Goal: Task Accomplishment & Management: Manage account settings

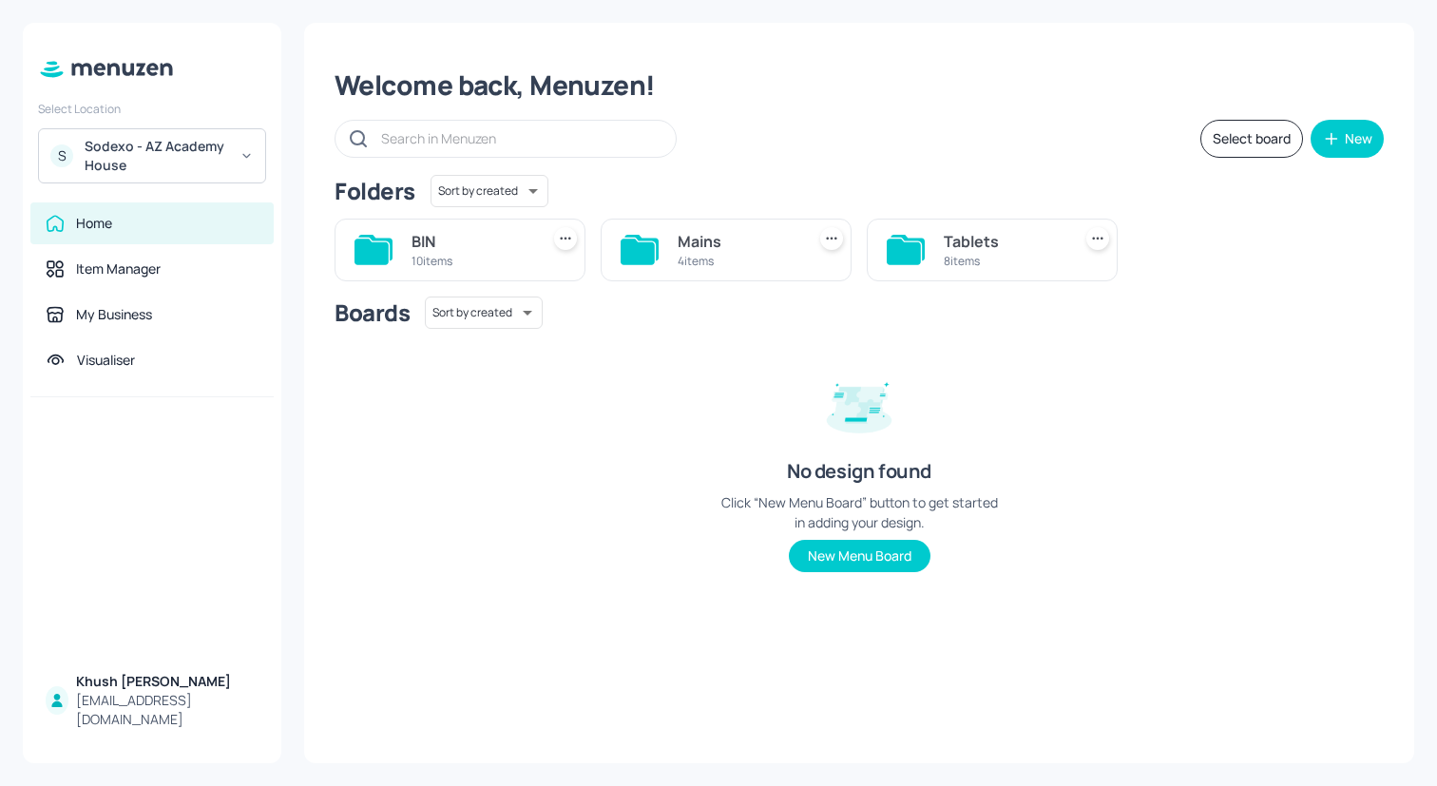
click at [151, 167] on div "Sodexo - AZ Academy House" at bounding box center [157, 156] width 144 height 38
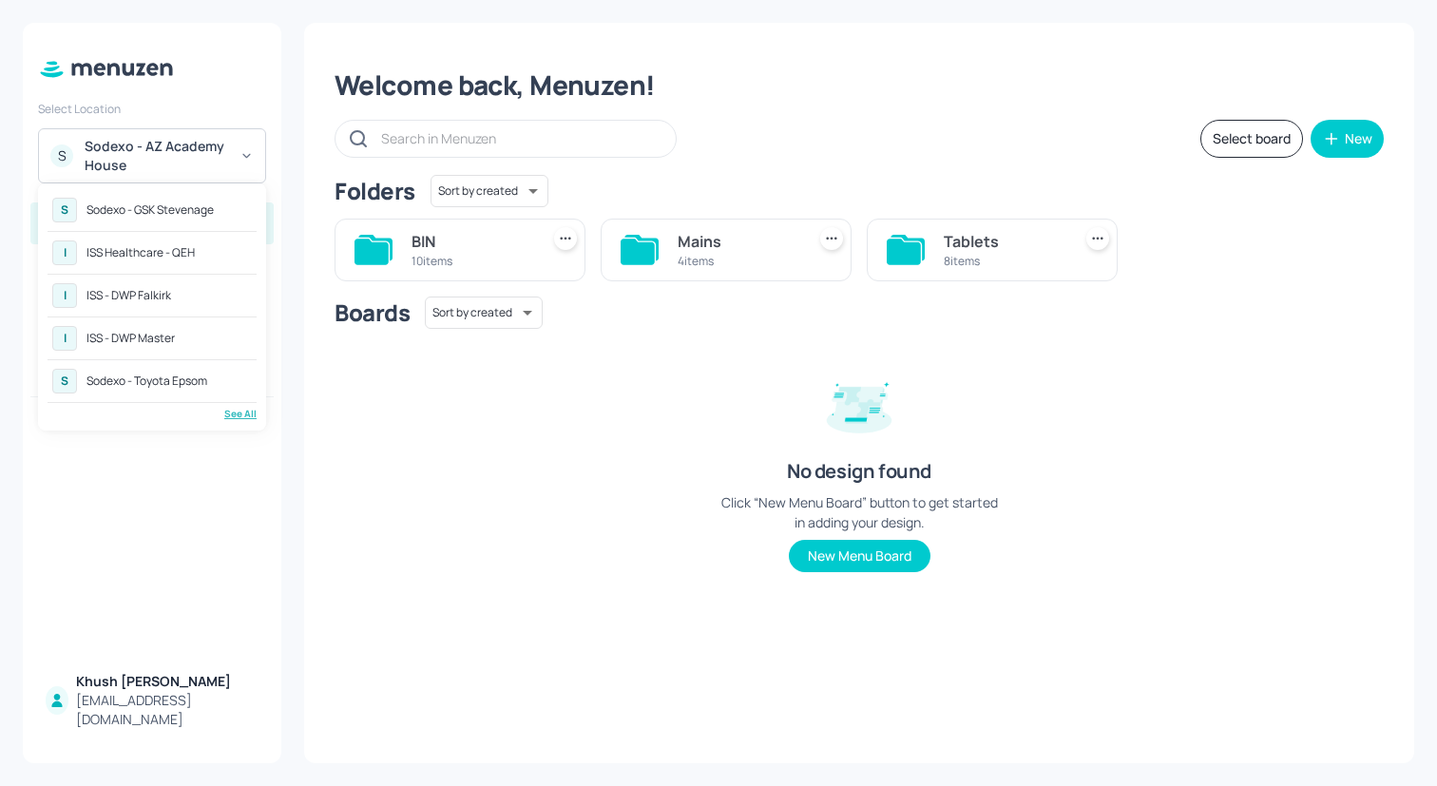
click at [237, 408] on div "See All" at bounding box center [152, 414] width 209 height 14
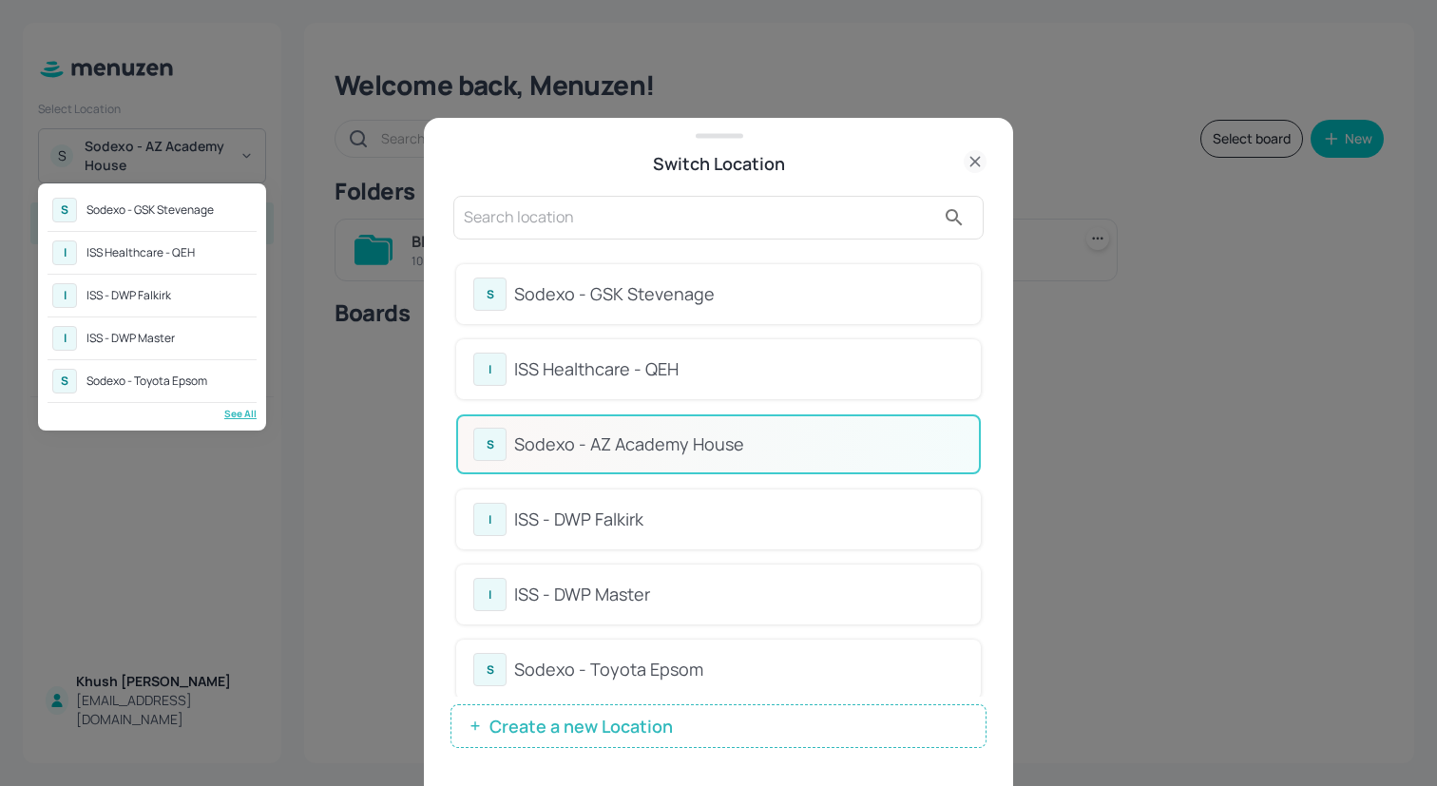
click at [985, 275] on div at bounding box center [718, 393] width 1437 height 786
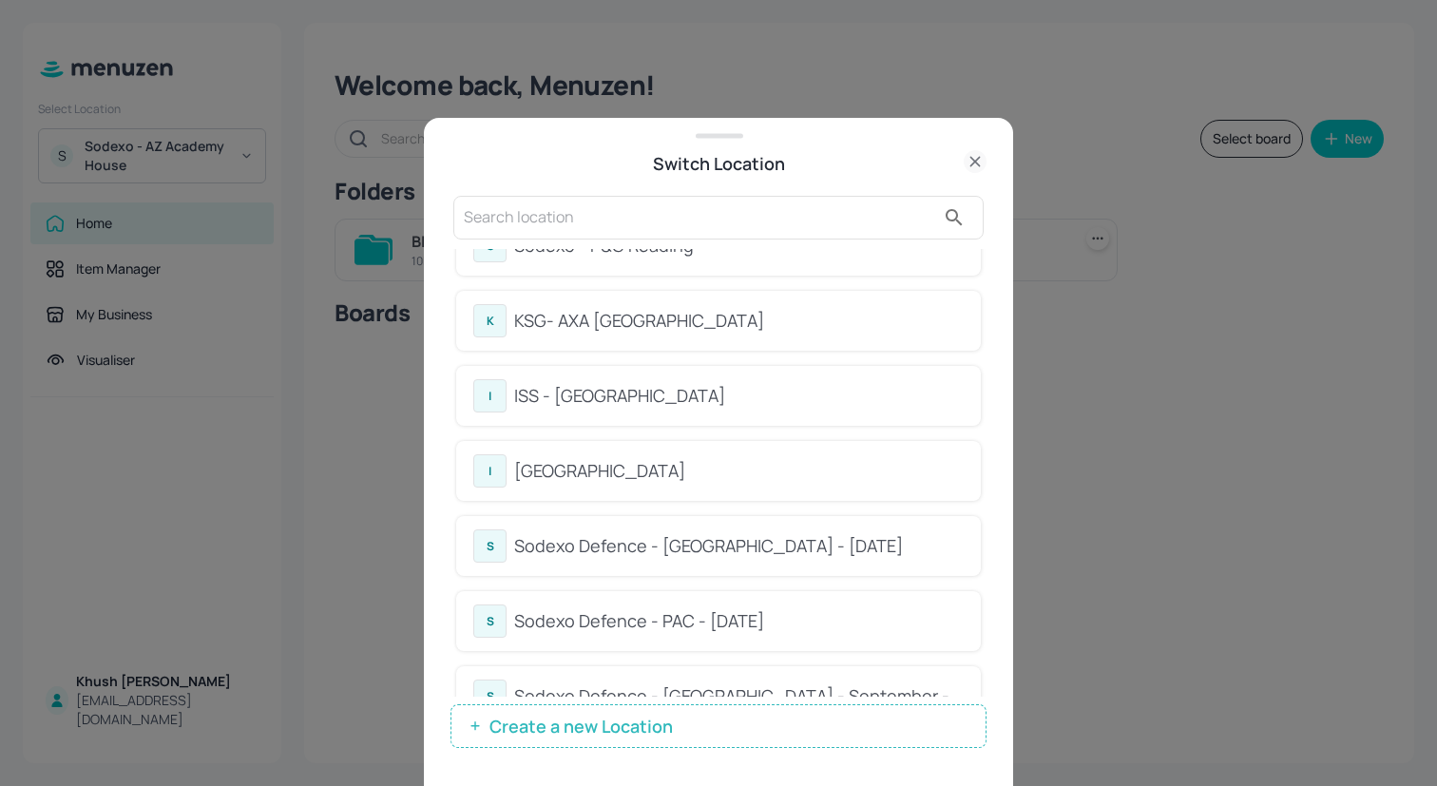
scroll to position [716, 0]
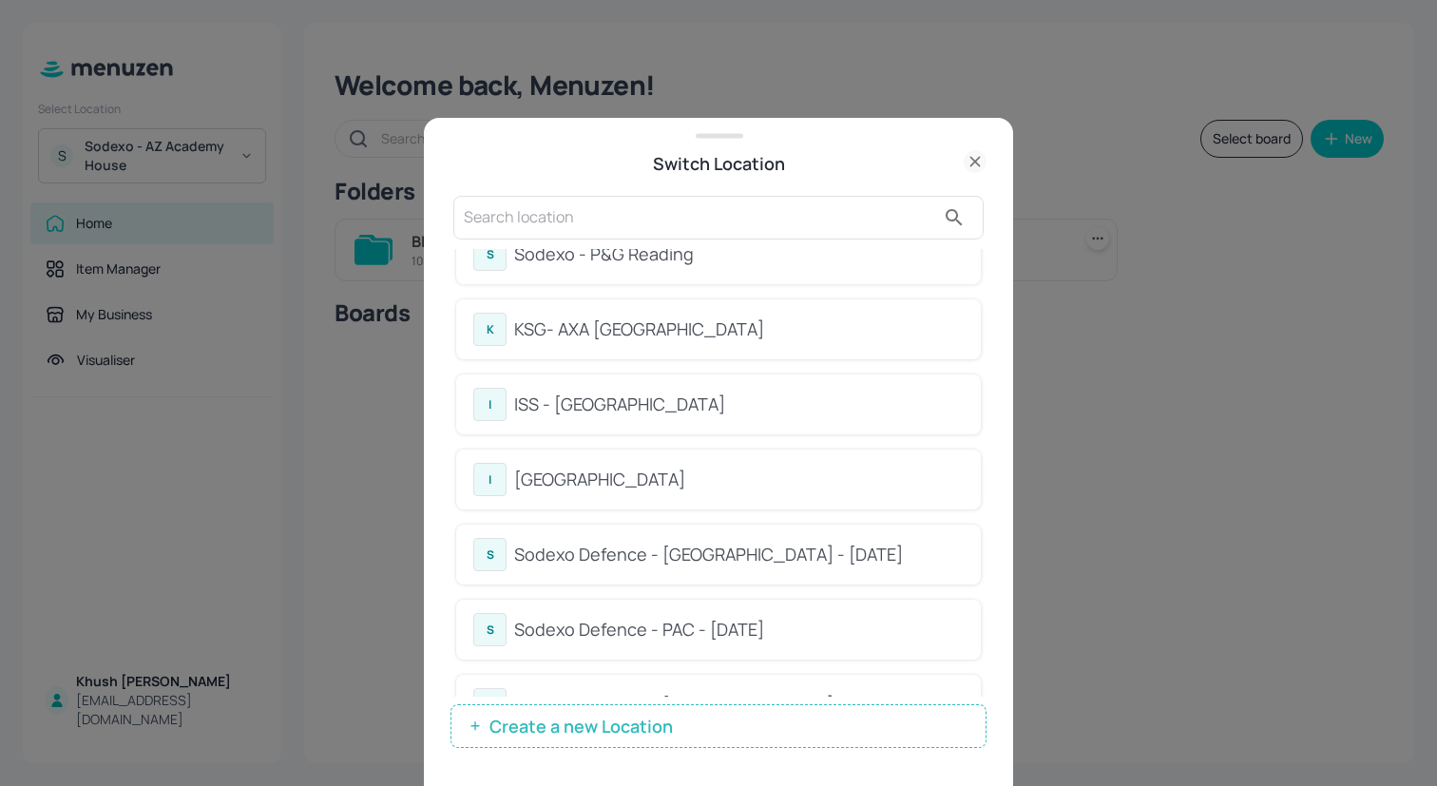
click at [798, 405] on div "ISS - [GEOGRAPHIC_DATA]" at bounding box center [739, 405] width 450 height 26
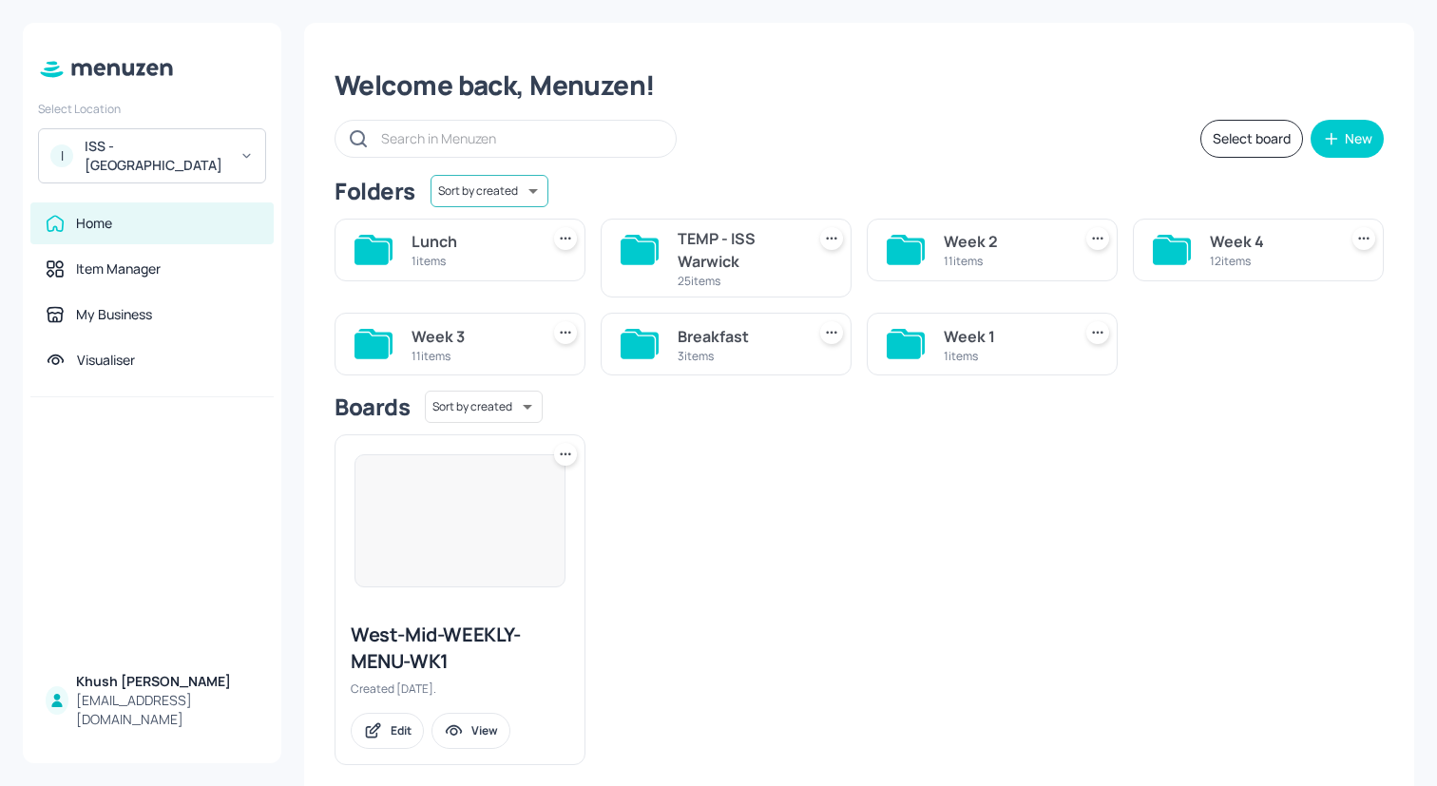
click at [529, 183] on body "Select Location I ISS - Warwick Home Item Manager My Business Visualiser Khush …" at bounding box center [718, 393] width 1437 height 786
click at [518, 221] on li "Sort by name" at bounding box center [487, 232] width 136 height 34
type input "name"
click at [1144, 265] on div "Week 1 1 items" at bounding box center [1258, 250] width 251 height 63
click at [1172, 251] on icon at bounding box center [1170, 252] width 34 height 26
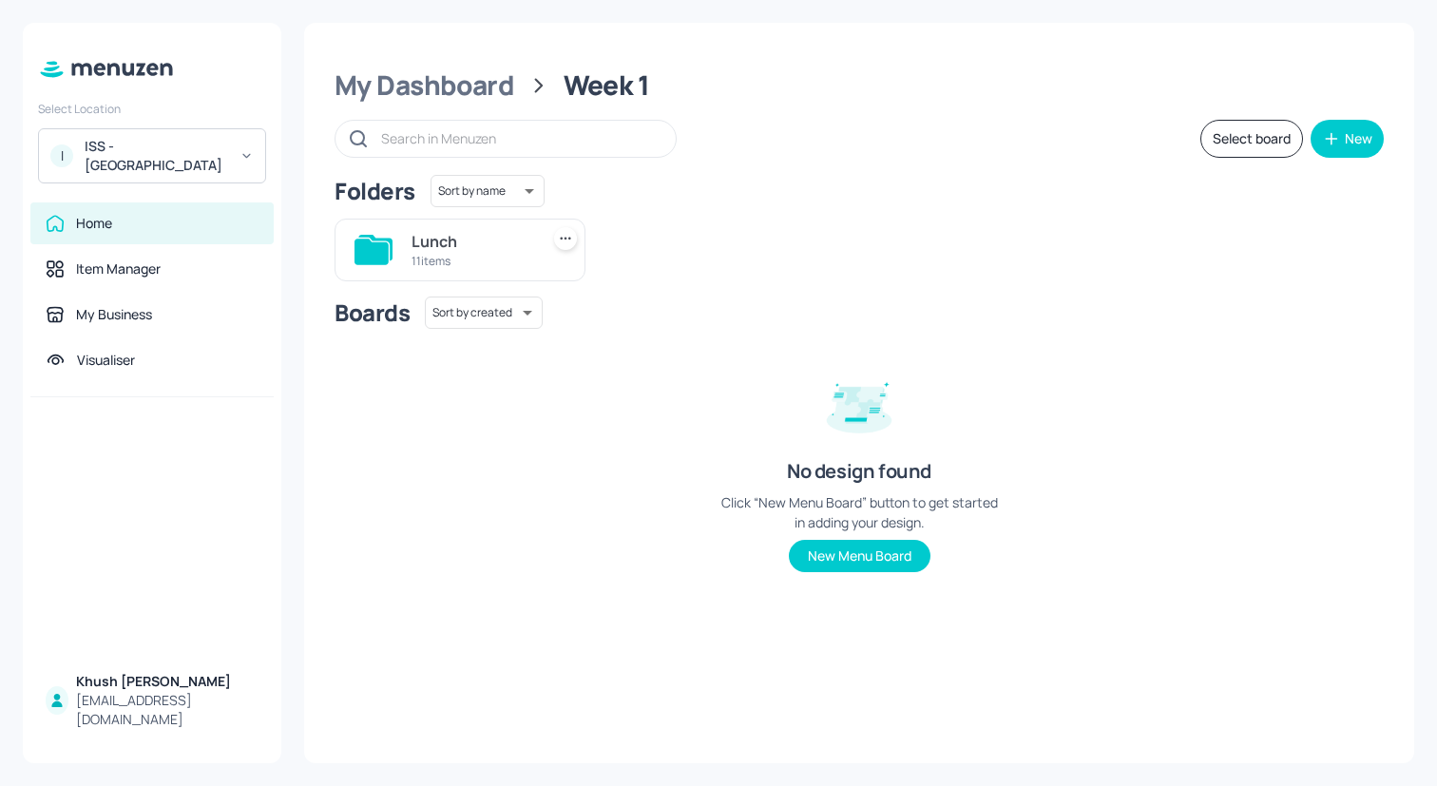
click at [420, 263] on div "11 items" at bounding box center [472, 261] width 120 height 16
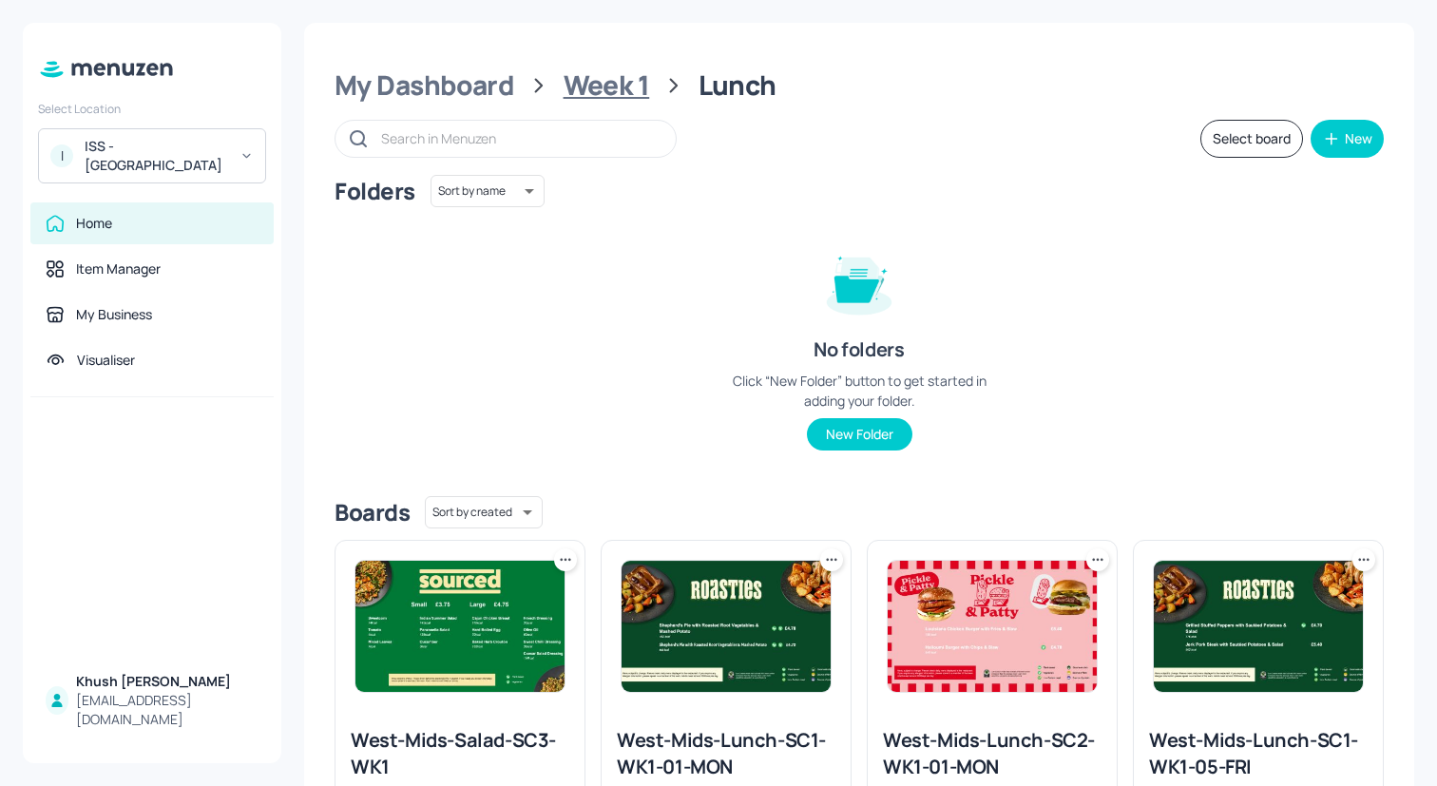
click at [628, 76] on div "Week 1" at bounding box center [607, 85] width 87 height 34
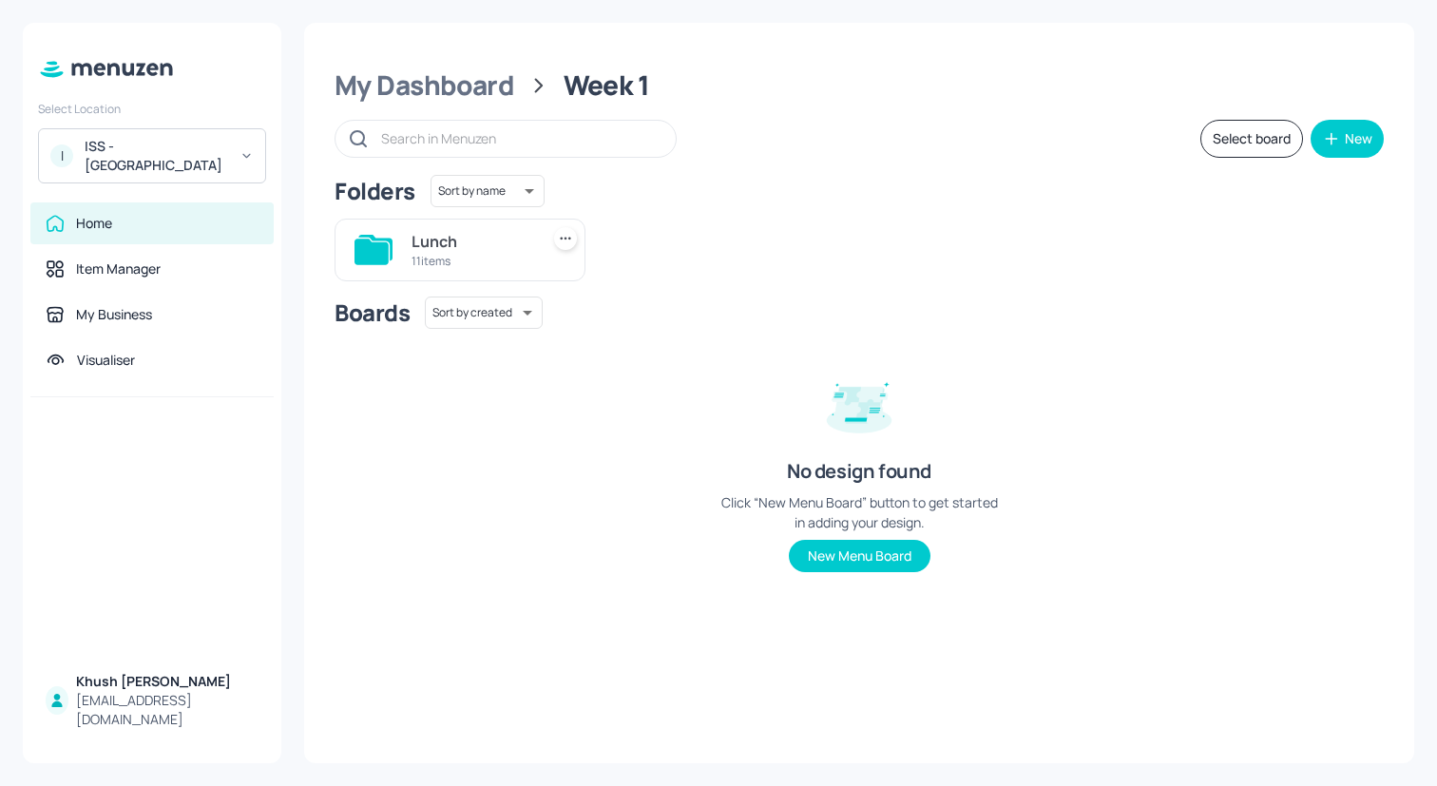
click at [493, 253] on div "11 items" at bounding box center [472, 261] width 120 height 16
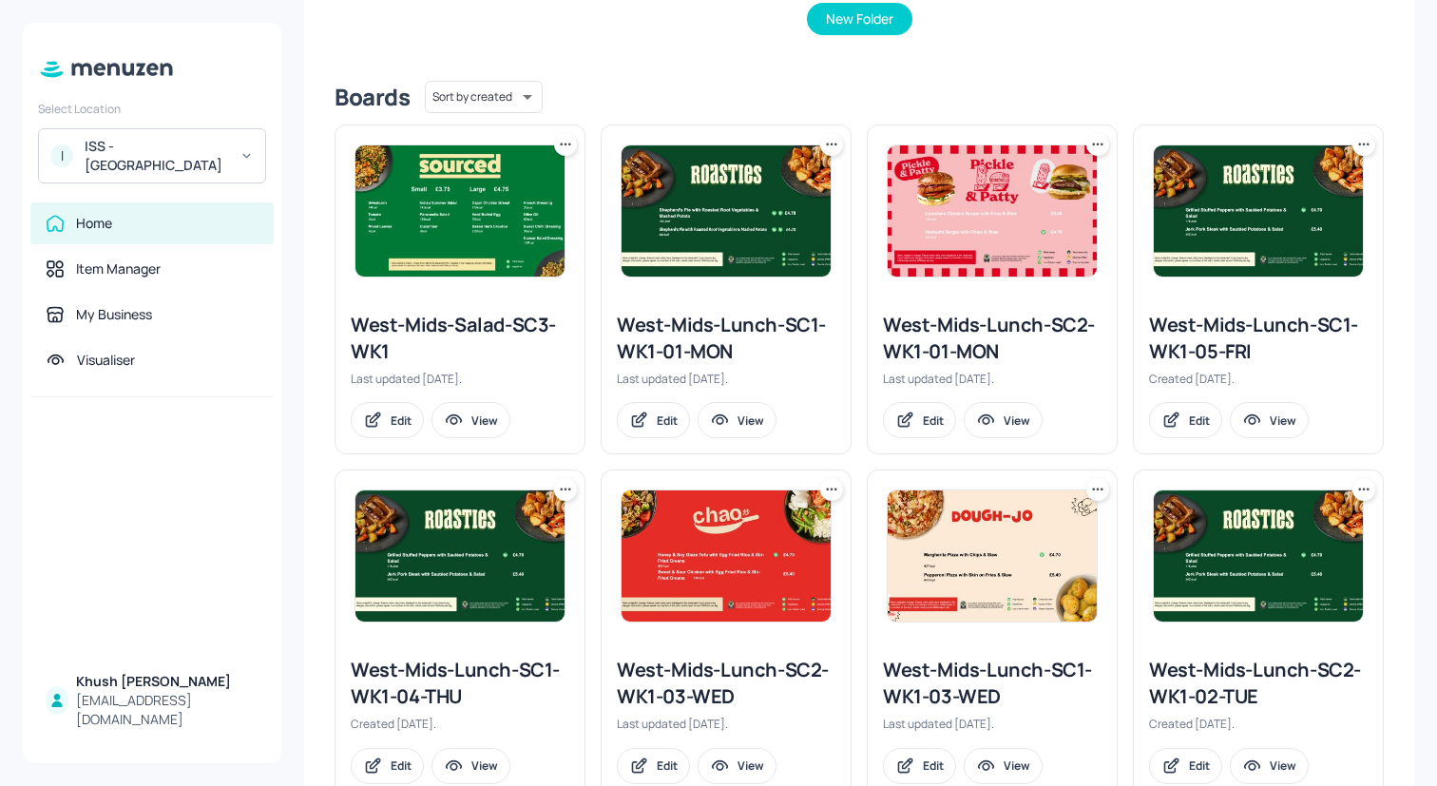
scroll to position [417, 0]
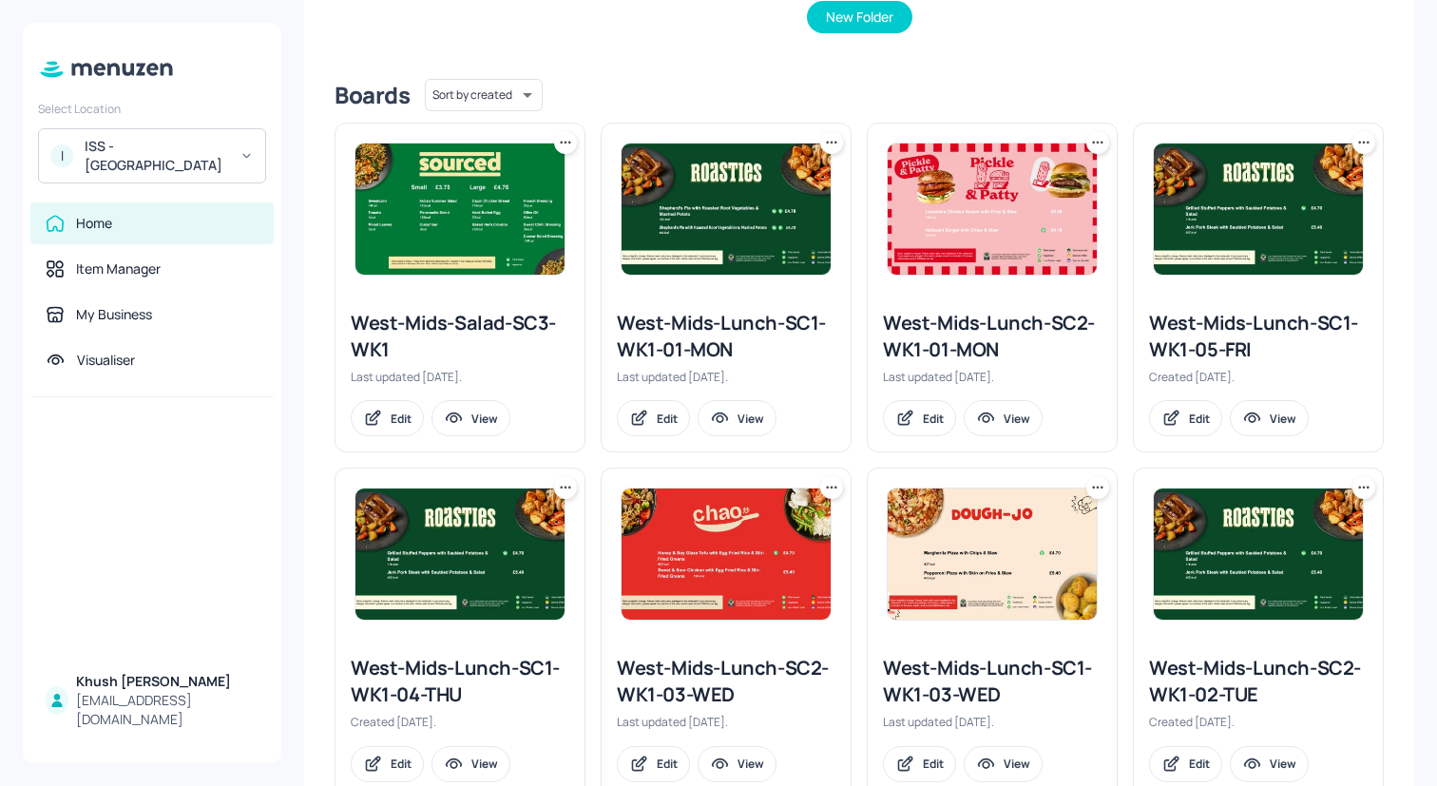
click at [834, 145] on icon at bounding box center [831, 142] width 19 height 19
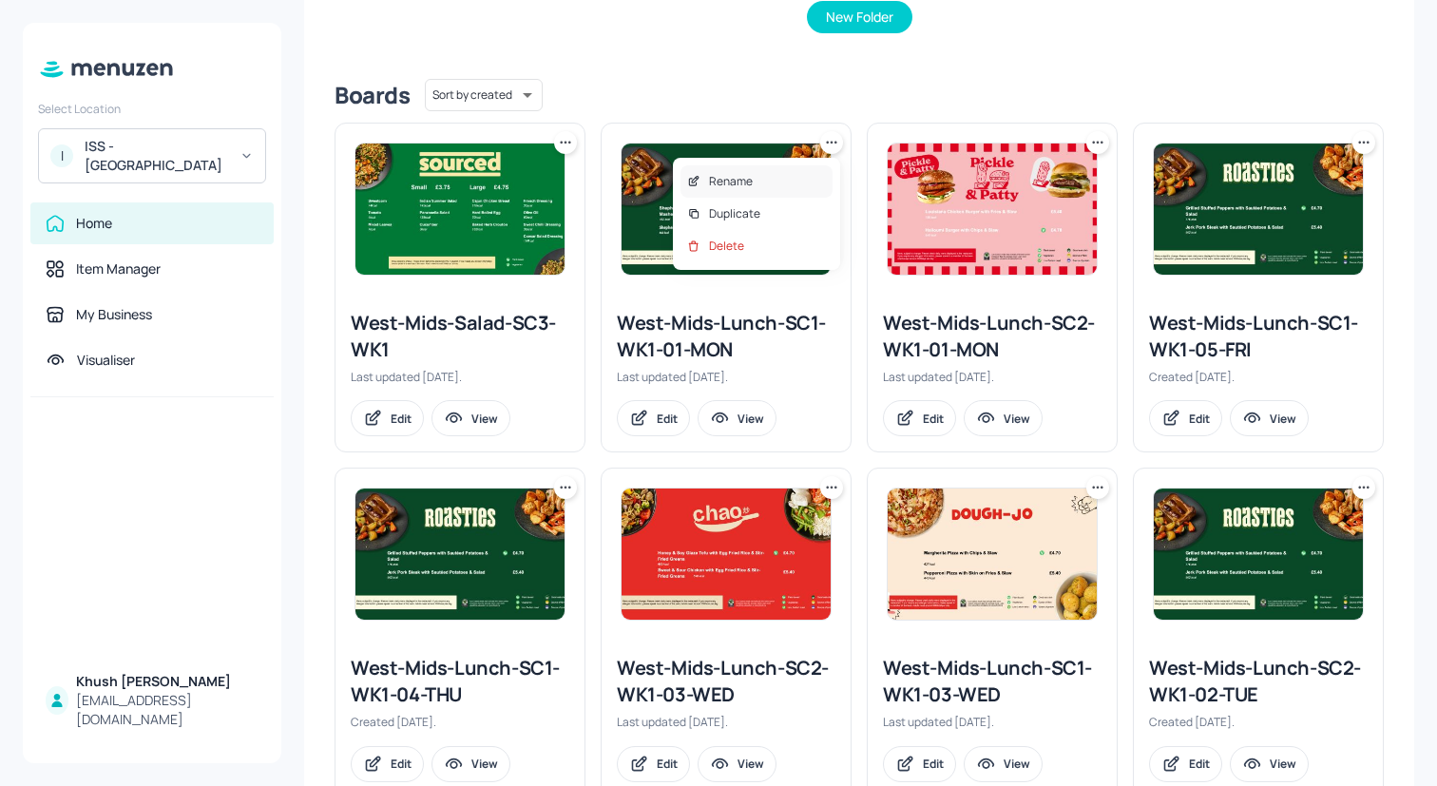
click at [798, 171] on div "Rename" at bounding box center [757, 181] width 152 height 32
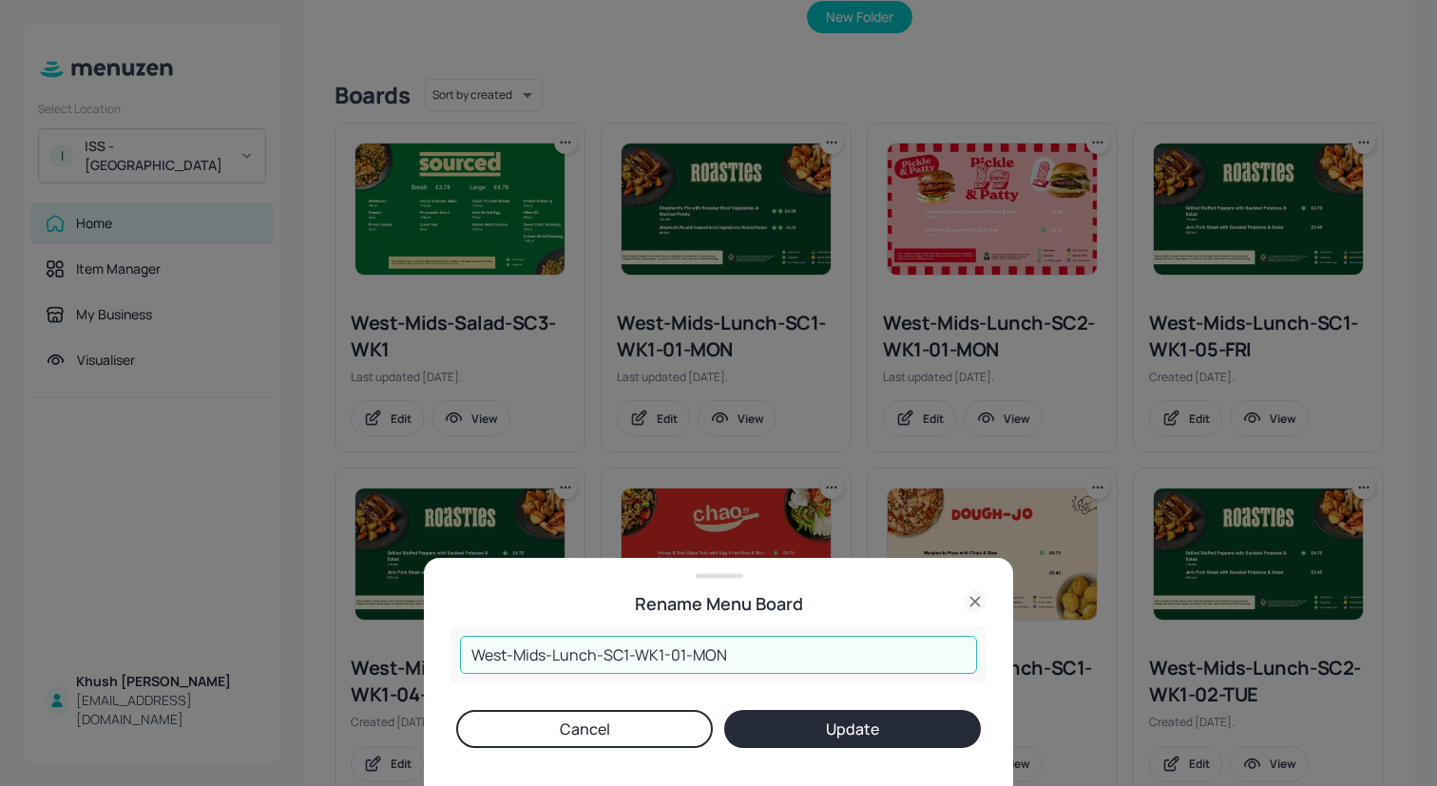
drag, startPoint x: 547, startPoint y: 654, endPoint x: 470, endPoint y: 654, distance: 77.0
click at [470, 654] on input "West-Mids-Lunch-SC1-WK1-01-MON" at bounding box center [718, 655] width 517 height 38
type input "Warwick-Lunch-SC1-WK1-01-MON"
click at [724, 710] on button "Update" at bounding box center [852, 729] width 257 height 38
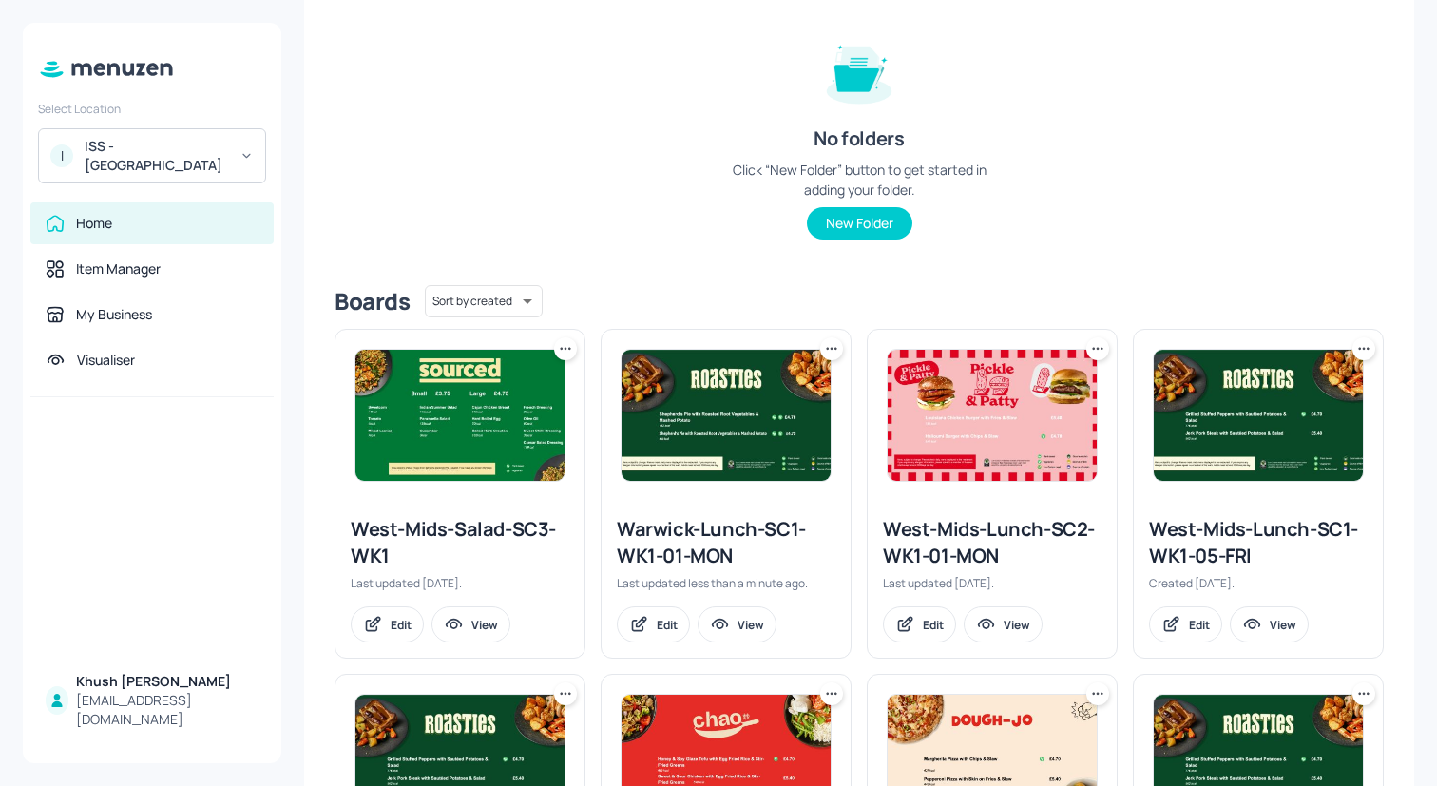
scroll to position [0, 0]
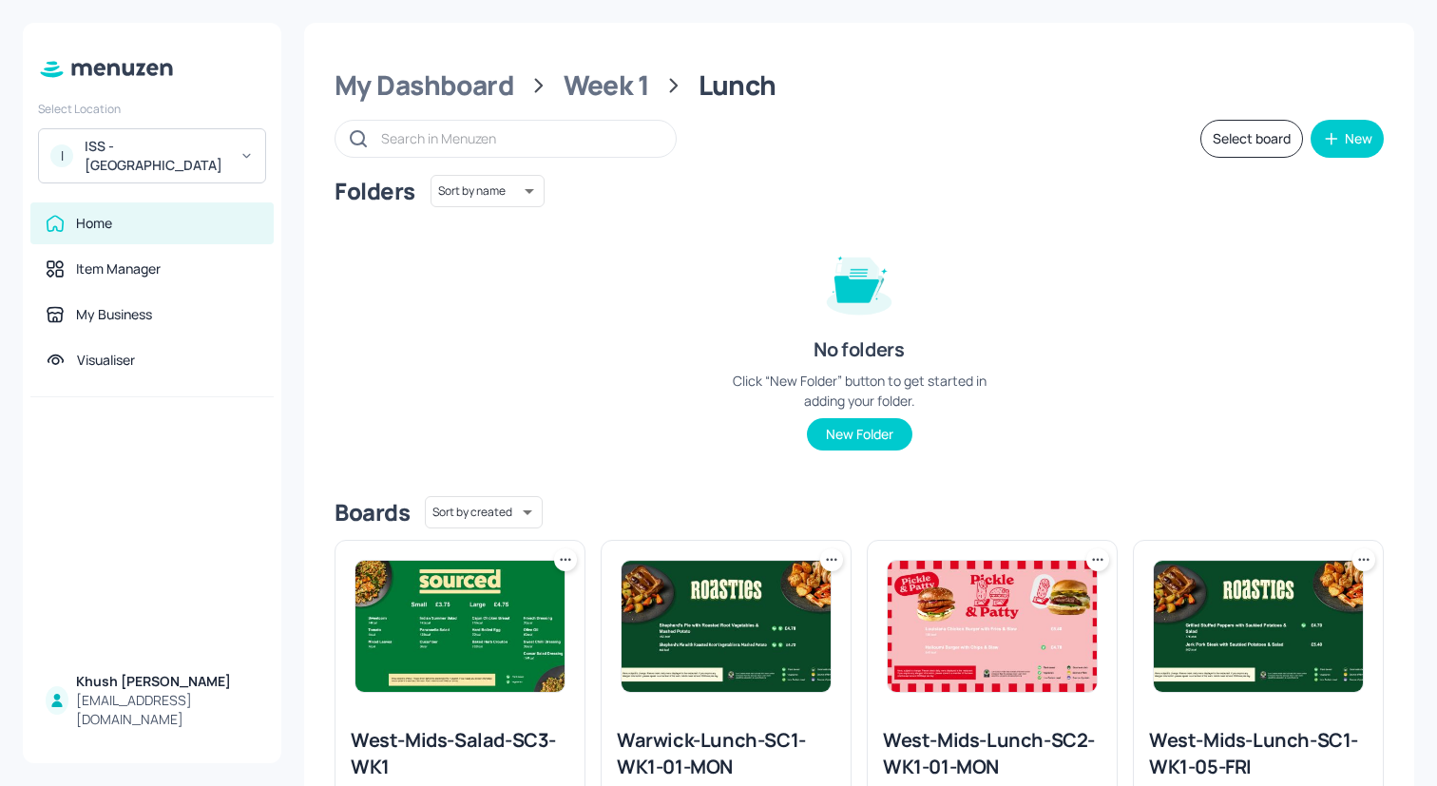
click at [475, 97] on div "My Dashboard" at bounding box center [425, 85] width 180 height 34
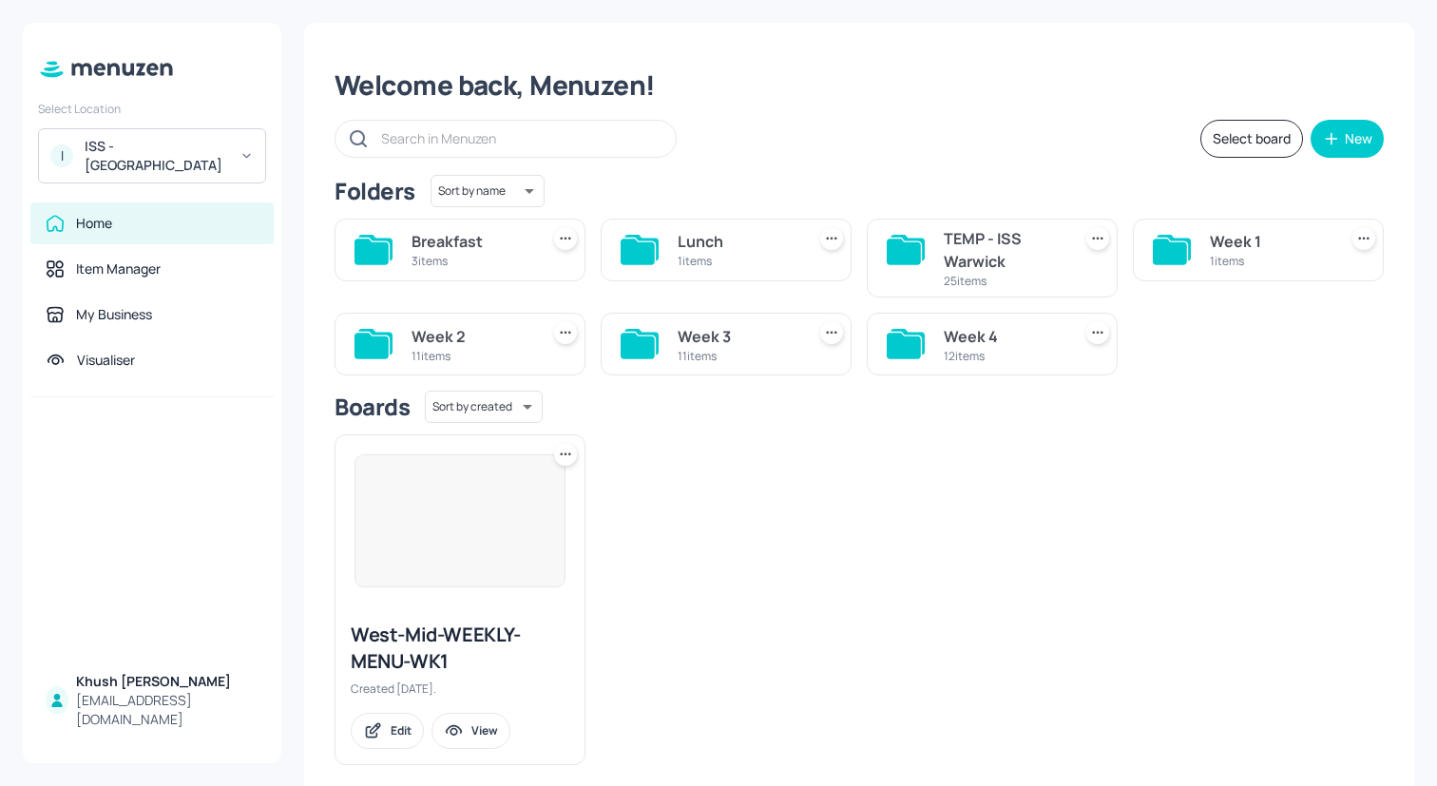
click at [1202, 251] on div "Week 1 1 items" at bounding box center [1258, 250] width 251 height 63
click at [1187, 241] on div "Week 1 1 items" at bounding box center [1258, 250] width 251 height 63
click at [1189, 246] on div "Week 1 1 items" at bounding box center [1258, 250] width 251 height 63
click at [1218, 246] on div "Week 1" at bounding box center [1270, 241] width 120 height 23
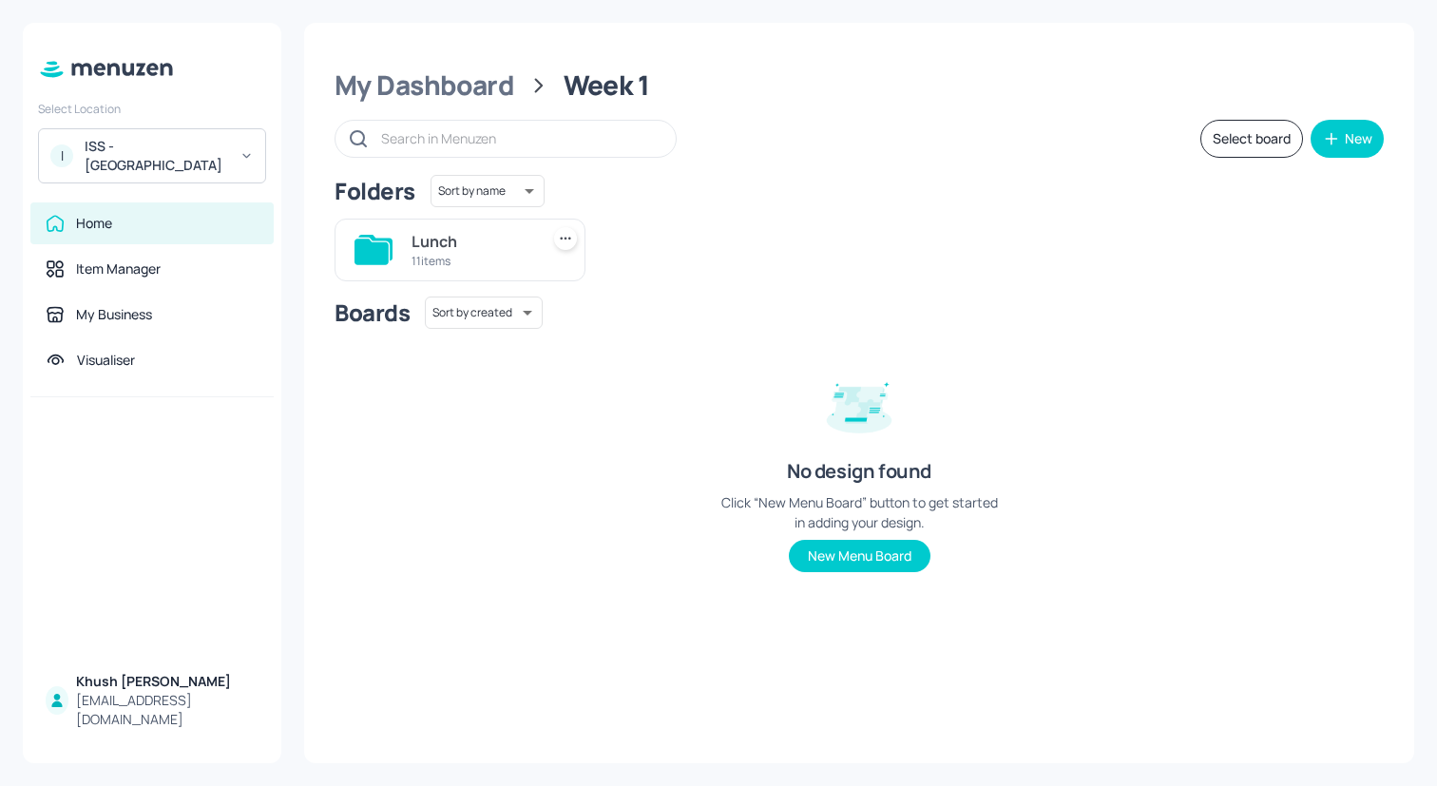
click at [446, 262] on div "11 items" at bounding box center [472, 261] width 120 height 16
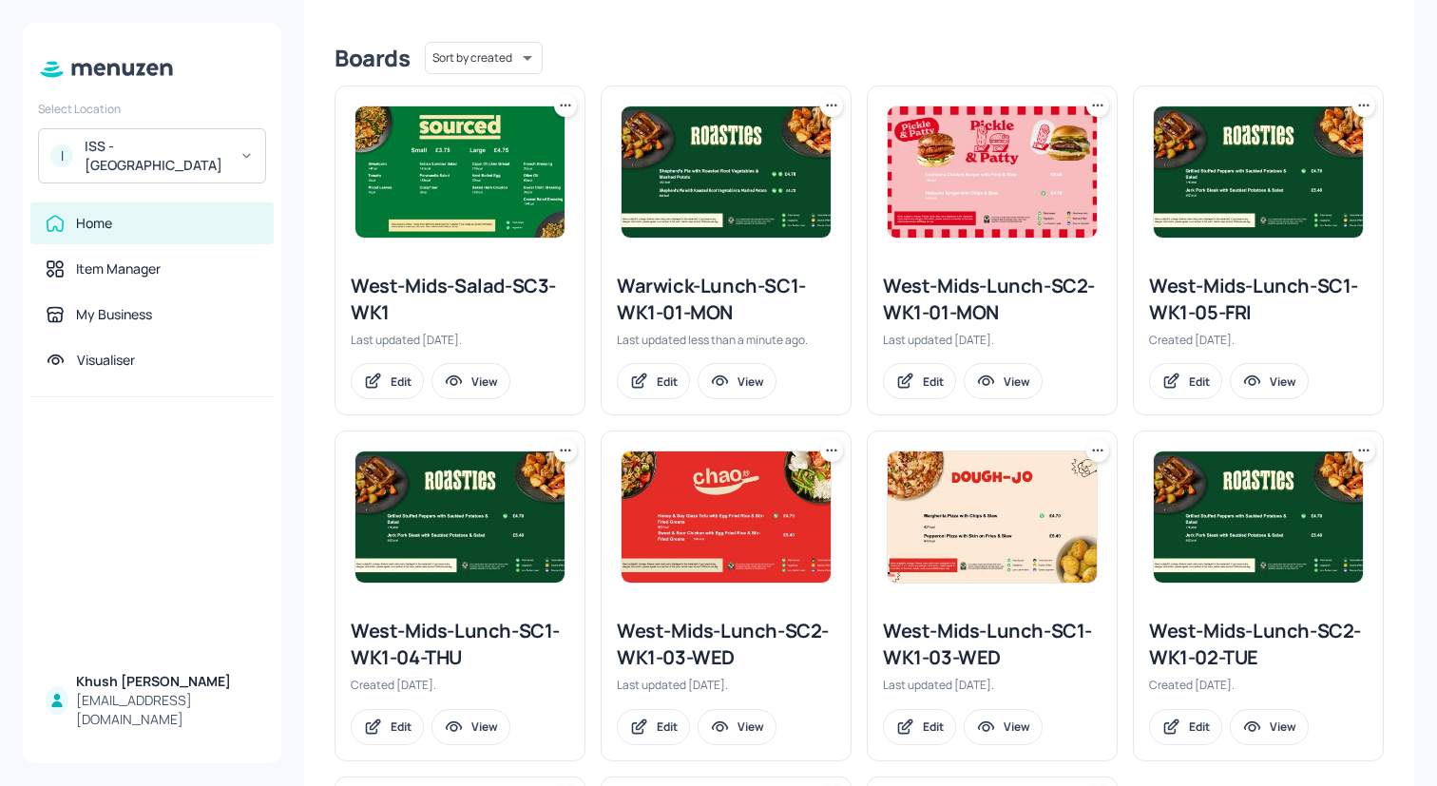
scroll to position [448, 0]
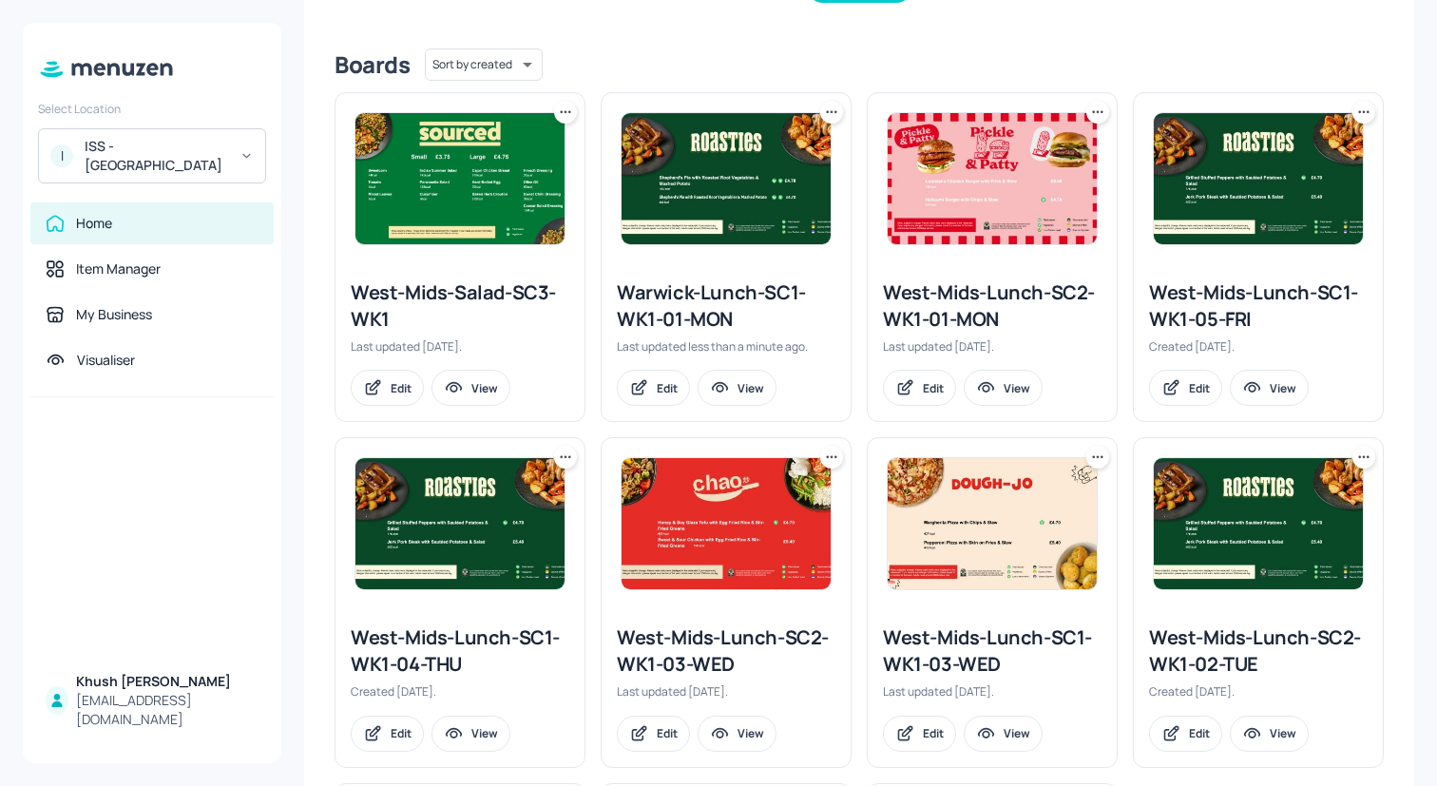
click at [1094, 111] on icon at bounding box center [1097, 112] width 19 height 19
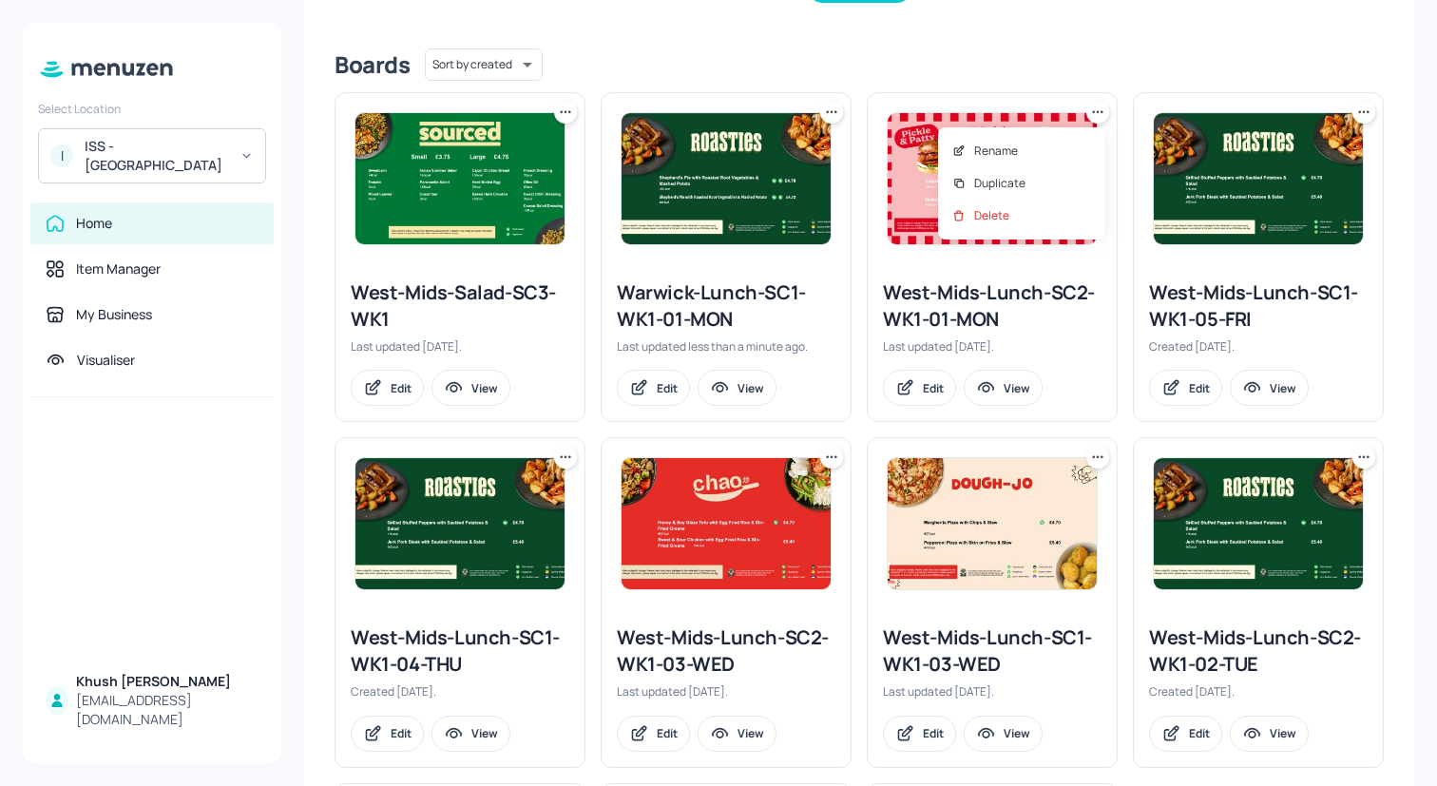
click at [1093, 108] on div at bounding box center [718, 393] width 1437 height 786
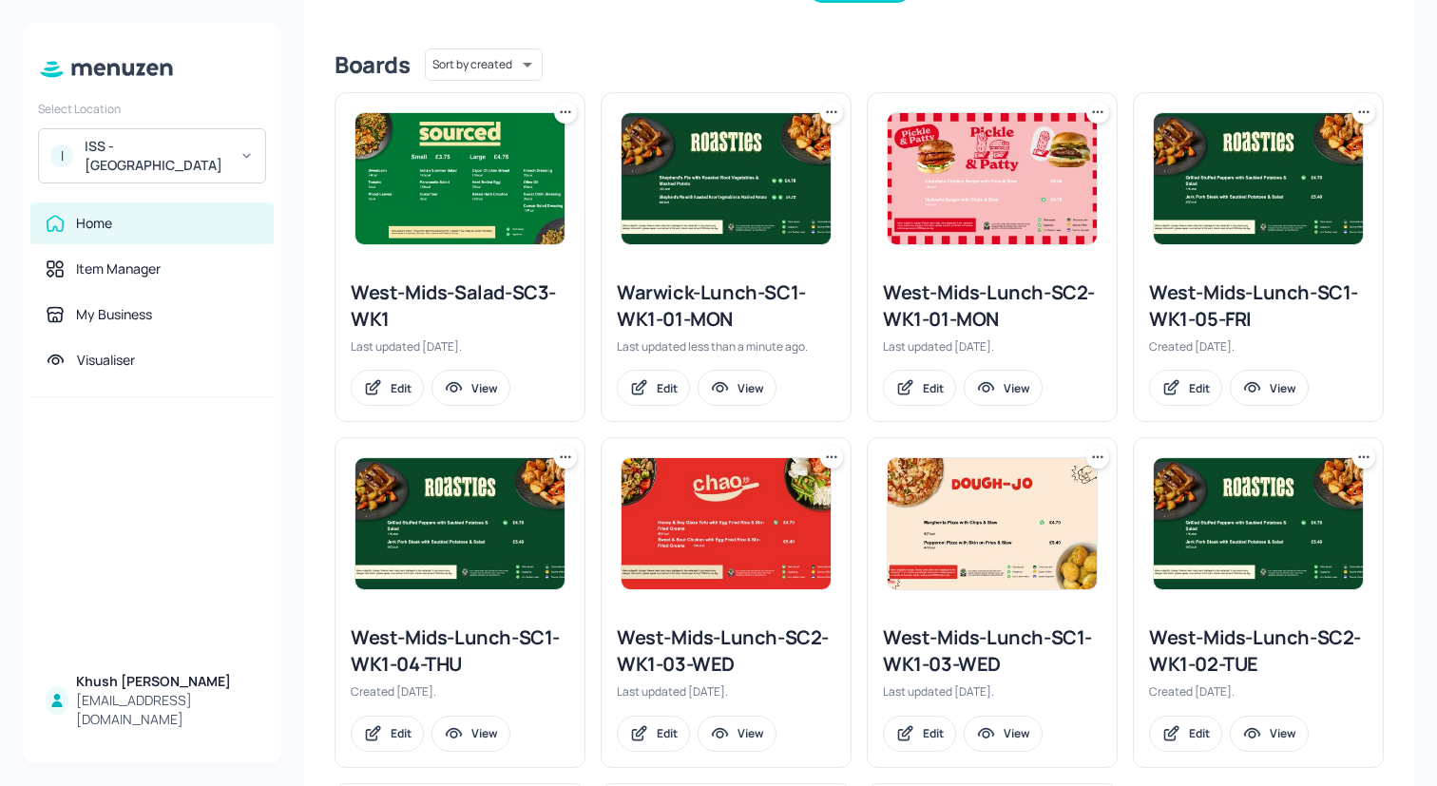
click at [501, 218] on img at bounding box center [460, 178] width 209 height 131
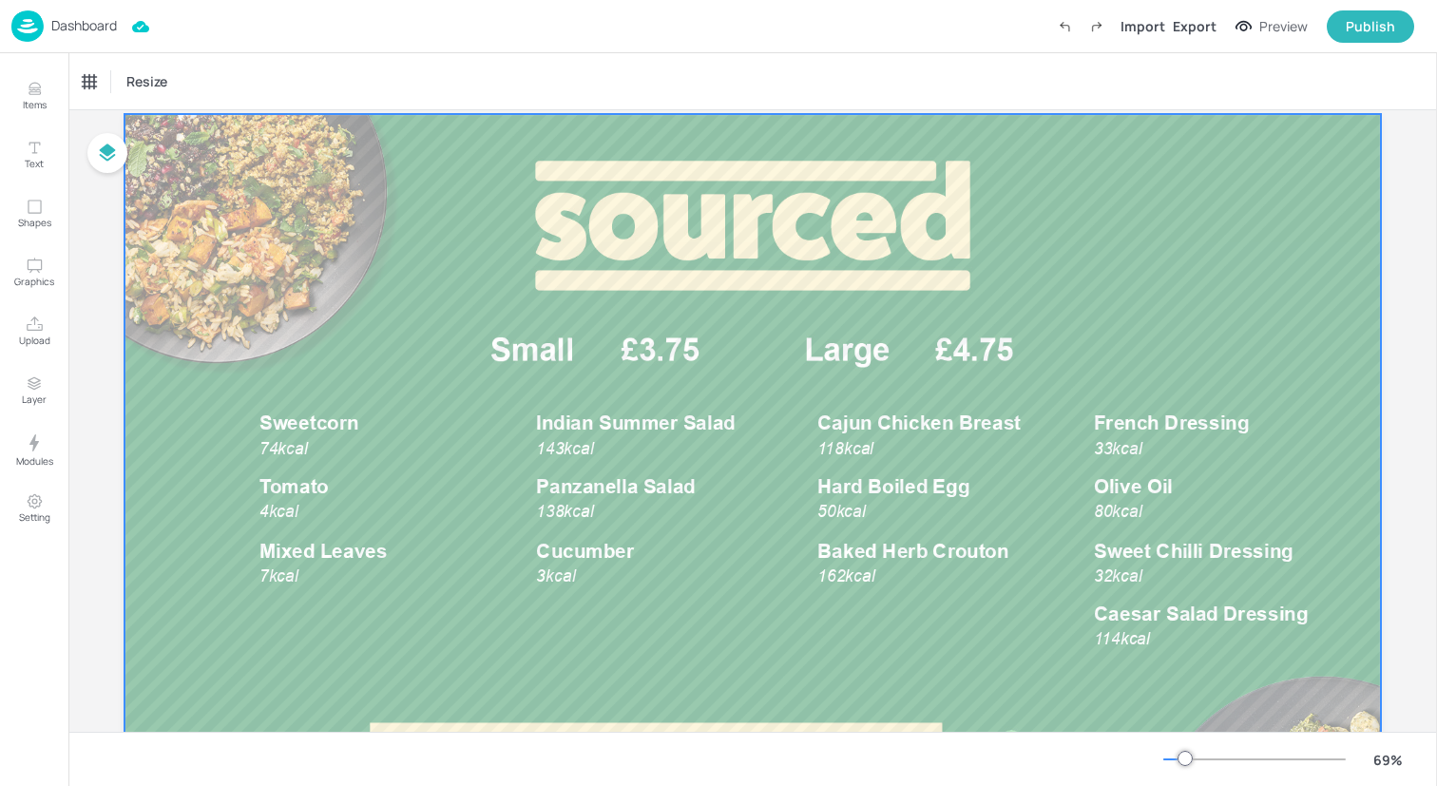
scroll to position [64, 0]
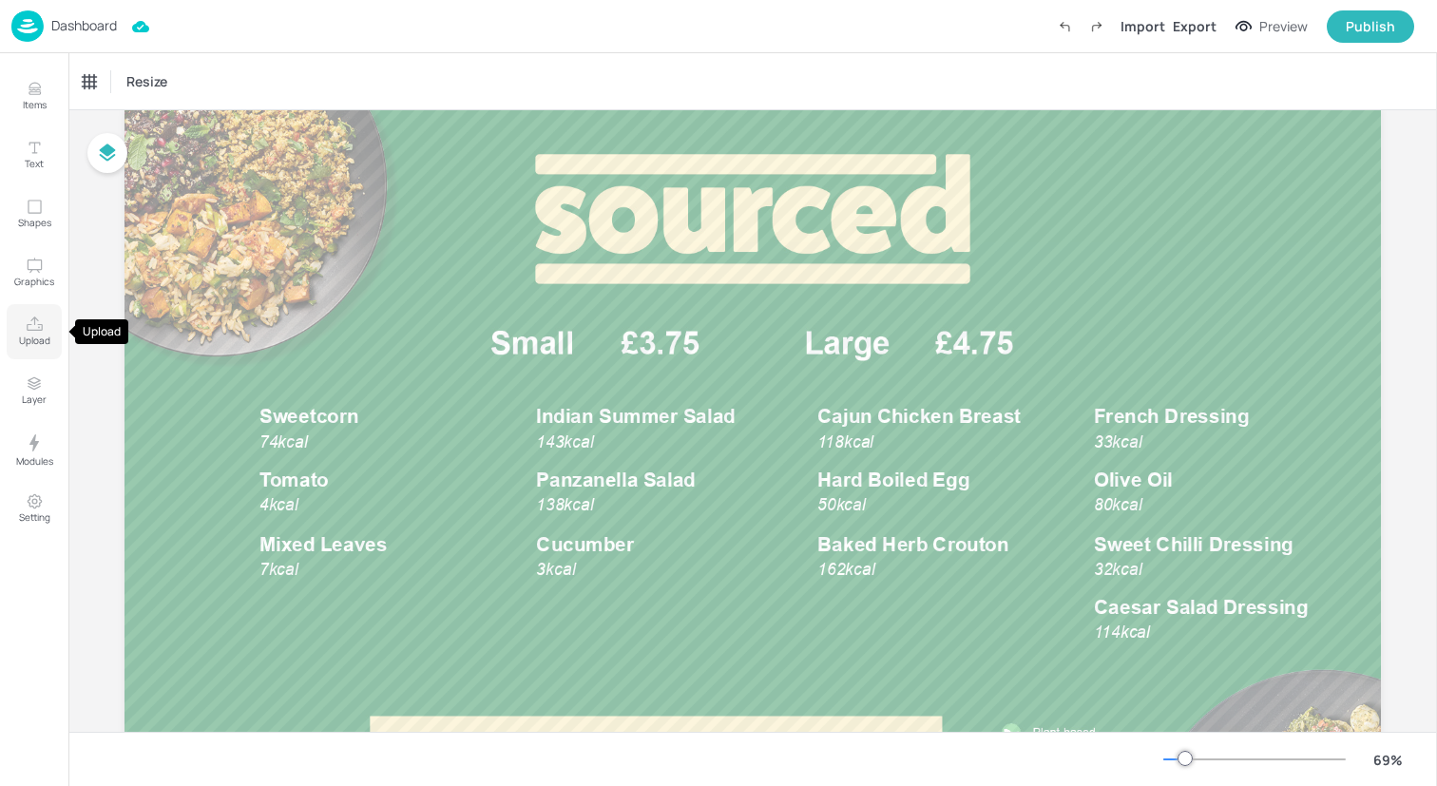
click at [51, 337] on button "Upload" at bounding box center [34, 331] width 55 height 55
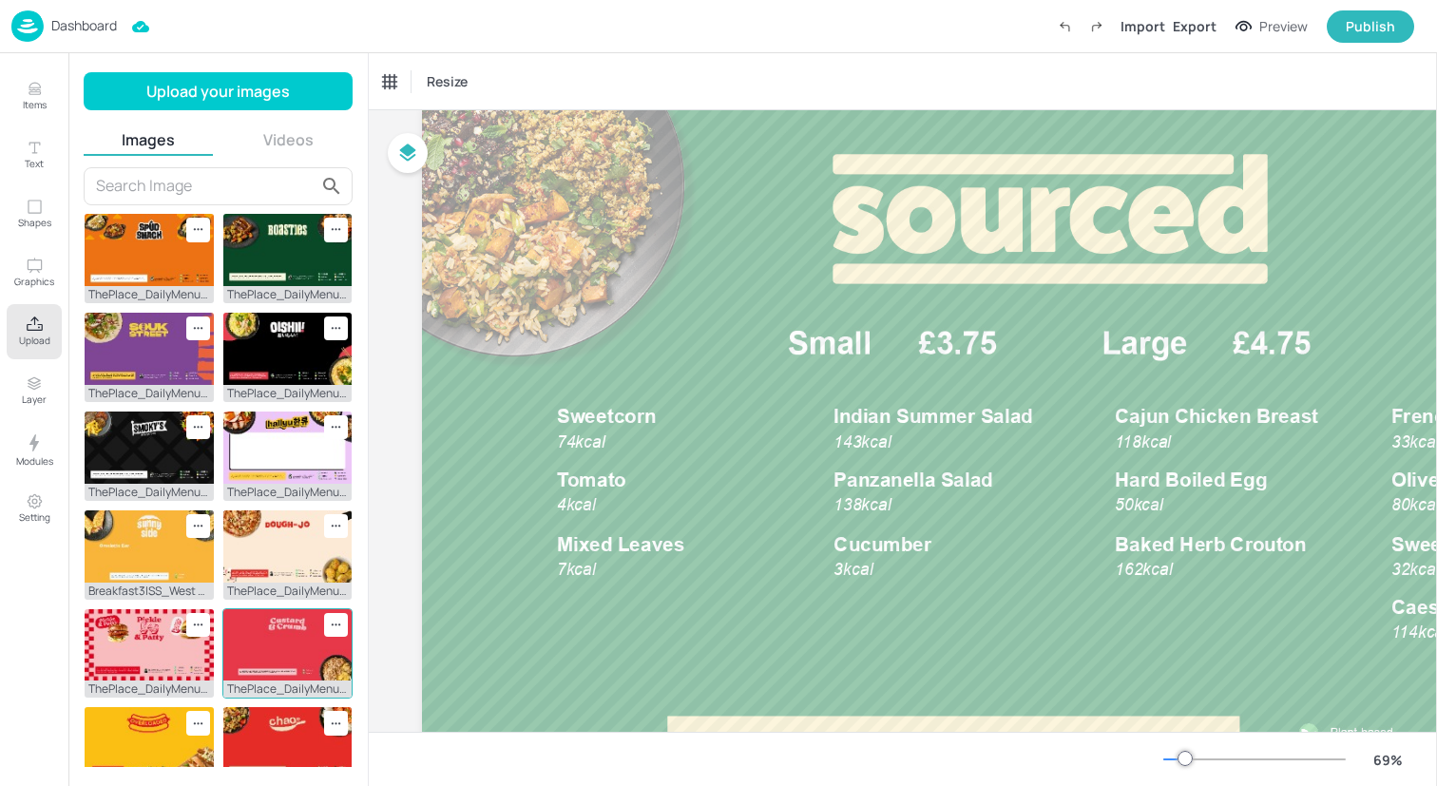
click at [279, 641] on img at bounding box center [287, 645] width 129 height 72
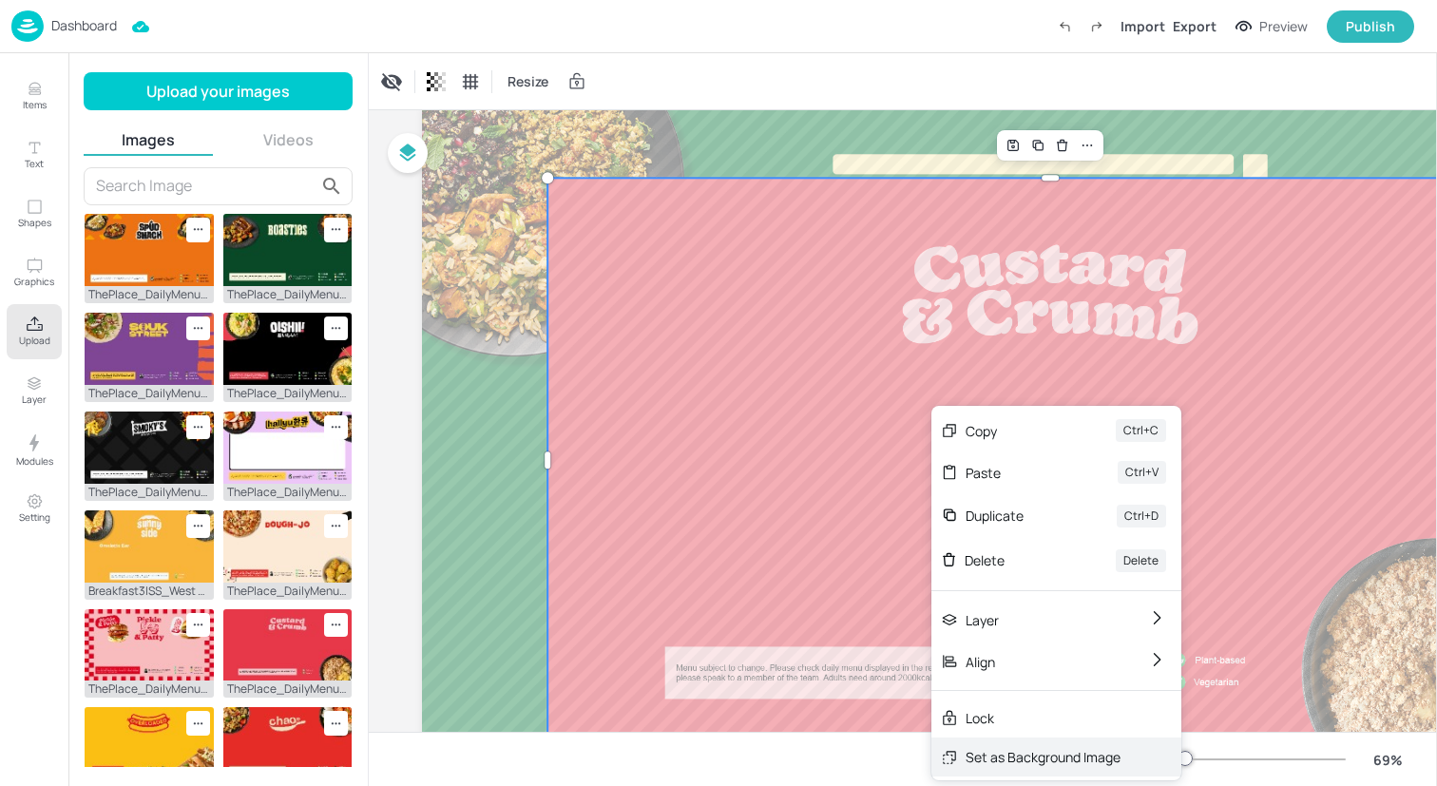
click at [1033, 750] on div "Set as Background Image" at bounding box center [1043, 757] width 155 height 20
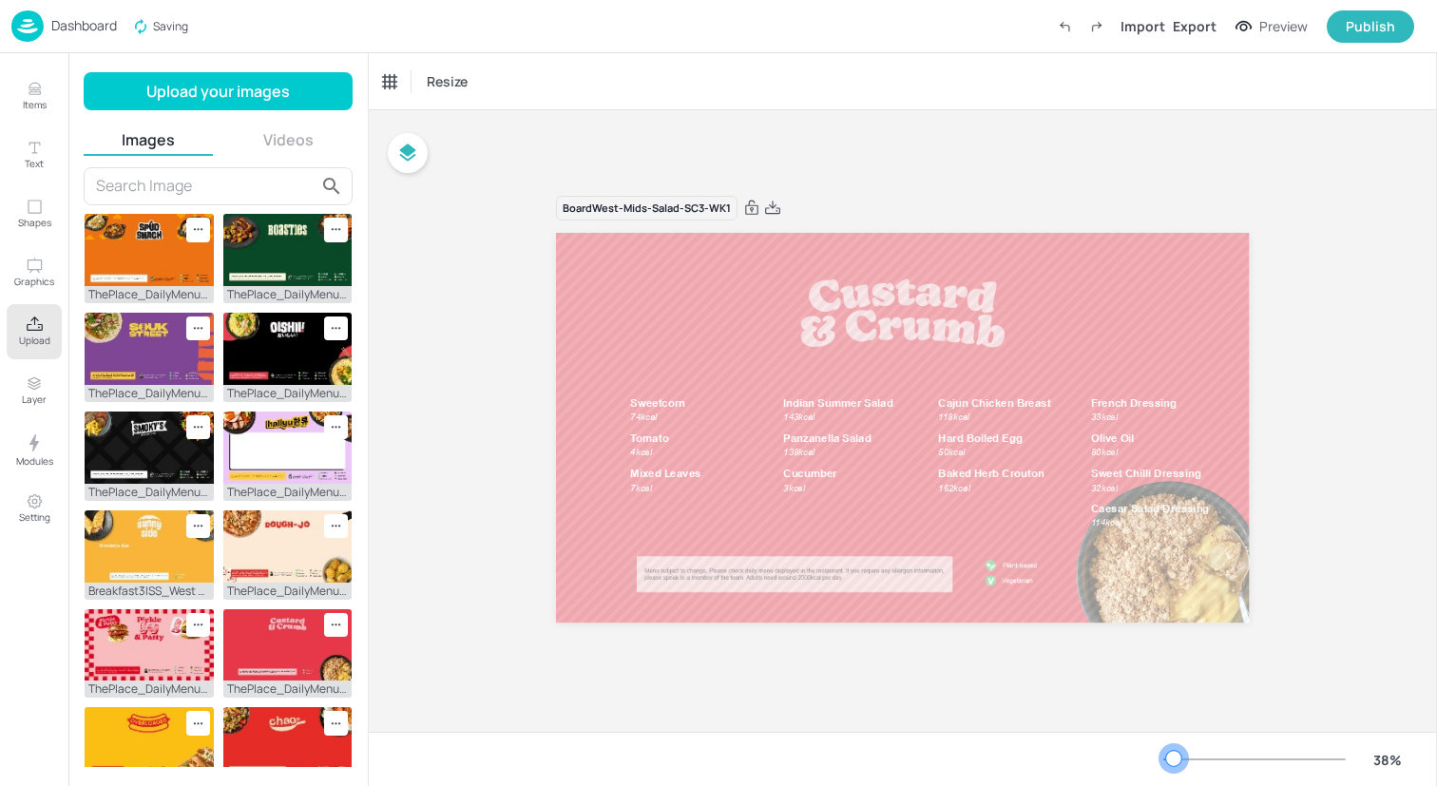
click at [1175, 759] on div at bounding box center [1173, 758] width 15 height 15
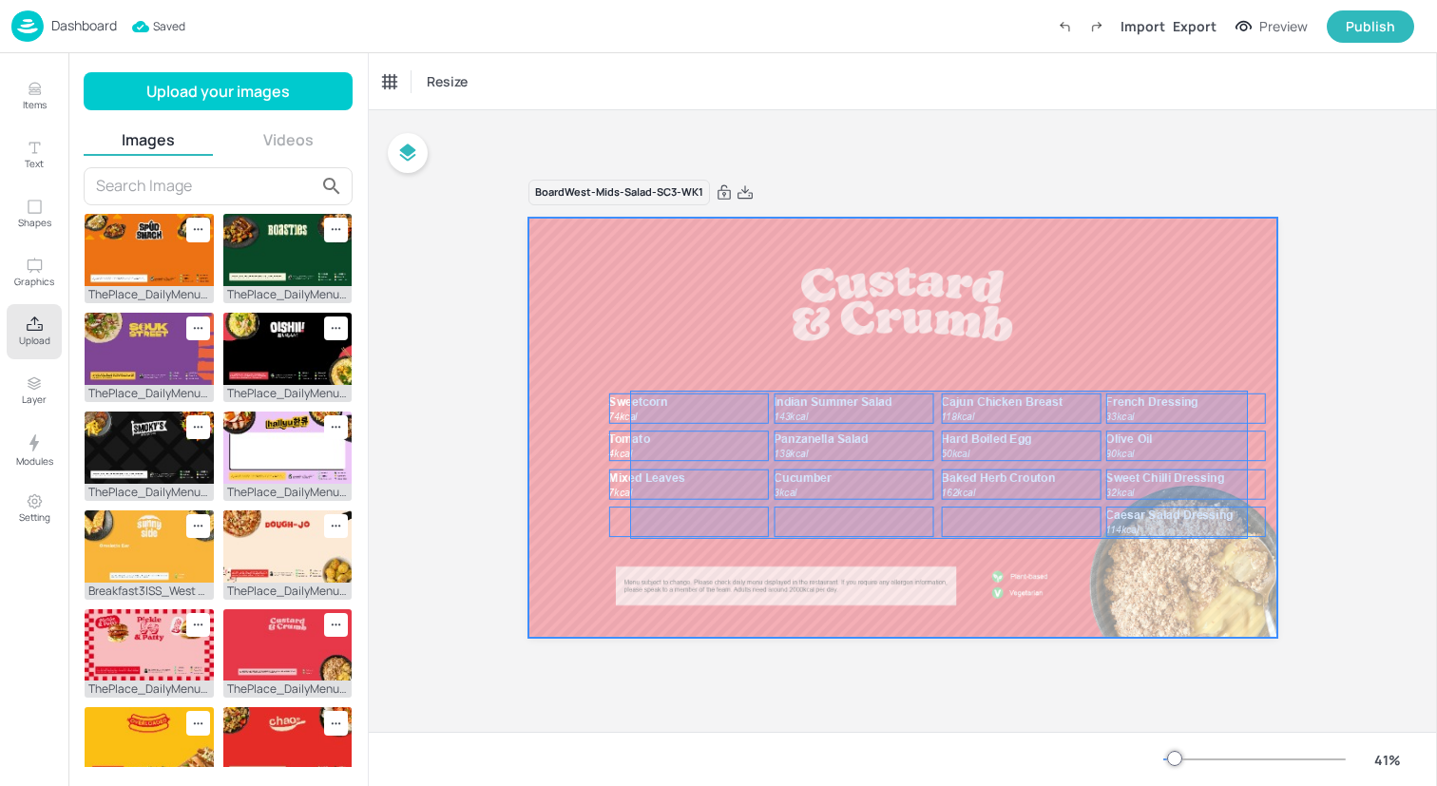
drag, startPoint x: 630, startPoint y: 539, endPoint x: 1248, endPoint y: 392, distance: 635.2
click at [1248, 392] on div at bounding box center [903, 428] width 748 height 421
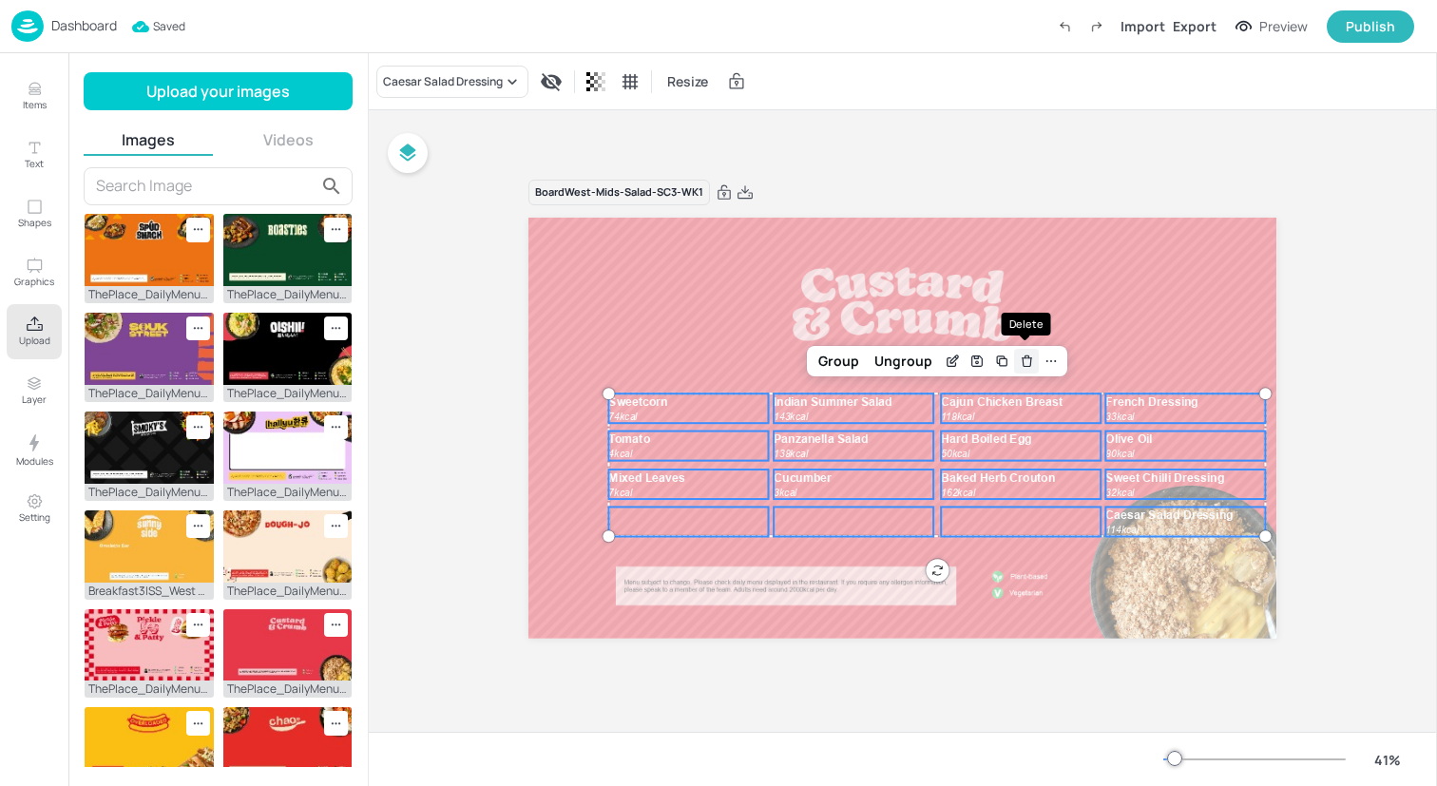
click at [1023, 363] on icon "Delete" at bounding box center [1027, 362] width 9 height 9
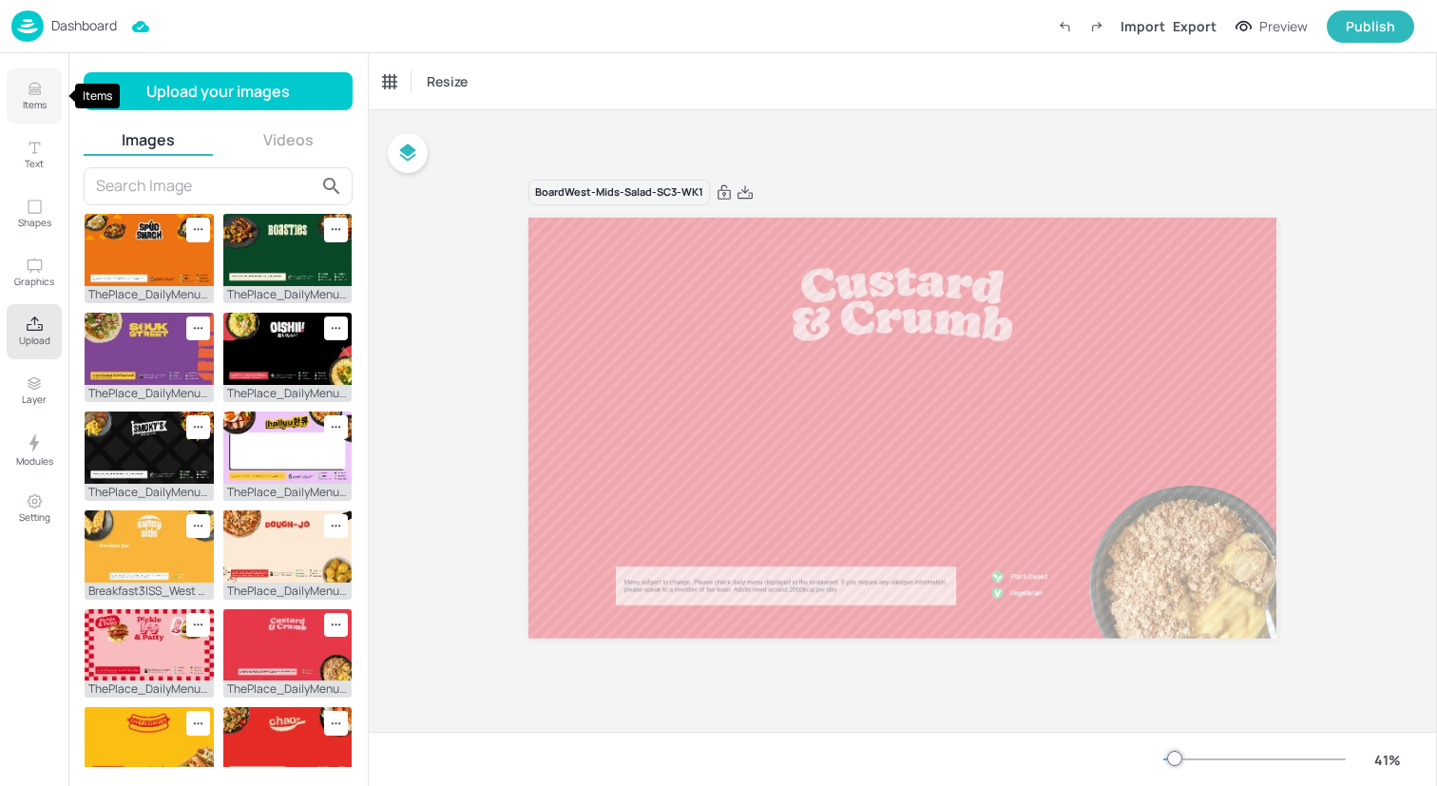
click at [35, 94] on icon "Items" at bounding box center [34, 93] width 11 height 2
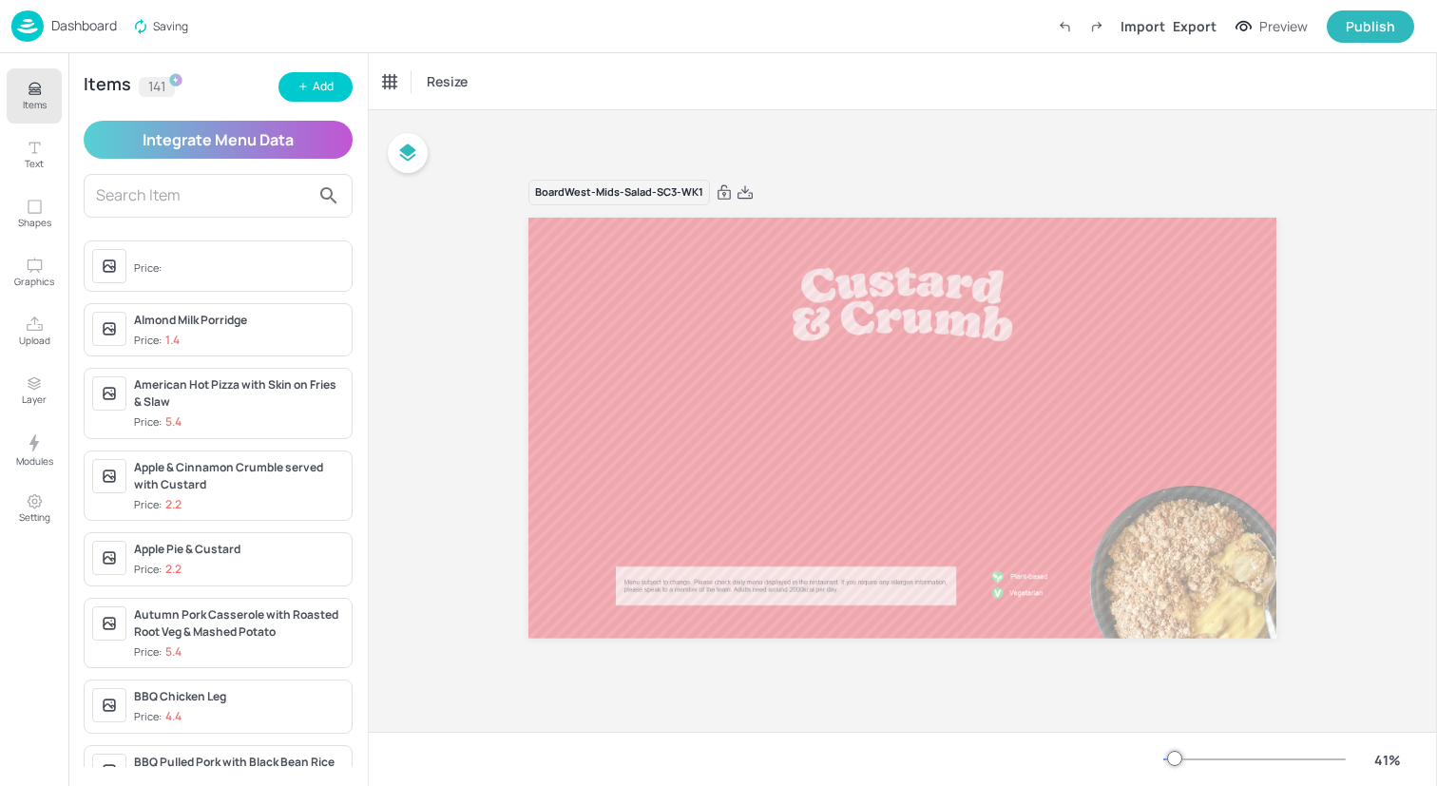
click at [177, 334] on p "1.4" at bounding box center [172, 340] width 14 height 13
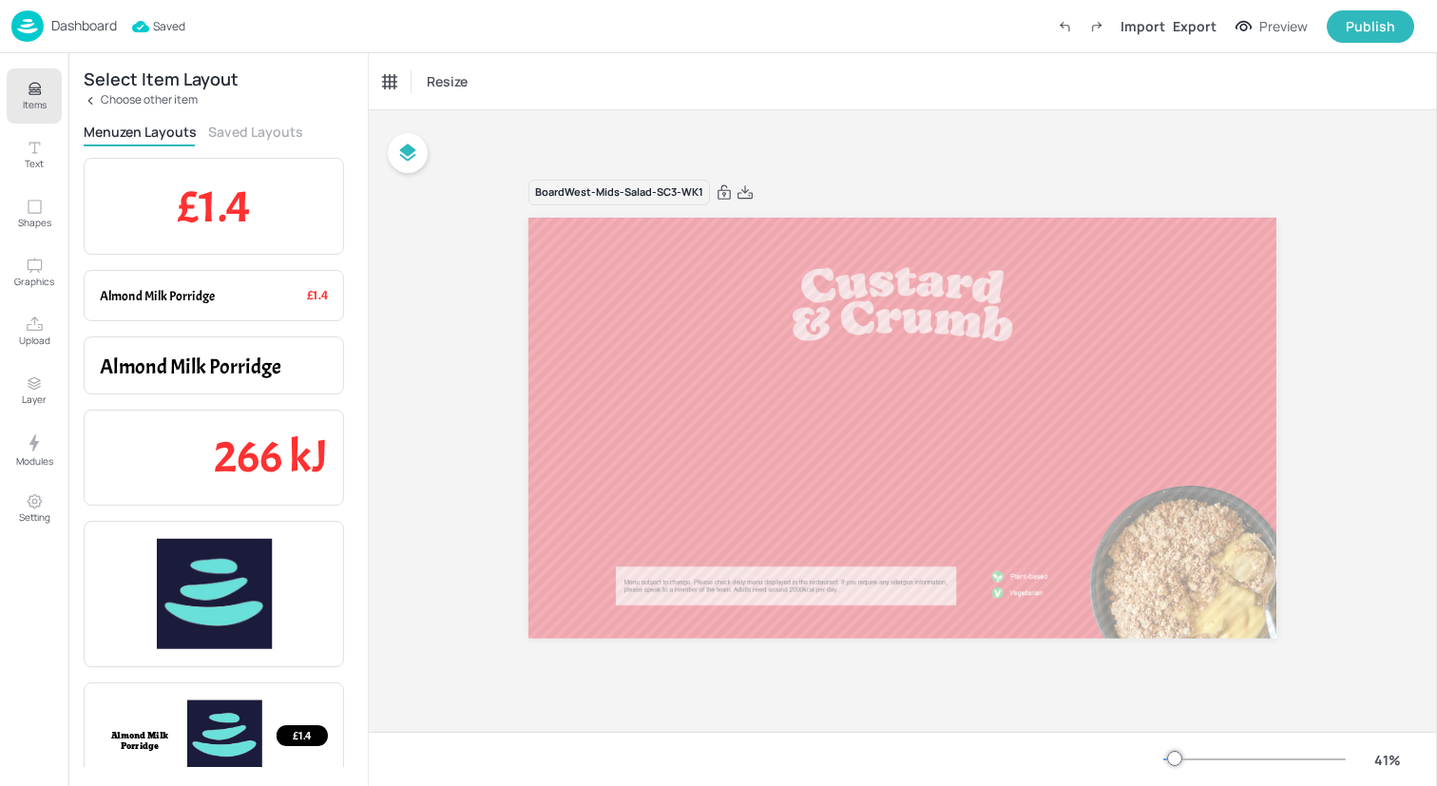
click at [257, 125] on button "Saved Layouts" at bounding box center [255, 132] width 95 height 18
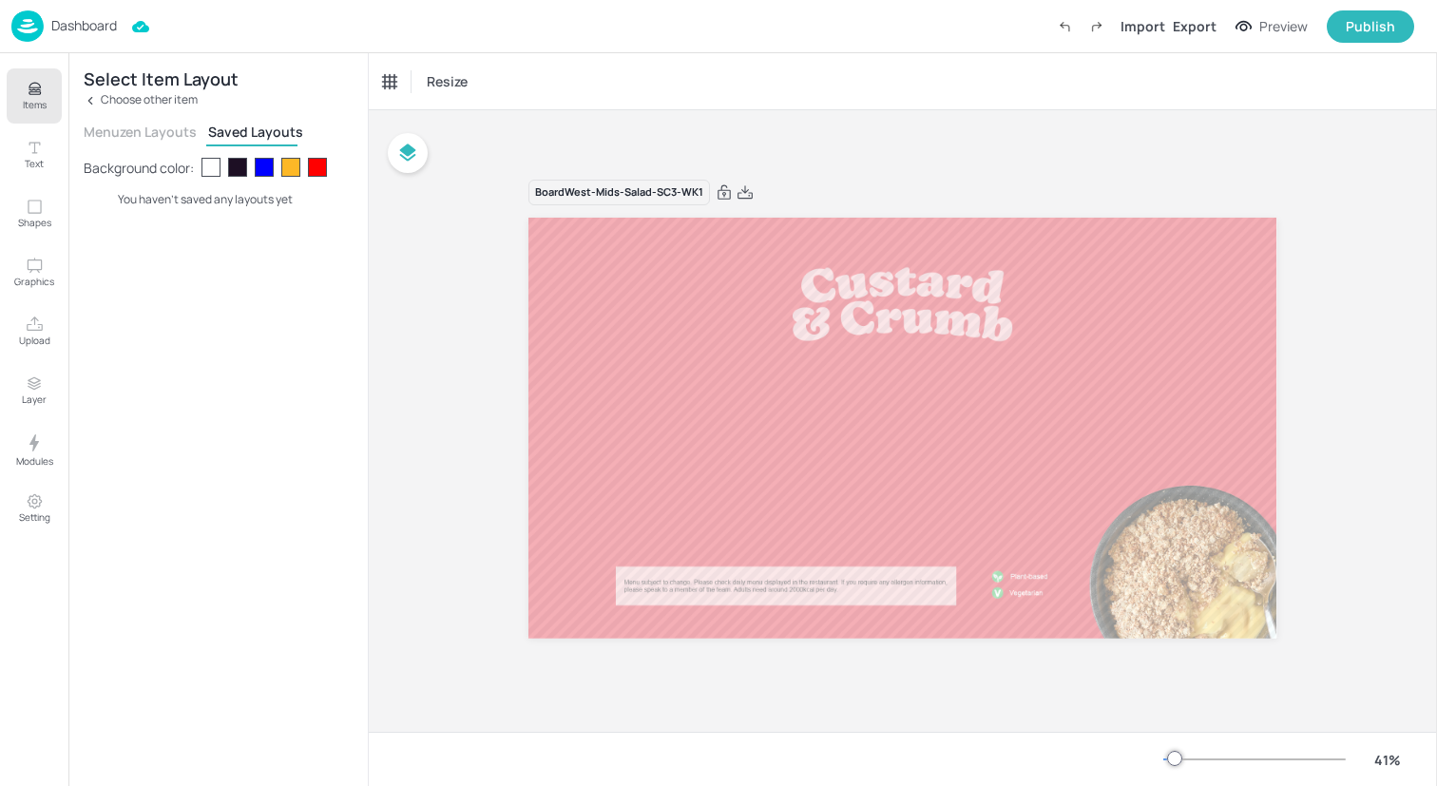
click at [29, 25] on img at bounding box center [27, 25] width 32 height 31
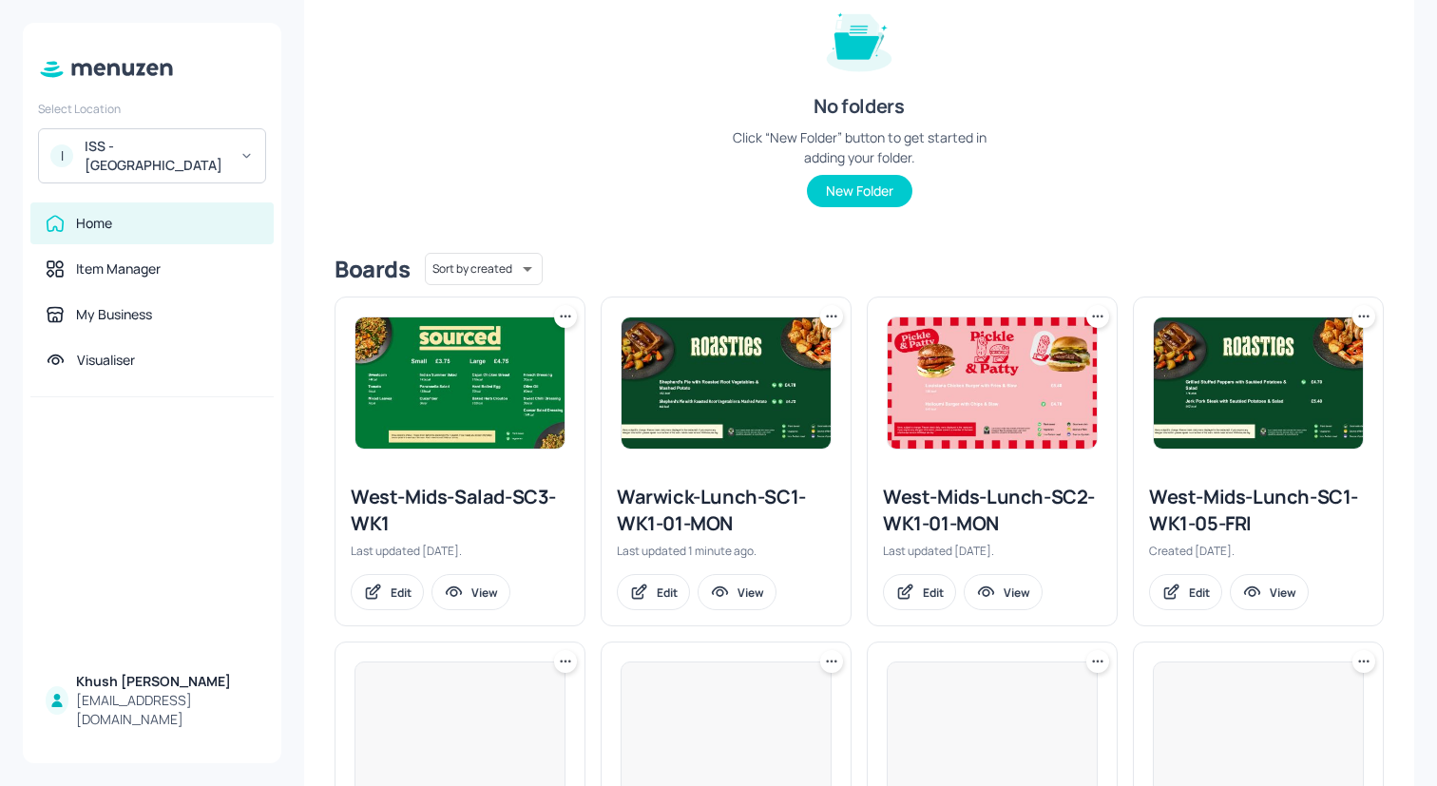
scroll to position [263, 0]
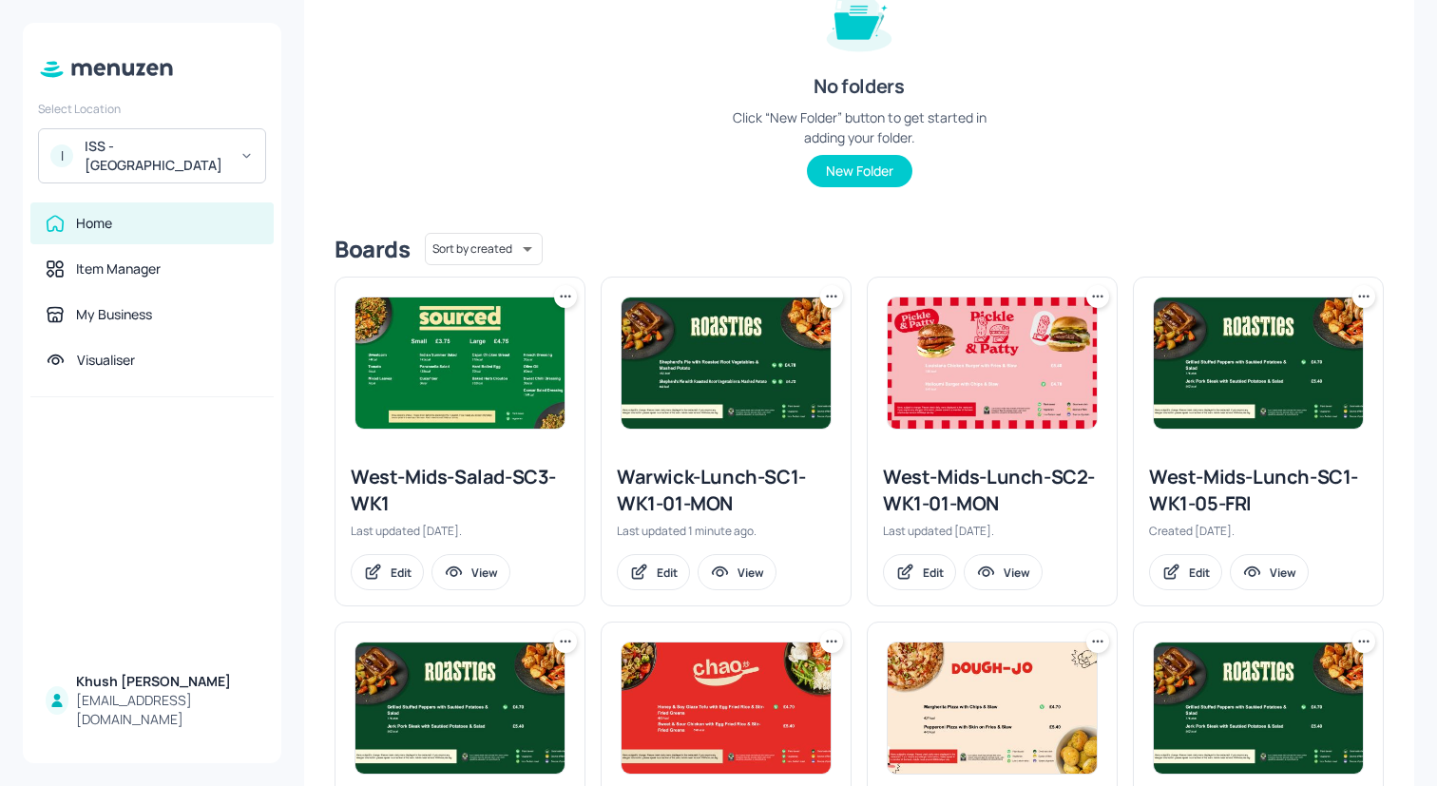
click at [832, 295] on icon at bounding box center [831, 296] width 19 height 19
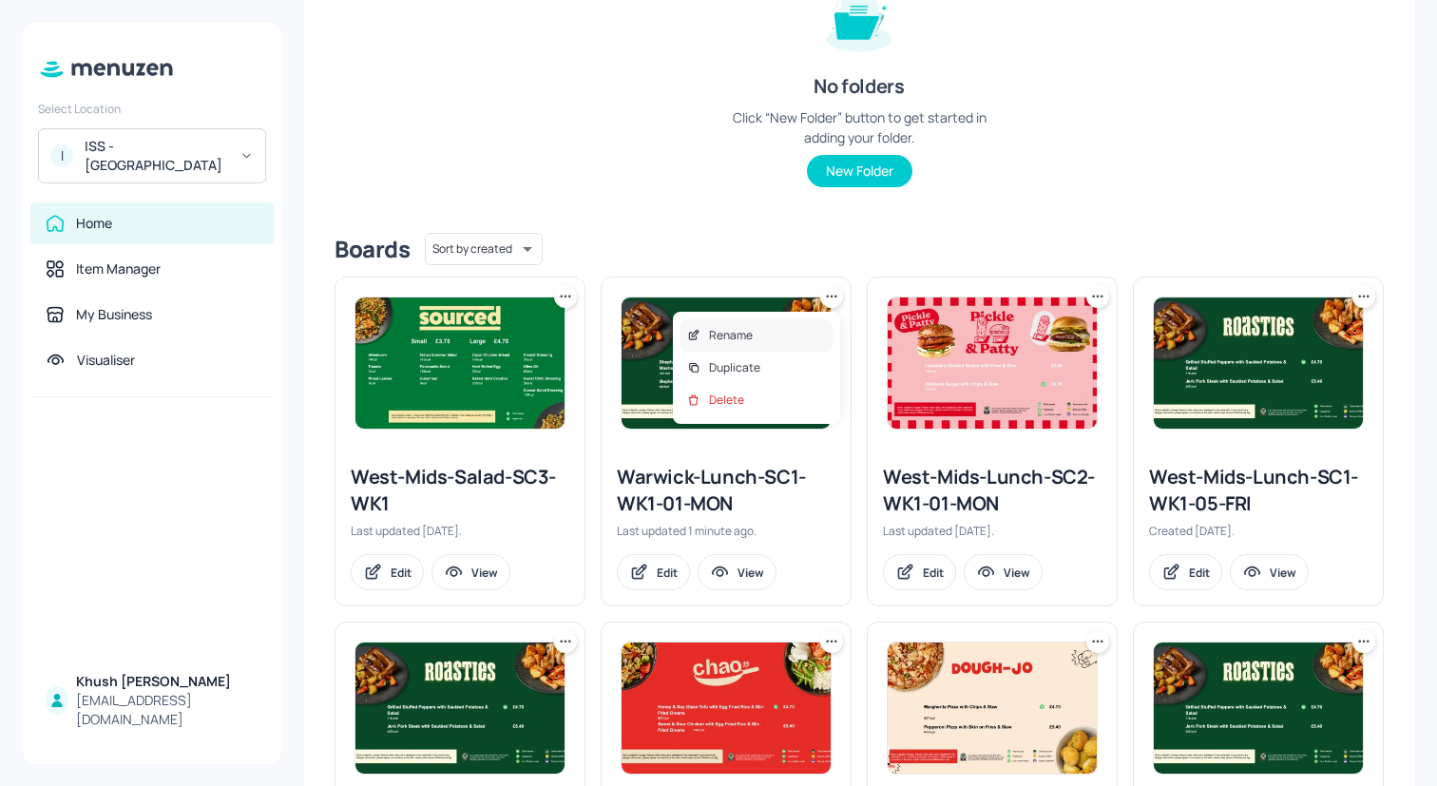
click at [797, 331] on div "Rename" at bounding box center [757, 335] width 152 height 32
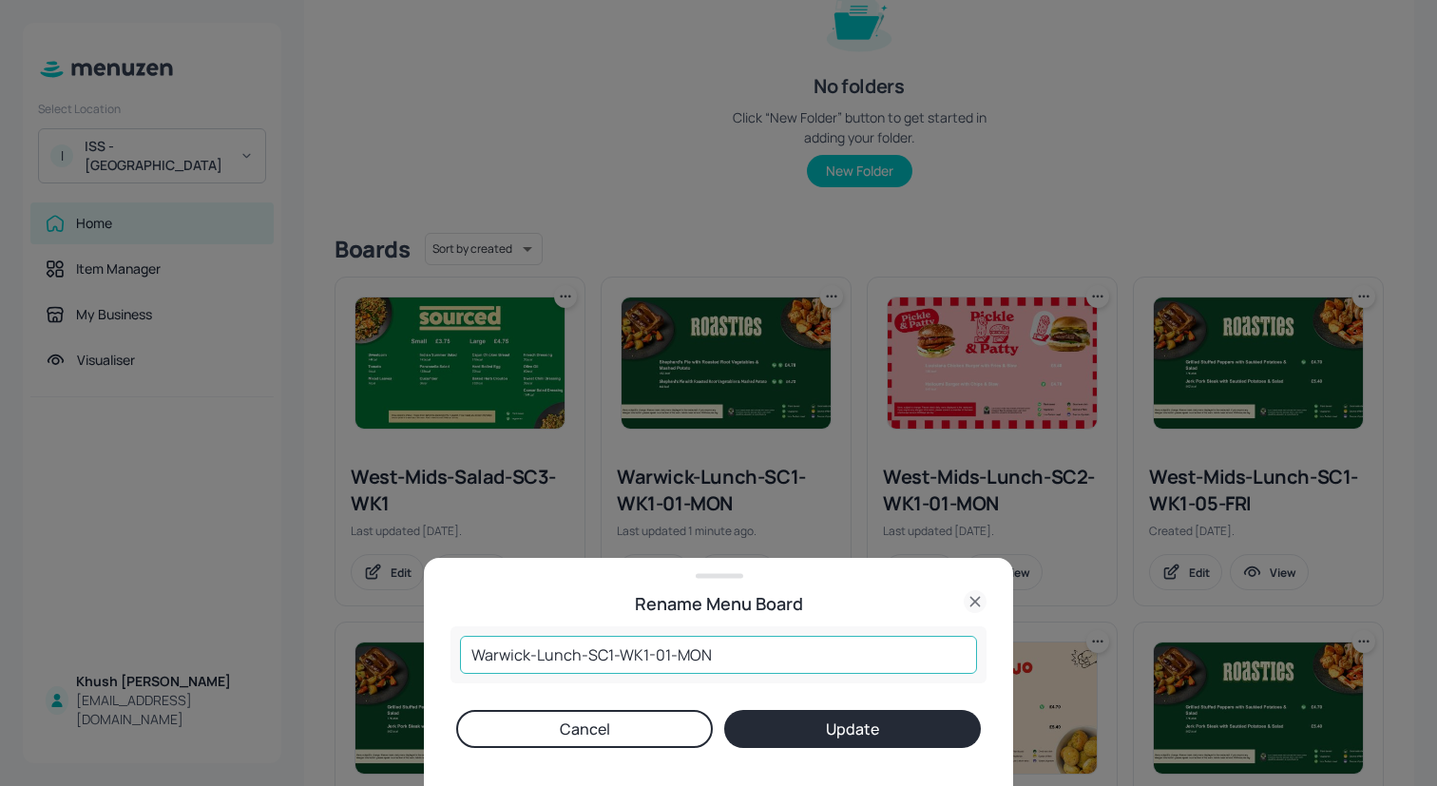
click at [612, 654] on input "Warwick-Lunch-SC1-WK1-01-MON" at bounding box center [718, 655] width 517 height 38
click at [574, 743] on button "Cancel" at bounding box center [584, 729] width 257 height 38
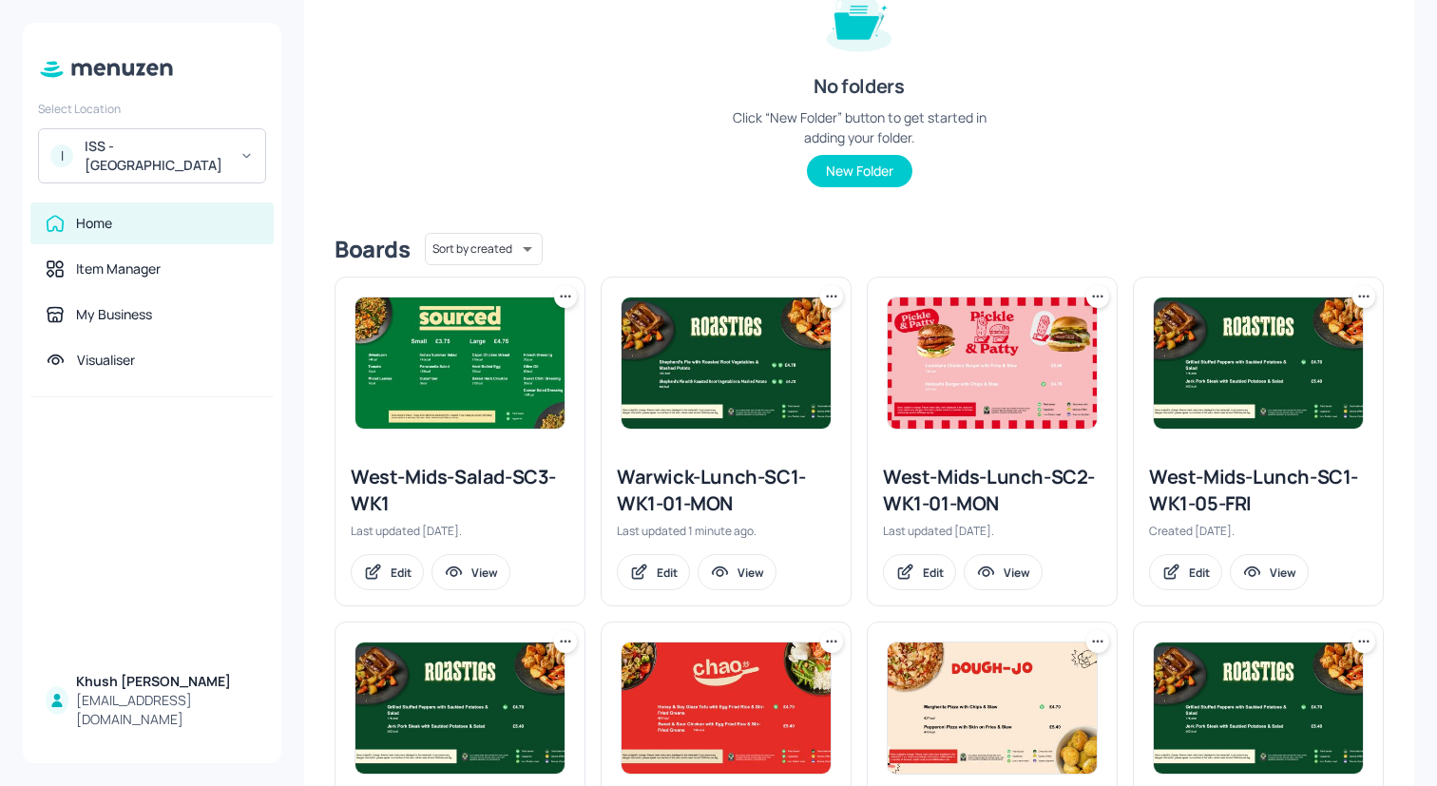
click at [740, 495] on div "Warwick-Lunch-SC1-WK1-01-MON" at bounding box center [726, 490] width 219 height 53
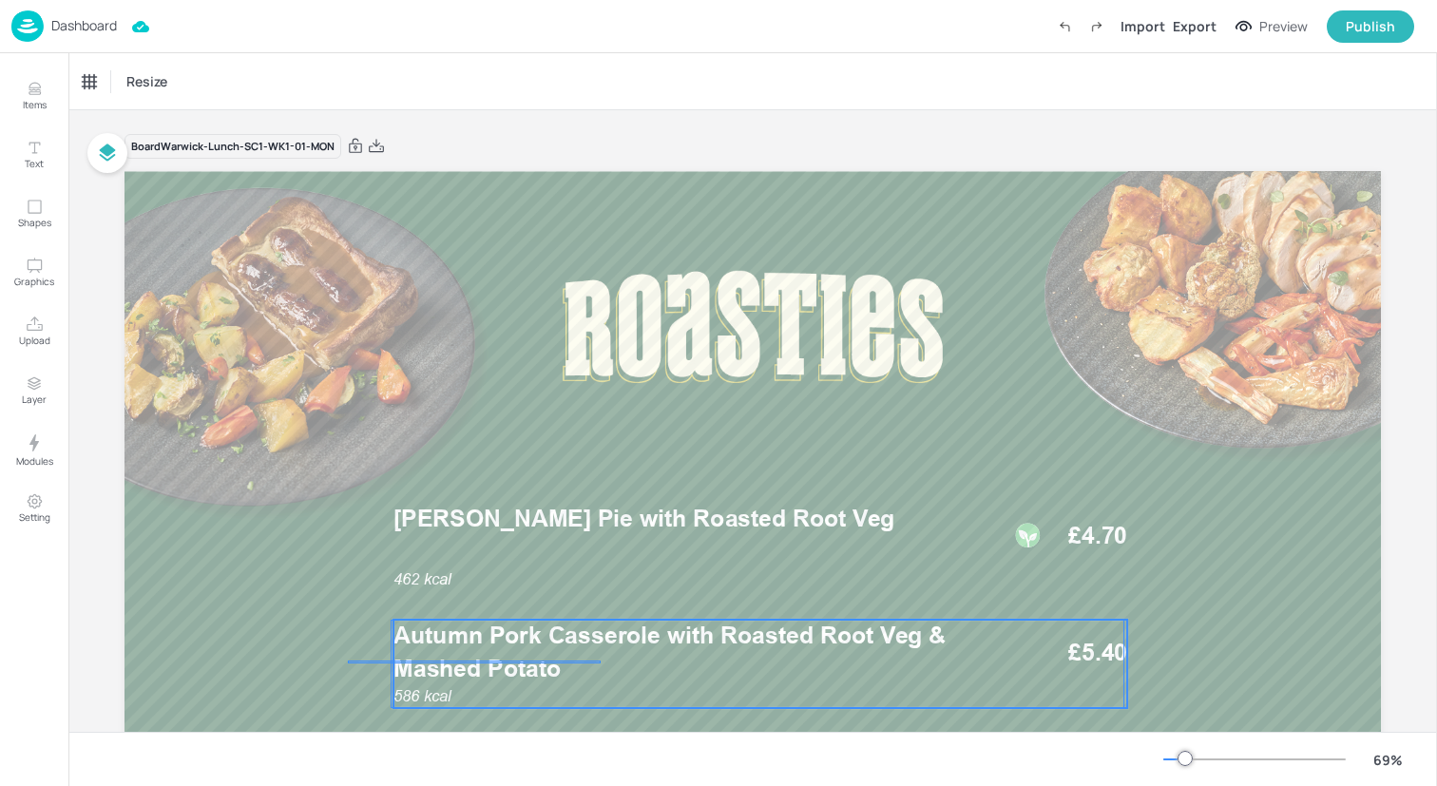
drag, startPoint x: 348, startPoint y: 661, endPoint x: 600, endPoint y: 662, distance: 251.9
click at [600, 171] on div "462 kcal Lentil Shepherd's Pie with Roasted Root Veg £4.70 586 kcal Autumn Pork…" at bounding box center [753, 171] width 1257 height 0
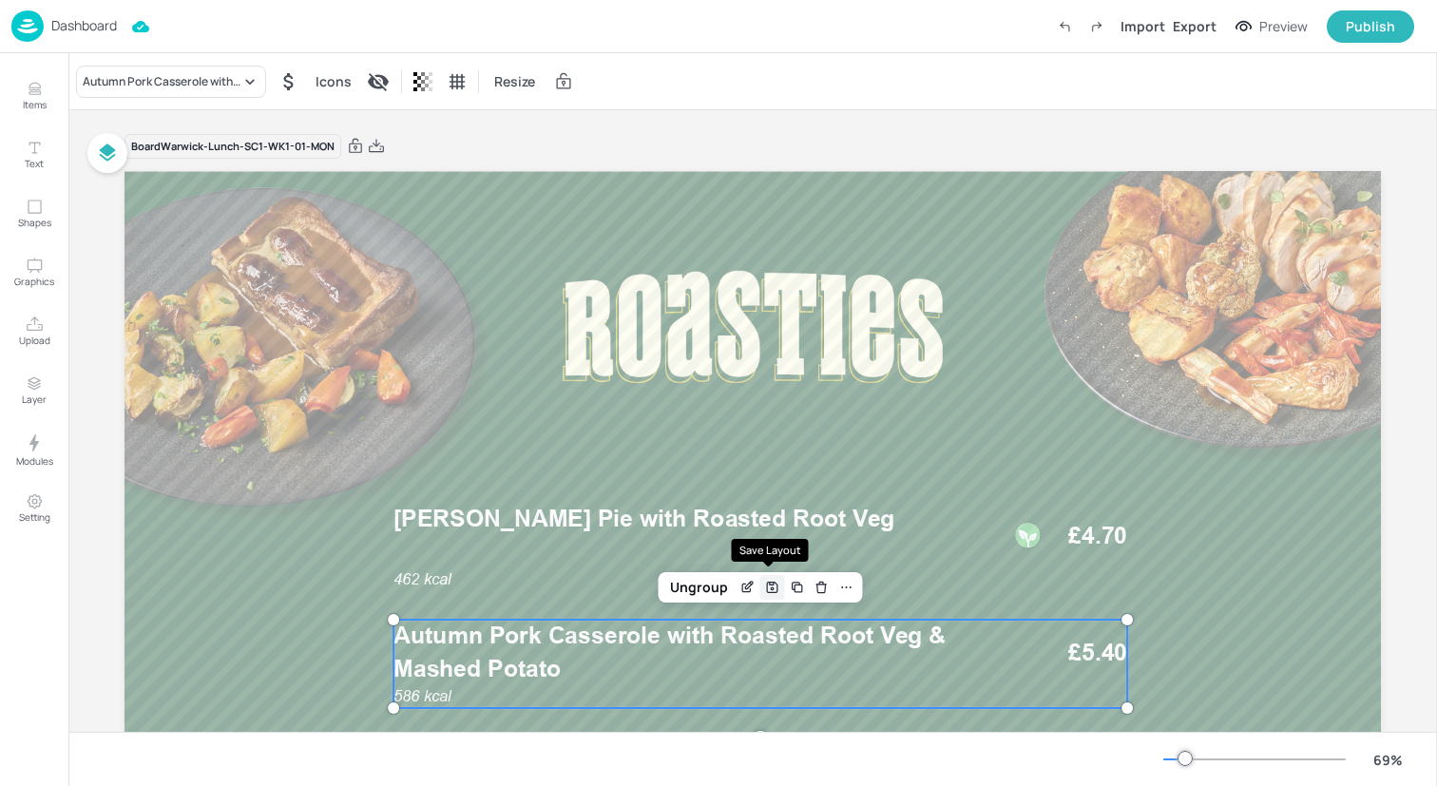
click at [768, 584] on icon "Save Layout" at bounding box center [772, 587] width 15 height 15
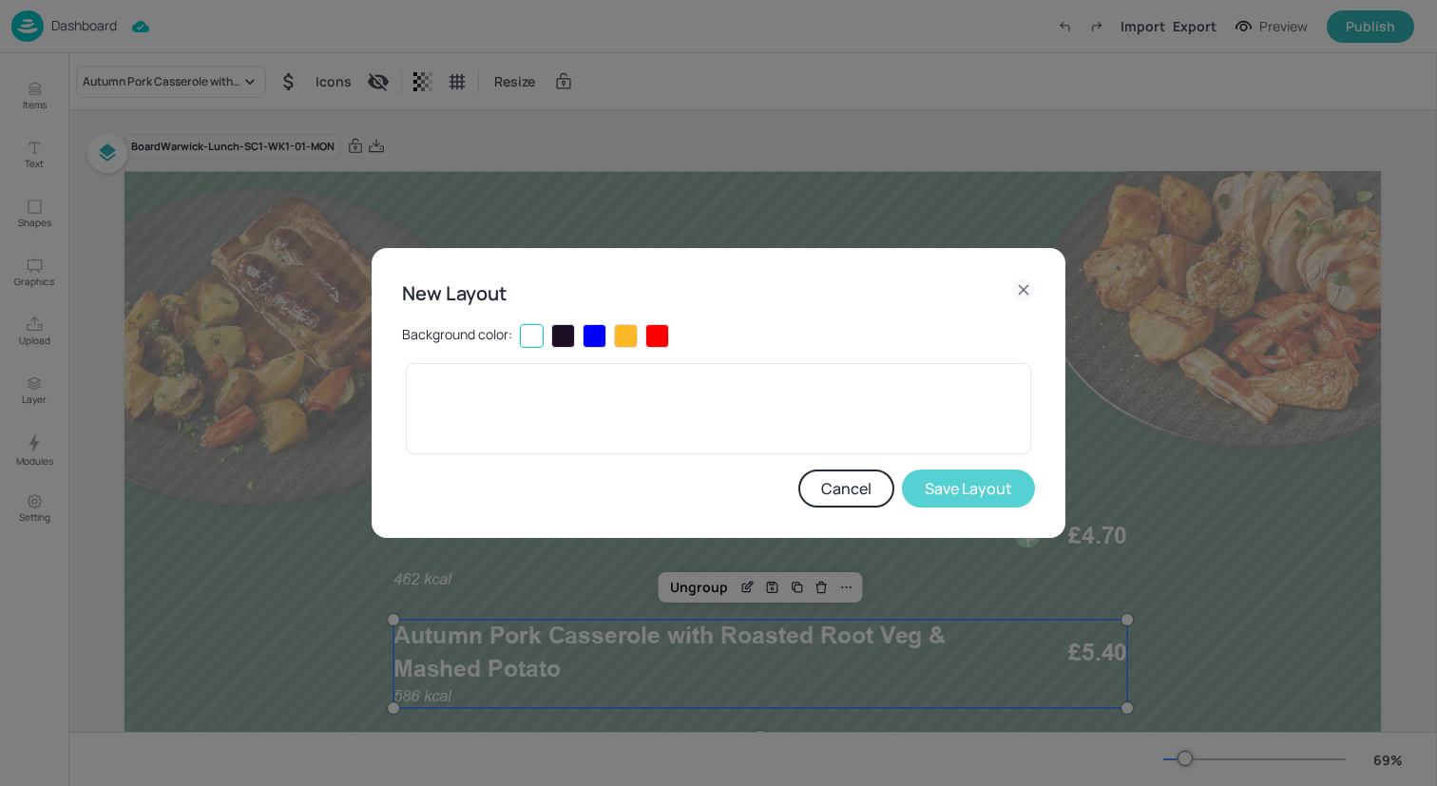
click at [926, 477] on button "Save Layout" at bounding box center [968, 489] width 133 height 38
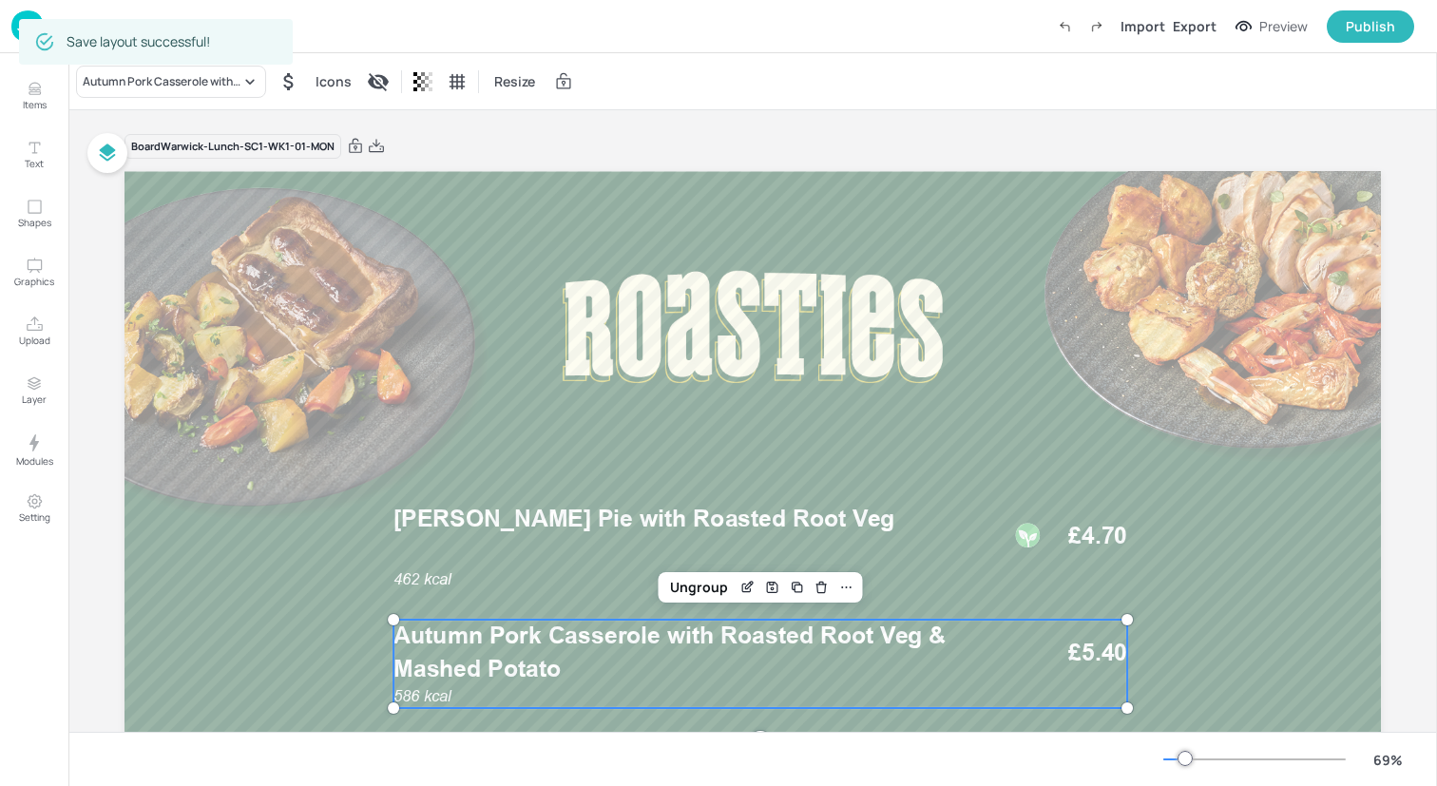
click at [15, 20] on img at bounding box center [27, 25] width 32 height 31
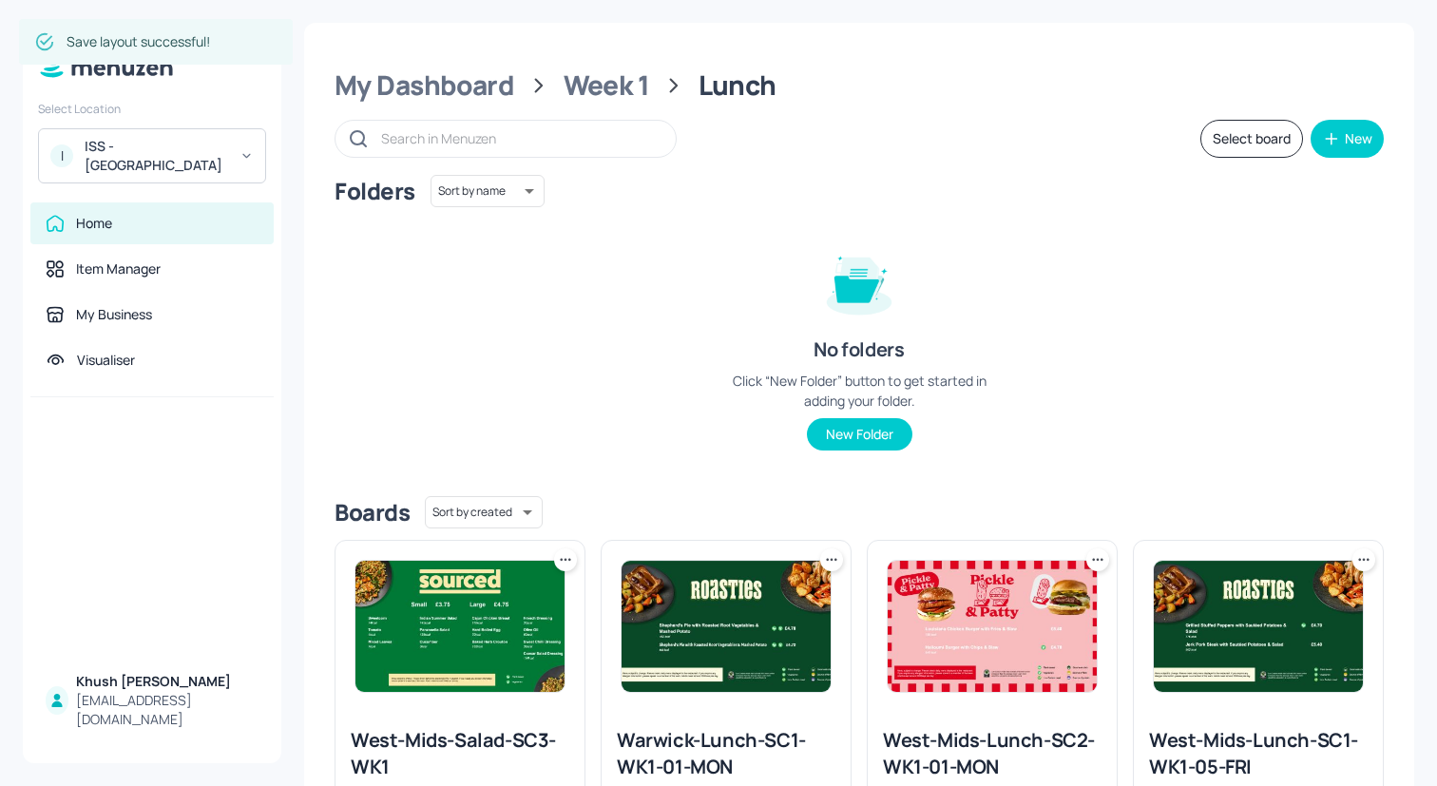
click at [397, 596] on img at bounding box center [460, 626] width 209 height 131
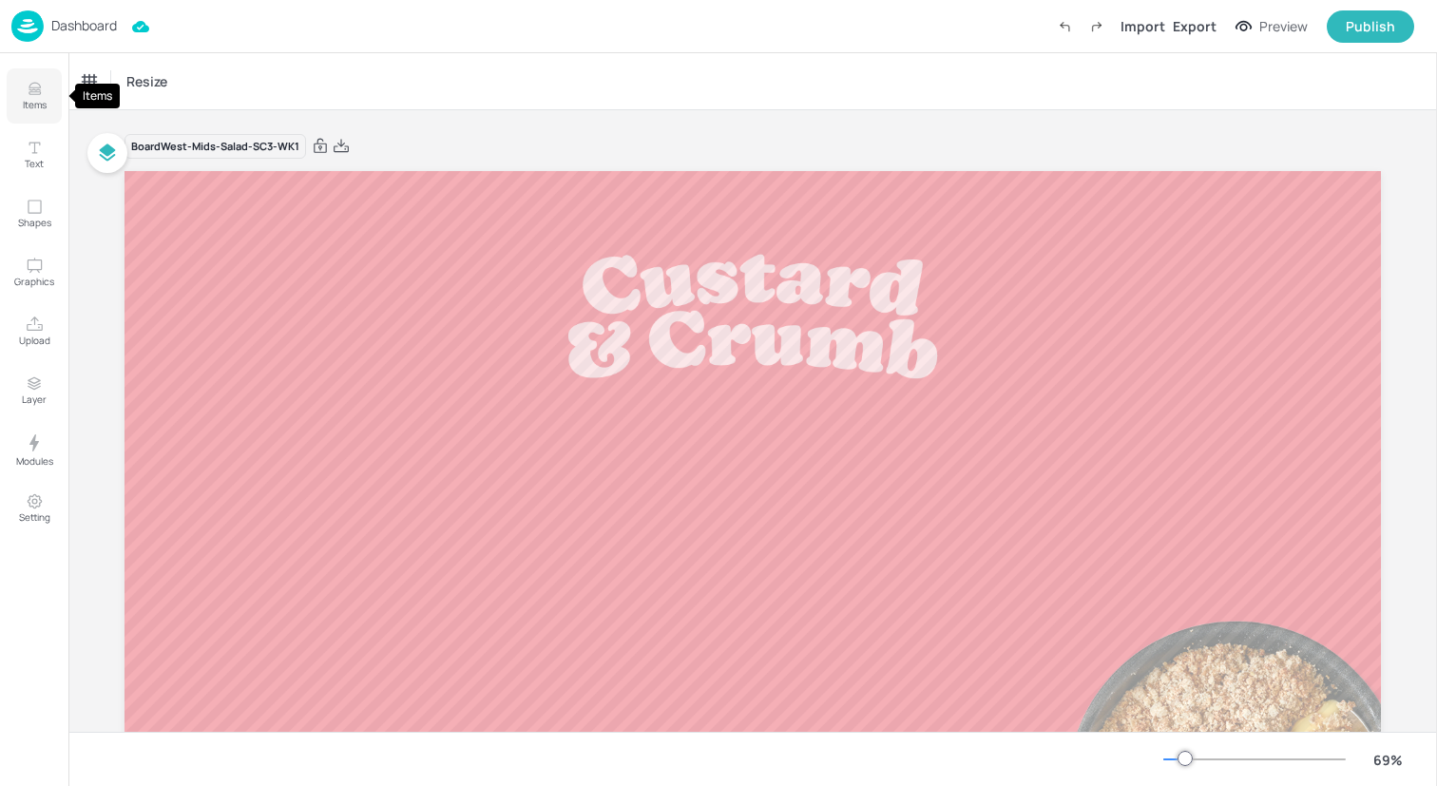
click at [28, 105] on p "Items" at bounding box center [35, 104] width 24 height 13
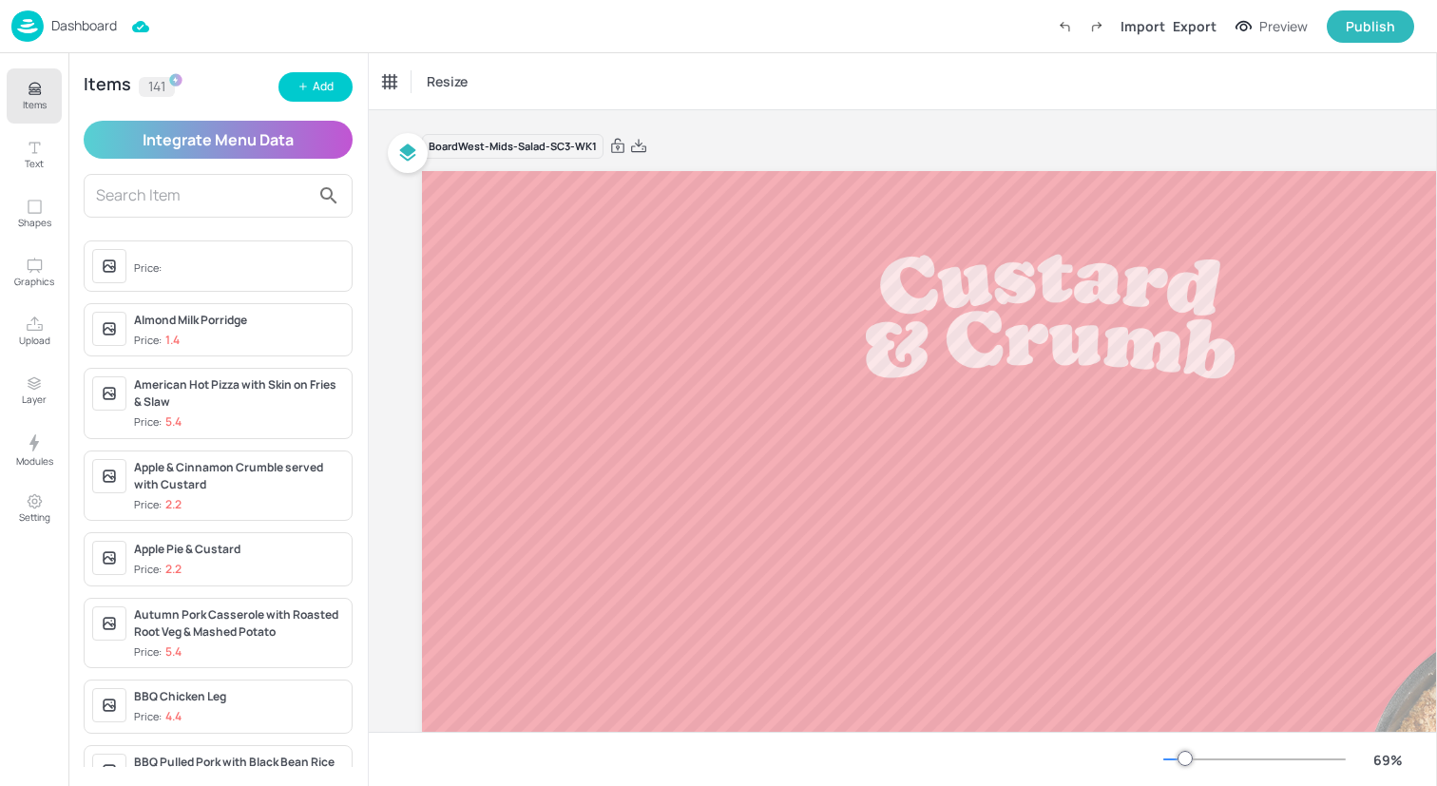
click at [239, 501] on span "Price: 2.2" at bounding box center [239, 505] width 210 height 16
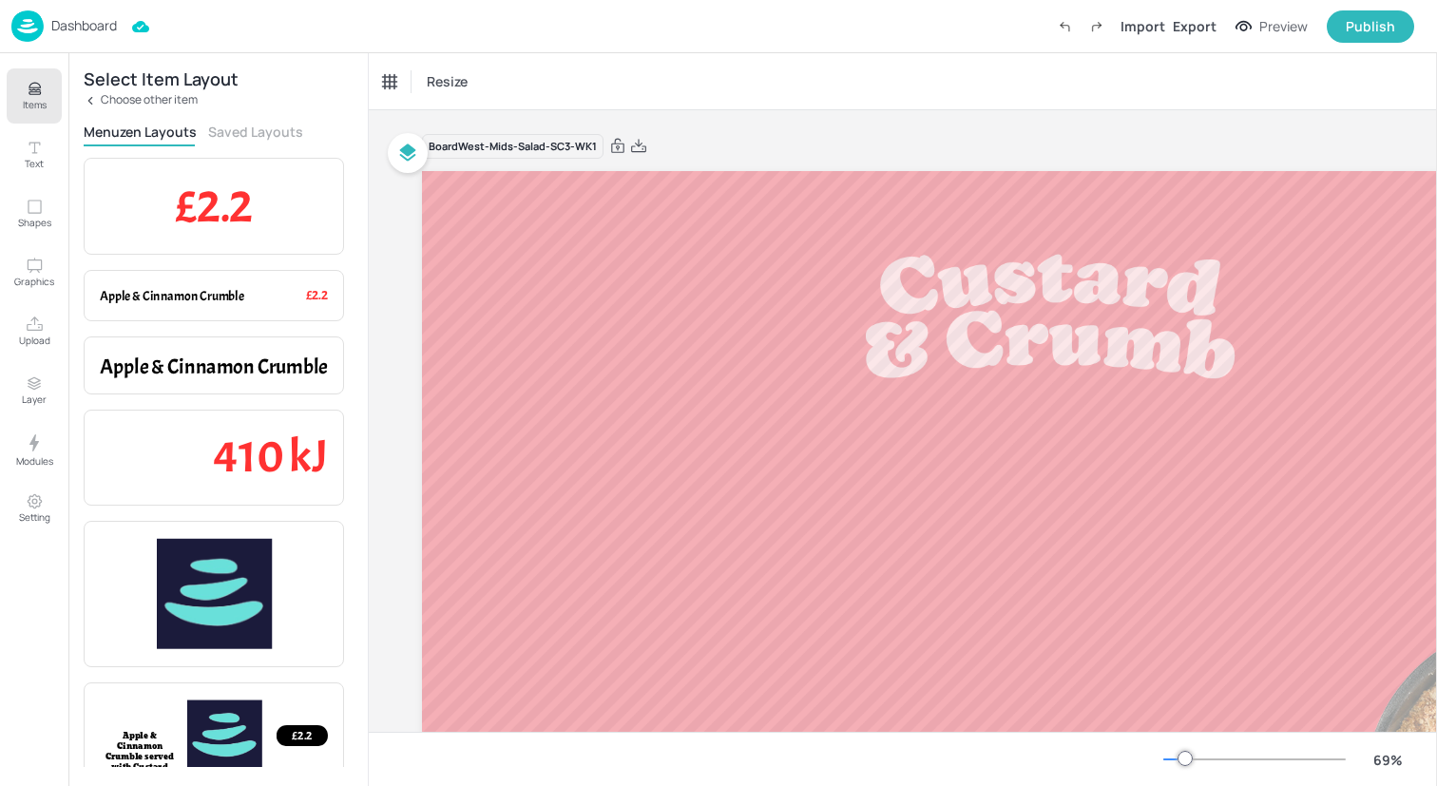
click at [256, 127] on button "Saved Layouts" at bounding box center [255, 132] width 95 height 18
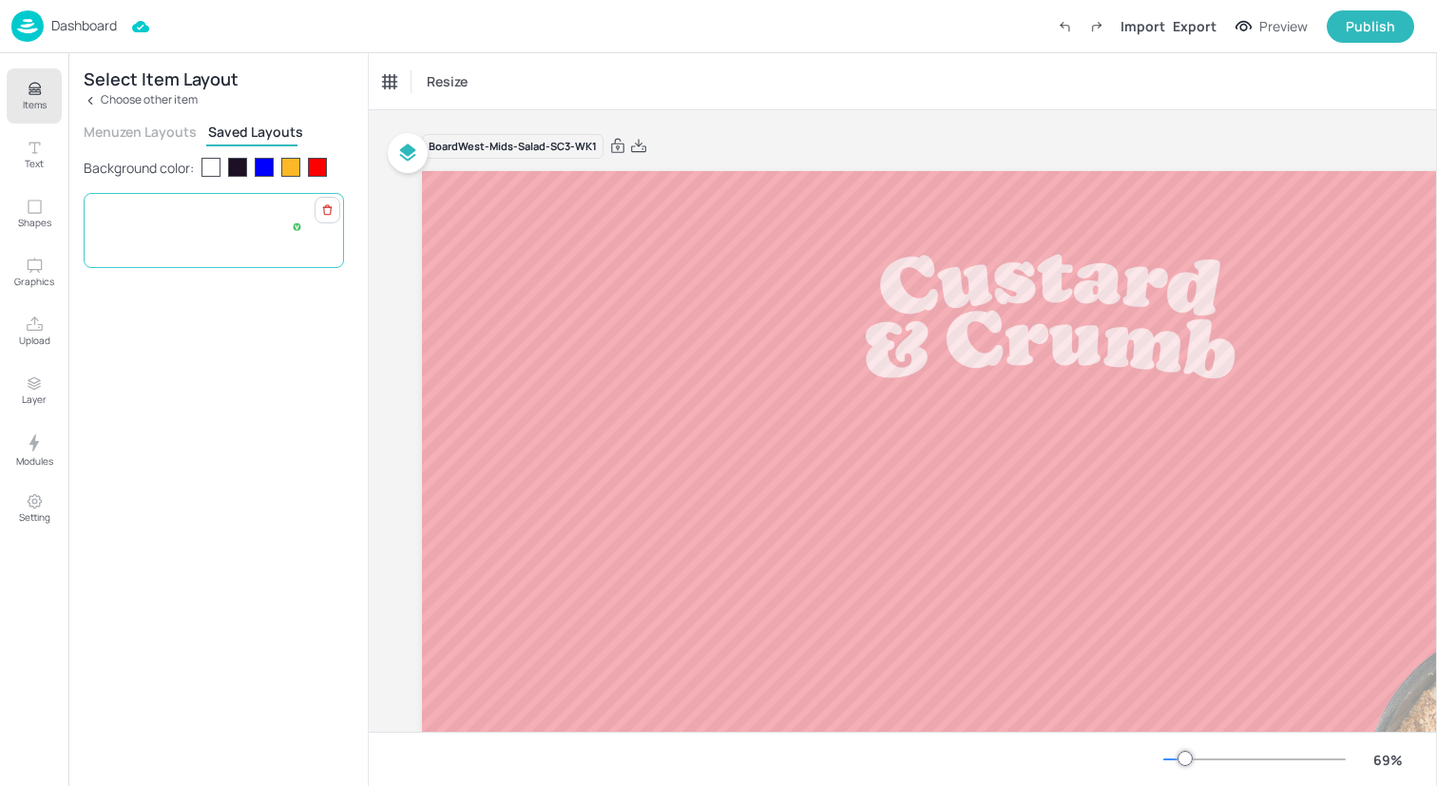
click at [228, 240] on div "410 kJ Apple & Cinnamon Crumble served with Custard £2.2" at bounding box center [214, 231] width 228 height 28
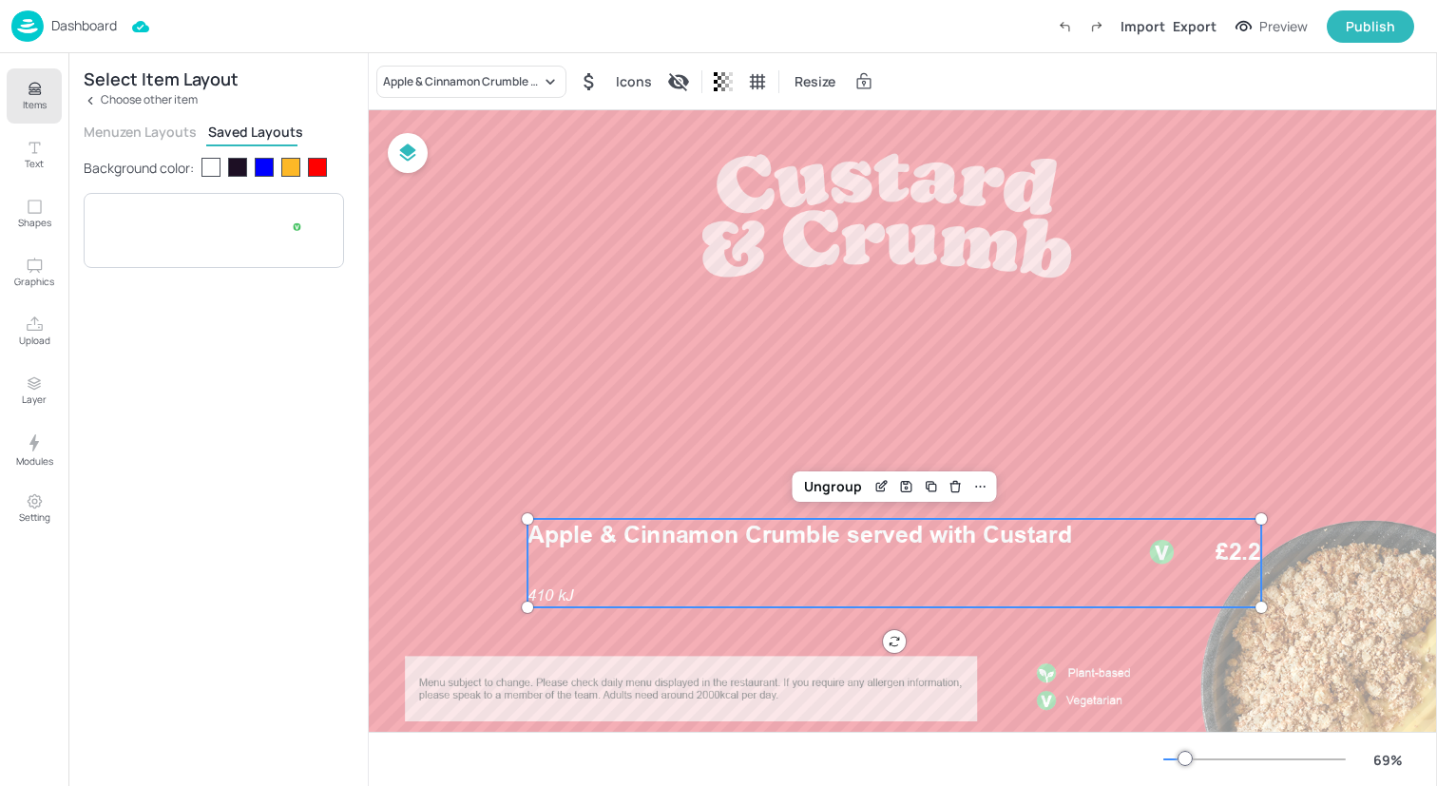
scroll to position [101, 185]
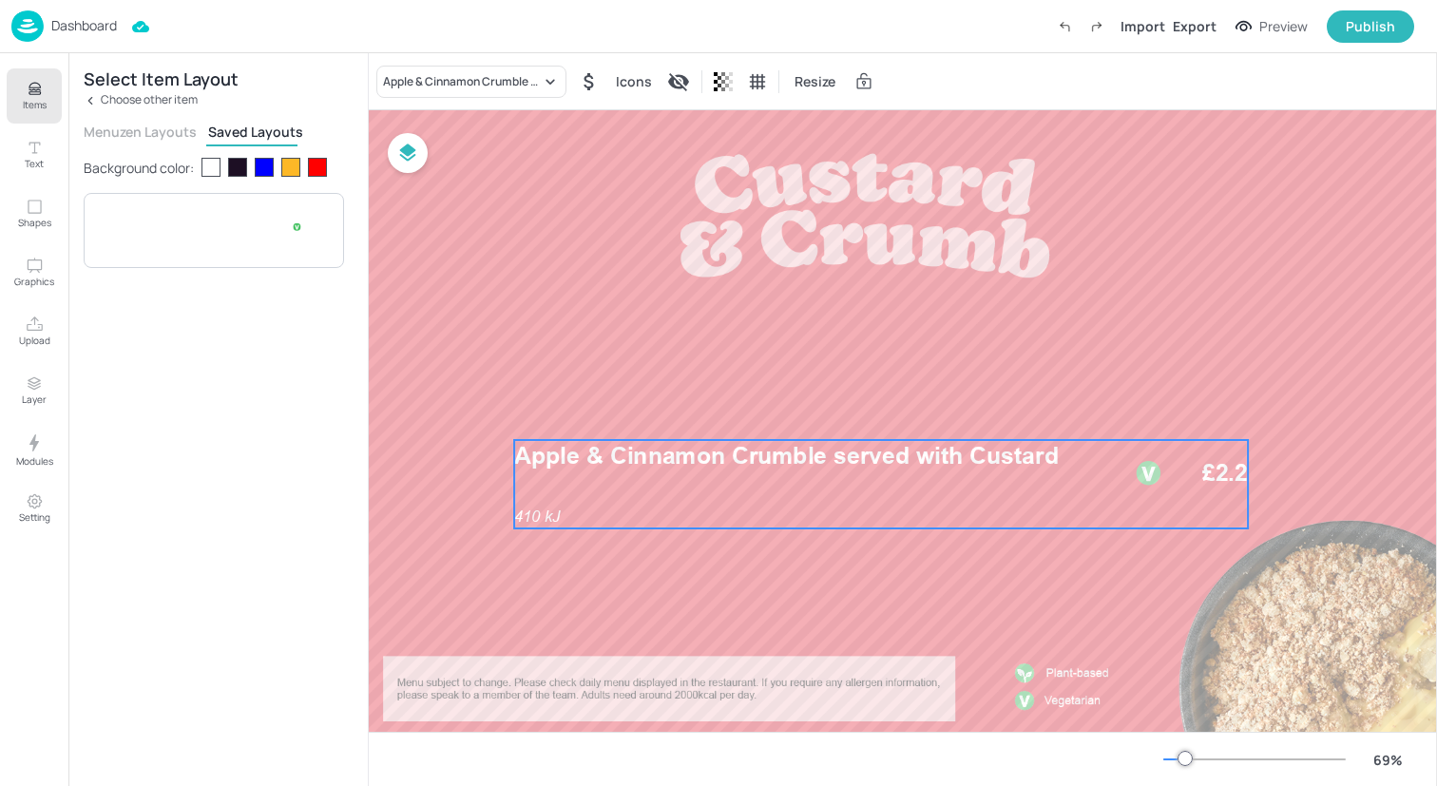
drag, startPoint x: 886, startPoint y: 568, endPoint x: 894, endPoint y: 490, distance: 79.4
click at [894, 490] on div "410 kJ Apple & Cinnamon Crumble served with Custard £2.2" at bounding box center [881, 484] width 734 height 88
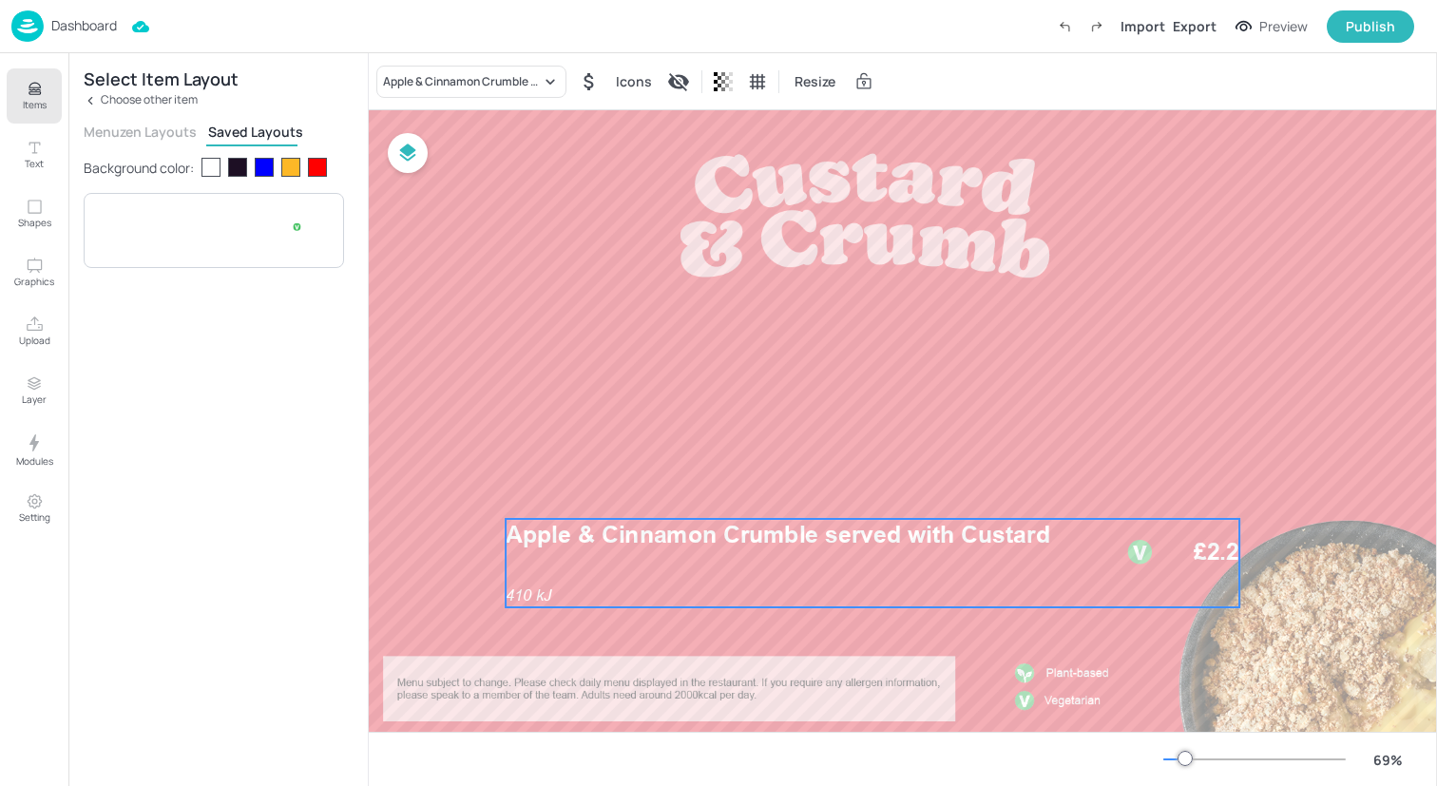
click at [891, 563] on div "410 kJ Apple & Cinnamon Crumble served with Custard £2.2" at bounding box center [873, 563] width 734 height 88
click at [957, 481] on icon at bounding box center [959, 486] width 15 height 15
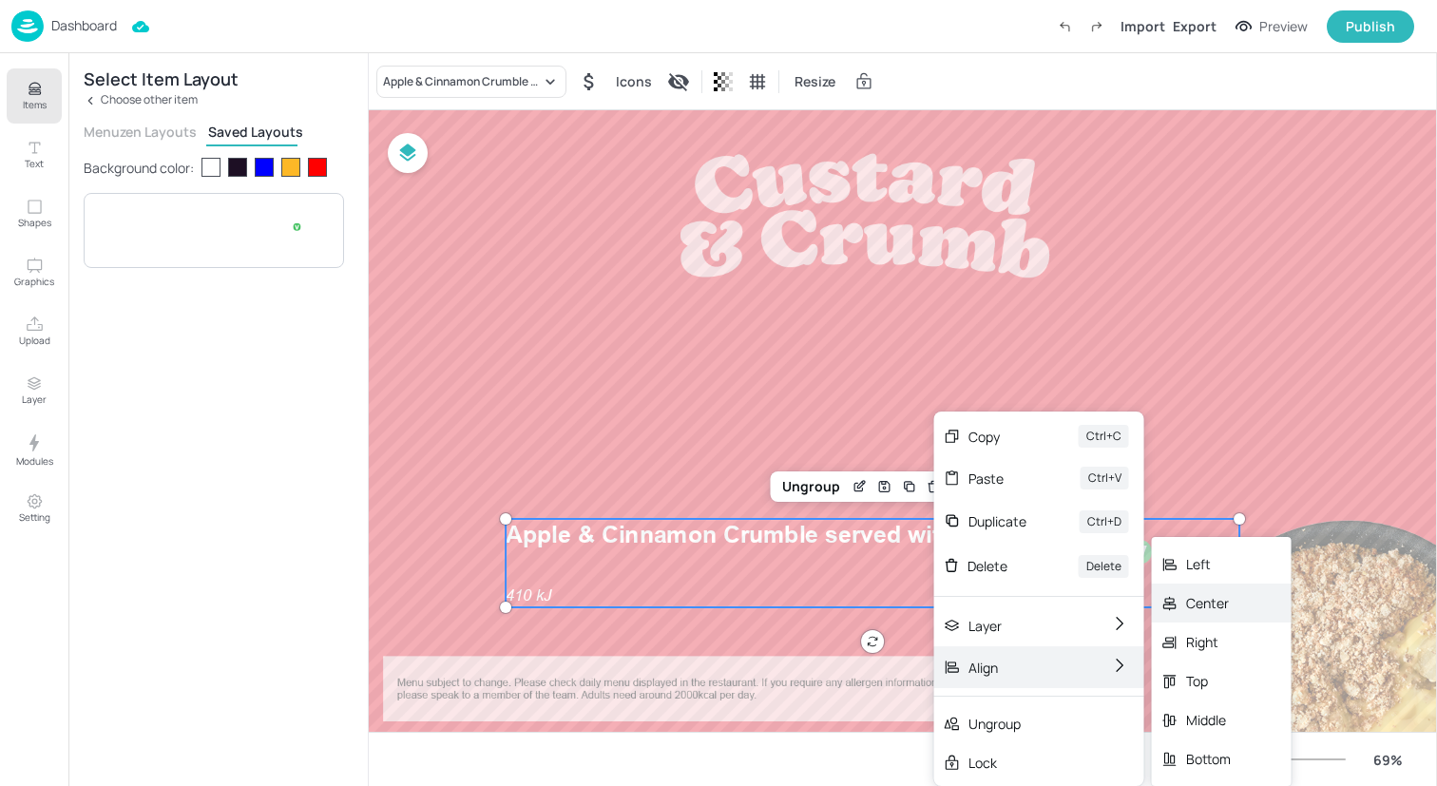
click at [1203, 616] on div "Center" at bounding box center [1222, 603] width 140 height 39
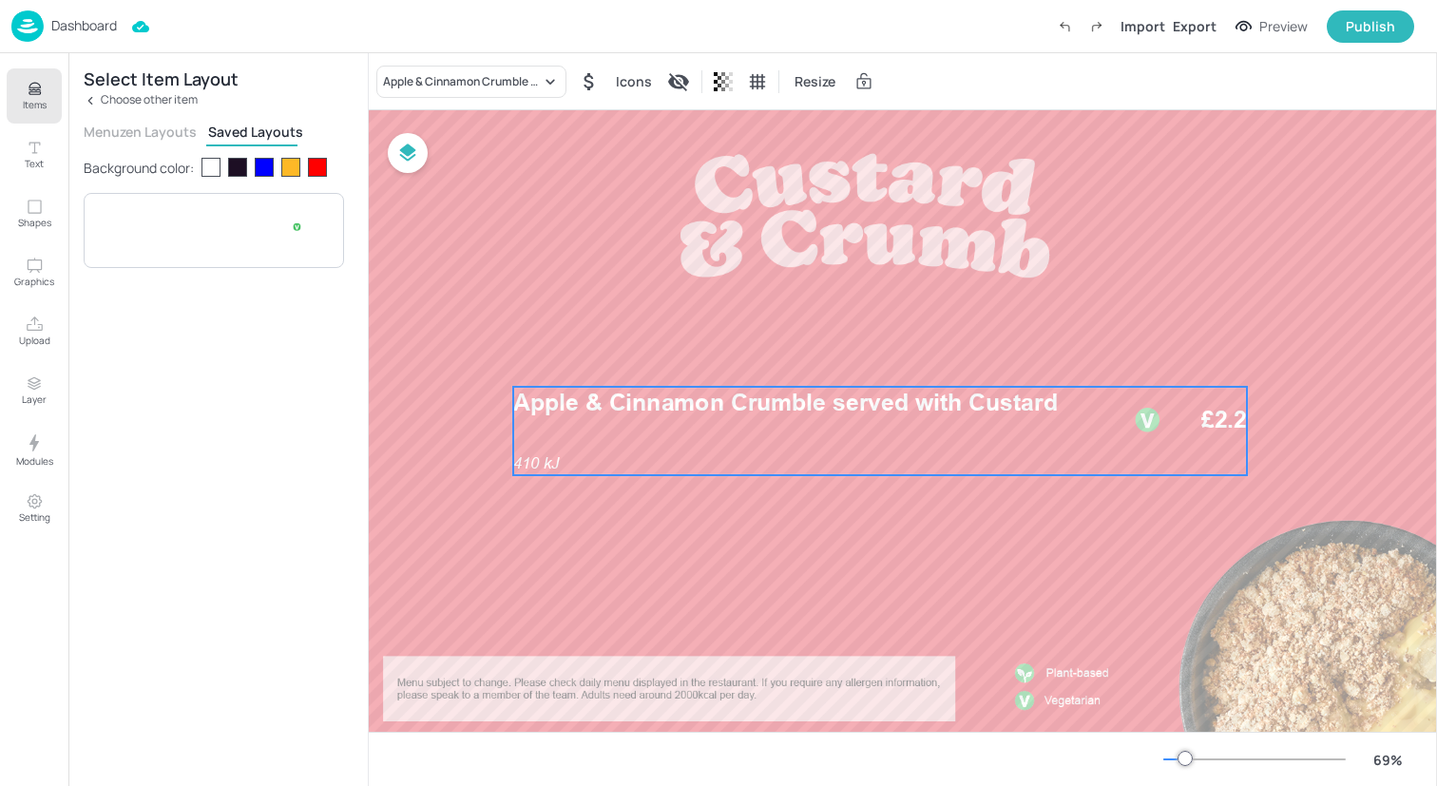
drag, startPoint x: 866, startPoint y: 584, endPoint x: 881, endPoint y: 452, distance: 133.0
click at [881, 452] on div "410 kJ Apple & Cinnamon Crumble served with Custard £2.2" at bounding box center [880, 431] width 734 height 88
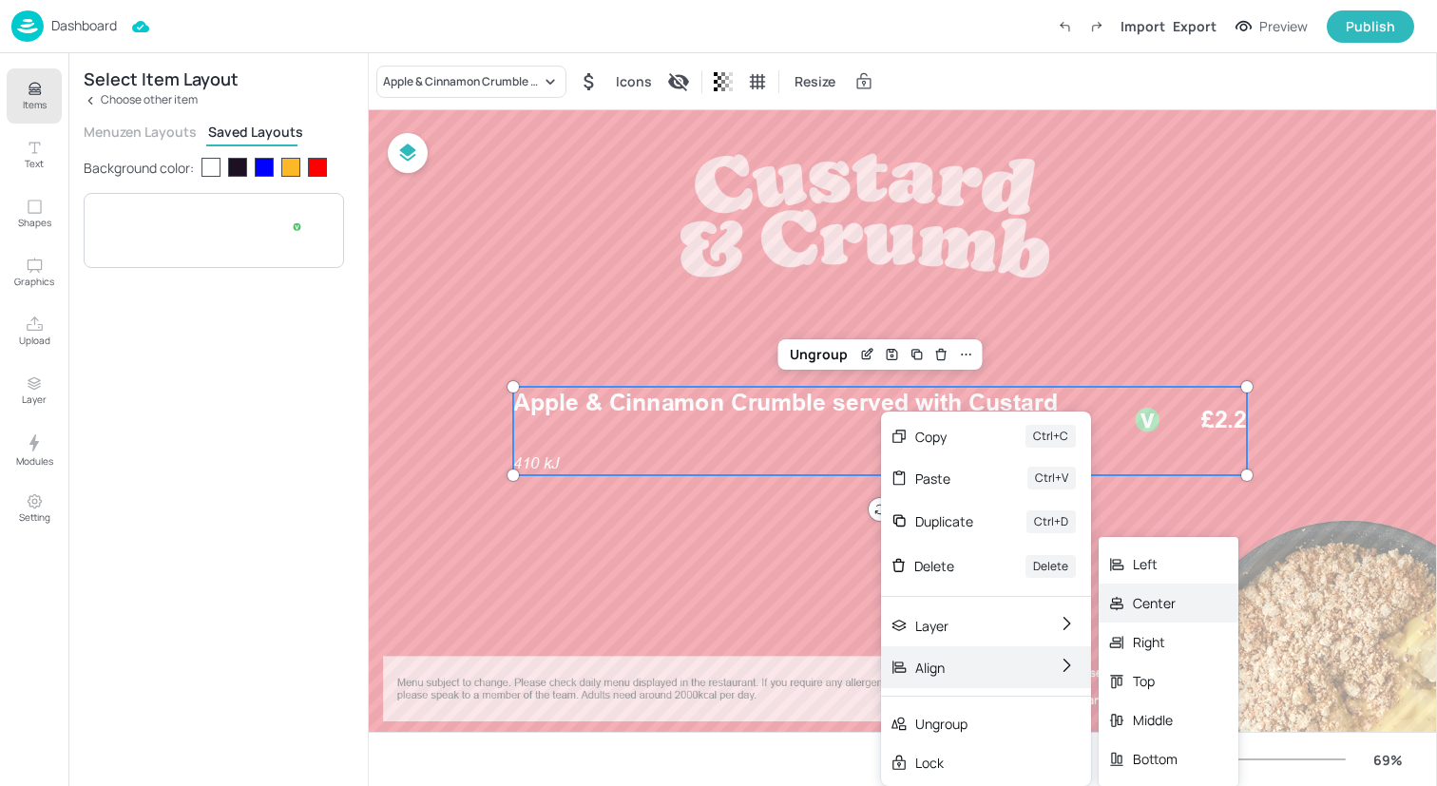
click at [1171, 611] on div "Center" at bounding box center [1155, 603] width 45 height 20
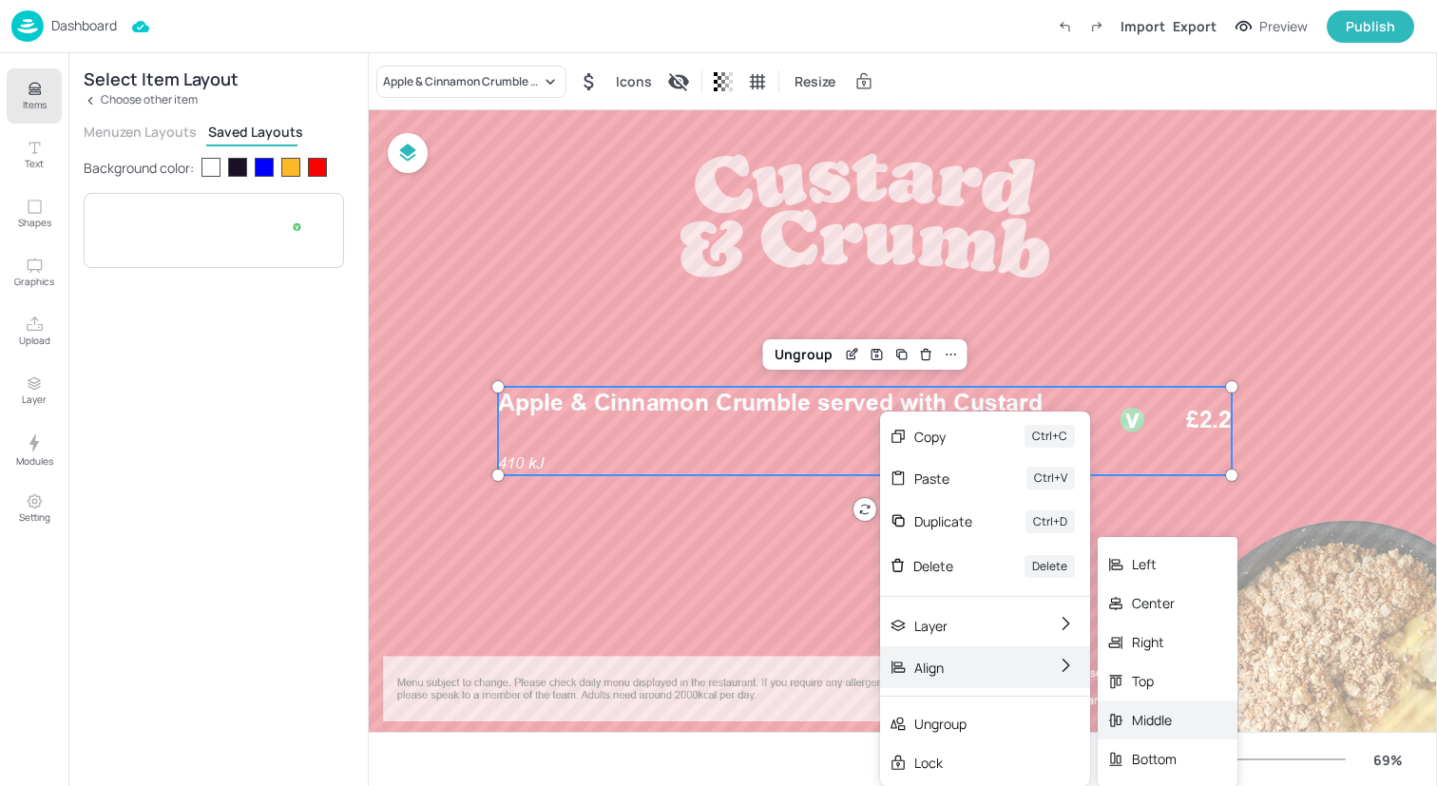
click at [1179, 725] on div "Middle" at bounding box center [1168, 720] width 140 height 39
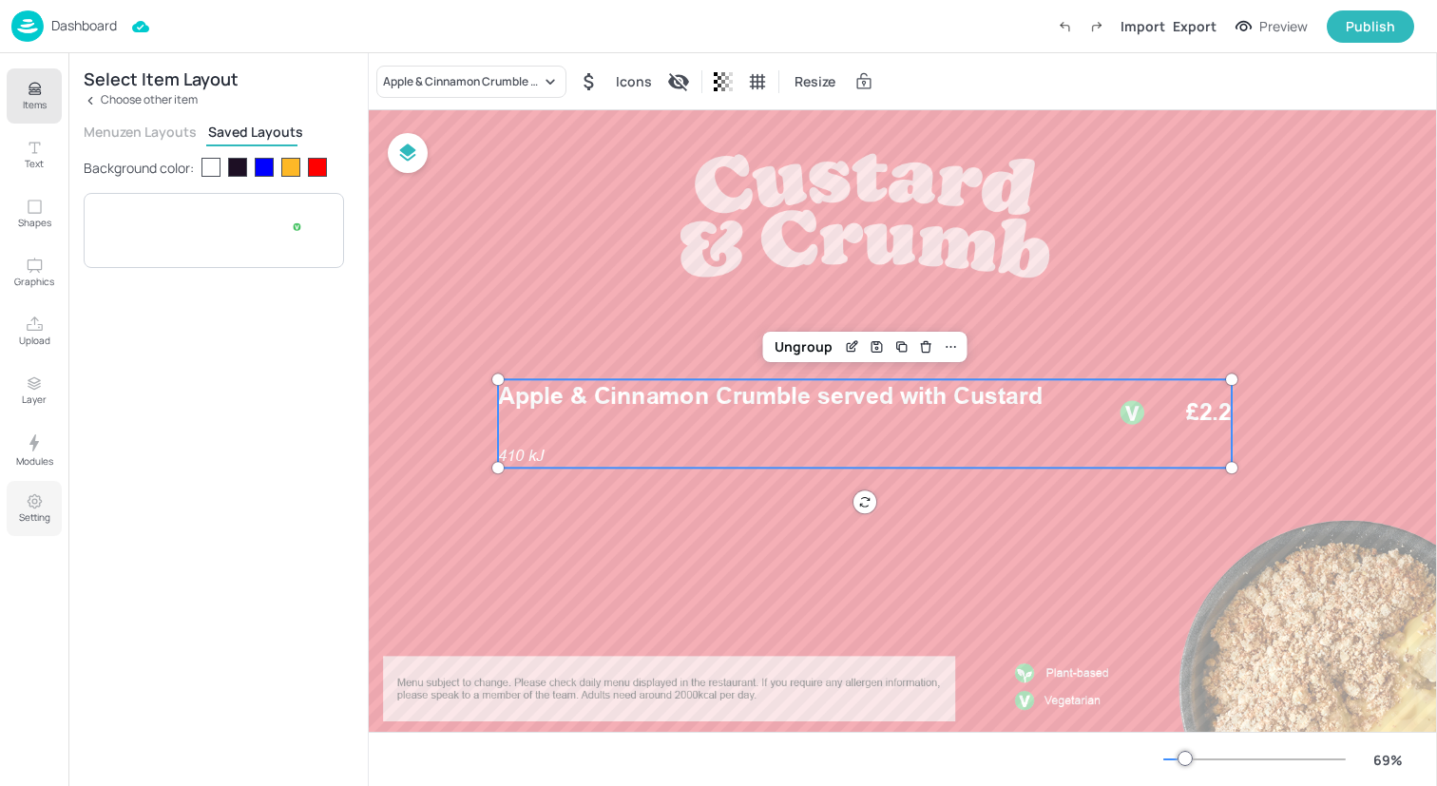
click at [35, 493] on icon "Setting" at bounding box center [35, 501] width 18 height 18
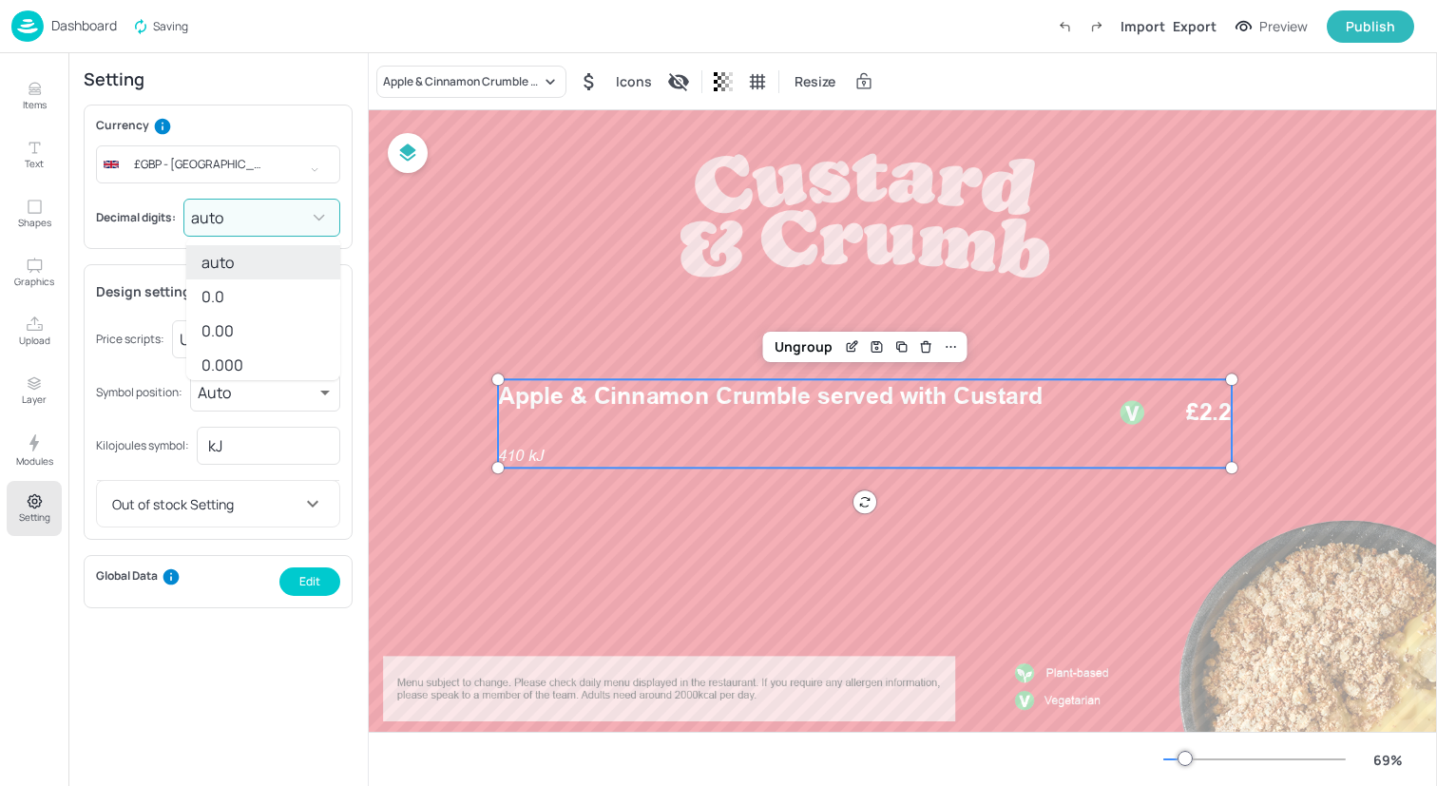
click at [260, 215] on body "Dashboard Saving Import Export Preview Publish Items Text Shapes Graphics Uploa…" at bounding box center [718, 393] width 1437 height 786
click at [267, 325] on li "0.00" at bounding box center [263, 331] width 154 height 34
type input "2"
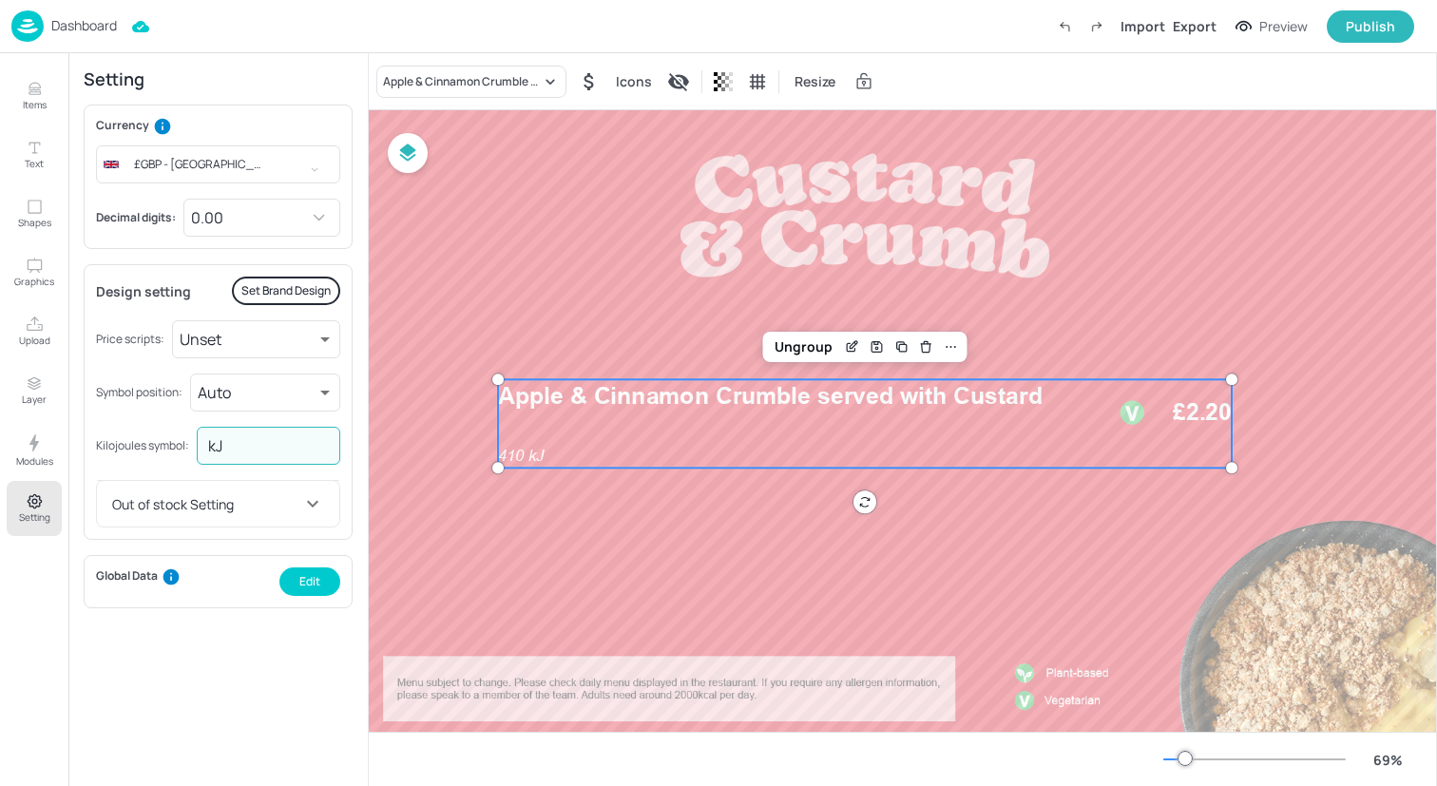
click at [282, 446] on input "kJ" at bounding box center [269, 446] width 144 height 38
type input "kcal"
click at [160, 469] on div "Design setting Set Brand Design Price scripts: Unset normal ​ Symbol position: …" at bounding box center [218, 402] width 269 height 276
click at [776, 347] on div "Ungroup" at bounding box center [803, 347] width 73 height 25
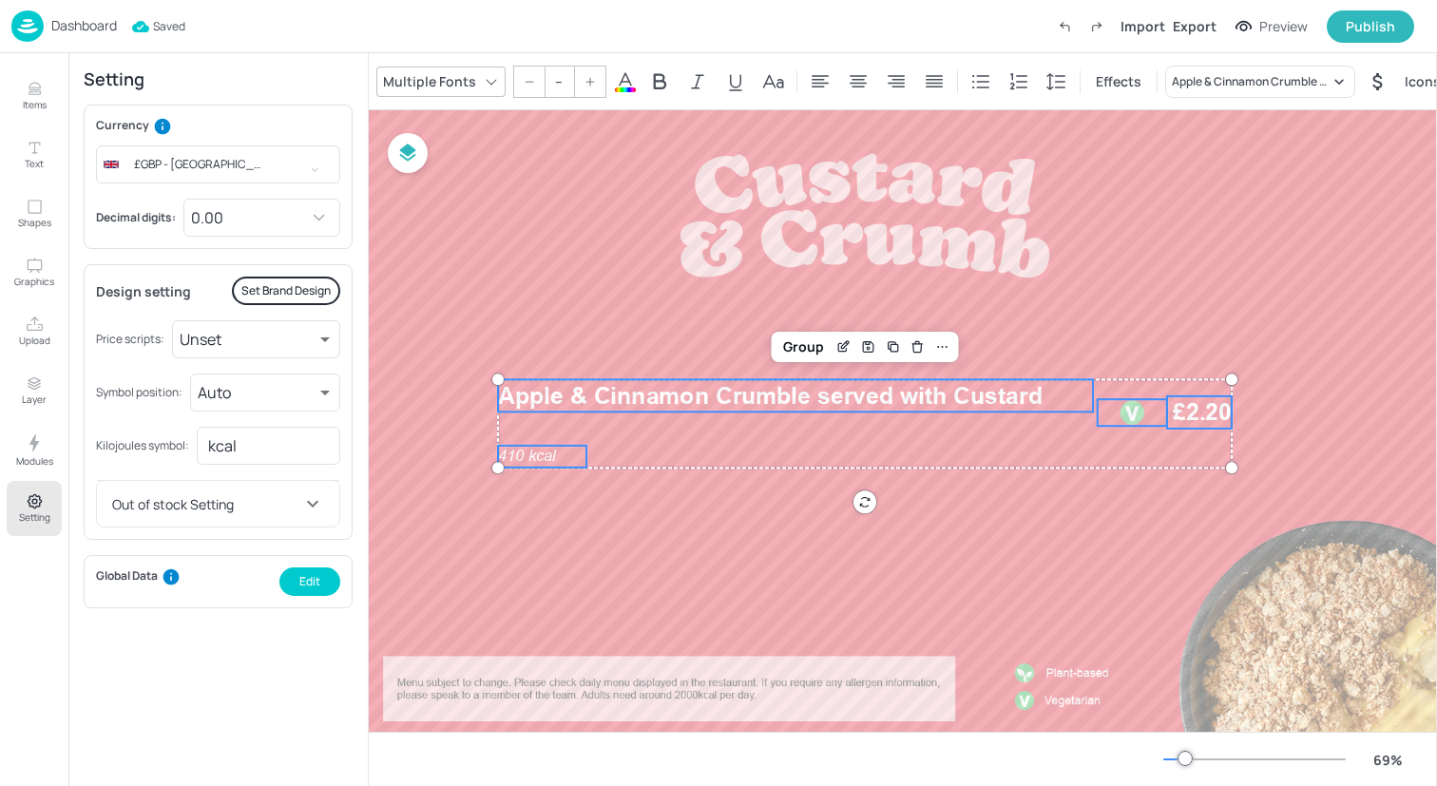
click at [515, 457] on span "410 kcal" at bounding box center [527, 456] width 58 height 18
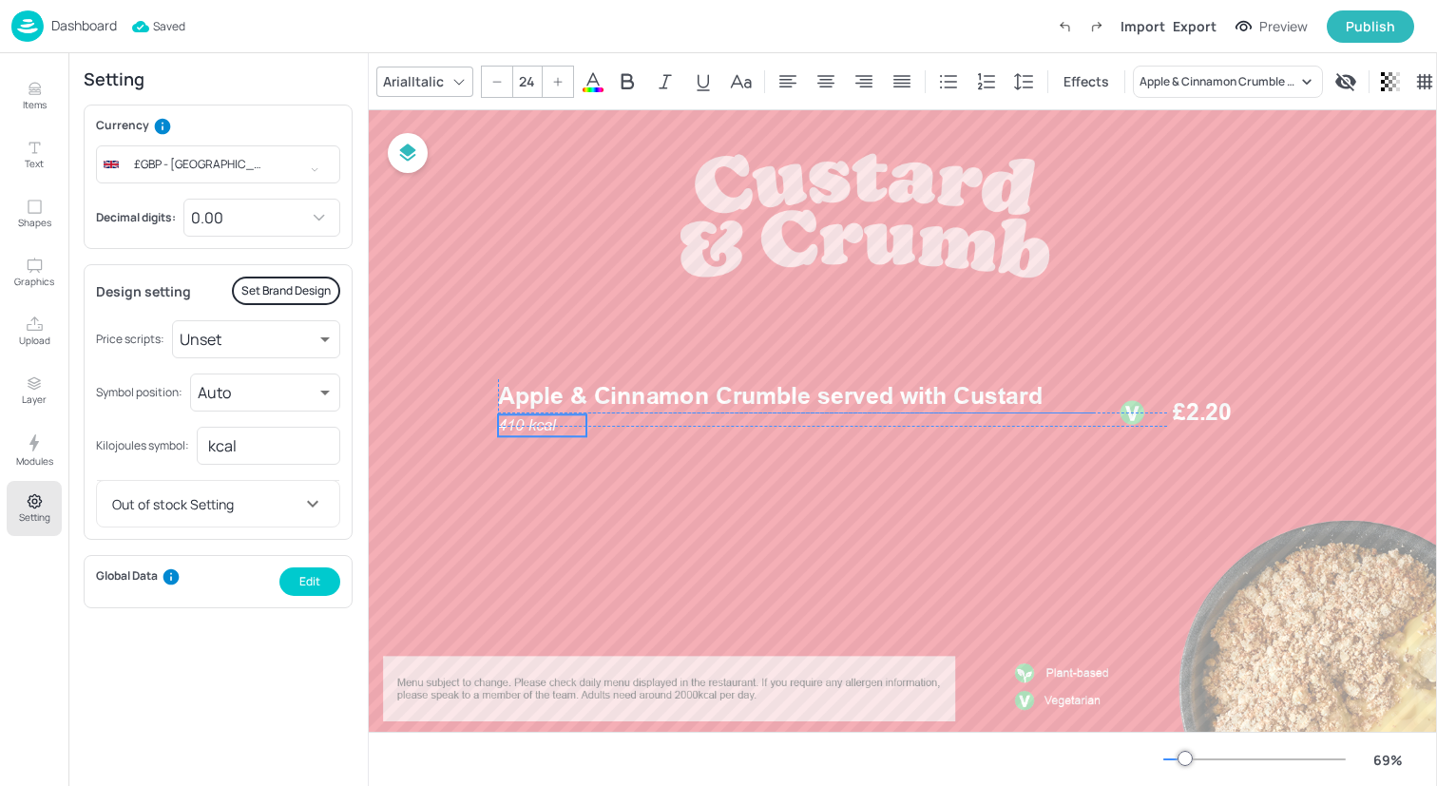
drag, startPoint x: 515, startPoint y: 457, endPoint x: 515, endPoint y: 425, distance: 32.3
click at [515, 425] on span "410 kcal" at bounding box center [527, 425] width 58 height 18
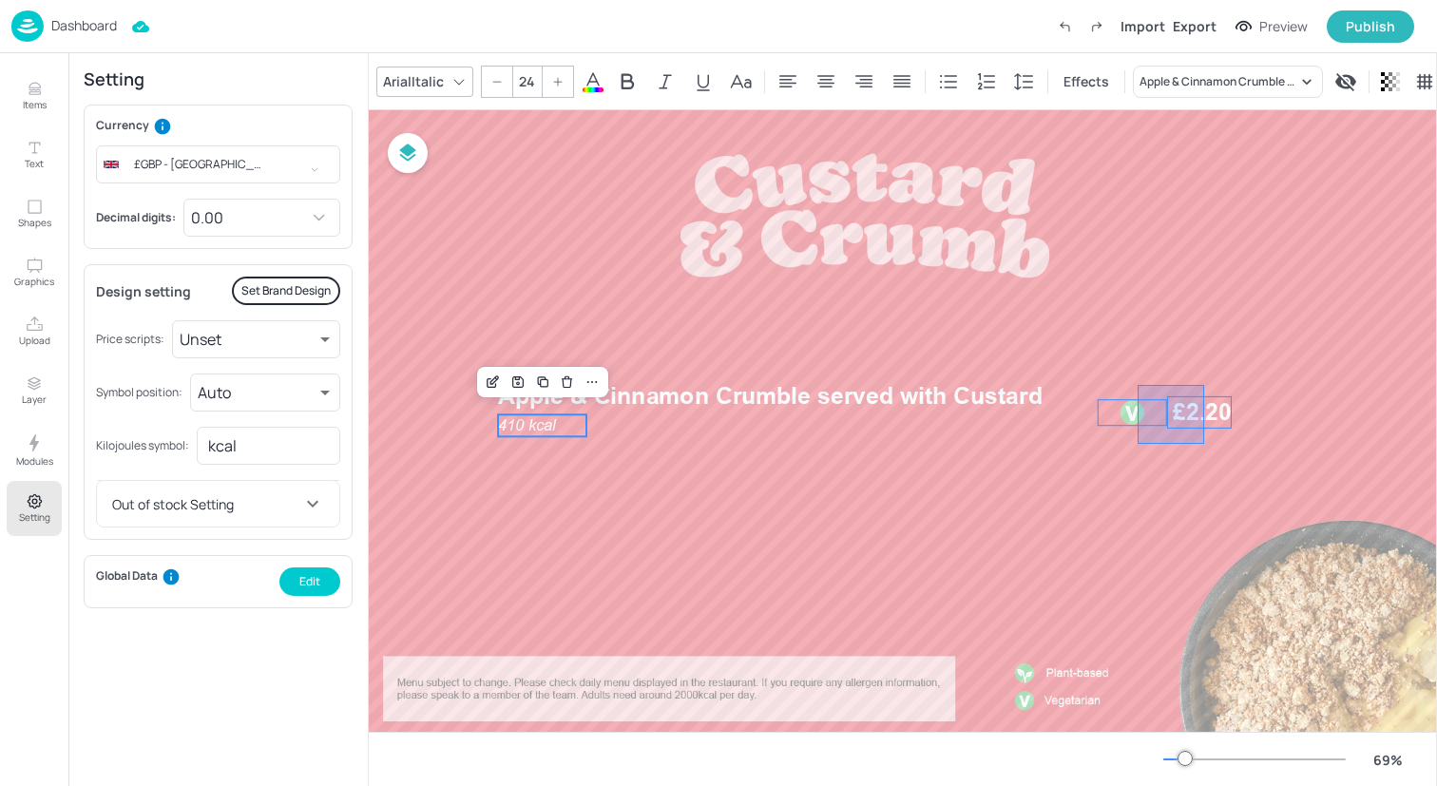
drag, startPoint x: 1138, startPoint y: 444, endPoint x: 1241, endPoint y: 377, distance: 123.1
click at [1242, 377] on div at bounding box center [865, 423] width 1257 height 707
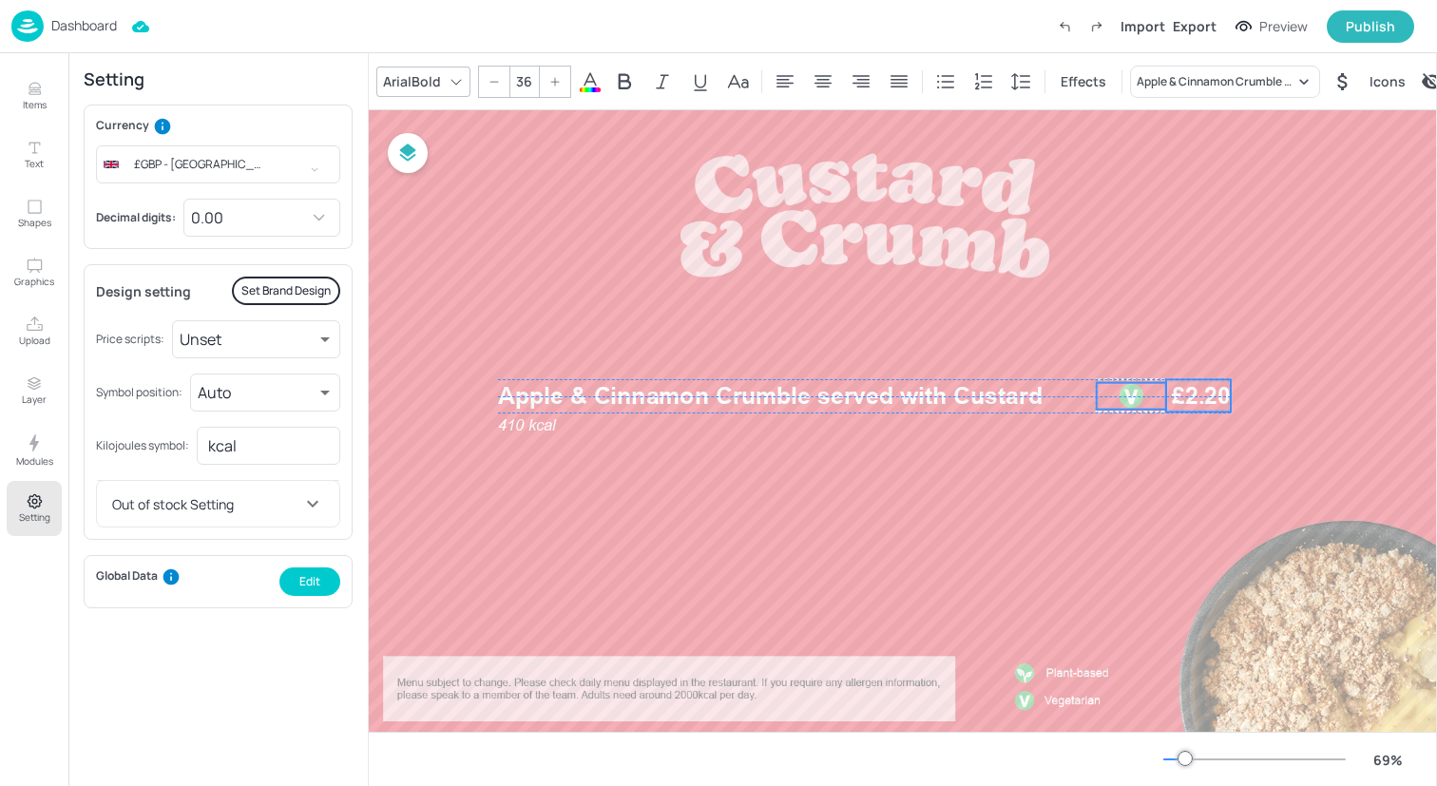
drag, startPoint x: 1141, startPoint y: 406, endPoint x: 1140, endPoint y: 388, distance: 18.1
click at [1140, 388] on div at bounding box center [1131, 396] width 27 height 27
click at [1147, 395] on div at bounding box center [1138, 398] width 27 height 27
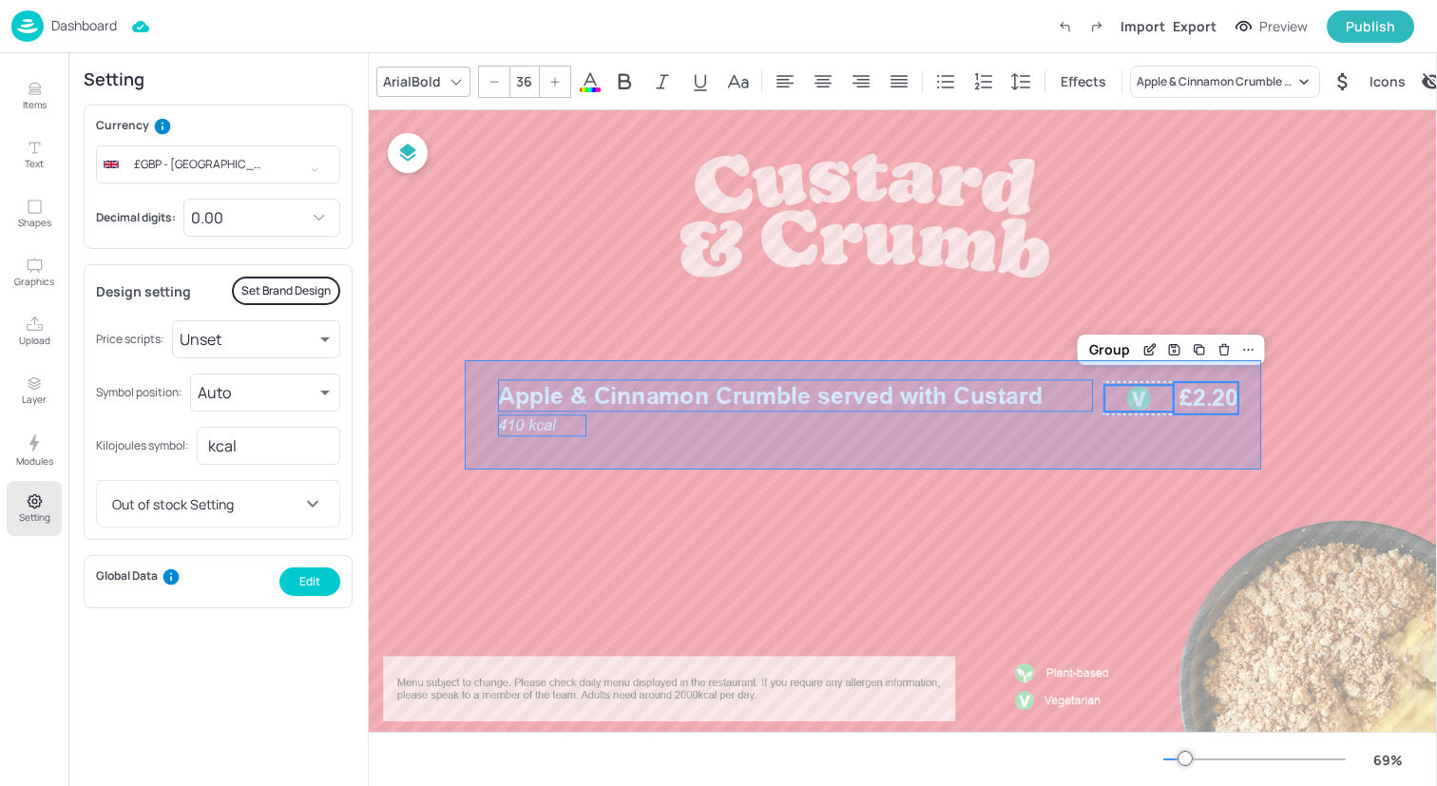
drag, startPoint x: 466, startPoint y: 470, endPoint x: 1261, endPoint y: 360, distance: 803.1
click at [1261, 360] on div "410 kcal Apple & Cinnamon Crumble served with Custard £2.20 Group" at bounding box center [865, 423] width 1257 height 707
type input "--"
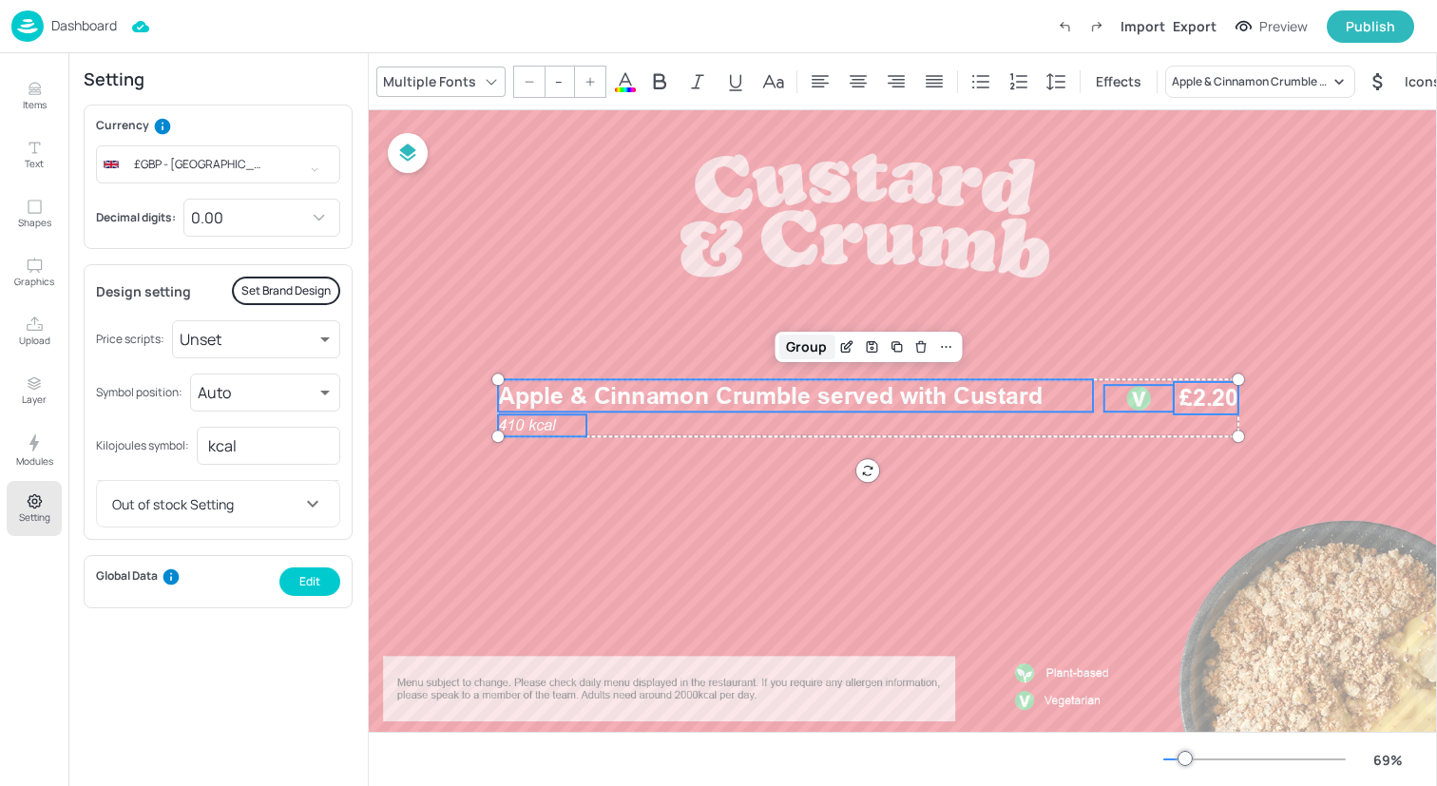
click at [798, 343] on div "Group" at bounding box center [807, 347] width 56 height 25
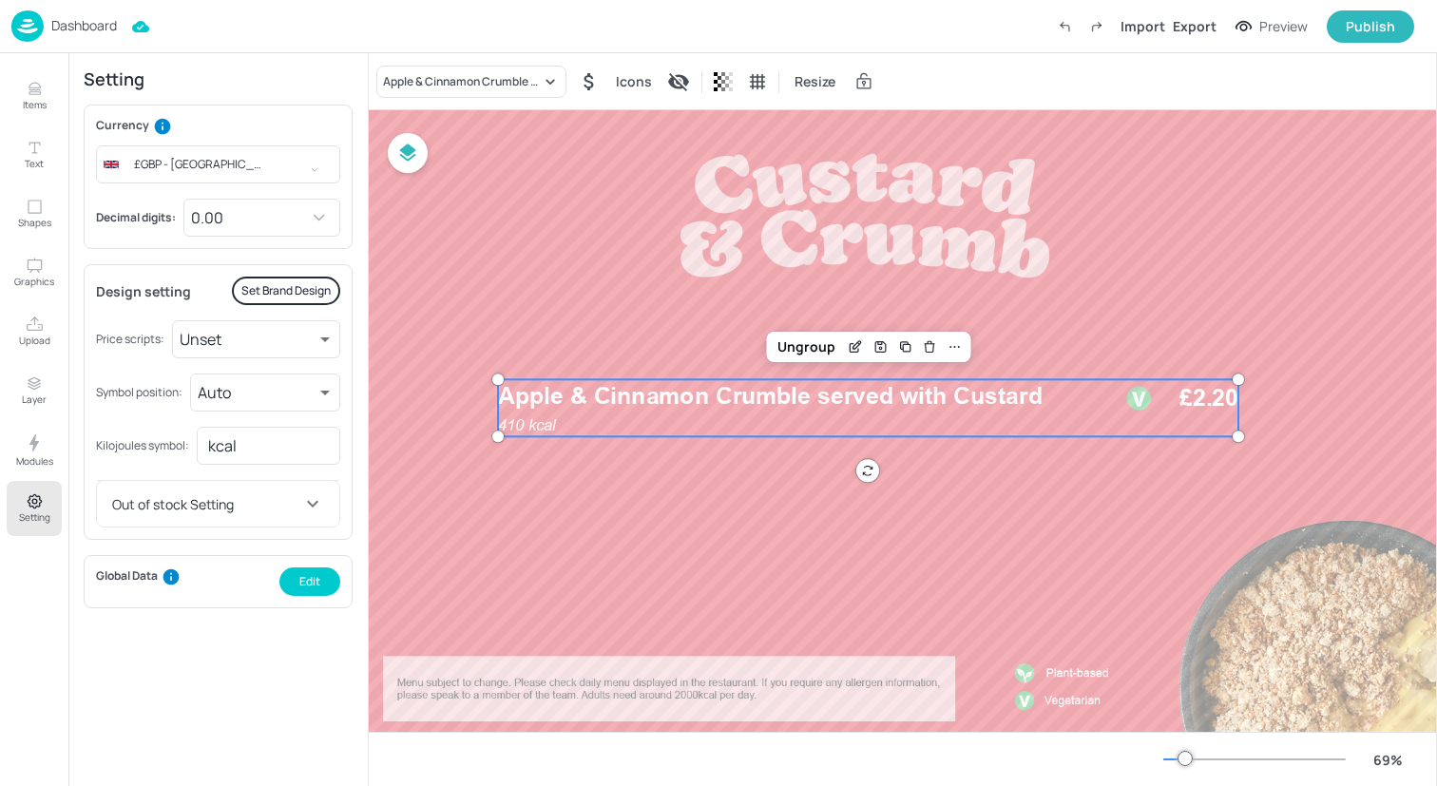
click at [766, 481] on div at bounding box center [865, 423] width 1257 height 707
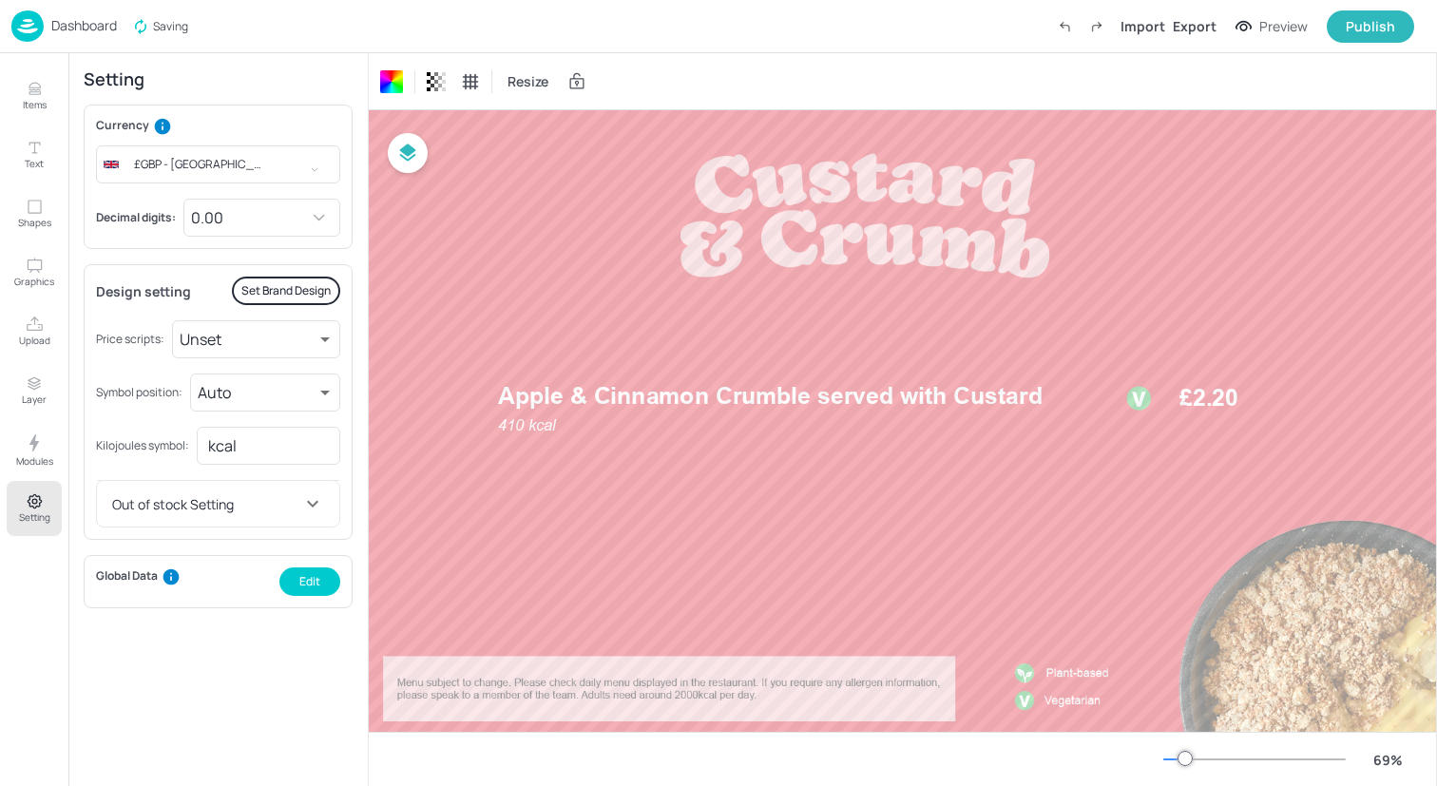
click at [29, 510] on icon "Setting" at bounding box center [35, 501] width 18 height 18
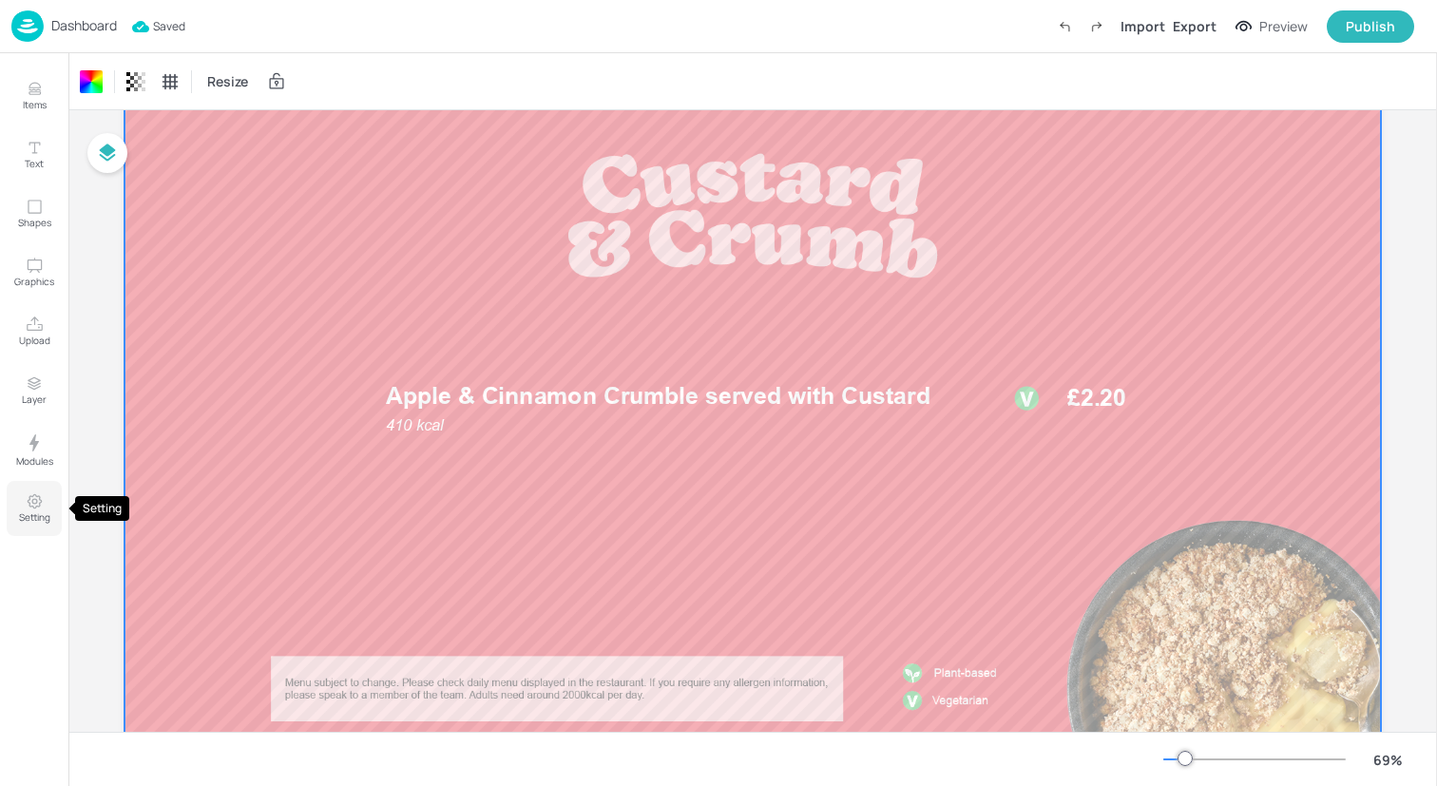
scroll to position [101, 0]
click at [21, 29] on img at bounding box center [27, 25] width 32 height 31
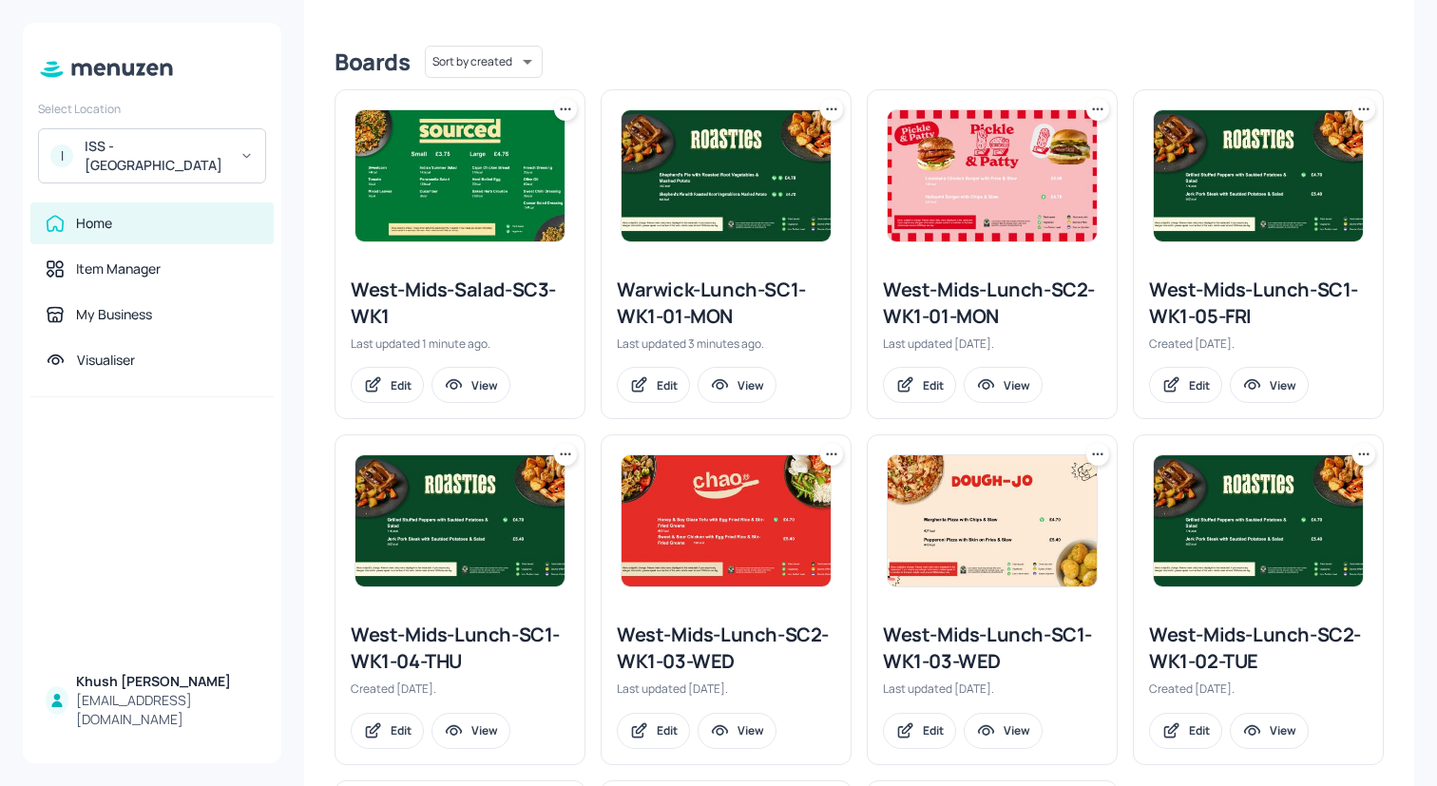
scroll to position [458, 0]
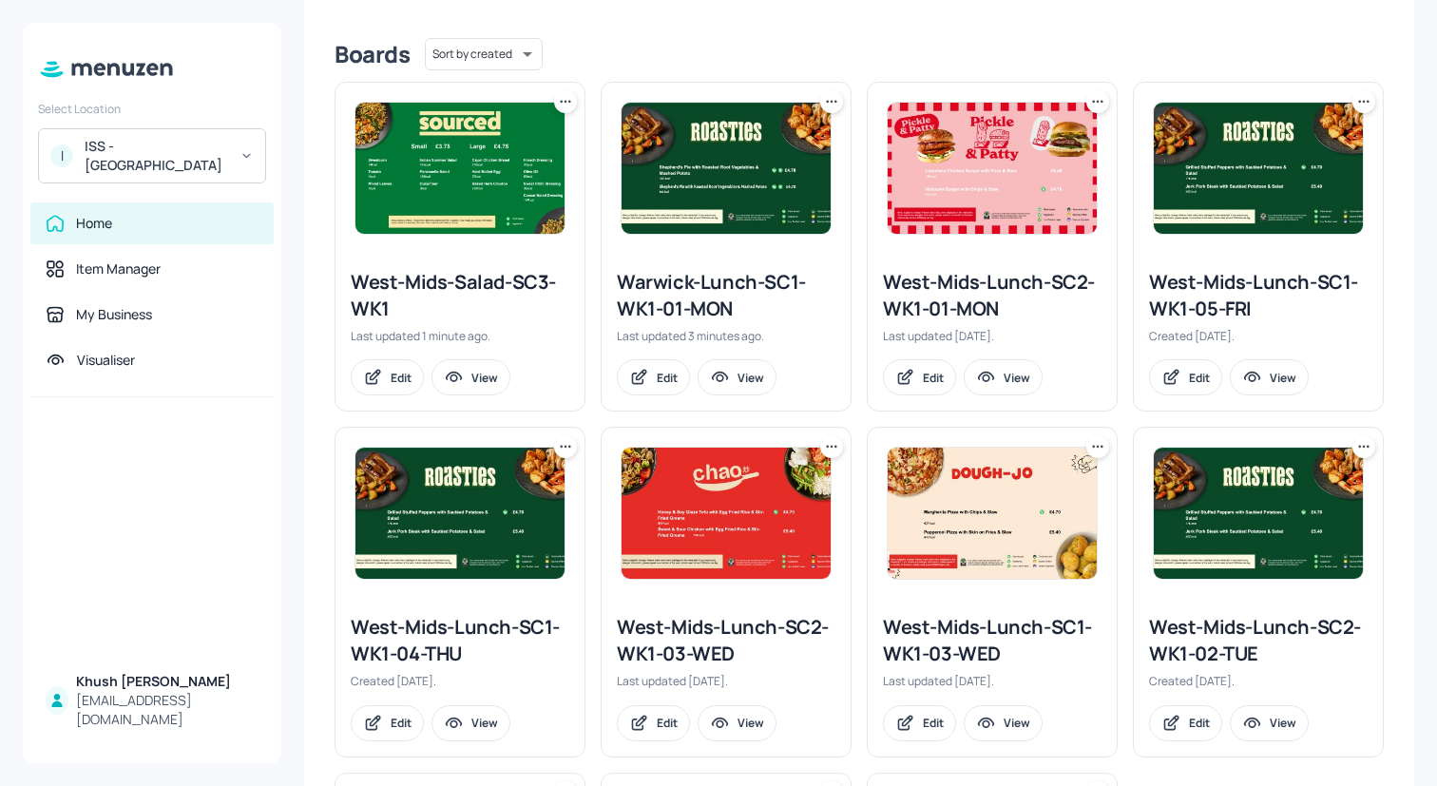
click at [1344, 441] on div at bounding box center [1258, 513] width 249 height 171
click at [1355, 450] on icon at bounding box center [1364, 446] width 19 height 19
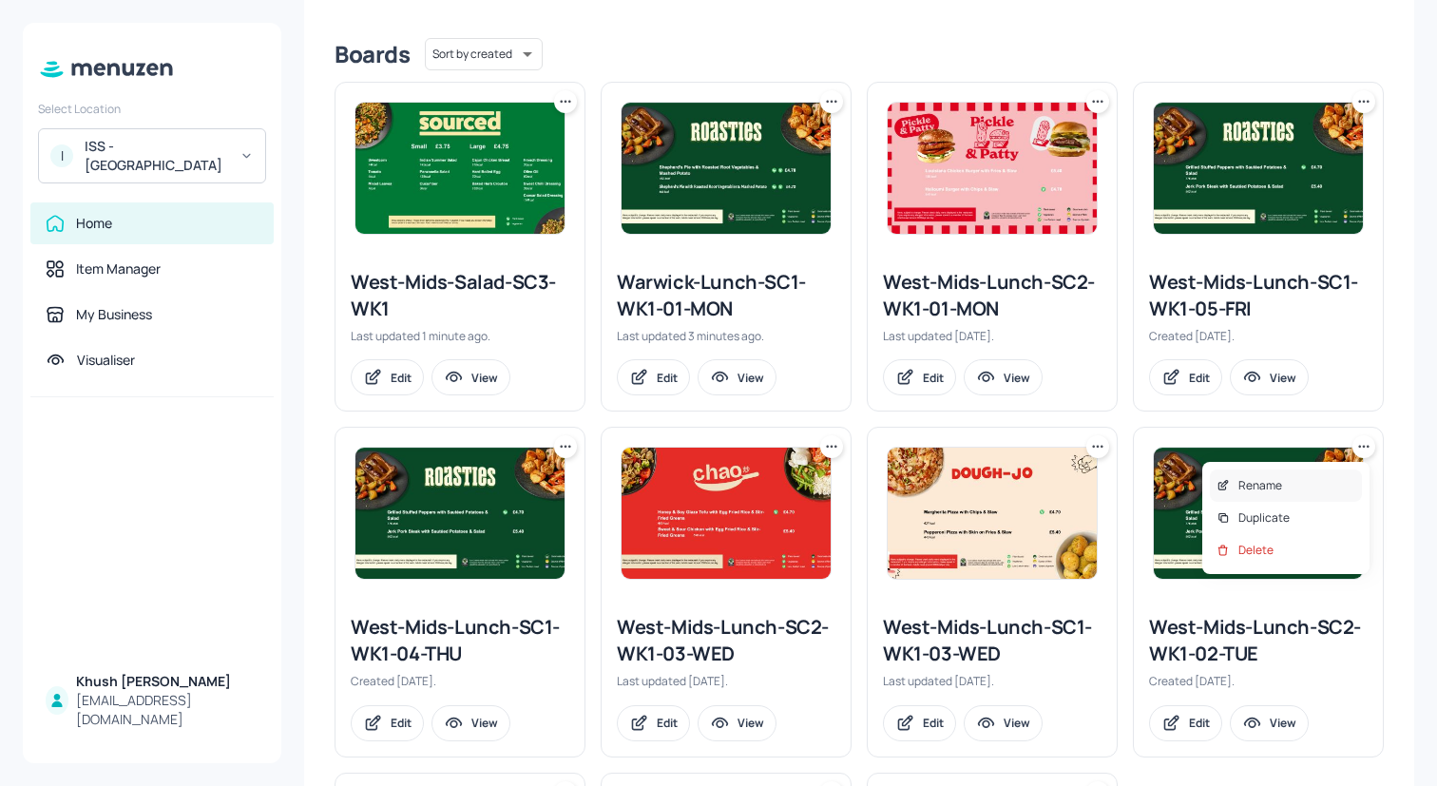
click at [1294, 483] on div "Rename" at bounding box center [1286, 486] width 152 height 32
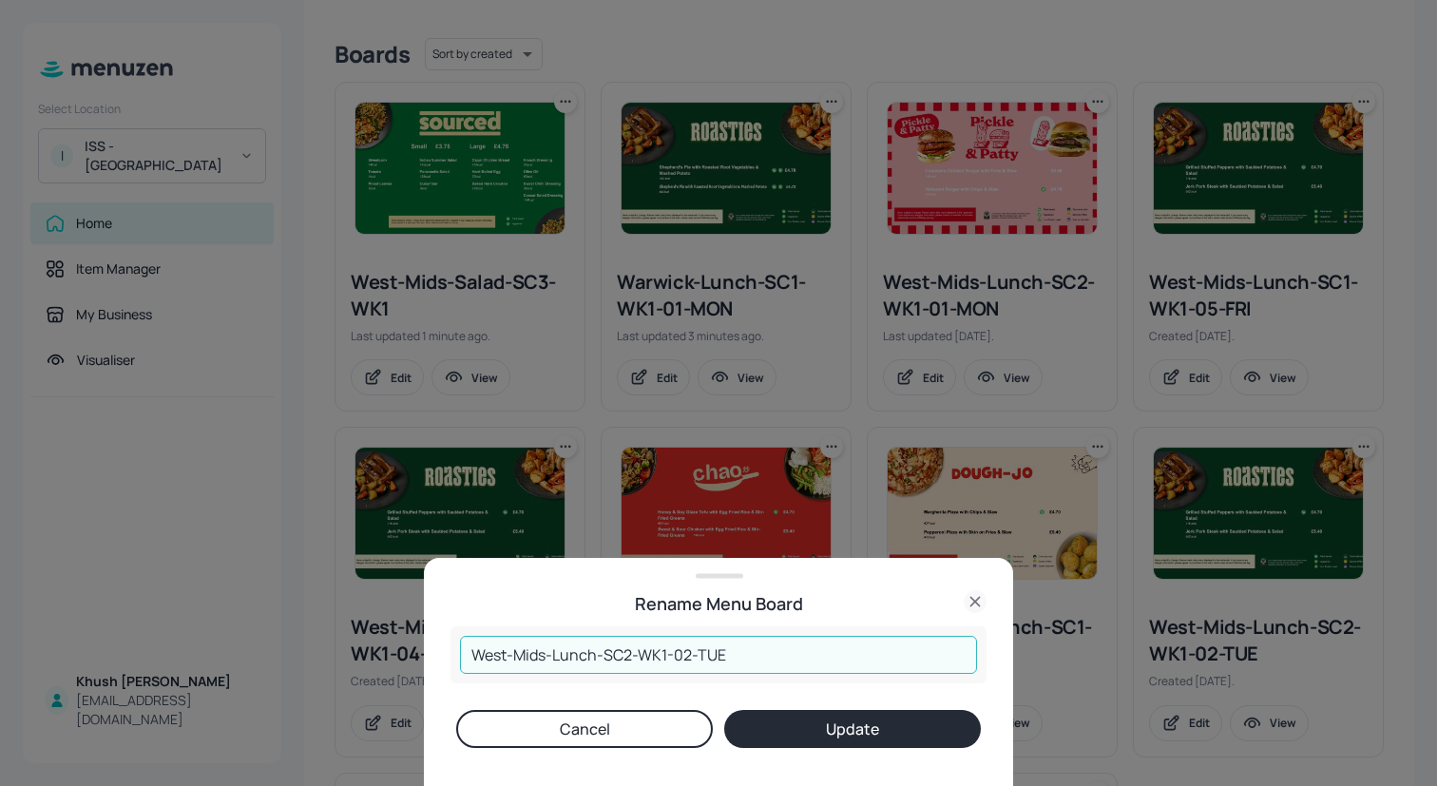
drag, startPoint x: 548, startPoint y: 655, endPoint x: 425, endPoint y: 649, distance: 122.8
click at [425, 649] on div "Rename Menu Board West-Mids-Lunch-SC2-WK1-02-TUE ​ Cancel Update" at bounding box center [718, 672] width 589 height 228
drag, startPoint x: 529, startPoint y: 656, endPoint x: 415, endPoint y: 655, distance: 114.1
click at [415, 655] on div "Rename Menu Board Warwick-Lunch-SC2-WK1-02-TUE ​ Cancel Update" at bounding box center [718, 393] width 1437 height 786
type input "Warwick-Lunch-SC2-WK1-02-TUE"
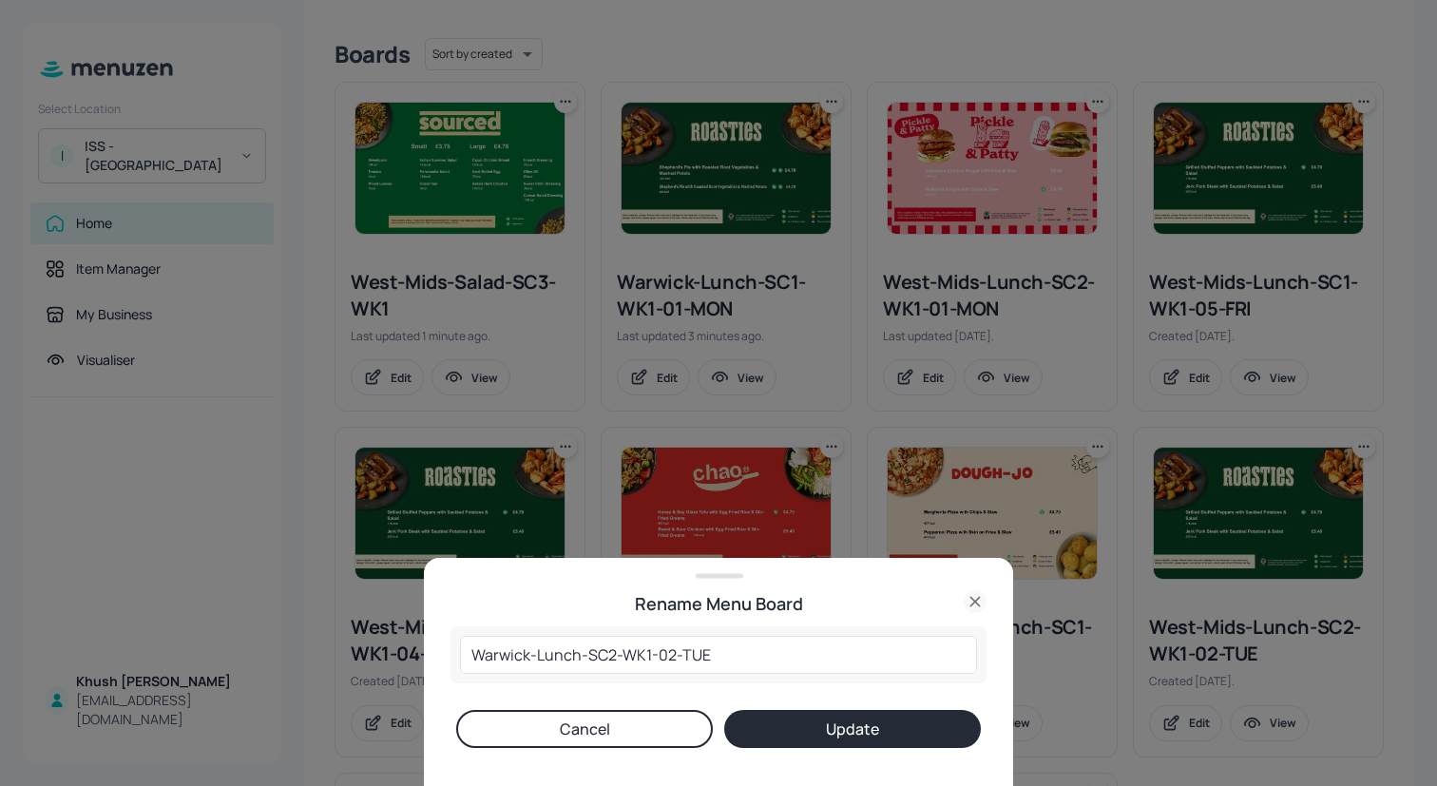
click at [905, 729] on button "Update" at bounding box center [852, 729] width 257 height 38
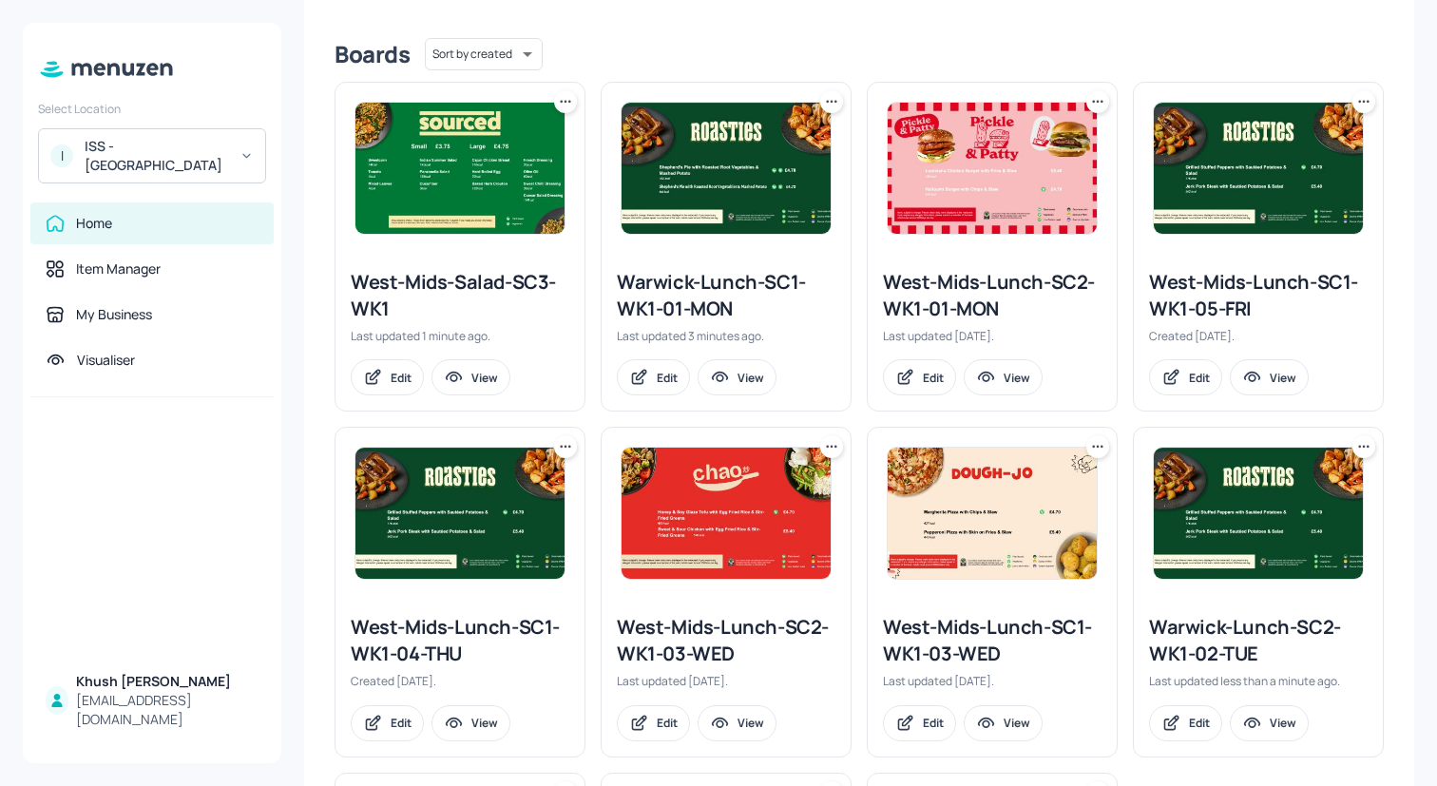
click at [1092, 100] on icon at bounding box center [1097, 101] width 19 height 19
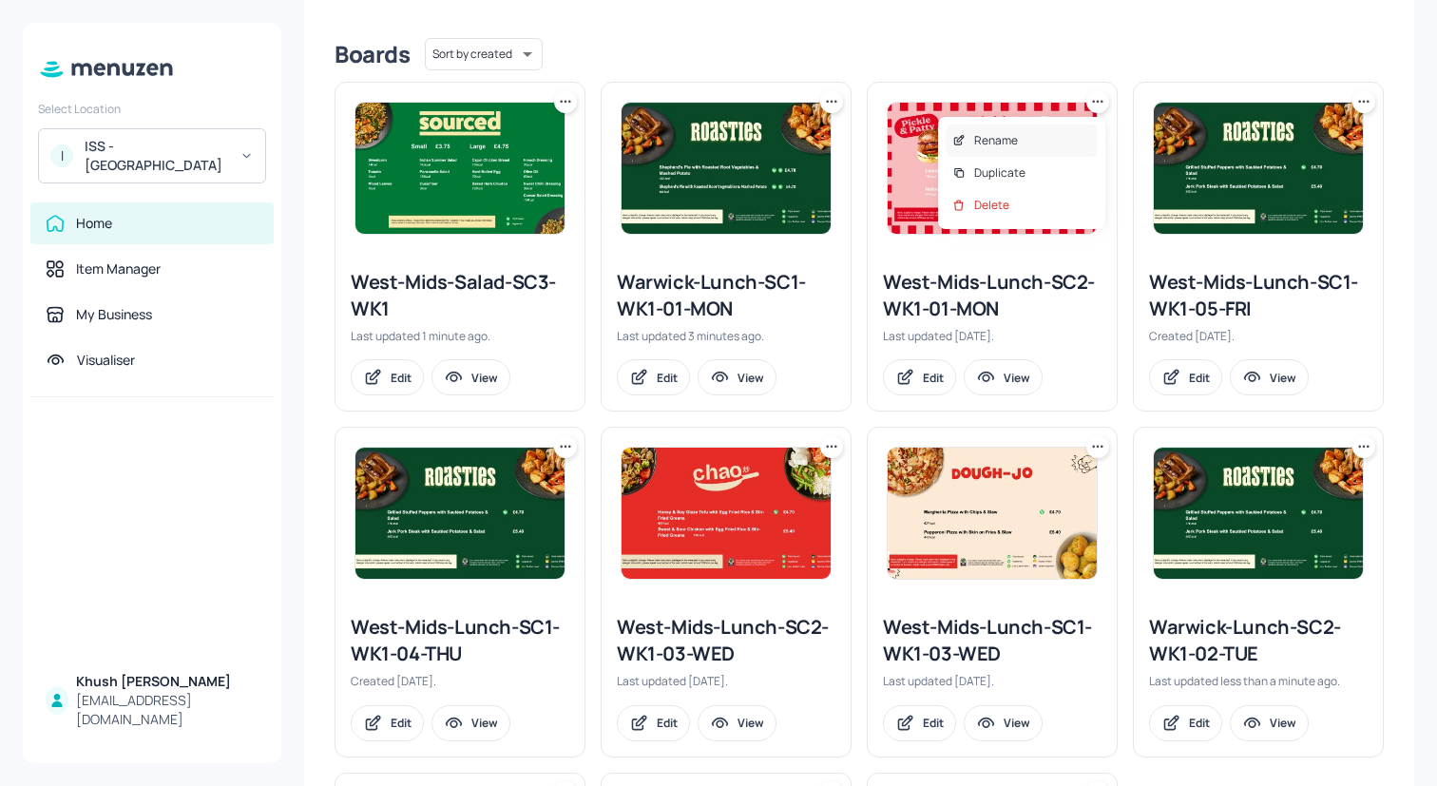
click at [1064, 138] on div "Rename" at bounding box center [1022, 141] width 152 height 32
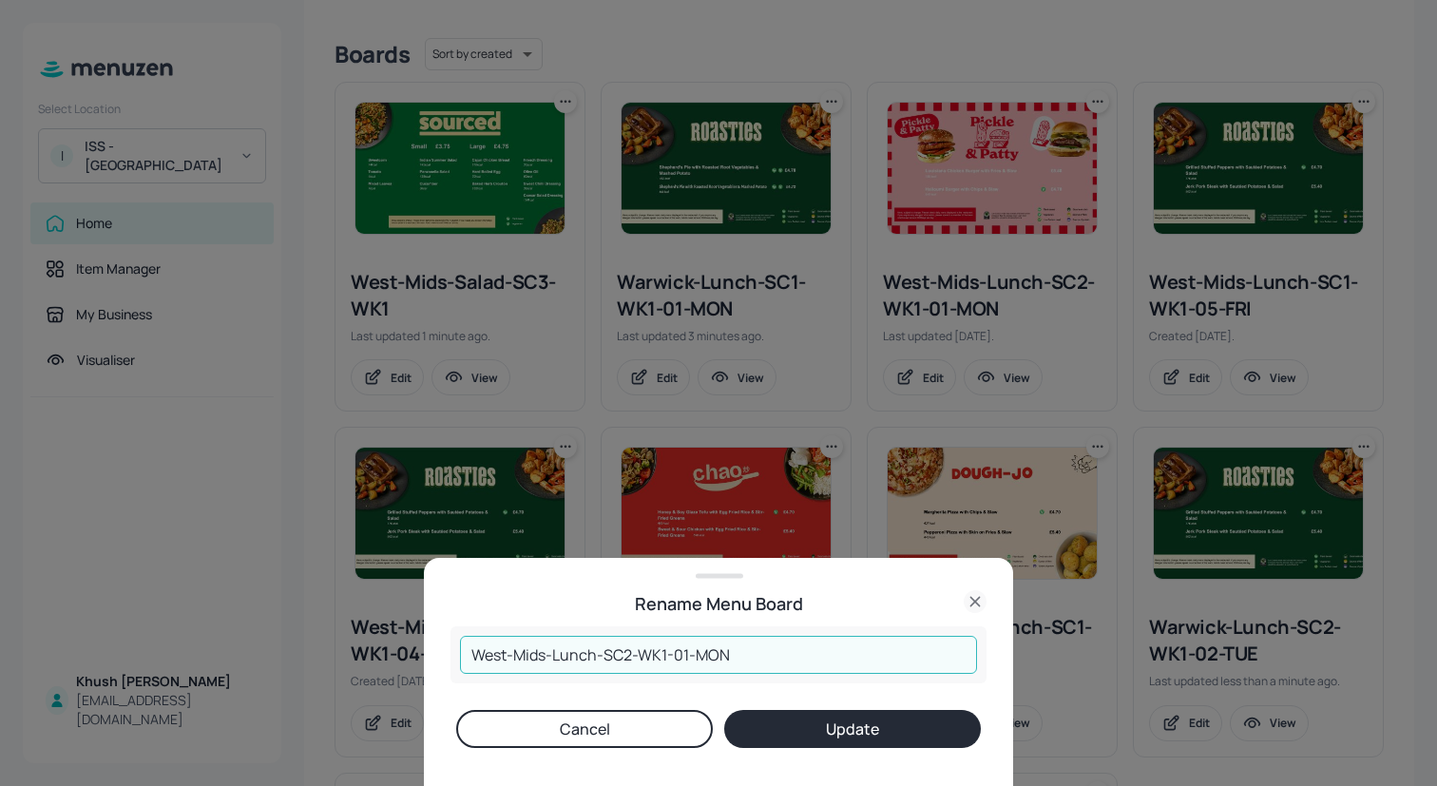
drag, startPoint x: 547, startPoint y: 653, endPoint x: 398, endPoint y: 648, distance: 148.4
click at [398, 649] on div "Rename Menu Board West-Mids-Lunch-SC2-WK1-01-MON ​ Cancel Update" at bounding box center [718, 393] width 1437 height 786
paste input "arwick"
type input "Warwick-Lunch-SC2-WK1-01-MON"
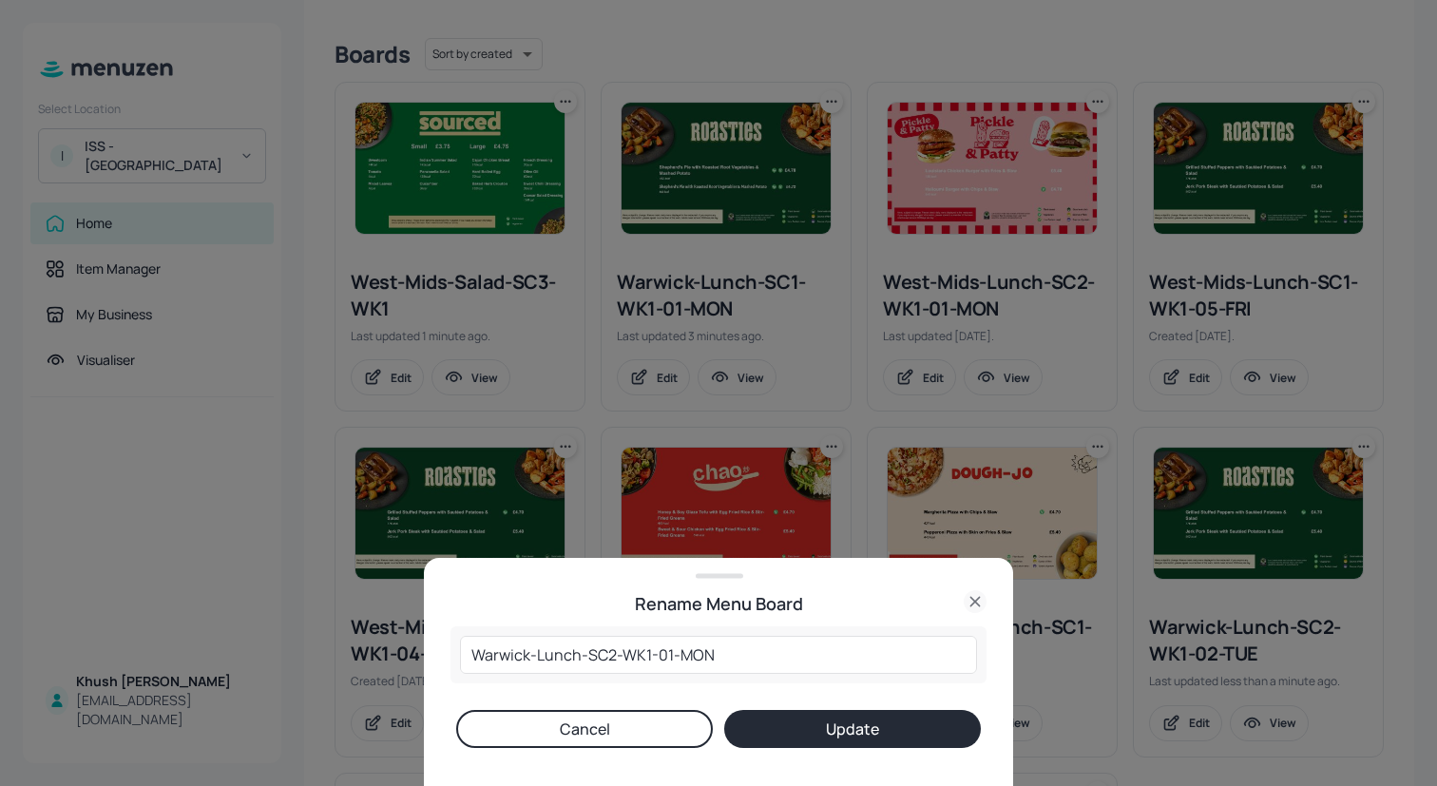
click at [750, 724] on button "Update" at bounding box center [852, 729] width 257 height 38
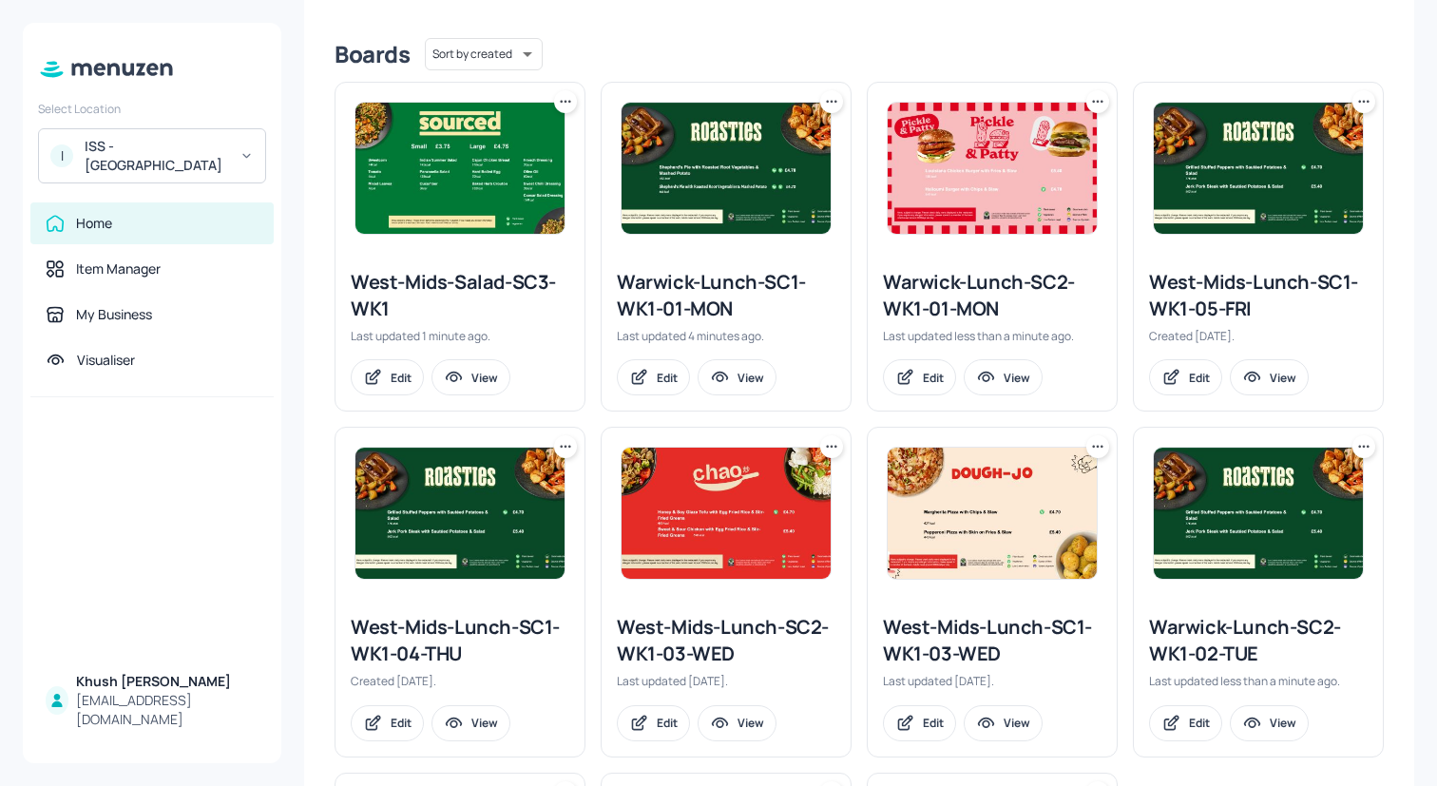
click at [1355, 100] on icon at bounding box center [1364, 101] width 19 height 19
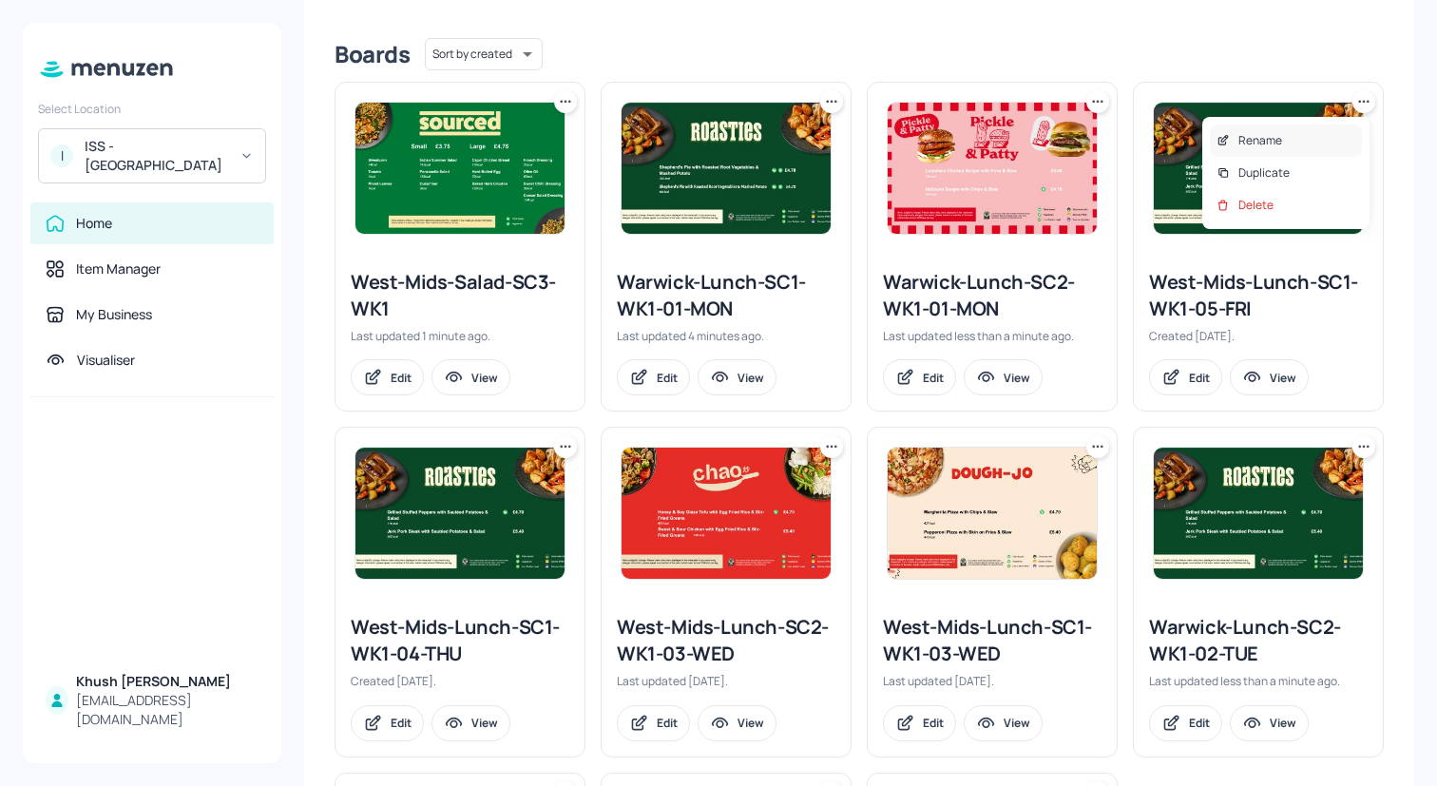
click at [1307, 136] on div "Rename" at bounding box center [1286, 141] width 152 height 32
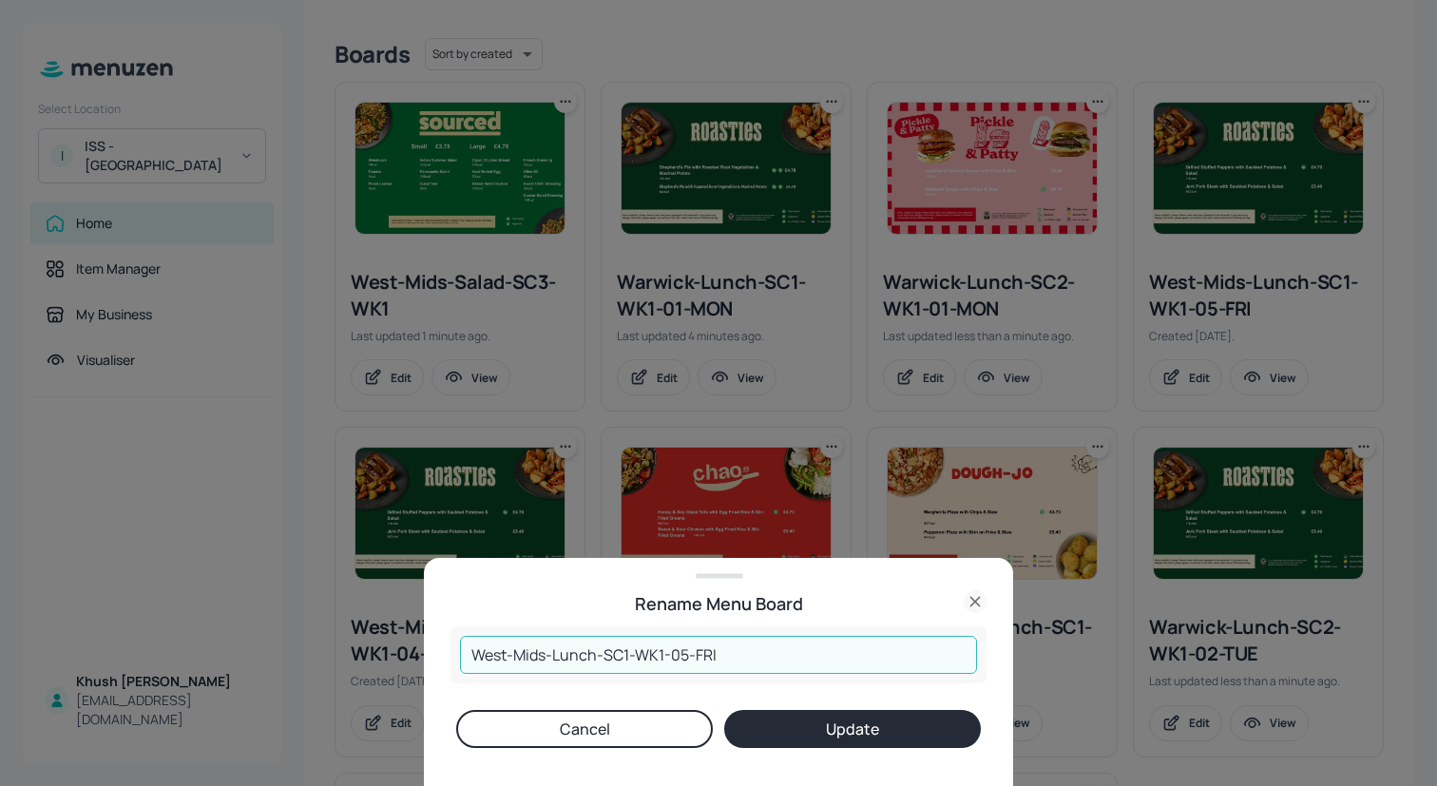
drag, startPoint x: 547, startPoint y: 658, endPoint x: 375, endPoint y: 652, distance: 172.1
click at [375, 652] on div "Rename Menu Board West-Mids-Lunch-SC1-WK1-05-FRI ​ Cancel Update" at bounding box center [718, 393] width 1437 height 786
paste input "arwick"
type input "Warwick-Lunch-SC1-WK1-05-FRI"
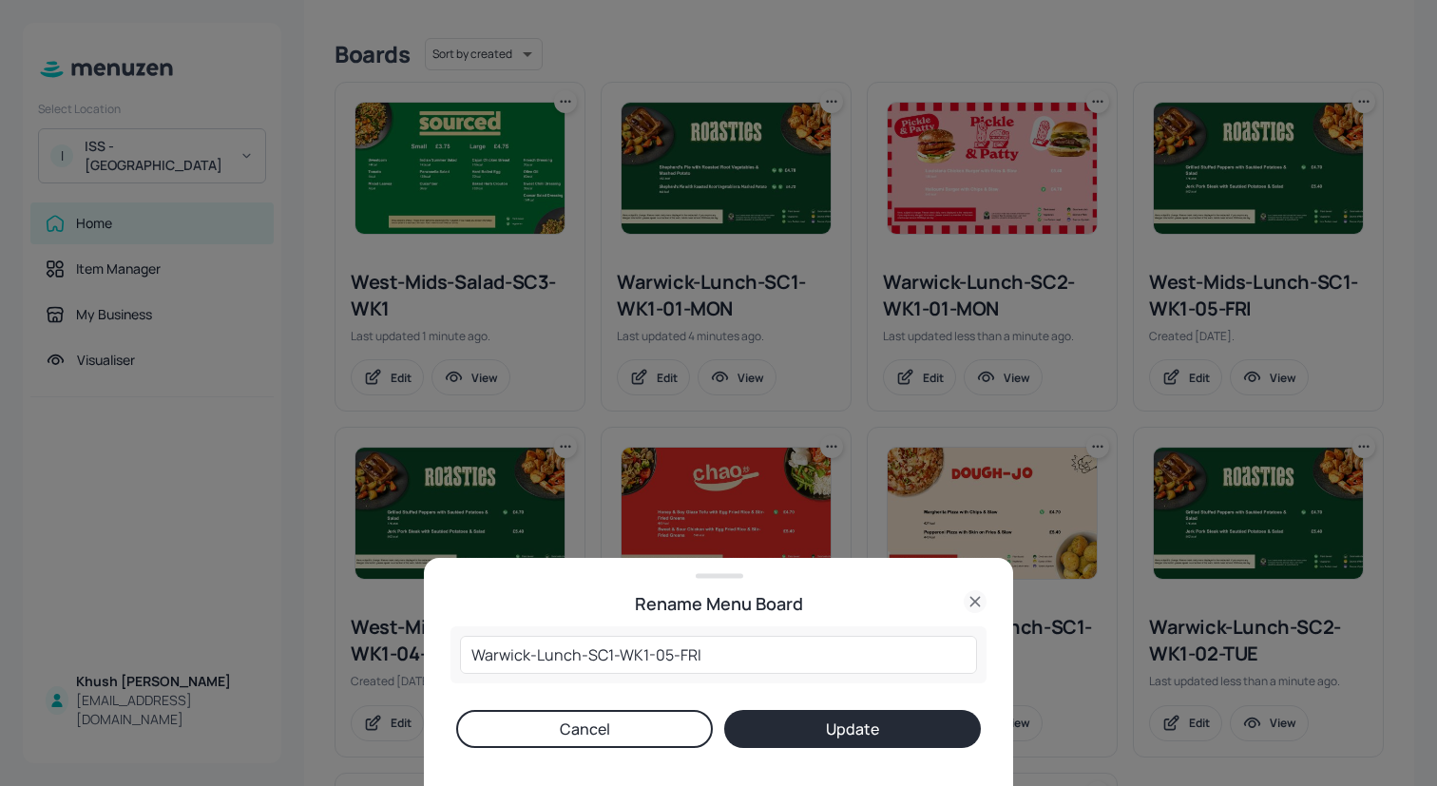
click at [842, 730] on button "Update" at bounding box center [852, 729] width 257 height 38
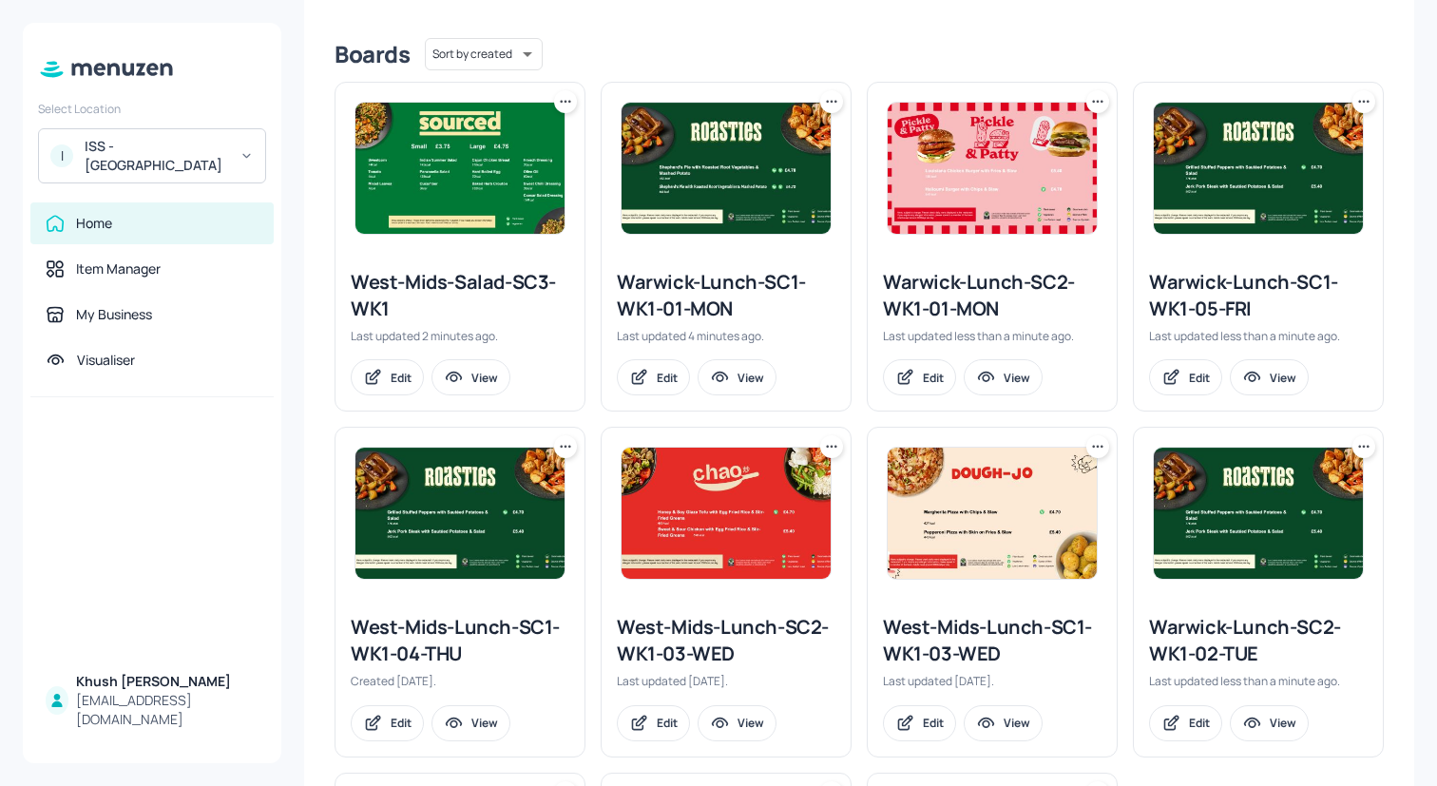
click at [556, 451] on icon at bounding box center [565, 446] width 19 height 19
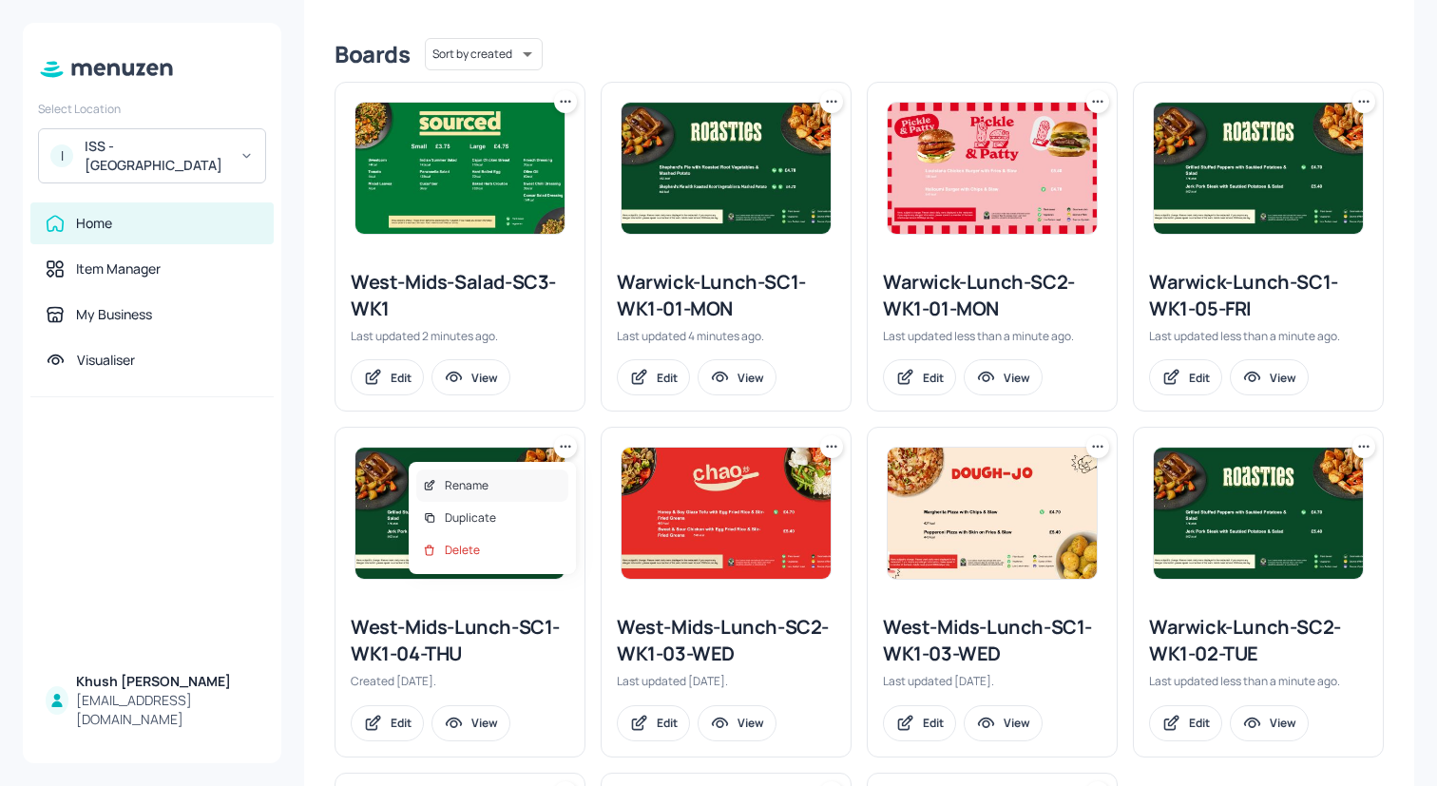
click at [520, 492] on div "Rename" at bounding box center [492, 486] width 152 height 32
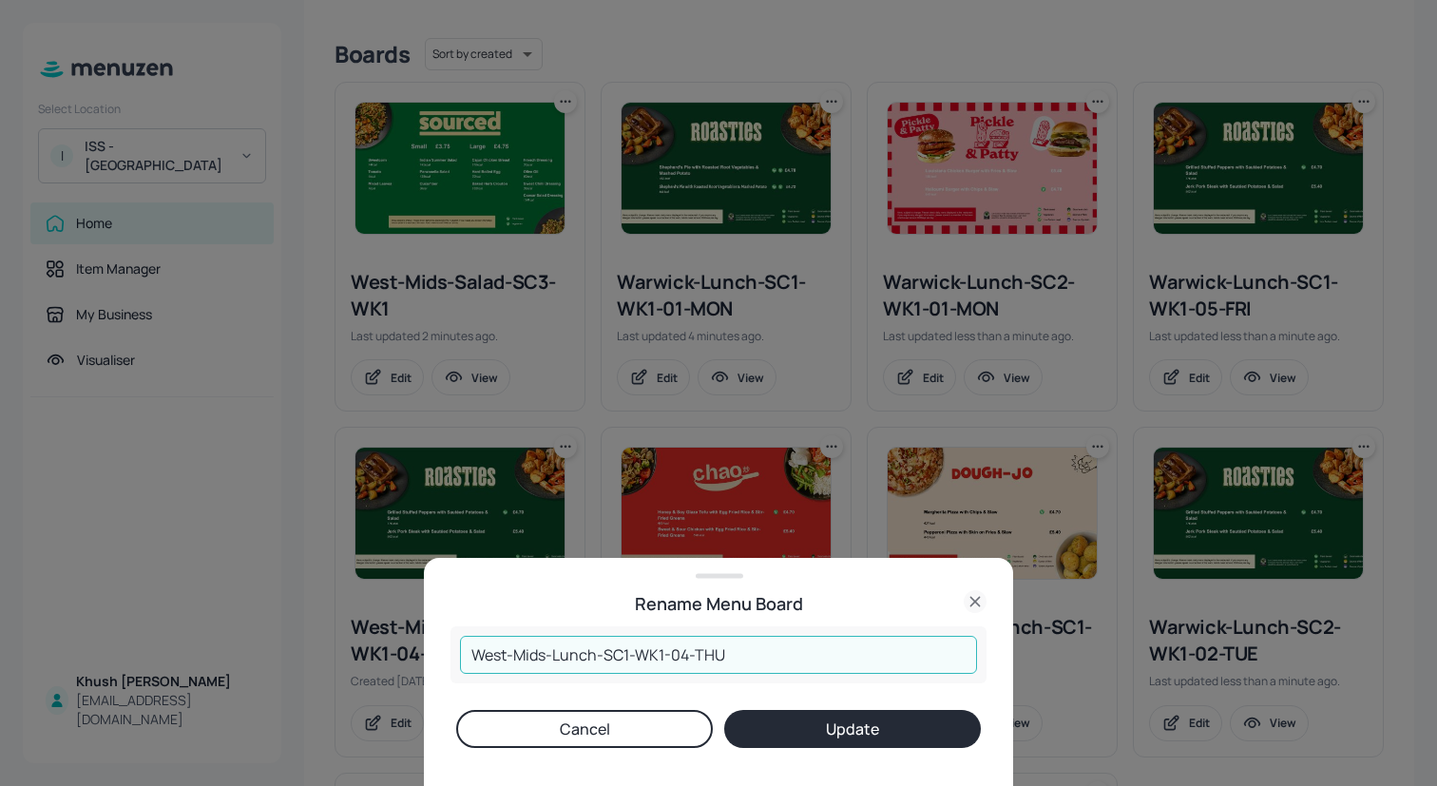
drag, startPoint x: 545, startPoint y: 656, endPoint x: 395, endPoint y: 664, distance: 149.5
click at [397, 664] on div "Rename Menu Board West-Mids-Lunch-SC1-WK1-04-THU ​ Cancel Update" at bounding box center [718, 393] width 1437 height 786
paste input "arwick"
type input "Warwick-Lunch-SC1-WK1-04-THU"
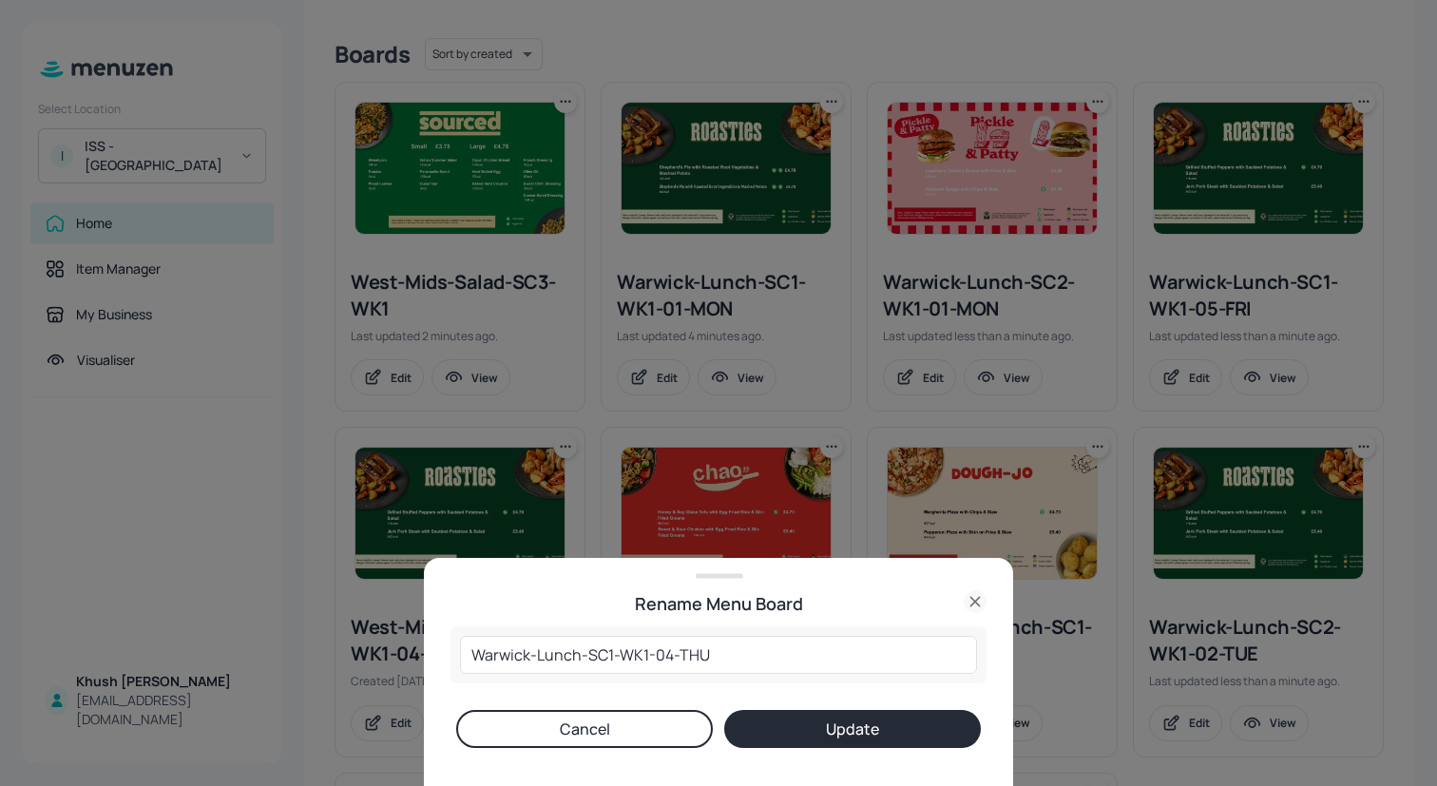
click at [797, 718] on button "Update" at bounding box center [852, 729] width 257 height 38
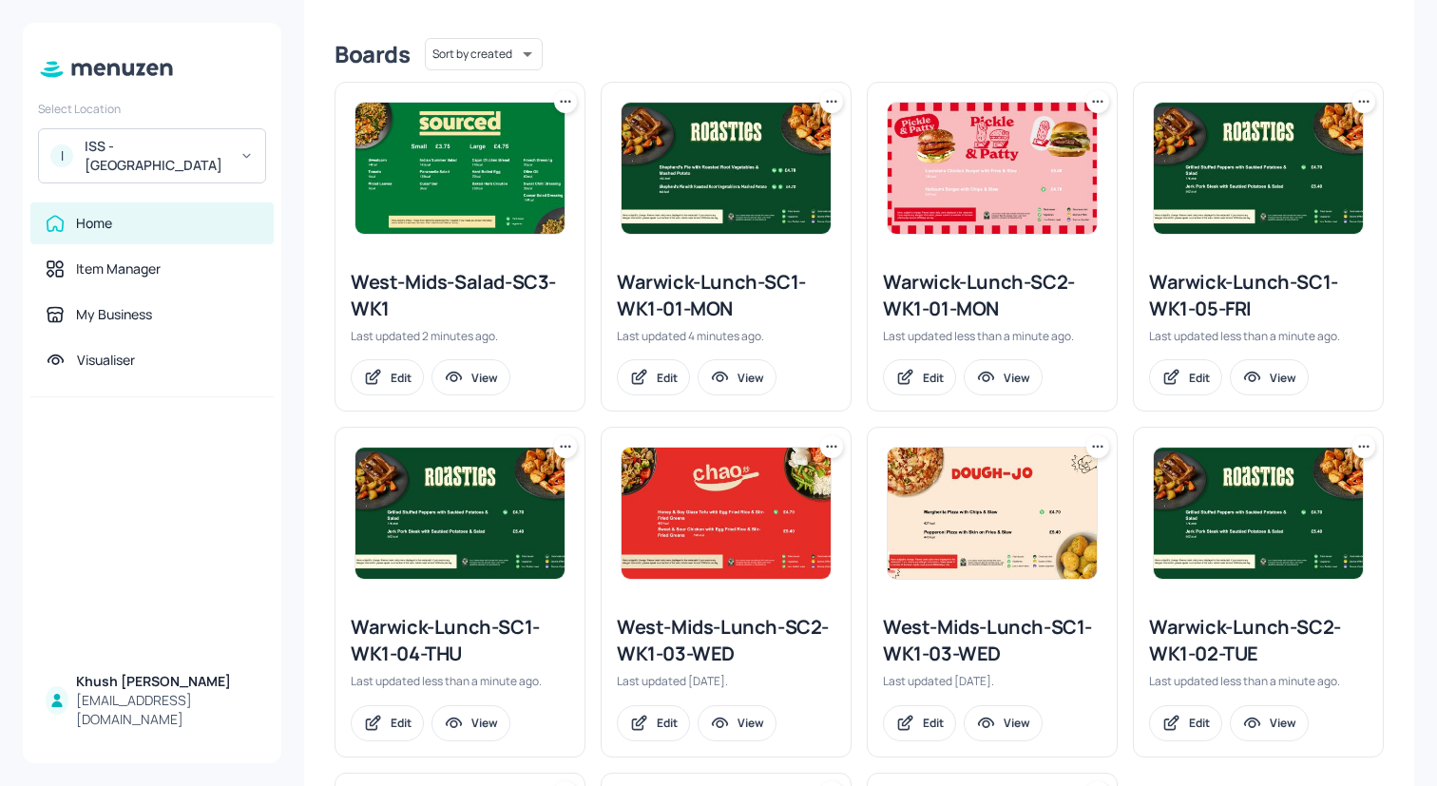
click at [834, 448] on icon at bounding box center [831, 446] width 19 height 19
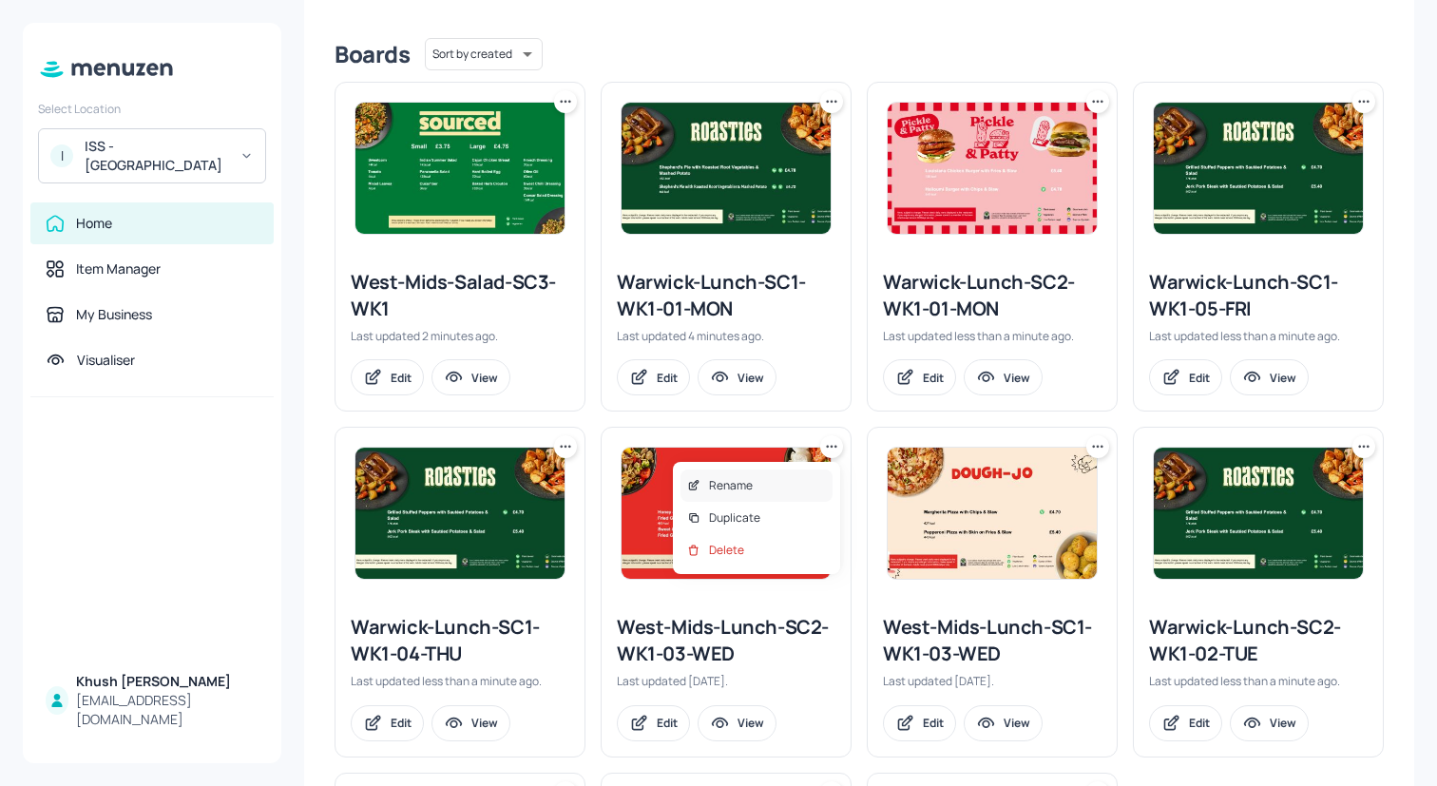
click at [779, 473] on div "Rename" at bounding box center [757, 486] width 152 height 32
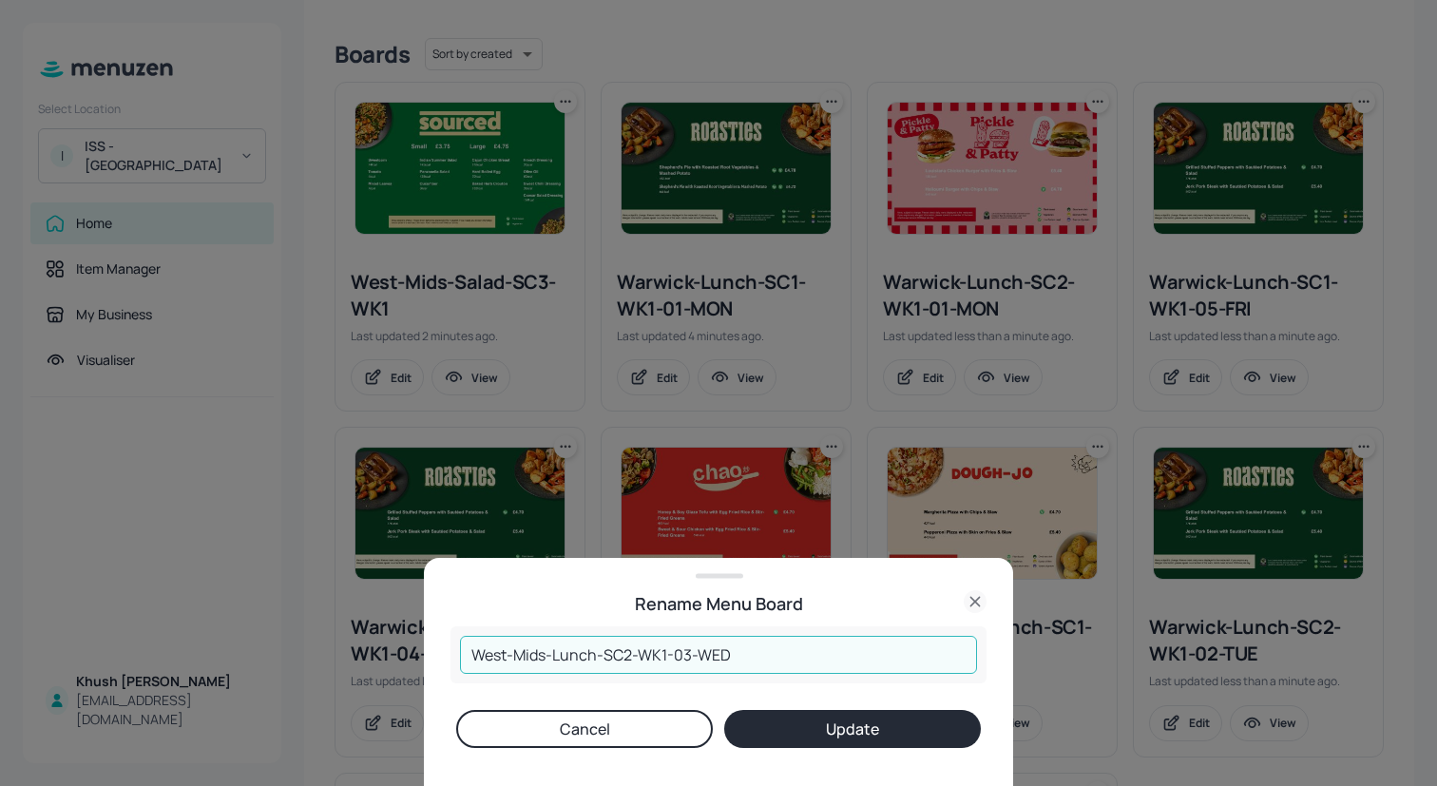
drag, startPoint x: 547, startPoint y: 656, endPoint x: 442, endPoint y: 652, distance: 104.6
click at [442, 652] on div "Rename Menu Board West-Mids-Lunch-SC2-WK1-03-WED ​ Cancel Update" at bounding box center [718, 672] width 589 height 228
paste input "arwick"
type input "Warwick-Lunch-SC2-WK1-03-WED"
click at [795, 731] on button "Update" at bounding box center [852, 729] width 257 height 38
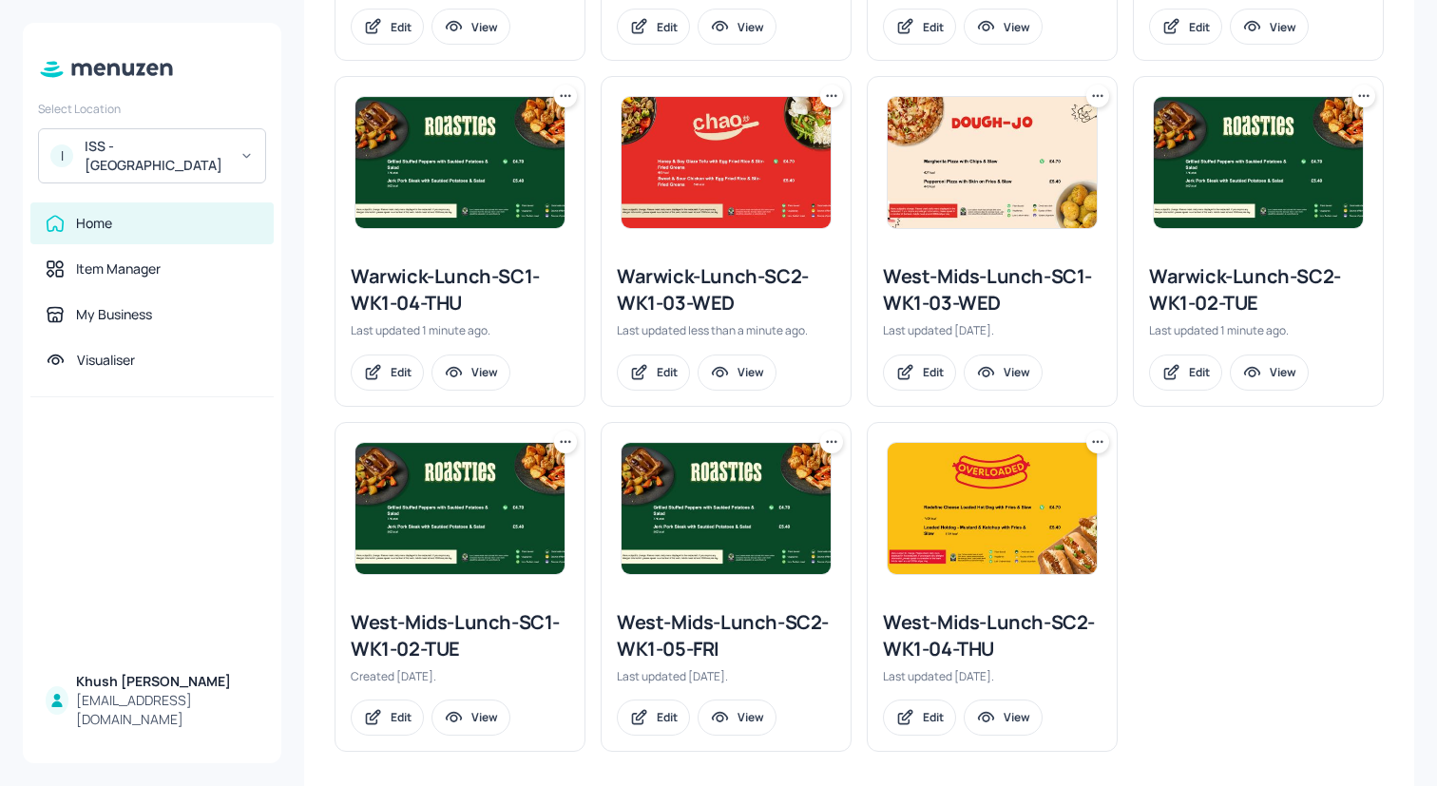
scroll to position [820, 0]
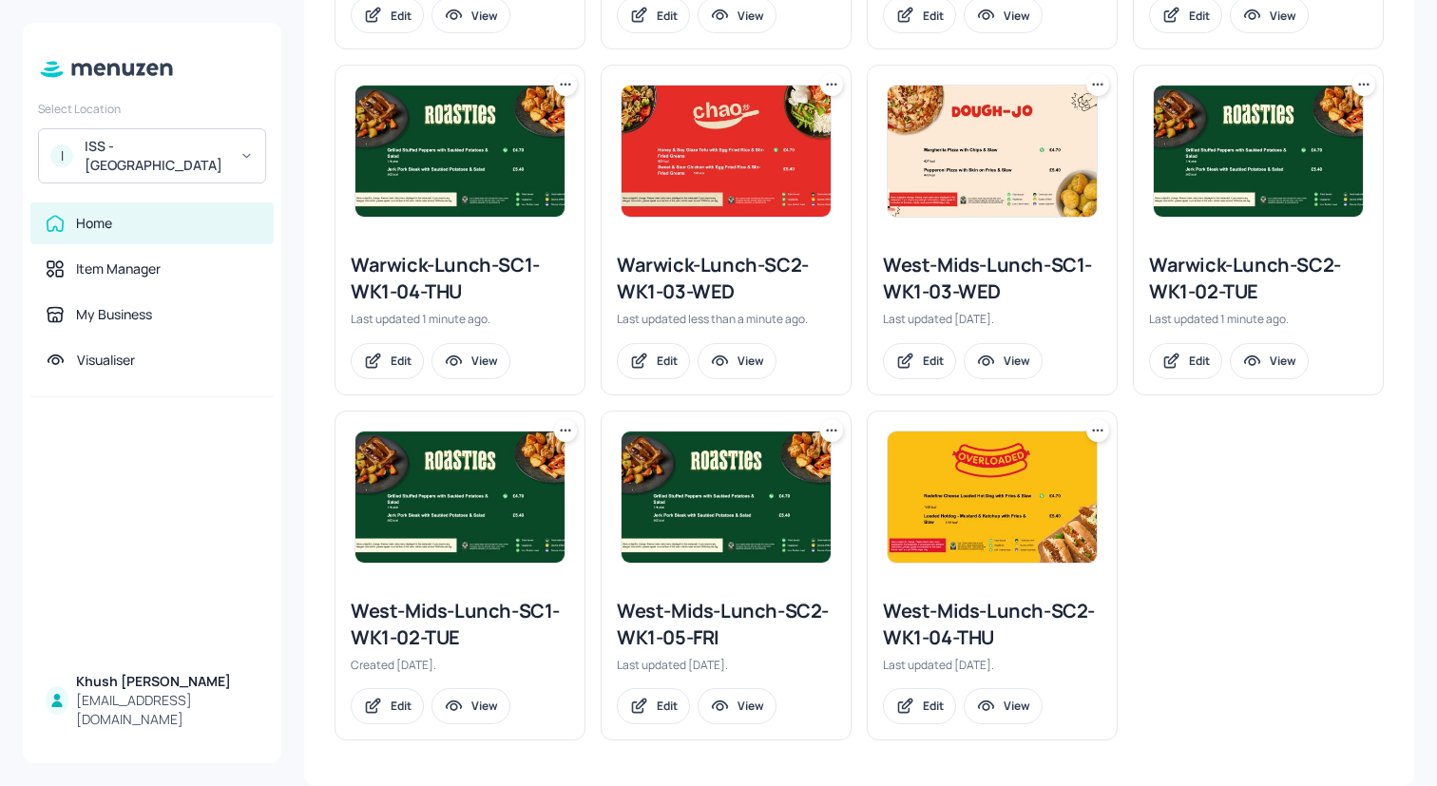
click at [1092, 85] on icon at bounding box center [1097, 84] width 19 height 19
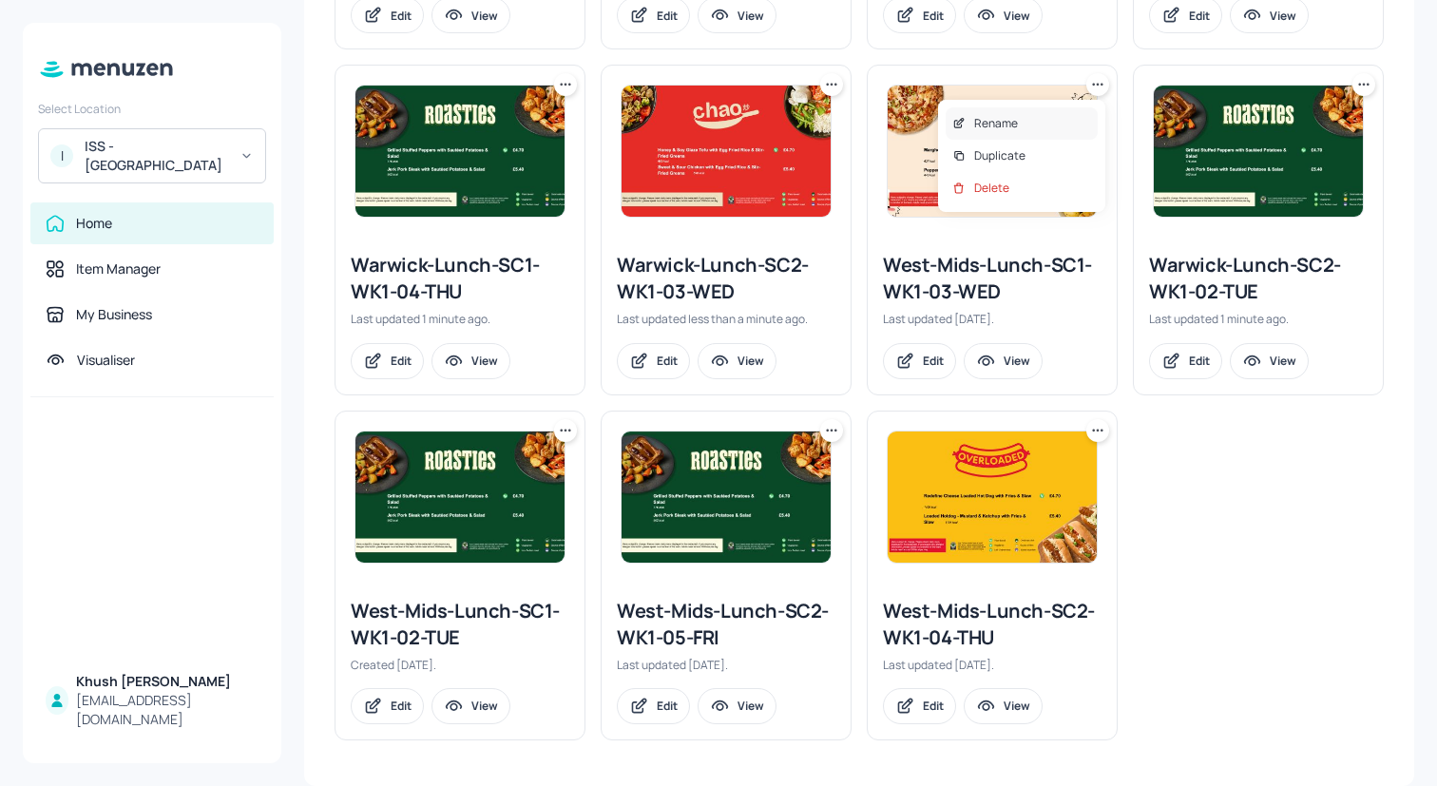
click at [1079, 117] on div "Rename" at bounding box center [1022, 123] width 152 height 32
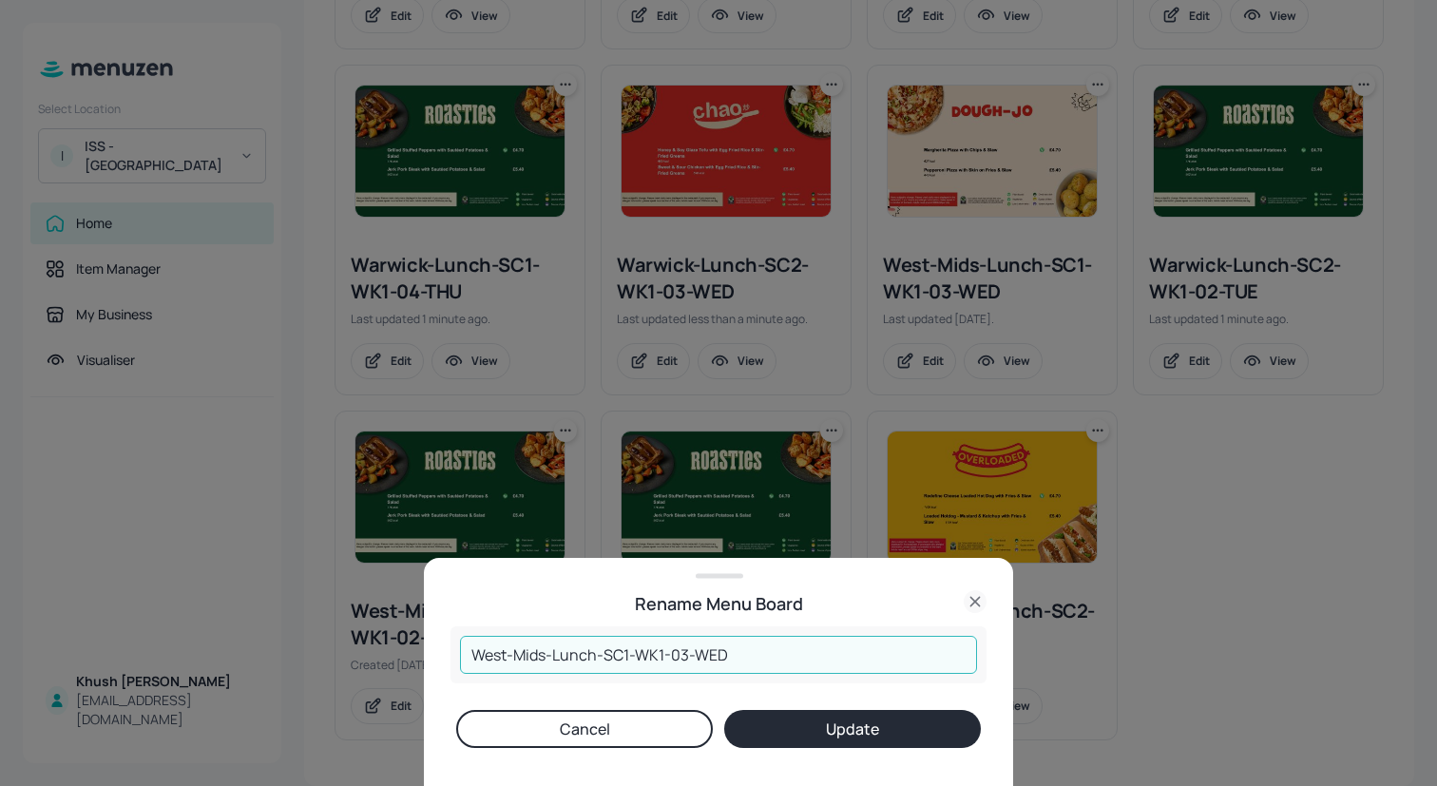
drag, startPoint x: 546, startPoint y: 659, endPoint x: 402, endPoint y: 660, distance: 143.5
click at [402, 660] on div "Rename Menu Board West-Mids-Lunch-SC1-WK1-03-WED ​ Cancel Update" at bounding box center [718, 393] width 1437 height 786
paste input "arwick"
type input "Warwick-Lunch-SC1-WK1-03-WED"
click at [871, 721] on button "Update" at bounding box center [852, 729] width 257 height 38
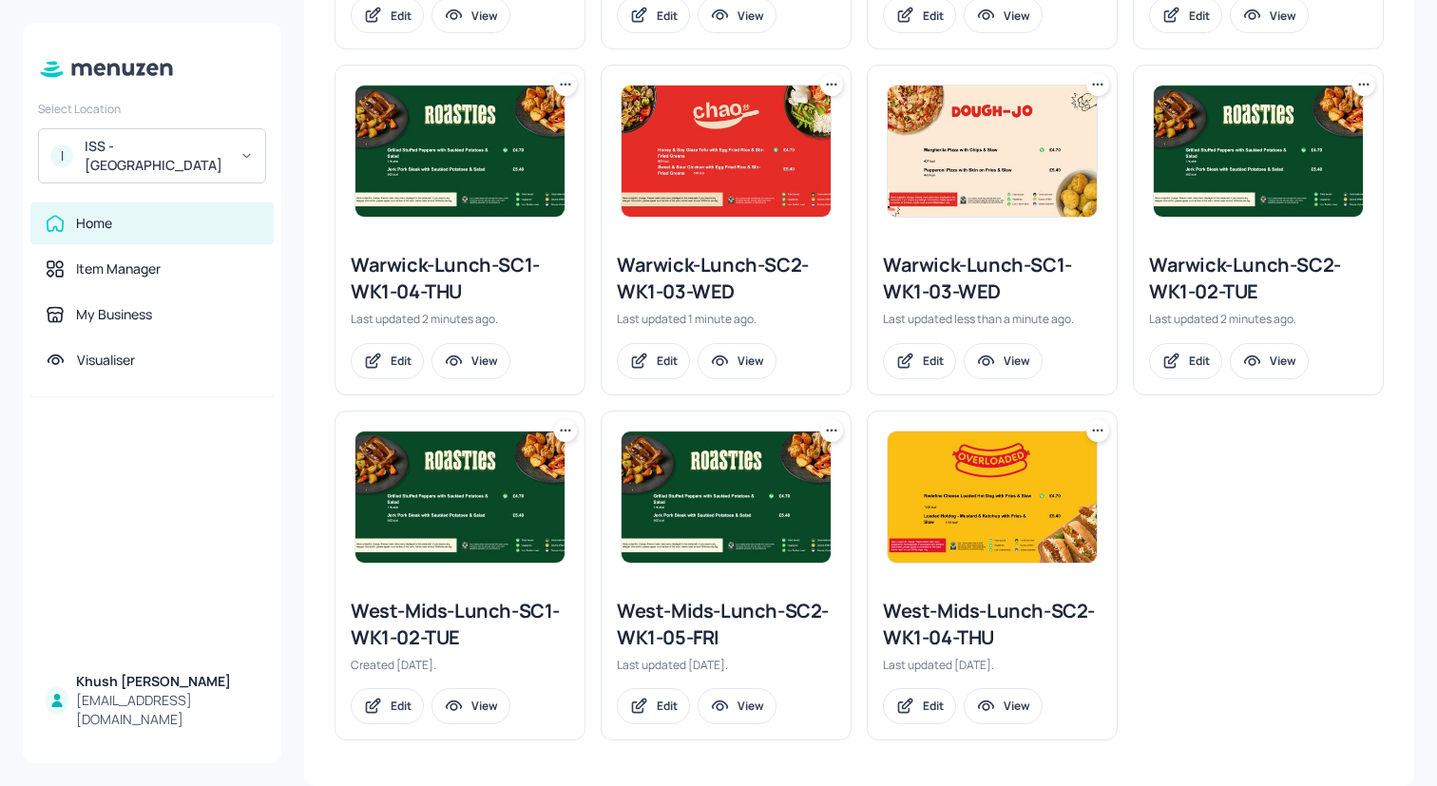
click at [565, 431] on icon at bounding box center [565, 430] width 19 height 19
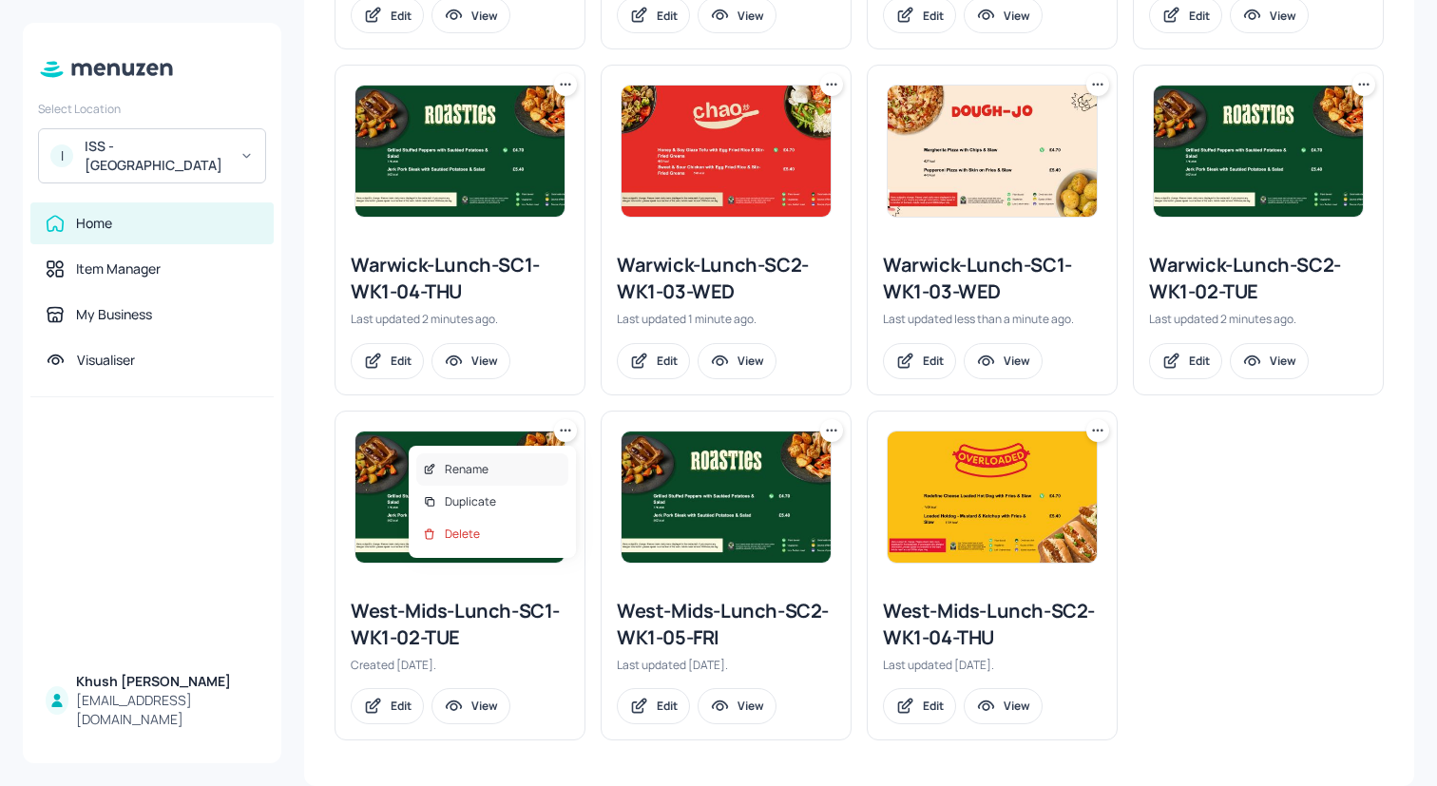
click at [514, 466] on div "Rename" at bounding box center [492, 469] width 152 height 32
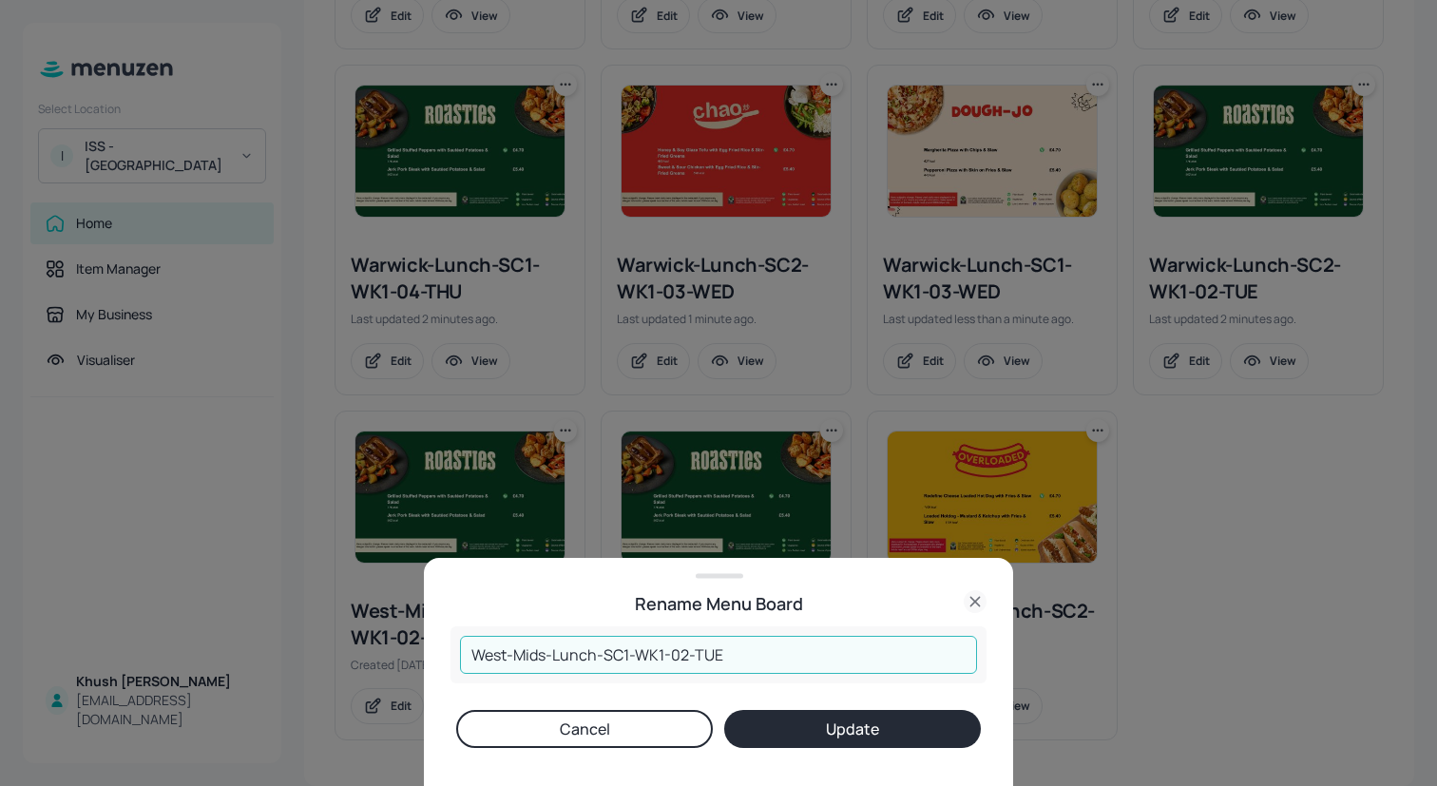
drag, startPoint x: 546, startPoint y: 659, endPoint x: 385, endPoint y: 659, distance: 160.6
click at [385, 659] on div "Rename Menu Board West-Mids-Lunch-SC1-WK1-02-TUE ​ Cancel Update" at bounding box center [718, 393] width 1437 height 786
paste input "arwick"
type input "Warwick-Lunch-SC1-WK1-02-TUE"
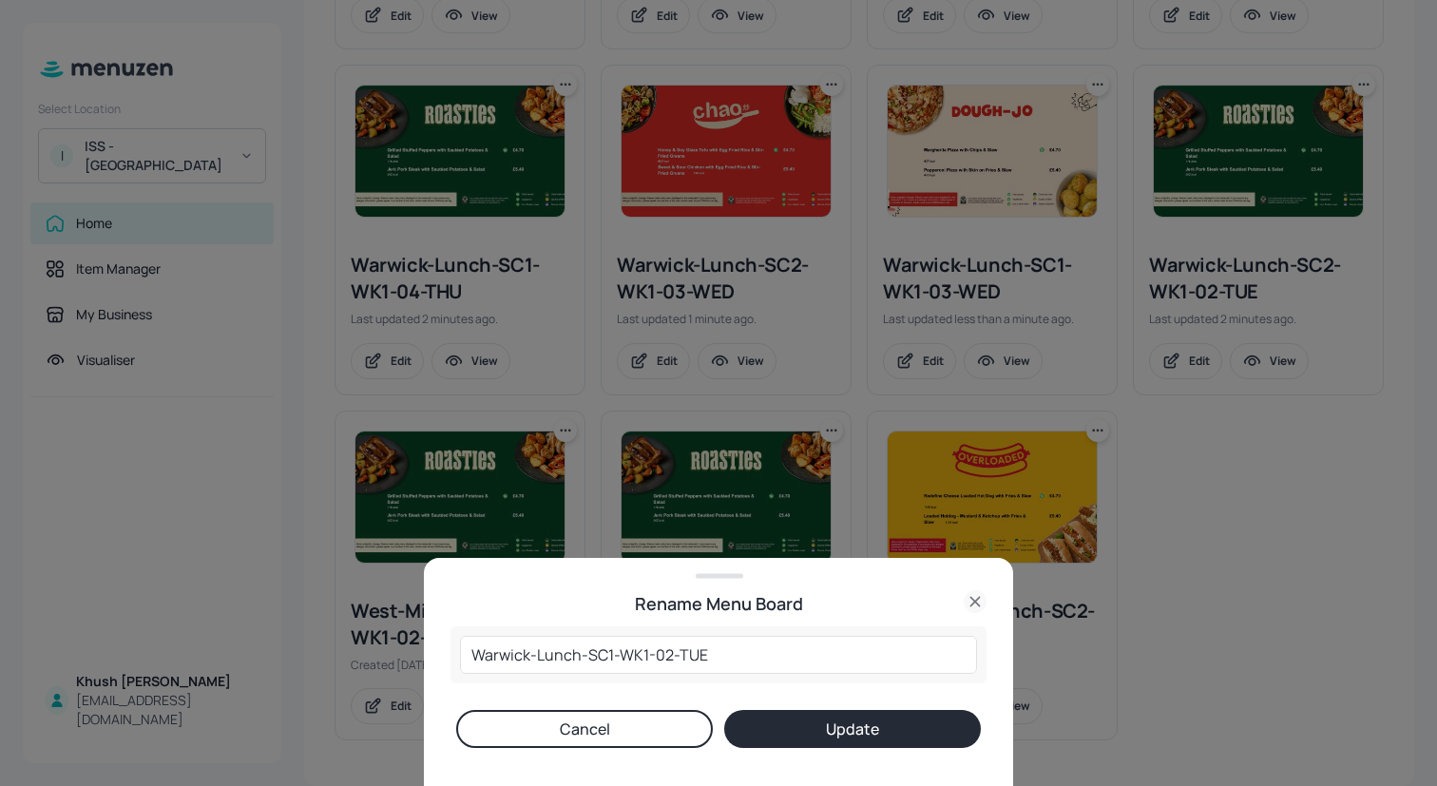
click at [808, 742] on button "Update" at bounding box center [852, 729] width 257 height 38
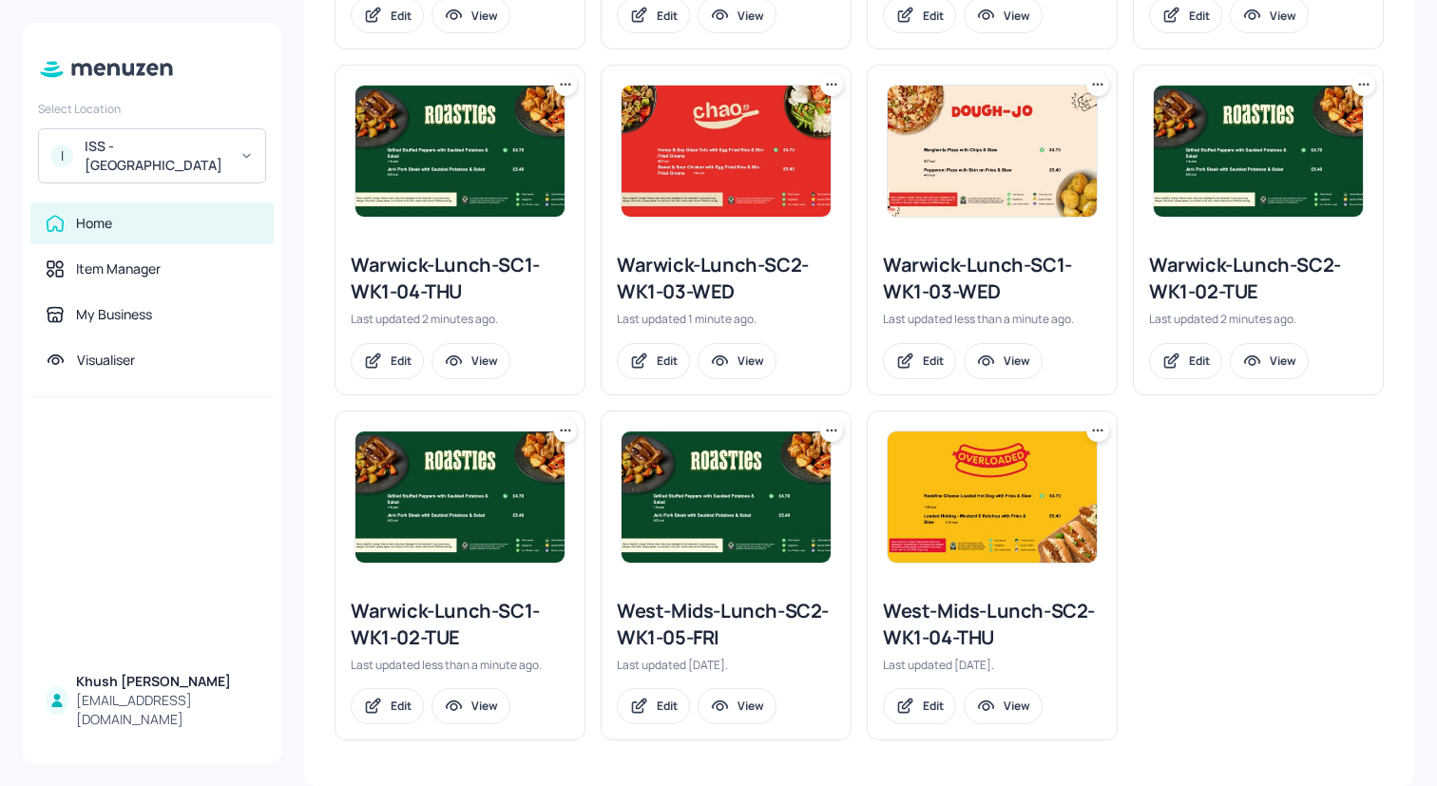
click at [830, 433] on icon at bounding box center [831, 430] width 19 height 19
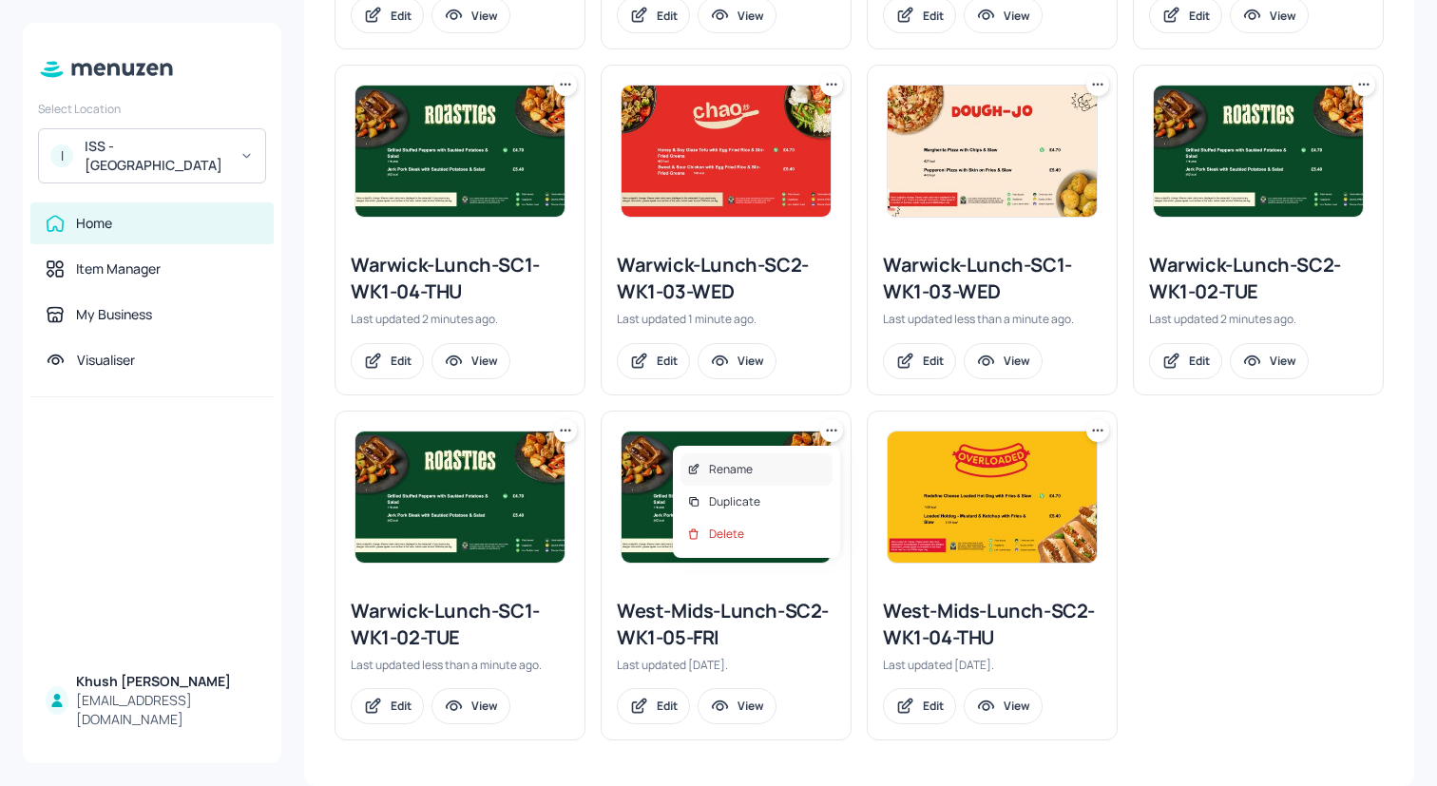
click at [807, 470] on div "Rename" at bounding box center [757, 469] width 152 height 32
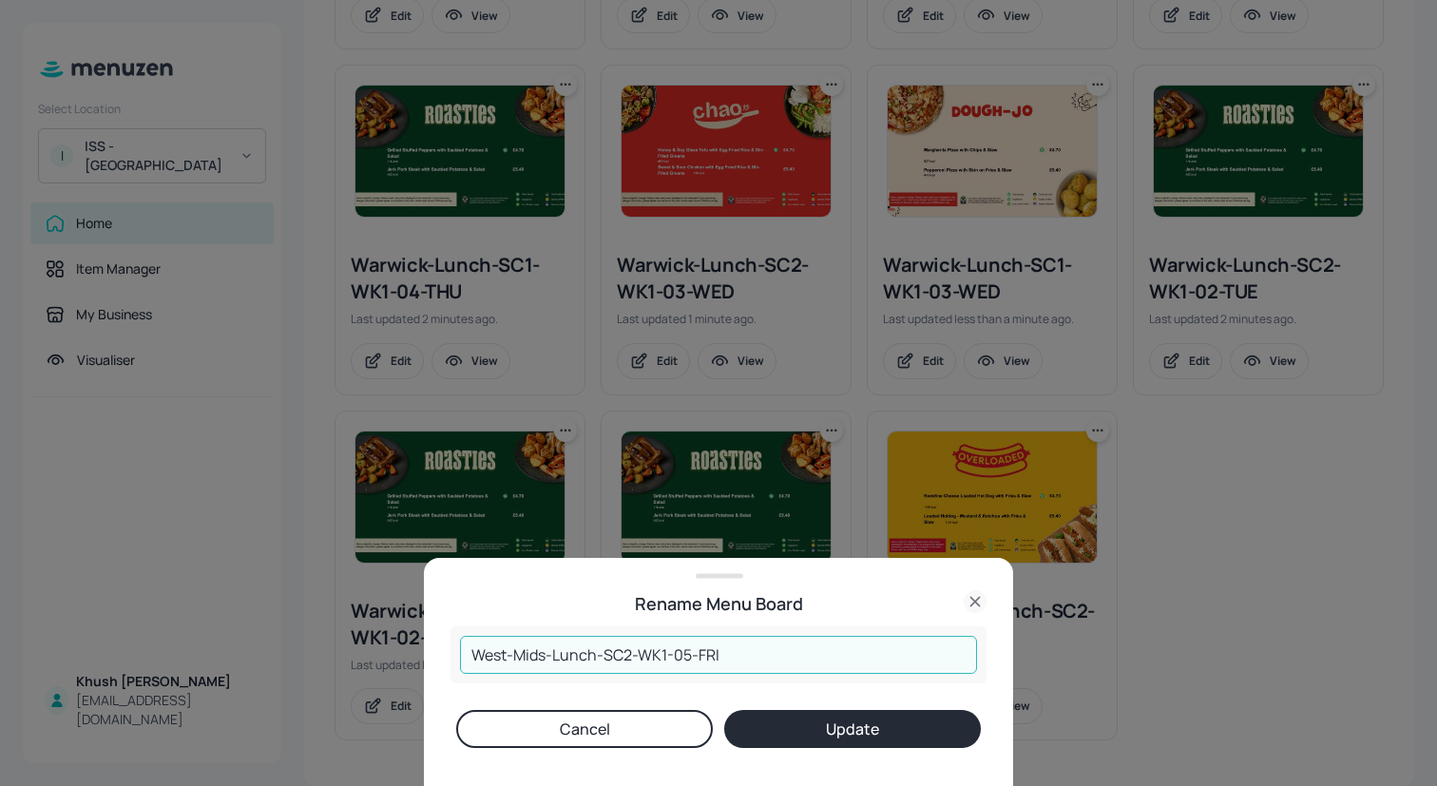
drag, startPoint x: 545, startPoint y: 657, endPoint x: 439, endPoint y: 657, distance: 105.5
click at [439, 657] on div "Rename Menu Board West-Mids-Lunch-SC2-WK1-05-FRI ​ Cancel Update" at bounding box center [718, 672] width 589 height 228
paste input "arwick"
type input "Warwick-Lunch-SC2-WK1-05-FRI"
click at [831, 740] on button "Update" at bounding box center [852, 729] width 257 height 38
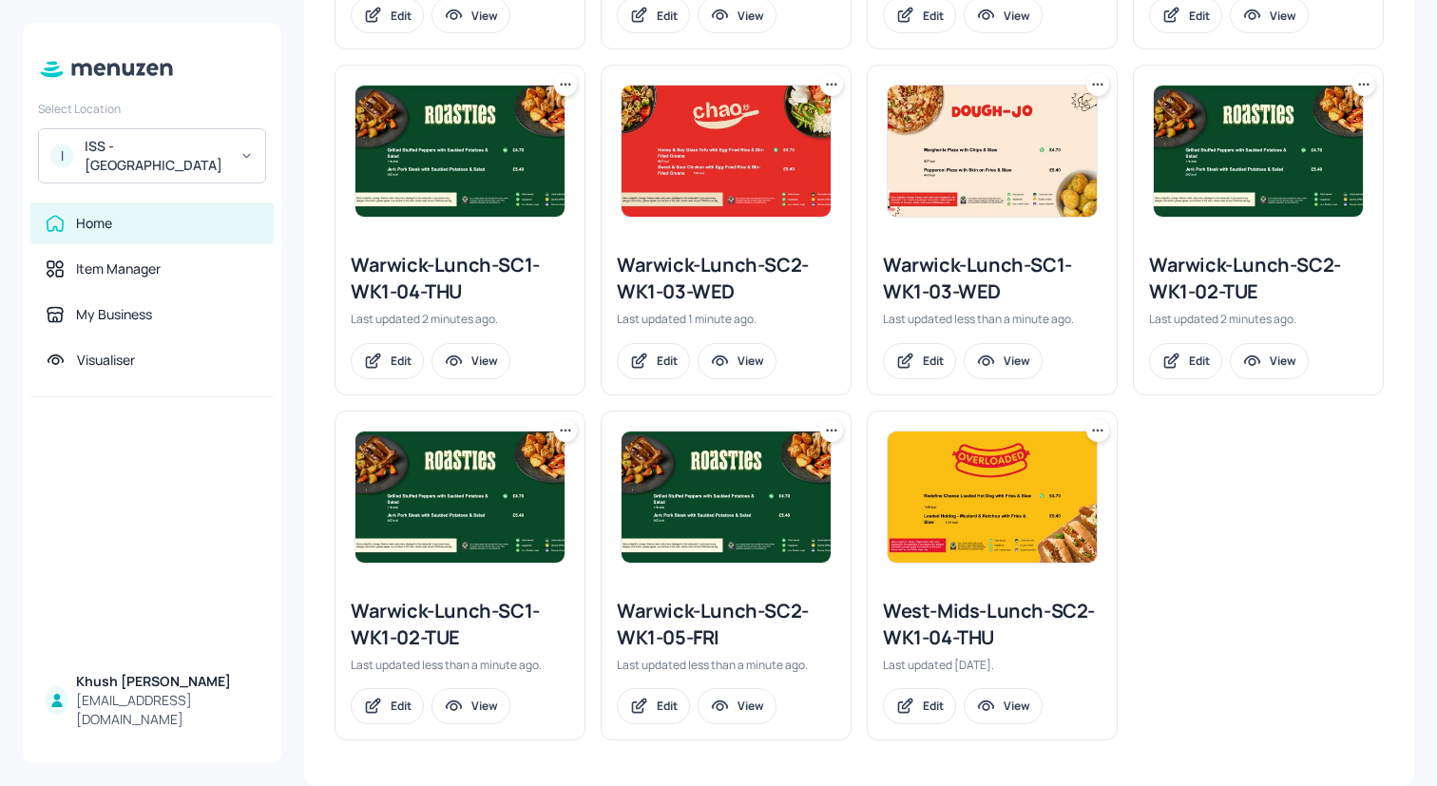
click at [1097, 430] on icon at bounding box center [1098, 430] width 3 height 3
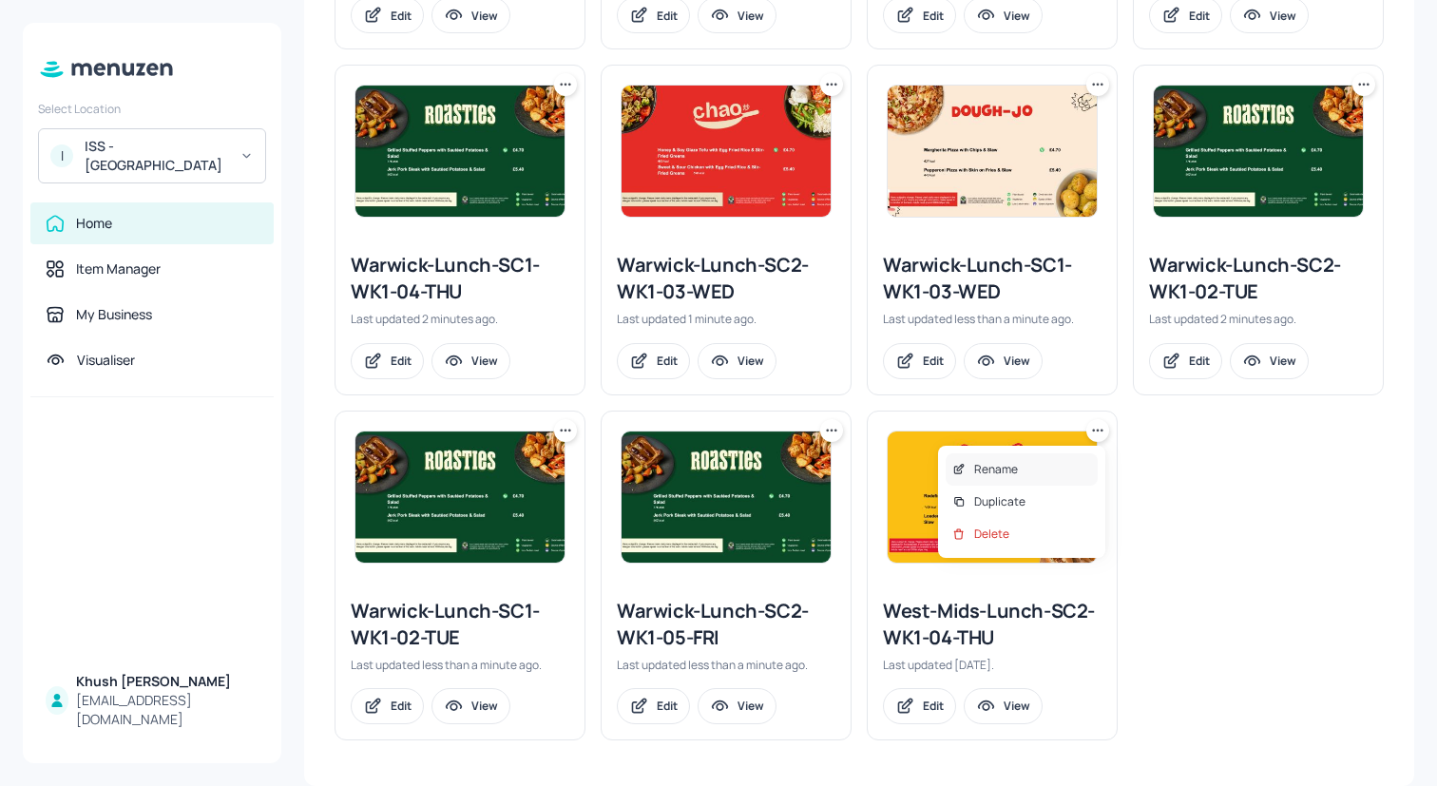
click at [993, 482] on div "Rename" at bounding box center [1022, 469] width 152 height 32
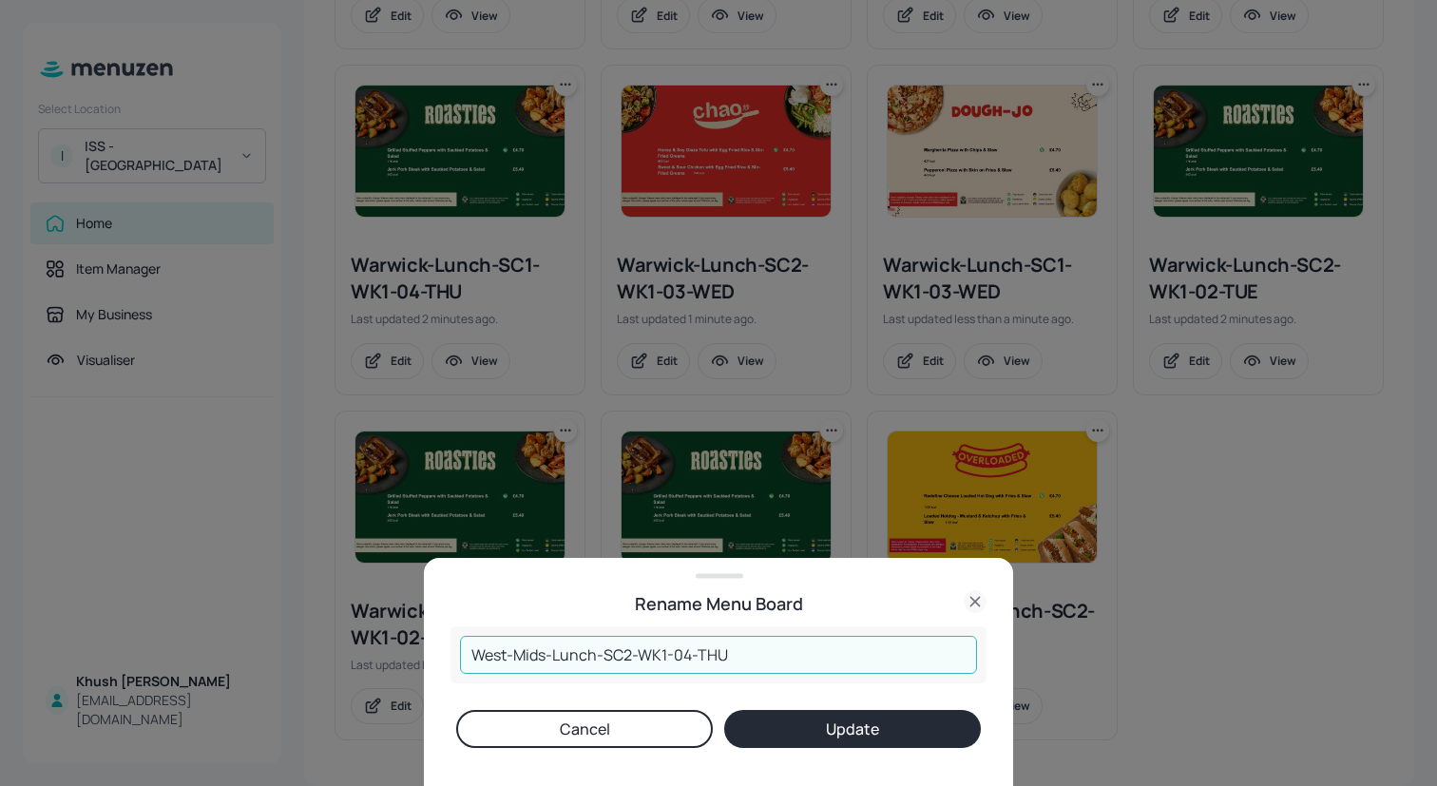
paste input "arwick"
drag, startPoint x: 546, startPoint y: 654, endPoint x: 369, endPoint y: 654, distance: 176.8
click at [369, 654] on div "Rename Menu Board Warwick-Lunch-SC2-WK1-04-THU ​ Cancel Update" at bounding box center [718, 393] width 1437 height 786
type input "Warwick-Lunch-SC2-WK1-04-THU"
click at [752, 724] on button "Update" at bounding box center [852, 729] width 257 height 38
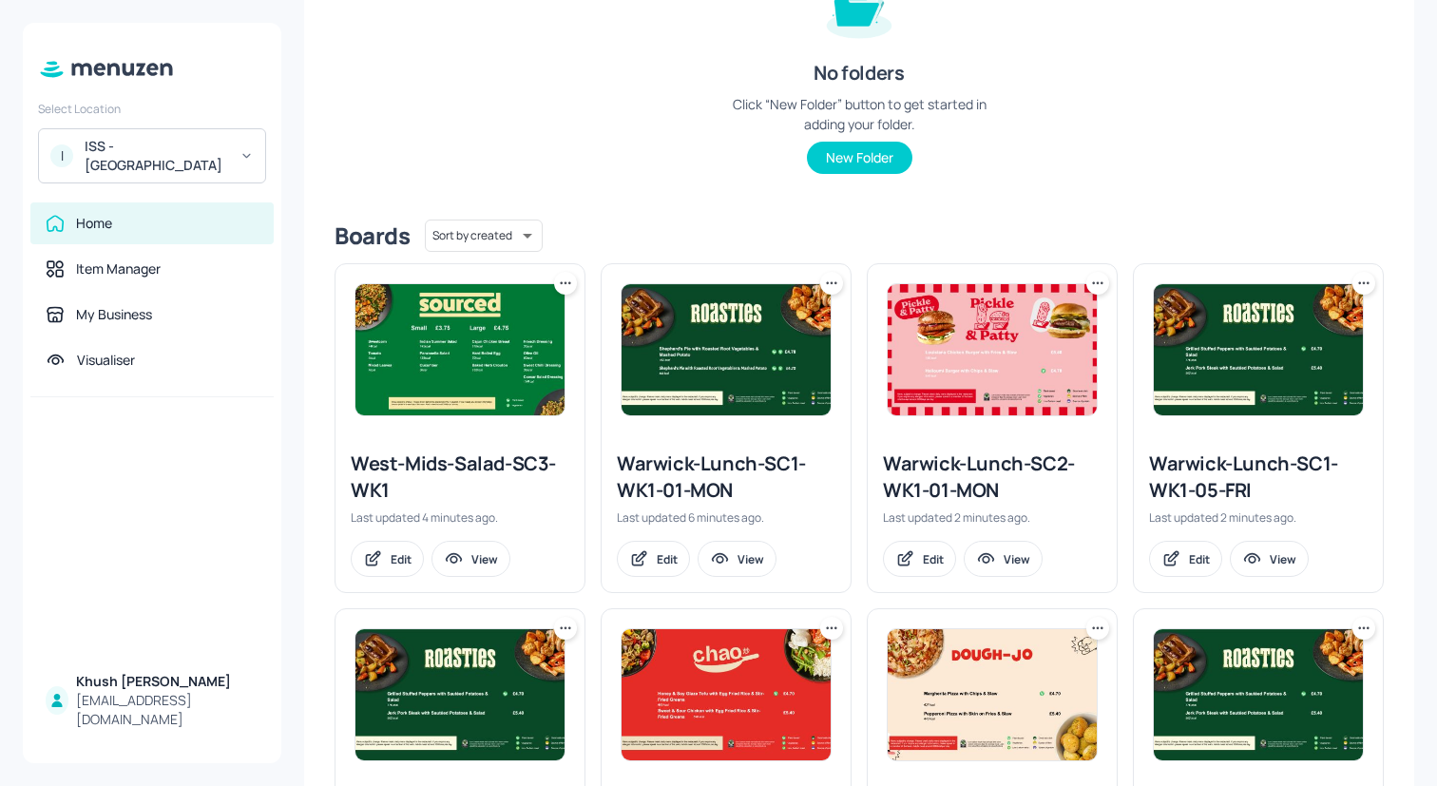
scroll to position [84, 0]
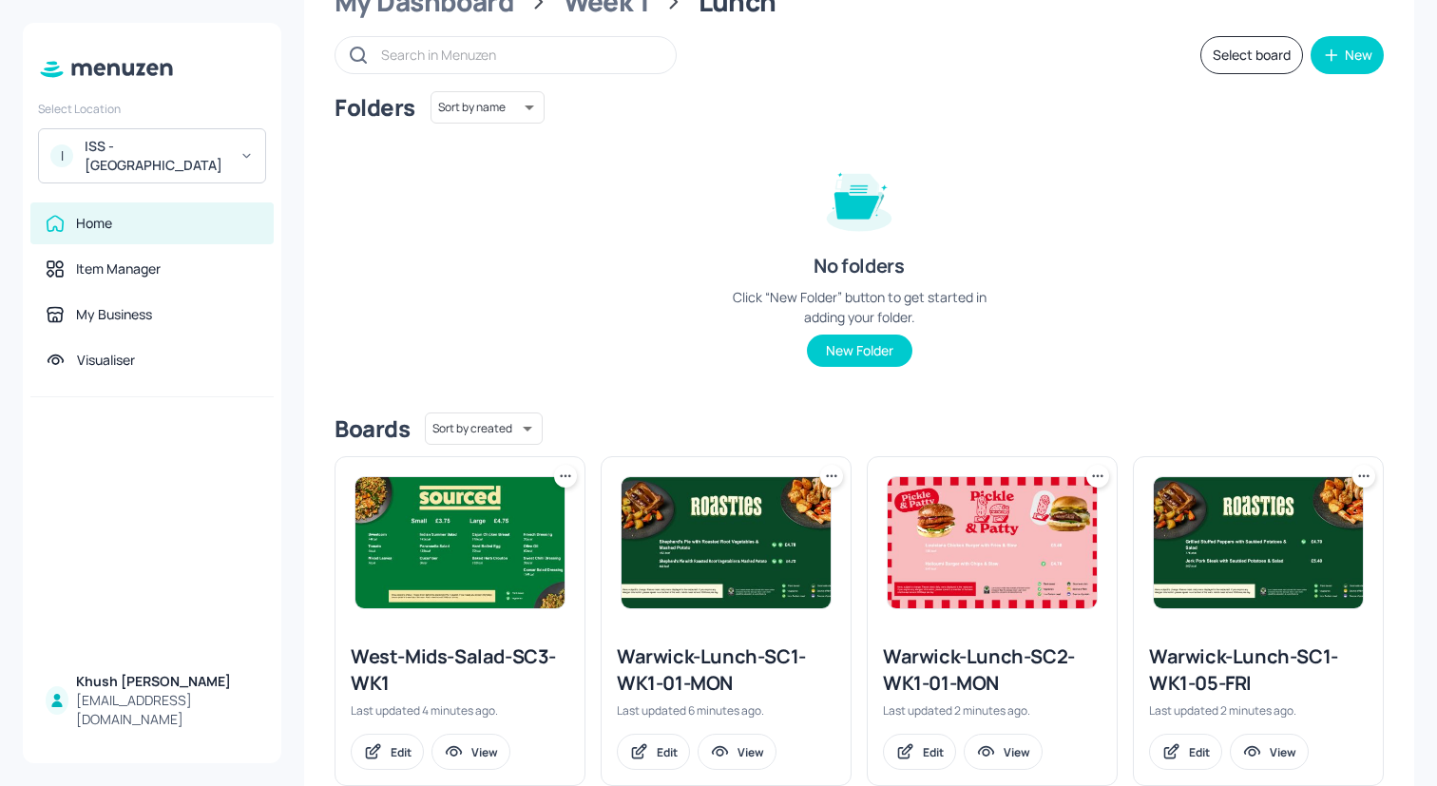
click at [563, 484] on icon at bounding box center [565, 476] width 19 height 19
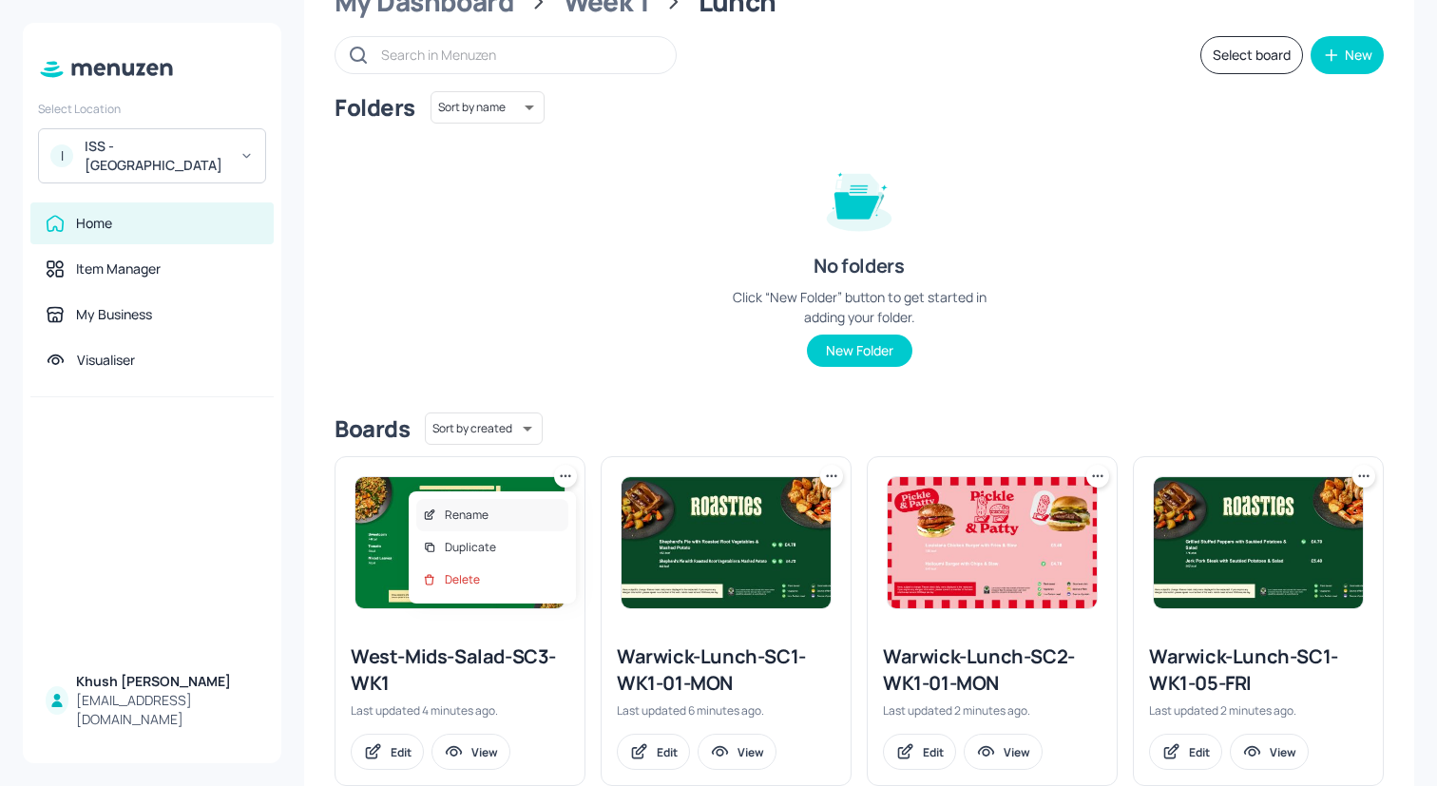
click at [536, 504] on div "Rename" at bounding box center [492, 515] width 152 height 32
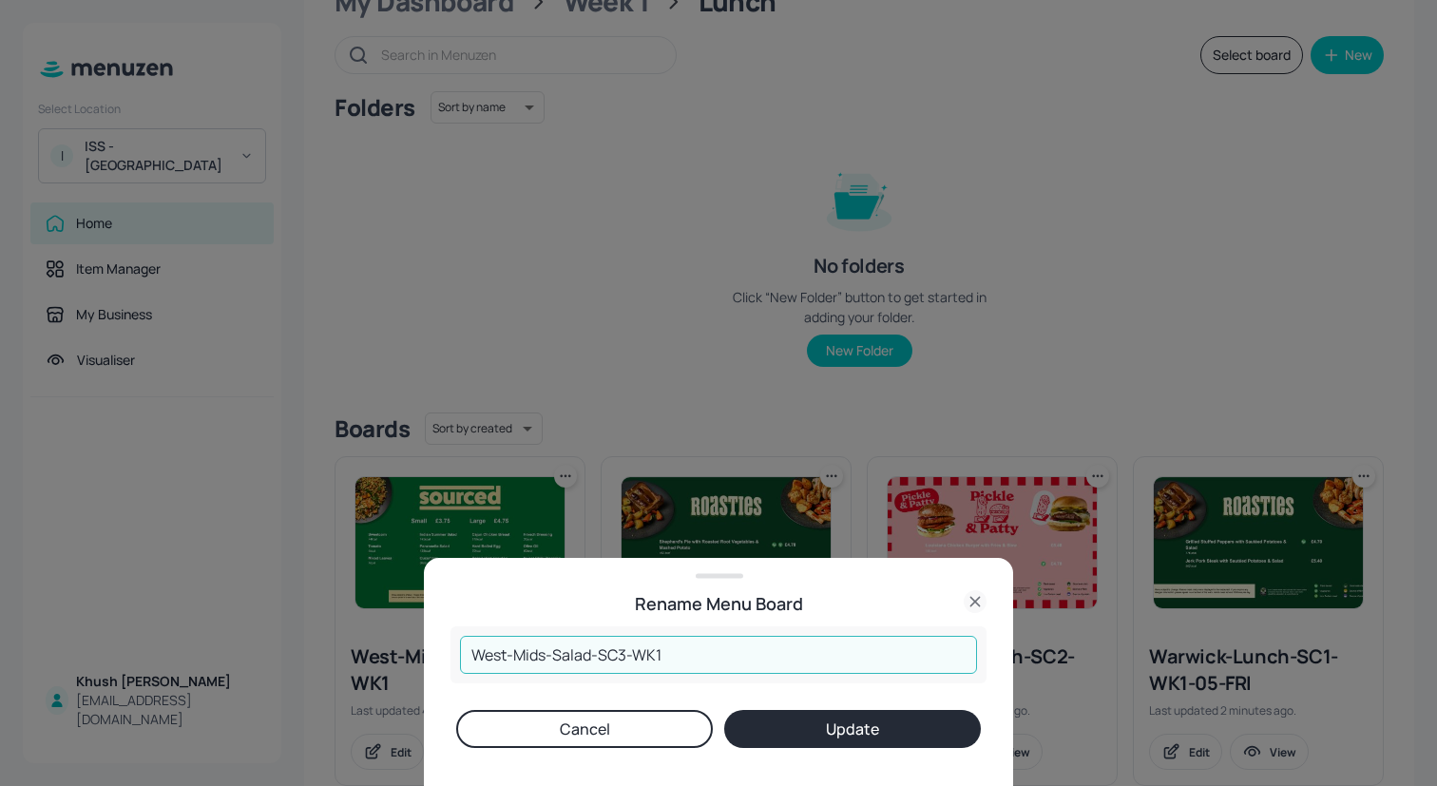
drag, startPoint x: 545, startPoint y: 658, endPoint x: 381, endPoint y: 658, distance: 163.5
click at [381, 658] on div "Rename Menu Board West-Mids-Salad-SC3-WK1 ​ Cancel Update" at bounding box center [718, 393] width 1437 height 786
paste input "arwick"
click at [571, 655] on input "Warwick-Salad-SC3-WK1" at bounding box center [718, 655] width 517 height 38
type input "Warwick-Dessert-SC3-WK1"
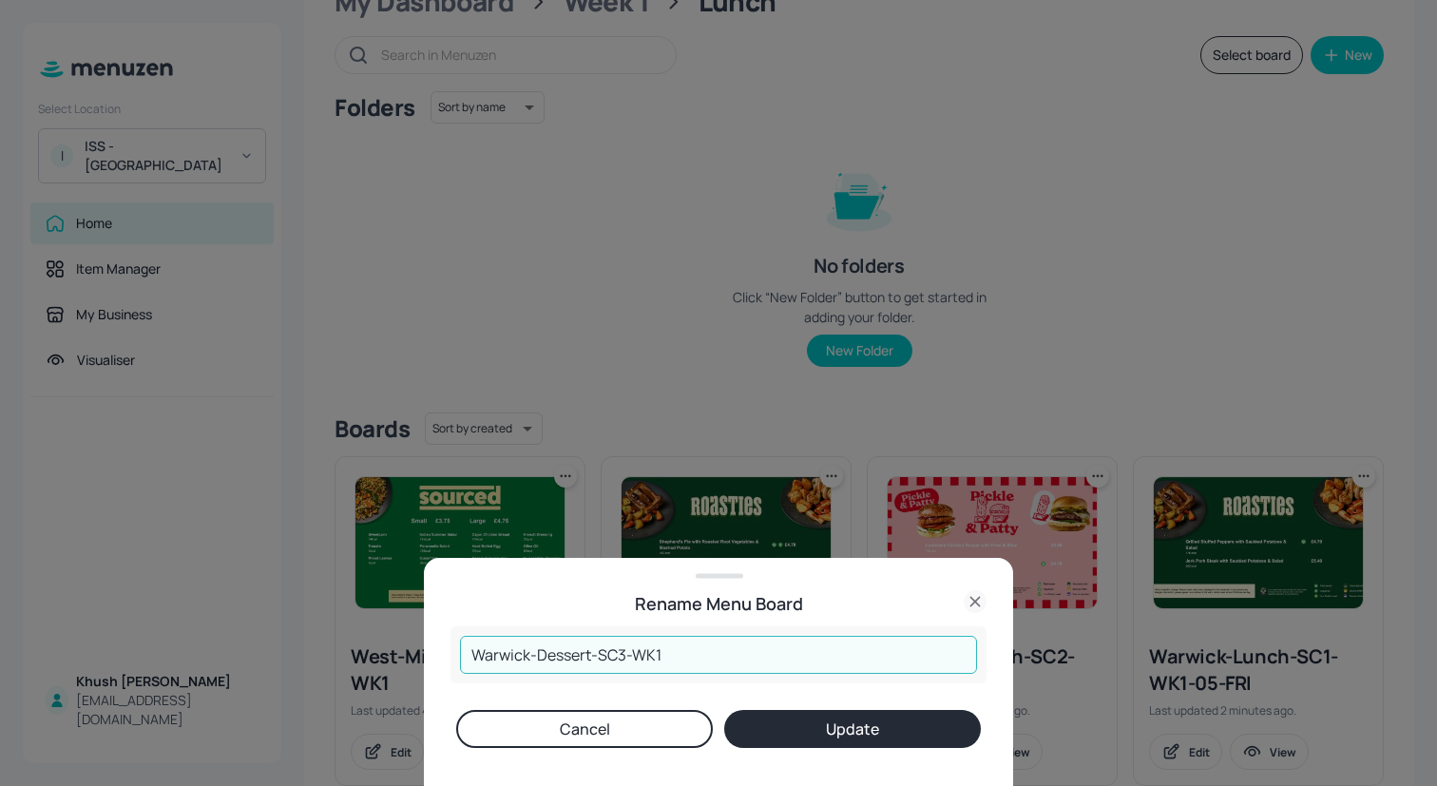
click at [827, 740] on button "Update" at bounding box center [852, 729] width 257 height 38
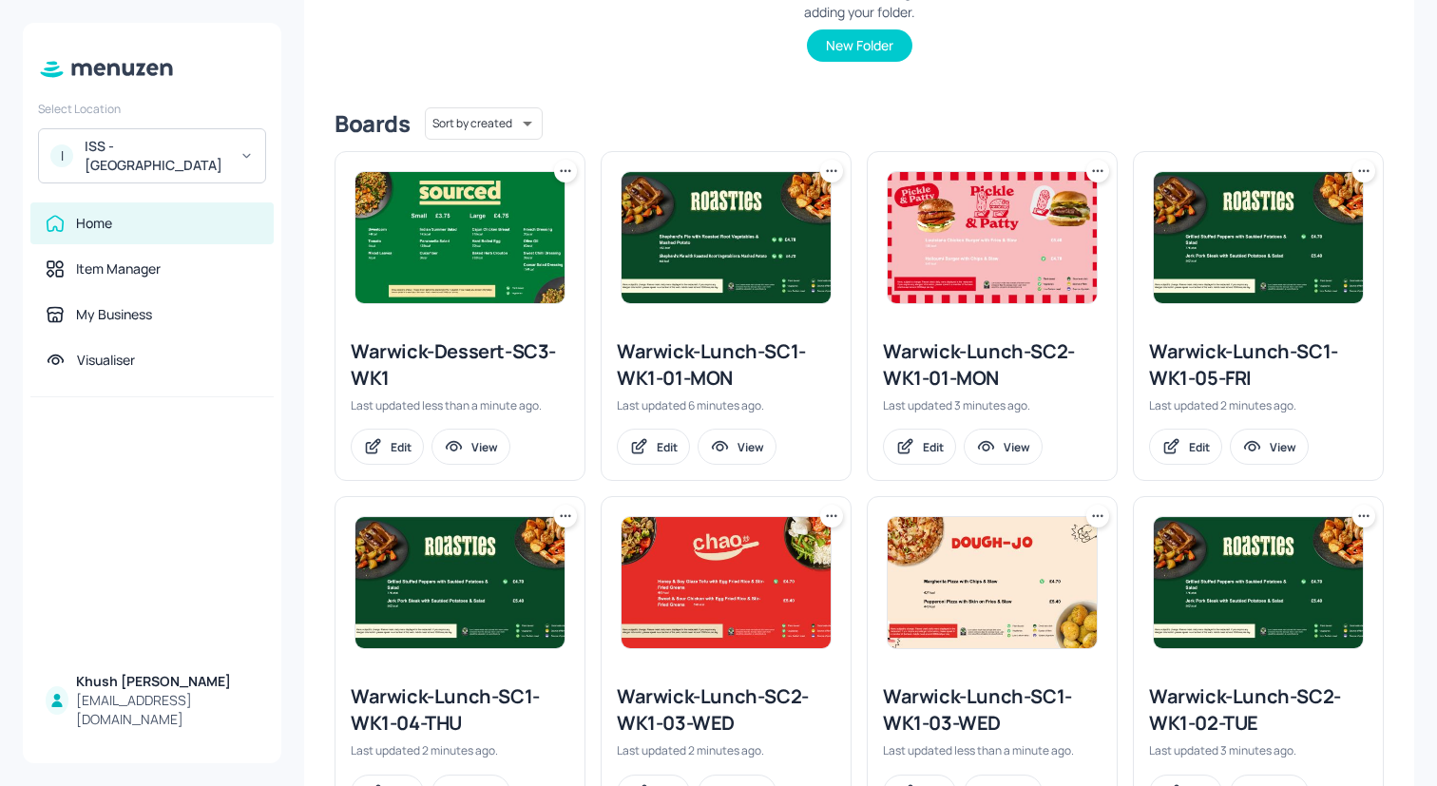
scroll to position [398, 0]
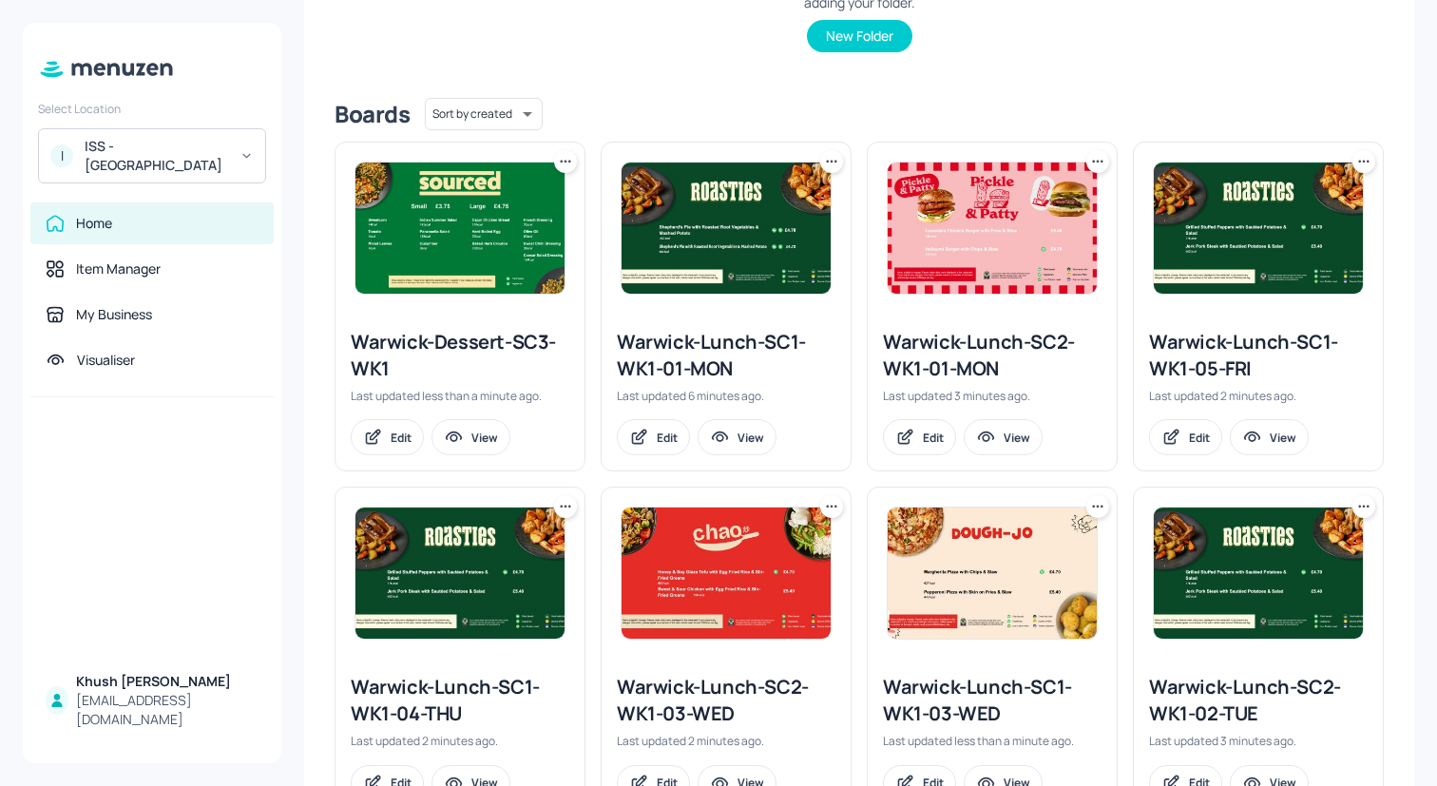
click at [827, 156] on icon at bounding box center [831, 161] width 19 height 19
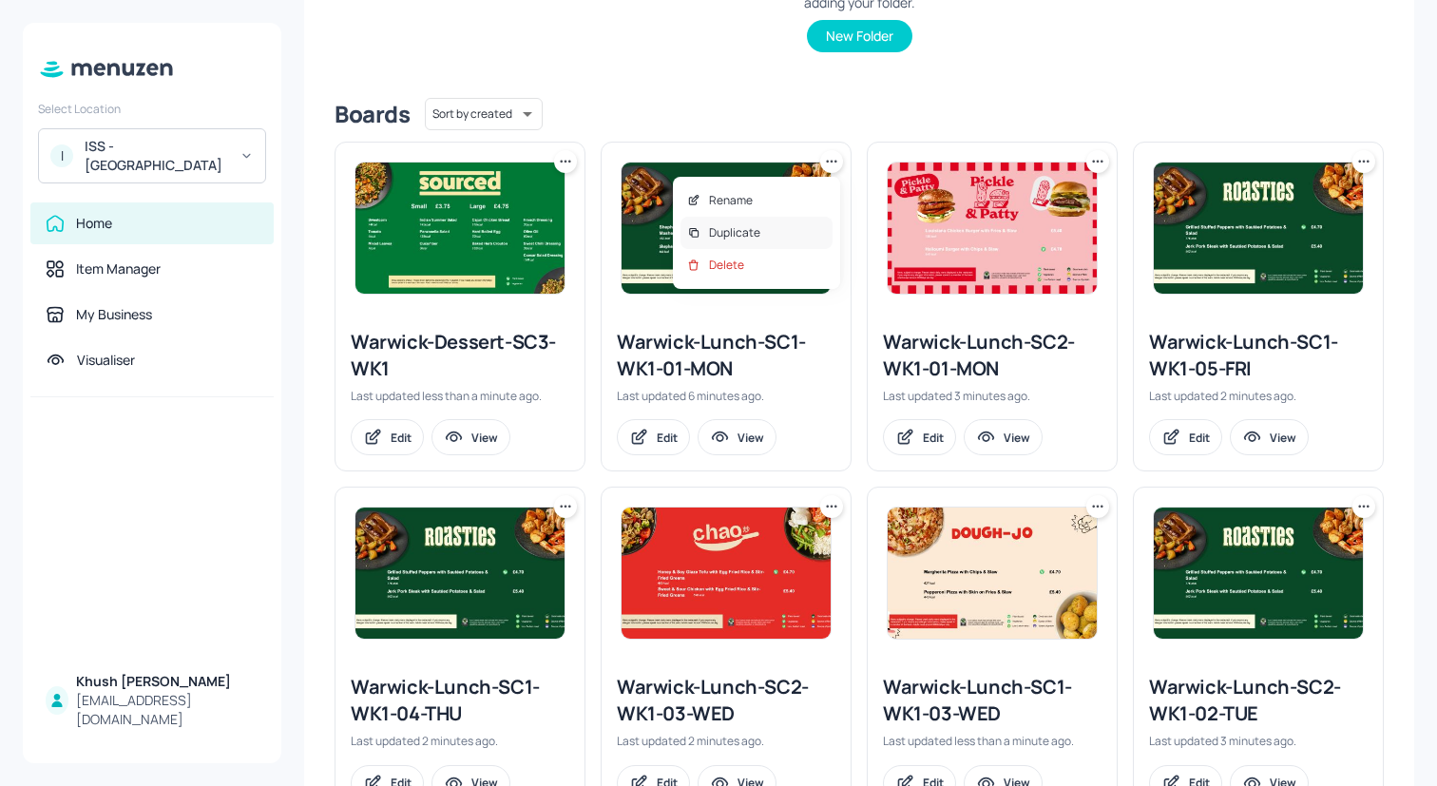
click at [785, 227] on div "Duplicate" at bounding box center [757, 233] width 152 height 32
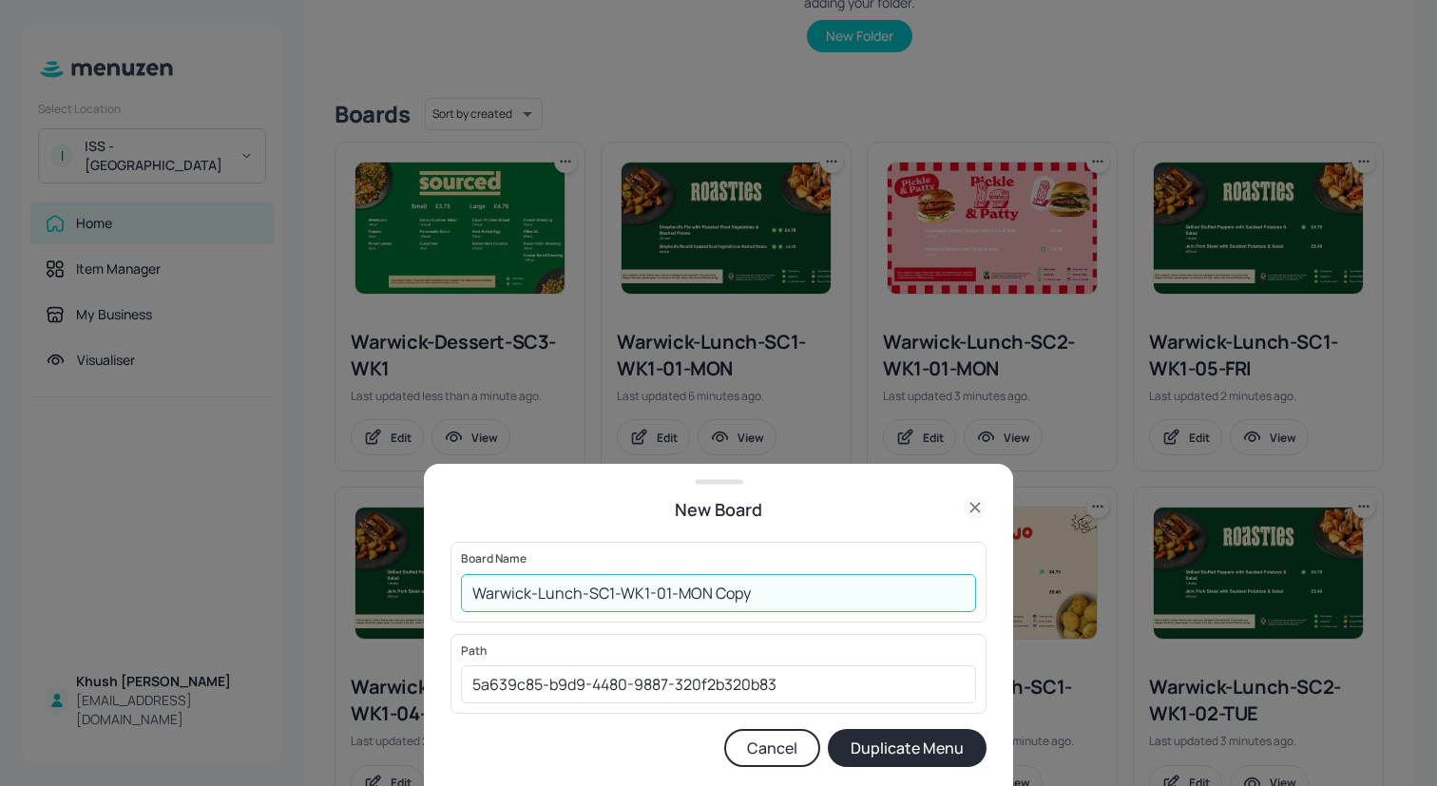
click at [802, 587] on input "Warwick-Lunch-SC1-WK1-01-MON Copy" at bounding box center [718, 593] width 515 height 38
type input "Warwick-Lunch-SC3-WK1-01-MON"
click at [962, 741] on button "Duplicate Menu" at bounding box center [907, 748] width 159 height 38
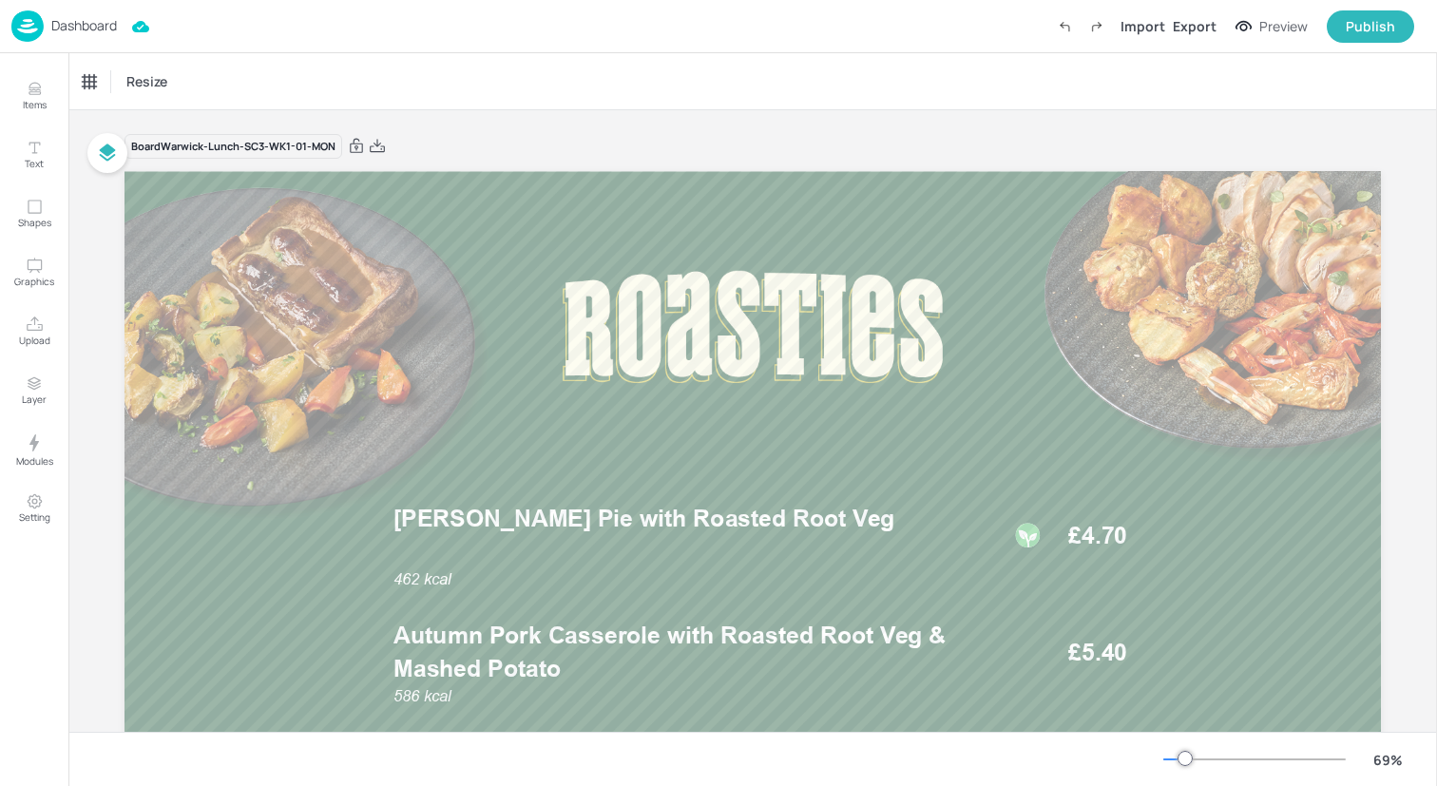
click at [276, 146] on div "Board Warwick-Lunch-SC3-WK1-01-MON" at bounding box center [234, 147] width 218 height 26
click at [33, 320] on icon "Upload" at bounding box center [35, 325] width 18 height 18
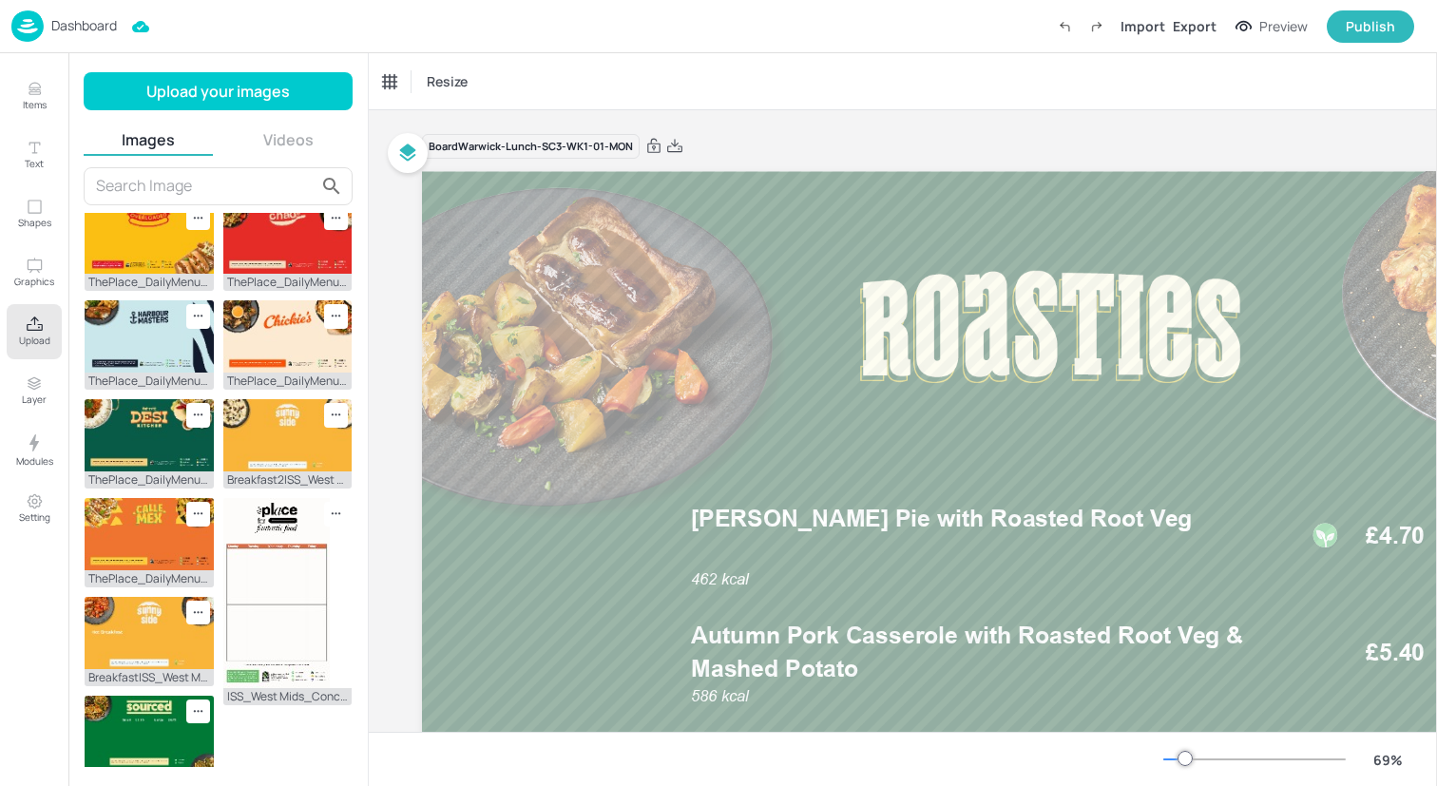
scroll to position [554, 0]
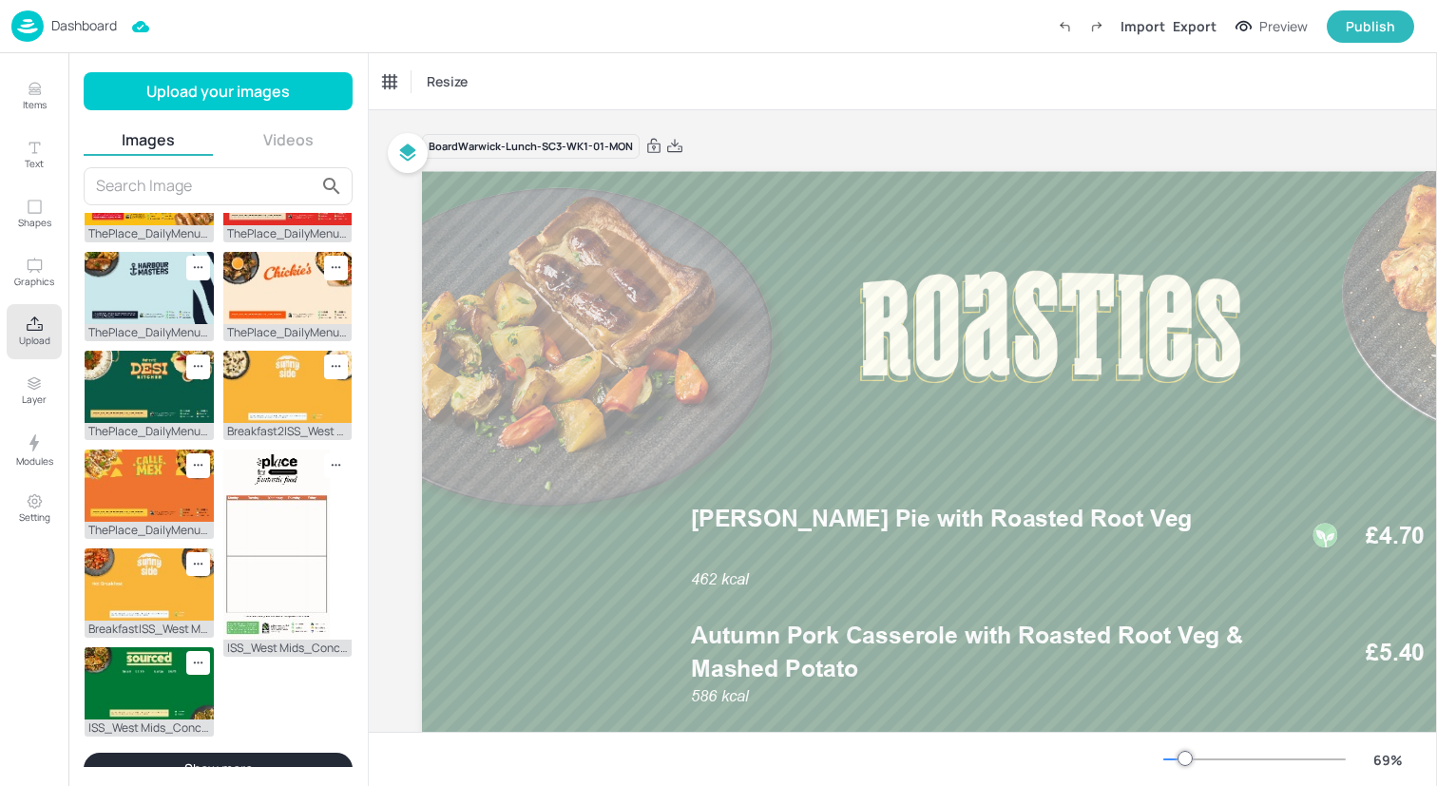
click at [240, 753] on button "Show more" at bounding box center [218, 769] width 269 height 32
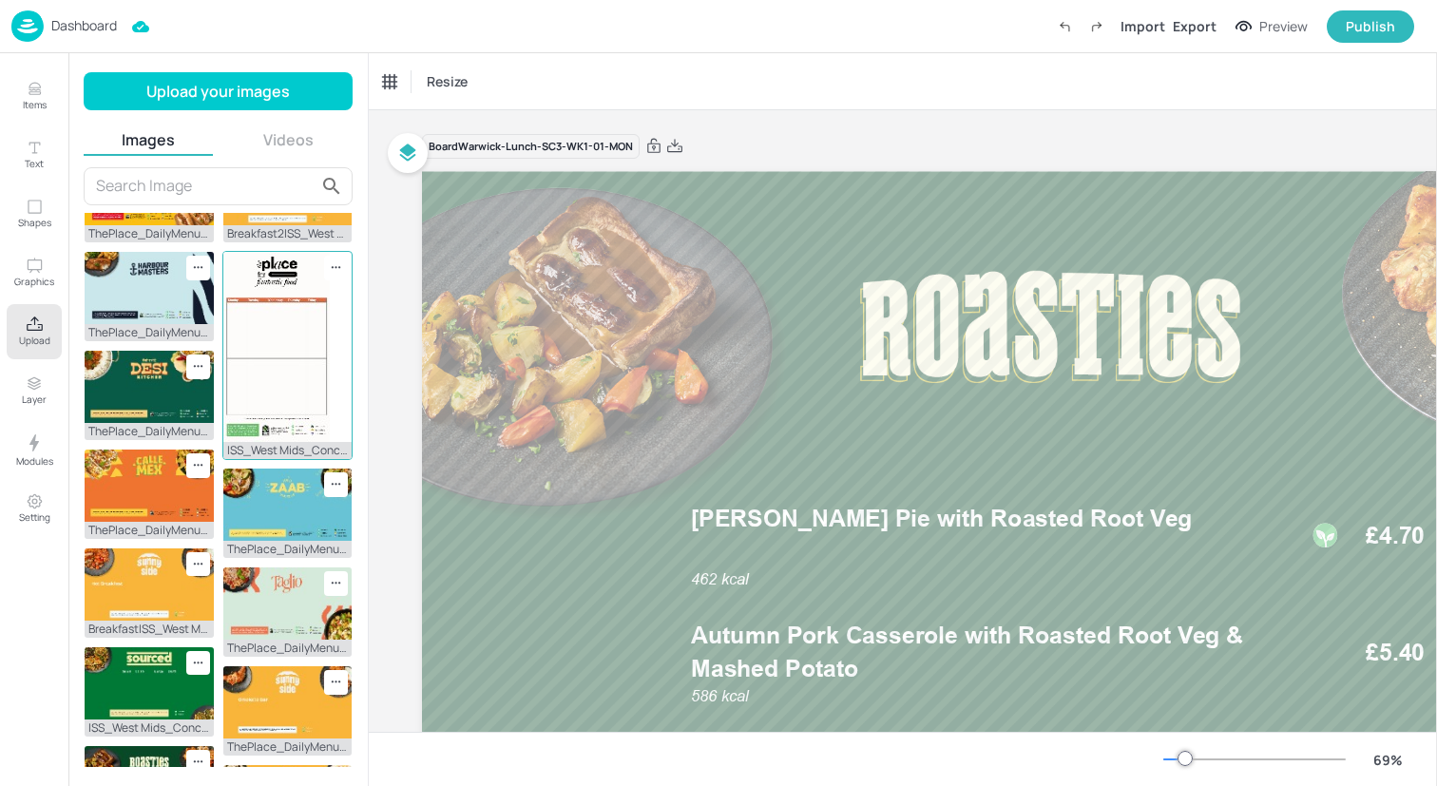
scroll to position [591, 0]
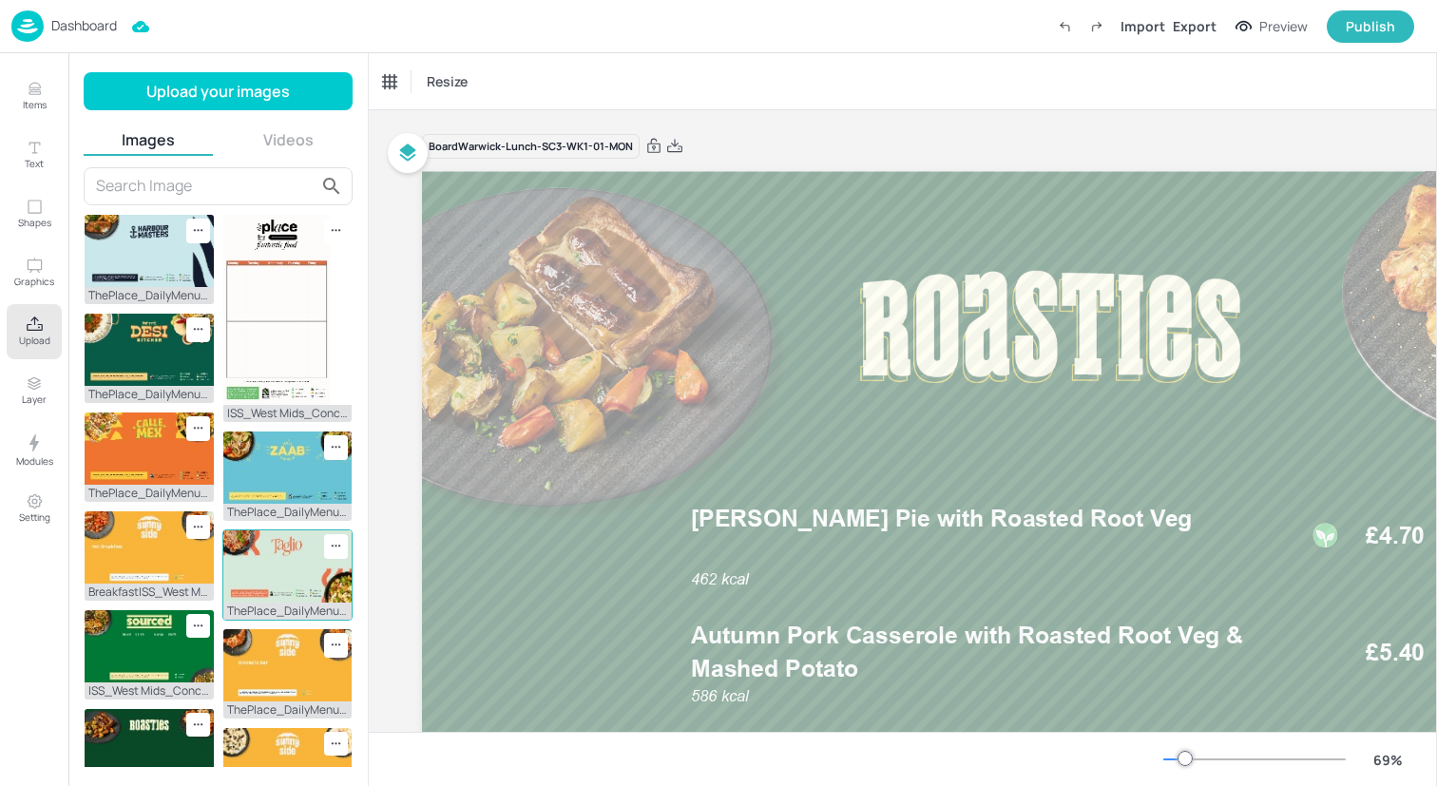
click at [264, 530] on img at bounding box center [287, 566] width 129 height 72
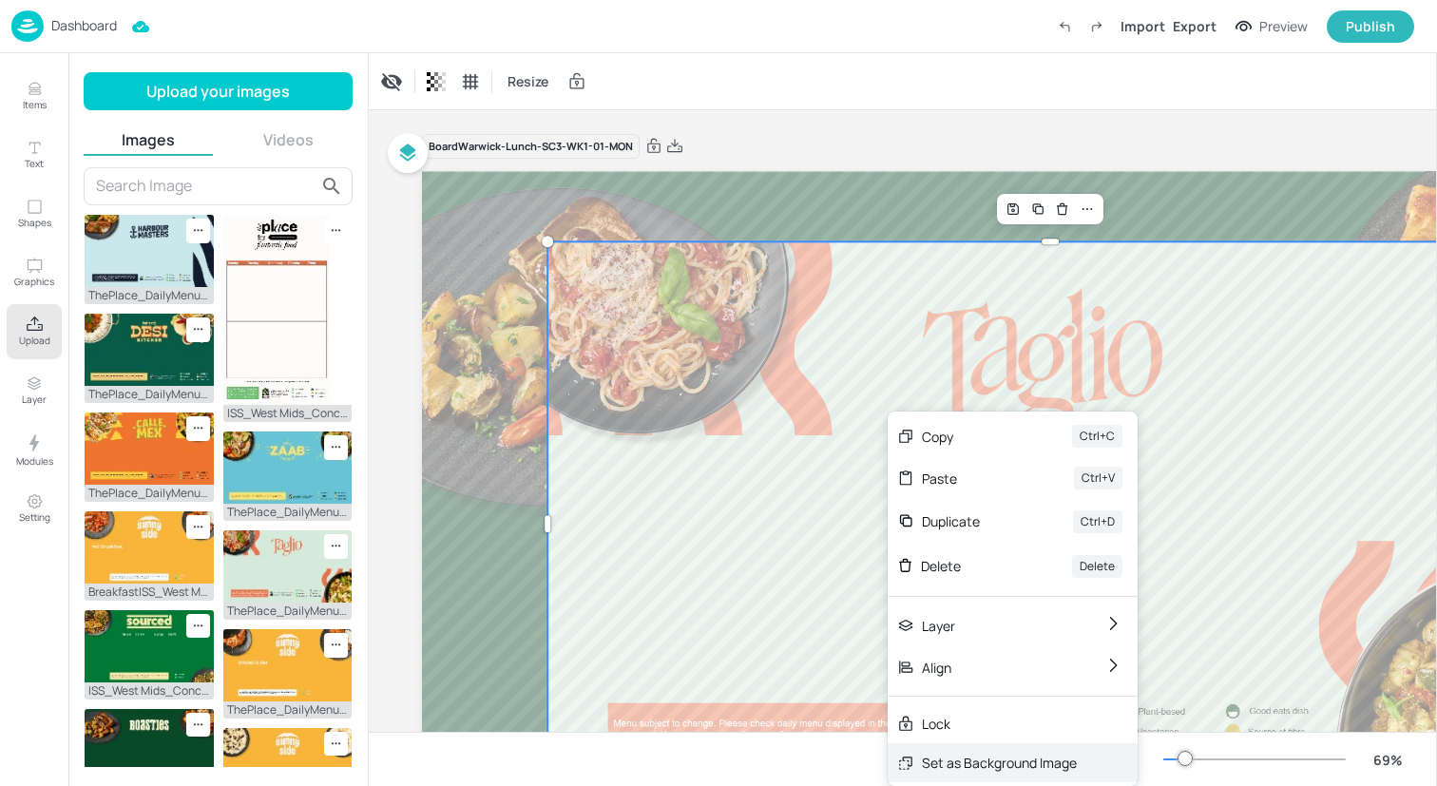
click at [983, 760] on div "Set as Background Image" at bounding box center [999, 763] width 155 height 20
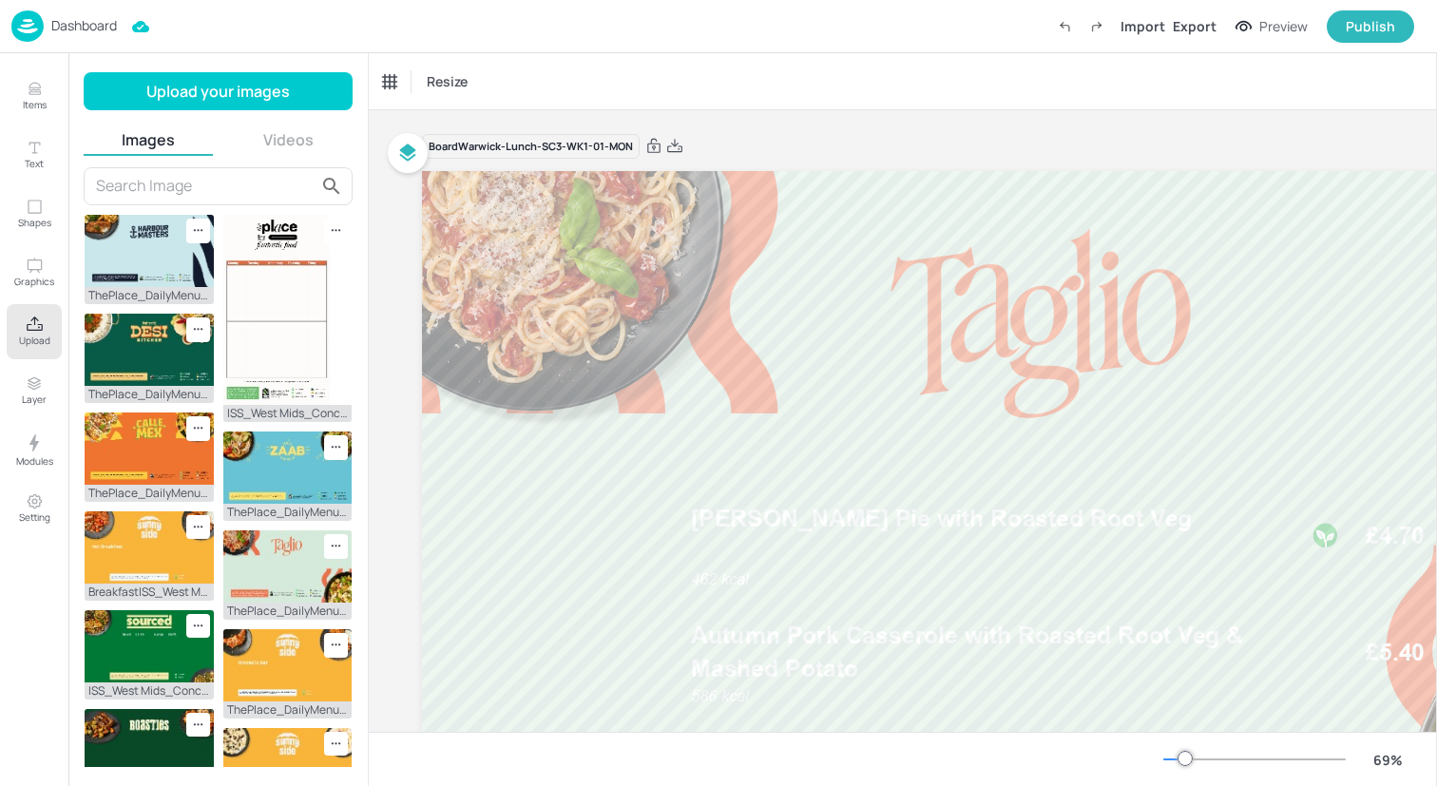
click at [16, 336] on button "Upload" at bounding box center [34, 331] width 55 height 55
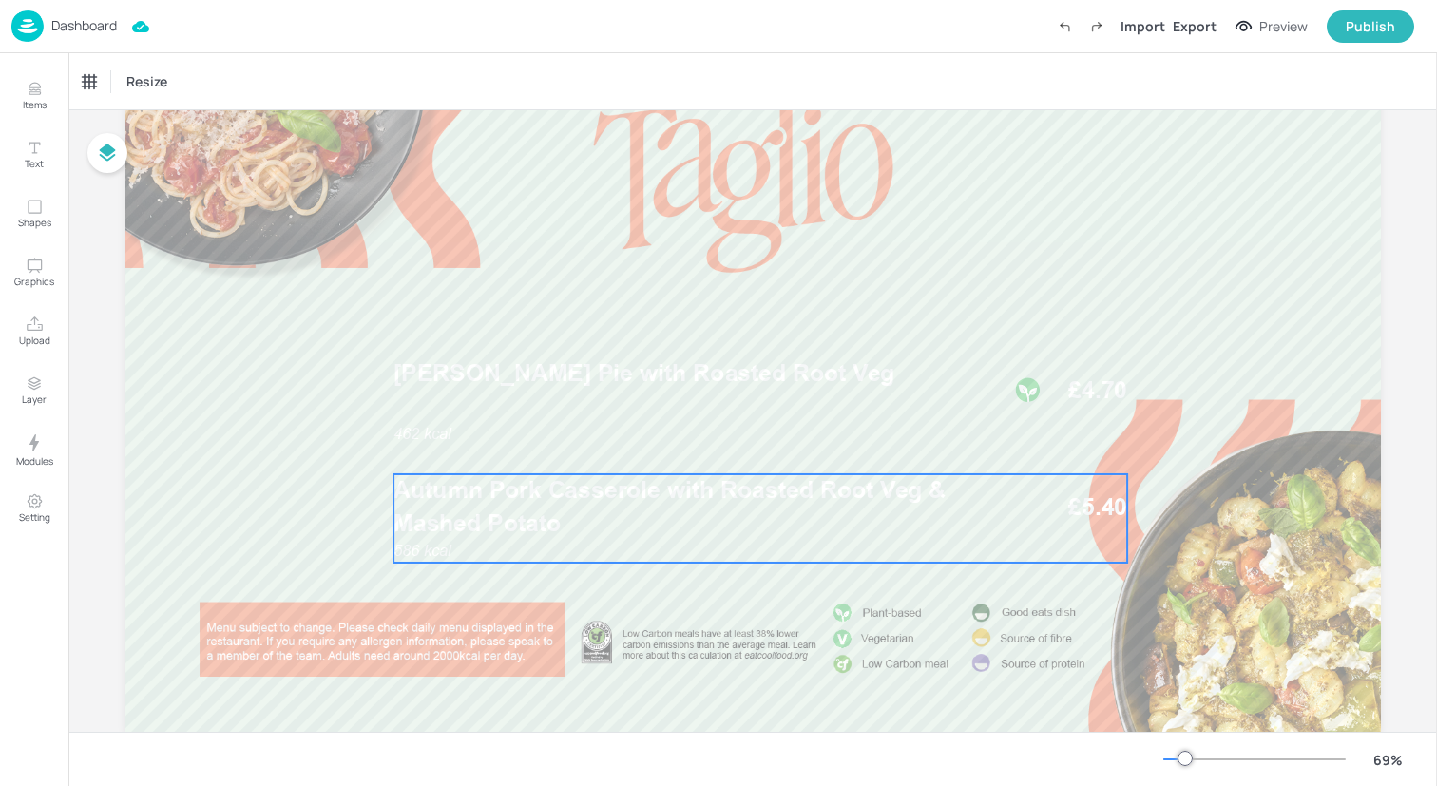
scroll to position [156, 0]
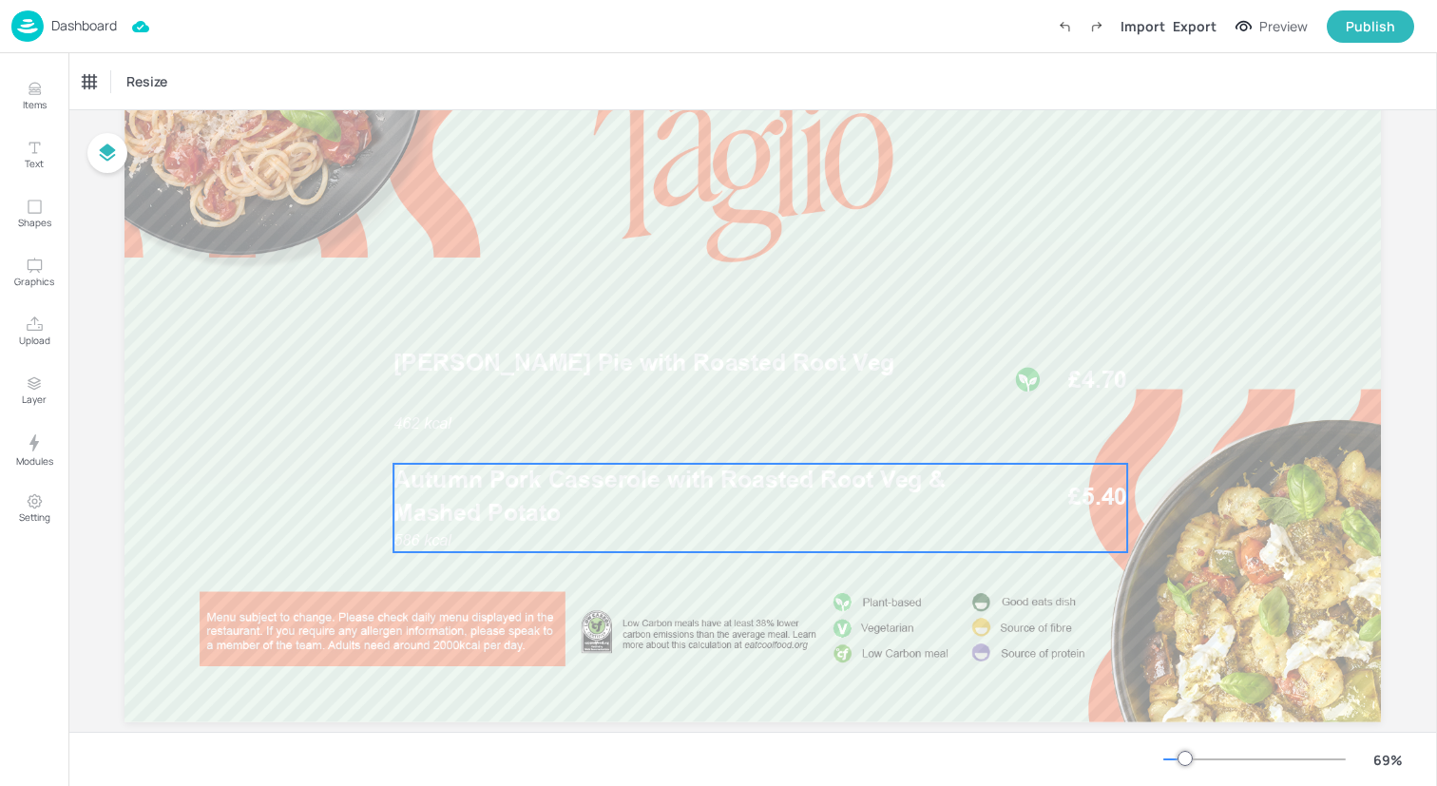
click at [666, 408] on div "462 kcal Lentil Shepherd's Pie with Roasted Root Veg £4.70" at bounding box center [761, 390] width 734 height 88
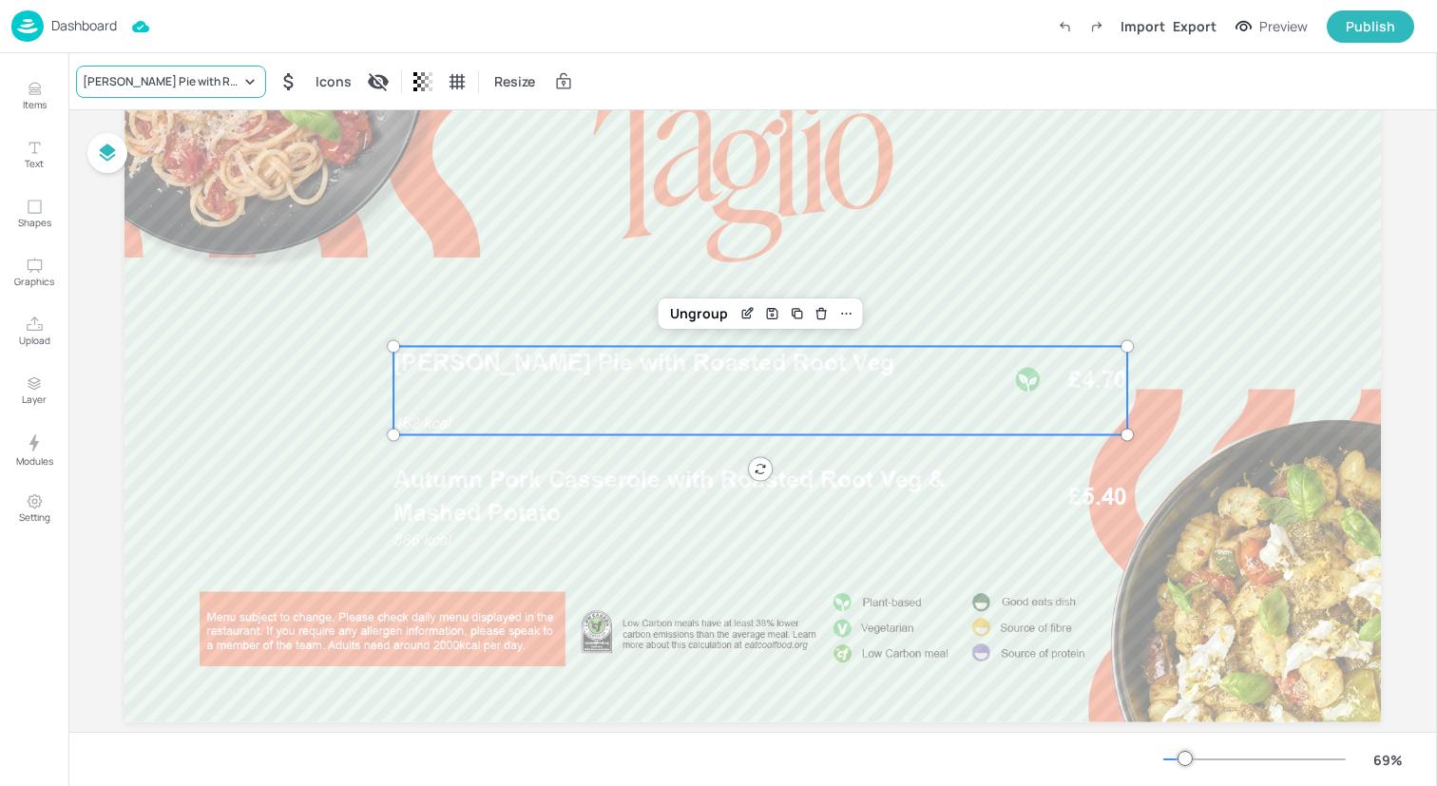
click at [183, 76] on div "Lentil Shepherd's Pie with Roasted Root Veg" at bounding box center [162, 81] width 158 height 17
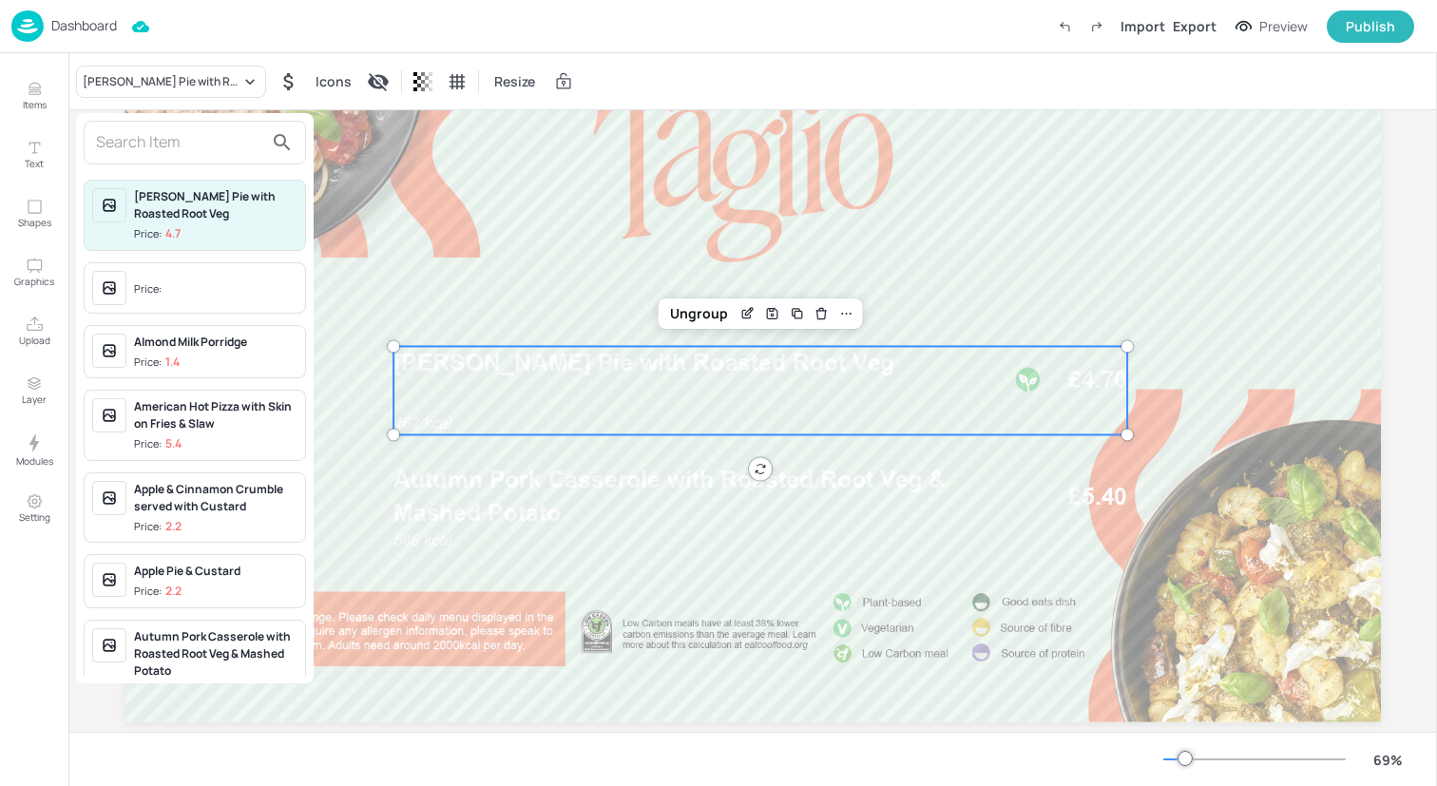
click at [201, 136] on input "text" at bounding box center [179, 142] width 167 height 30
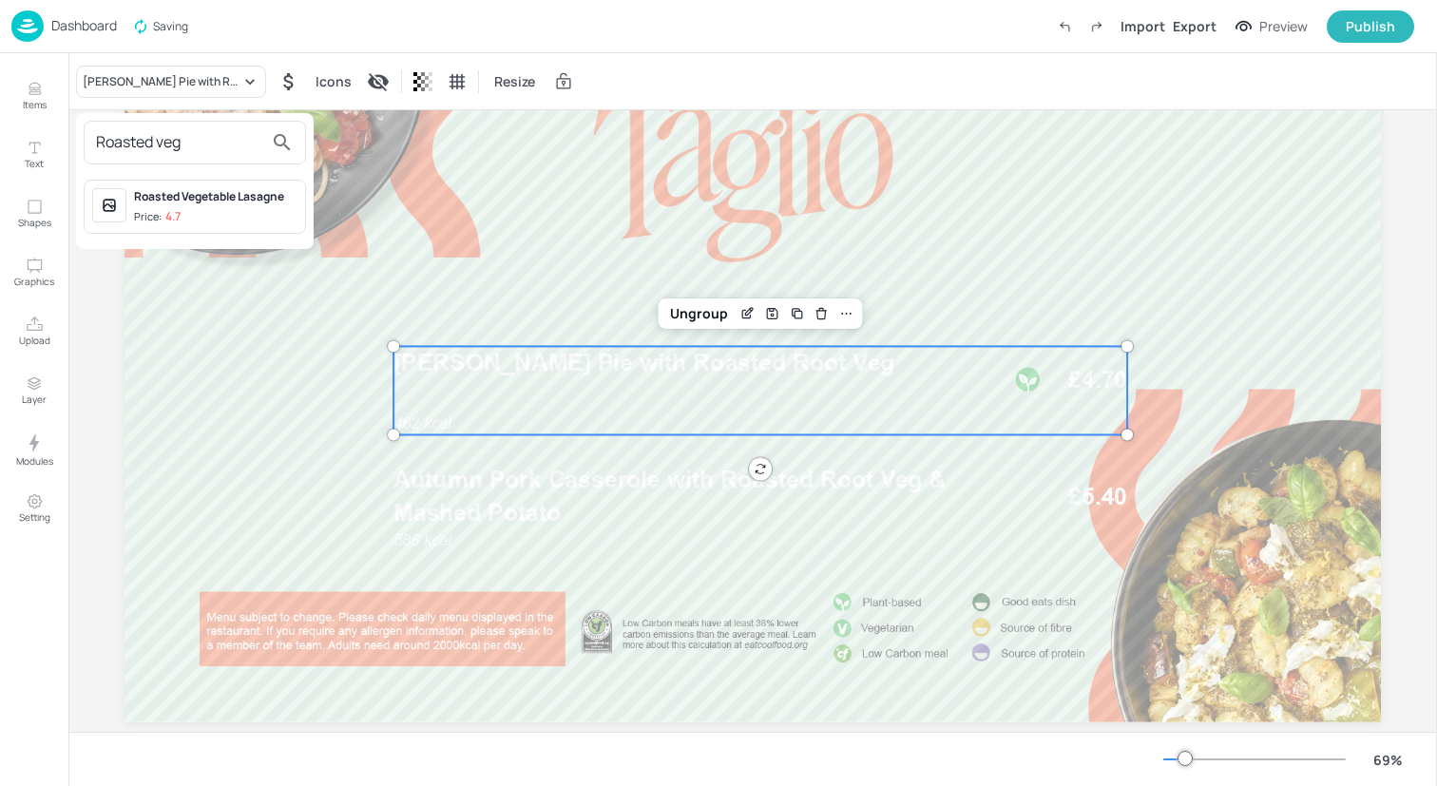
type input "Roasted veg"
click at [201, 221] on span "Price: 4.7" at bounding box center [215, 217] width 163 height 16
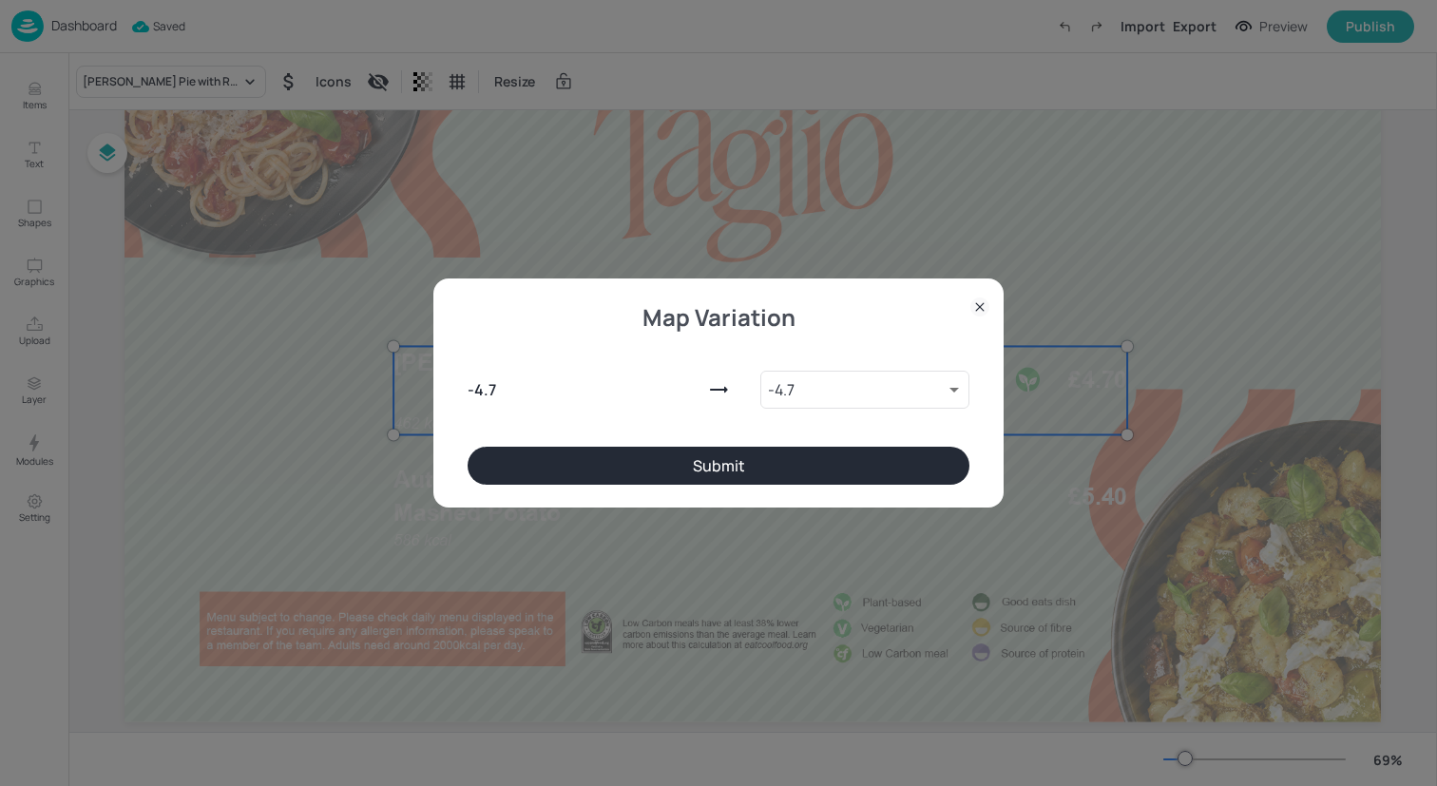
click at [479, 464] on button "Submit" at bounding box center [719, 466] width 502 height 38
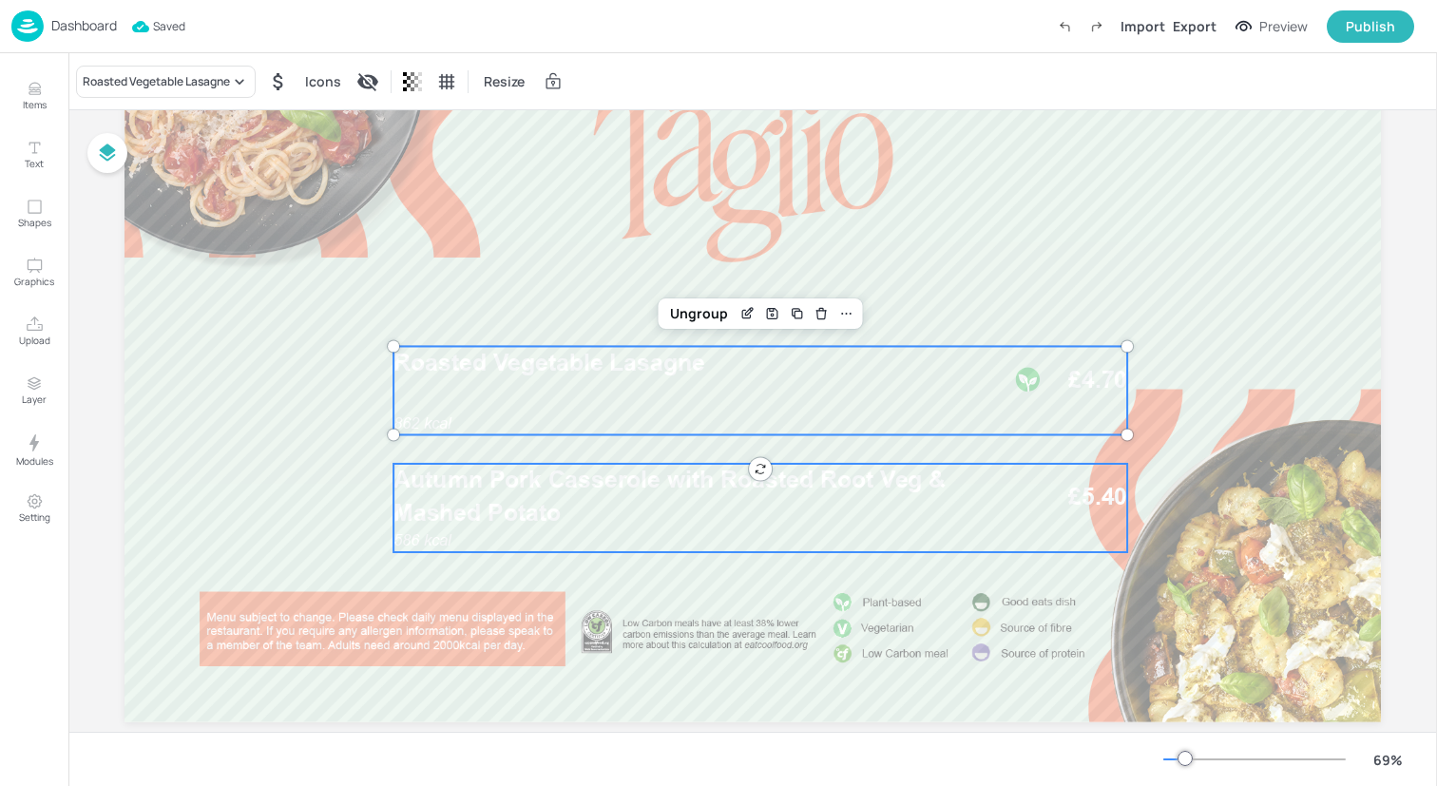
click at [485, 527] on p "Autumn Pork Casserole with Roasted Root Veg & Mashed Potato" at bounding box center [691, 497] width 595 height 66
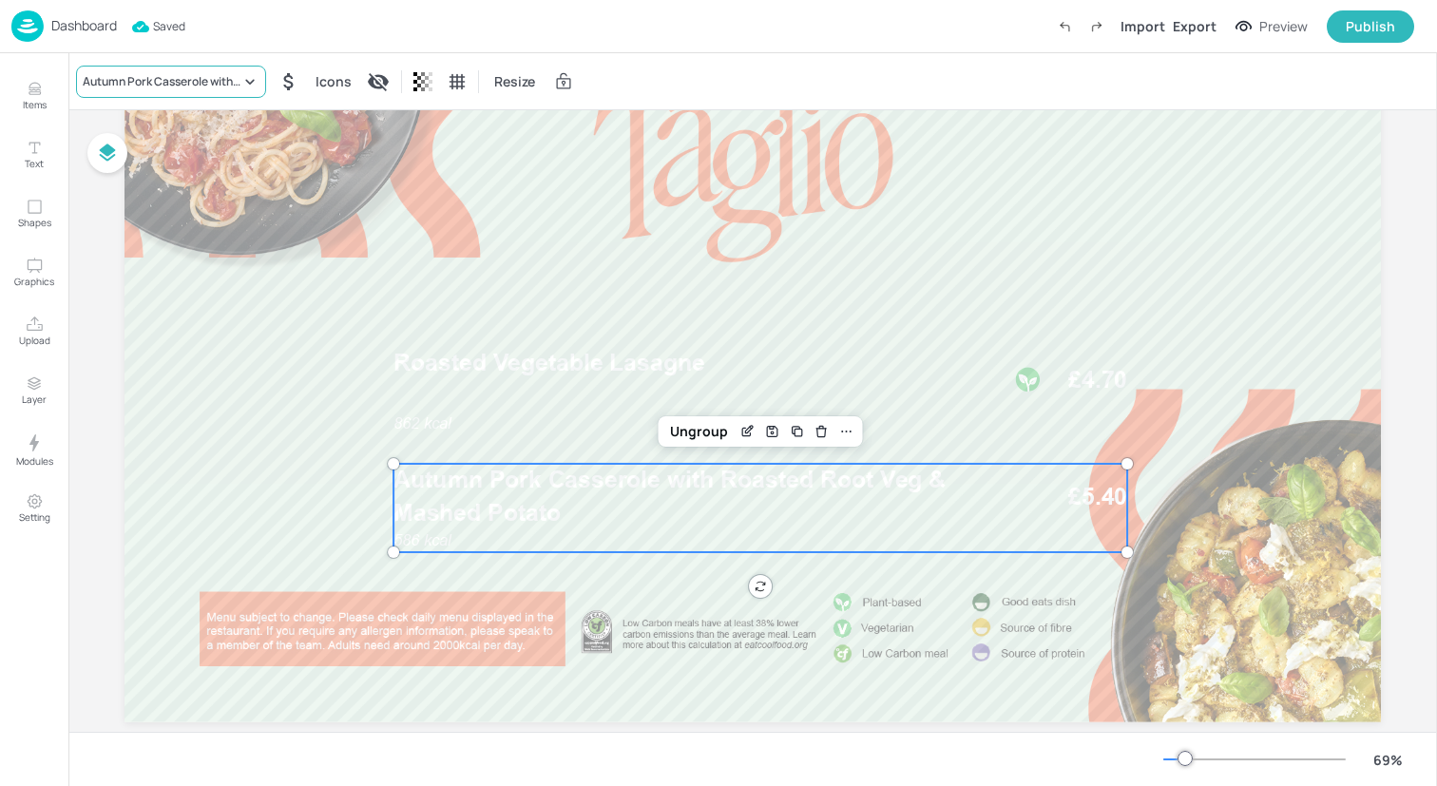
click at [180, 81] on div "Autumn Pork Casserole with Roasted Root Veg & Mashed Potato" at bounding box center [162, 81] width 158 height 17
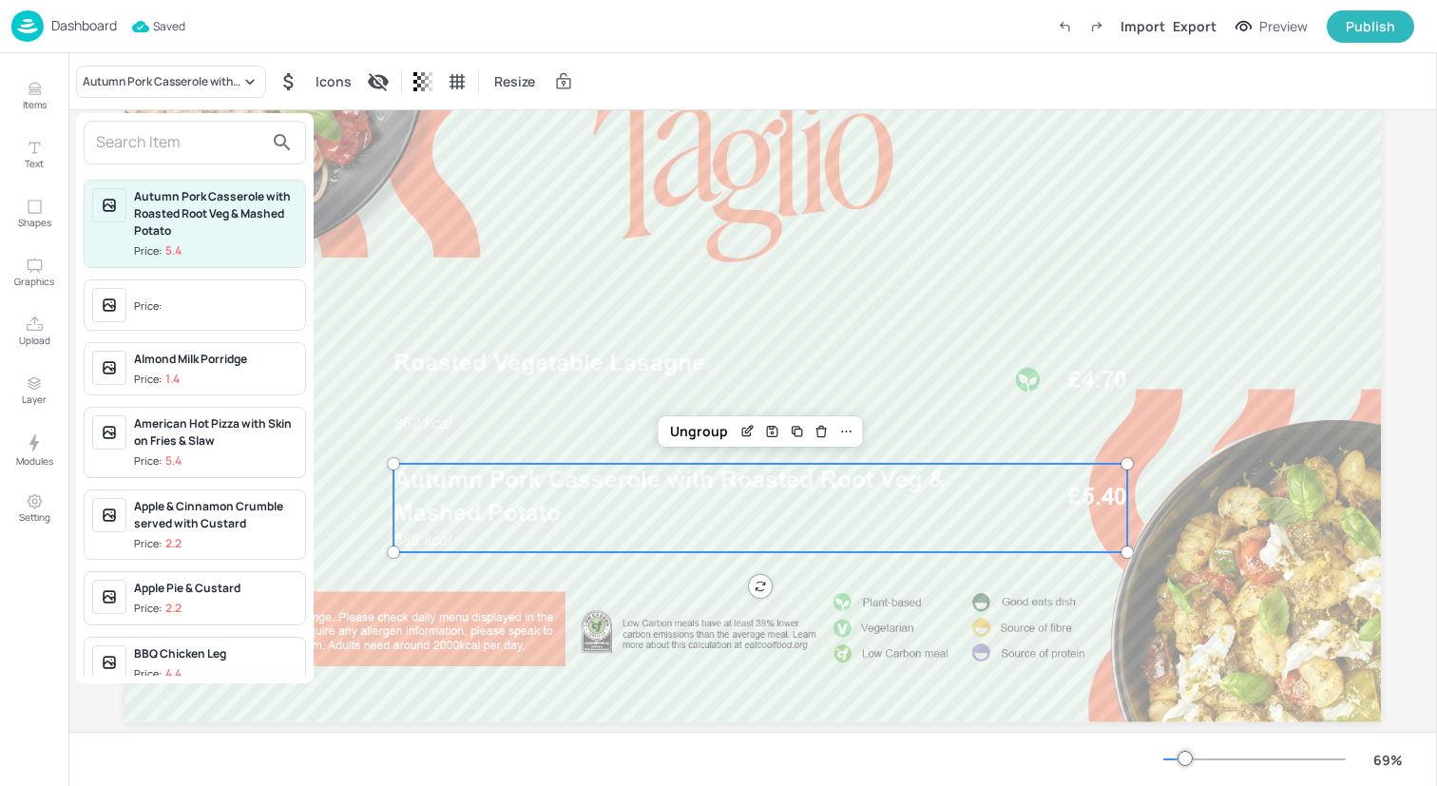
click at [177, 144] on input "text" at bounding box center [179, 142] width 167 height 30
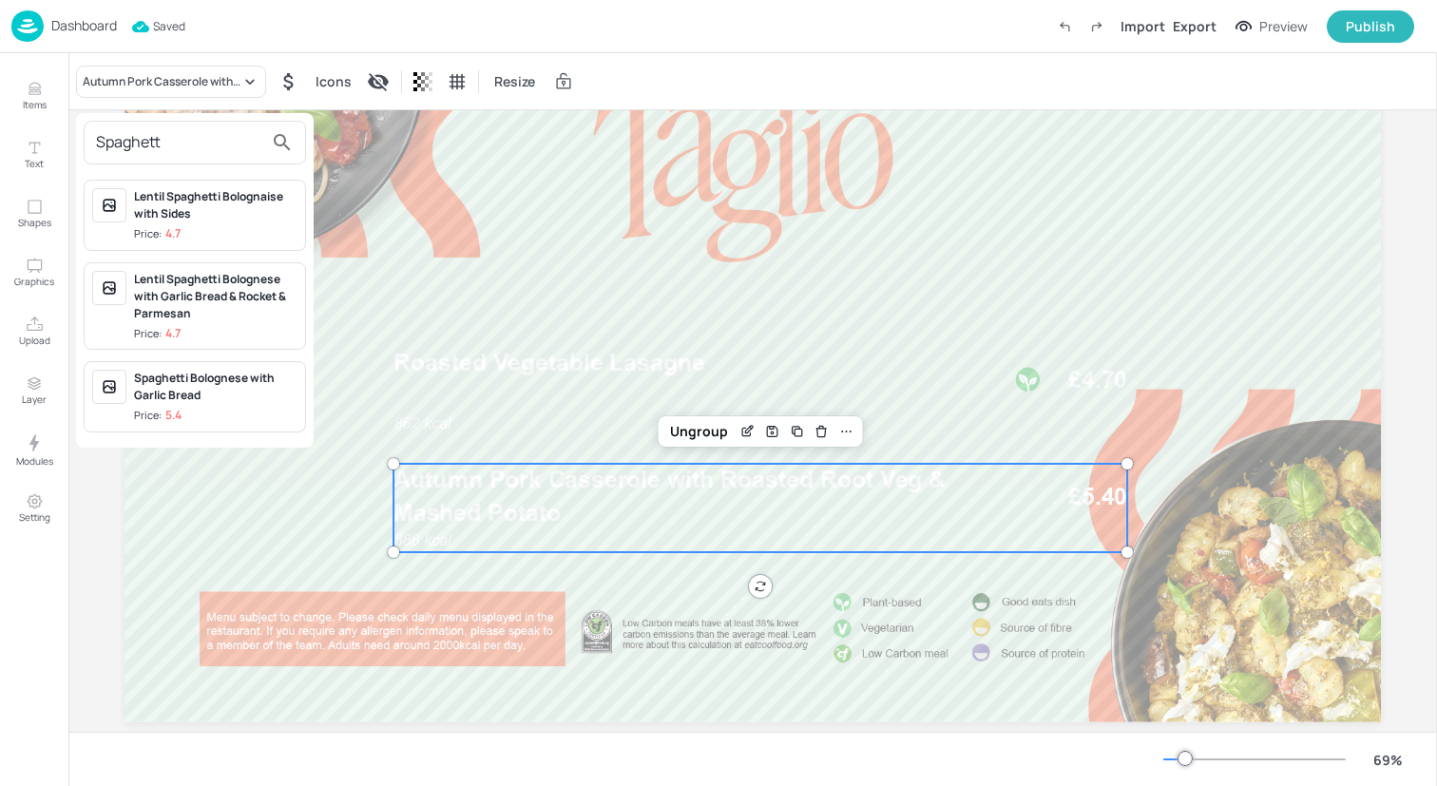
type input "Spaghett"
click at [214, 400] on div "Spaghetti Bolognese with Garlic Bread" at bounding box center [215, 387] width 163 height 34
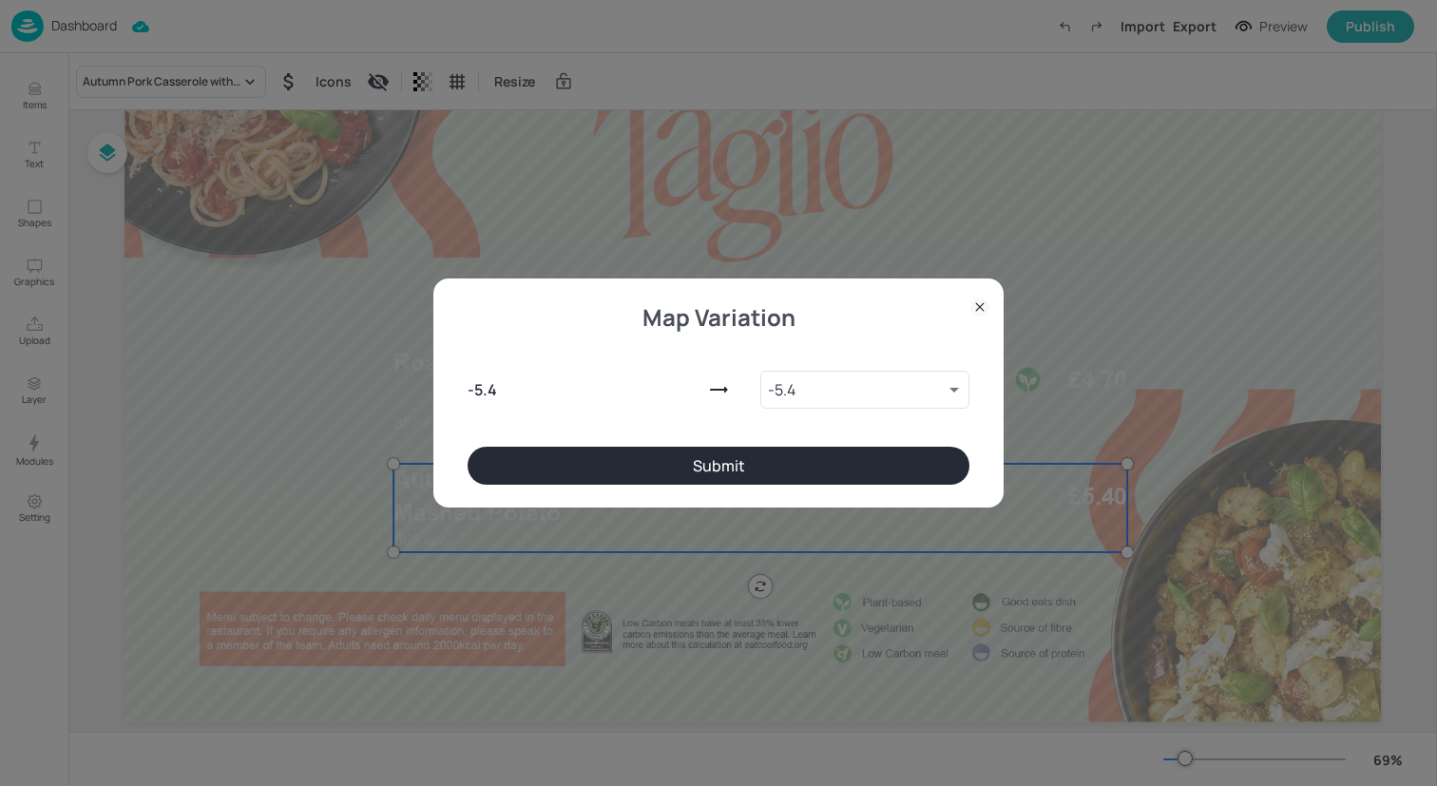
click at [585, 452] on button "Submit" at bounding box center [719, 466] width 502 height 38
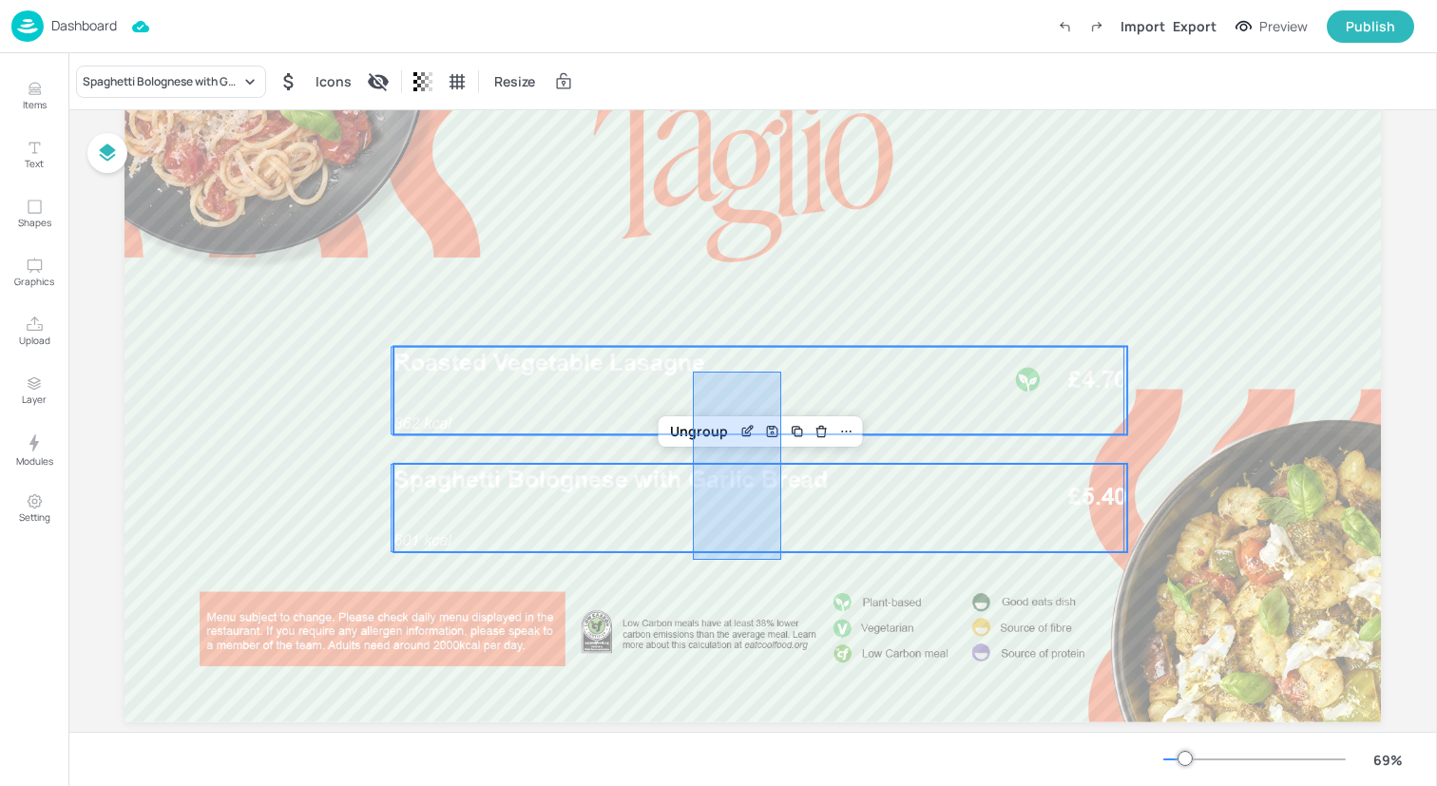
drag, startPoint x: 693, startPoint y: 560, endPoint x: 784, endPoint y: 365, distance: 215.2
click at [784, 15] on div "862 kcal Roasted Vegetable Lasagne £4.70 601 kcal Spaghetti Bolognese with Garl…" at bounding box center [753, 15] width 1257 height 0
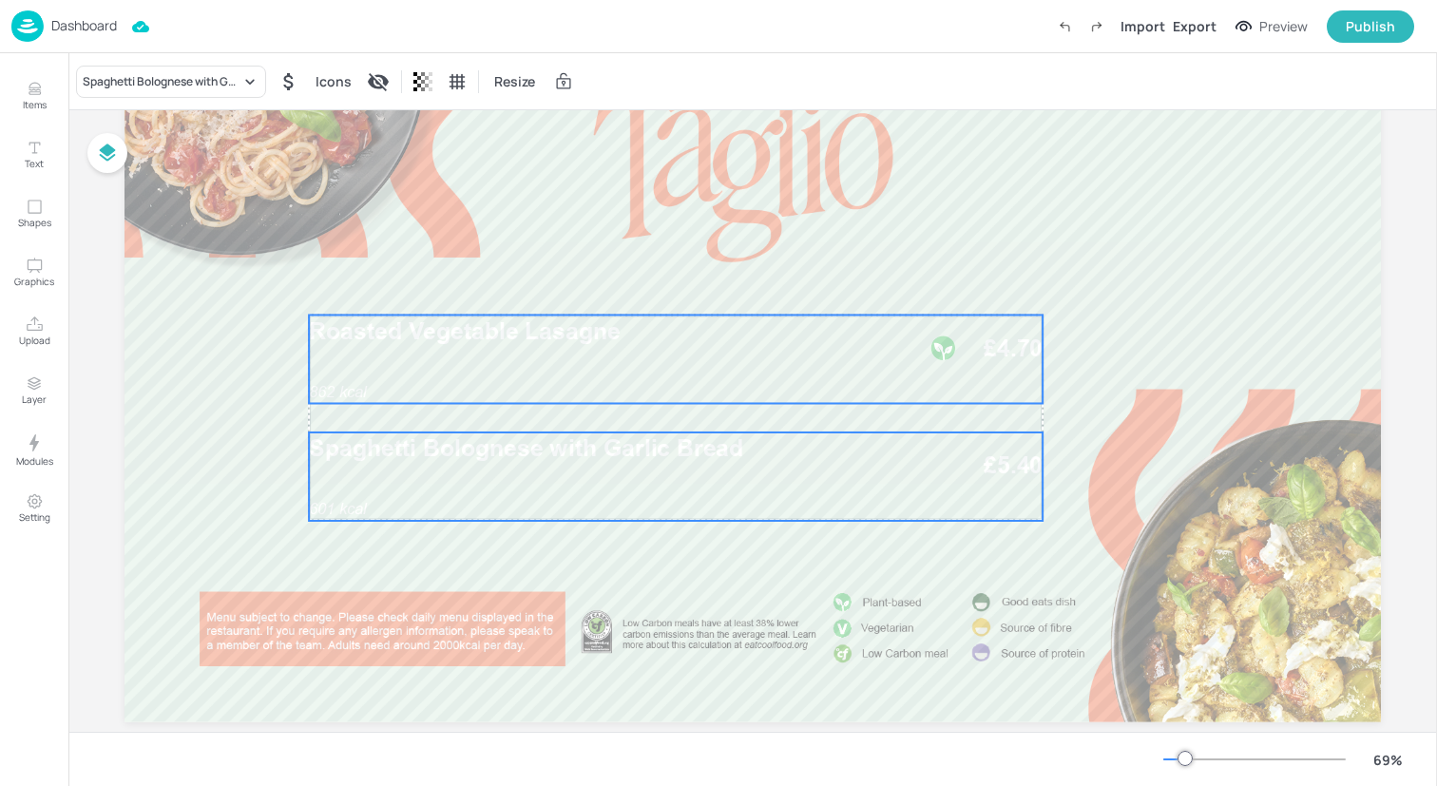
drag, startPoint x: 784, startPoint y: 365, endPoint x: 700, endPoint y: 334, distance: 90.2
click at [700, 334] on p "Roasted Vegetable Lasagne" at bounding box center [606, 331] width 595 height 33
click at [646, 285] on div "Ungroup" at bounding box center [642, 282] width 73 height 25
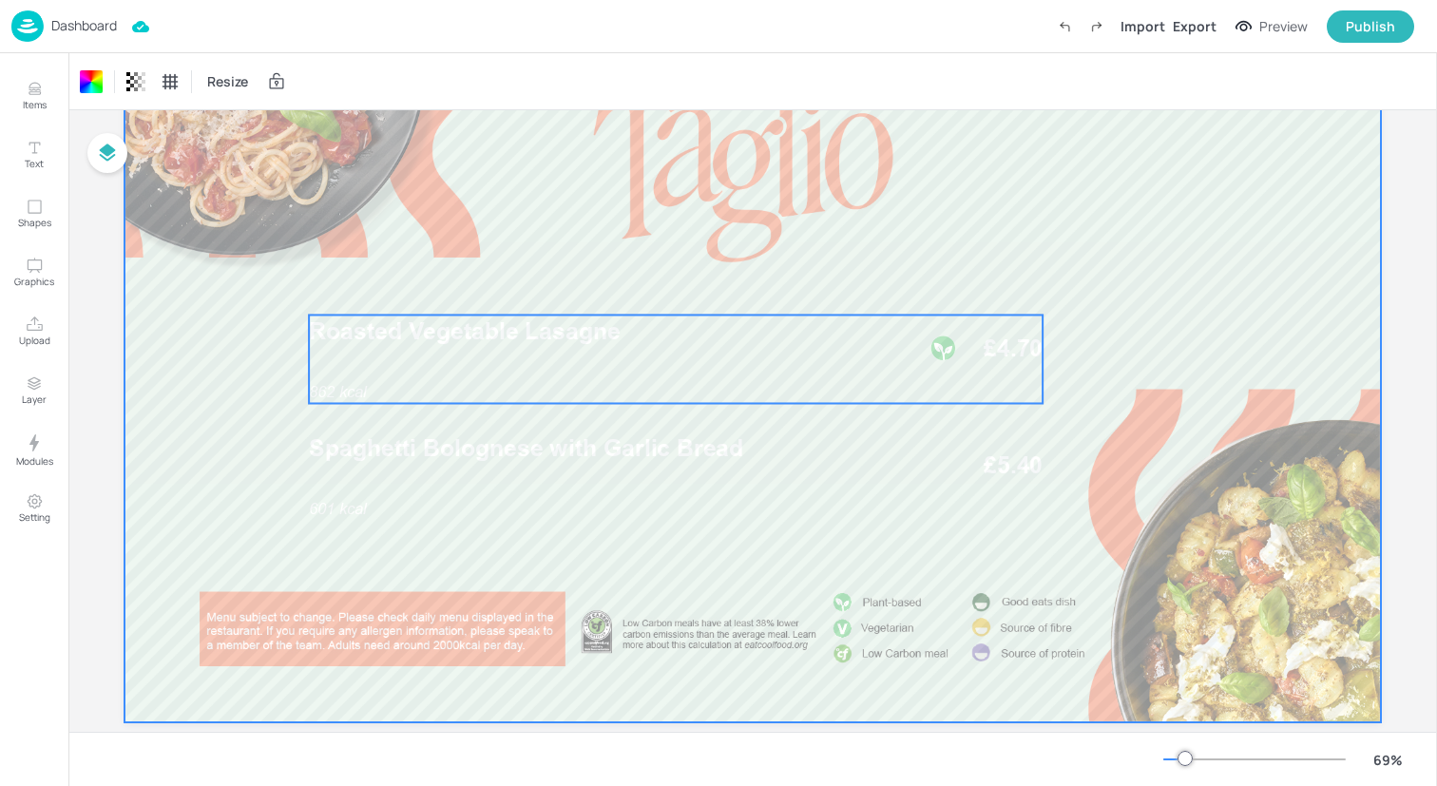
click at [524, 346] on p "Roasted Vegetable Lasagne" at bounding box center [606, 331] width 595 height 33
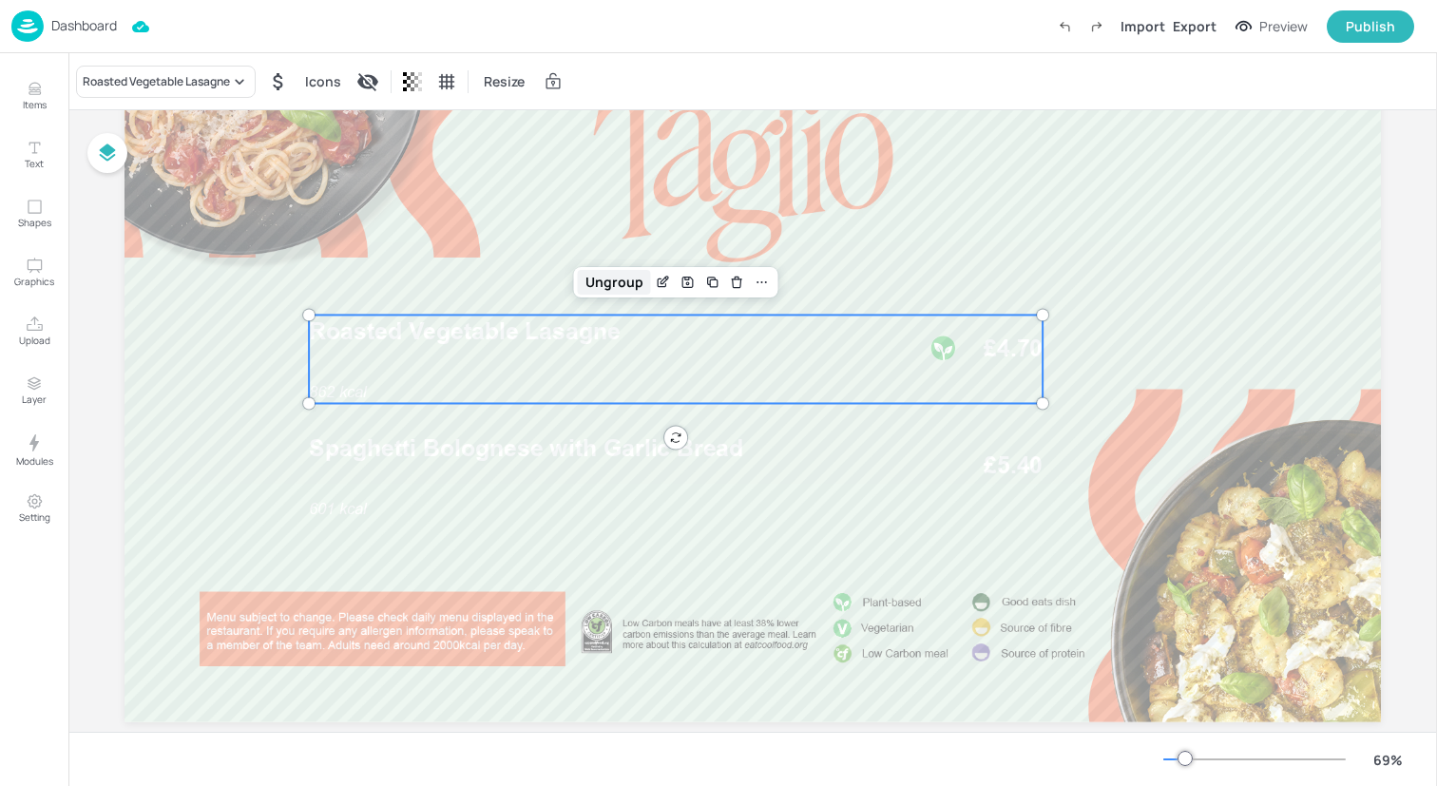
click at [626, 280] on div "Ungroup" at bounding box center [614, 282] width 73 height 25
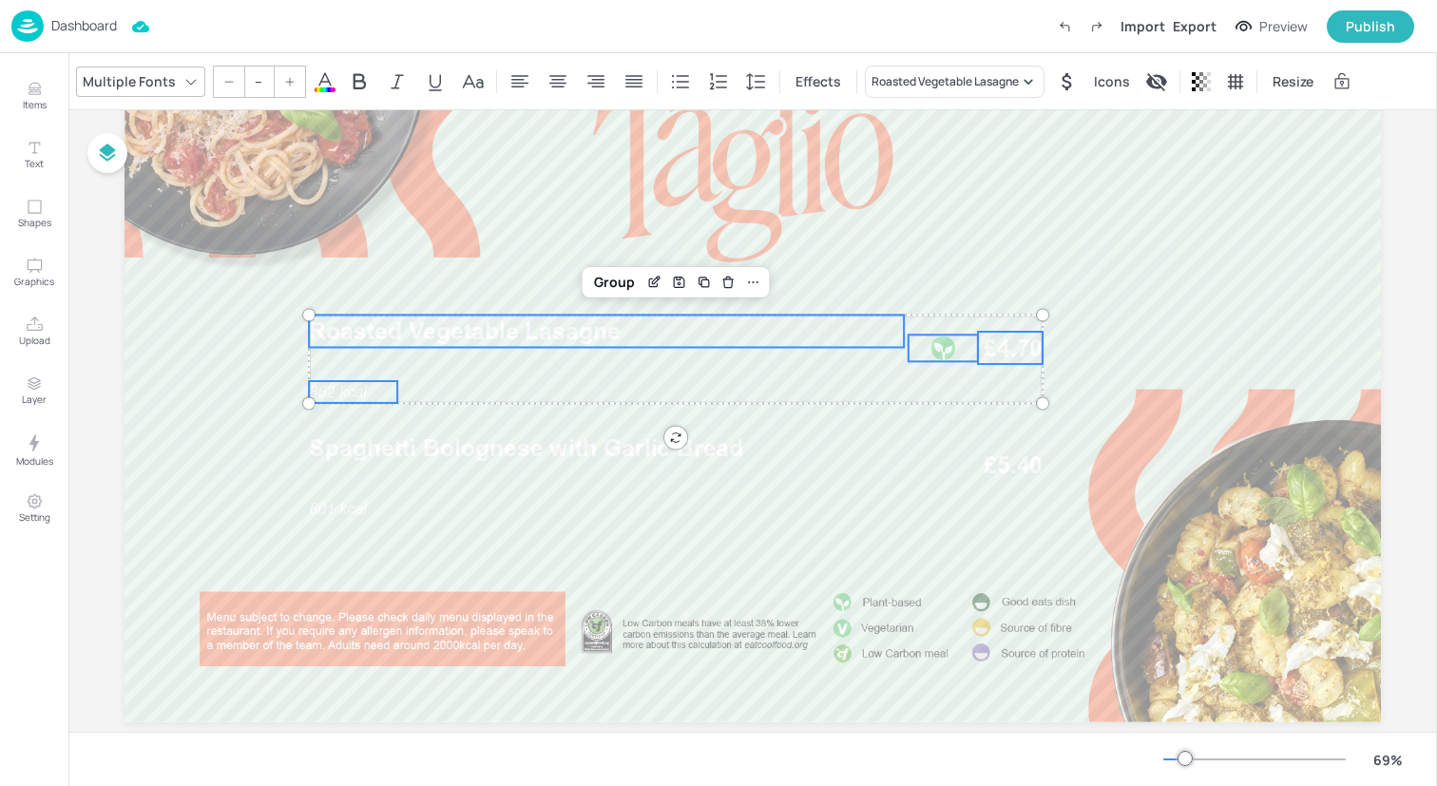
click at [322, 74] on icon at bounding box center [325, 81] width 17 height 18
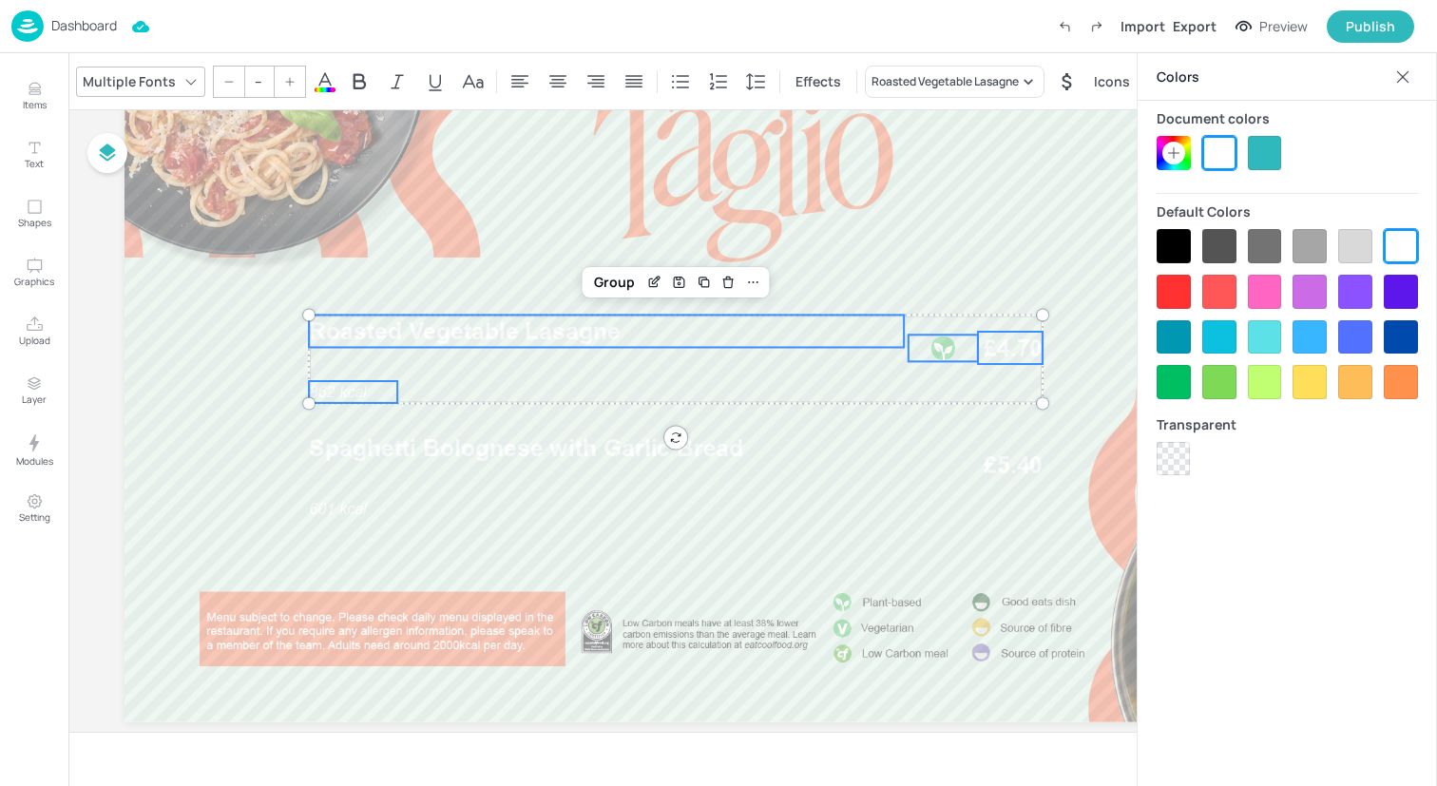
click at [1170, 248] on div at bounding box center [1174, 246] width 34 height 34
click at [388, 394] on p "862 kcal" at bounding box center [353, 392] width 88 height 22
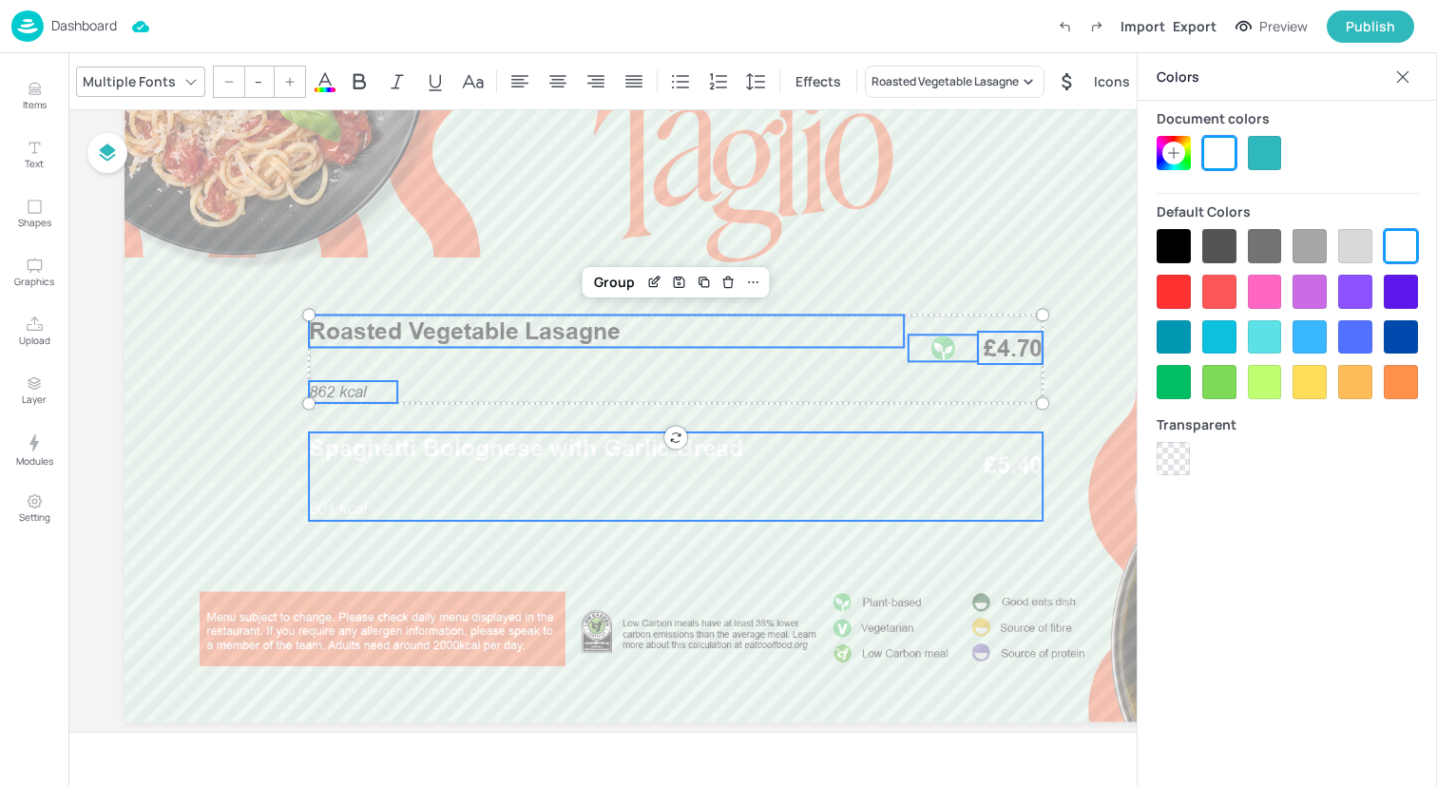
click at [592, 463] on p "Spaghetti Bolognese with Garlic Bread" at bounding box center [606, 449] width 595 height 33
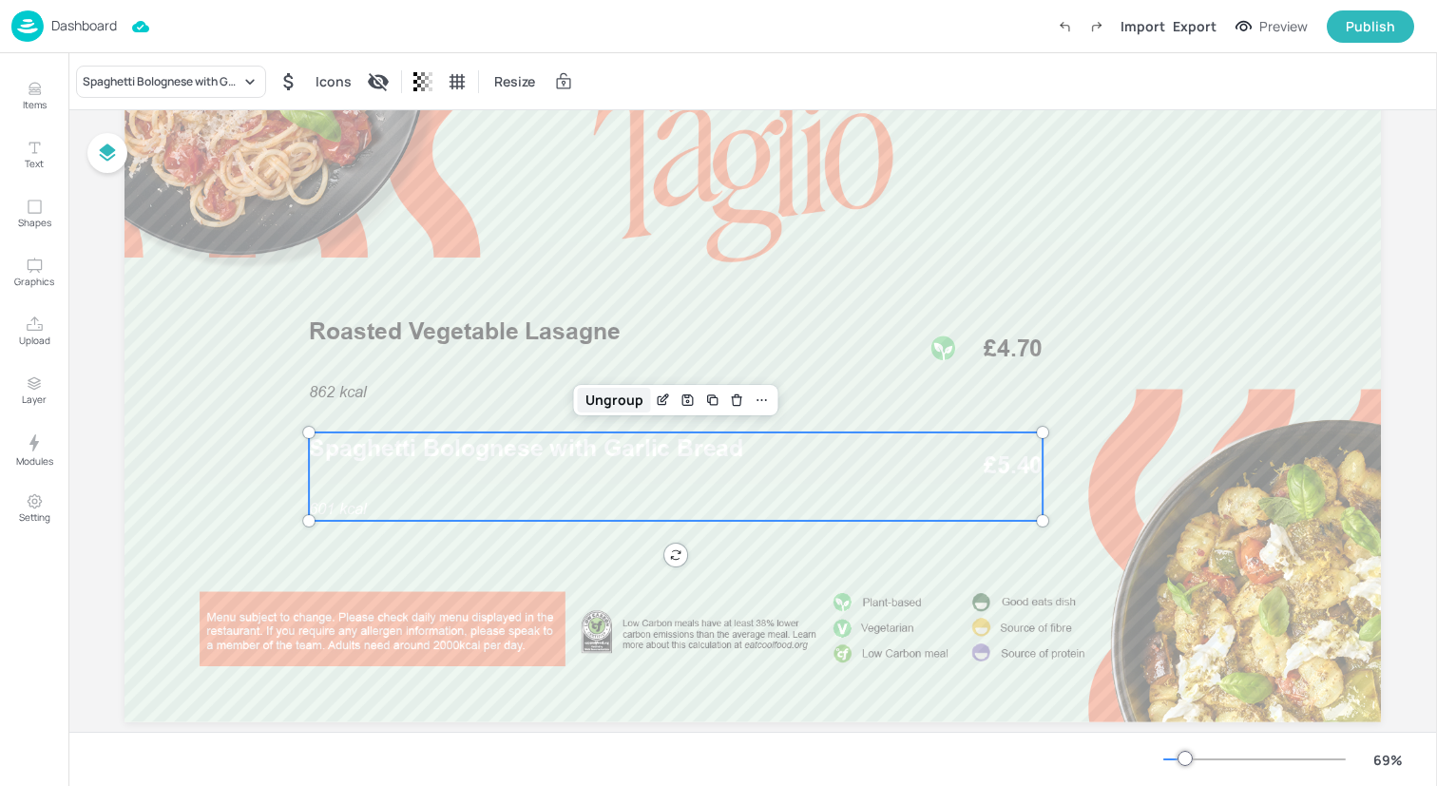
click at [627, 409] on div "Ungroup" at bounding box center [614, 400] width 73 height 25
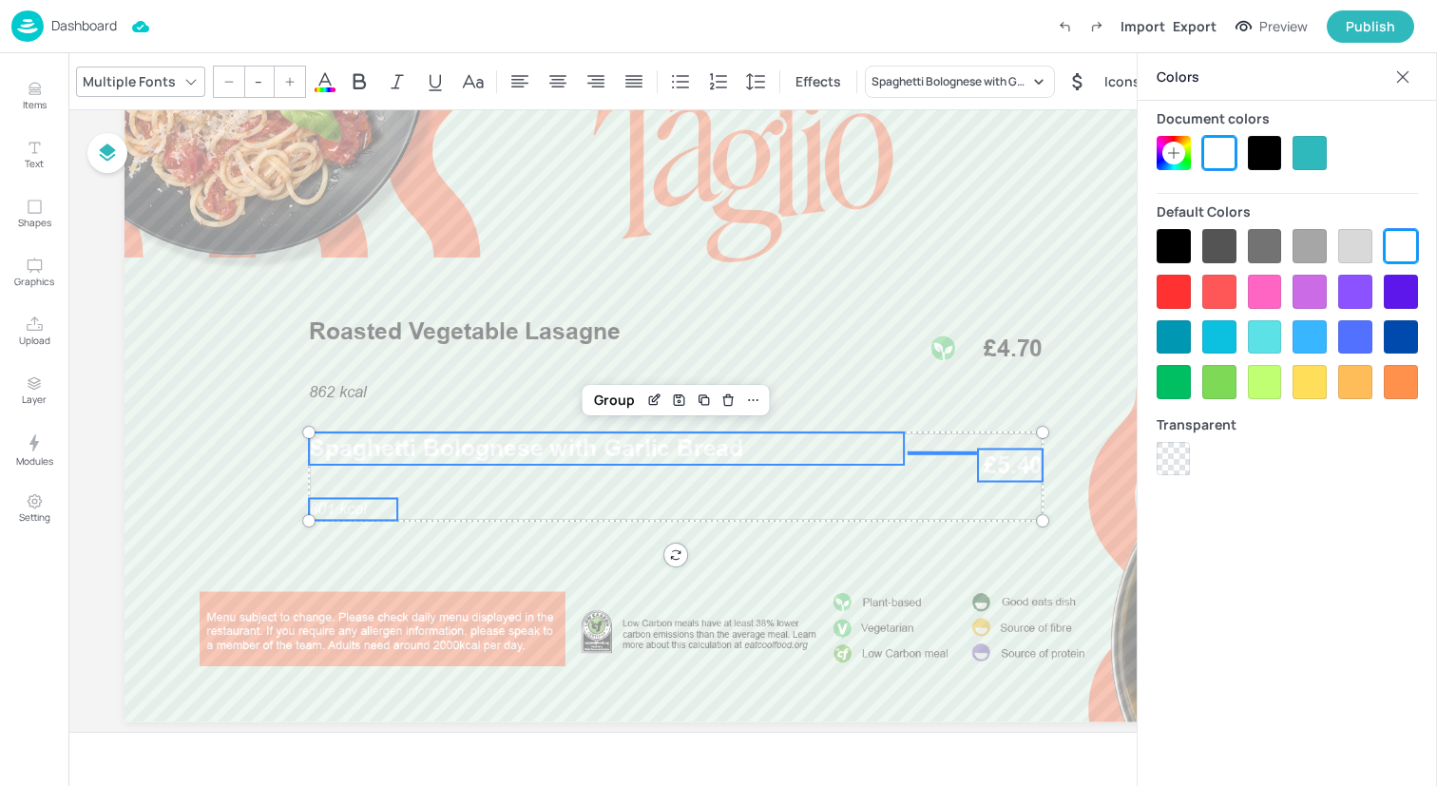
click at [1177, 235] on div at bounding box center [1174, 246] width 34 height 34
click at [351, 511] on span "601 kcal" at bounding box center [338, 509] width 58 height 18
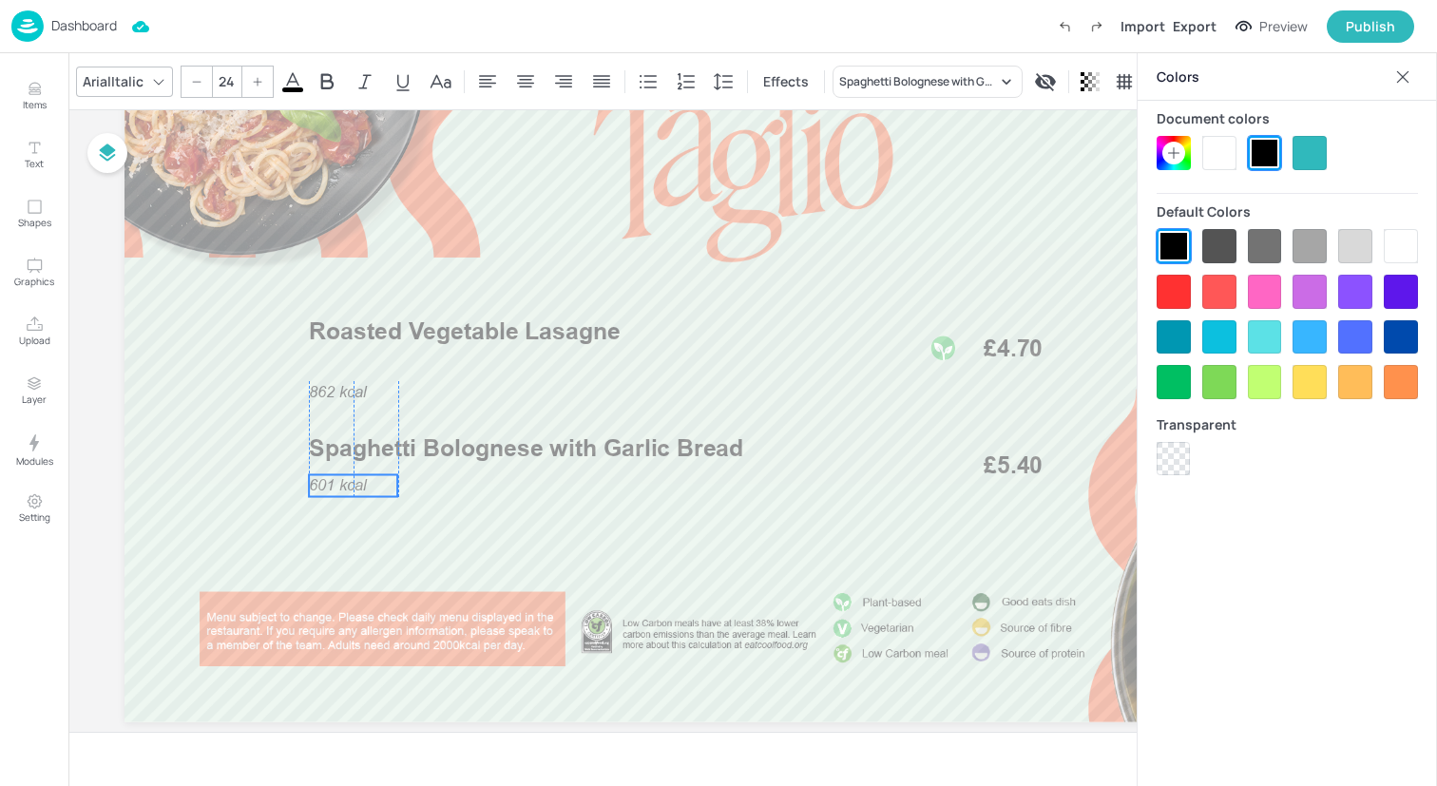
drag, startPoint x: 352, startPoint y: 510, endPoint x: 352, endPoint y: 486, distance: 23.8
click at [352, 486] on span "601 kcal" at bounding box center [338, 485] width 58 height 18
drag, startPoint x: 352, startPoint y: 490, endPoint x: 352, endPoint y: 479, distance: 10.5
click at [352, 479] on span "601 kcal" at bounding box center [338, 476] width 58 height 18
drag, startPoint x: 348, startPoint y: 397, endPoint x: 348, endPoint y: 362, distance: 35.2
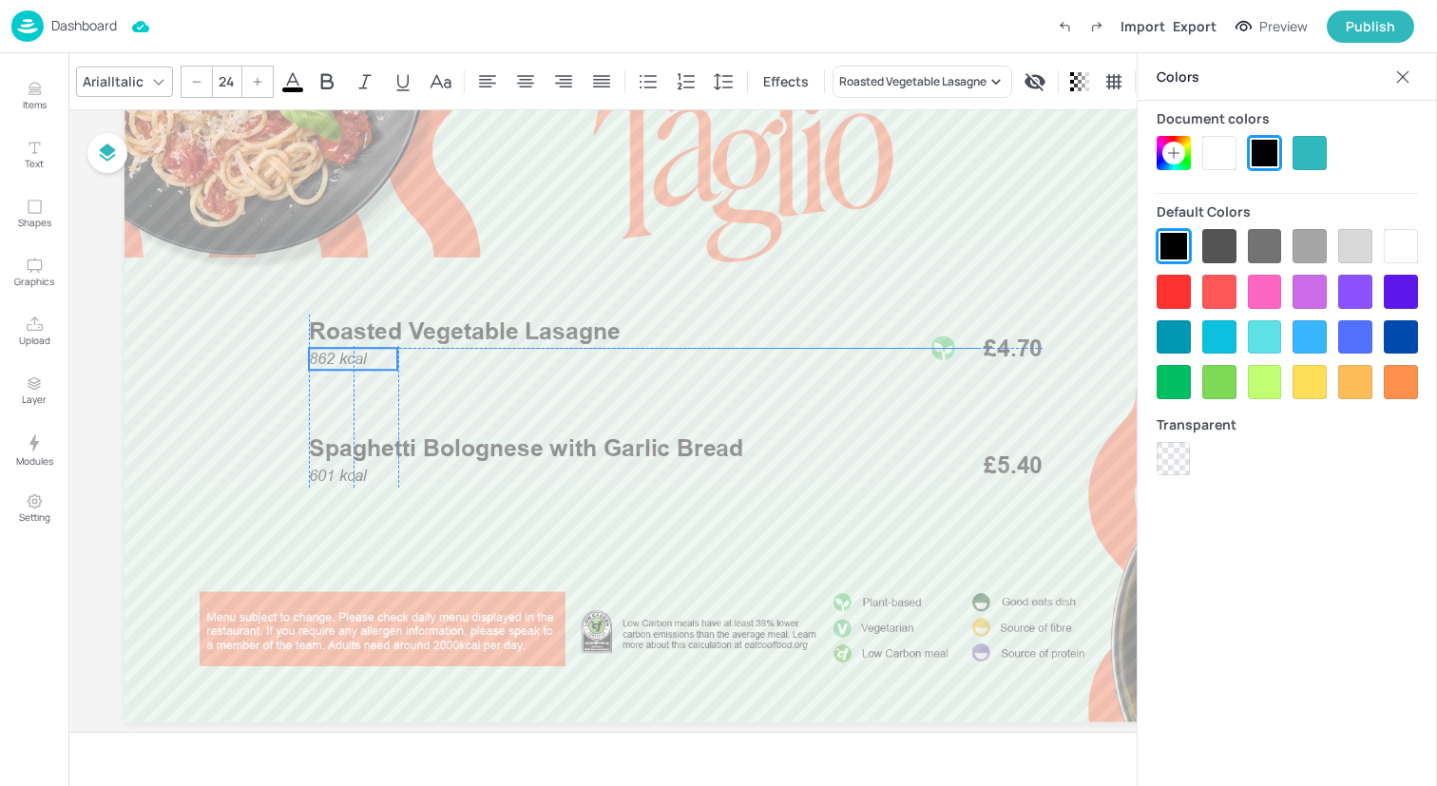
click at [348, 362] on span "862 kcal" at bounding box center [338, 359] width 58 height 18
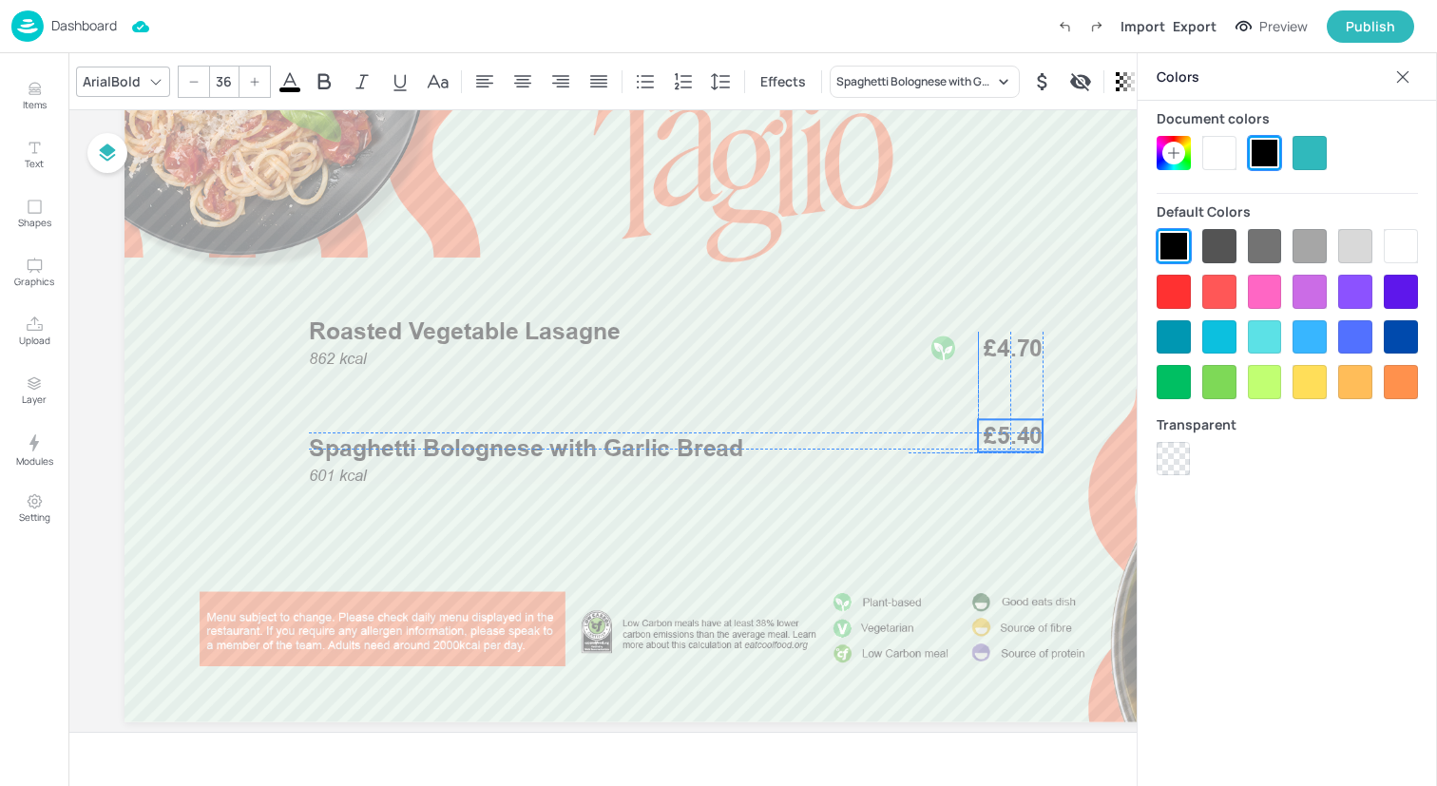
drag, startPoint x: 1011, startPoint y: 457, endPoint x: 1012, endPoint y: 425, distance: 32.3
click at [1012, 425] on span "£5.40" at bounding box center [1013, 435] width 59 height 33
drag, startPoint x: 895, startPoint y: 349, endPoint x: 1032, endPoint y: 347, distance: 136.9
click at [1033, 15] on div "862 kcal Roasted Vegetable Lasagne £4.70 601 kcal Spaghetti Bolognese with Garl…" at bounding box center [753, 15] width 1257 height 0
drag, startPoint x: 999, startPoint y: 340, endPoint x: 995, endPoint y: 320, distance: 20.3
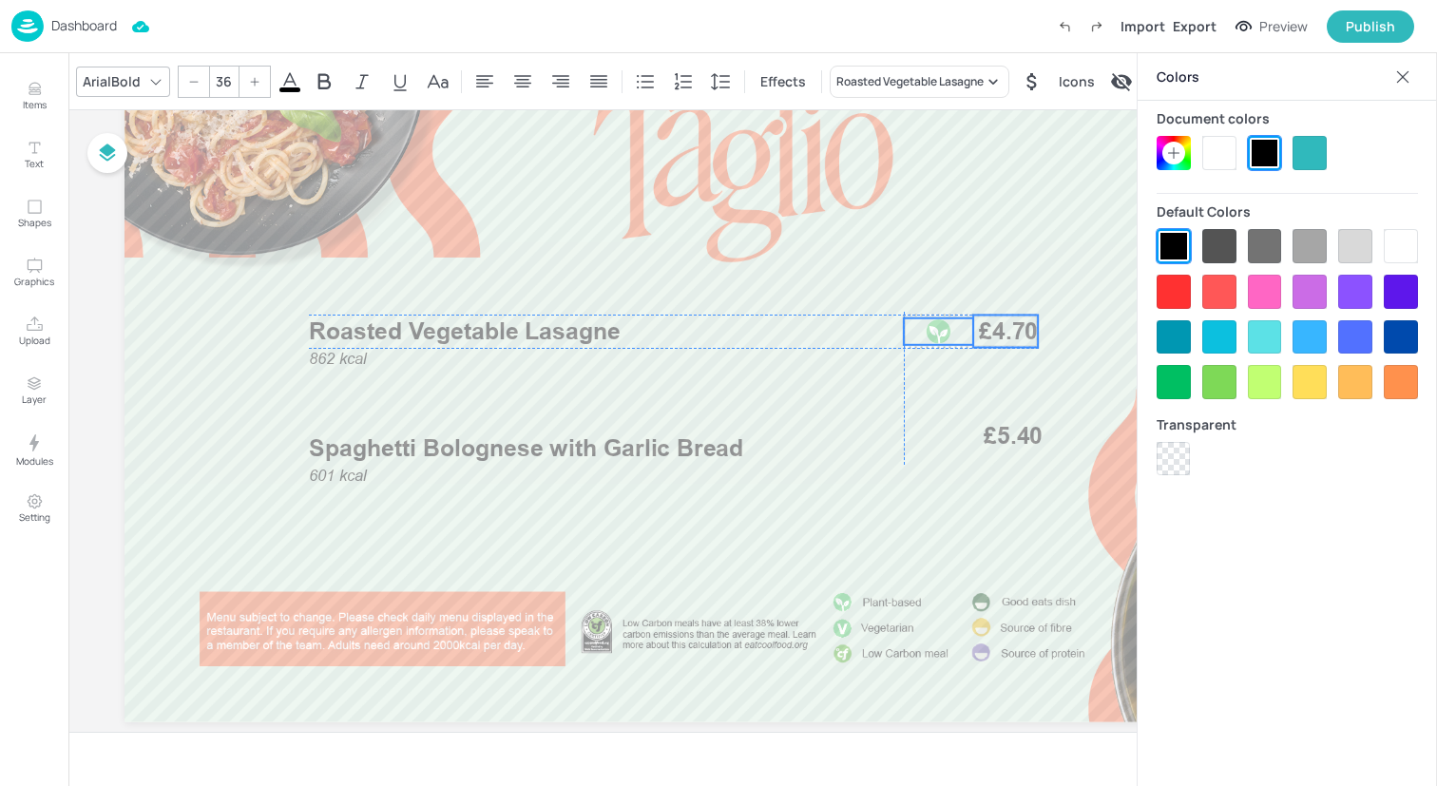
click at [995, 320] on span "£4.70" at bounding box center [1008, 331] width 59 height 33
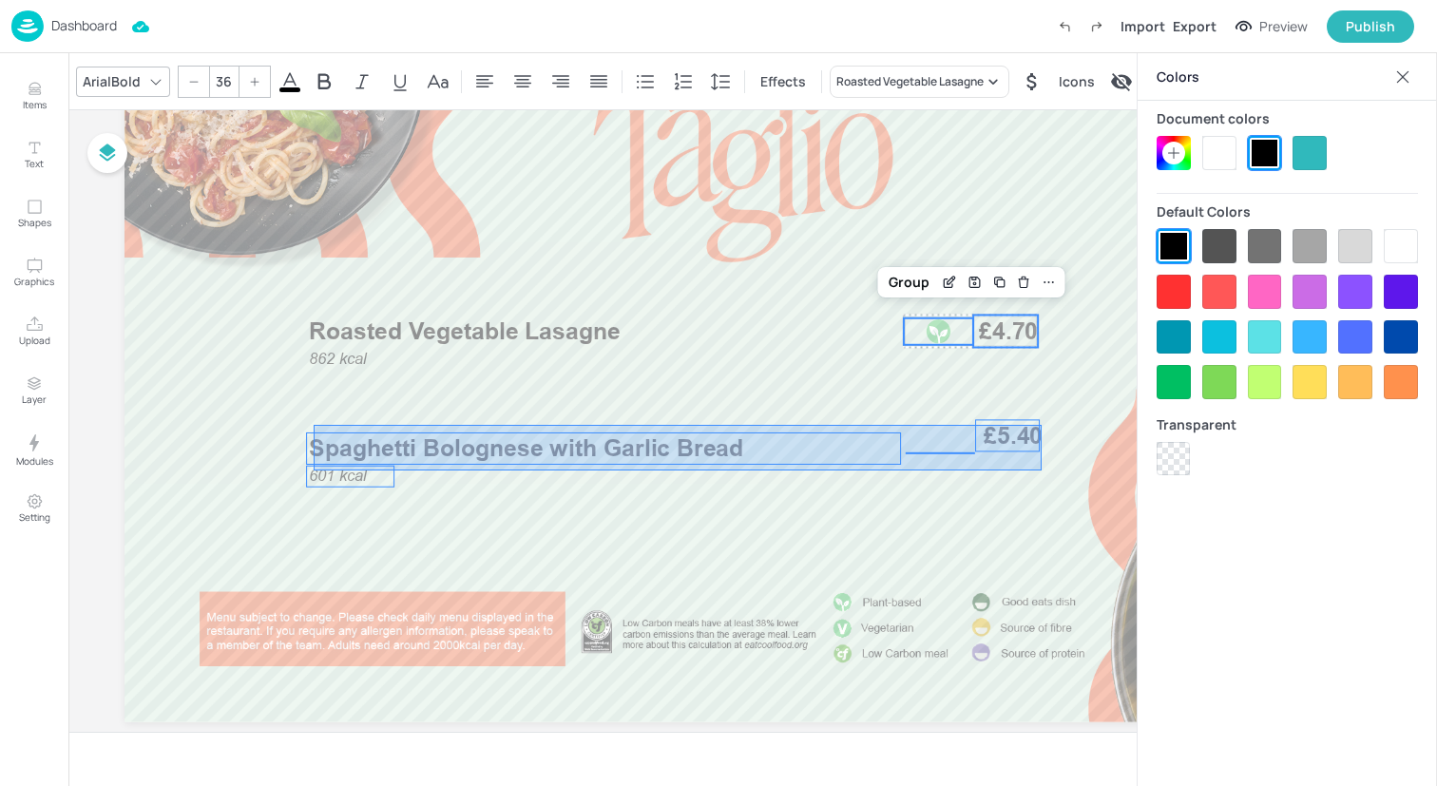
drag, startPoint x: 1042, startPoint y: 471, endPoint x: 315, endPoint y: 427, distance: 728.5
type input "--"
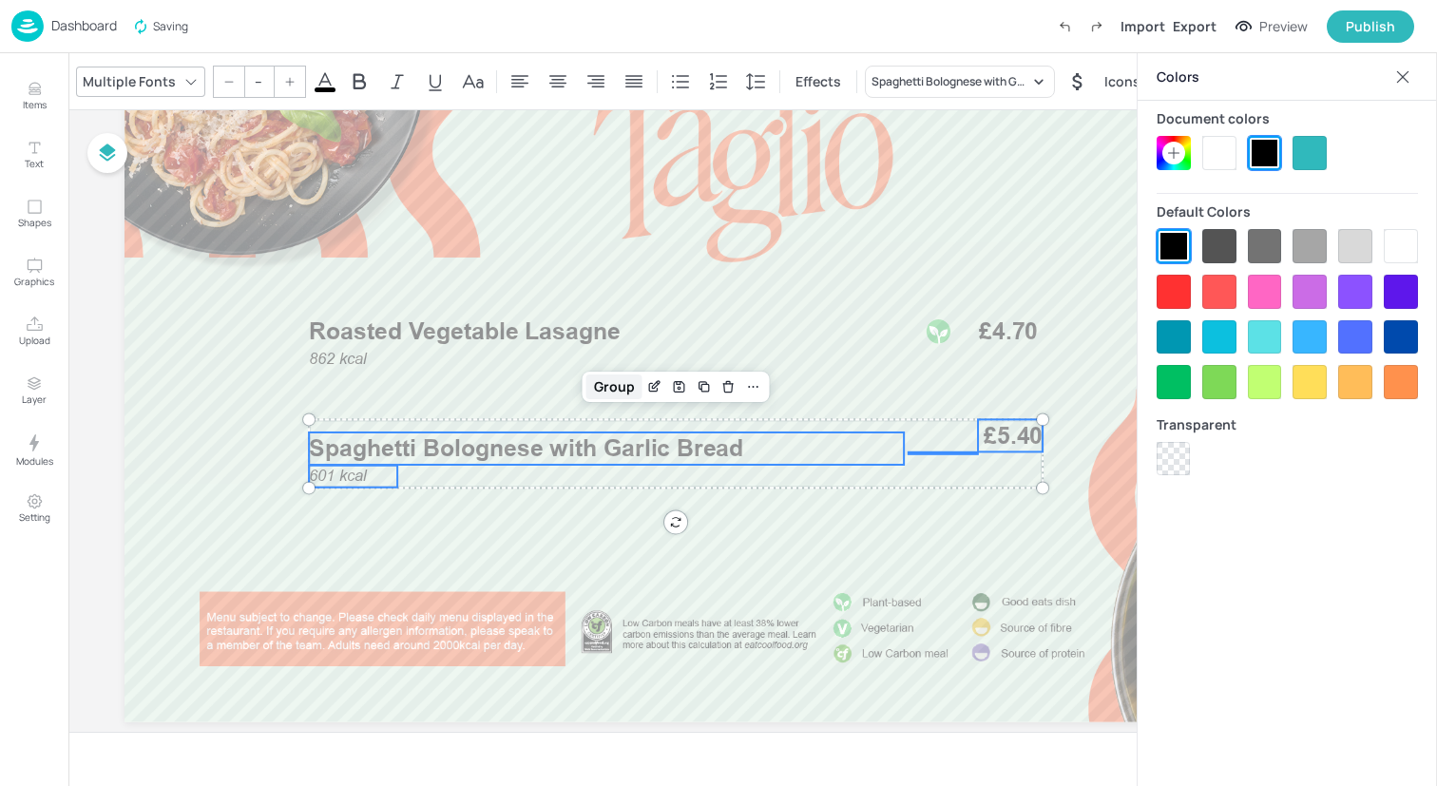
click at [622, 383] on div "Group" at bounding box center [615, 387] width 56 height 25
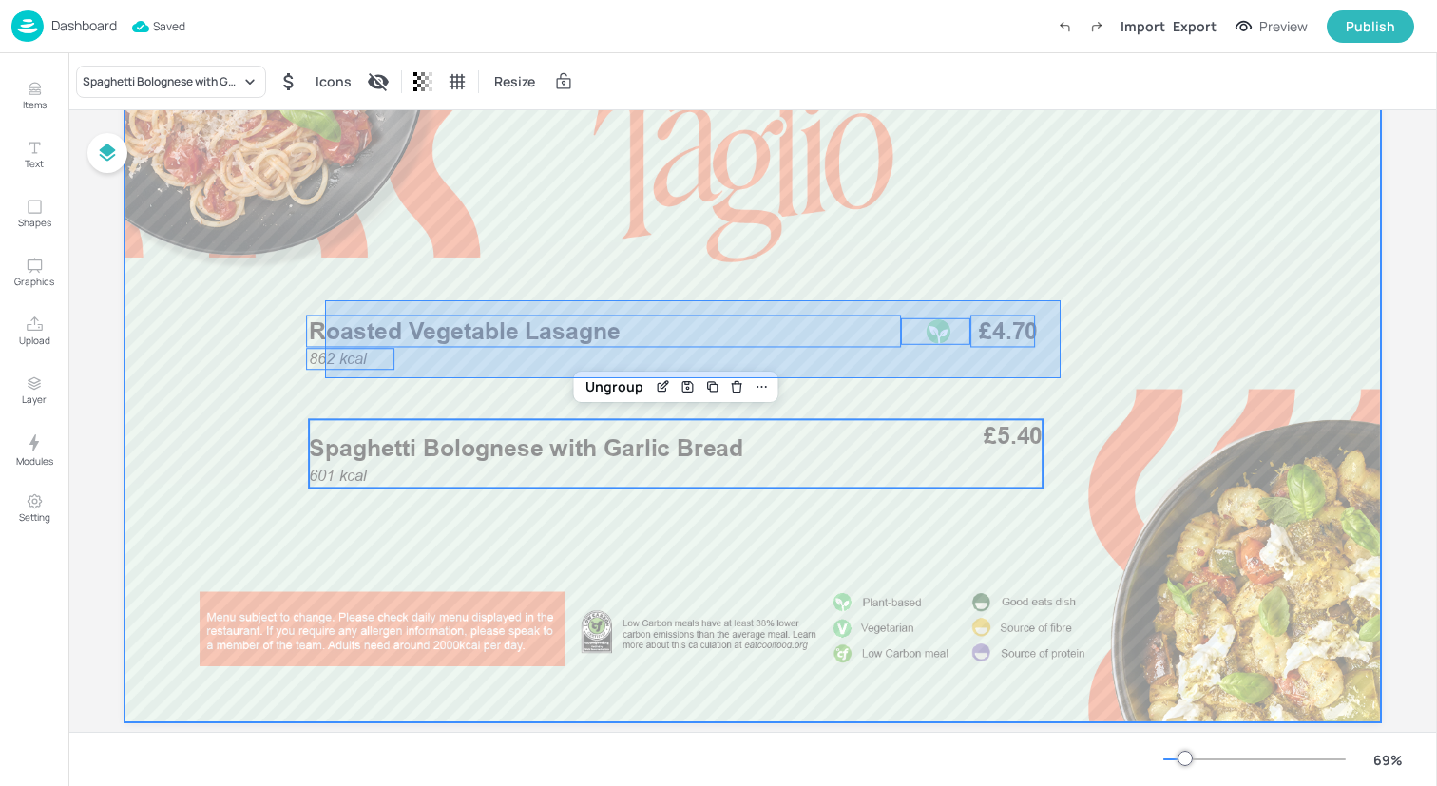
drag, startPoint x: 325, startPoint y: 378, endPoint x: 1059, endPoint y: 300, distance: 738.0
click at [1060, 300] on div at bounding box center [753, 368] width 1257 height 707
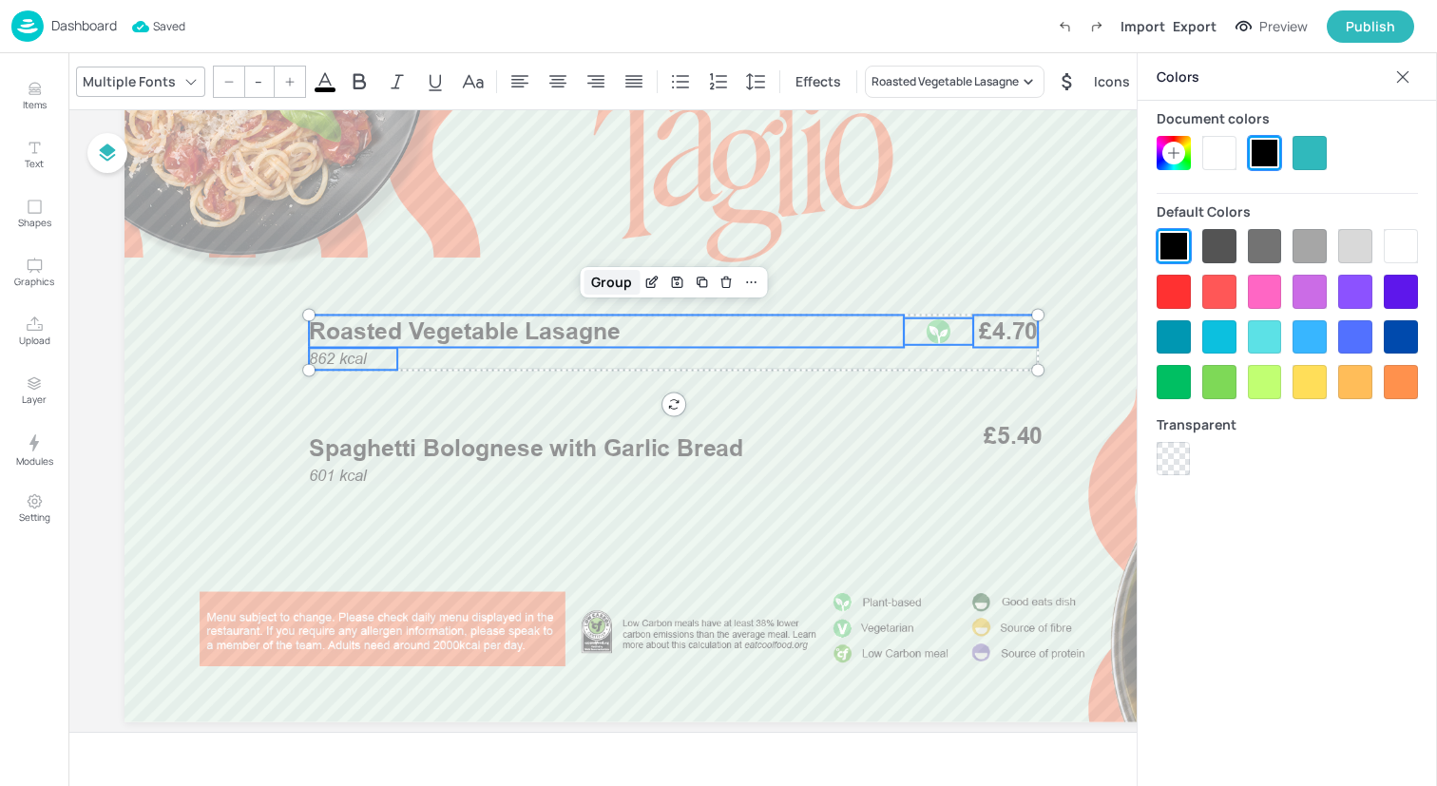
click at [626, 276] on div "Group" at bounding box center [612, 282] width 56 height 25
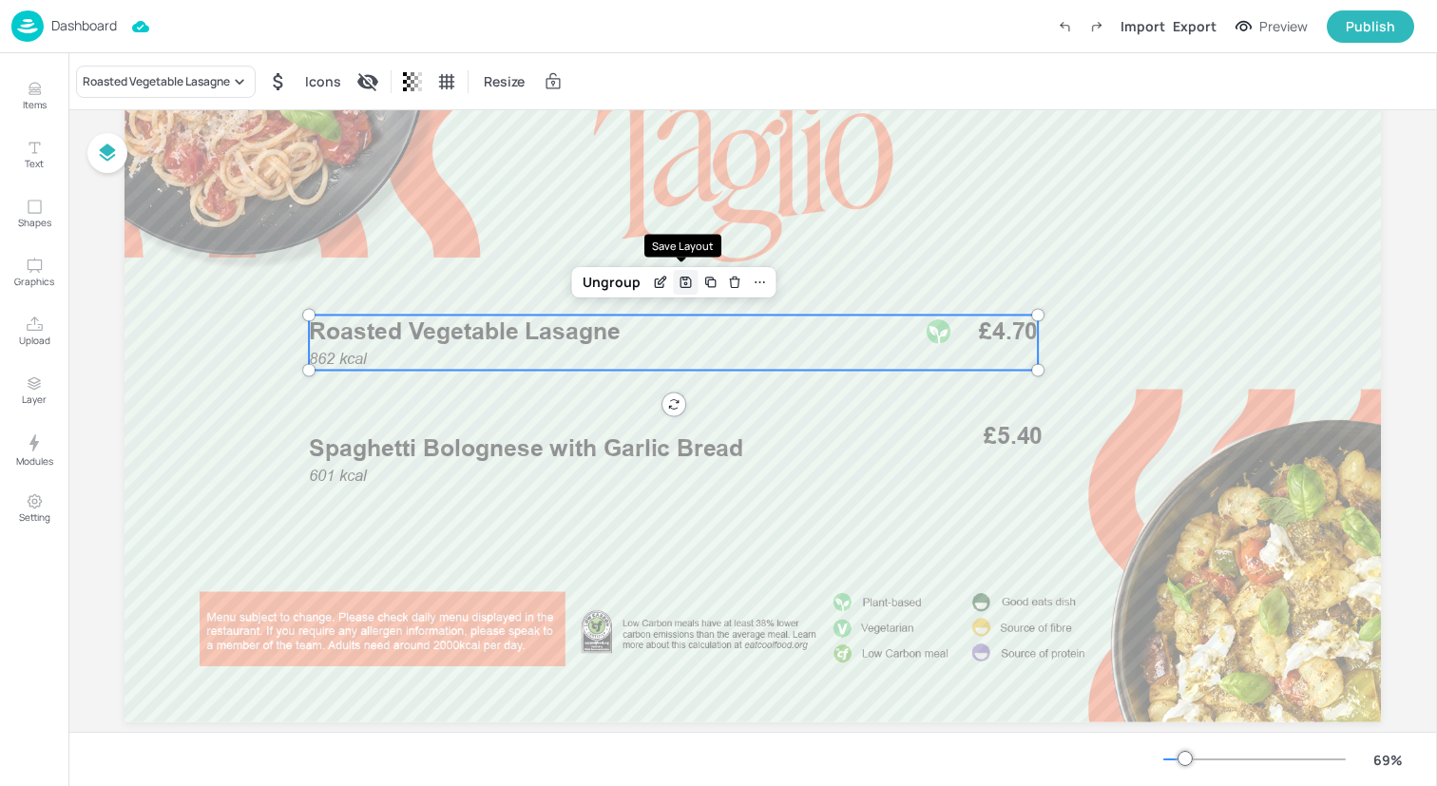
click at [684, 283] on icon "Save Layout" at bounding box center [685, 283] width 3 height 3
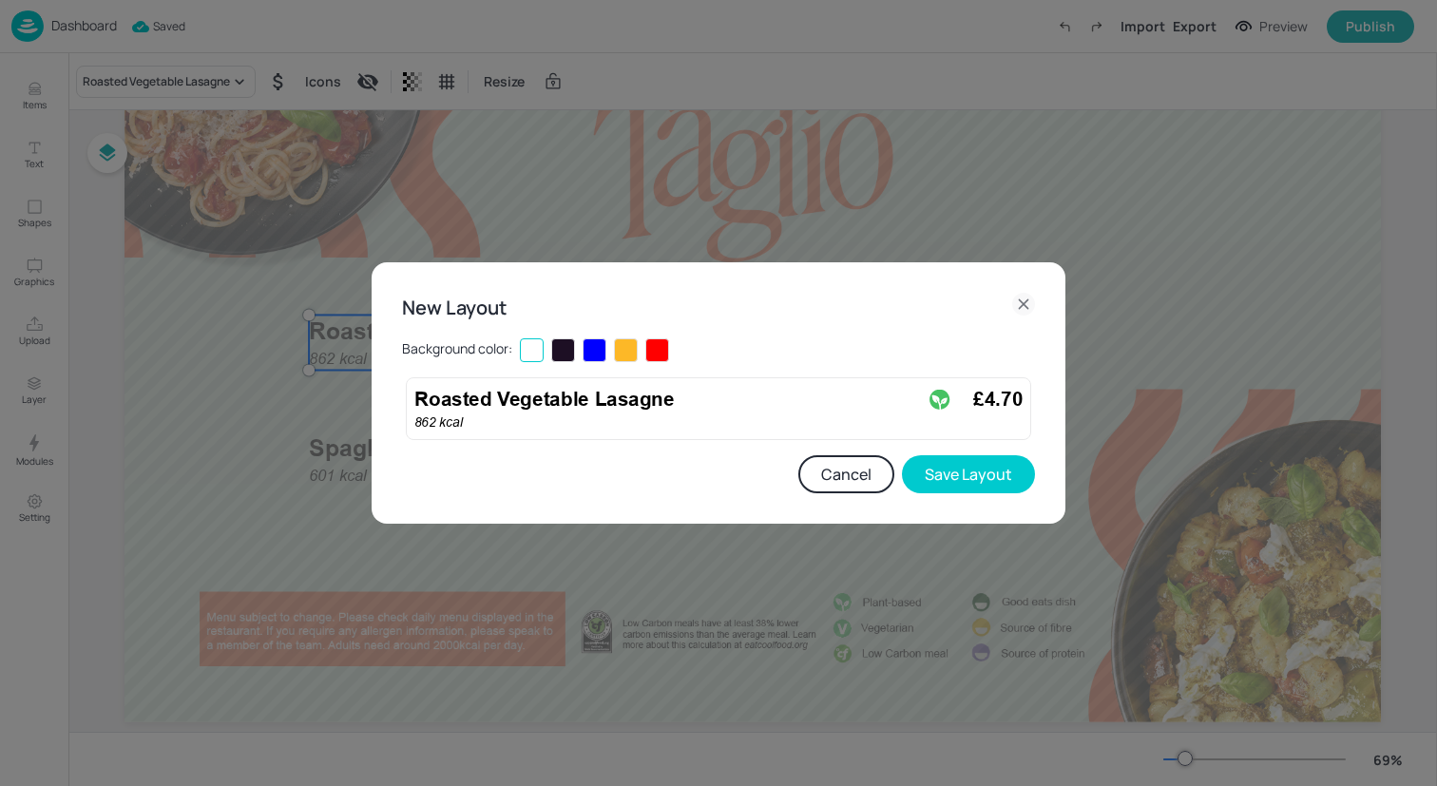
click at [847, 479] on button "Cancel" at bounding box center [846, 474] width 96 height 38
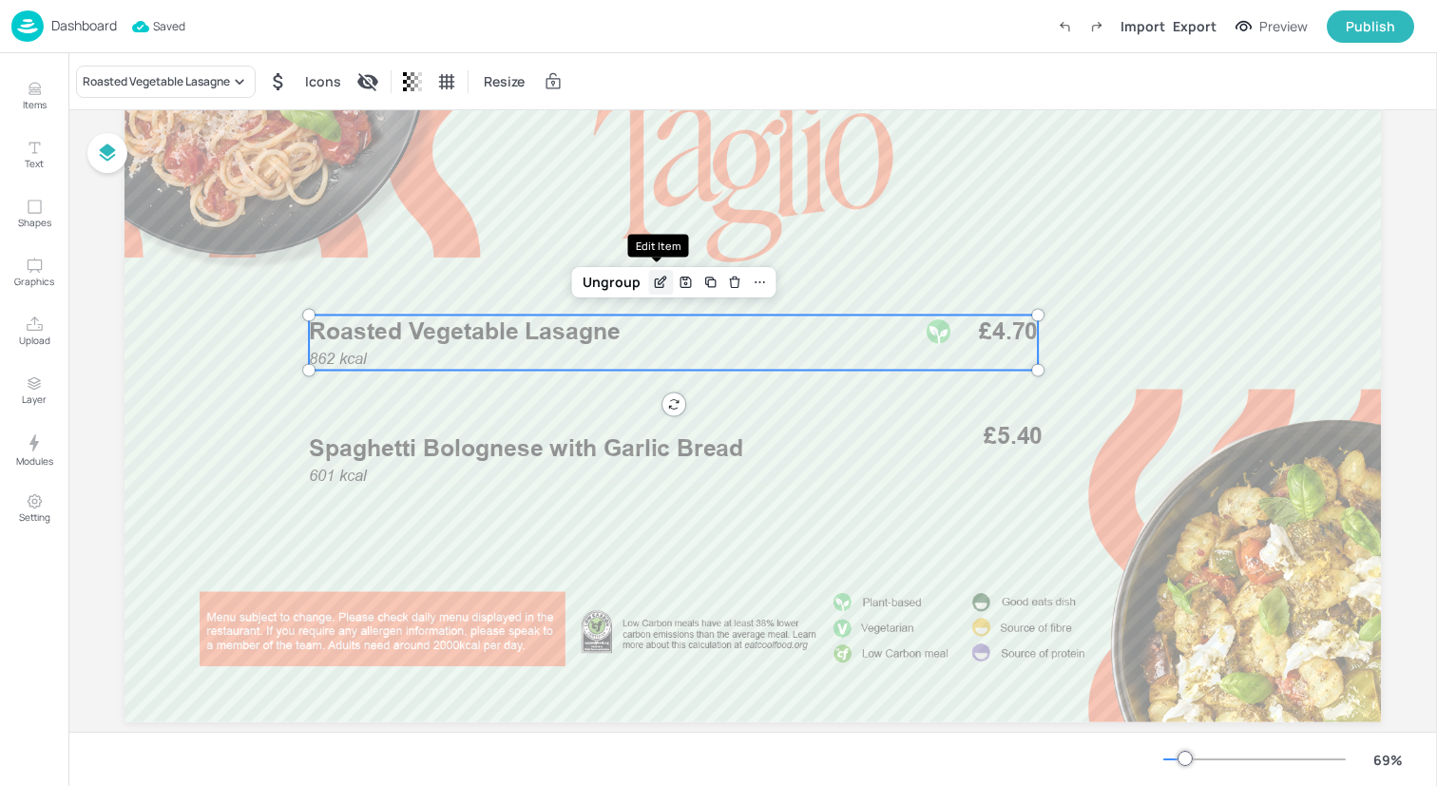
click at [663, 277] on icon "Edit Item" at bounding box center [661, 282] width 16 height 15
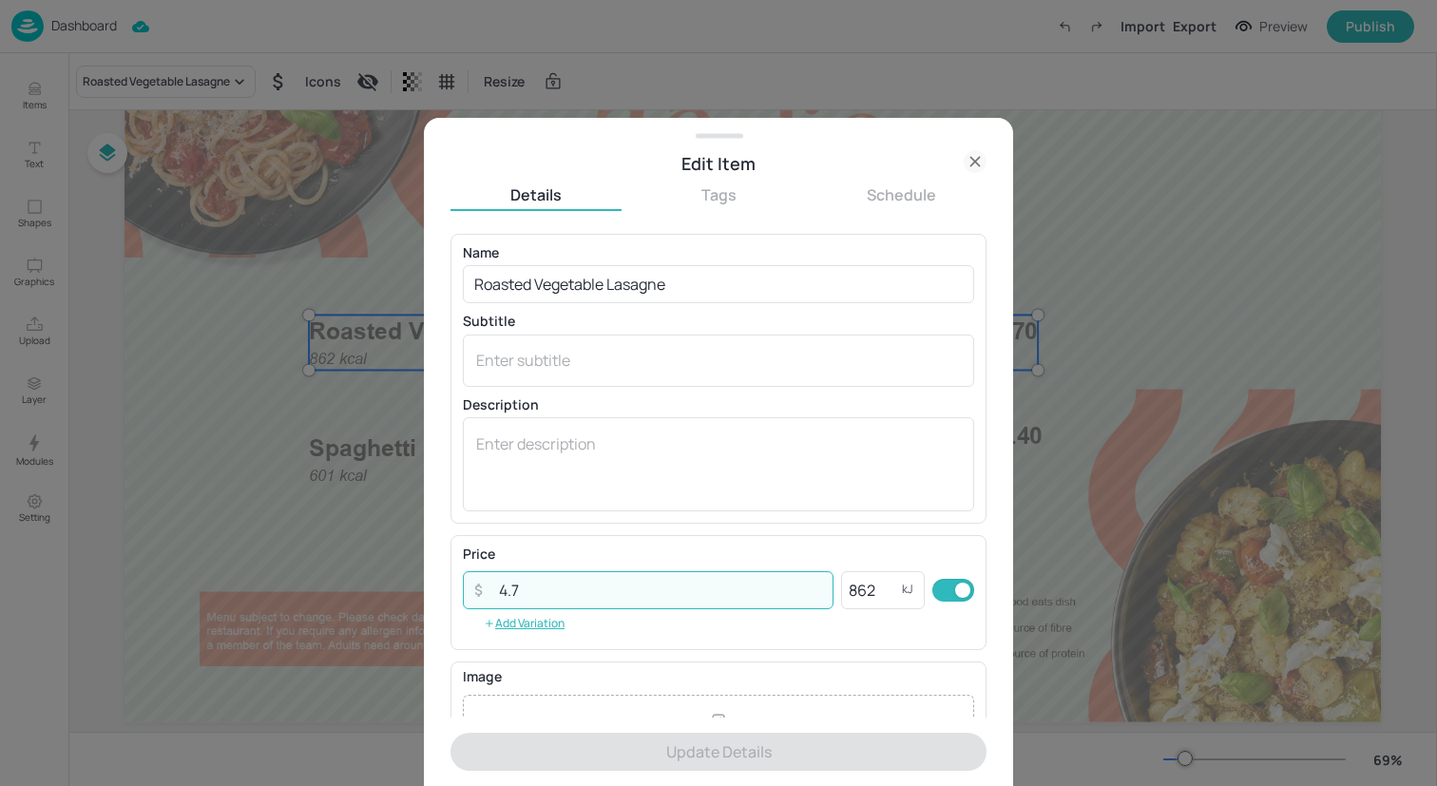
click at [706, 590] on input "4.7" at bounding box center [661, 590] width 346 height 38
type input "4"
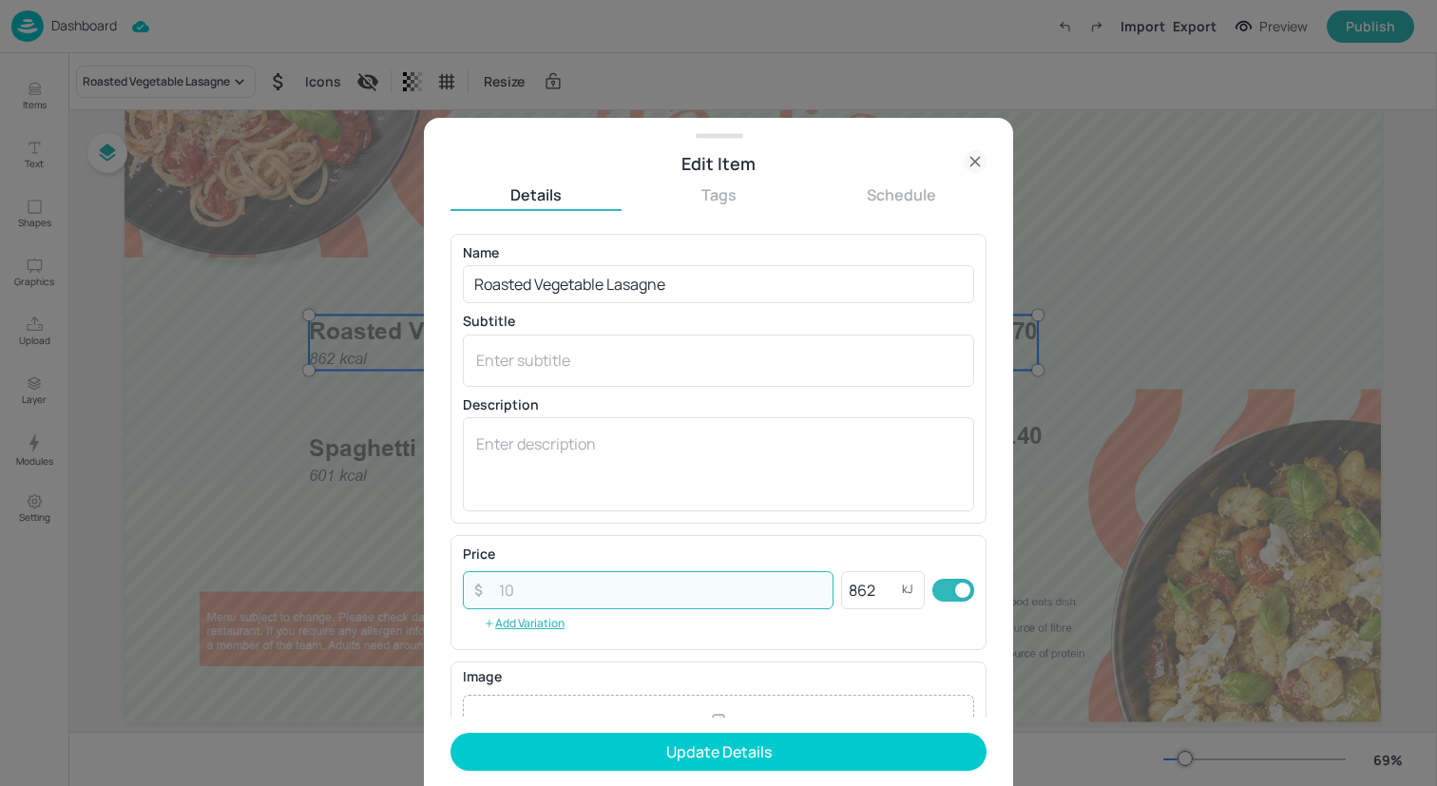
type input "5"
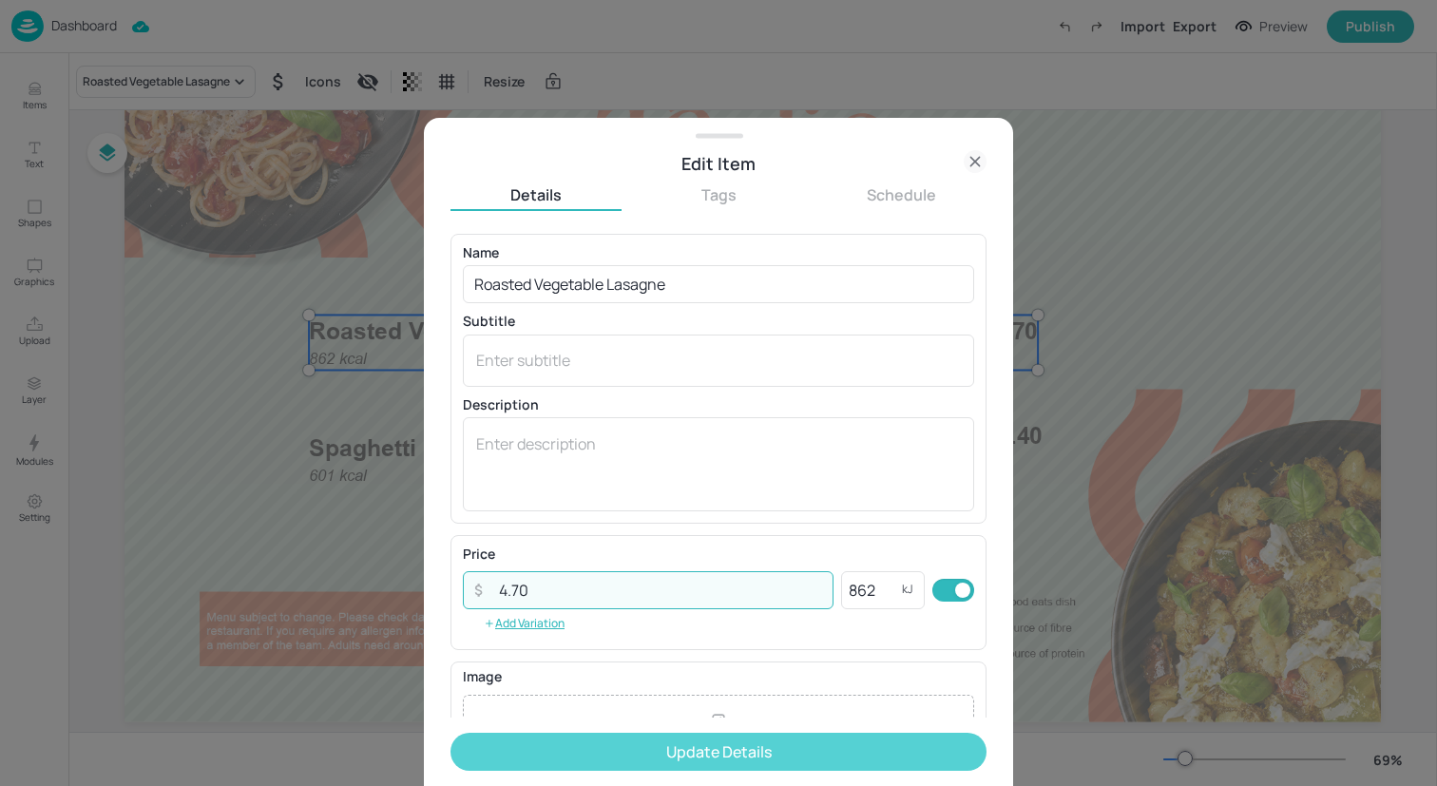
type input "4.70"
click at [747, 761] on button "Update Details" at bounding box center [719, 752] width 536 height 38
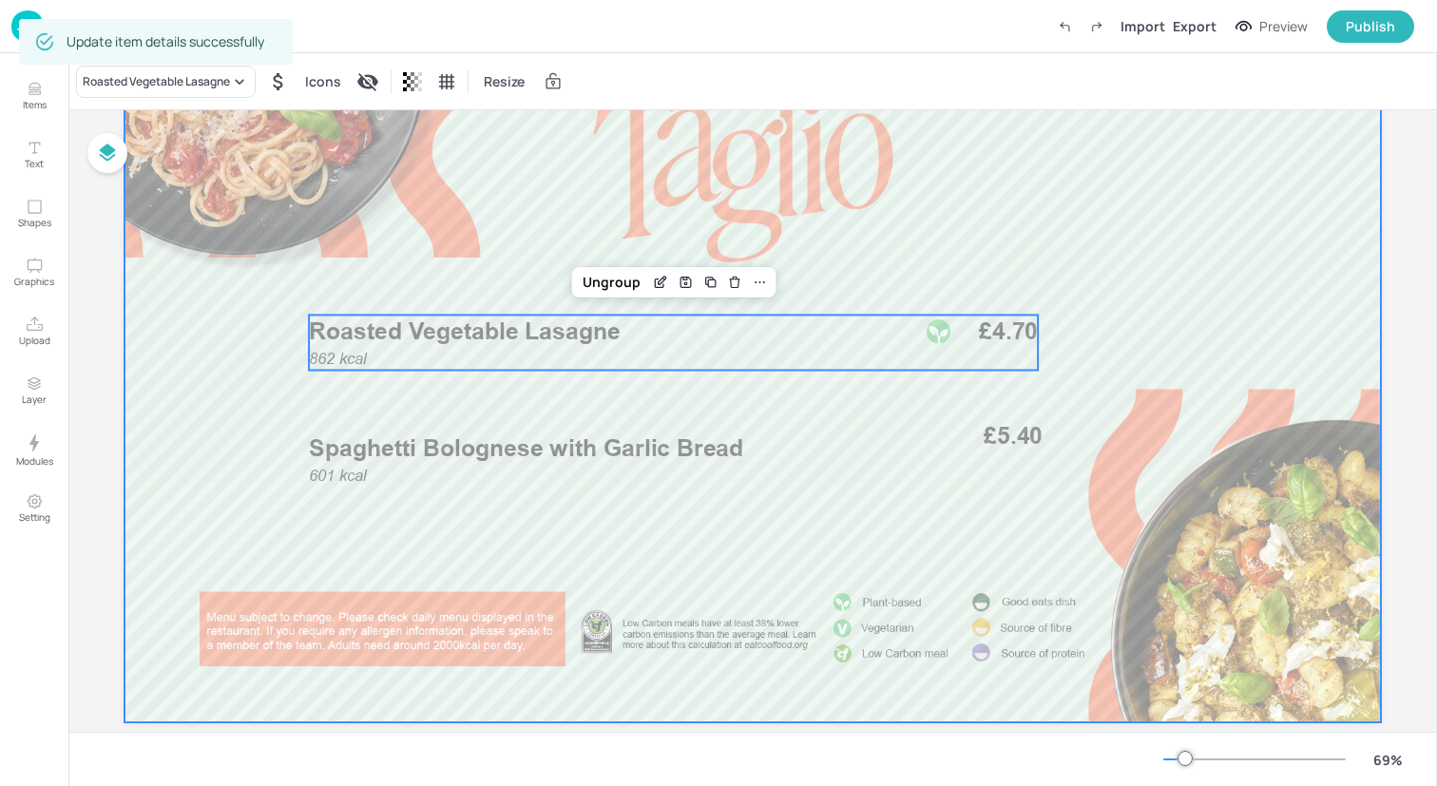
click at [792, 401] on div at bounding box center [753, 368] width 1257 height 707
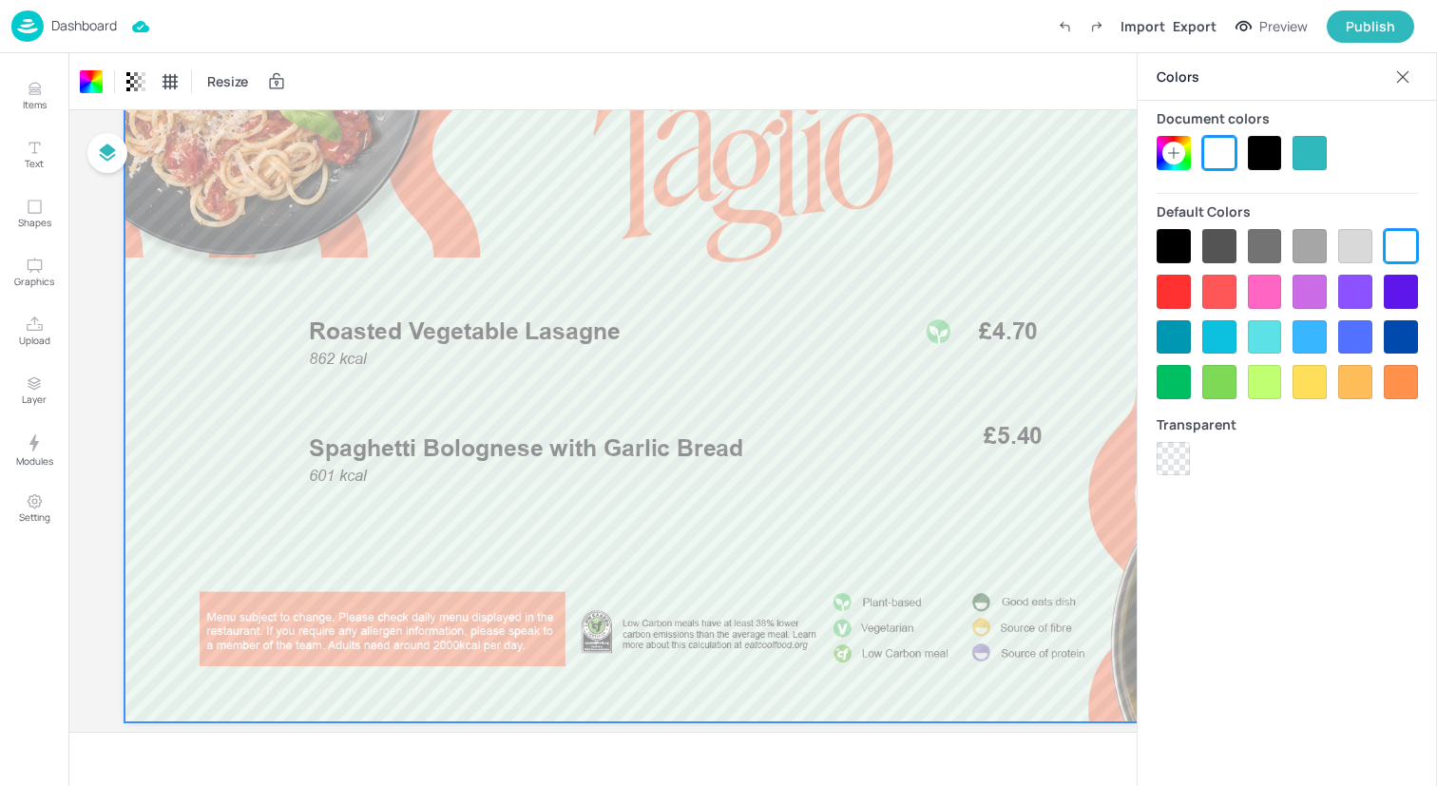
click at [1409, 70] on icon at bounding box center [1403, 76] width 19 height 19
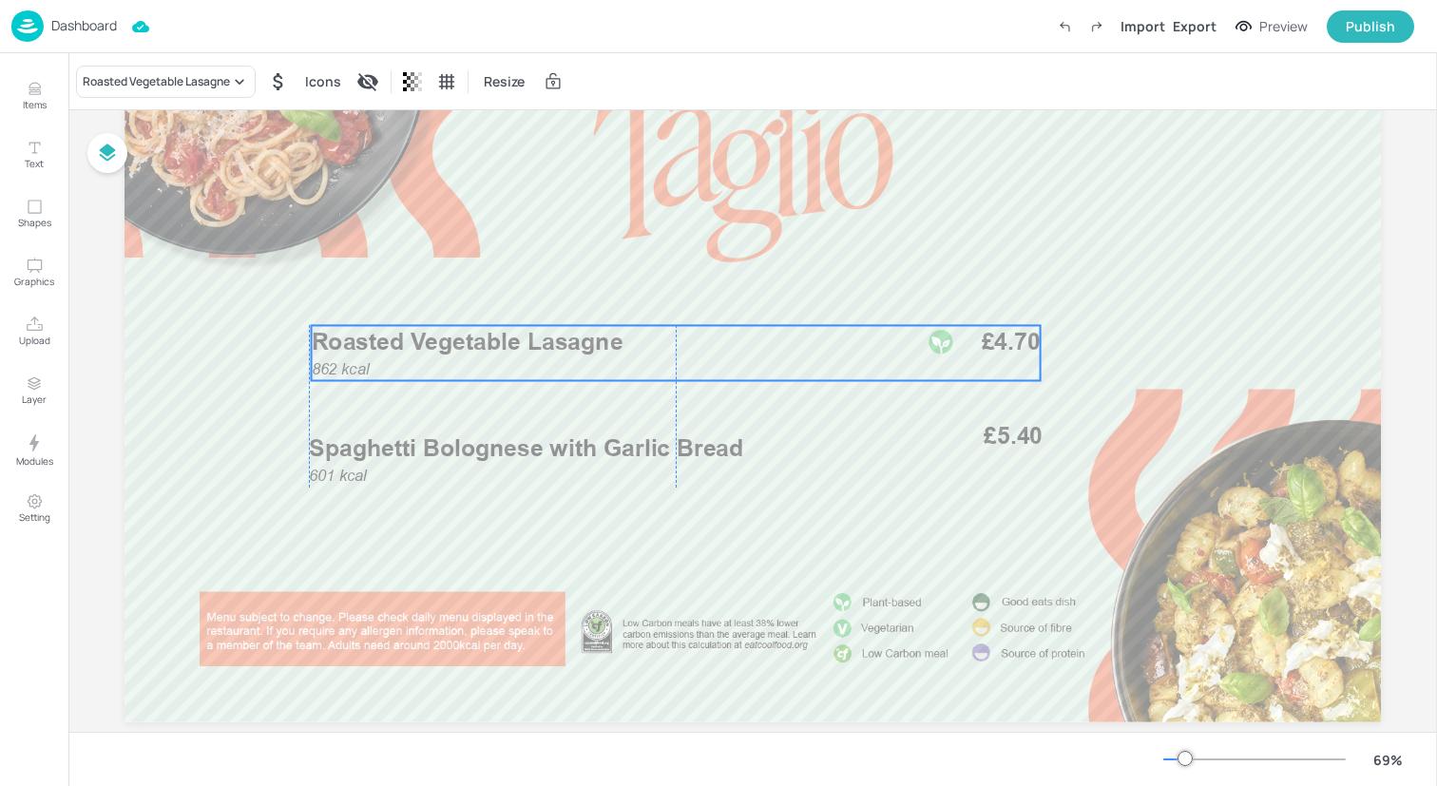
drag, startPoint x: 845, startPoint y: 339, endPoint x: 845, endPoint y: 350, distance: 10.5
click at [845, 350] on p "Roasted Vegetable Lasagne" at bounding box center [609, 341] width 595 height 33
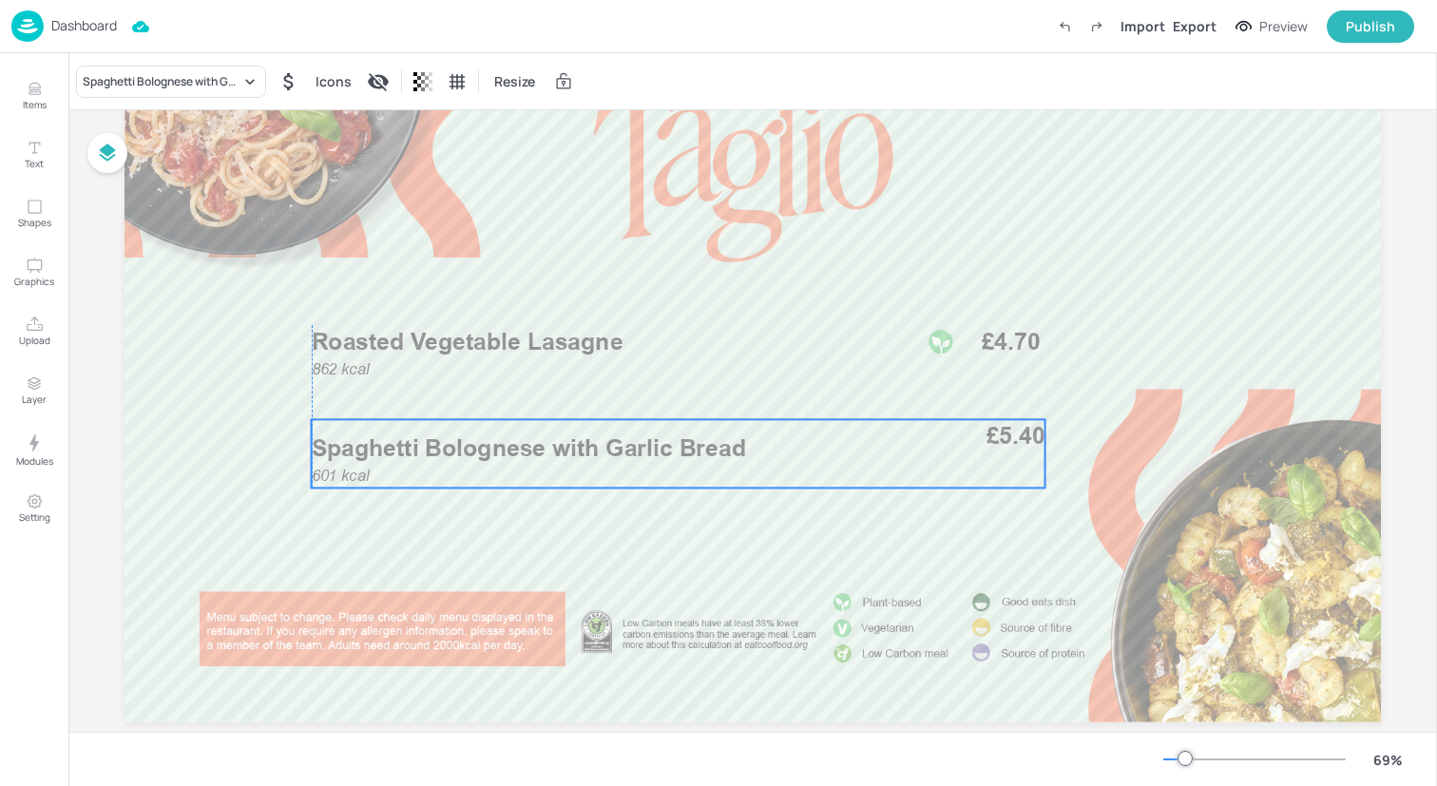
click at [817, 462] on p "Spaghetti Bolognese with Garlic Bread" at bounding box center [609, 449] width 595 height 33
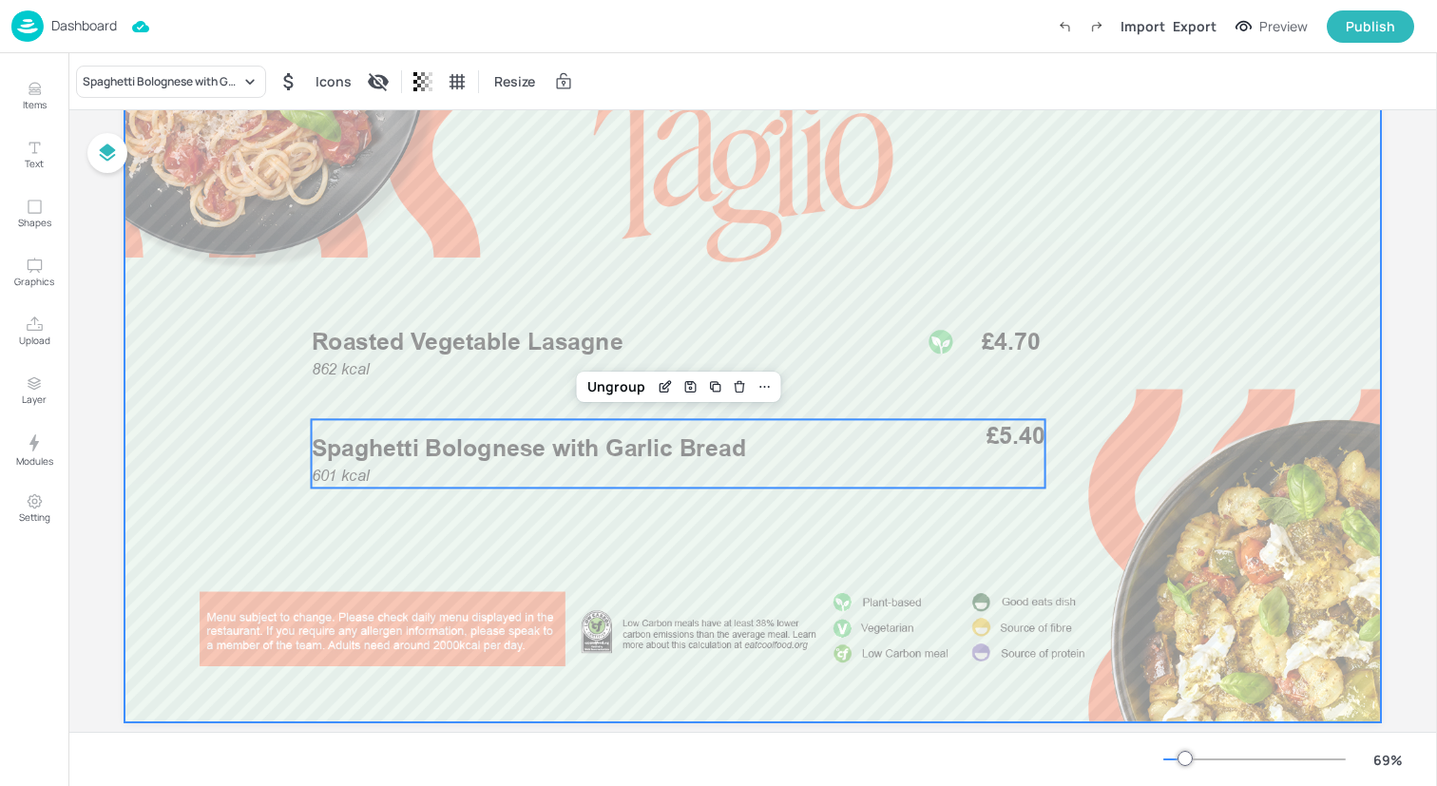
click at [798, 525] on div at bounding box center [753, 368] width 1257 height 707
click at [838, 455] on p "Spaghetti Bolognese with Garlic Bread" at bounding box center [609, 449] width 595 height 33
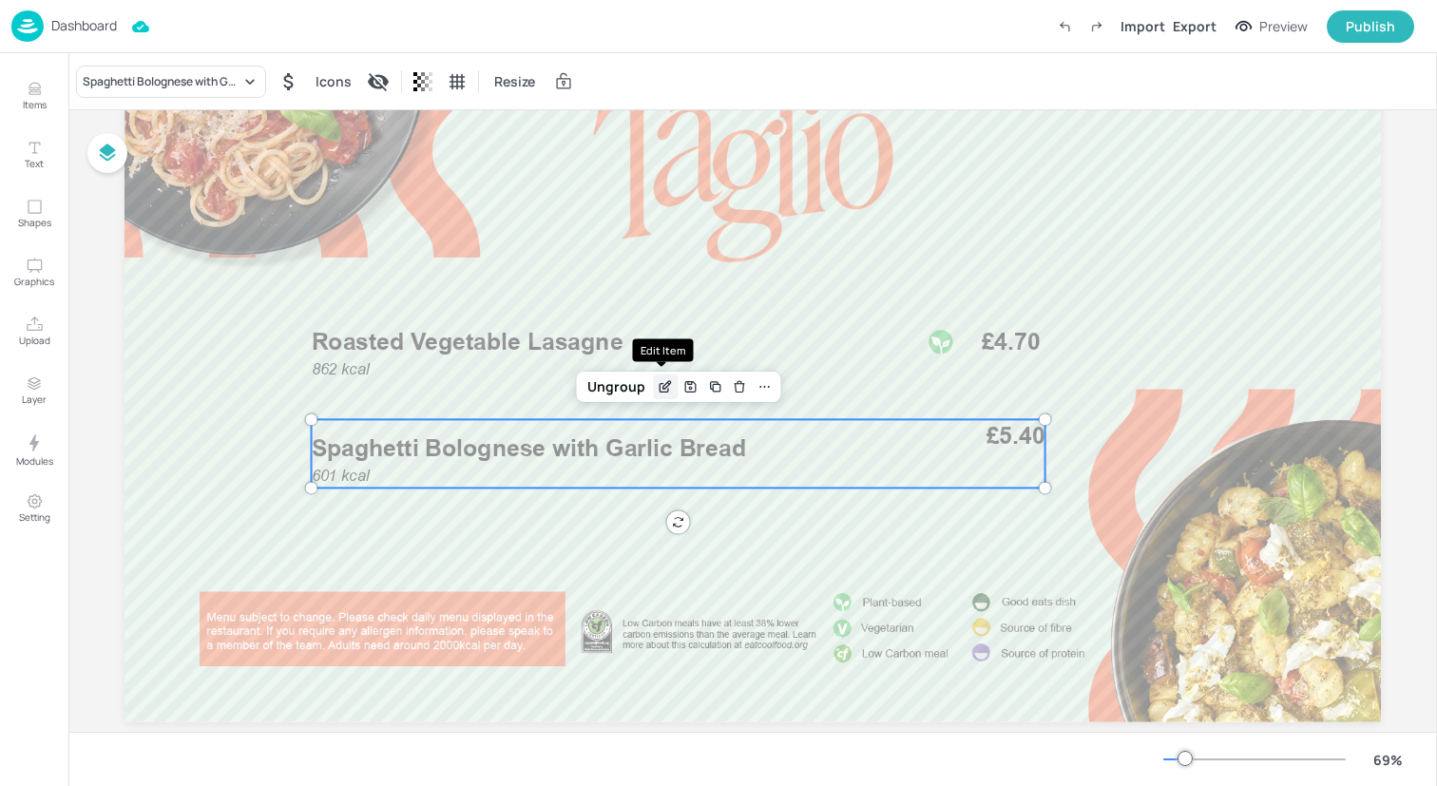
click at [659, 390] on icon "Edit Item" at bounding box center [666, 386] width 16 height 15
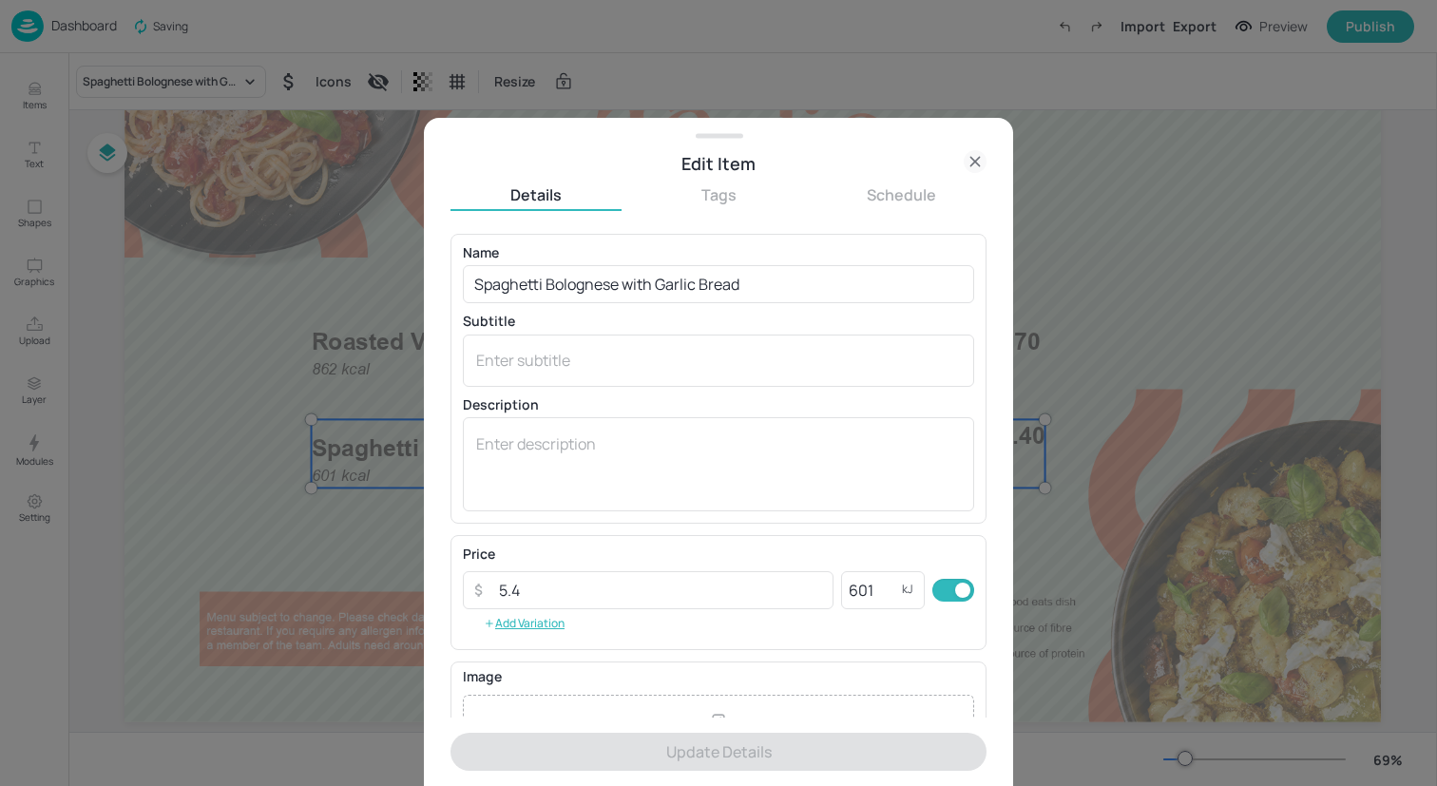
click at [987, 149] on div "Edit Item" at bounding box center [718, 155] width 589 height 44
click at [977, 153] on icon at bounding box center [975, 161] width 23 height 23
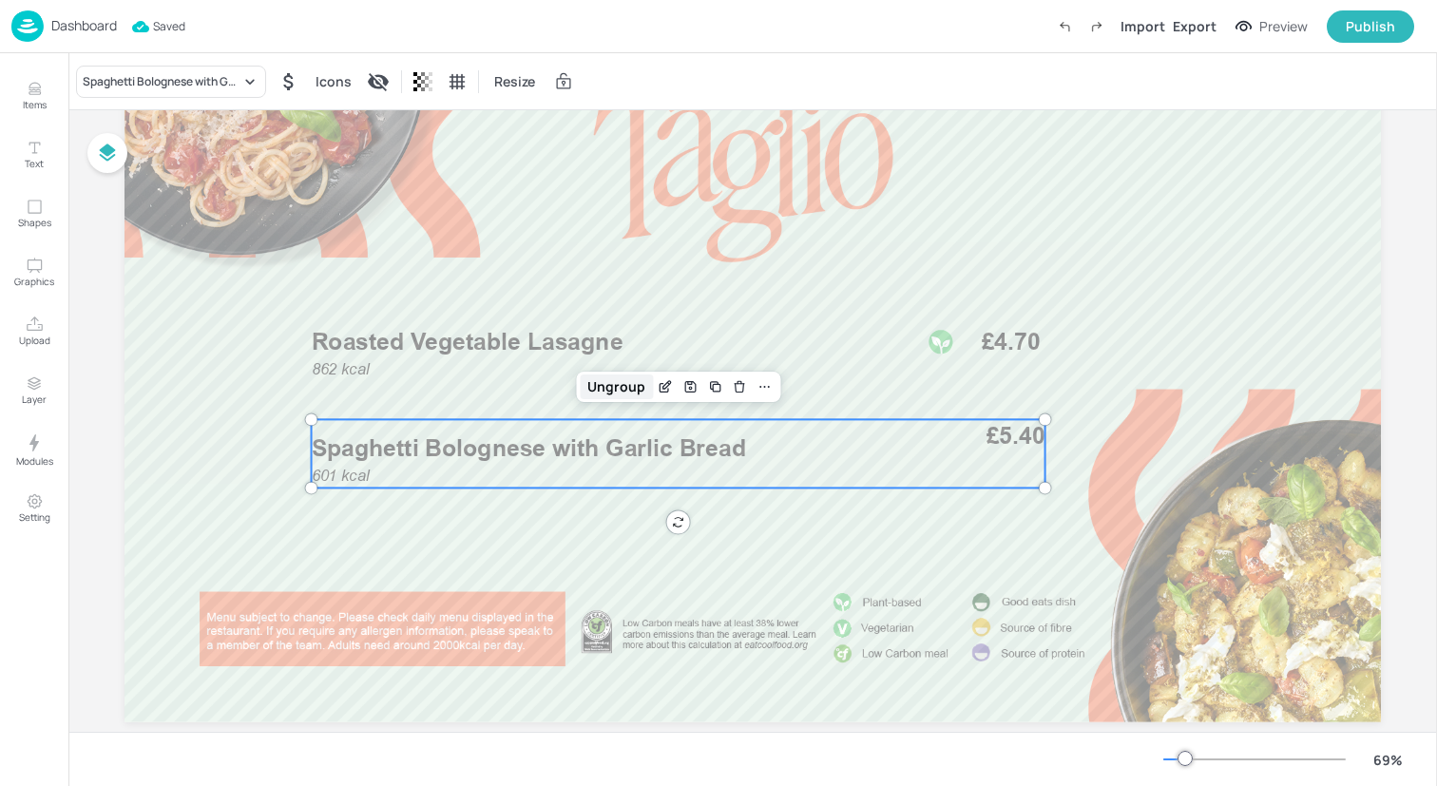
click at [625, 394] on div "Ungroup" at bounding box center [616, 387] width 73 height 25
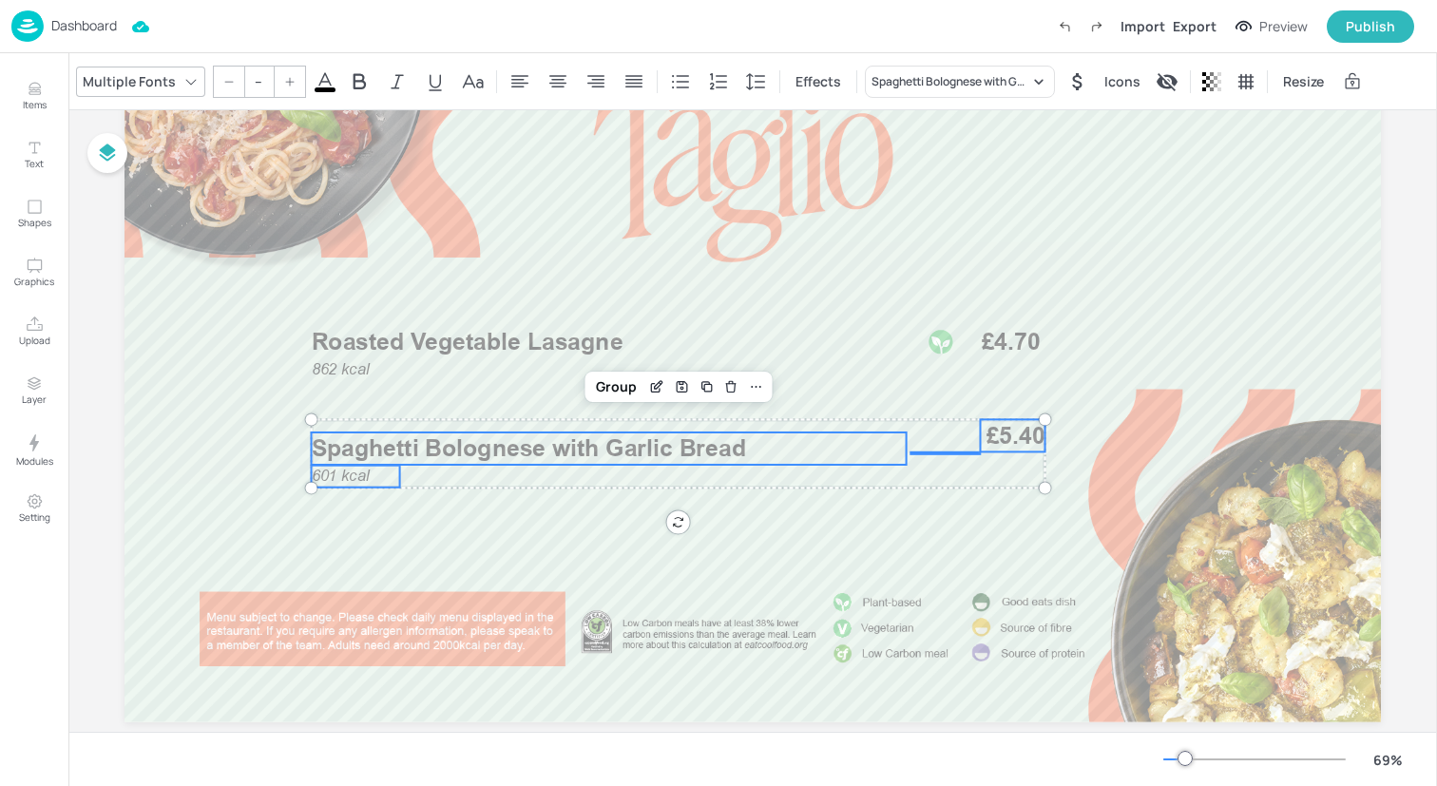
click at [1008, 431] on span "£5.40" at bounding box center [1016, 435] width 59 height 33
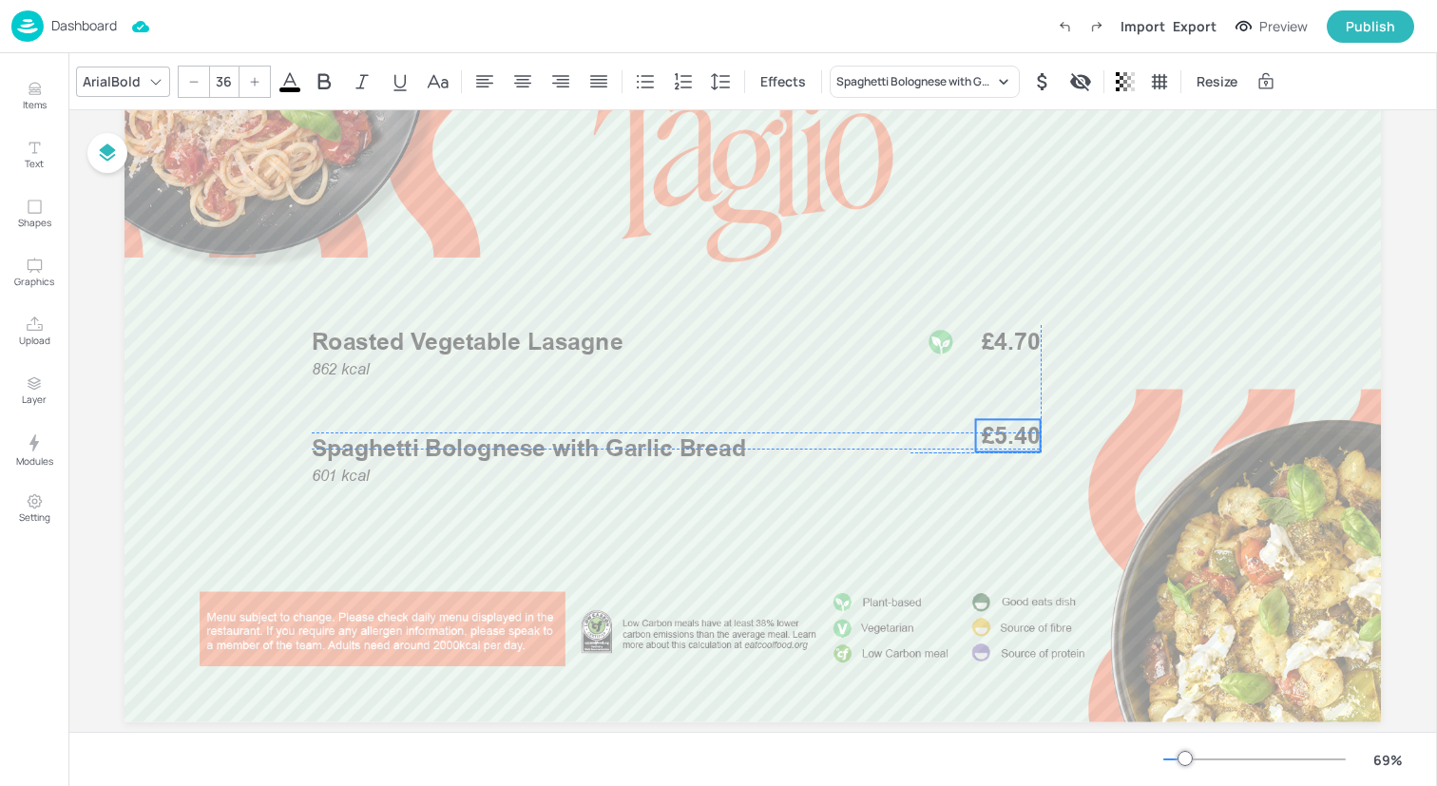
click at [1002, 431] on span "£5.40" at bounding box center [1011, 435] width 59 height 33
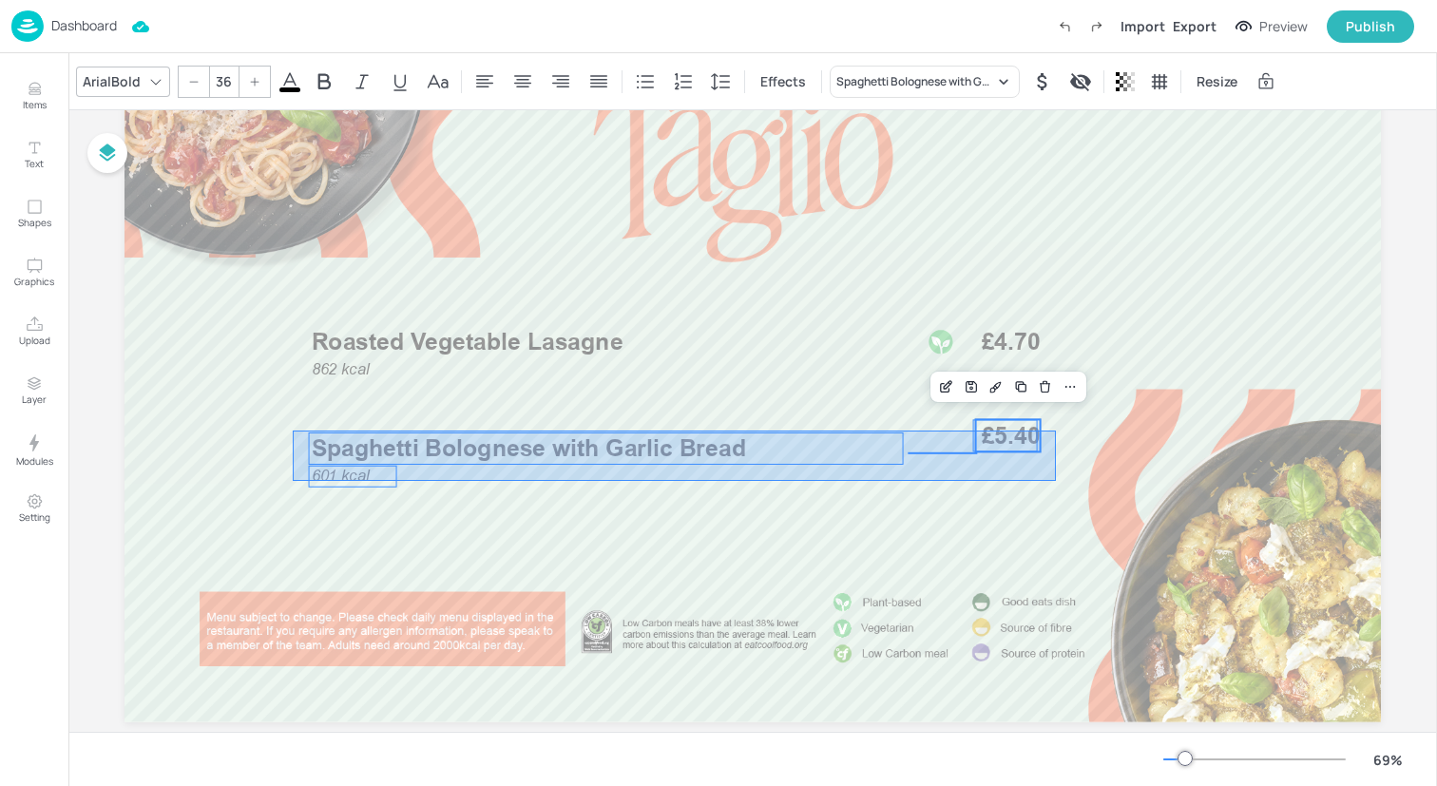
drag, startPoint x: 1056, startPoint y: 481, endPoint x: 293, endPoint y: 432, distance: 764.9
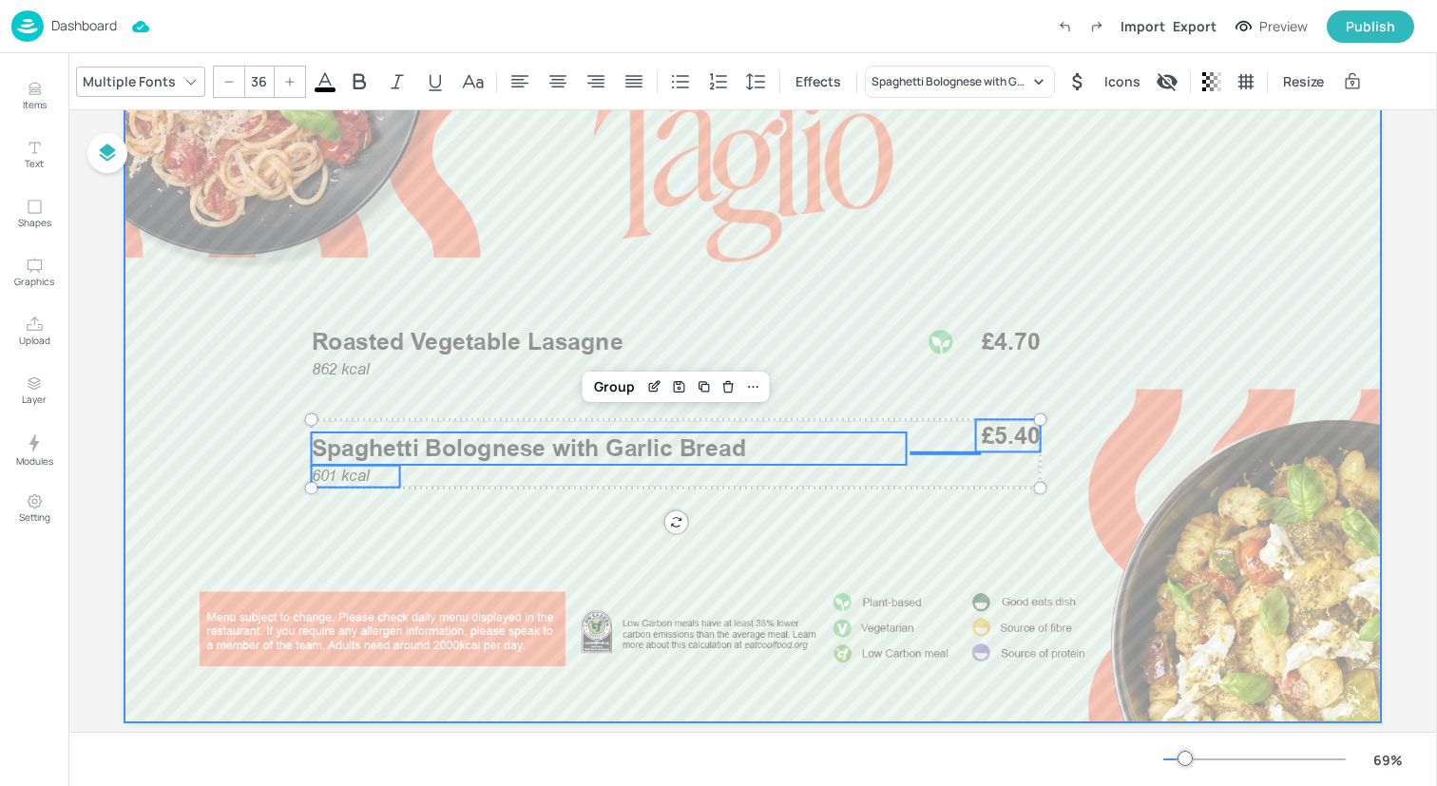
type input "--"
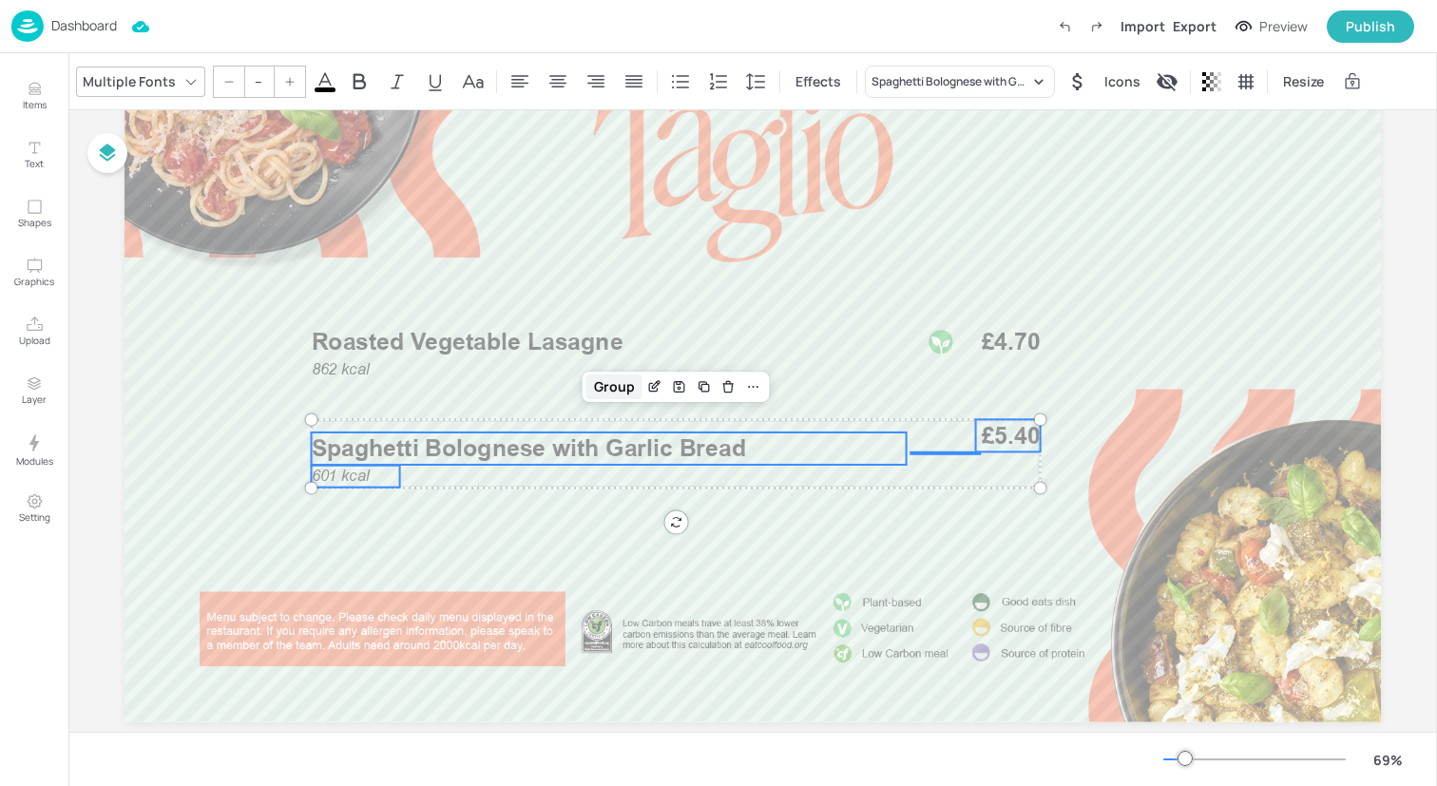
click at [595, 391] on div "Group" at bounding box center [615, 387] width 56 height 25
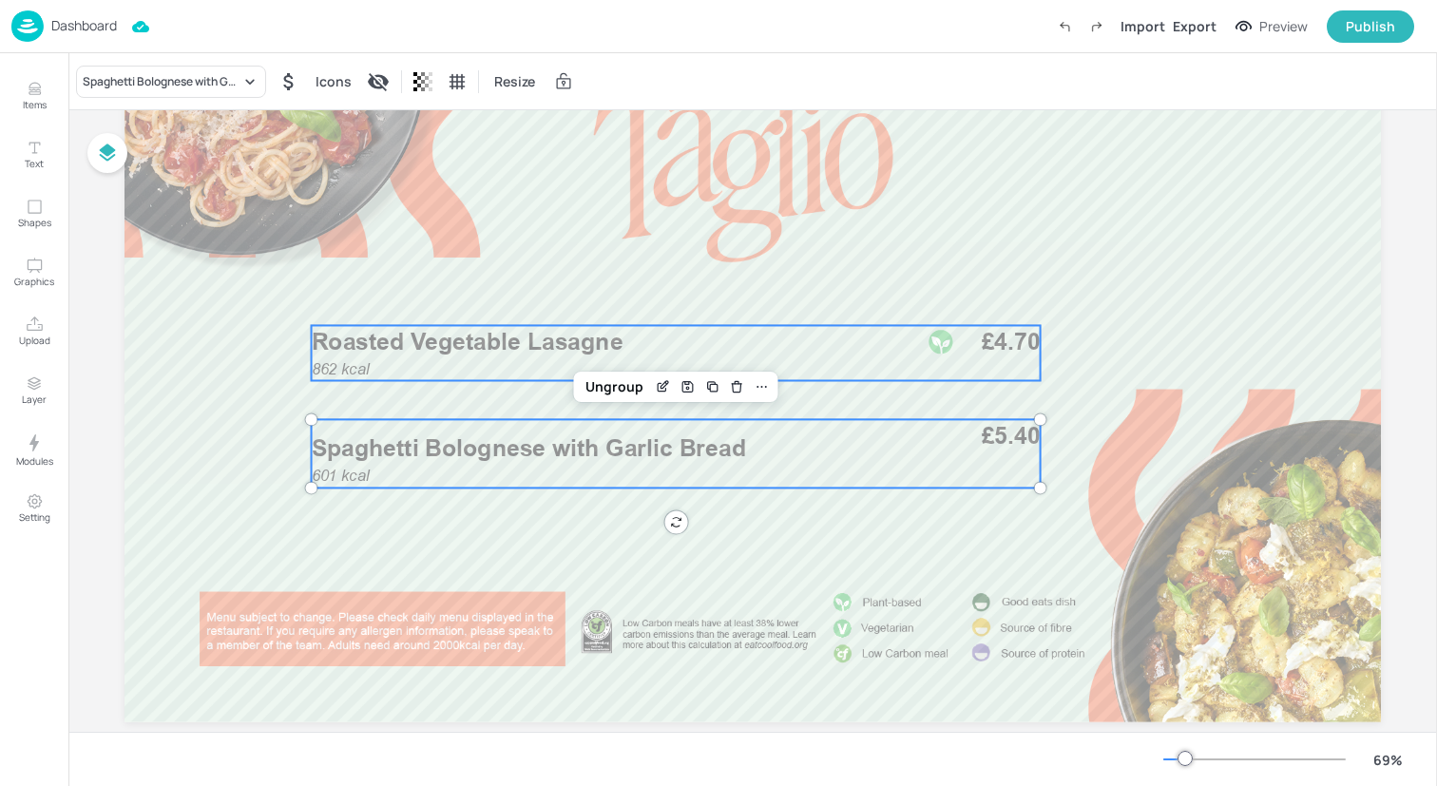
click at [668, 341] on p "Roasted Vegetable Lasagne" at bounding box center [609, 341] width 595 height 33
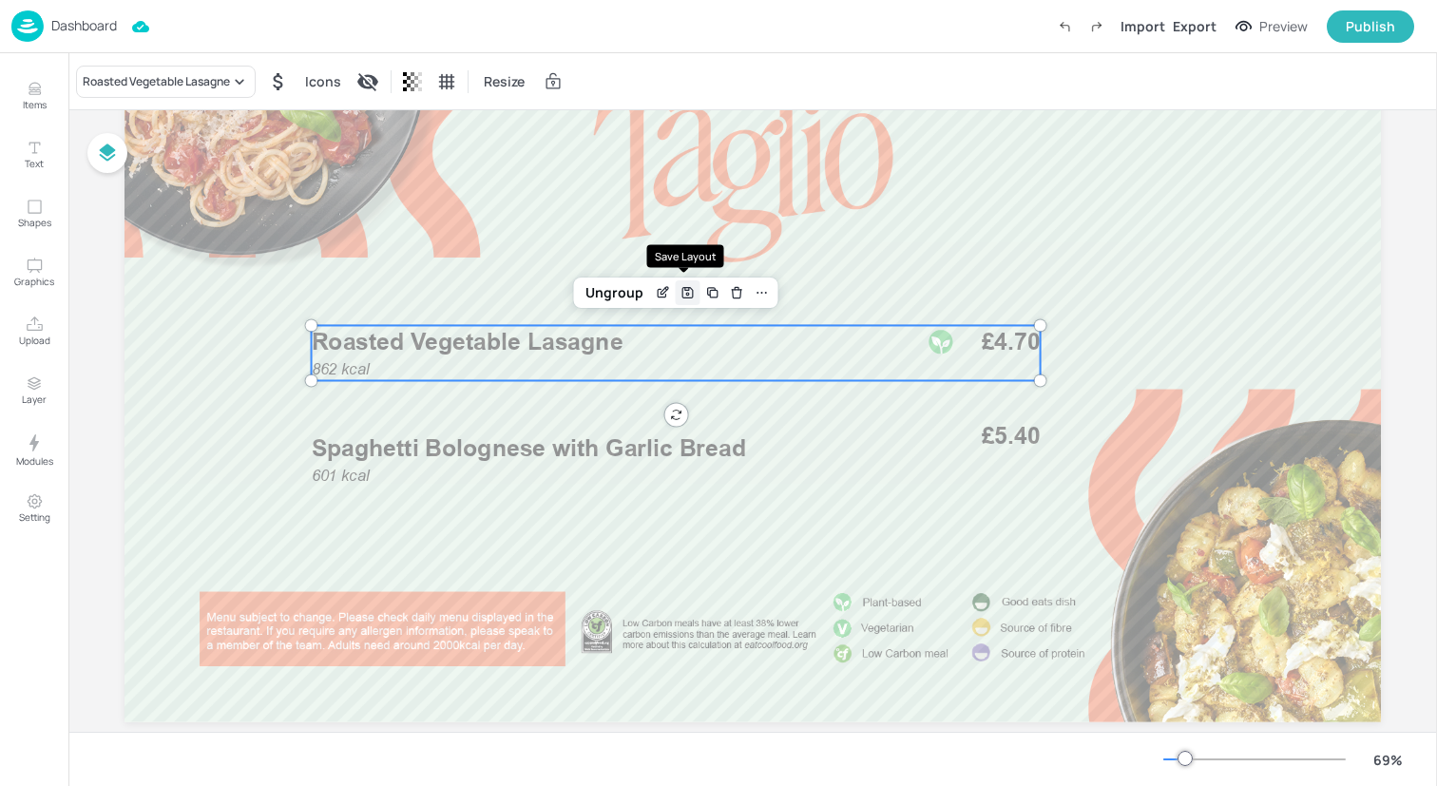
click at [689, 295] on icon "Save Layout" at bounding box center [688, 293] width 10 height 10
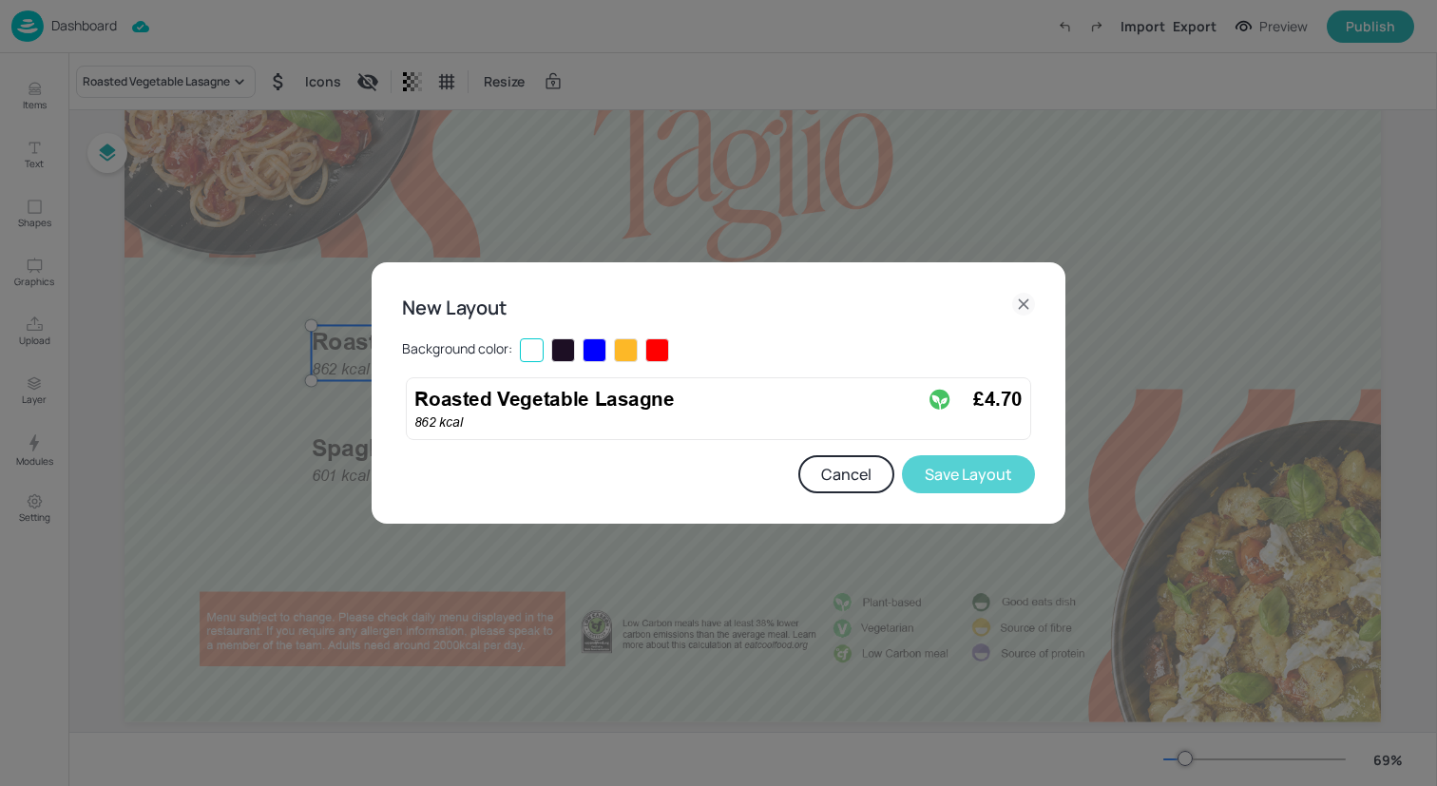
click at [950, 460] on button "Save Layout" at bounding box center [968, 474] width 133 height 38
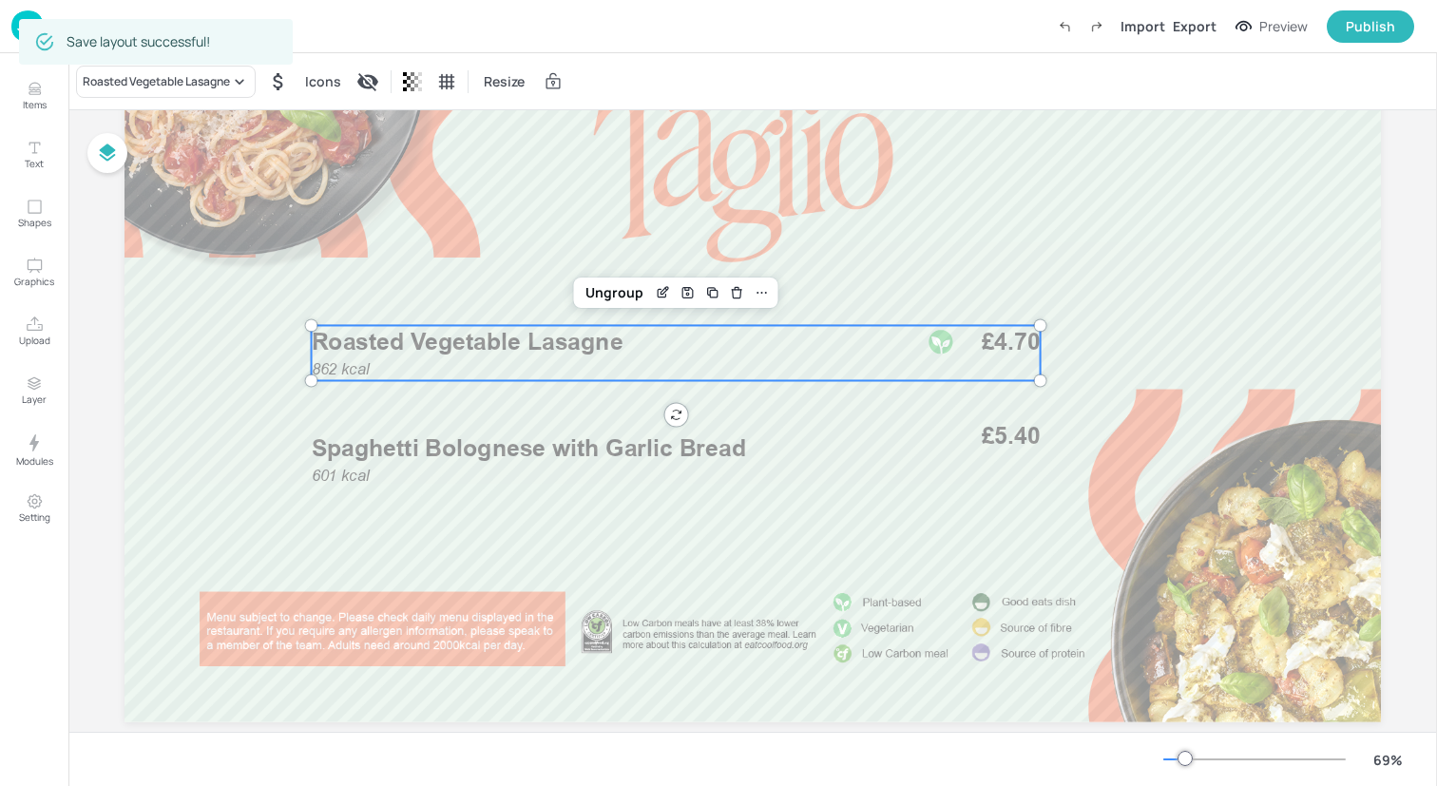
click at [11, 17] on img at bounding box center [27, 25] width 32 height 31
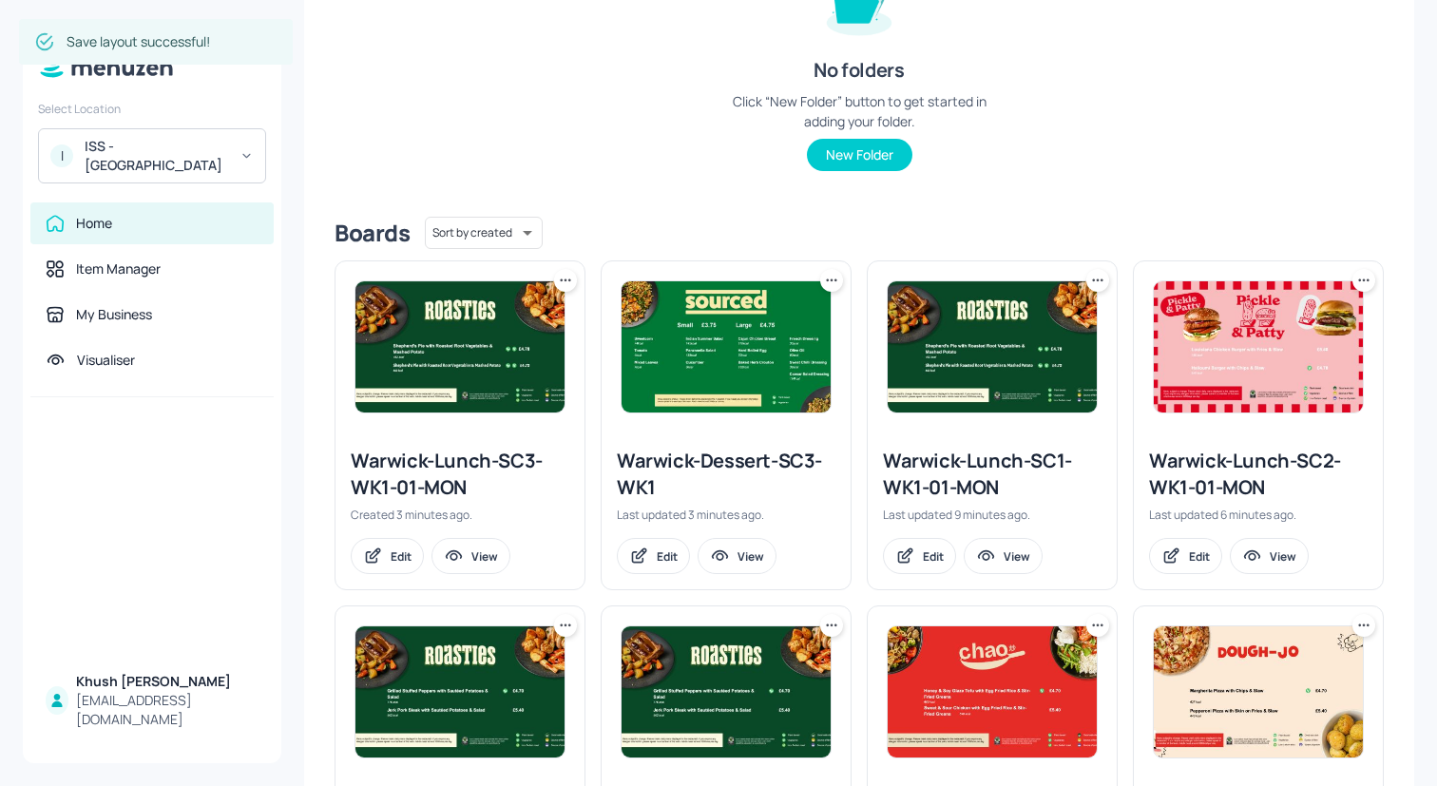
scroll to position [305, 0]
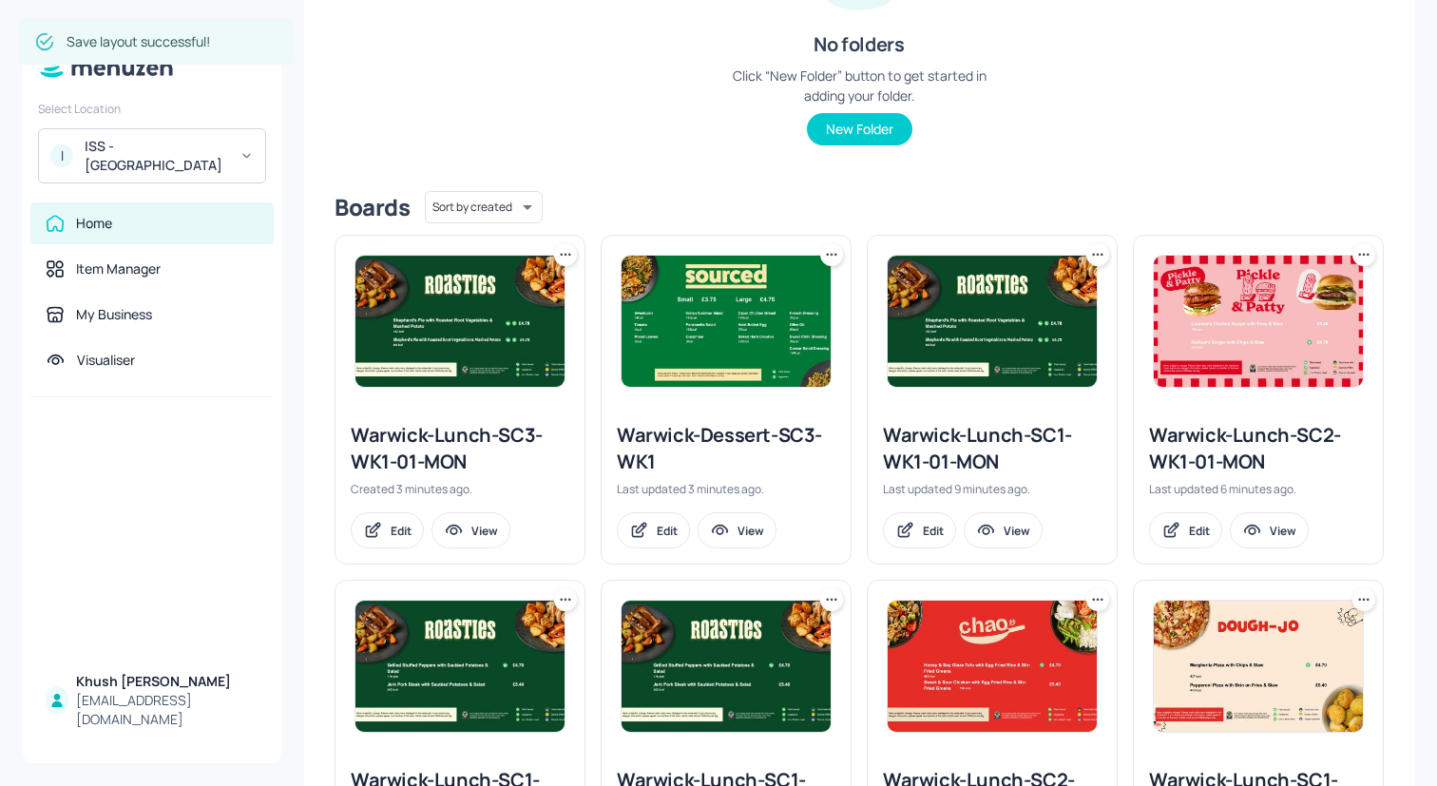
click at [566, 251] on icon at bounding box center [565, 254] width 19 height 19
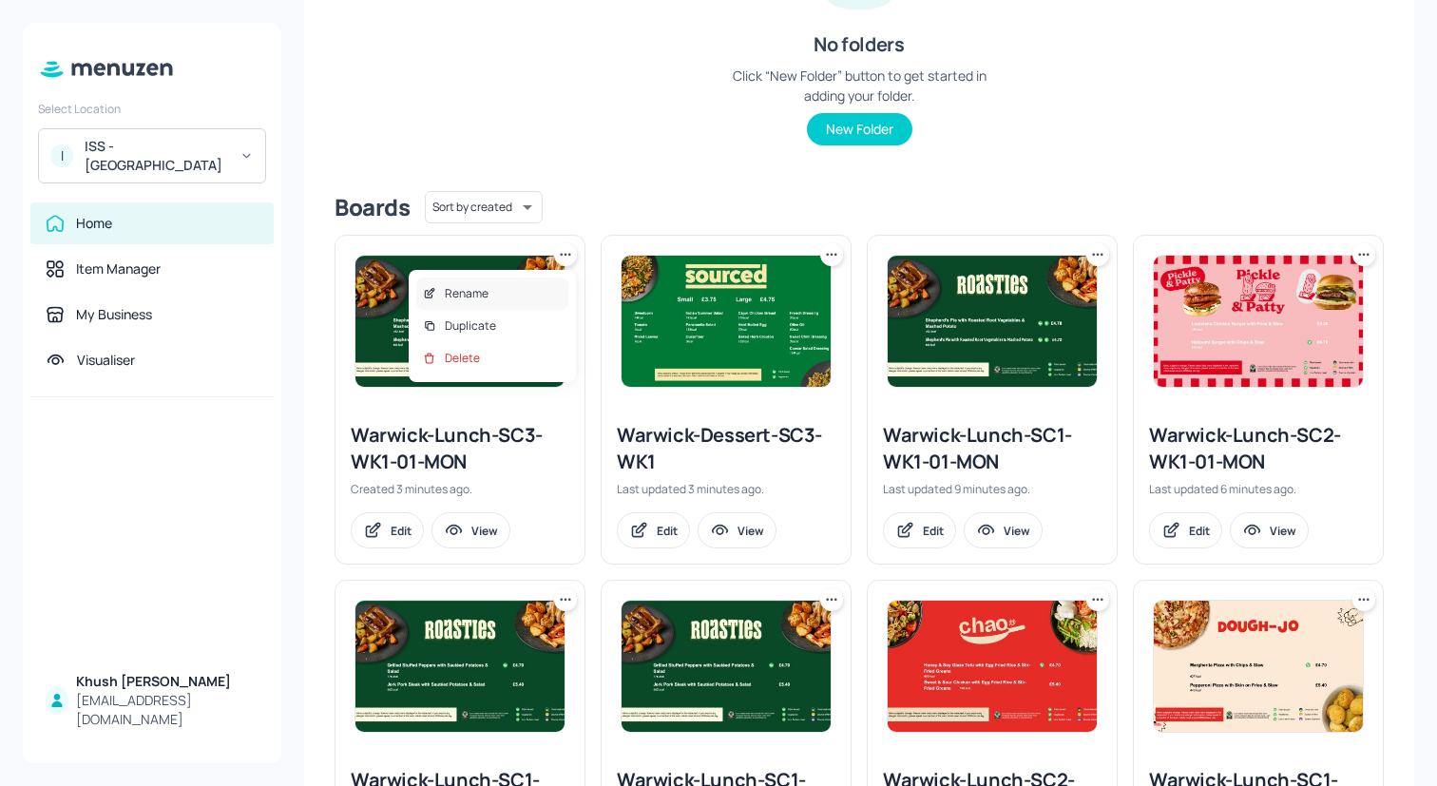
click at [542, 288] on div "Rename" at bounding box center [492, 294] width 152 height 32
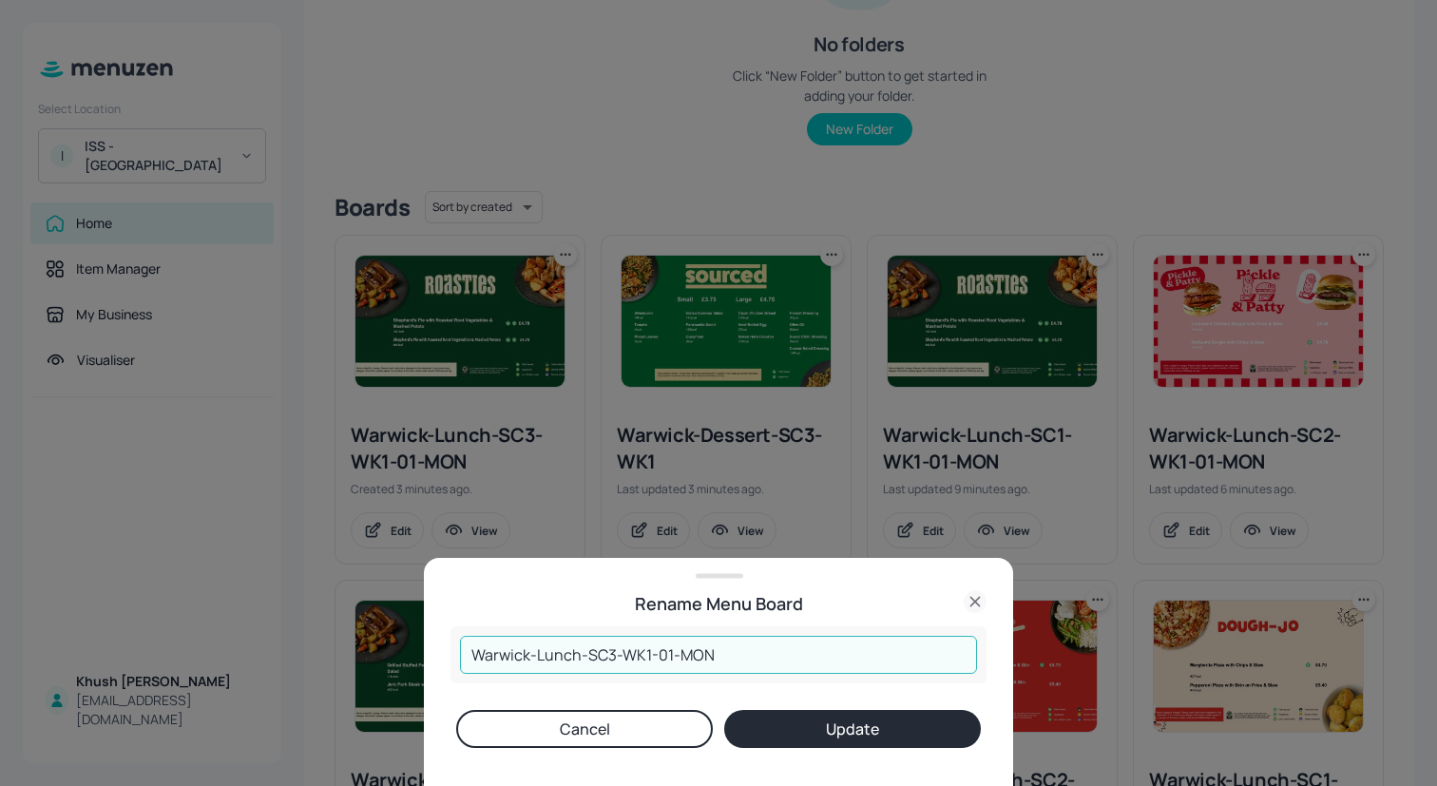
click at [615, 653] on input "Warwick-Lunch-SC3-WK1-01-MON" at bounding box center [718, 655] width 517 height 38
click at [646, 657] on input "Warwick-Lunch-SC1-WK1-01-MON" at bounding box center [718, 655] width 517 height 38
type input "Warwick-Lunch-SC1-WK3-01-MON"
click at [784, 729] on button "Update" at bounding box center [852, 729] width 257 height 38
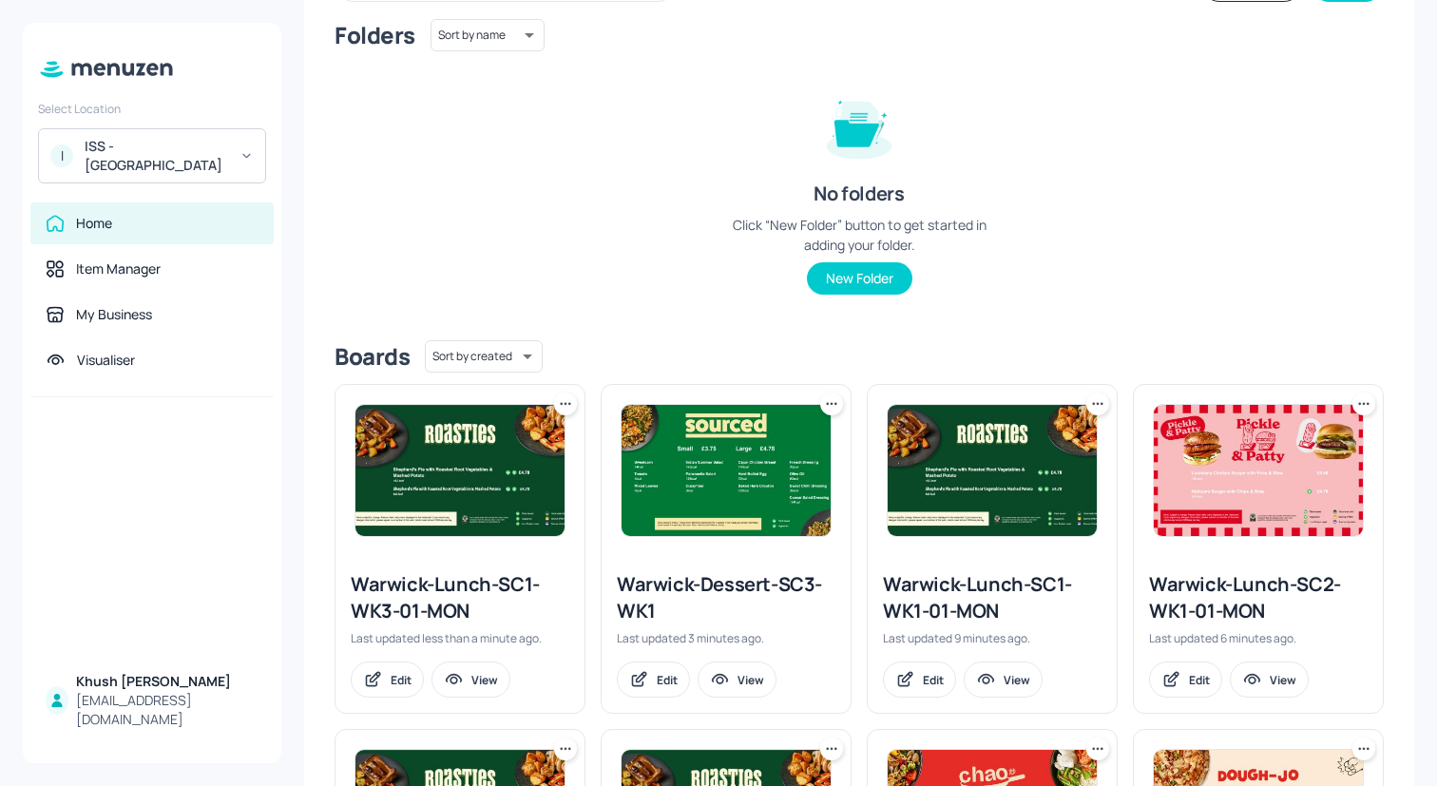
scroll to position [52, 0]
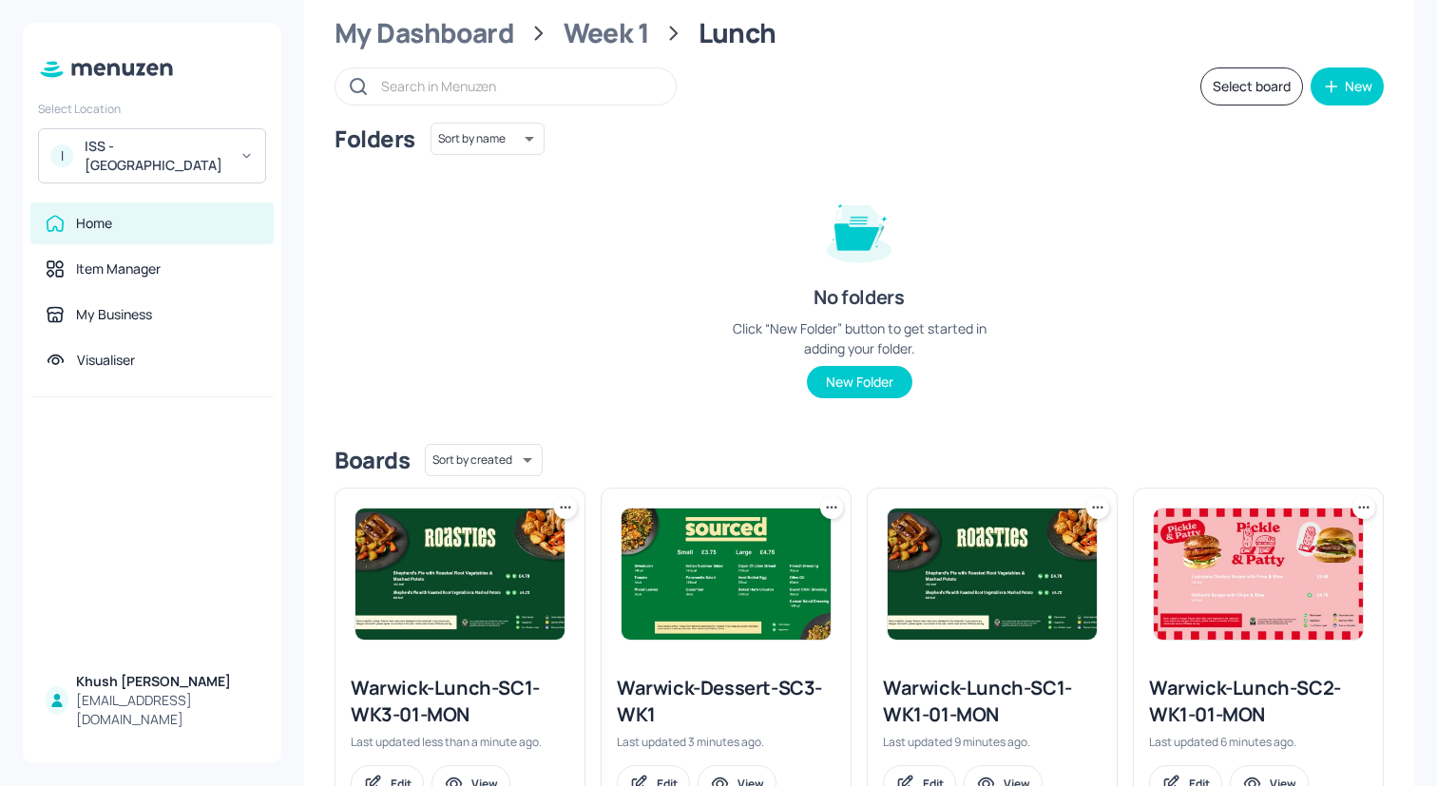
click at [1273, 94] on button "Select board" at bounding box center [1252, 86] width 103 height 38
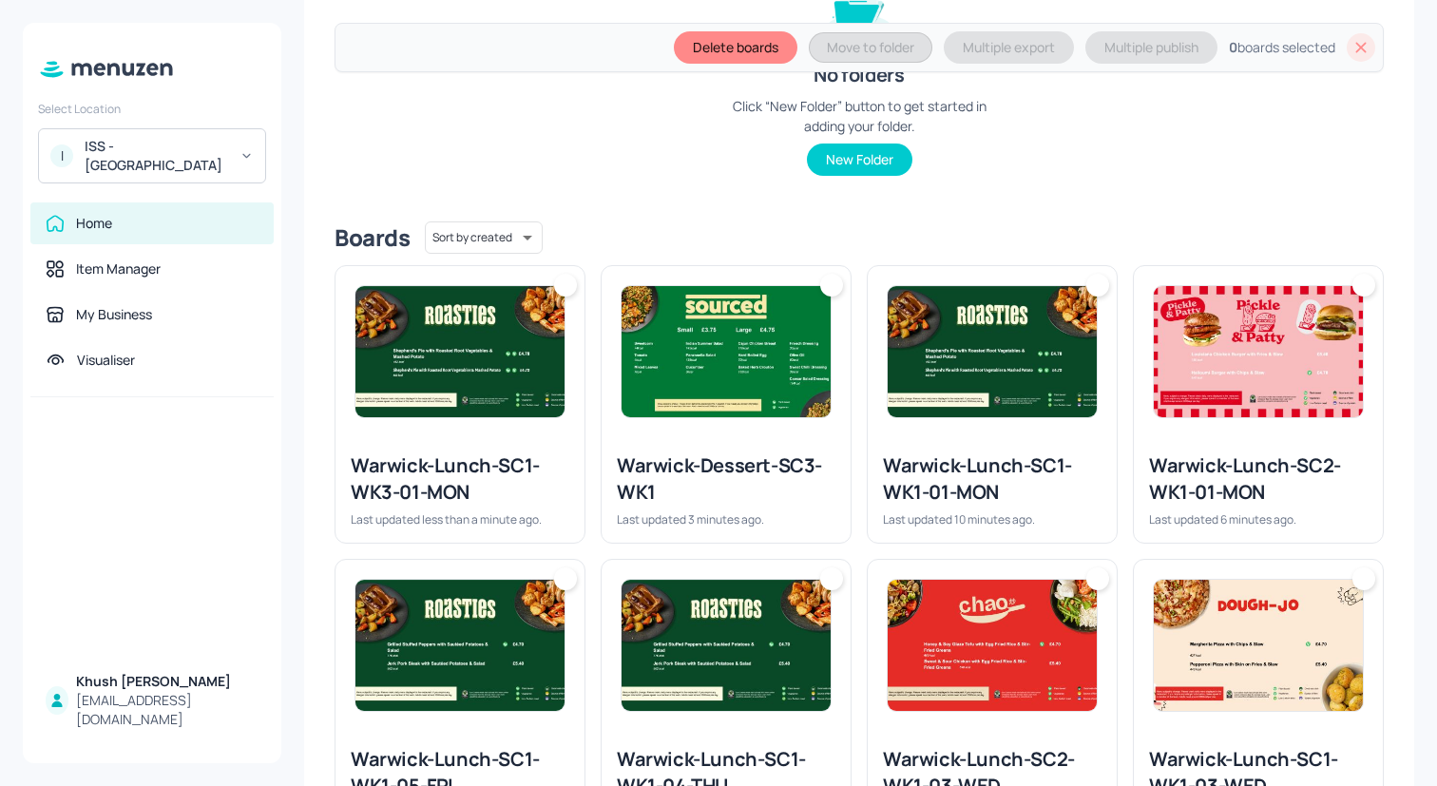
scroll to position [349, 0]
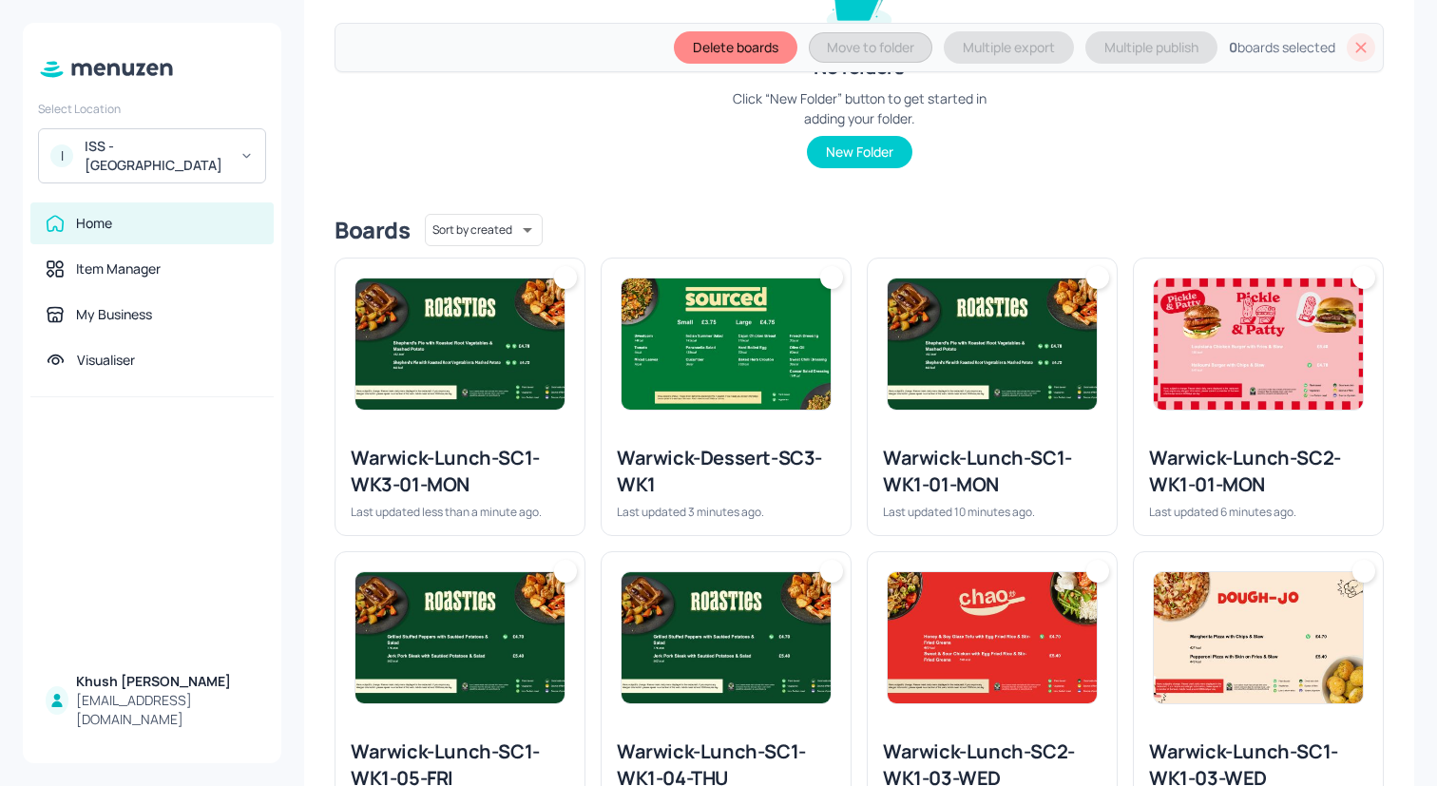
click at [461, 391] on img at bounding box center [460, 344] width 209 height 131
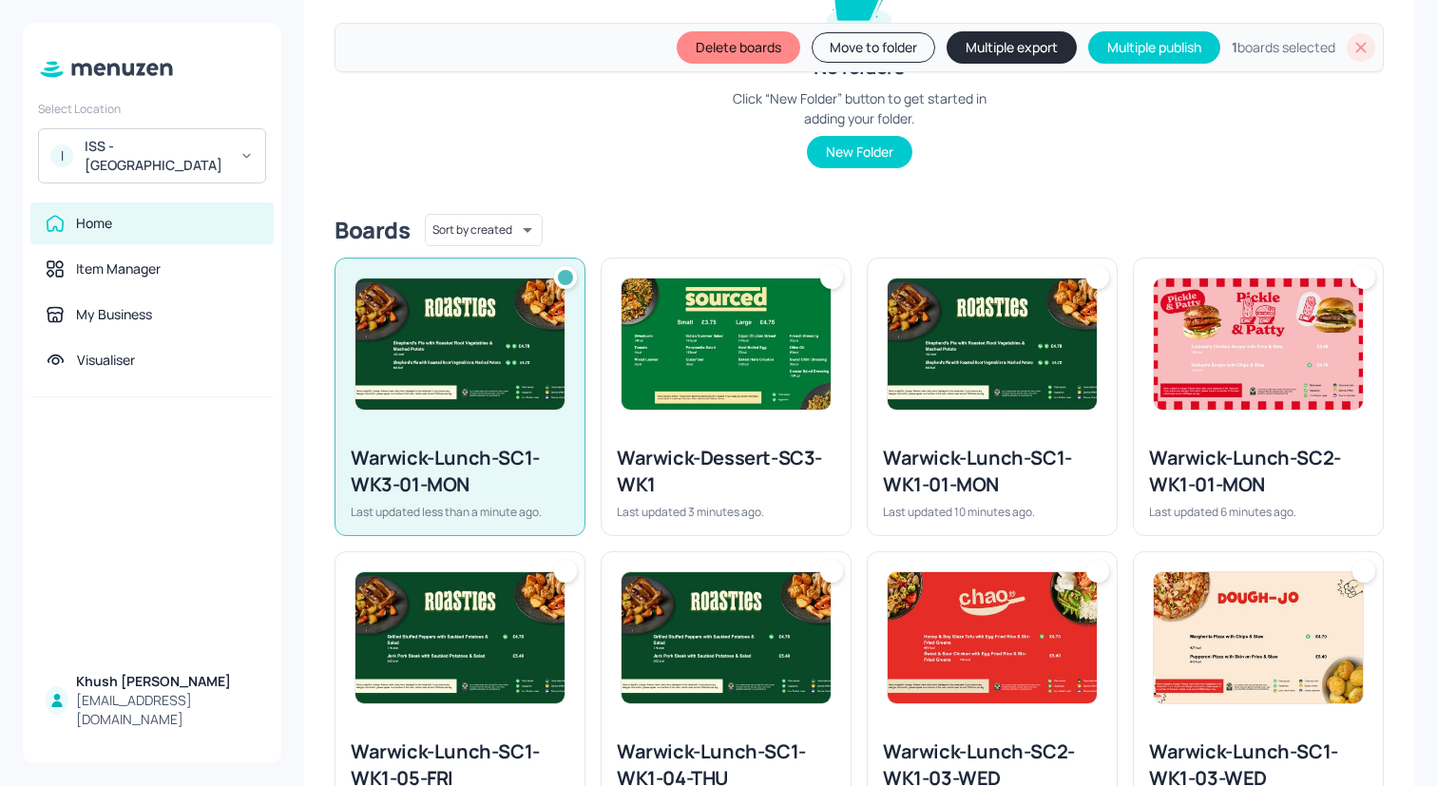
click at [861, 46] on button "Move to folder" at bounding box center [874, 47] width 124 height 30
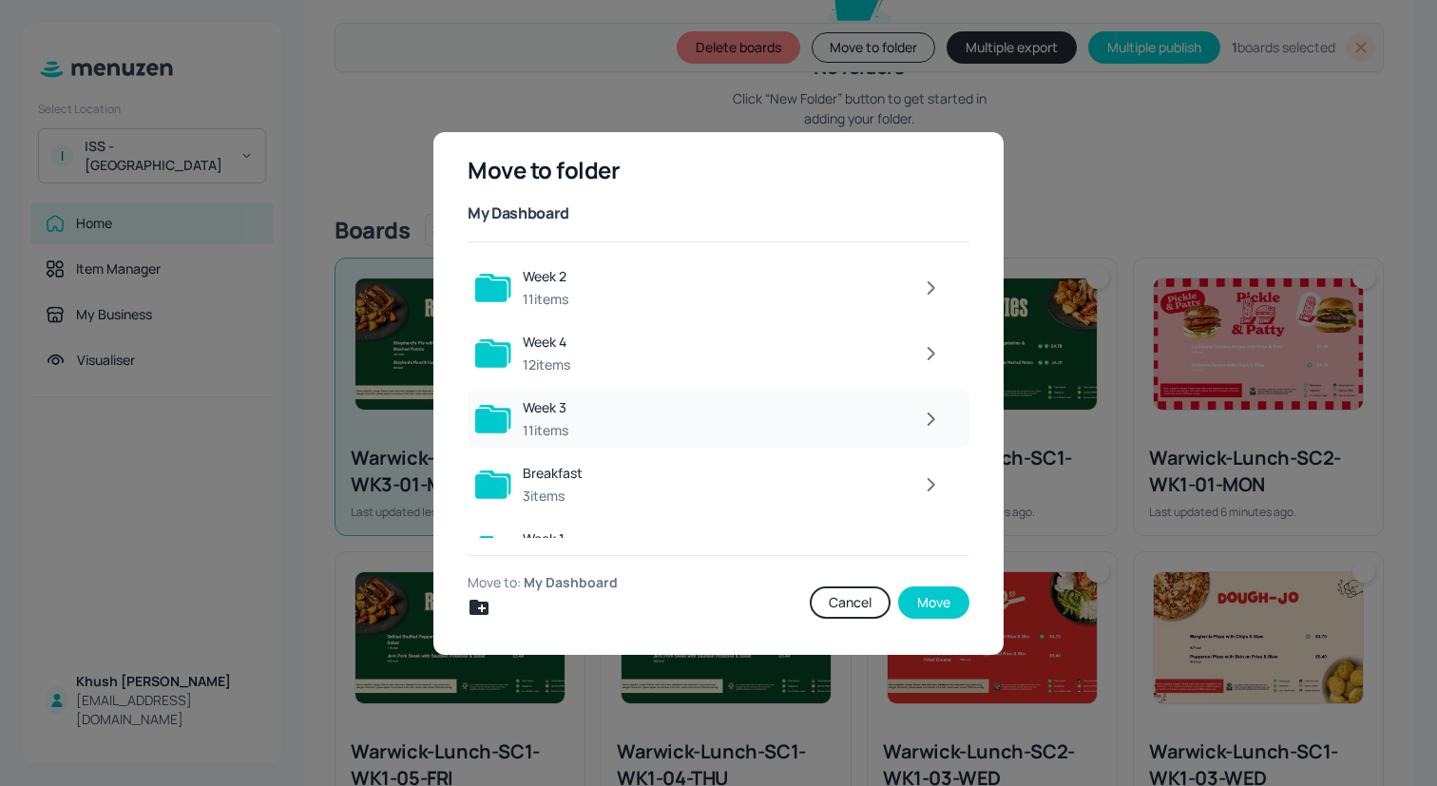
scroll to position [145, 0]
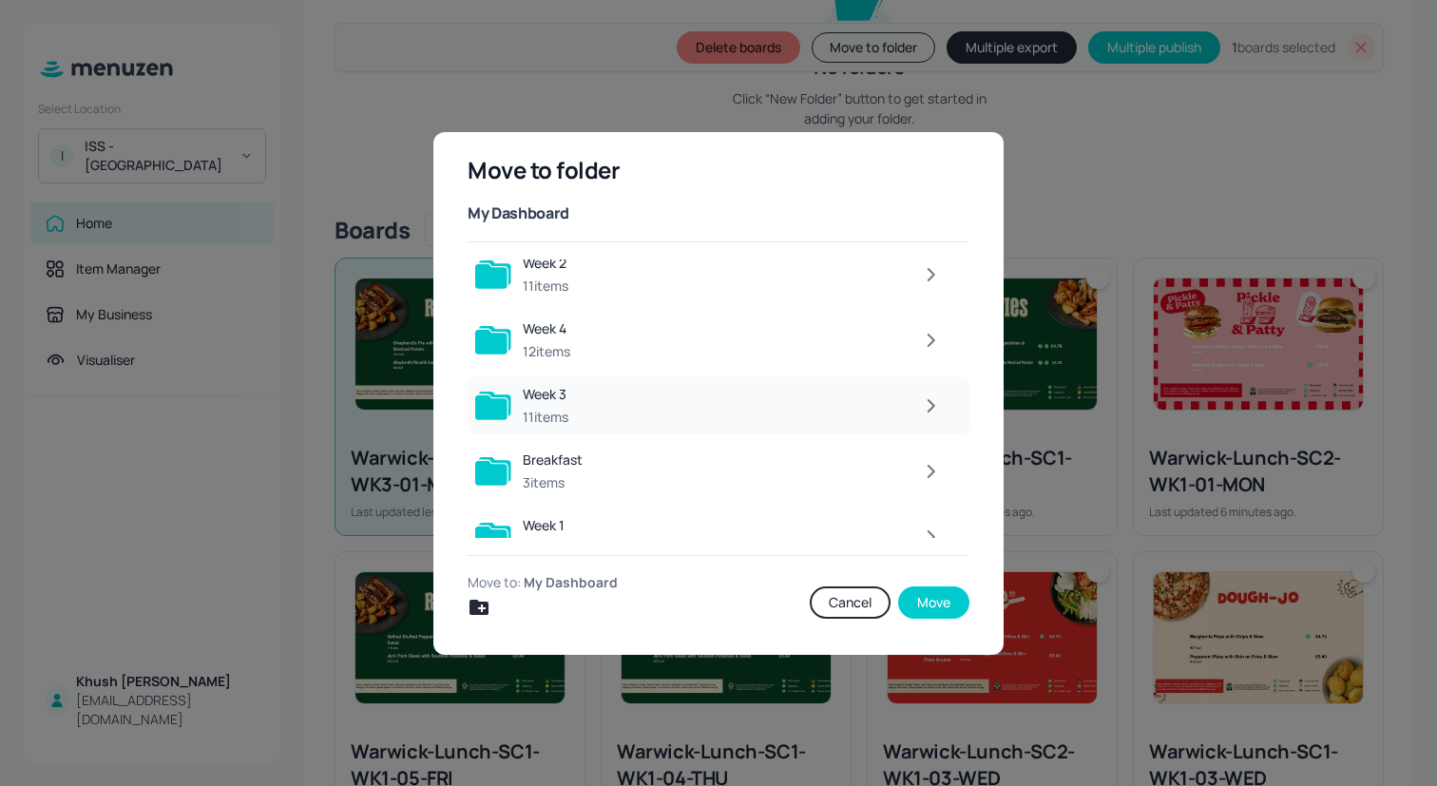
click at [693, 402] on div at bounding box center [766, 406] width 372 height 38
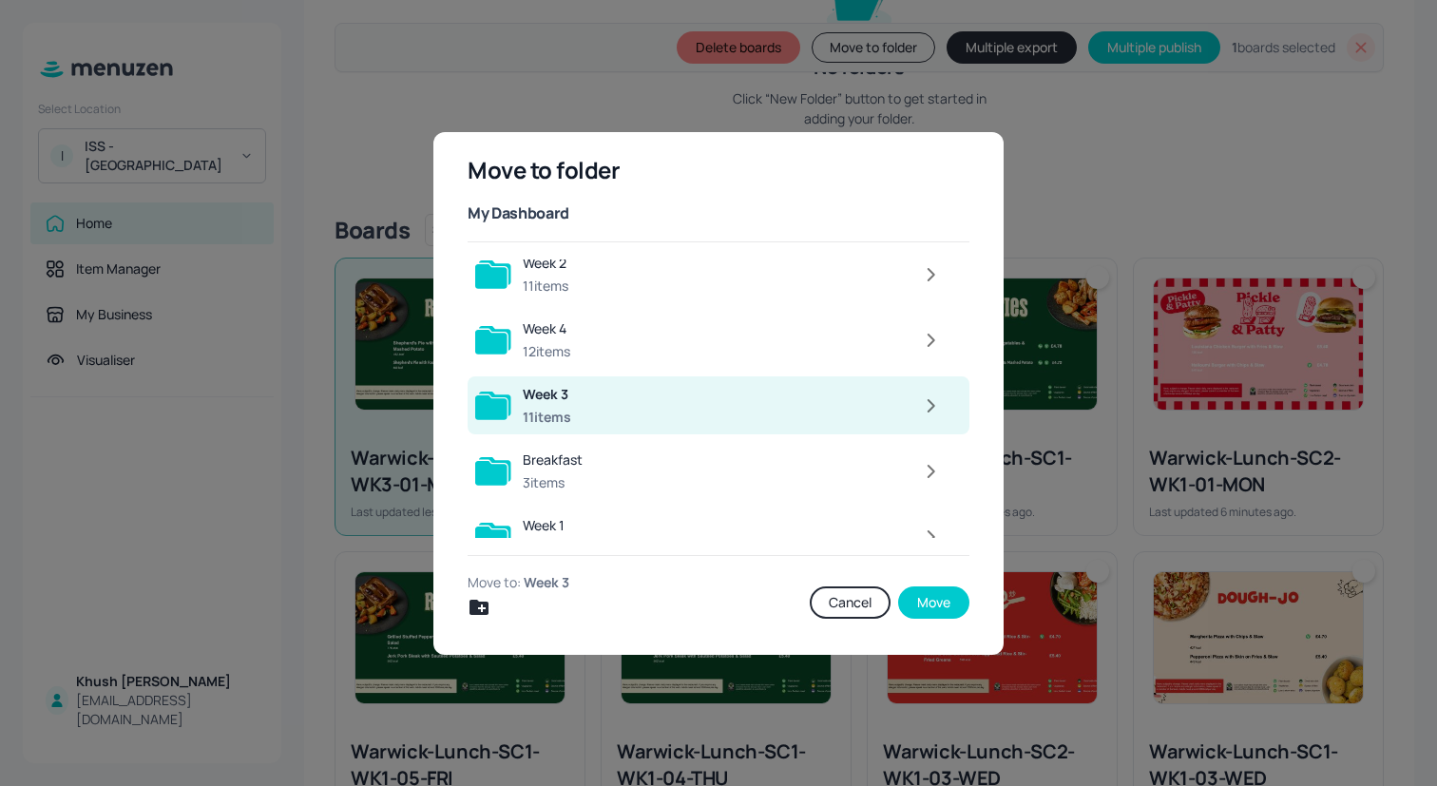
click at [693, 402] on div at bounding box center [767, 406] width 369 height 38
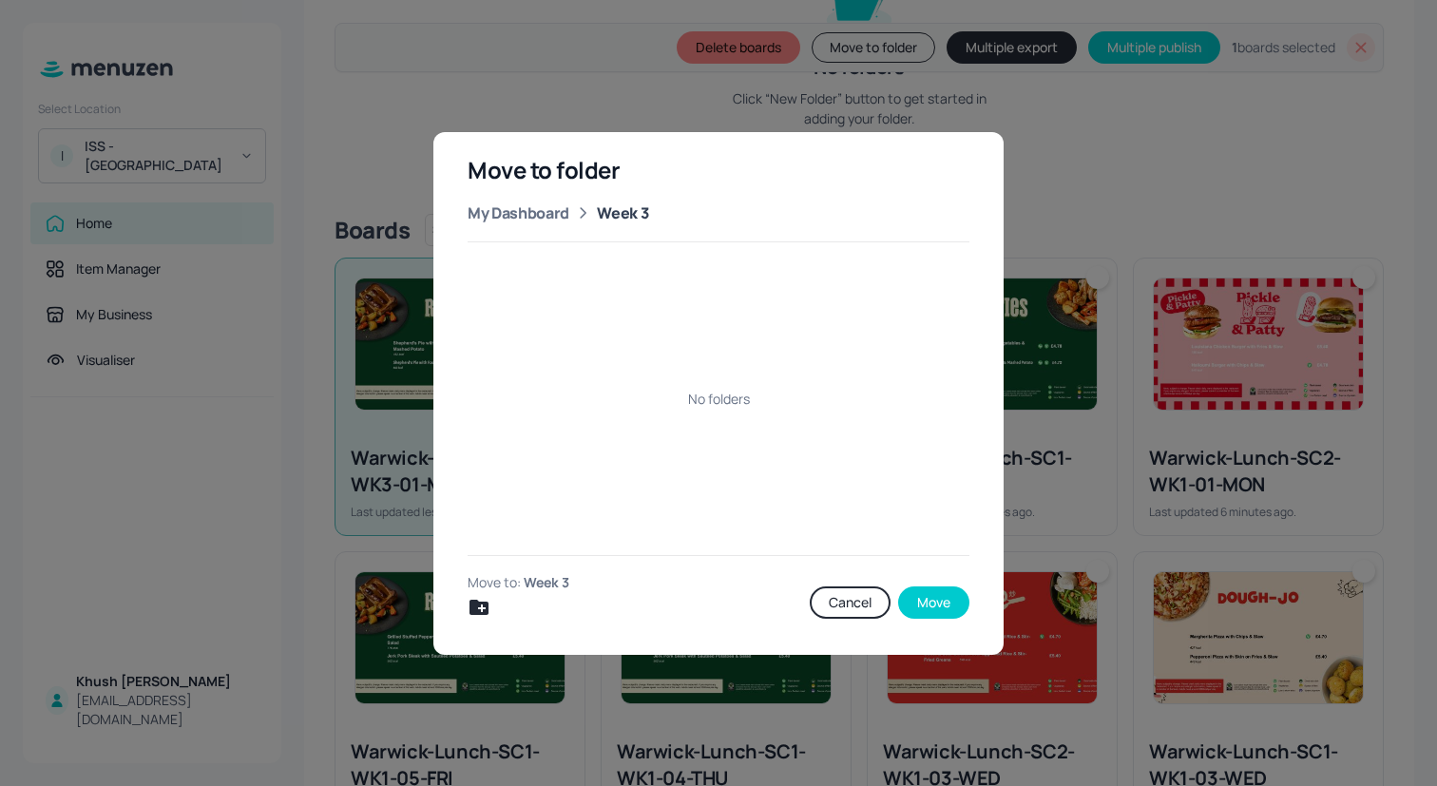
scroll to position [0, 0]
click at [858, 599] on button "Cancel" at bounding box center [850, 603] width 81 height 32
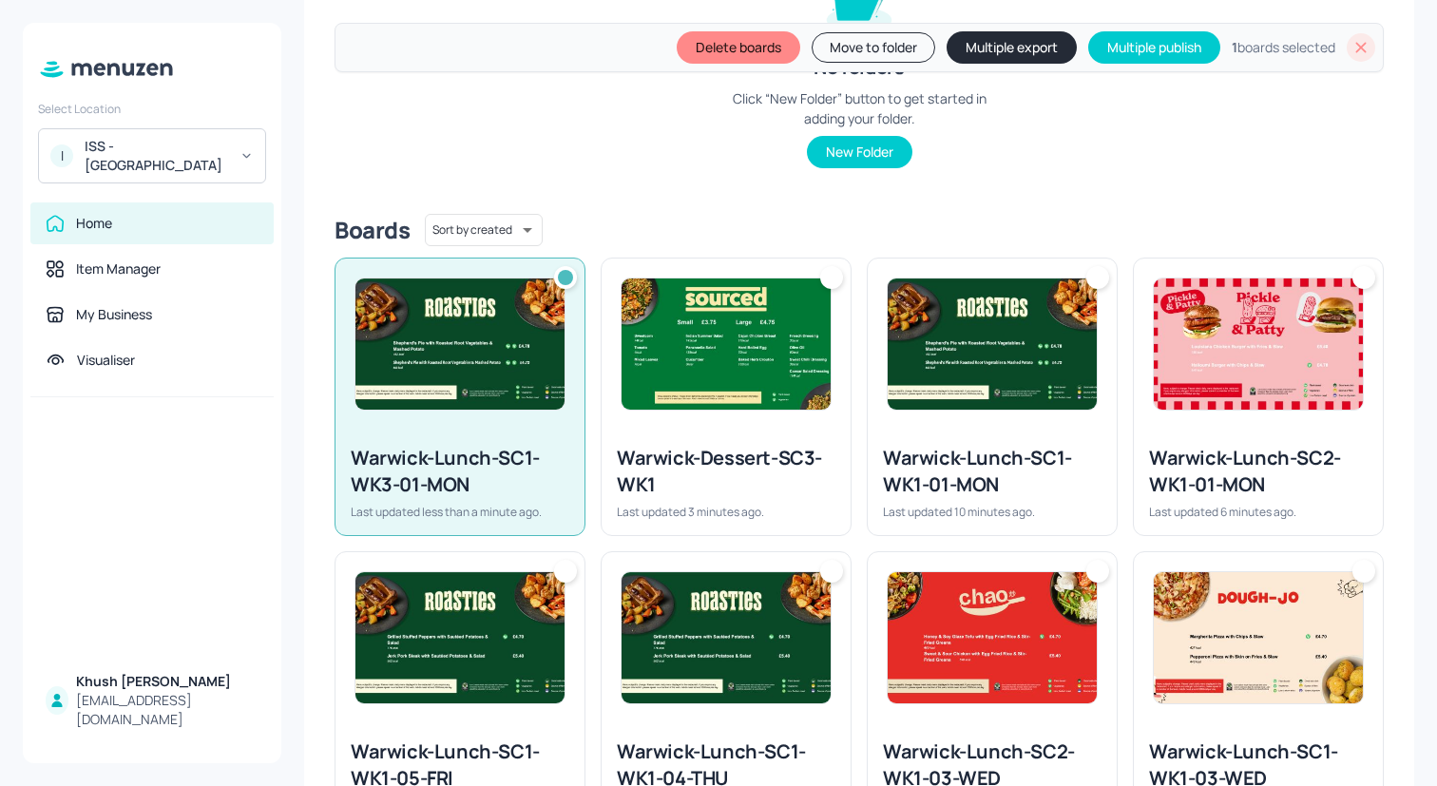
click at [1358, 48] on icon at bounding box center [1361, 47] width 19 height 19
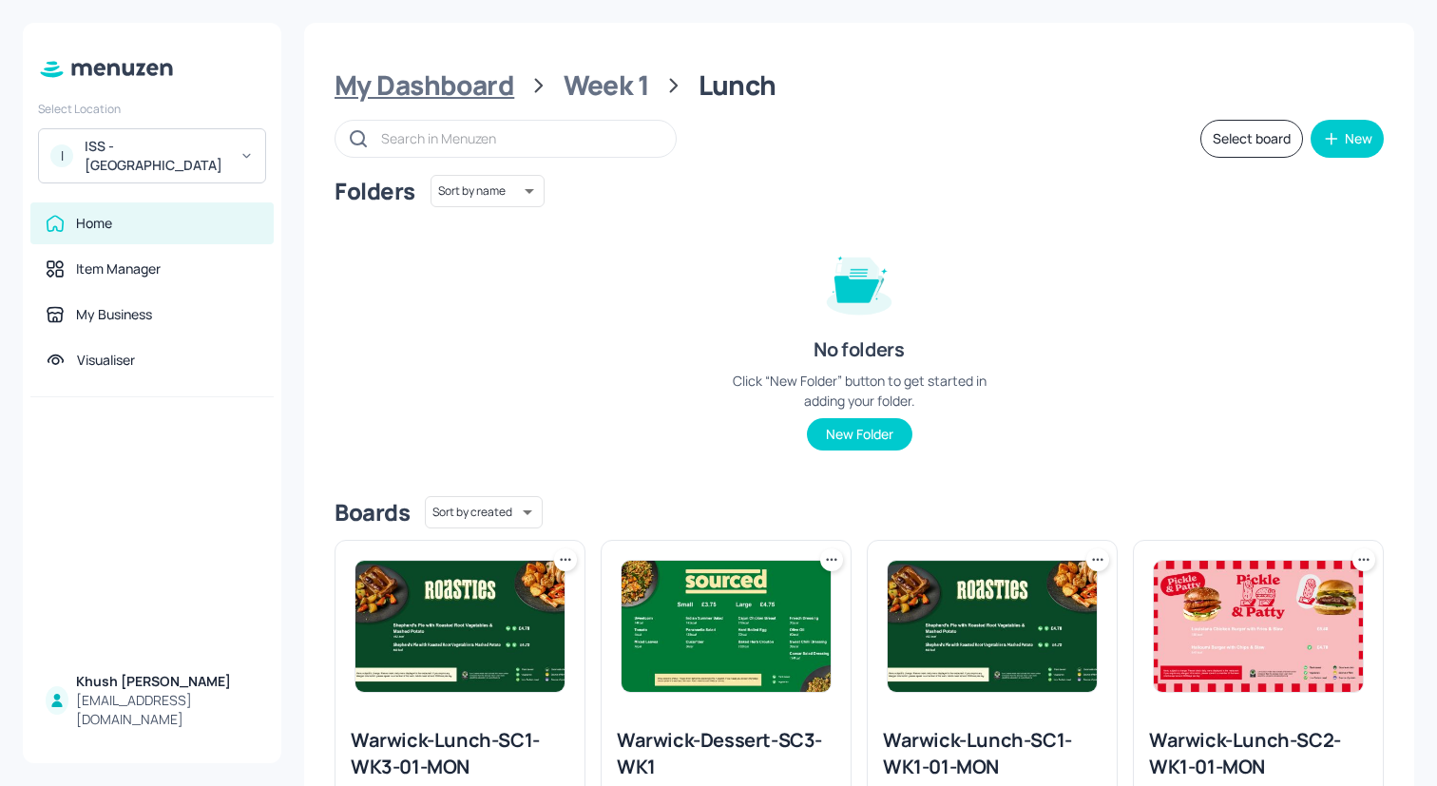
click at [477, 74] on div "My Dashboard" at bounding box center [425, 85] width 180 height 34
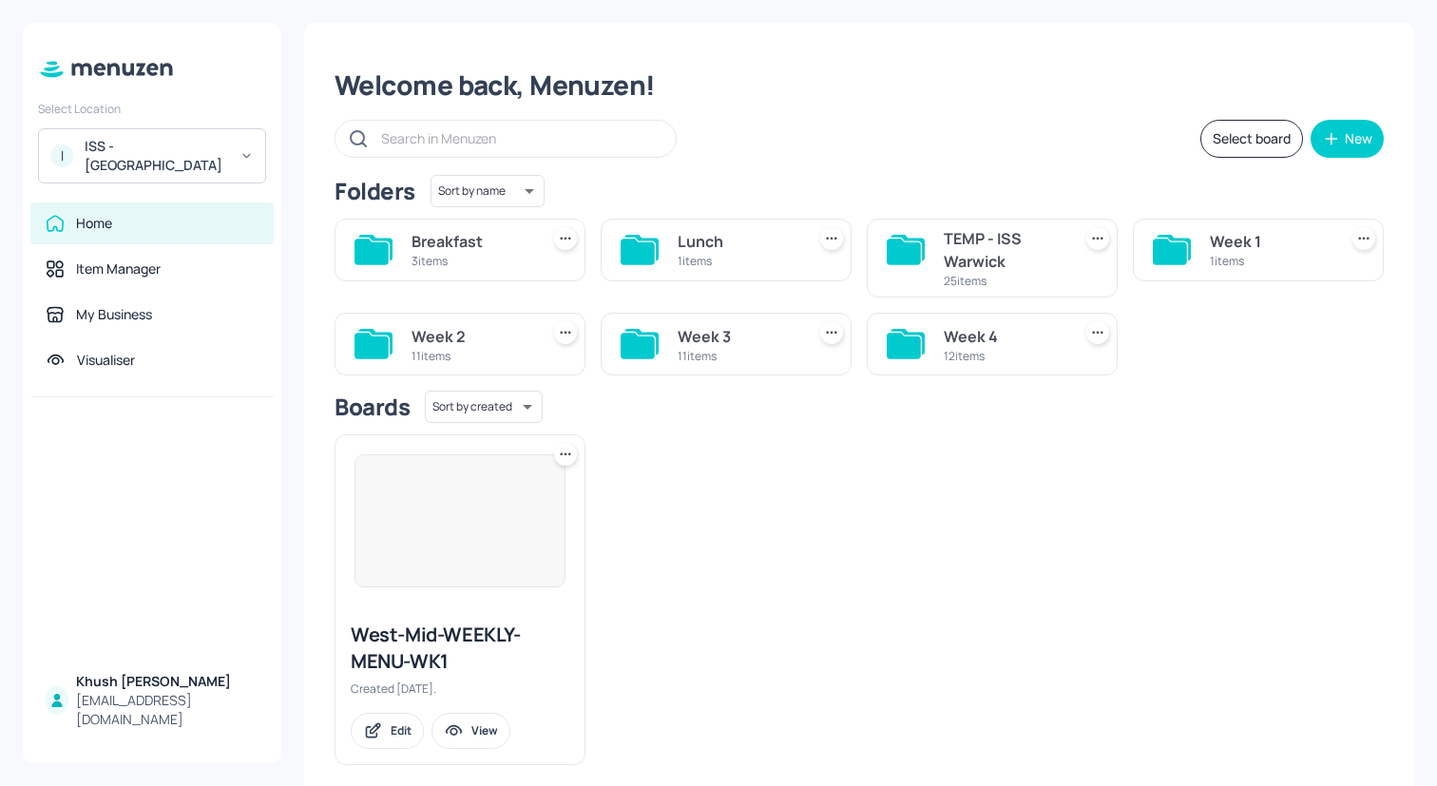
click at [682, 342] on div "Week 3" at bounding box center [738, 336] width 120 height 23
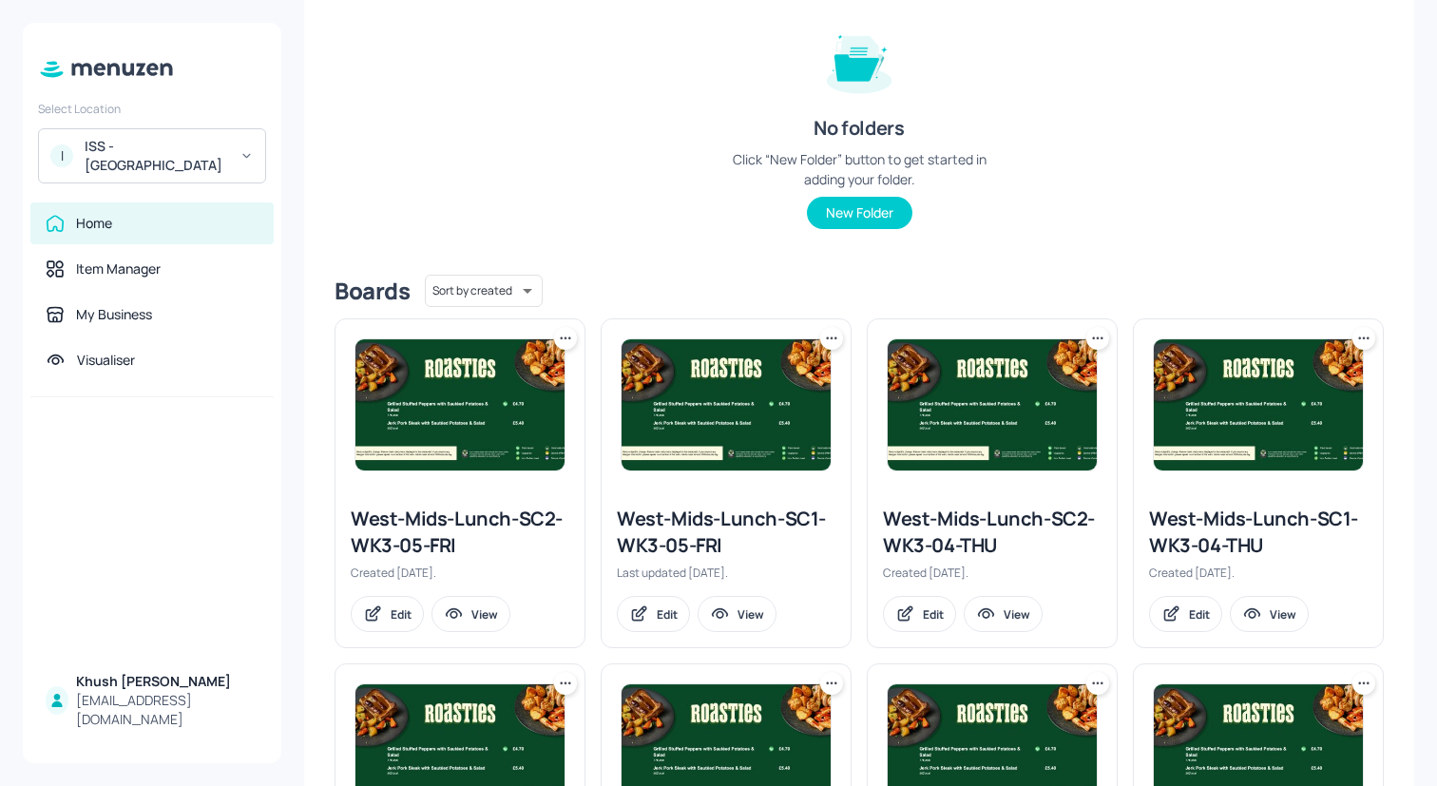
scroll to position [244, 0]
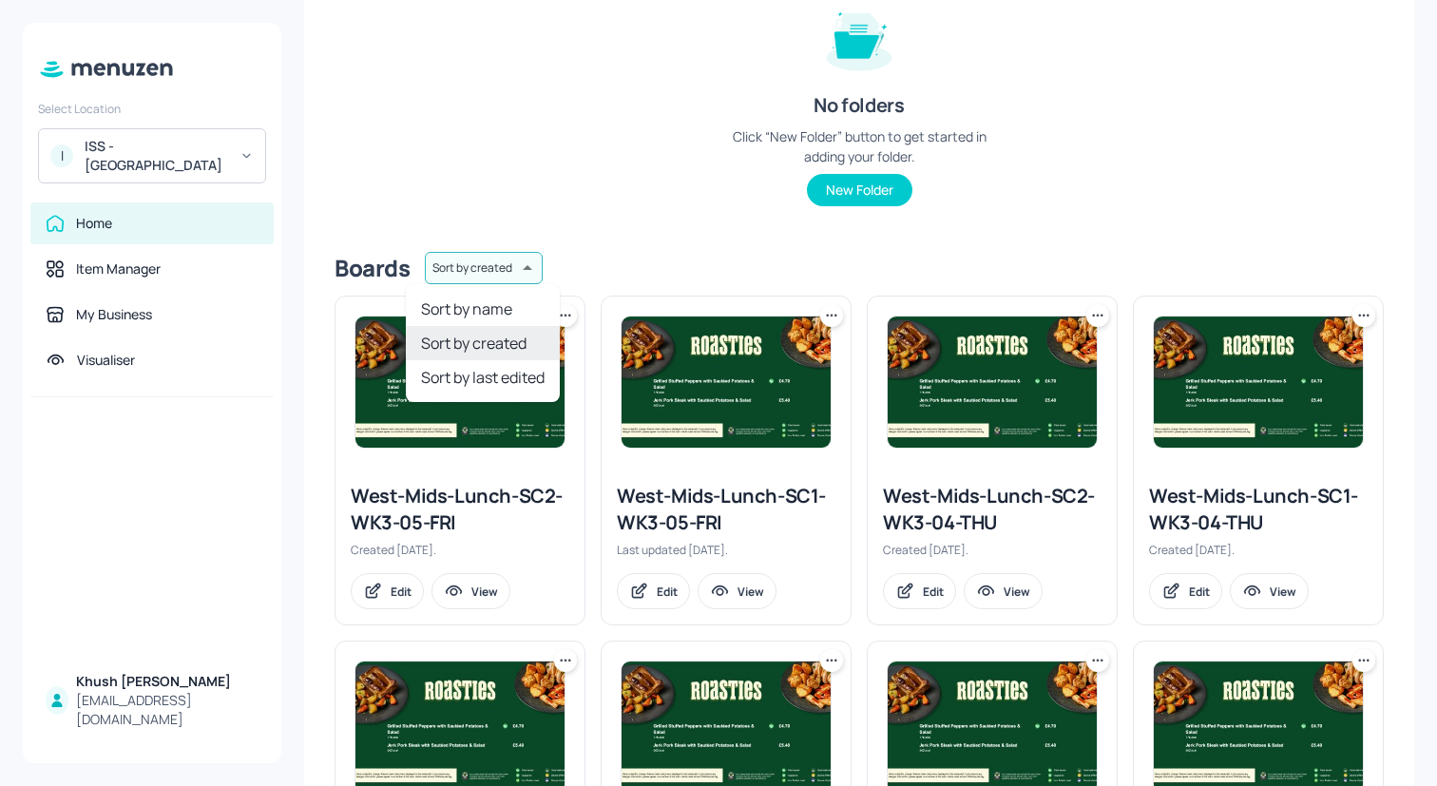
click at [513, 266] on body "Select Location I ISS - Warwick Home Item Manager My Business Visualiser Khush …" at bounding box center [718, 393] width 1437 height 786
click at [510, 303] on li "Sort by name" at bounding box center [483, 309] width 154 height 34
type input "name"
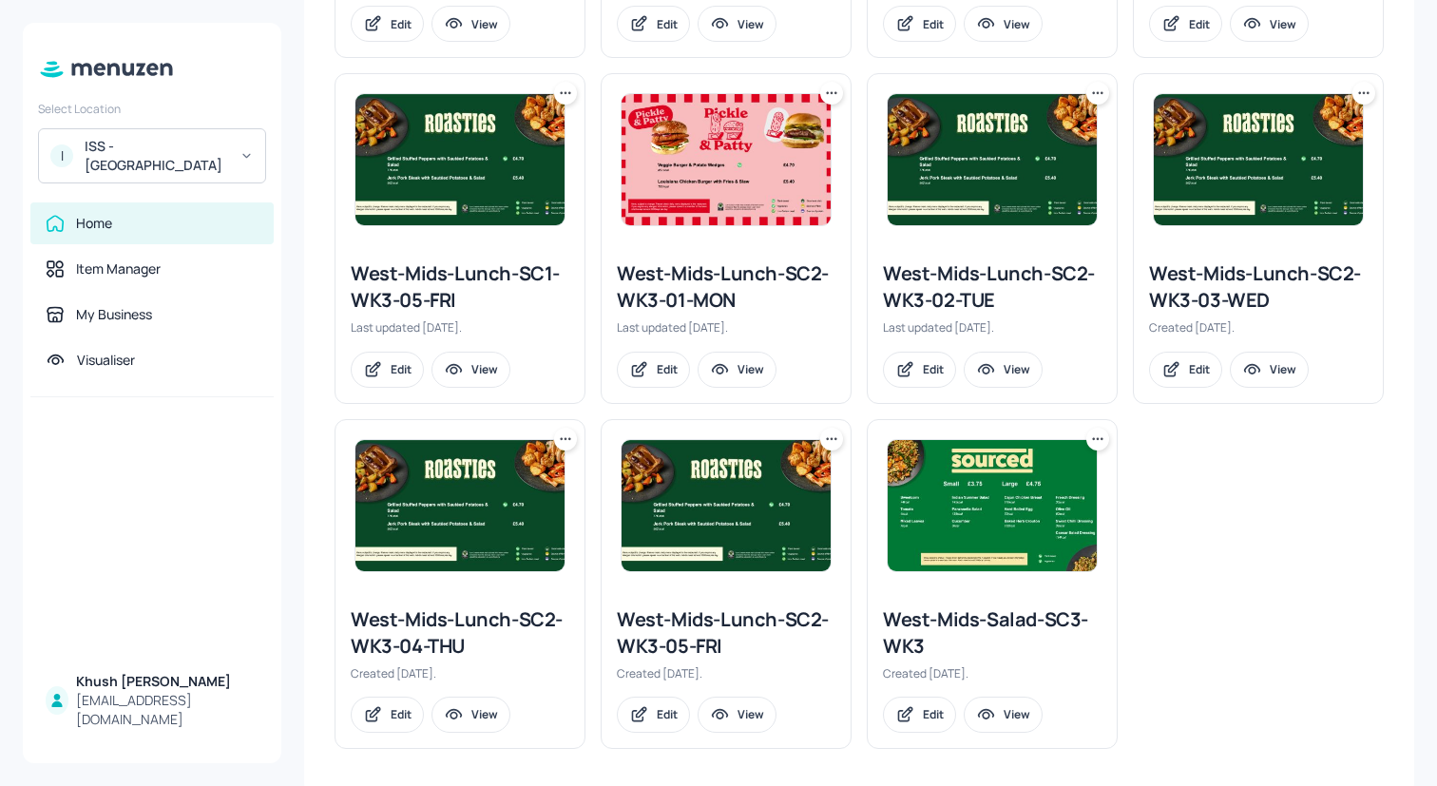
scroll to position [820, 0]
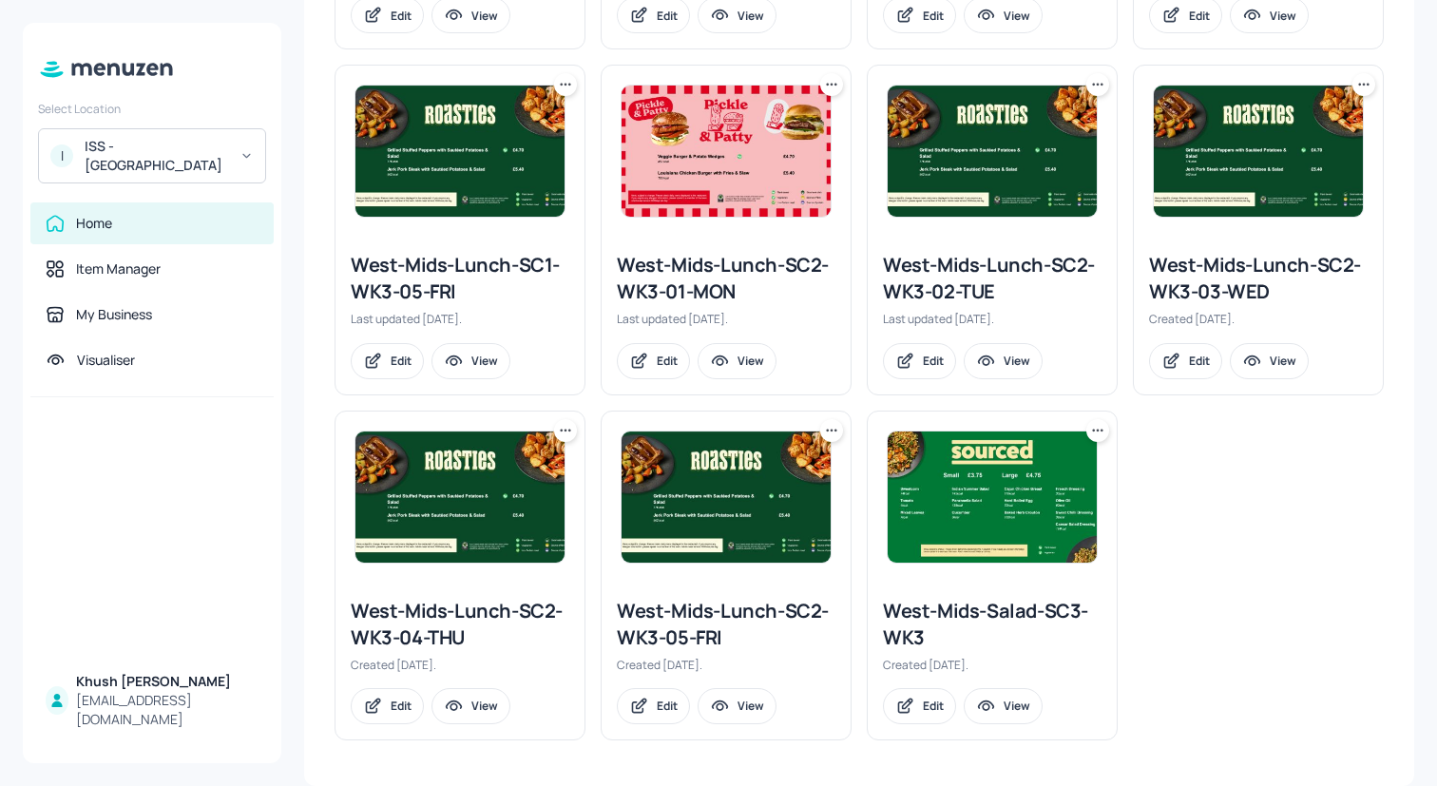
click at [1091, 431] on icon at bounding box center [1097, 430] width 19 height 19
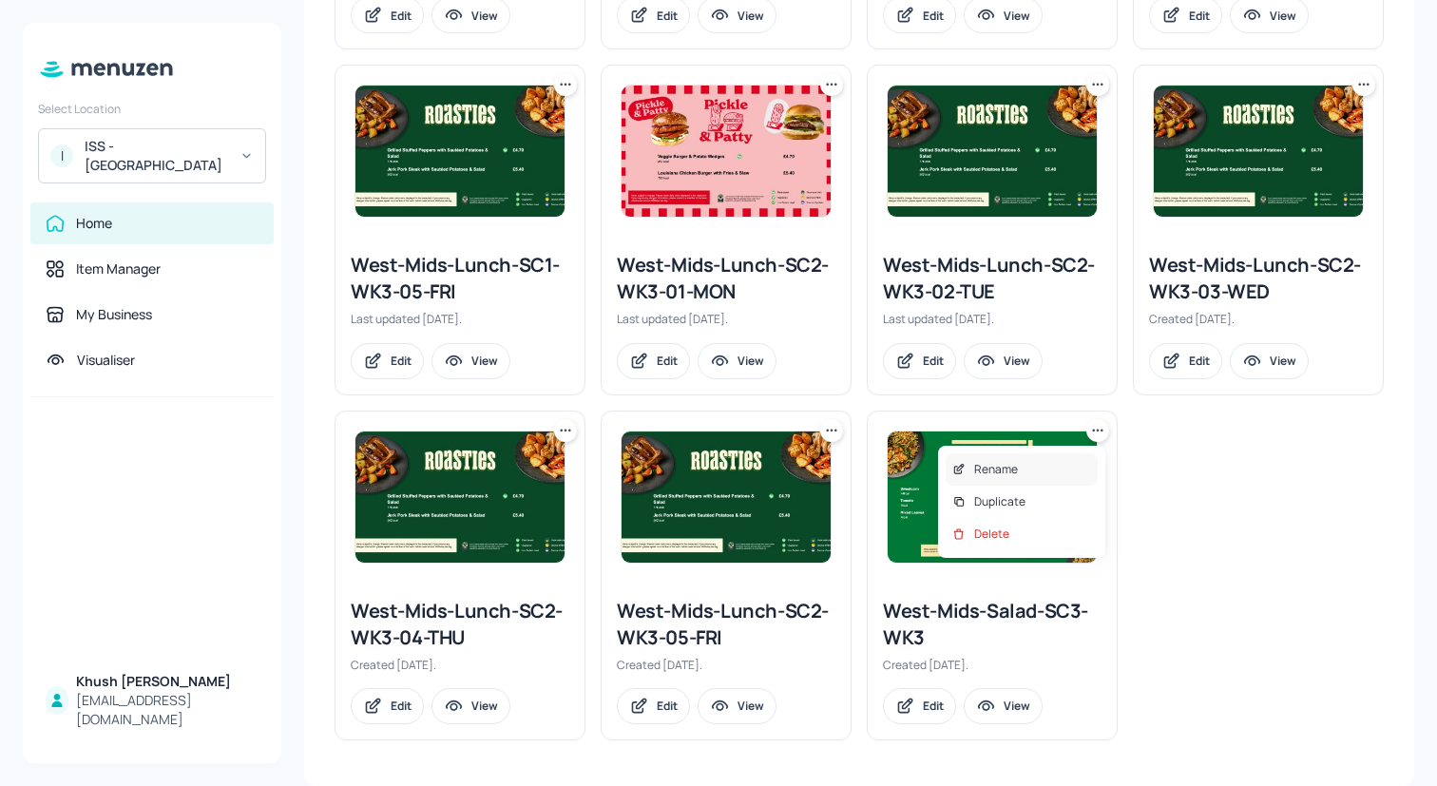
click at [998, 474] on p "Rename" at bounding box center [996, 469] width 44 height 17
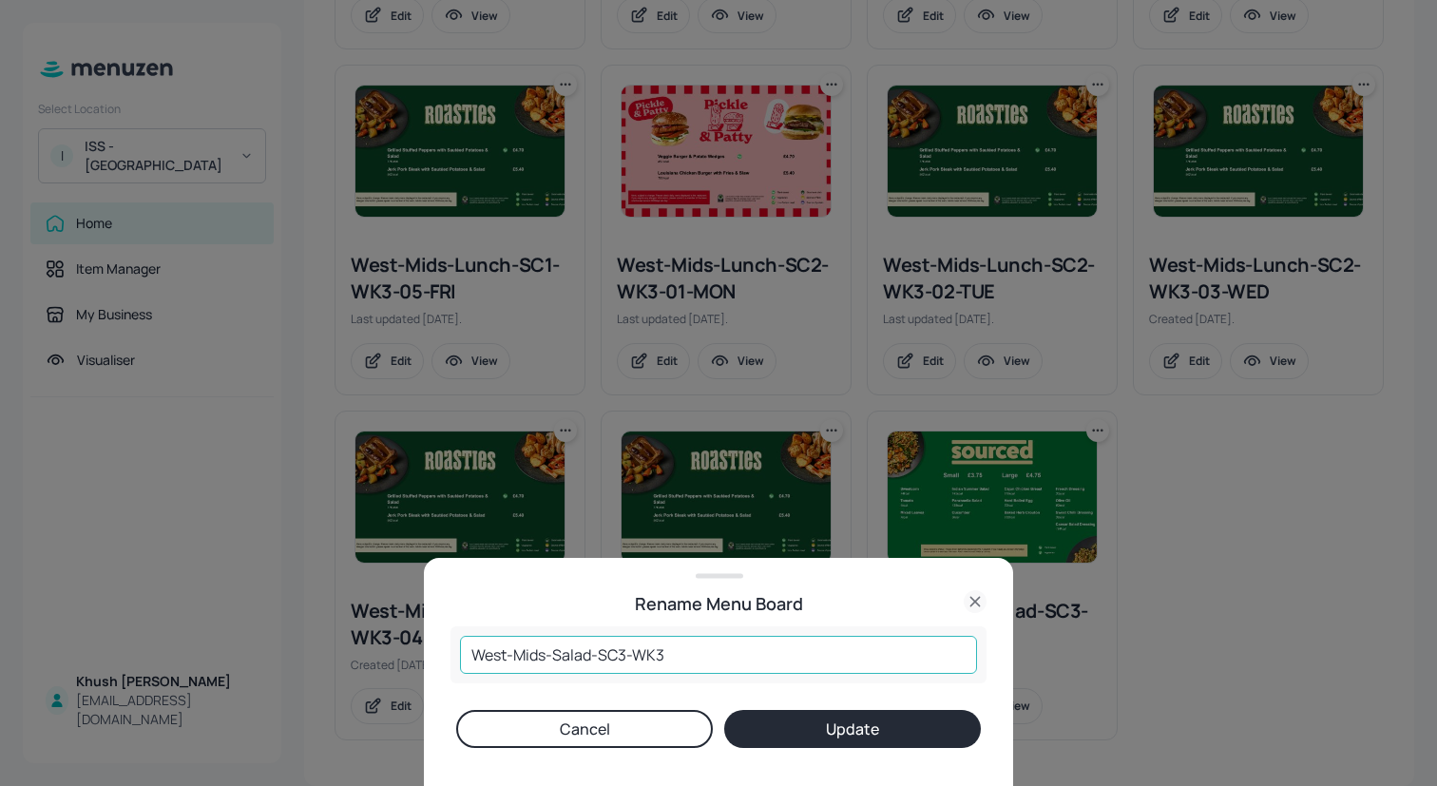
click at [591, 657] on input "West-Mids-Salad-SC3-WK3" at bounding box center [718, 655] width 517 height 38
drag, startPoint x: 548, startPoint y: 657, endPoint x: 436, endPoint y: 654, distance: 112.2
click at [436, 654] on div "Rename Menu Board West-Mids-Dessert-SC3-WK3 ​ Cancel Update" at bounding box center [718, 672] width 589 height 228
paste input "arwick"
type input "Warwick-Dessert-SC3-WK3"
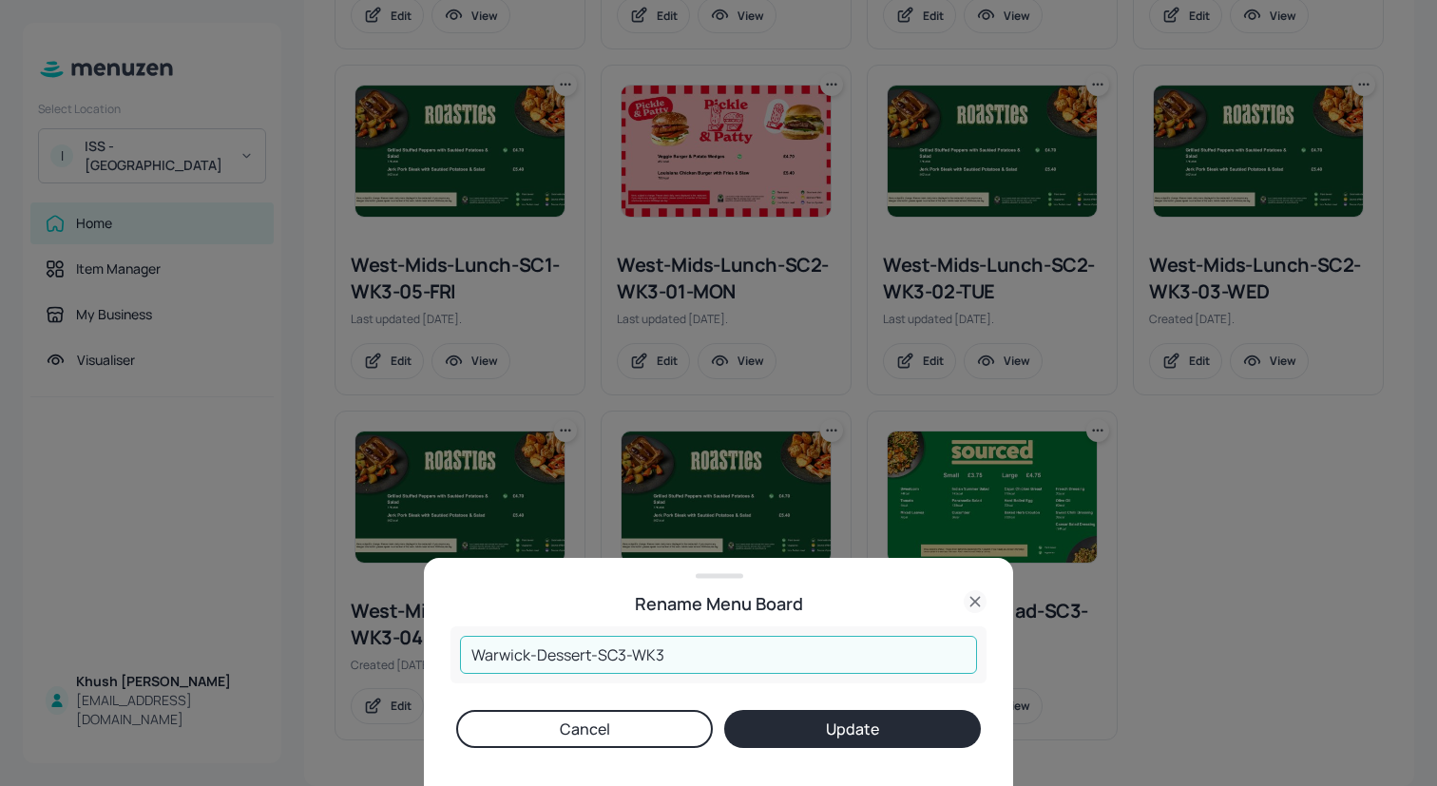
click at [939, 727] on button "Update" at bounding box center [852, 729] width 257 height 38
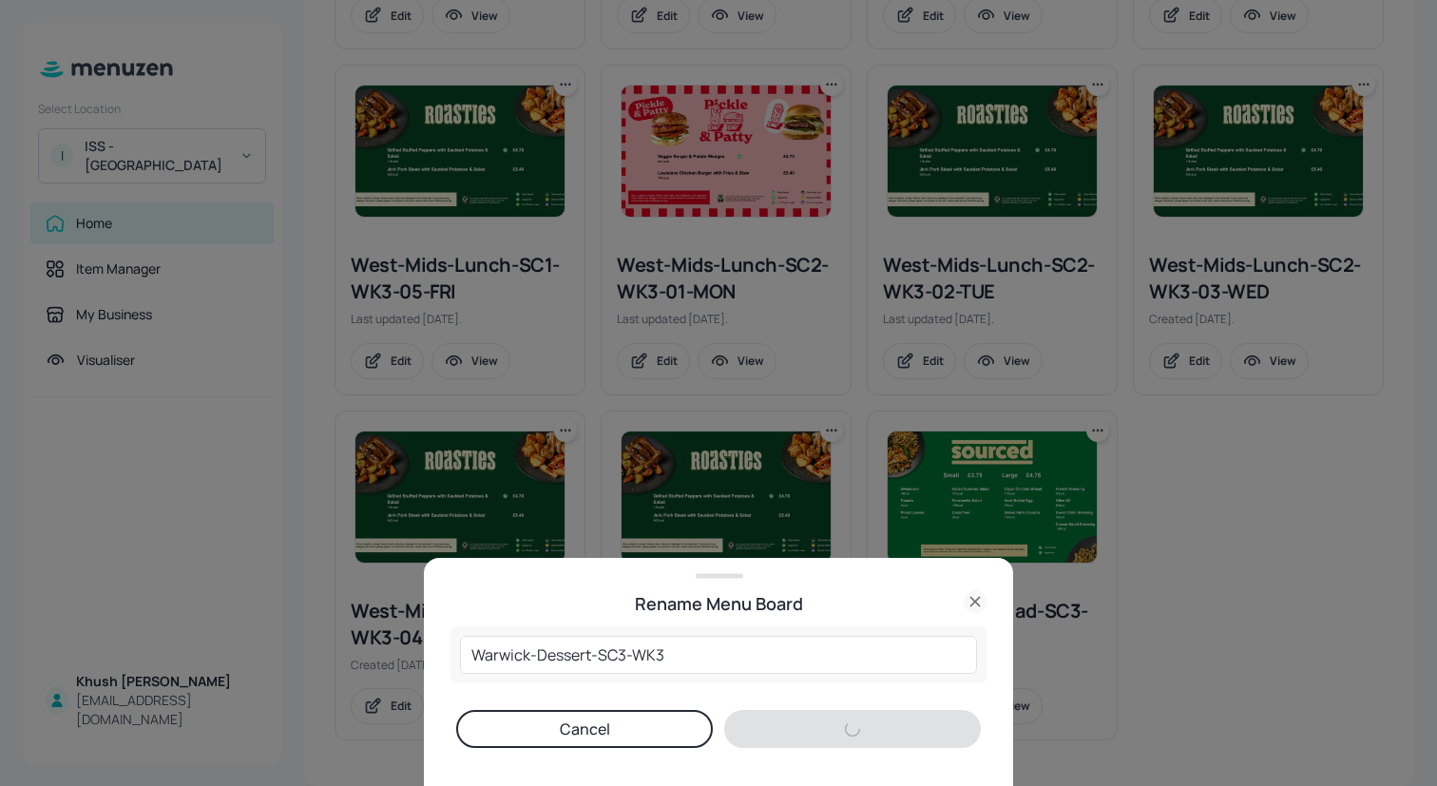
scroll to position [129, 0]
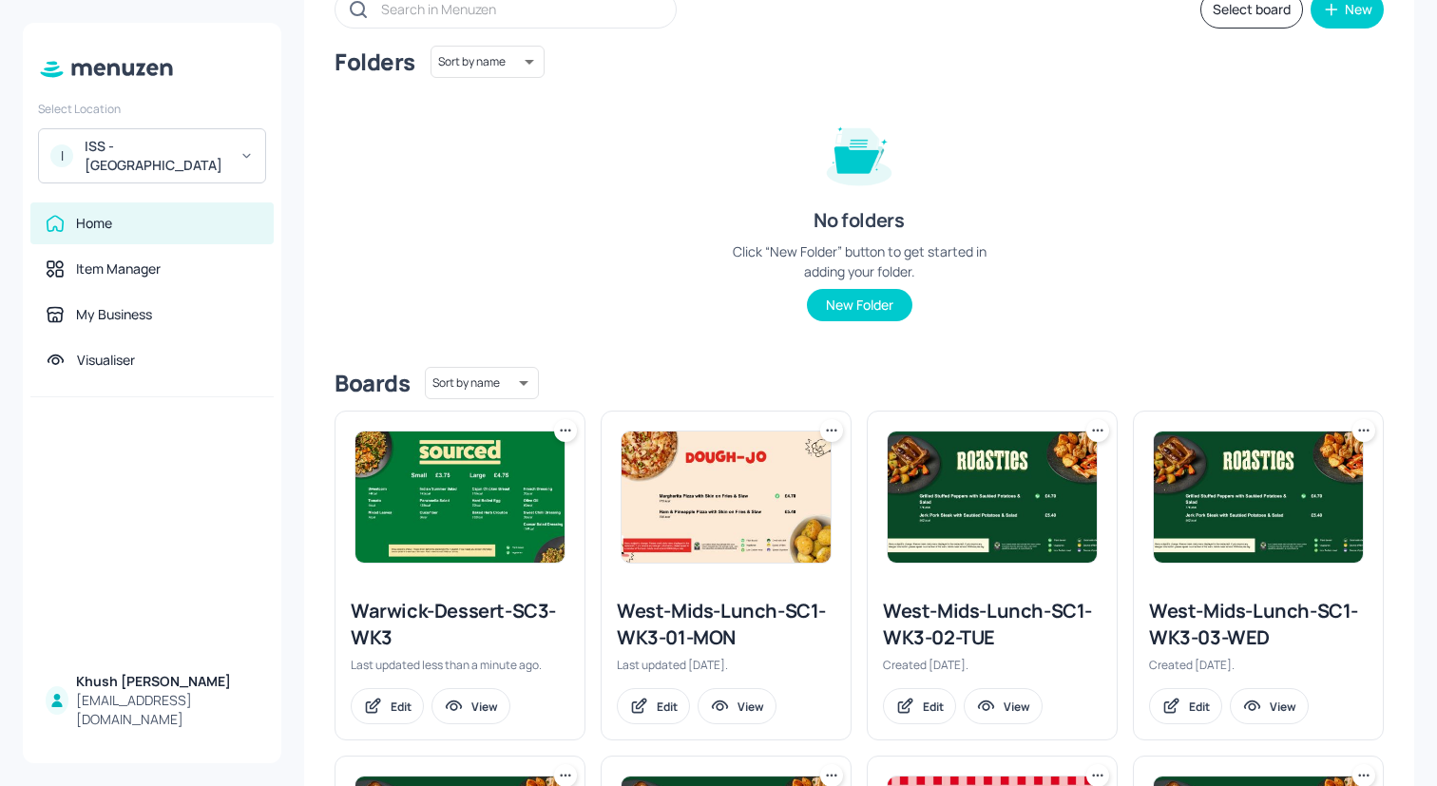
click at [522, 217] on div "Folders Sort by name name ​ No folders Click “New Folder” button to get started…" at bounding box center [859, 199] width 1049 height 306
click at [485, 608] on div "Warwick-Dessert-SC3-WK3" at bounding box center [460, 624] width 219 height 53
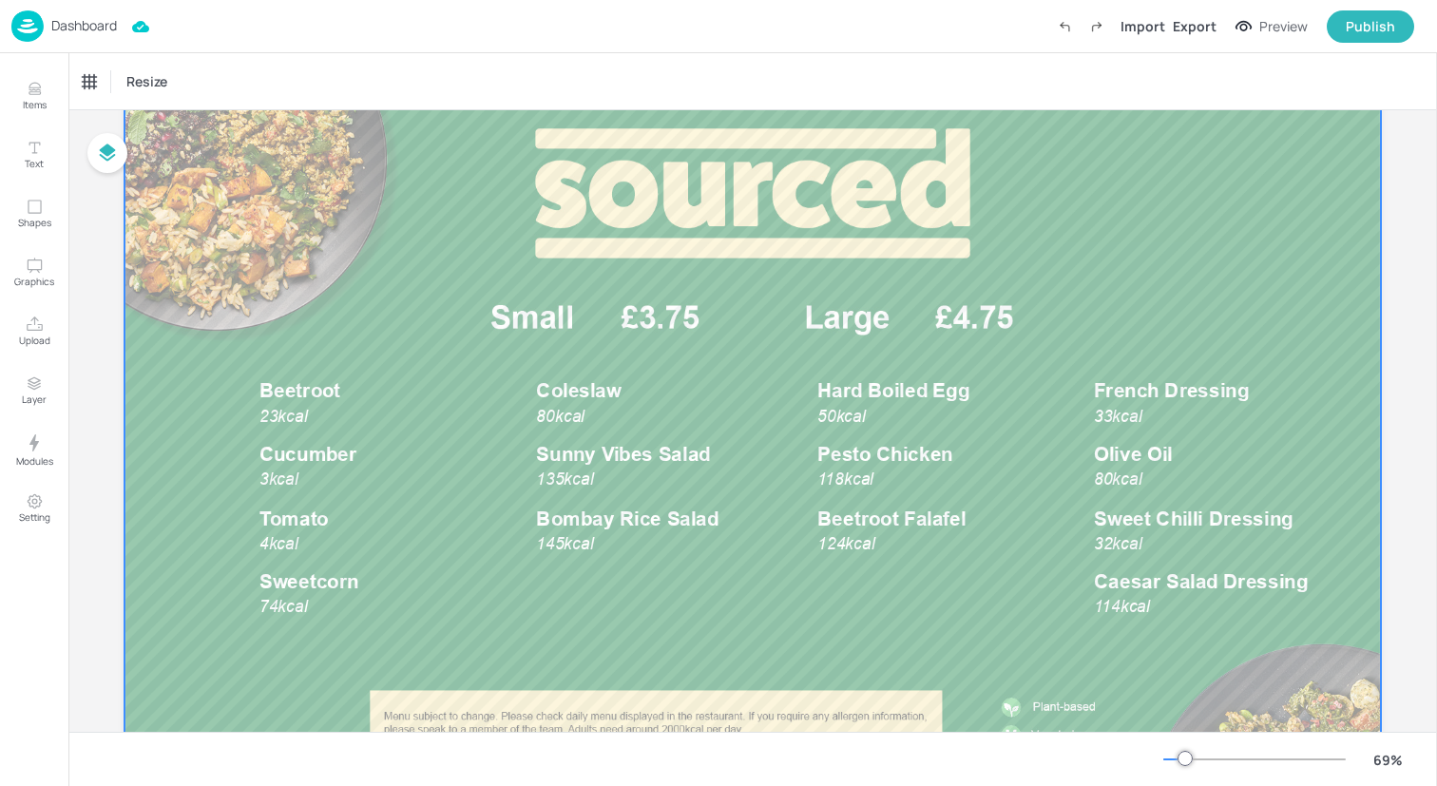
scroll to position [106, 0]
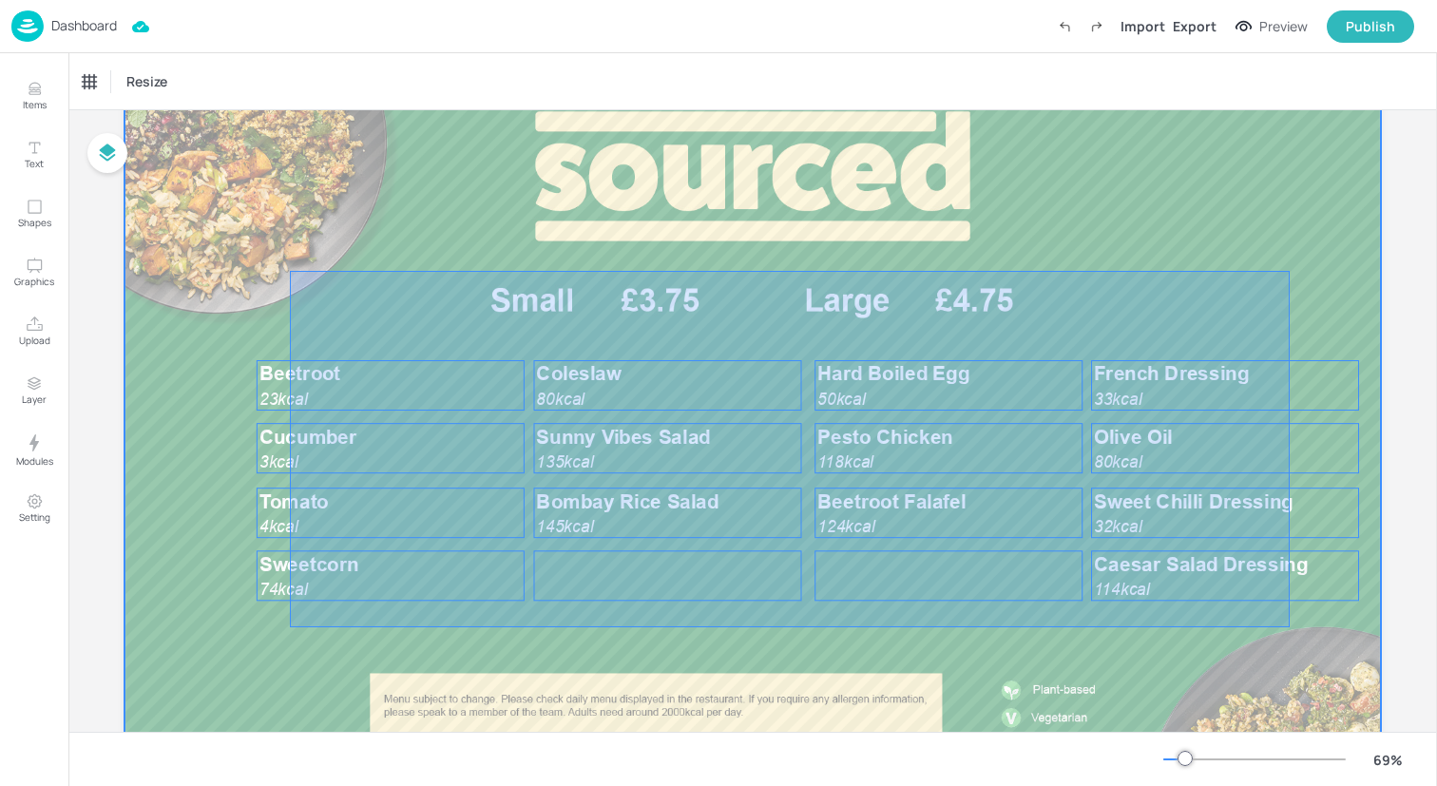
drag, startPoint x: 290, startPoint y: 627, endPoint x: 1283, endPoint y: 264, distance: 1057.6
click at [1283, 264] on div at bounding box center [753, 418] width 1257 height 707
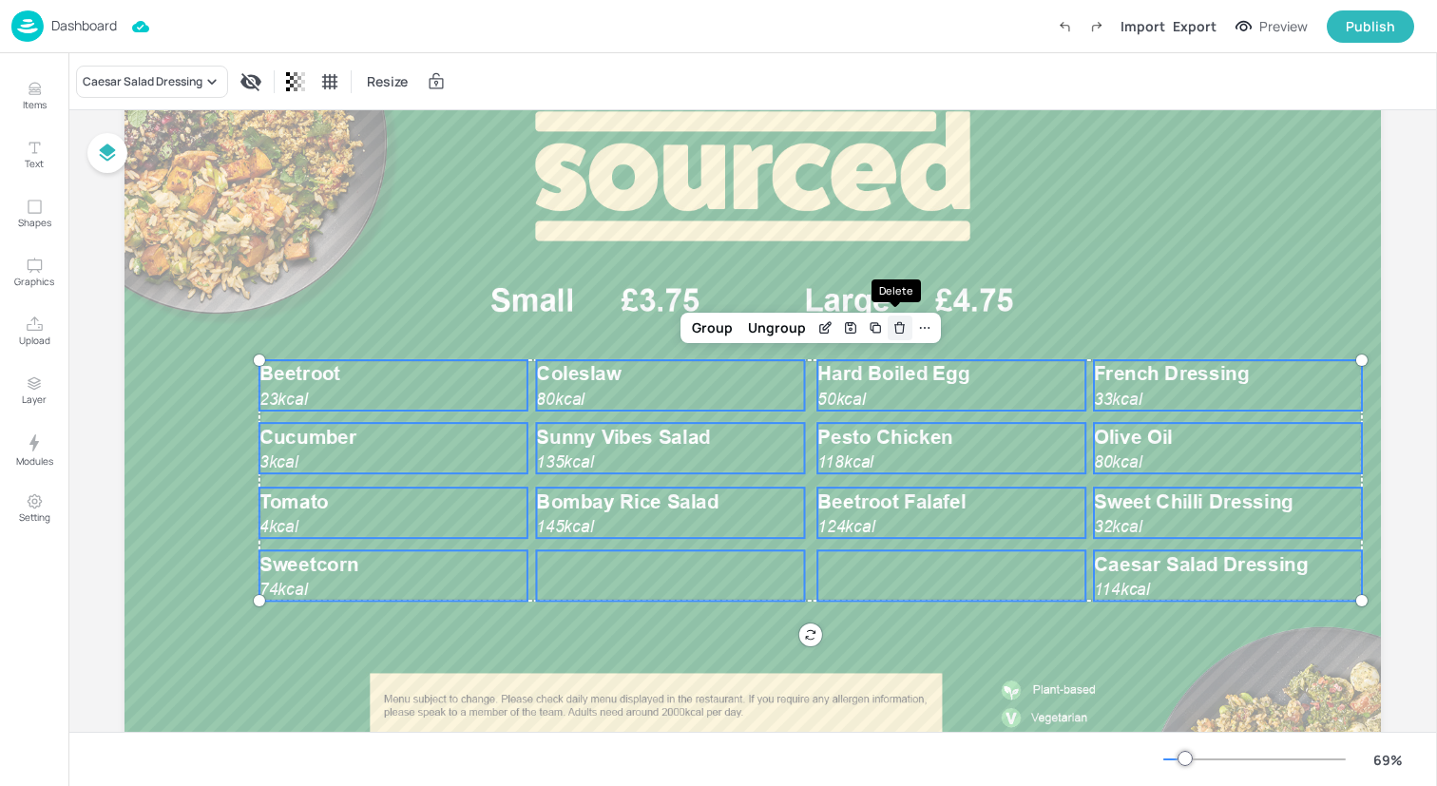
click at [897, 320] on icon "Delete" at bounding box center [900, 327] width 14 height 15
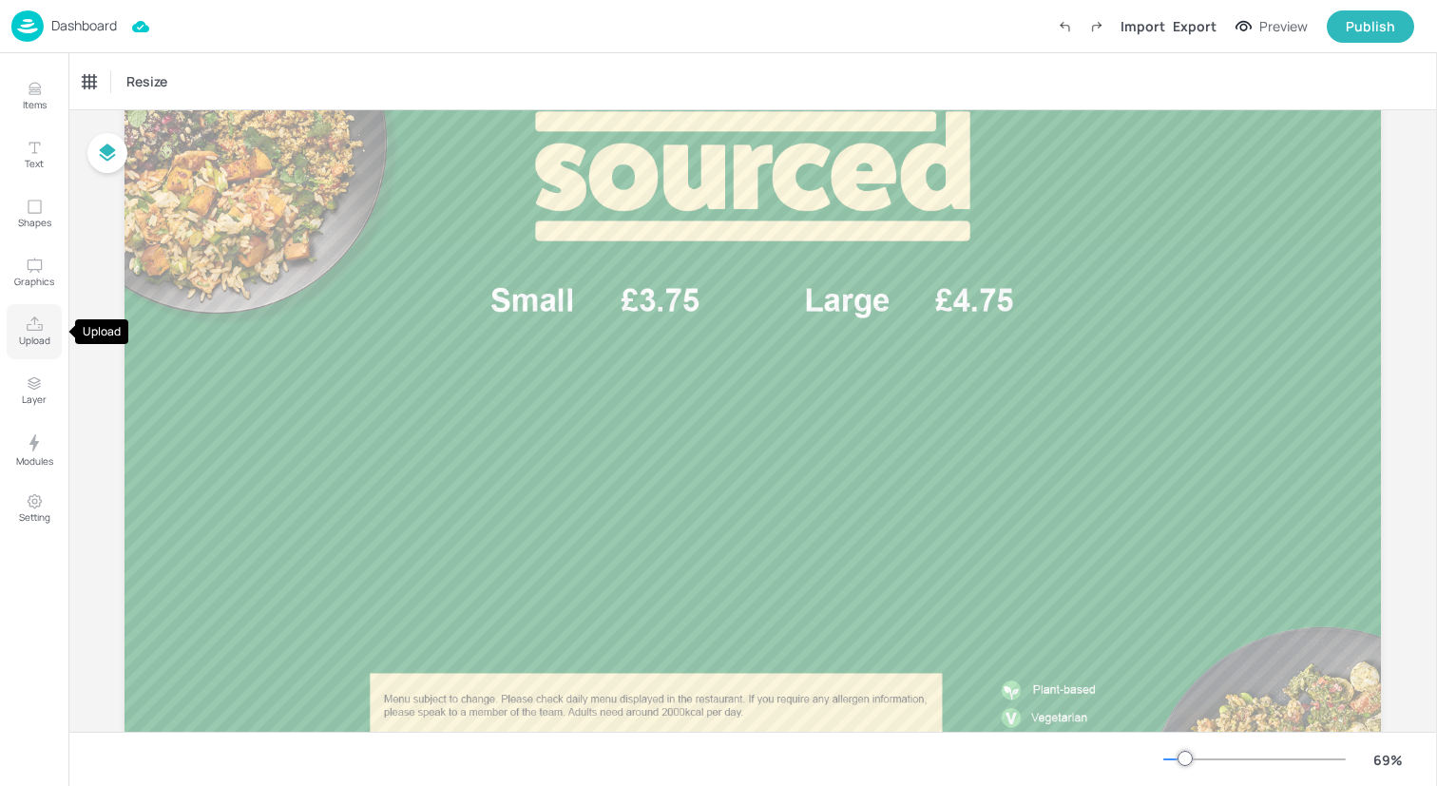
click at [29, 326] on icon "Upload" at bounding box center [35, 325] width 18 height 18
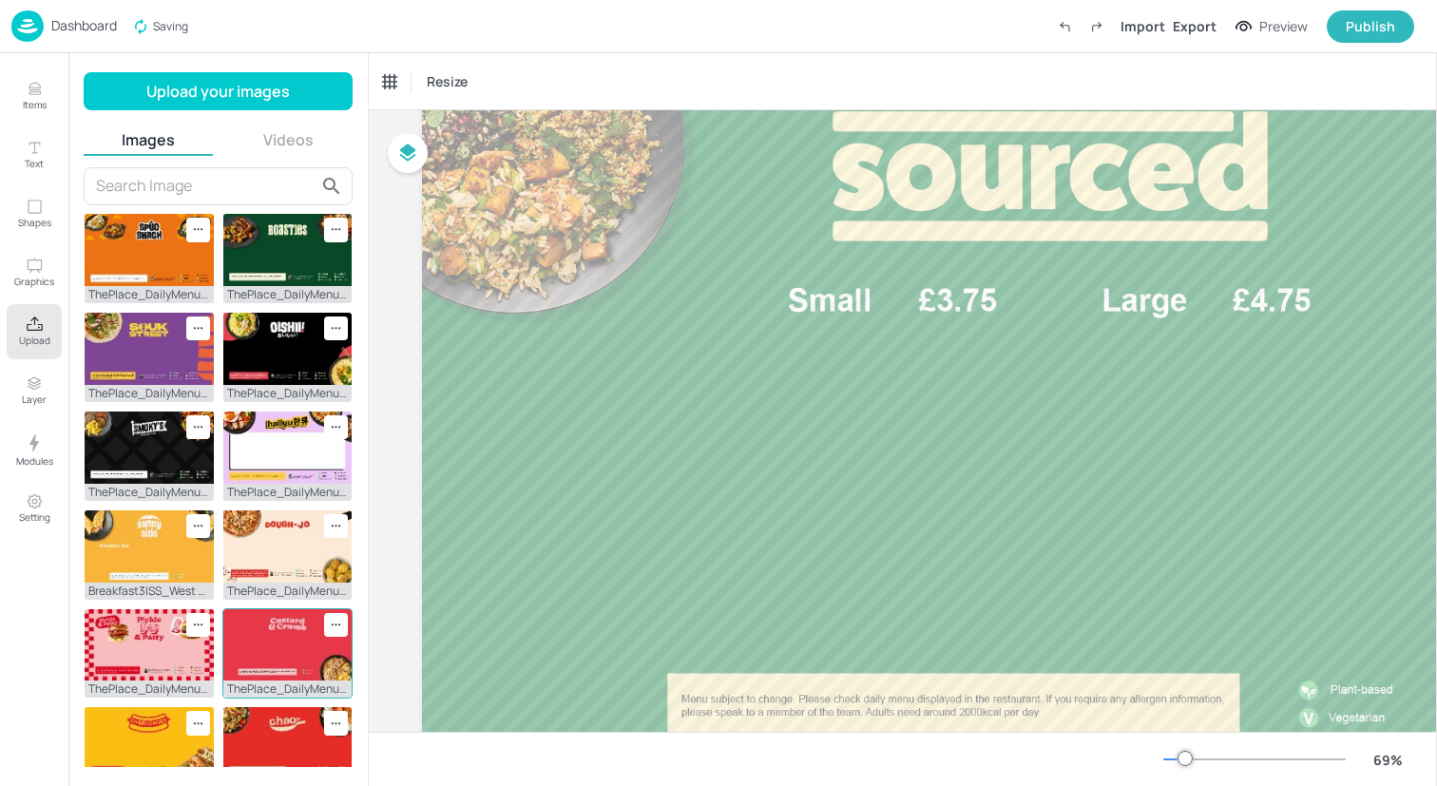
click at [279, 648] on img at bounding box center [287, 645] width 129 height 72
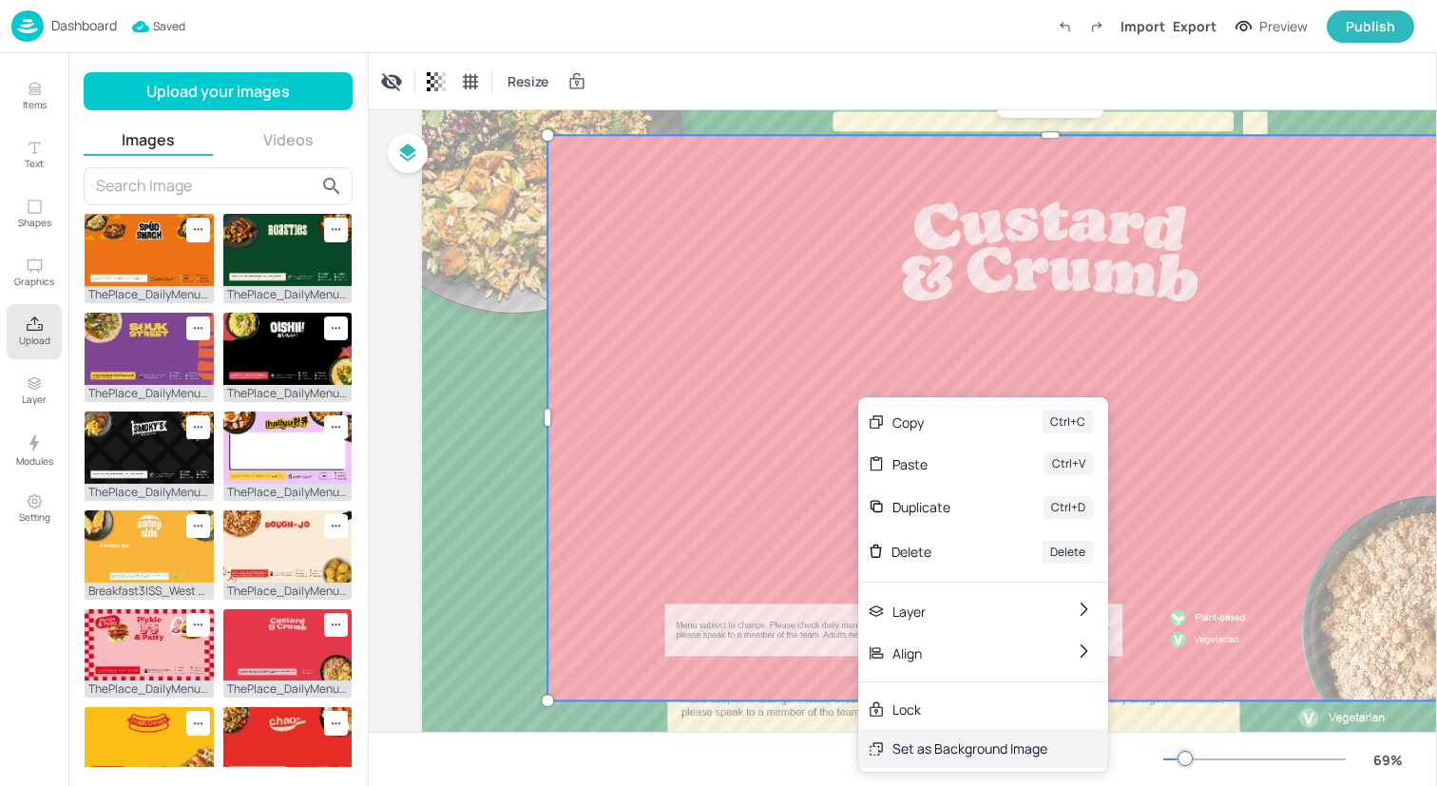
click at [942, 741] on div "Set as Background Image" at bounding box center [970, 749] width 155 height 20
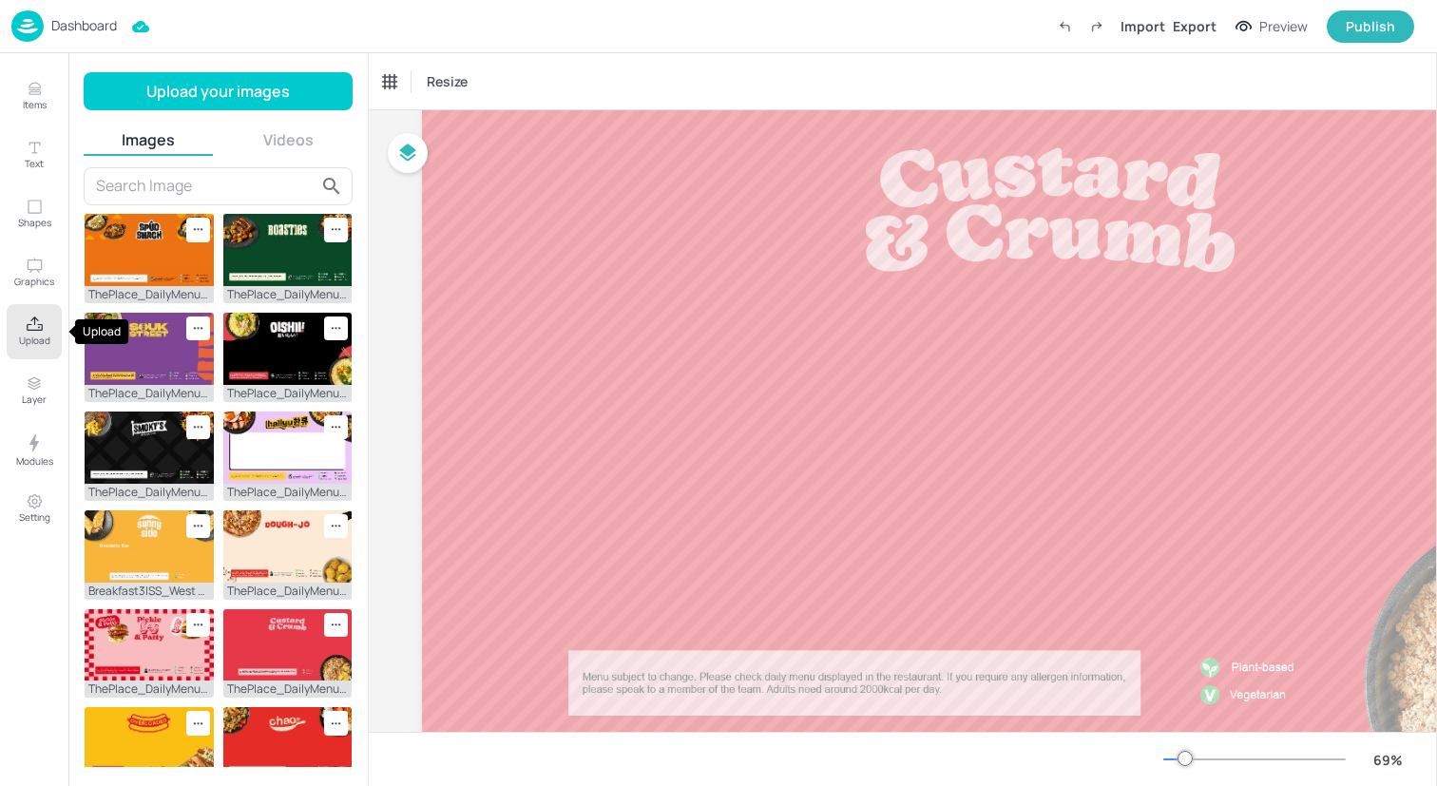
click at [53, 331] on button "Upload" at bounding box center [34, 331] width 55 height 55
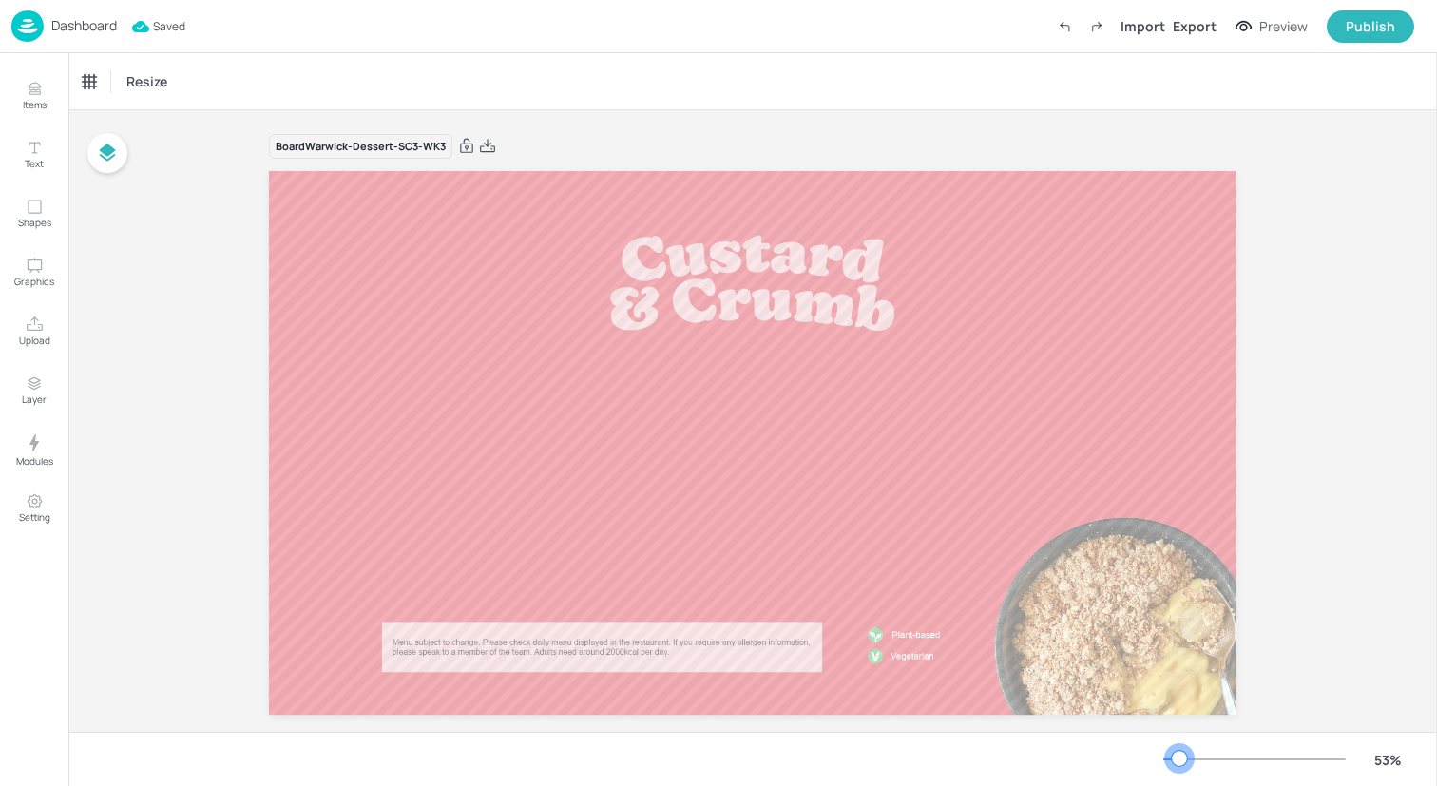
drag, startPoint x: 1190, startPoint y: 754, endPoint x: 1180, endPoint y: 755, distance: 10.5
click at [1180, 755] on div at bounding box center [1179, 758] width 15 height 15
click at [29, 105] on p "Items" at bounding box center [35, 104] width 24 height 13
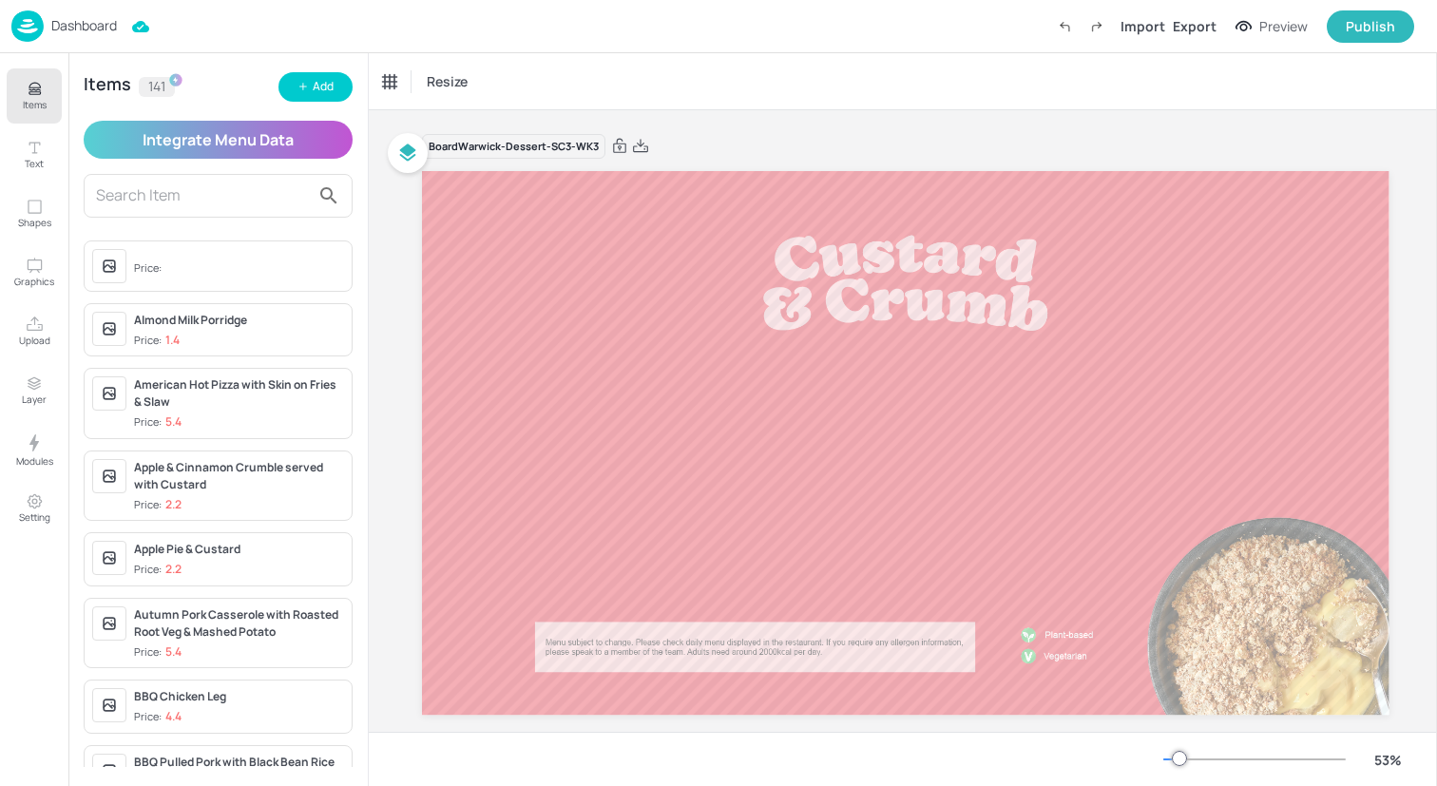
click at [159, 196] on input "text" at bounding box center [203, 196] width 214 height 30
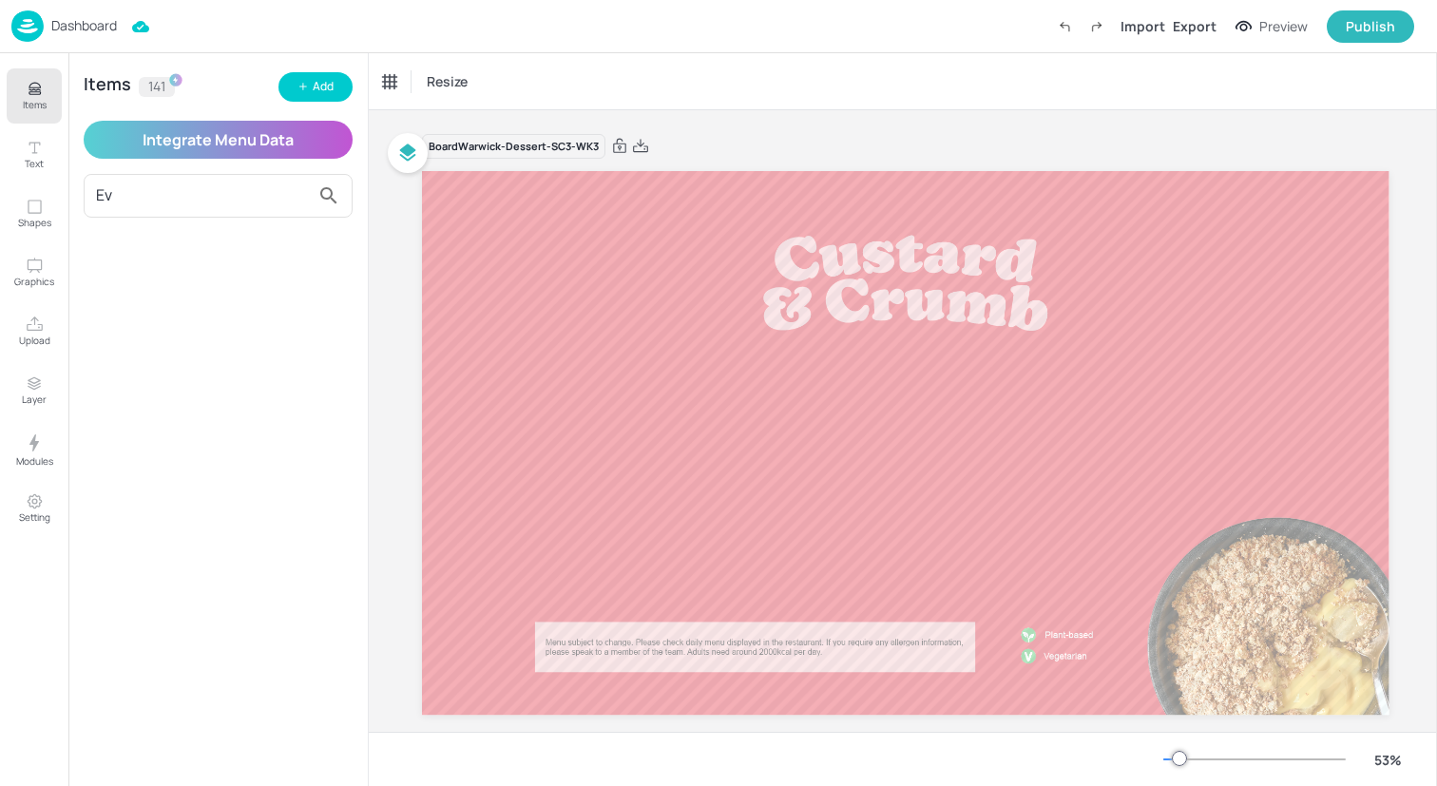
type input "E"
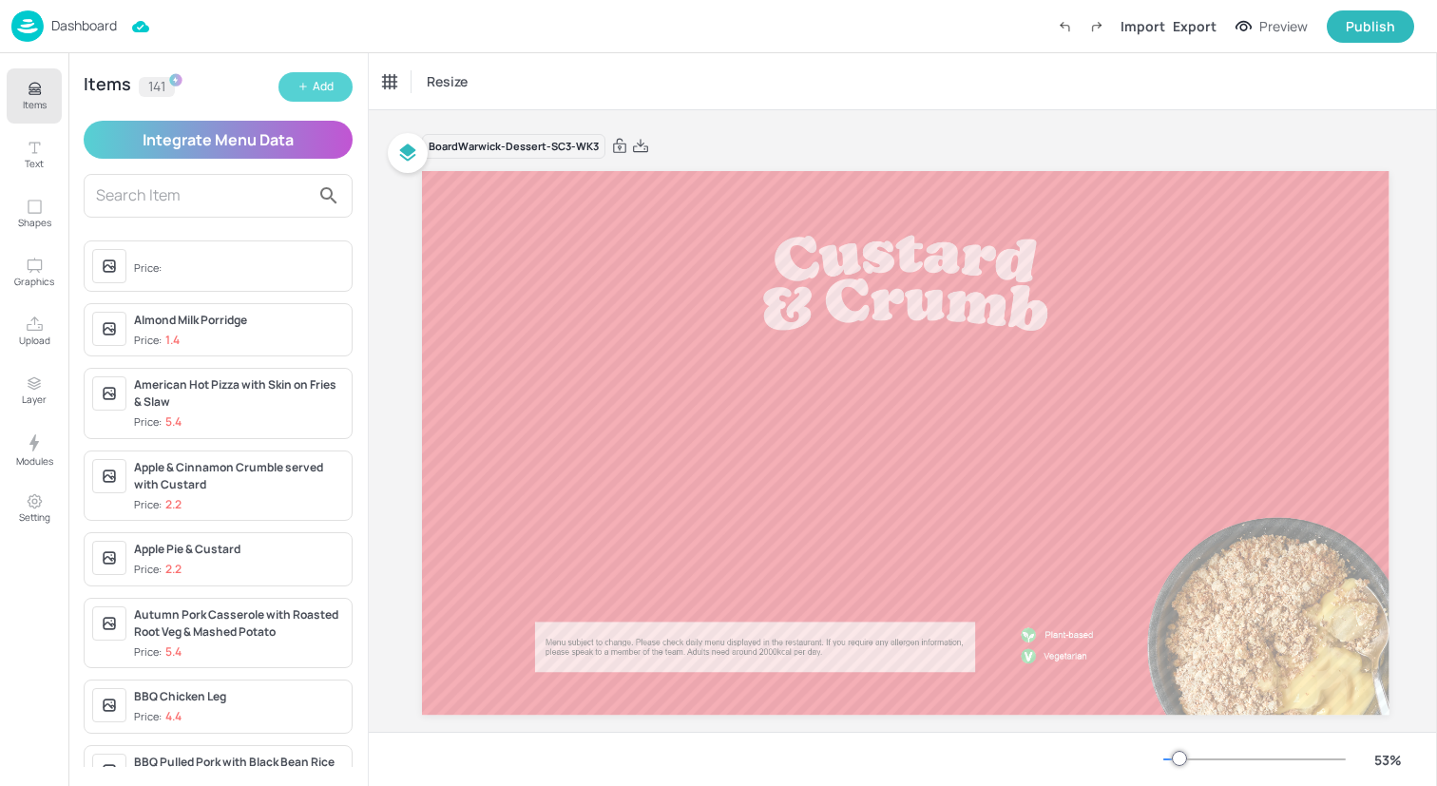
click at [293, 99] on button "Add" at bounding box center [316, 86] width 74 height 29
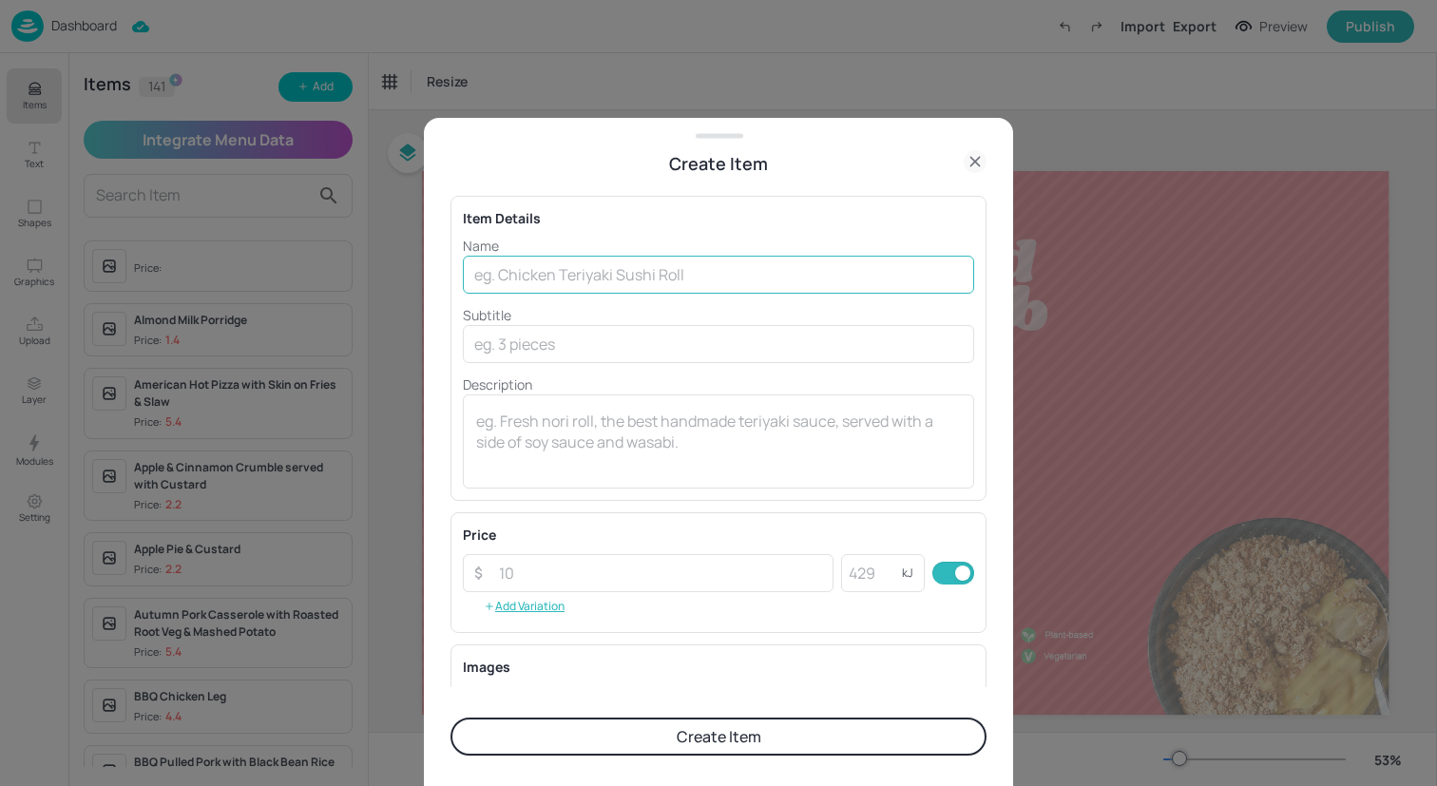
click at [542, 272] on input "text" at bounding box center [718, 275] width 511 height 38
type input "Eve's Pudding with Custard"
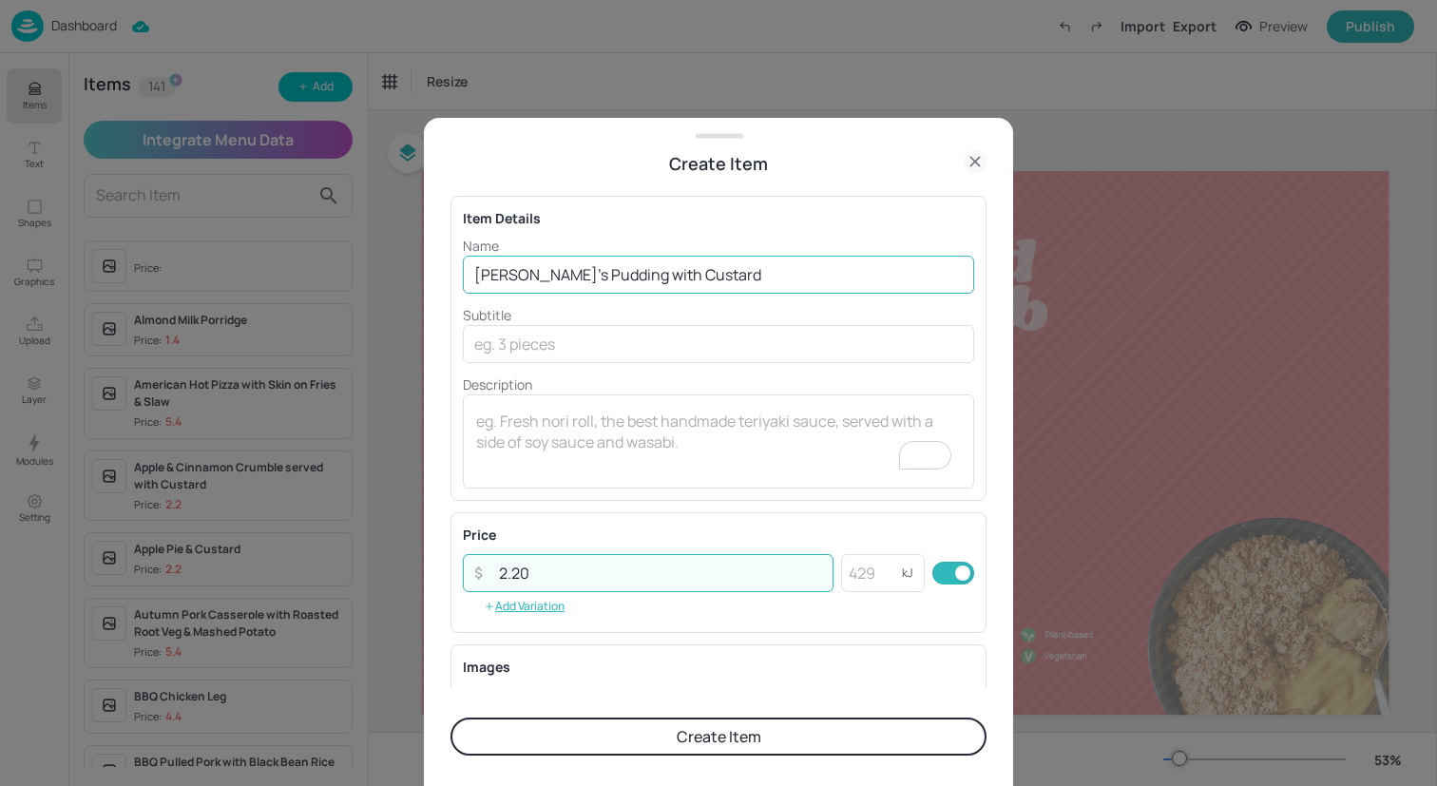
type input "2.20"
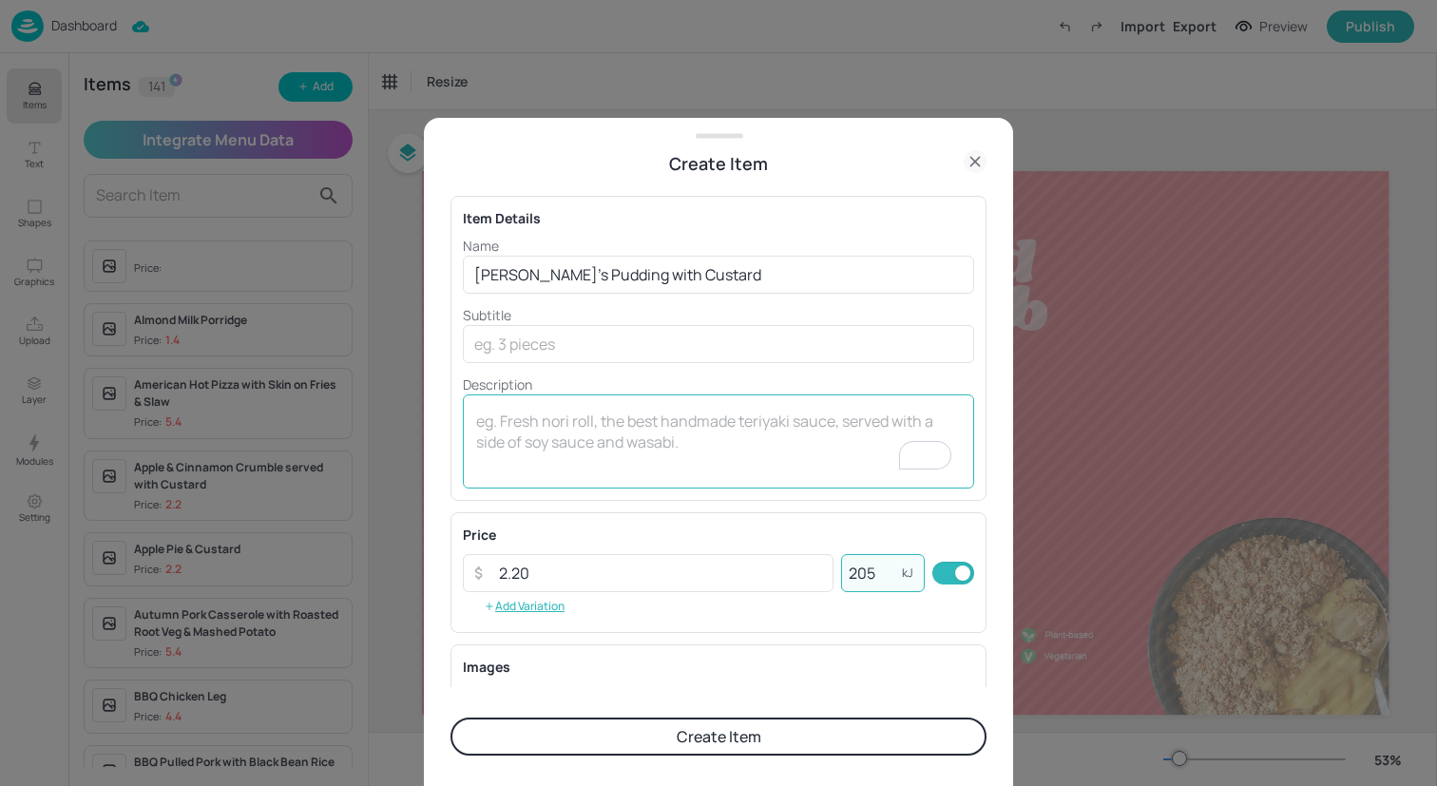
scroll to position [249, 0]
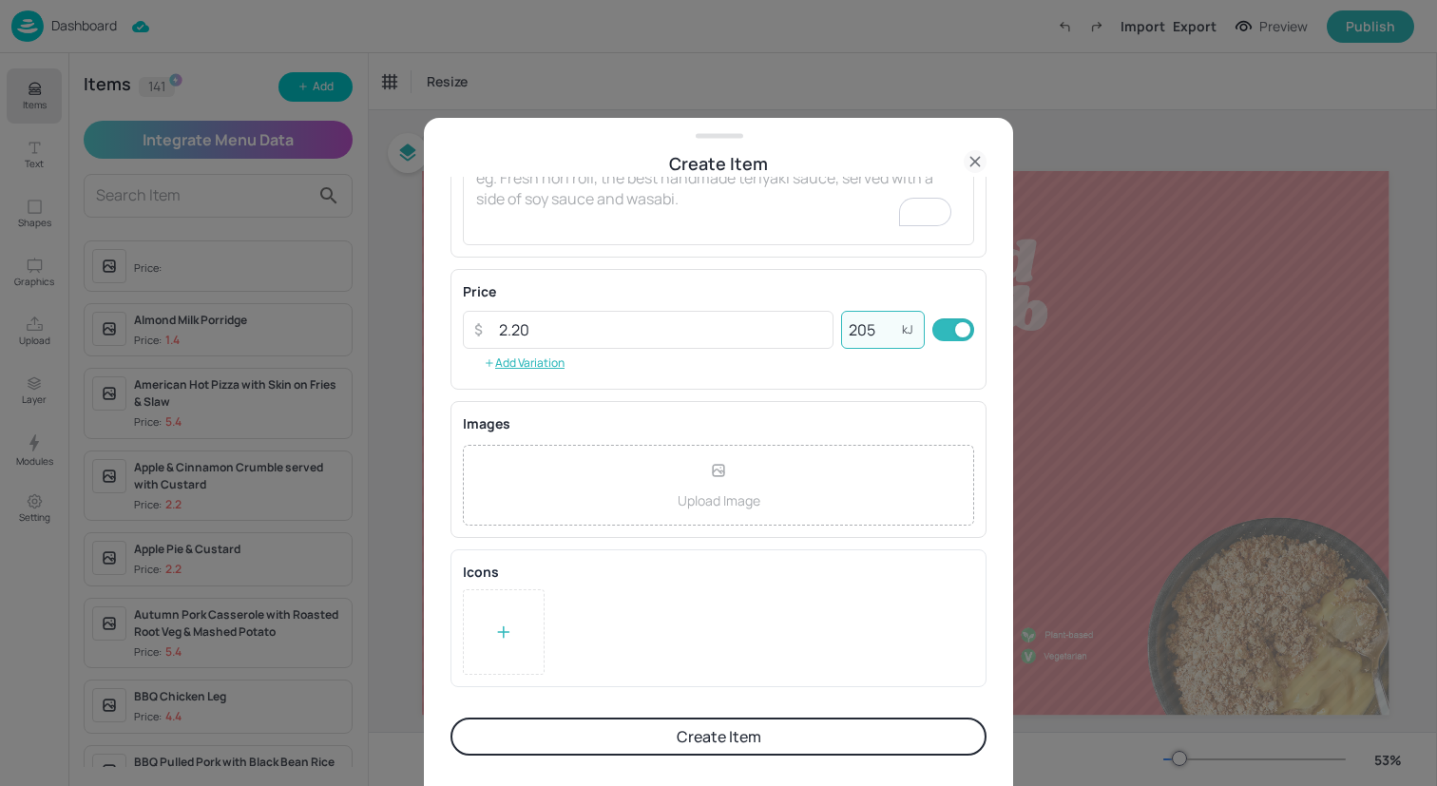
type input "205"
click at [513, 667] on div at bounding box center [504, 632] width 82 height 86
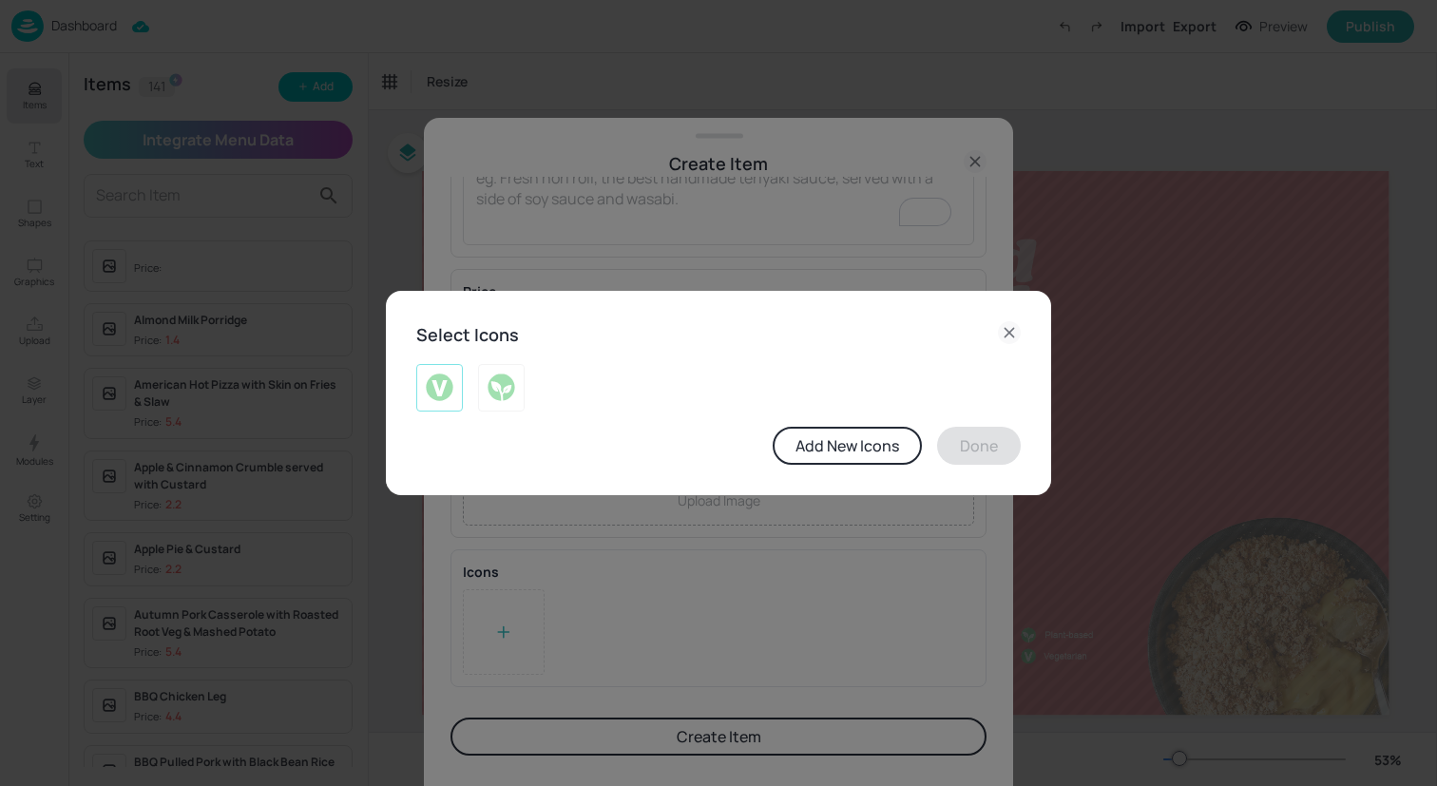
click at [450, 394] on img at bounding box center [439, 388] width 29 height 30
click at [990, 455] on button "Done" at bounding box center [979, 446] width 84 height 38
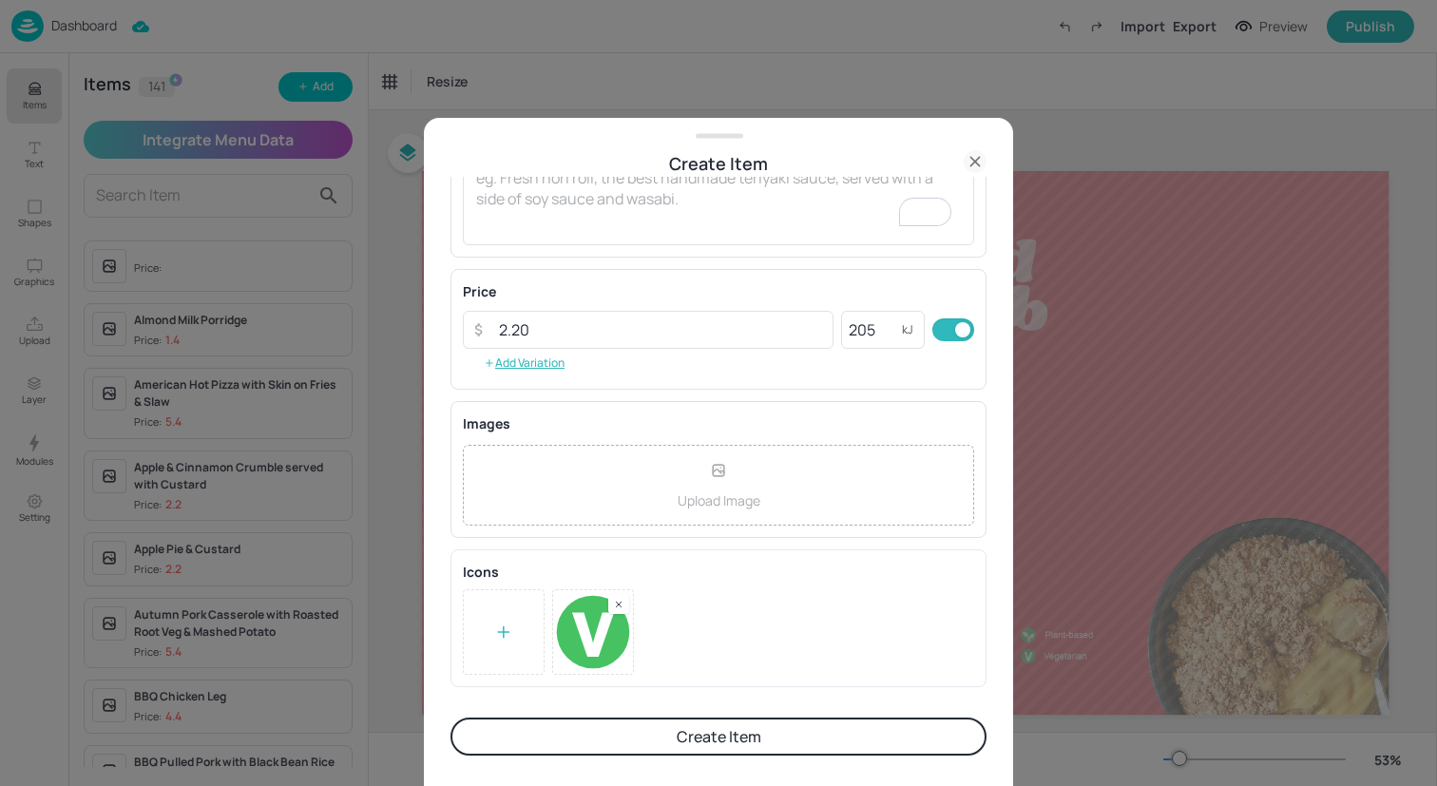
click at [754, 738] on button "Create Item" at bounding box center [719, 737] width 536 height 38
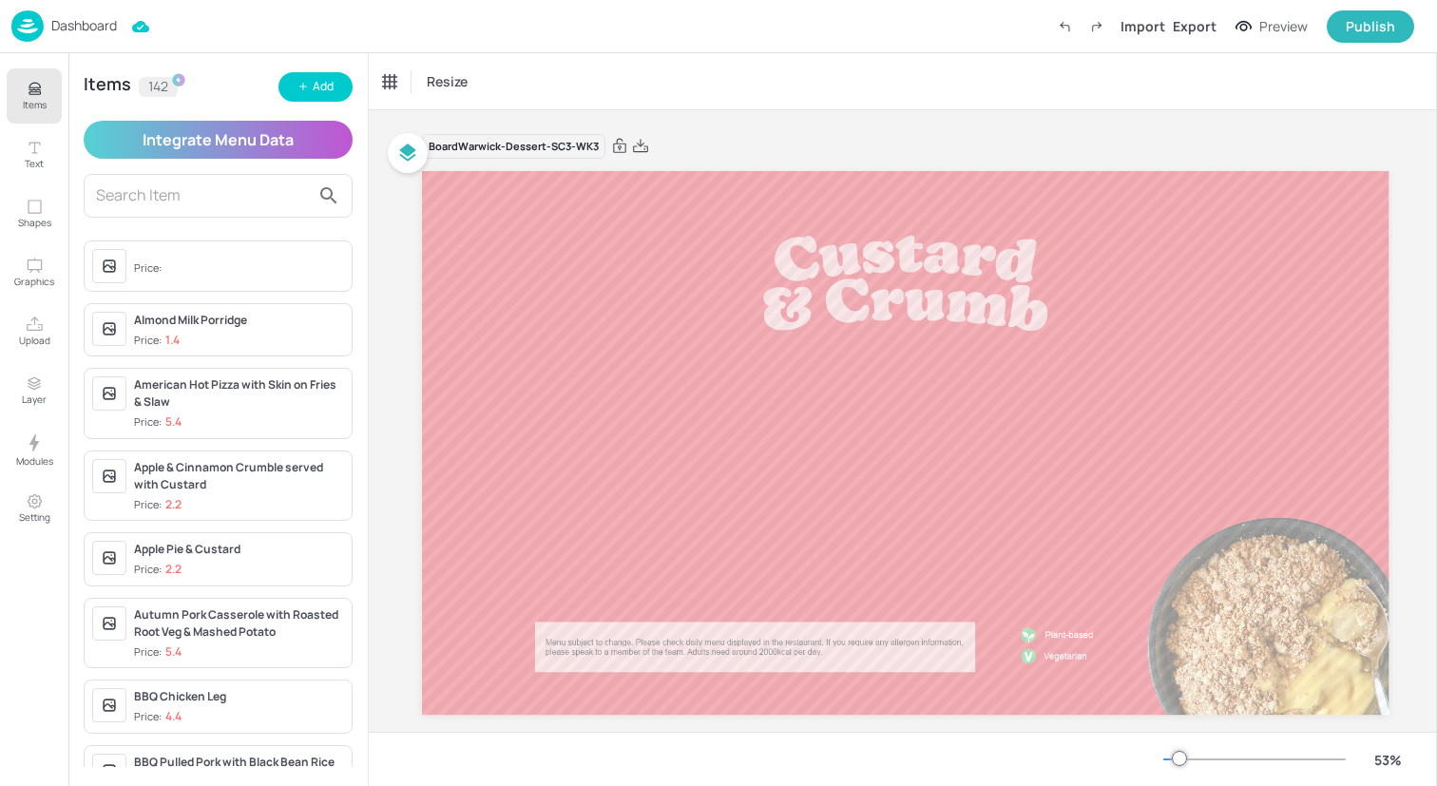
click at [208, 202] on input "text" at bounding box center [203, 196] width 214 height 30
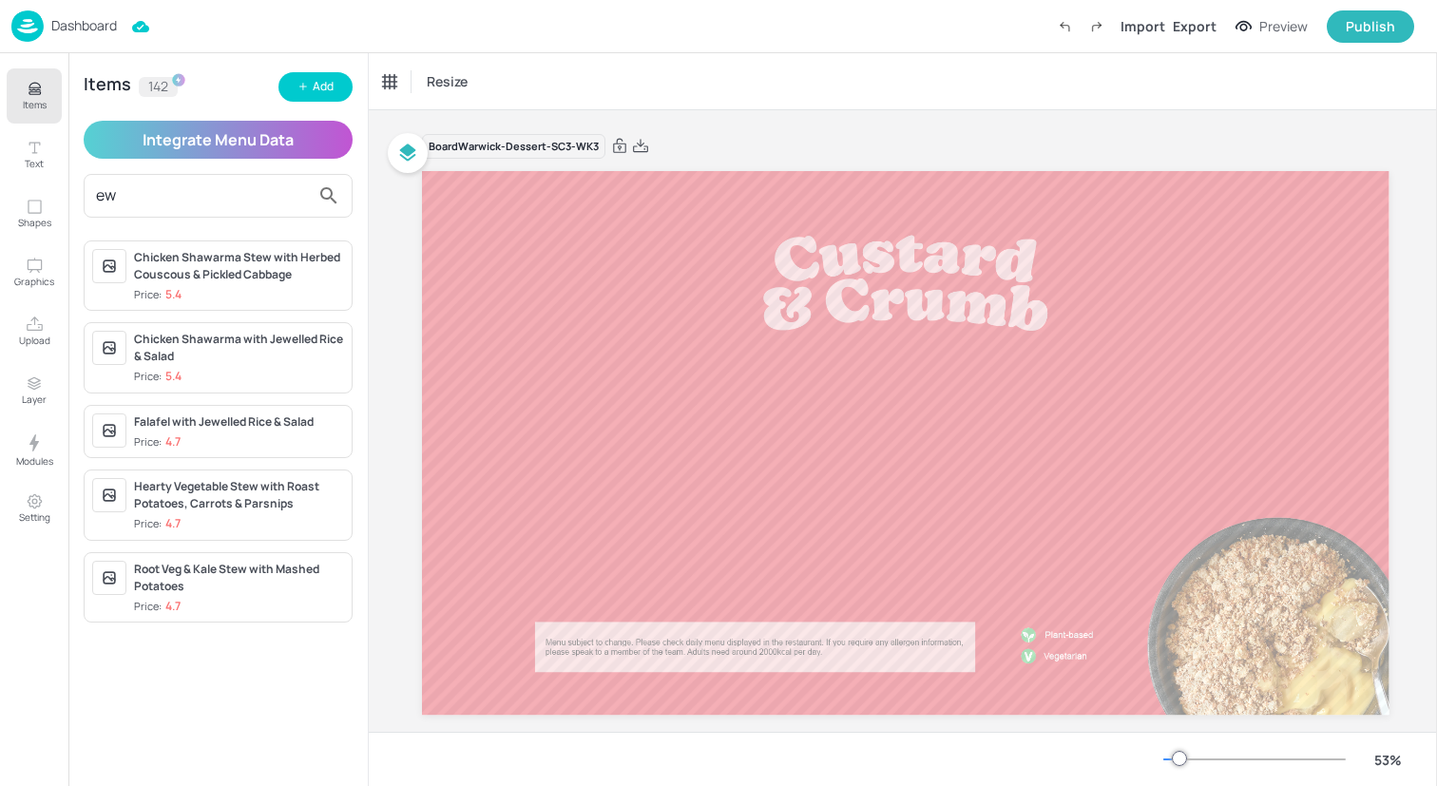
type input "e"
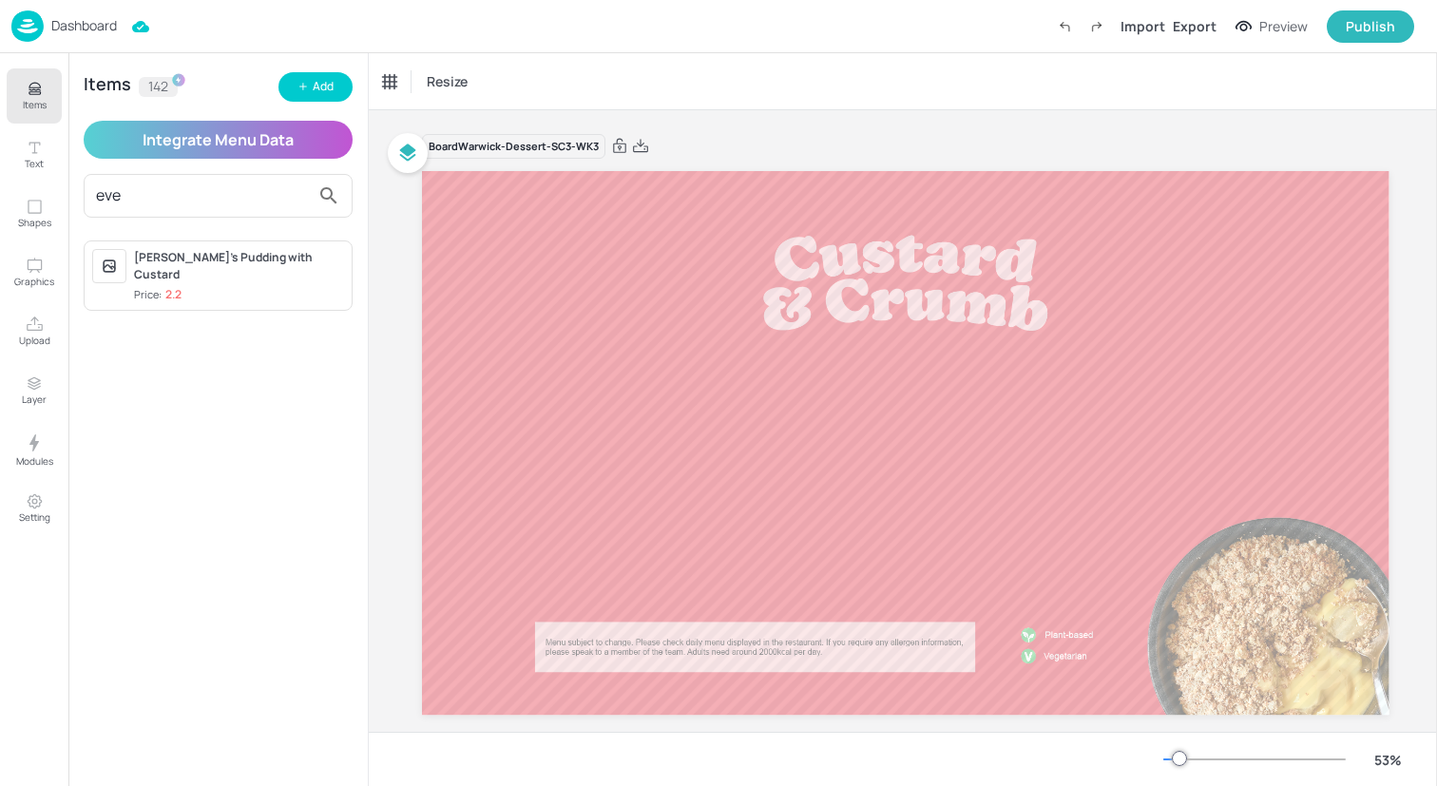
type input "eve"
click at [195, 247] on div "Eve's Pudding with Custard Price: 2.2" at bounding box center [218, 275] width 269 height 71
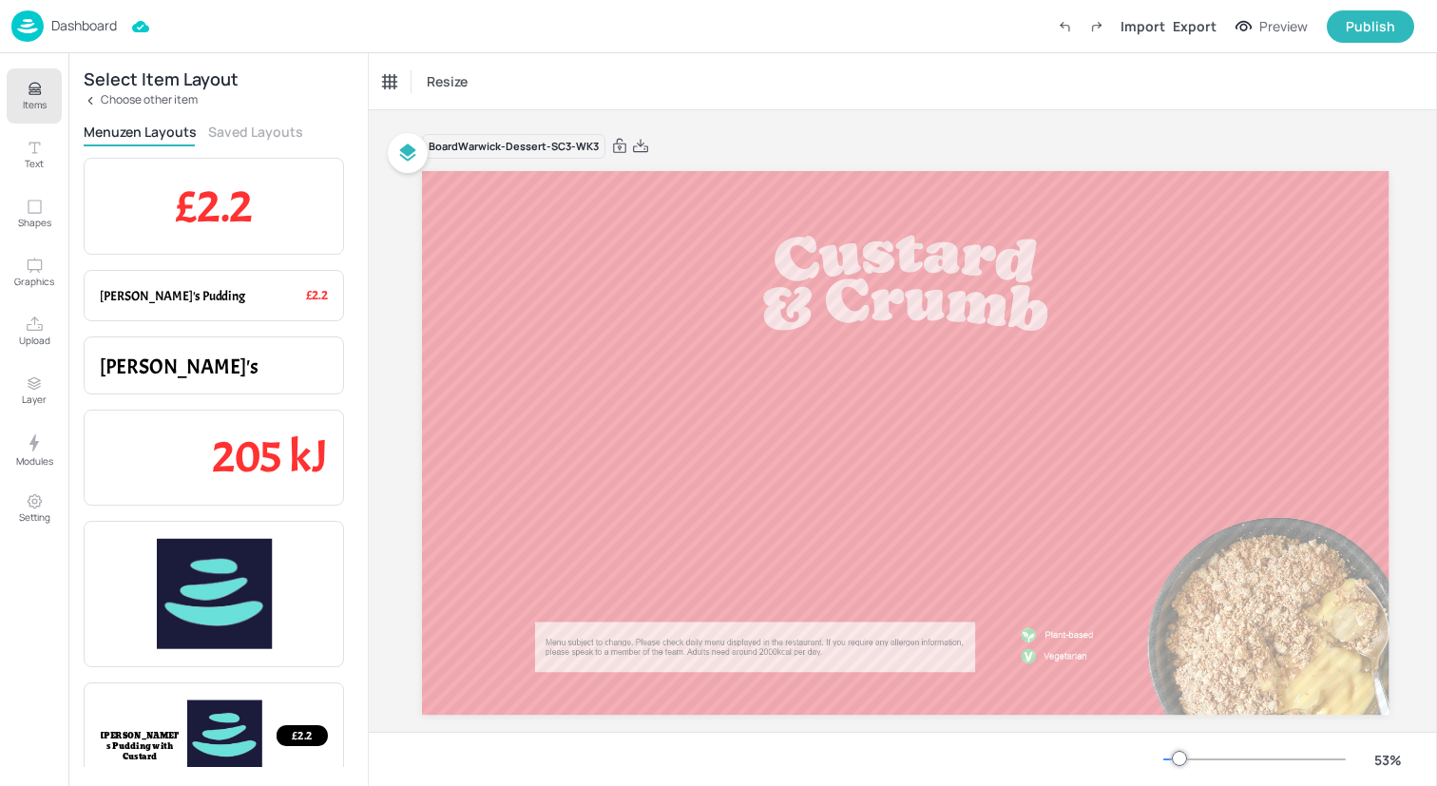
click at [238, 130] on button "Saved Layouts" at bounding box center [255, 132] width 95 height 18
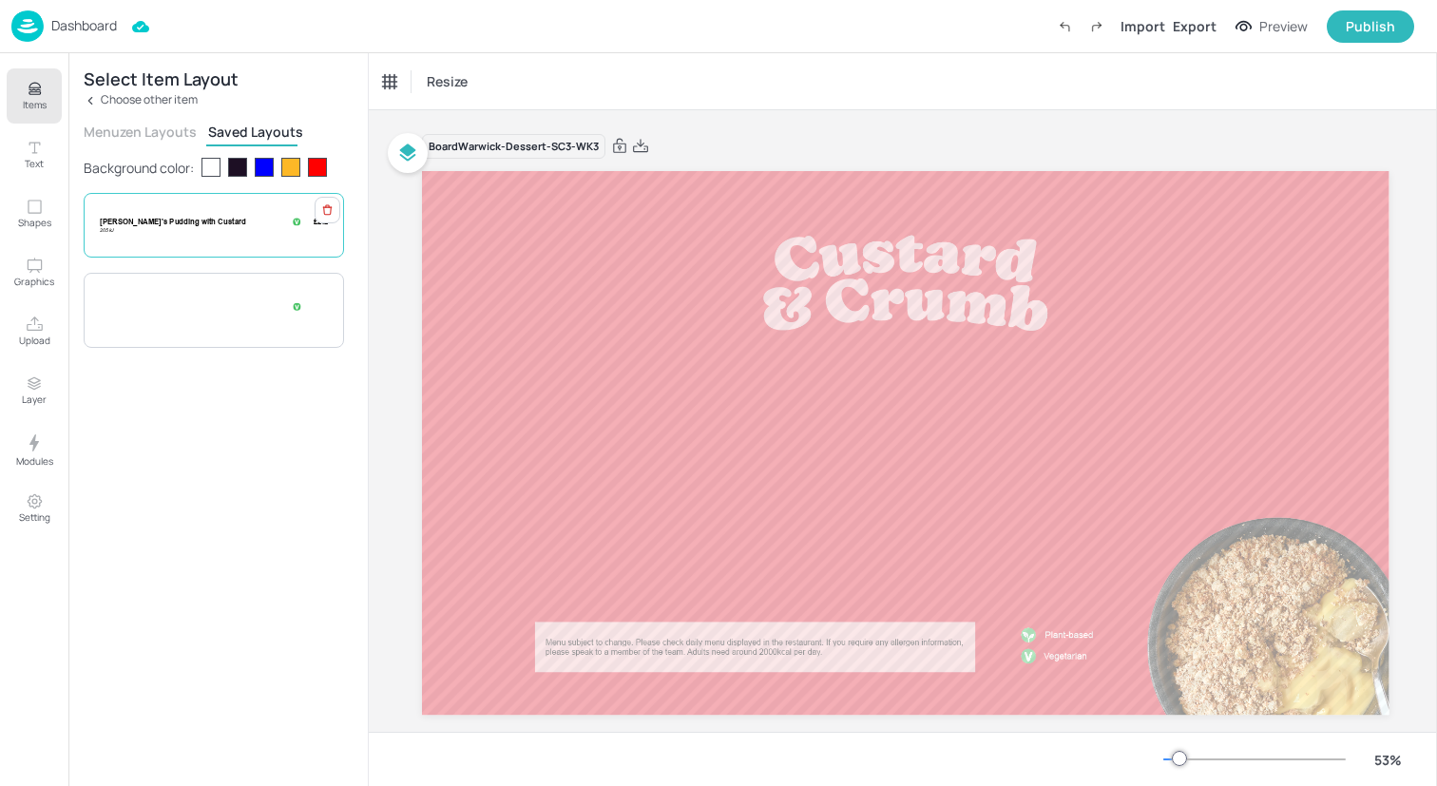
click at [172, 229] on div "205 kJ Eve's Pudding with Custard £2.2" at bounding box center [214, 225] width 228 height 17
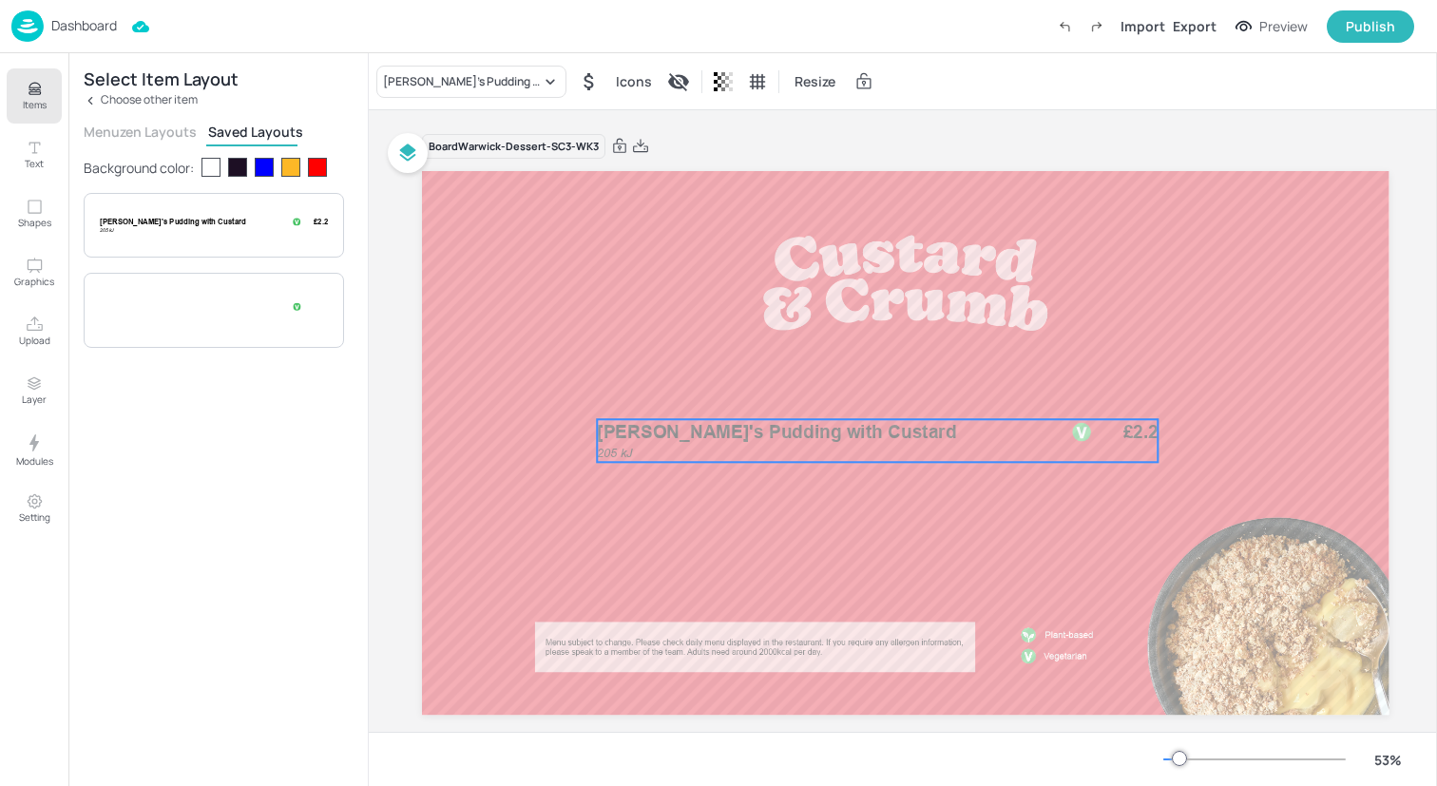
drag, startPoint x: 758, startPoint y: 422, endPoint x: 790, endPoint y: 432, distance: 33.7
click at [790, 432] on span "Eve's Pudding with Custard" at bounding box center [776, 432] width 359 height 22
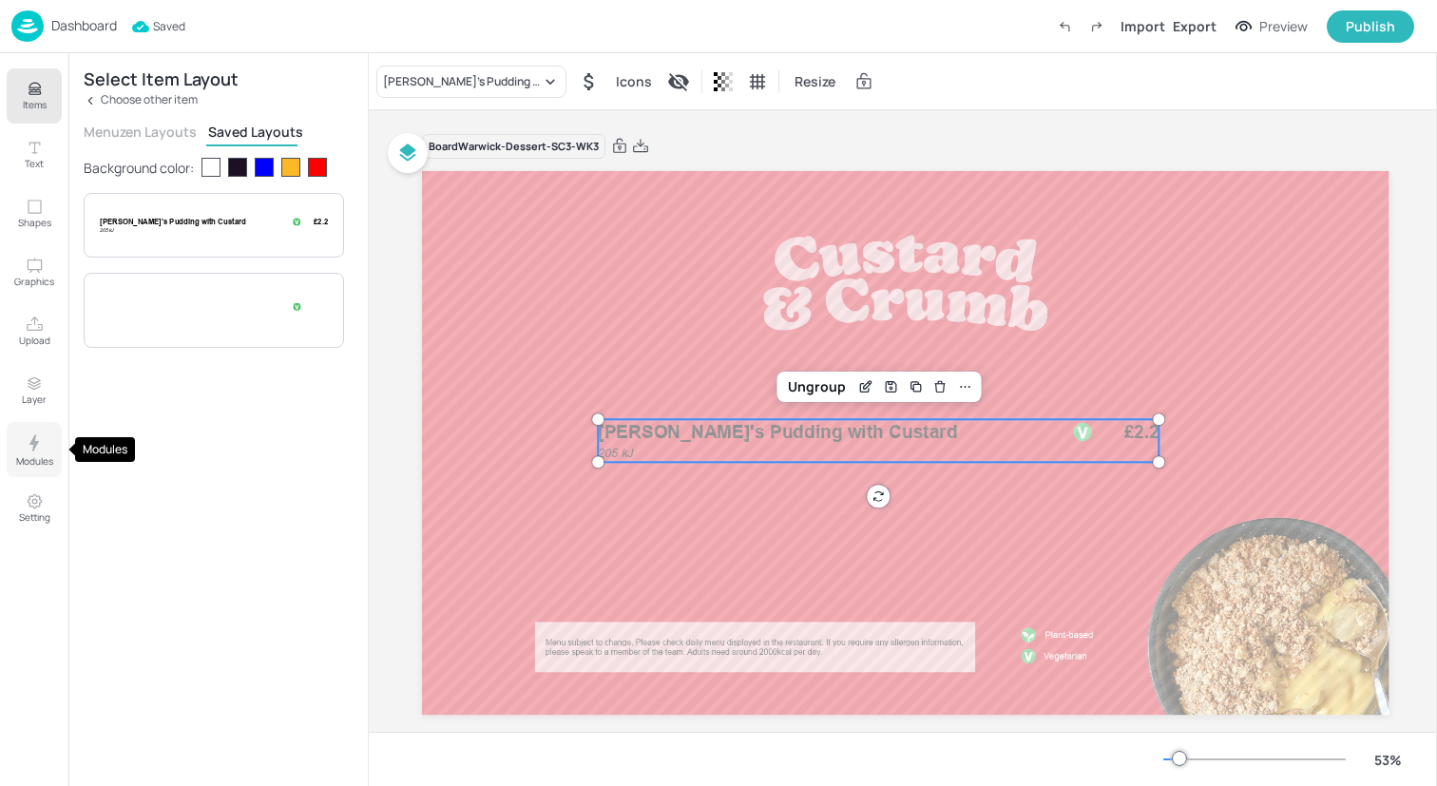
click at [31, 453] on icon "Modules" at bounding box center [34, 443] width 23 height 23
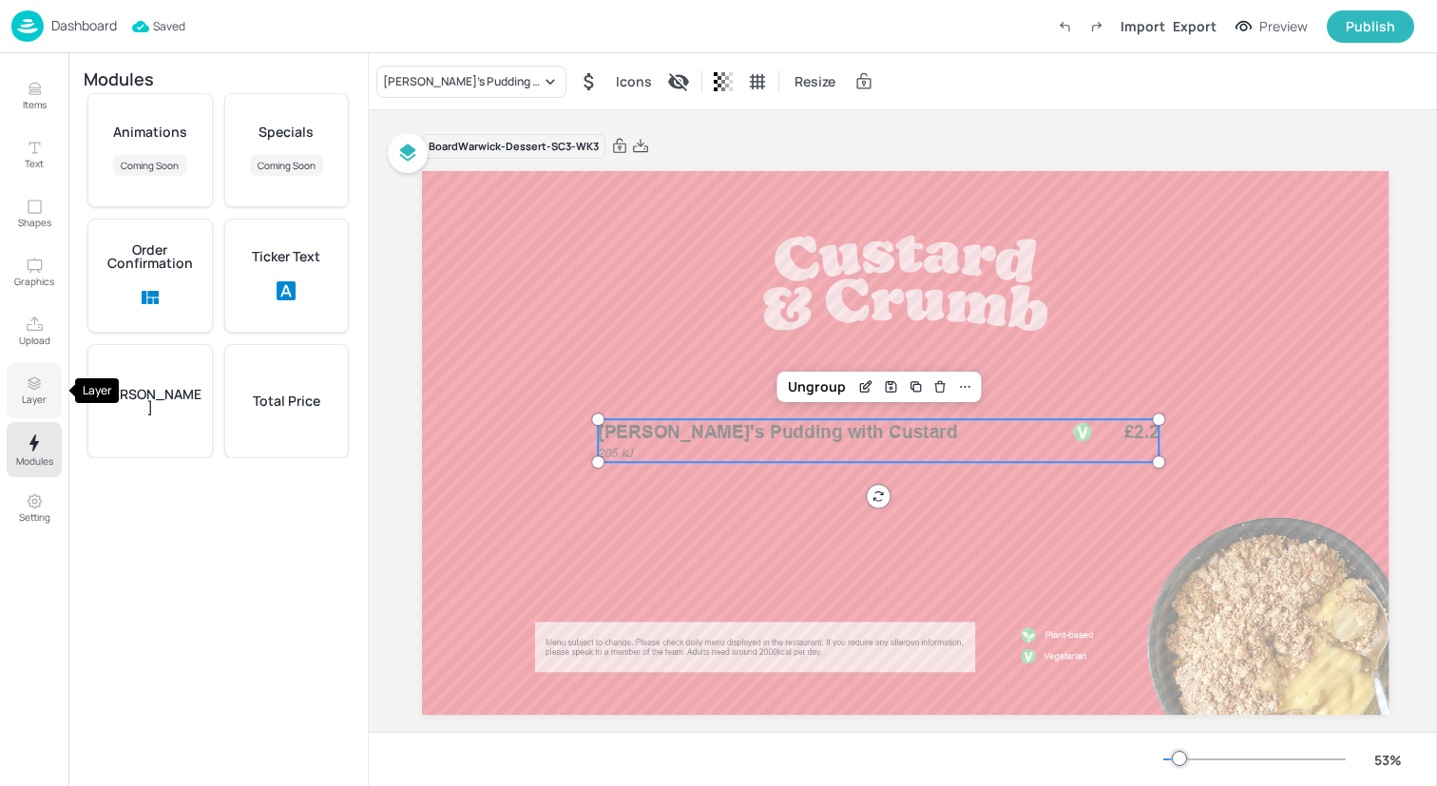
click at [38, 387] on icon "Layer" at bounding box center [35, 388] width 12 height 3
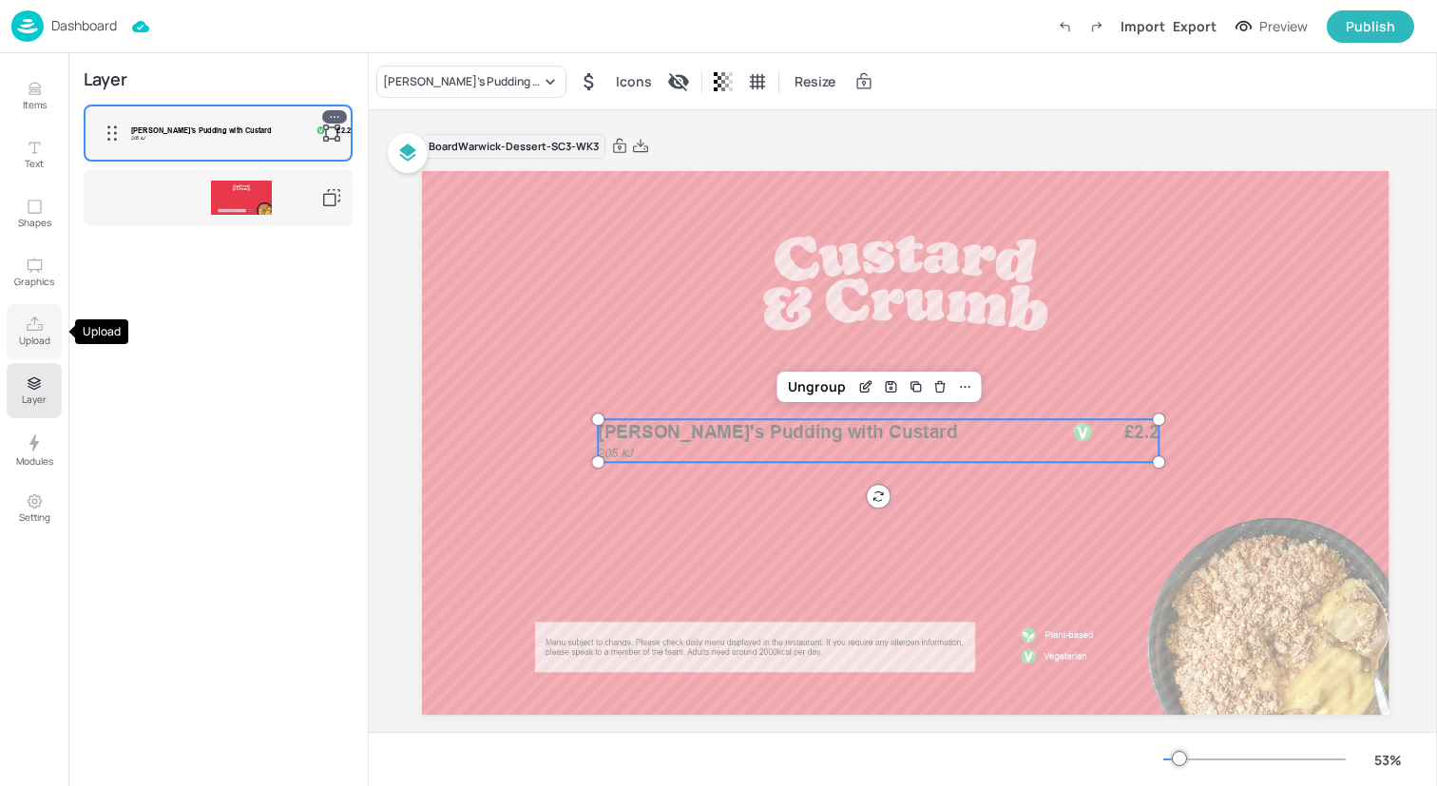
click at [38, 330] on icon "Upload" at bounding box center [35, 325] width 18 height 18
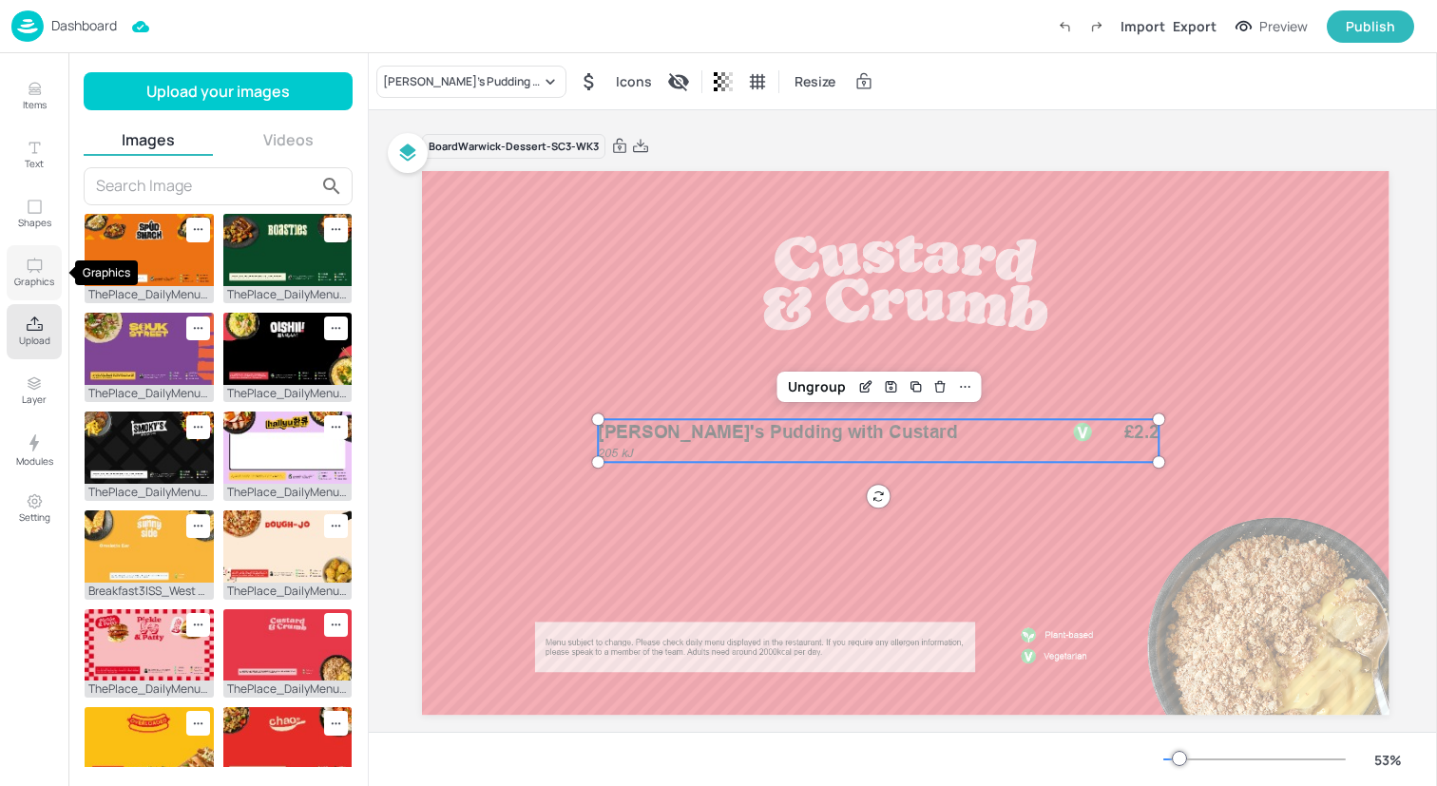
click at [38, 267] on icon "Graphics" at bounding box center [35, 266] width 18 height 18
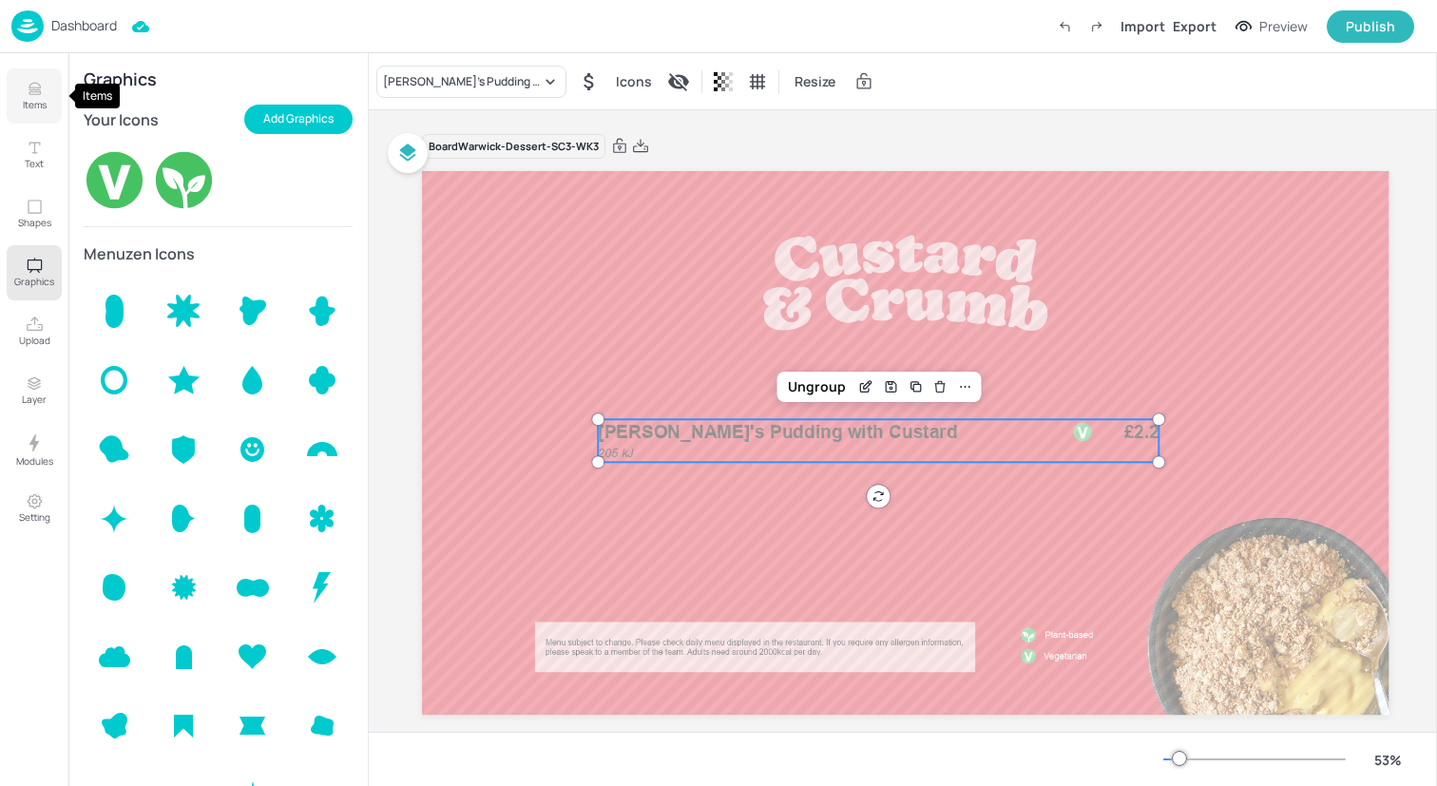
click at [42, 92] on icon "Items" at bounding box center [35, 89] width 18 height 18
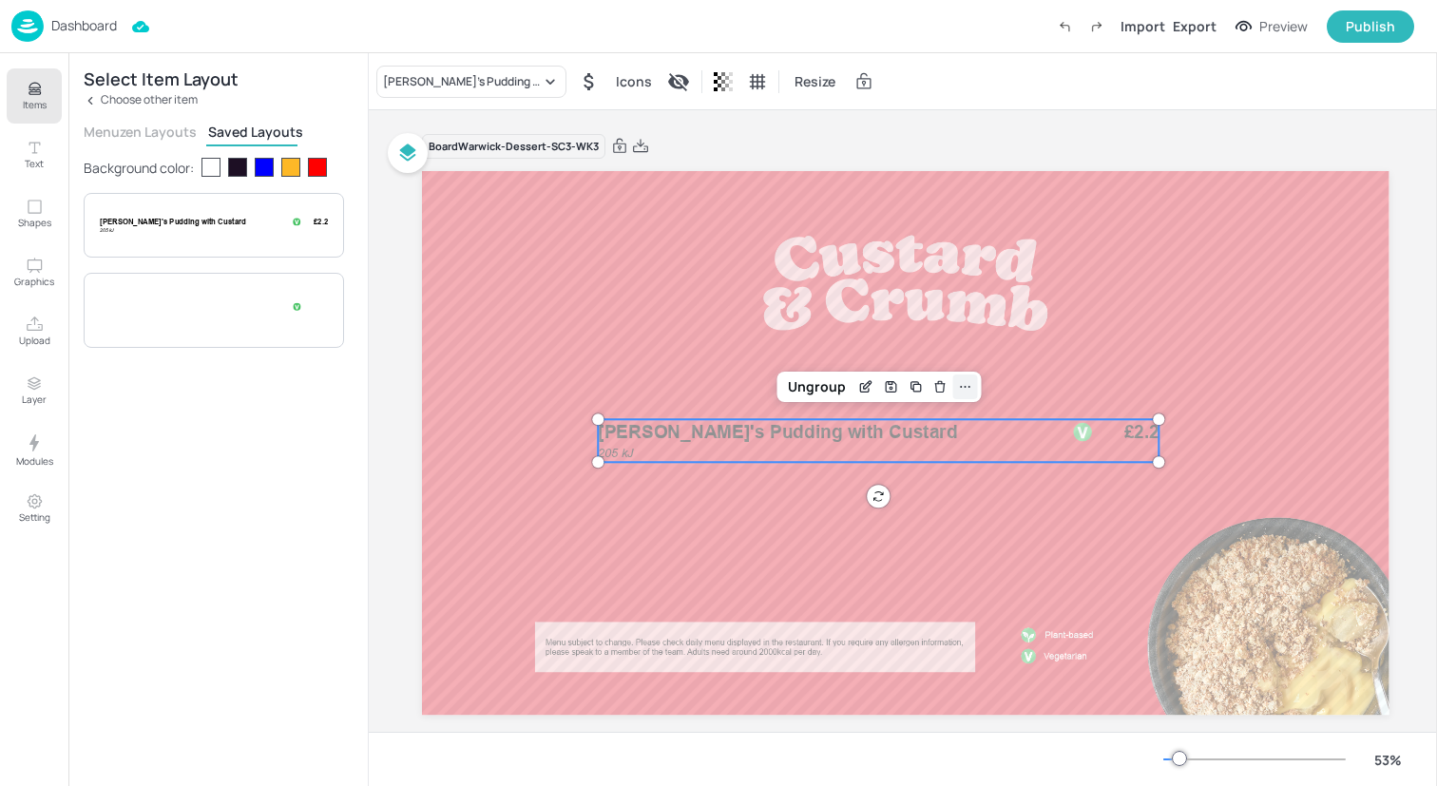
click at [964, 385] on icon at bounding box center [964, 386] width 15 height 15
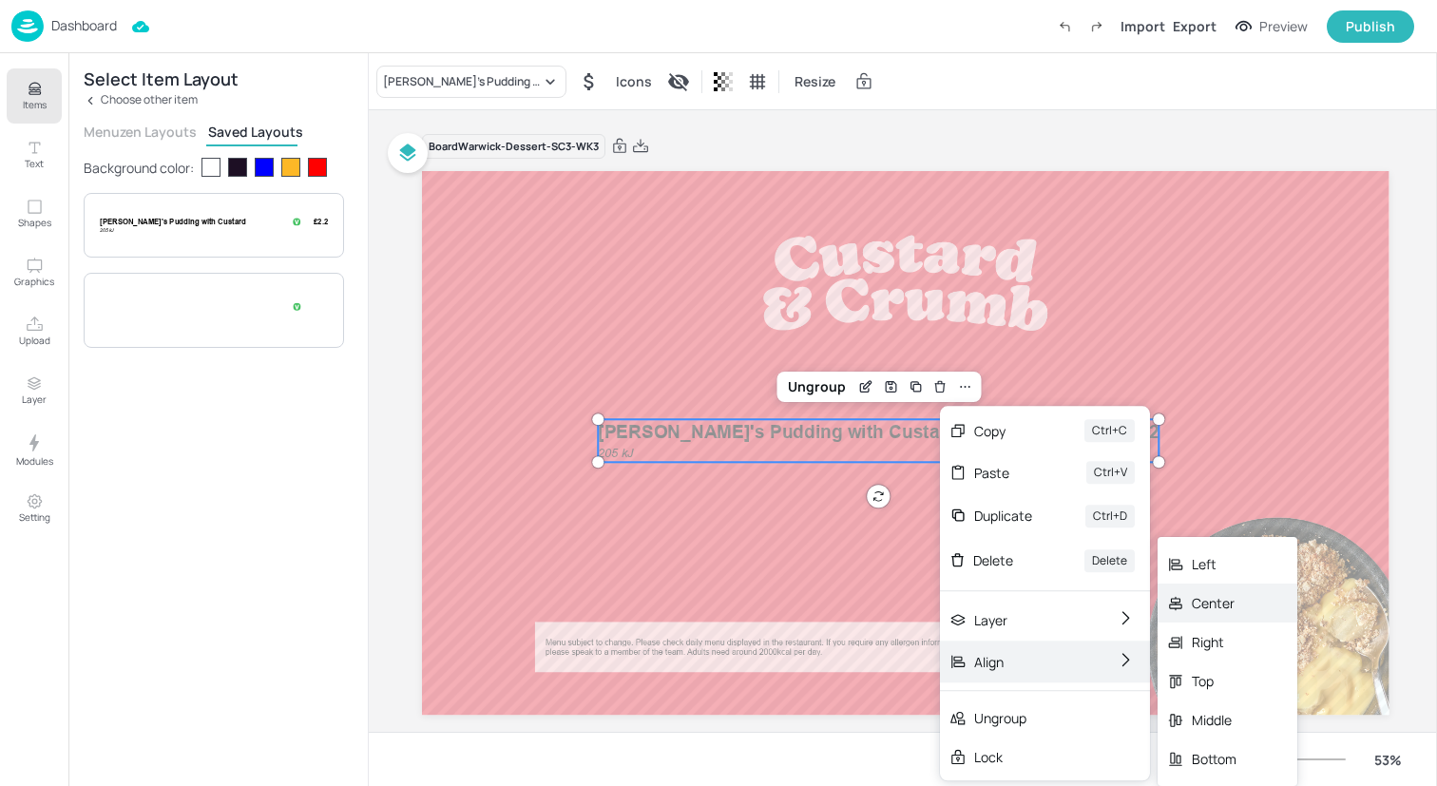
click at [1222, 614] on div "Center" at bounding box center [1228, 603] width 140 height 39
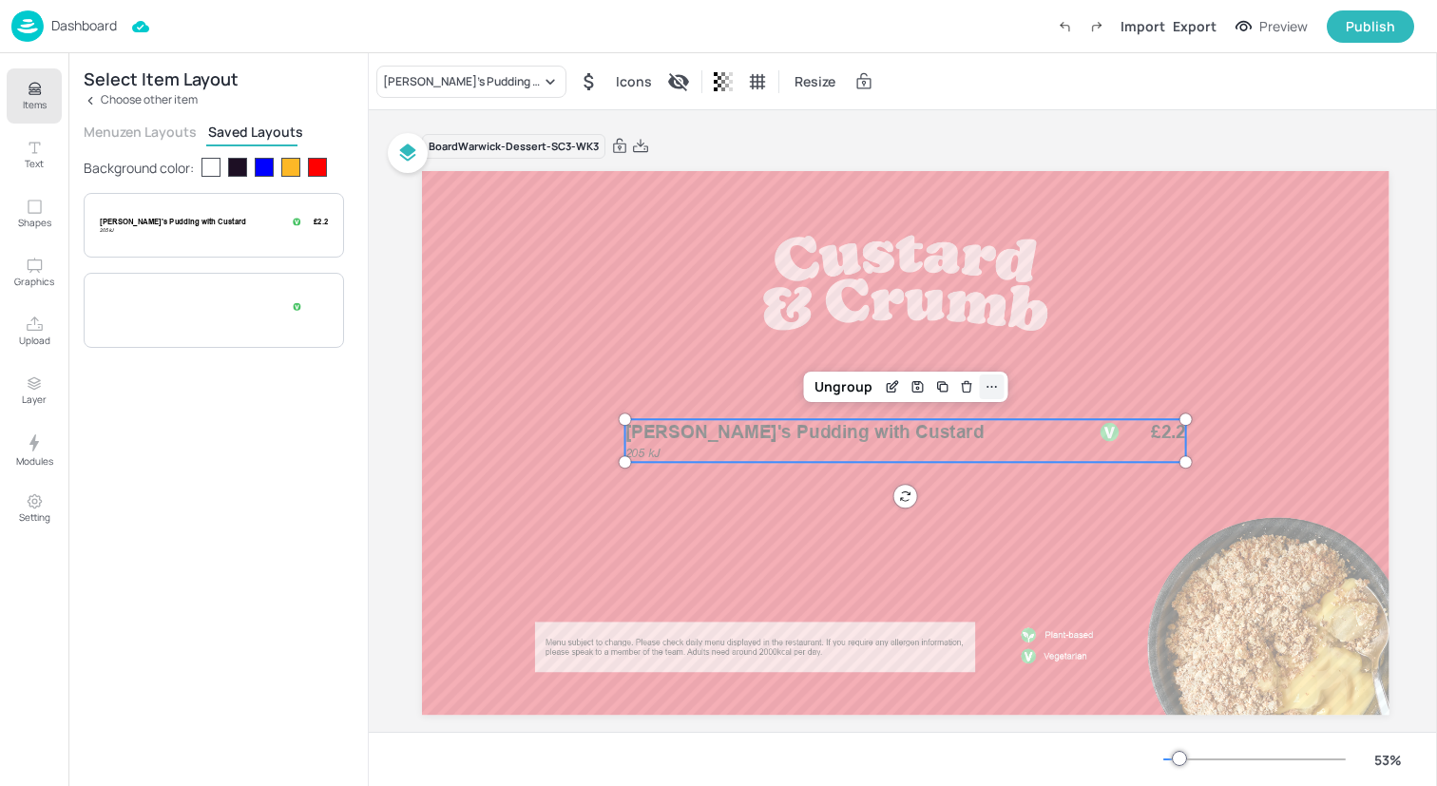
click at [990, 383] on icon at bounding box center [991, 386] width 15 height 15
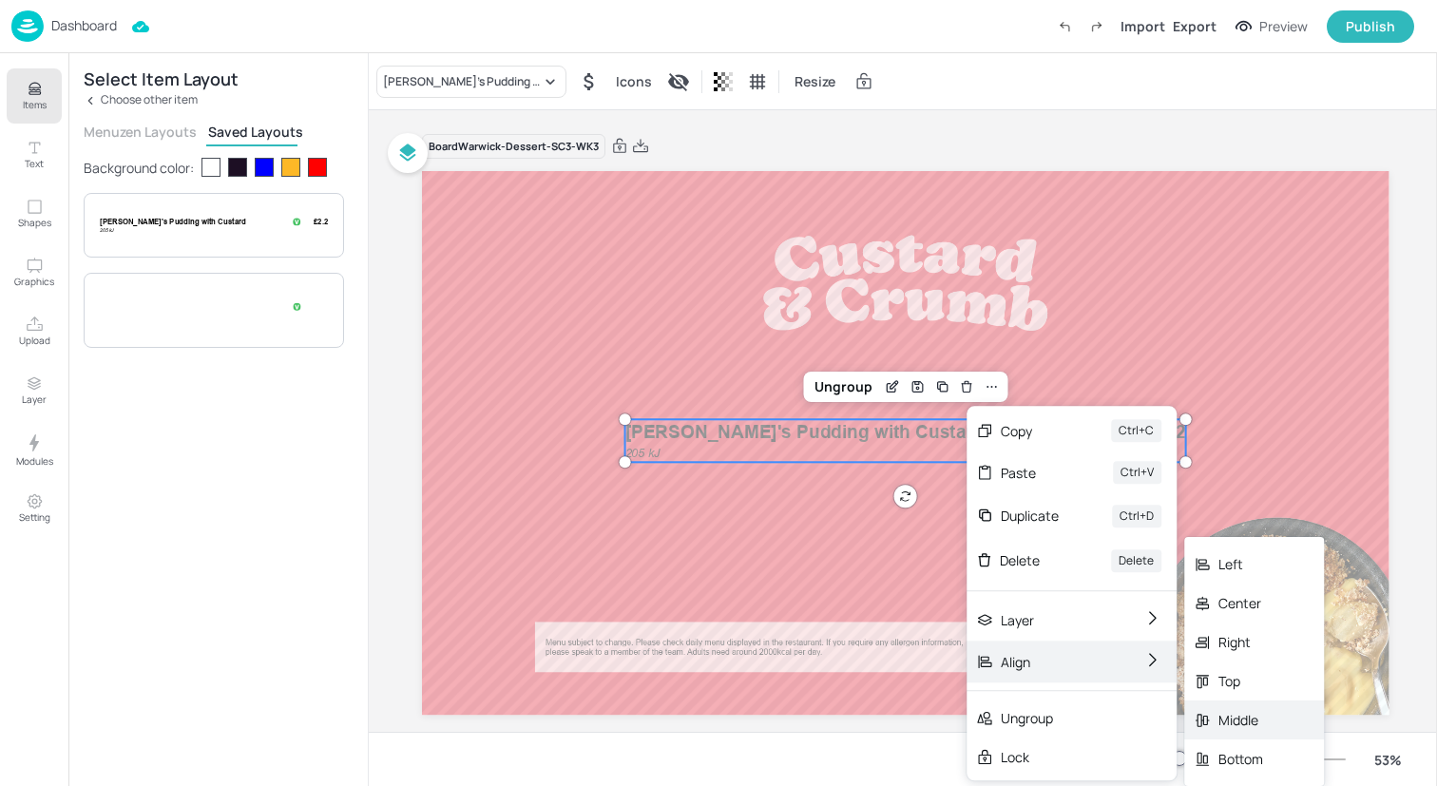
click at [1252, 722] on div "Middle" at bounding box center [1241, 720] width 45 height 20
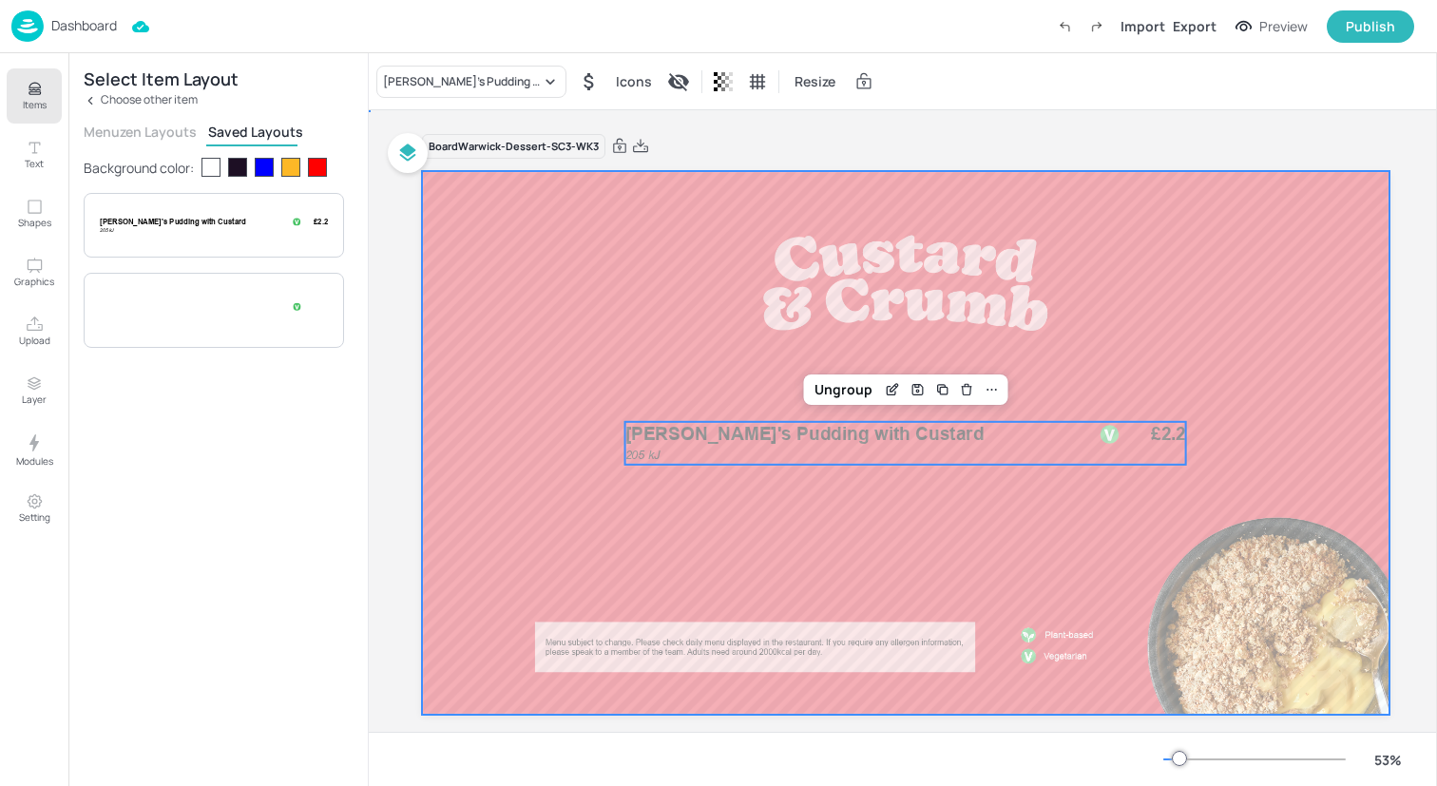
click at [1124, 514] on div at bounding box center [906, 443] width 968 height 544
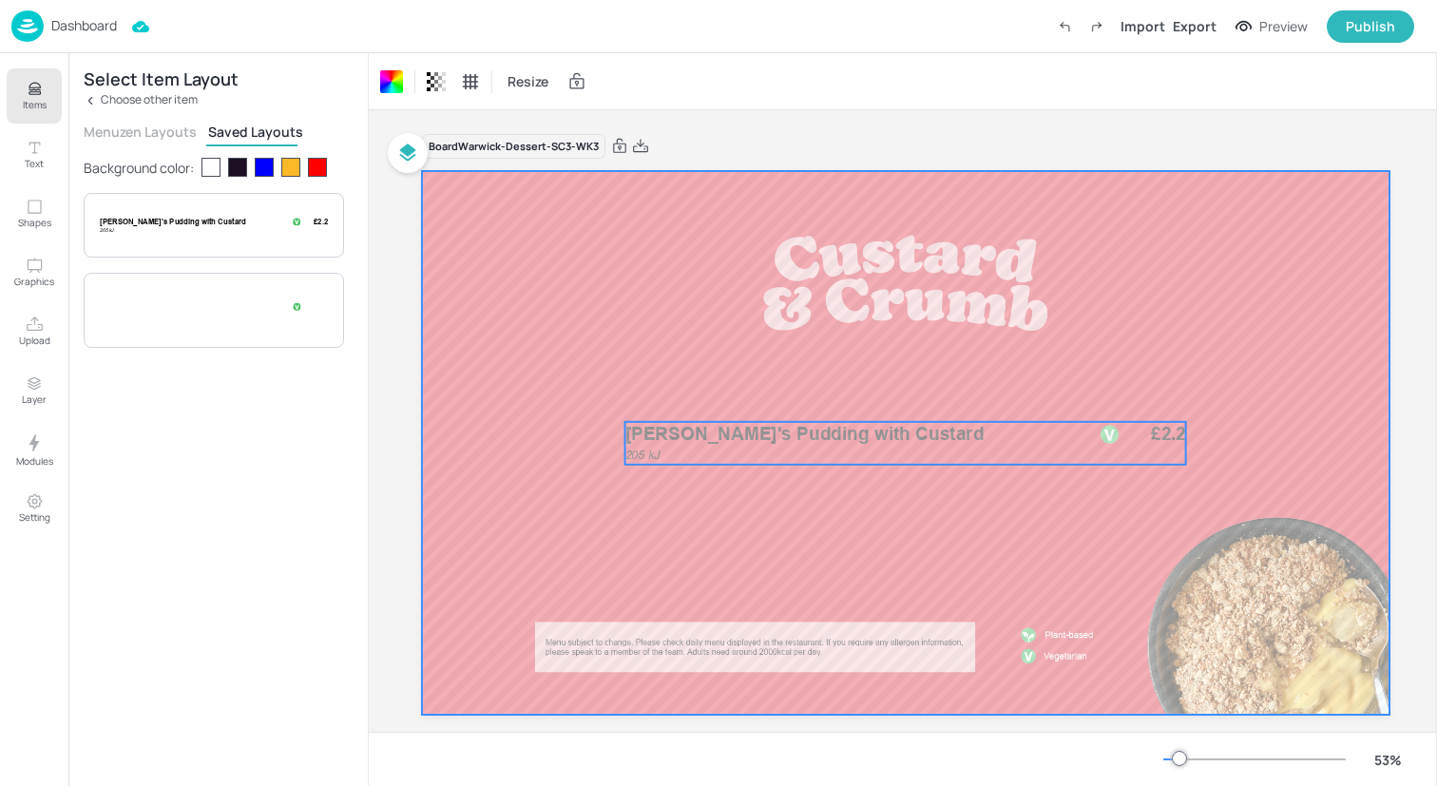
click at [820, 447] on p "[PERSON_NAME]'s Pudding with Custard" at bounding box center [854, 435] width 458 height 26
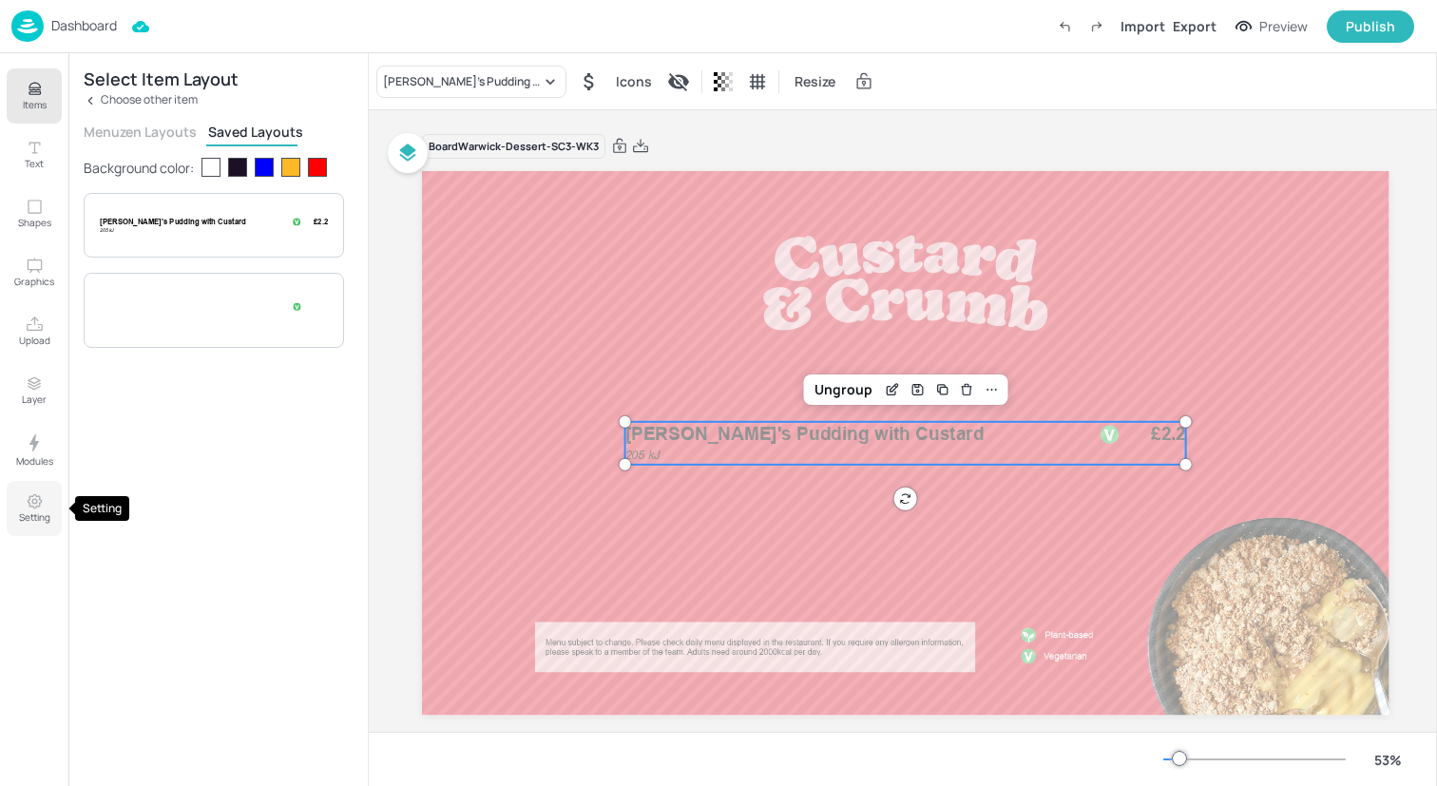
click at [26, 495] on icon "Setting" at bounding box center [35, 501] width 18 height 18
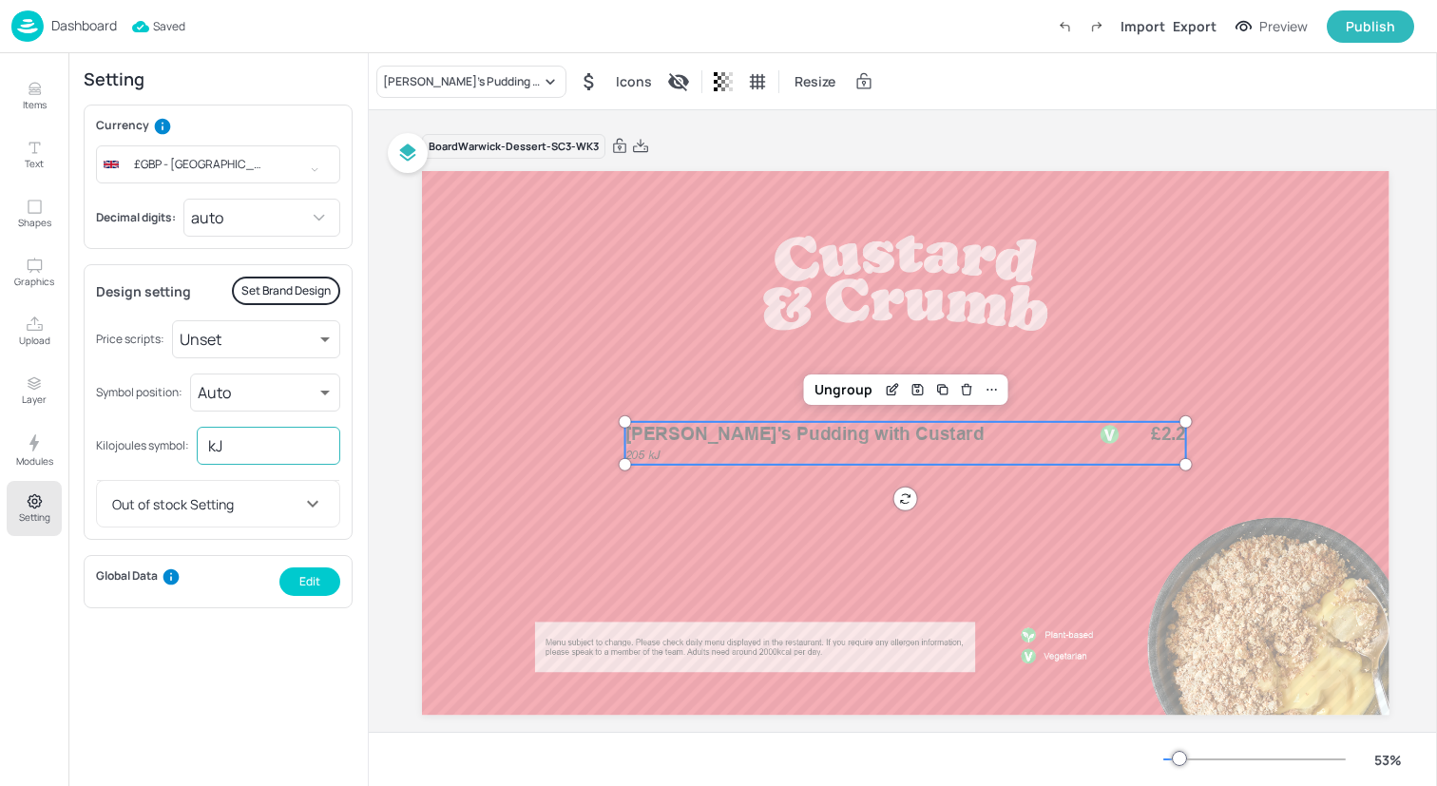
click at [252, 442] on input "kJ" at bounding box center [269, 446] width 144 height 38
type input "kcal"
click at [299, 340] on body "Dashboard Saving Import Export Preview Publish Items Text Shapes Graphics Uploa…" at bounding box center [718, 393] width 1437 height 786
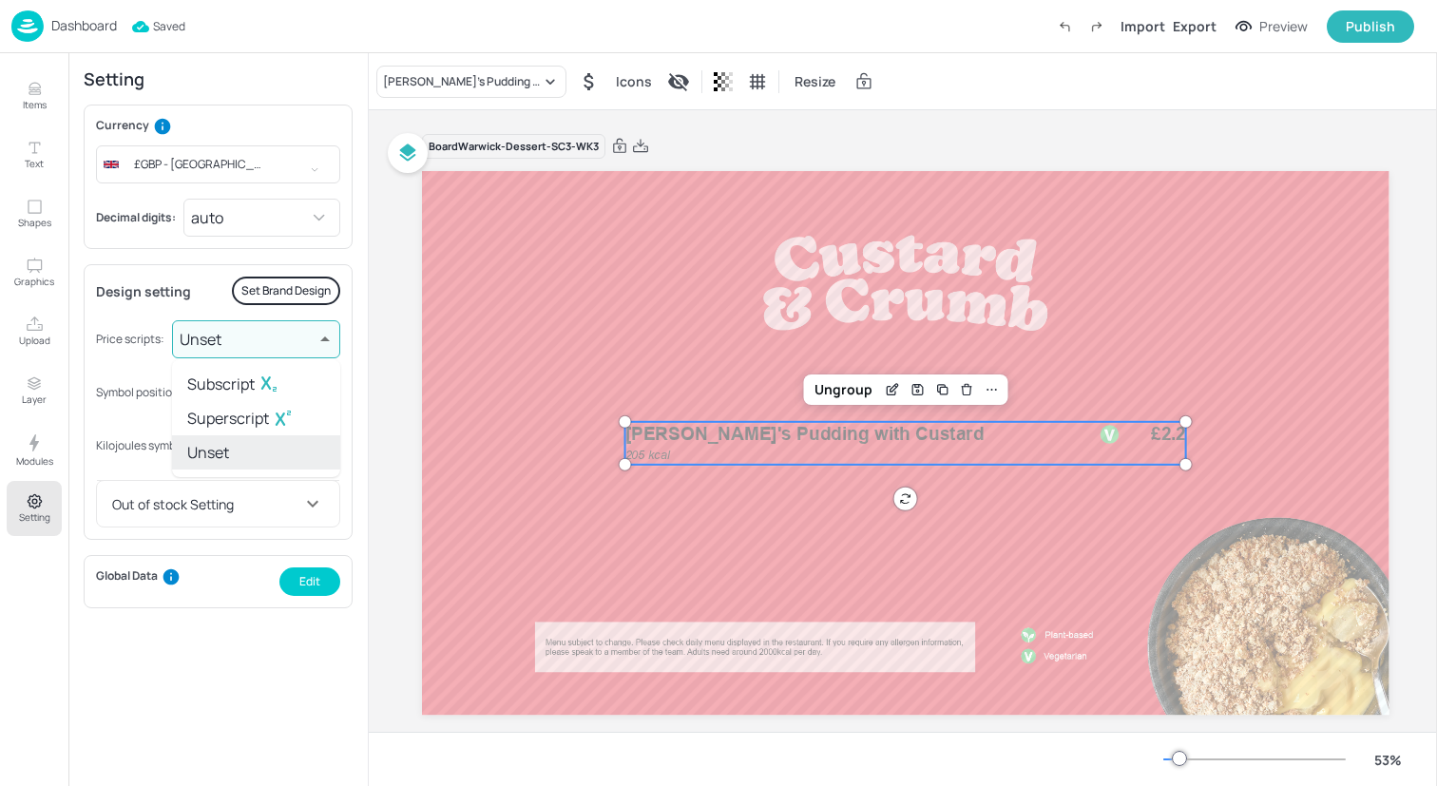
click at [299, 340] on div at bounding box center [718, 393] width 1437 height 786
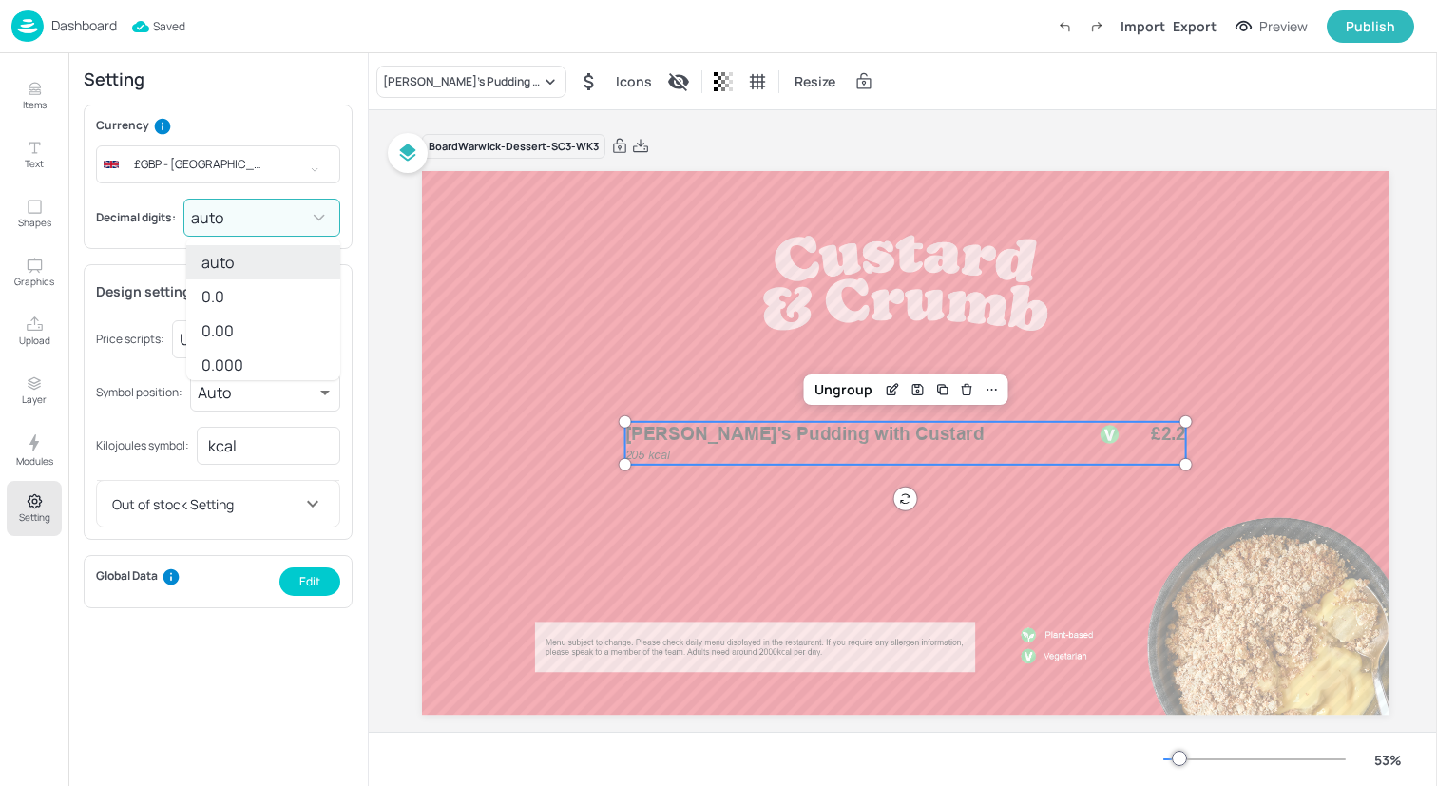
click at [292, 215] on body "Dashboard Saved Import Export Preview Publish Items Text Shapes Graphics Upload…" at bounding box center [718, 393] width 1437 height 786
click at [269, 333] on li "0.00" at bounding box center [263, 331] width 154 height 34
type input "2"
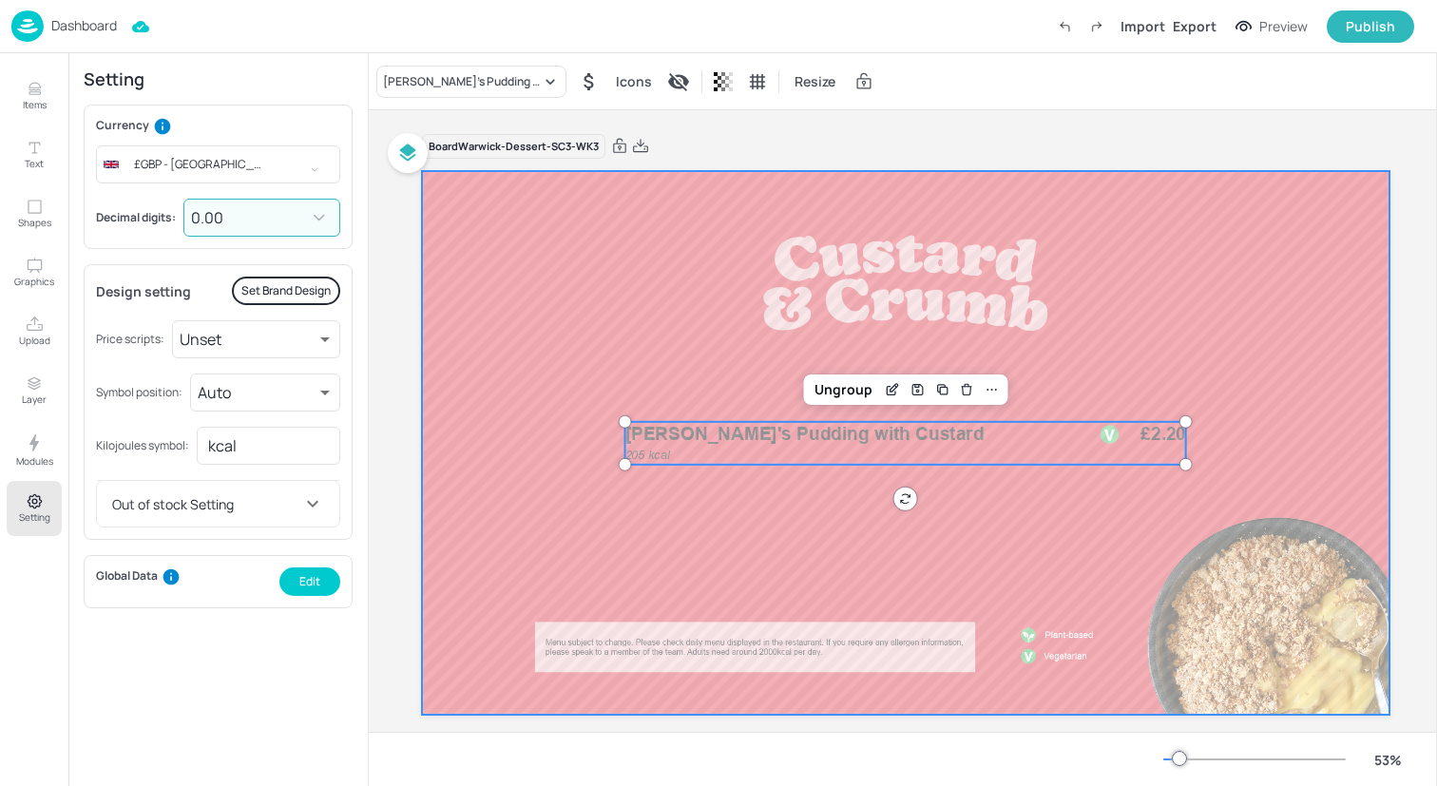
click at [521, 369] on div at bounding box center [906, 443] width 968 height 544
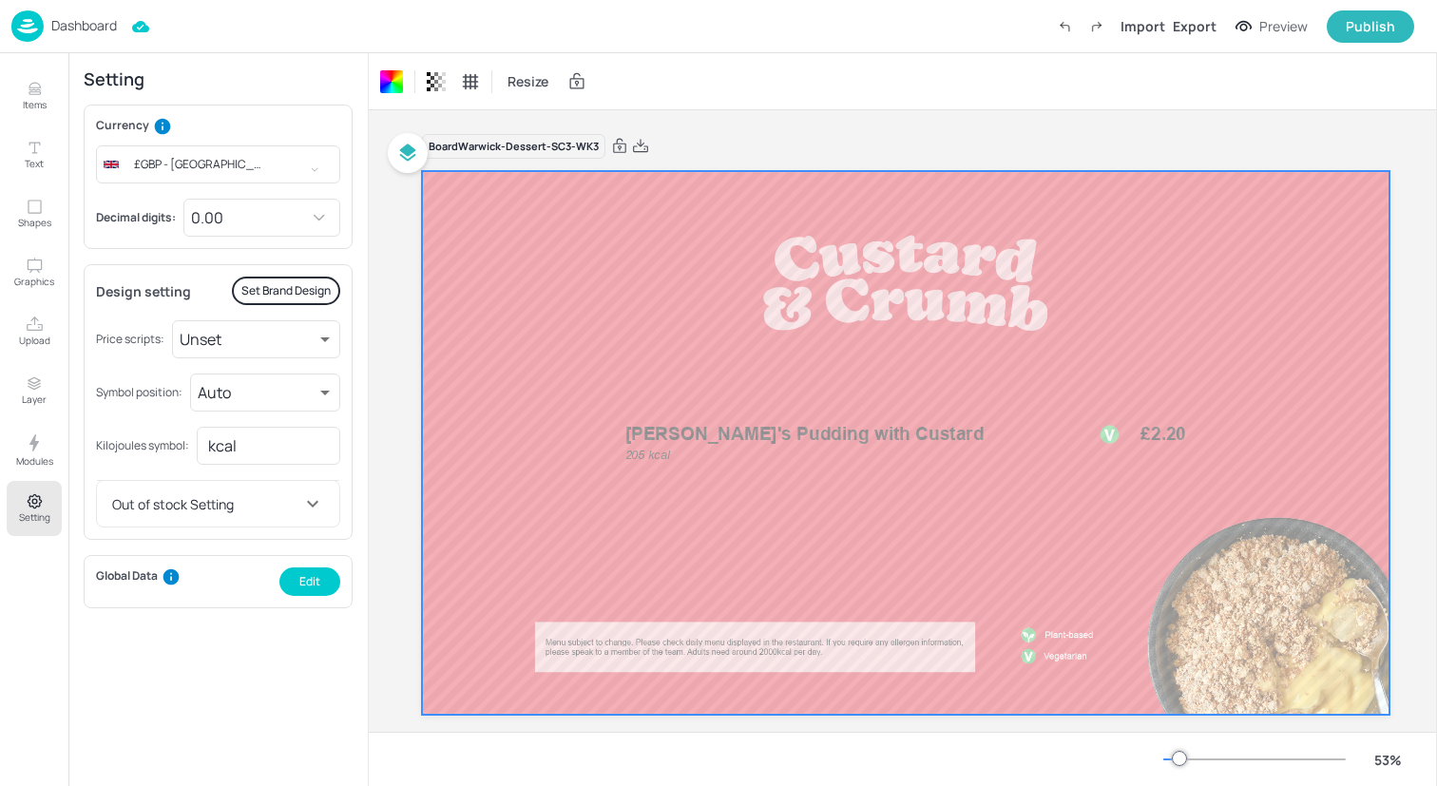
click at [663, 41] on div "Dashboard Import Export Preview Publish" at bounding box center [712, 26] width 1403 height 52
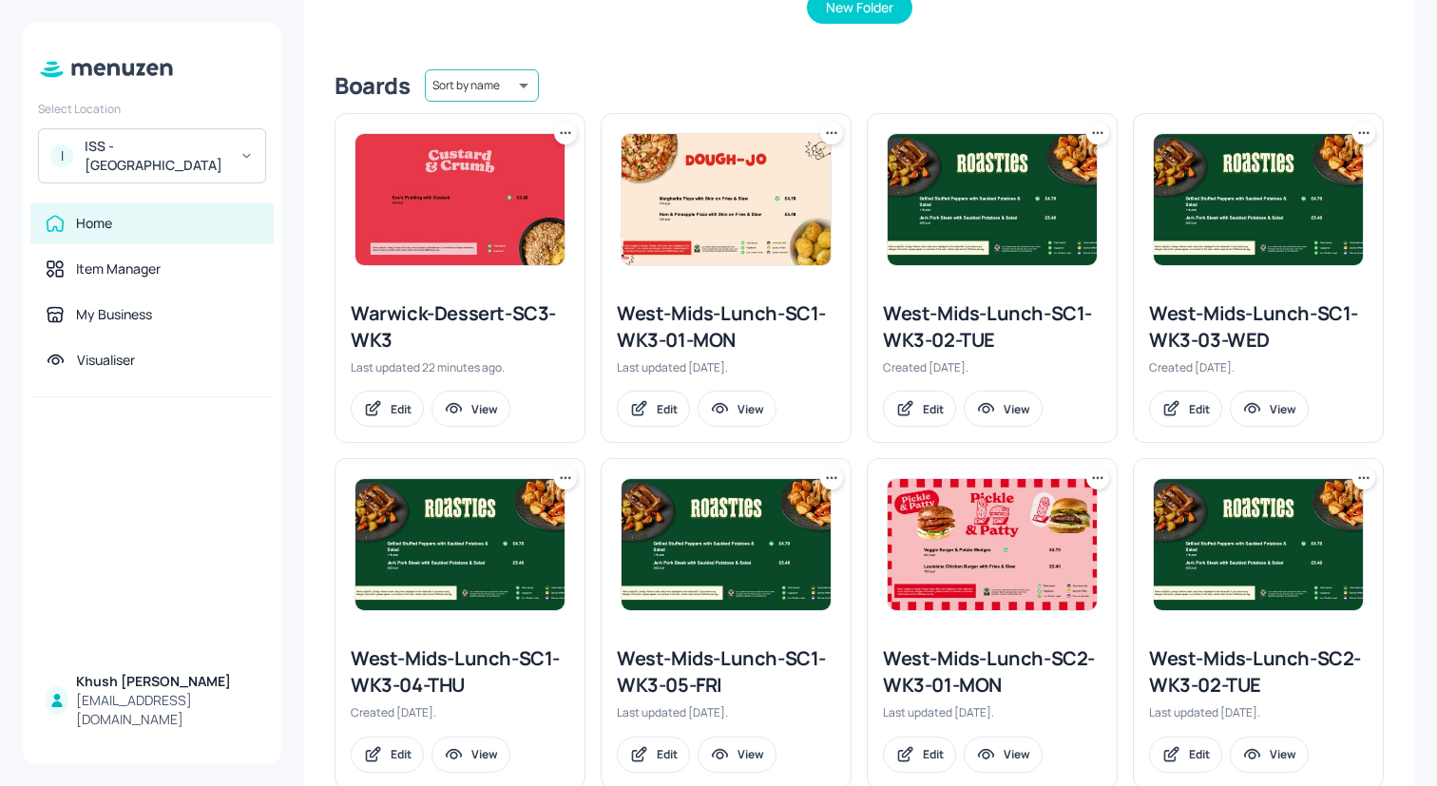
scroll to position [433, 0]
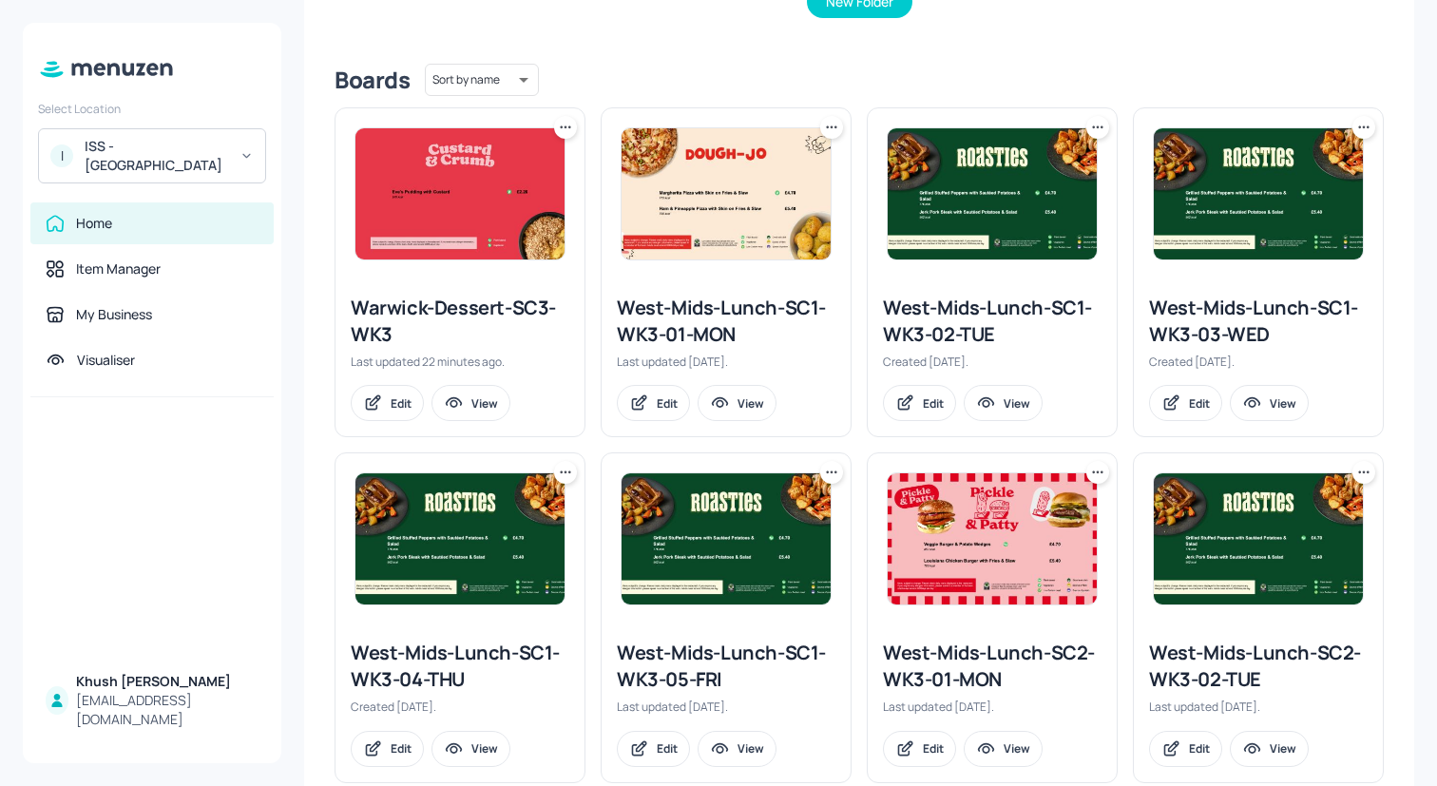
click at [1210, 312] on div "West-Mids-Lunch-SC1-WK3-03-WED" at bounding box center [1258, 321] width 219 height 53
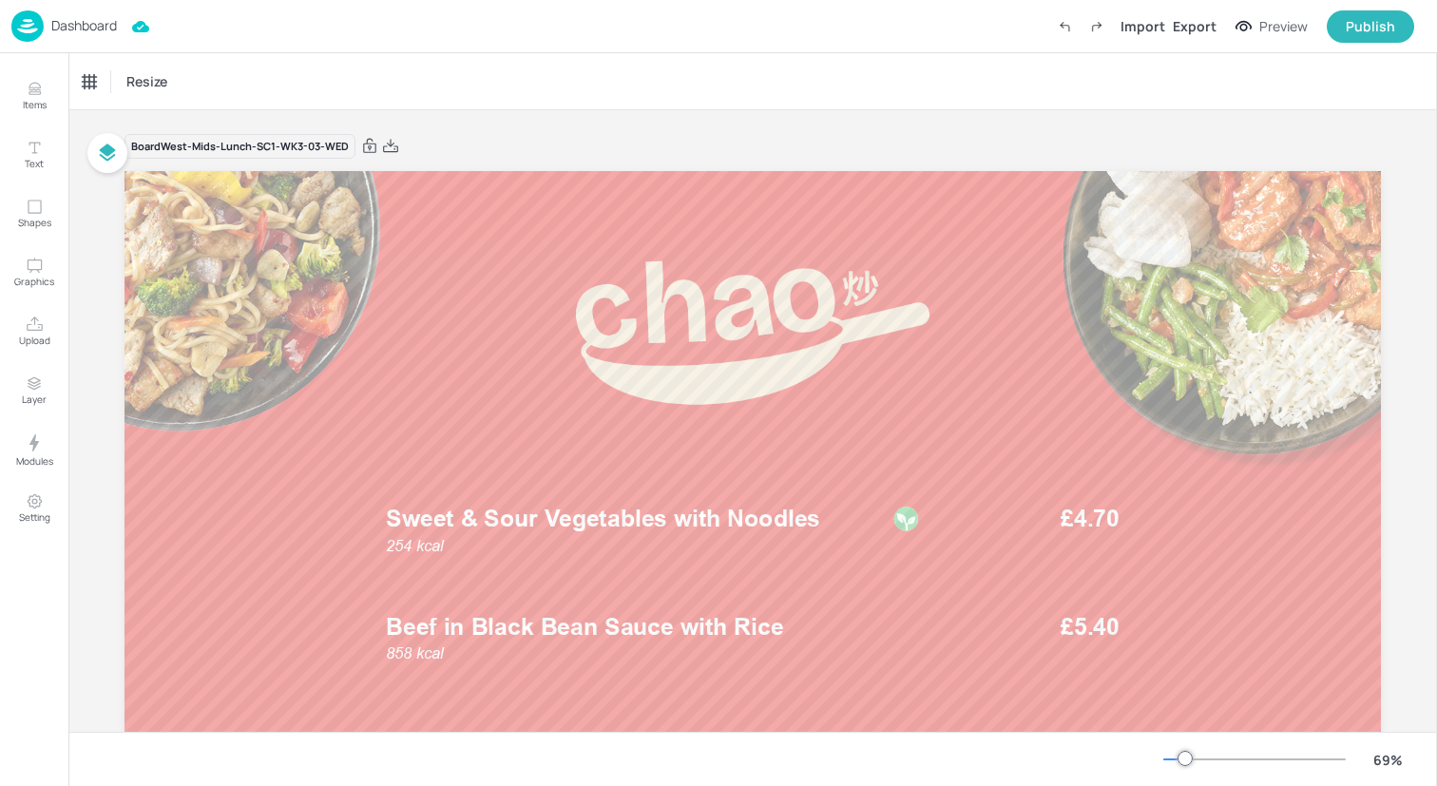
click at [33, 36] on img at bounding box center [27, 25] width 32 height 31
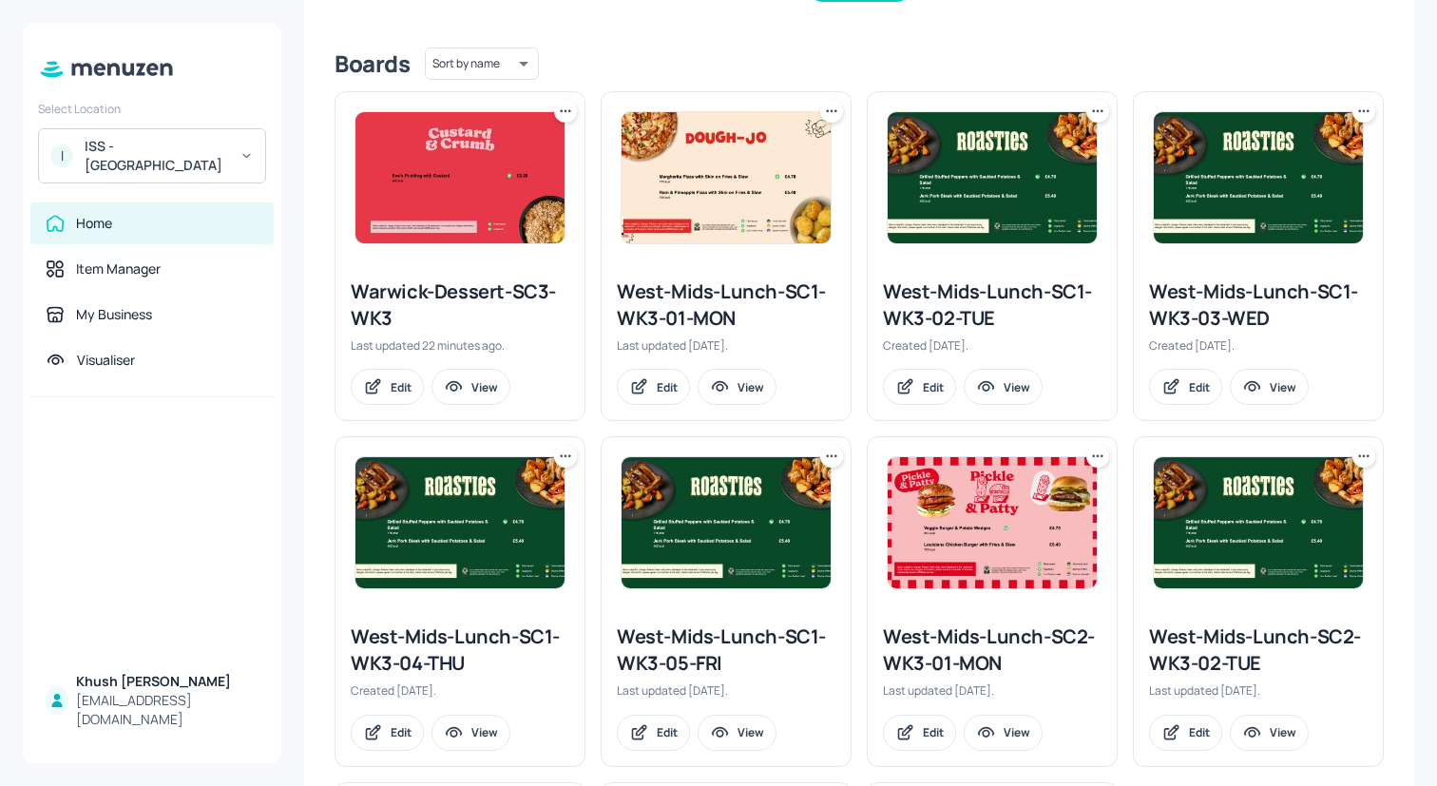
scroll to position [820, 0]
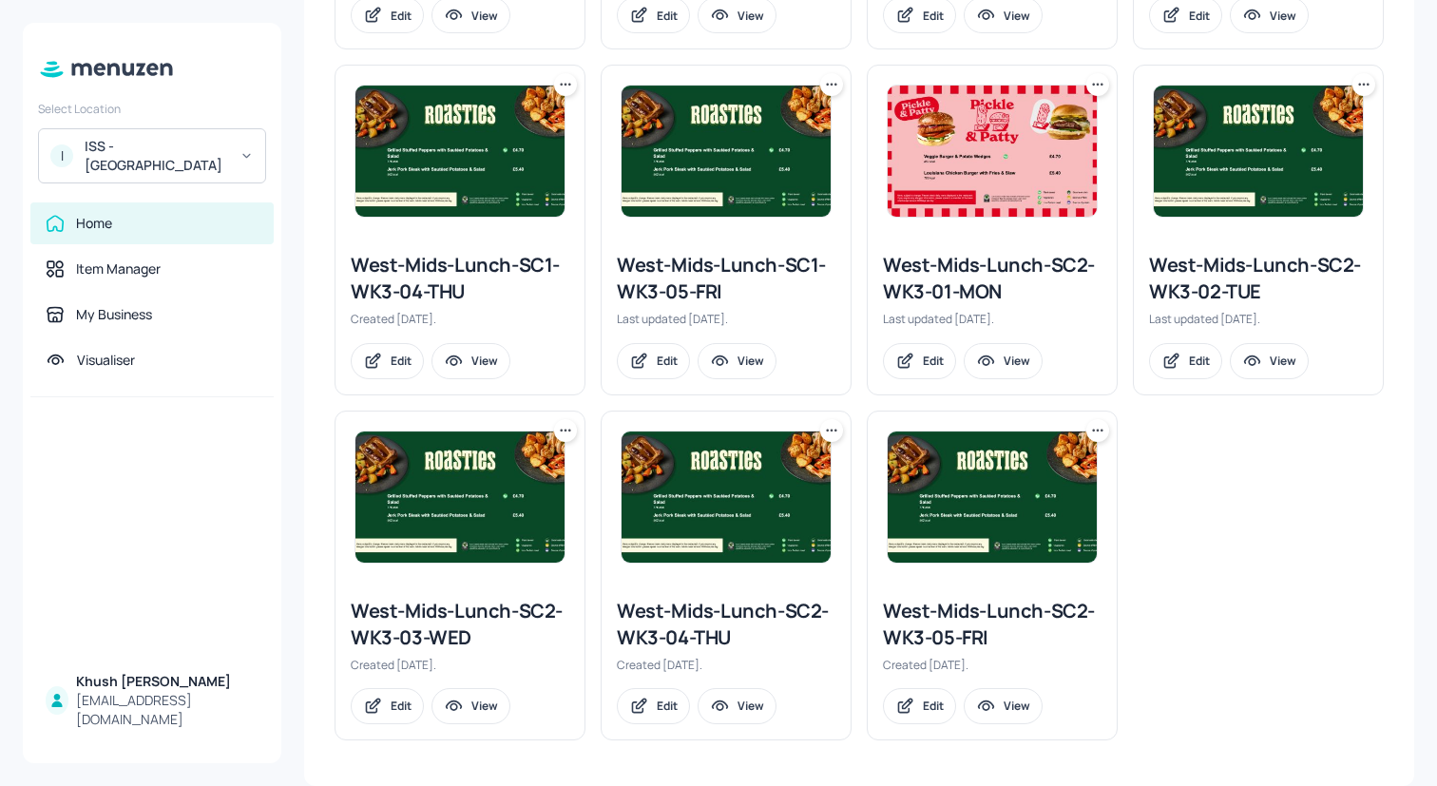
click at [472, 620] on div "West-Mids-Lunch-SC2-WK3-03-WED" at bounding box center [460, 624] width 219 height 53
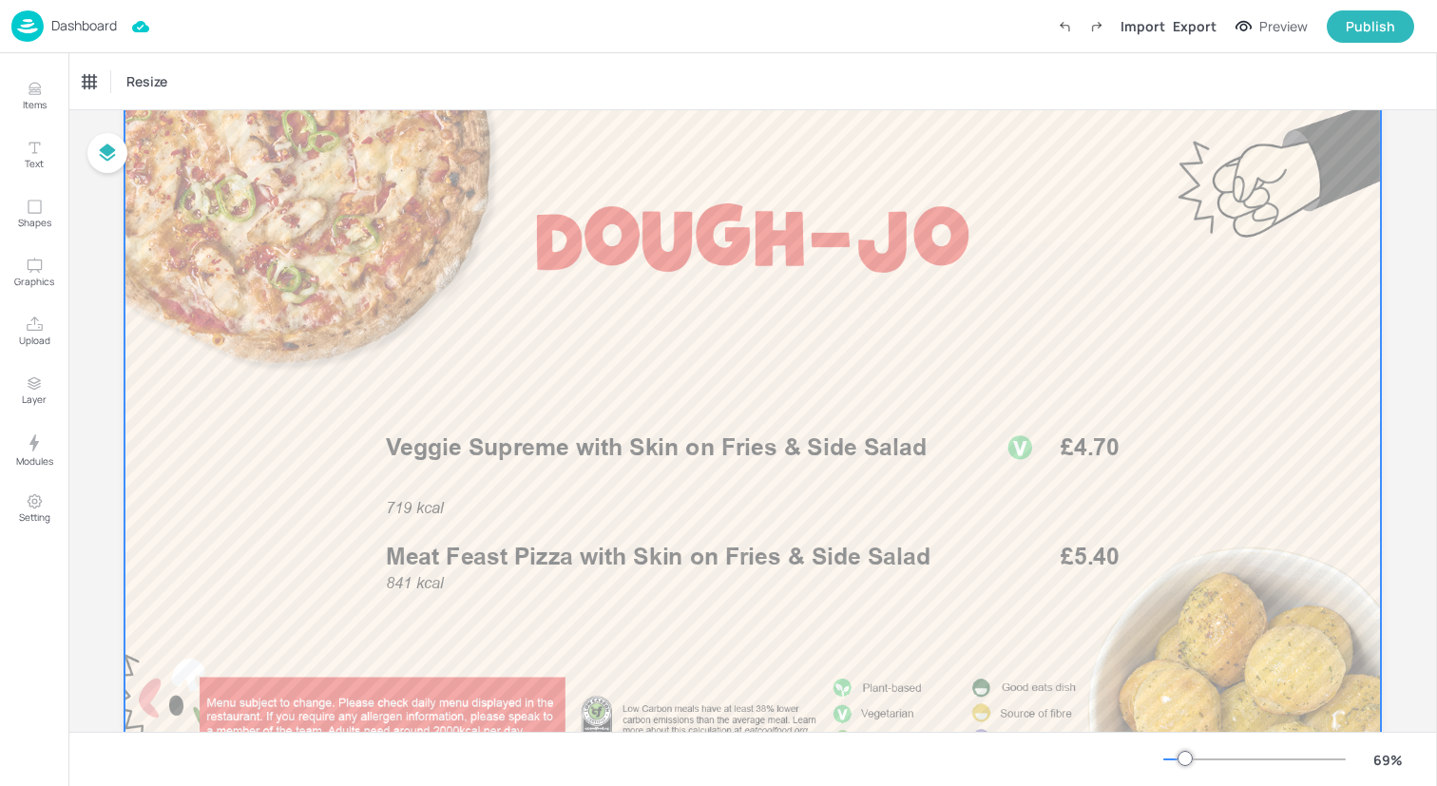
scroll to position [91, 0]
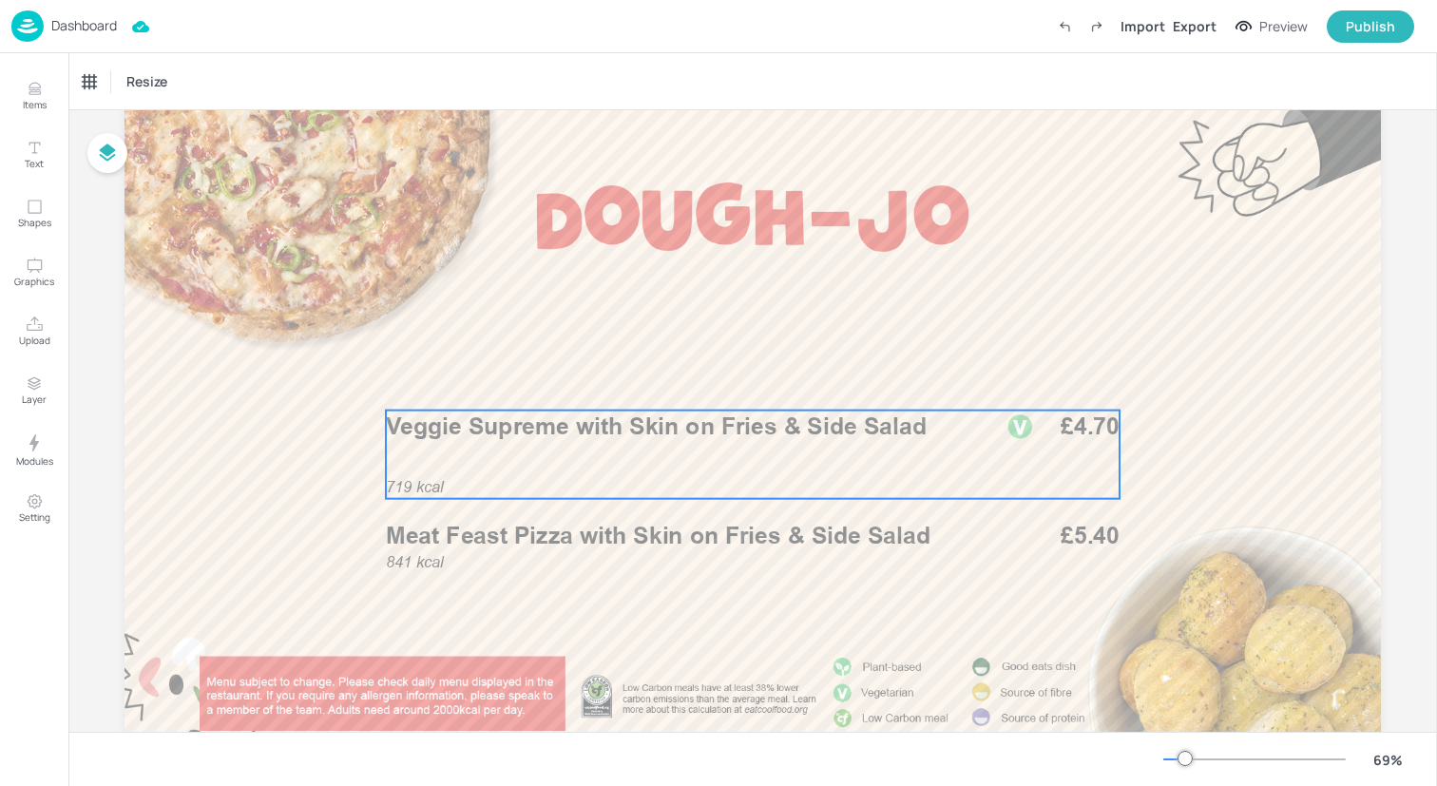
click at [871, 453] on div "719 kcal Veggie Supreme with Skin on Fries & Side Salad £4.70" at bounding box center [753, 455] width 734 height 88
click at [733, 378] on icon "Edit Item" at bounding box center [740, 378] width 16 height 15
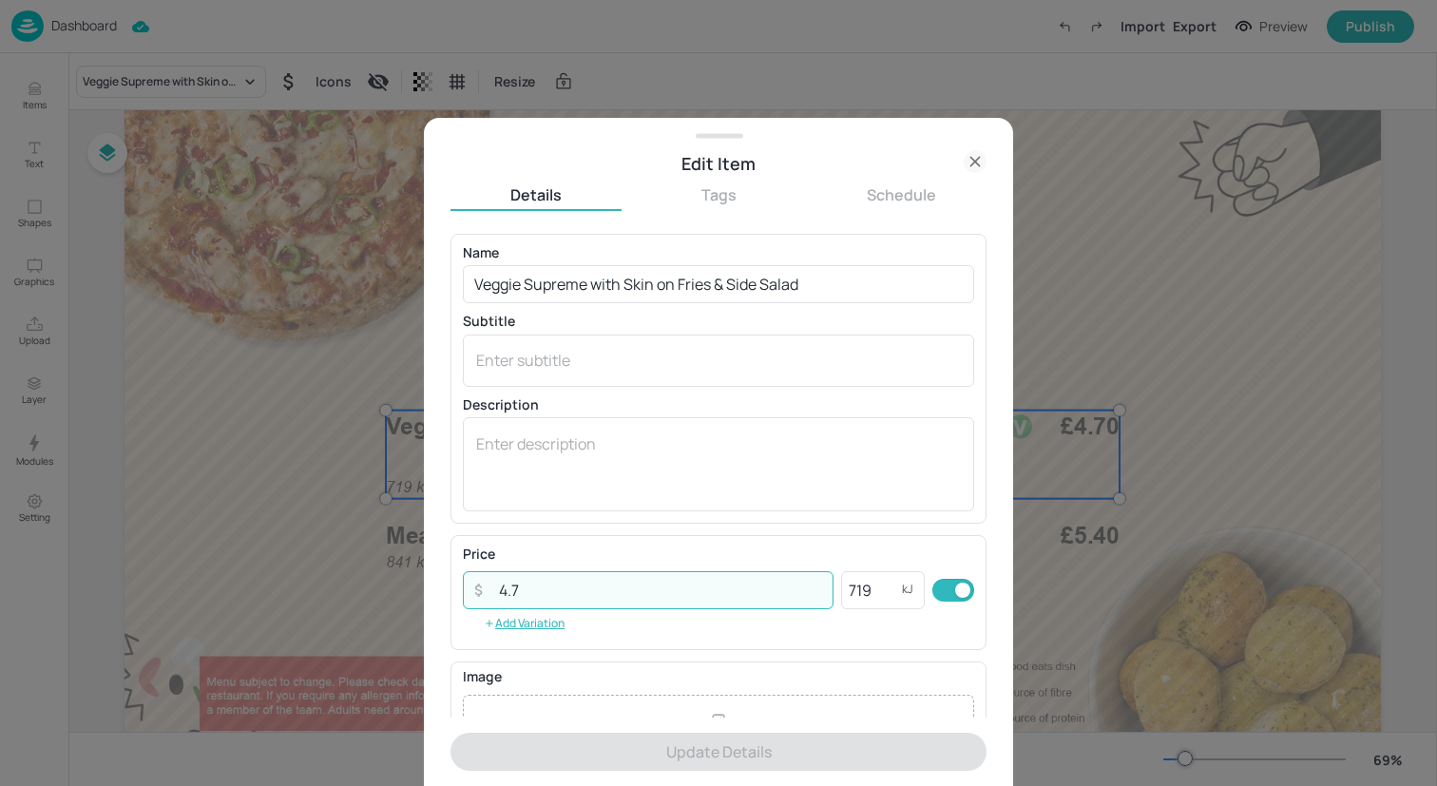
click at [691, 603] on input "4.7" at bounding box center [661, 590] width 346 height 38
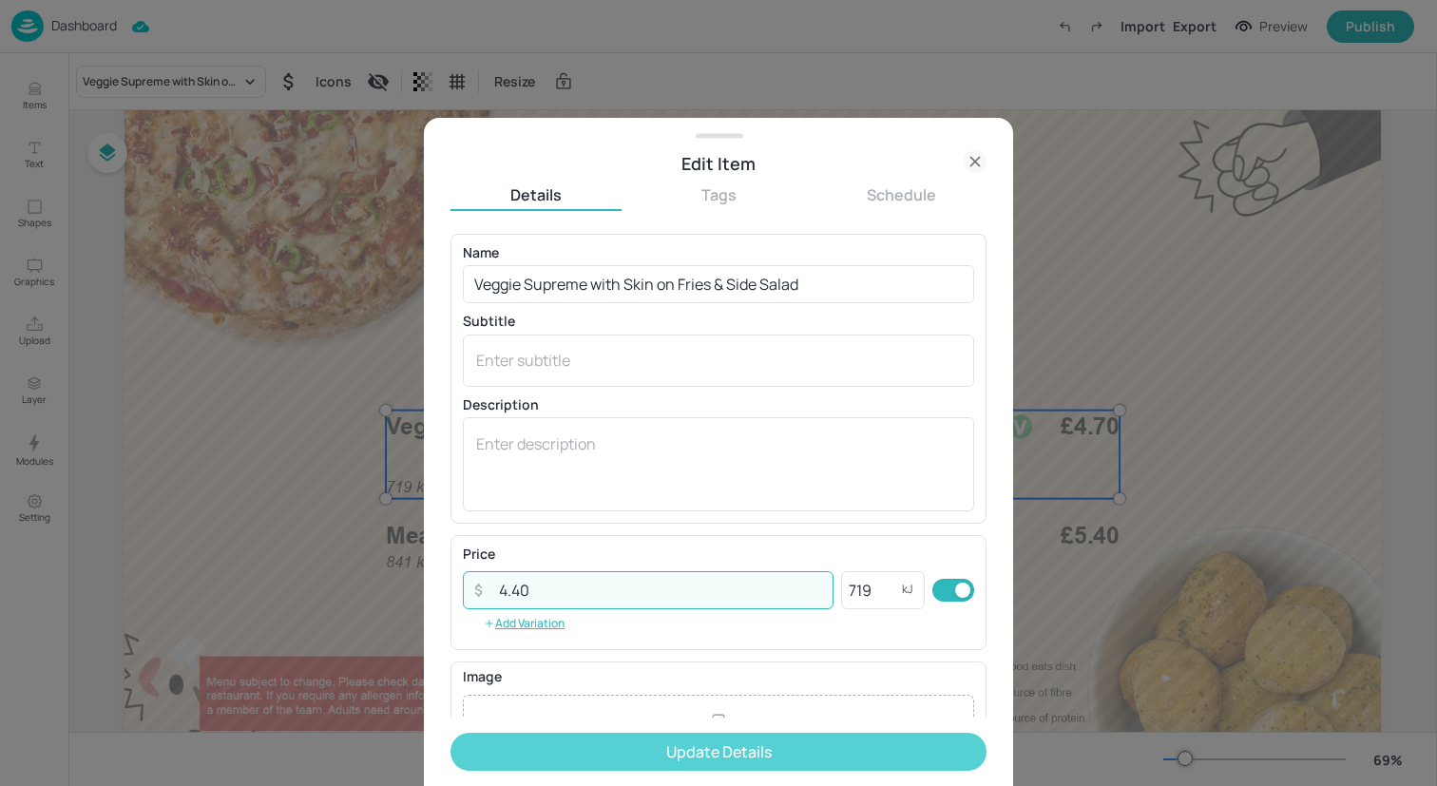
type input "4.40"
click at [702, 765] on button "Update Details" at bounding box center [719, 752] width 536 height 38
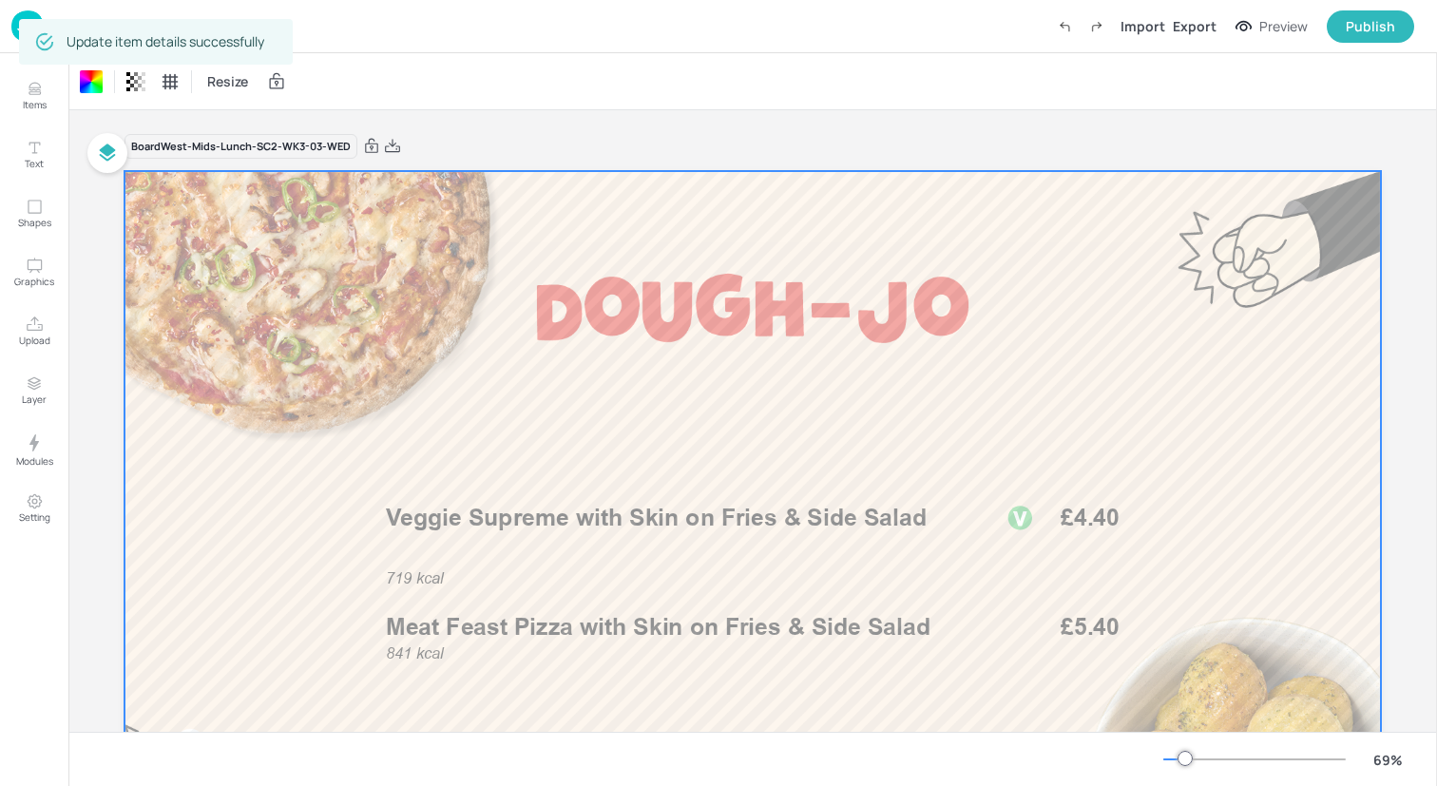
click at [412, 26] on div "Dashboard Import Export Preview Publish" at bounding box center [712, 26] width 1403 height 52
click at [15, 18] on img at bounding box center [27, 25] width 32 height 31
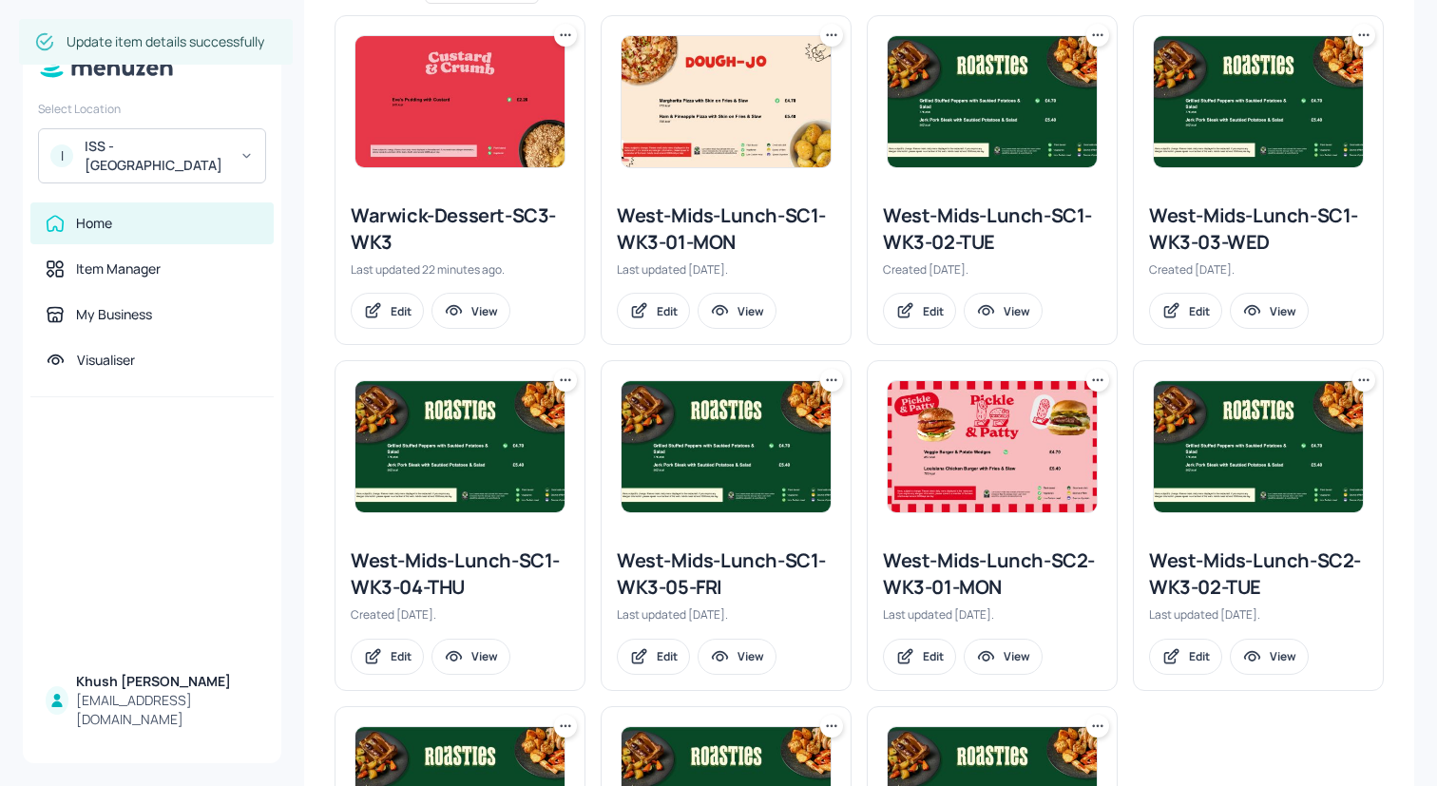
scroll to position [820, 0]
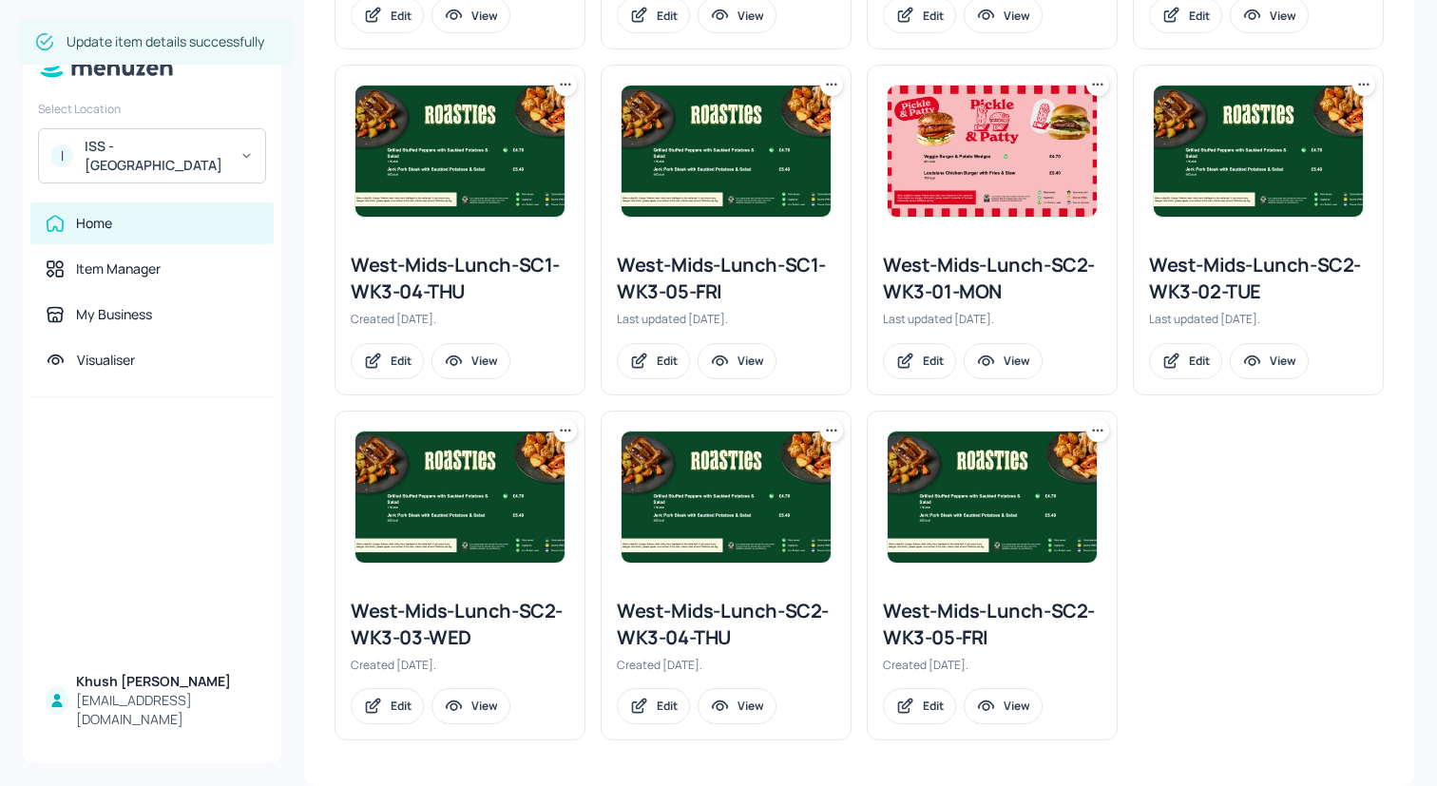
click at [652, 636] on div "West-Mids-Lunch-SC2-WK3-04-THU" at bounding box center [726, 624] width 219 height 53
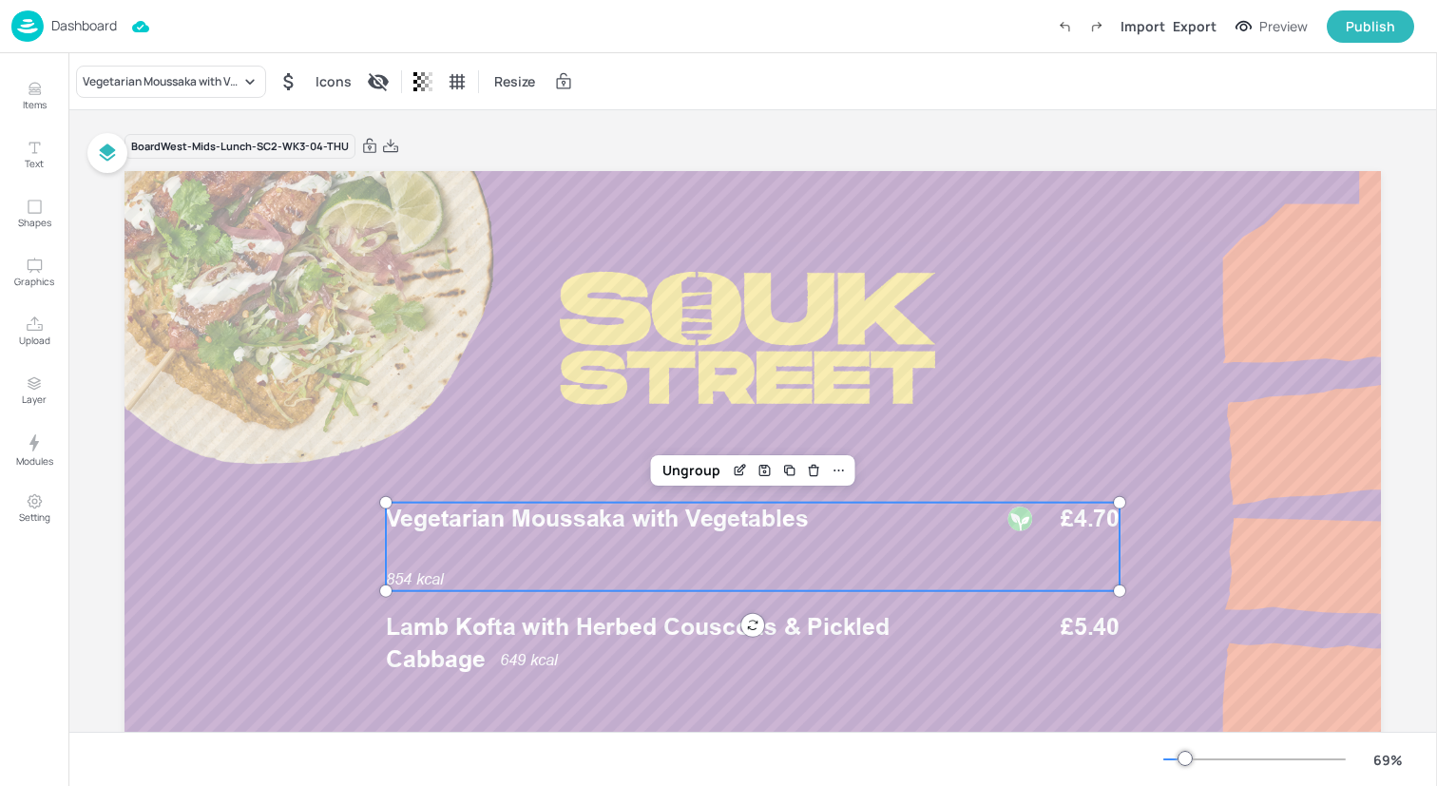
click at [615, 538] on div "854 kcal Vegetarian Moussaka with Vegetables £4.70" at bounding box center [753, 547] width 734 height 88
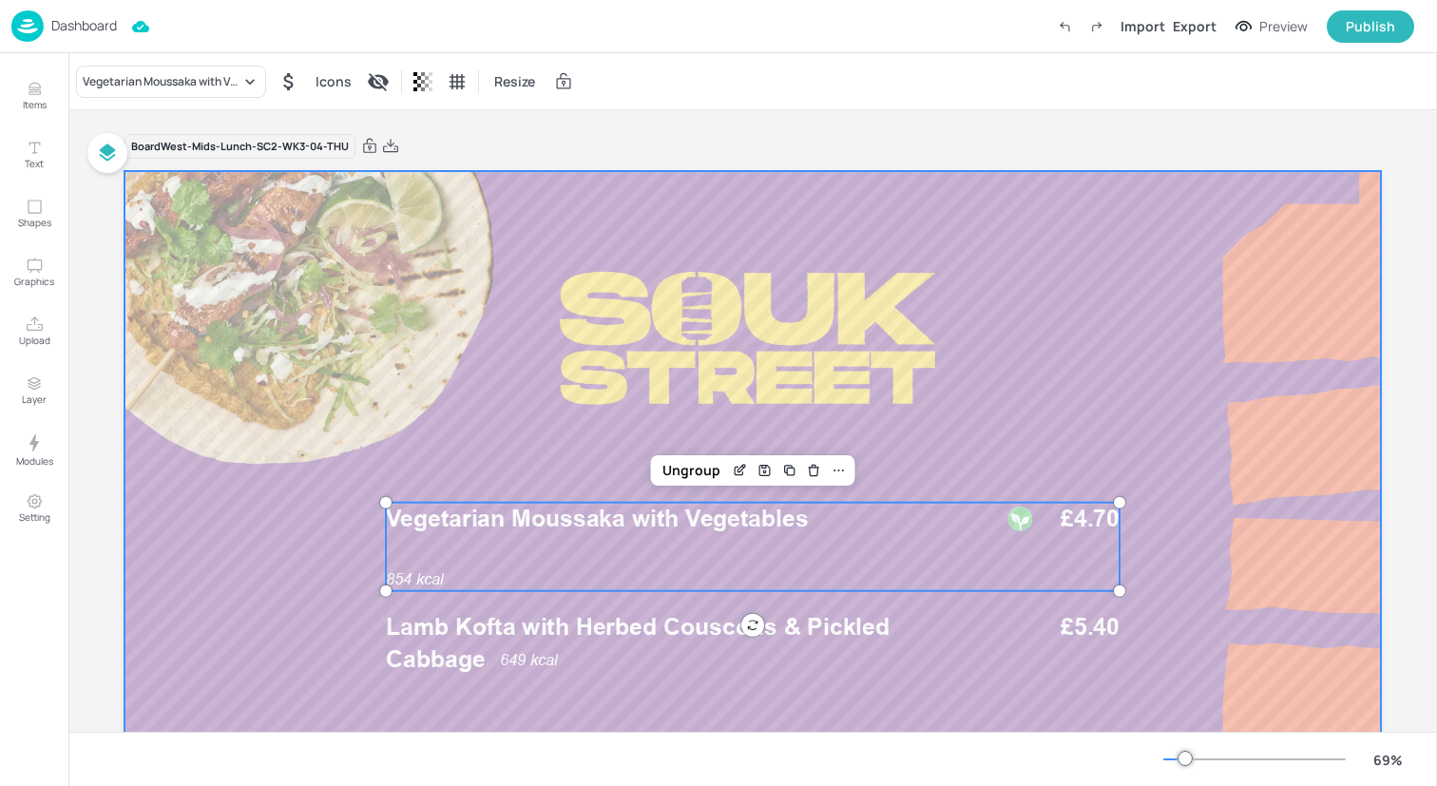
click at [303, 538] on div at bounding box center [753, 524] width 1257 height 707
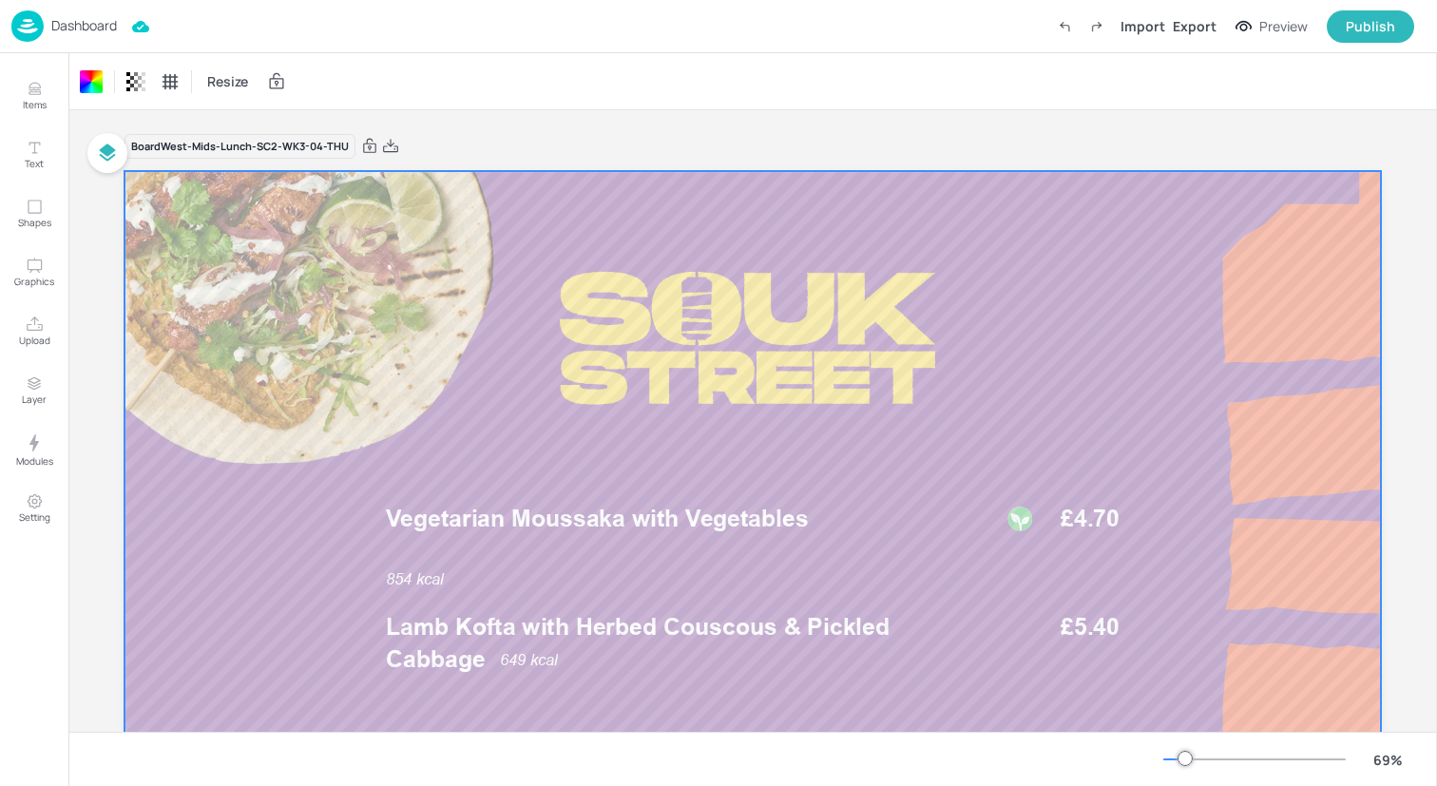
click at [24, 31] on img at bounding box center [27, 25] width 32 height 31
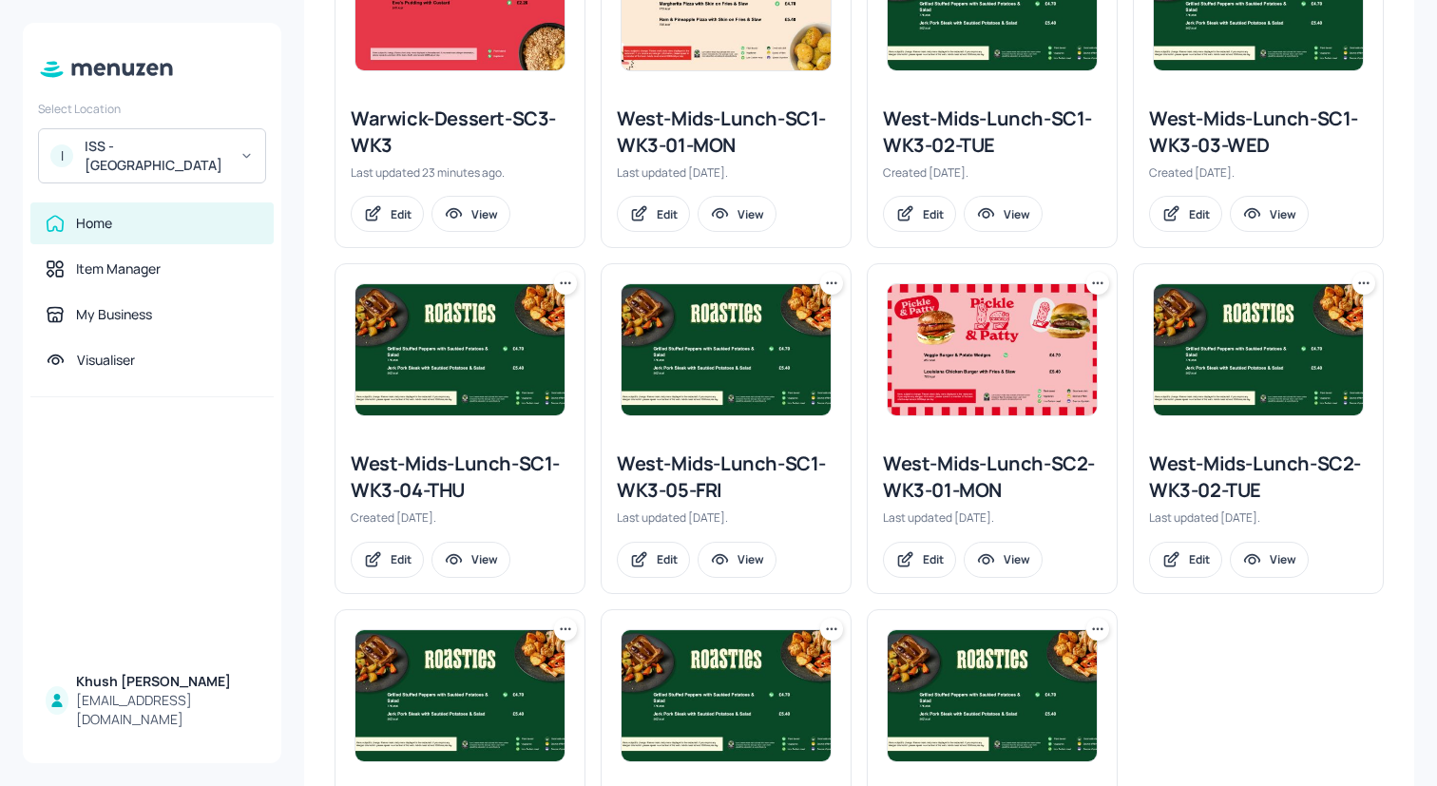
scroll to position [820, 0]
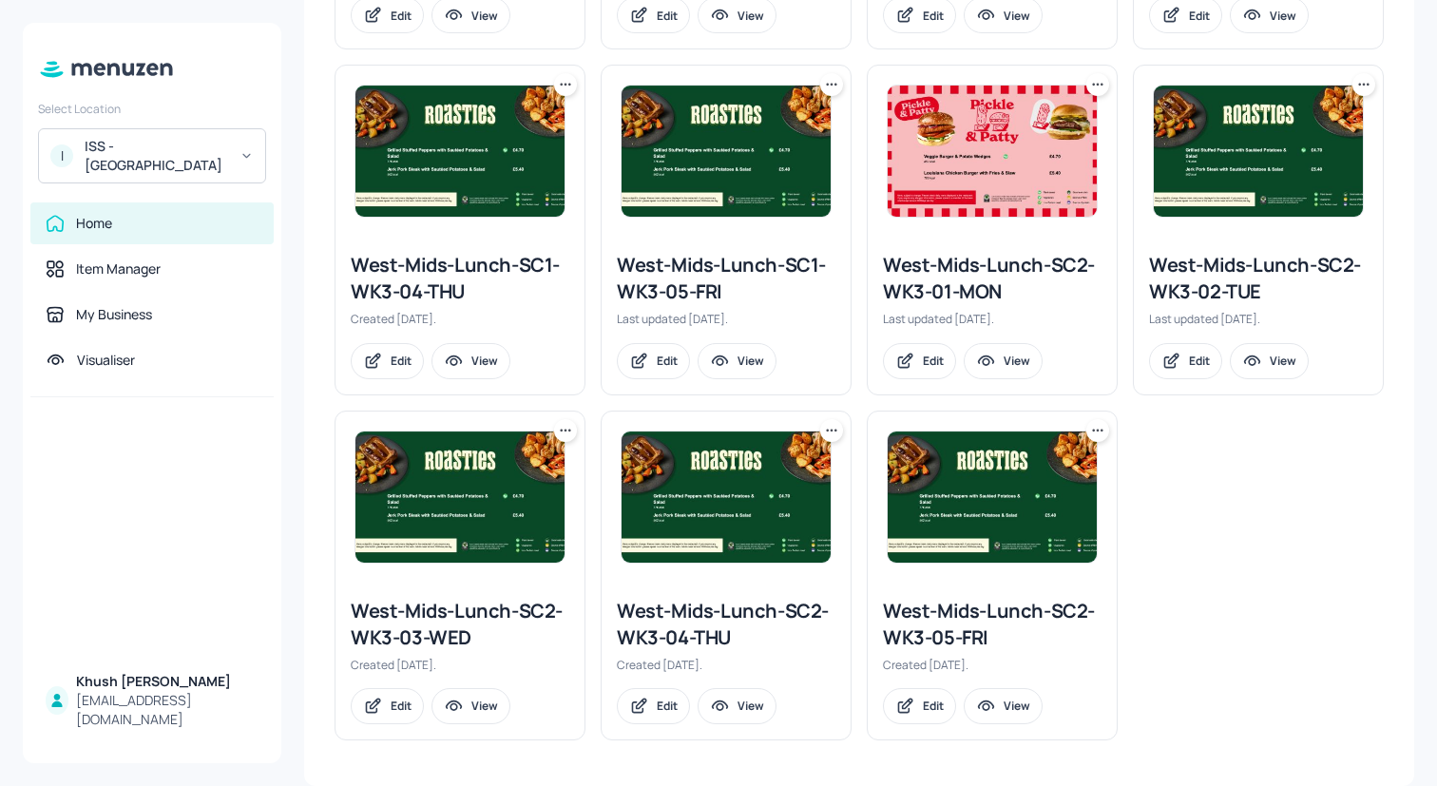
click at [946, 634] on div "West-Mids-Lunch-SC2-WK3-05-FRI" at bounding box center [992, 624] width 219 height 53
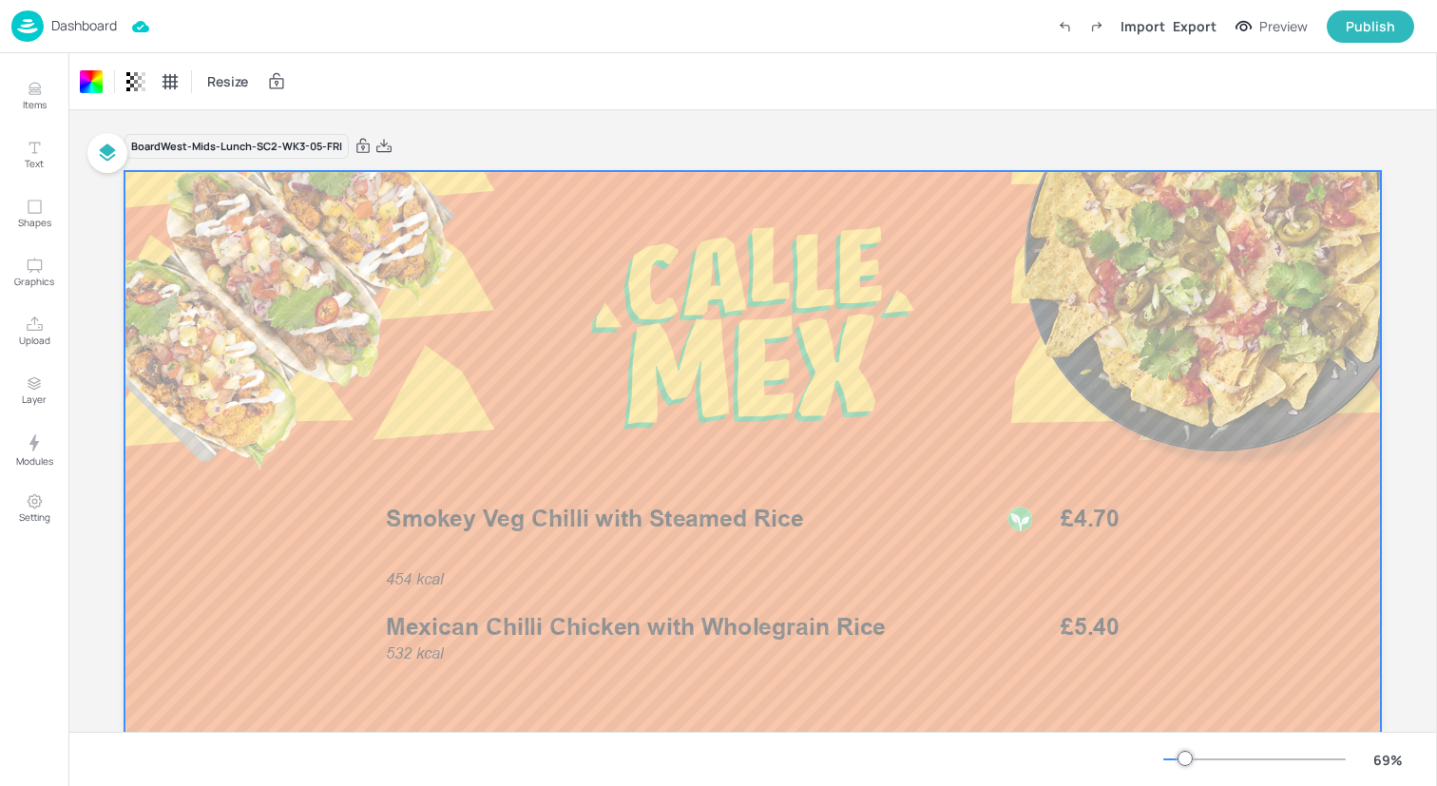
click at [32, 16] on img at bounding box center [27, 25] width 32 height 31
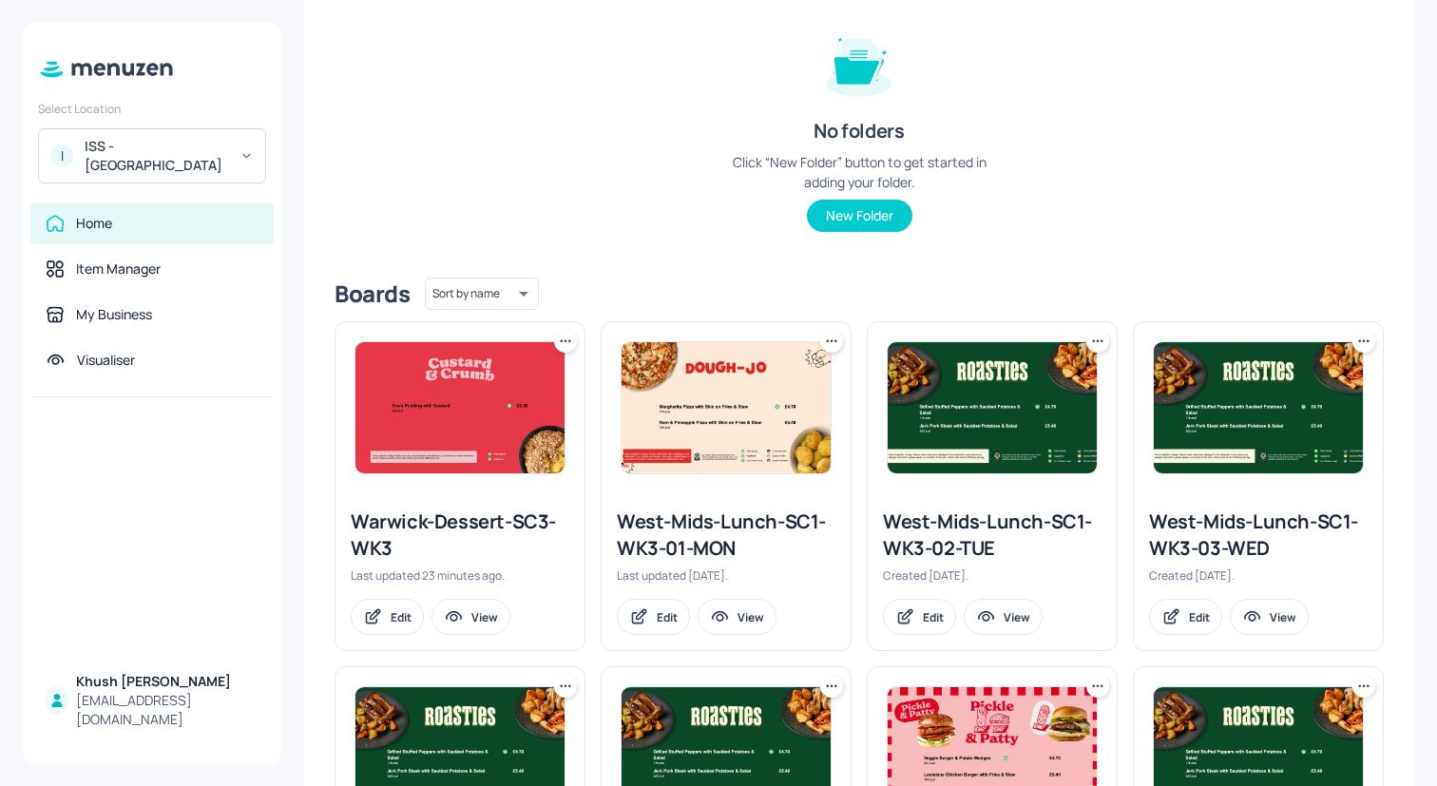
scroll to position [235, 0]
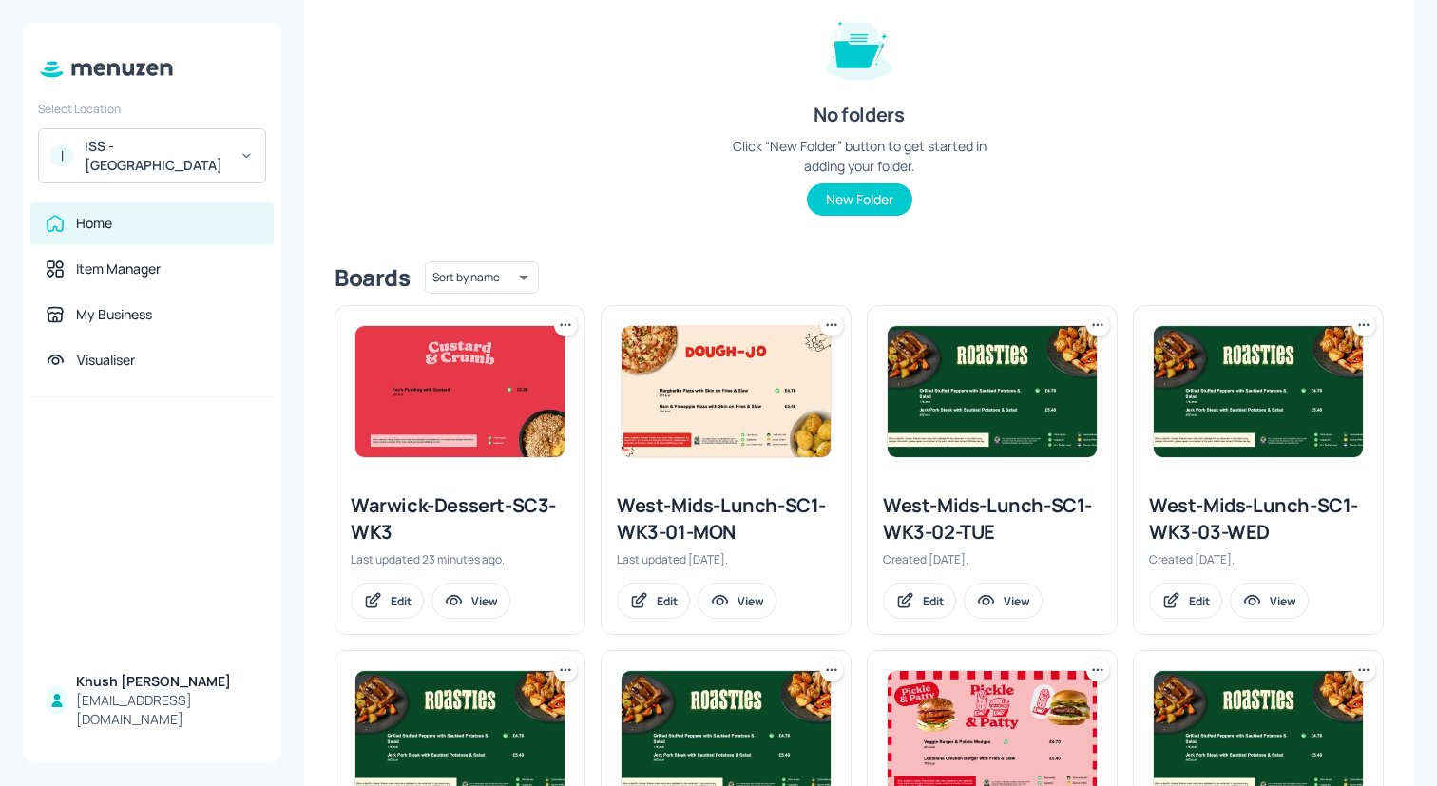
click at [565, 323] on icon at bounding box center [565, 325] width 19 height 19
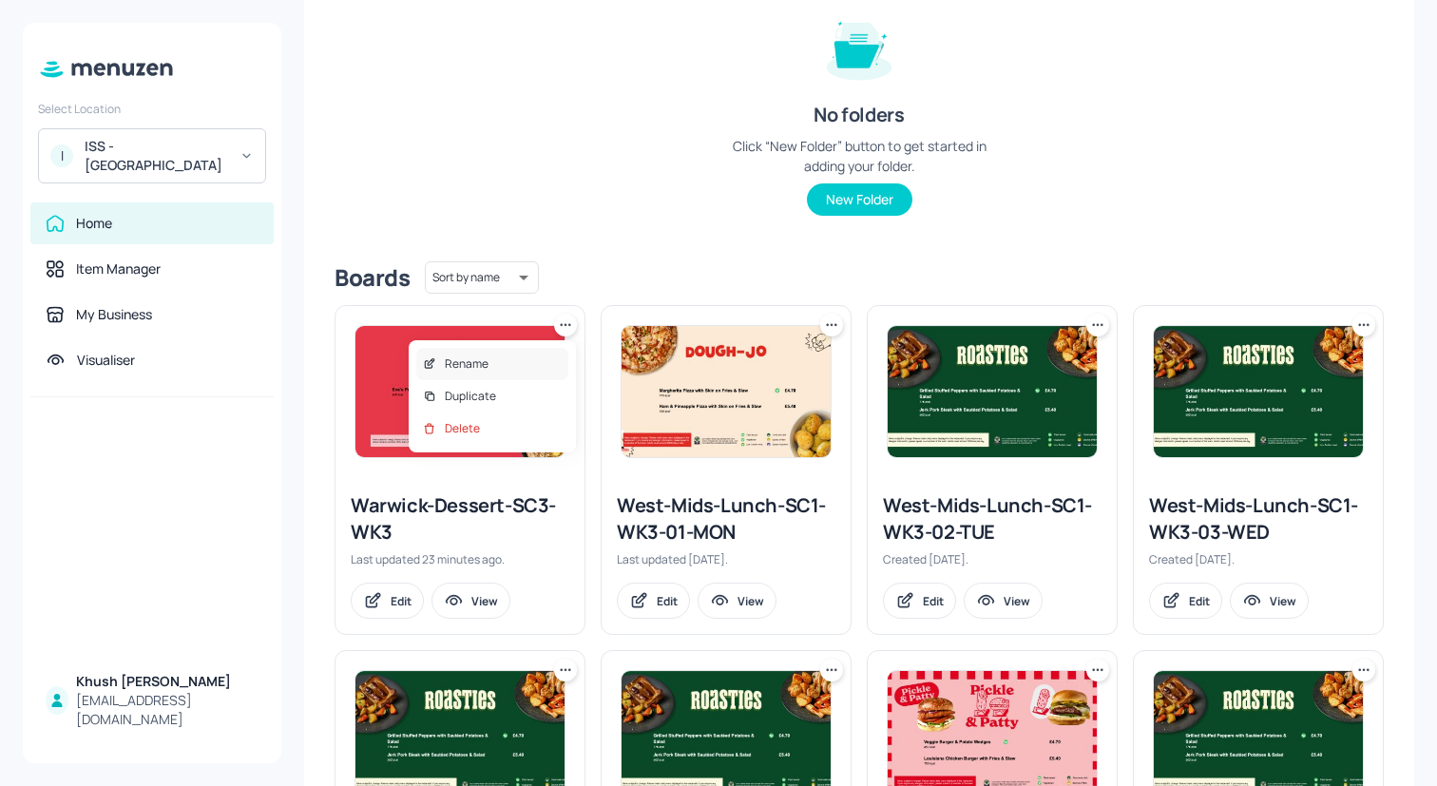
click at [544, 361] on div "Rename" at bounding box center [492, 364] width 152 height 32
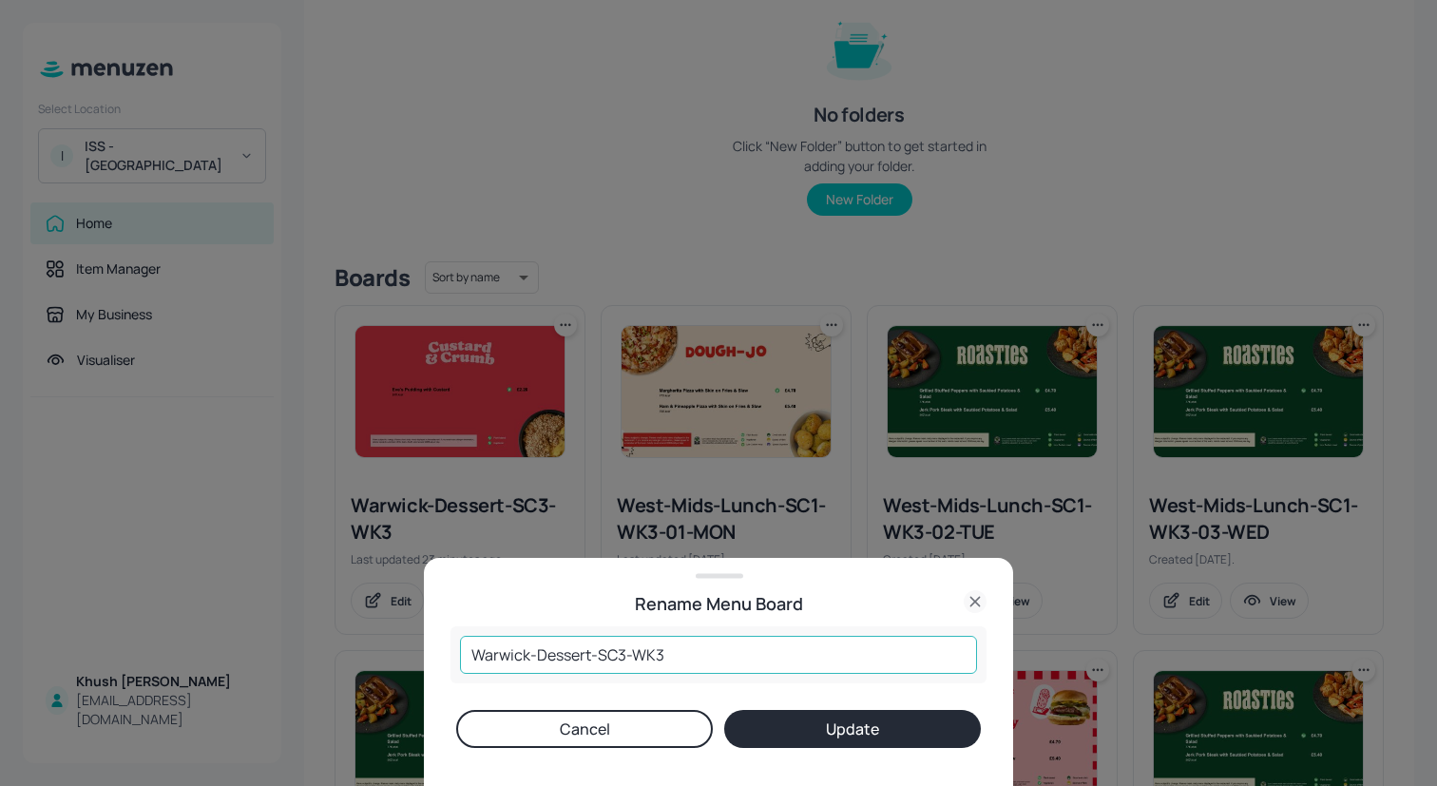
click at [721, 658] on input "Warwick-Dessert-SC3-WK3" at bounding box center [718, 655] width 517 height 38
click at [664, 652] on input "Warwick-Dessert-SC3-WK3-01-MON" at bounding box center [718, 655] width 517 height 38
drag, startPoint x: 664, startPoint y: 654, endPoint x: 361, endPoint y: 651, distance: 302.3
click at [361, 651] on div "Rename Menu Board Warwick-Dessert-SC3-WK3-01-MON ​ Cancel Update" at bounding box center [718, 393] width 1437 height 786
type input "Warwick-Dessert-SC3-WK3-01-MON"
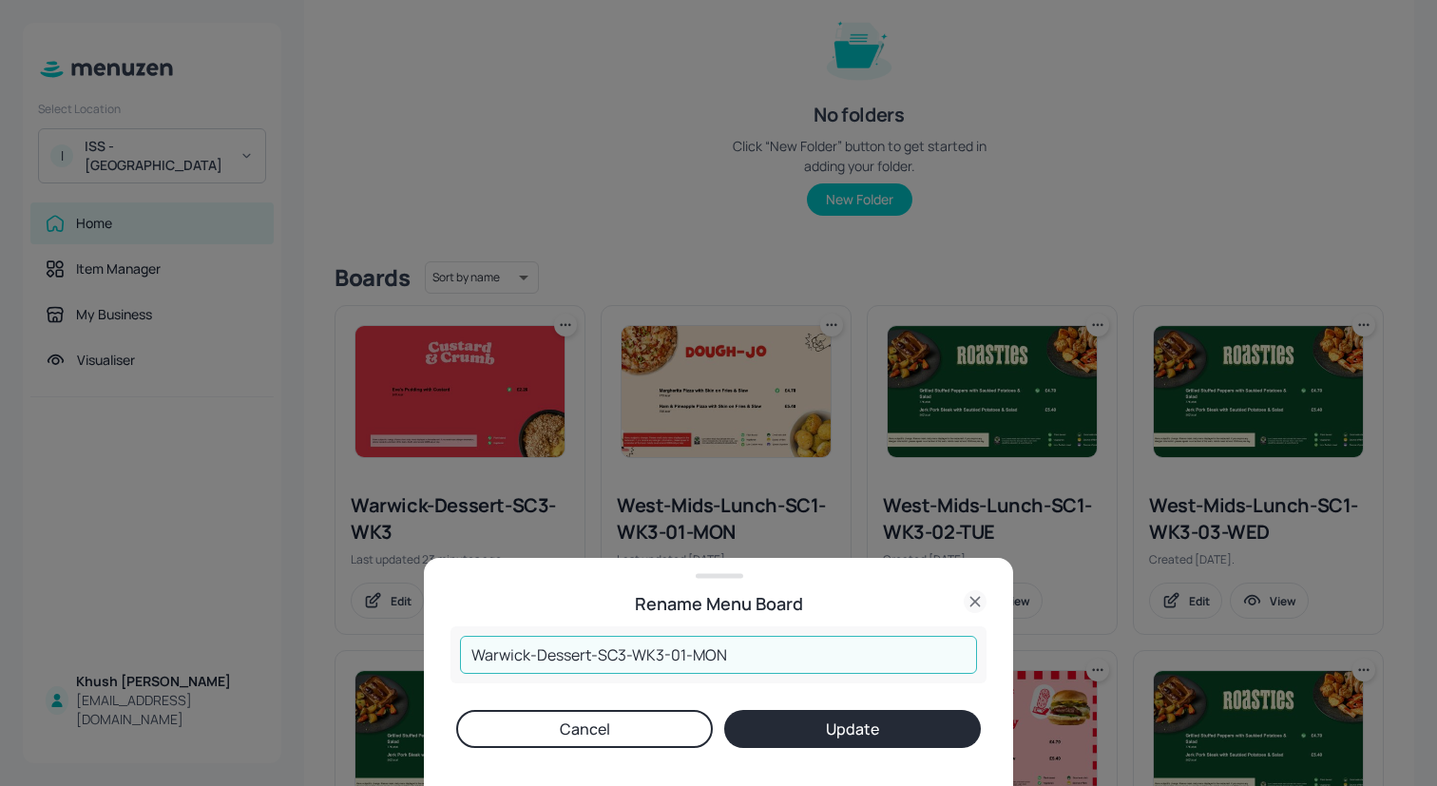
click at [875, 737] on button "Update" at bounding box center [852, 729] width 257 height 38
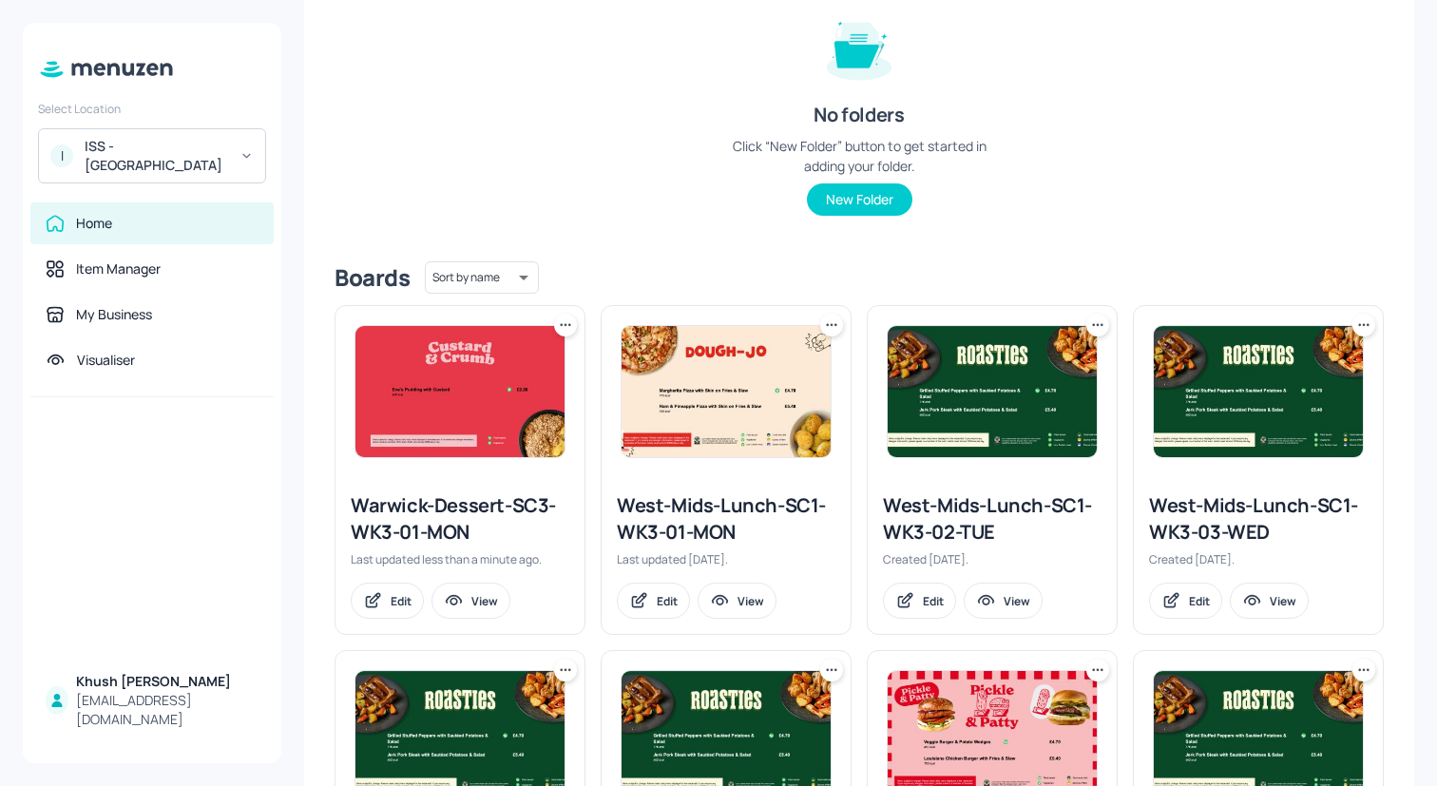
click at [566, 324] on icon at bounding box center [565, 325] width 19 height 19
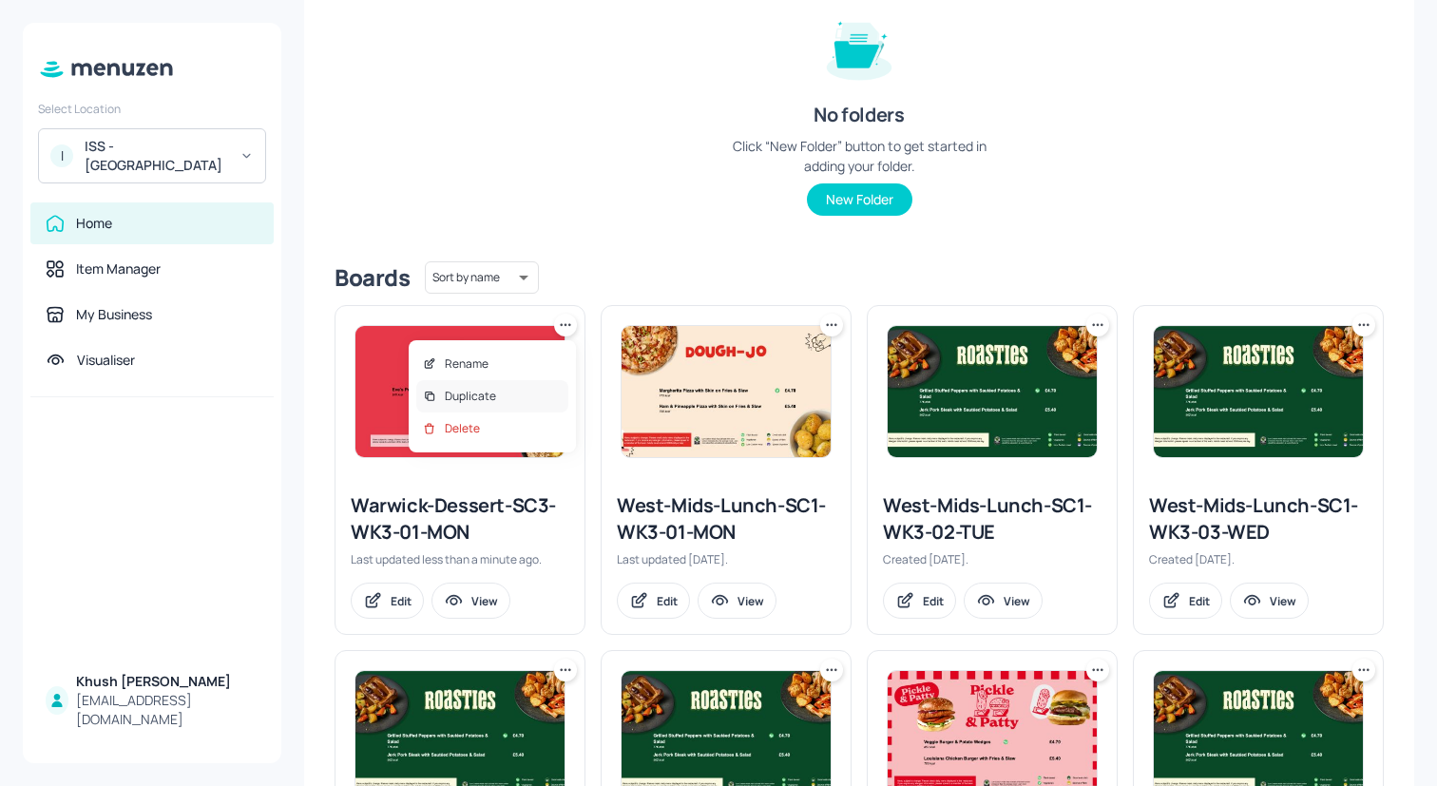
click at [541, 387] on div "Duplicate" at bounding box center [492, 396] width 152 height 32
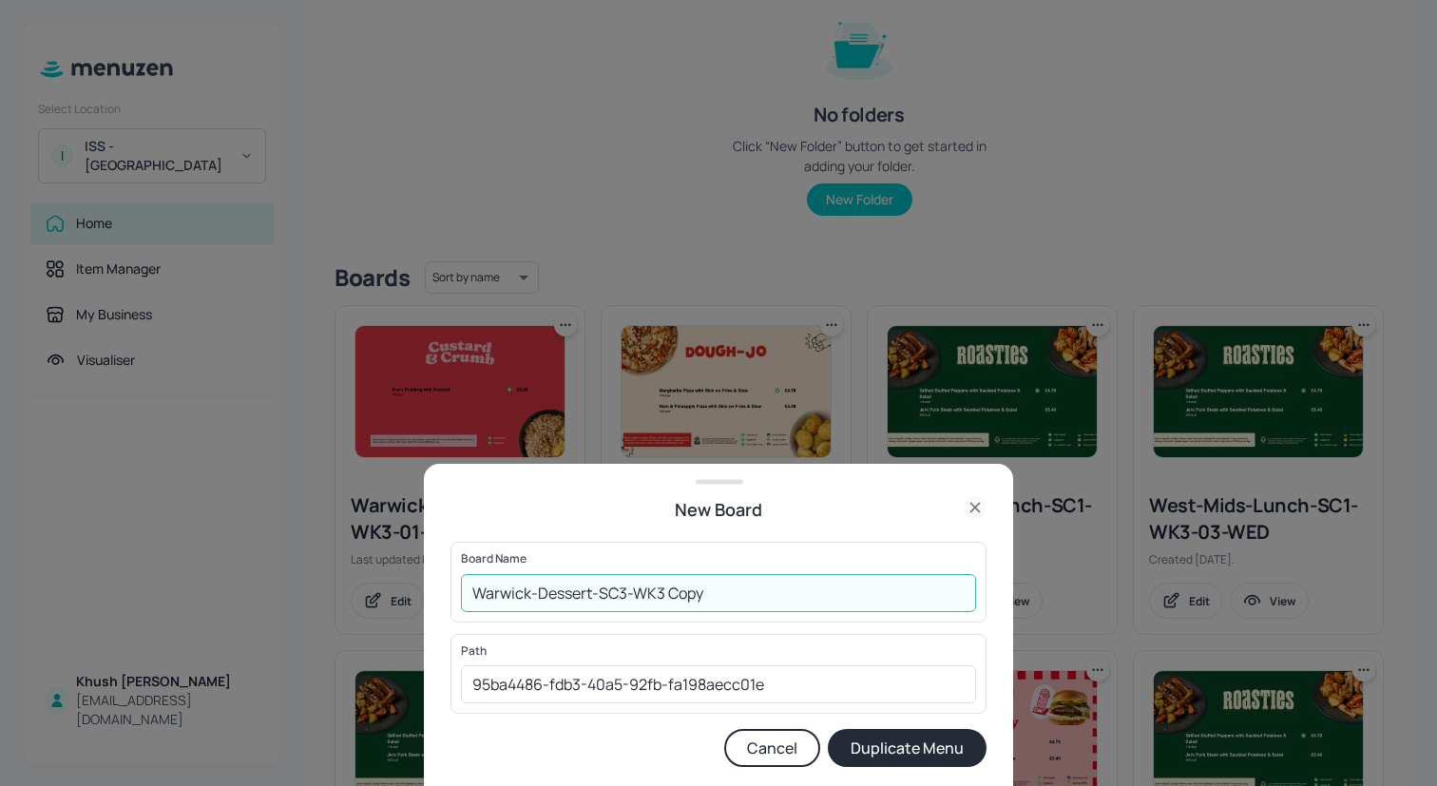
drag, startPoint x: 731, startPoint y: 596, endPoint x: 664, endPoint y: 598, distance: 67.5
click at [664, 598] on input "Warwick-Dessert-SC3-WK3 Copy" at bounding box center [718, 593] width 515 height 38
type input "Warwick-Dessert-SC3-WK3-02-TUE"
click at [923, 740] on button "Duplicate Menu" at bounding box center [907, 748] width 159 height 38
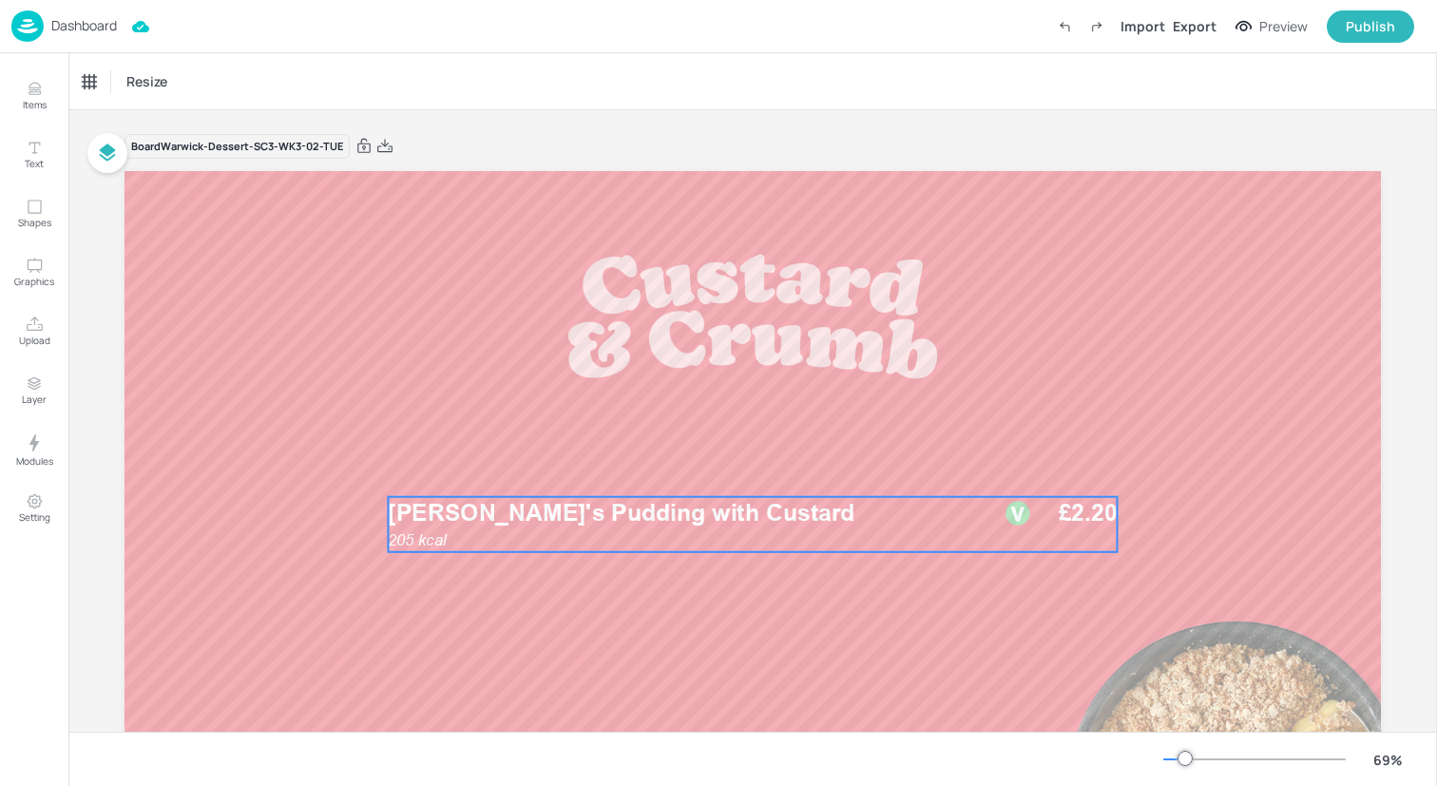
click at [540, 540] on div "205 kcal Eve's Pudding with Custard £2.20" at bounding box center [752, 524] width 729 height 55
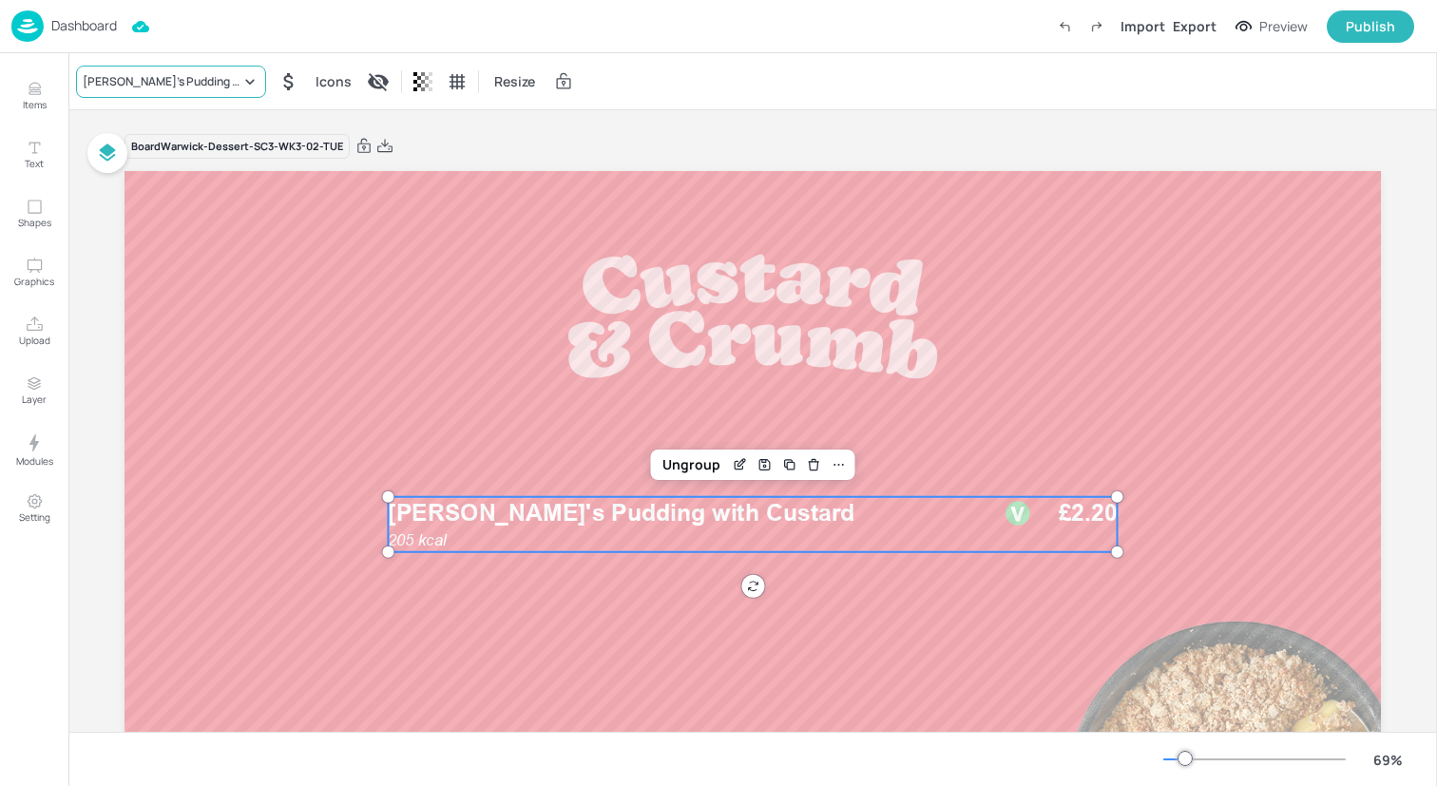
click at [141, 75] on div "[PERSON_NAME]'s Pudding with Custard" at bounding box center [162, 81] width 158 height 17
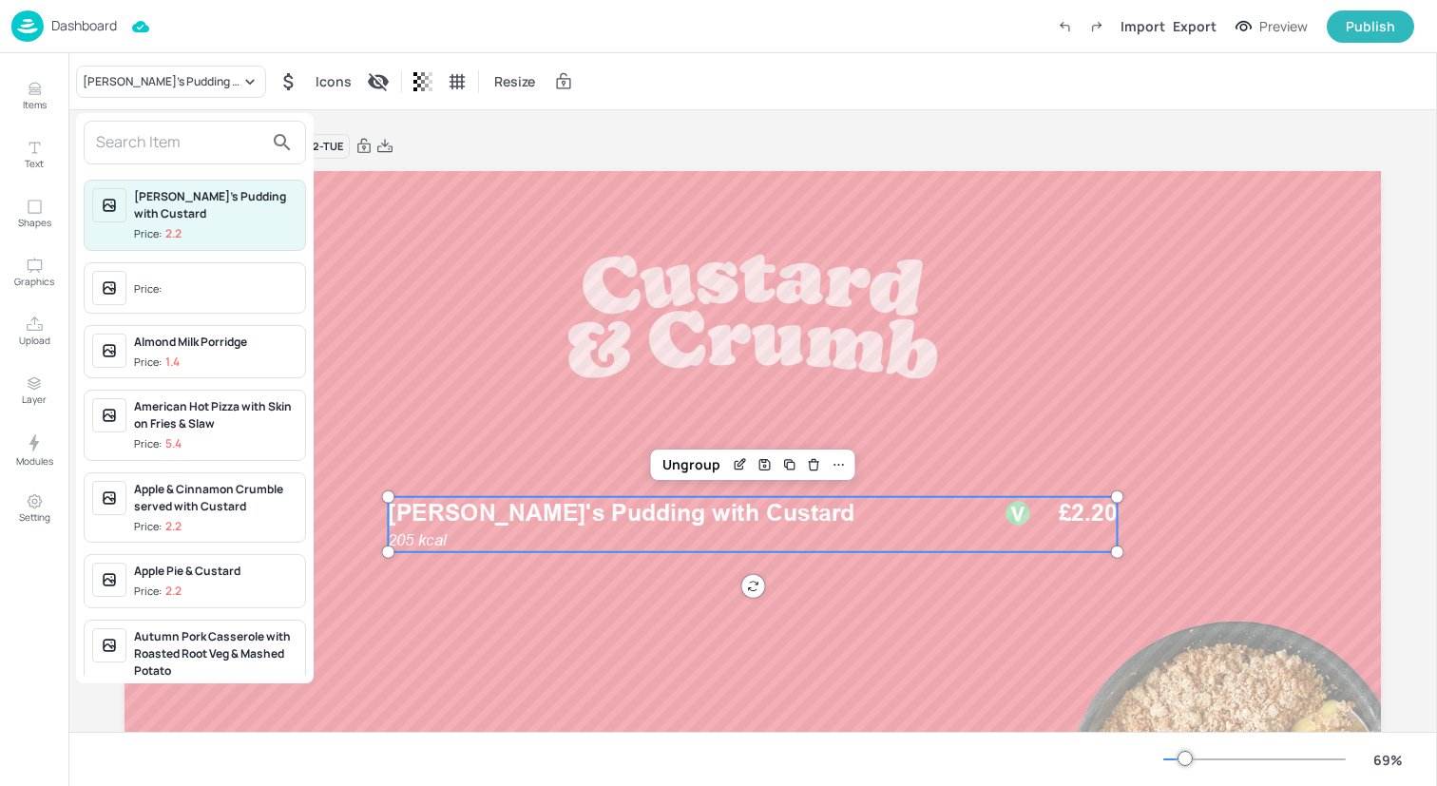
click at [185, 144] on input "text" at bounding box center [179, 142] width 167 height 30
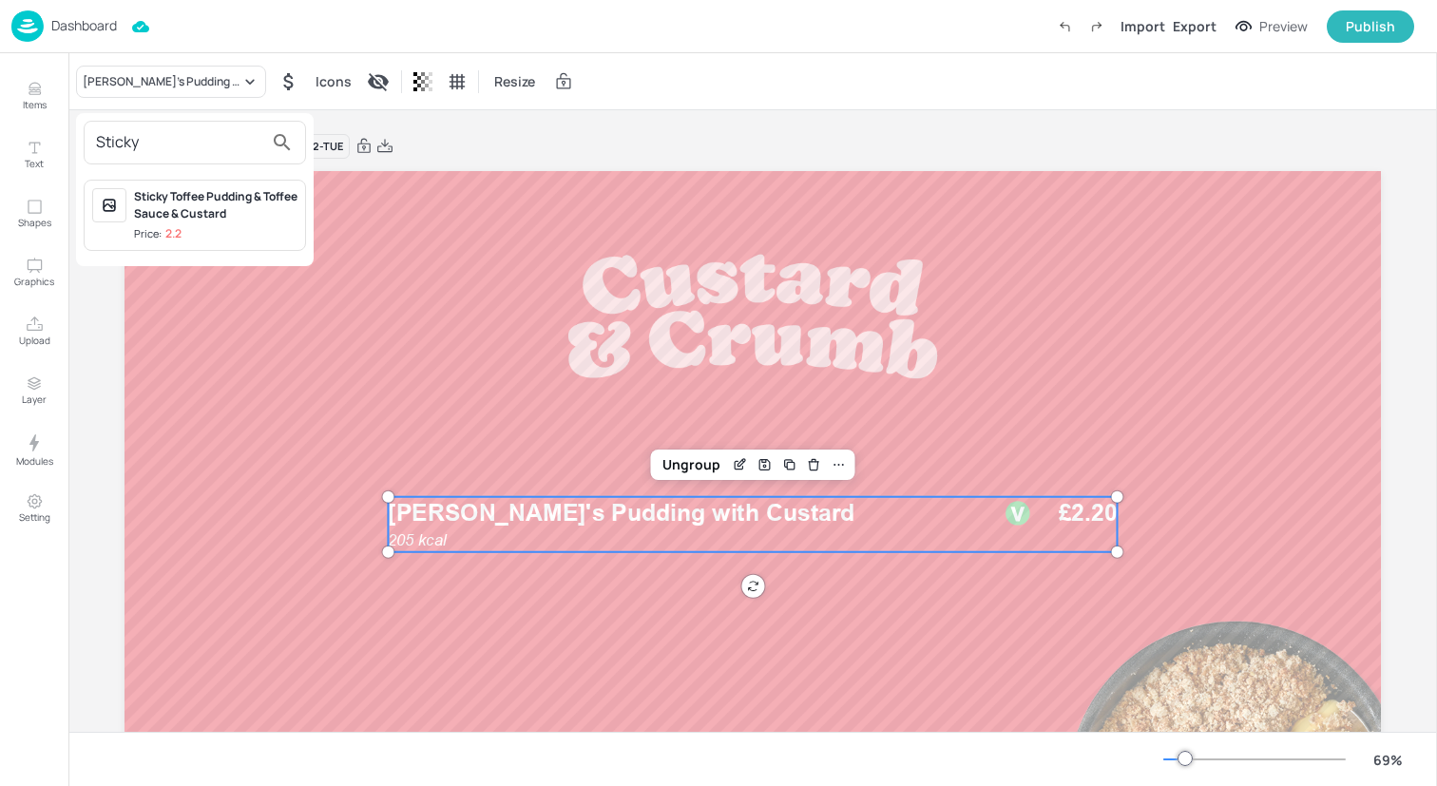
type input "Sticky"
click at [195, 210] on div "Sticky Toffee Pudding & Toffee Sauce & Custard" at bounding box center [215, 205] width 163 height 34
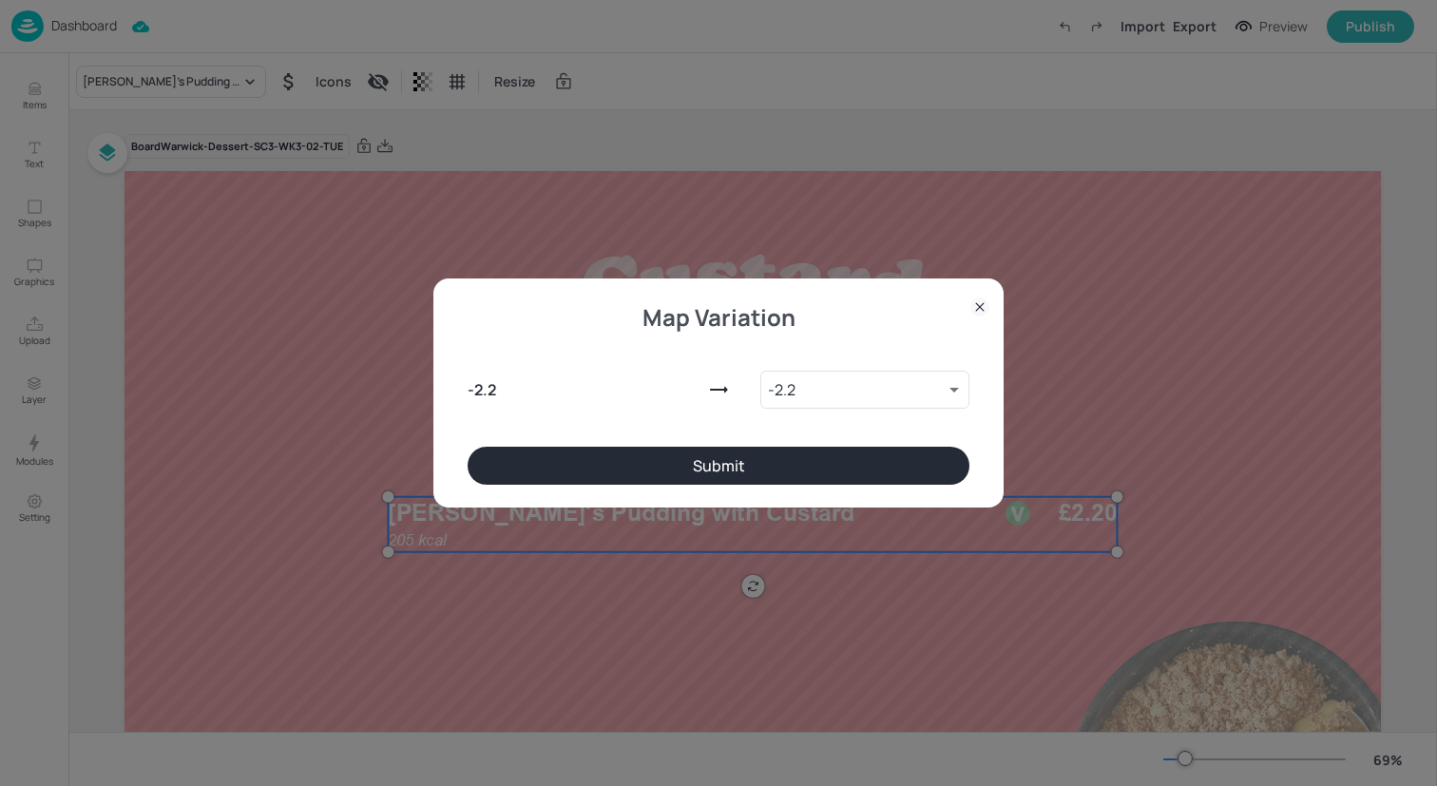
click at [552, 469] on button "Submit" at bounding box center [719, 466] width 502 height 38
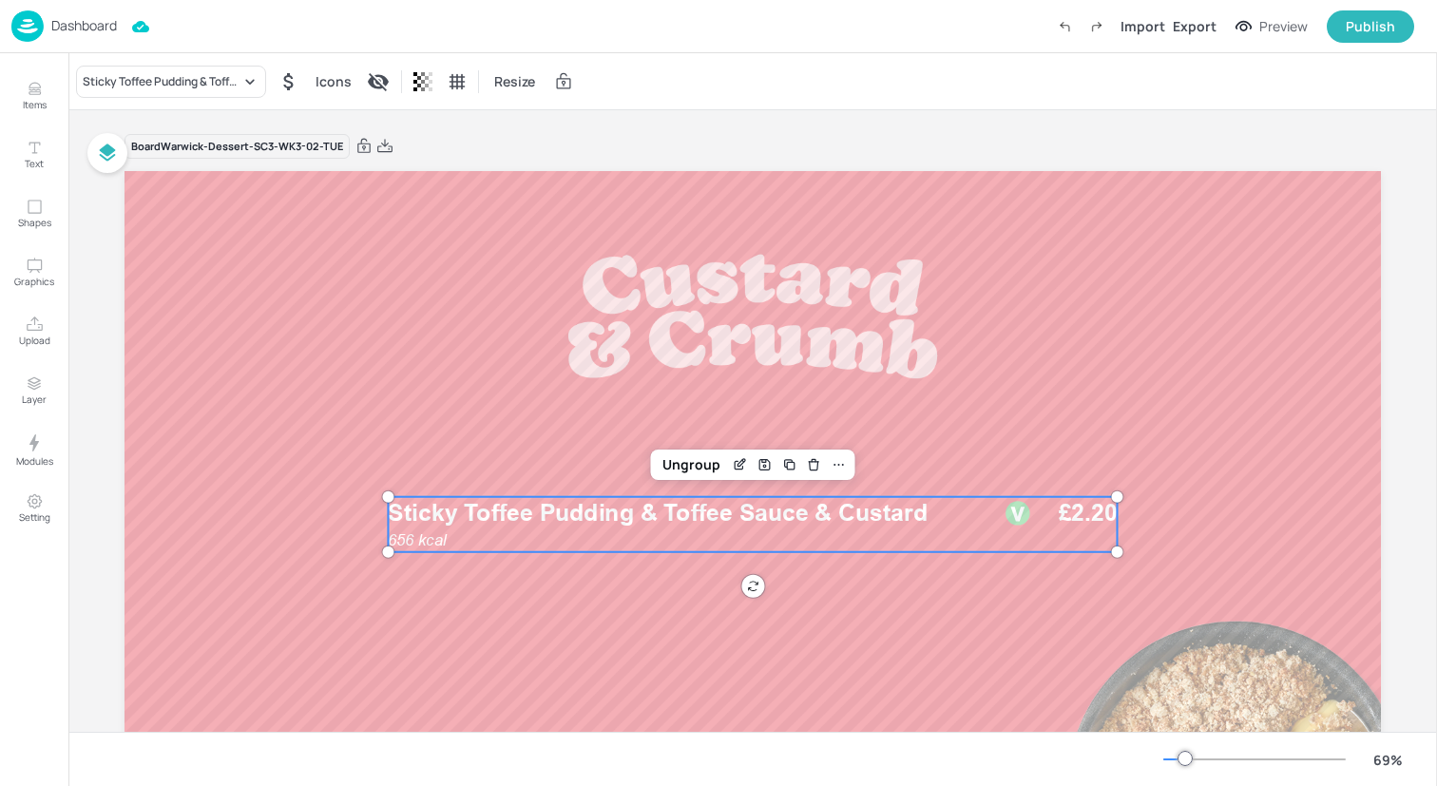
click at [307, 291] on div at bounding box center [753, 524] width 1257 height 707
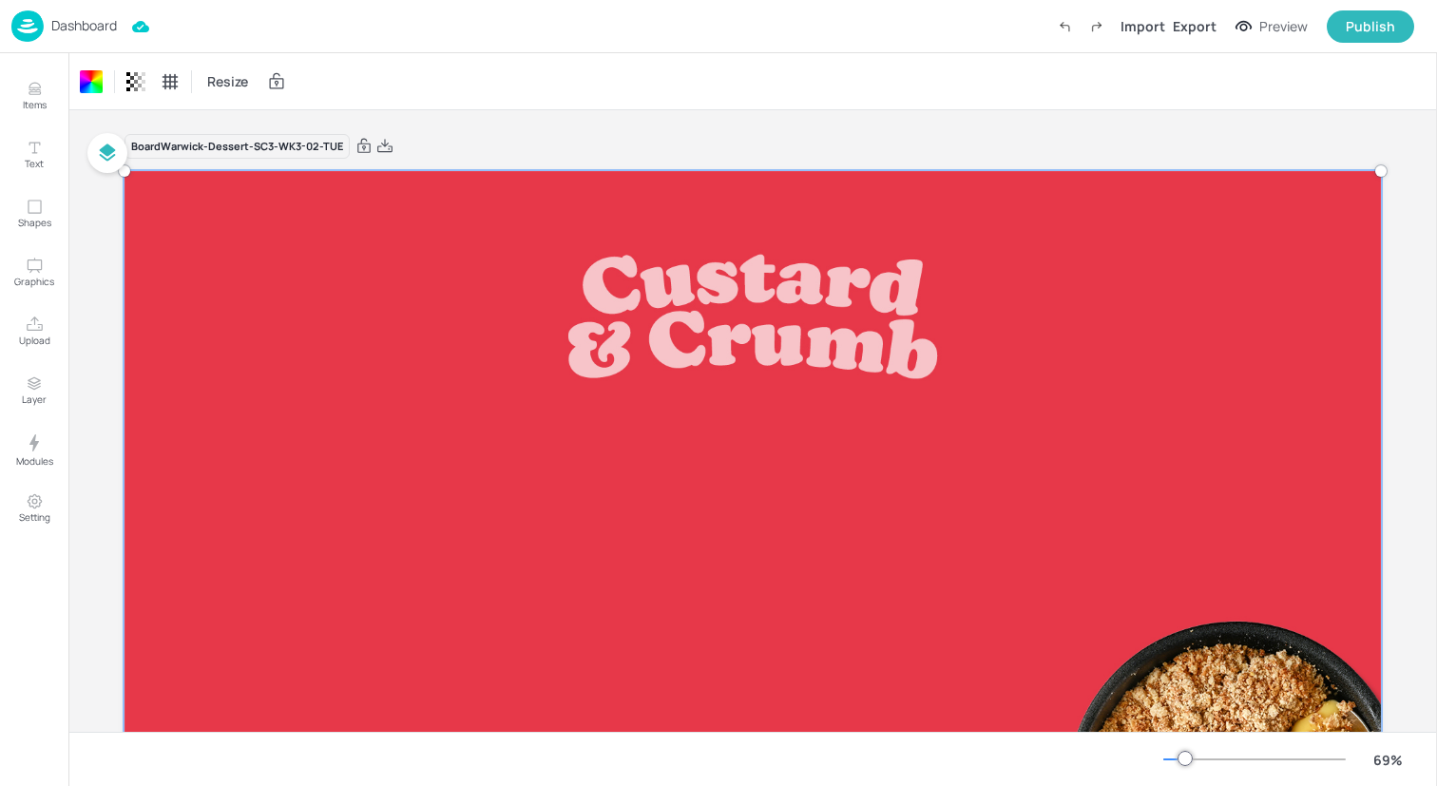
click at [396, 487] on div at bounding box center [752, 525] width 1279 height 730
click at [566, 581] on div at bounding box center [752, 525] width 1279 height 730
click at [569, 540] on div at bounding box center [752, 525] width 1279 height 730
click at [820, 135] on div "Board Warwick-Dessert-SC3-WK3-02-TUE" at bounding box center [753, 146] width 1257 height 27
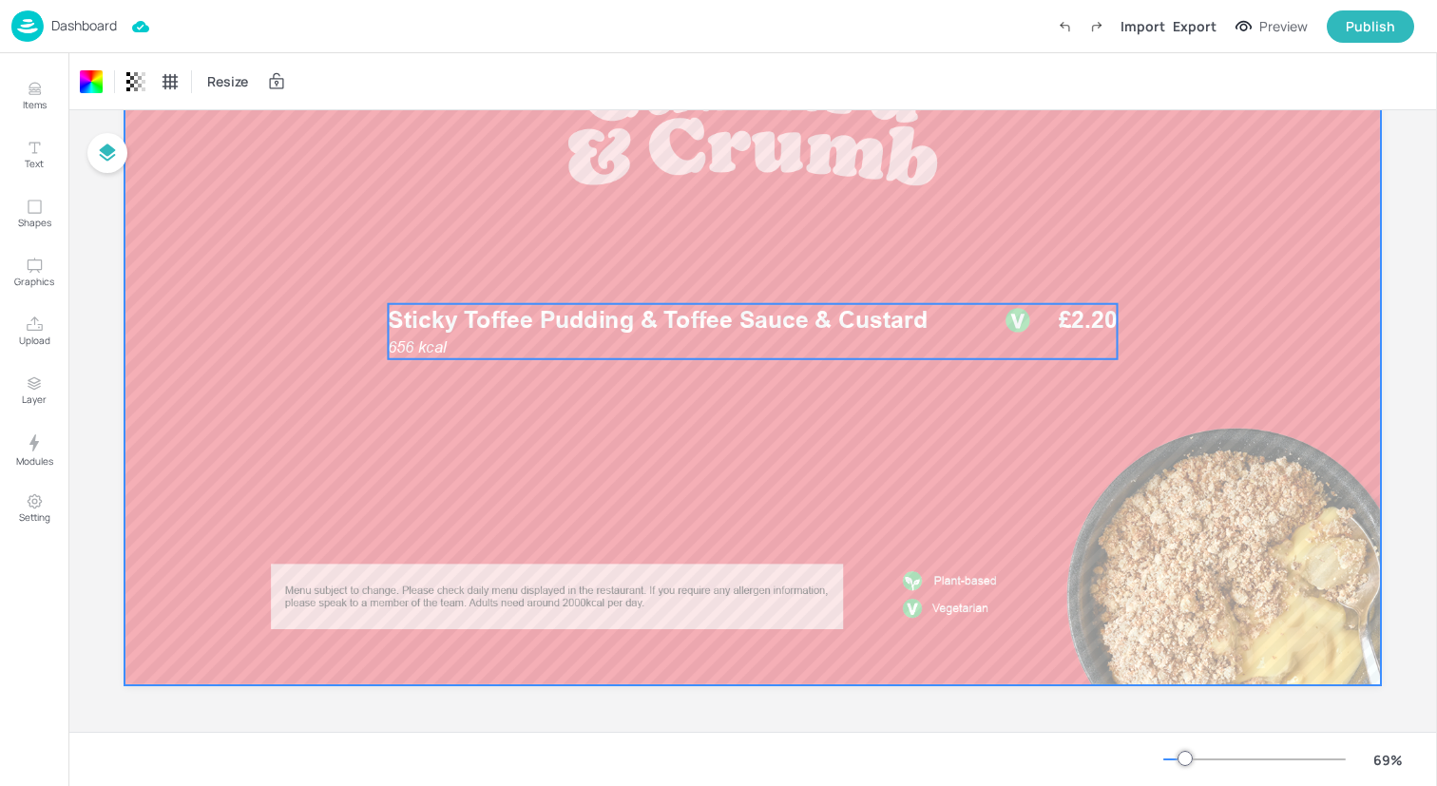
scroll to position [191, 0]
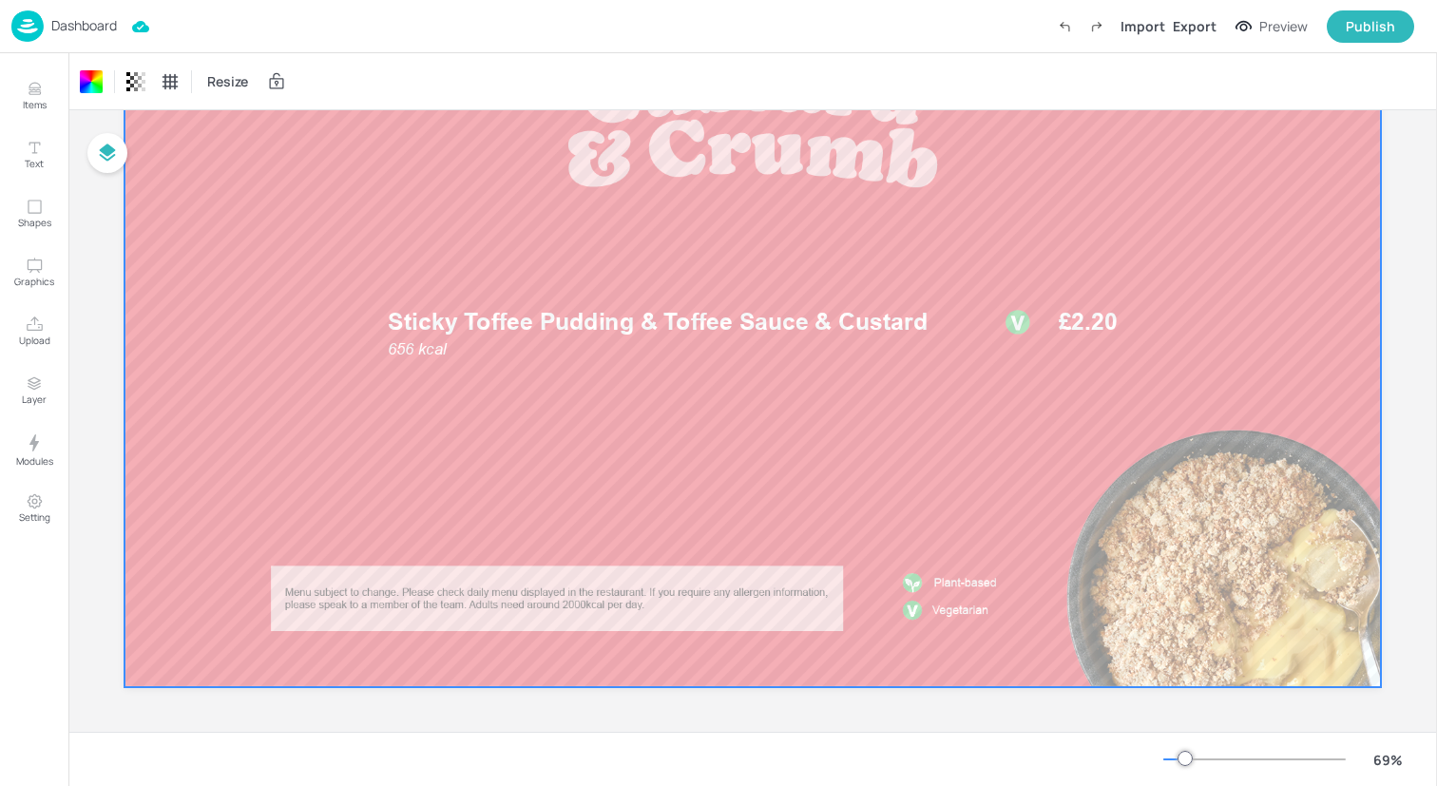
click at [32, 31] on img at bounding box center [27, 25] width 32 height 31
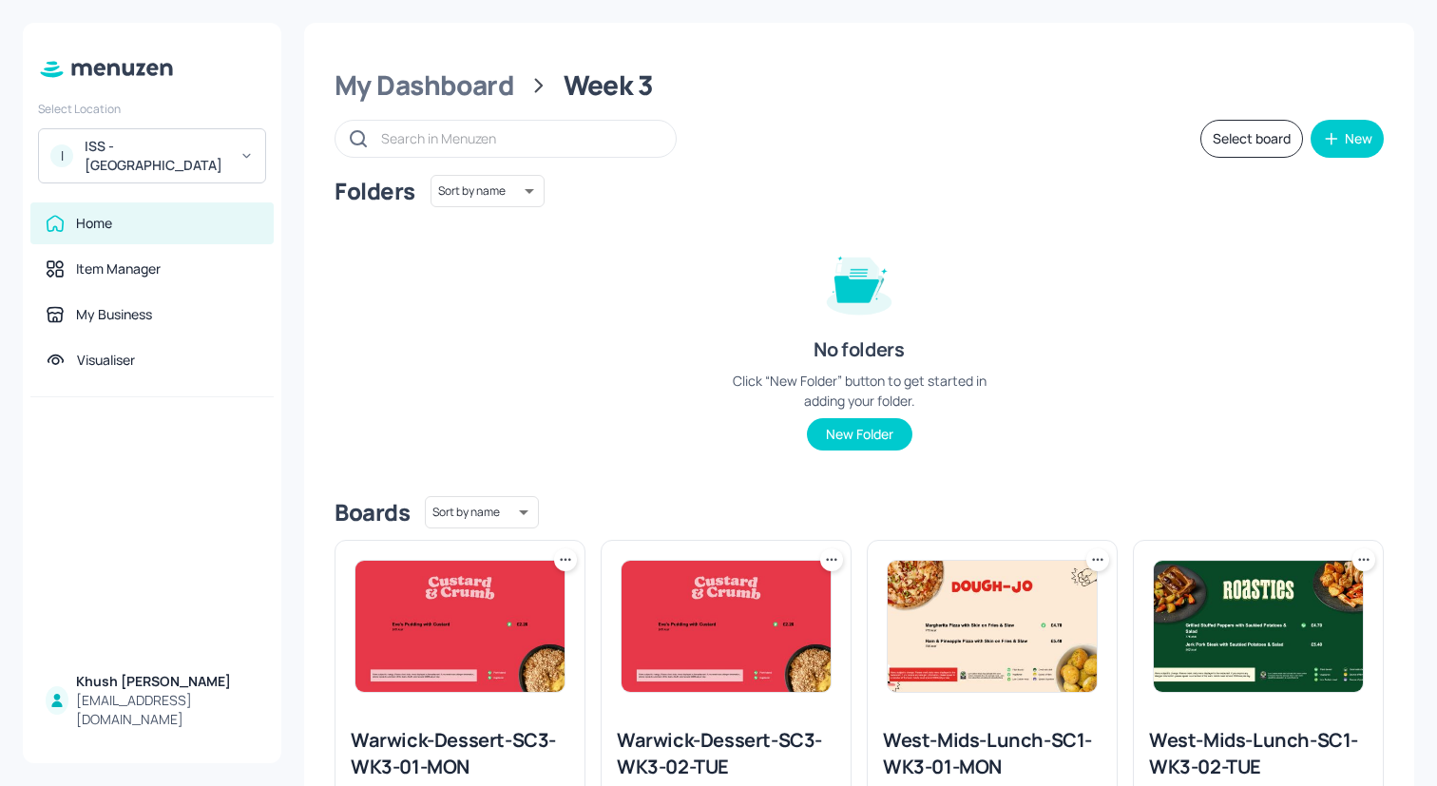
click at [826, 554] on icon at bounding box center [831, 559] width 19 height 19
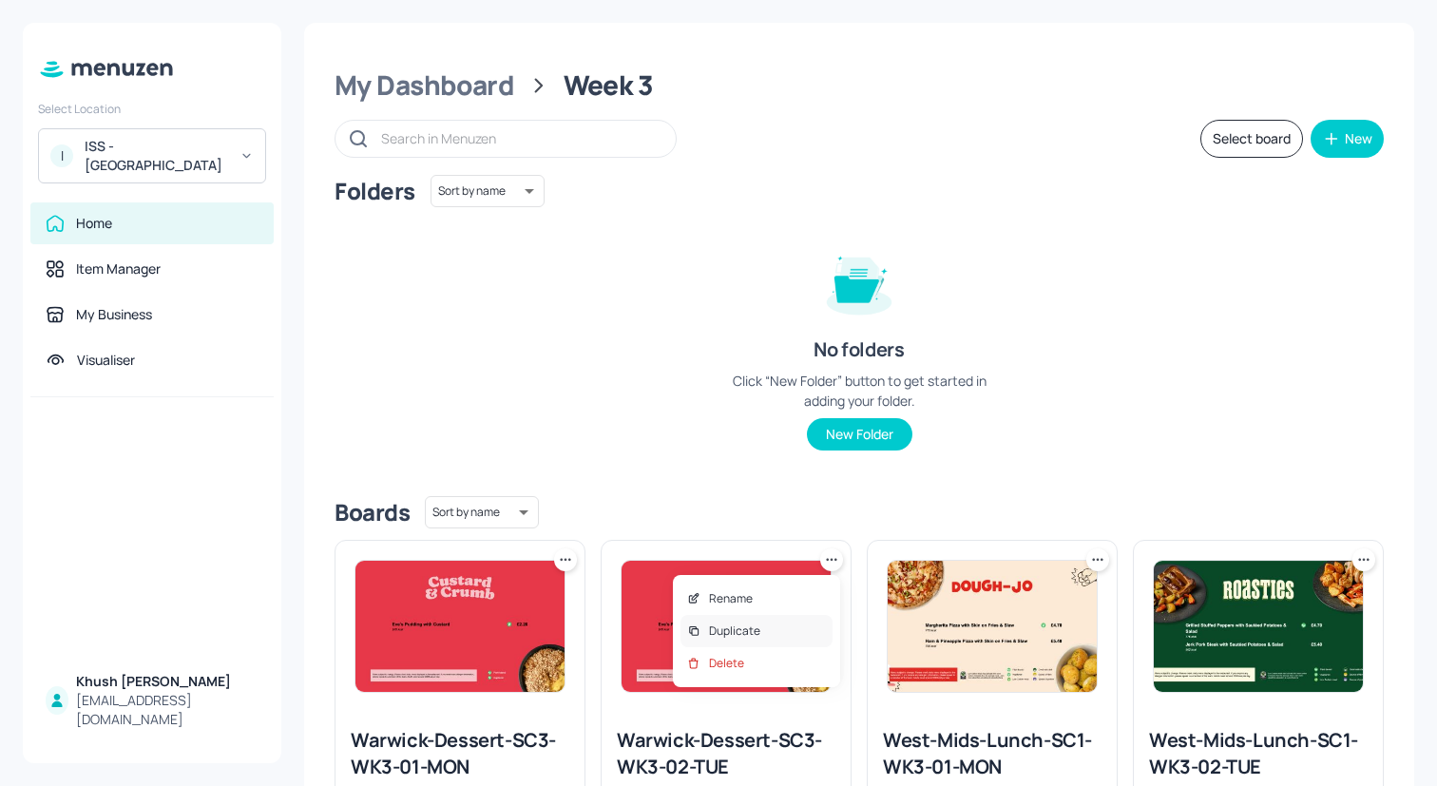
click at [814, 624] on div "Duplicate" at bounding box center [757, 631] width 152 height 32
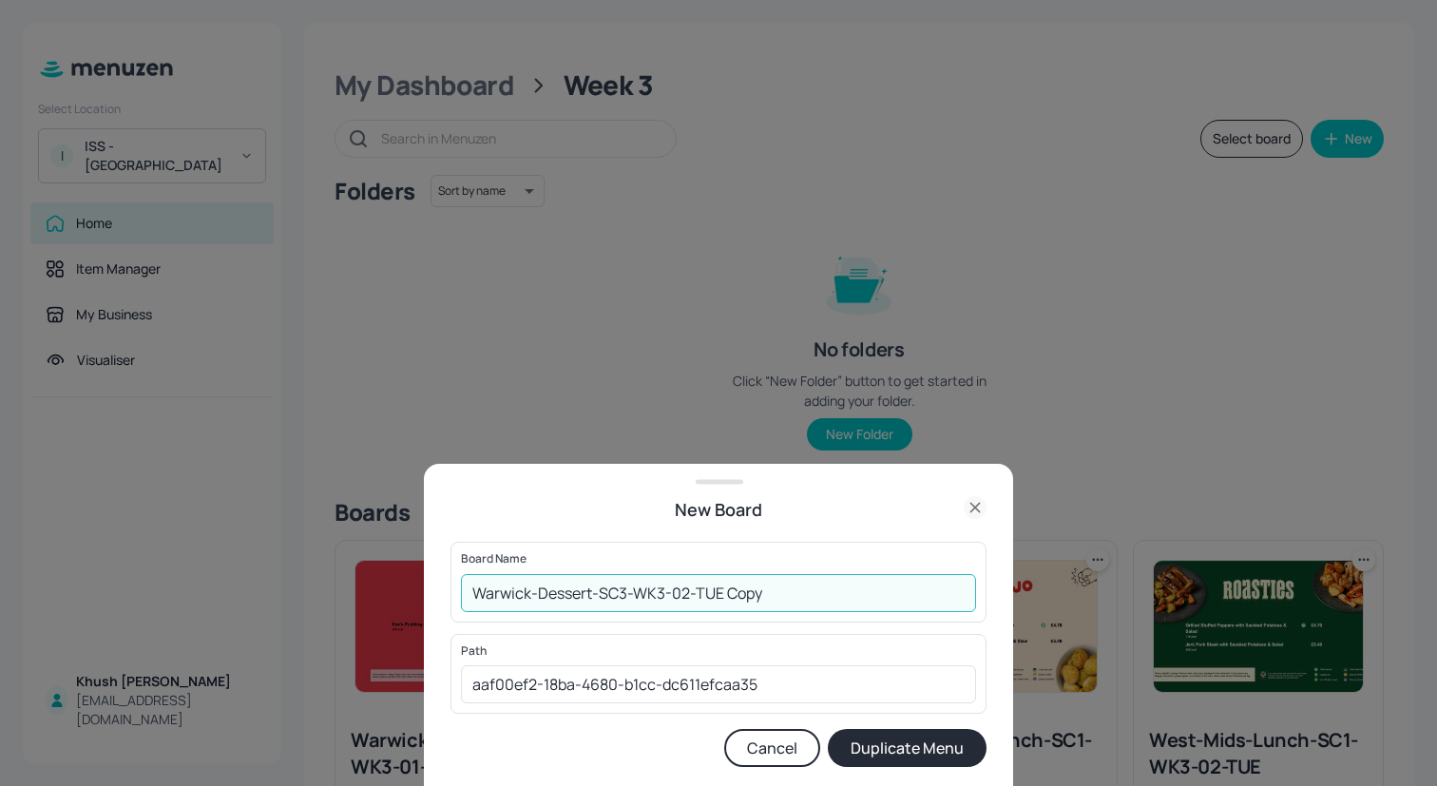
drag, startPoint x: 842, startPoint y: 606, endPoint x: 683, endPoint y: 596, distance: 159.1
click at [683, 596] on input "Warwick-Dessert-SC3-WK3-02-TUE Copy" at bounding box center [718, 593] width 515 height 38
type input "Warwick-Dessert-SC3-WK3-03-WED"
click at [901, 732] on button "Duplicate Menu" at bounding box center [907, 748] width 159 height 38
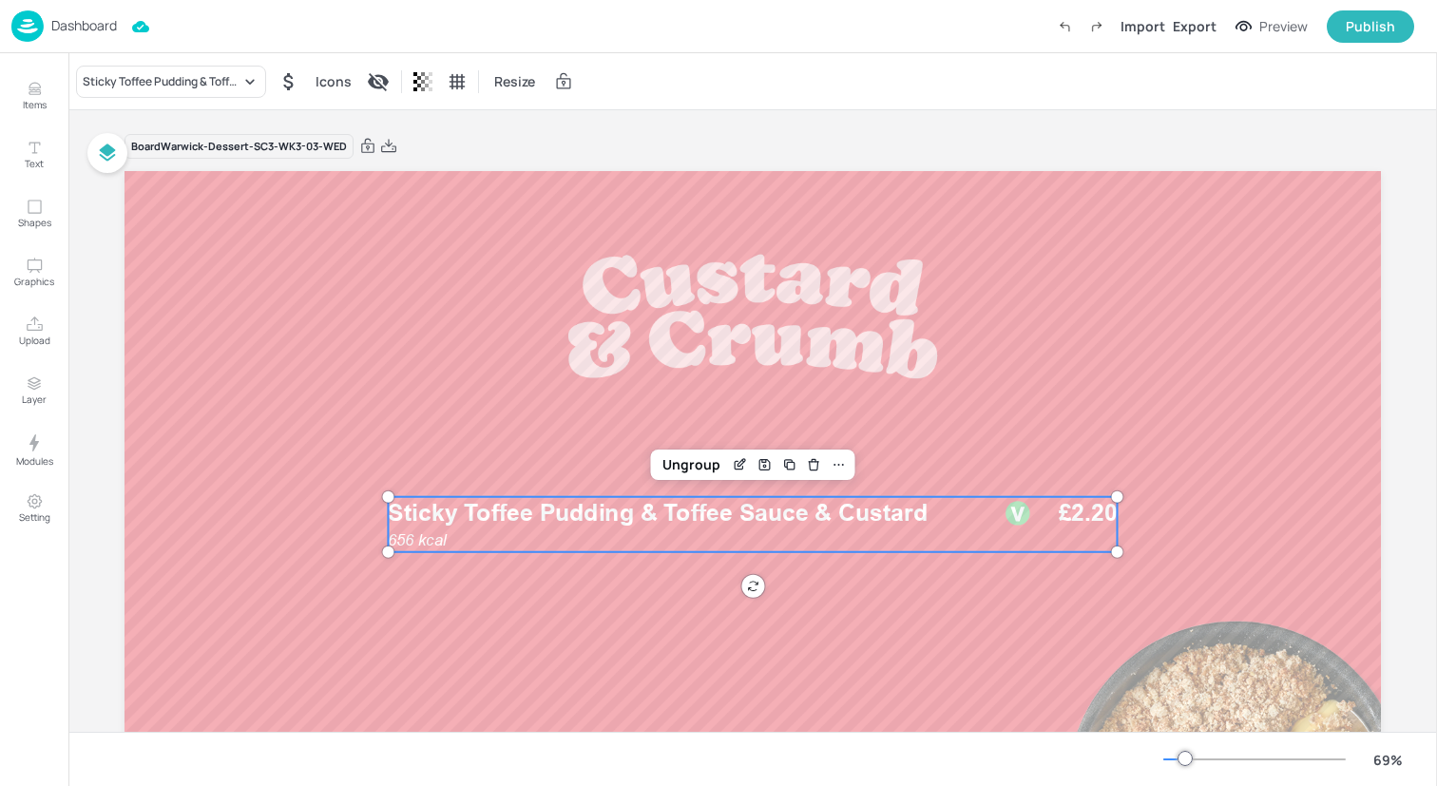
click at [683, 529] on p "Sticky Toffee Pudding & Toffee Sauce & Custard" at bounding box center [685, 513] width 595 height 33
click at [214, 79] on div "Sticky Toffee Pudding & Toffee Sauce & Custard" at bounding box center [162, 81] width 158 height 17
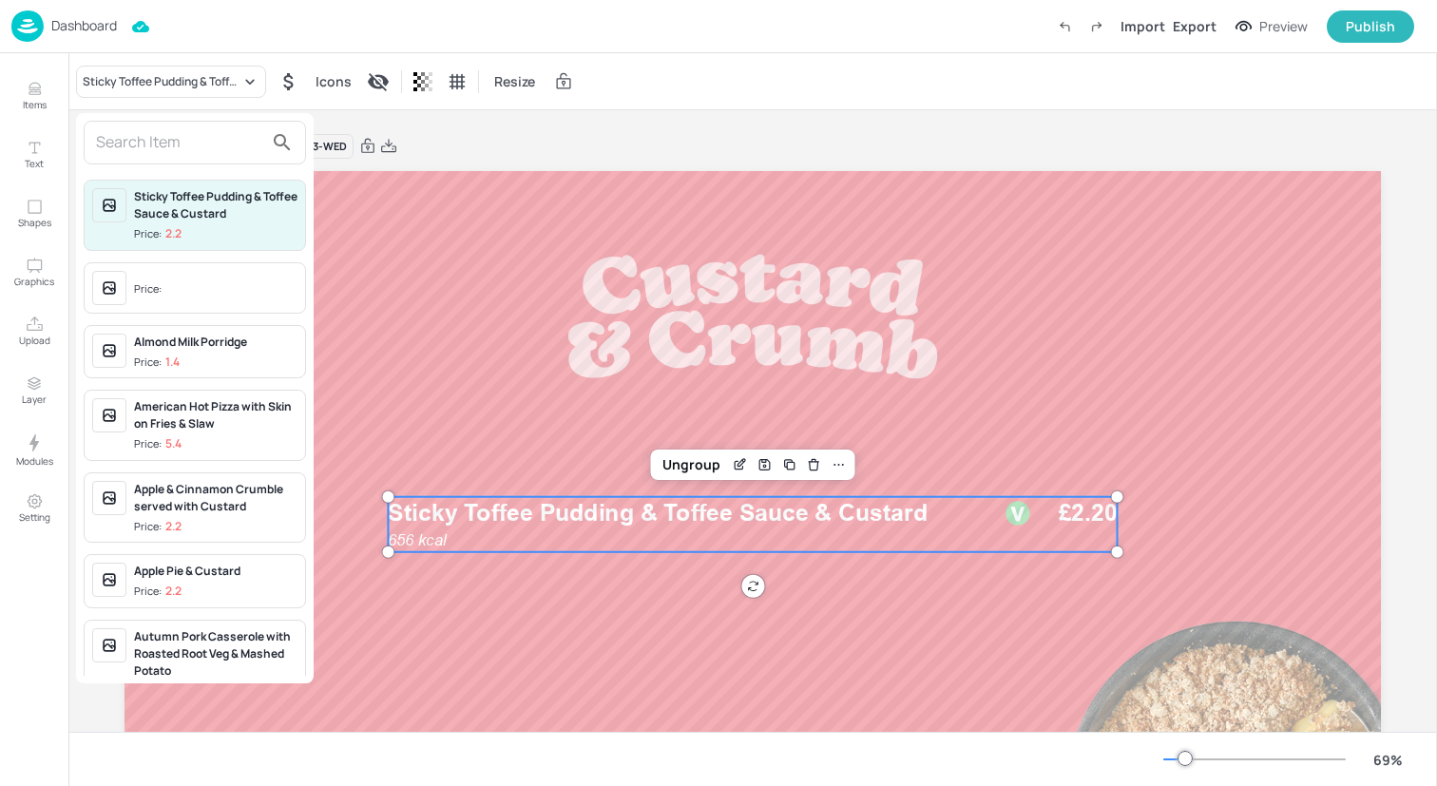
click at [196, 141] on input "text" at bounding box center [179, 142] width 167 height 30
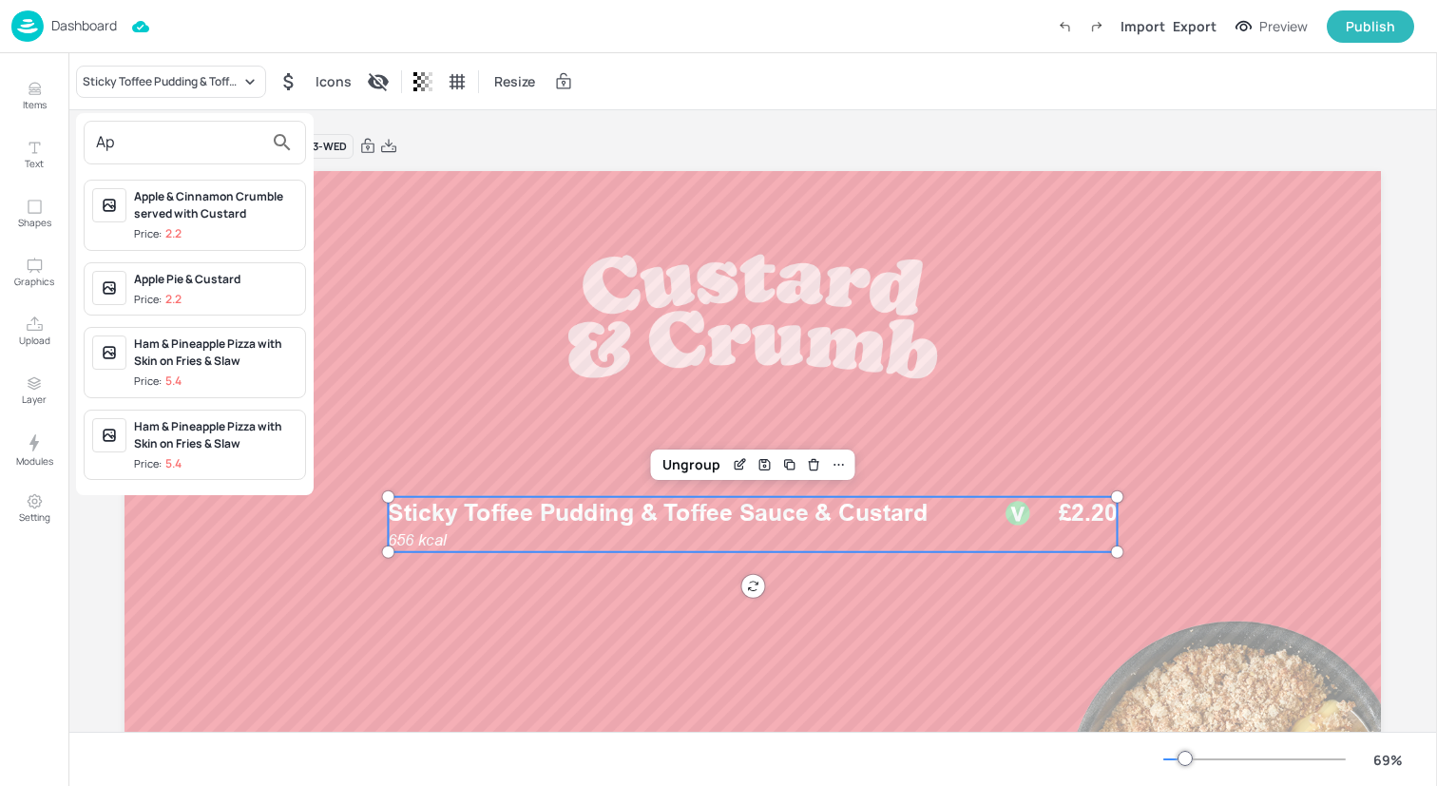
type input "A"
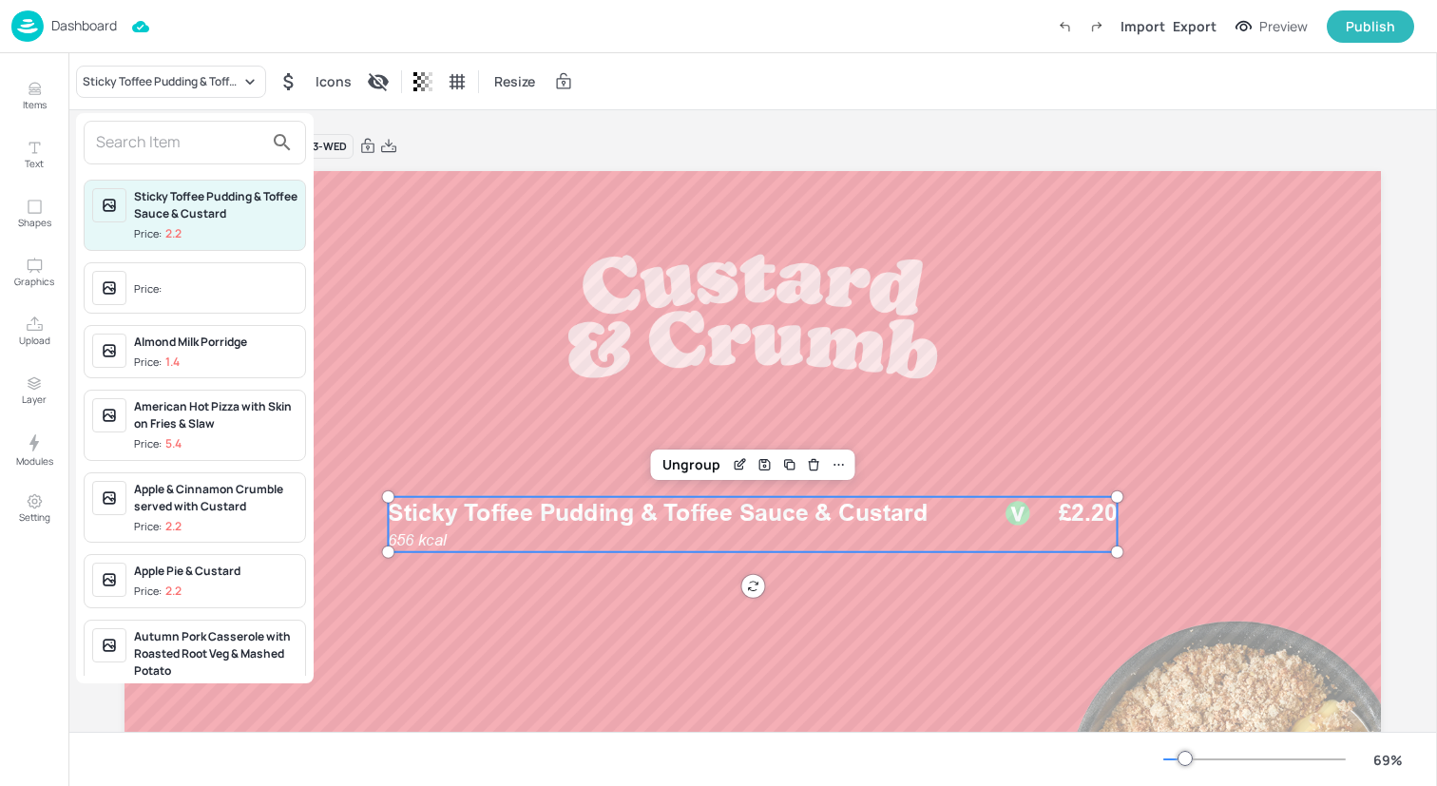
click at [20, 96] on div at bounding box center [718, 393] width 1437 height 786
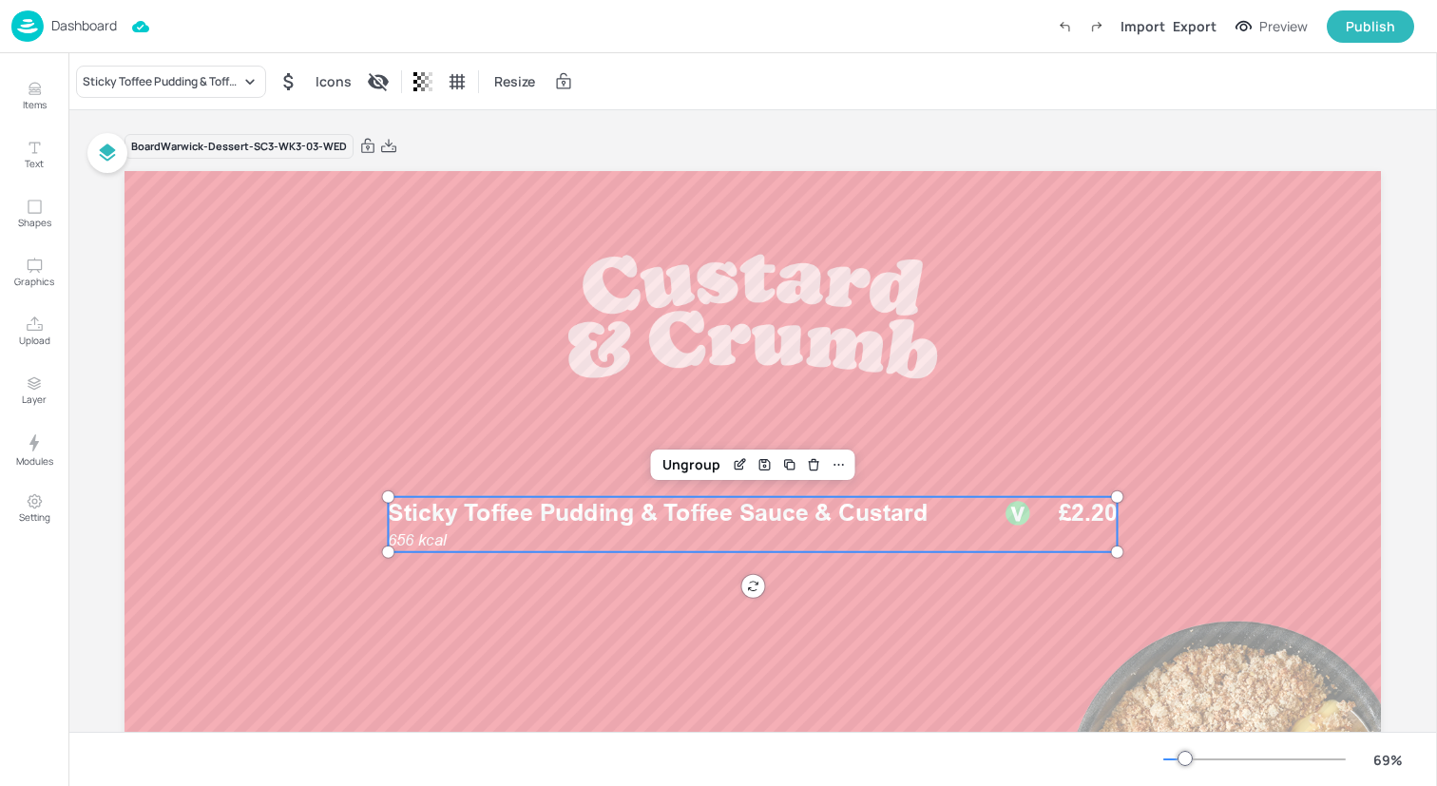
click at [48, 96] on div "Sticky Toffee Pudding & Toffee Sauce & Custard Price: 2.2 Price: Almond Milk Po…" at bounding box center [718, 397] width 1437 height 779
click at [38, 96] on icon "Items" at bounding box center [35, 89] width 18 height 18
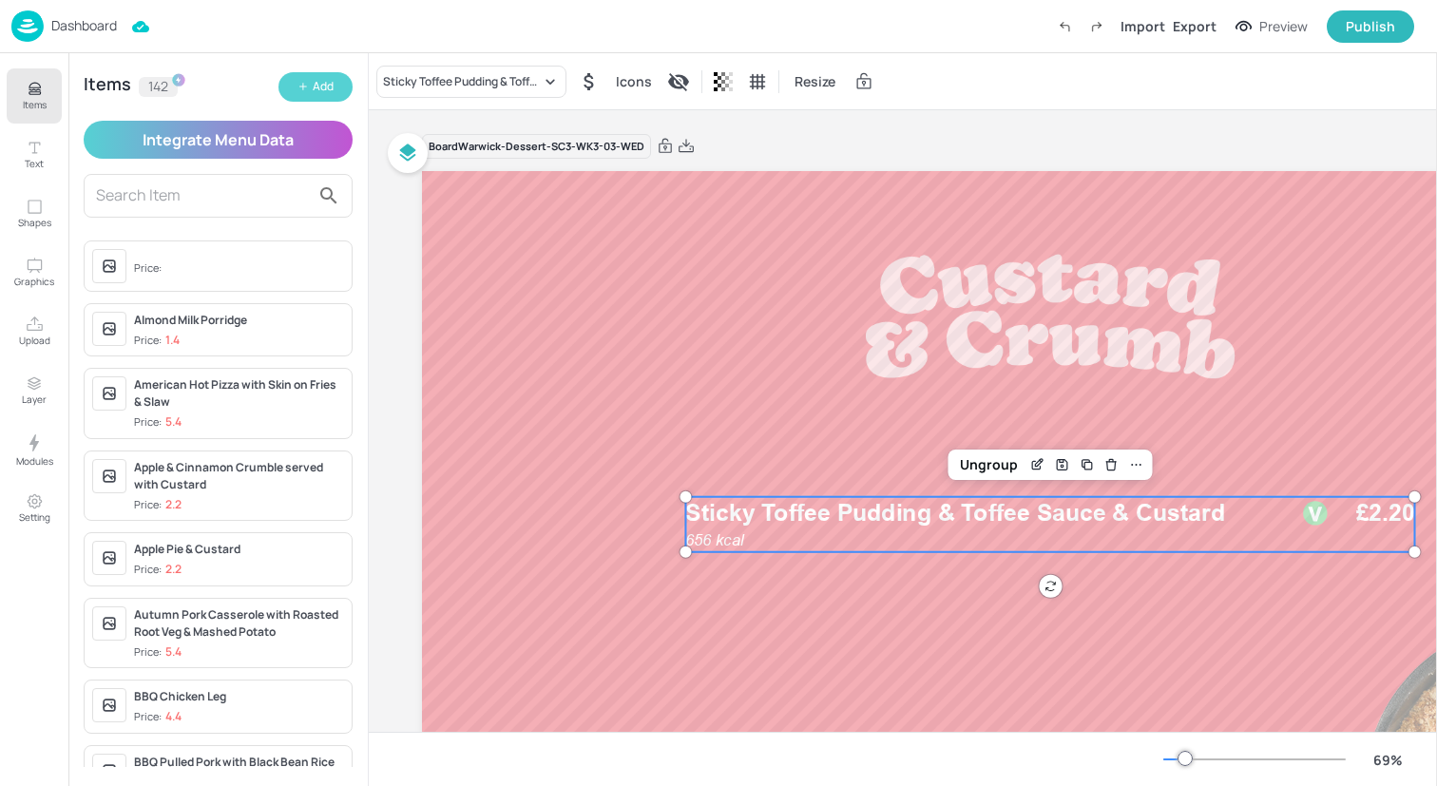
click at [294, 91] on button "Add" at bounding box center [316, 86] width 74 height 29
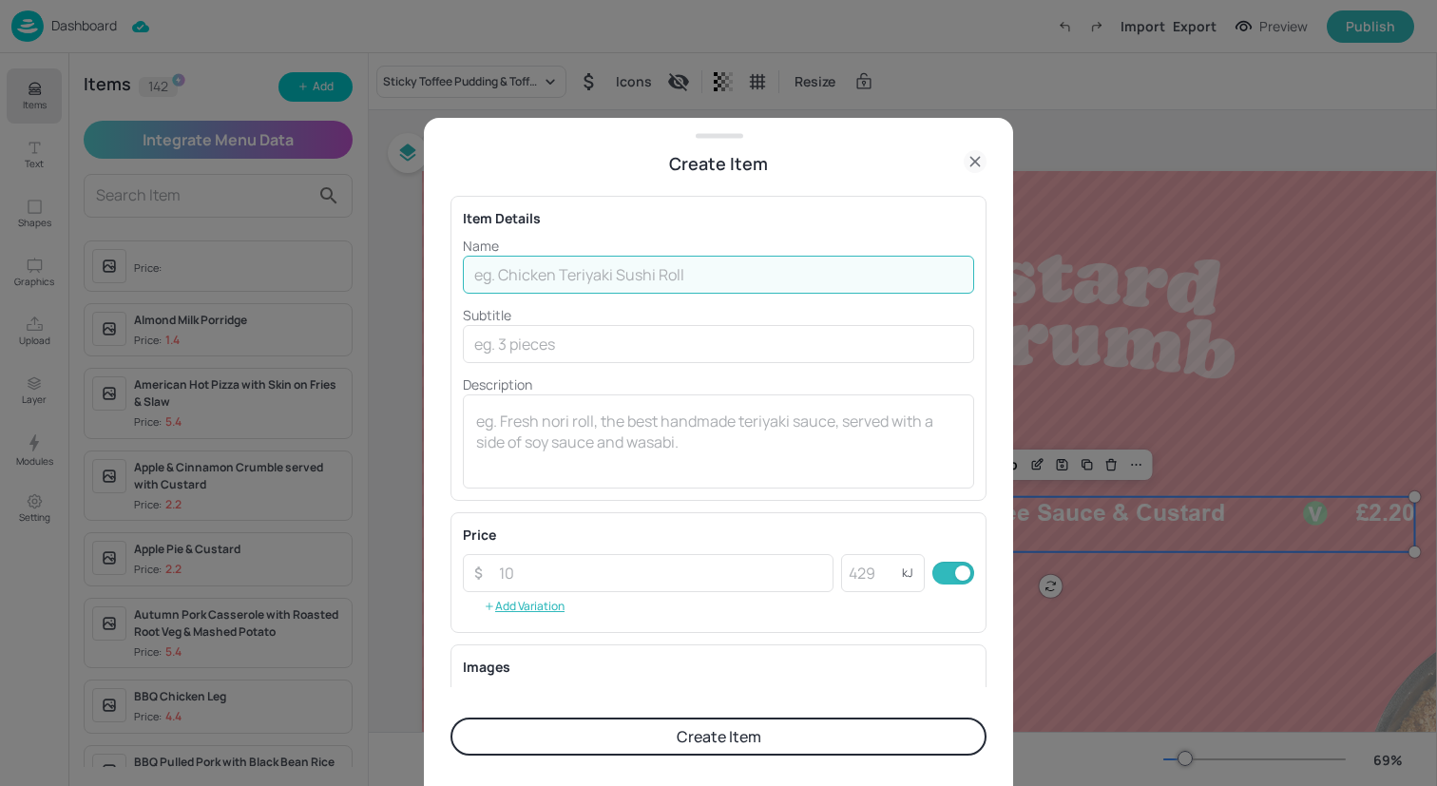
click at [491, 279] on input "text" at bounding box center [718, 275] width 511 height 38
type input "Apple, Walnut & Cinnamon Strudel with Custard"
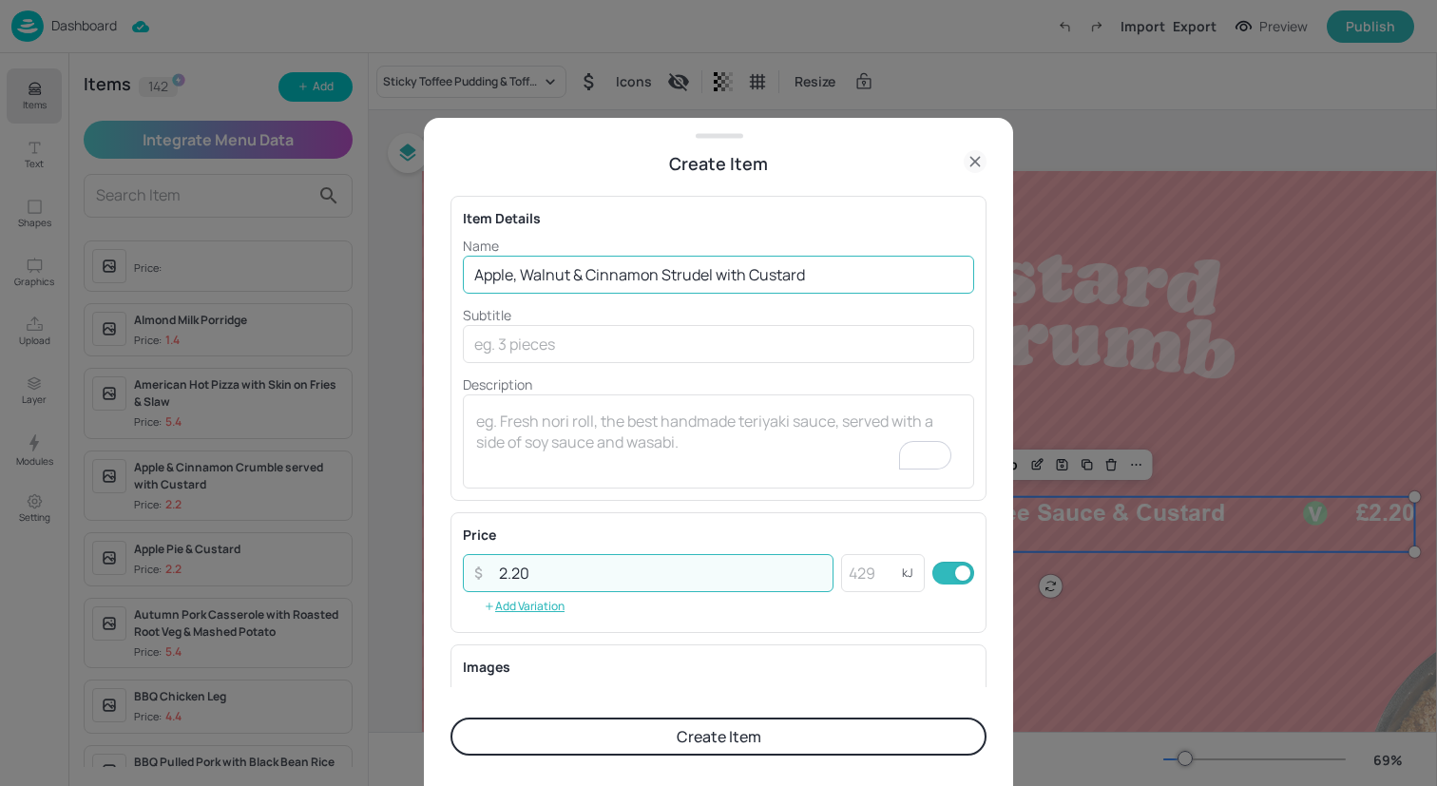
type input "2.20"
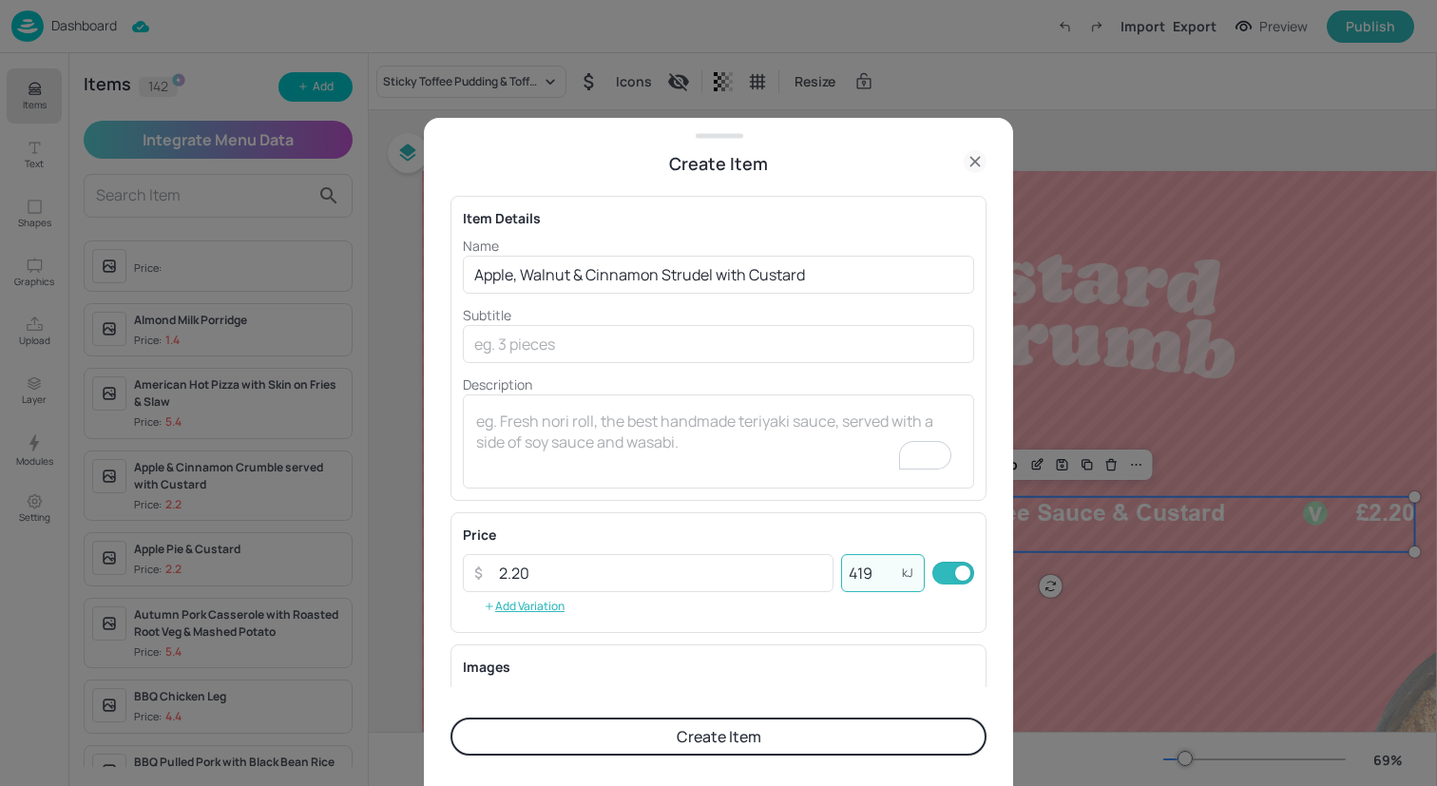
type input "419"
click at [590, 741] on button "Create Item" at bounding box center [719, 737] width 536 height 38
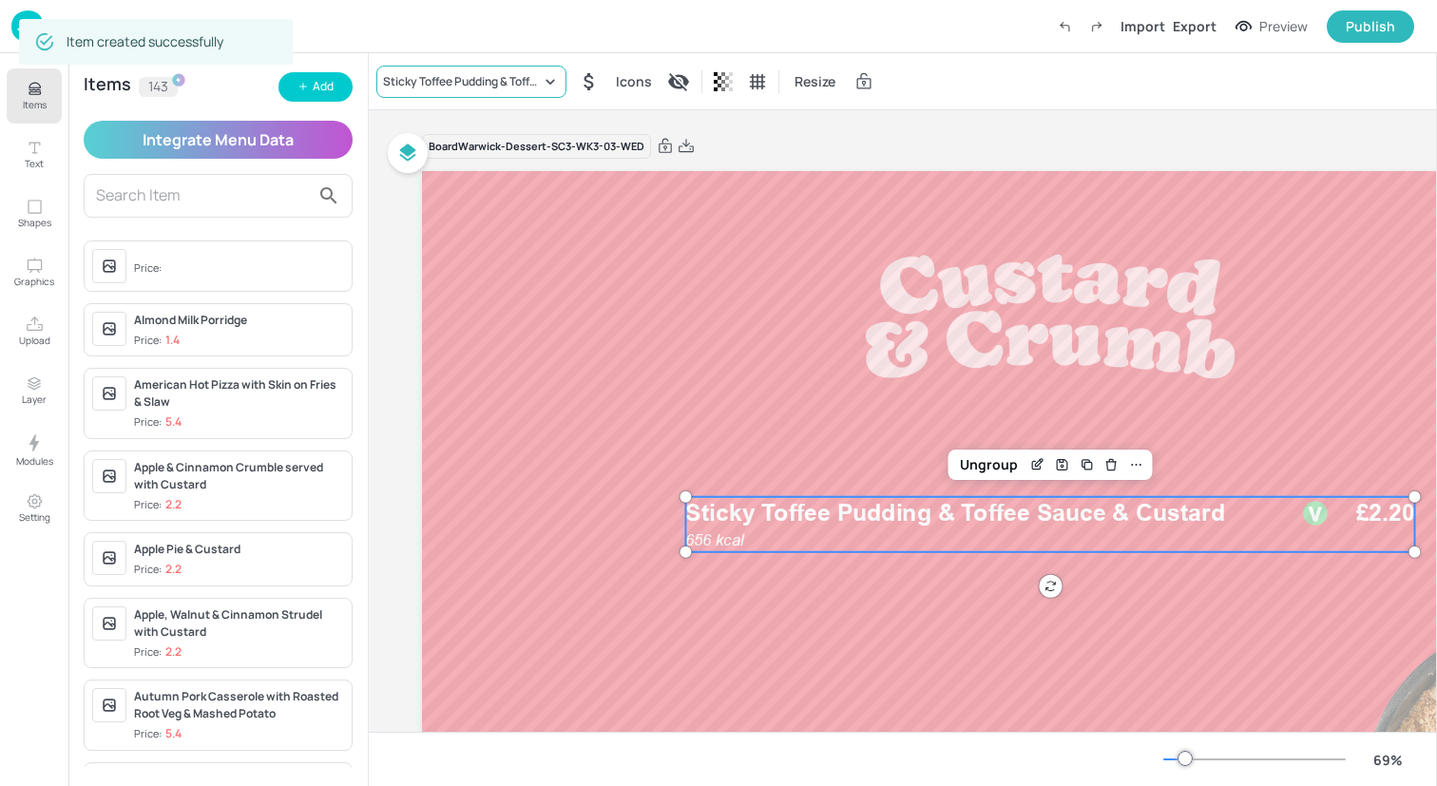
click at [462, 91] on div "Sticky Toffee Pudding & Toffee Sauce & Custard" at bounding box center [471, 82] width 190 height 32
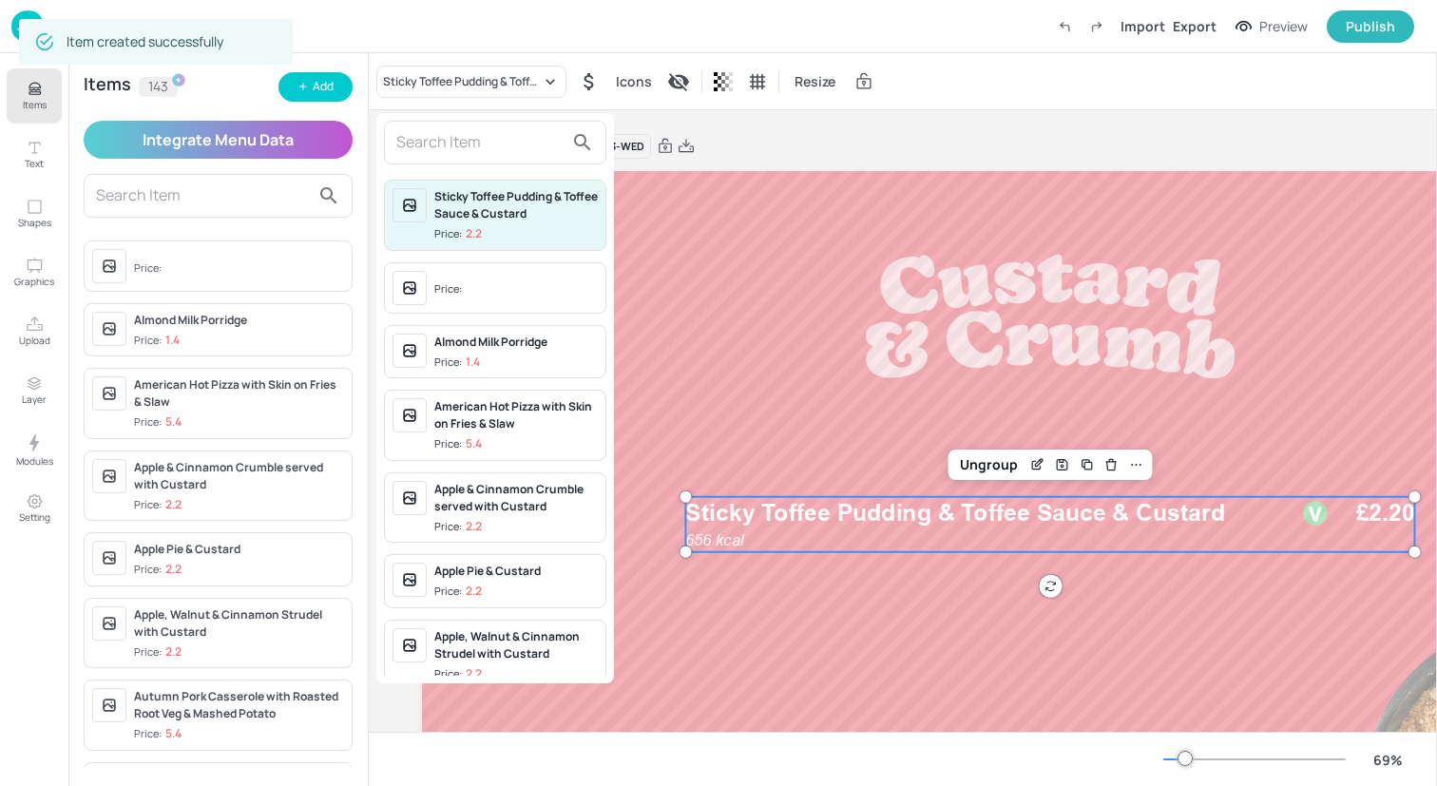
click at [470, 152] on input "text" at bounding box center [479, 142] width 167 height 30
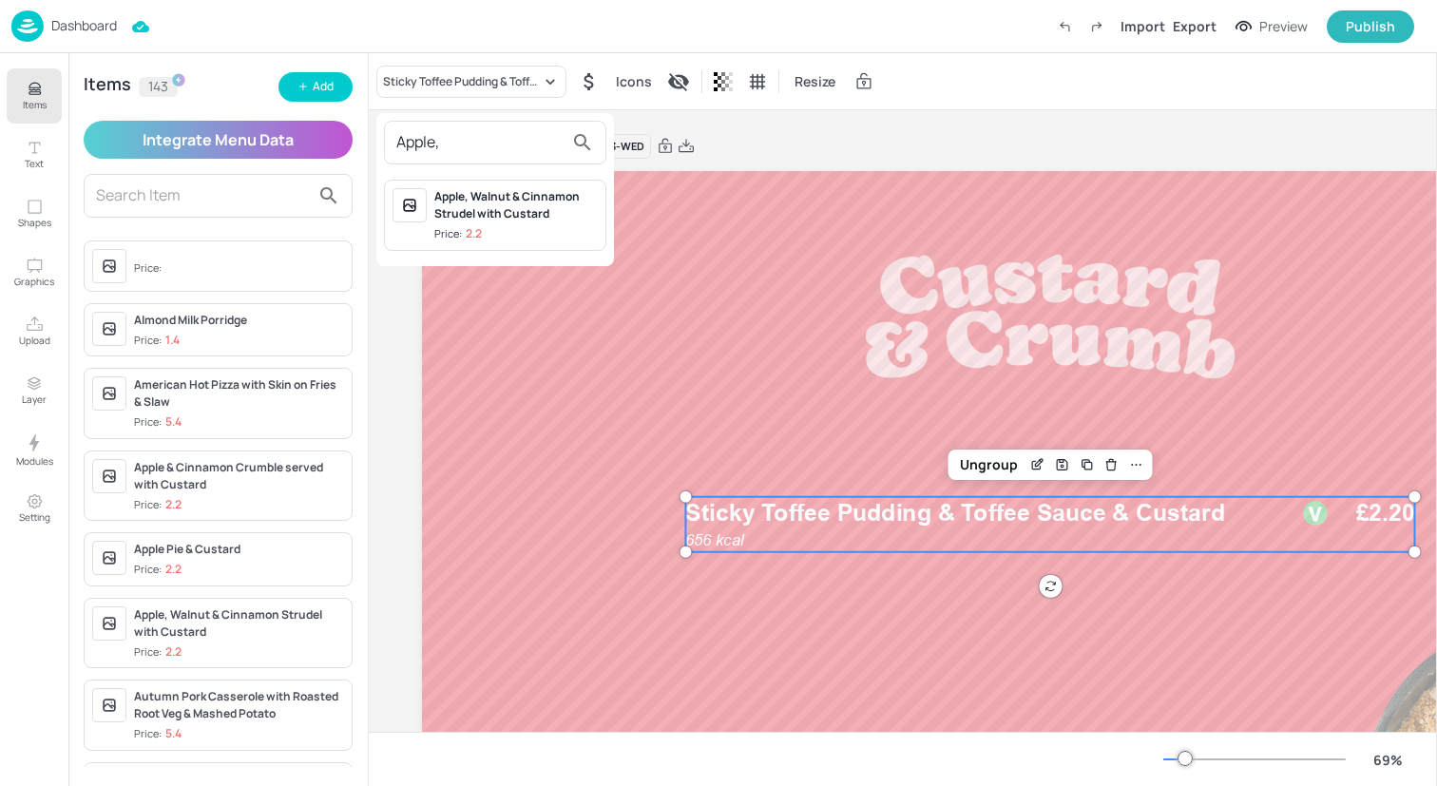
type input "Apple,"
click at [510, 238] on span "Price: 2.2" at bounding box center [515, 234] width 163 height 16
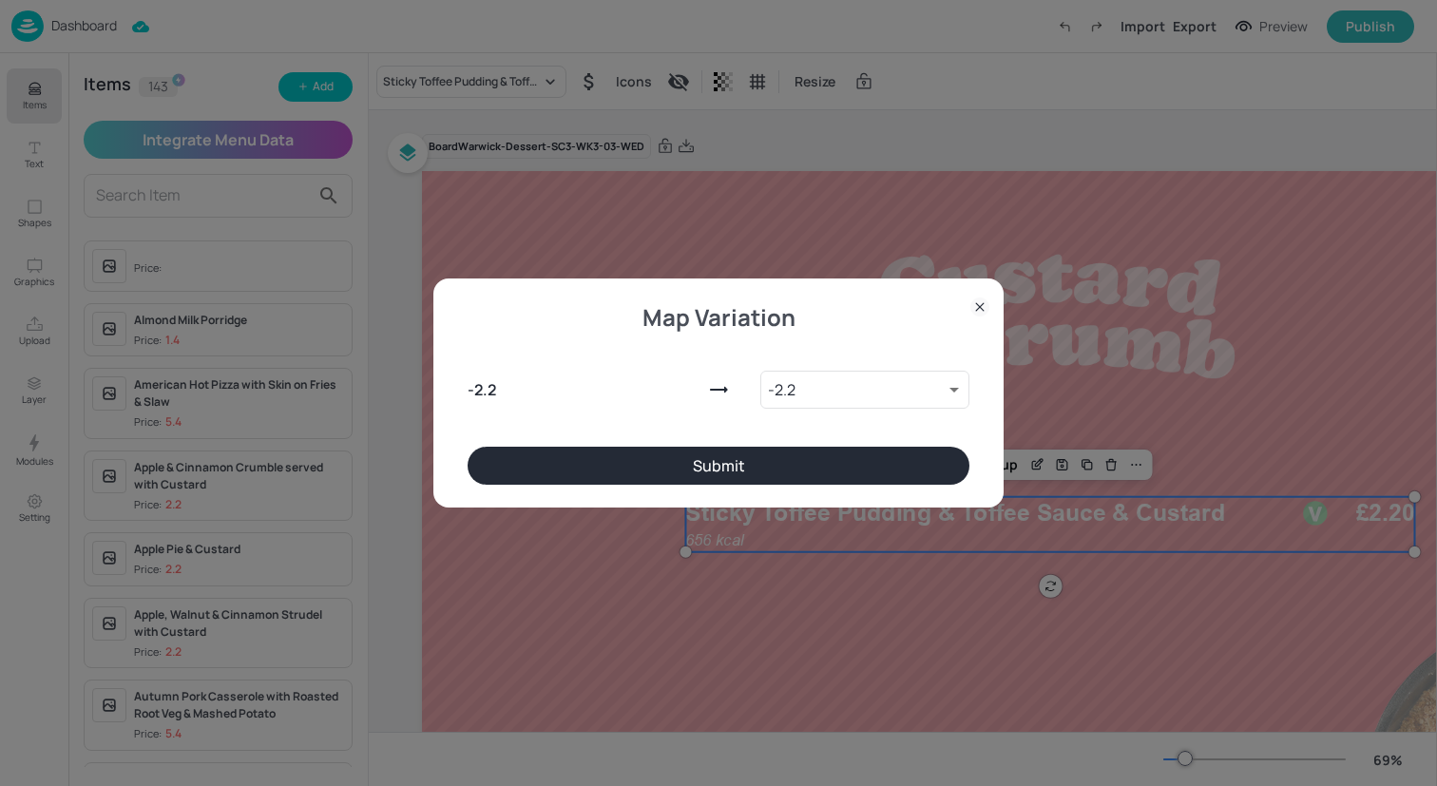
click at [671, 456] on button "Submit" at bounding box center [719, 466] width 502 height 38
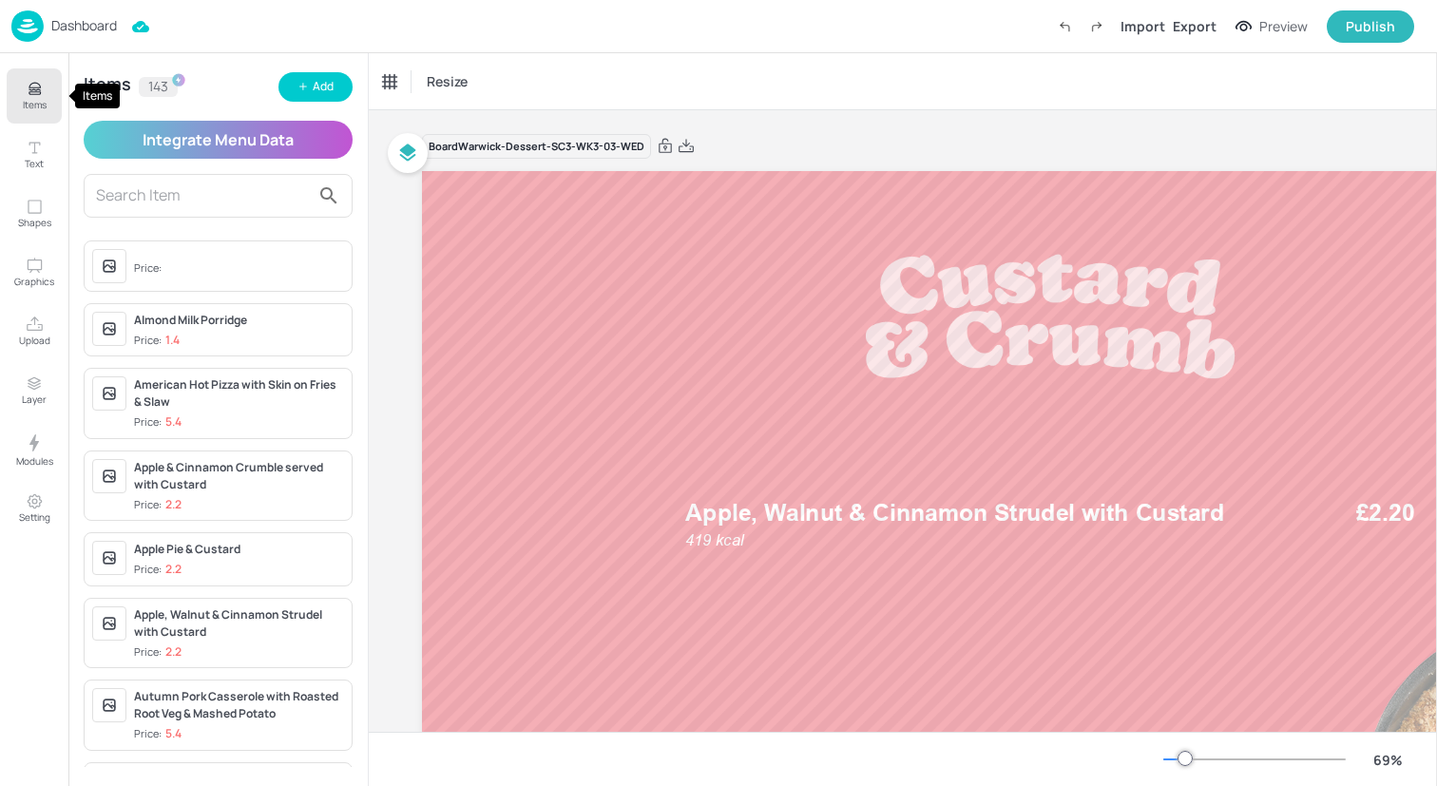
click at [26, 110] on p "Items" at bounding box center [35, 104] width 24 height 13
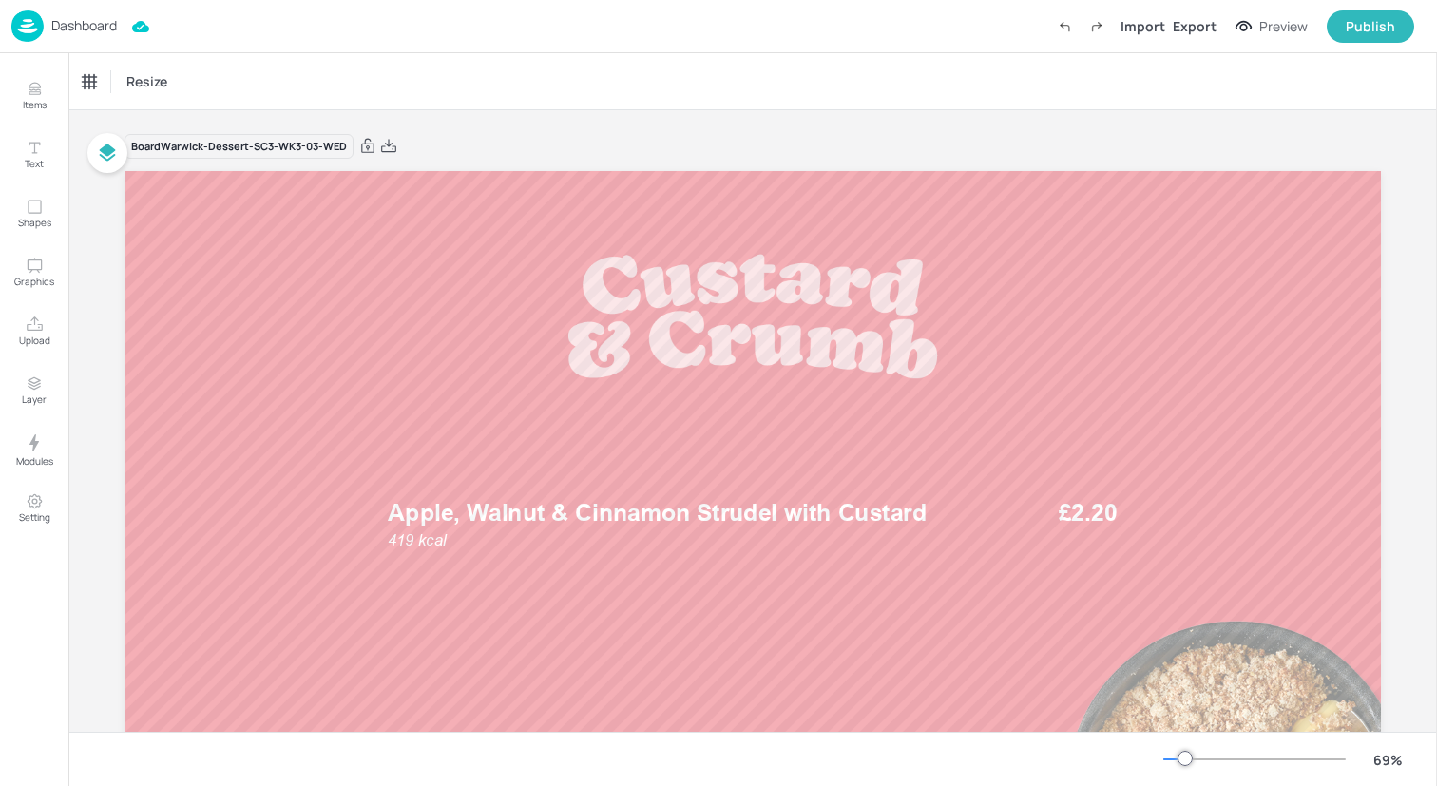
click at [28, 29] on img at bounding box center [27, 25] width 32 height 31
click at [29, 22] on img at bounding box center [27, 25] width 32 height 31
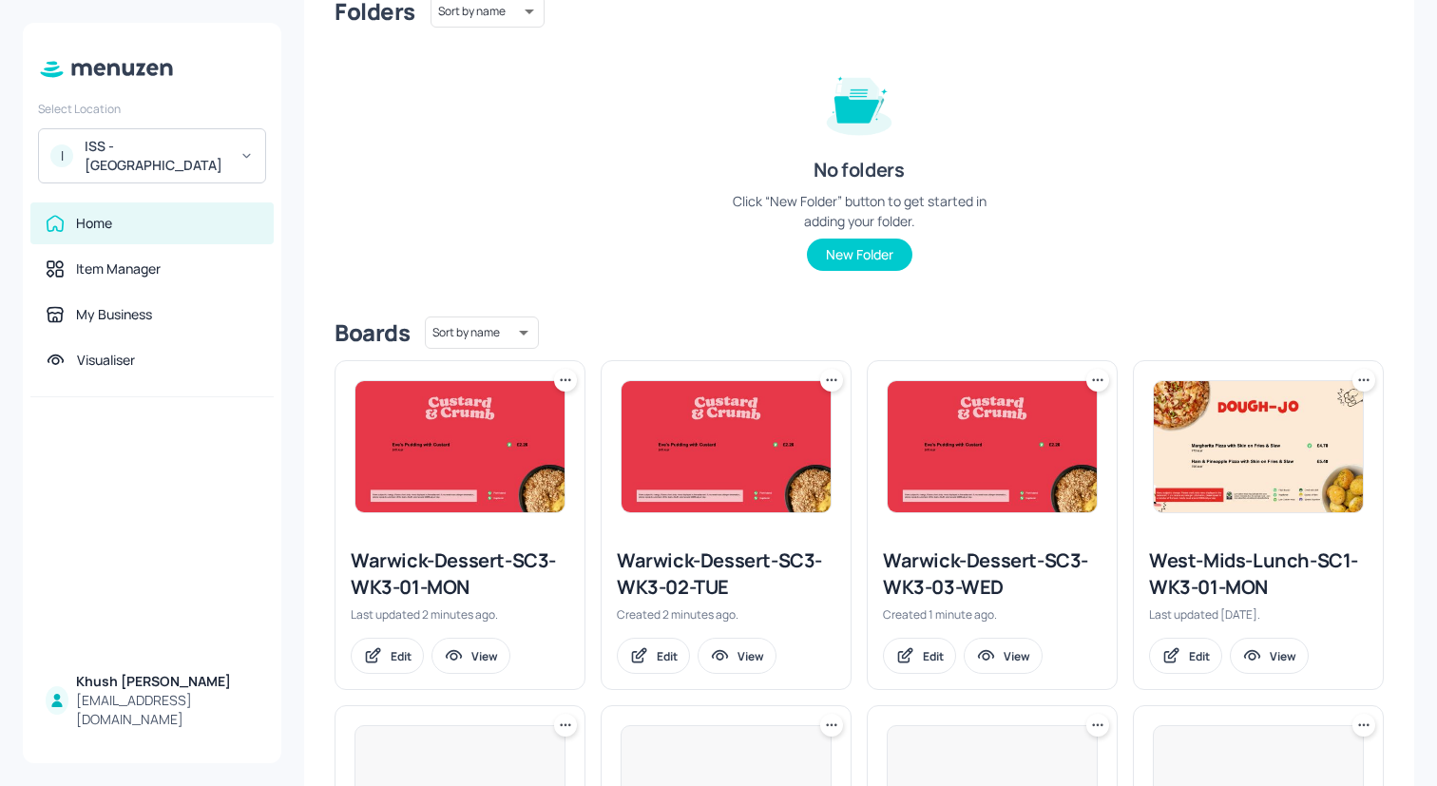
scroll to position [187, 0]
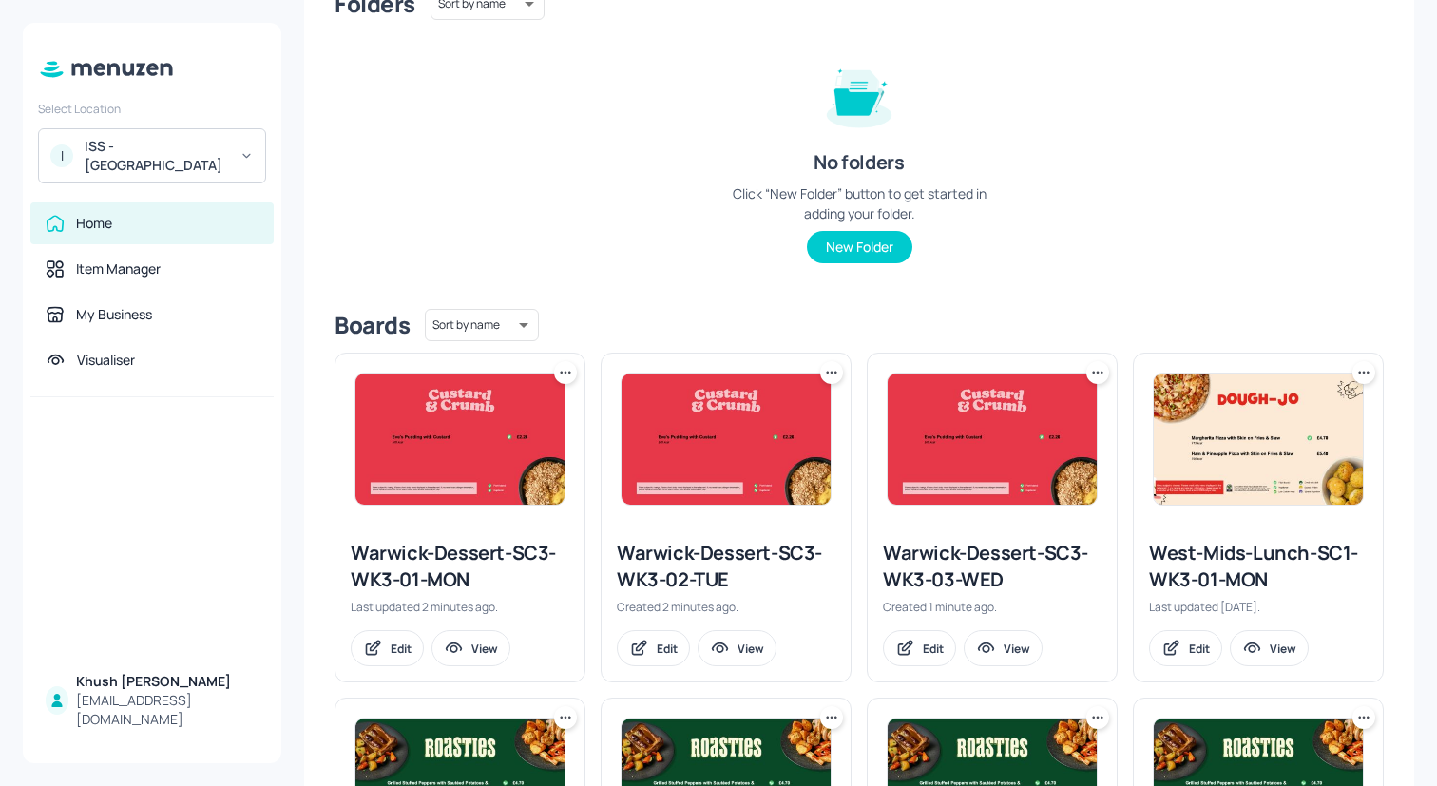
click at [1090, 376] on icon at bounding box center [1097, 372] width 19 height 19
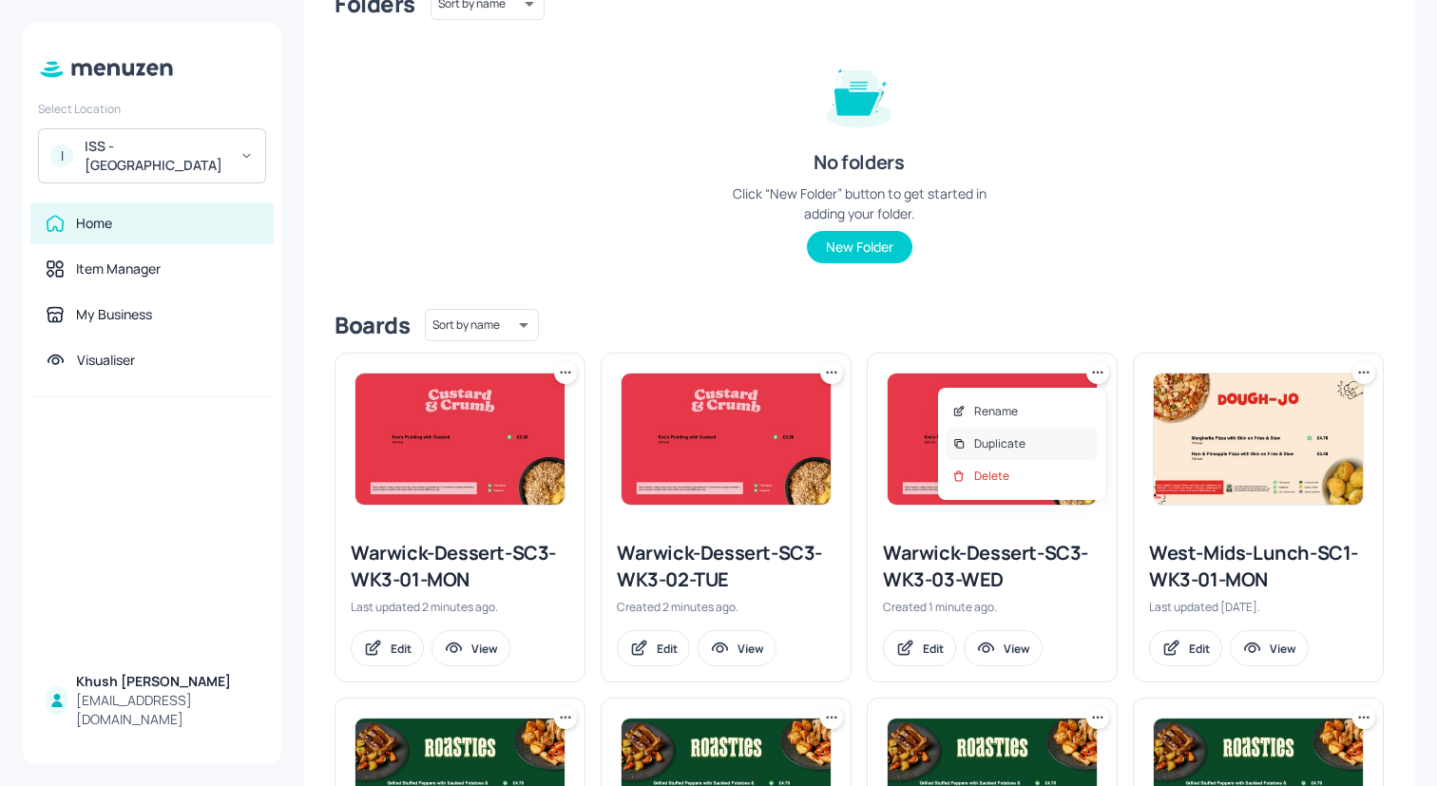
click at [1040, 443] on div "Duplicate" at bounding box center [1022, 444] width 152 height 32
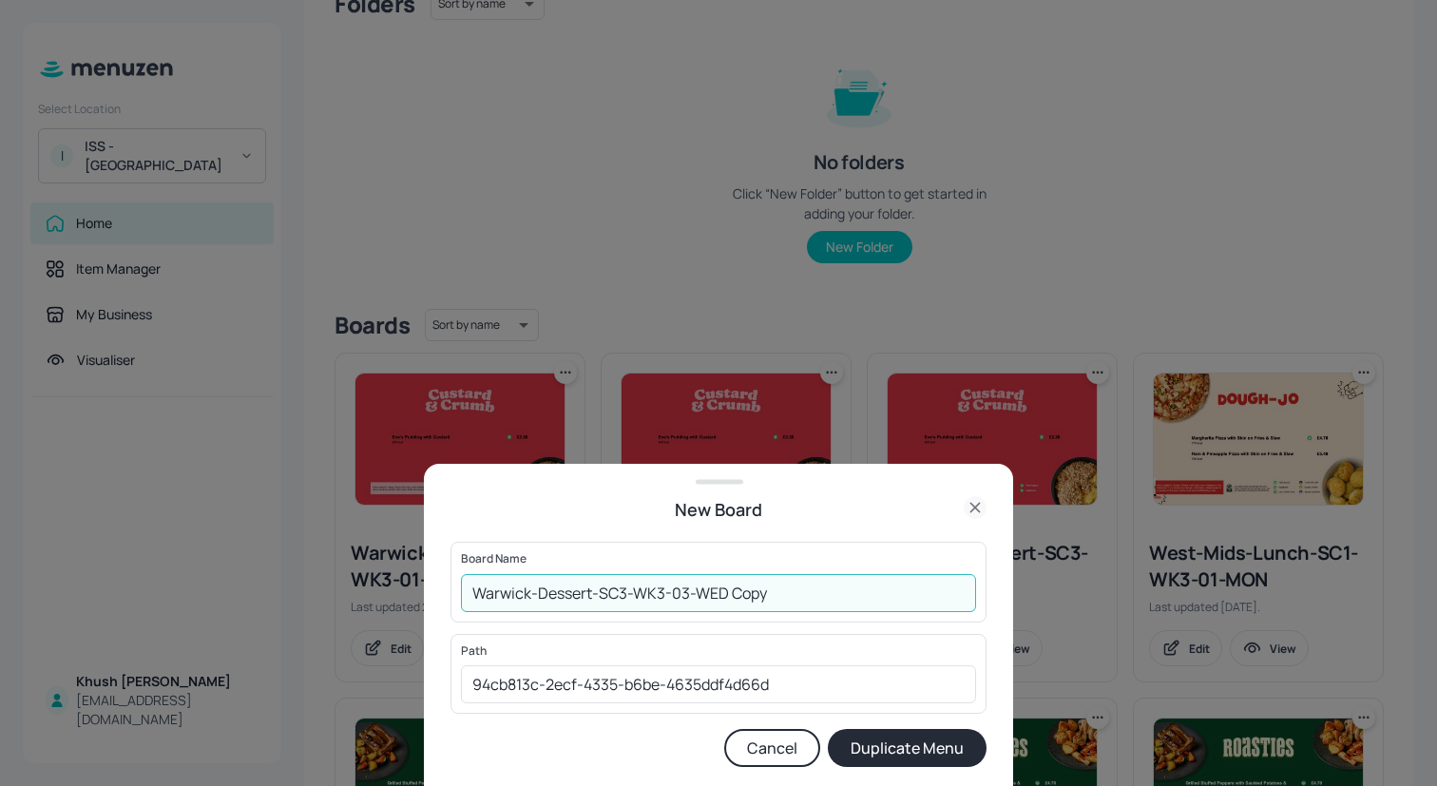
click at [835, 598] on input "Warwick-Dessert-SC3-WK3-03-WED Copy" at bounding box center [718, 593] width 515 height 38
type input "Warwick-Dessert-SC3-WK3-04-THU"
click at [828, 729] on button "Duplicate Menu" at bounding box center [907, 748] width 159 height 38
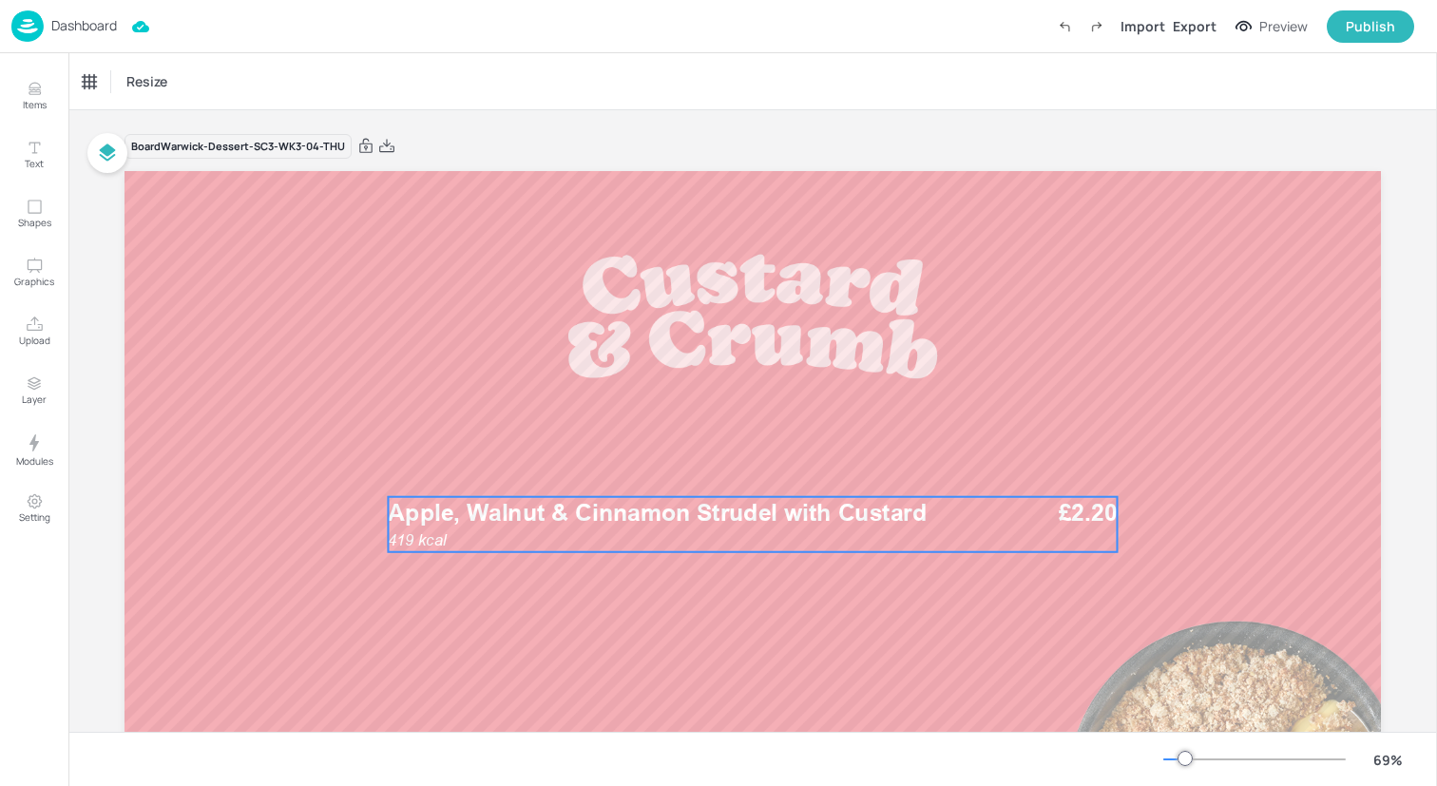
click at [707, 539] on div "419 kcal Apple, Walnut & Cinnamon Strudel with Custard £2.20" at bounding box center [752, 524] width 729 height 55
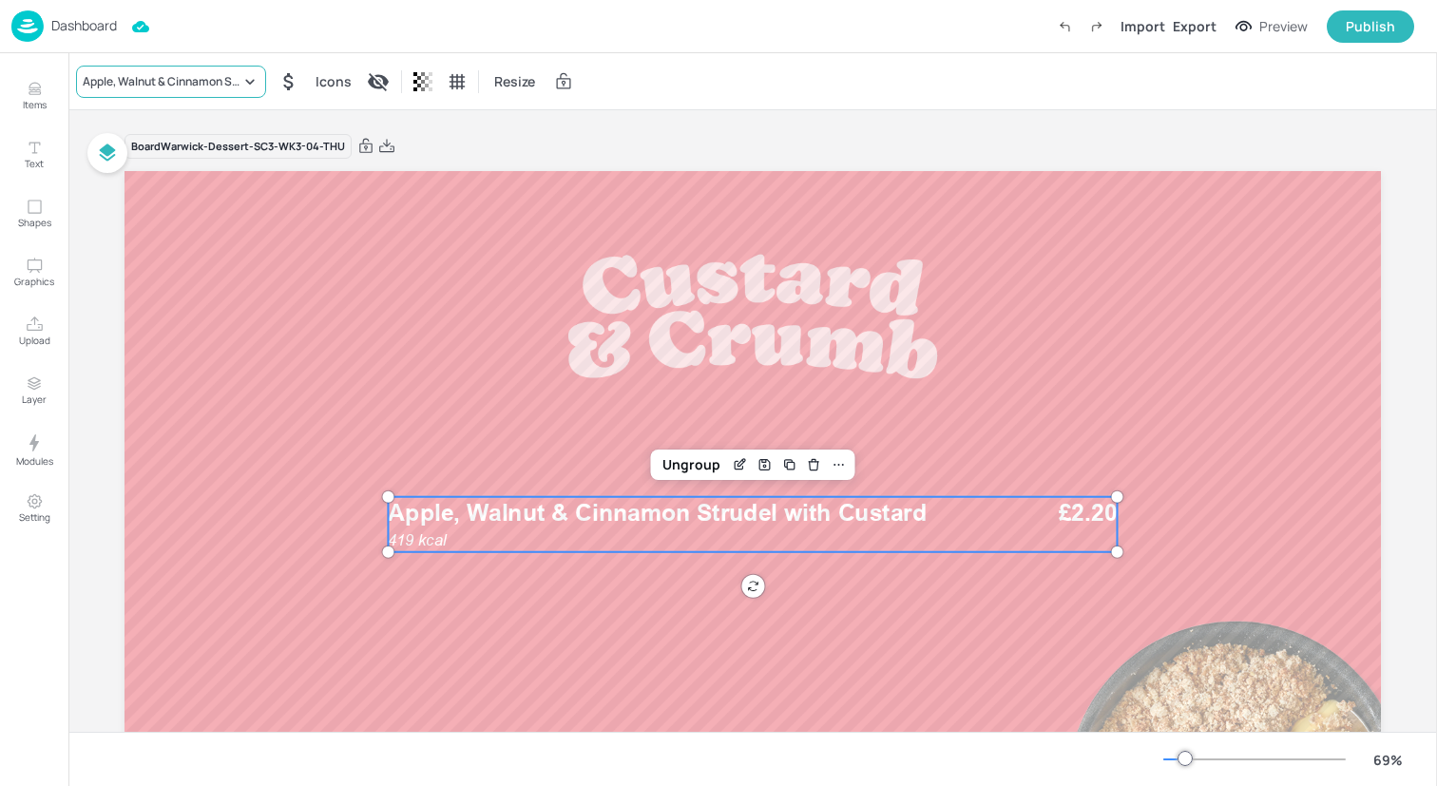
click at [212, 74] on div "Apple, Walnut & Cinnamon Strudel with Custard" at bounding box center [162, 81] width 158 height 17
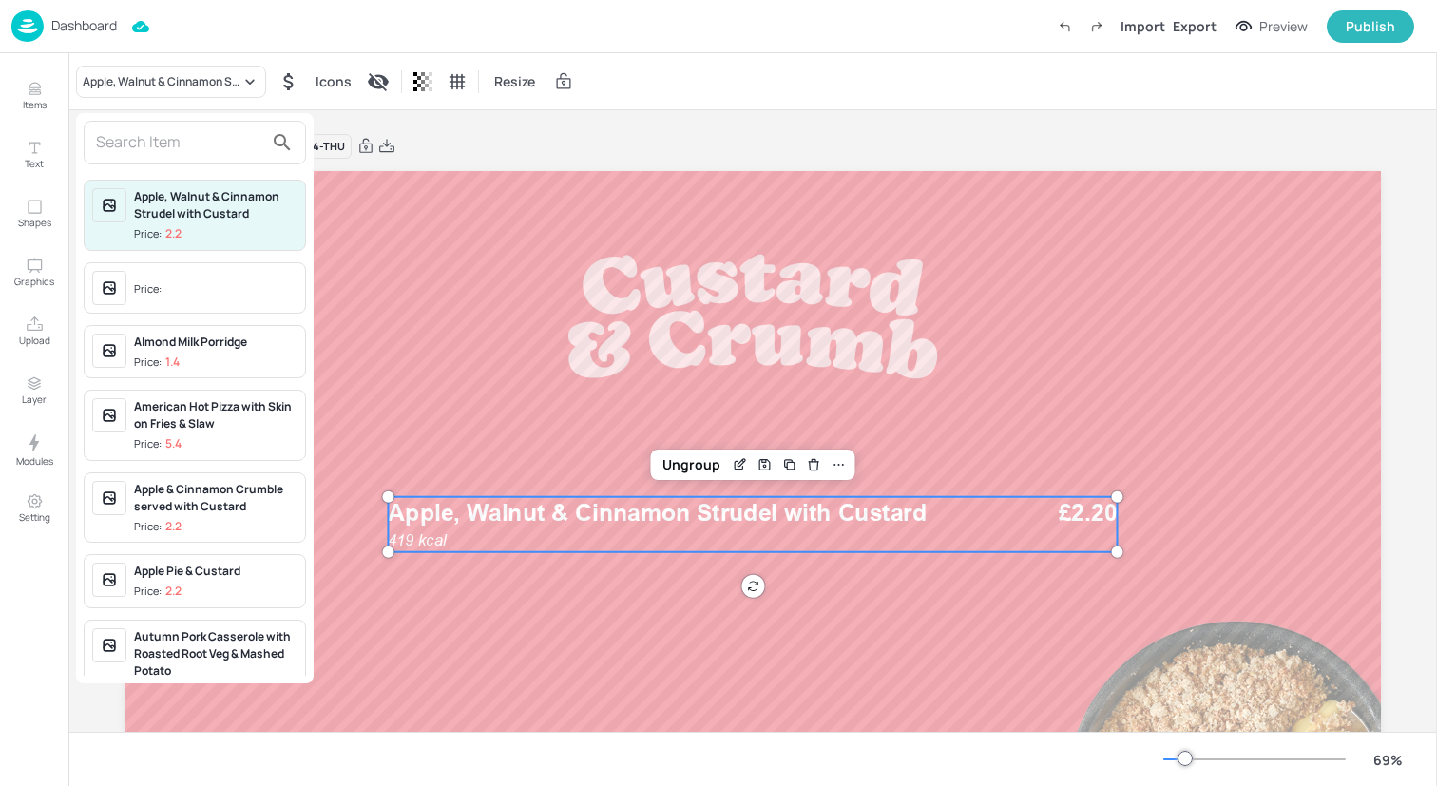
click at [214, 134] on input "text" at bounding box center [179, 142] width 167 height 30
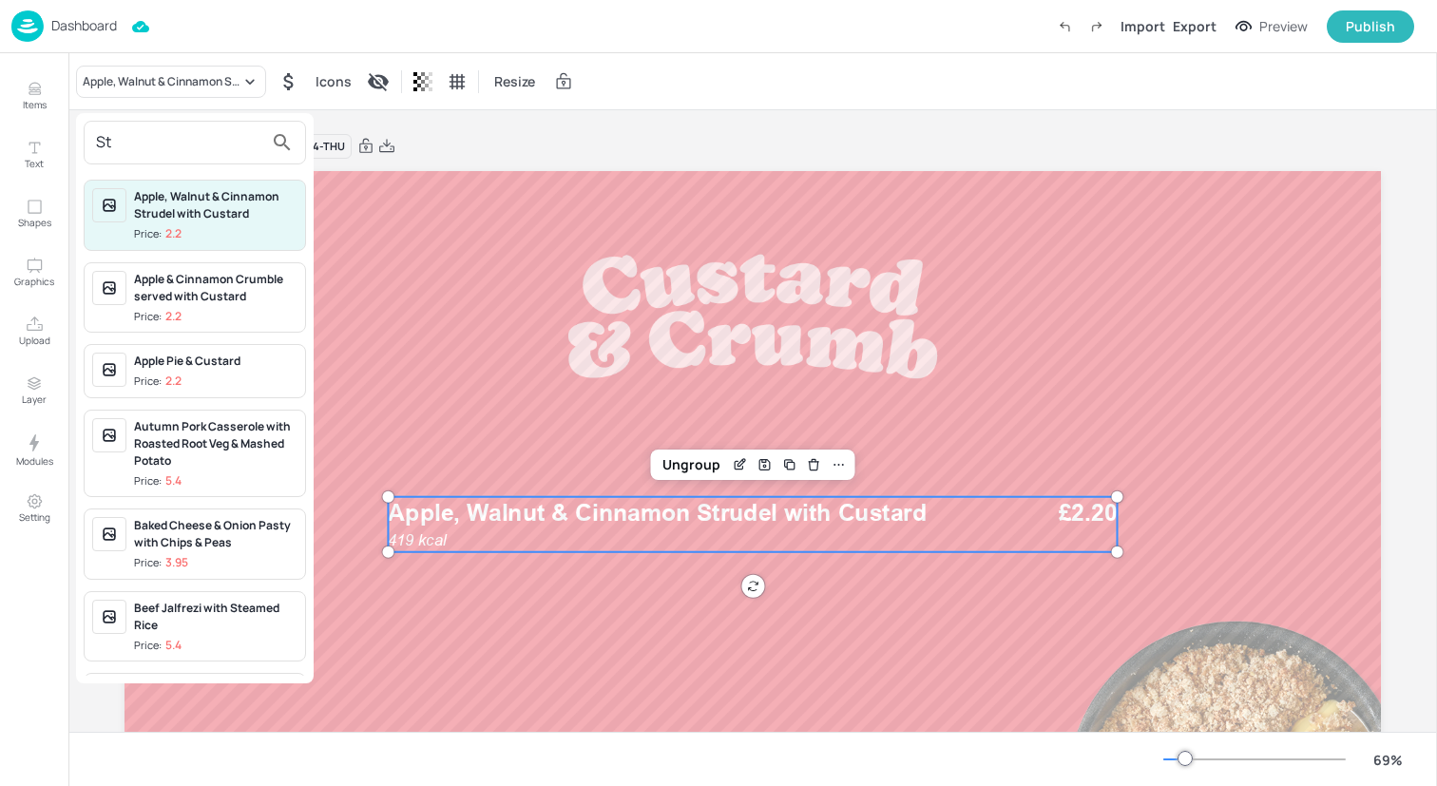
type input "S"
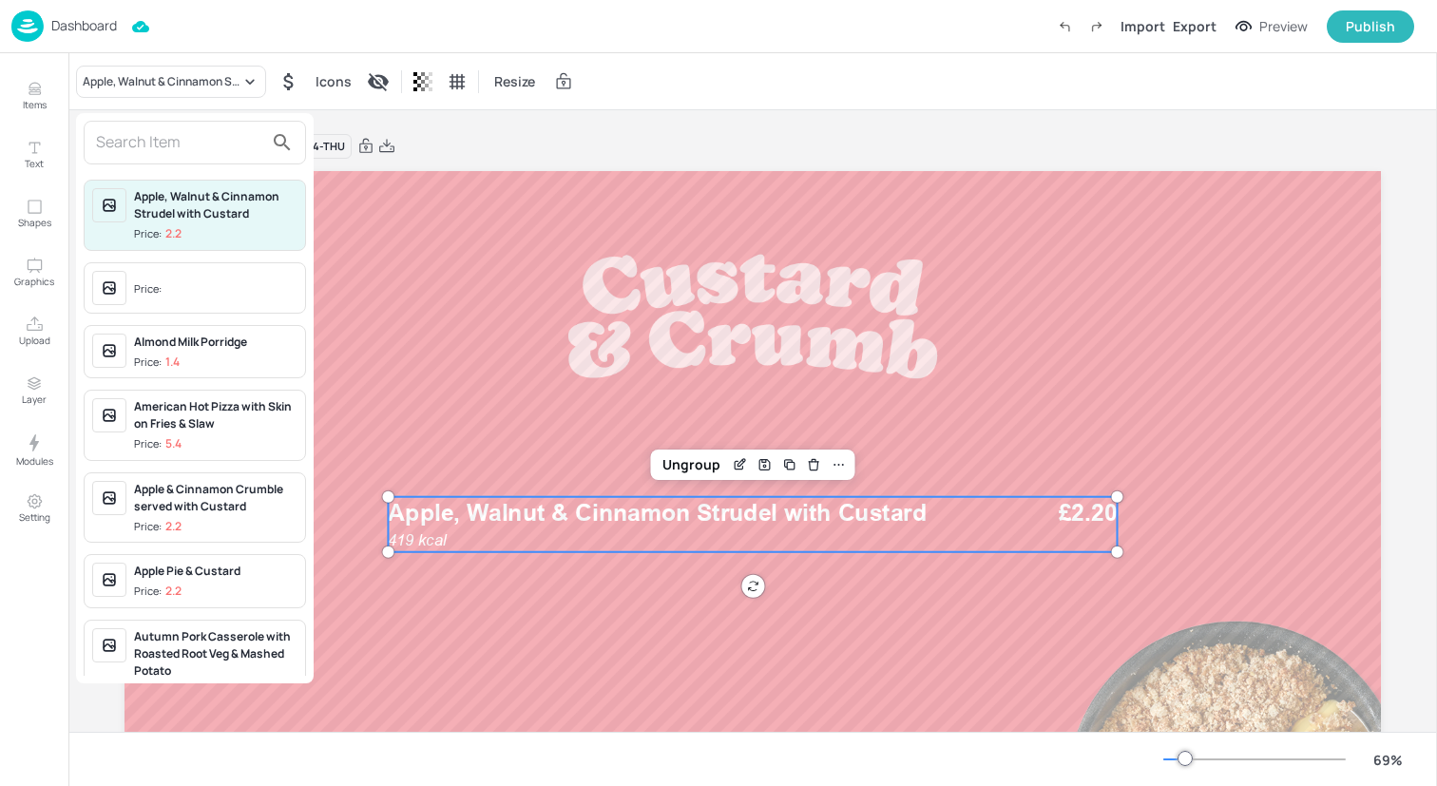
click at [29, 93] on div at bounding box center [718, 393] width 1437 height 786
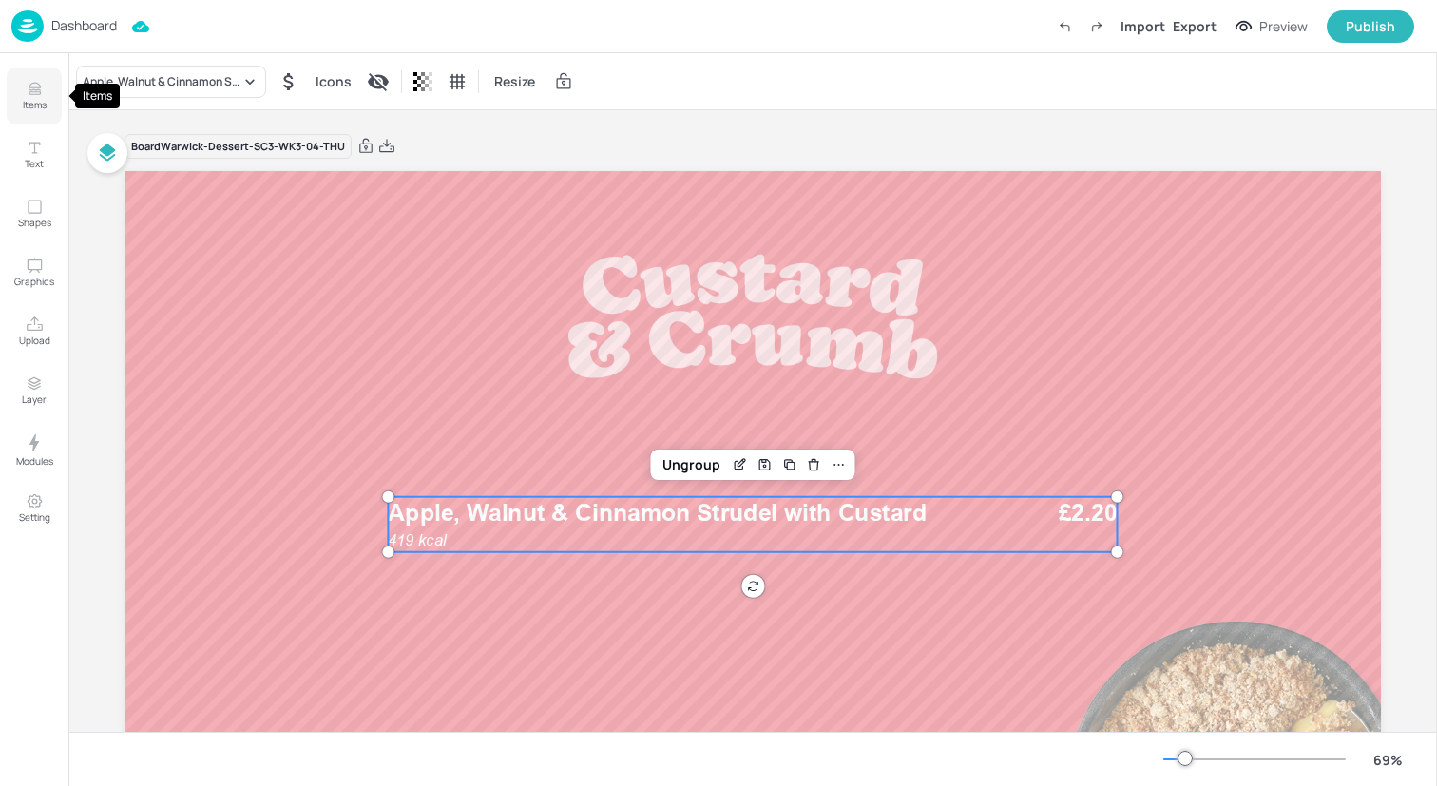
click at [33, 92] on icon "Items" at bounding box center [34, 93] width 11 height 2
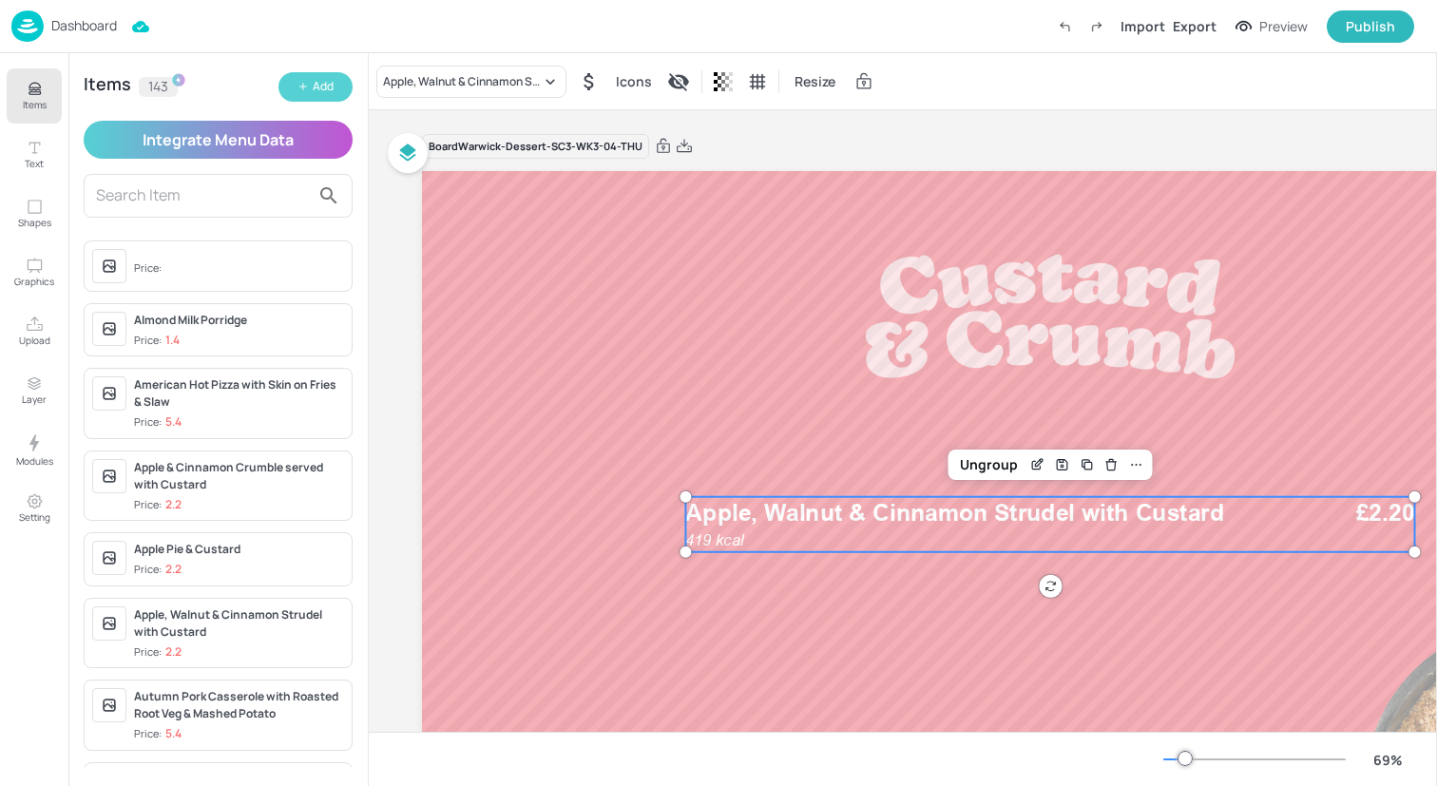
click at [310, 94] on button "Add" at bounding box center [316, 86] width 74 height 29
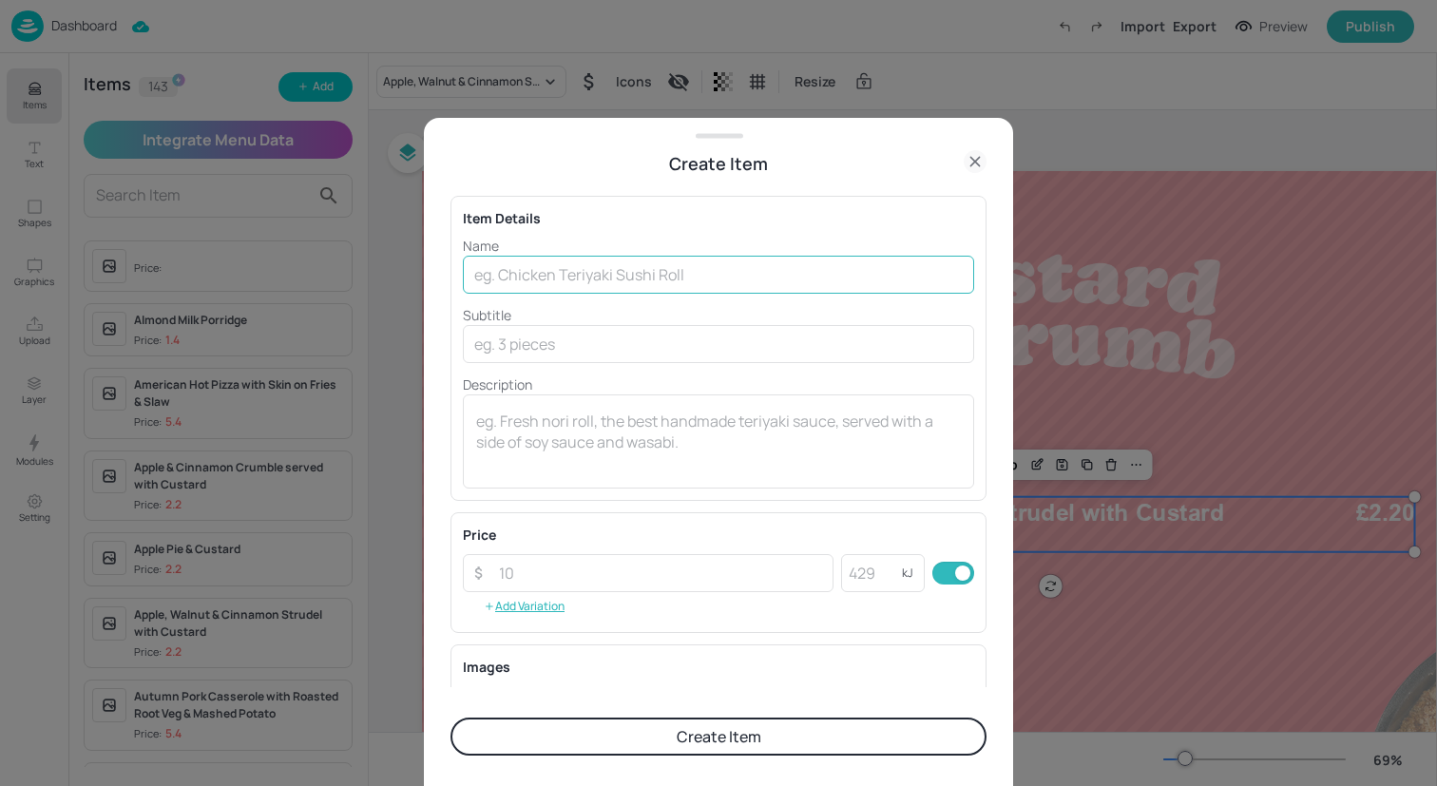
click at [558, 263] on input "text" at bounding box center [718, 275] width 511 height 38
type input "Sticky [PERSON_NAME] with Custard"
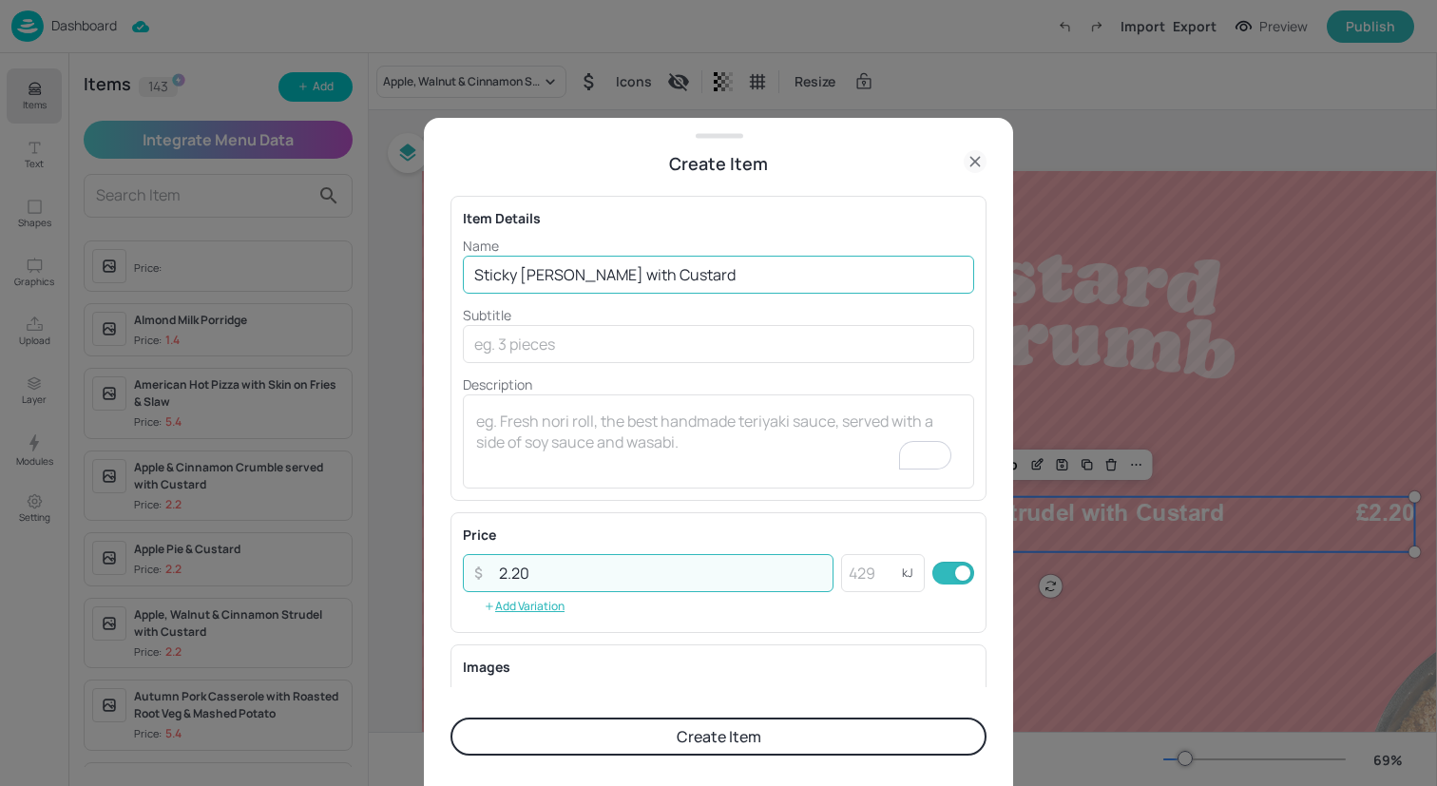
type input "2.20"
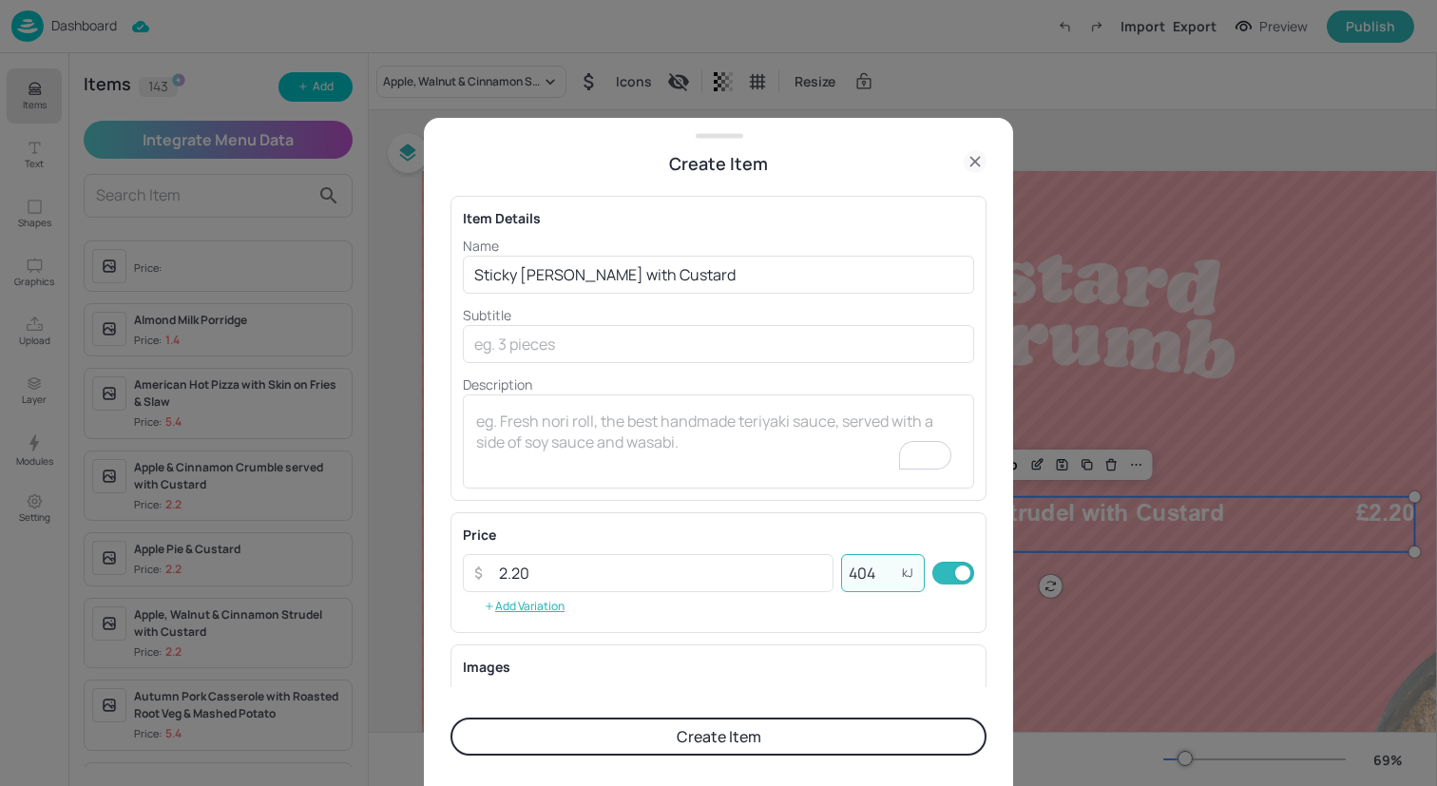
type input "404"
click at [609, 722] on button "Create Item" at bounding box center [719, 737] width 536 height 38
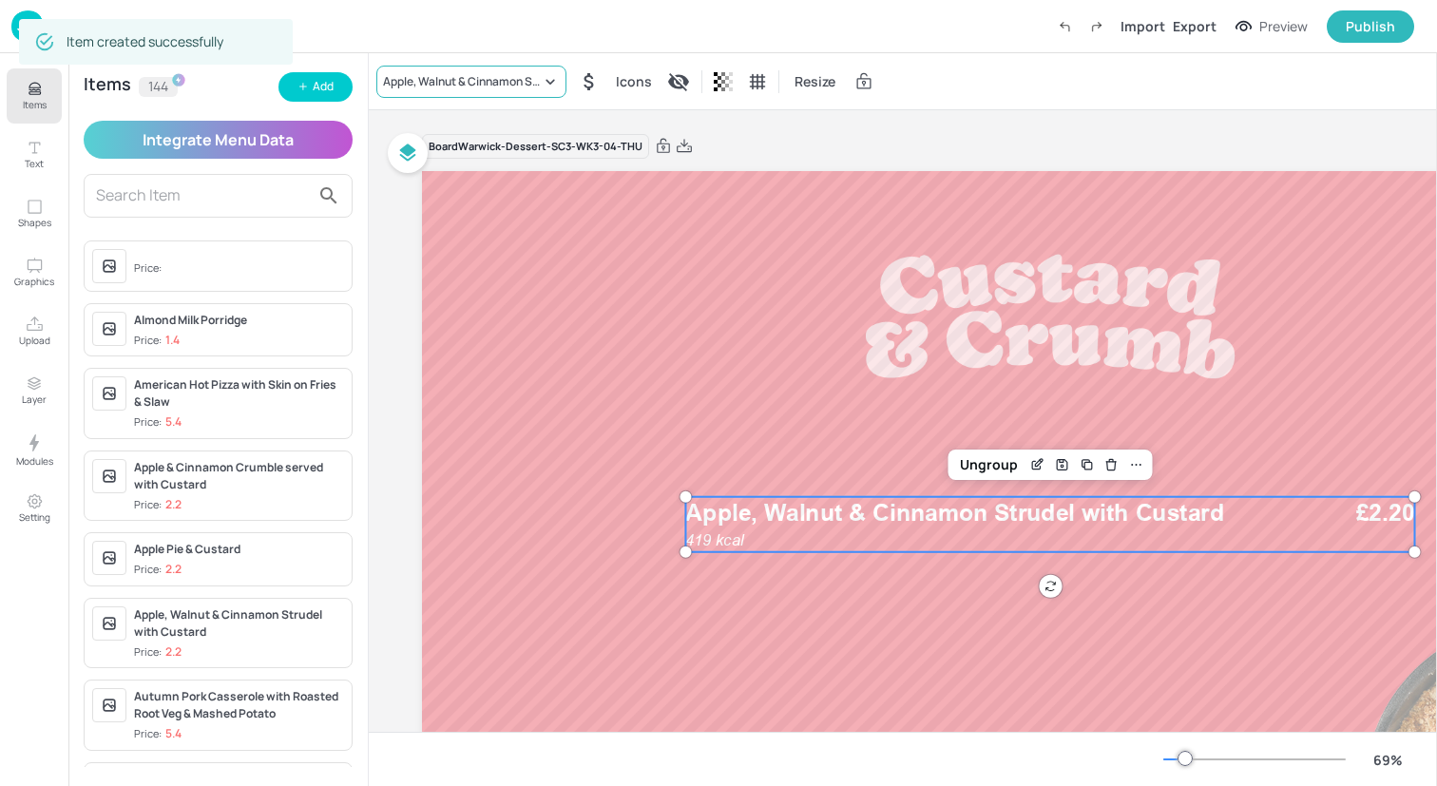
click at [483, 69] on div "Apple, Walnut & Cinnamon Strudel with Custard" at bounding box center [471, 82] width 190 height 32
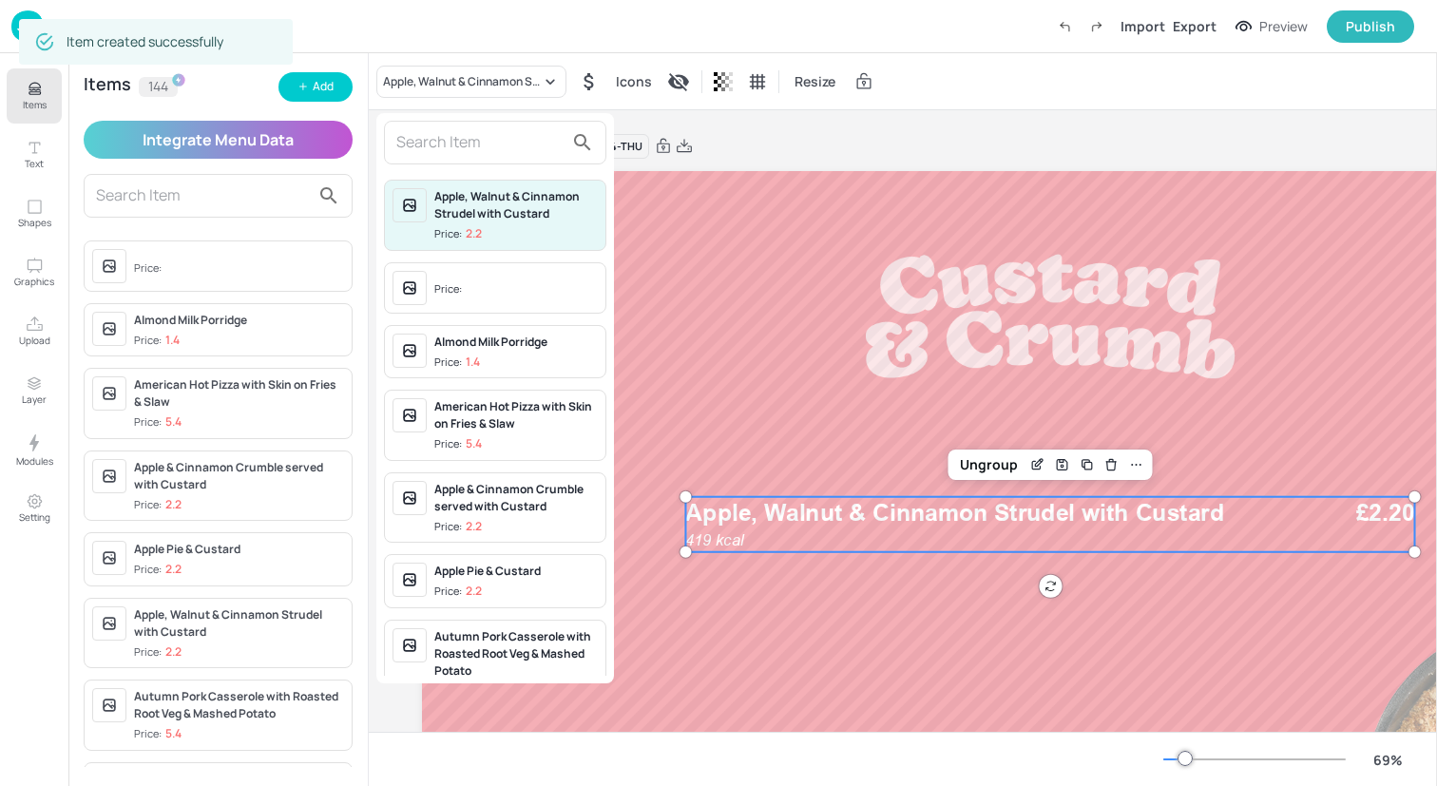
click at [489, 142] on input "text" at bounding box center [479, 142] width 167 height 30
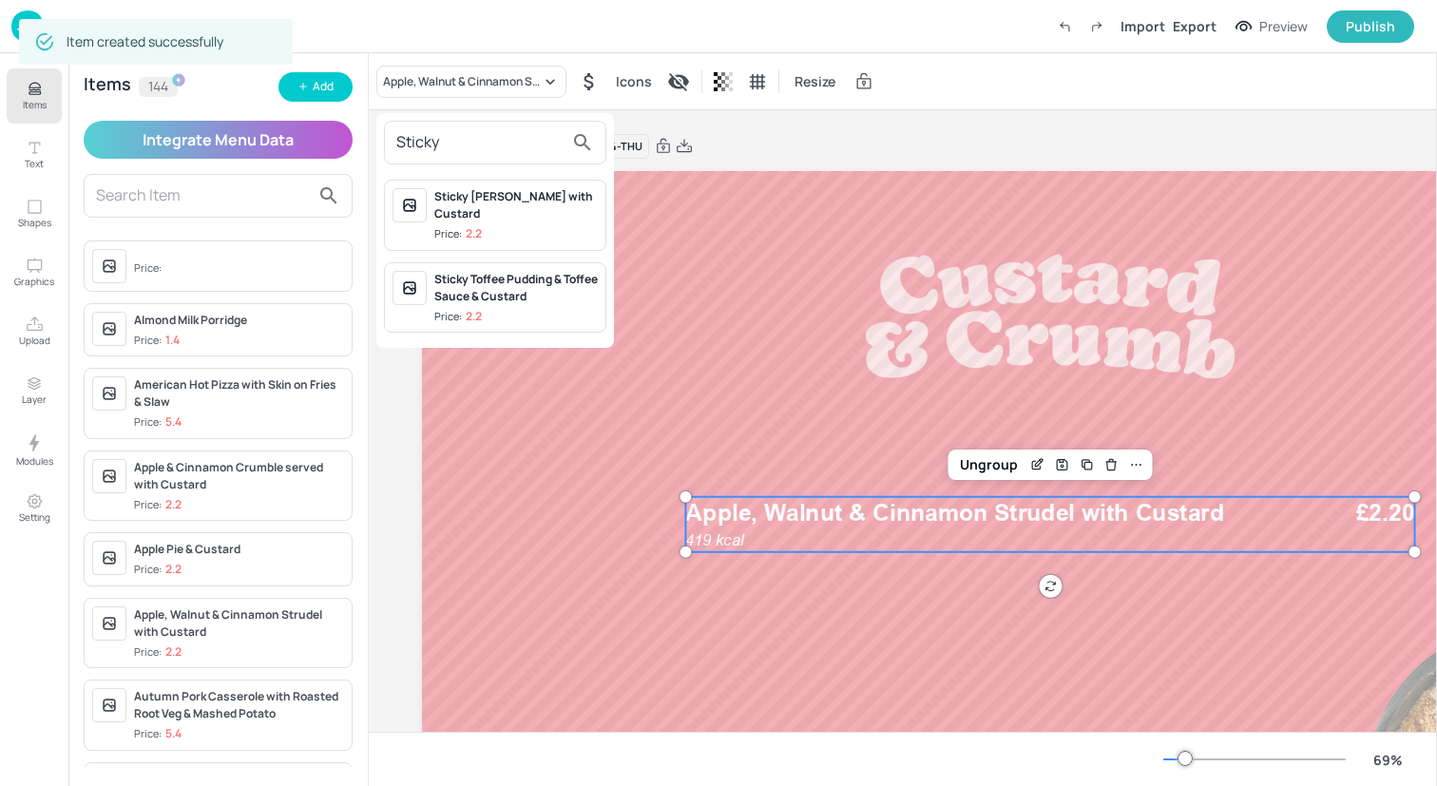
type input "Sticky"
click at [527, 211] on div "Sticky [PERSON_NAME] with Custard" at bounding box center [515, 205] width 163 height 34
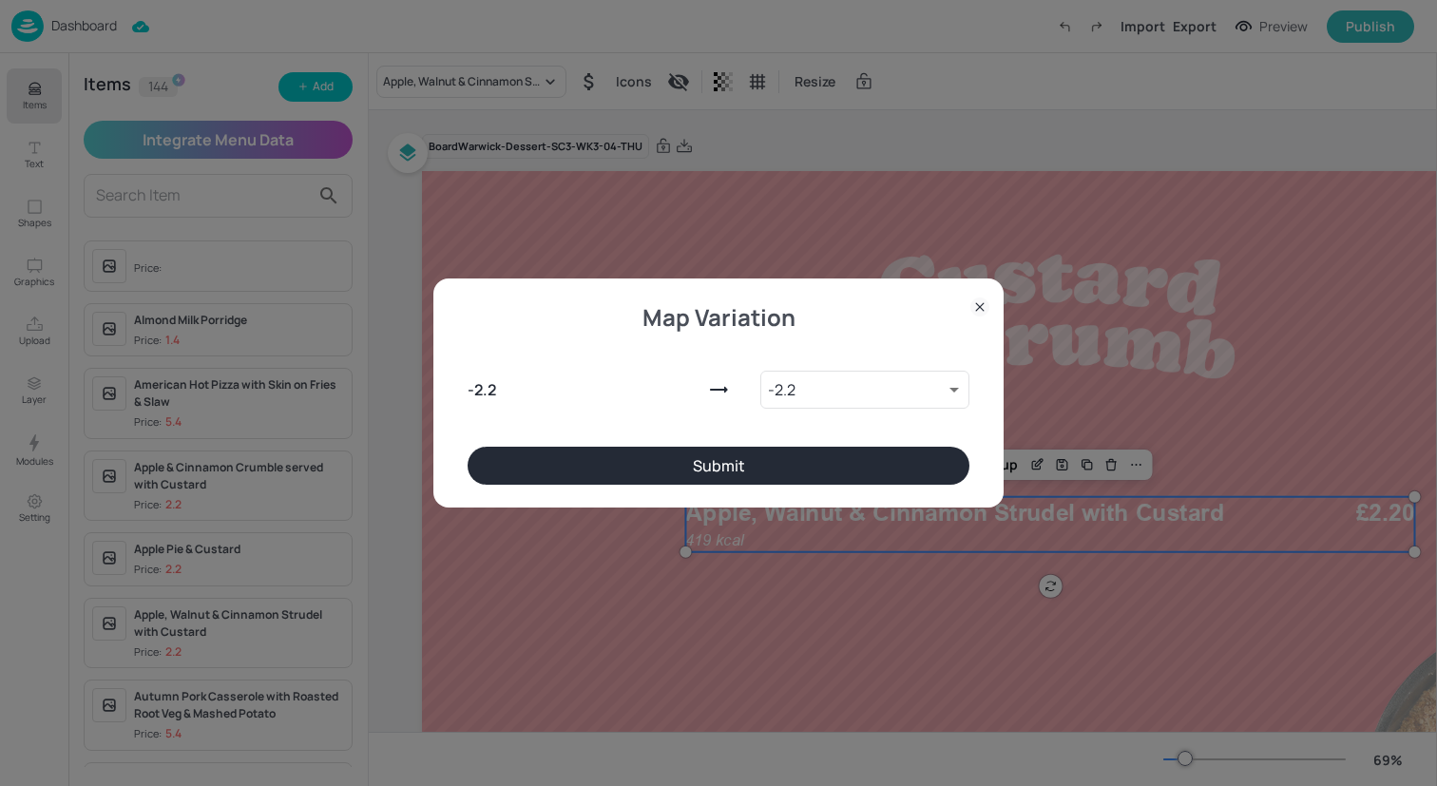
click at [817, 455] on button "Submit" at bounding box center [719, 466] width 502 height 38
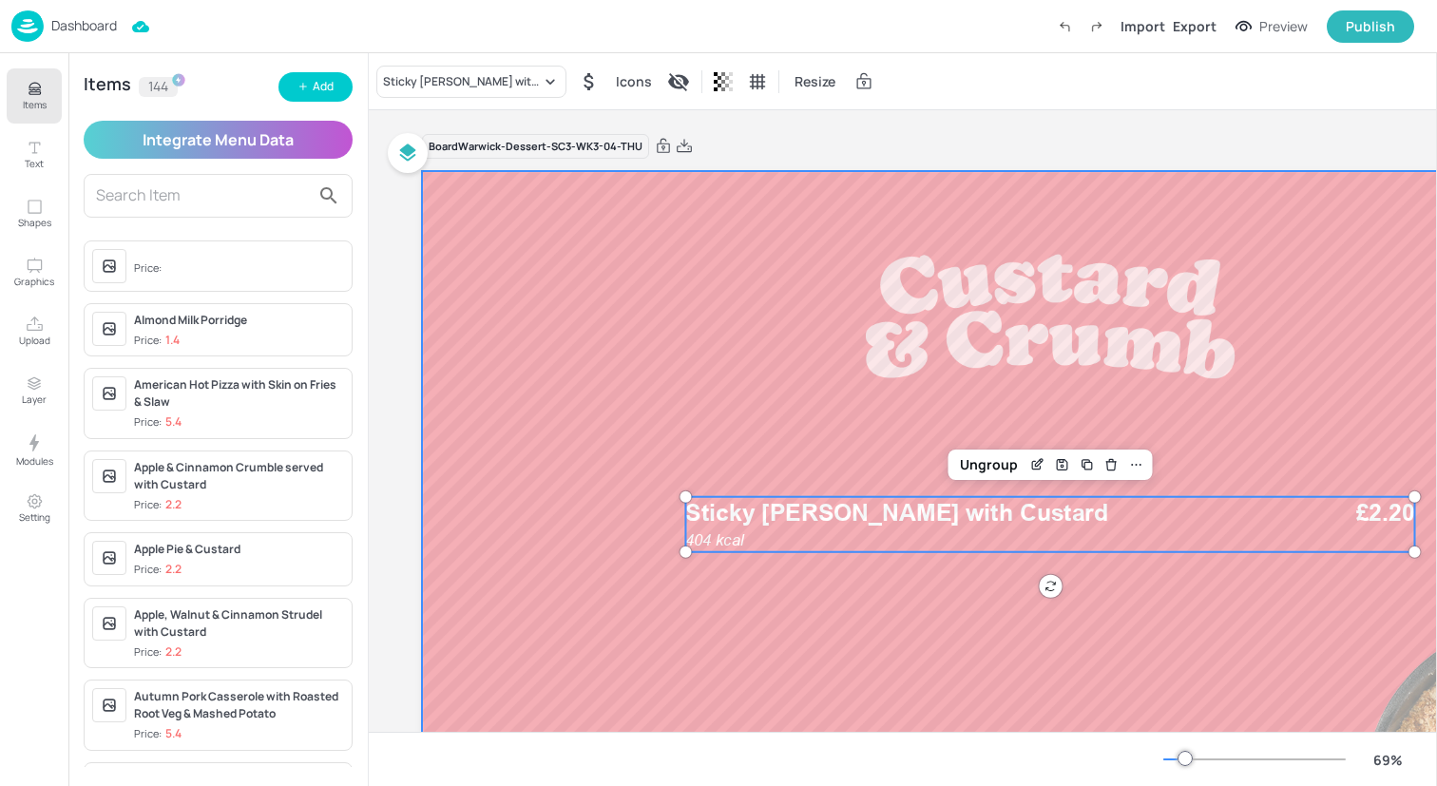
click at [628, 466] on div at bounding box center [1050, 524] width 1257 height 707
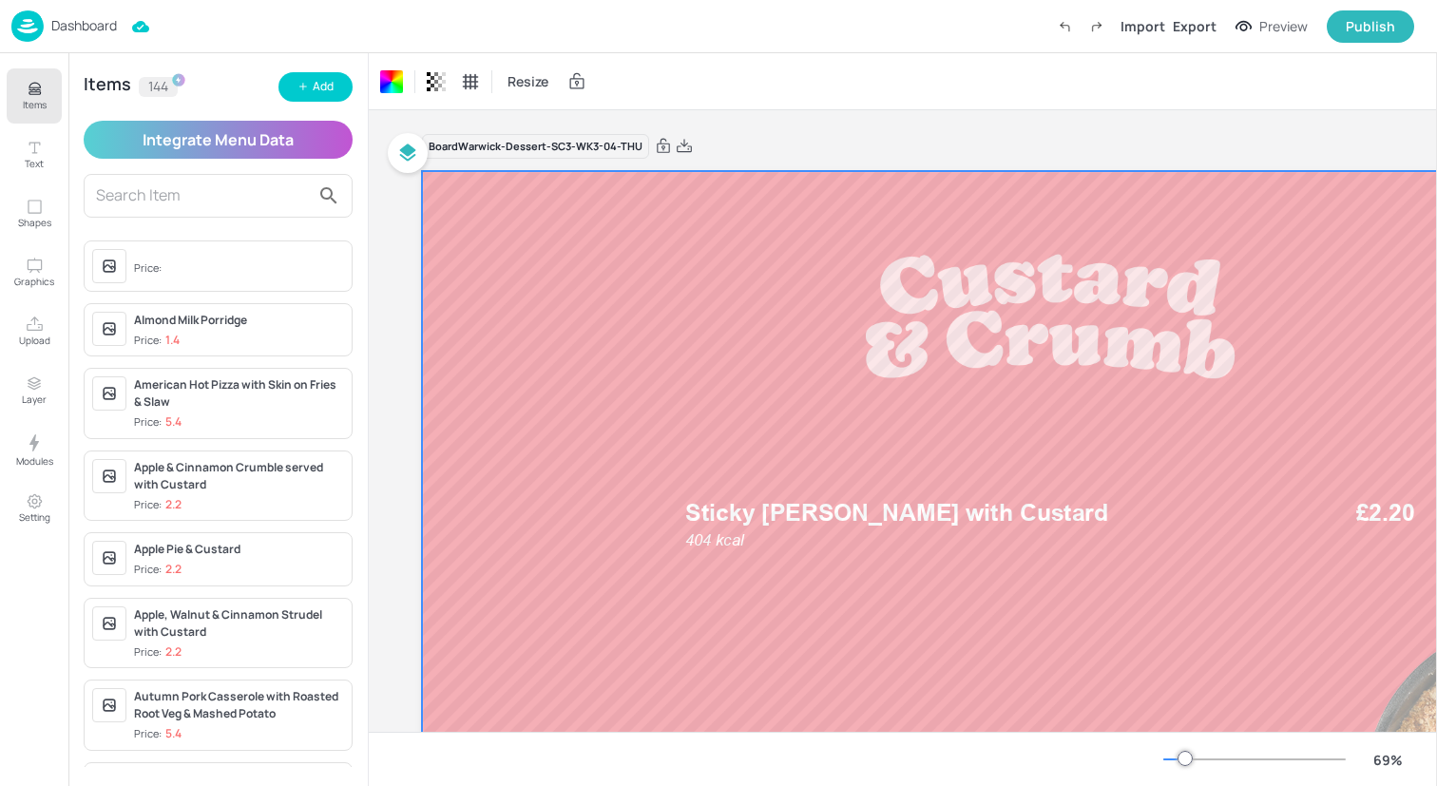
click at [30, 27] on img at bounding box center [27, 25] width 32 height 31
click at [20, 21] on img at bounding box center [27, 25] width 32 height 31
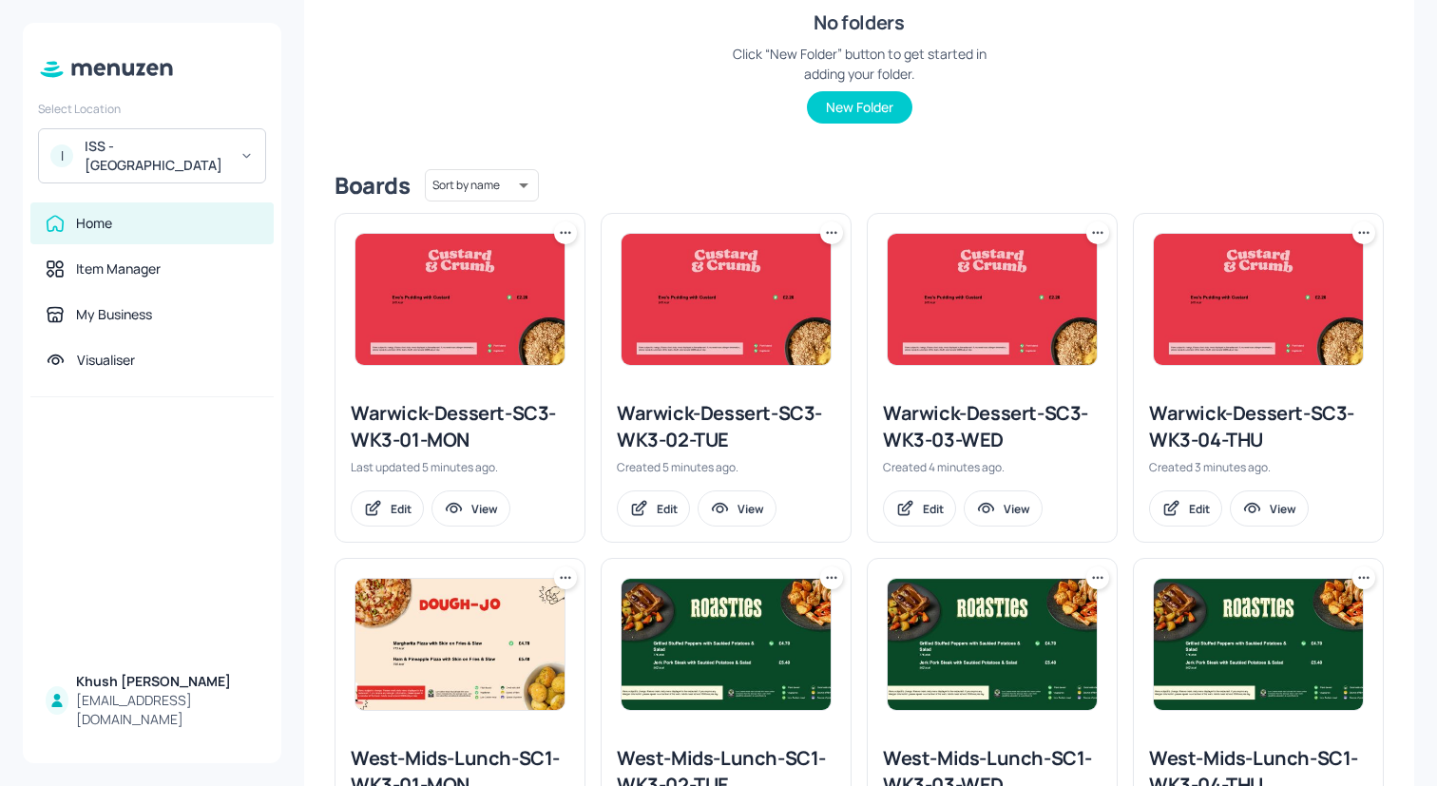
scroll to position [375, 0]
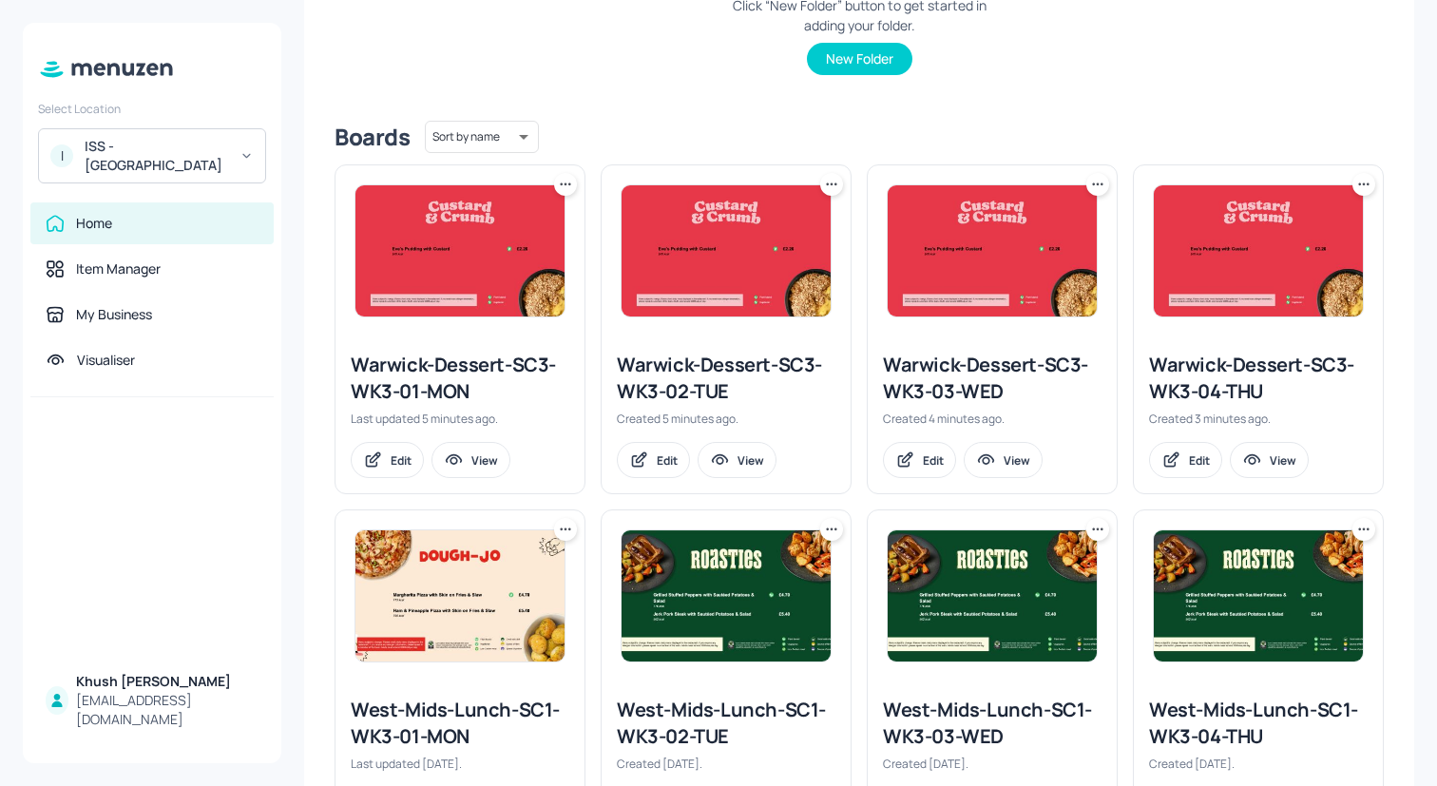
click at [1361, 186] on icon at bounding box center [1364, 184] width 19 height 19
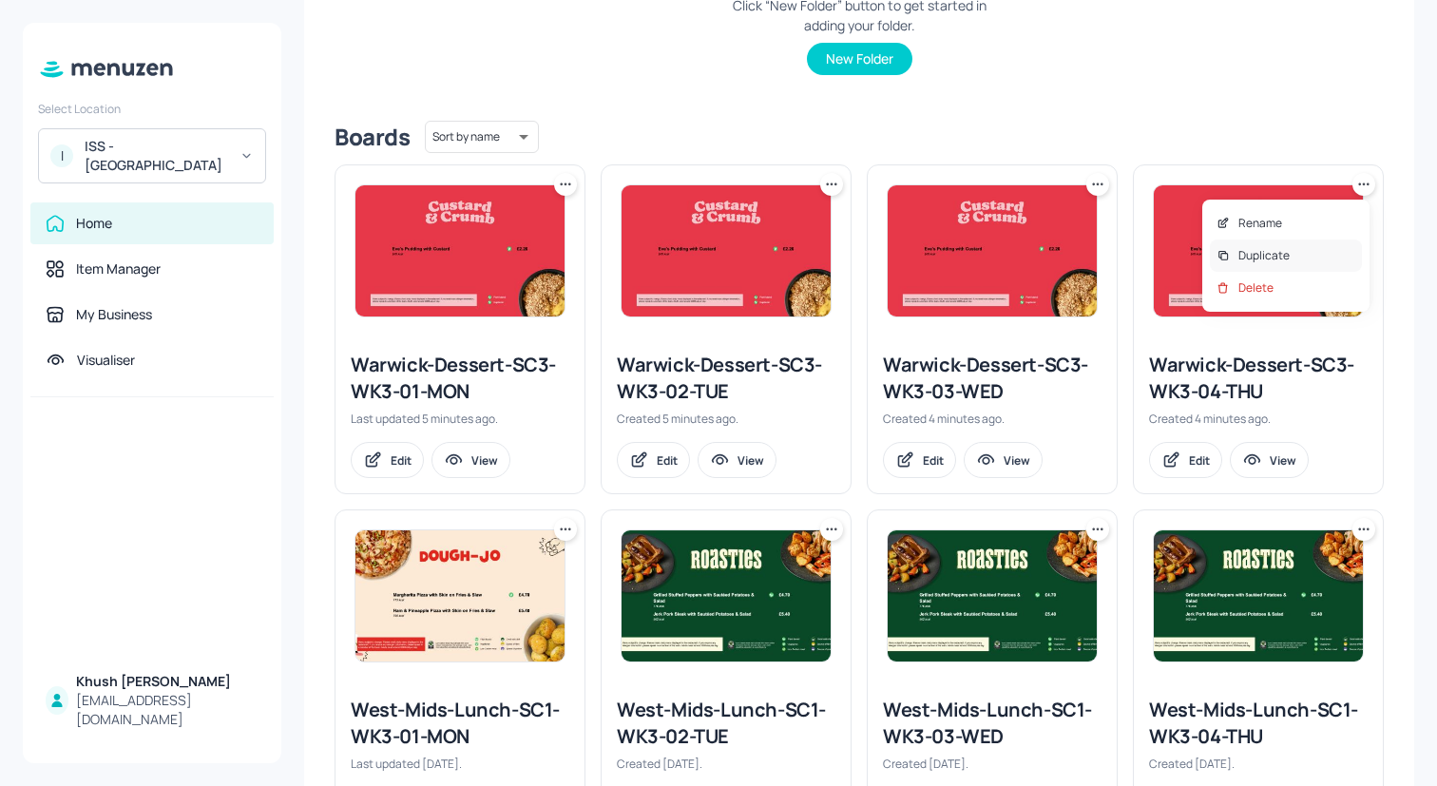
click at [1317, 258] on div "Duplicate" at bounding box center [1286, 256] width 152 height 32
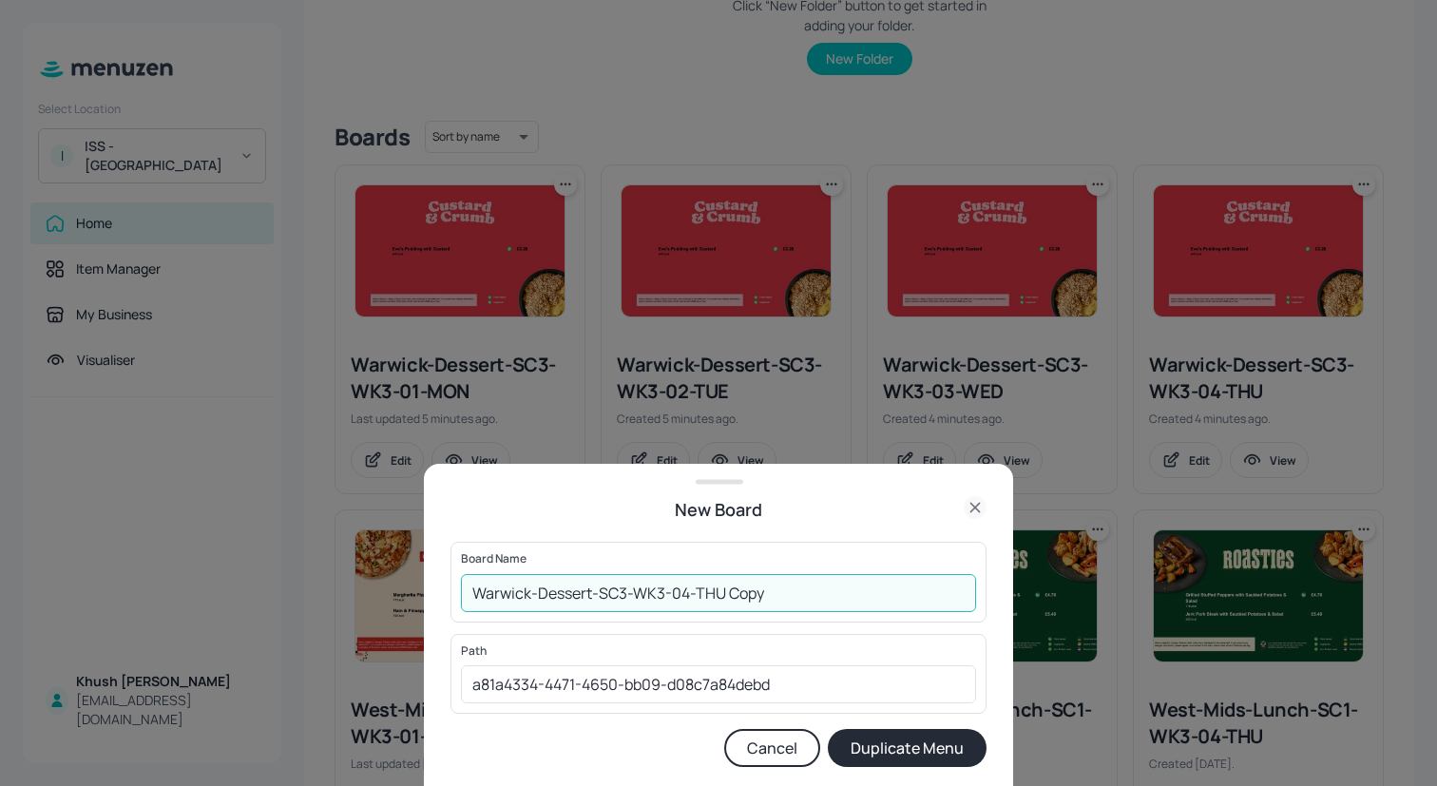
drag, startPoint x: 914, startPoint y: 605, endPoint x: 683, endPoint y: 600, distance: 231.0
click at [683, 600] on input "Warwick-Dessert-SC3-WK3-04-THU Copy" at bounding box center [718, 593] width 515 height 38
type input "Warwick-Dessert-SC3-WK3-05-FRI"
click at [828, 729] on button "Duplicate Menu" at bounding box center [907, 748] width 159 height 38
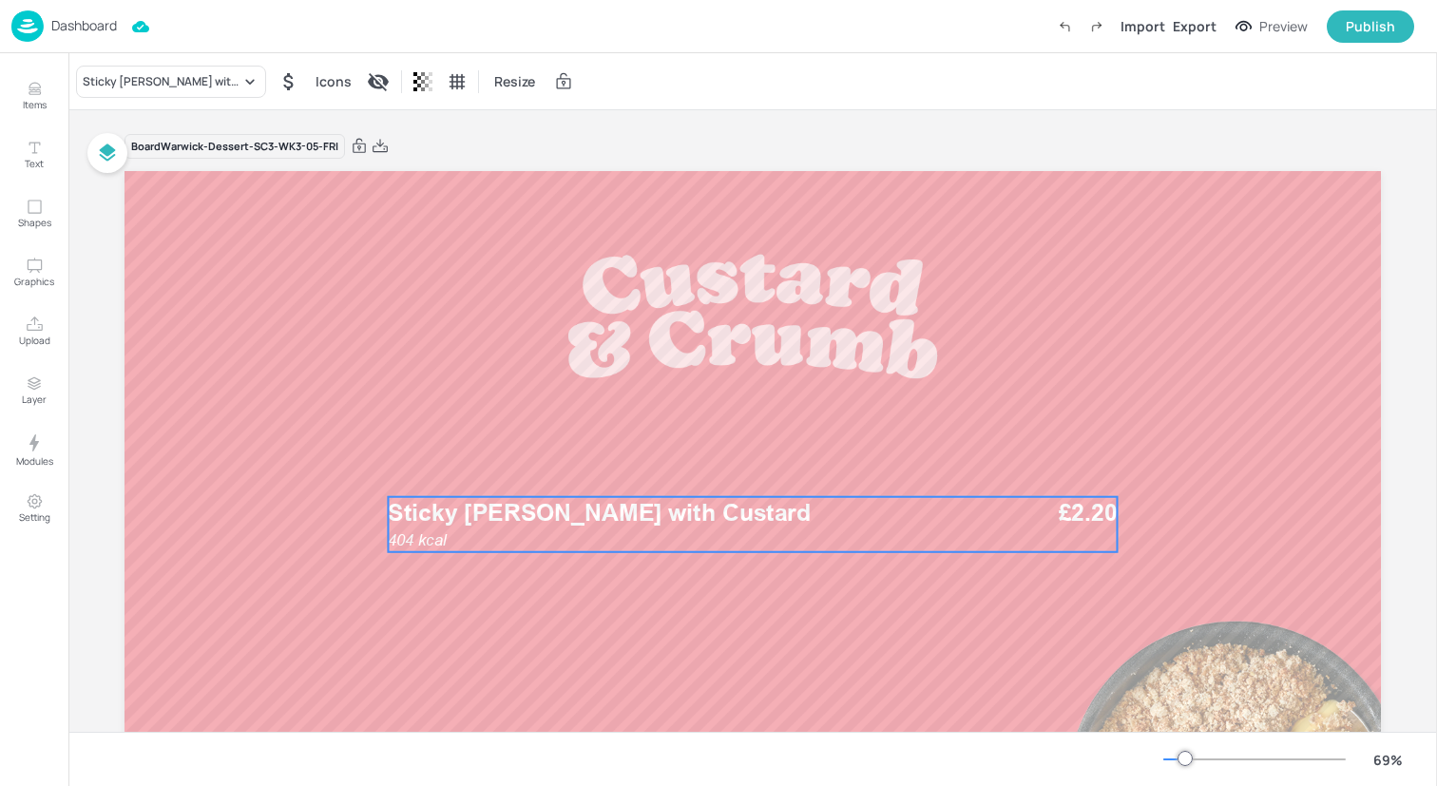
click at [712, 515] on span "Sticky [PERSON_NAME] with Custard" at bounding box center [599, 513] width 423 height 29
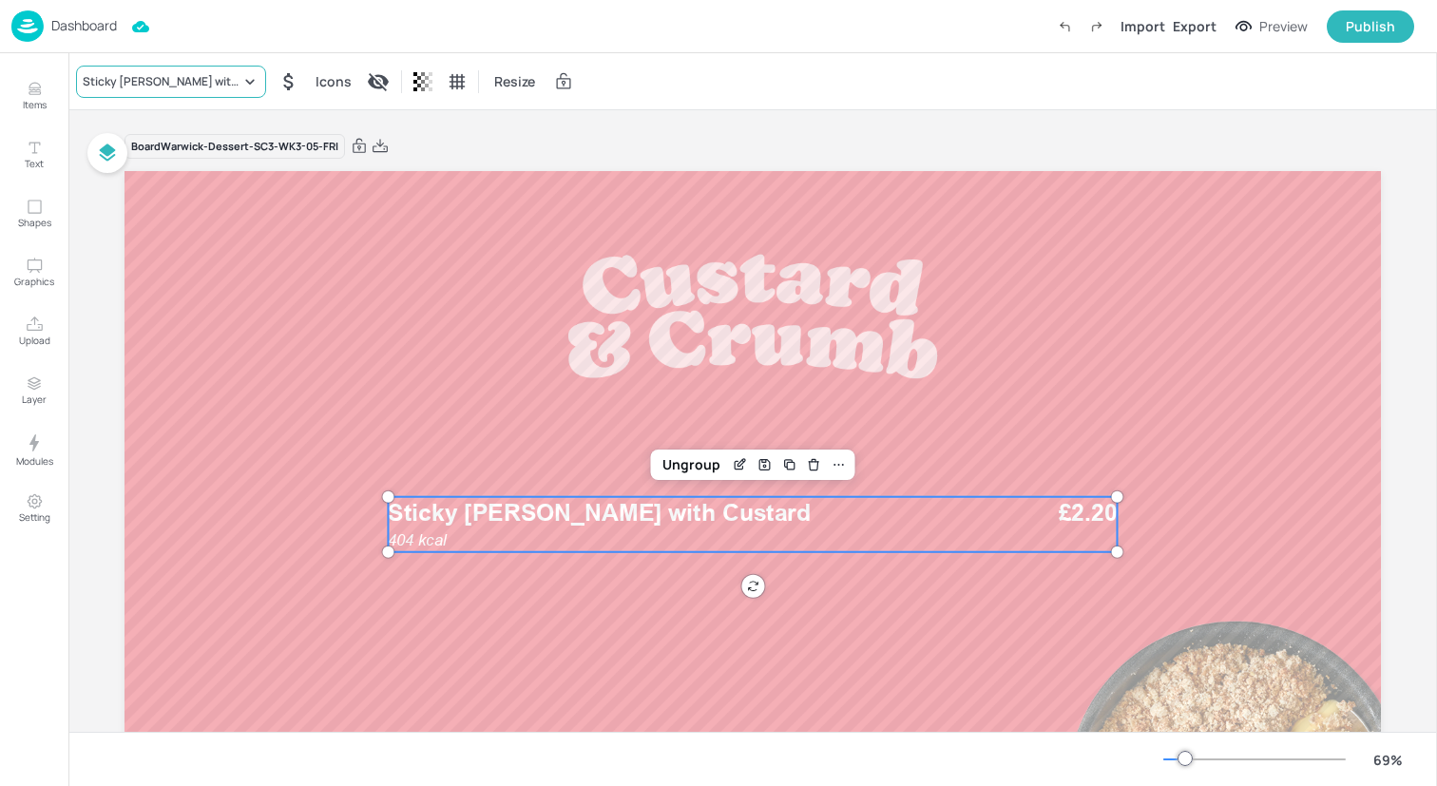
click at [205, 85] on div "Sticky [PERSON_NAME] with Custard" at bounding box center [162, 81] width 158 height 17
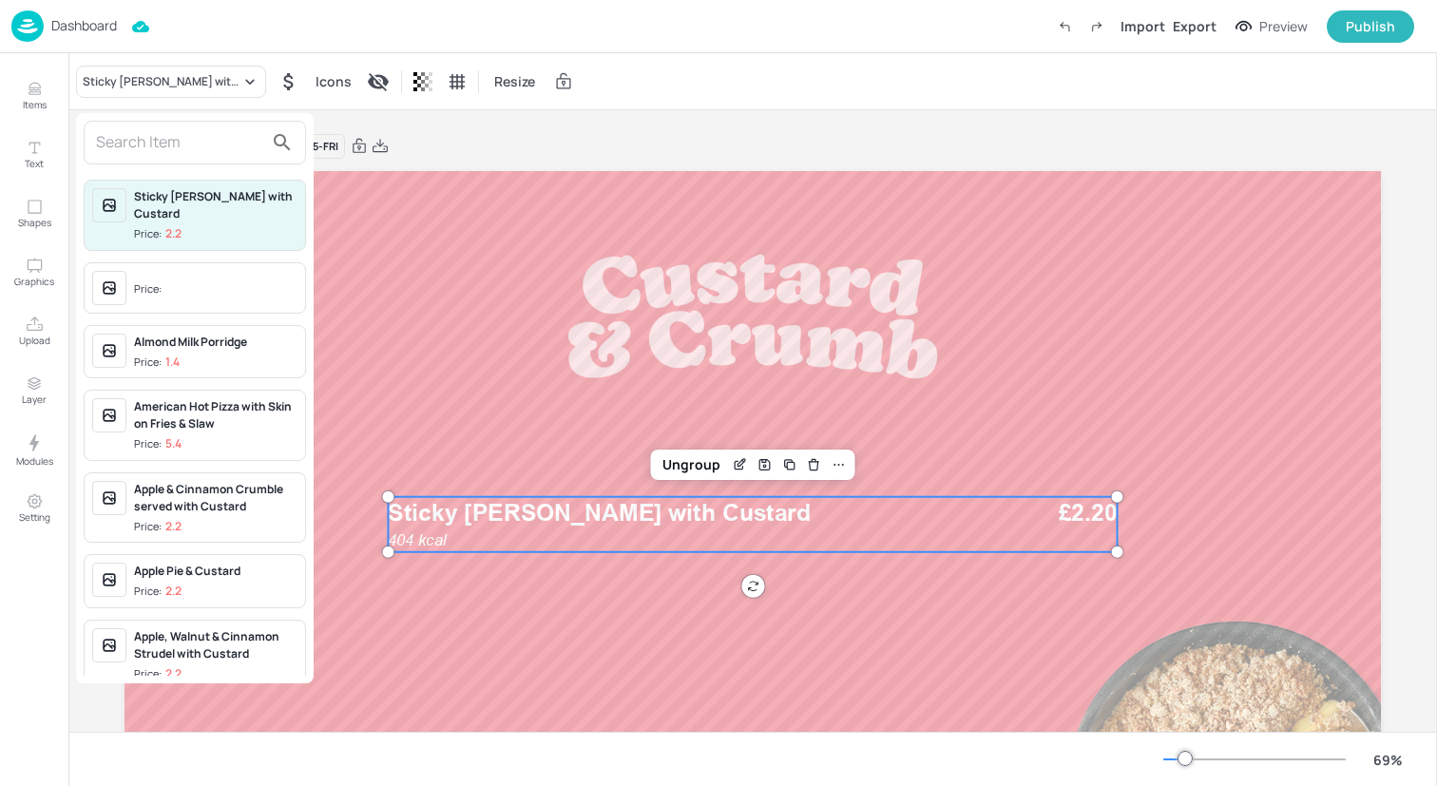
click at [208, 132] on input "text" at bounding box center [179, 142] width 167 height 30
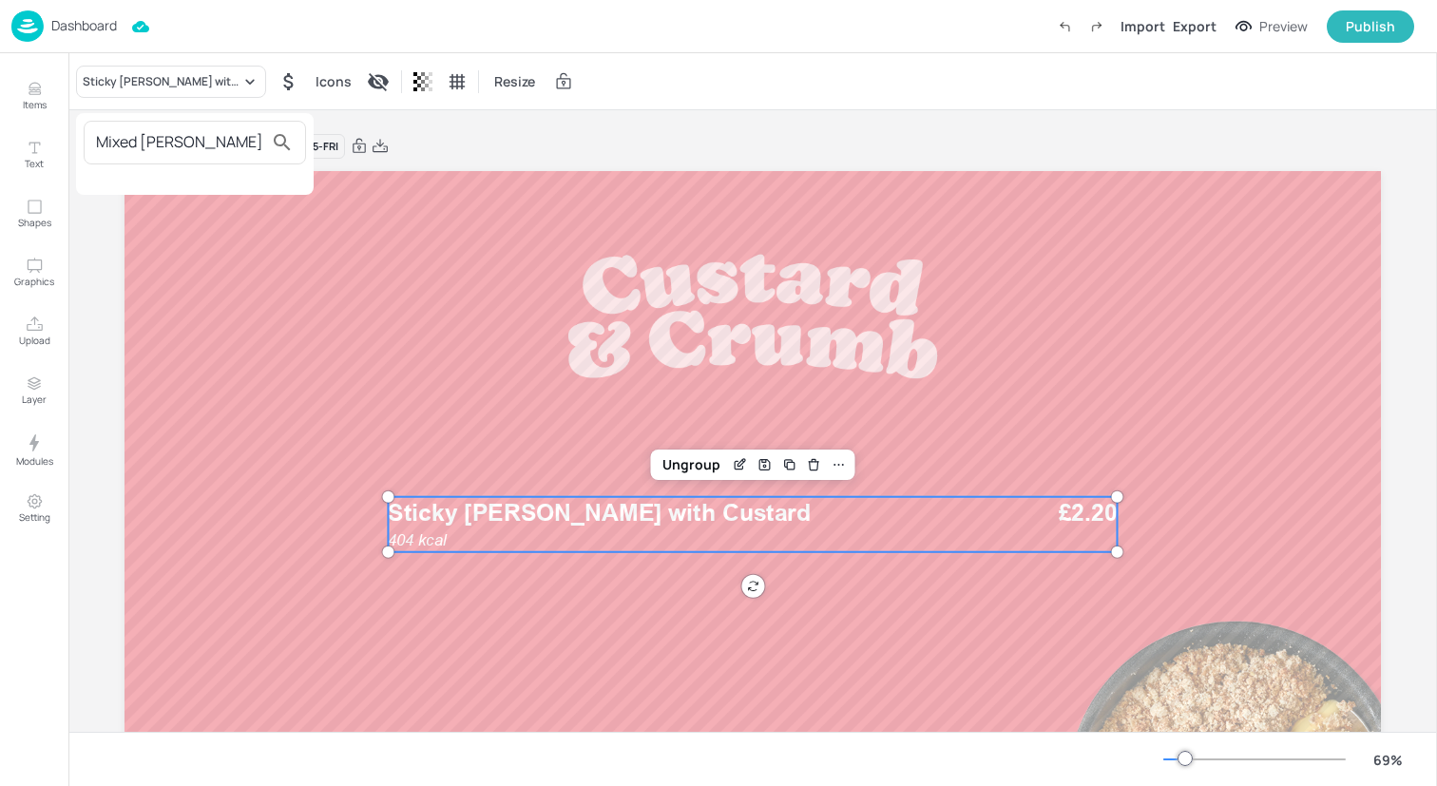
drag, startPoint x: 213, startPoint y: 156, endPoint x: 0, endPoint y: 156, distance: 212.9
click at [0, 156] on div "Mixed [PERSON_NAME]" at bounding box center [718, 397] width 1437 height 779
type input "Mixed ber"
click at [40, 79] on div at bounding box center [718, 393] width 1437 height 786
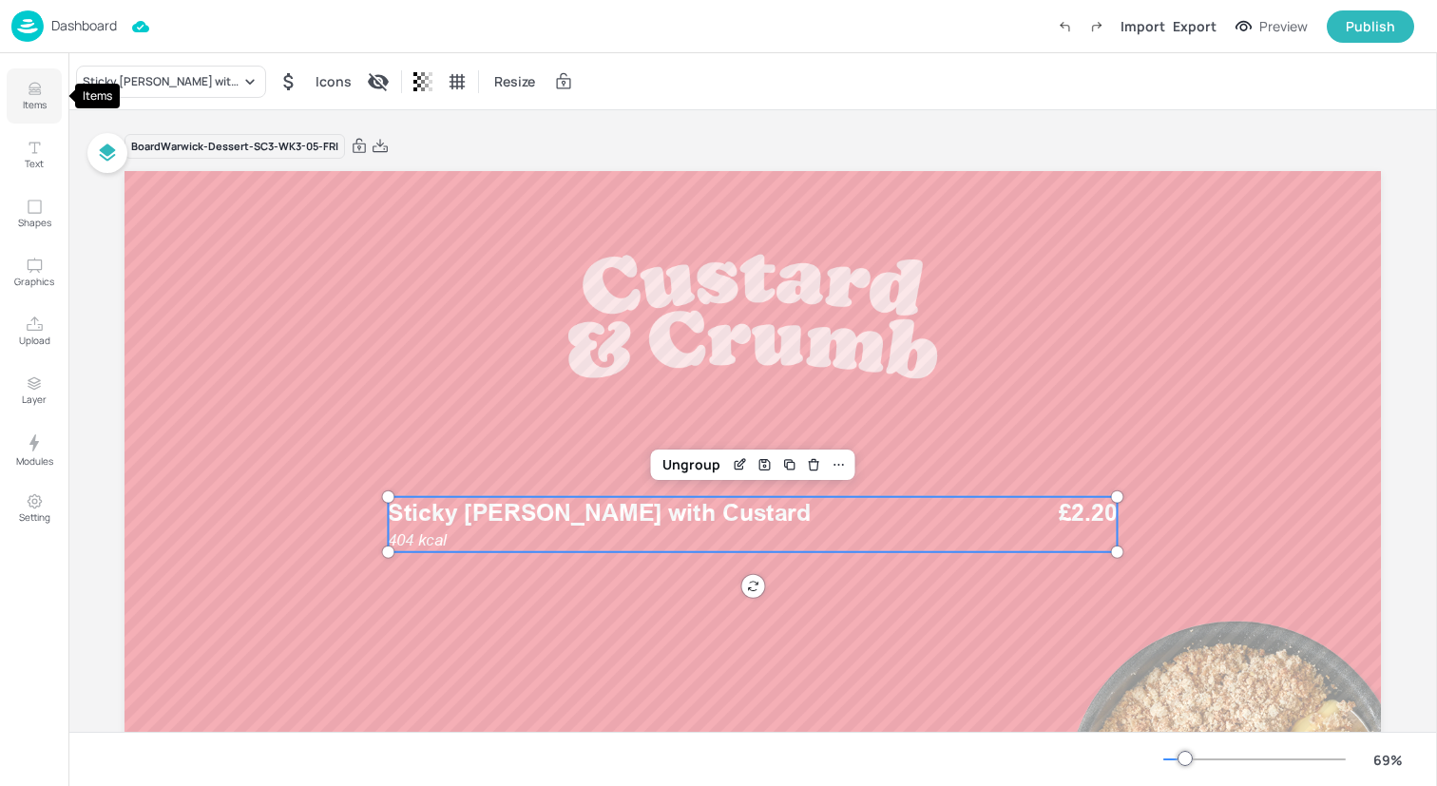
click at [40, 88] on icon "Items" at bounding box center [35, 89] width 18 height 18
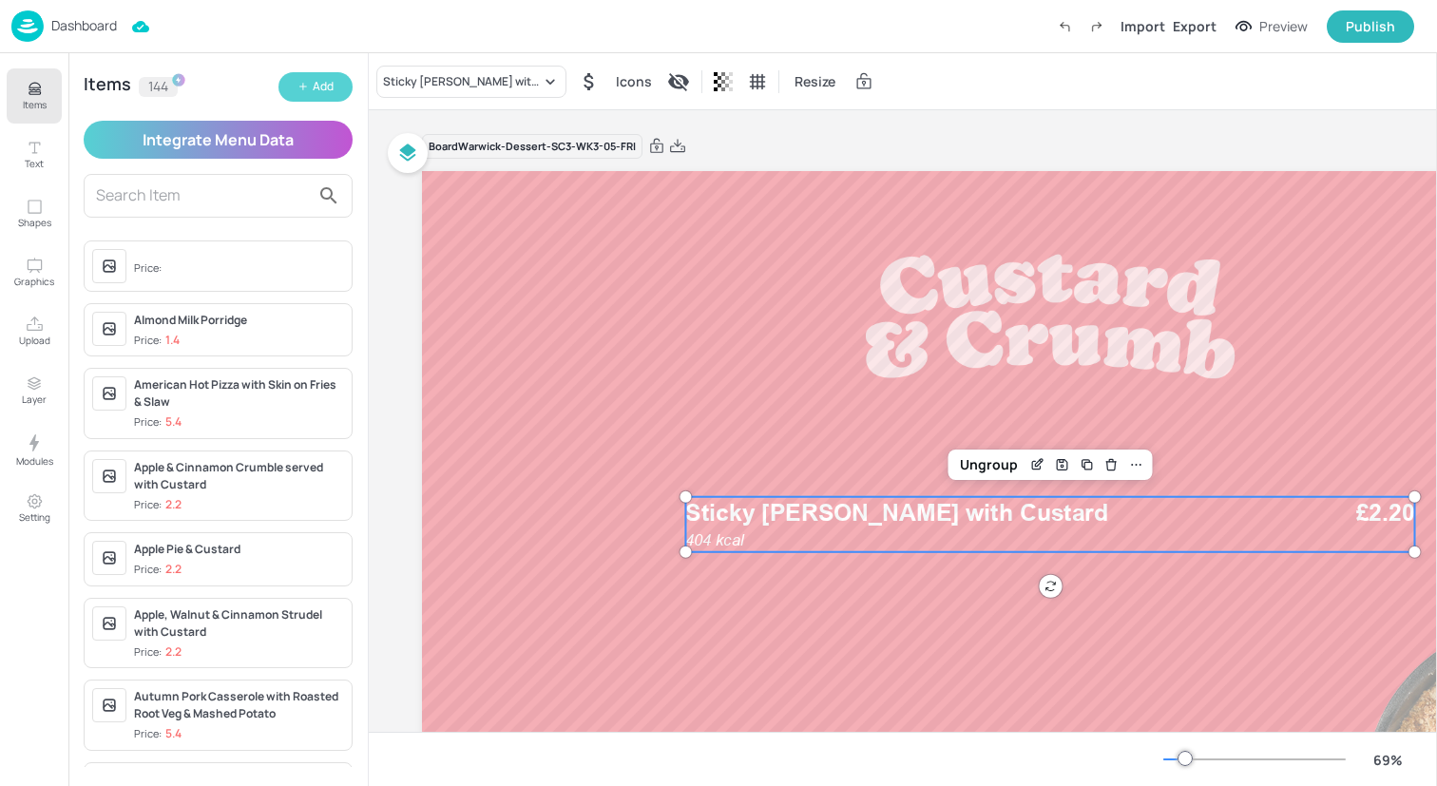
click at [287, 90] on button "Add" at bounding box center [316, 86] width 74 height 29
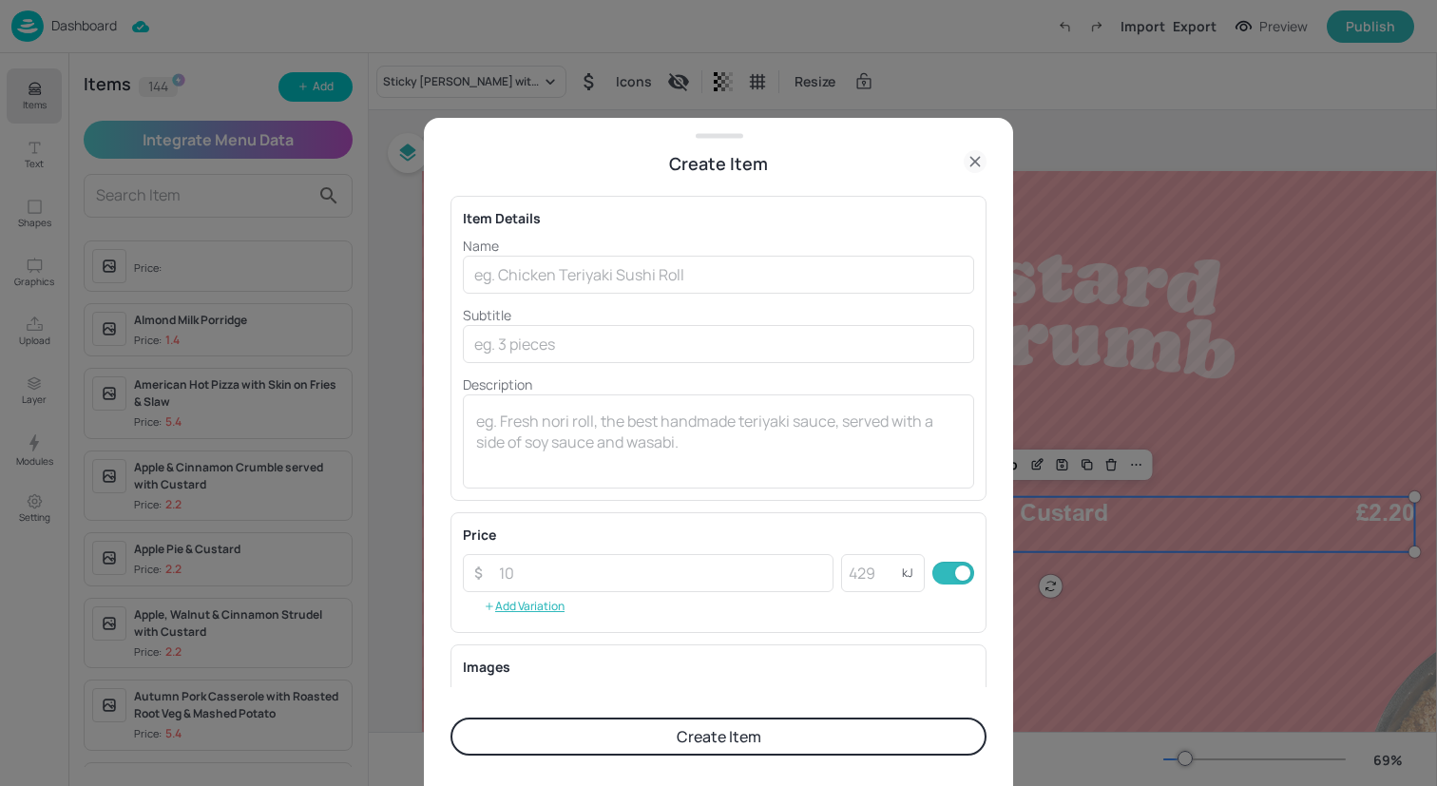
click at [531, 305] on p "Subtitle" at bounding box center [718, 315] width 511 height 20
click at [531, 295] on div "Name ​ Subtitle ​ Description x ​" at bounding box center [718, 362] width 511 height 253
click at [531, 294] on div "Name ​ Subtitle ​ Description x ​" at bounding box center [718, 362] width 511 height 253
click at [535, 290] on input "text" at bounding box center [718, 275] width 511 height 38
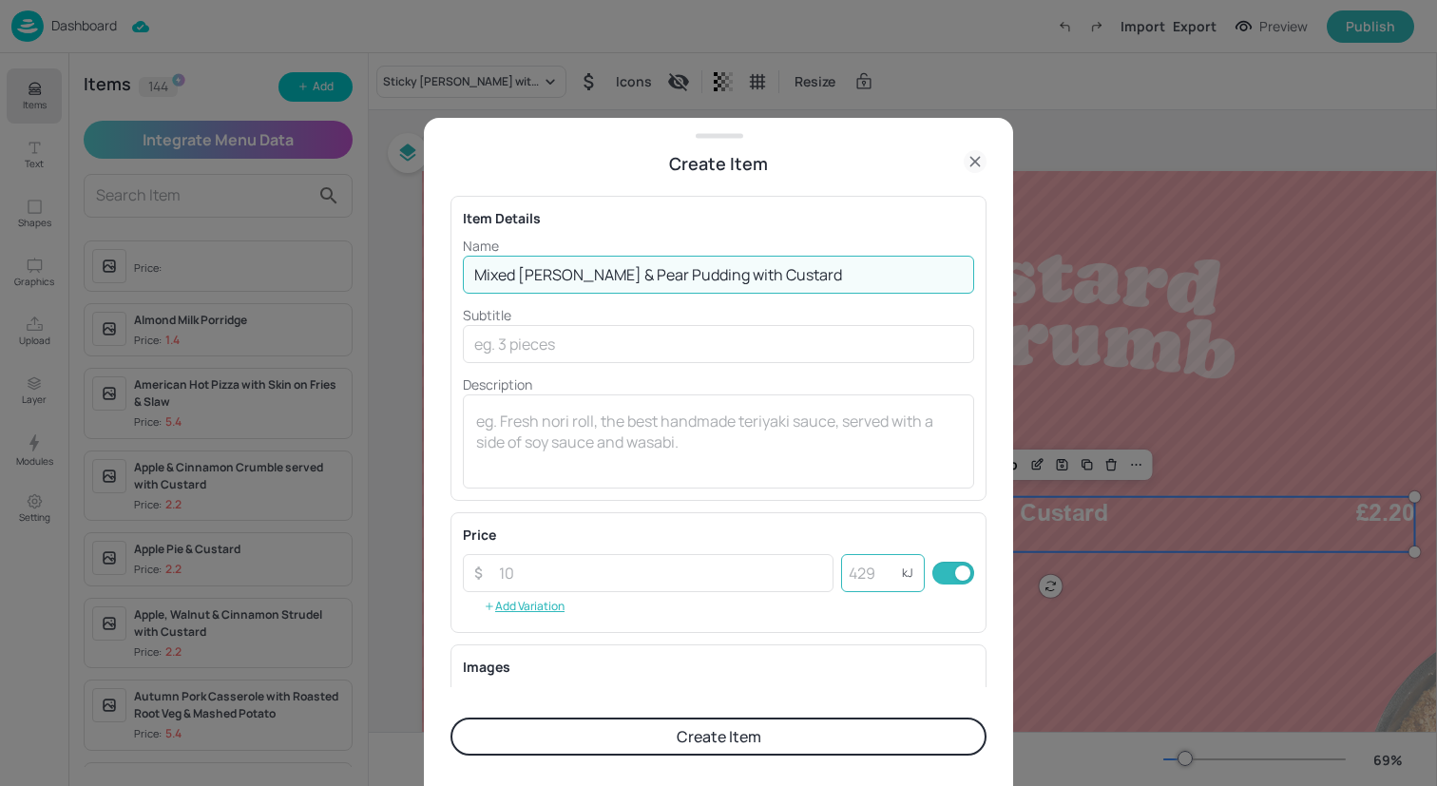
type input "Mixed [PERSON_NAME] & Pear Pudding with Custard"
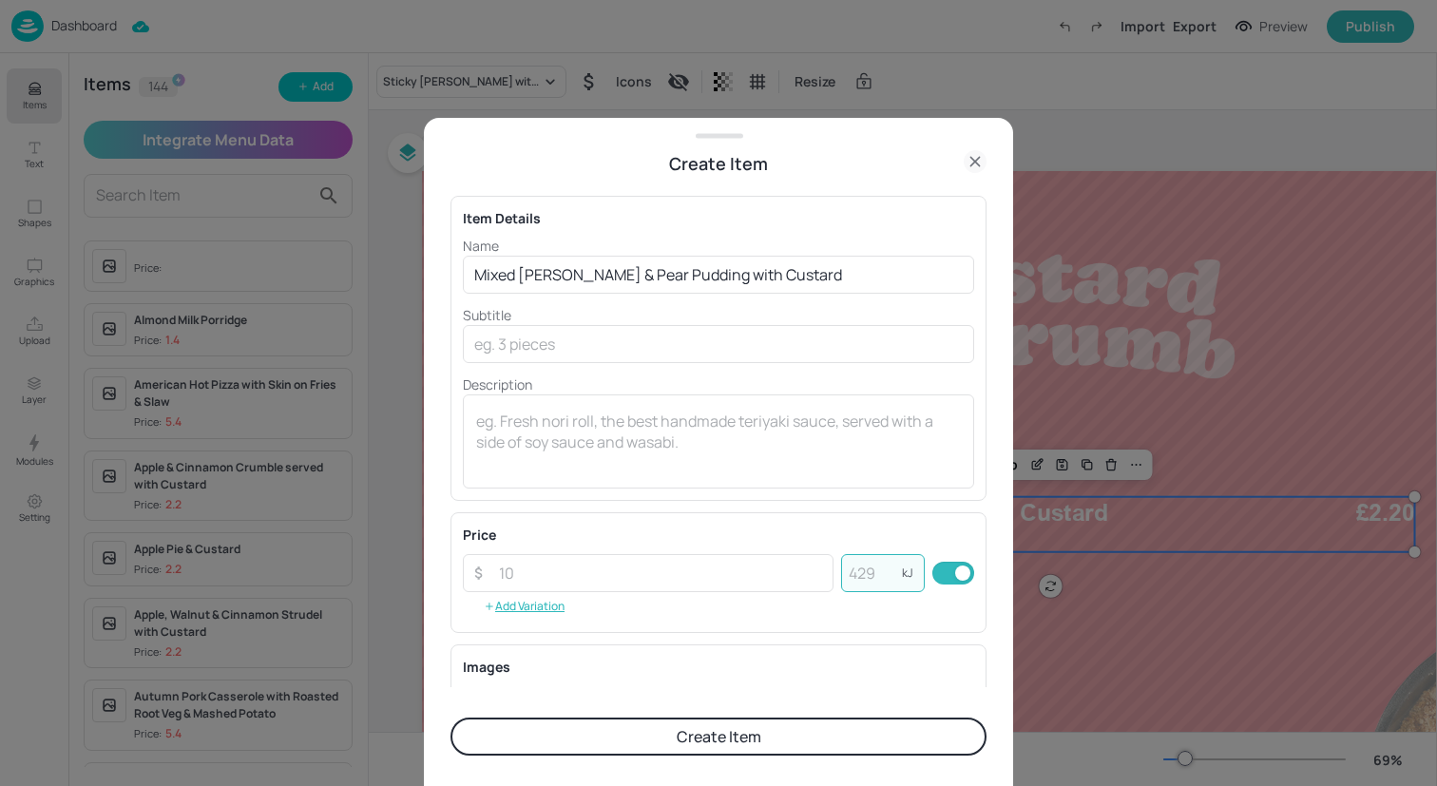
click at [867, 579] on input "number" at bounding box center [871, 573] width 61 height 38
type input "405"
click at [700, 582] on input "number" at bounding box center [661, 573] width 346 height 38
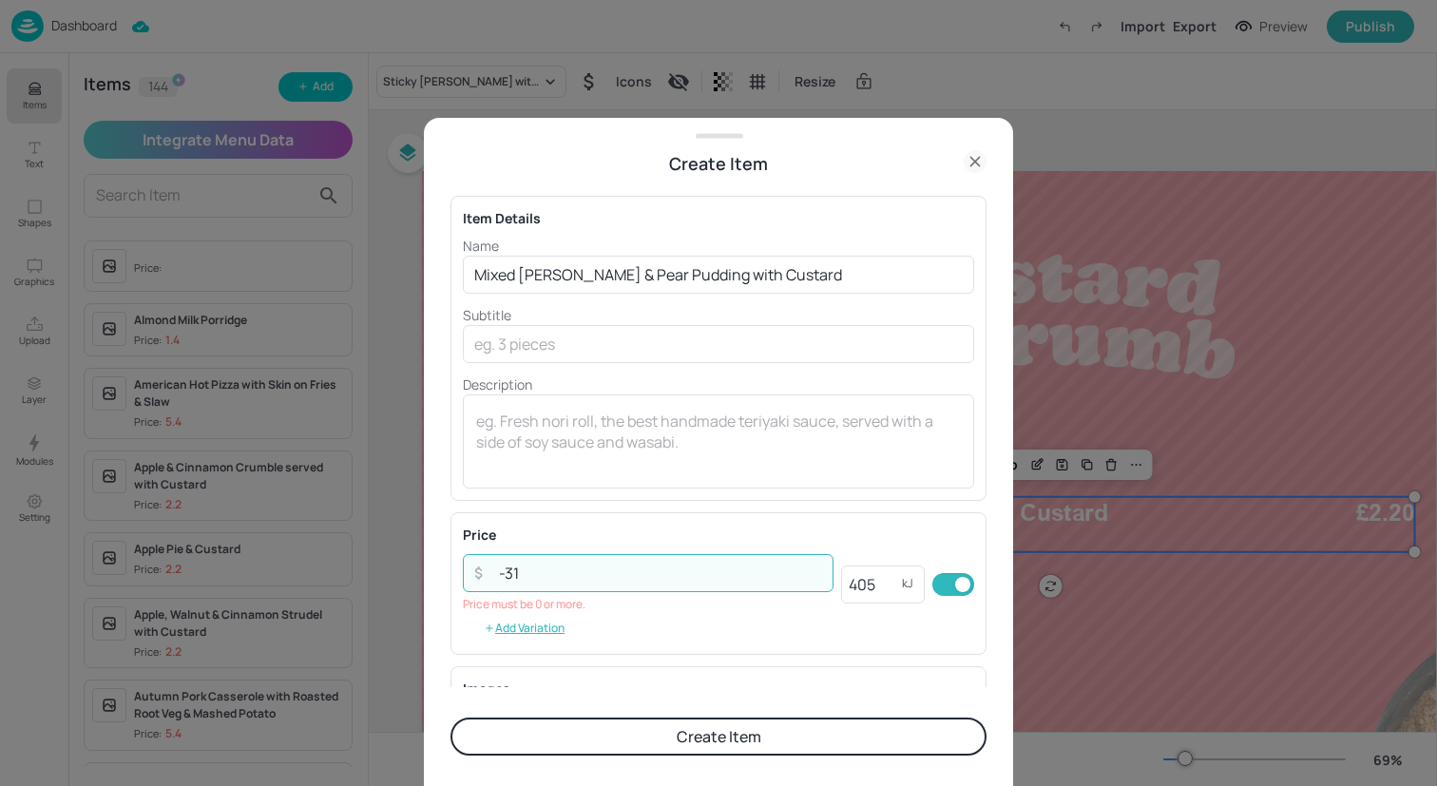
drag, startPoint x: 593, startPoint y: 570, endPoint x: 358, endPoint y: 570, distance: 234.8
click at [358, 570] on div "Create Item Item Details Name Mixed [PERSON_NAME] & Pear Pudding with Custard ​…" at bounding box center [718, 393] width 1437 height 786
type input "2.20"
click at [583, 749] on button "Create Item" at bounding box center [719, 737] width 536 height 38
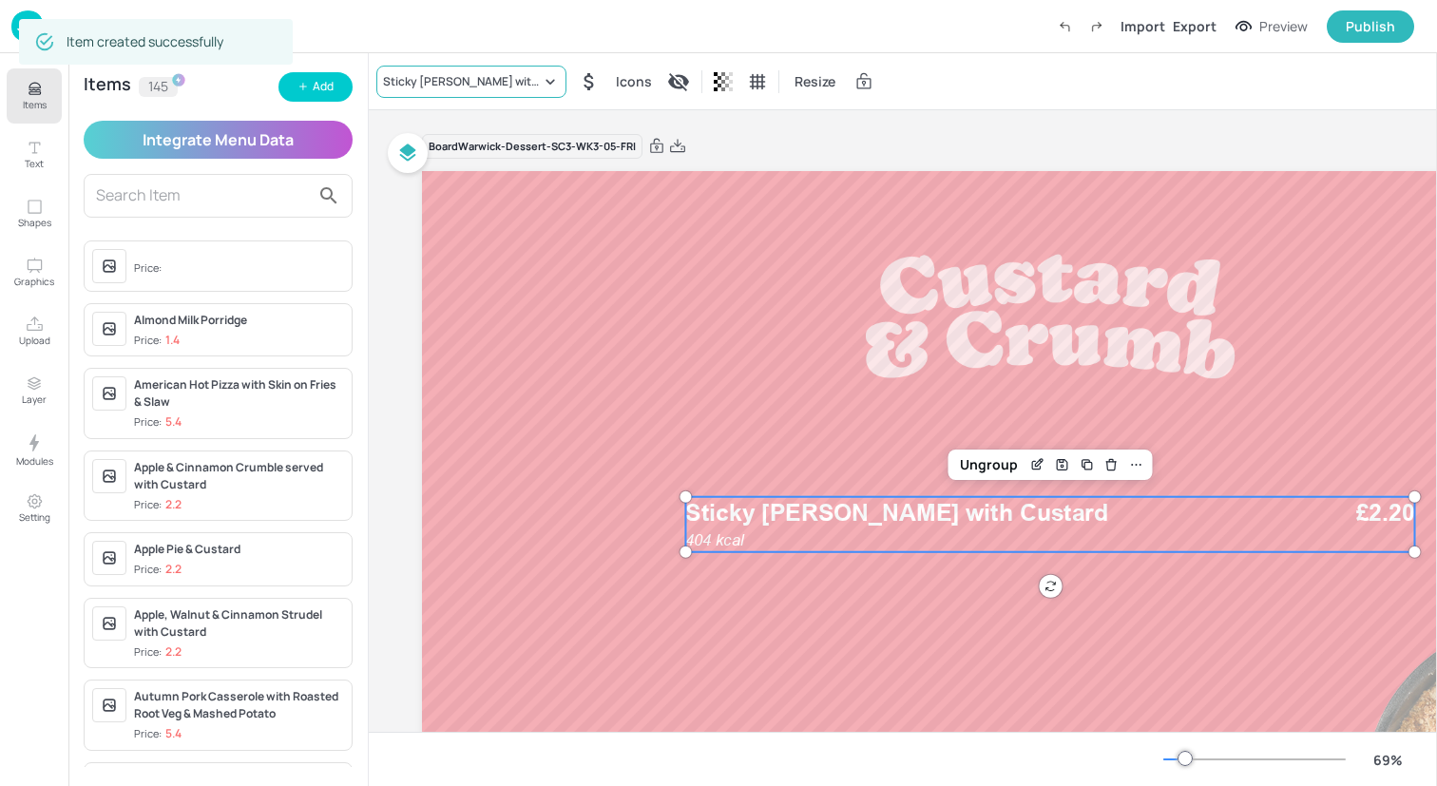
click at [459, 89] on div "Sticky [PERSON_NAME] with Custard" at bounding box center [462, 81] width 158 height 17
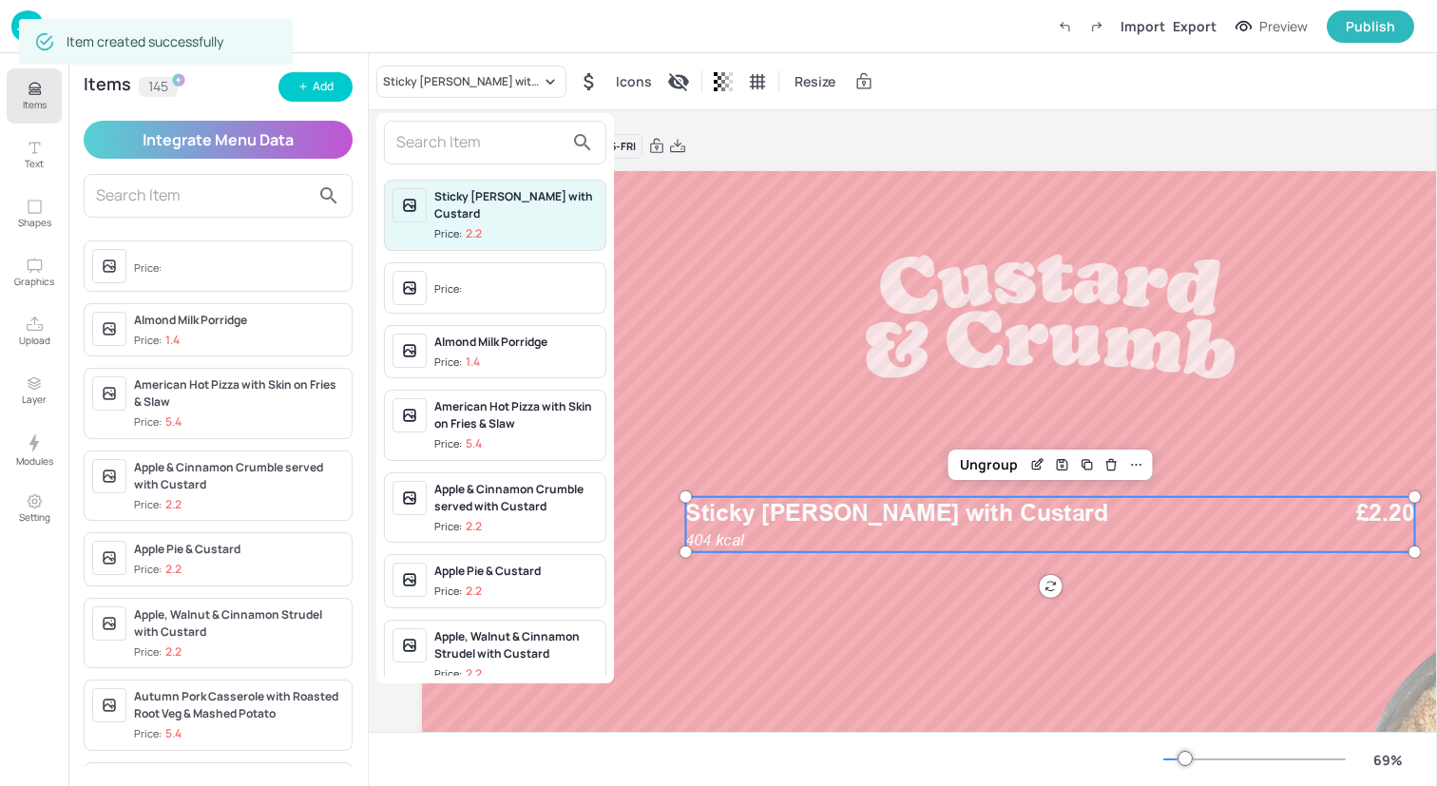
click at [464, 135] on input "text" at bounding box center [479, 142] width 167 height 30
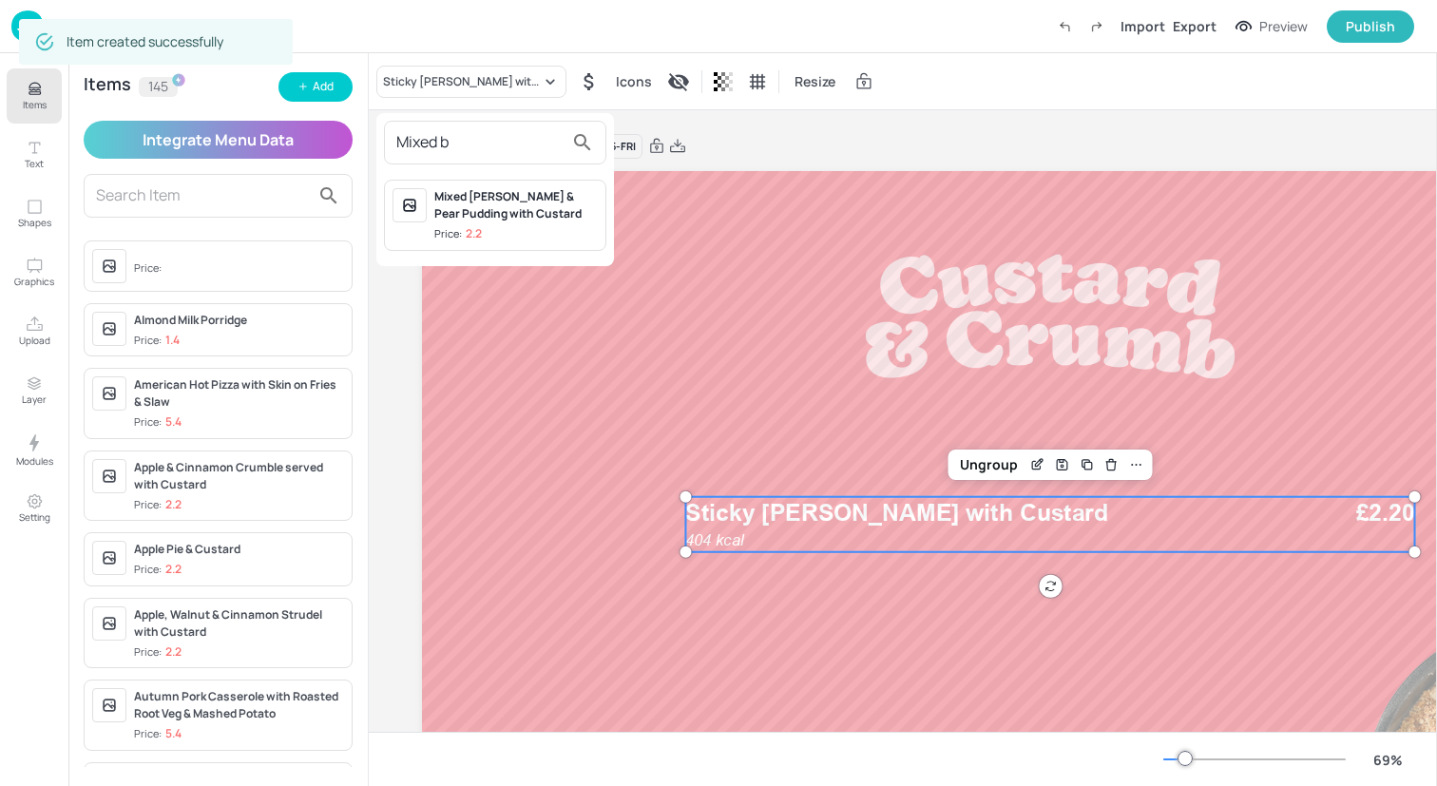
type input "Mixed b"
click at [499, 219] on div "Mixed [PERSON_NAME] & Pear Pudding with Custard" at bounding box center [515, 205] width 163 height 34
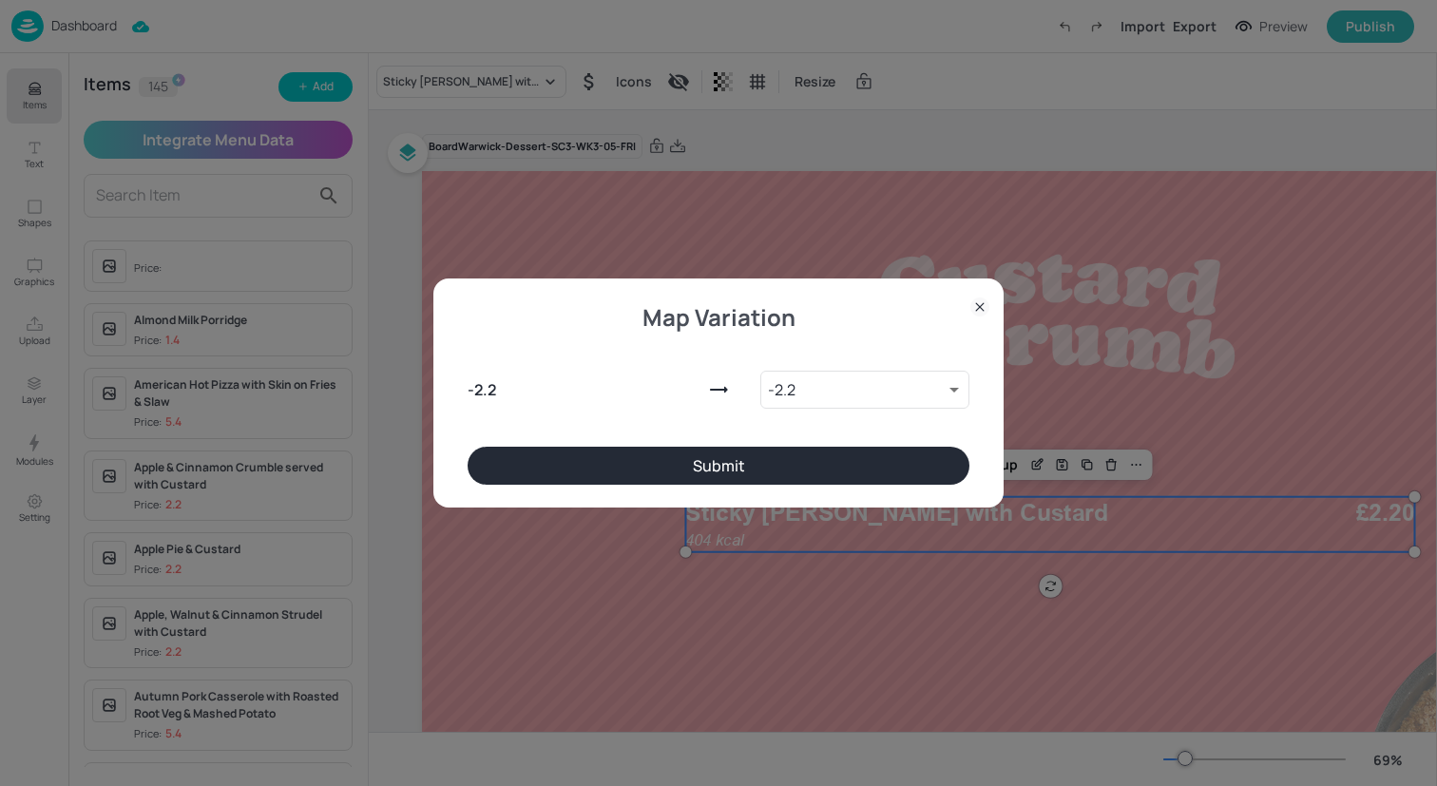
click at [685, 480] on button "Submit" at bounding box center [719, 466] width 502 height 38
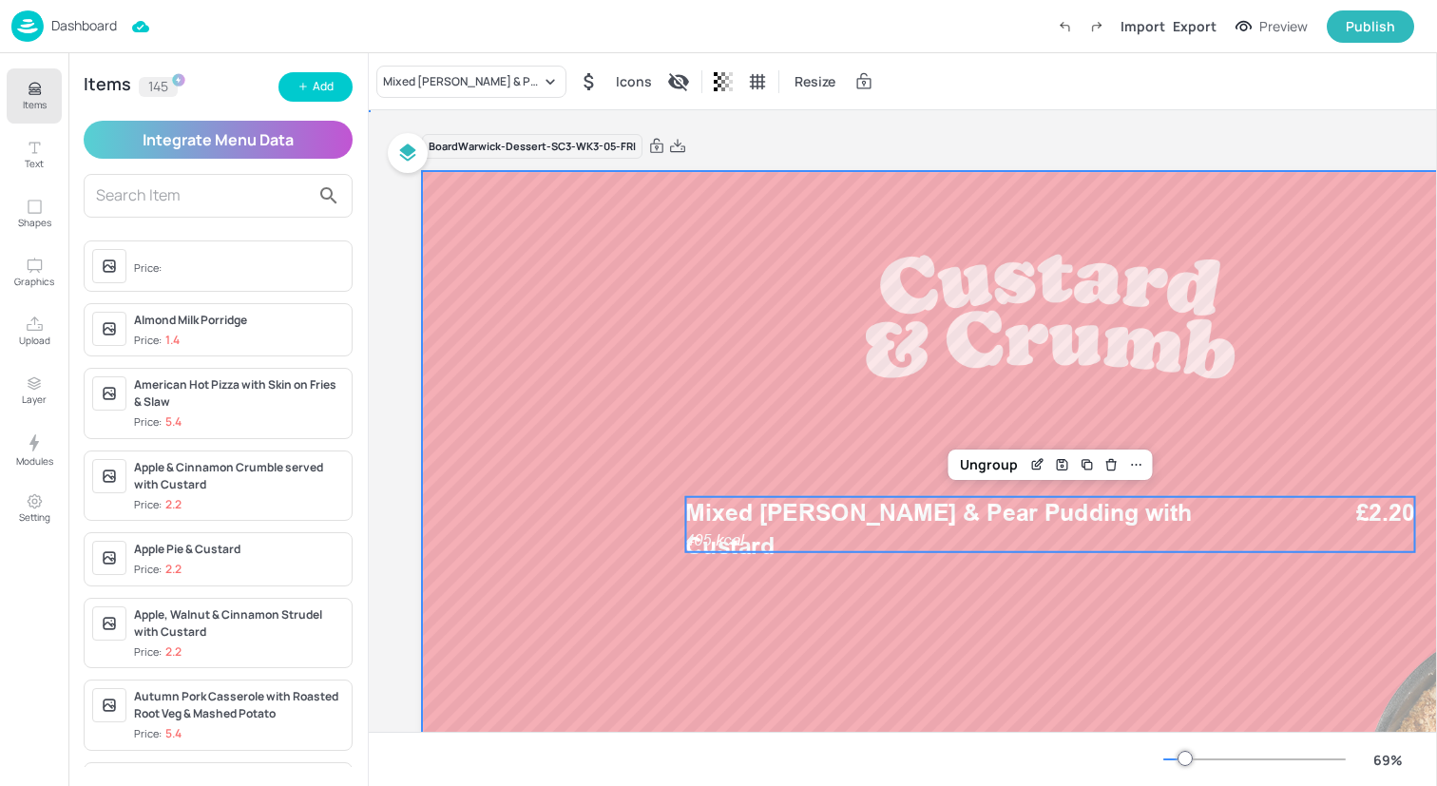
click at [538, 398] on div at bounding box center [1050, 524] width 1257 height 707
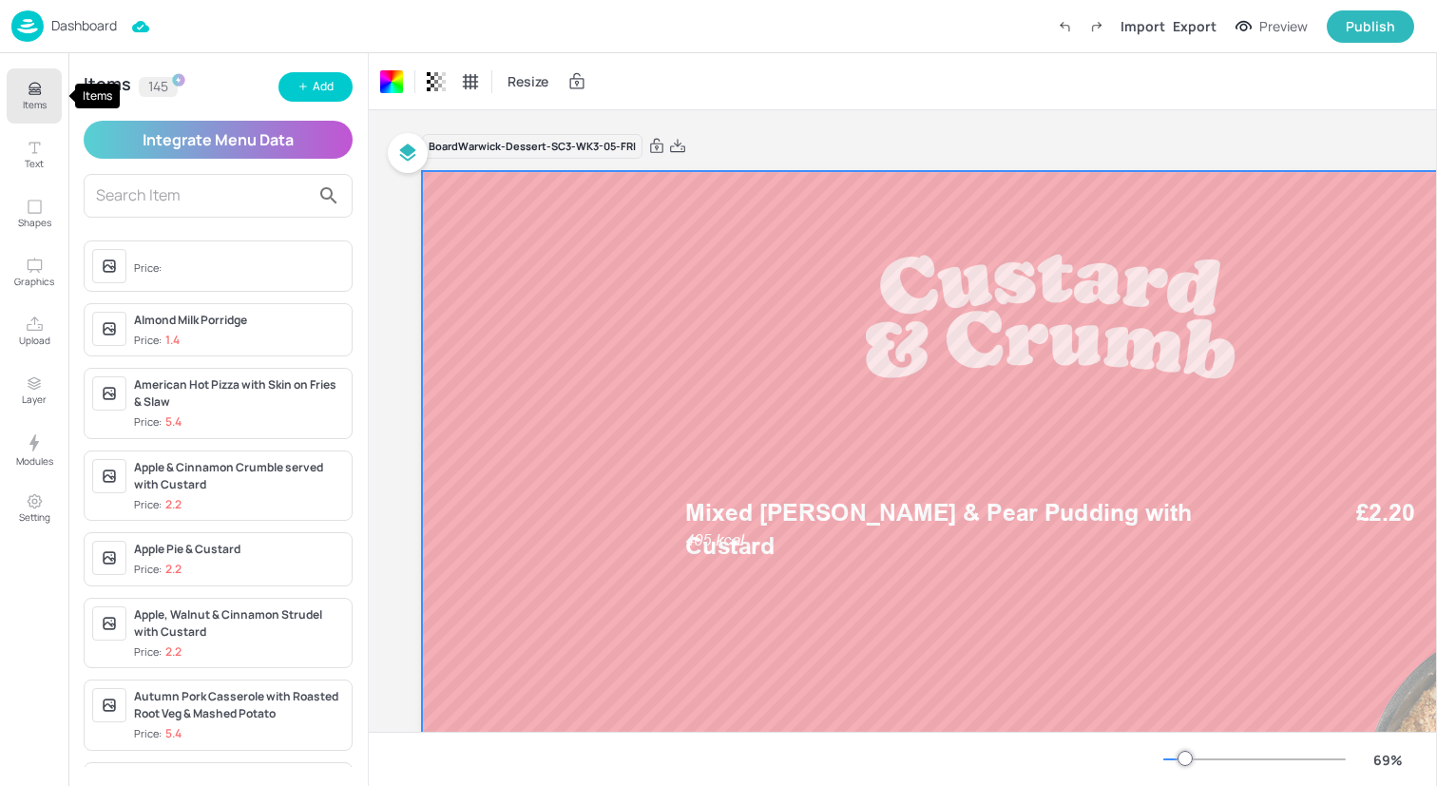
click at [31, 95] on icon "Items" at bounding box center [35, 89] width 18 height 18
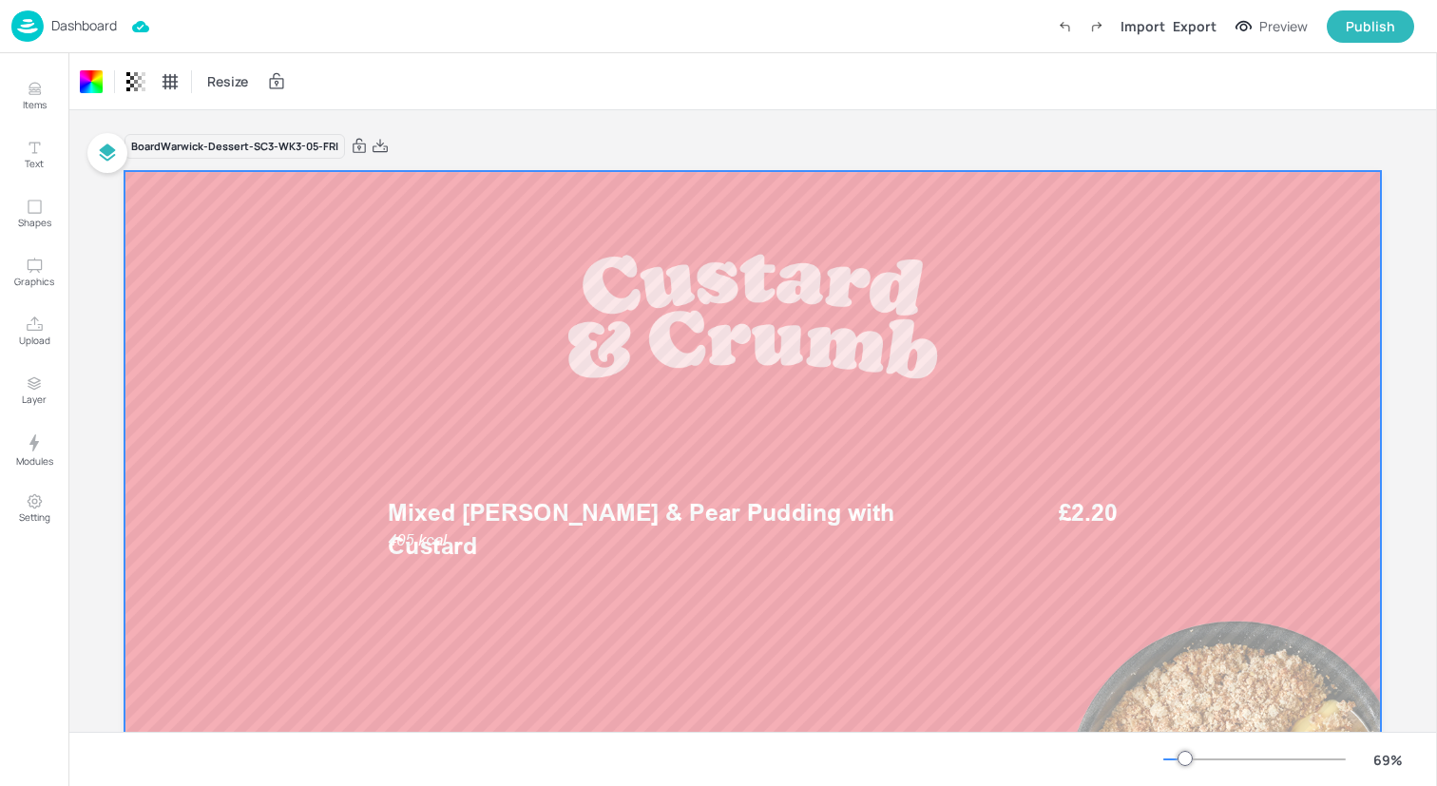
click at [29, 29] on img at bounding box center [27, 25] width 32 height 31
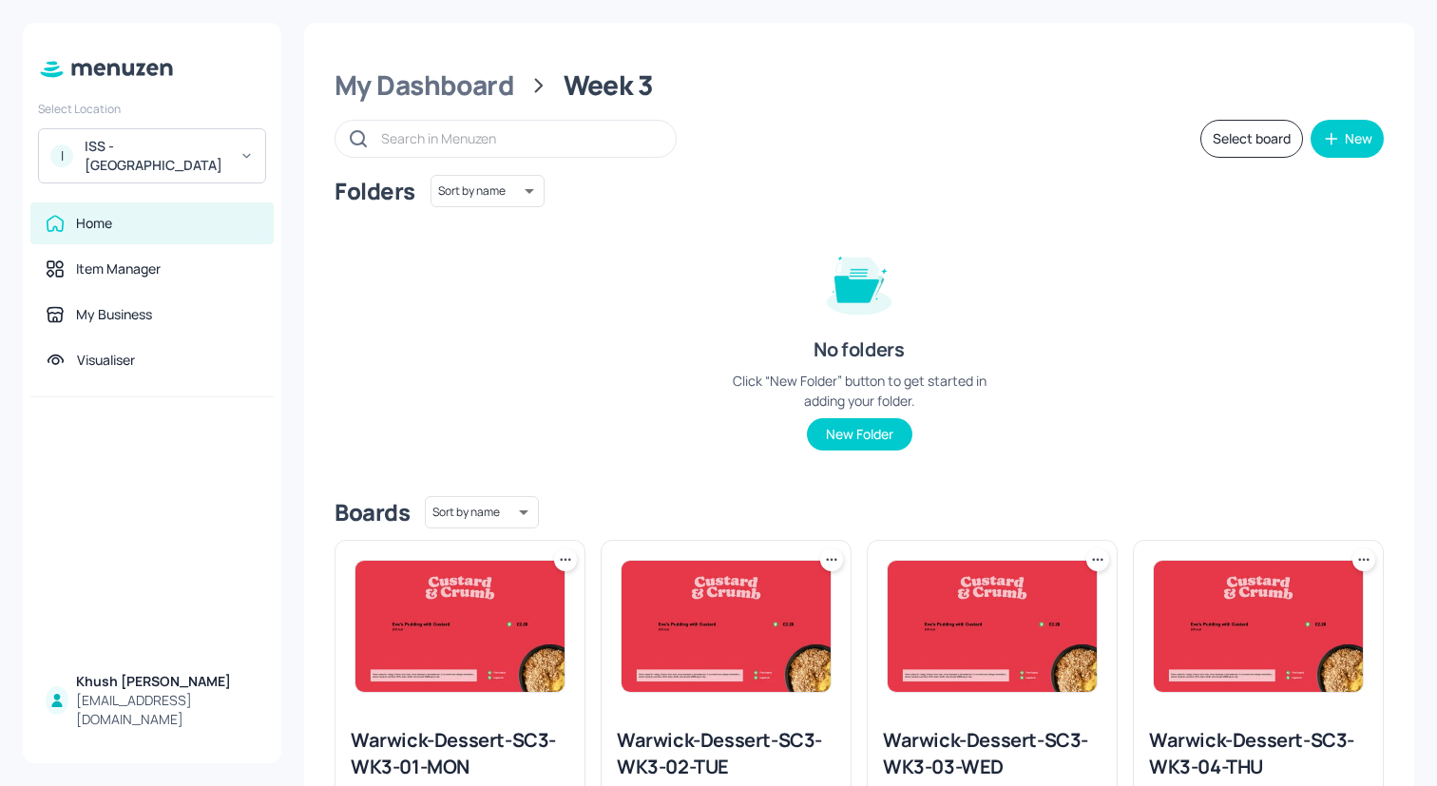
click at [1238, 139] on button "Select board" at bounding box center [1252, 139] width 103 height 38
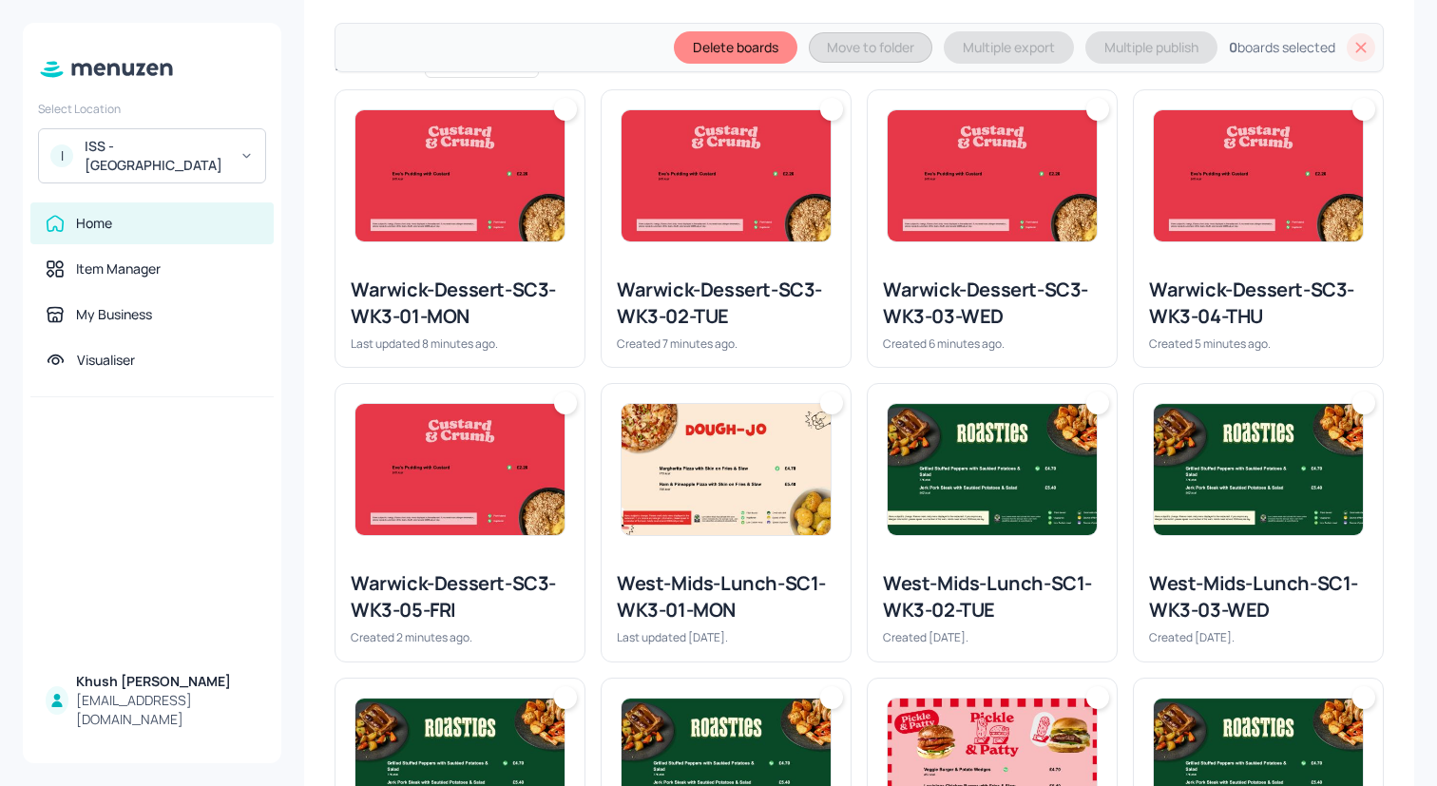
scroll to position [587, 0]
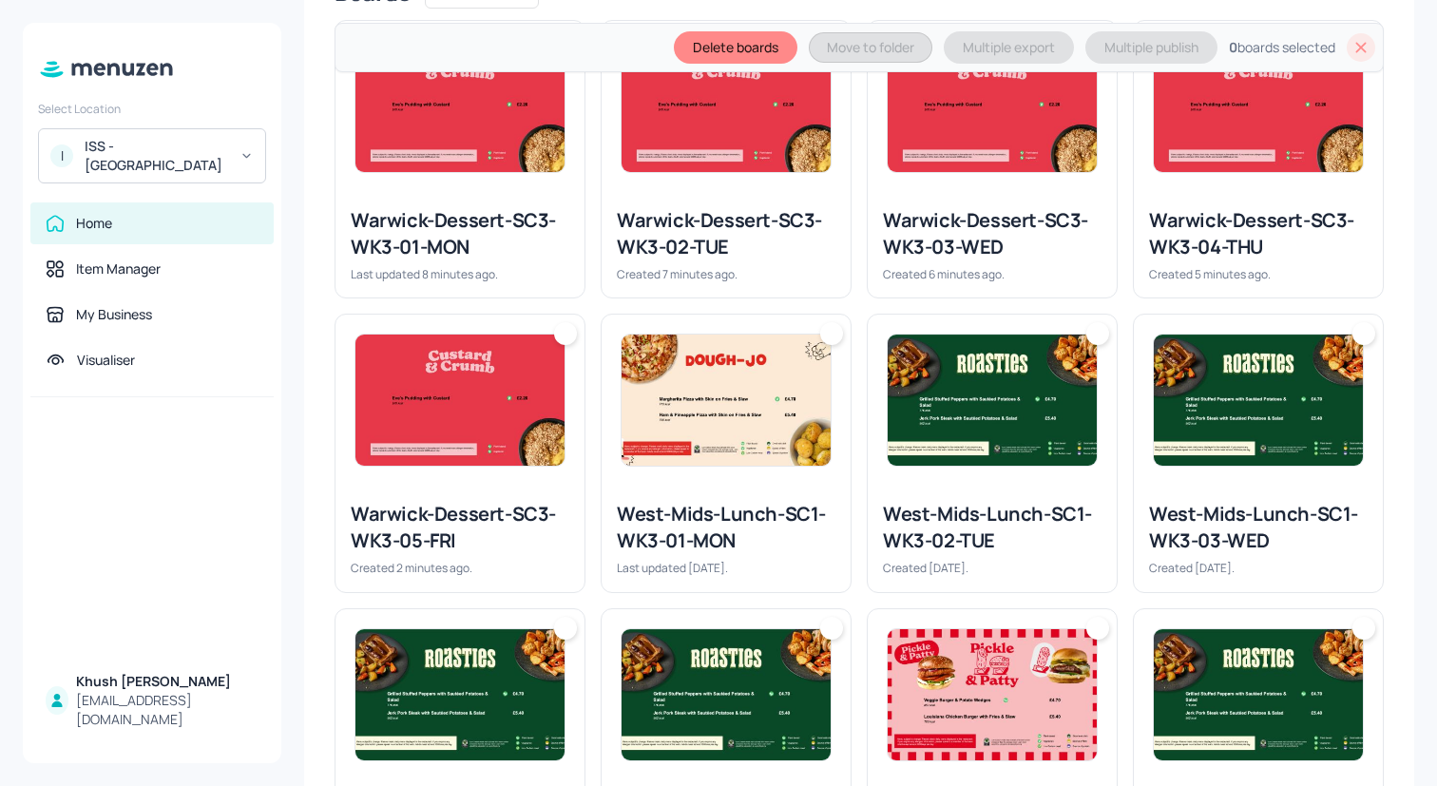
click at [519, 201] on div "Warwick-Dessert-SC3-WK3-01-MON Last updated 8 minutes ago." at bounding box center [460, 245] width 249 height 106
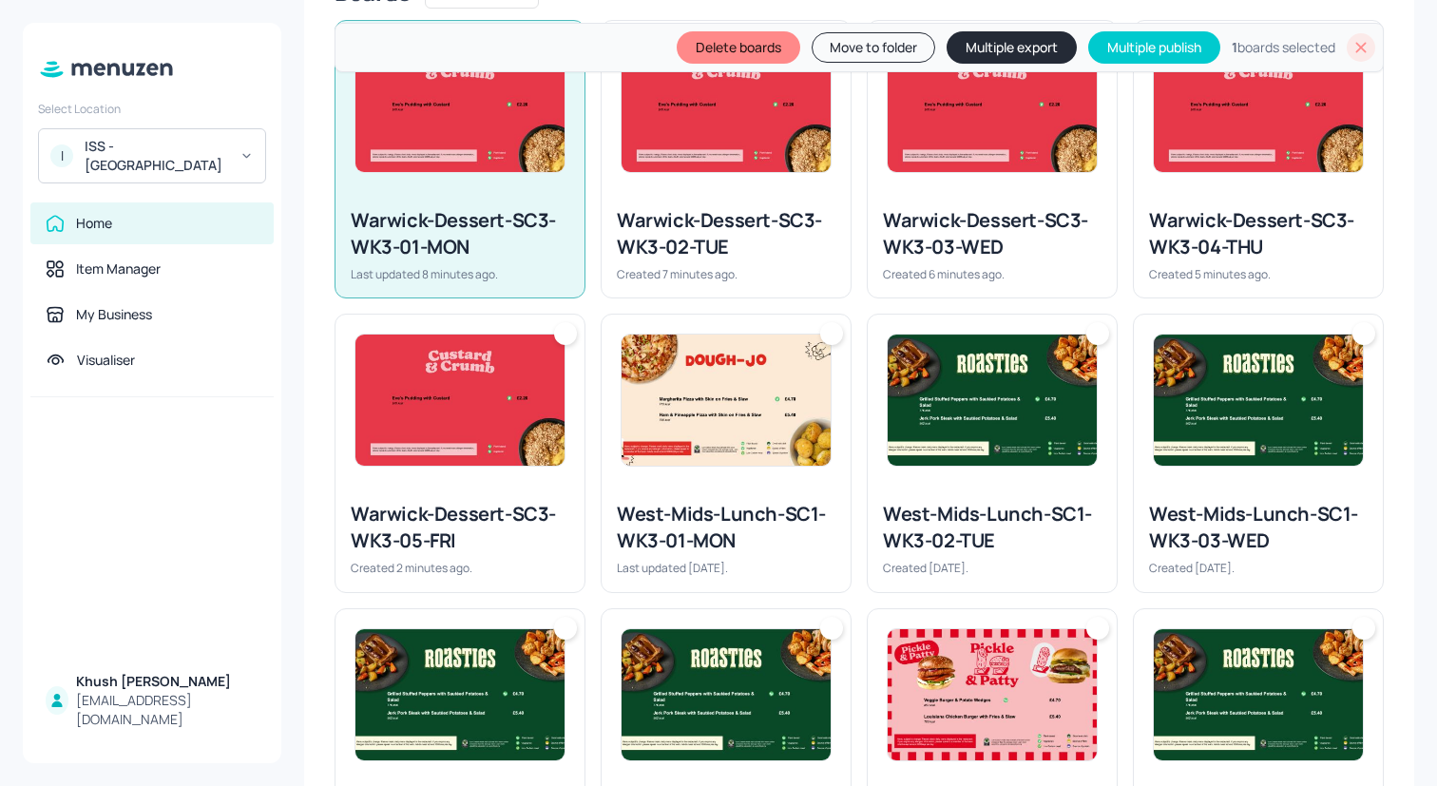
click at [740, 202] on div "Warwick-Dessert-SC3-WK3-02-TUE Created 7 minutes ago." at bounding box center [726, 245] width 249 height 106
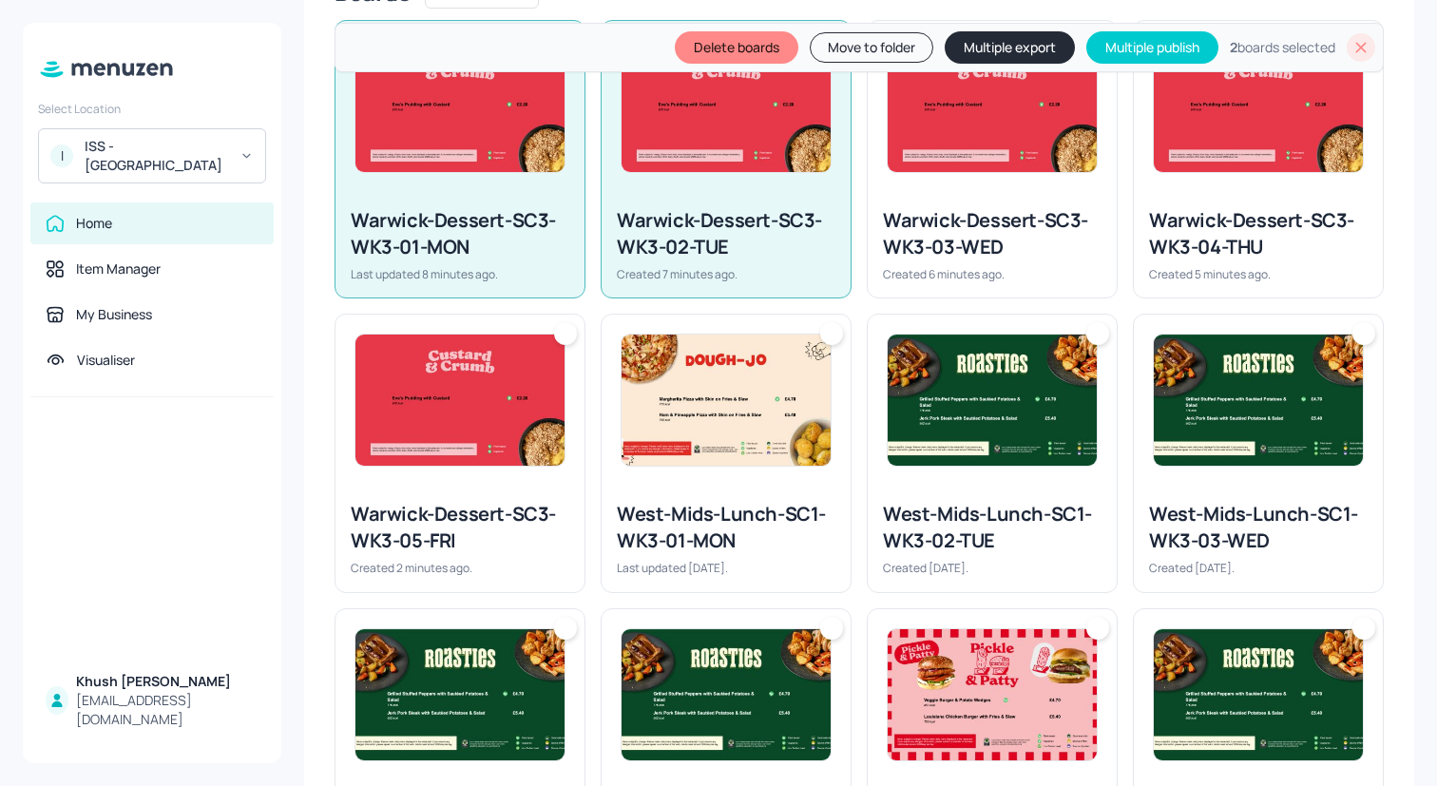
click at [1036, 202] on div "Warwick-Dessert-SC3-WK3-03-WED Created 6 minutes ago." at bounding box center [992, 245] width 249 height 106
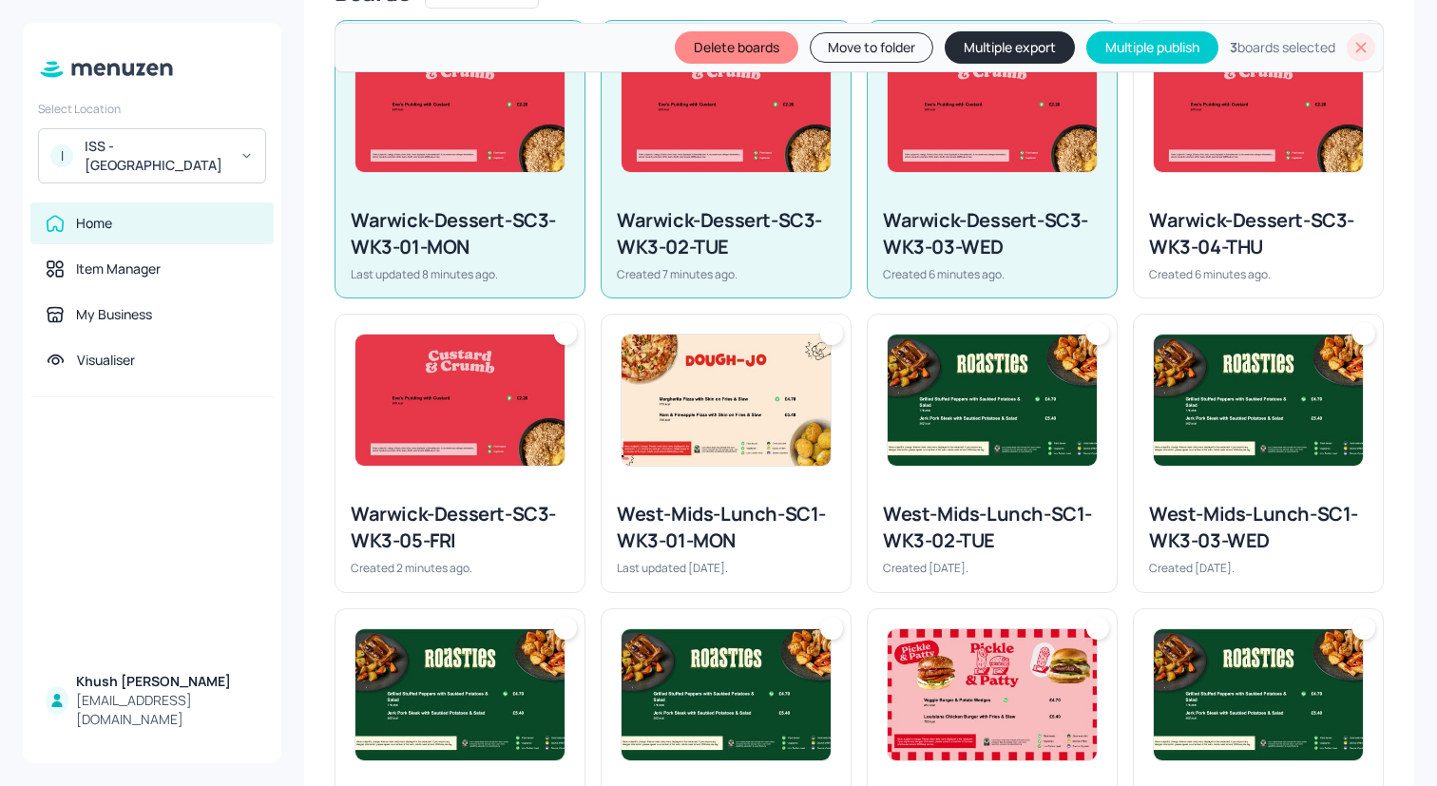
click at [1196, 202] on div "Warwick-Dessert-SC3-WK3-04-THU Created 6 minutes ago." at bounding box center [1258, 245] width 249 height 106
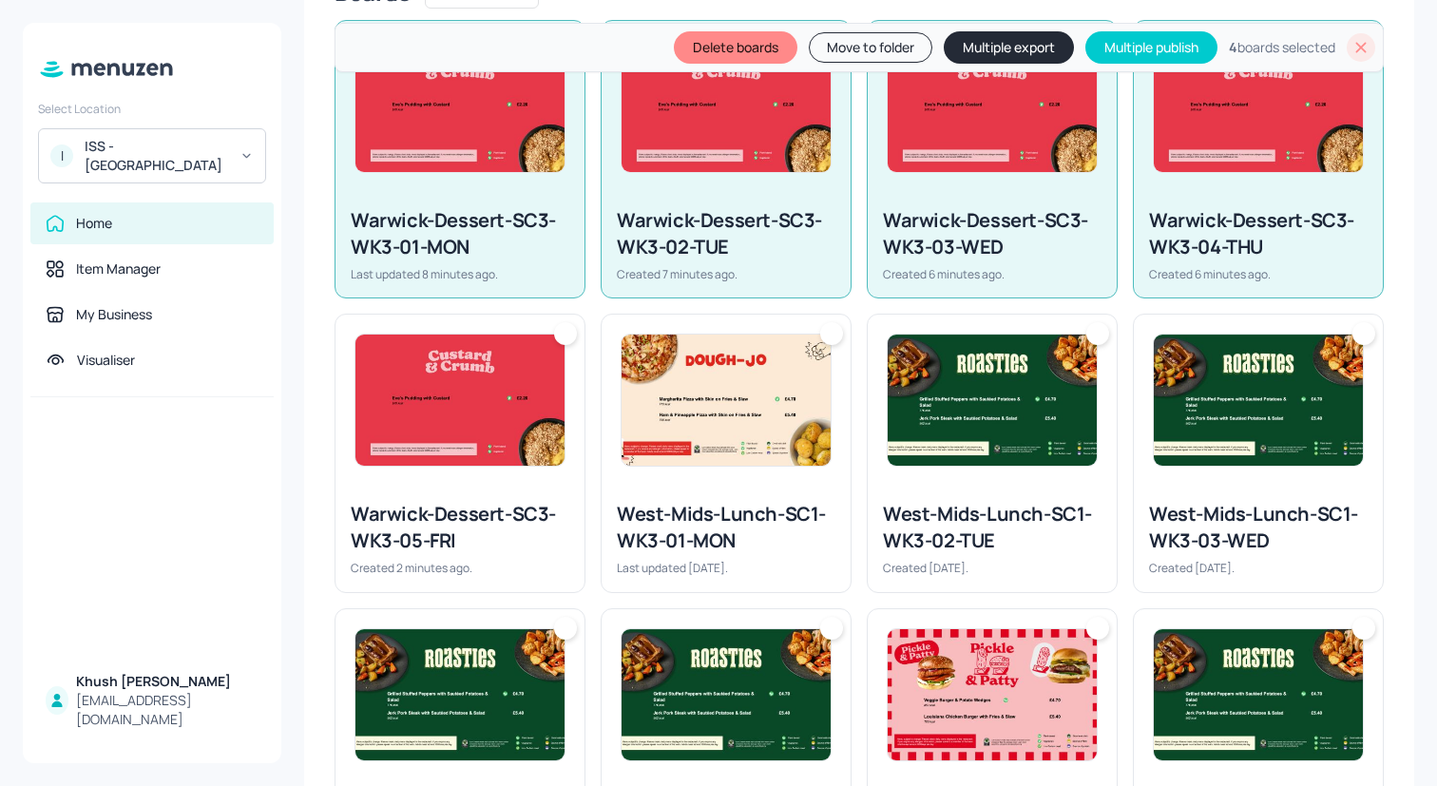
click at [448, 409] on img at bounding box center [460, 400] width 209 height 131
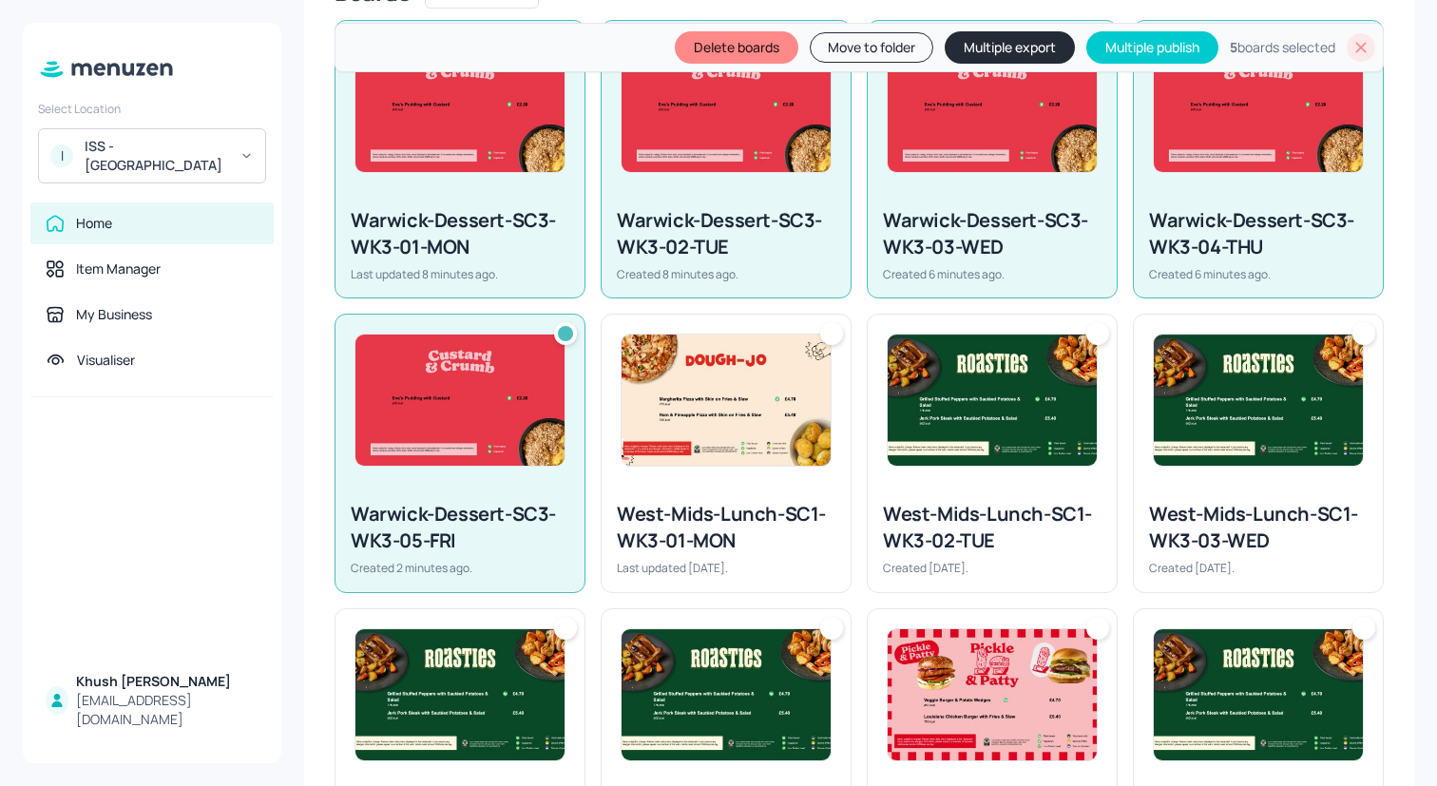
click at [673, 436] on img at bounding box center [726, 400] width 209 height 131
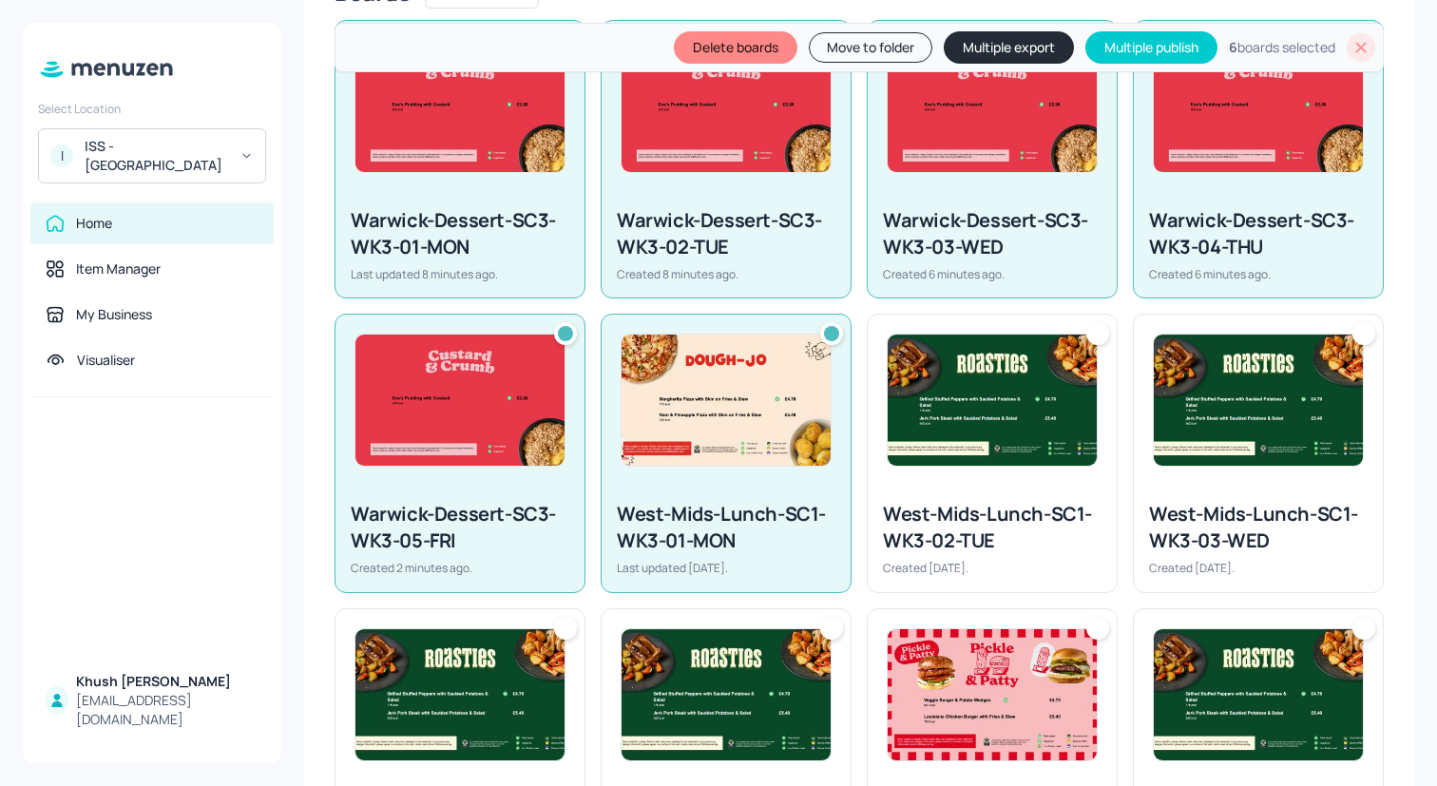
click at [996, 436] on img at bounding box center [992, 400] width 209 height 131
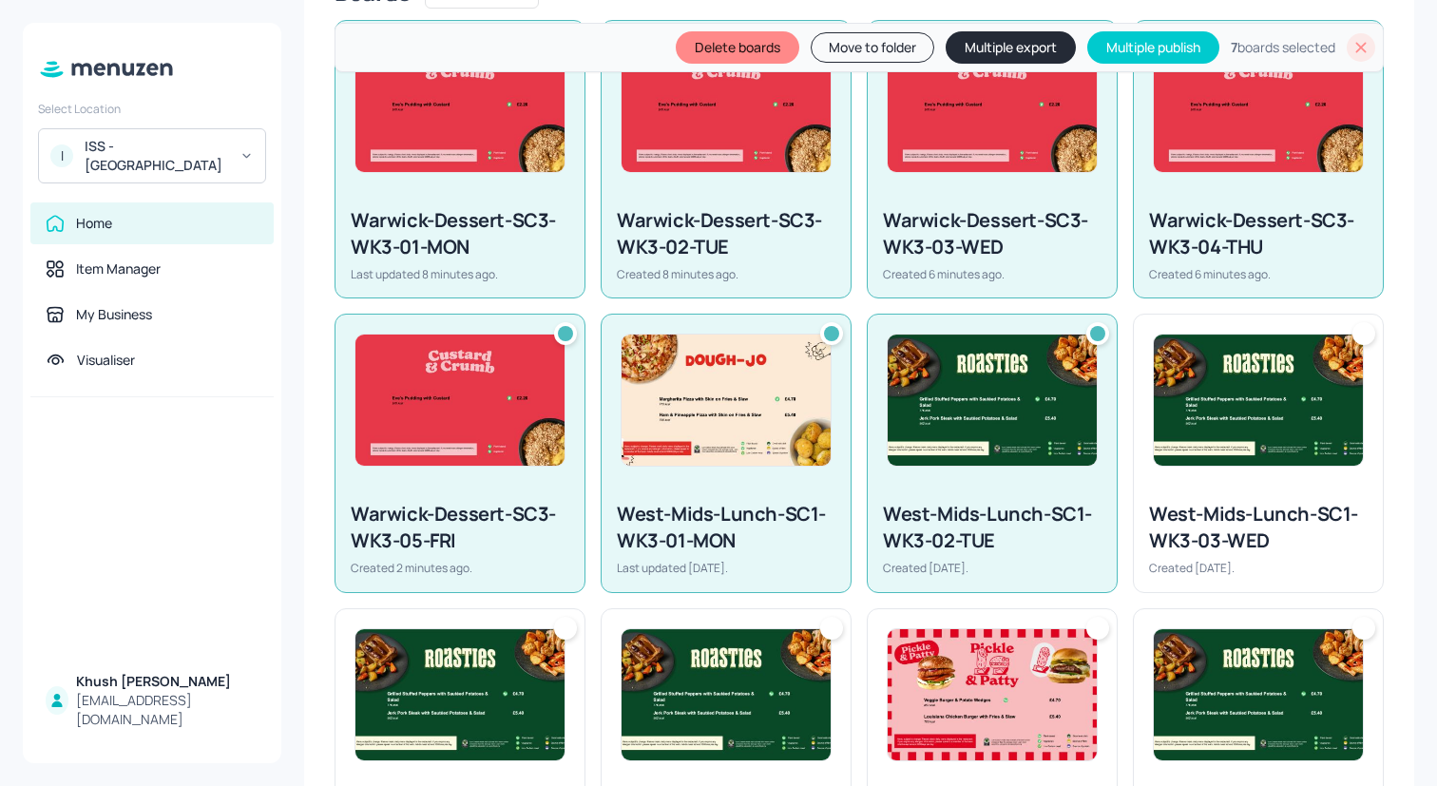
click at [1296, 480] on div at bounding box center [1258, 400] width 249 height 171
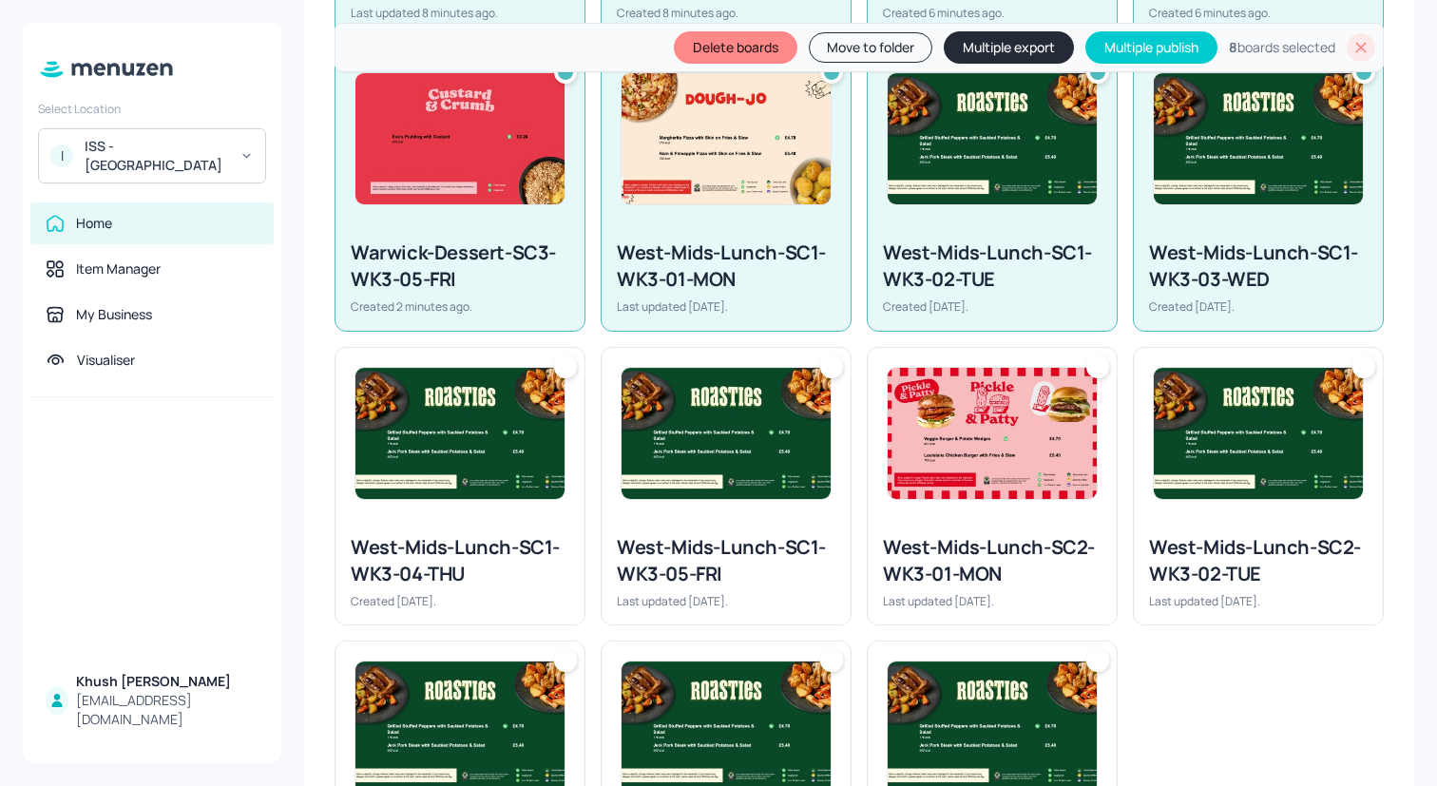
scroll to position [1027, 0]
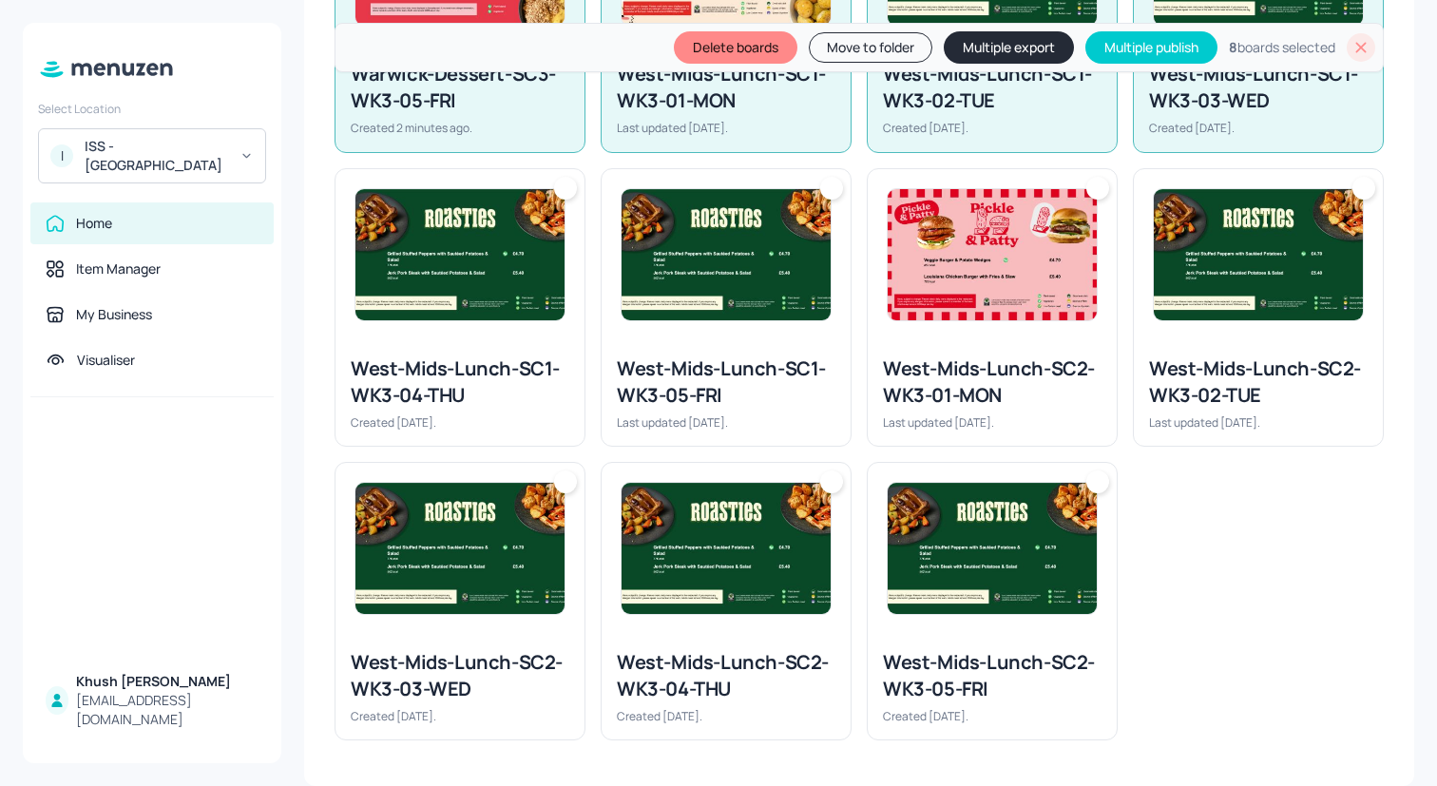
click at [1232, 326] on div at bounding box center [1258, 254] width 249 height 171
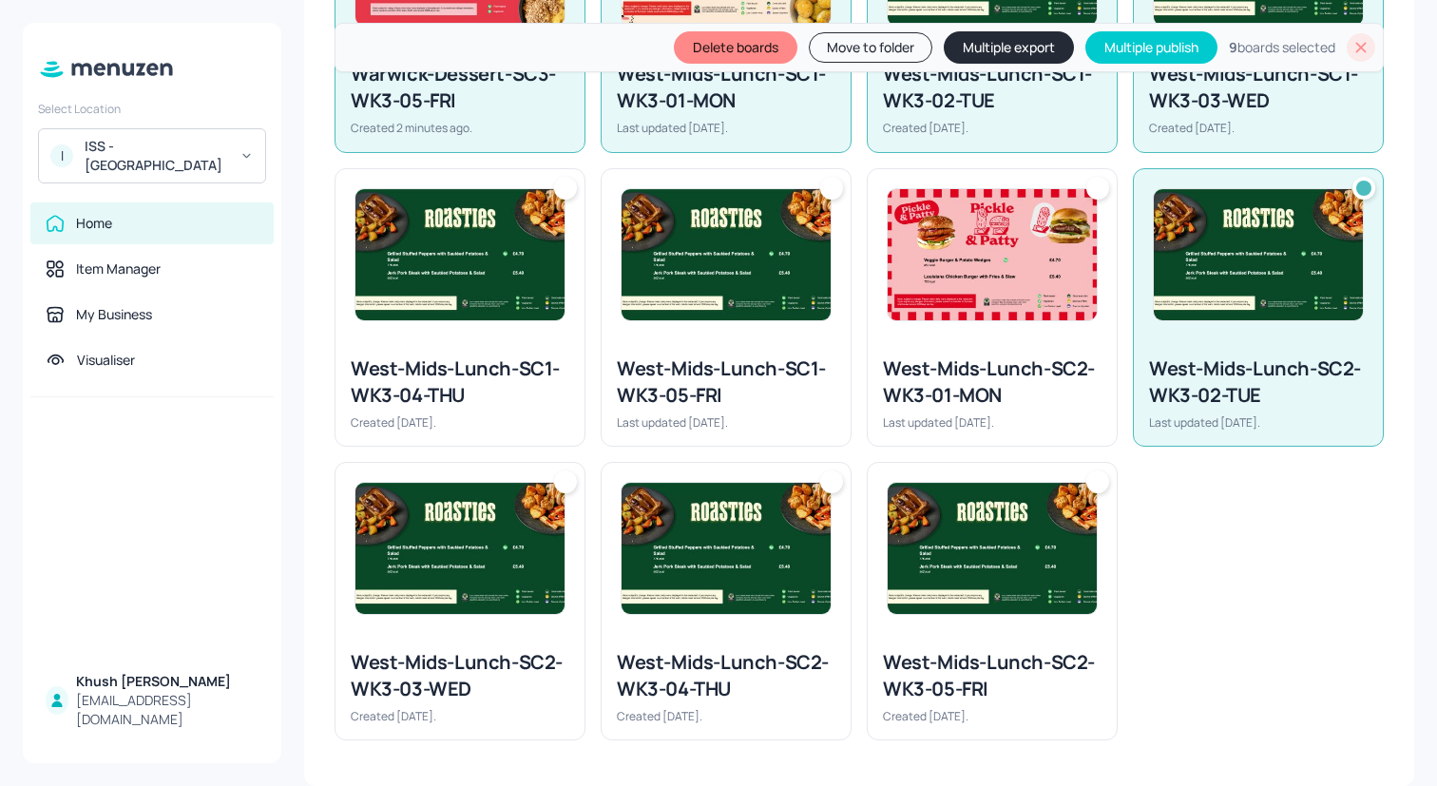
click at [1035, 344] on div "West-Mids-Lunch-SC2-WK3-01-MON Last updated [DATE]." at bounding box center [992, 393] width 249 height 106
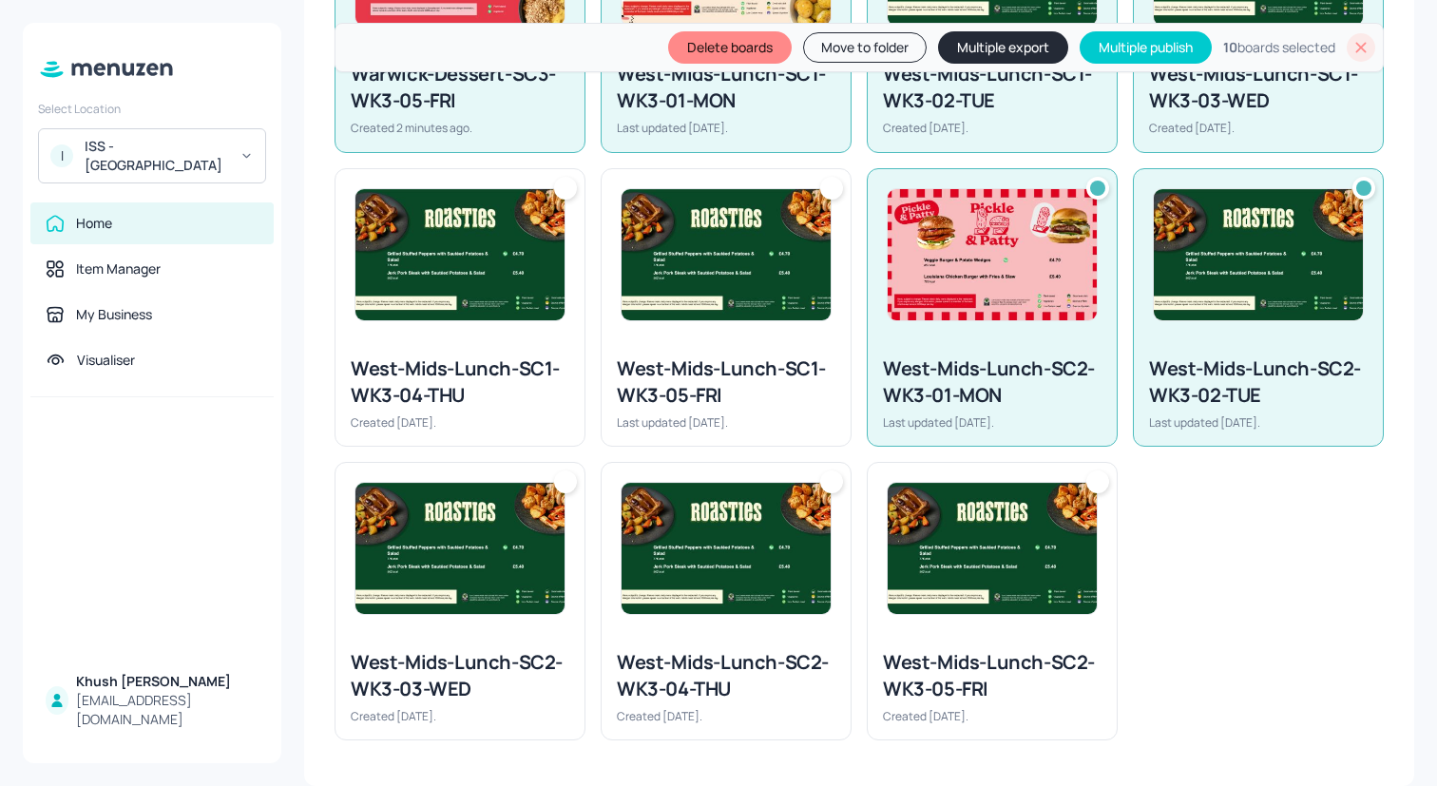
click at [1121, 258] on div "West-Mids-Lunch-SC2-WK3-02-TUE Last updated [DATE]." at bounding box center [1251, 300] width 266 height 294
click at [1004, 269] on img at bounding box center [992, 254] width 209 height 131
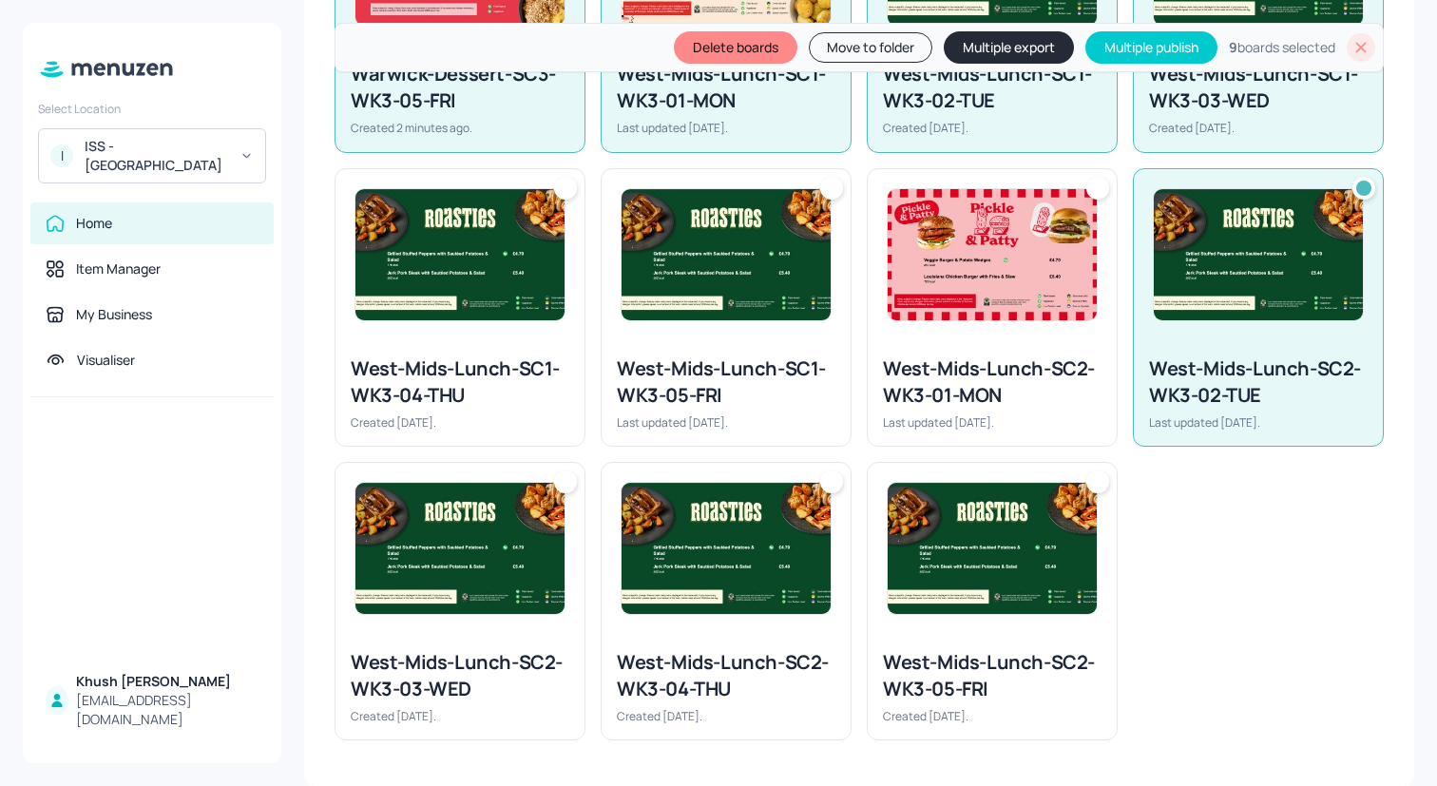
click at [1198, 269] on img at bounding box center [1258, 254] width 209 height 131
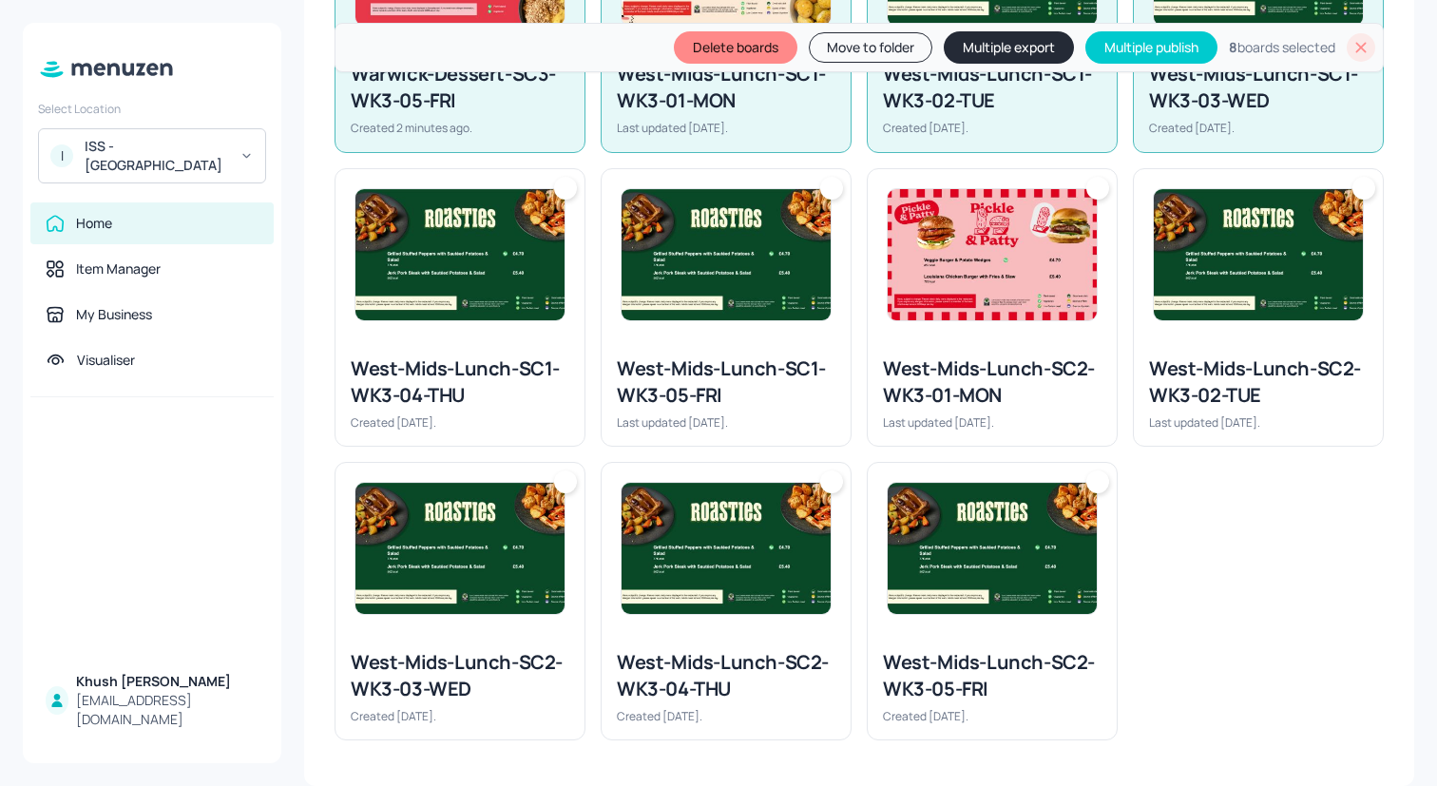
click at [1352, 48] on icon at bounding box center [1361, 47] width 19 height 19
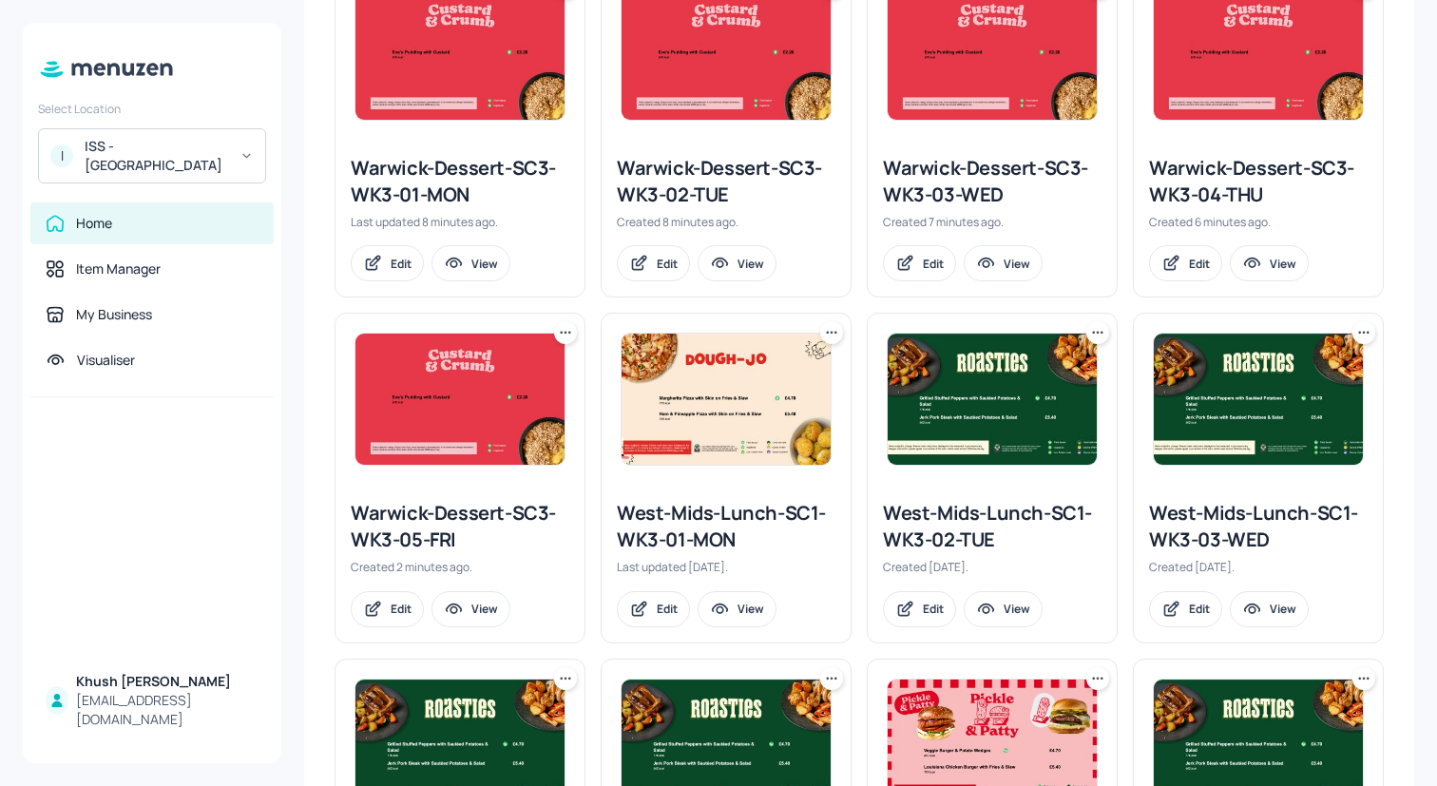
scroll to position [567, 0]
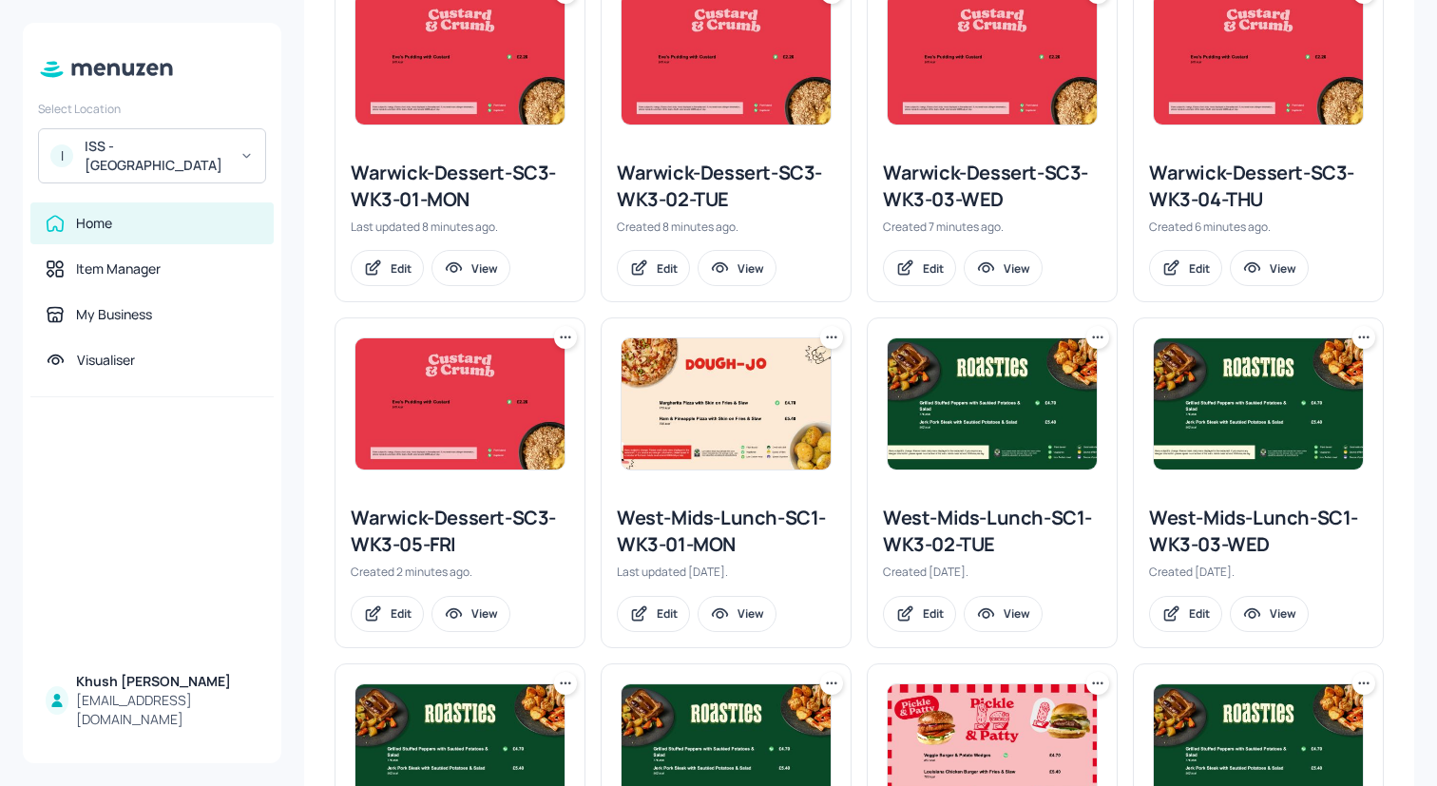
click at [829, 333] on icon at bounding box center [831, 337] width 19 height 19
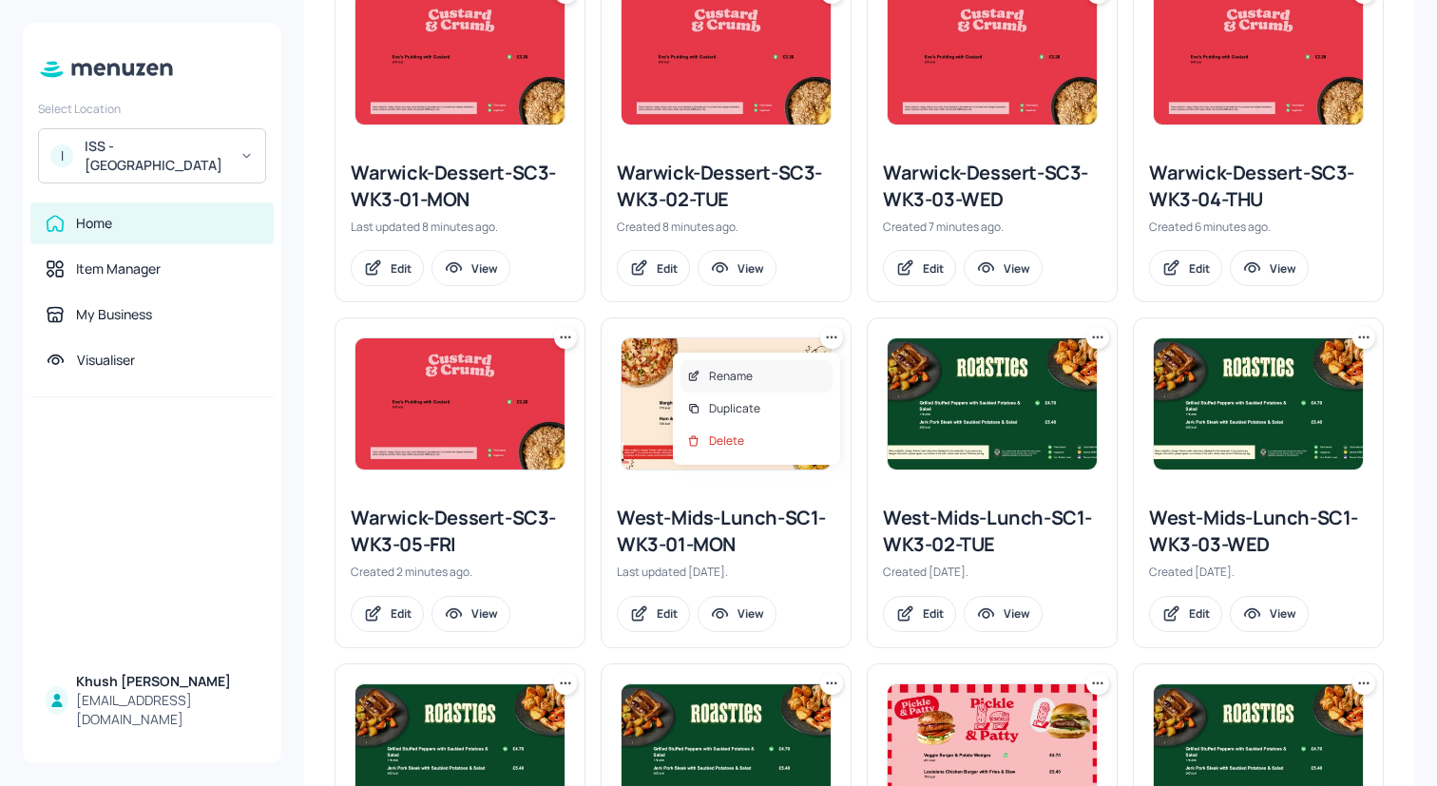
click at [817, 369] on div "Rename" at bounding box center [757, 376] width 152 height 32
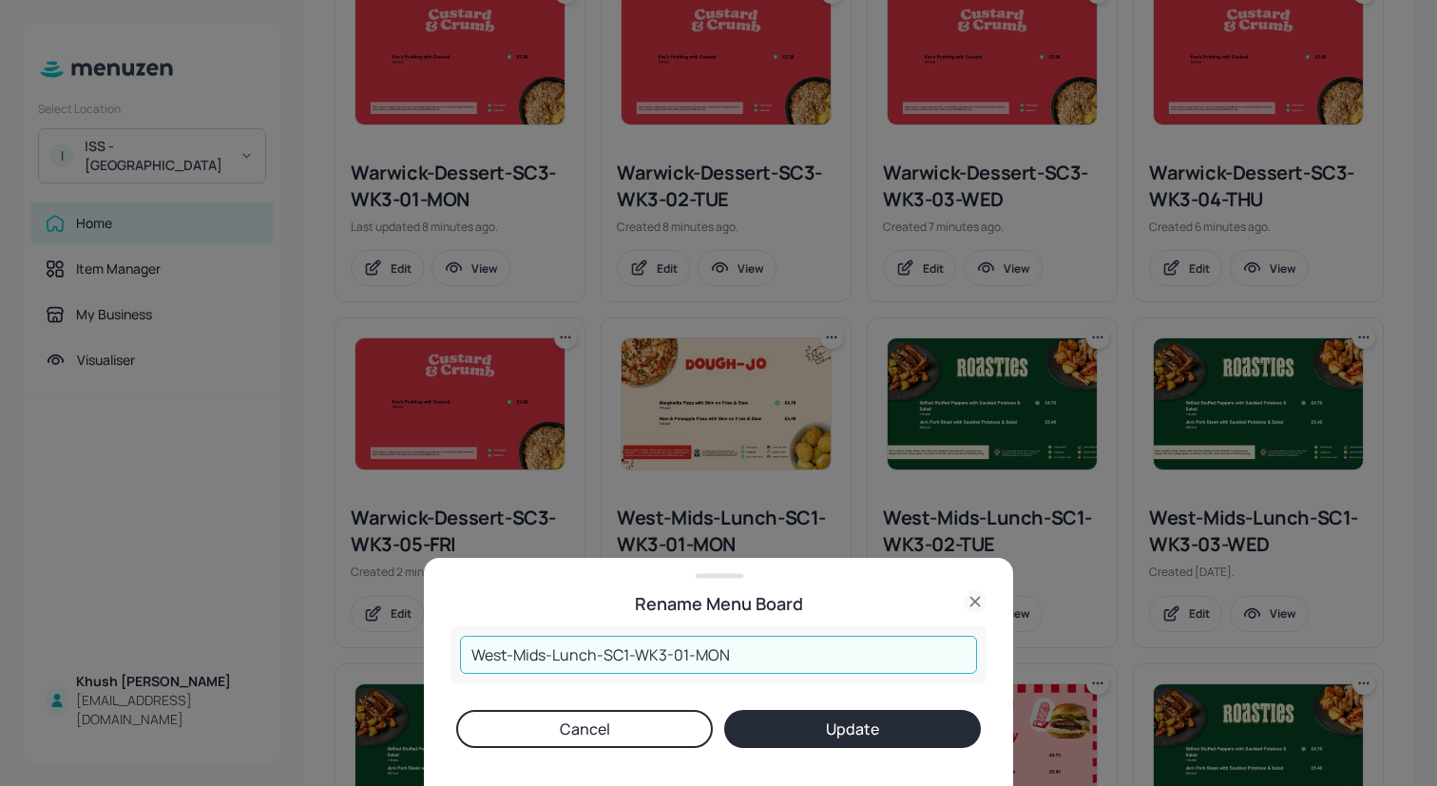
drag, startPoint x: 547, startPoint y: 654, endPoint x: 393, endPoint y: 654, distance: 154.0
click at [393, 654] on div "Rename Menu Board West-Mids-Lunch-SC1-WK3-01-MON ​ Cancel Update" at bounding box center [718, 393] width 1437 height 786
drag, startPoint x: 530, startPoint y: 656, endPoint x: 364, endPoint y: 654, distance: 166.4
click at [364, 654] on div "Rename Menu Board Warwick-Lunch-SC1-WK3-01-MON ​ Cancel Update" at bounding box center [718, 393] width 1437 height 786
type input "Warwick-Lunch-SC1-WK3-01-MON"
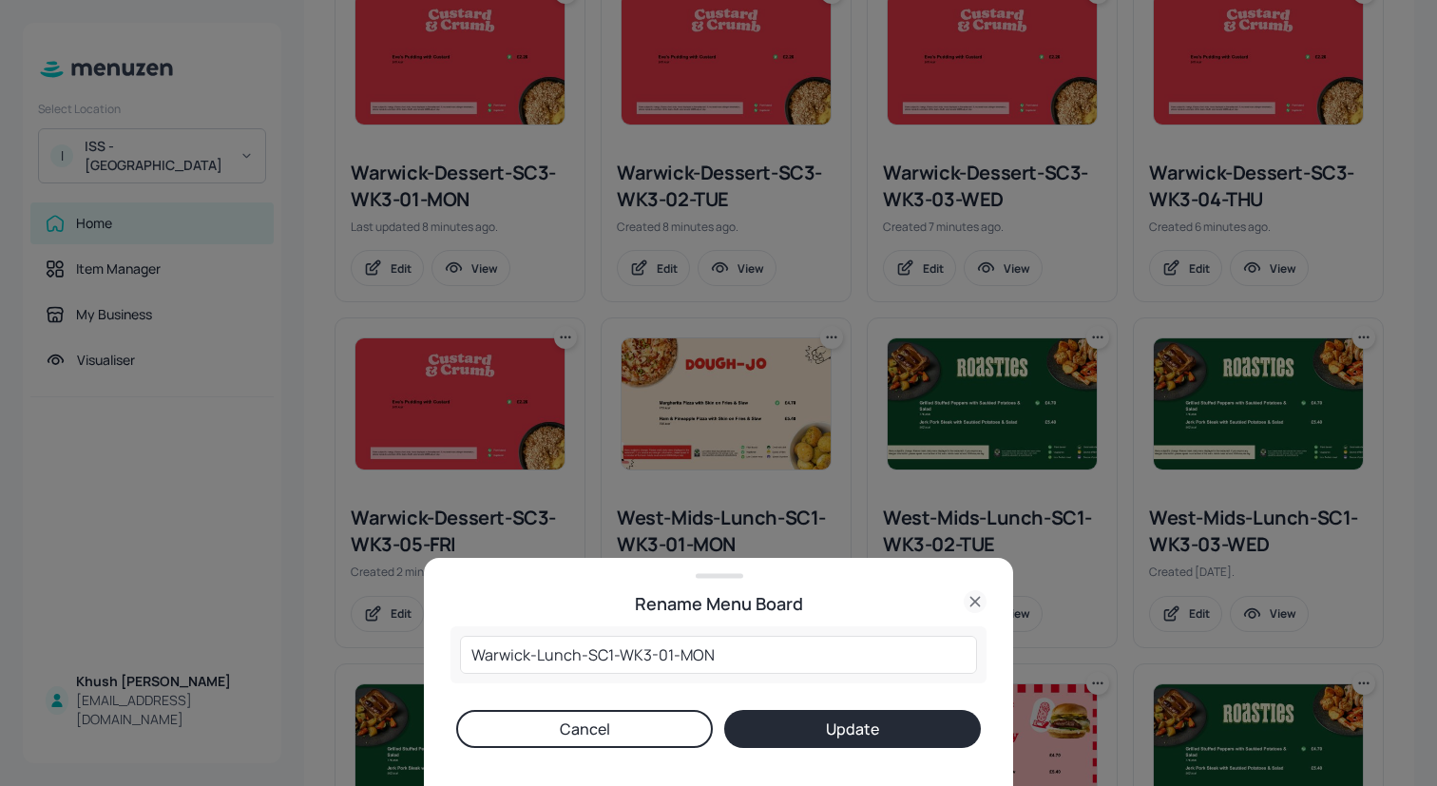
click at [767, 724] on button "Update" at bounding box center [852, 729] width 257 height 38
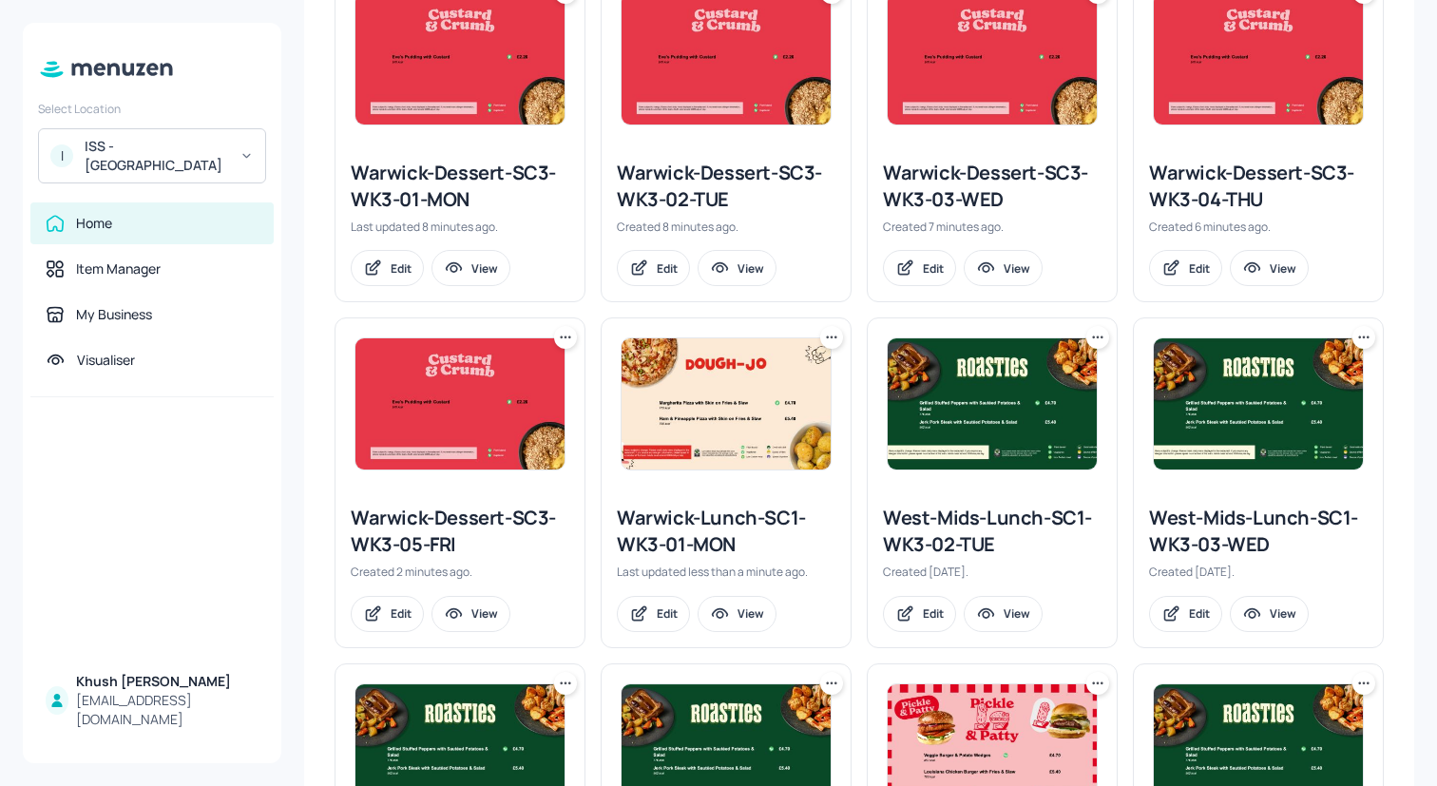
click at [1092, 337] on icon at bounding box center [1093, 338] width 3 height 3
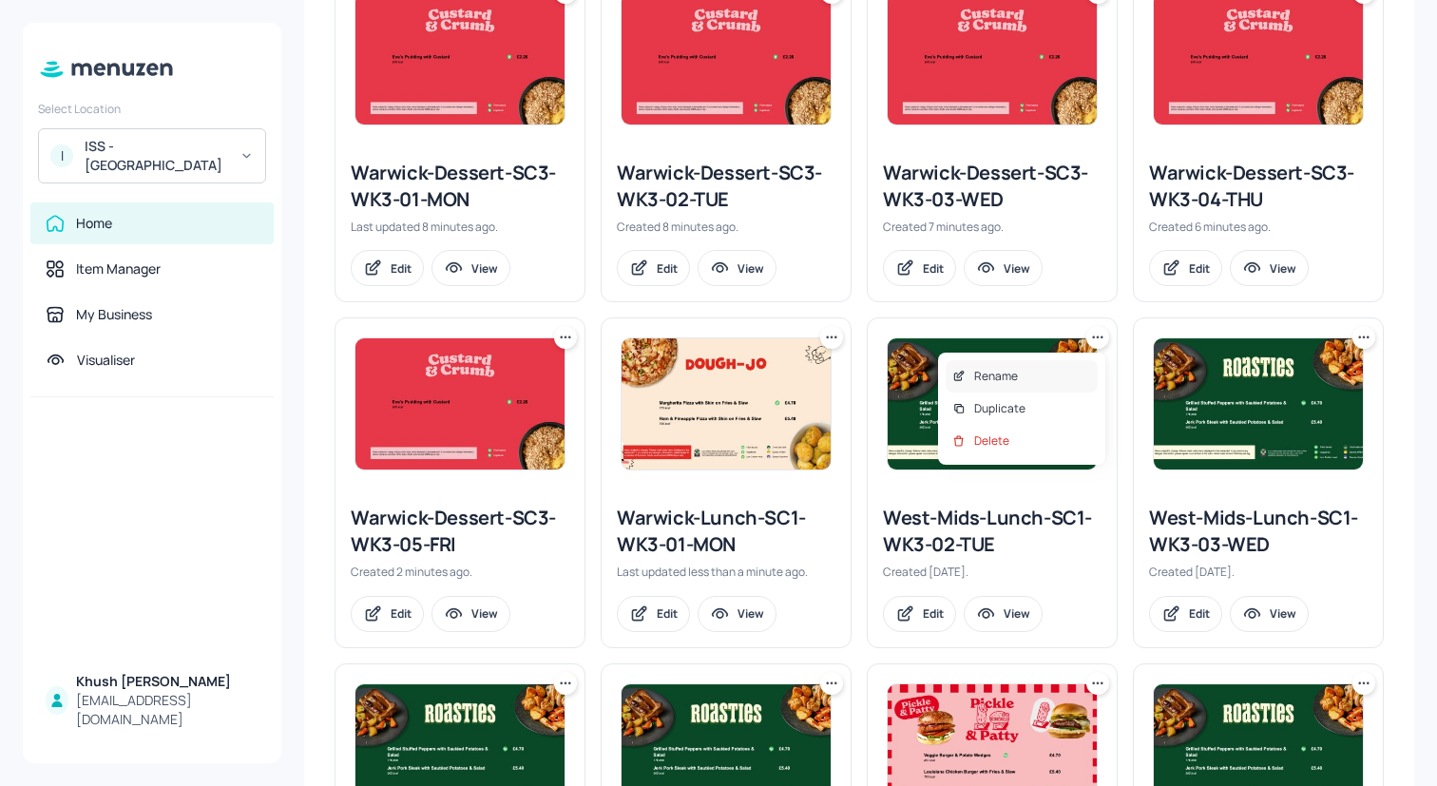
click at [1068, 362] on div "Rename" at bounding box center [1022, 376] width 152 height 32
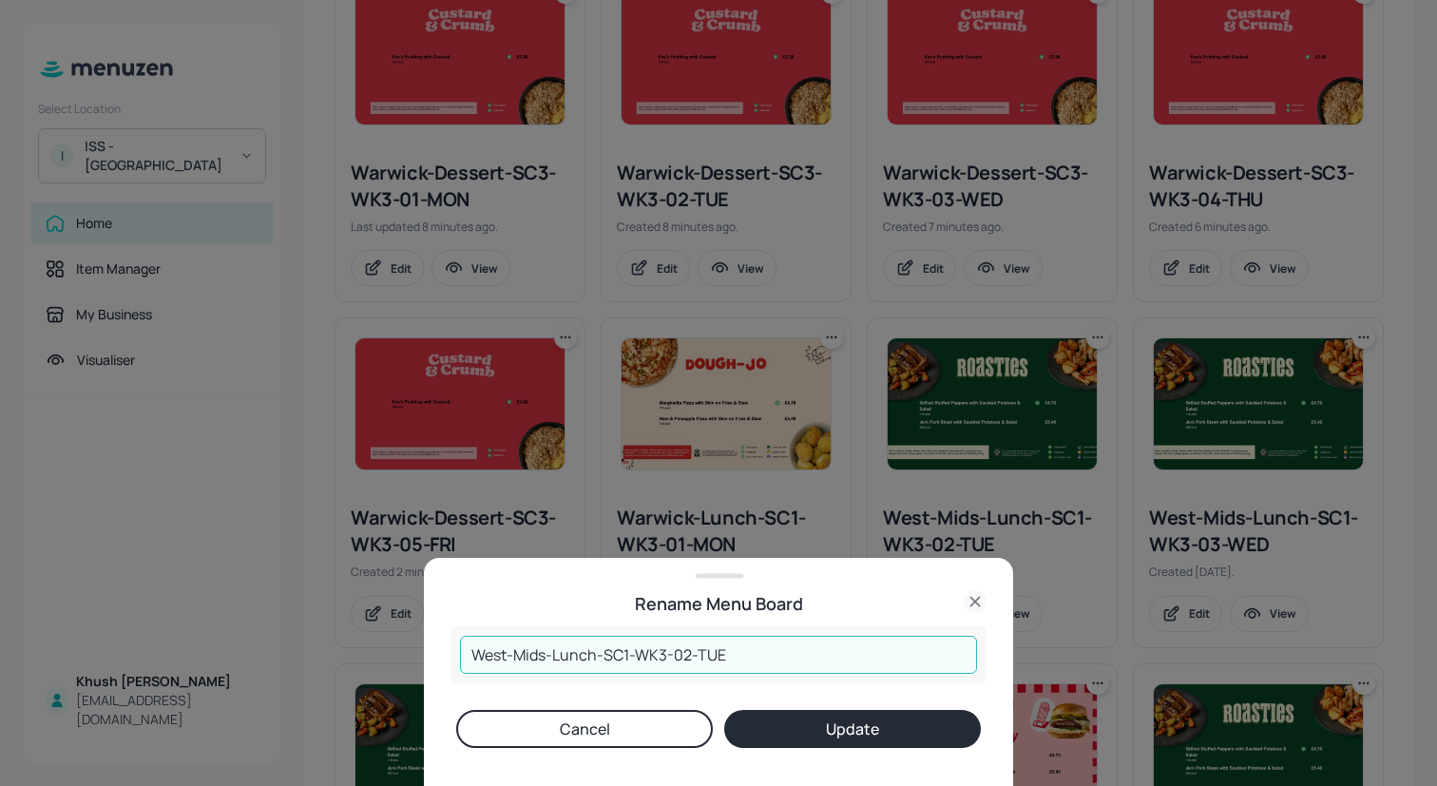
drag, startPoint x: 547, startPoint y: 656, endPoint x: 297, endPoint y: 645, distance: 250.2
click at [297, 645] on div "Rename Menu Board West-Mids-Lunch-SC1-WK3-02-TUE ​ Cancel Update" at bounding box center [718, 393] width 1437 height 786
paste input "arwick"
type input "Warwick-Lunch-SC1-WK3-02-TUE"
click at [914, 721] on button "Update" at bounding box center [852, 729] width 257 height 38
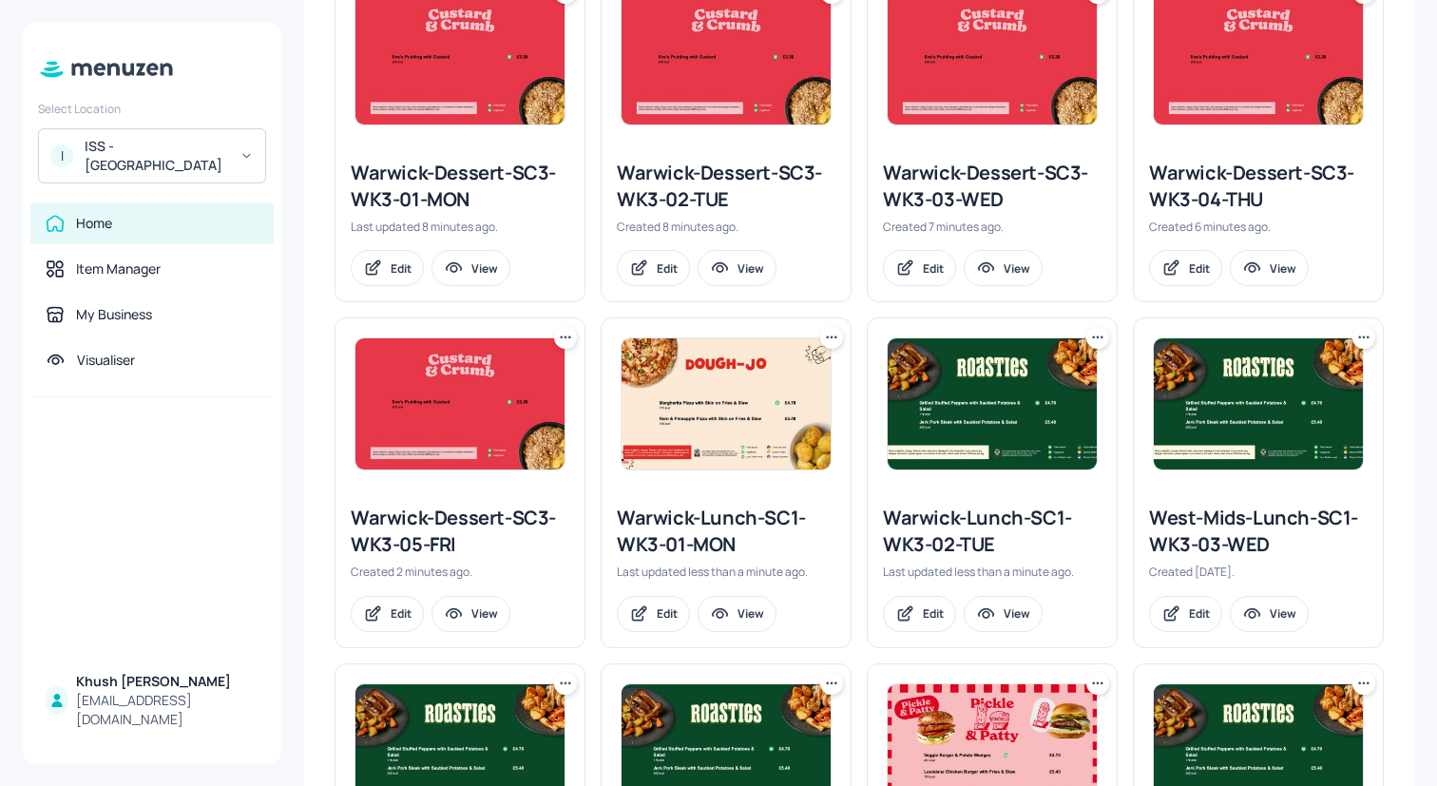
click at [1356, 330] on icon at bounding box center [1364, 337] width 19 height 19
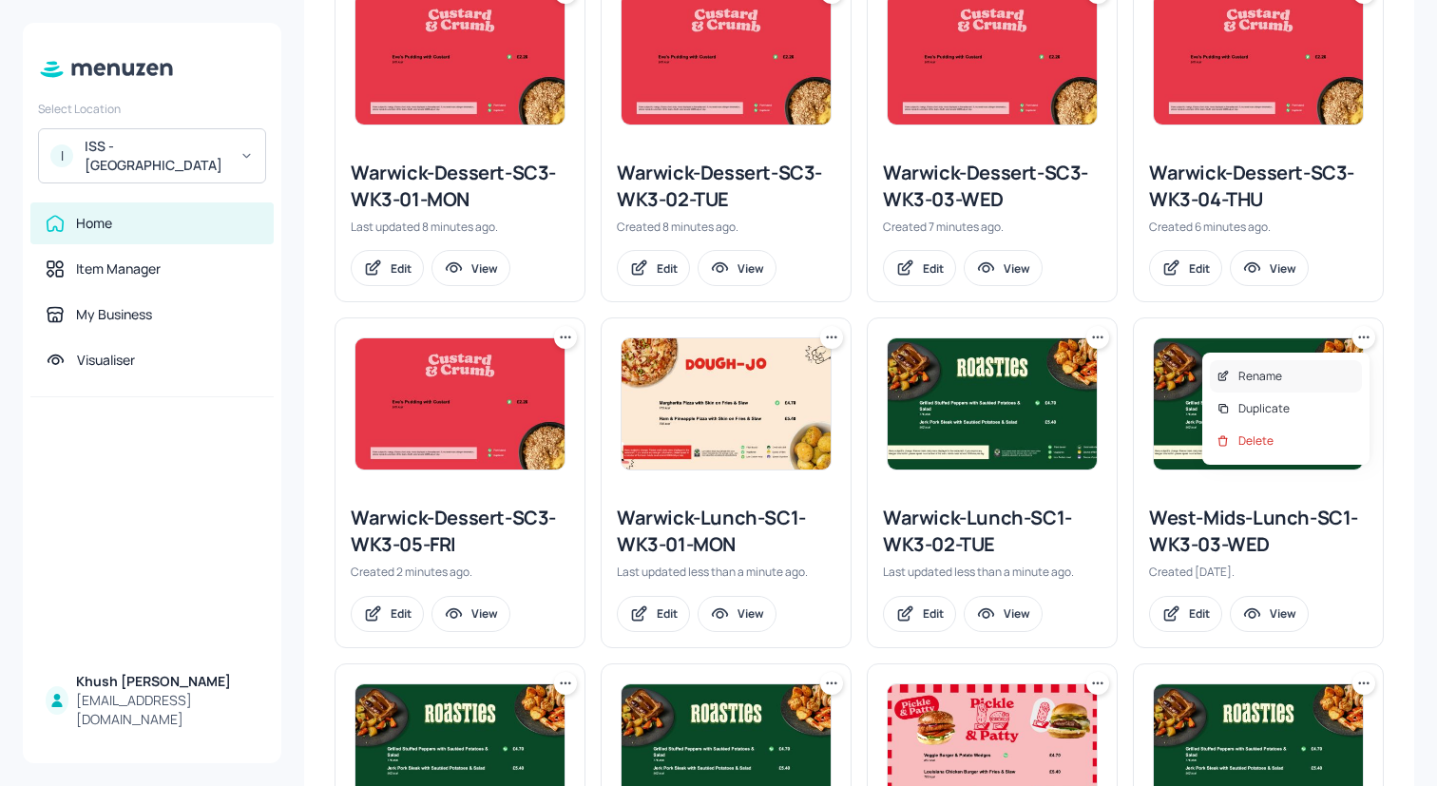
click at [1294, 382] on div "Rename" at bounding box center [1286, 376] width 152 height 32
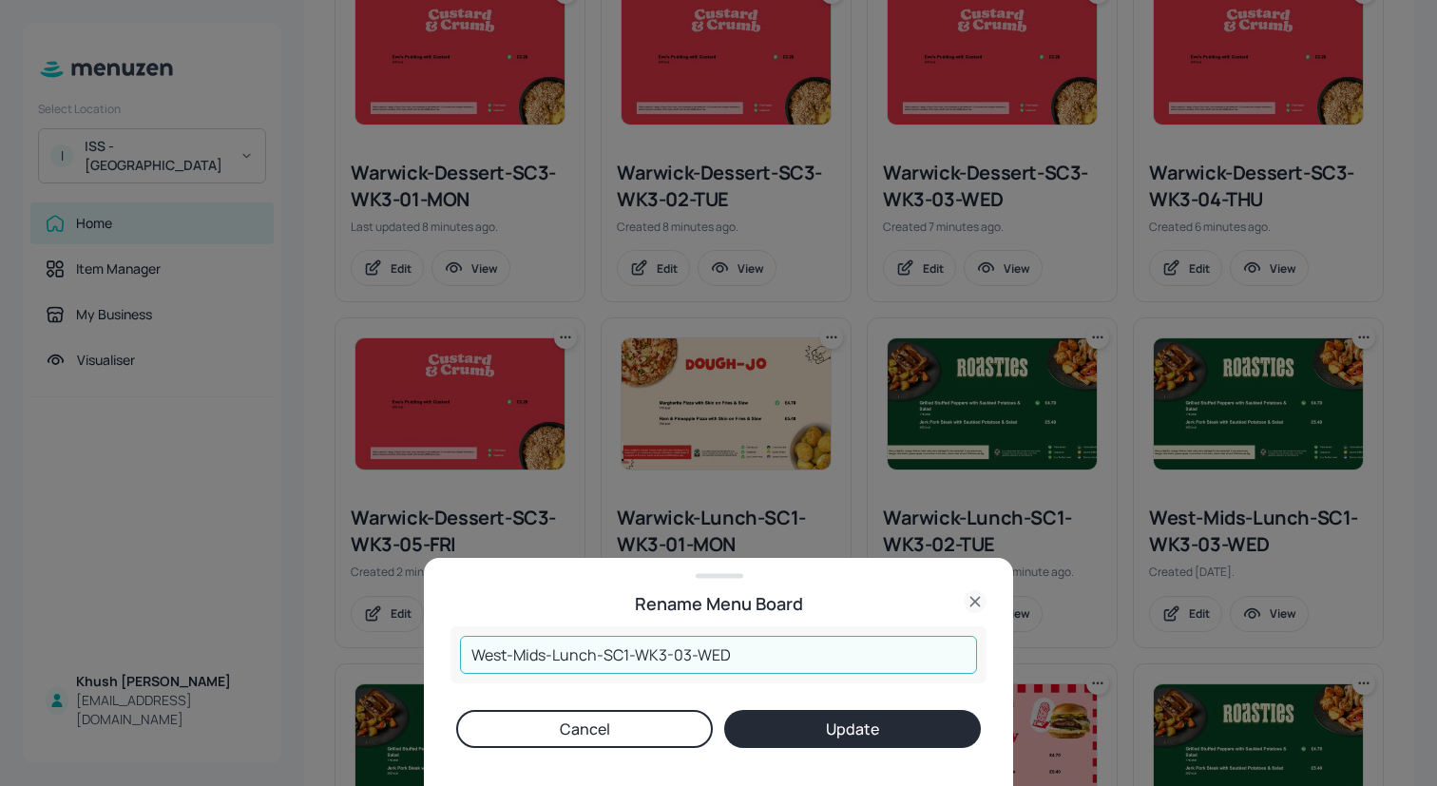
drag, startPoint x: 547, startPoint y: 655, endPoint x: 351, endPoint y: 649, distance: 195.9
click at [351, 649] on div "Rename Menu Board West-Mids-Lunch-SC1-WK3-03-WED ​ Cancel Update" at bounding box center [718, 393] width 1437 height 786
paste input "arwick"
type input "Warwick-Lunch-SC1-WK3-03-WED"
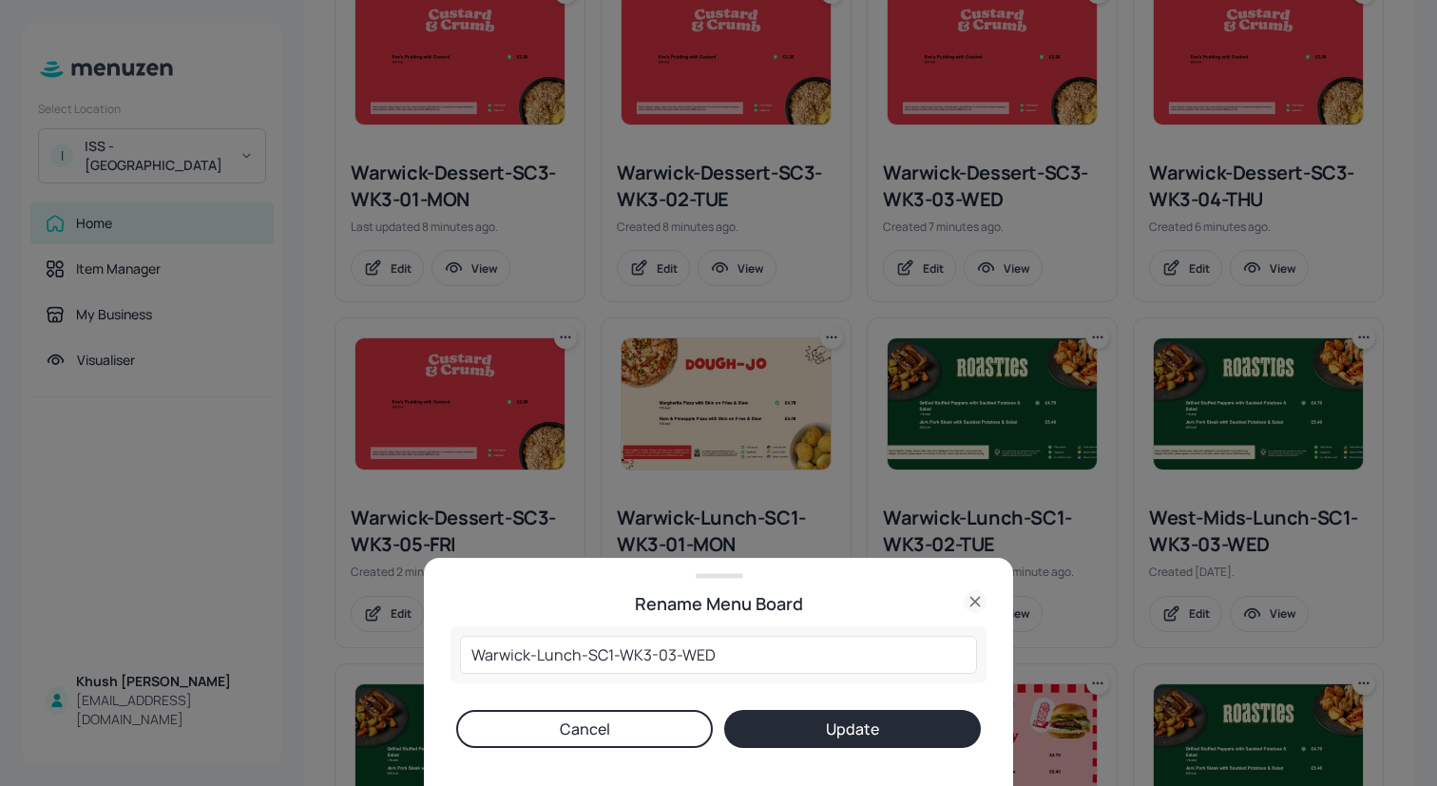
click at [777, 731] on button "Update" at bounding box center [852, 729] width 257 height 38
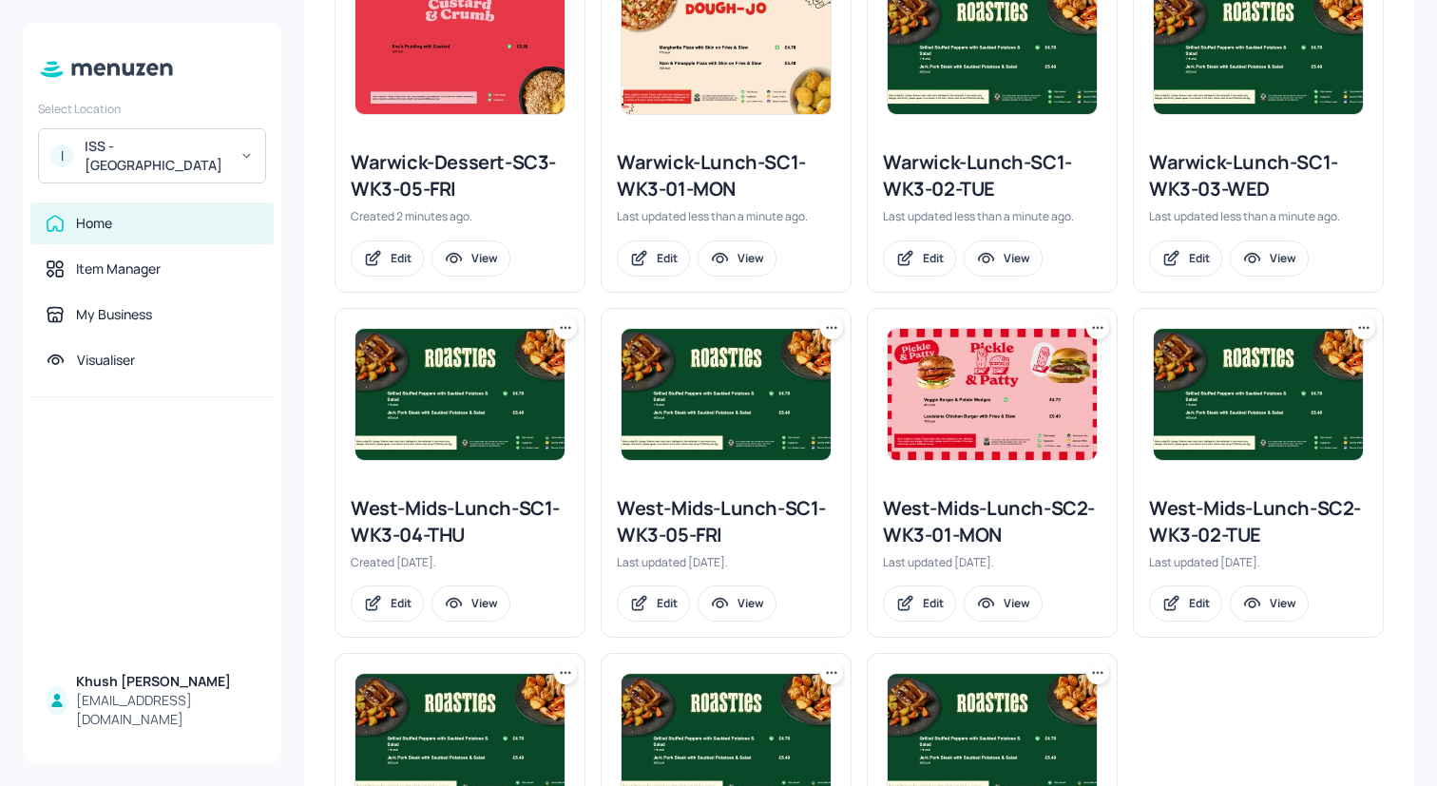
scroll to position [953, 0]
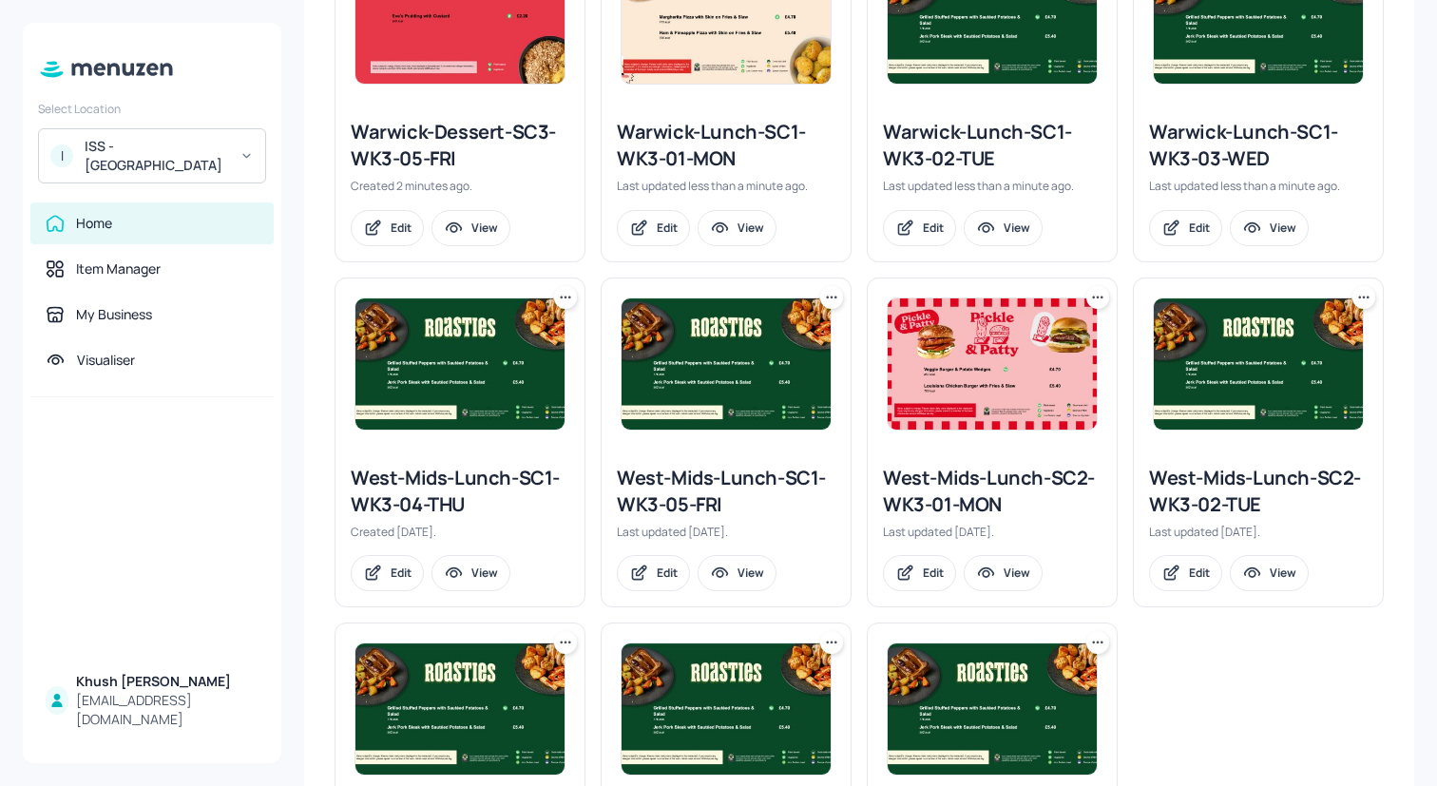
click at [566, 299] on icon at bounding box center [565, 297] width 19 height 19
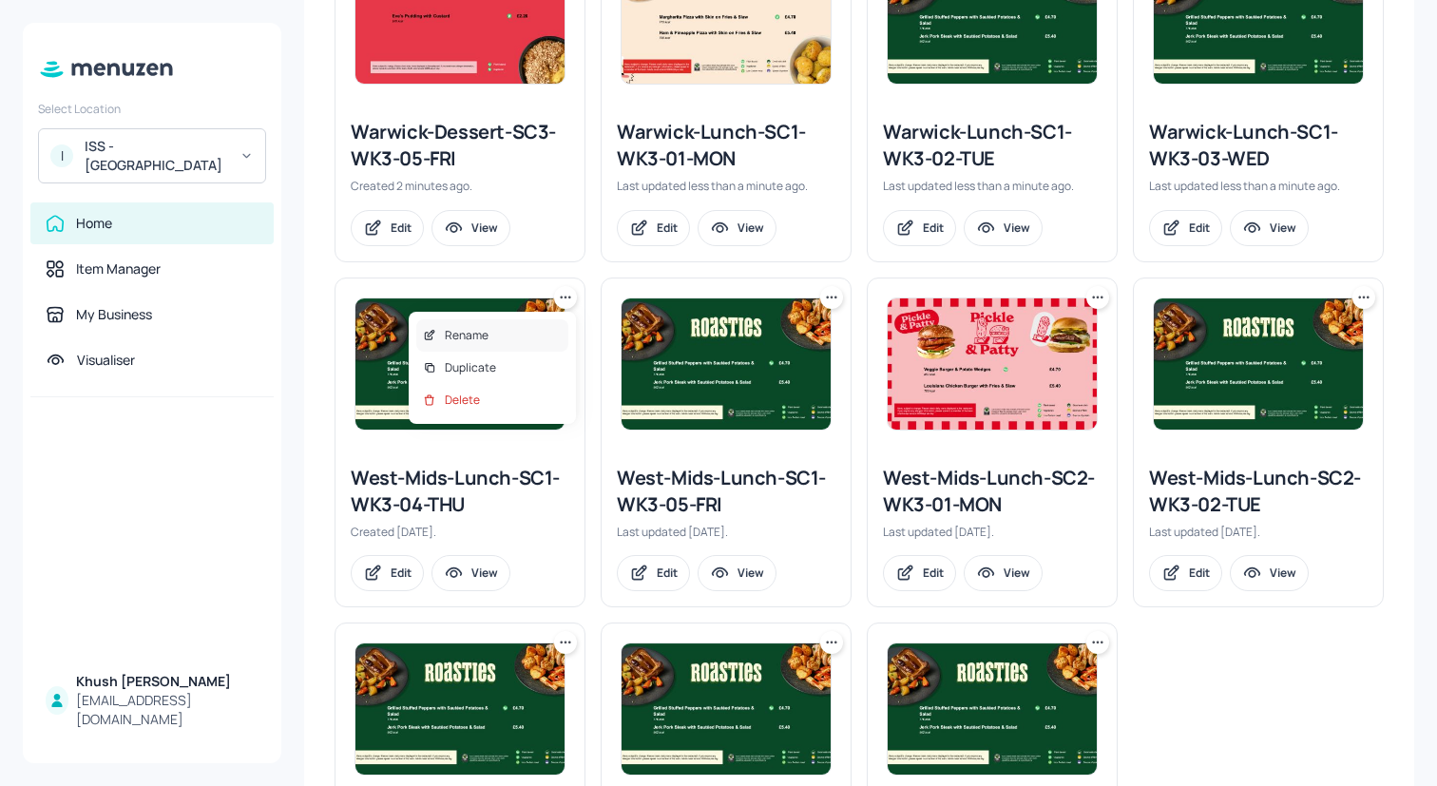
click at [509, 328] on div "Rename" at bounding box center [492, 335] width 152 height 32
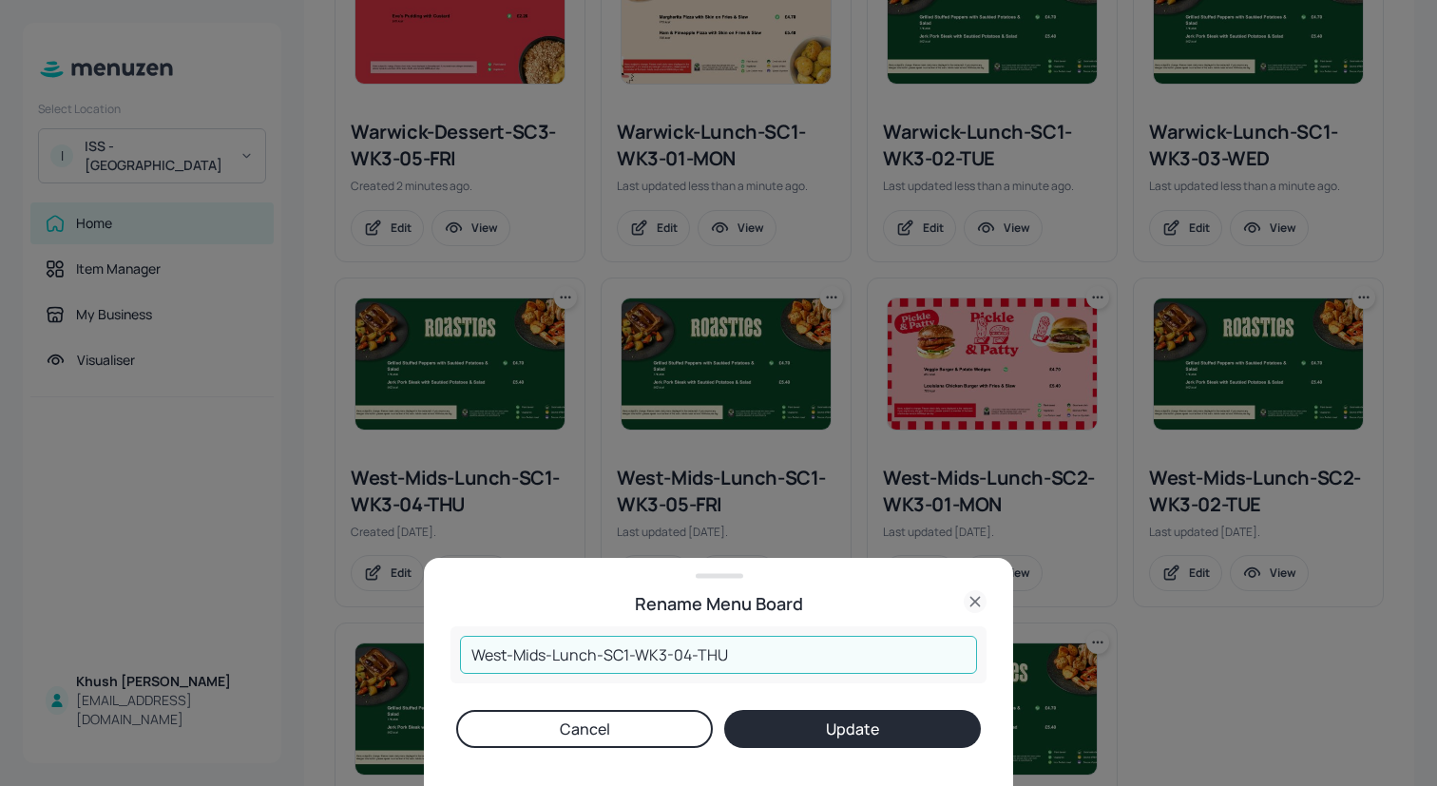
drag, startPoint x: 547, startPoint y: 659, endPoint x: 399, endPoint y: 659, distance: 147.3
click at [399, 659] on div "Rename Menu Board West-Mids-Lunch-SC1-WK3-04-THU ​ Cancel Update" at bounding box center [718, 393] width 1437 height 786
paste input "arwick"
type input "Warwick-Lunch-SC1-WK3-04-THU"
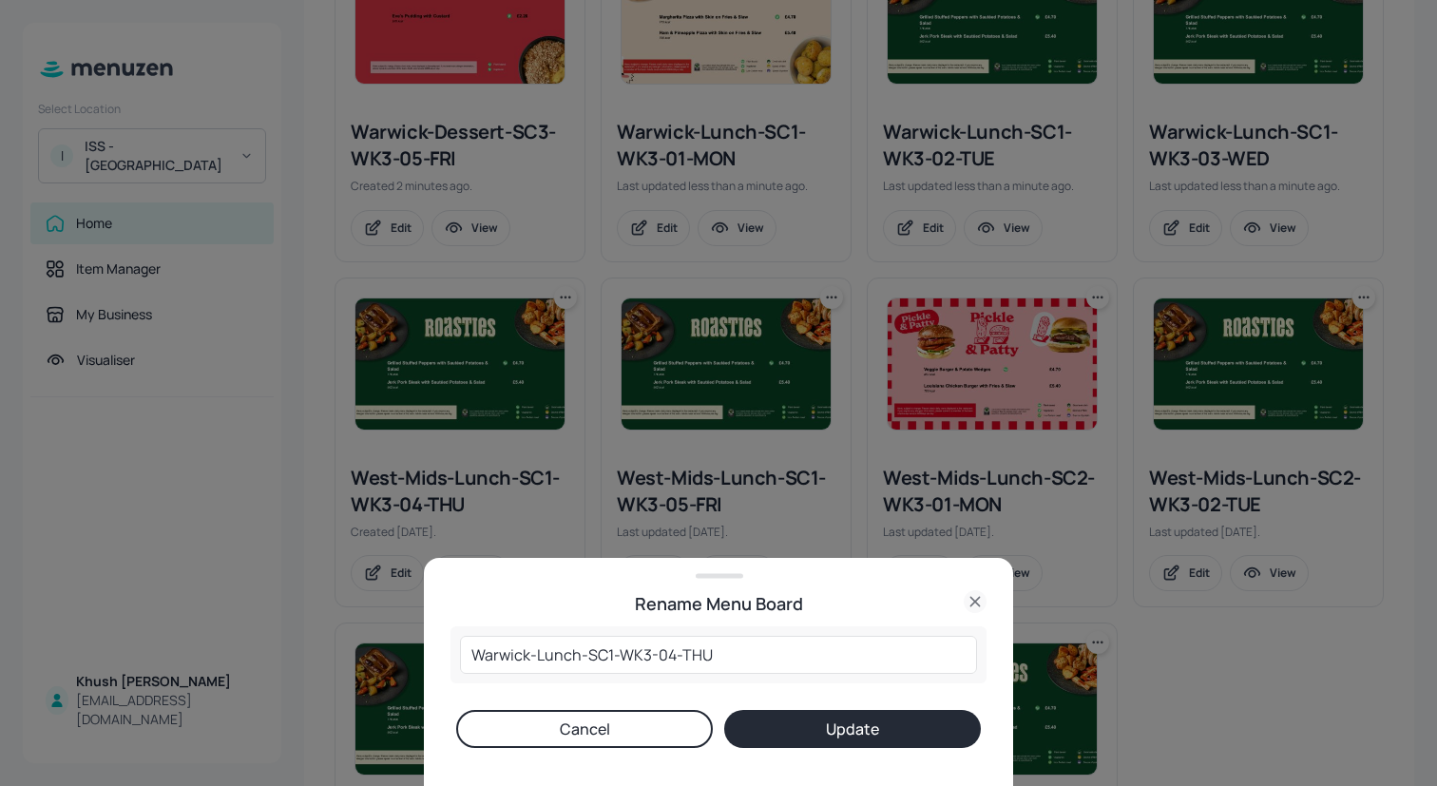
click at [851, 721] on button "Update" at bounding box center [852, 729] width 257 height 38
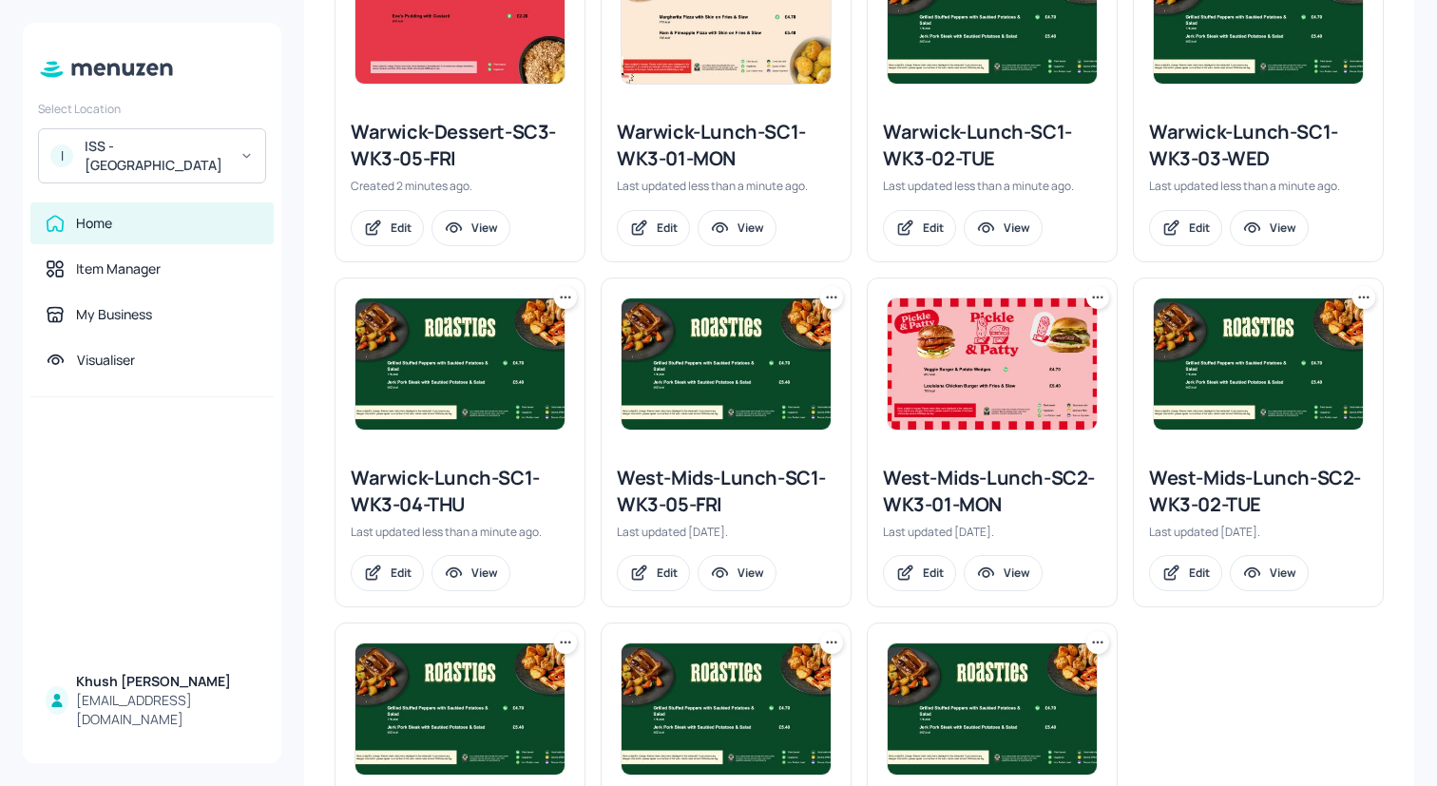
click at [831, 298] on icon at bounding box center [831, 297] width 19 height 19
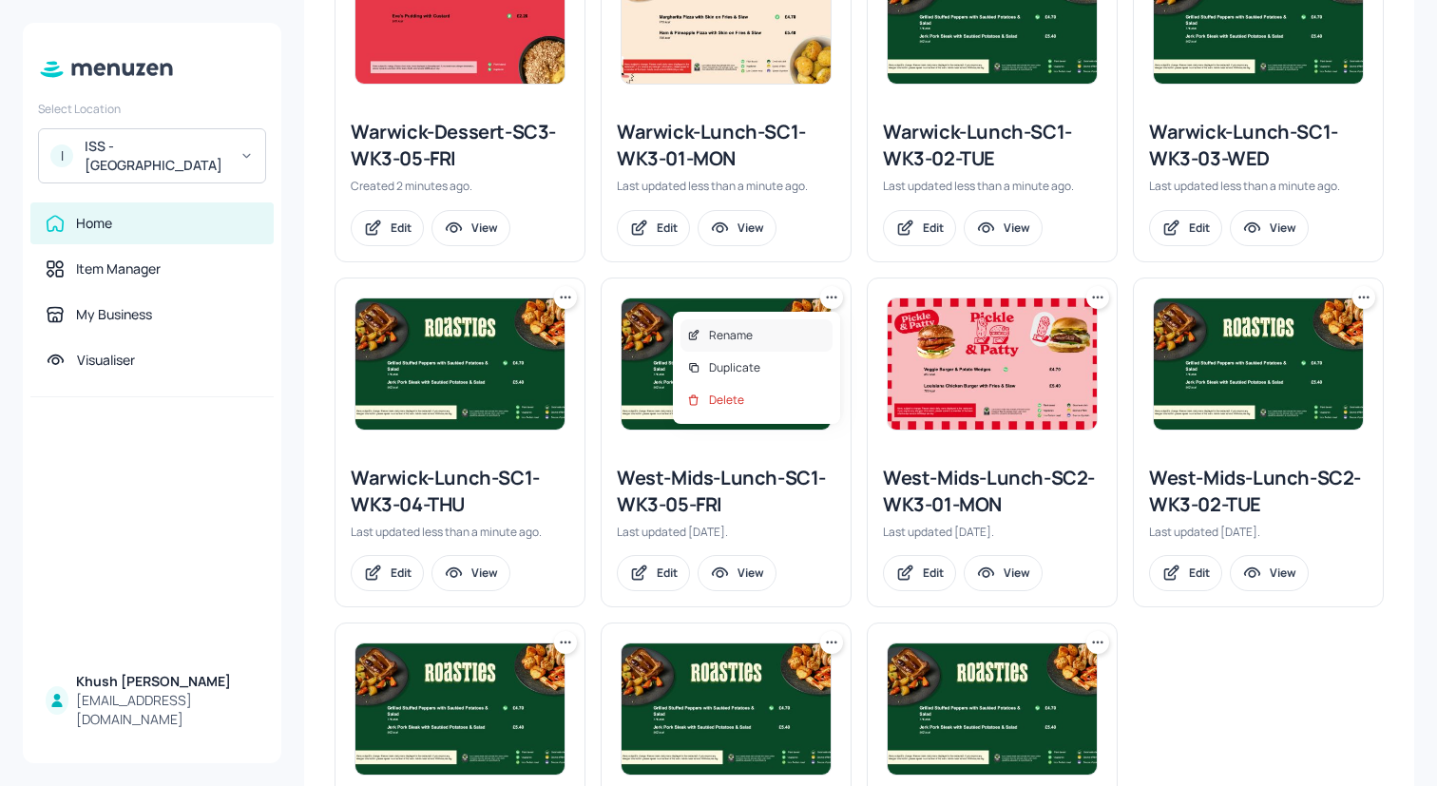
click at [788, 336] on div "Rename" at bounding box center [757, 335] width 152 height 32
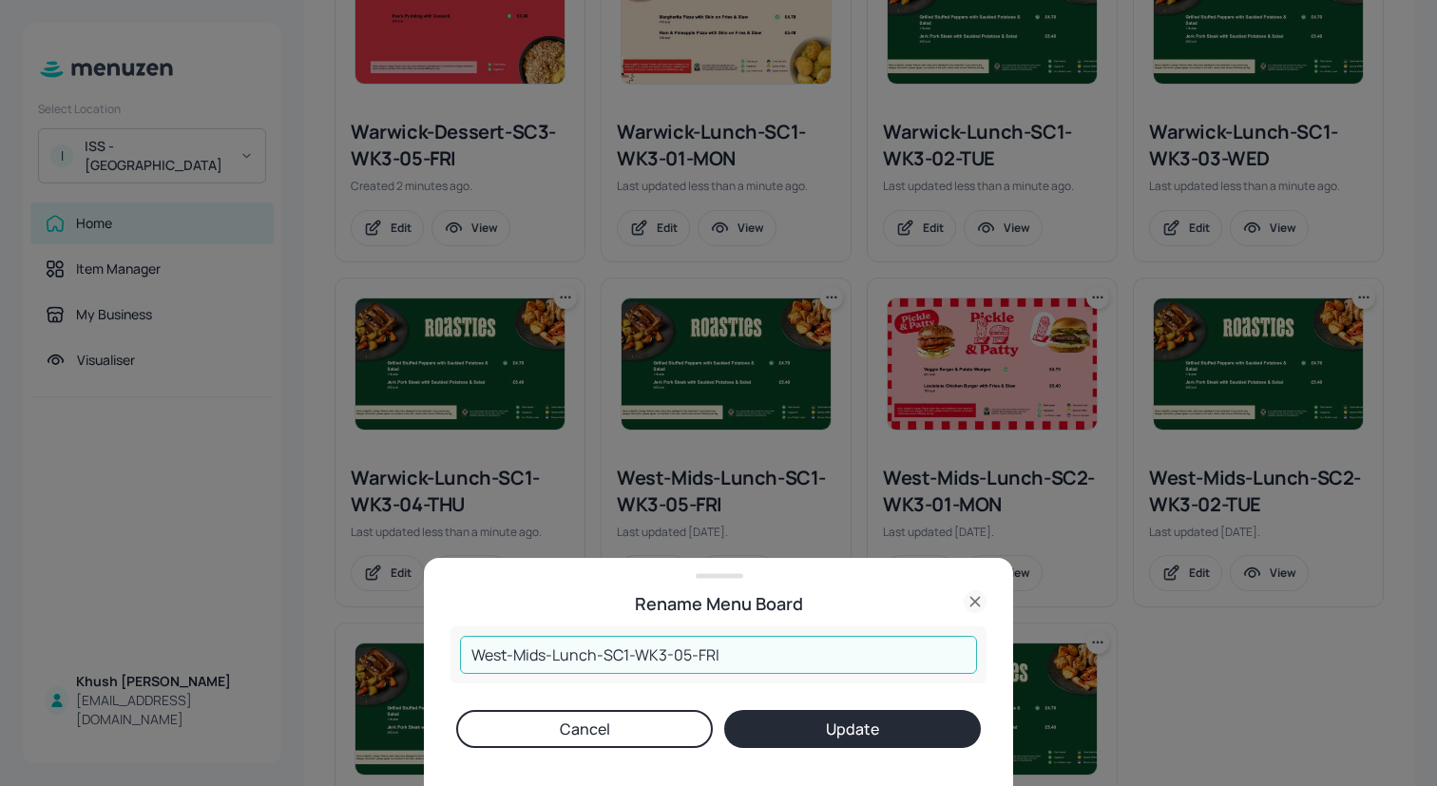
drag, startPoint x: 549, startPoint y: 657, endPoint x: 439, endPoint y: 645, distance: 110.9
click at [439, 645] on div "Rename Menu Board West-Mids-Lunch-SC1-WK3-05-FRI ​ Cancel Update" at bounding box center [718, 672] width 589 height 228
paste input "Hotel"
drag, startPoint x: 529, startPoint y: 656, endPoint x: 425, endPoint y: 656, distance: 103.6
click at [425, 656] on div "Rename Menu Board Warwick-Lunch-SC1-WK3-05-FRI ​ Cancel Update" at bounding box center [718, 672] width 589 height 228
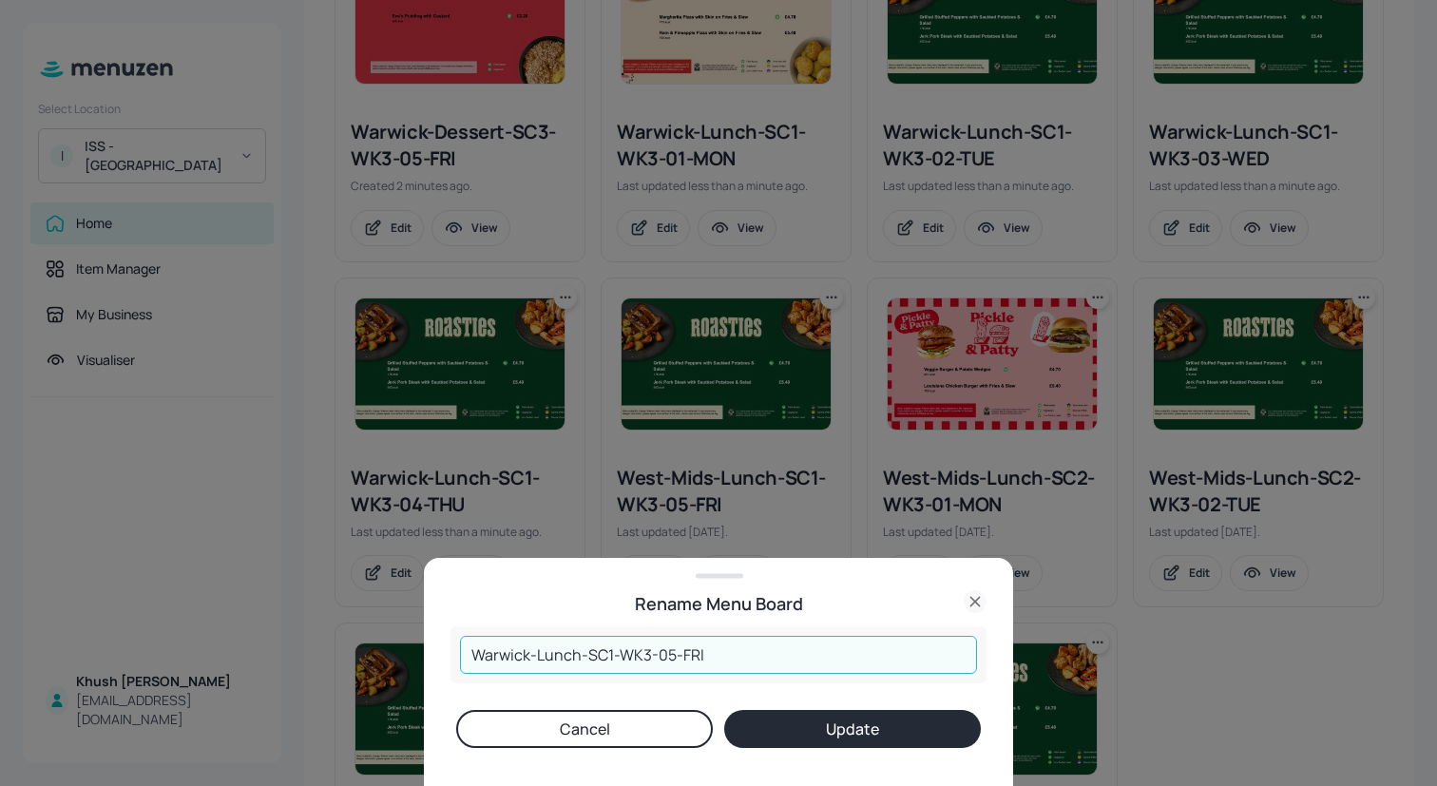
type input "Warwick-Lunch-SC1-WK3-05-FRI"
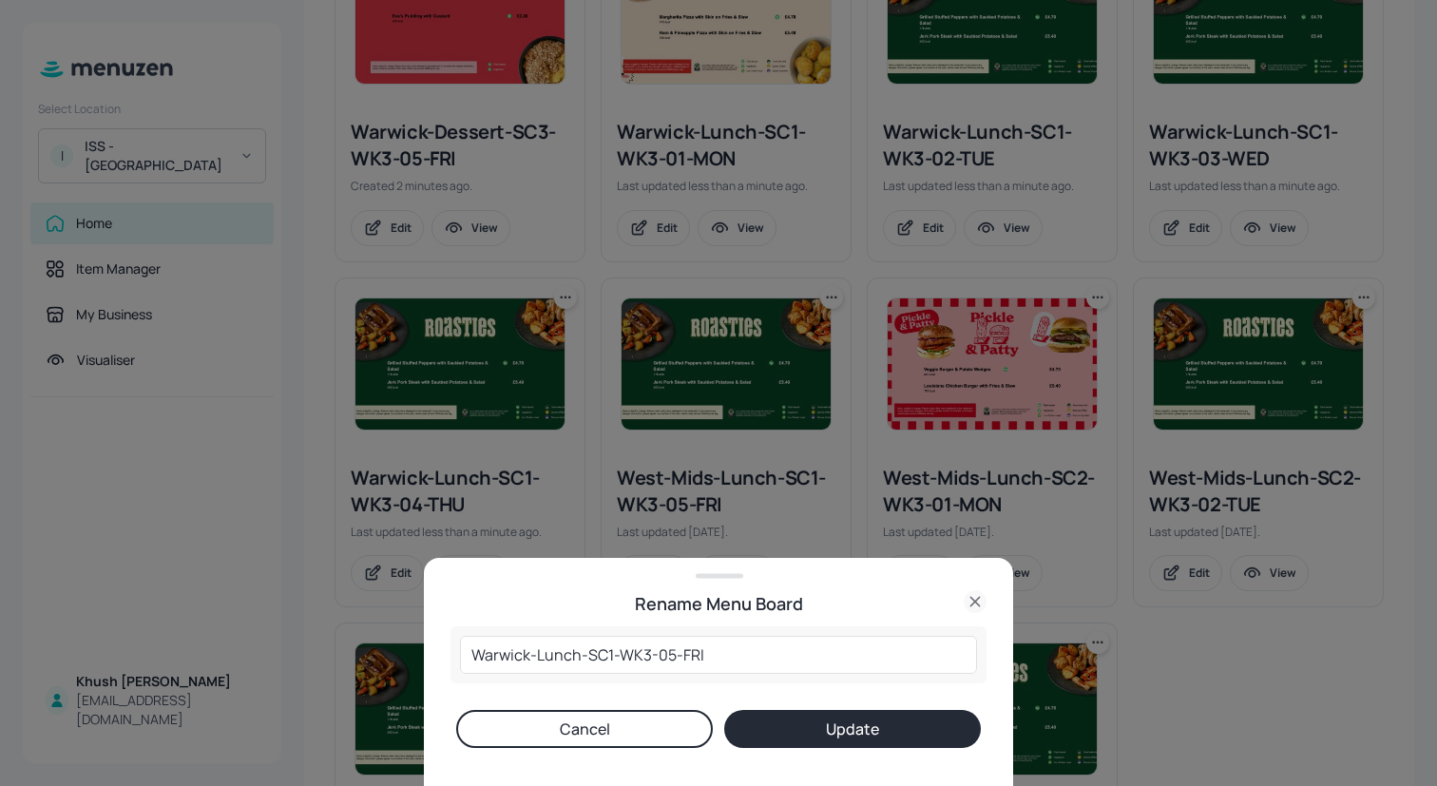
click at [782, 739] on button "Update" at bounding box center [852, 729] width 257 height 38
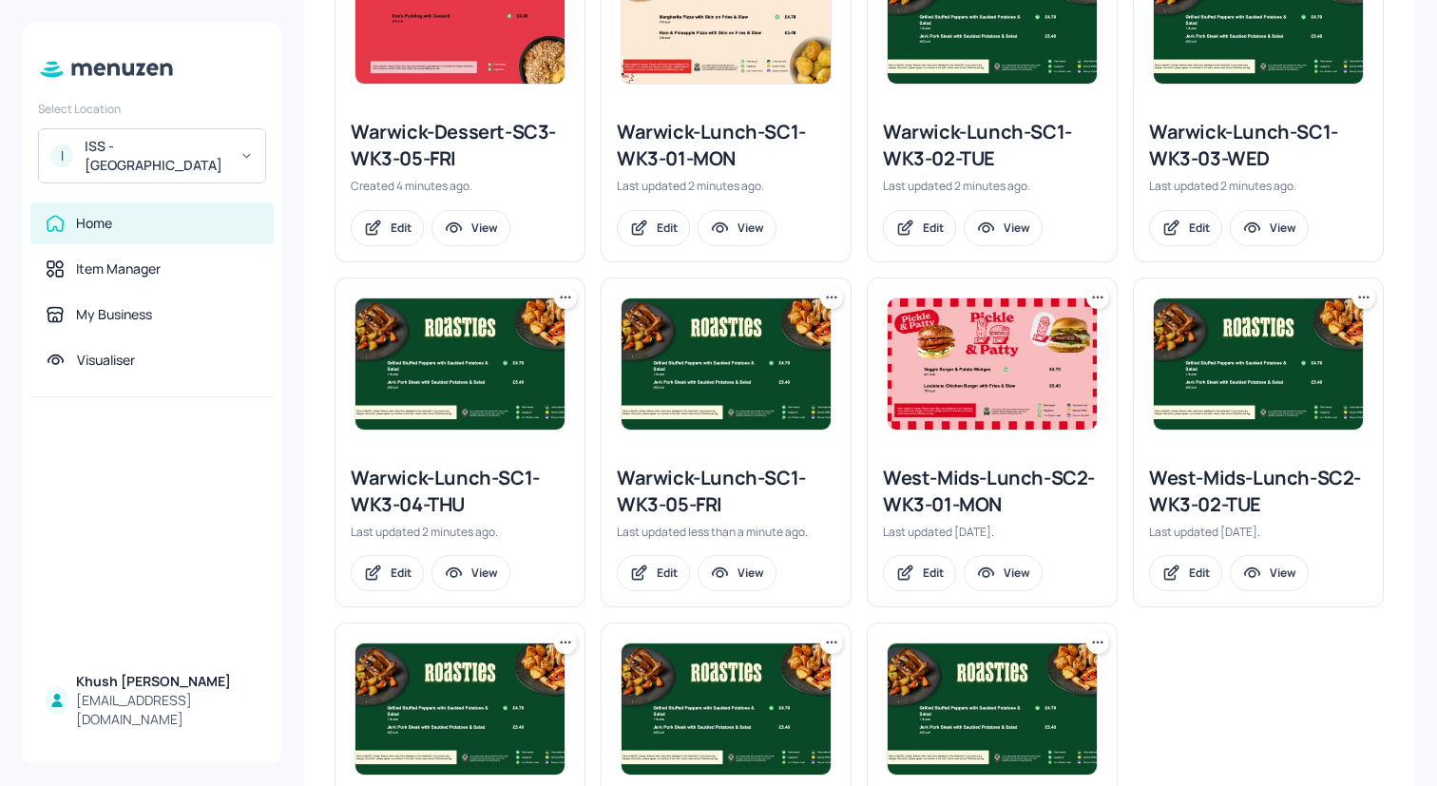
click at [1097, 292] on icon at bounding box center [1097, 297] width 19 height 19
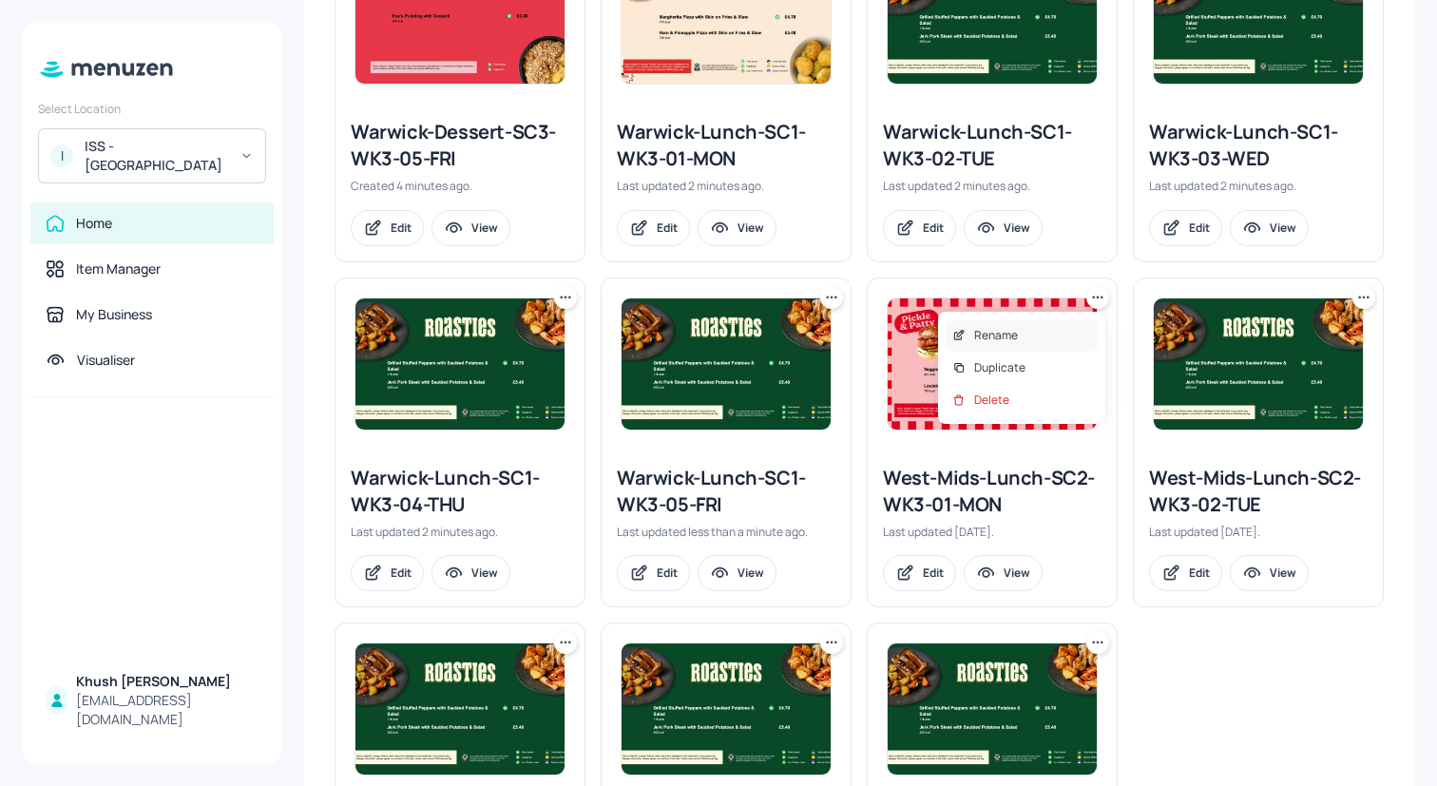
click at [1041, 338] on div "Rename" at bounding box center [1022, 335] width 152 height 32
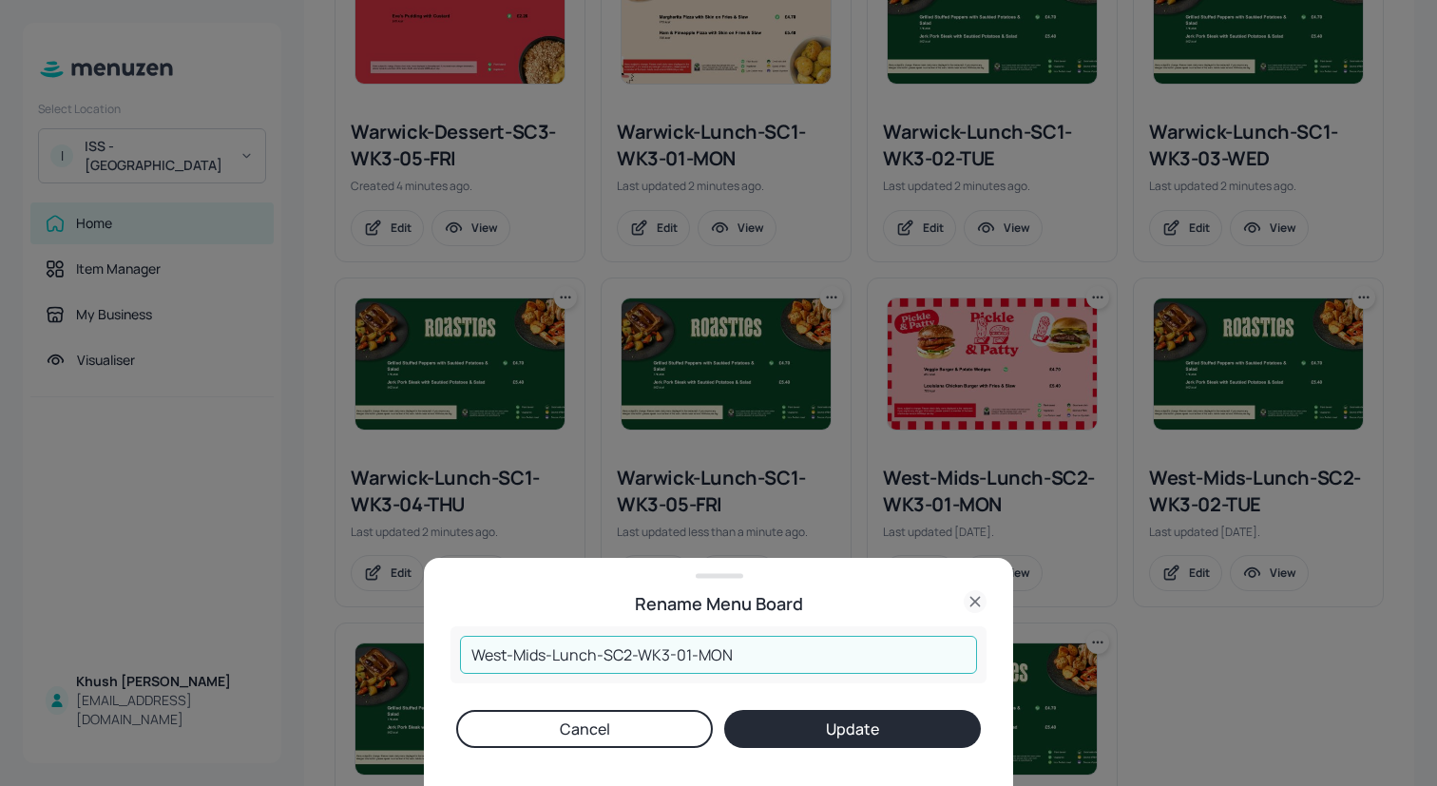
drag, startPoint x: 549, startPoint y: 657, endPoint x: 385, endPoint y: 660, distance: 164.5
click at [385, 660] on div "Rename Menu Board West-Mids-Lunch-SC2-WK3-01-MON ​ Cancel Update" at bounding box center [718, 393] width 1437 height 786
paste input "arwick"
type input "Warwick-Lunch-SC2-WK3-01-MON"
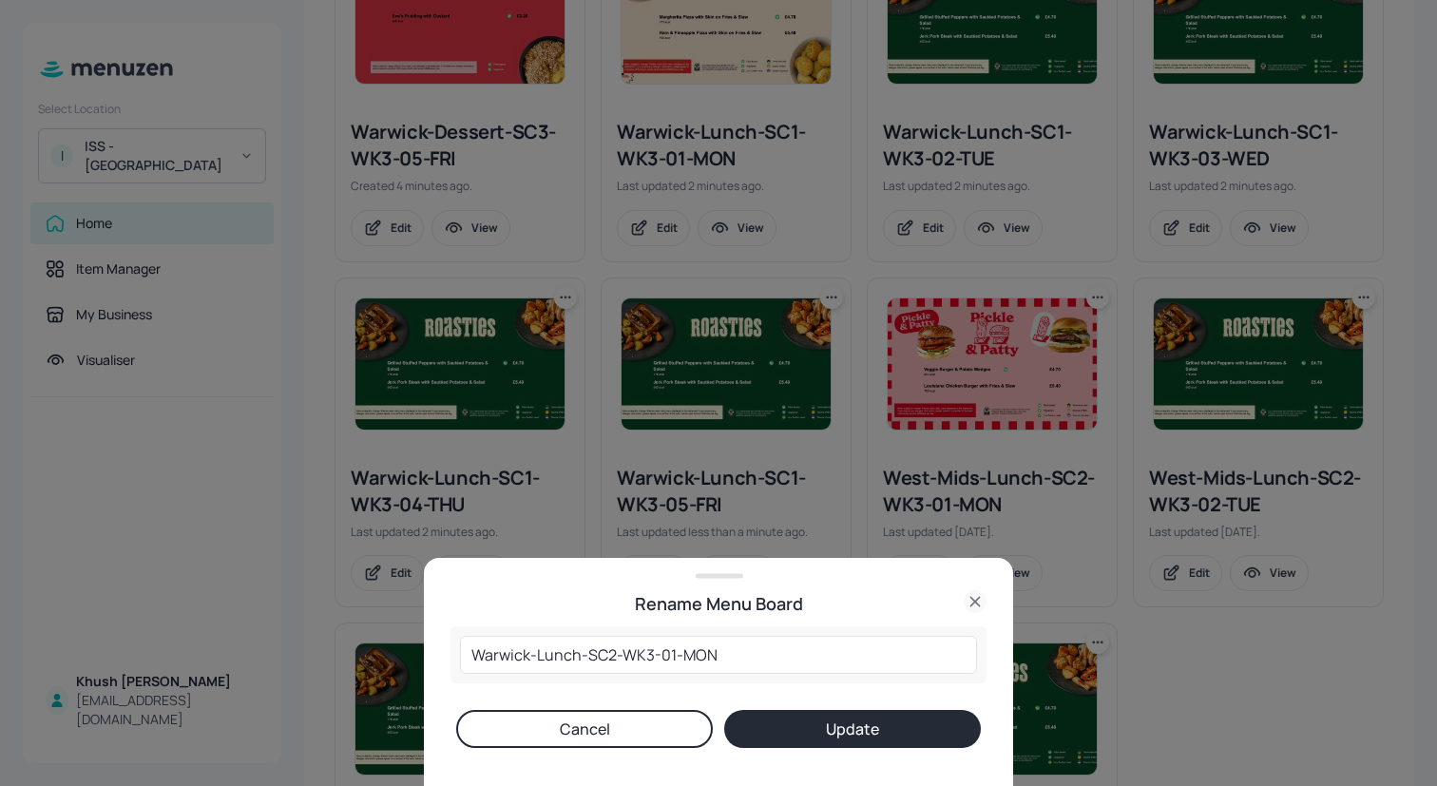
click at [764, 722] on button "Update" at bounding box center [852, 729] width 257 height 38
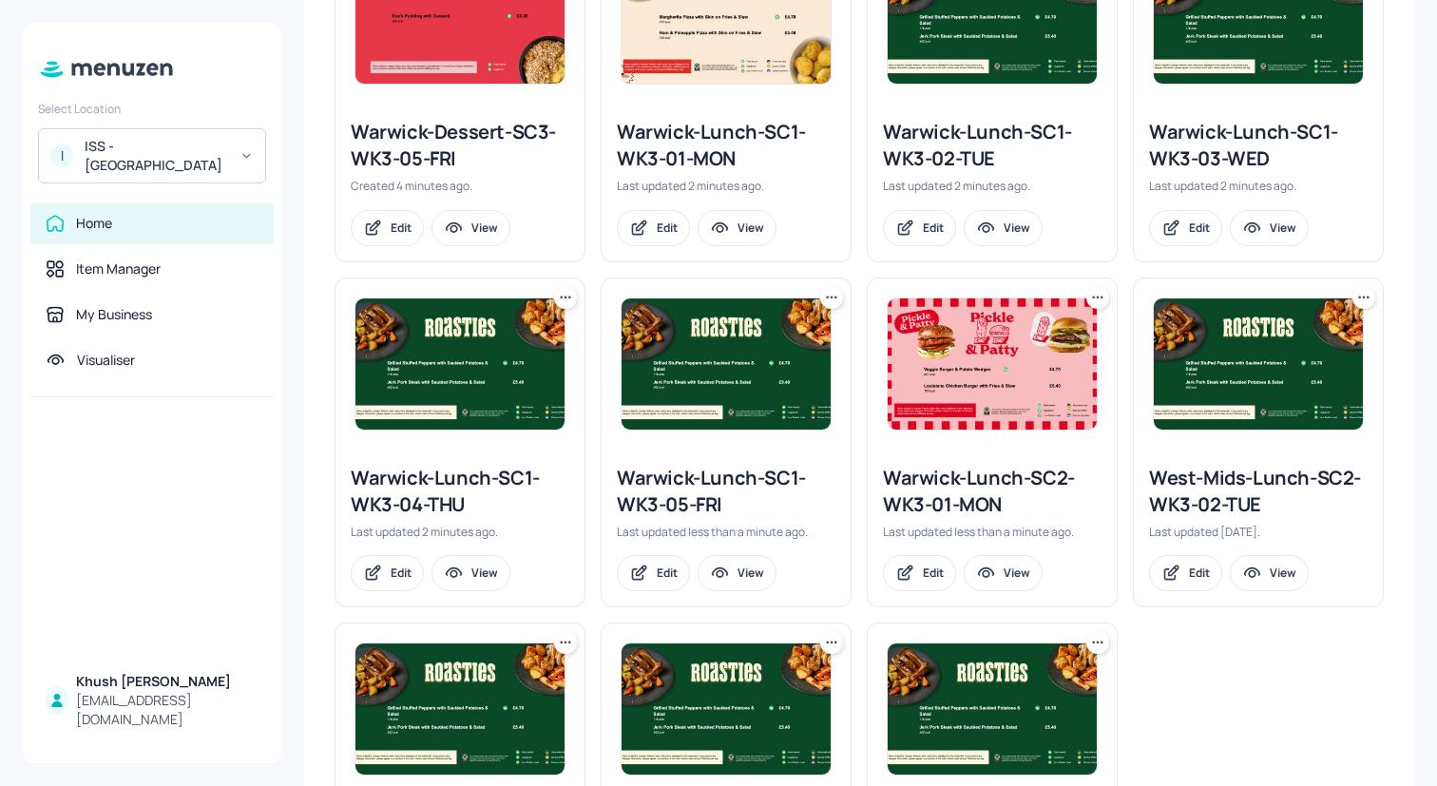
click at [1355, 292] on icon at bounding box center [1364, 297] width 19 height 19
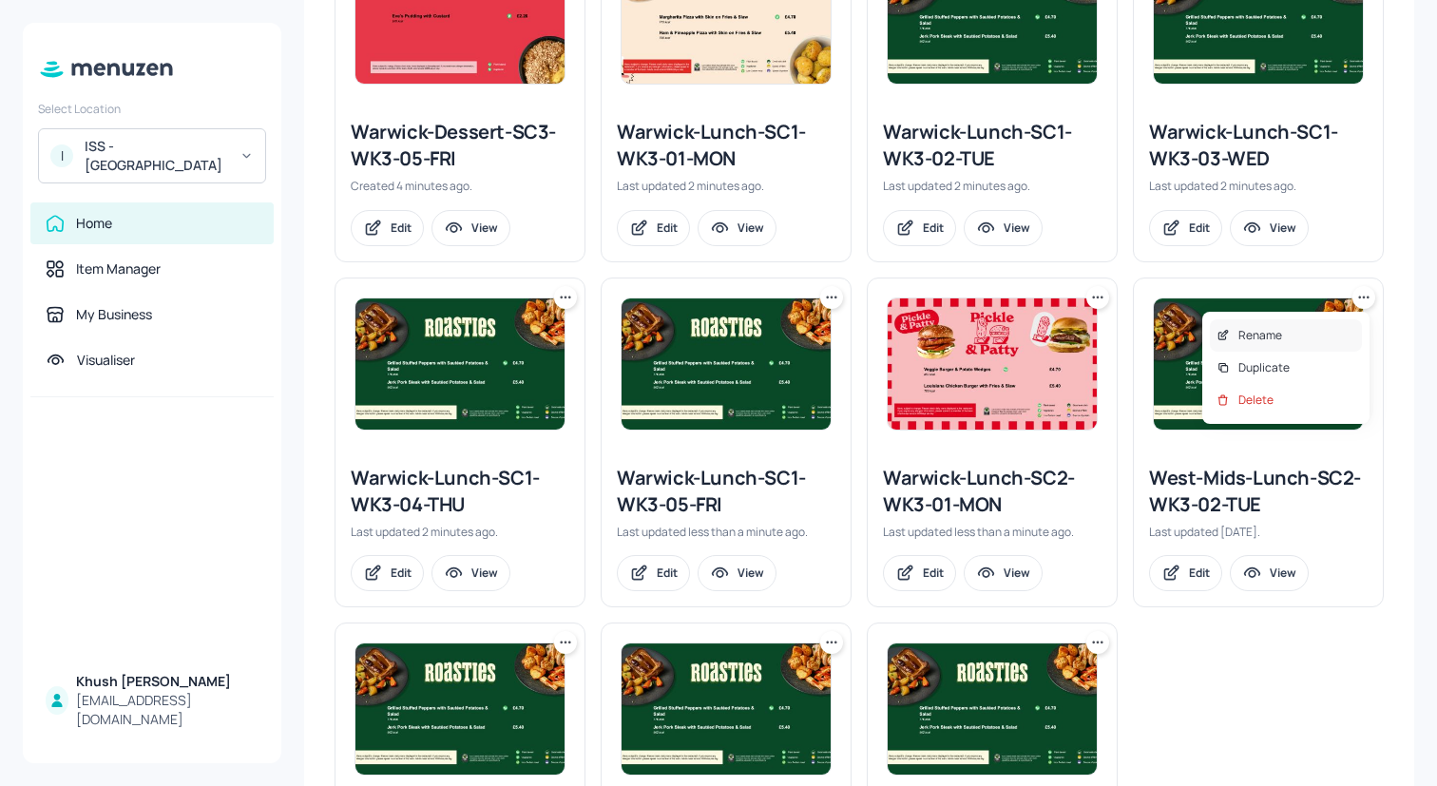
click at [1327, 326] on div "Rename" at bounding box center [1286, 335] width 152 height 32
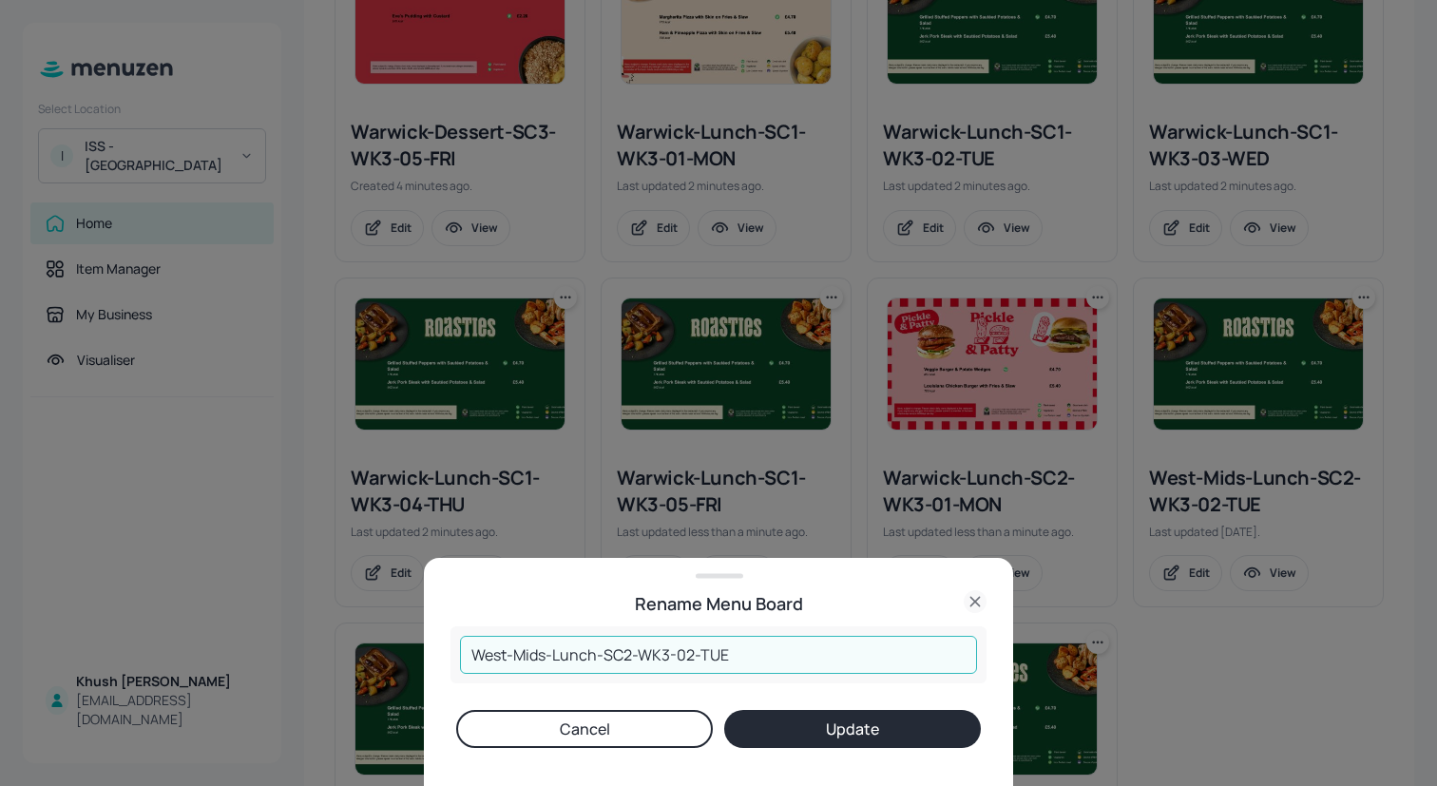
drag, startPoint x: 548, startPoint y: 660, endPoint x: 285, endPoint y: 660, distance: 262.4
click at [285, 660] on div "Rename Menu Board West-Mids-Lunch-SC2-WK3-02-TUE ​ Cancel Update" at bounding box center [718, 393] width 1437 height 786
paste input "arwick"
type input "Warwick-Lunch-SC2-WK3-02-TUE"
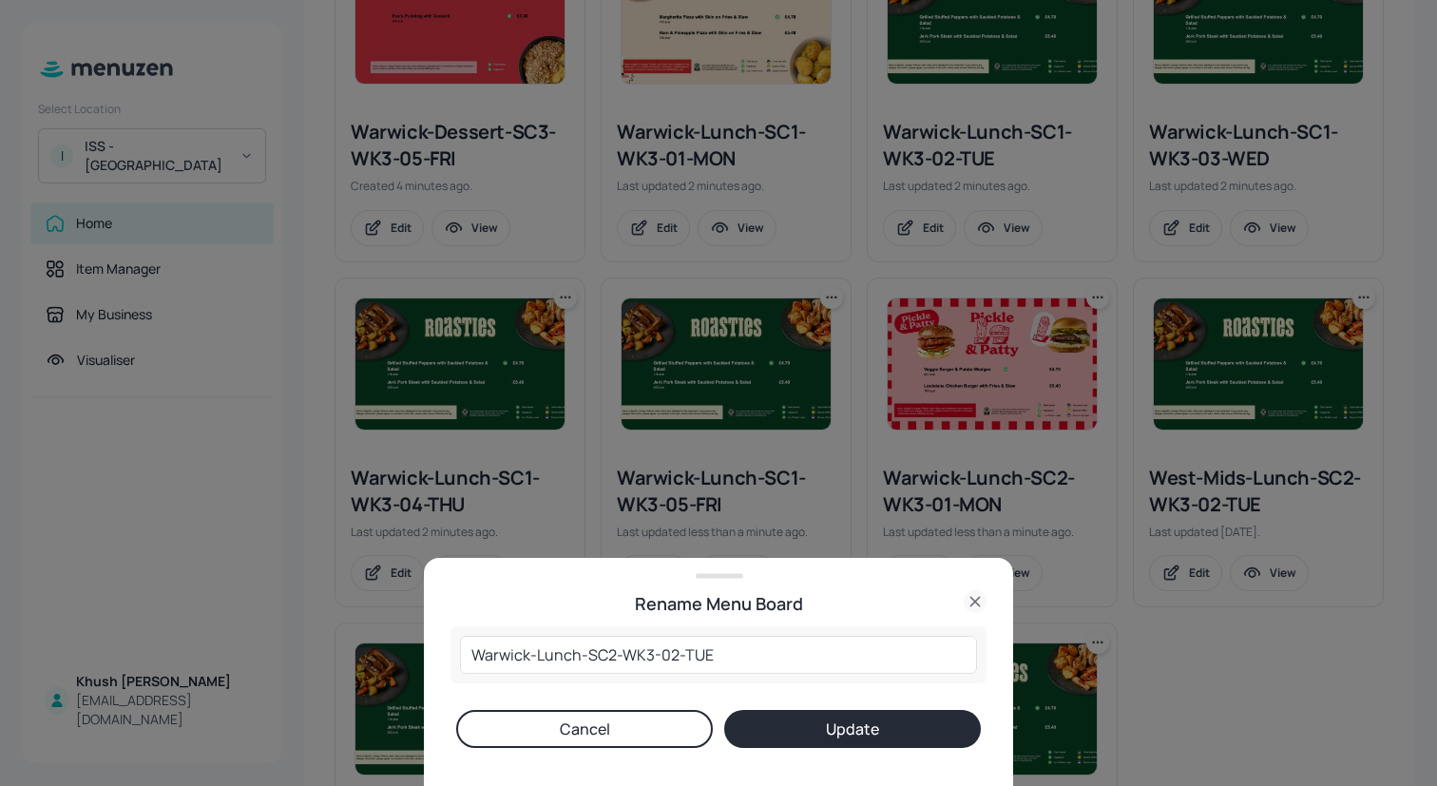
click at [740, 711] on button "Update" at bounding box center [852, 729] width 257 height 38
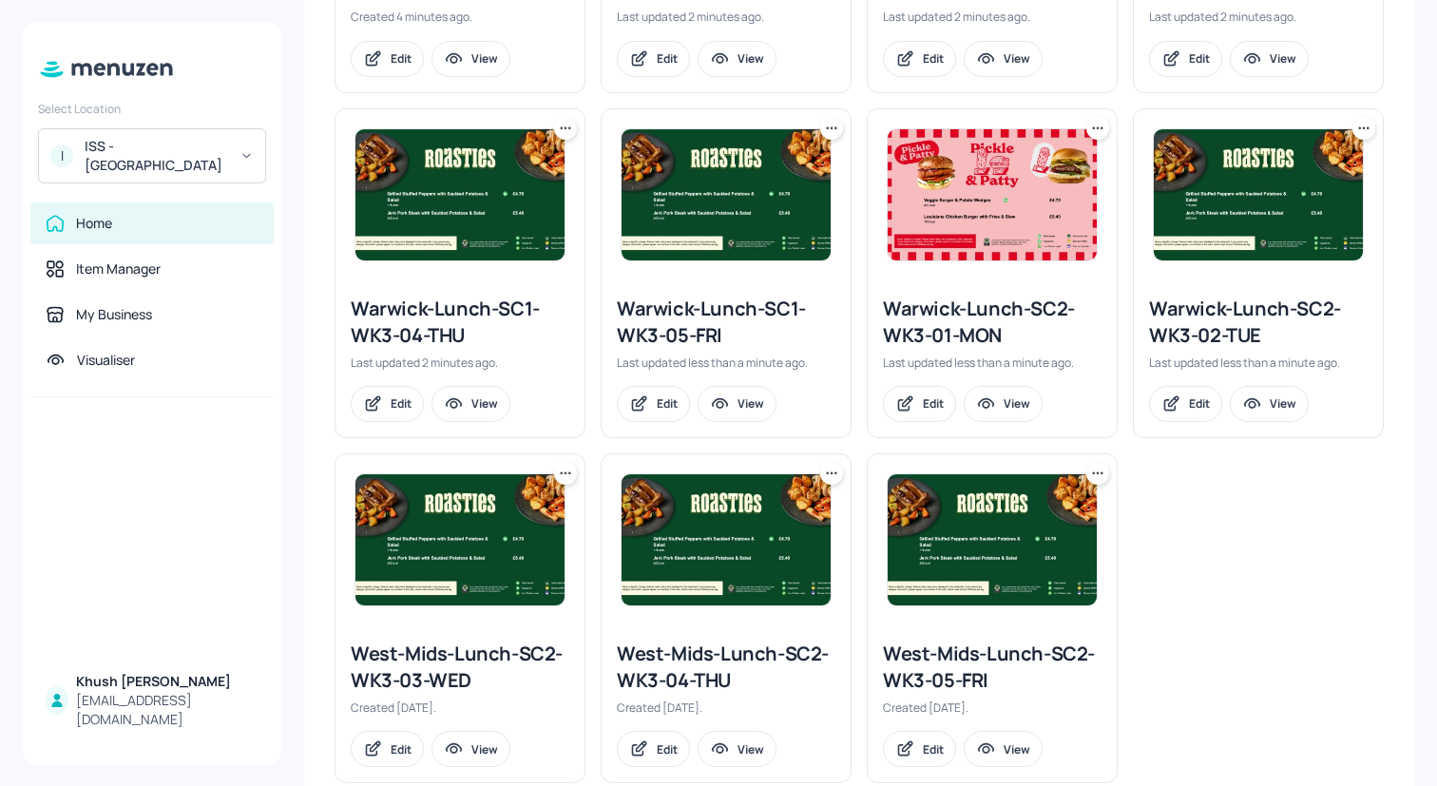
scroll to position [1165, 0]
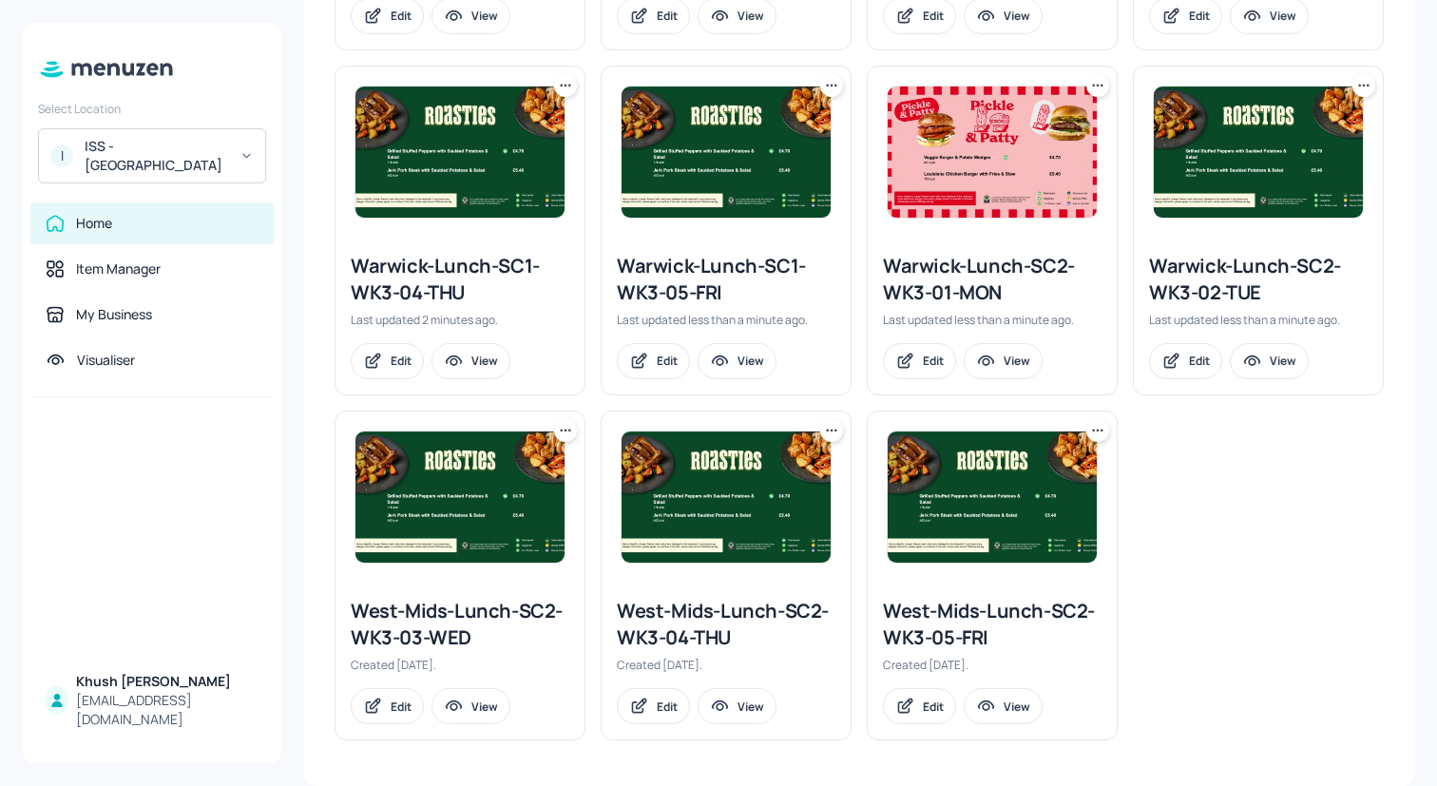
click at [556, 429] on icon at bounding box center [565, 430] width 19 height 19
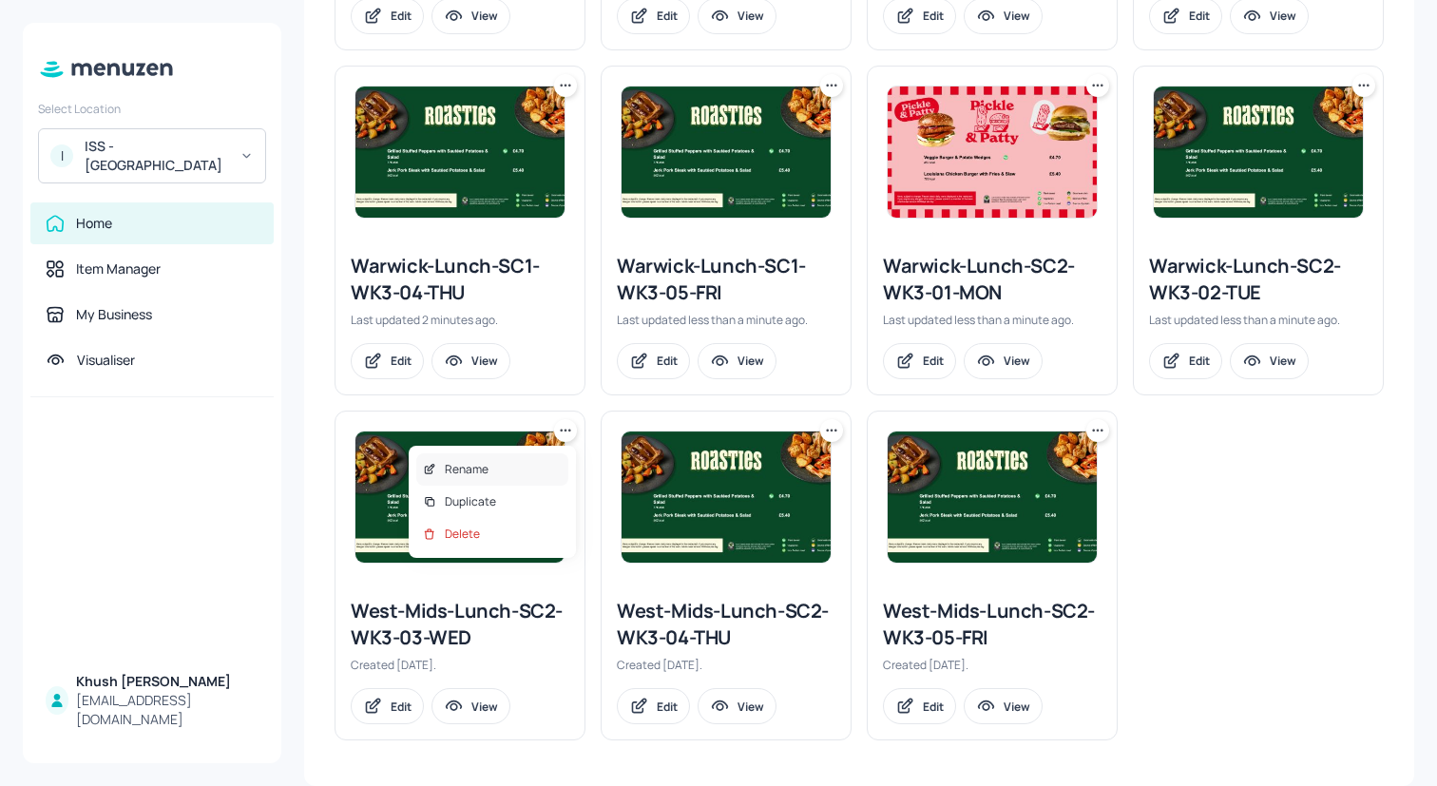
click at [550, 464] on div "Rename" at bounding box center [492, 469] width 152 height 32
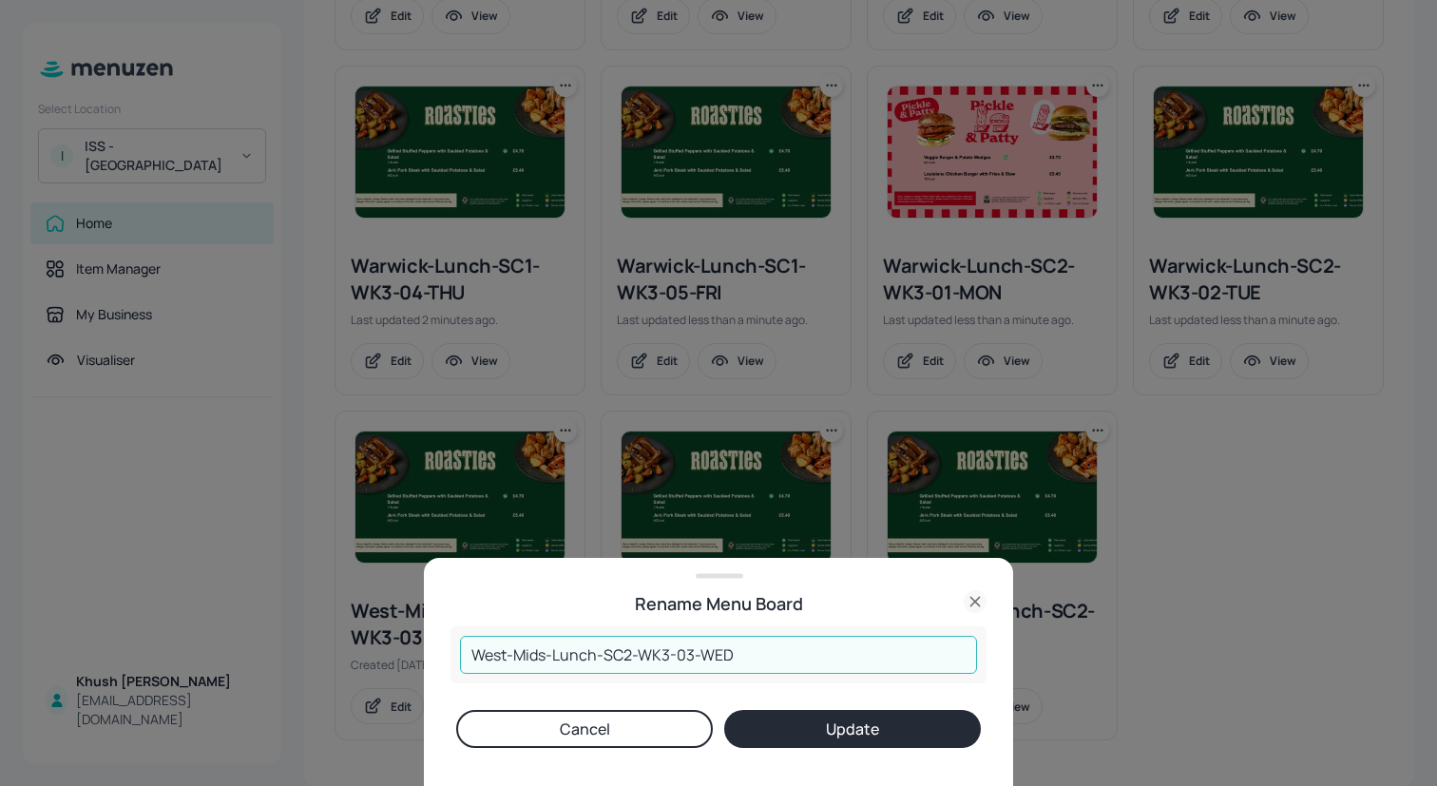
drag, startPoint x: 546, startPoint y: 655, endPoint x: 360, endPoint y: 655, distance: 185.4
click at [360, 655] on div "Rename Menu Board West-Mids-Lunch-SC2-WK3-03-WED ​ Cancel Update" at bounding box center [718, 393] width 1437 height 786
paste input "arwick"
type input "Warwick-Lunch-SC2-WK3-03-WED"
click at [857, 755] on div "Warwick-Lunch-SC2-WK3-03-WED ​ Cancel Update" at bounding box center [719, 706] width 536 height 160
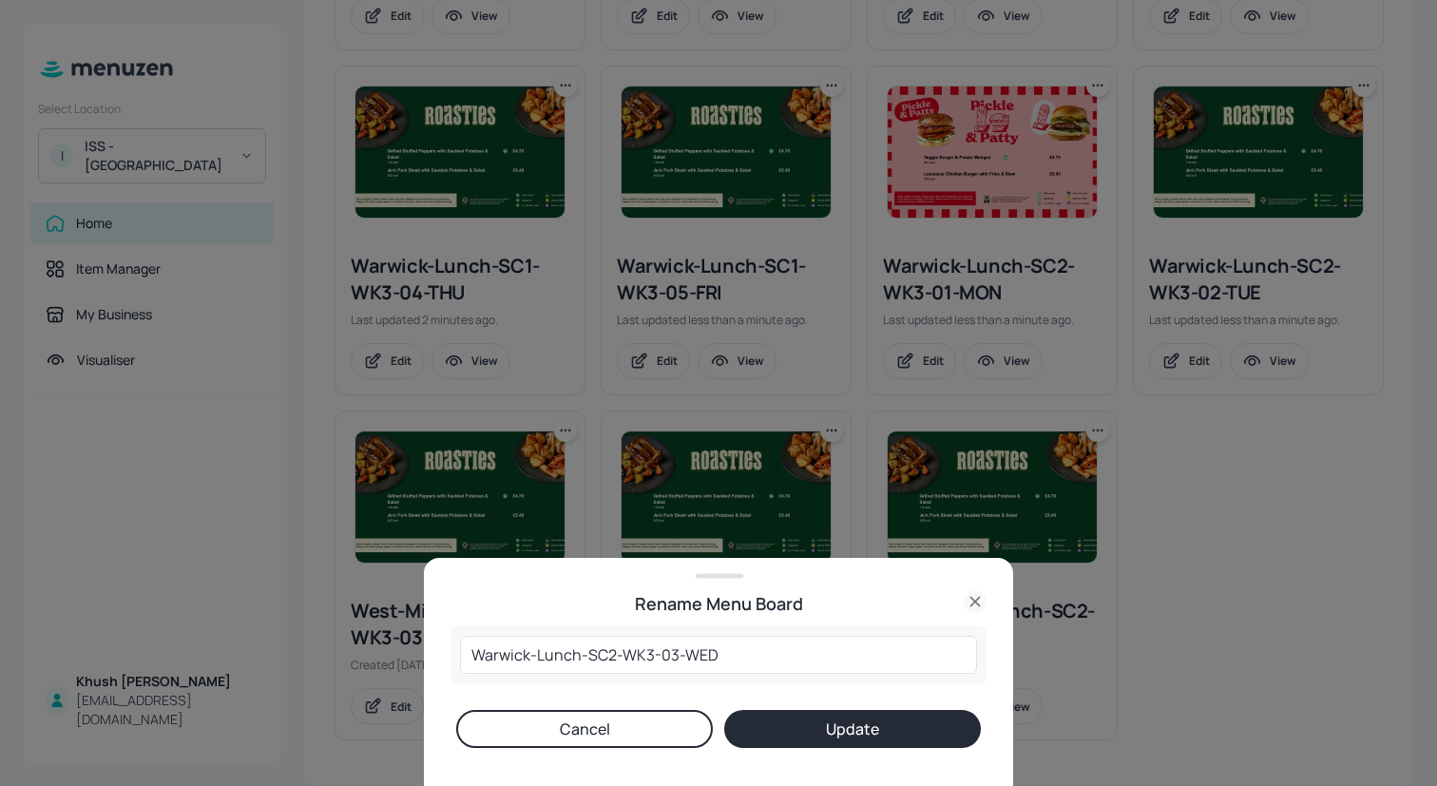
click at [857, 726] on button "Update" at bounding box center [852, 729] width 257 height 38
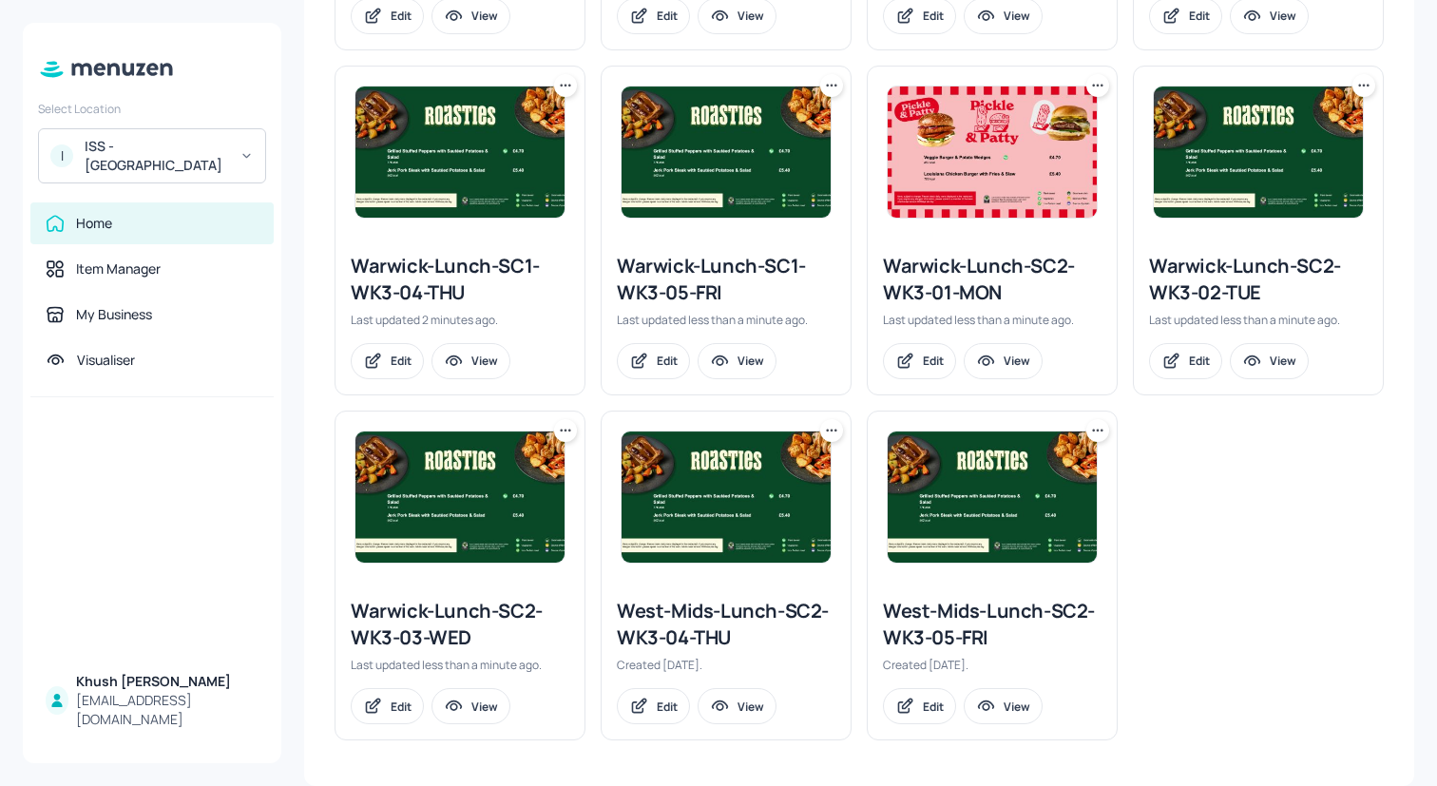
click at [833, 426] on icon at bounding box center [831, 430] width 19 height 19
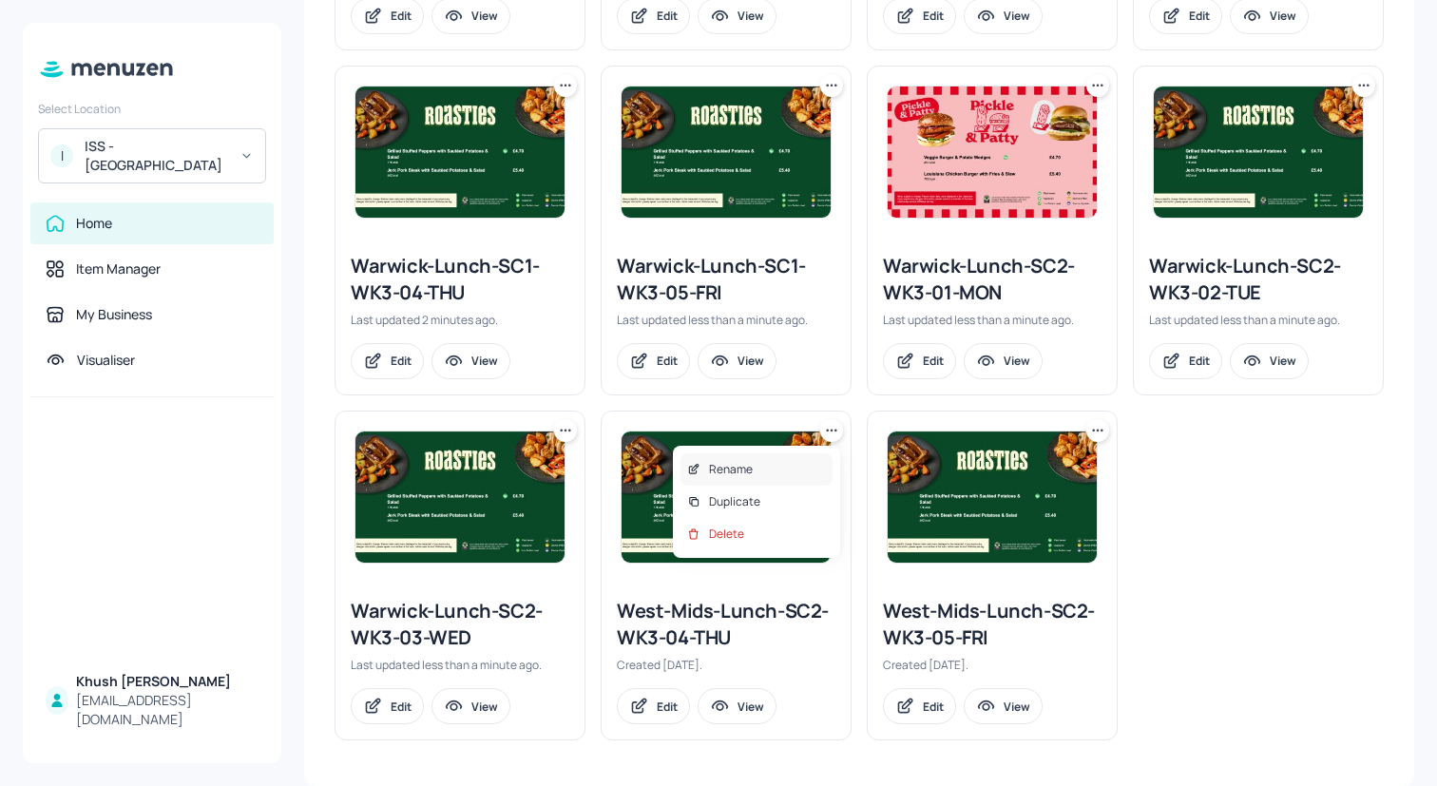
click at [827, 460] on div "Rename" at bounding box center [757, 469] width 152 height 32
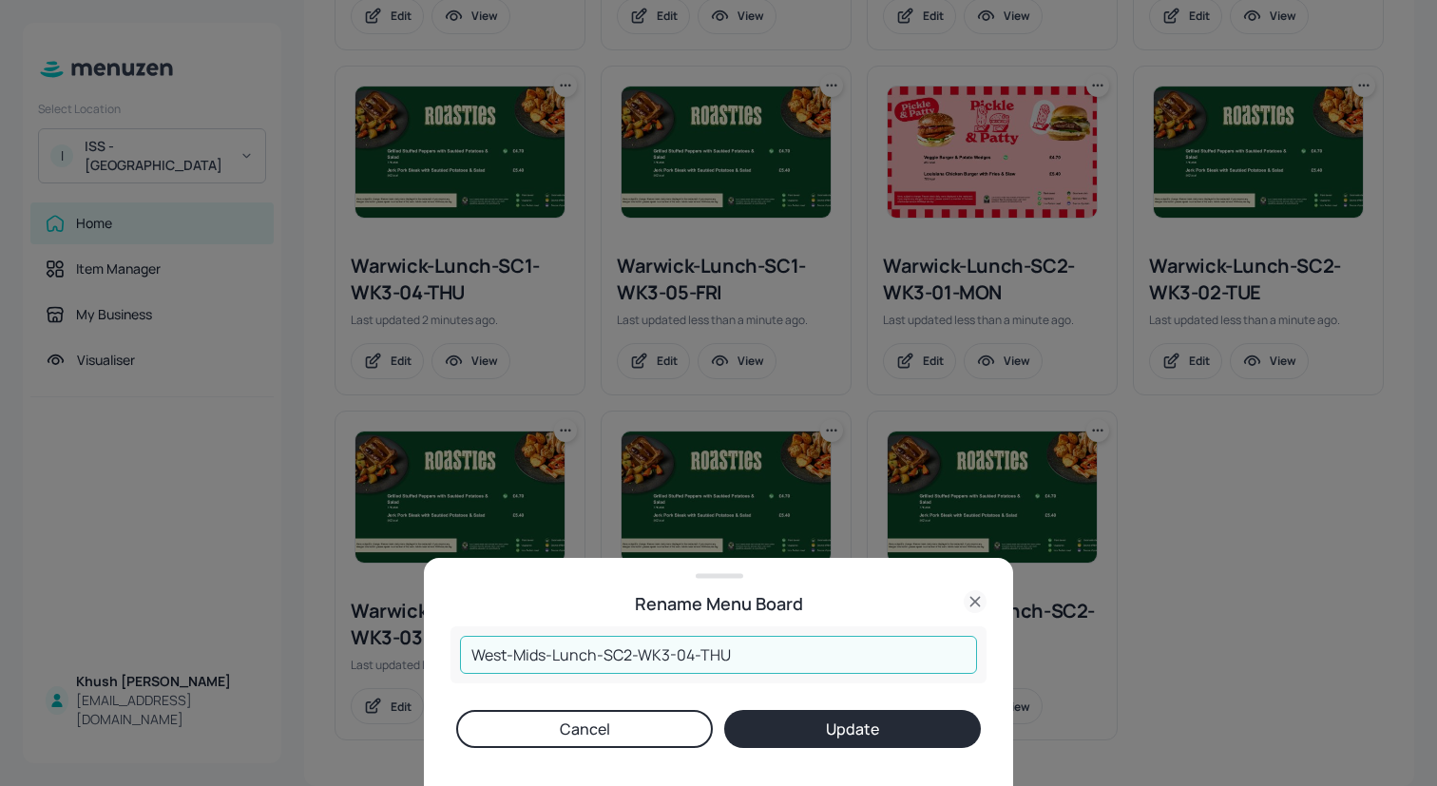
drag, startPoint x: 546, startPoint y: 655, endPoint x: 398, endPoint y: 655, distance: 147.3
click at [398, 655] on div "Rename Menu Board West-Mids-Lunch-SC2-WK3-04-THU ​ Cancel Update" at bounding box center [718, 393] width 1437 height 786
paste input "arwick"
type input "Warwick-Lunch-SC2-WK3-04-THU"
click at [829, 737] on button "Update" at bounding box center [852, 729] width 257 height 38
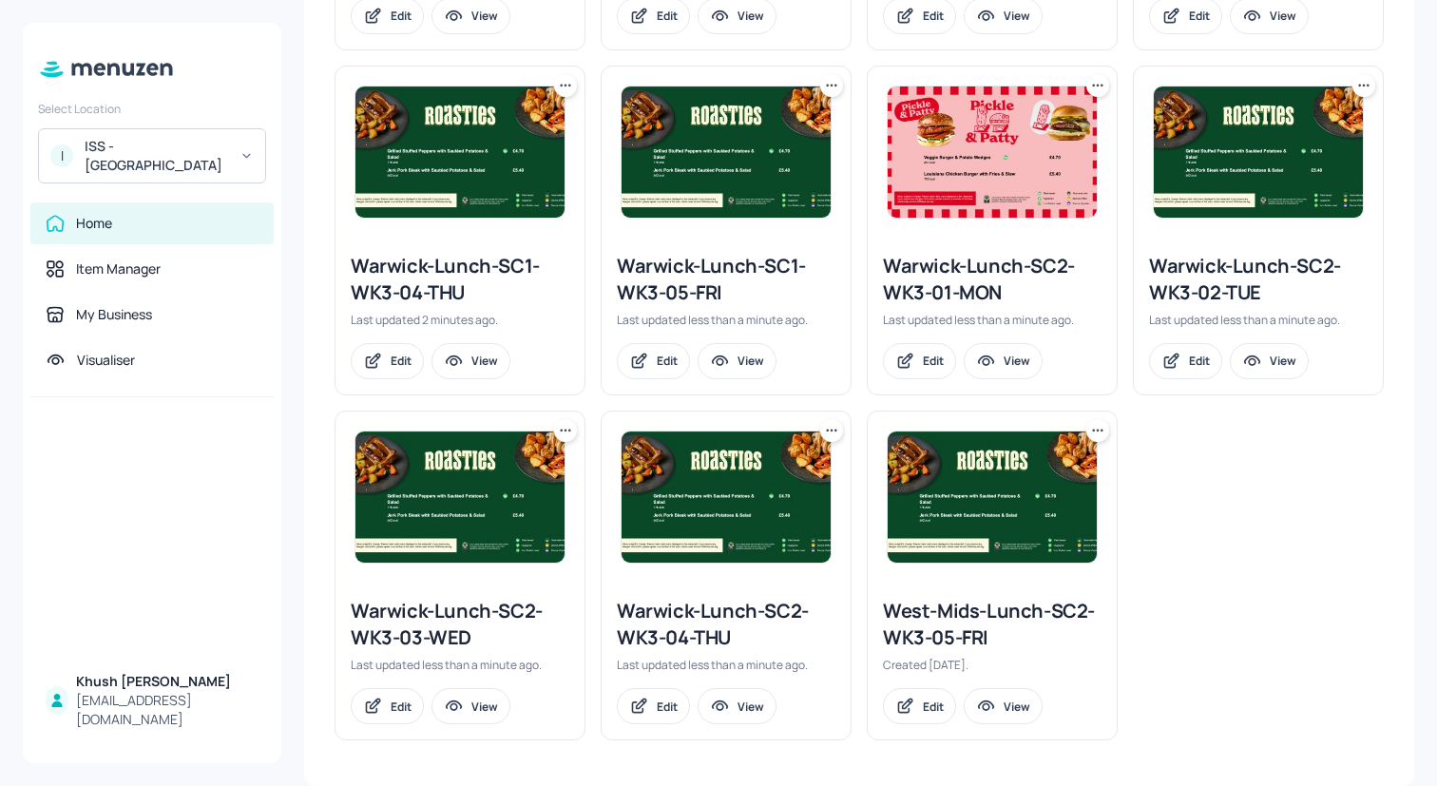
click at [1096, 428] on icon at bounding box center [1097, 430] width 19 height 19
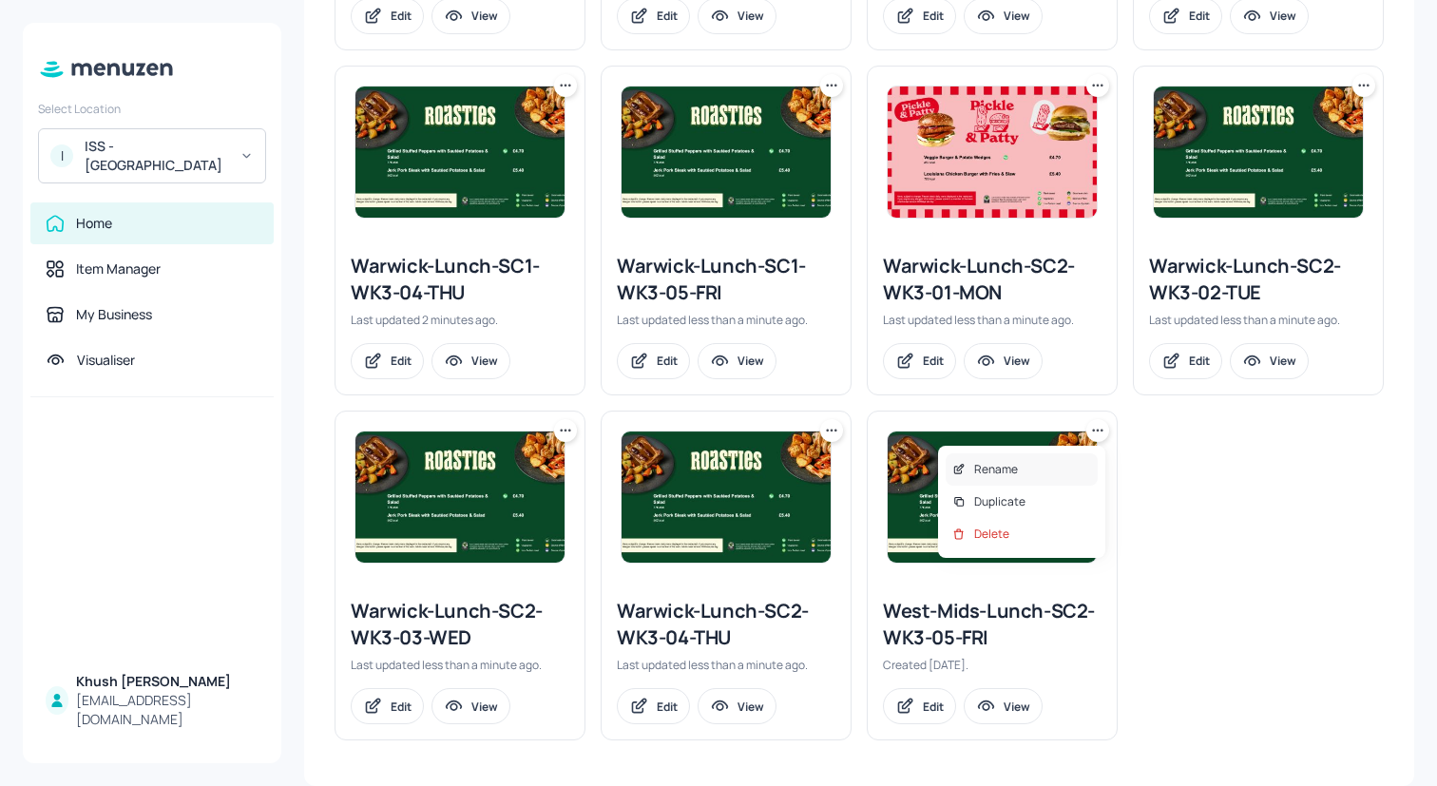
click at [1048, 467] on div "Rename" at bounding box center [1022, 469] width 152 height 32
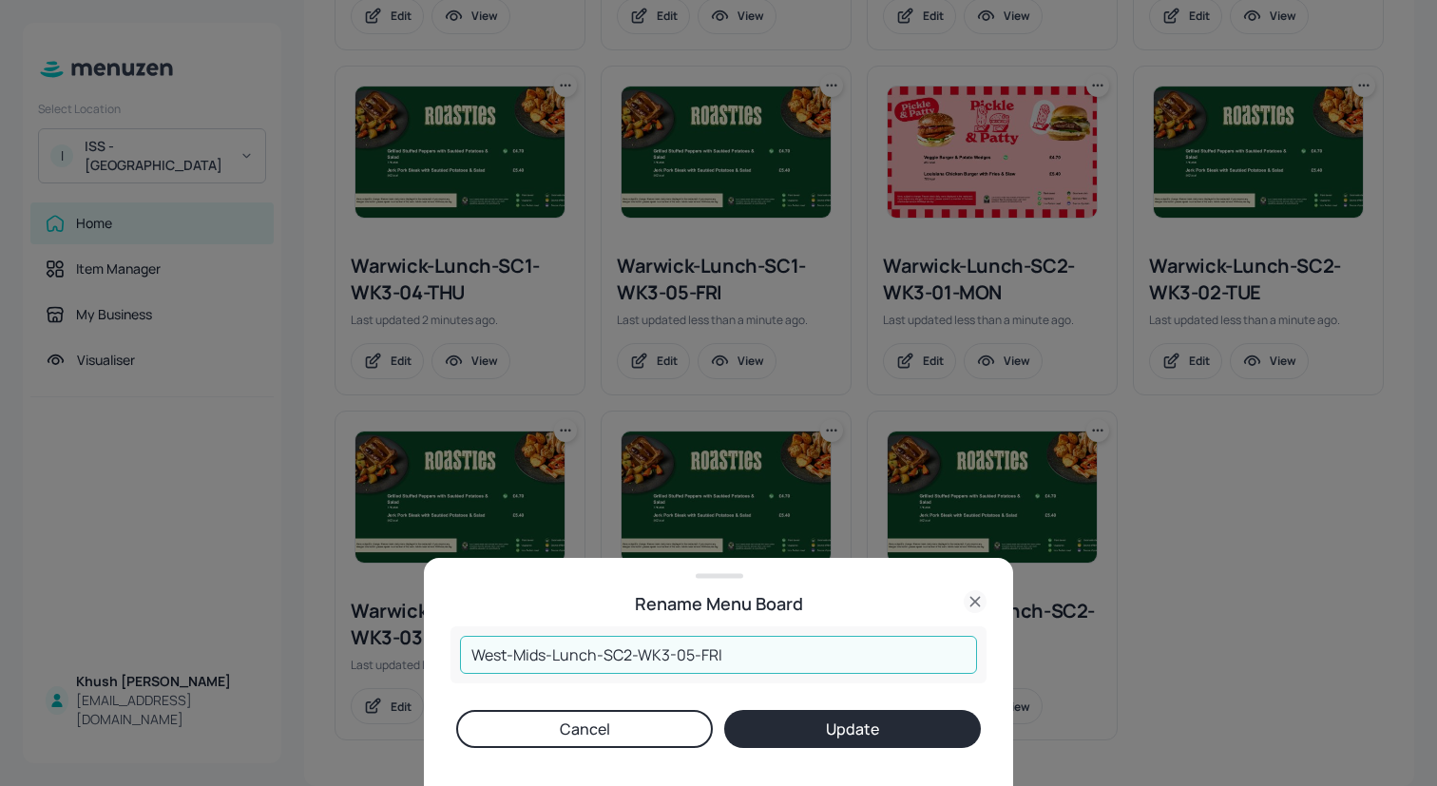
drag, startPoint x: 546, startPoint y: 654, endPoint x: 413, endPoint y: 650, distance: 133.1
click at [413, 650] on div "Rename Menu Board West-Mids-Lunch-SC2-WK3-05-FRI ​ Cancel Update" at bounding box center [718, 393] width 1437 height 786
paste input "arwick"
type input "Warwick-Lunch-SC2-WK3-05-FRI"
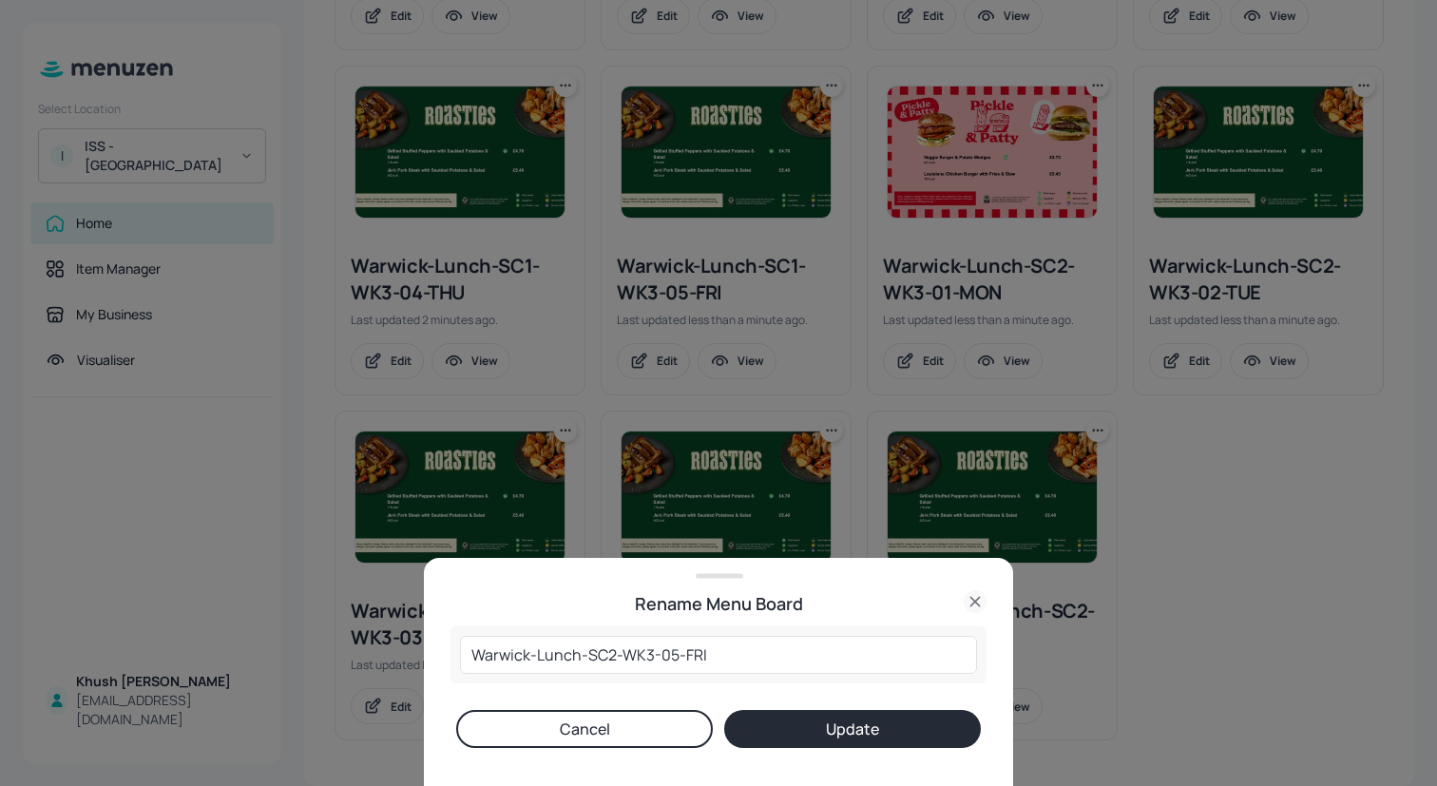
click at [835, 719] on button "Update" at bounding box center [852, 729] width 257 height 38
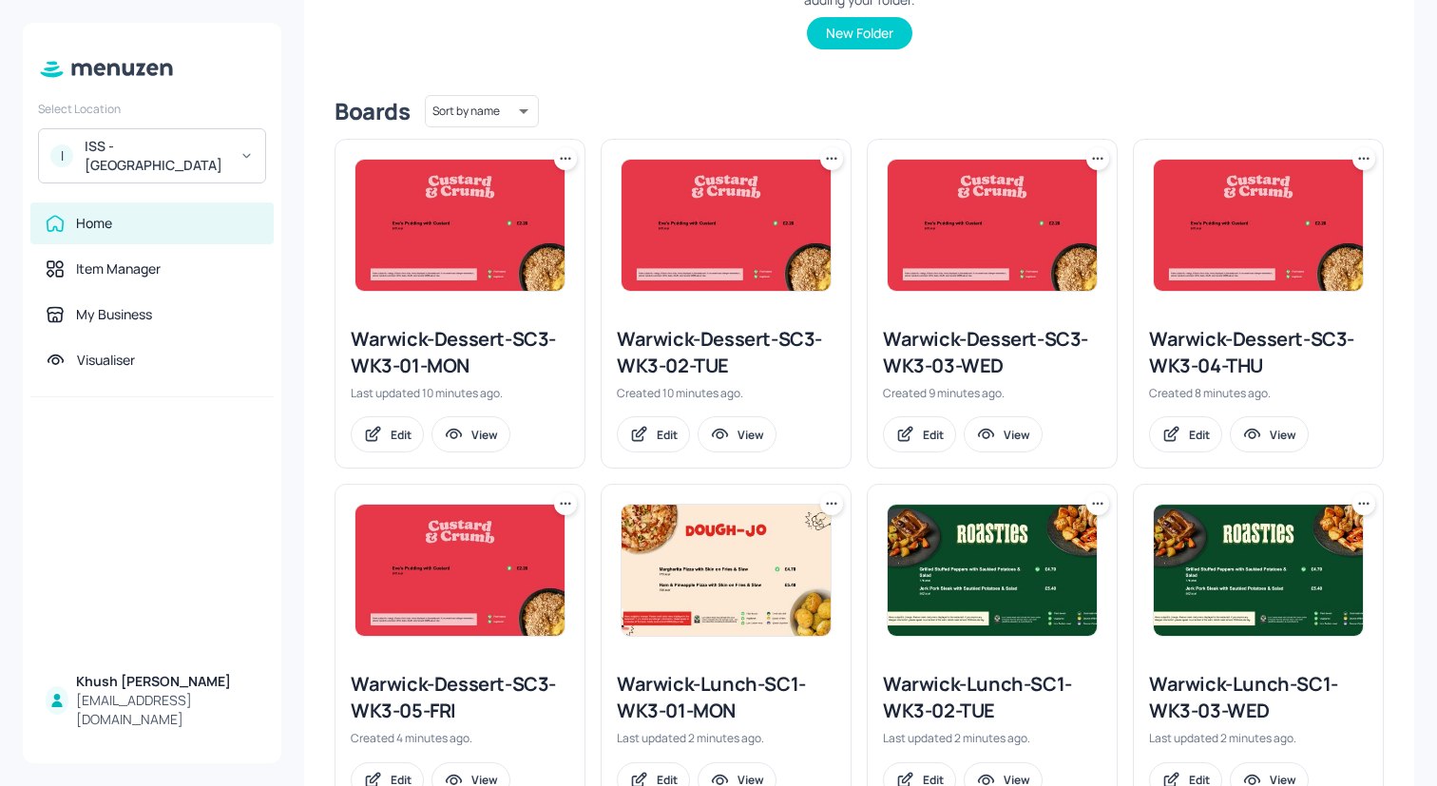
scroll to position [0, 0]
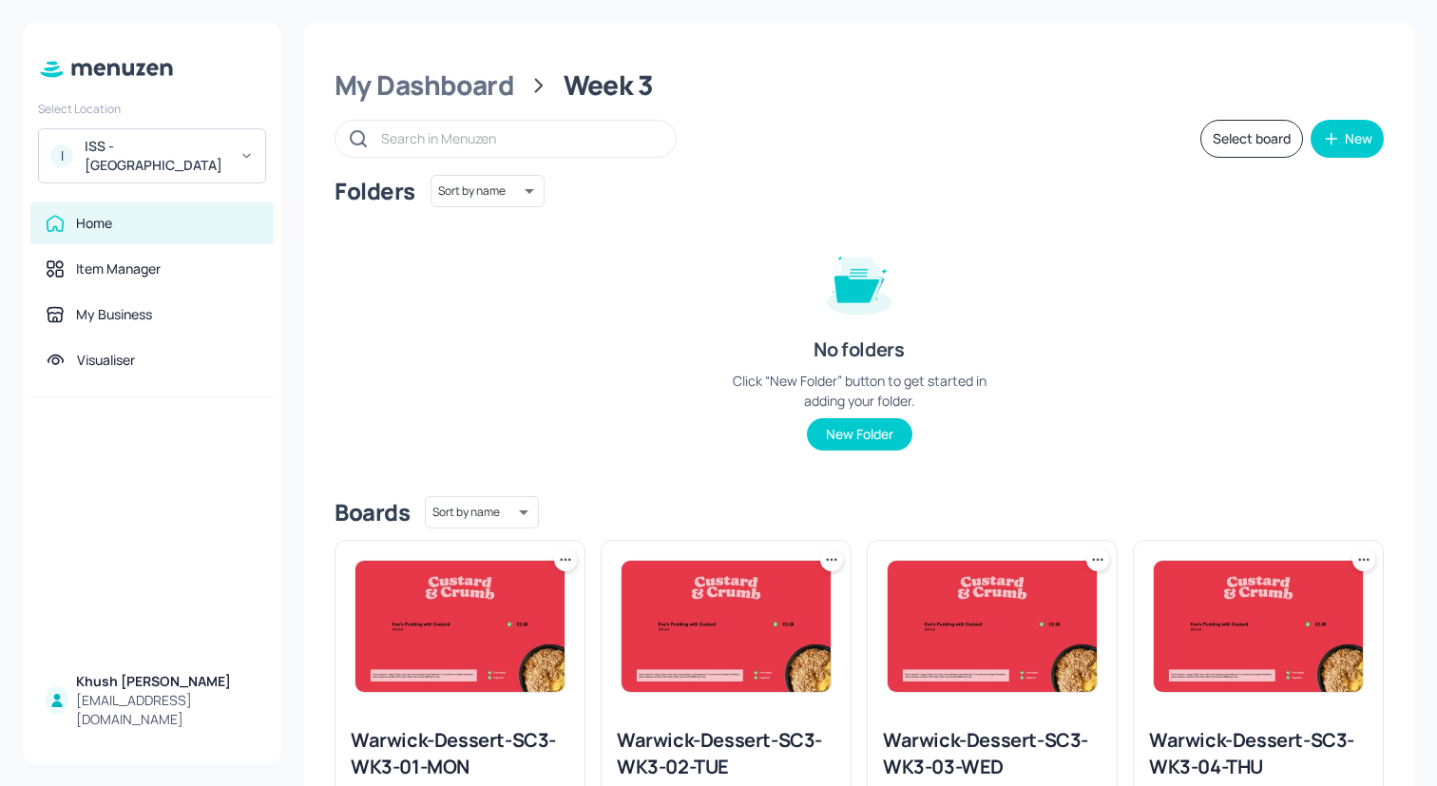
click at [1243, 152] on button "Select board" at bounding box center [1252, 139] width 103 height 38
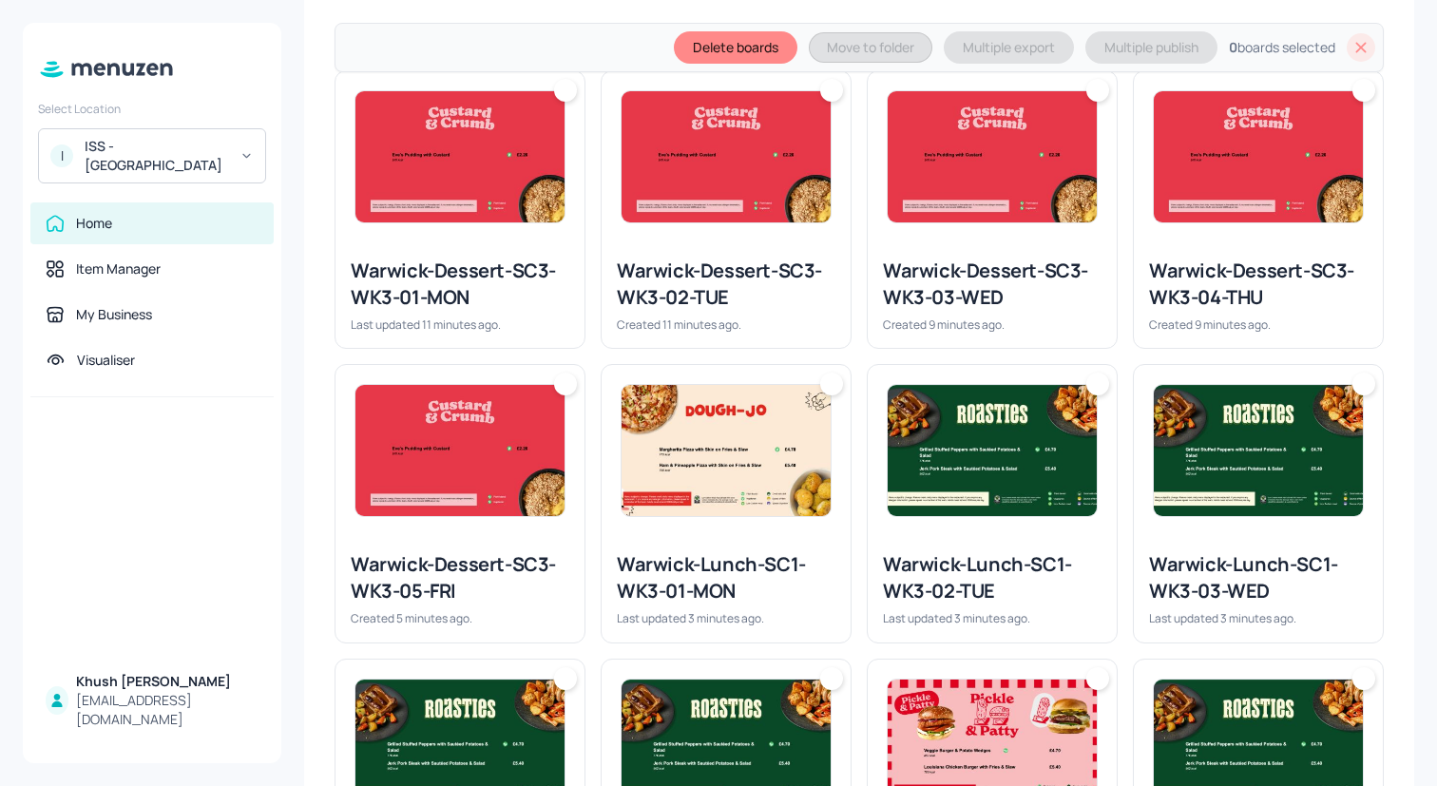
scroll to position [574, 0]
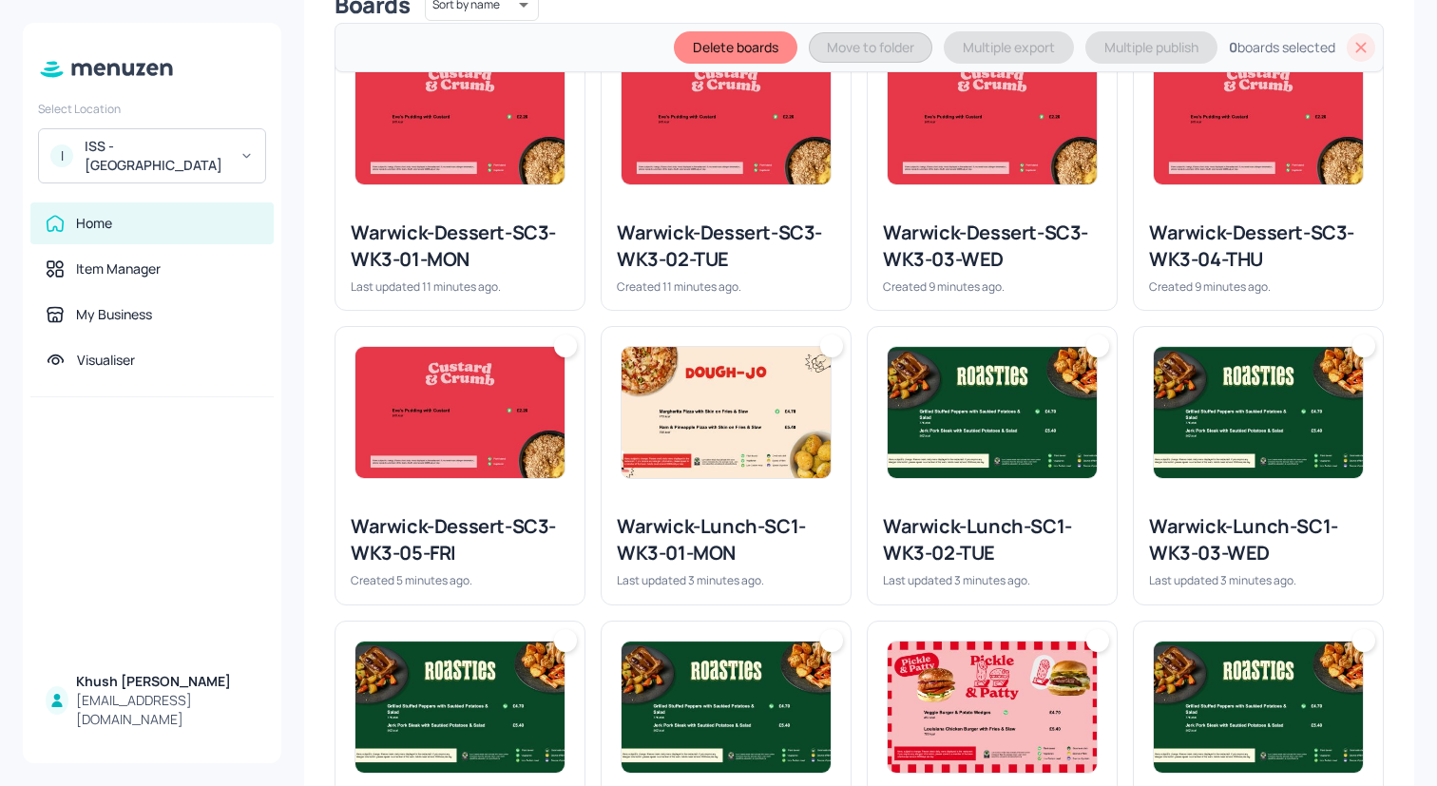
click at [556, 260] on div "Warwick-Dessert-SC3-WK3-01-MON" at bounding box center [460, 246] width 219 height 53
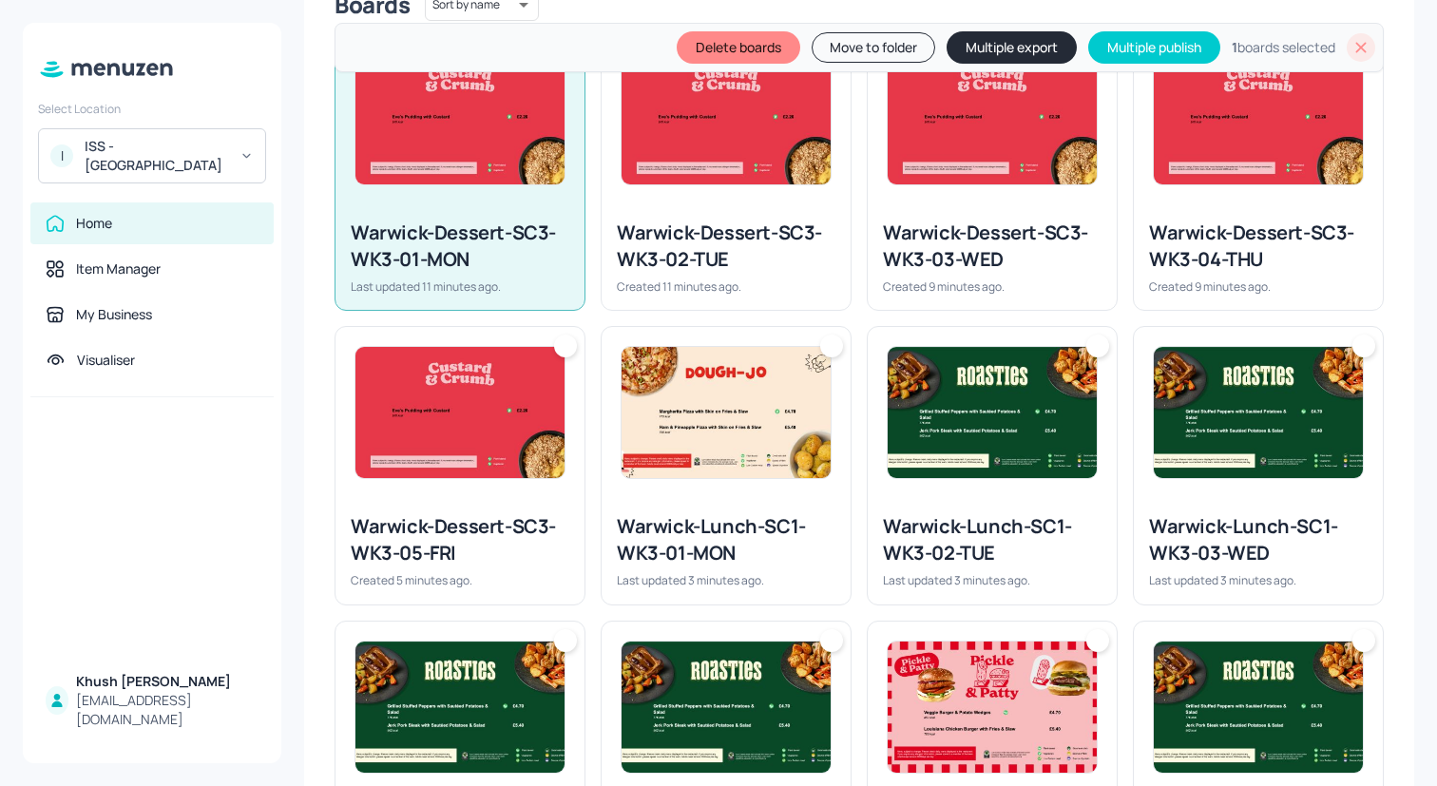
drag, startPoint x: 710, startPoint y: 260, endPoint x: 710, endPoint y: 271, distance: 11.4
click at [710, 260] on div "Warwick-Dessert-SC3-WK3-02-TUE" at bounding box center [726, 246] width 219 height 53
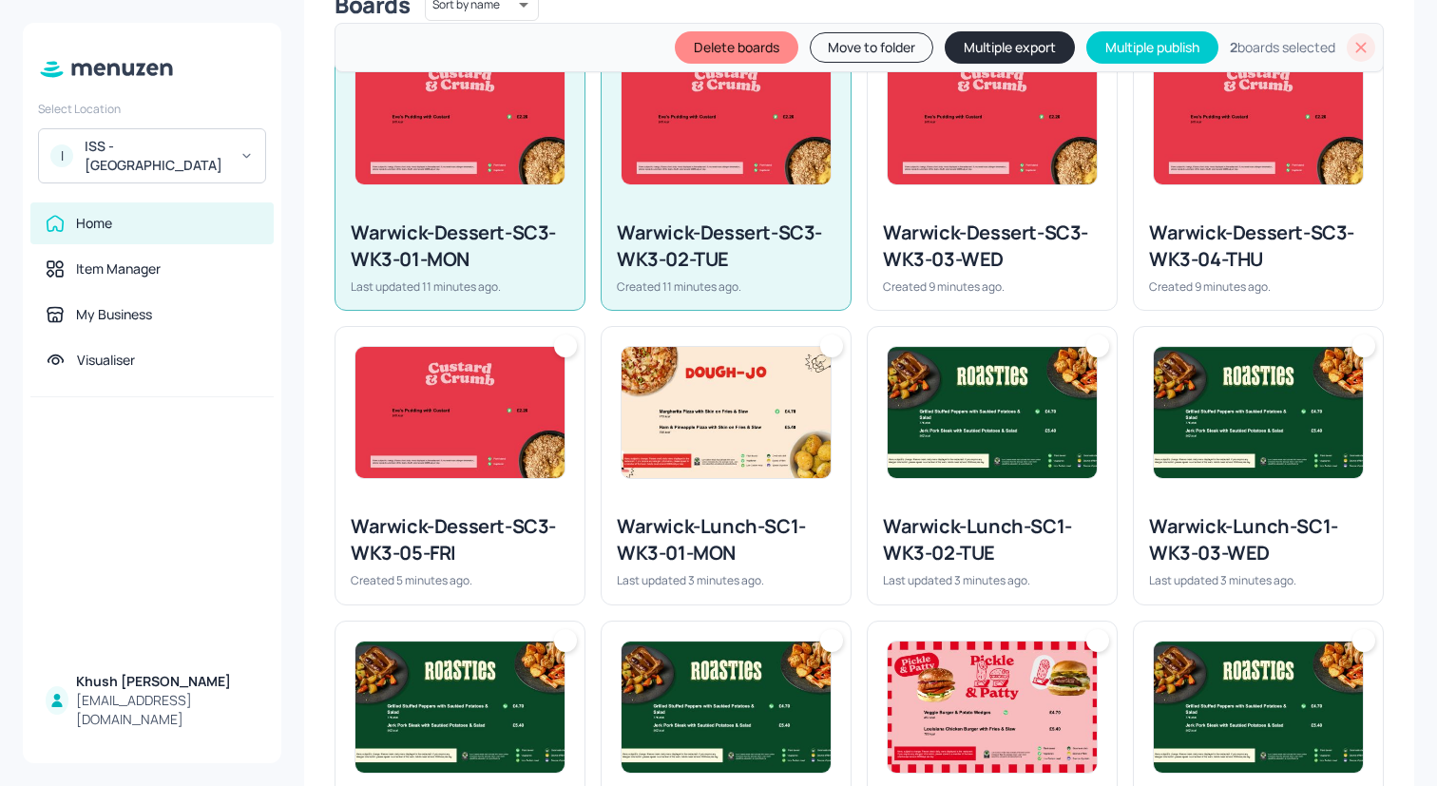
click at [710, 423] on img at bounding box center [726, 412] width 209 height 131
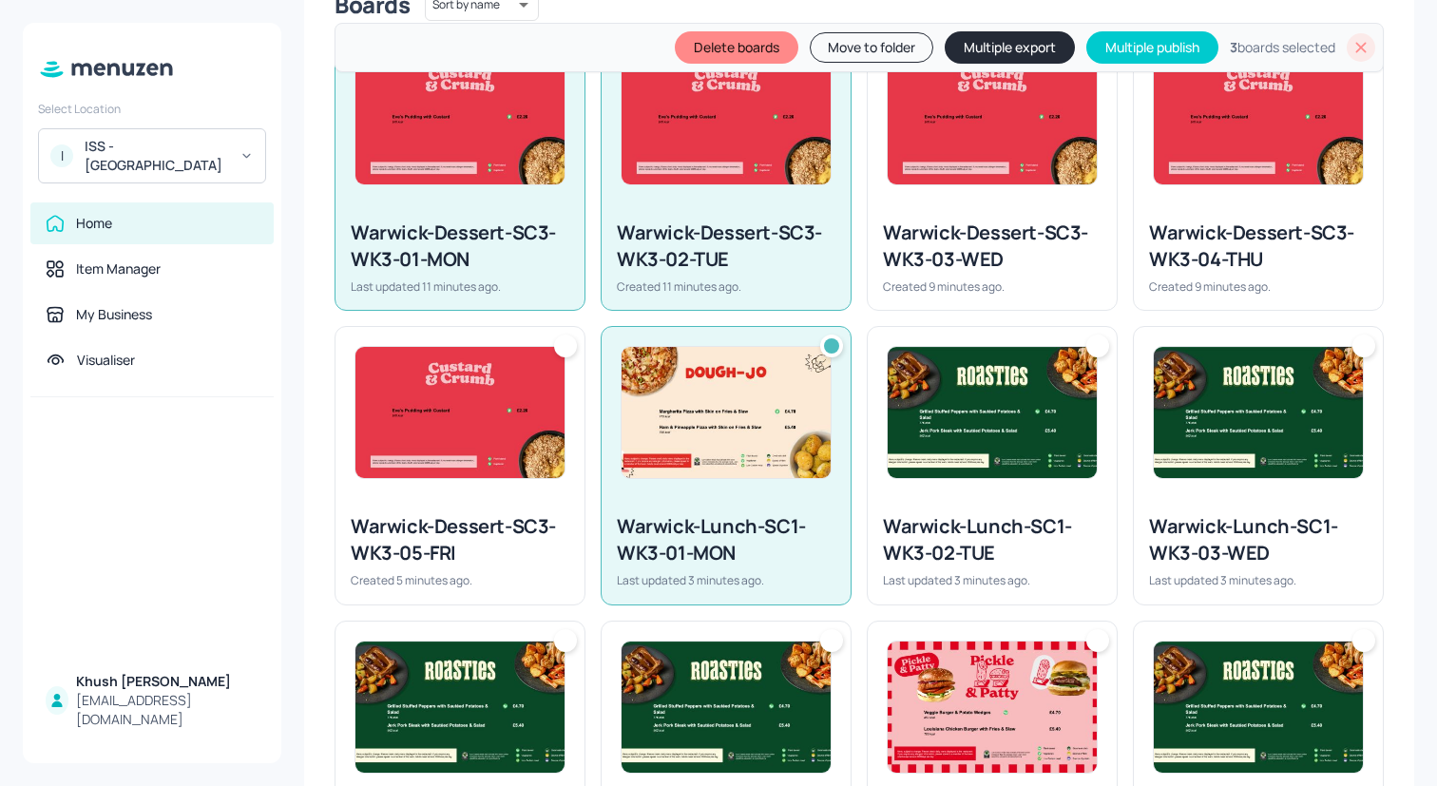
click at [481, 422] on img at bounding box center [460, 412] width 209 height 131
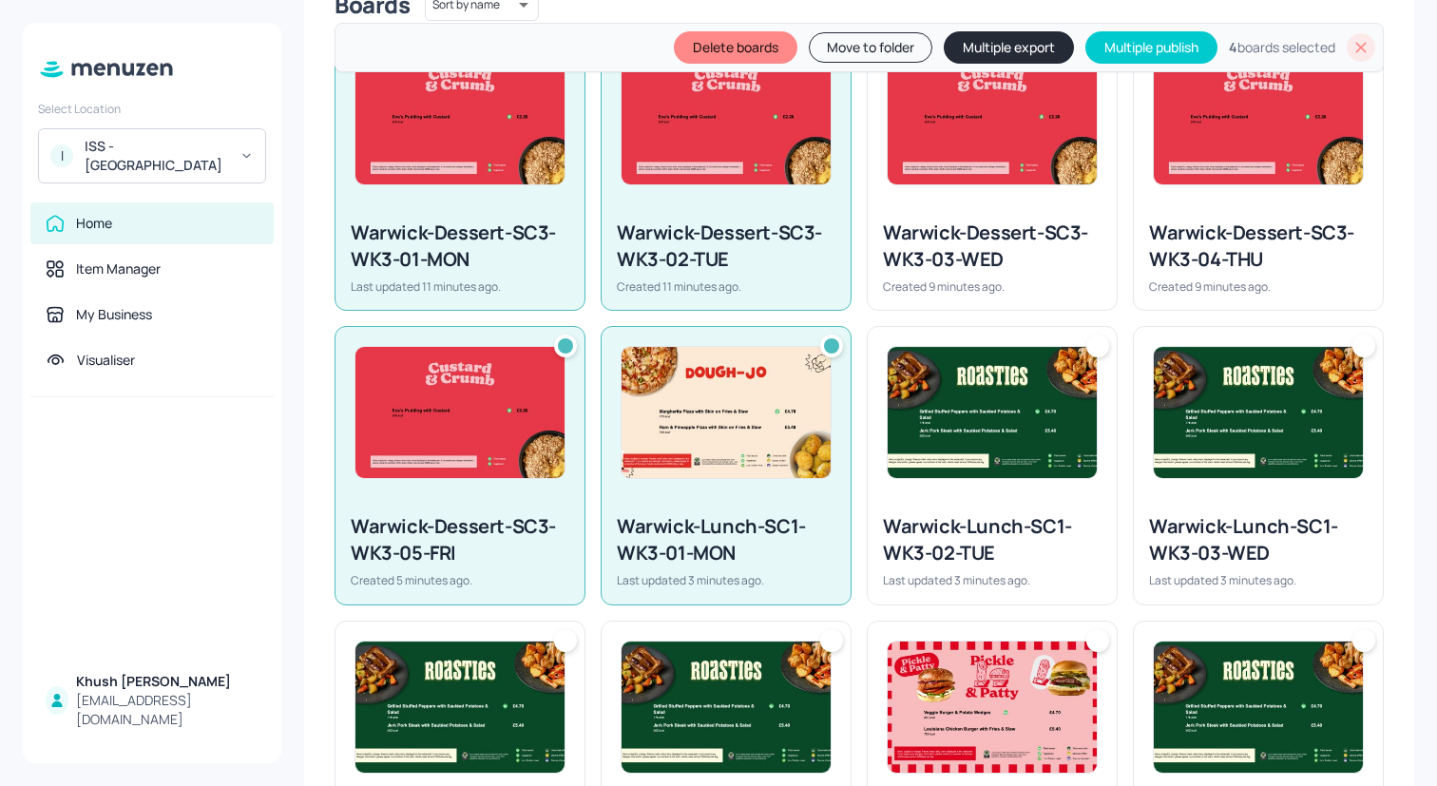
click at [1010, 420] on img at bounding box center [992, 412] width 209 height 131
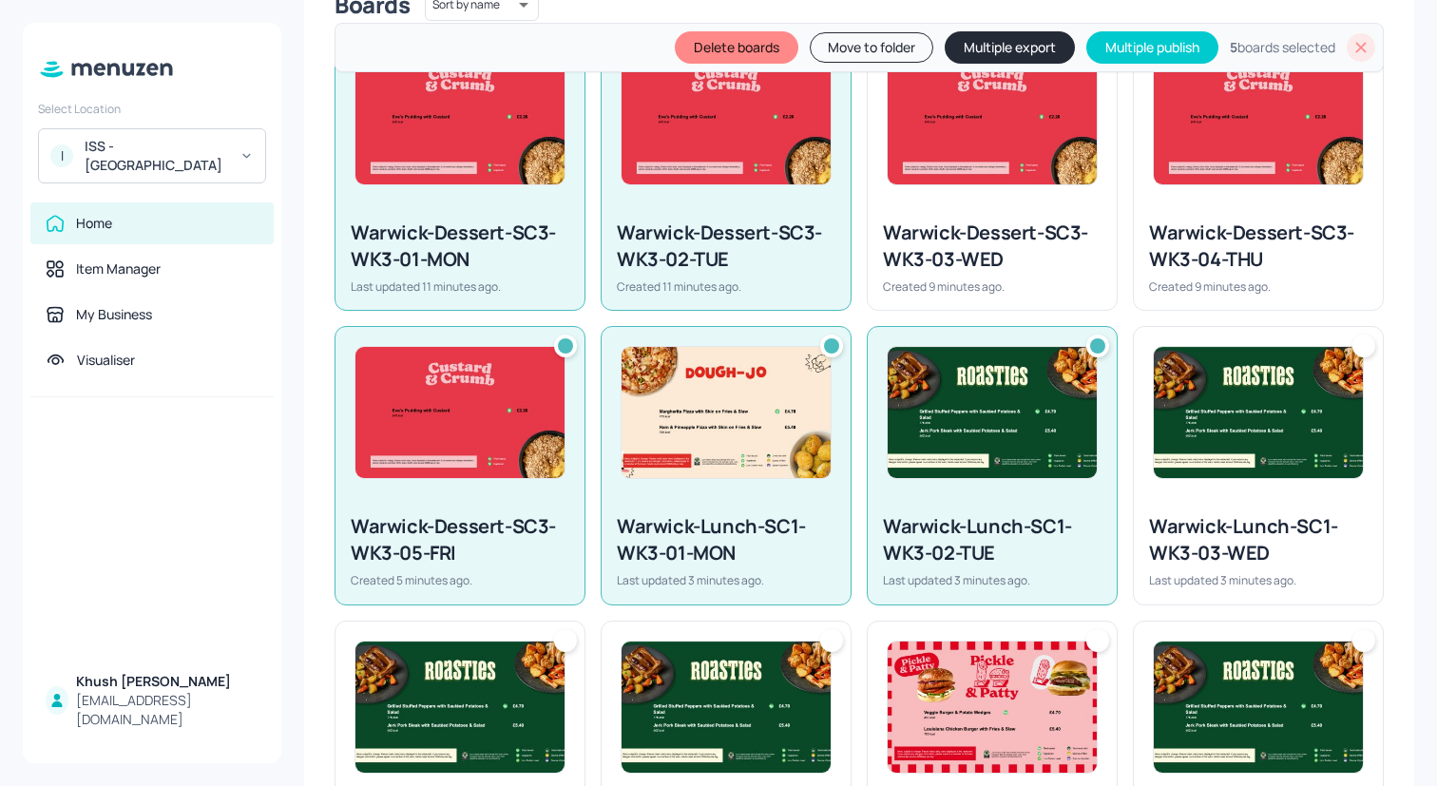
click at [1155, 417] on img at bounding box center [1258, 412] width 209 height 131
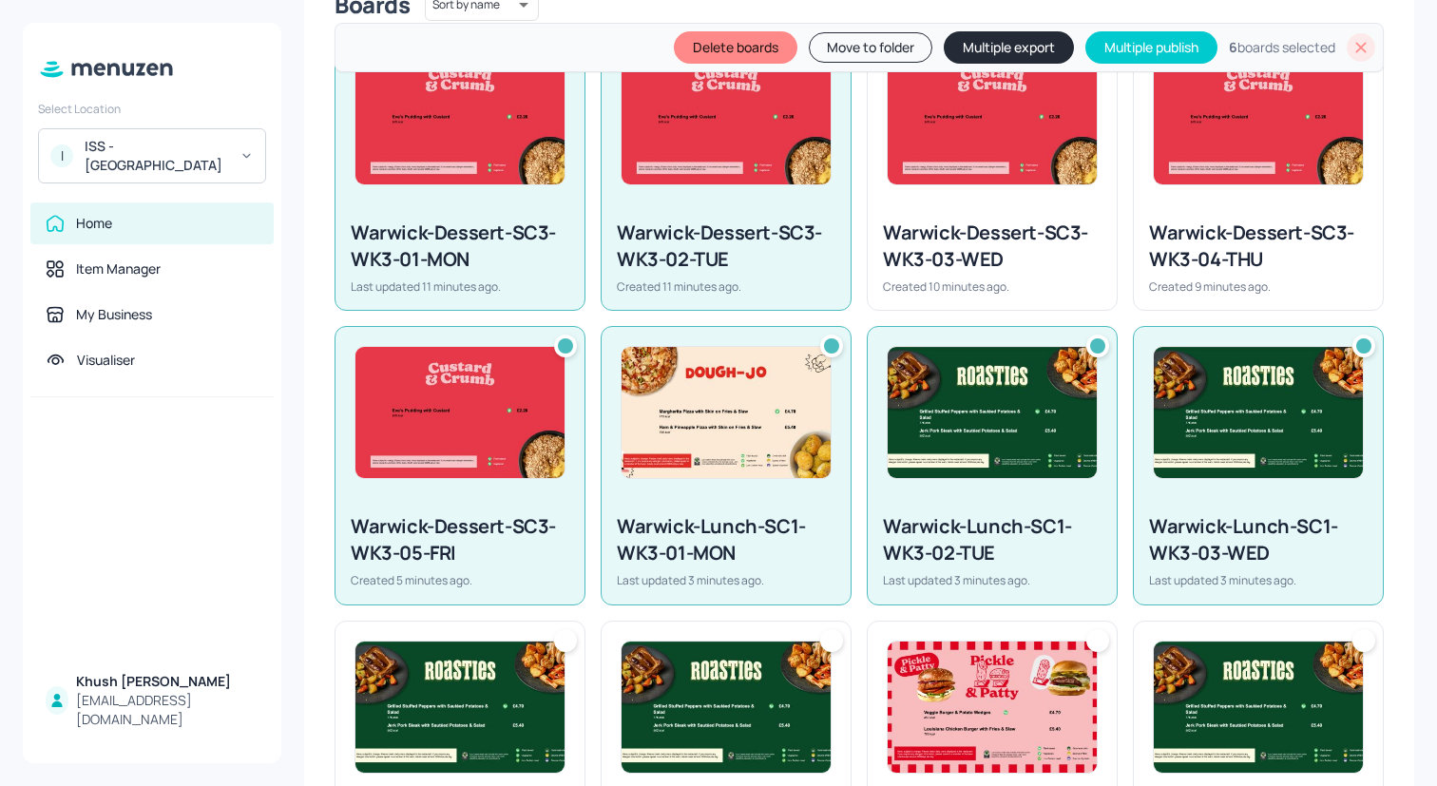
click at [1136, 222] on div "Warwick-Dessert-SC3-WK3-04-THU Created 9 minutes ago." at bounding box center [1258, 257] width 249 height 106
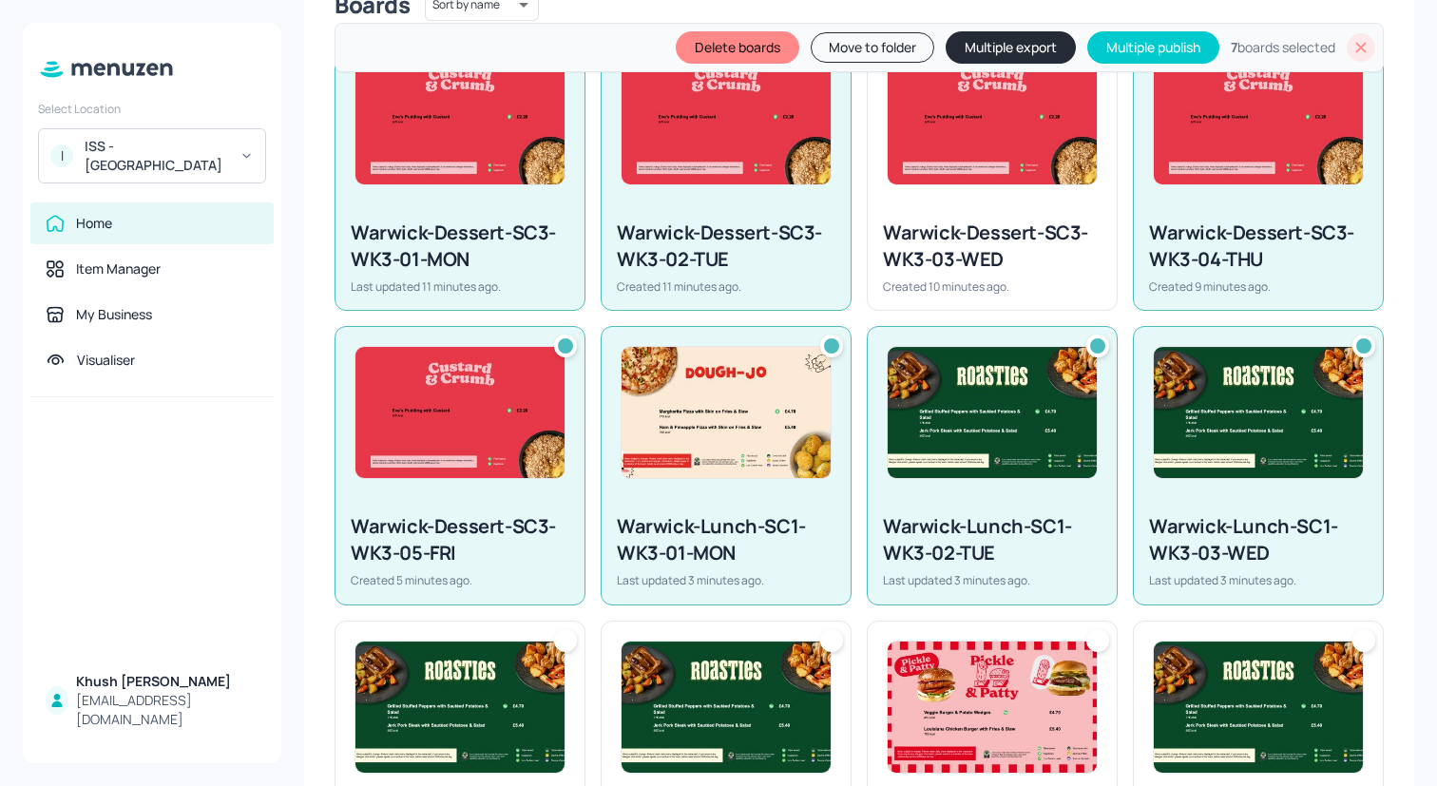
click at [1038, 235] on div "Warwick-Dessert-SC3-WK3-03-WED" at bounding box center [992, 246] width 219 height 53
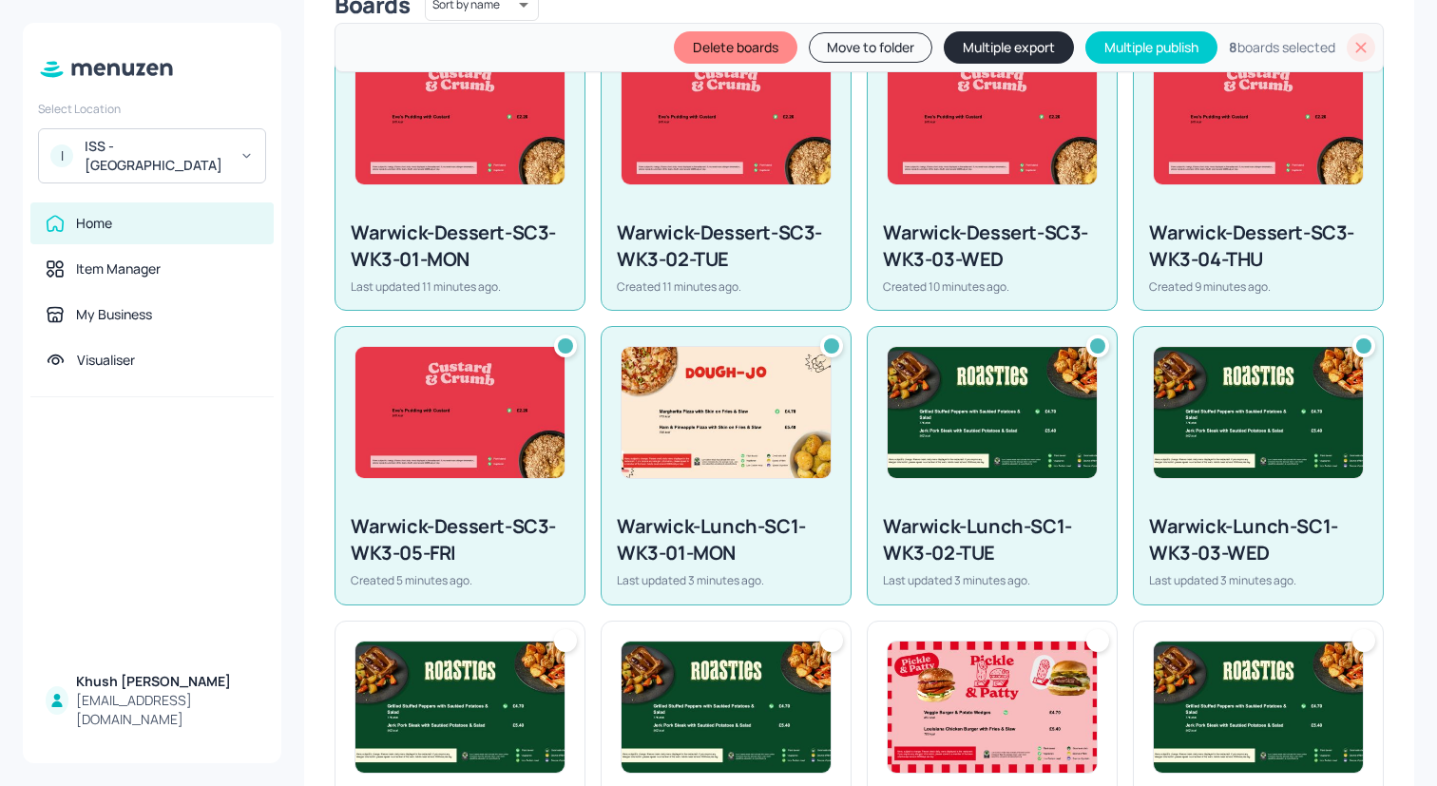
scroll to position [1027, 0]
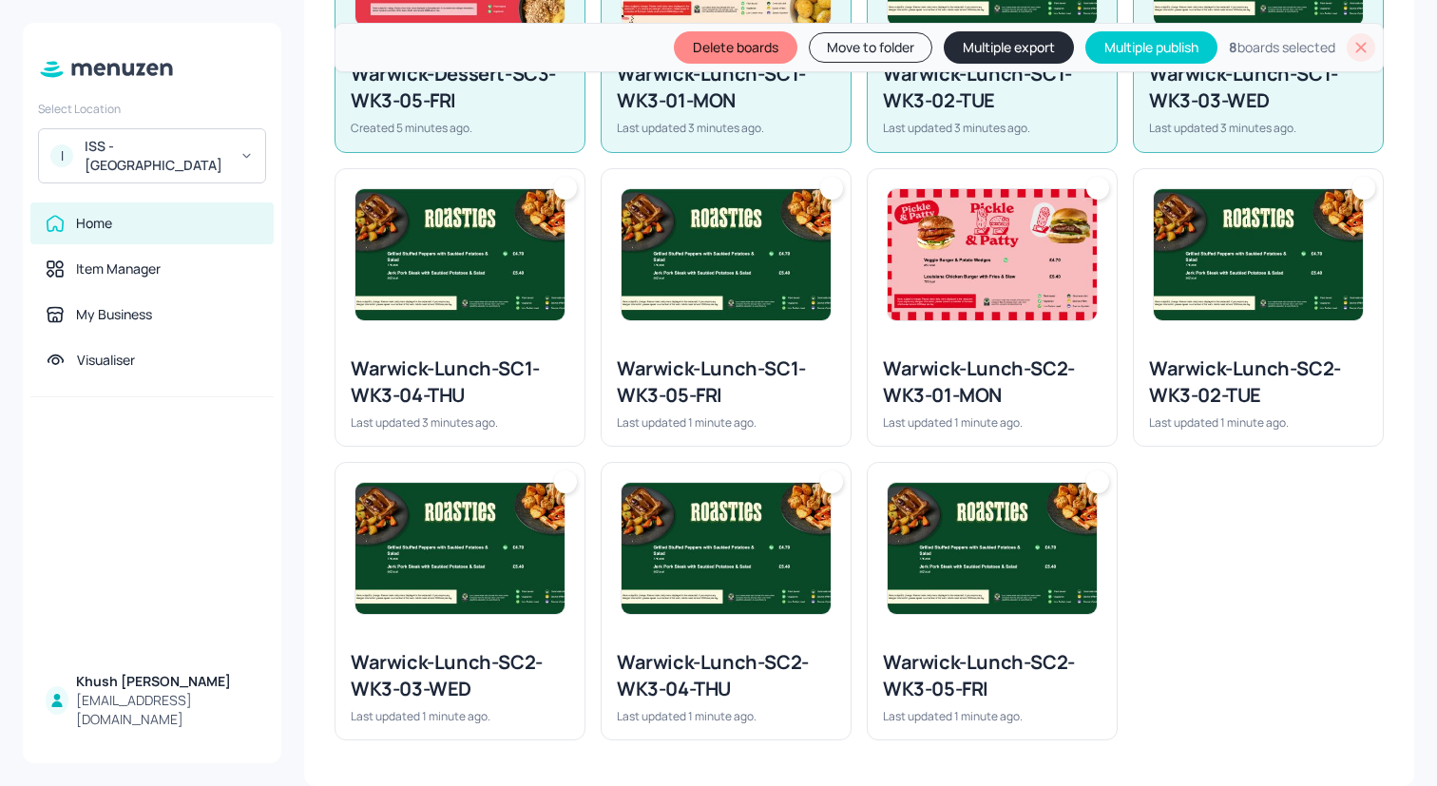
click at [1034, 434] on div "Warwick-Lunch-SC2-WK3-01-MON Last updated 1 minute ago." at bounding box center [992, 393] width 249 height 106
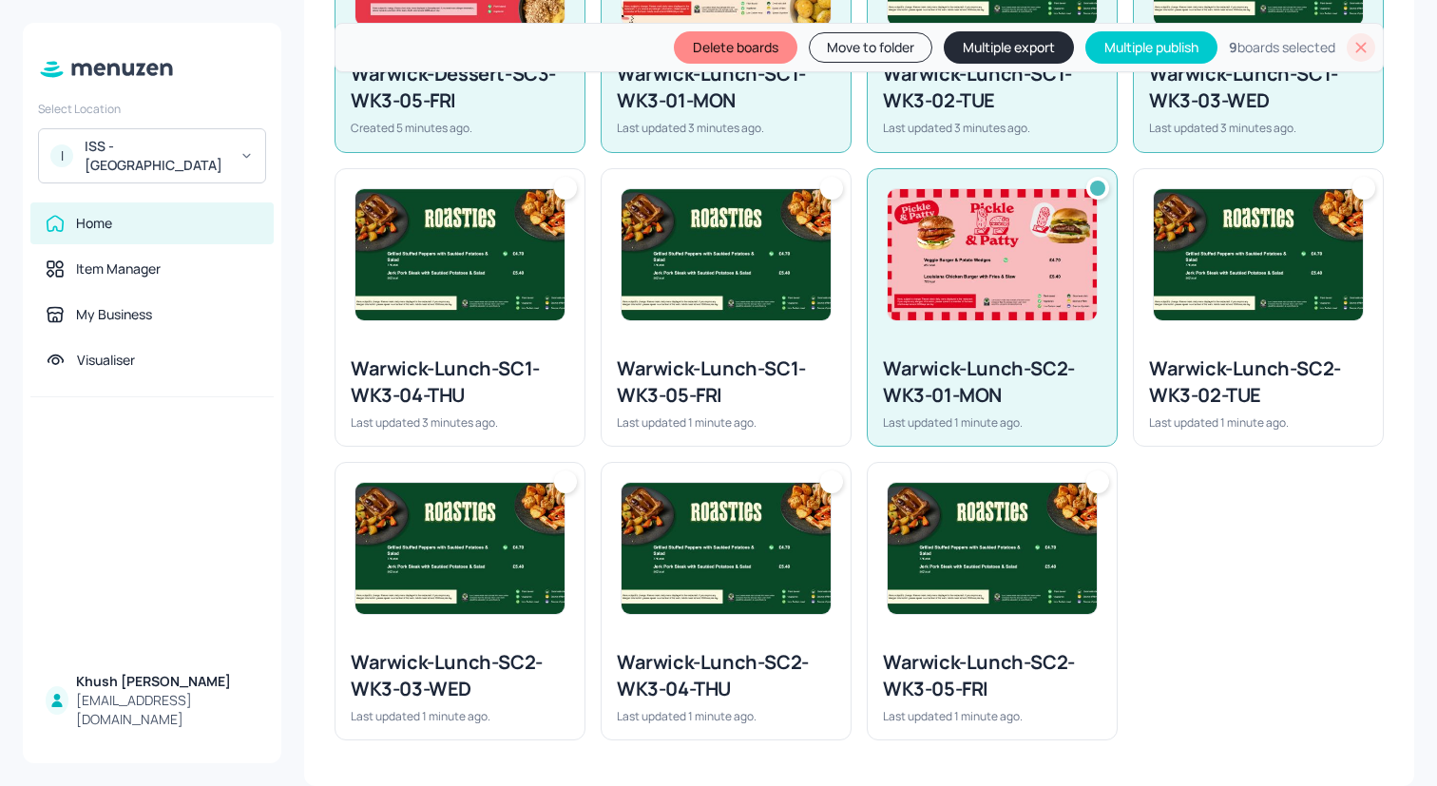
click at [1208, 356] on div "Warwick-Lunch-SC2-WK3-02-TUE" at bounding box center [1258, 382] width 219 height 53
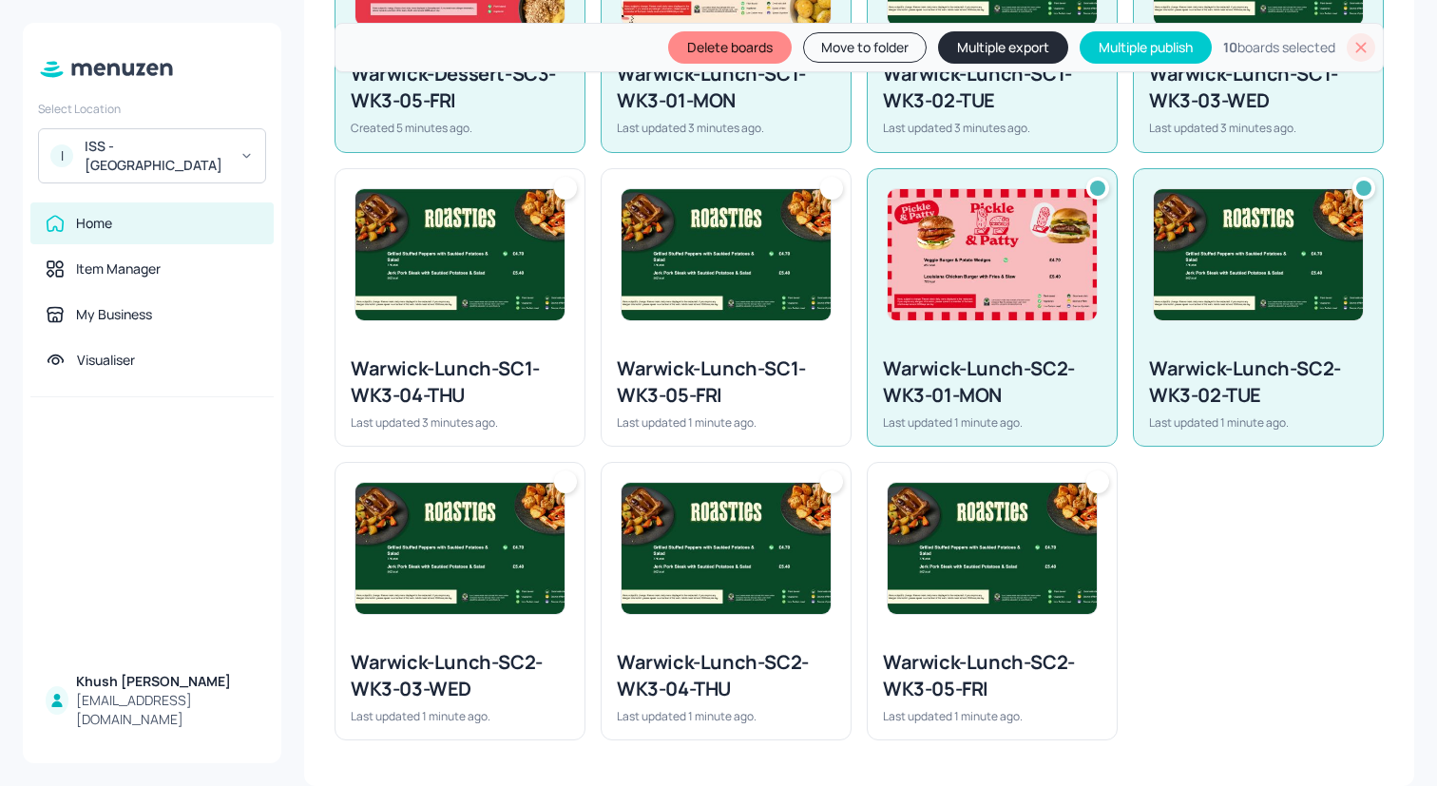
click at [1085, 540] on img at bounding box center [992, 548] width 209 height 131
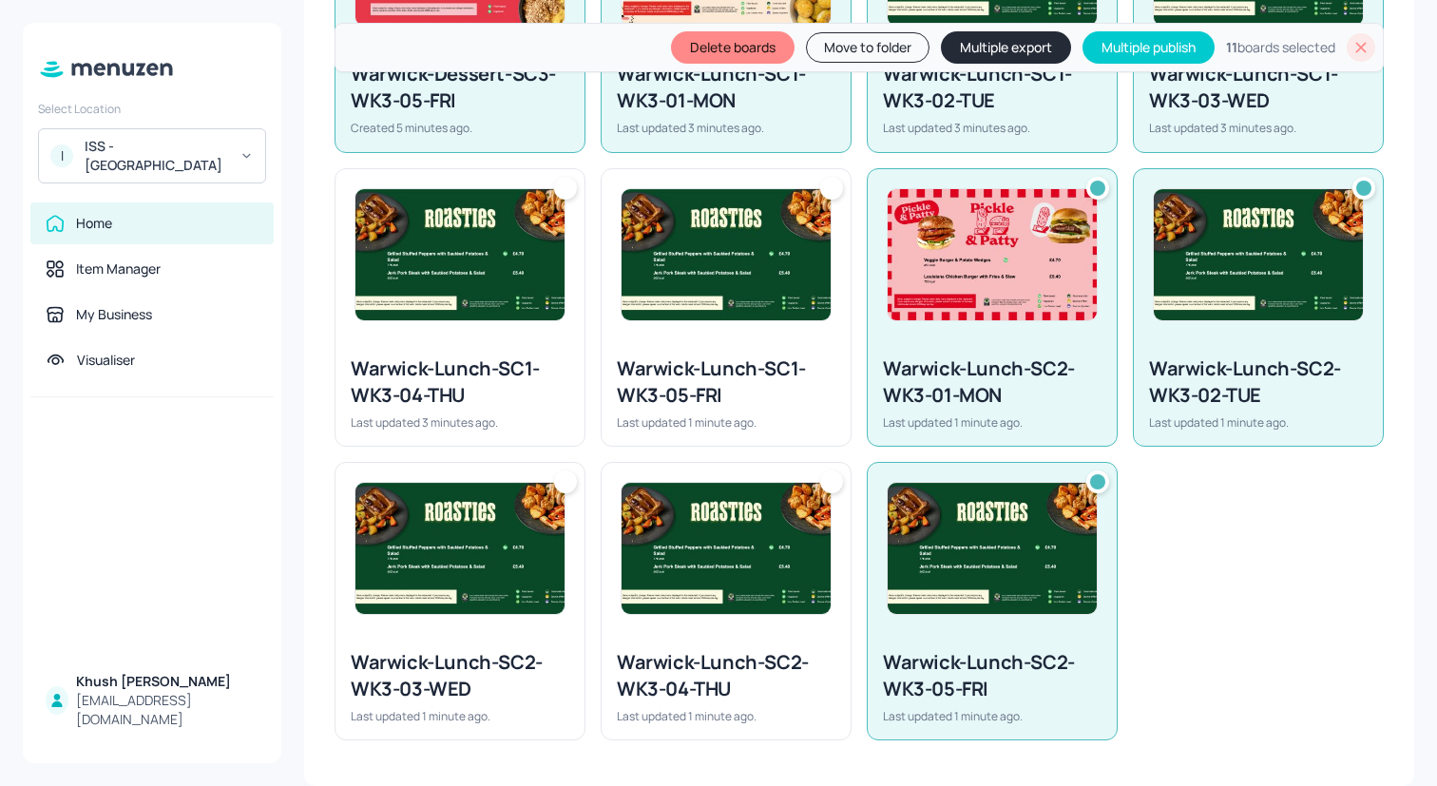
click at [758, 540] on img at bounding box center [726, 548] width 209 height 131
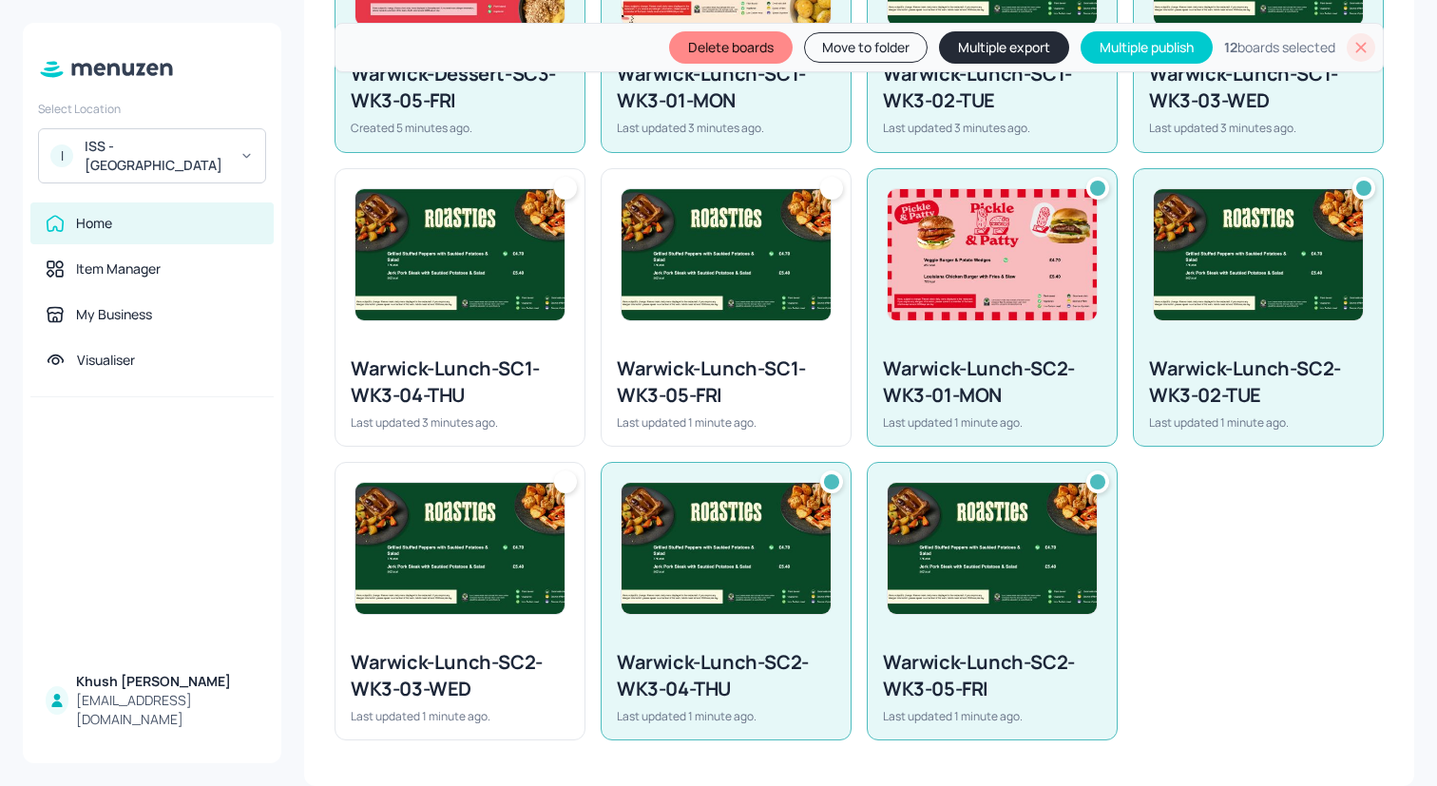
click at [758, 337] on div at bounding box center [726, 254] width 249 height 171
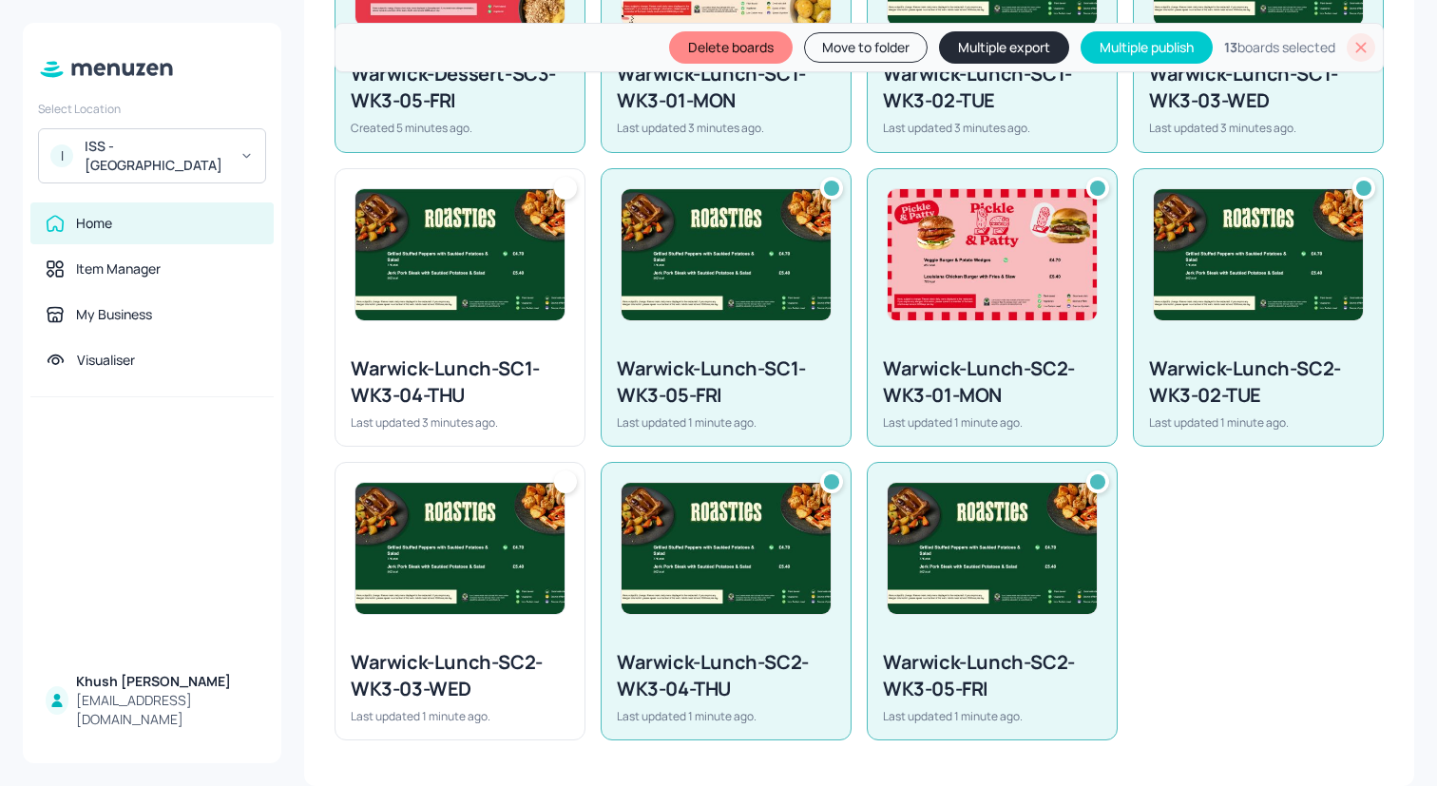
drag, startPoint x: 677, startPoint y: 331, endPoint x: 660, endPoint y: 331, distance: 17.1
click at [675, 331] on div at bounding box center [726, 254] width 249 height 171
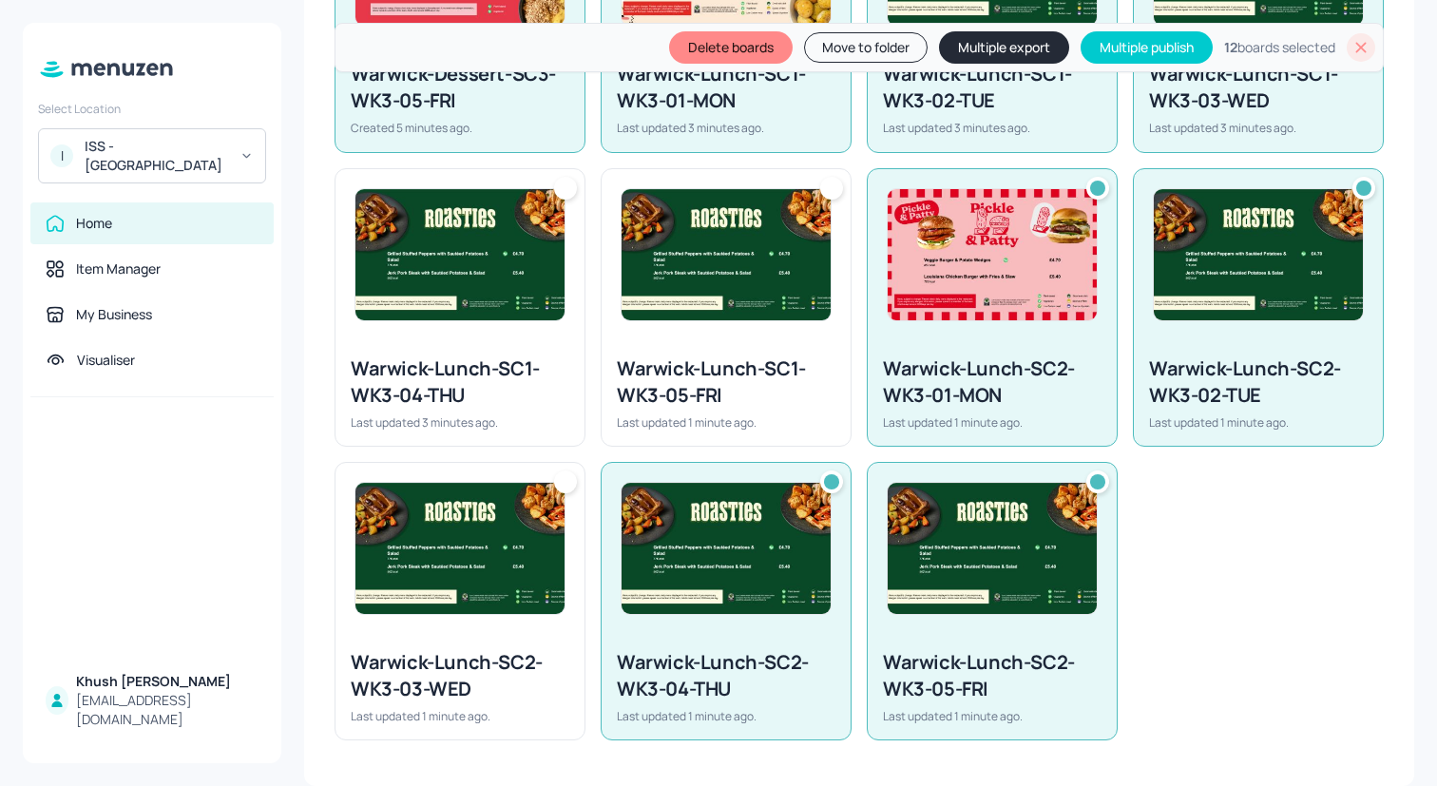
click at [660, 331] on div at bounding box center [726, 254] width 249 height 171
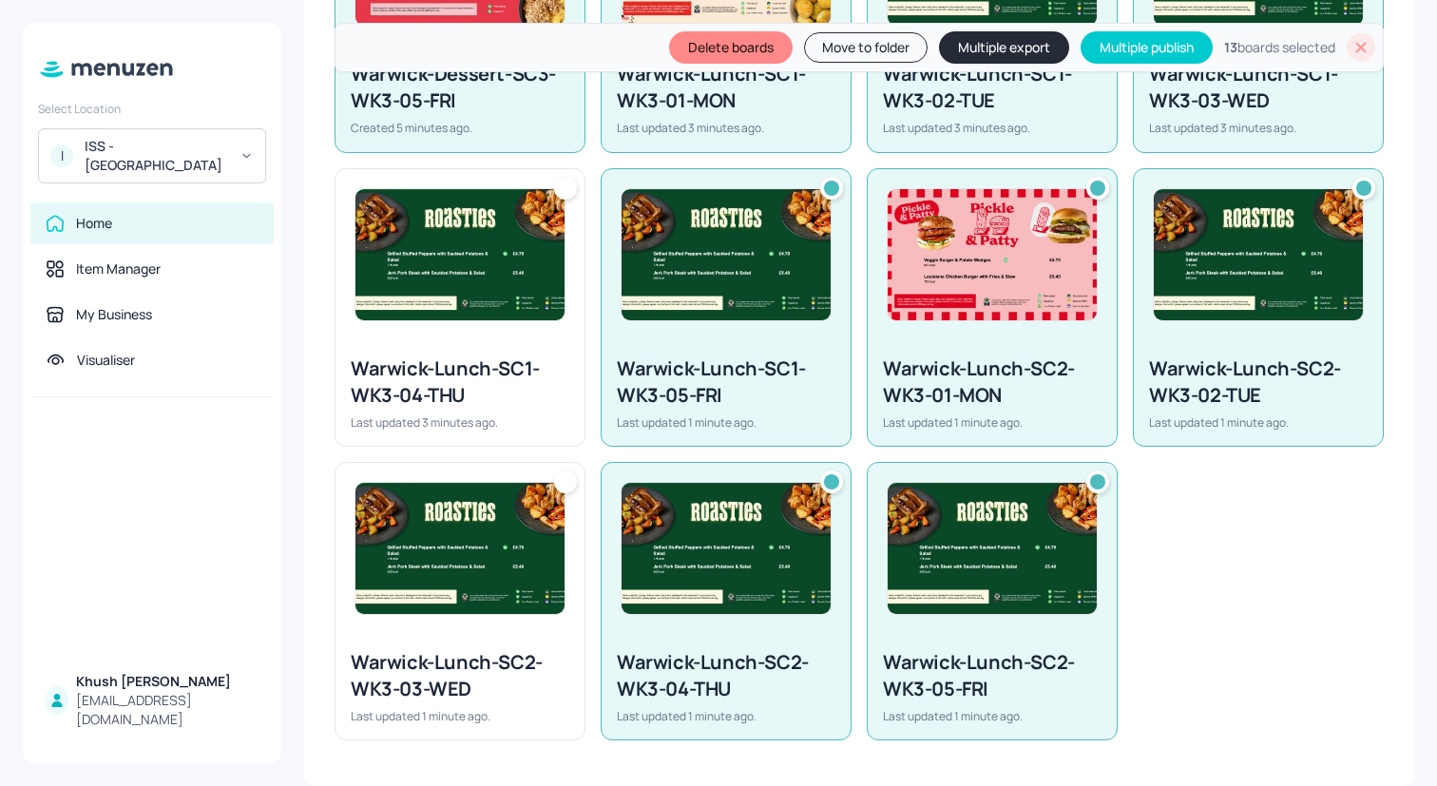
click at [508, 337] on div at bounding box center [460, 254] width 249 height 171
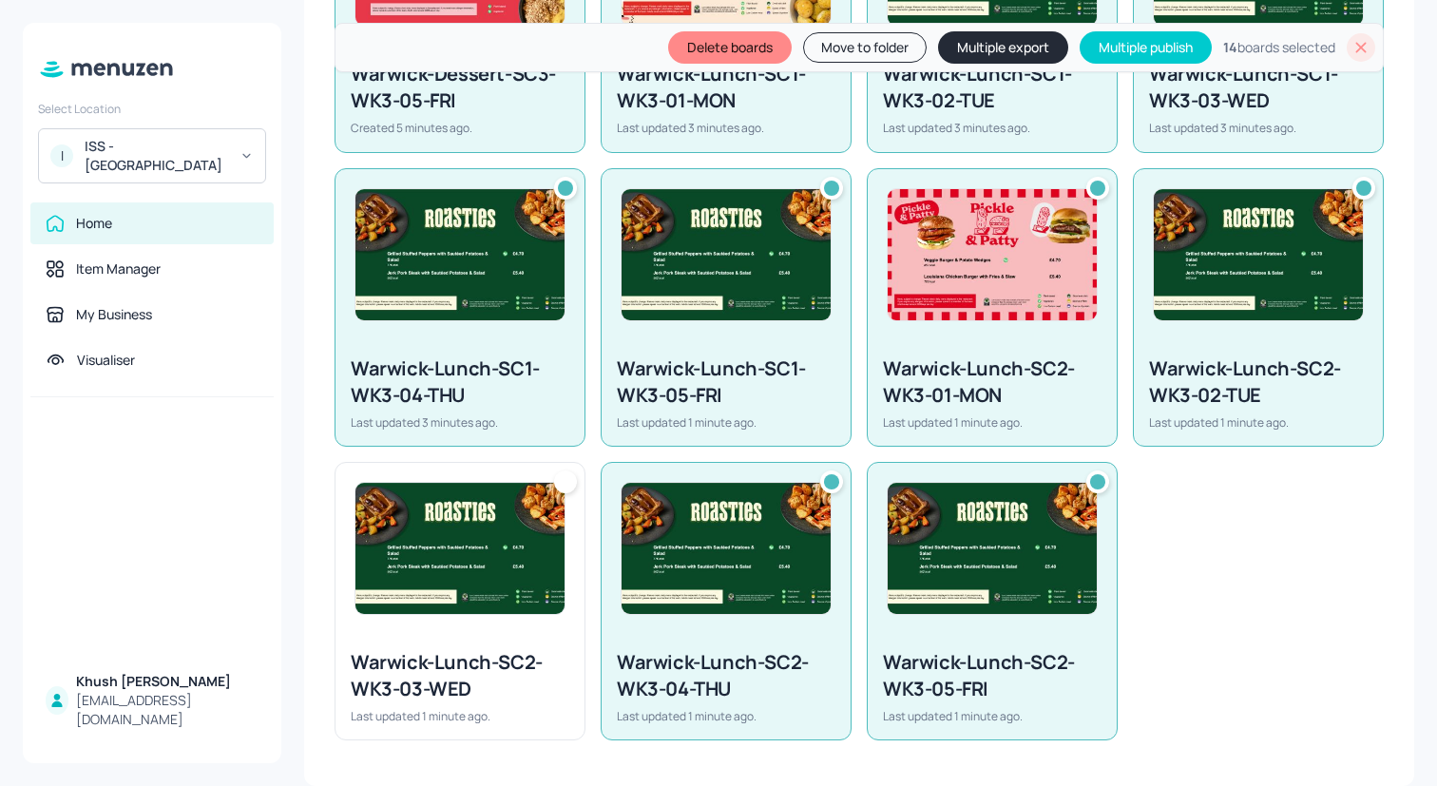
click at [520, 611] on img at bounding box center [460, 548] width 209 height 131
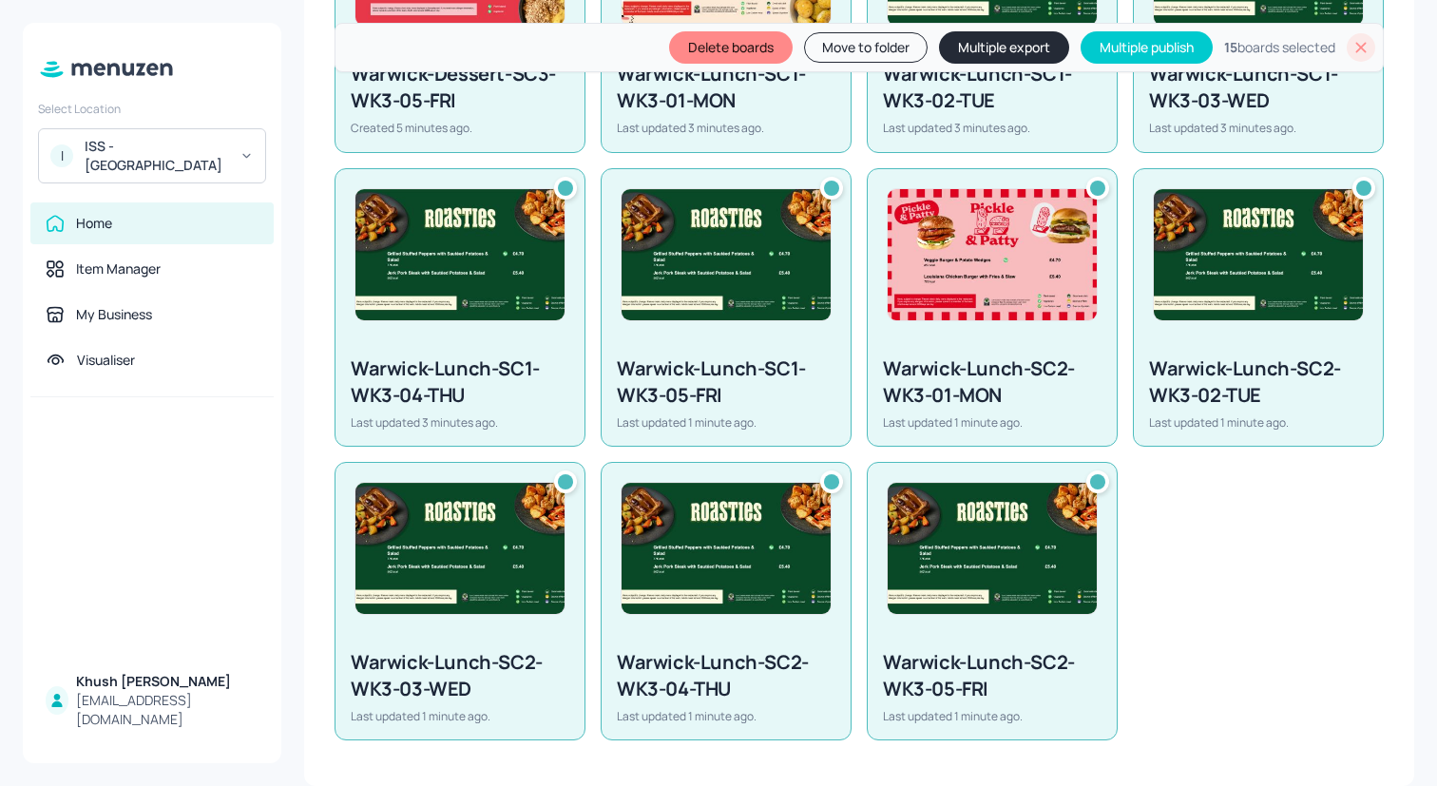
click at [1011, 44] on button "Multiple export" at bounding box center [1004, 47] width 130 height 32
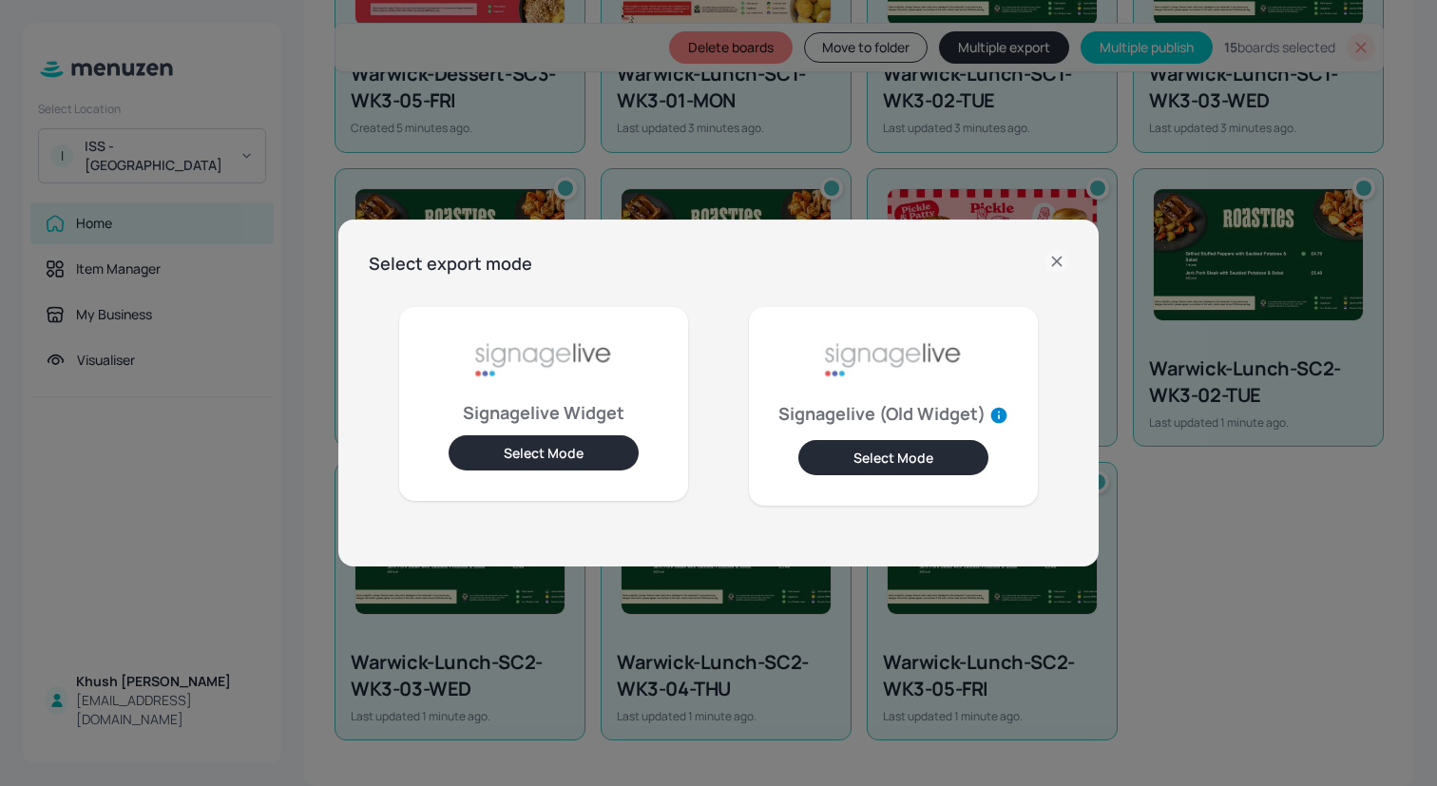
click at [561, 447] on button "Select Mode" at bounding box center [544, 452] width 190 height 35
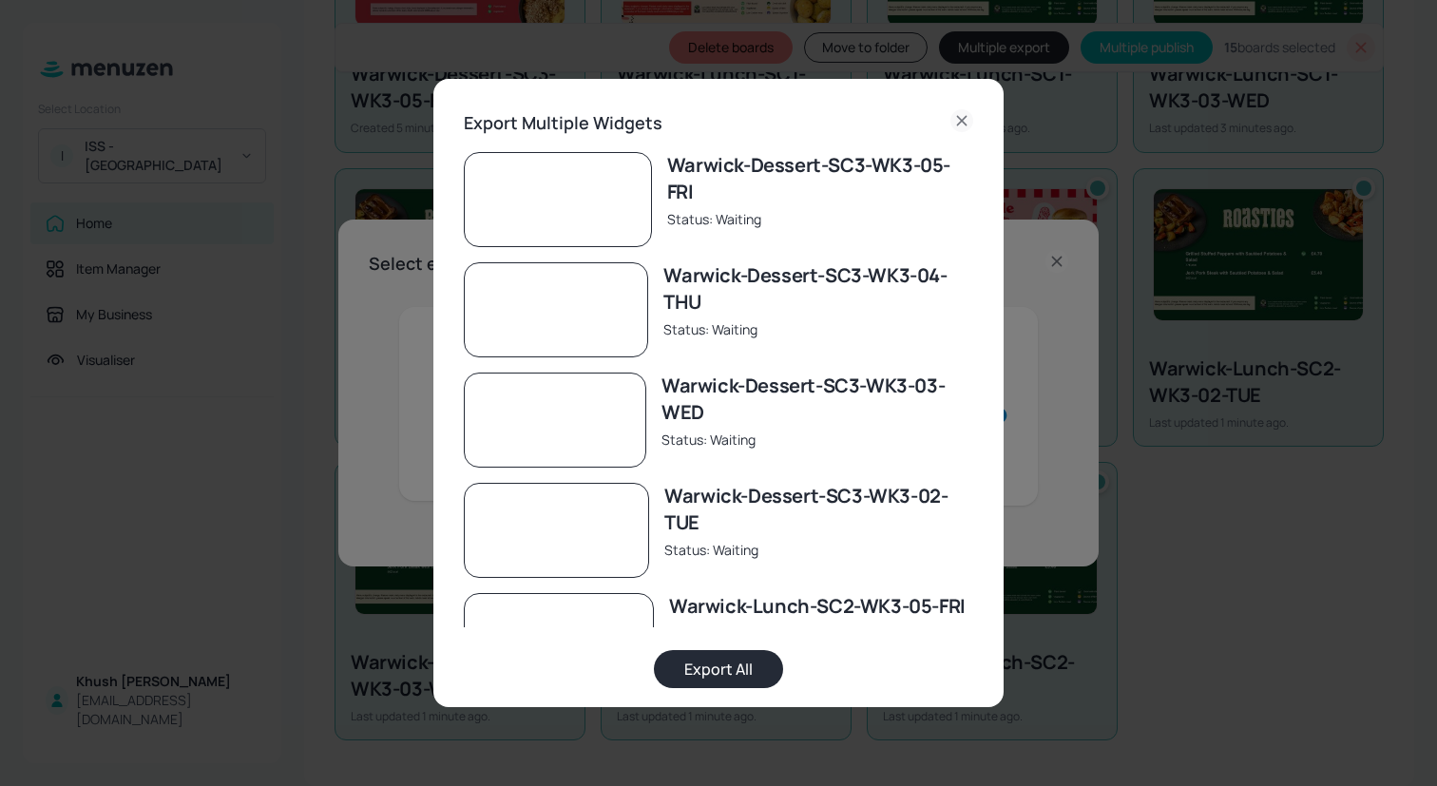
click at [721, 663] on button "Export All" at bounding box center [718, 669] width 129 height 38
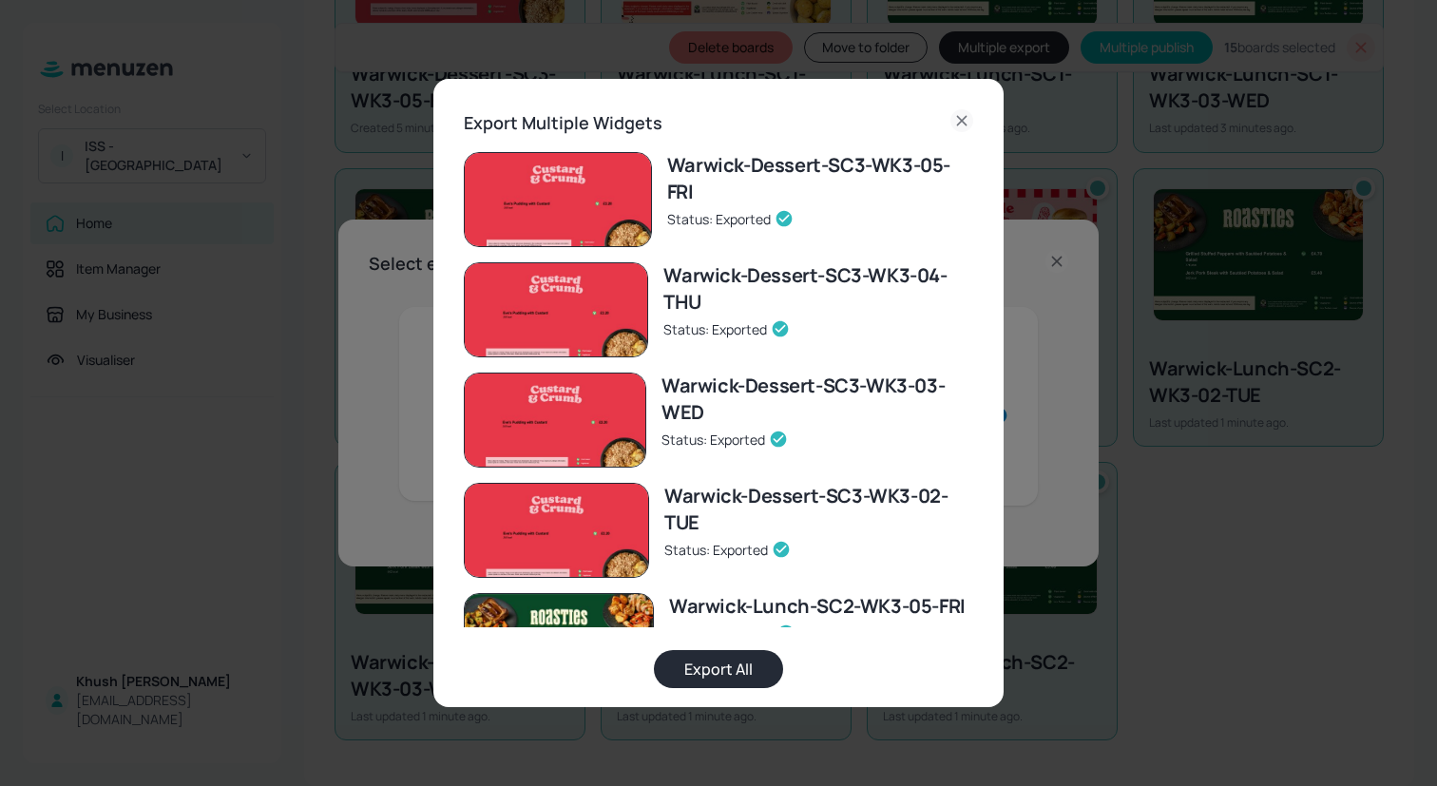
click at [953, 125] on icon at bounding box center [962, 120] width 23 height 23
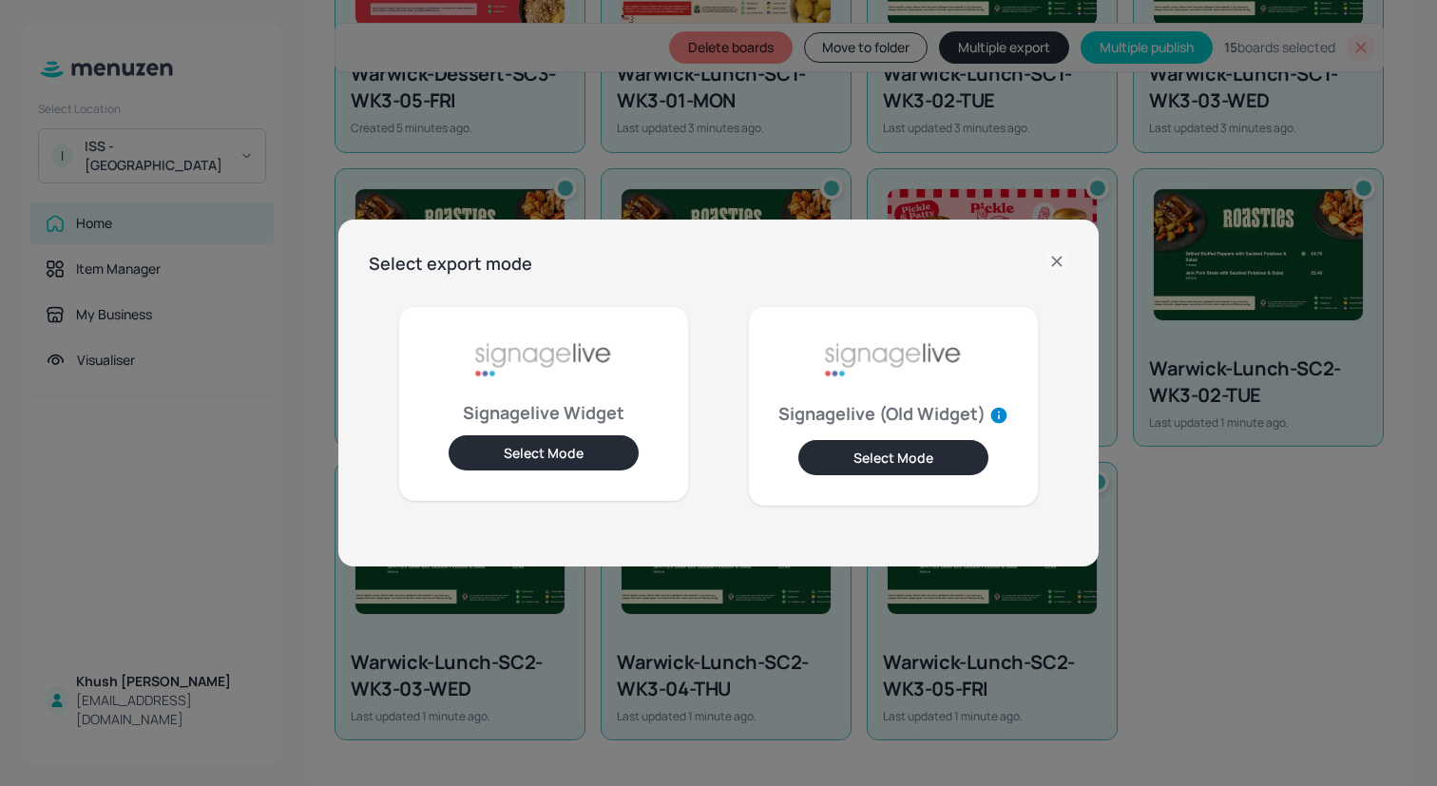
click at [1053, 267] on icon at bounding box center [1057, 261] width 23 height 23
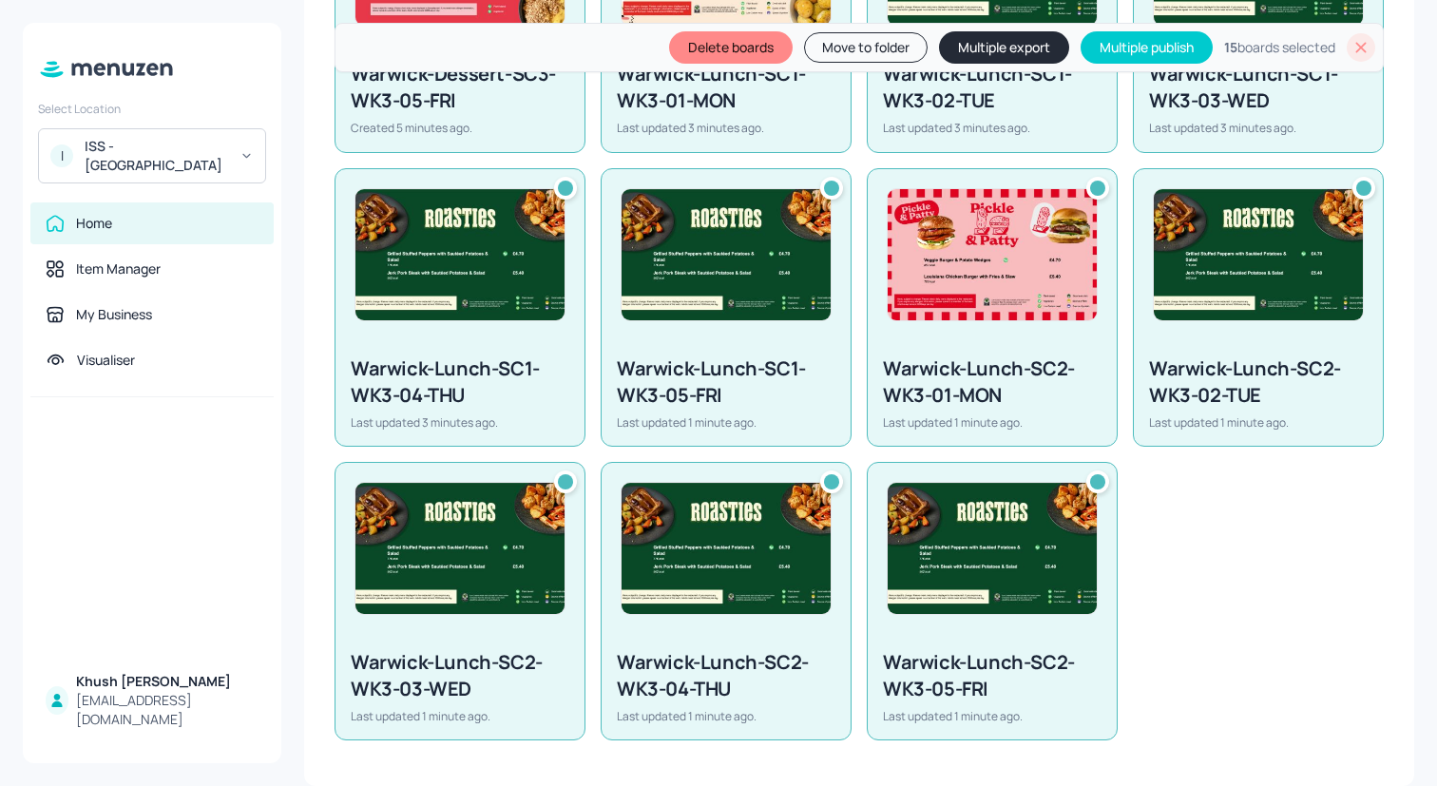
click at [1361, 39] on icon at bounding box center [1361, 47] width 19 height 19
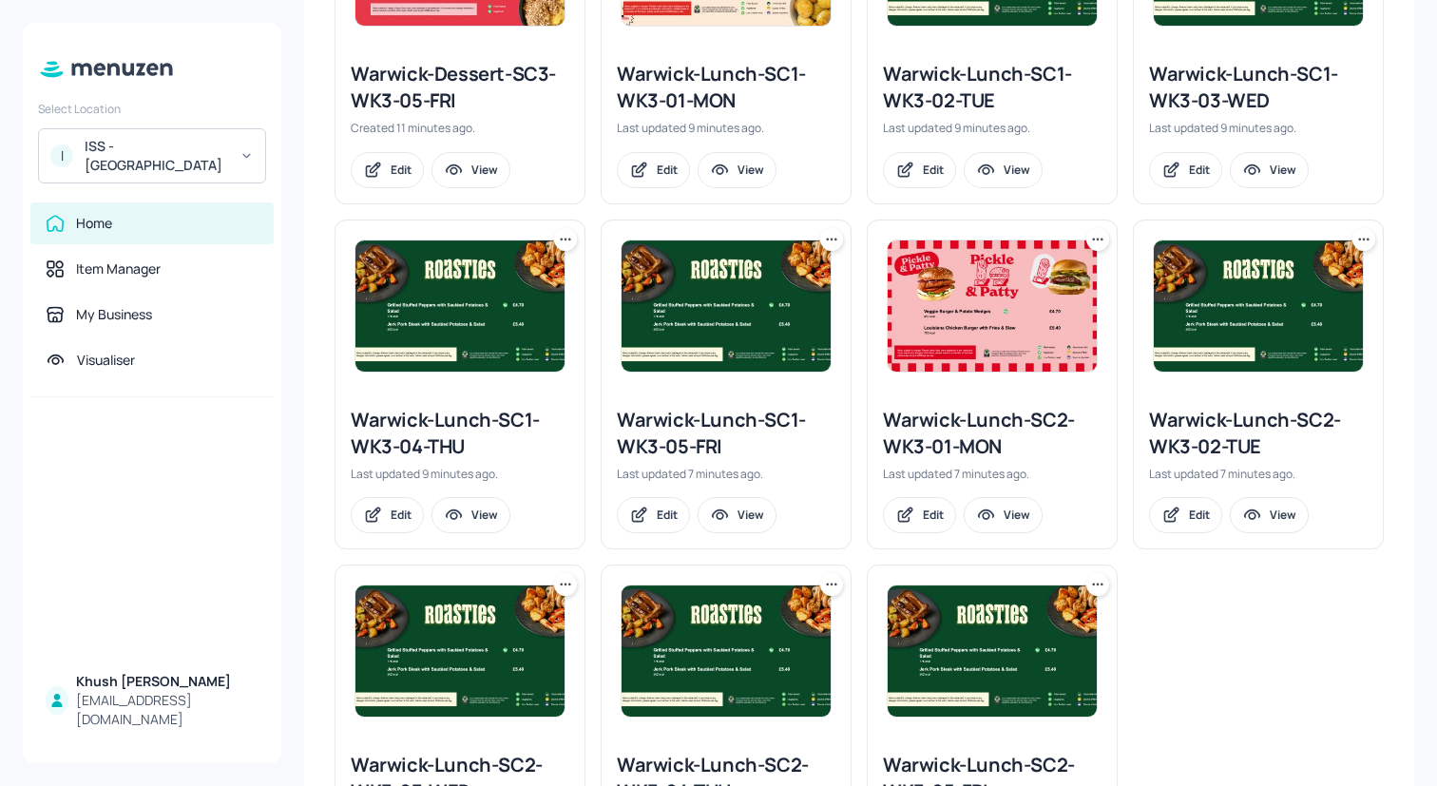
scroll to position [0, 0]
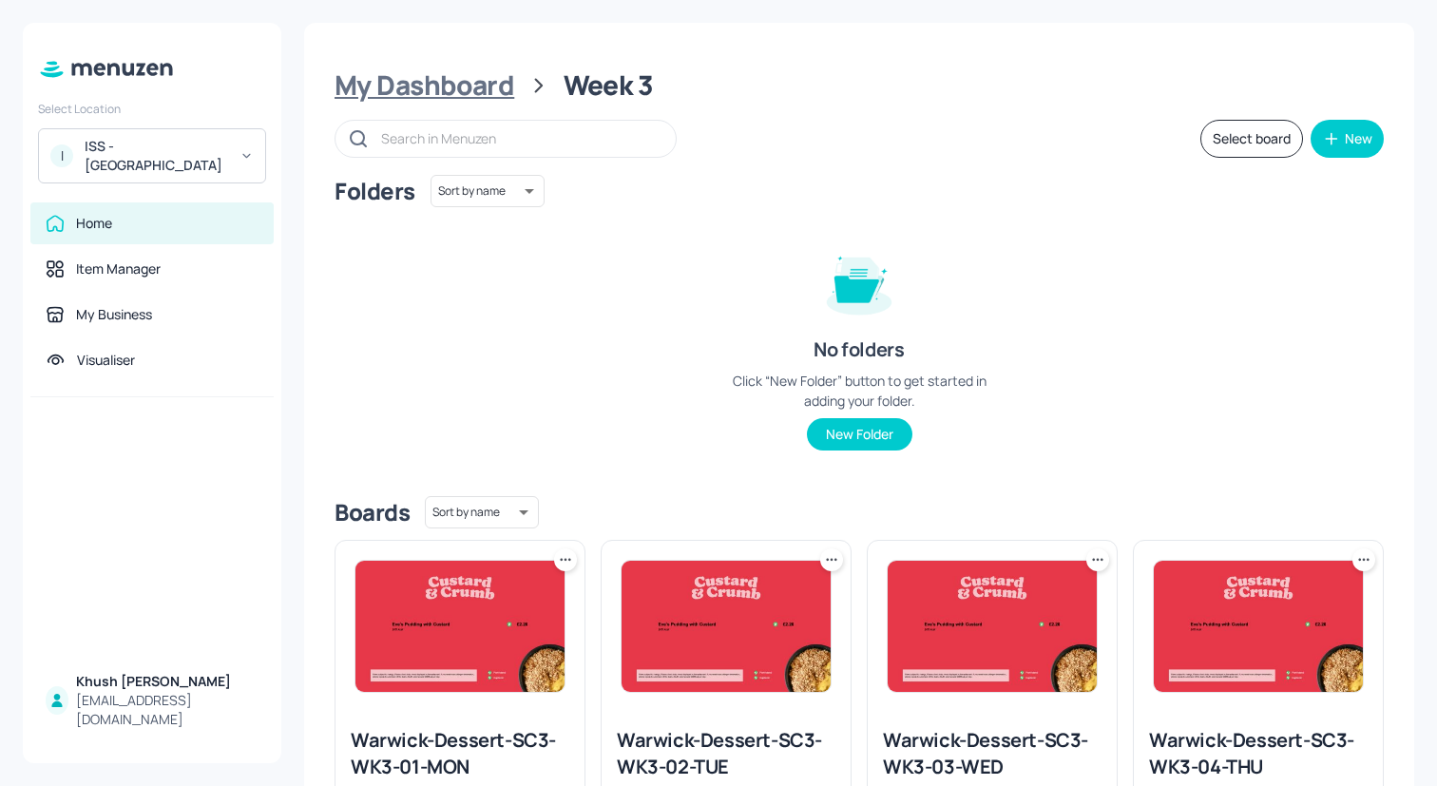
click at [428, 88] on div "My Dashboard" at bounding box center [425, 85] width 180 height 34
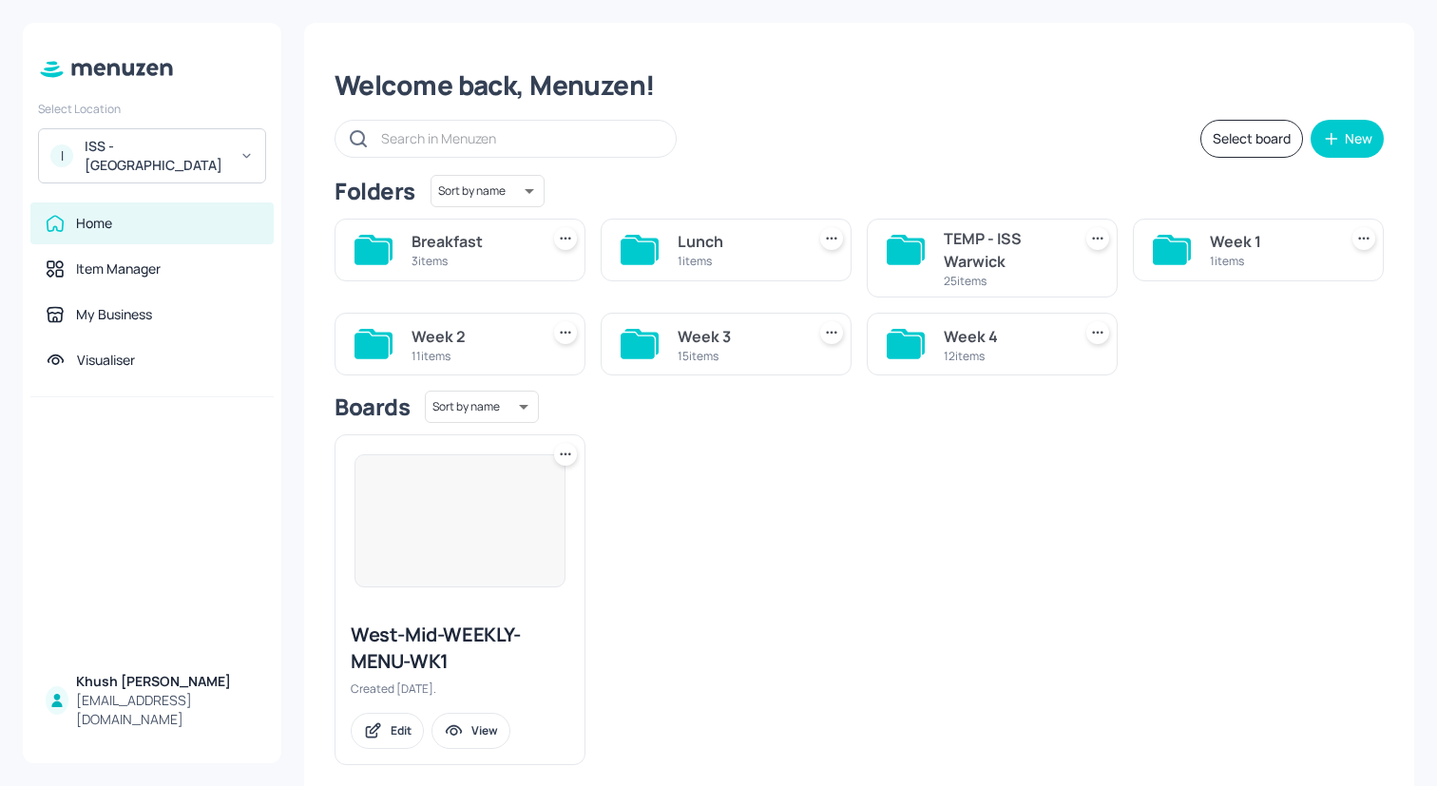
click at [989, 333] on div "Week 4" at bounding box center [1004, 336] width 120 height 23
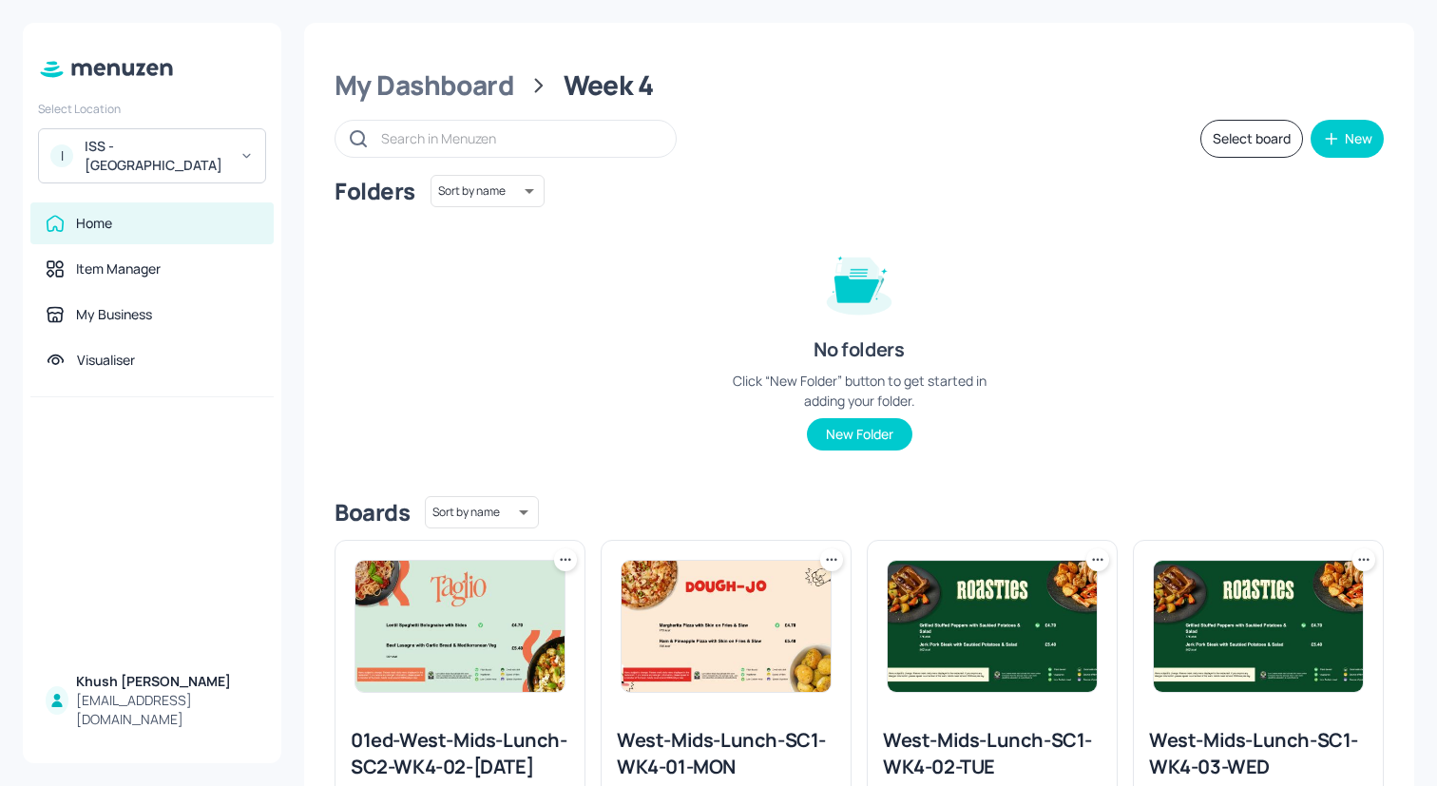
click at [1235, 139] on button "Select board" at bounding box center [1252, 139] width 103 height 38
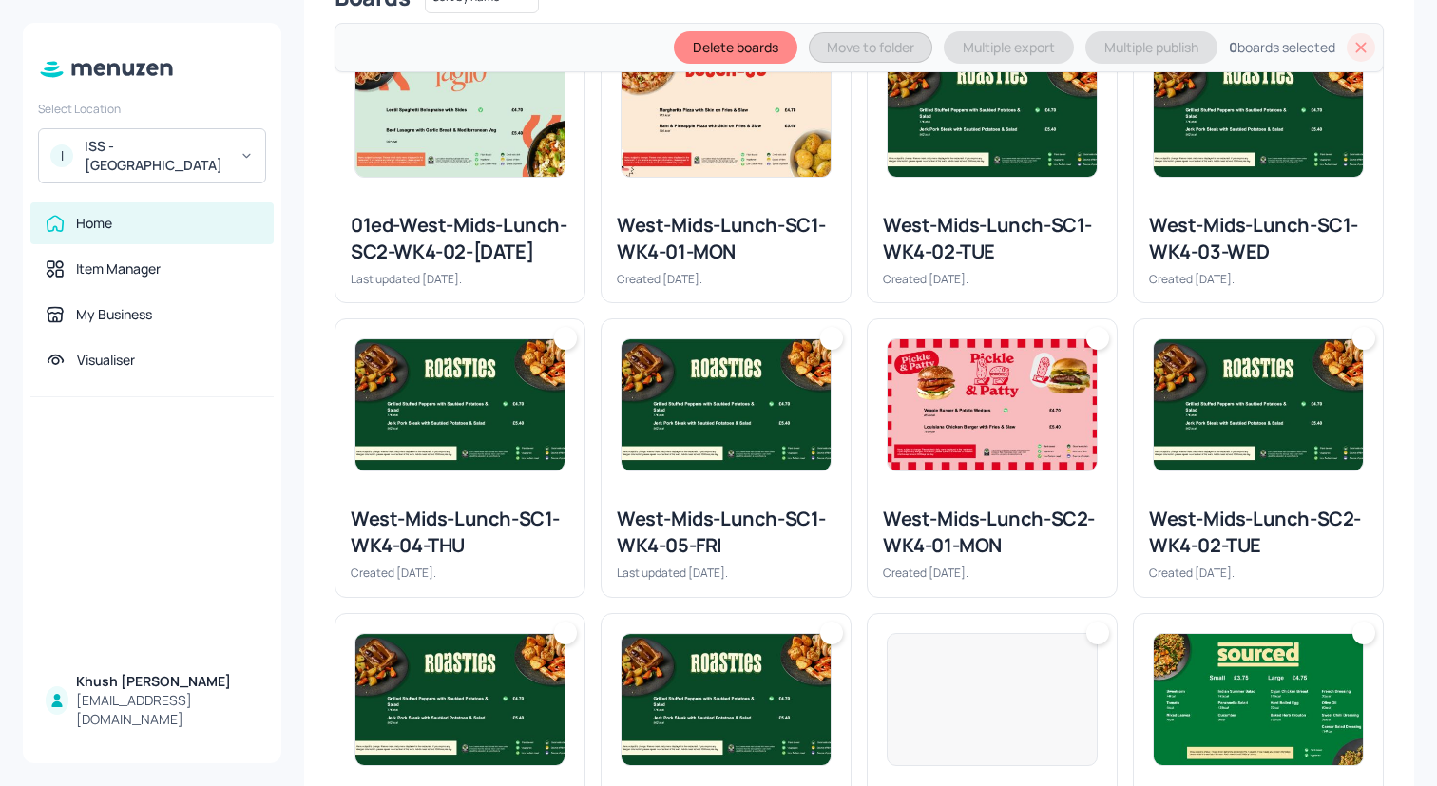
scroll to position [760, 0]
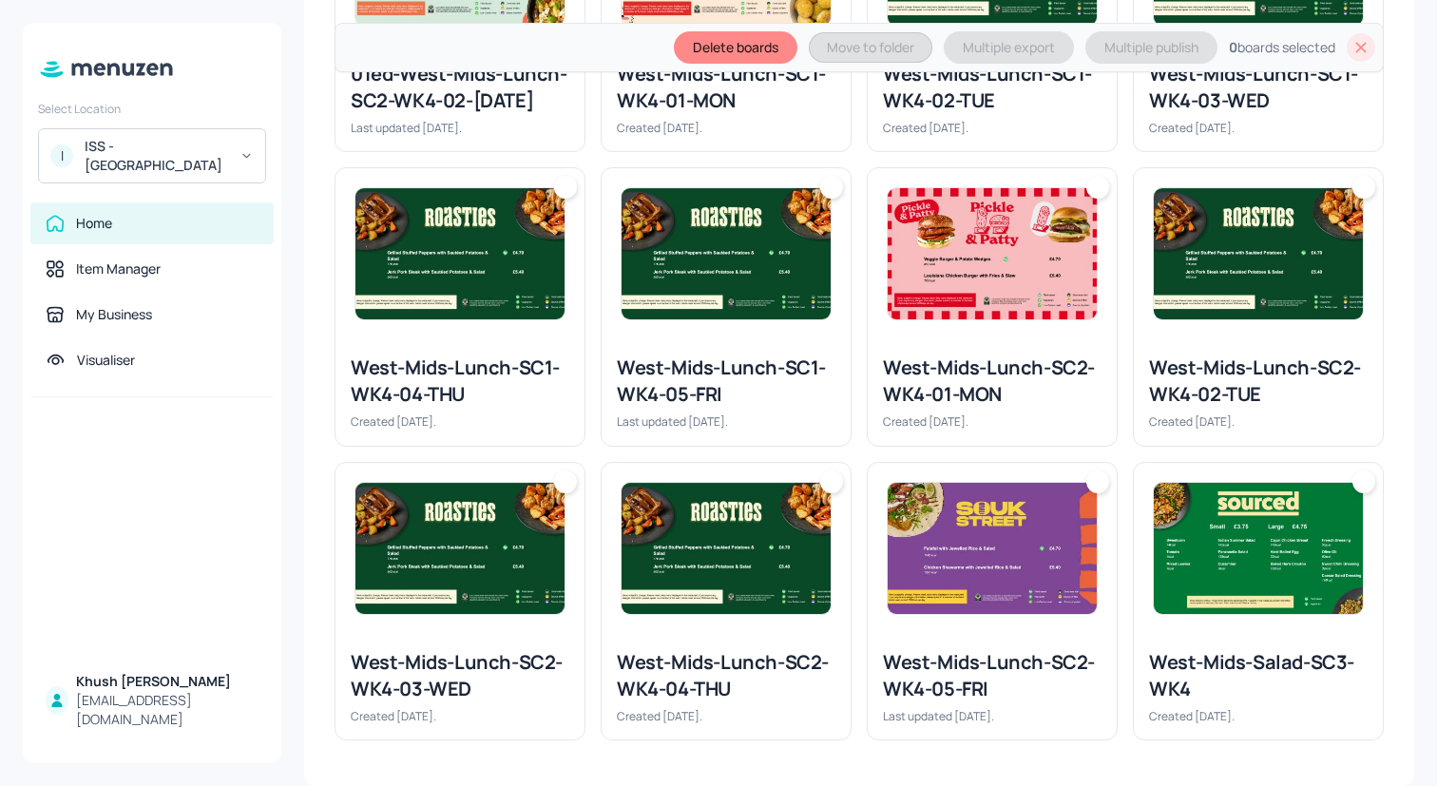
click at [505, 218] on img at bounding box center [460, 253] width 209 height 131
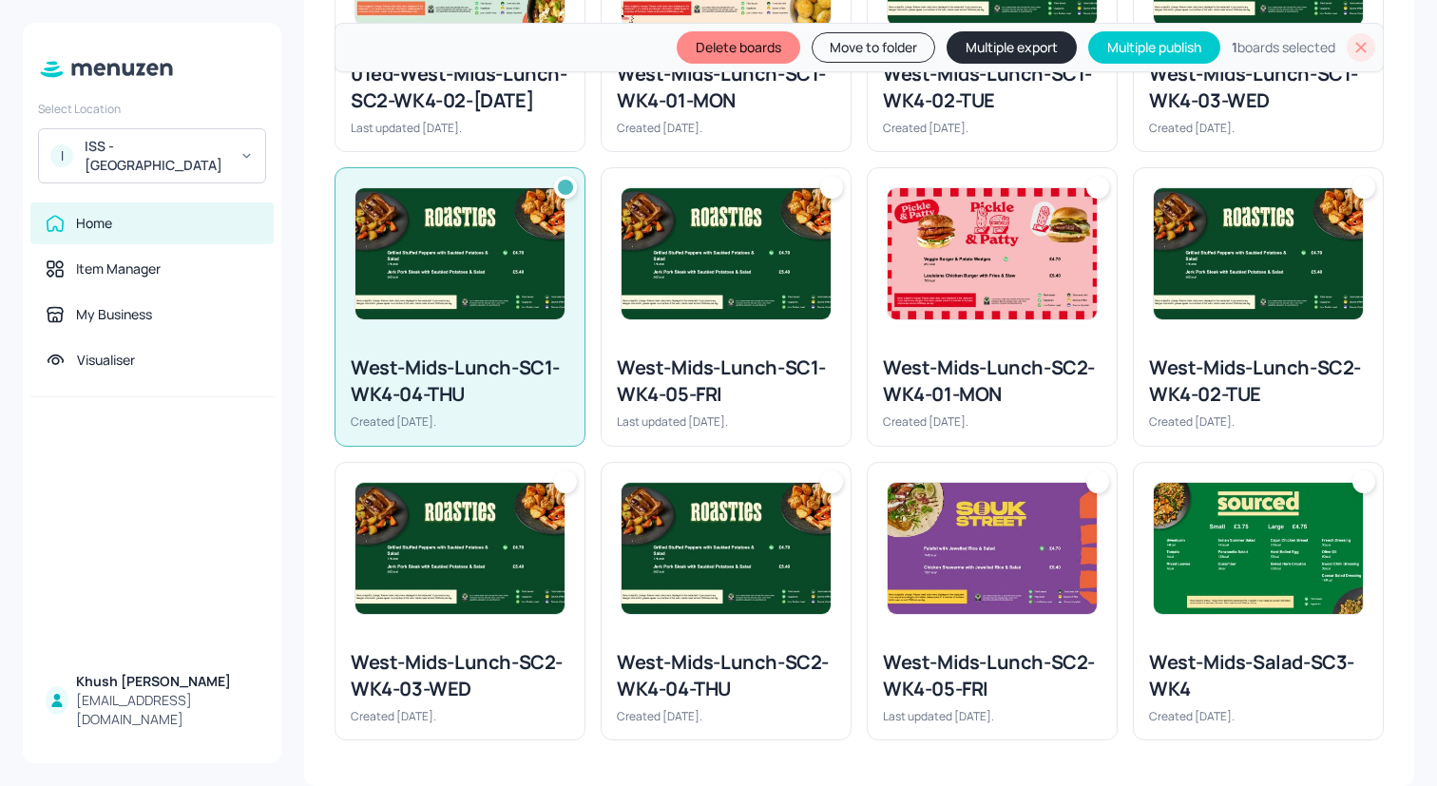
drag, startPoint x: 713, startPoint y: 234, endPoint x: 774, endPoint y: 234, distance: 60.8
click at [714, 234] on img at bounding box center [726, 253] width 209 height 131
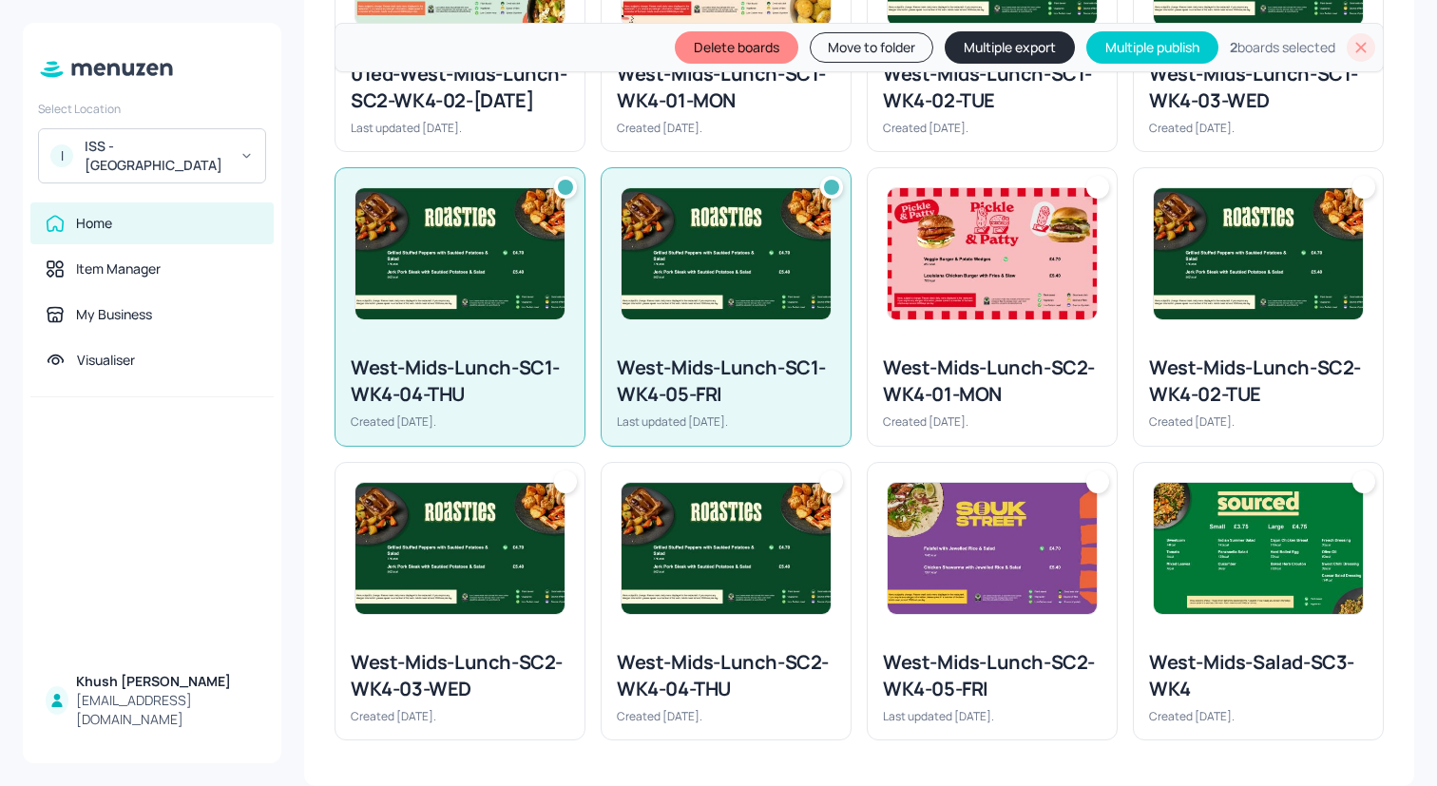
click at [898, 240] on img at bounding box center [992, 253] width 209 height 131
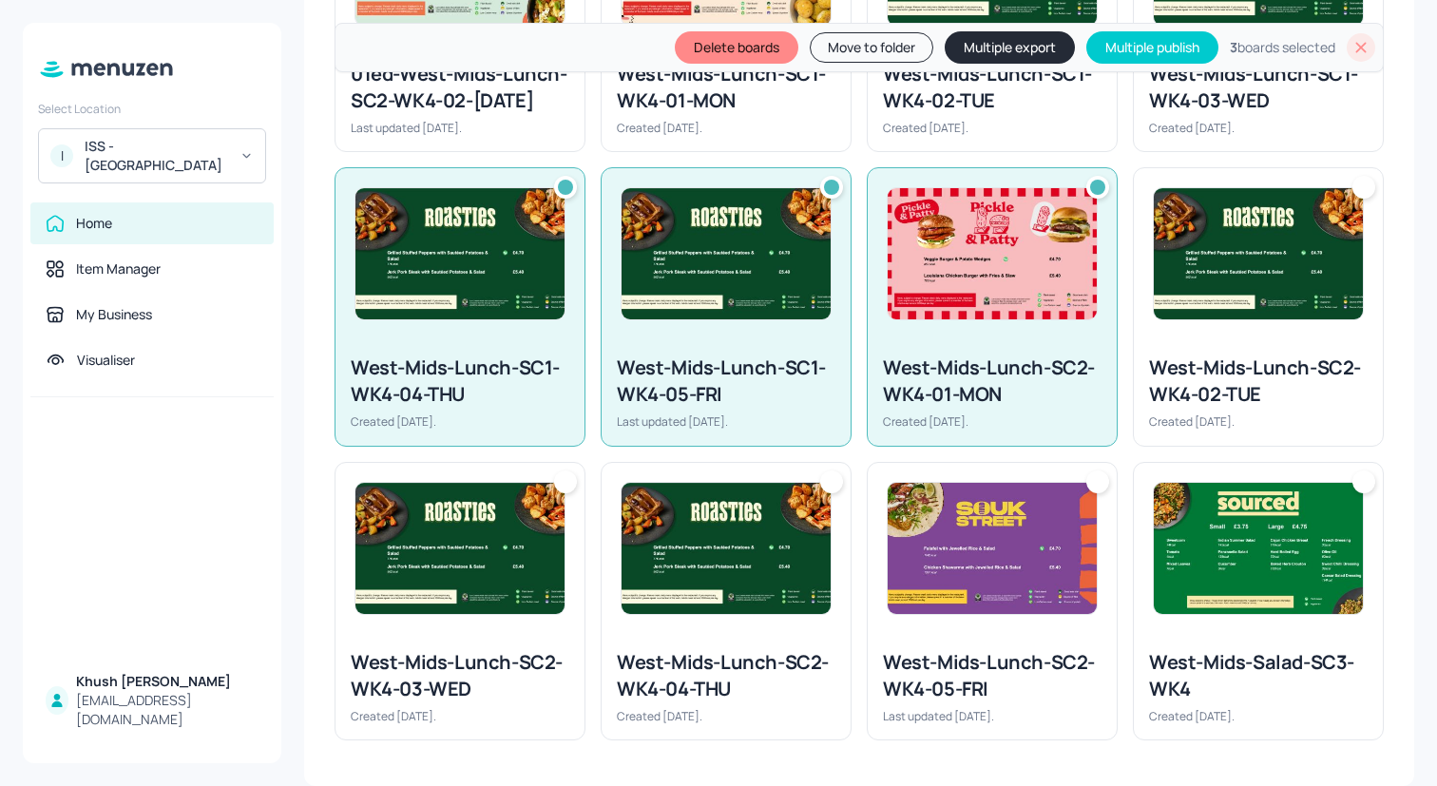
click at [1196, 252] on img at bounding box center [1258, 253] width 209 height 131
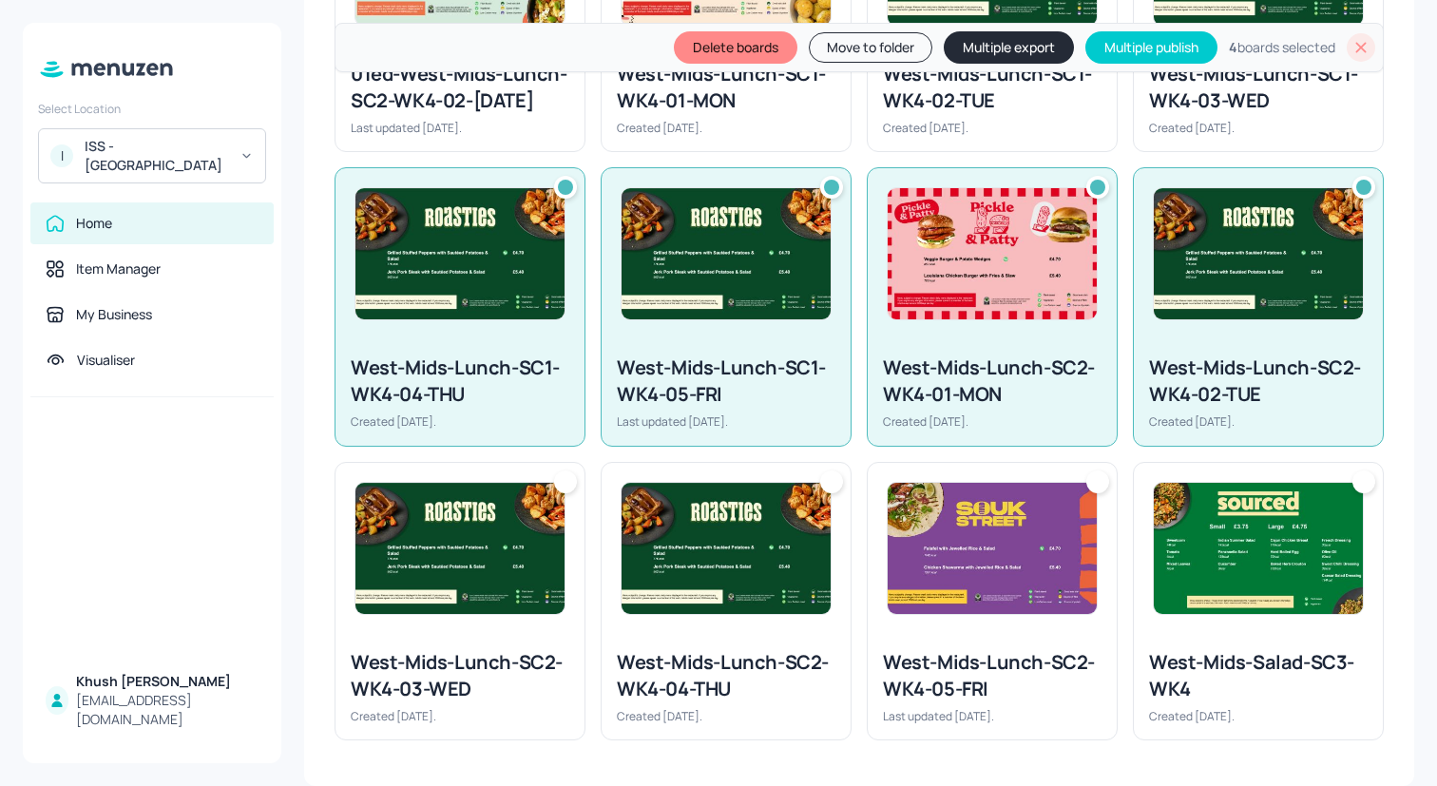
click at [1196, 482] on div at bounding box center [1258, 548] width 211 height 133
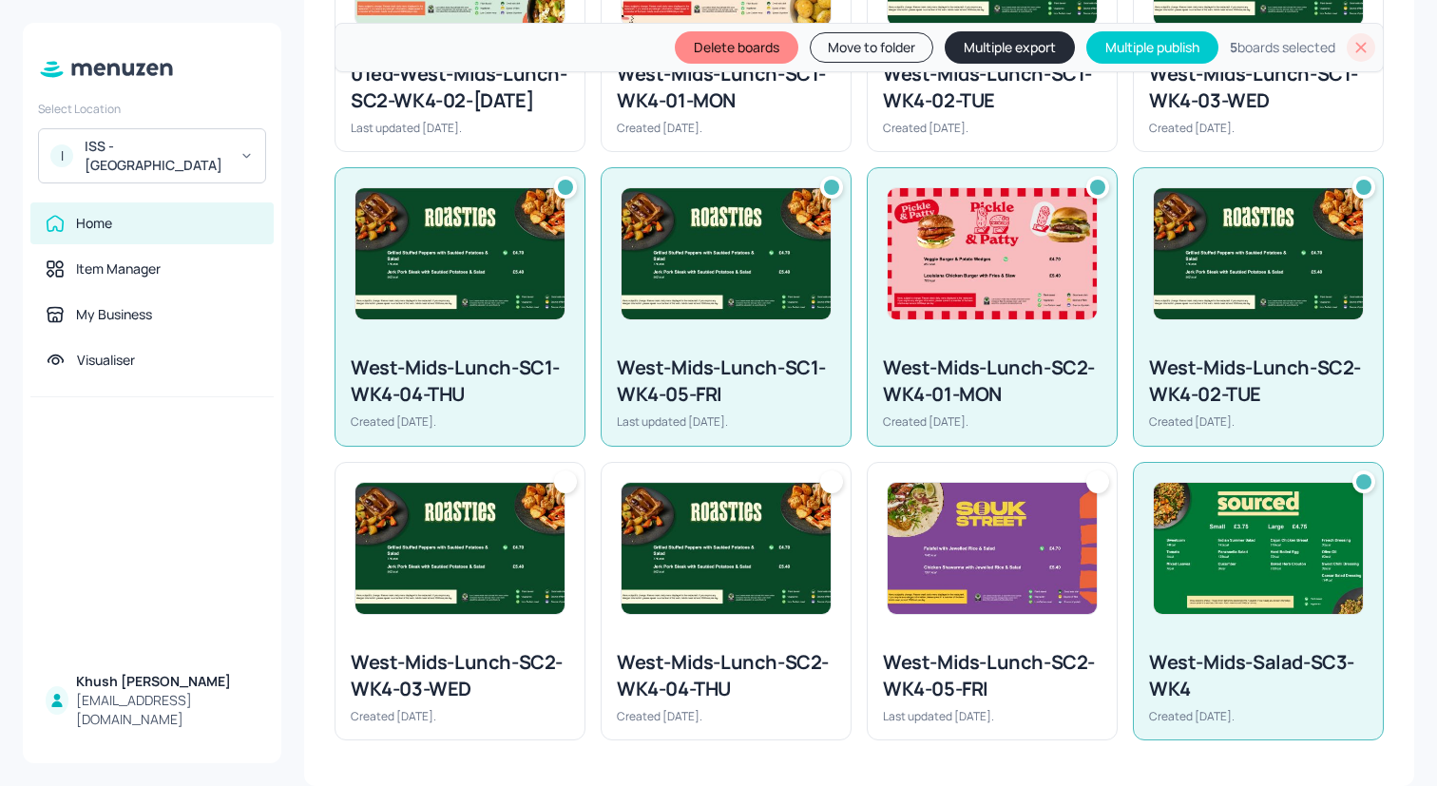
click at [801, 494] on img at bounding box center [726, 548] width 209 height 131
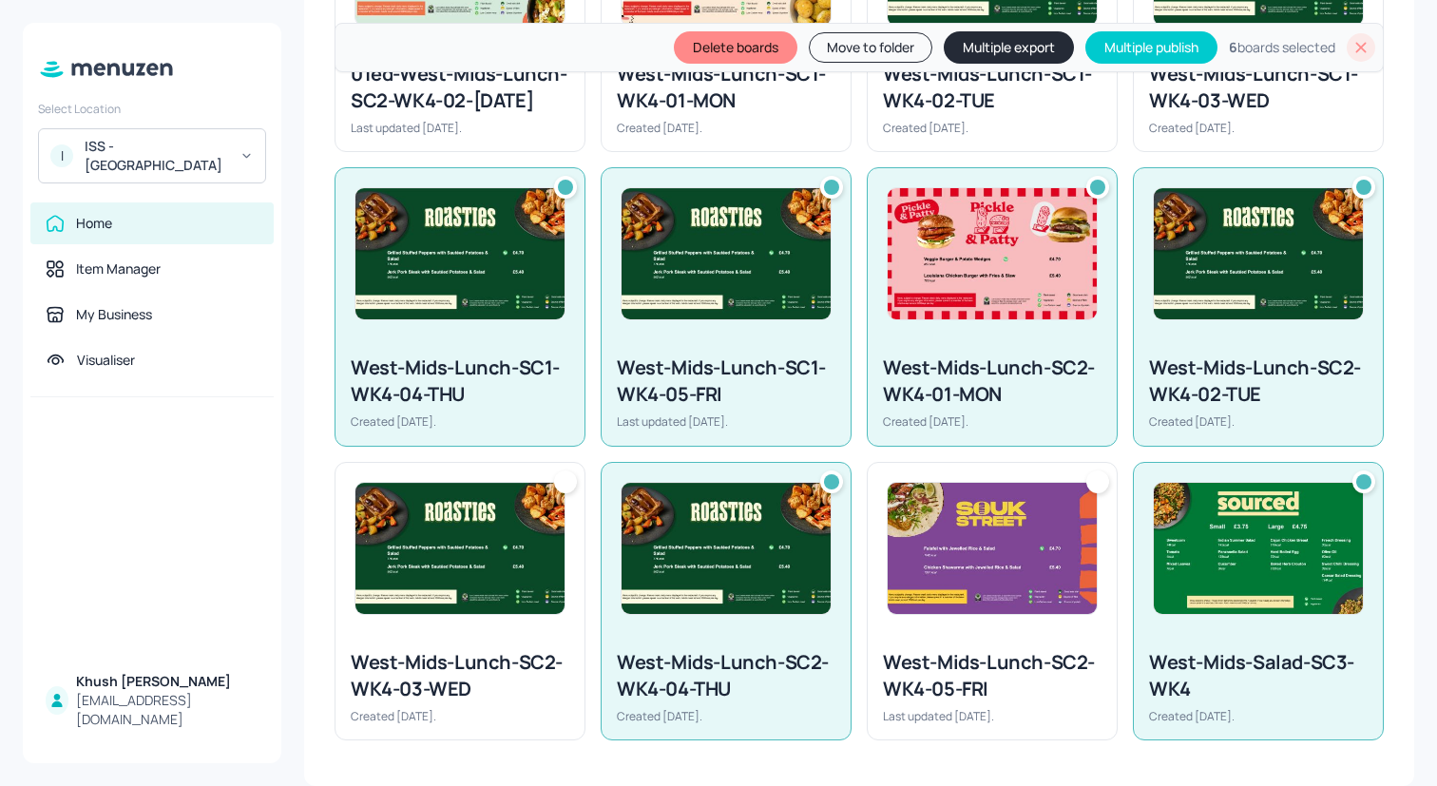
click at [424, 529] on img at bounding box center [460, 548] width 209 height 131
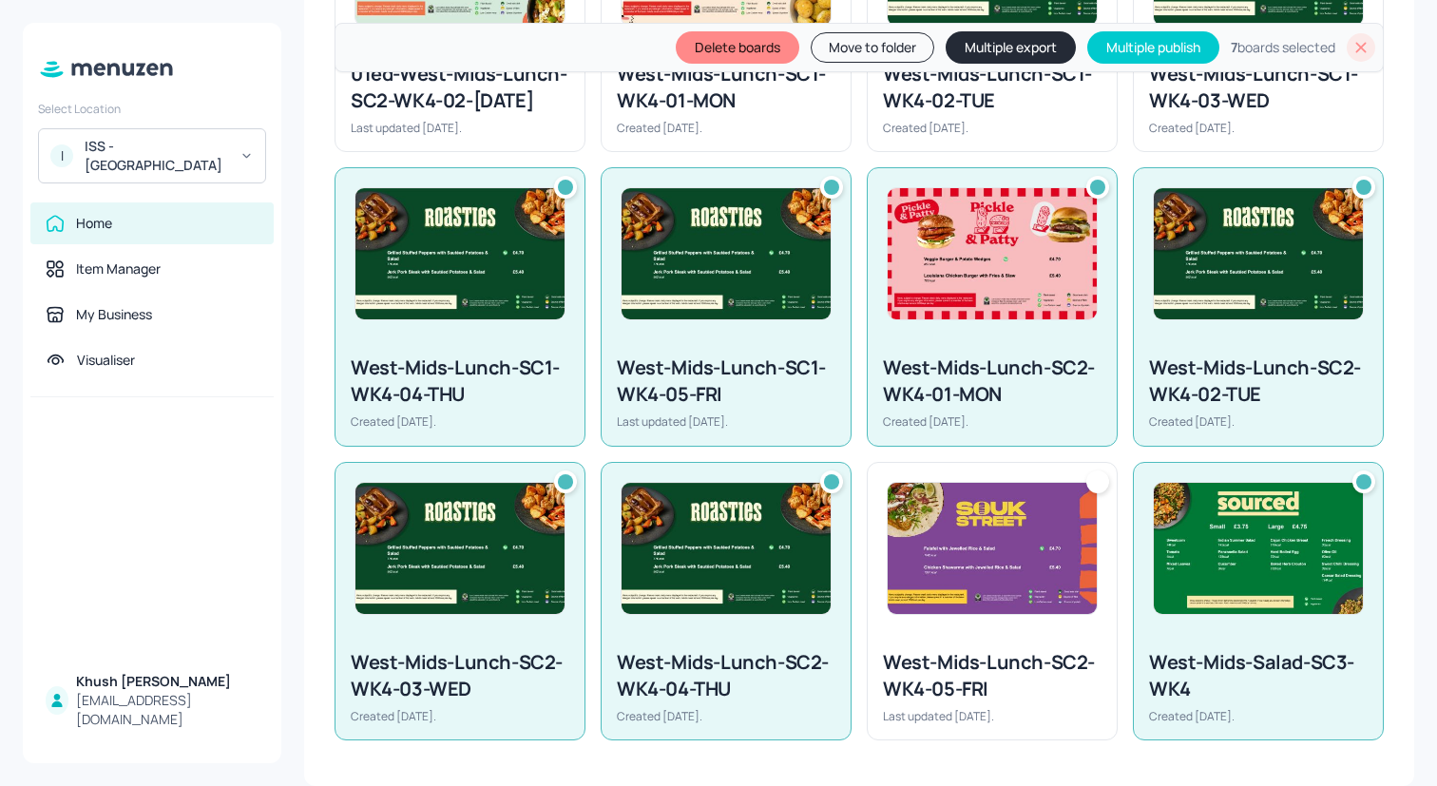
click at [974, 554] on img at bounding box center [992, 548] width 209 height 131
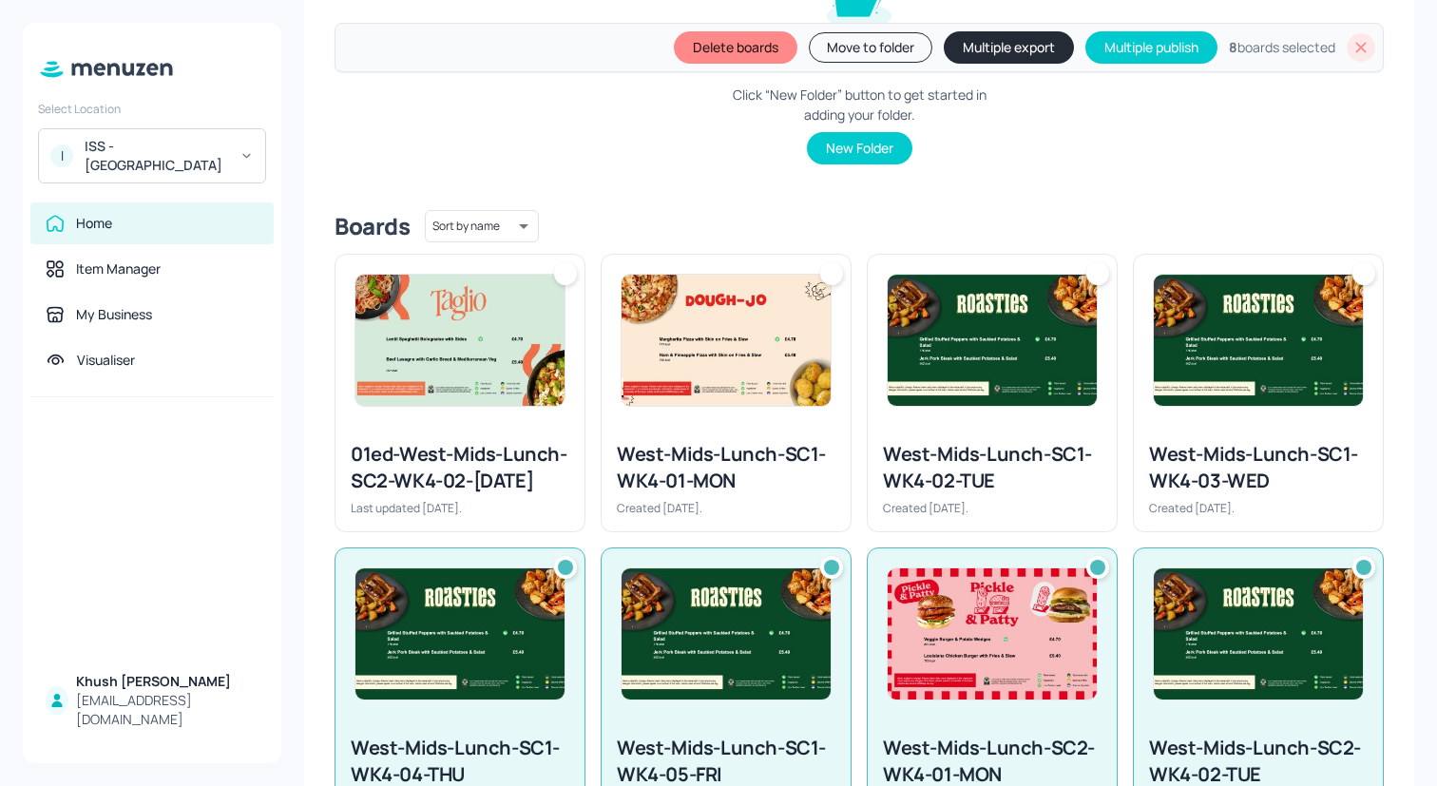
scroll to position [0, 0]
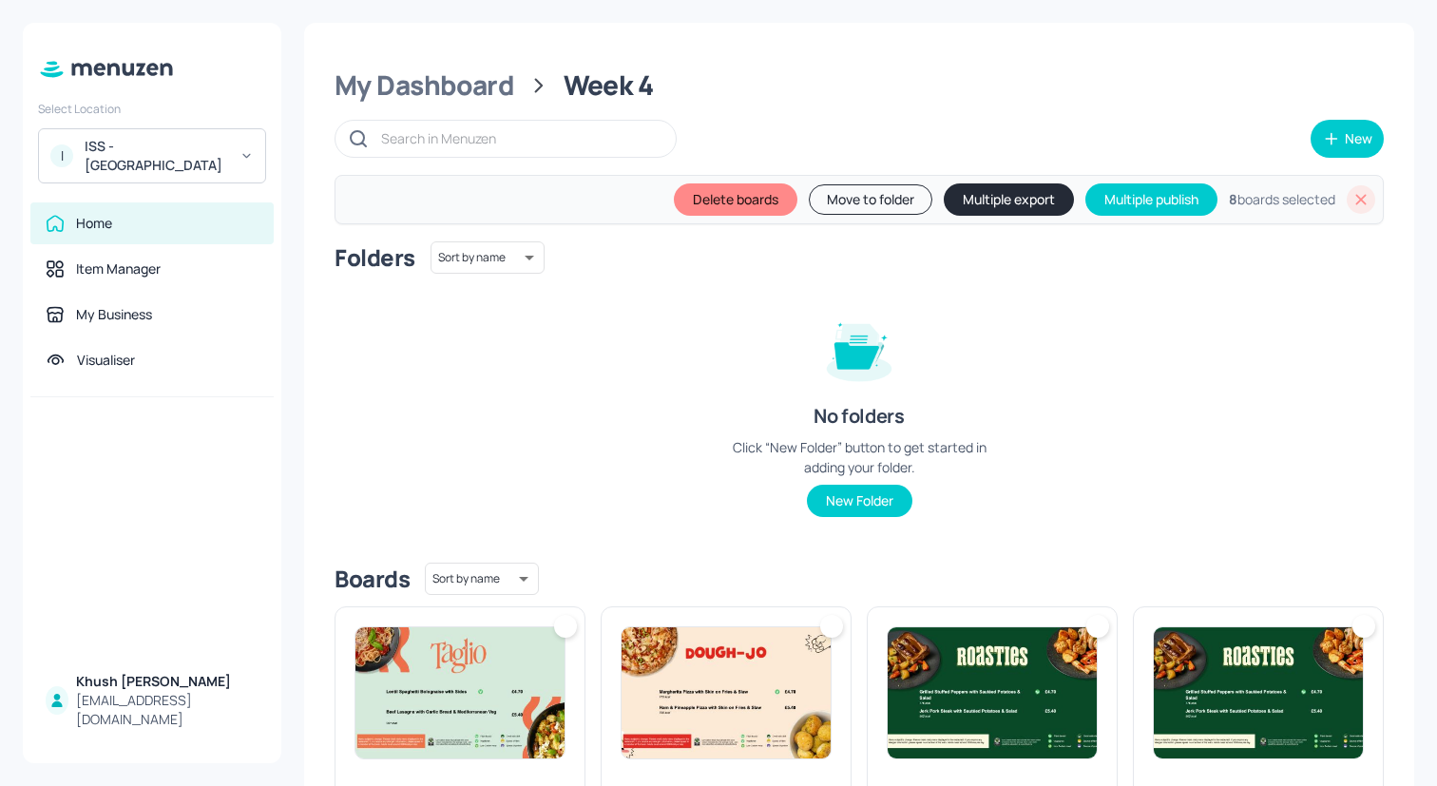
click at [1346, 649] on img at bounding box center [1258, 692] width 209 height 131
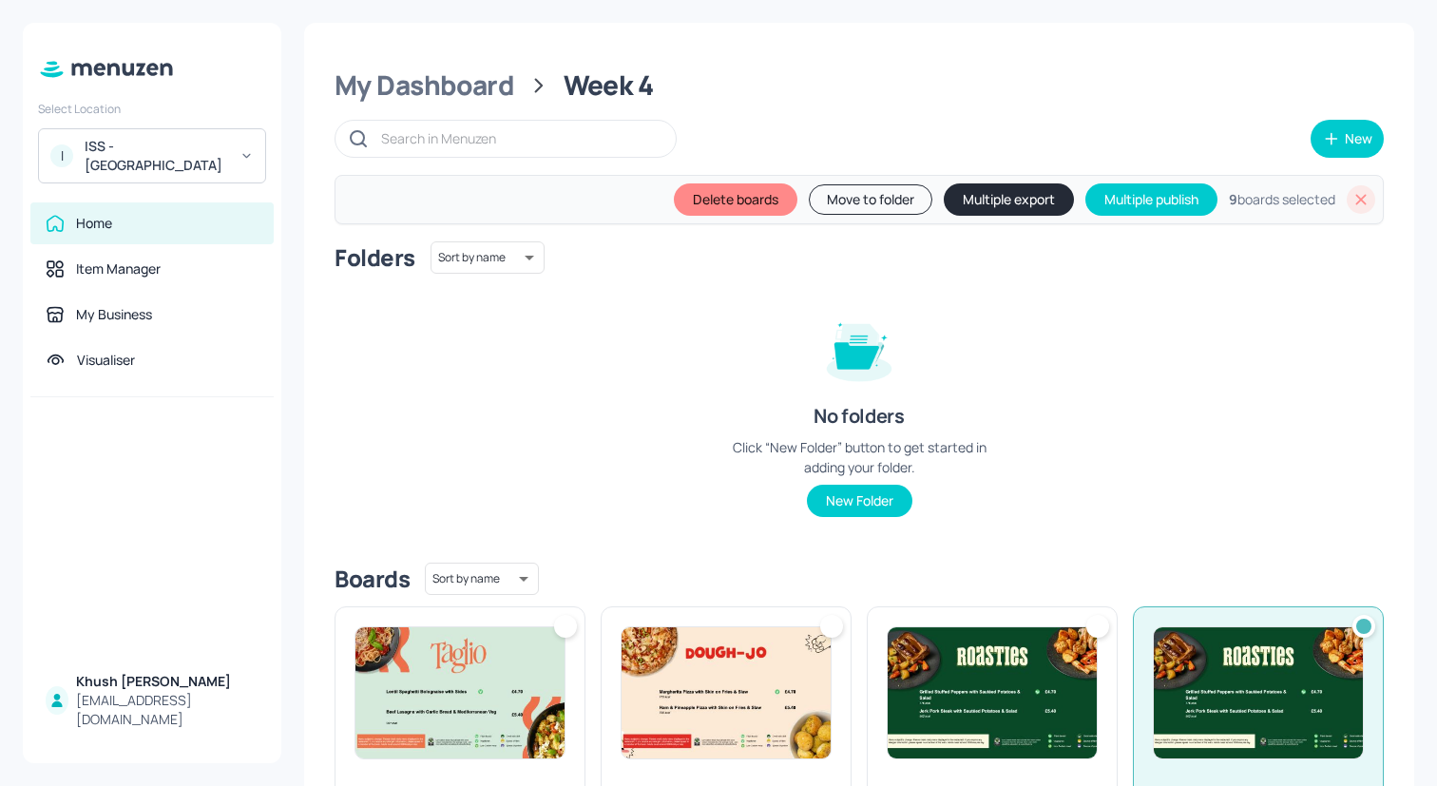
click at [992, 649] on img at bounding box center [992, 692] width 209 height 131
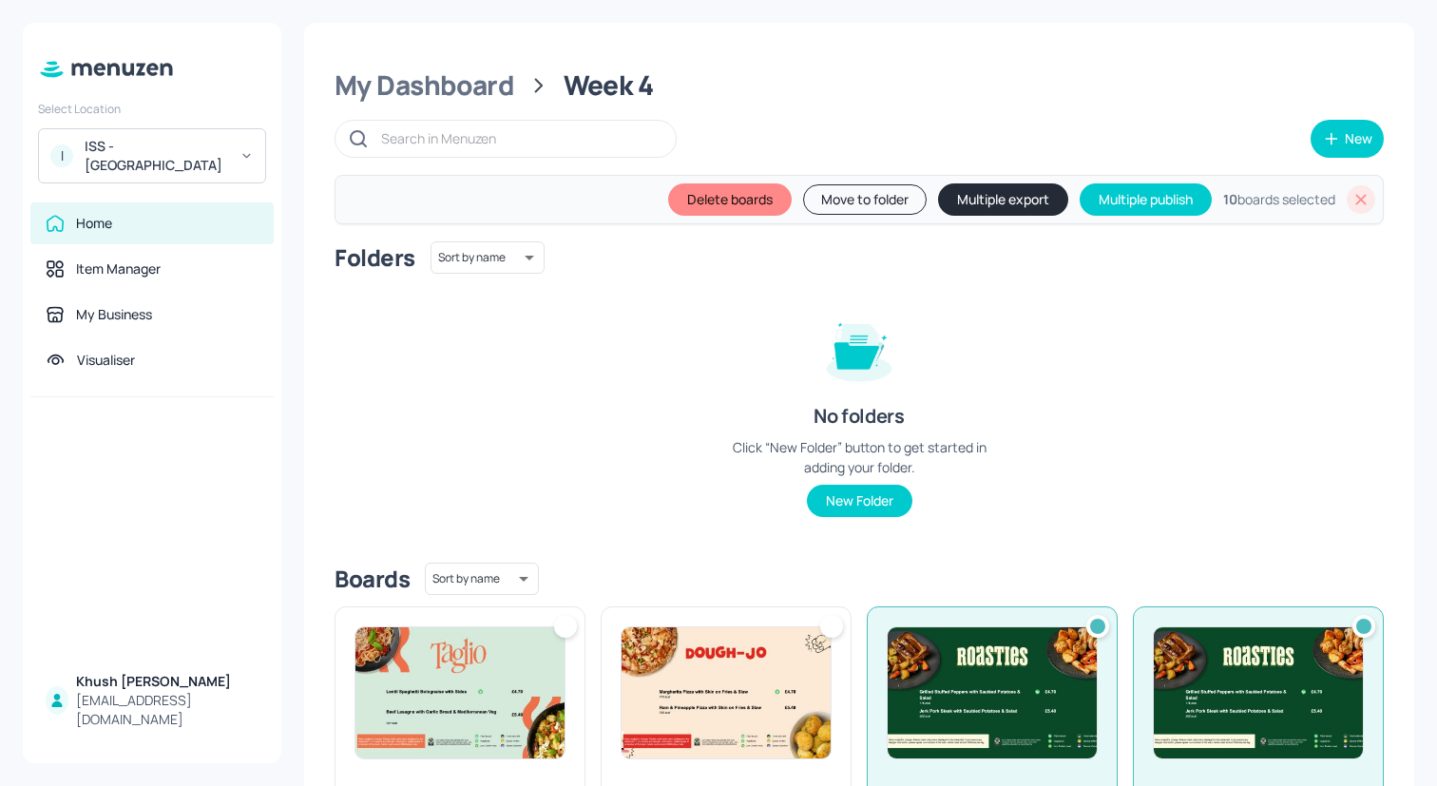
click at [808, 649] on img at bounding box center [726, 692] width 209 height 131
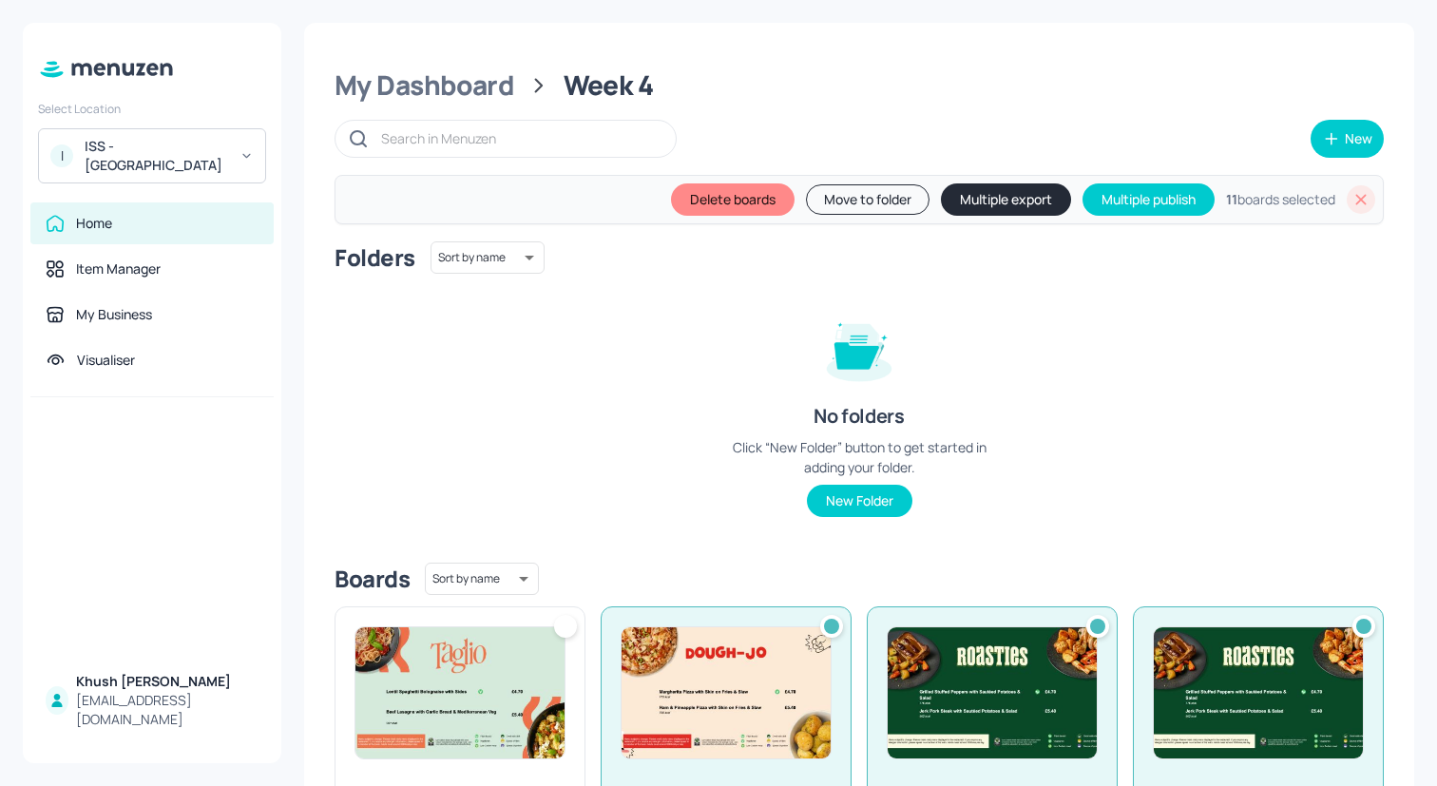
click at [549, 649] on img at bounding box center [460, 692] width 209 height 131
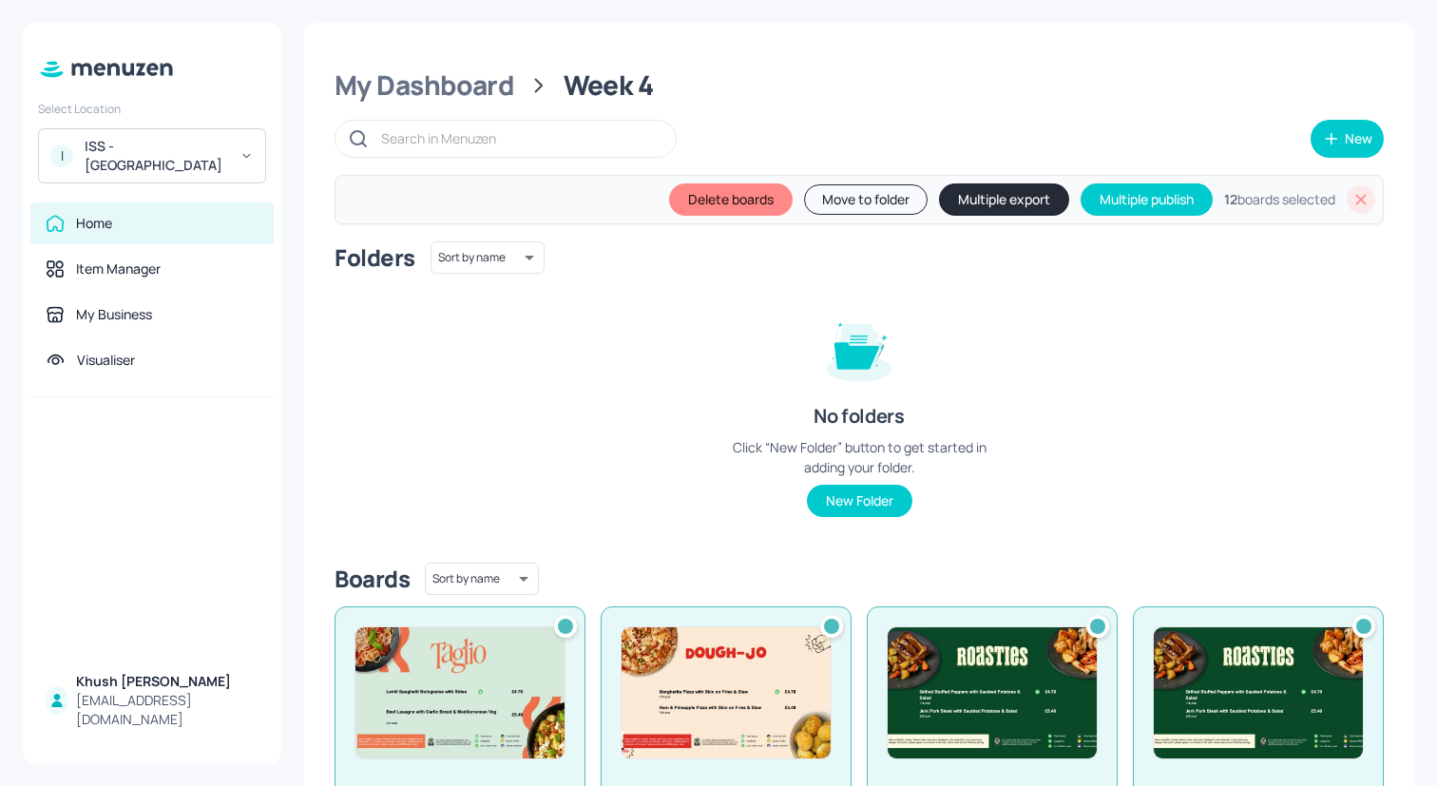
click at [710, 195] on button "Delete boards" at bounding box center [731, 199] width 124 height 32
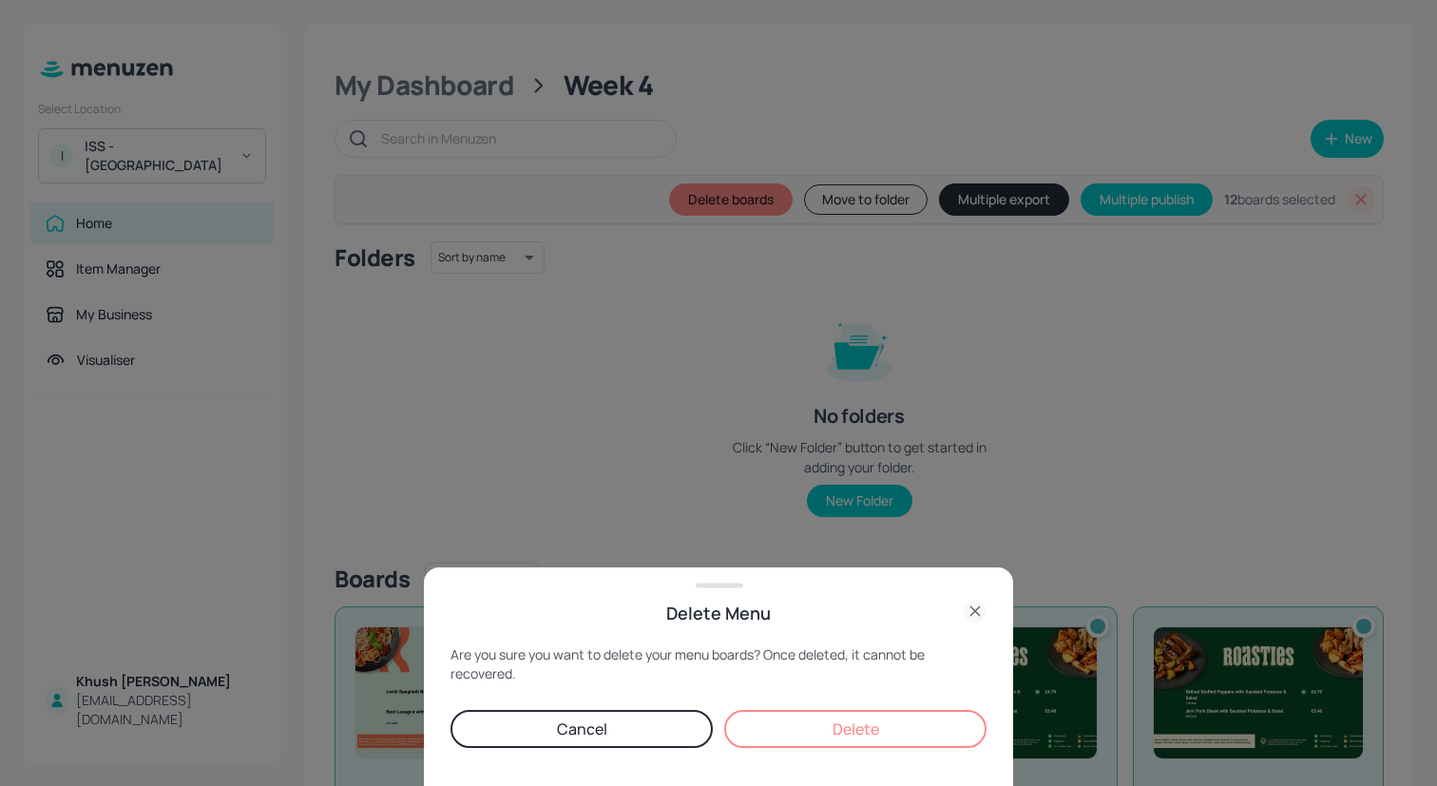
click at [805, 745] on button "Delete" at bounding box center [855, 729] width 262 height 38
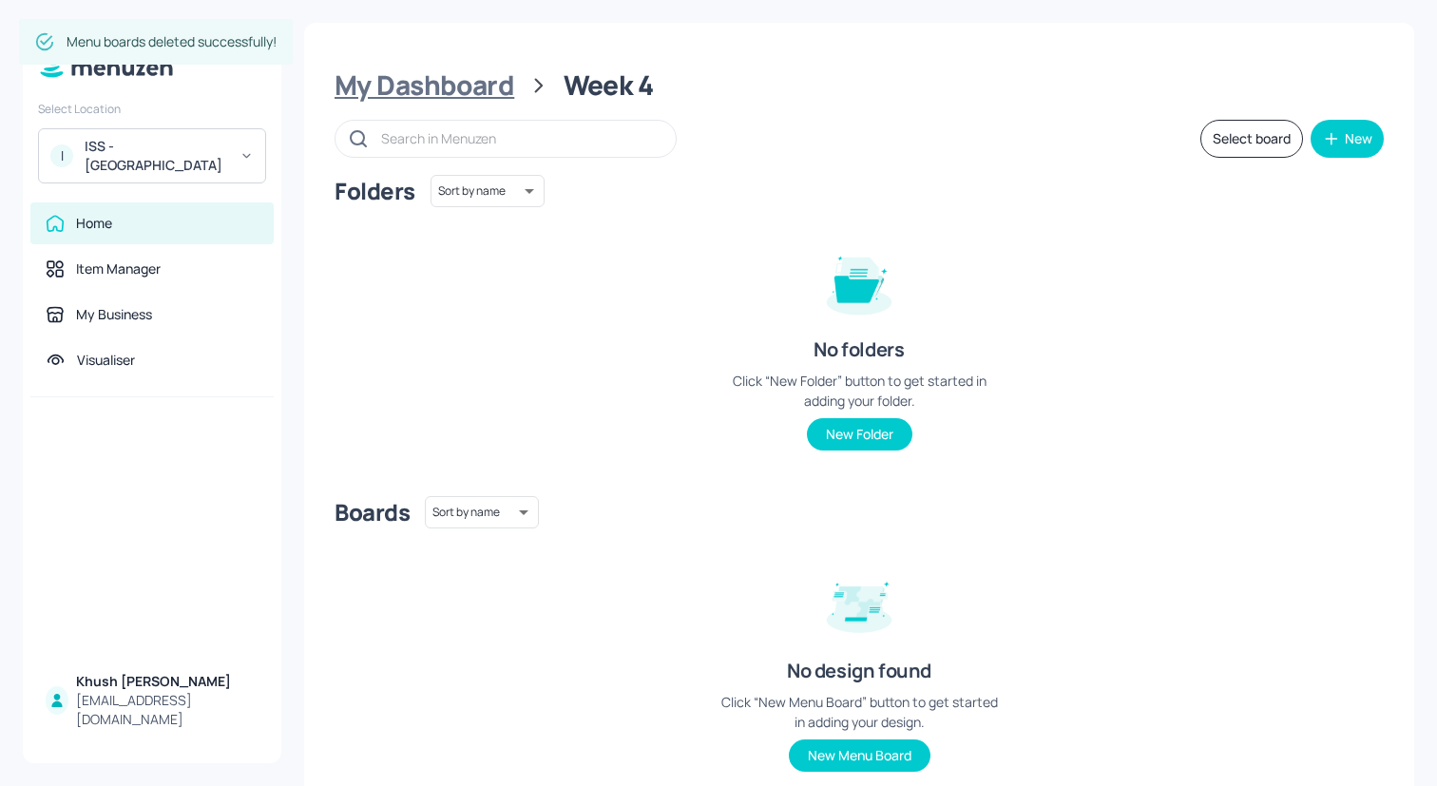
click at [486, 86] on div "My Dashboard" at bounding box center [425, 85] width 180 height 34
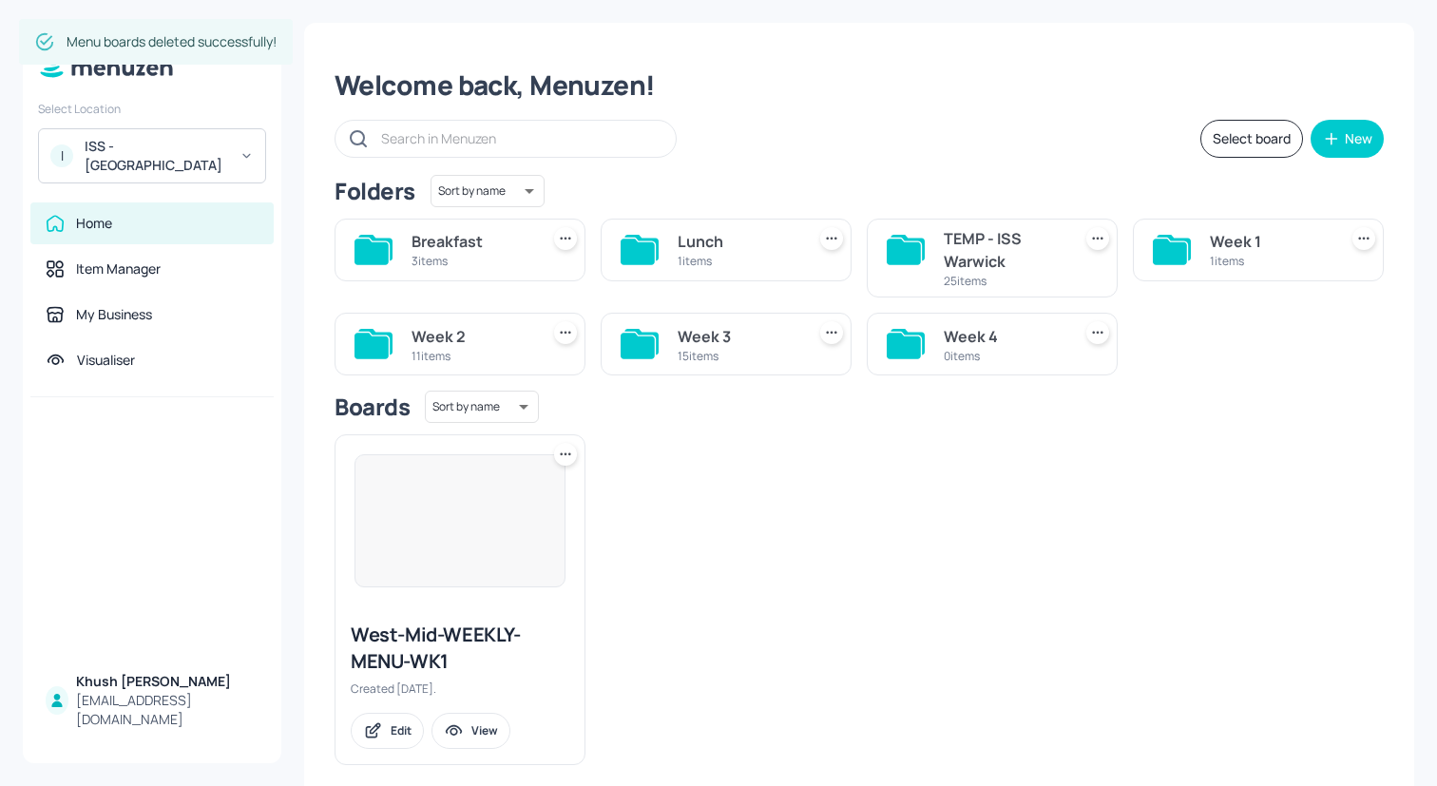
click at [744, 337] on div "Week 3" at bounding box center [738, 336] width 120 height 23
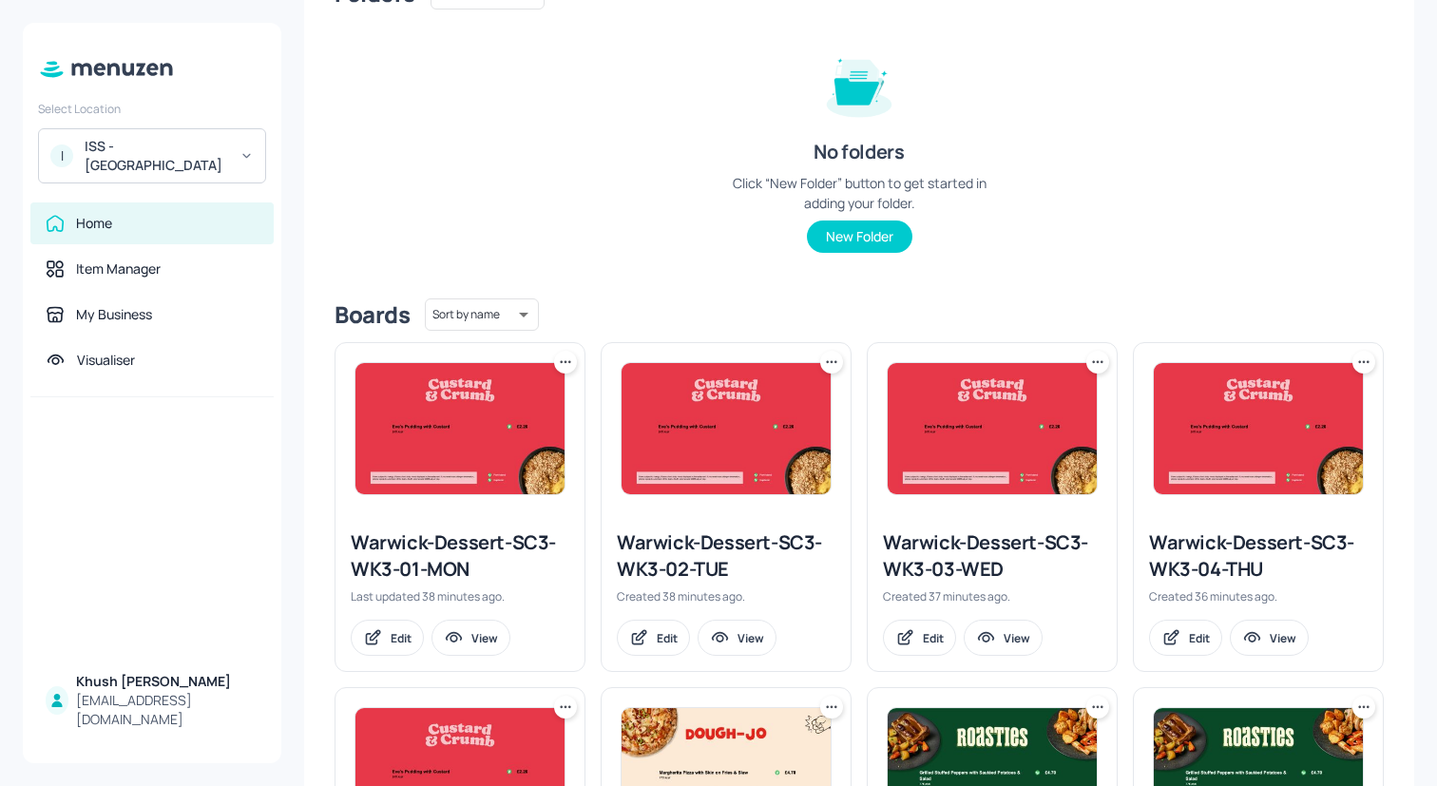
scroll to position [262, 0]
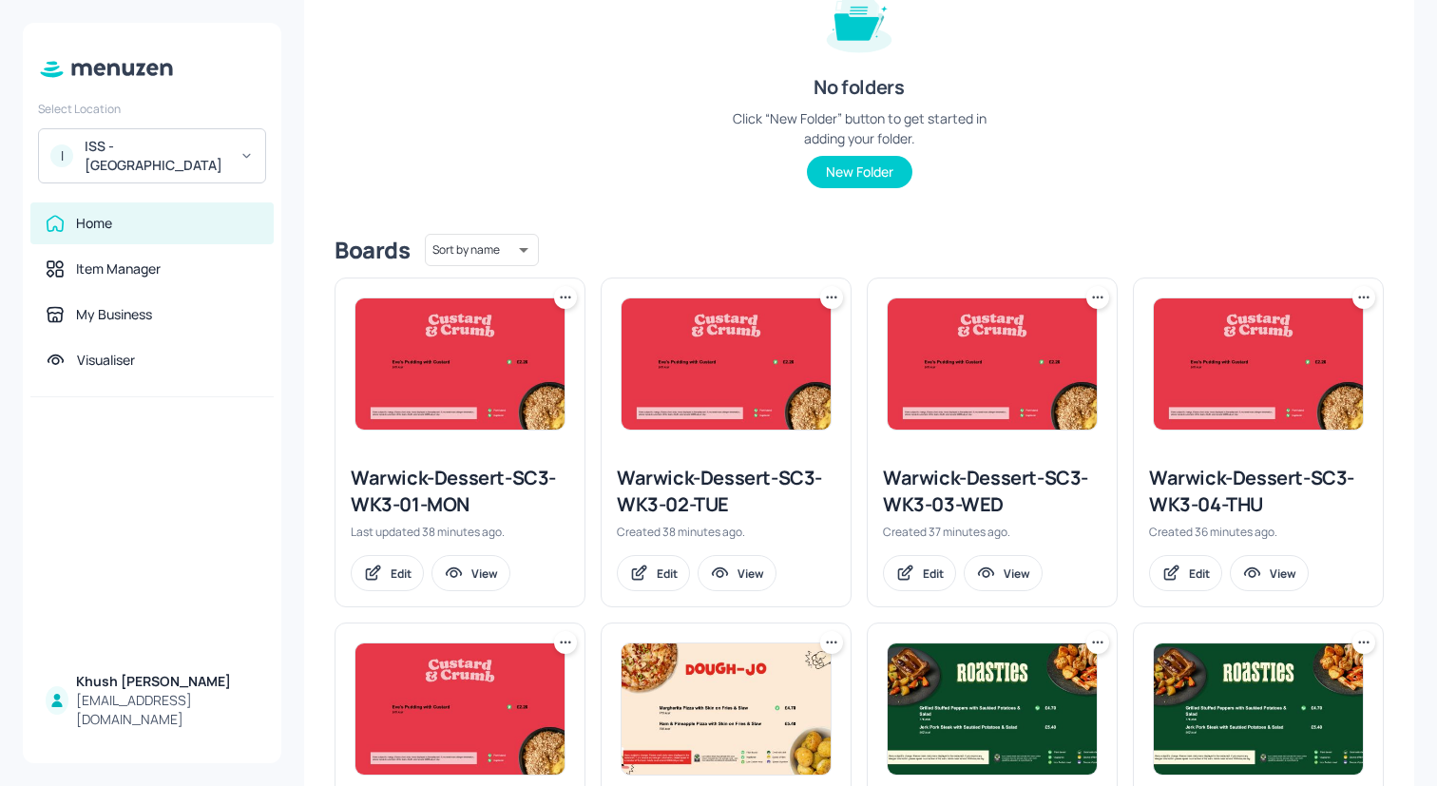
click at [565, 294] on icon at bounding box center [565, 297] width 19 height 19
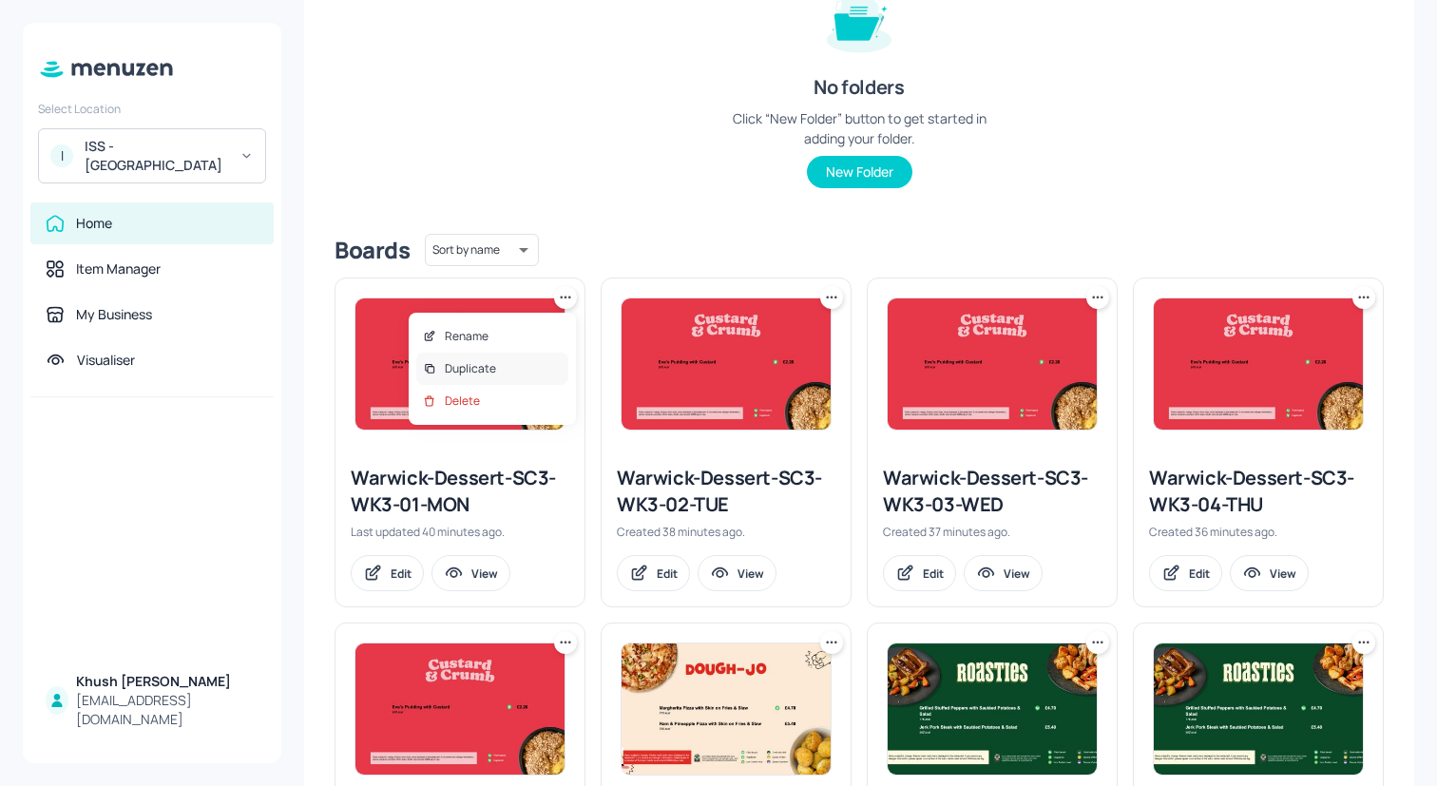
click at [539, 367] on div "Duplicate" at bounding box center [492, 369] width 152 height 32
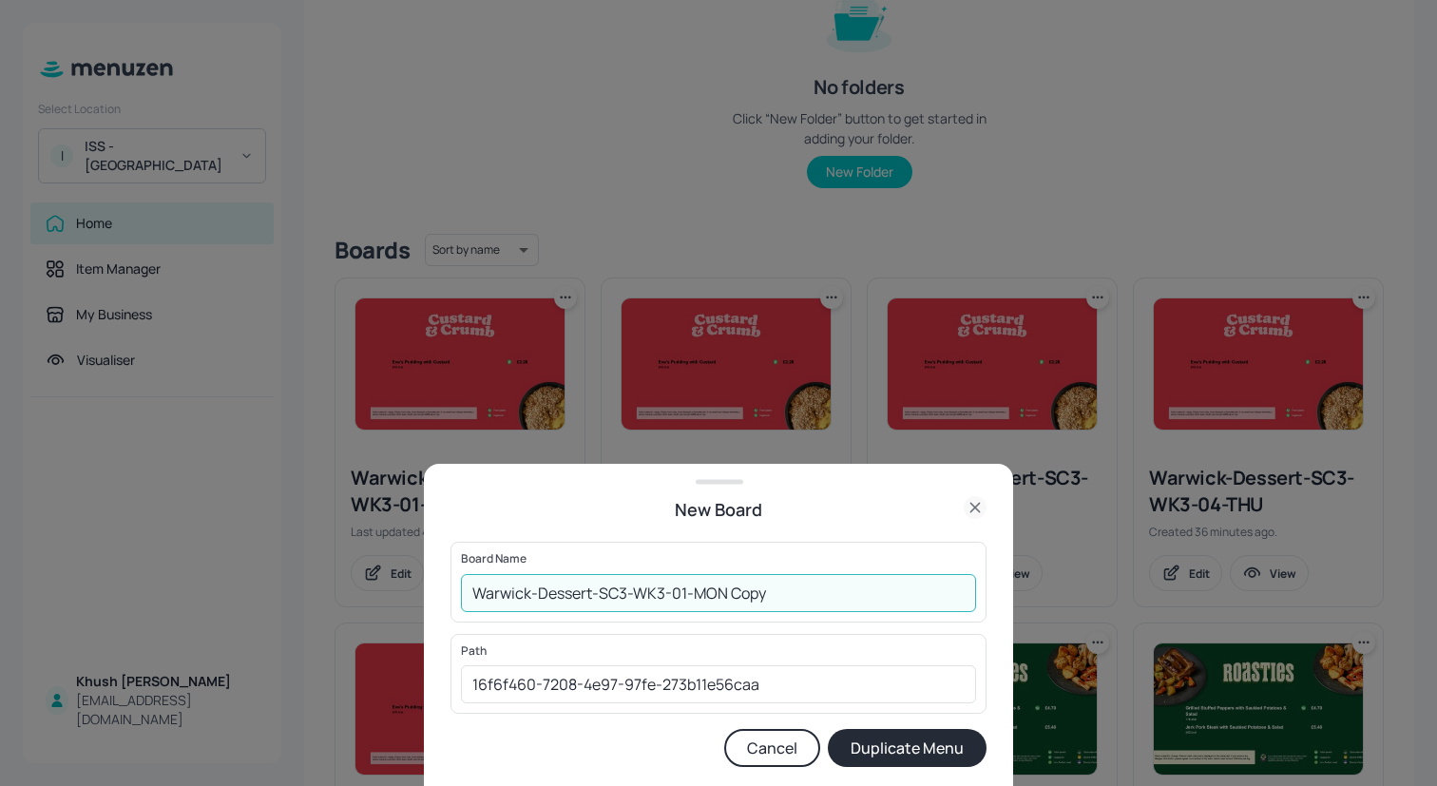
click at [834, 592] on input "Warwick-Dessert-SC3-WK3-01-MON Copy" at bounding box center [718, 593] width 515 height 38
type input "Warwick-Dessert-SC3-WK4-01-MON"
click at [828, 729] on button "Duplicate Menu" at bounding box center [907, 748] width 159 height 38
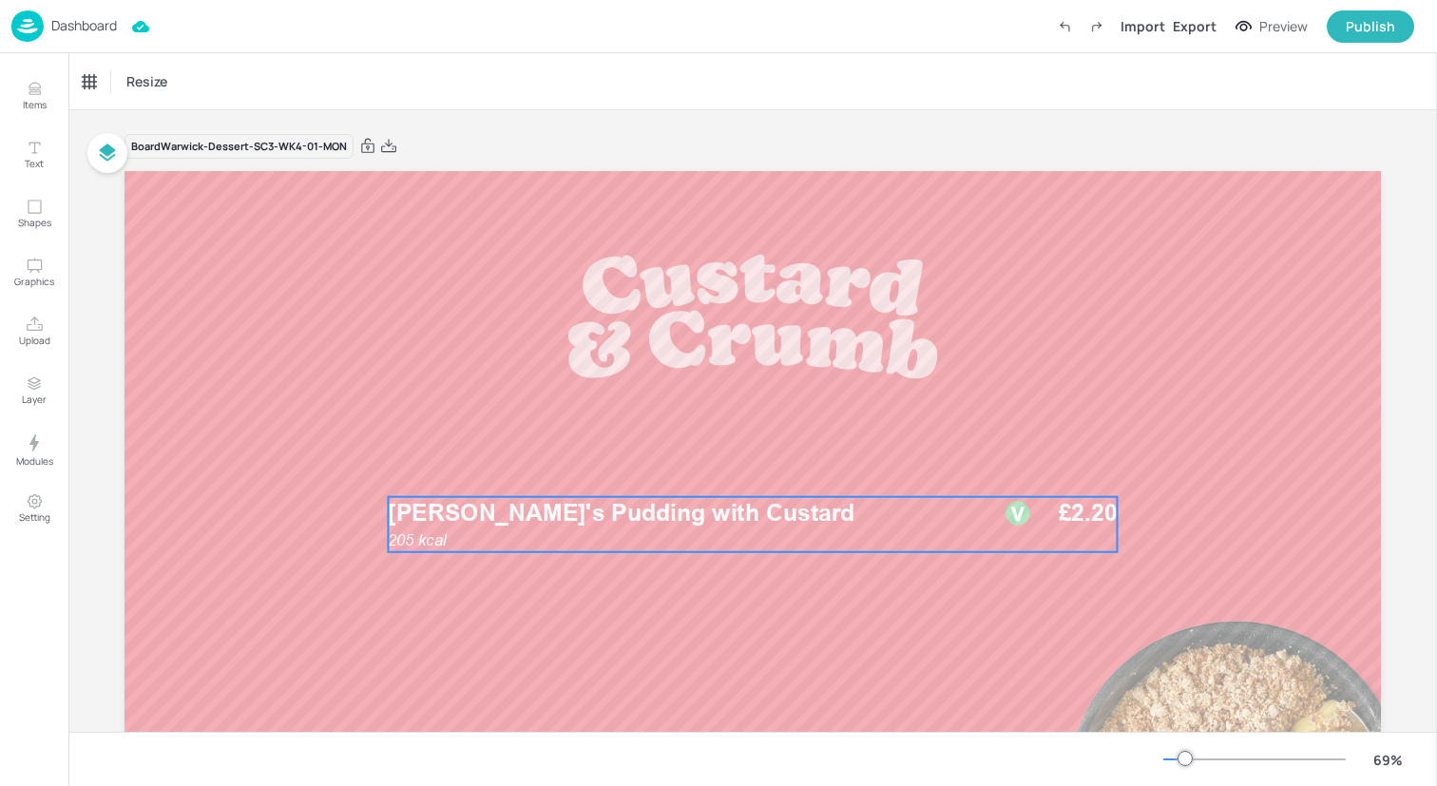
click at [616, 524] on span "[PERSON_NAME]'s Pudding with Custard" at bounding box center [621, 513] width 467 height 29
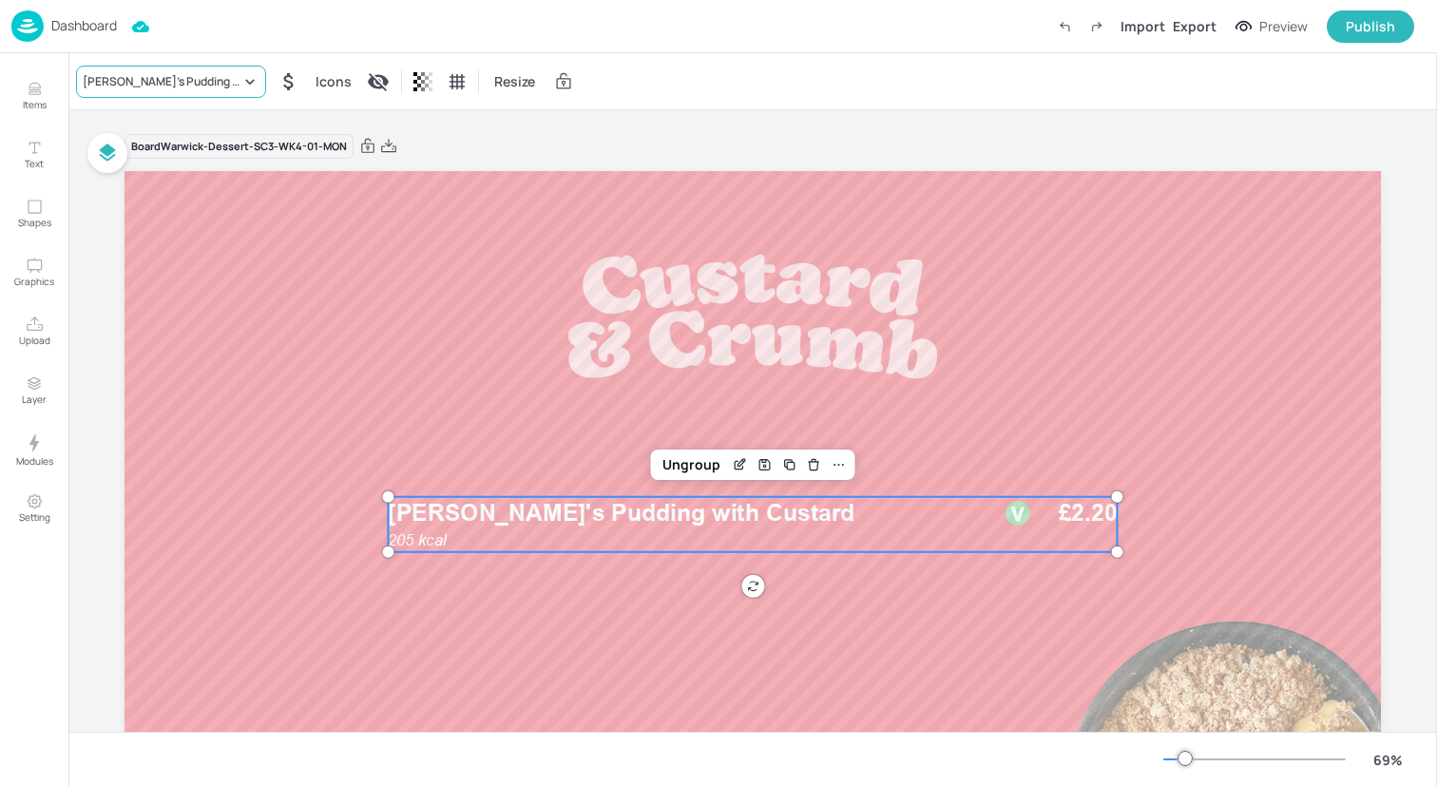
click at [202, 75] on div "[PERSON_NAME]'s Pudding with Custard" at bounding box center [162, 81] width 158 height 17
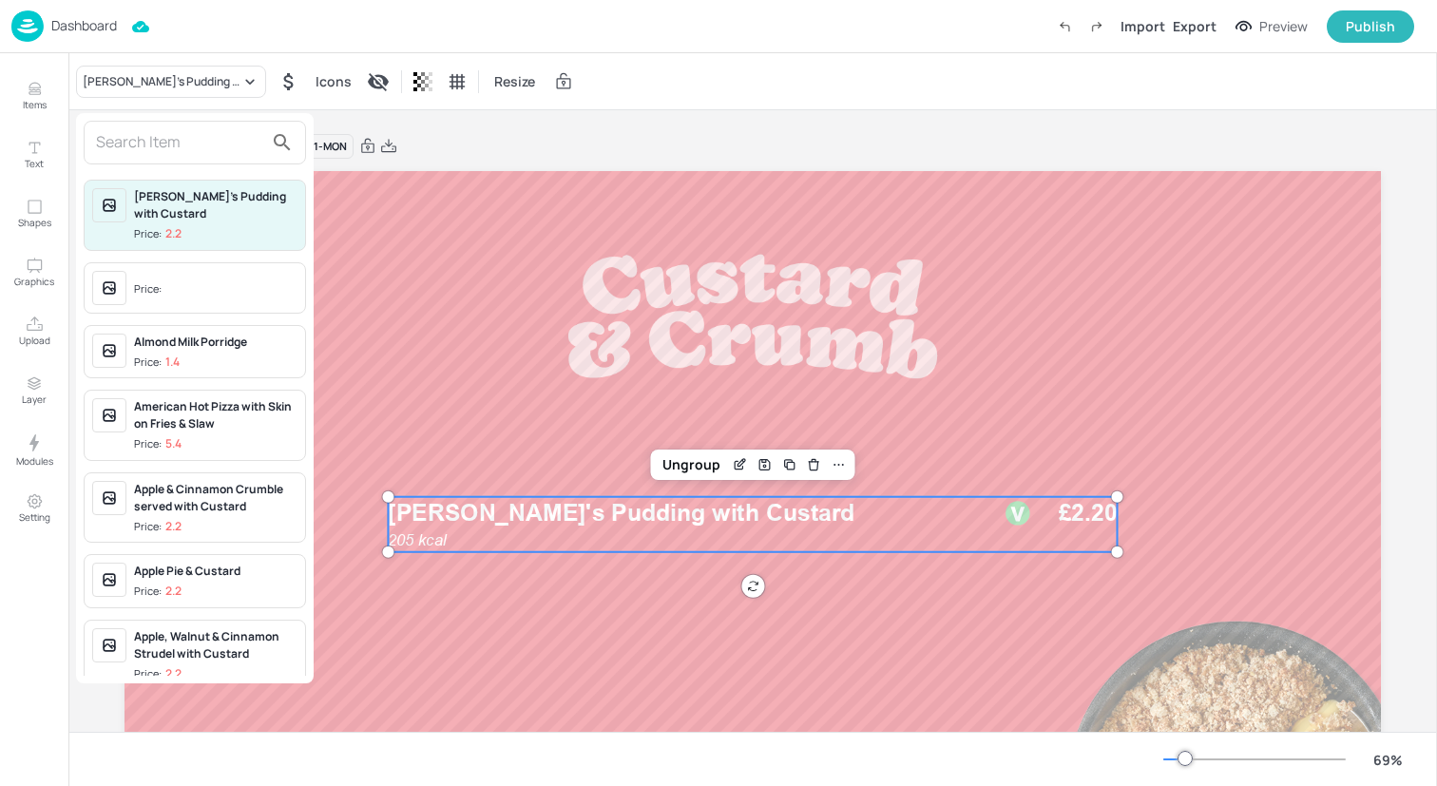
click at [213, 143] on input "text" at bounding box center [179, 142] width 167 height 30
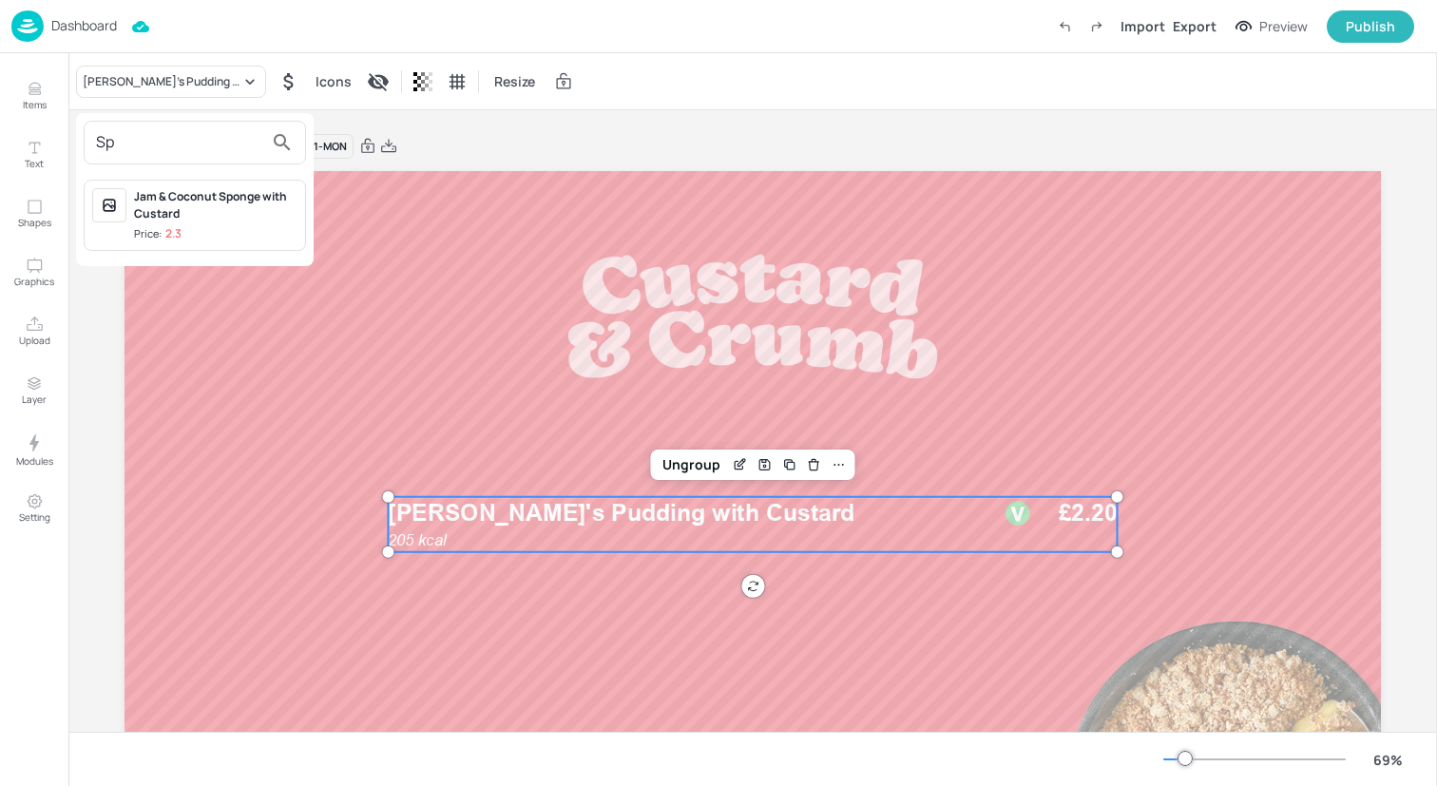
type input "S"
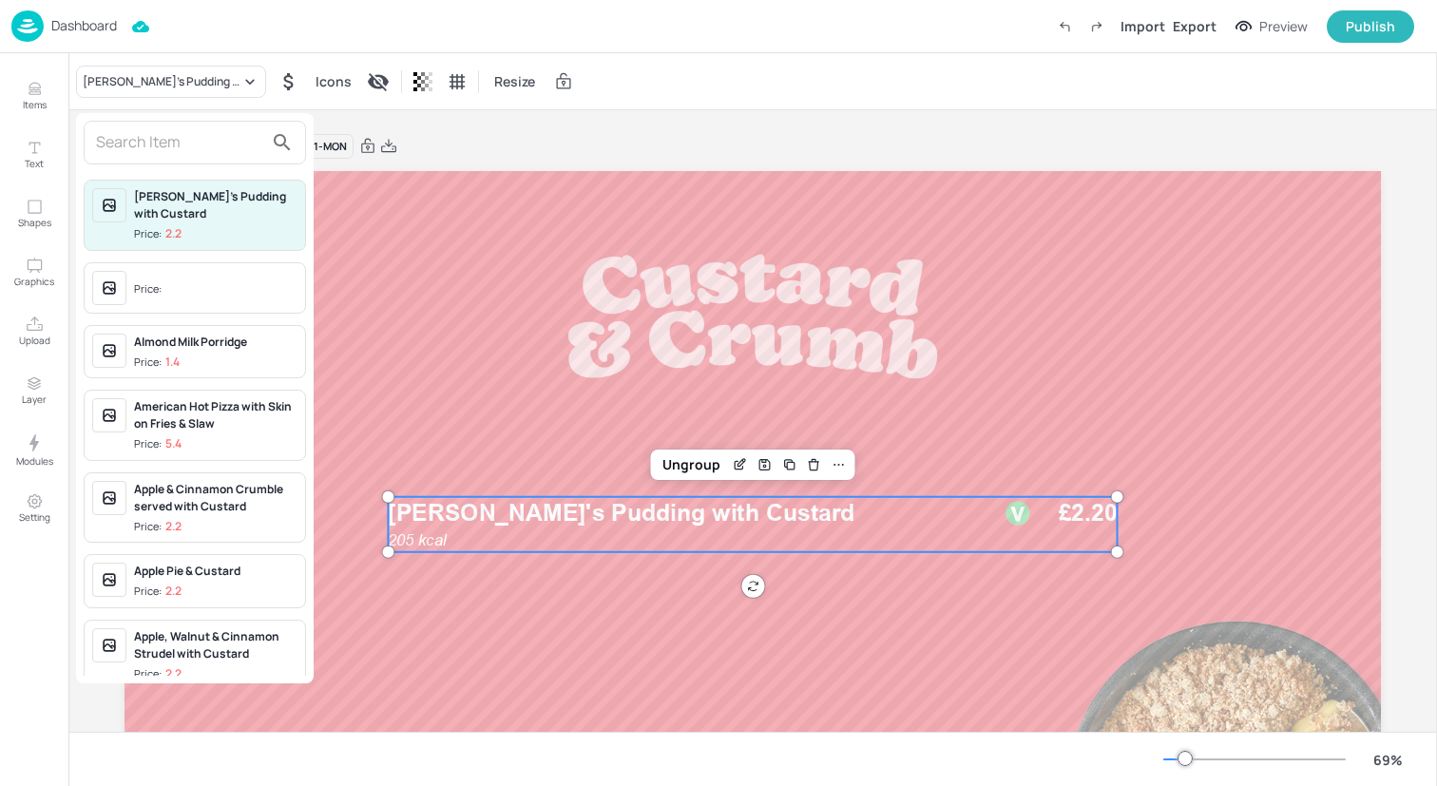
click at [22, 74] on div at bounding box center [718, 393] width 1437 height 786
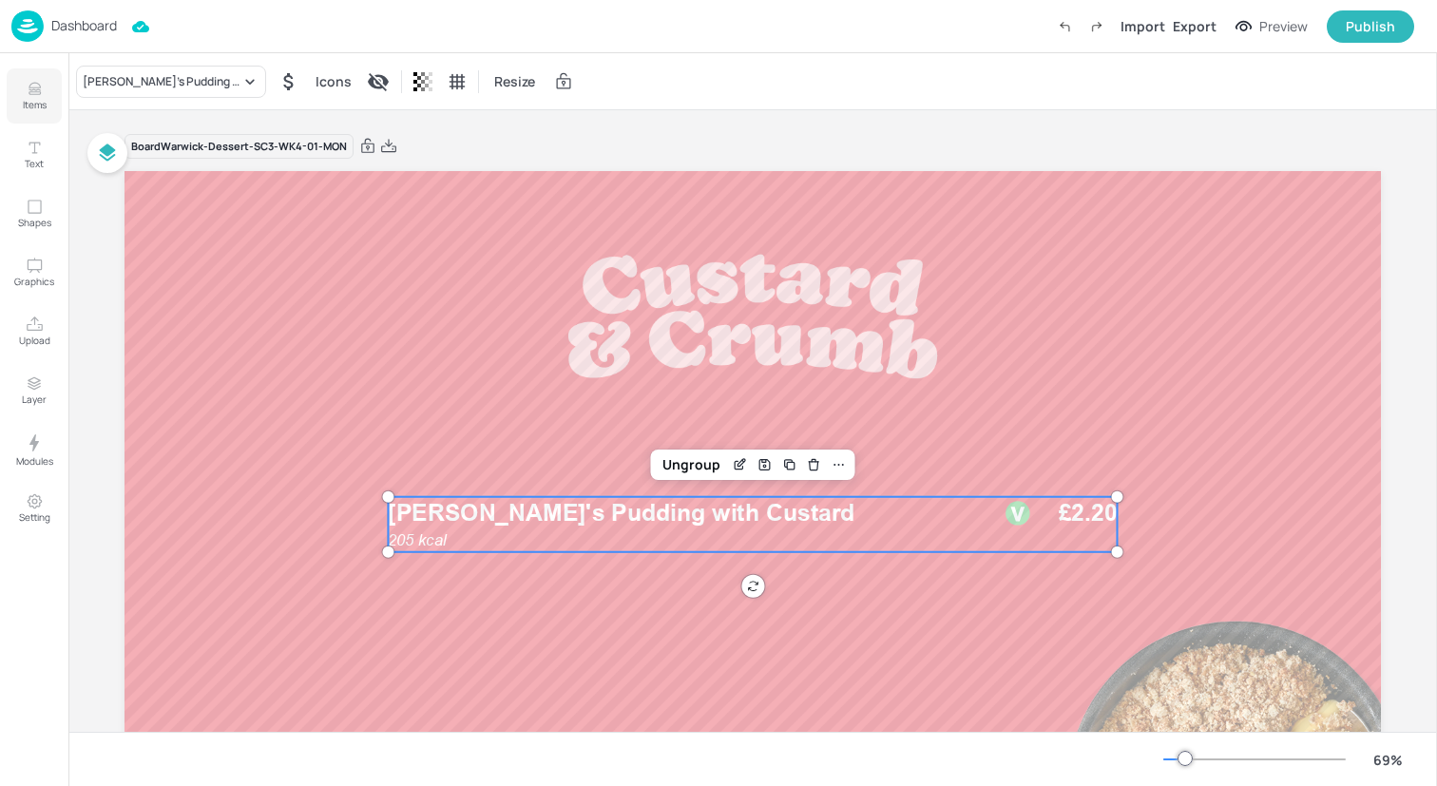
click at [31, 88] on icon "Items" at bounding box center [35, 89] width 18 height 18
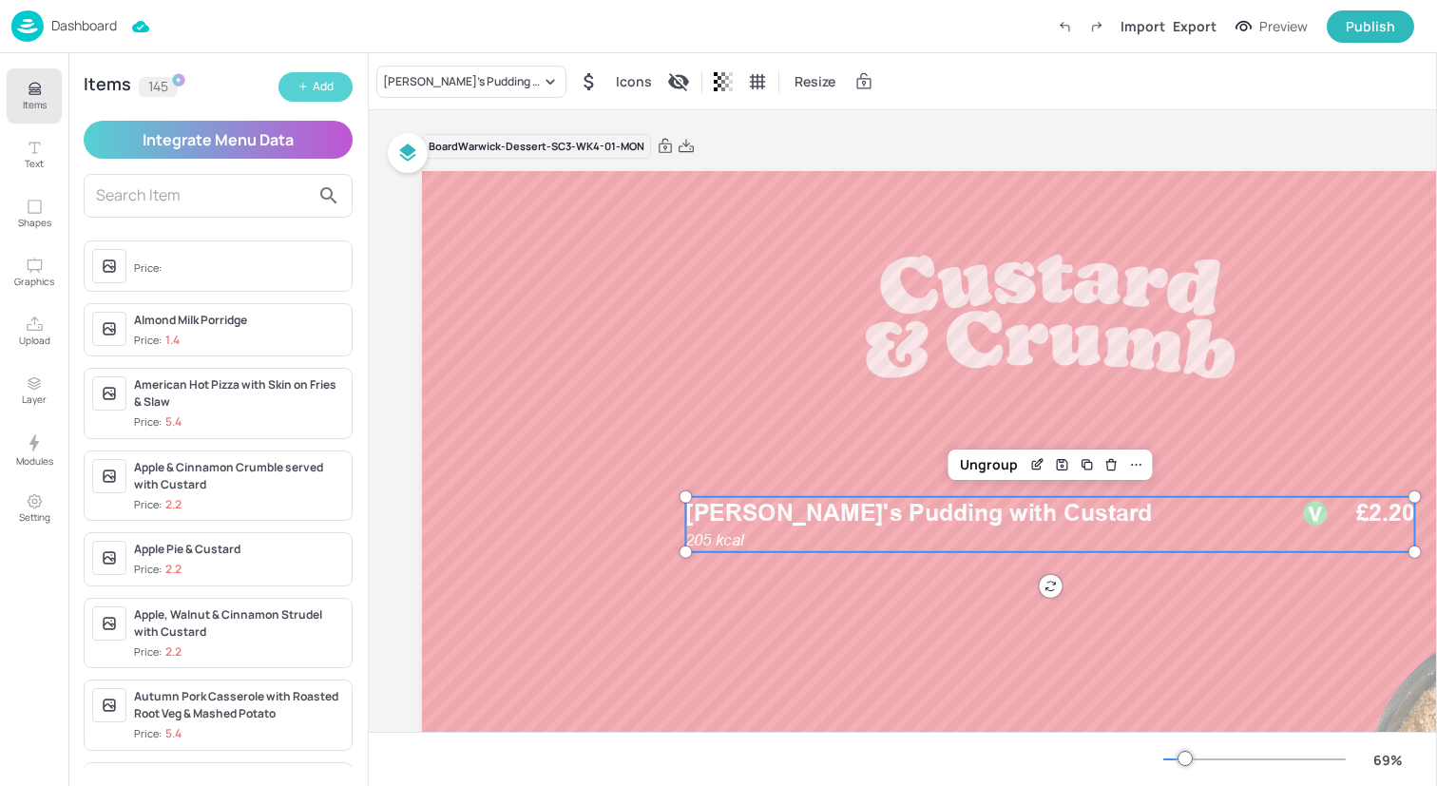
click at [317, 88] on div "Add" at bounding box center [323, 87] width 21 height 18
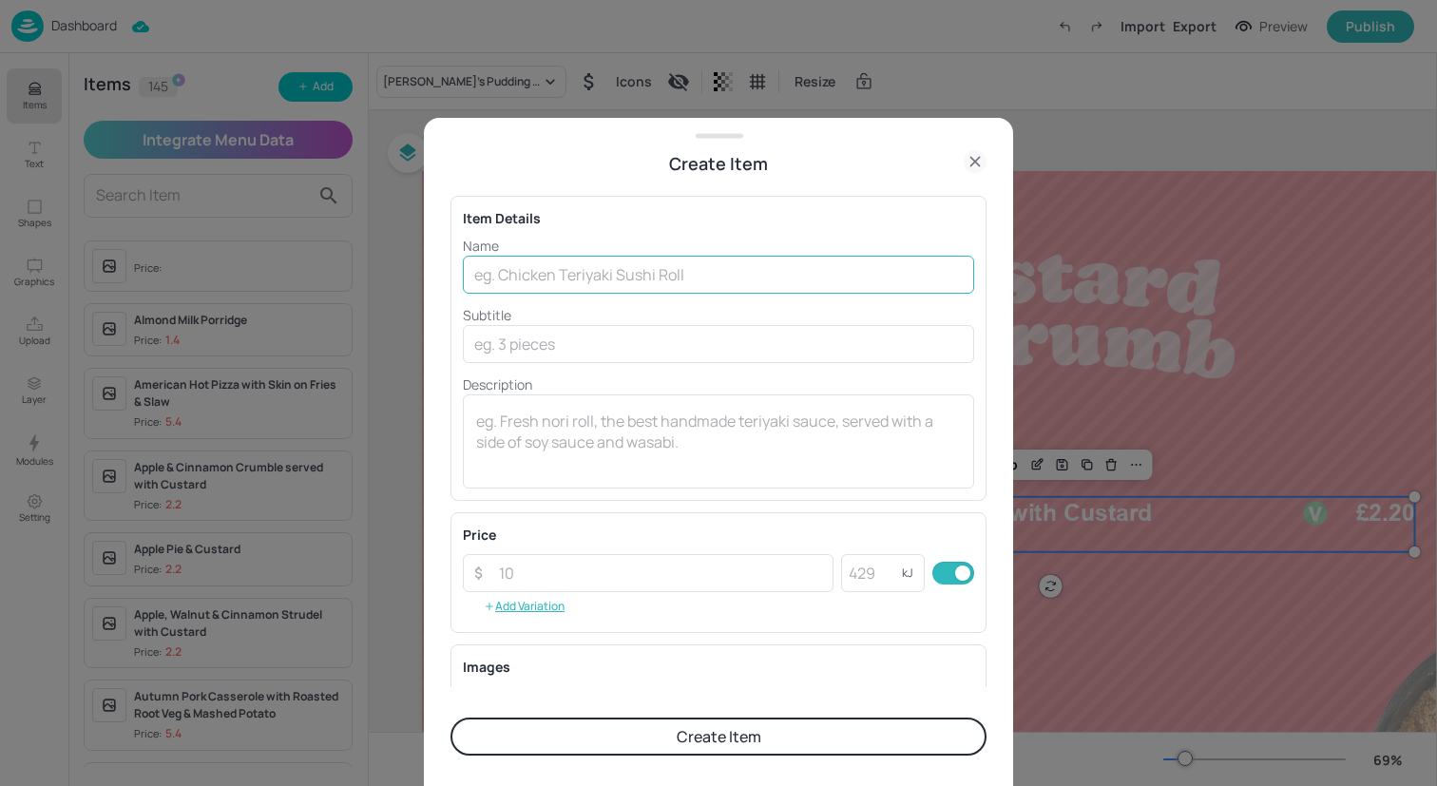
click at [558, 282] on input "text" at bounding box center [718, 275] width 511 height 38
type input "Spotted Dick with Custard"
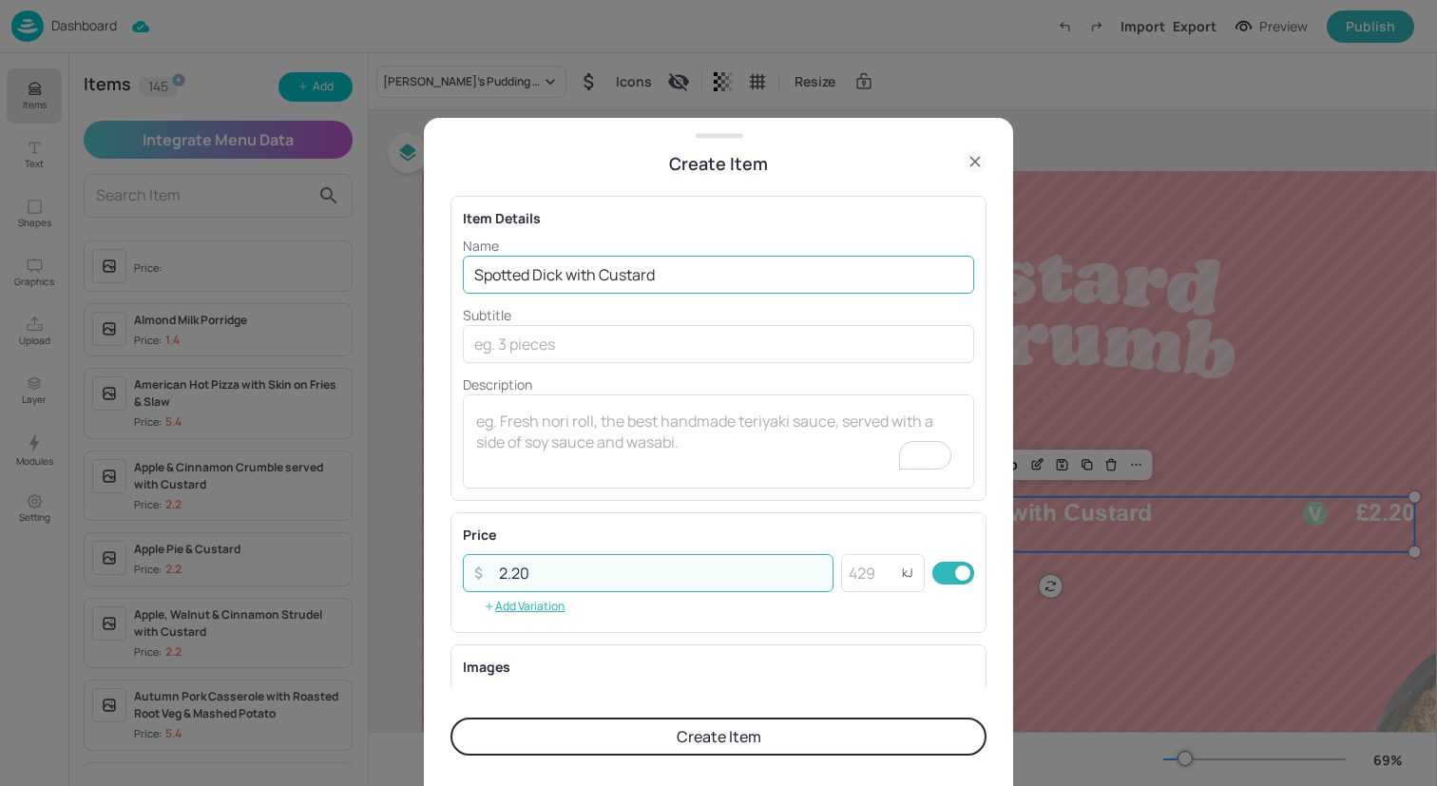
type input "2.20"
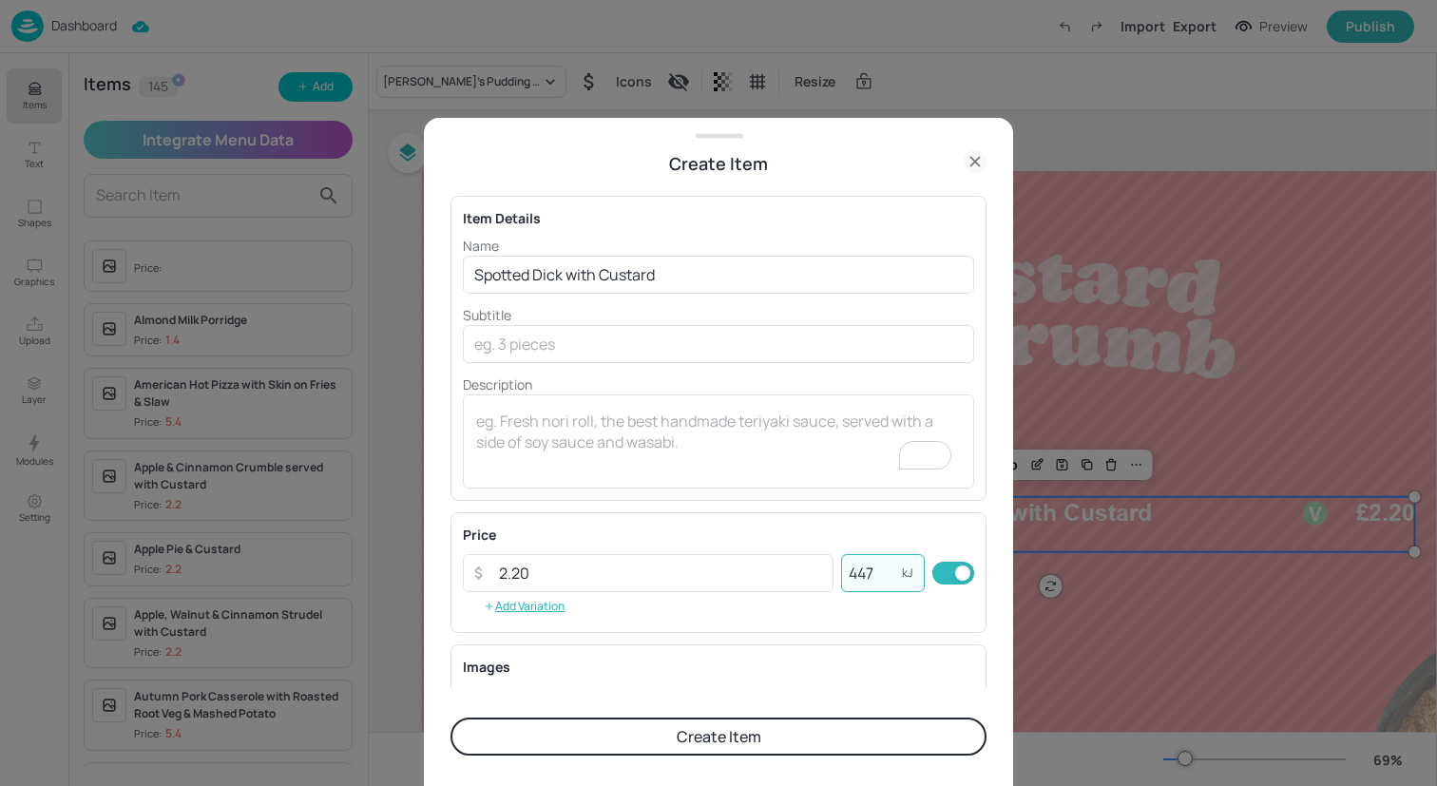
type input "447"
click at [740, 728] on button "Create Item" at bounding box center [719, 737] width 536 height 38
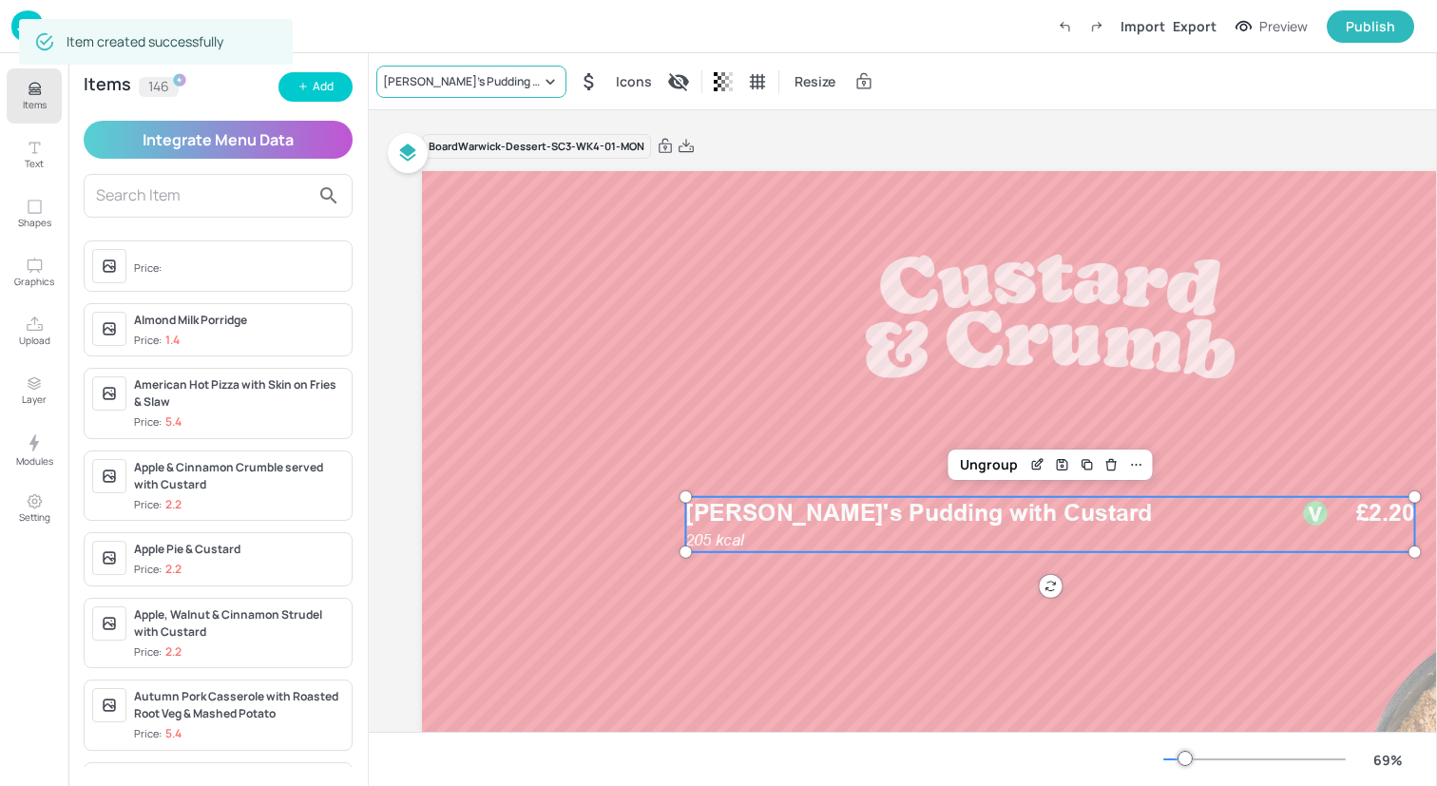
click at [504, 81] on div "Eve's Pudding with Custard" at bounding box center [462, 81] width 158 height 17
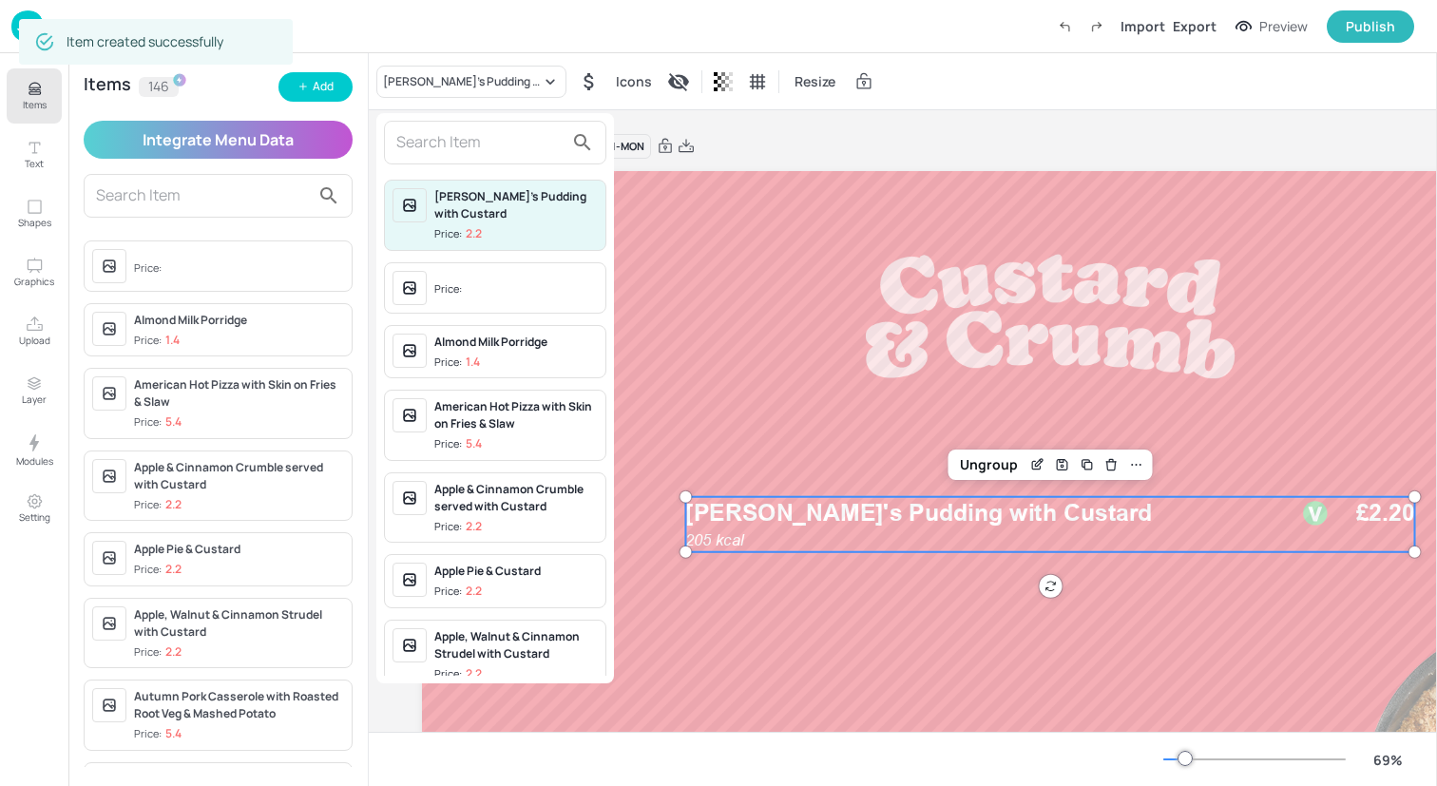
click at [500, 151] on input "text" at bounding box center [479, 142] width 167 height 30
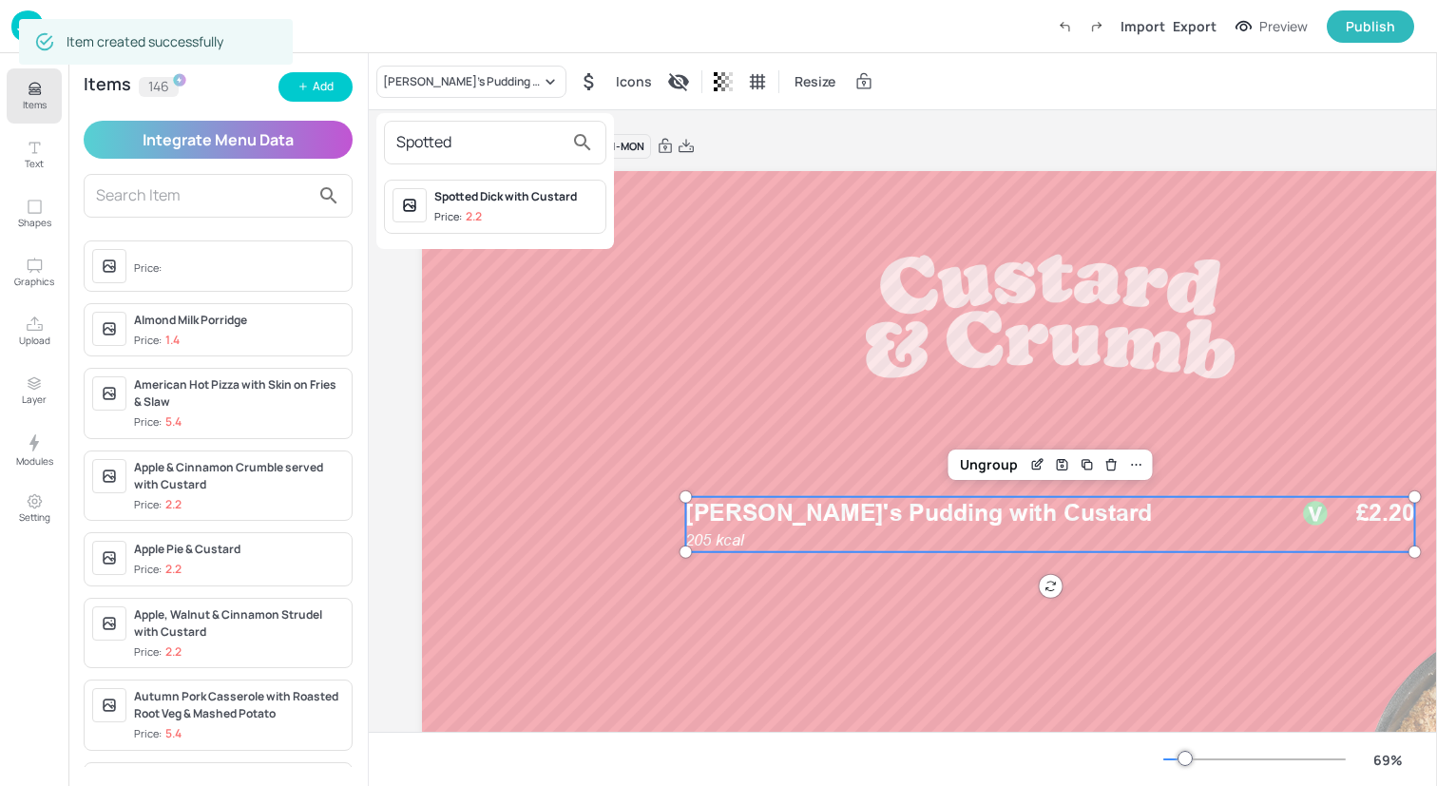
type input "Spotted"
click at [518, 220] on span "Price: 2.2" at bounding box center [515, 217] width 163 height 16
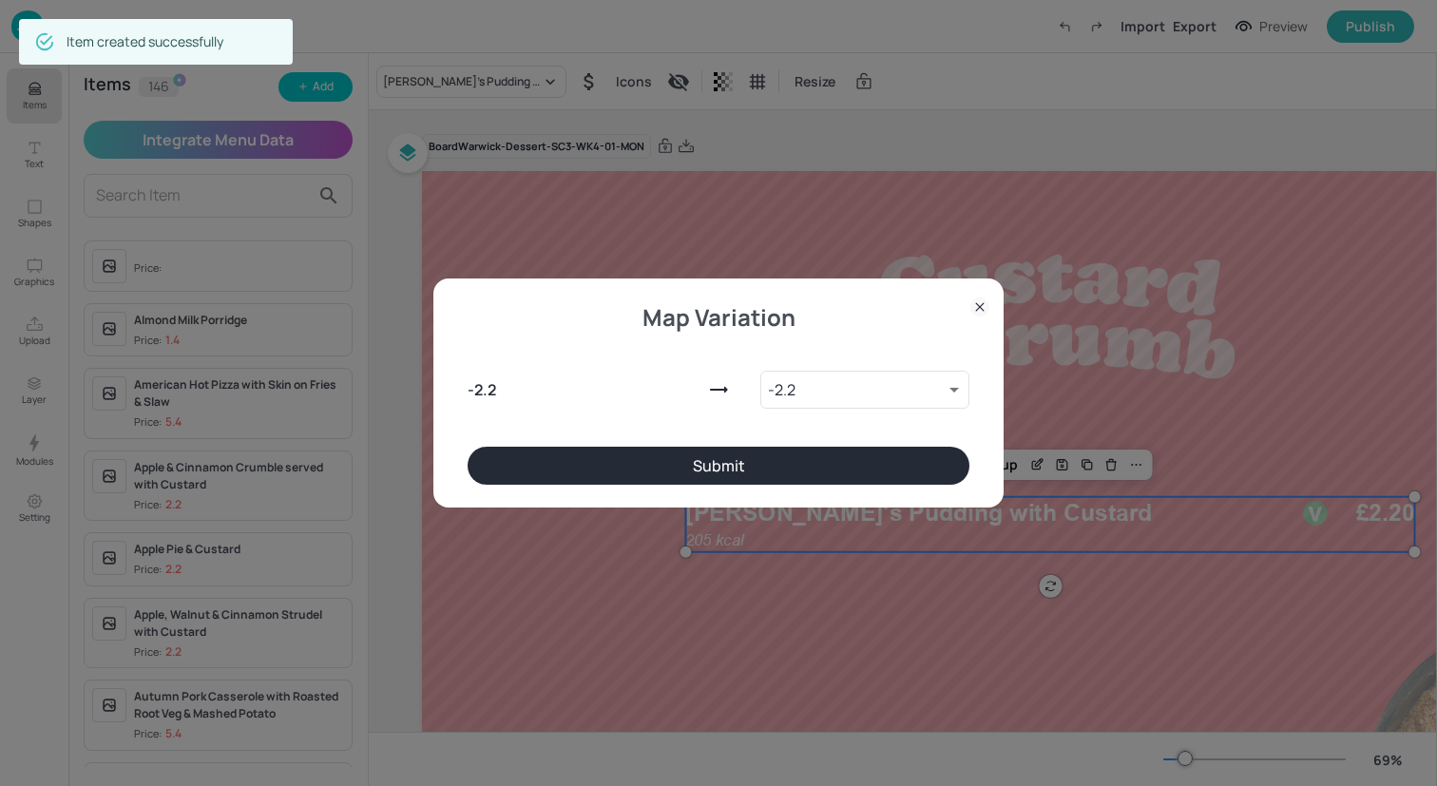
click at [744, 457] on button "Submit" at bounding box center [719, 466] width 502 height 38
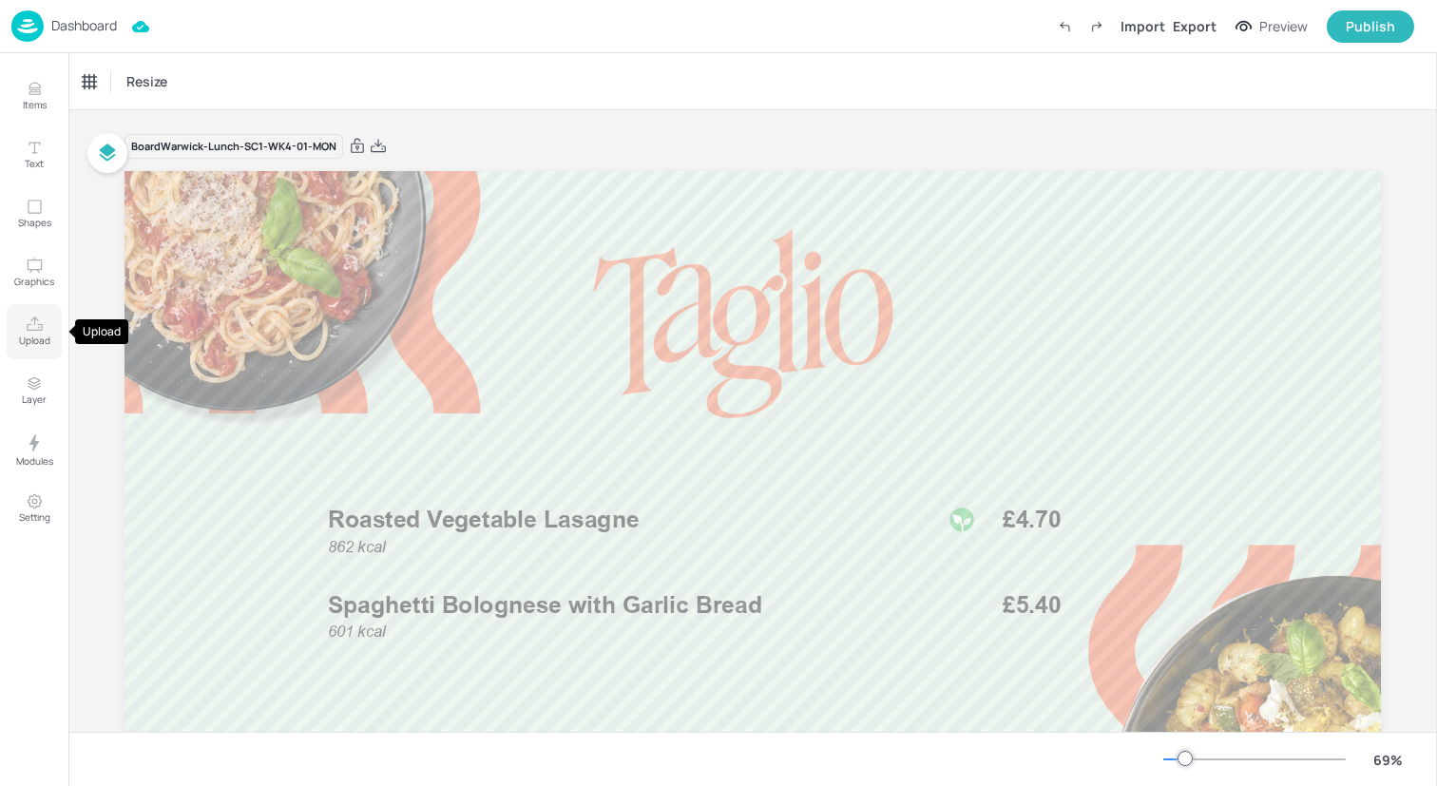
click at [43, 319] on button "Upload" at bounding box center [34, 331] width 55 height 55
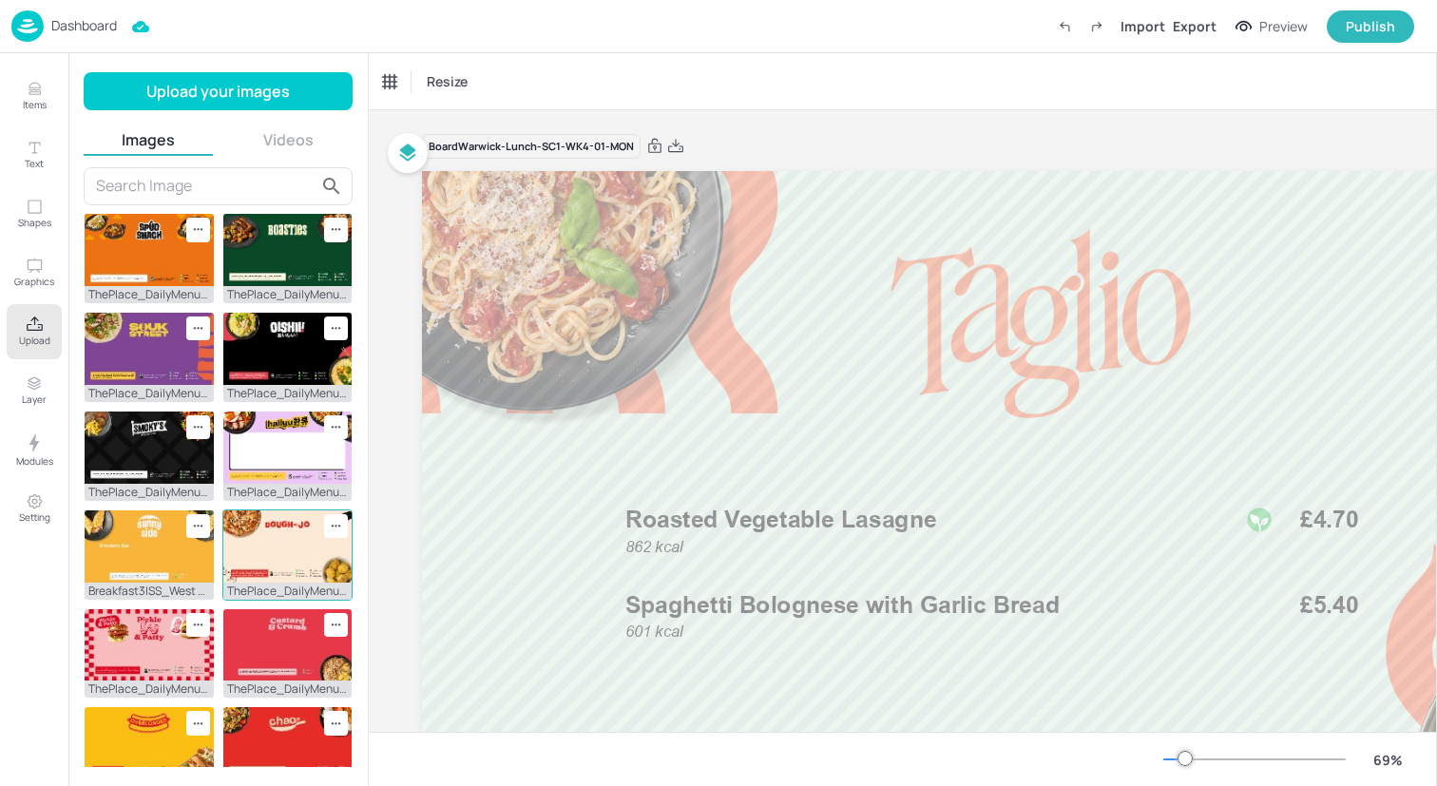
click at [249, 530] on img at bounding box center [287, 546] width 129 height 72
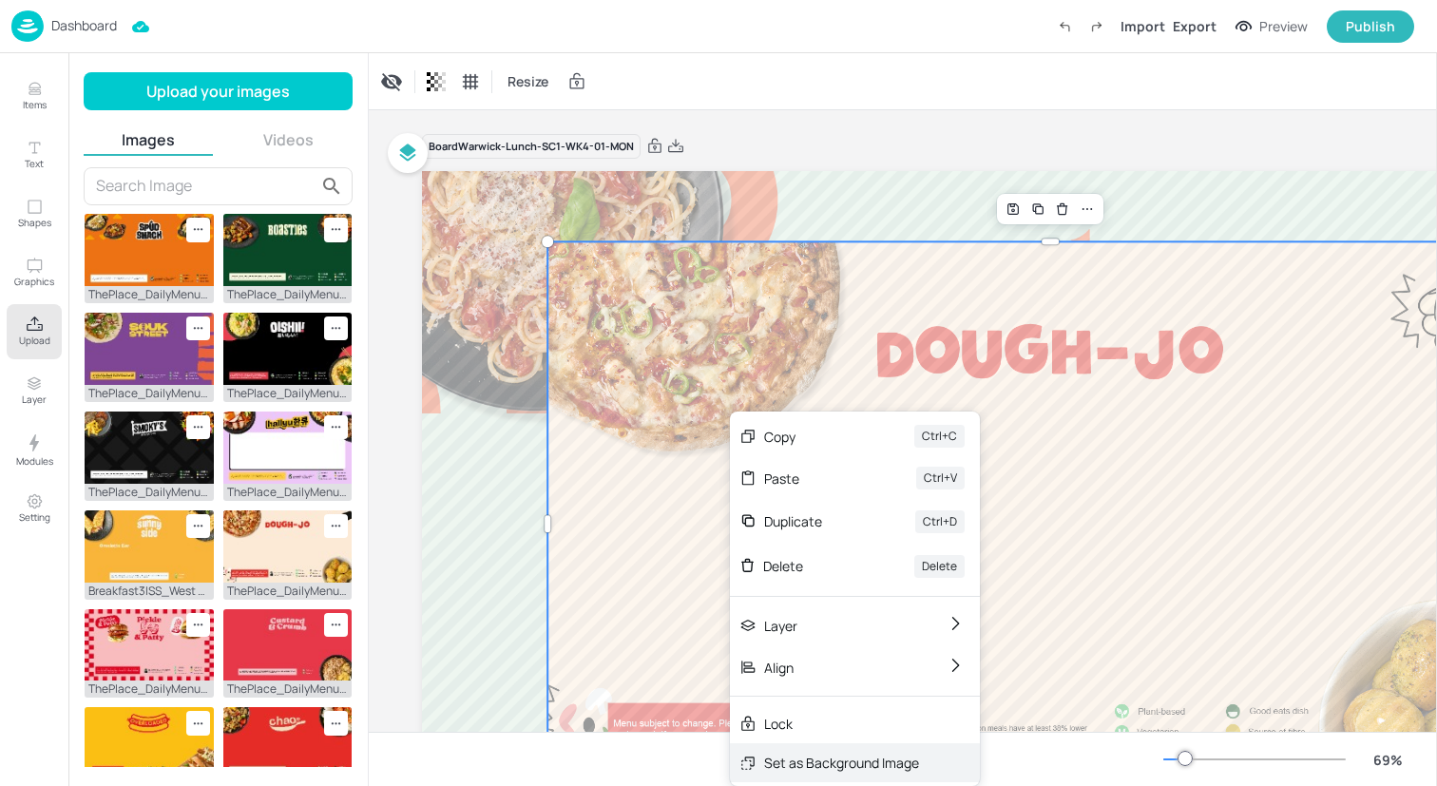
click at [846, 761] on div "Set as Background Image" at bounding box center [841, 763] width 155 height 20
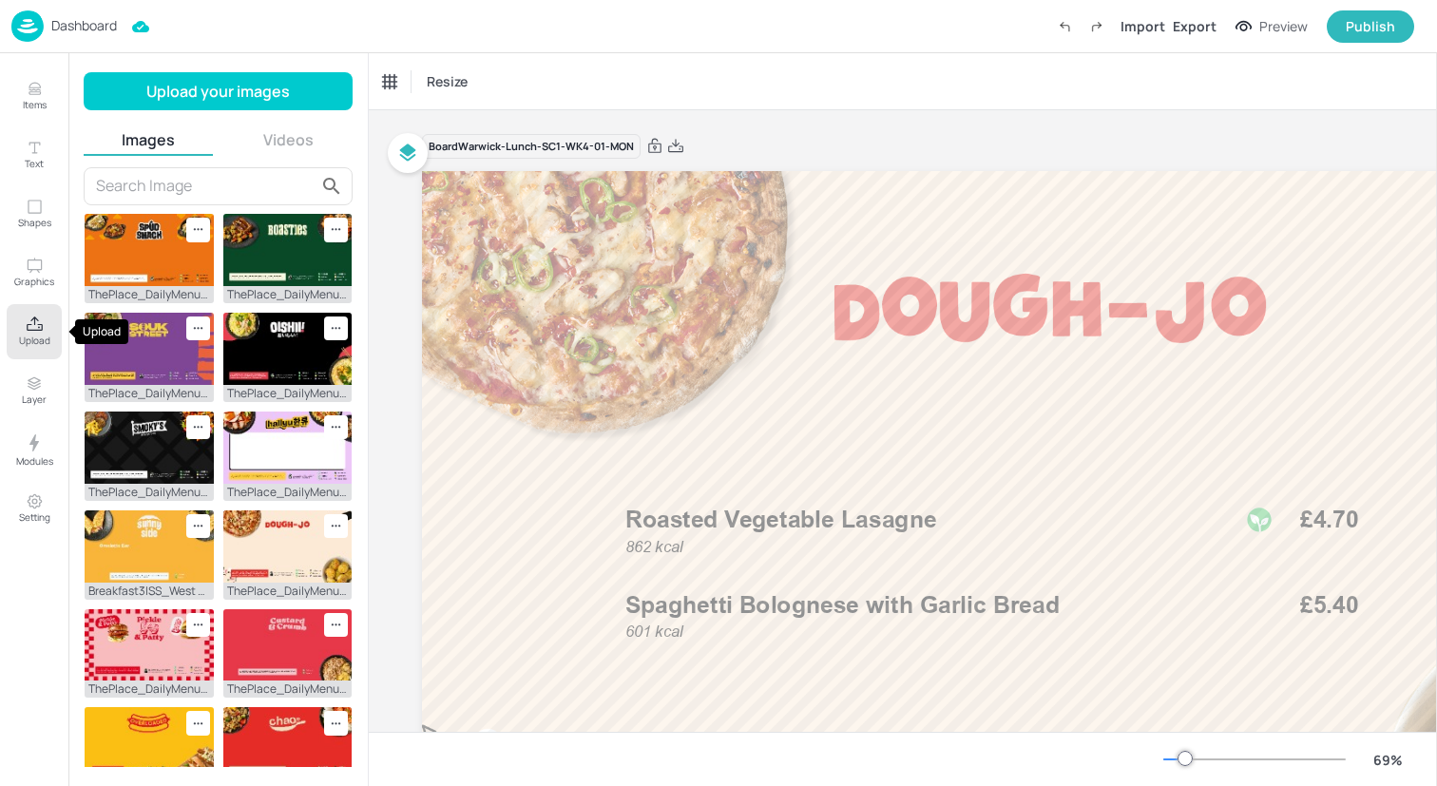
click at [41, 319] on icon "Upload" at bounding box center [35, 325] width 18 height 18
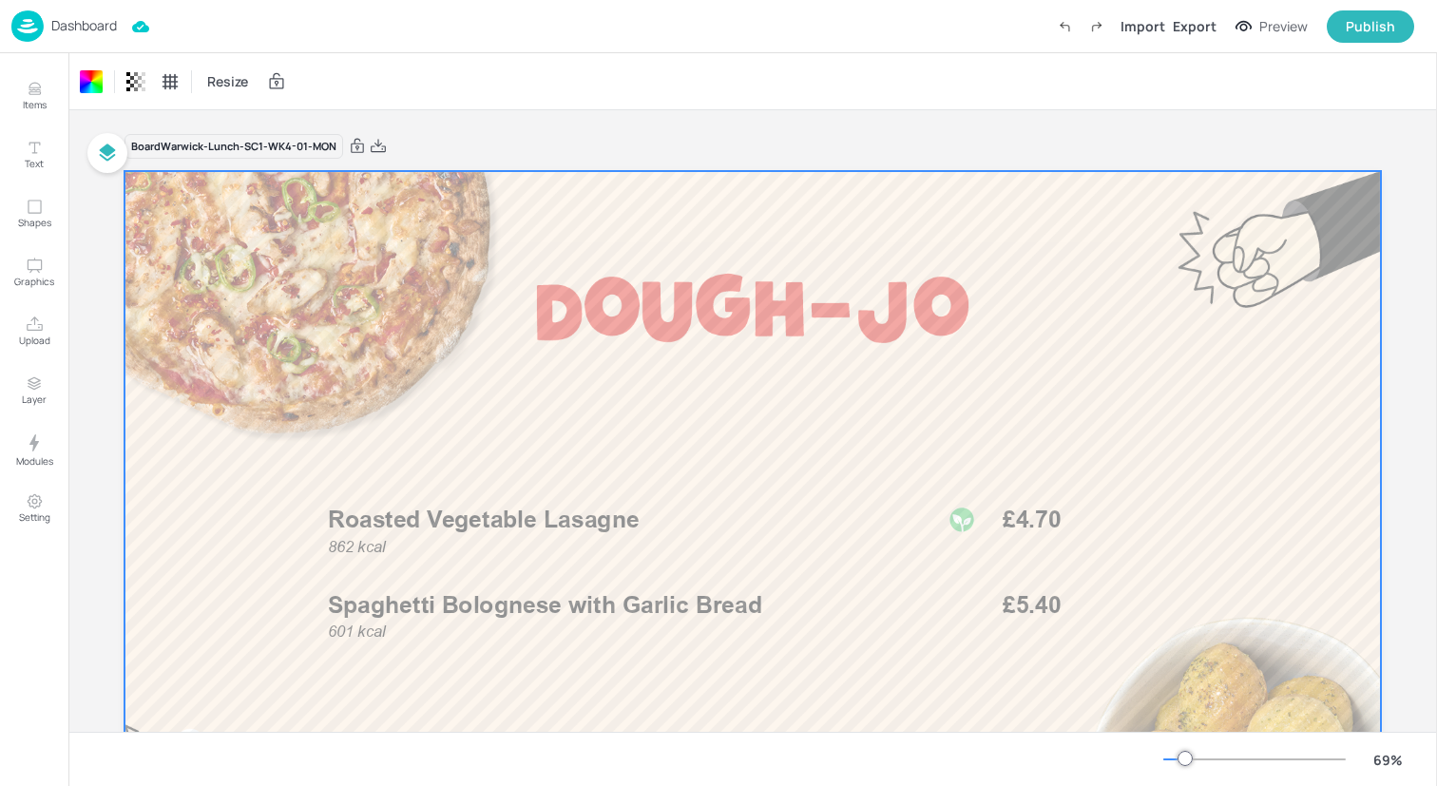
click at [580, 531] on span "Roasted Vegetable Lasagne" at bounding box center [484, 520] width 312 height 29
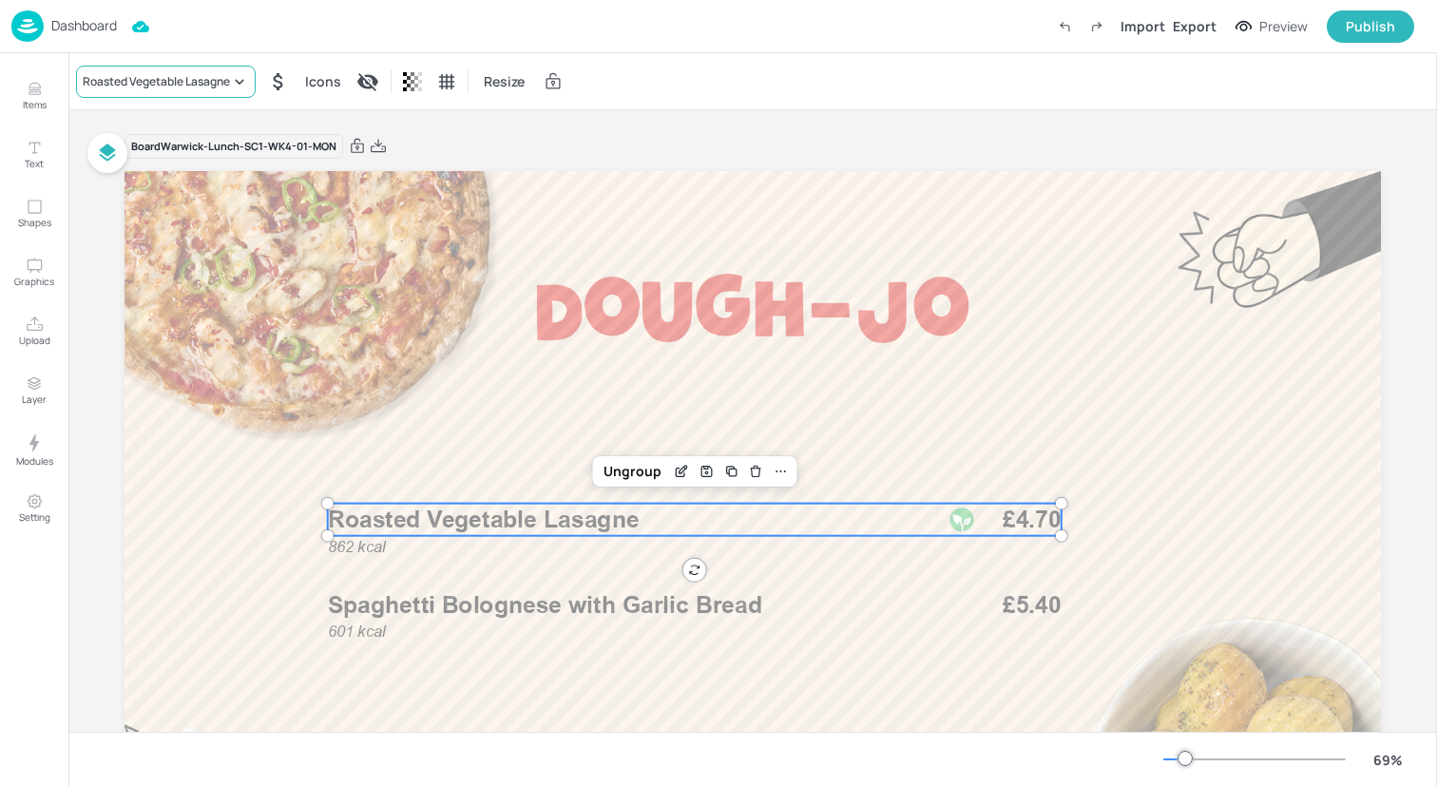
click at [192, 73] on div "Roasted Vegetable Lasagne" at bounding box center [156, 81] width 147 height 17
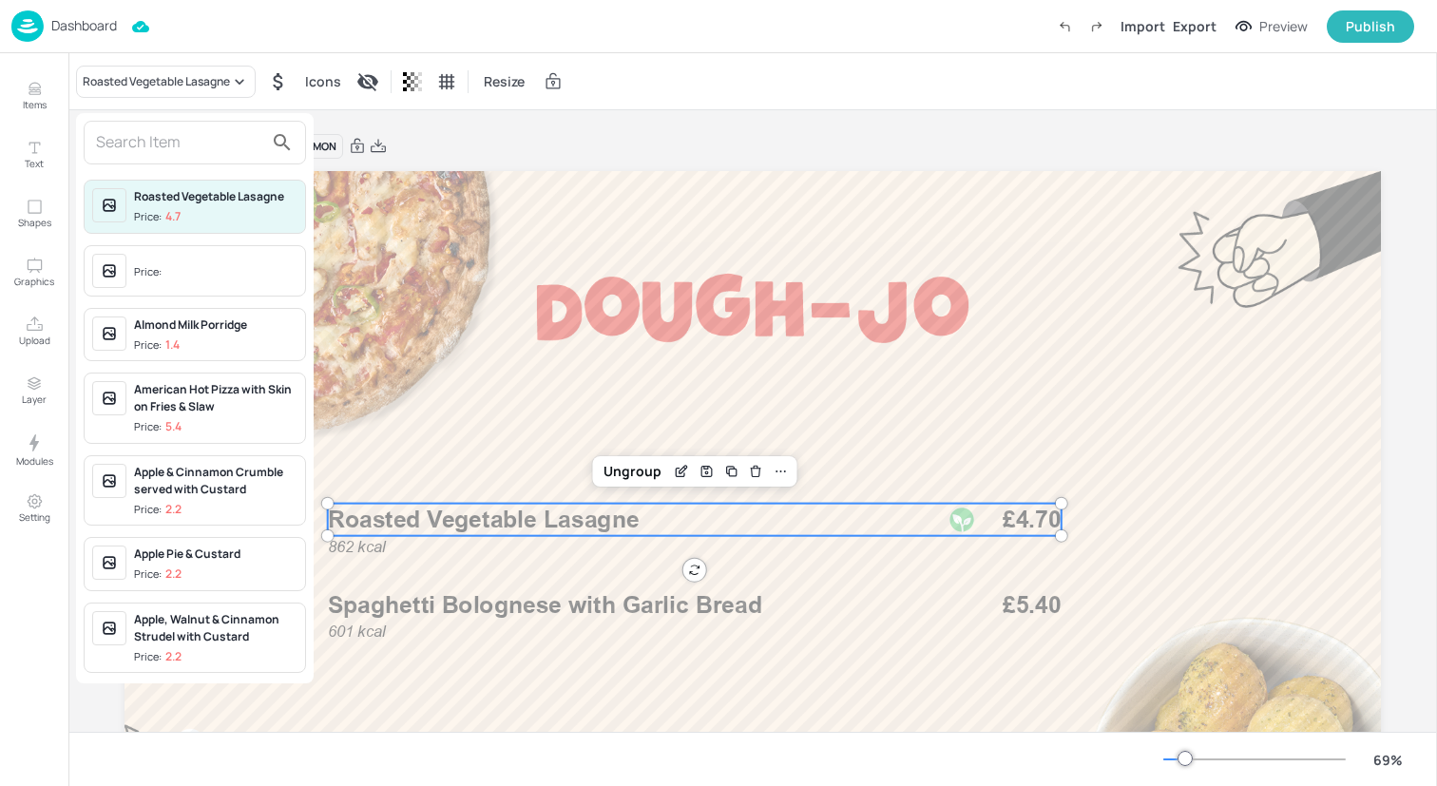
click at [191, 134] on input "text" at bounding box center [179, 142] width 167 height 30
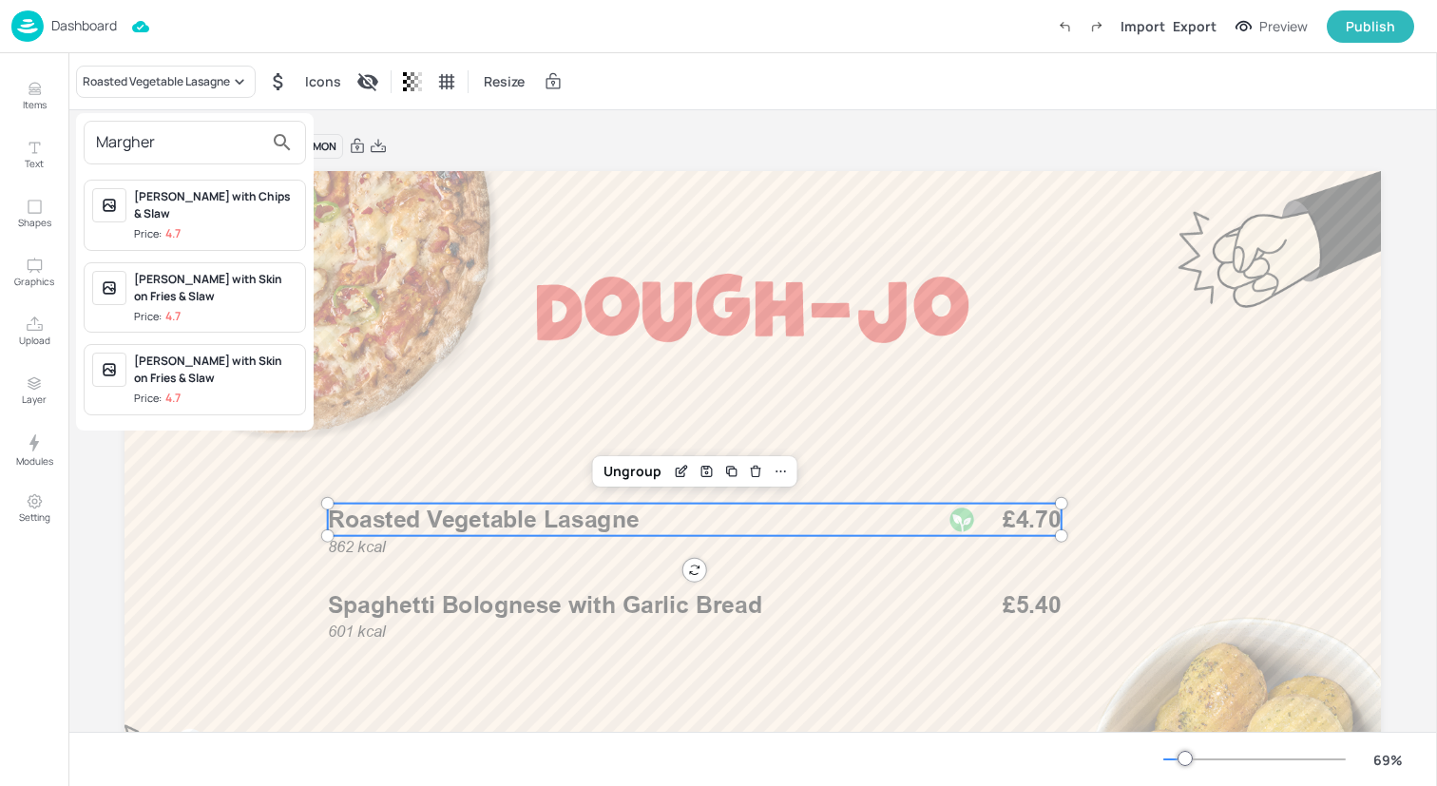
type input "Margher"
click at [242, 307] on div "[PERSON_NAME] with Skin on Fries & Slaw Price: 4.7" at bounding box center [215, 298] width 163 height 54
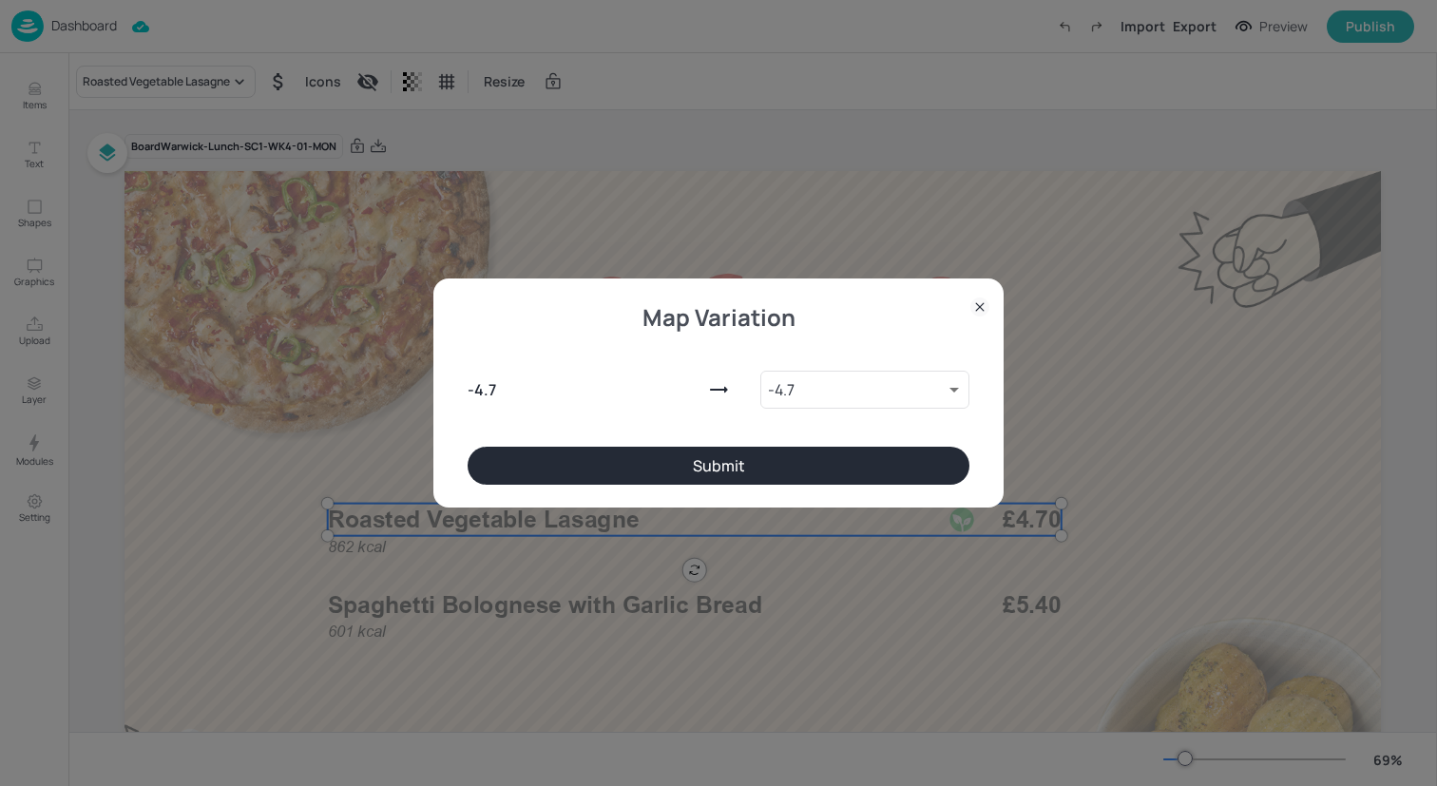
click at [492, 463] on button "Submit" at bounding box center [719, 466] width 502 height 38
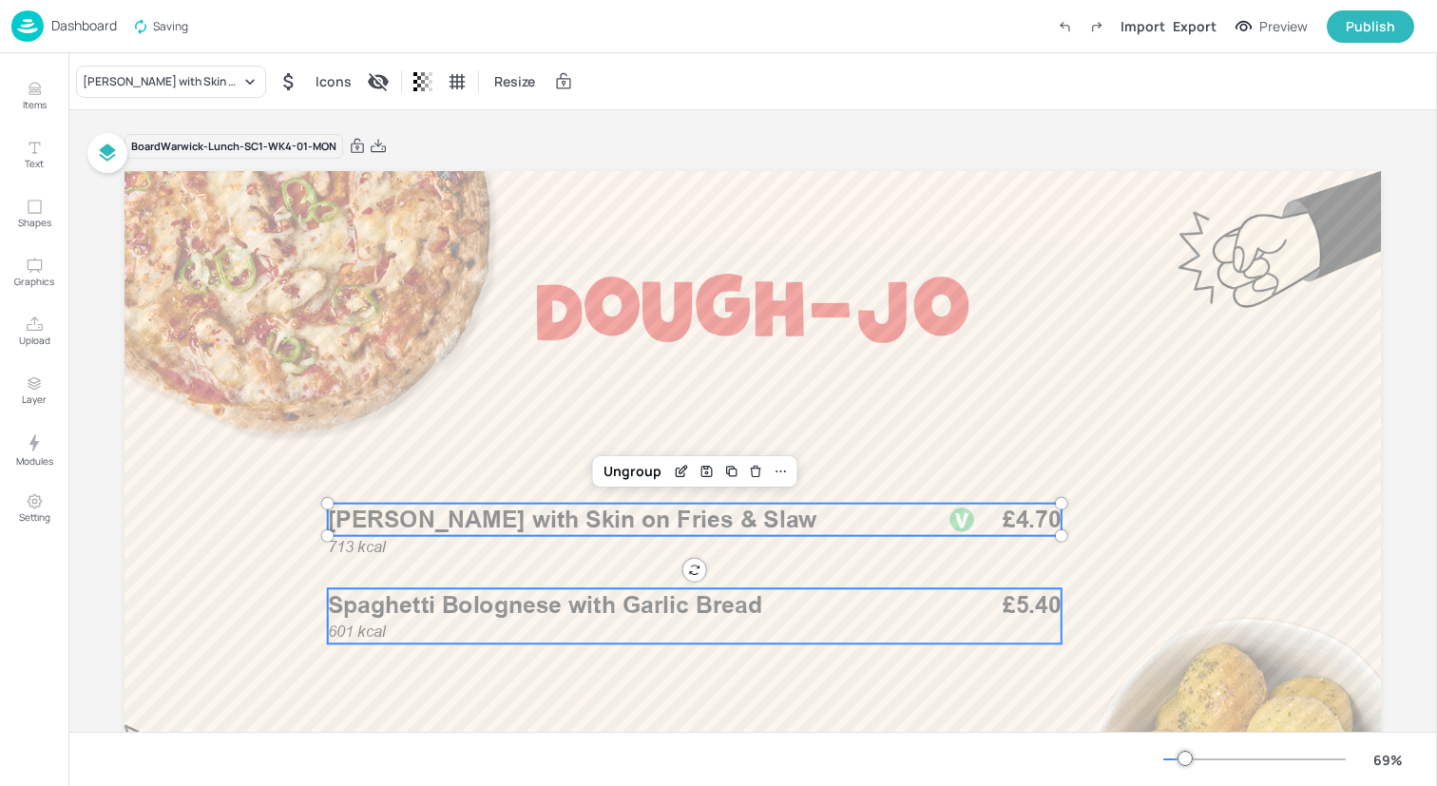
click at [611, 609] on span "Spaghetti Bolognese with Garlic Bread" at bounding box center [545, 604] width 434 height 29
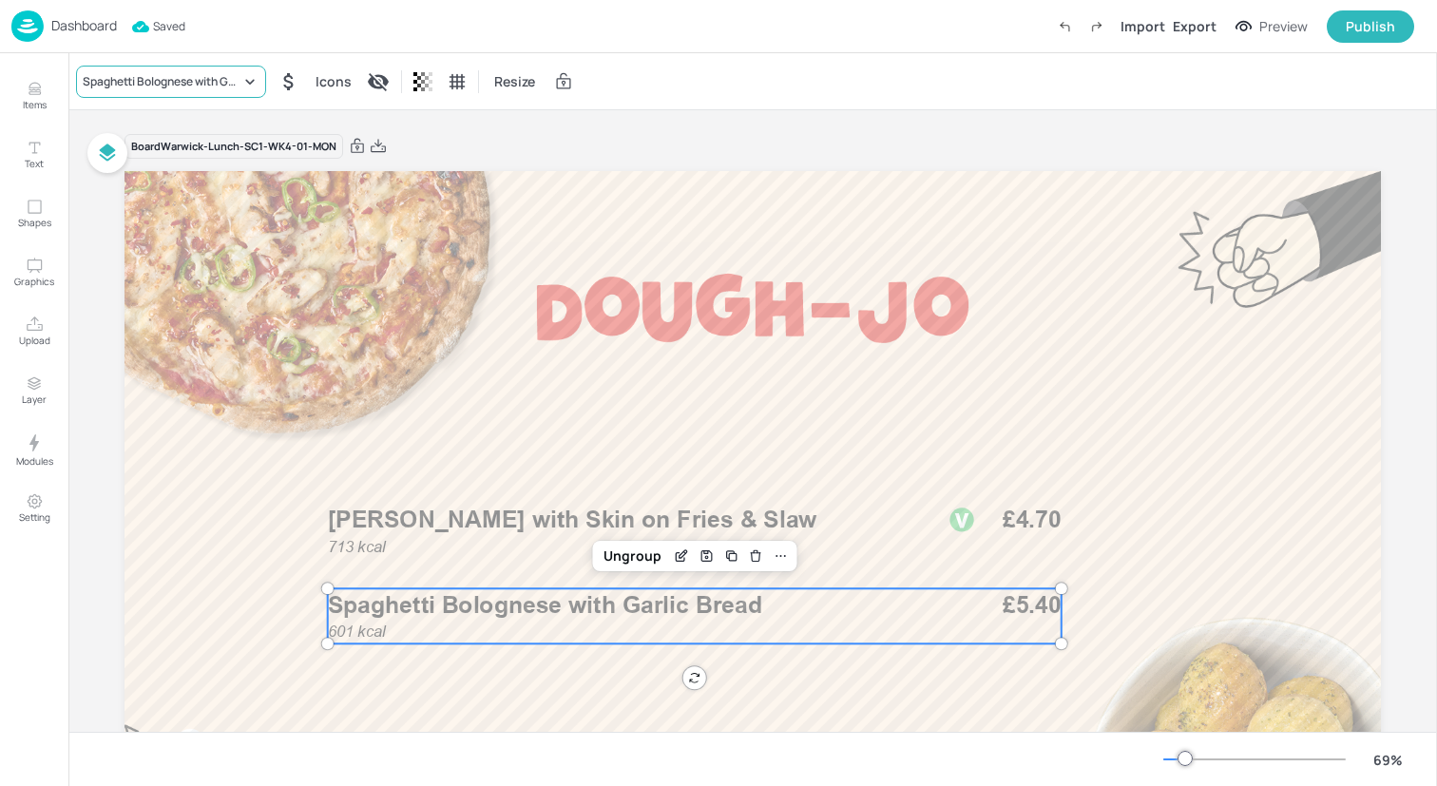
click at [208, 66] on div "Spaghetti Bolognese with Garlic Bread" at bounding box center [171, 82] width 190 height 32
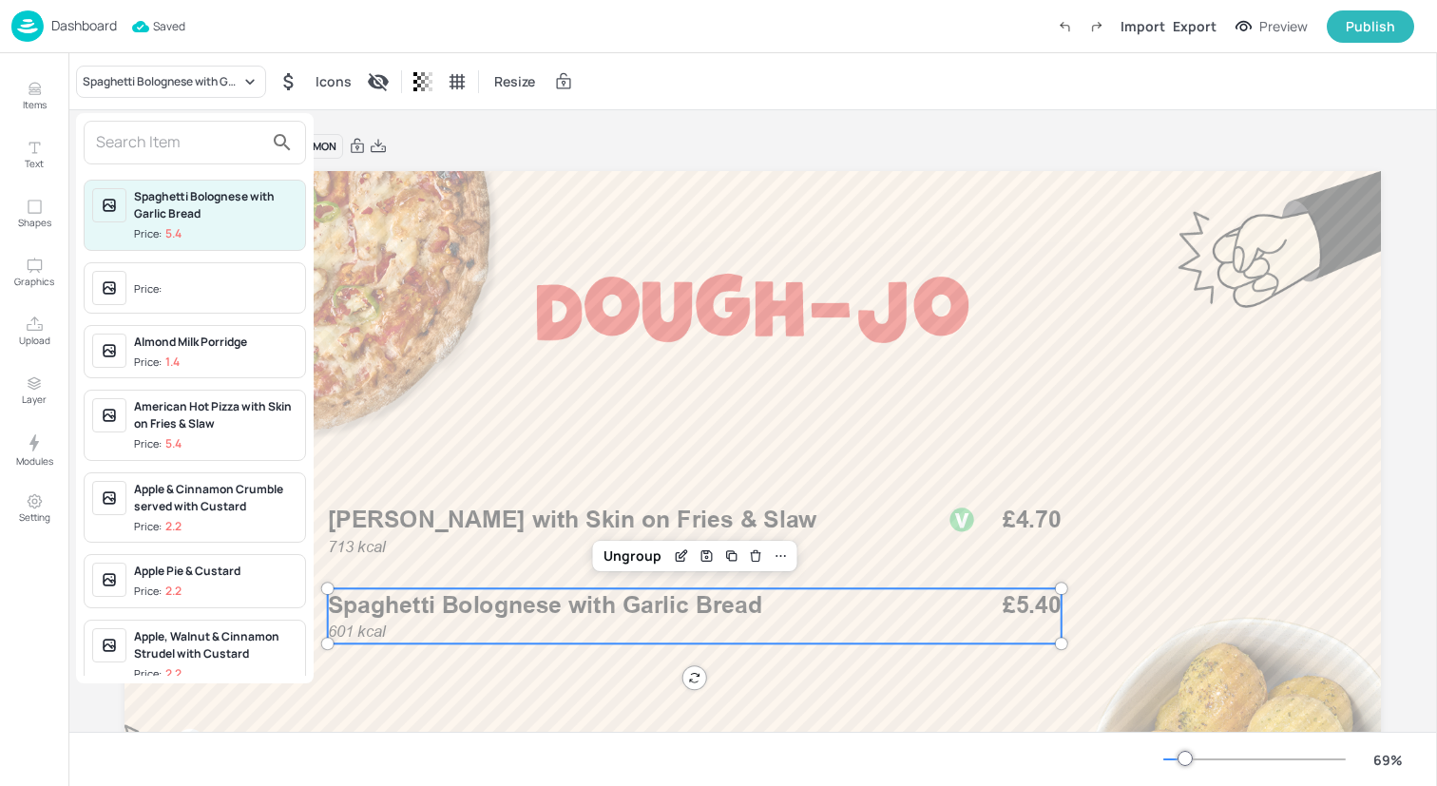
click at [222, 135] on input "text" at bounding box center [179, 142] width 167 height 30
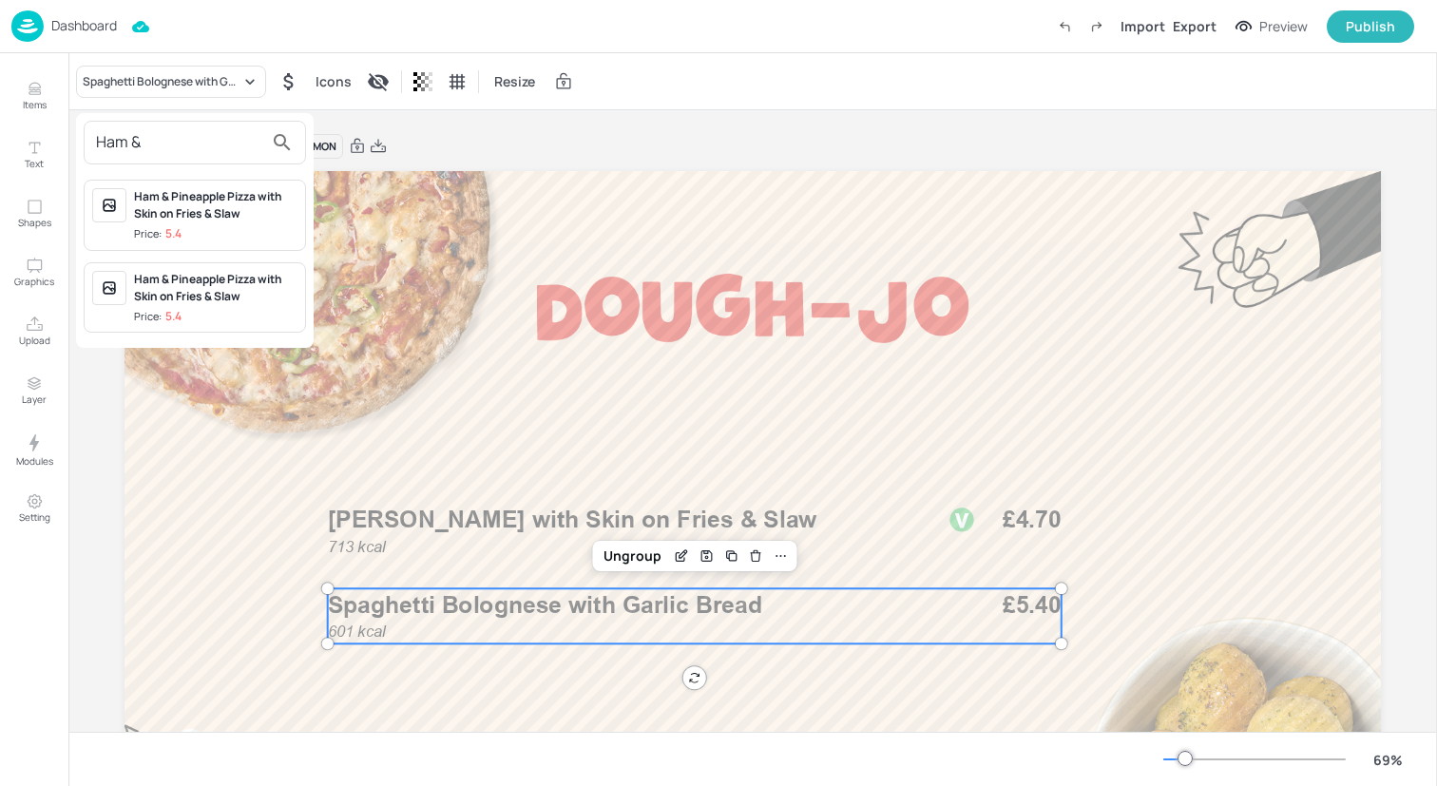
type input "Ham &"
click at [243, 228] on span "Price: 5.4" at bounding box center [215, 234] width 163 height 16
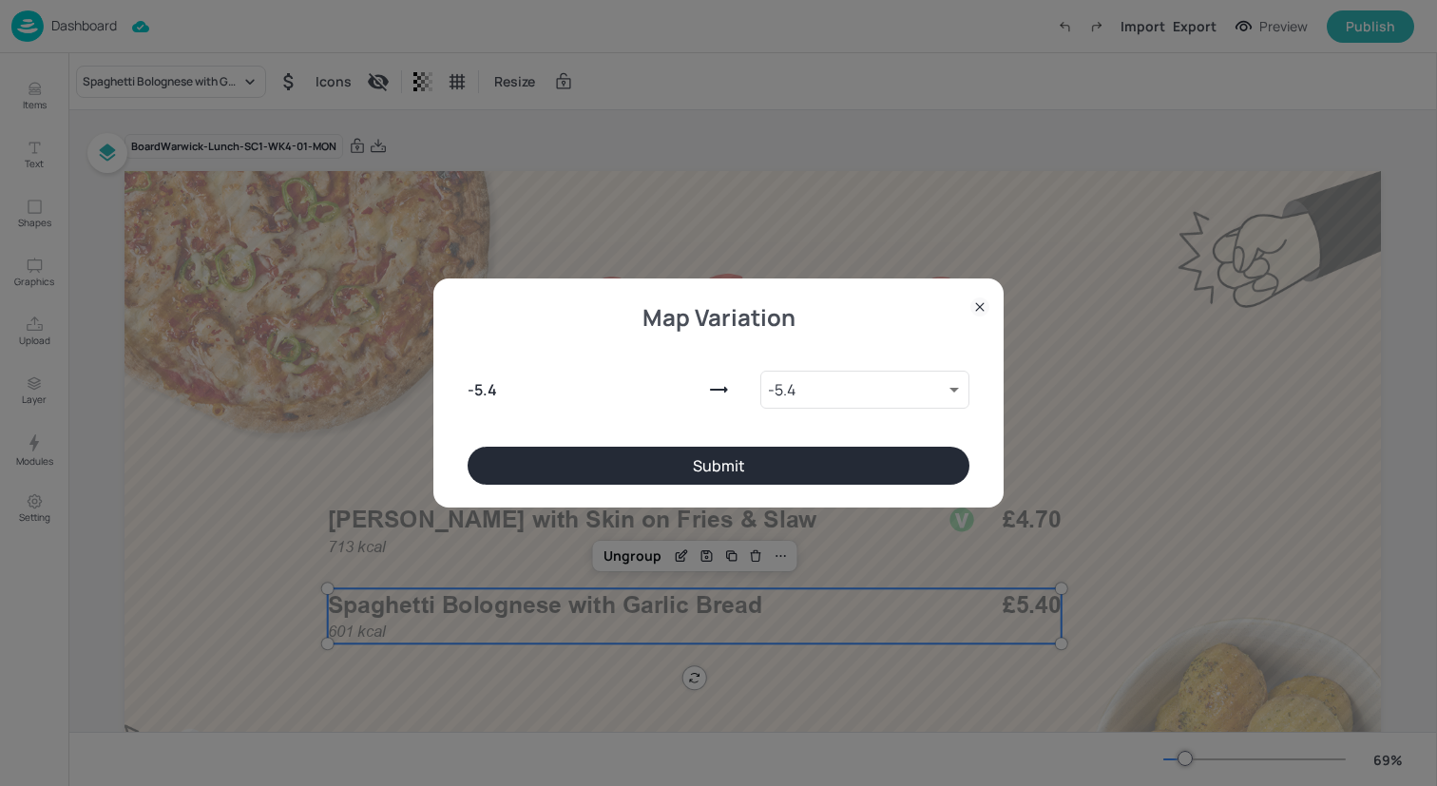
click at [603, 468] on button "Submit" at bounding box center [719, 466] width 502 height 38
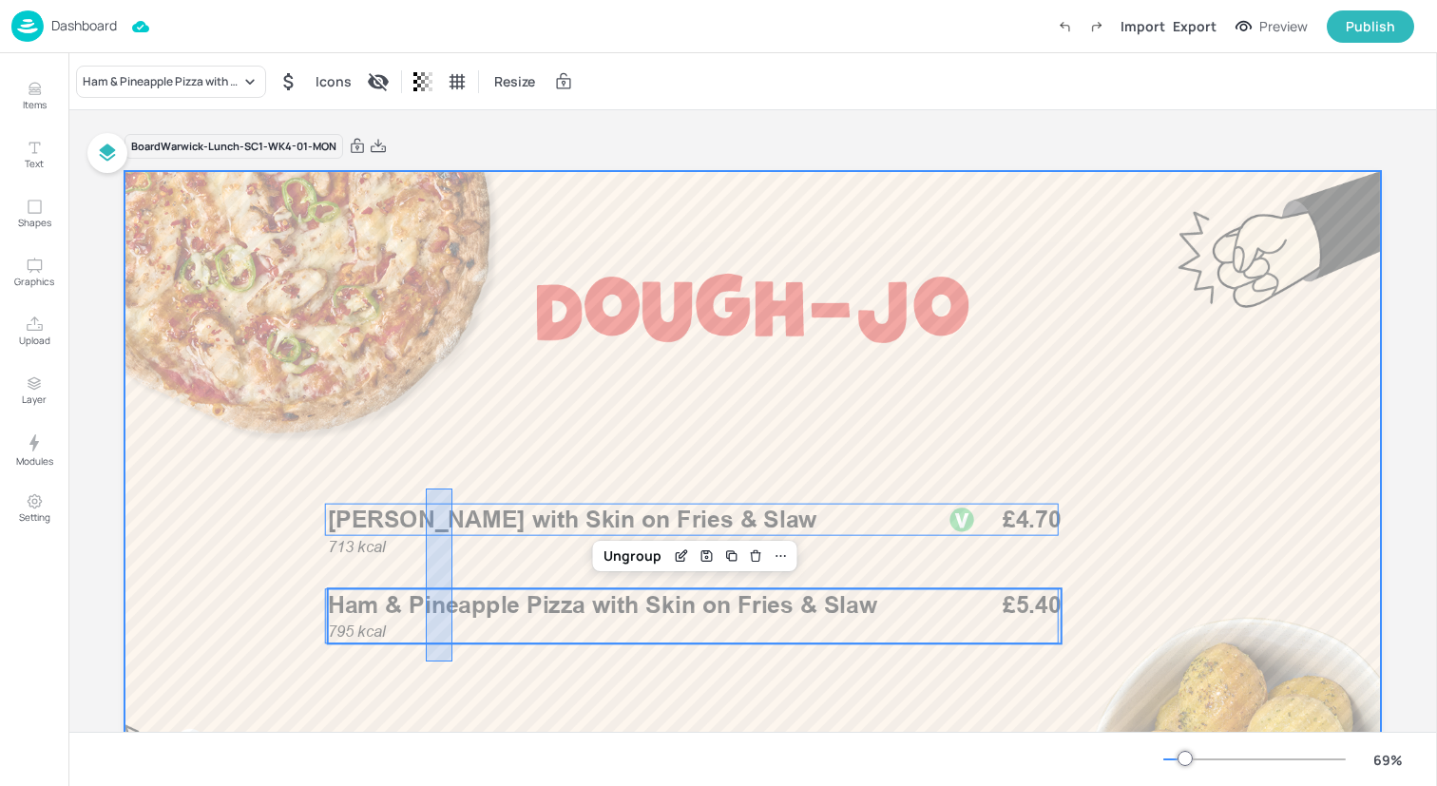
drag, startPoint x: 426, startPoint y: 662, endPoint x: 452, endPoint y: 489, distance: 175.0
click at [452, 489] on div at bounding box center [753, 524] width 1257 height 707
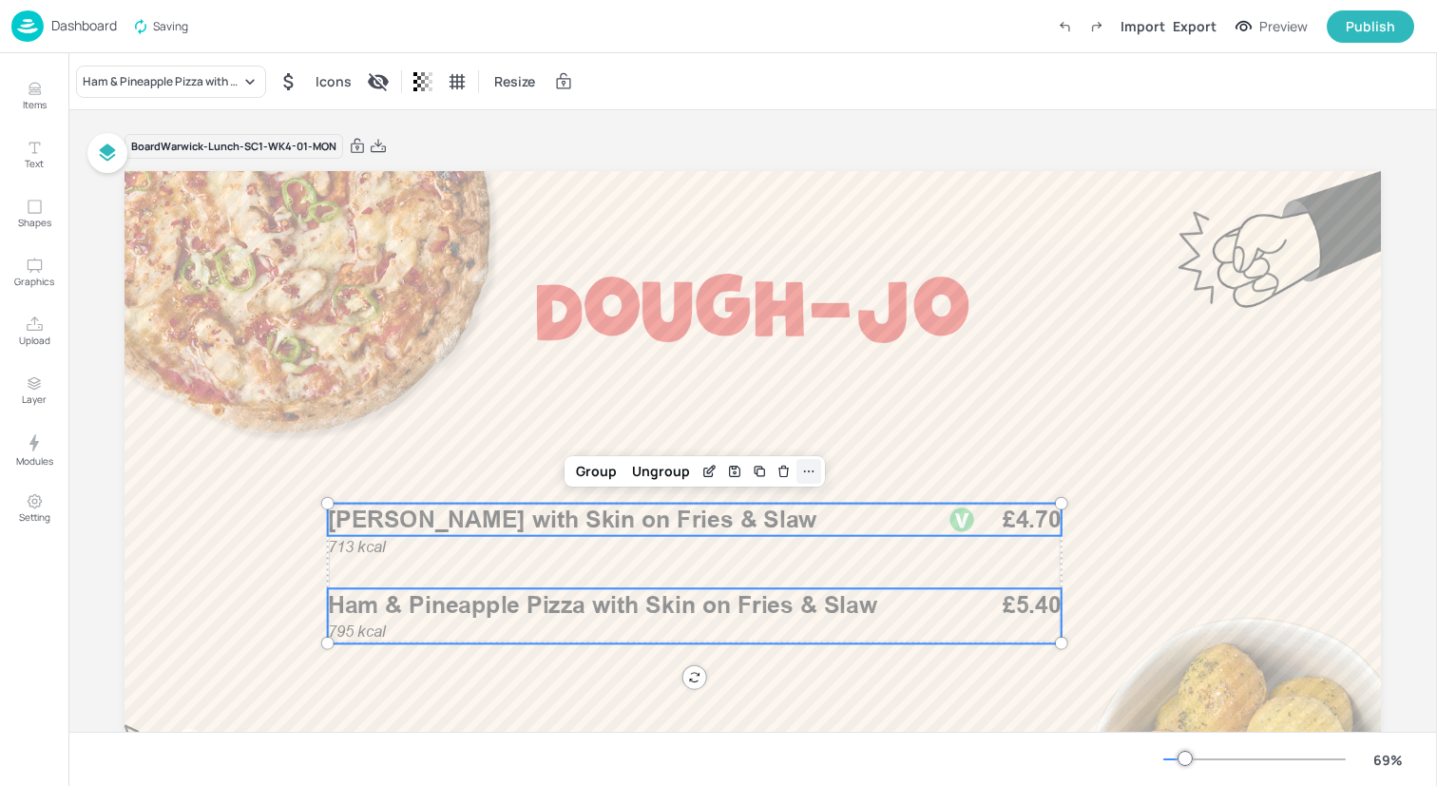
click at [797, 478] on div at bounding box center [809, 471] width 25 height 25
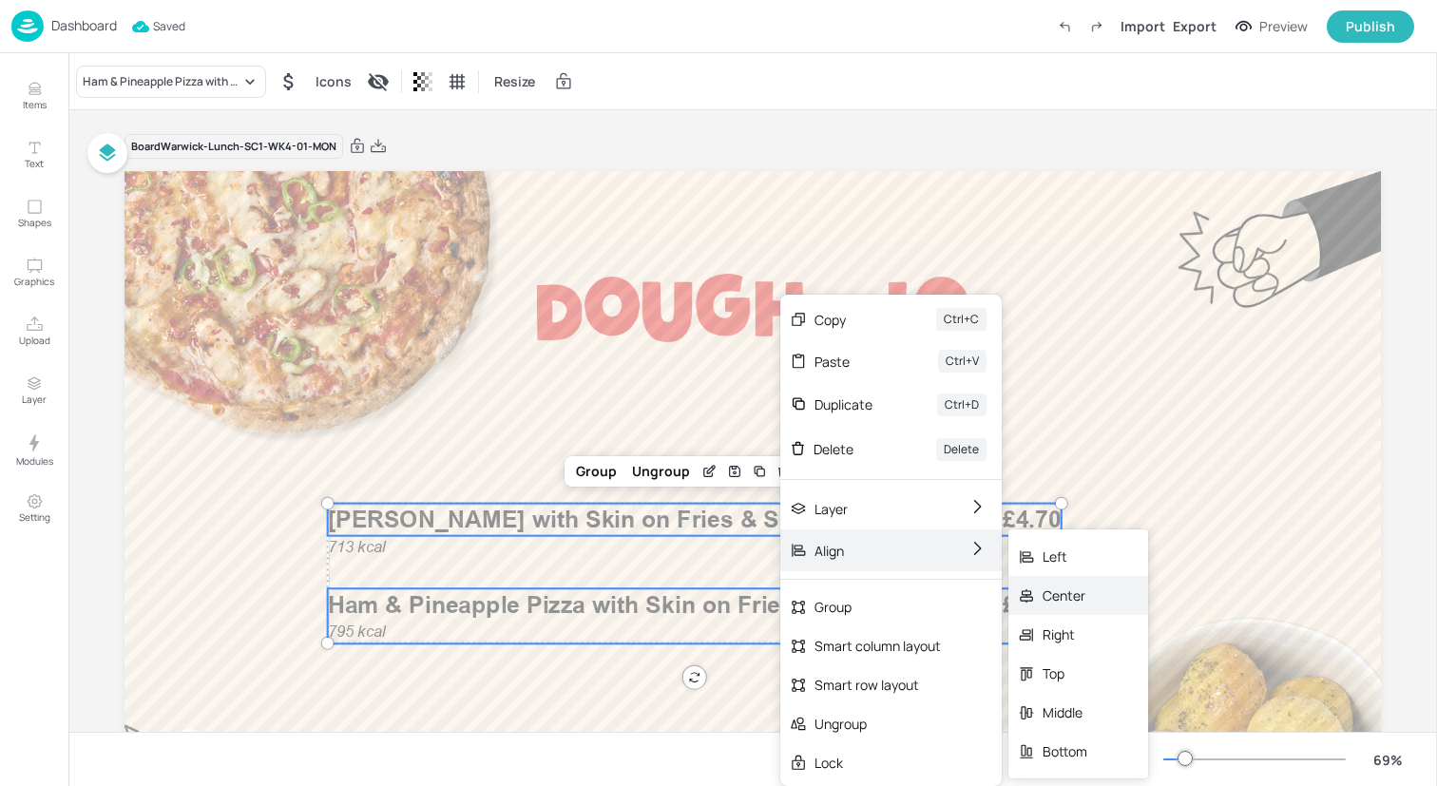
click at [1032, 591] on icon at bounding box center [1026, 595] width 17 height 17
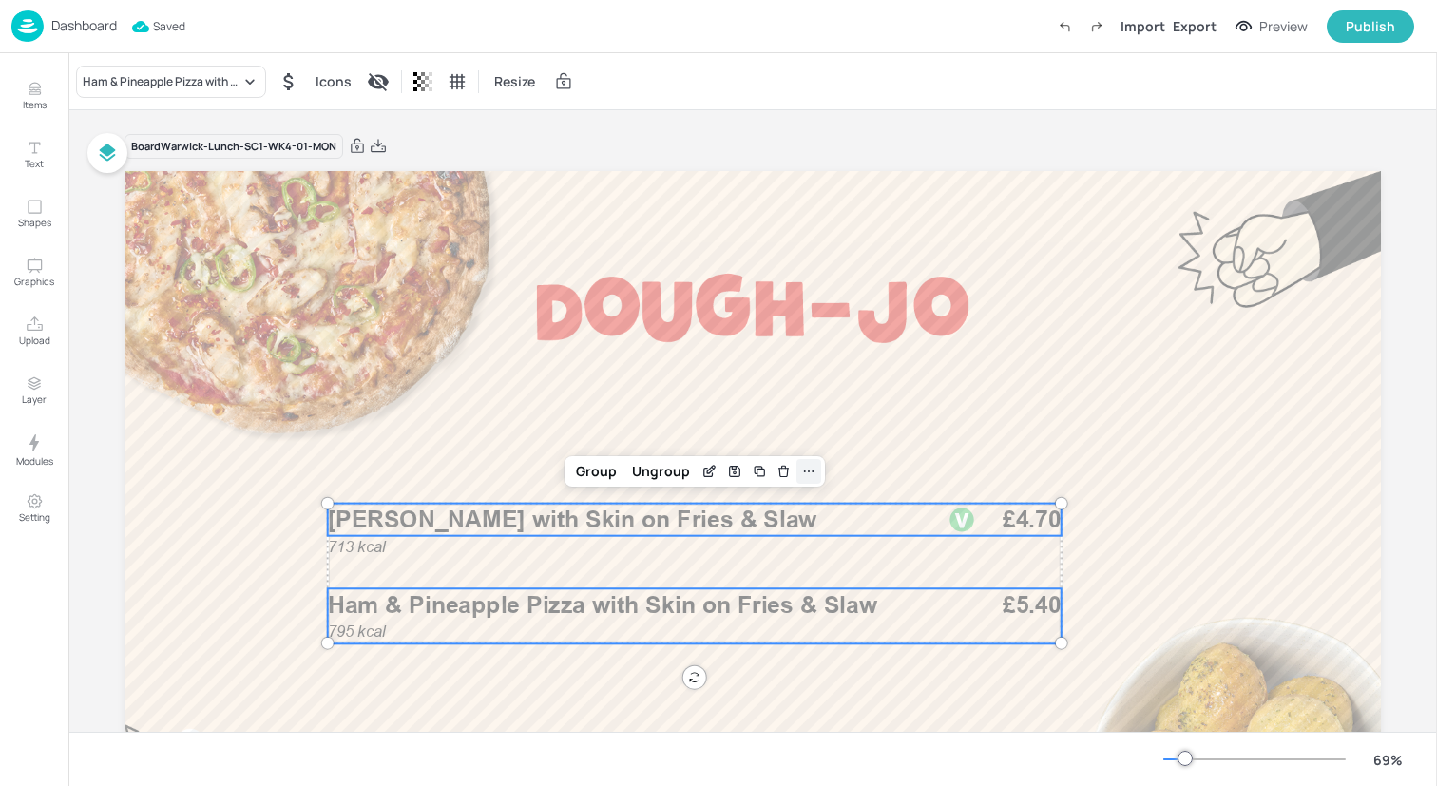
click at [801, 468] on icon at bounding box center [808, 471] width 15 height 15
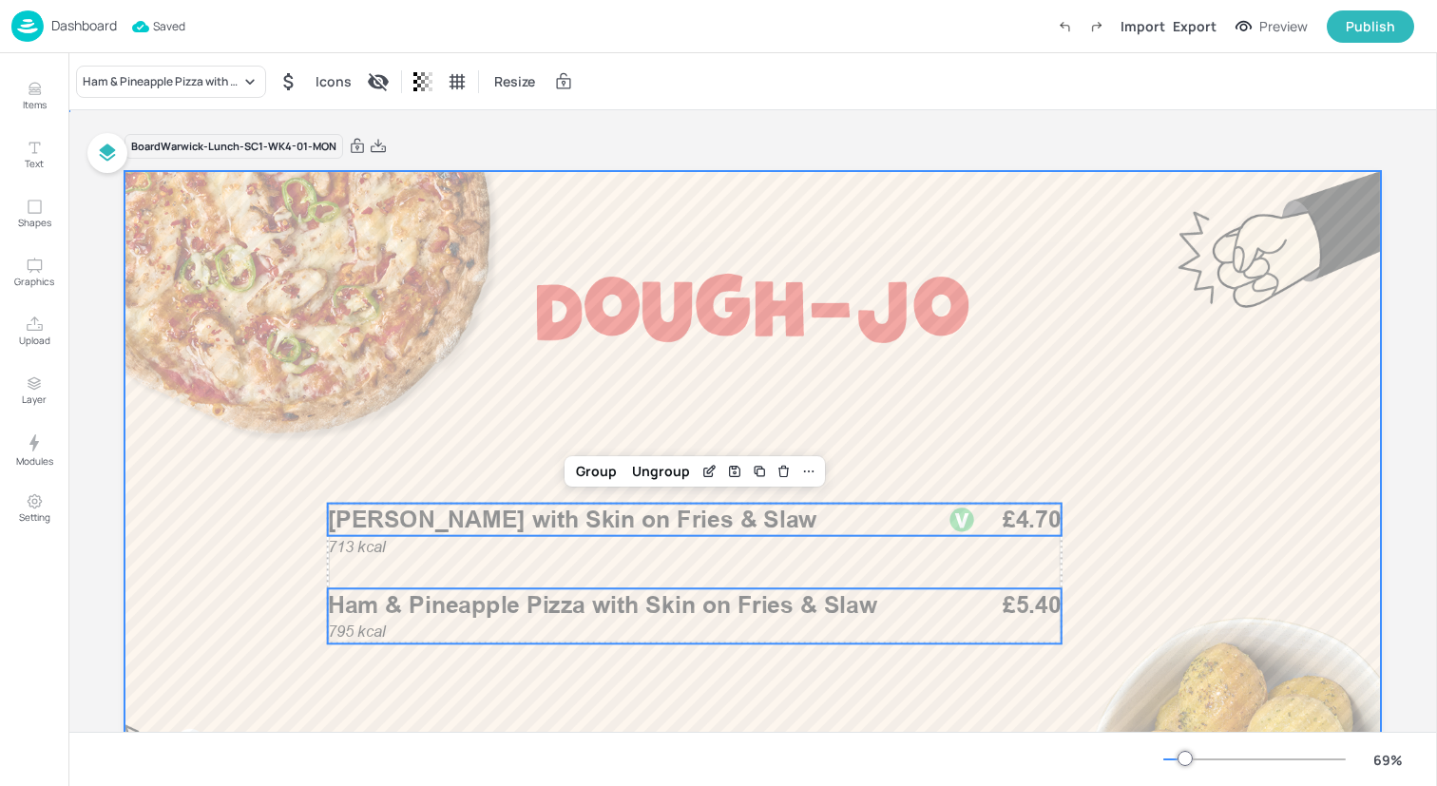
click at [561, 378] on div at bounding box center [753, 524] width 1257 height 707
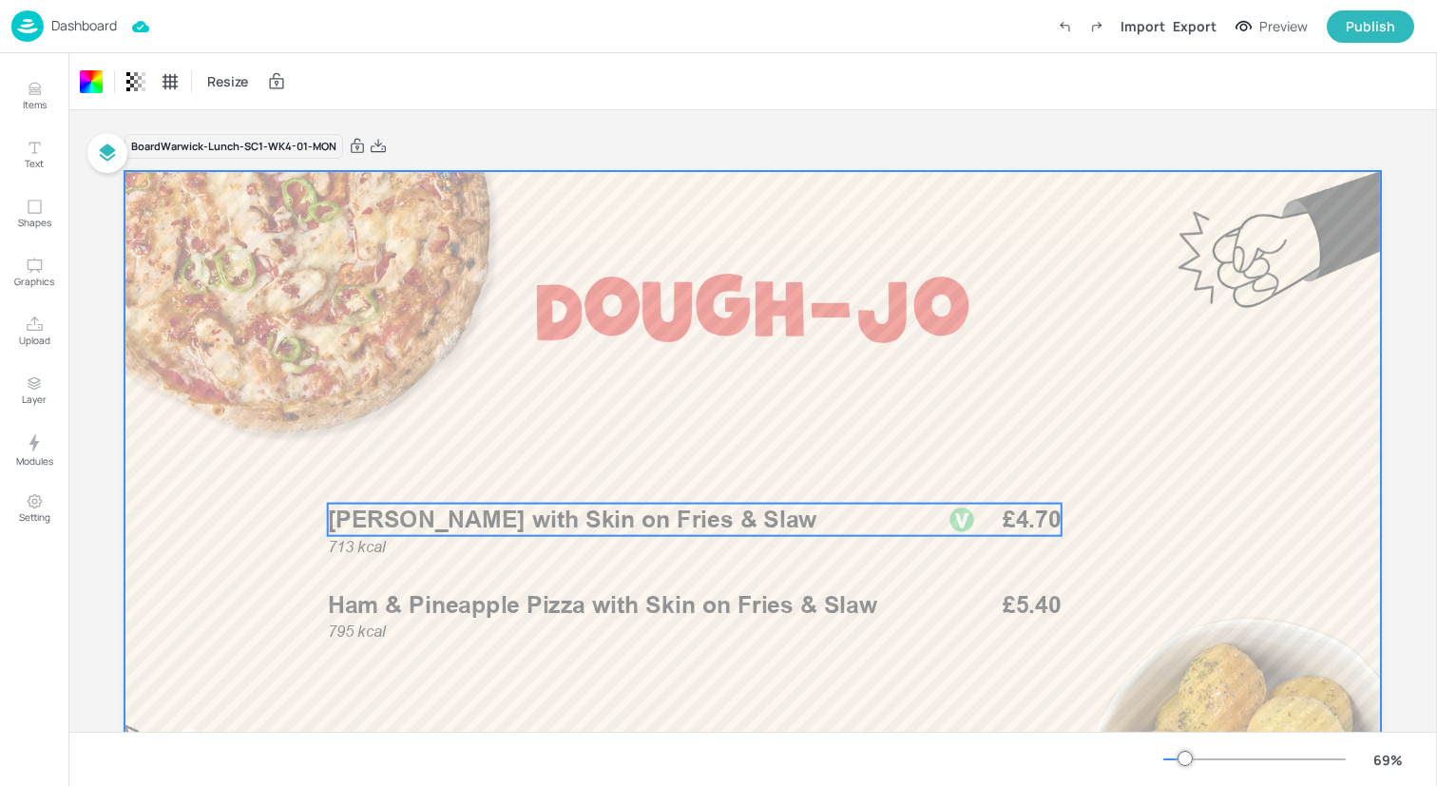
click at [576, 524] on span "[PERSON_NAME] with Skin on Fries & Slaw" at bounding box center [573, 520] width 490 height 29
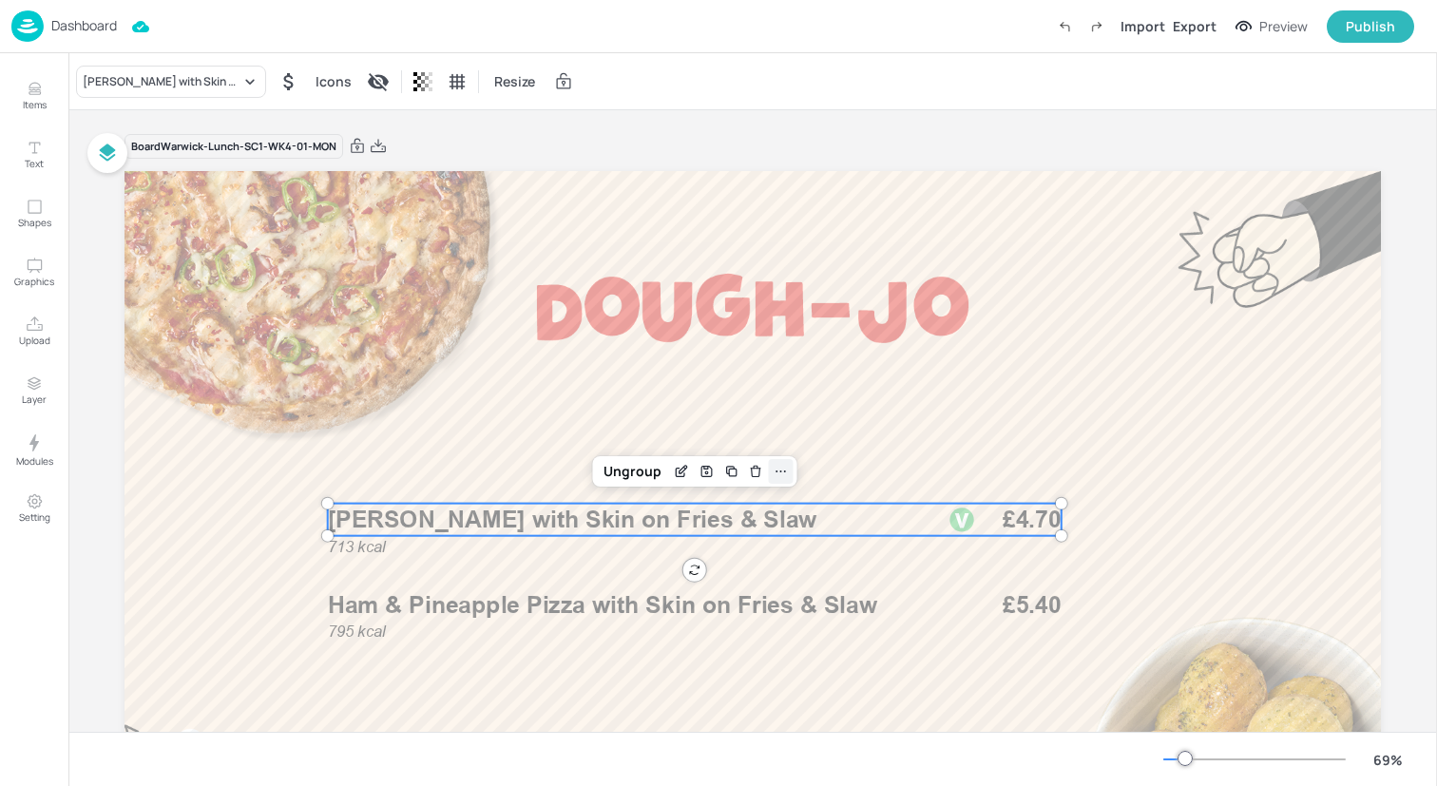
click at [778, 473] on icon at bounding box center [780, 471] width 15 height 15
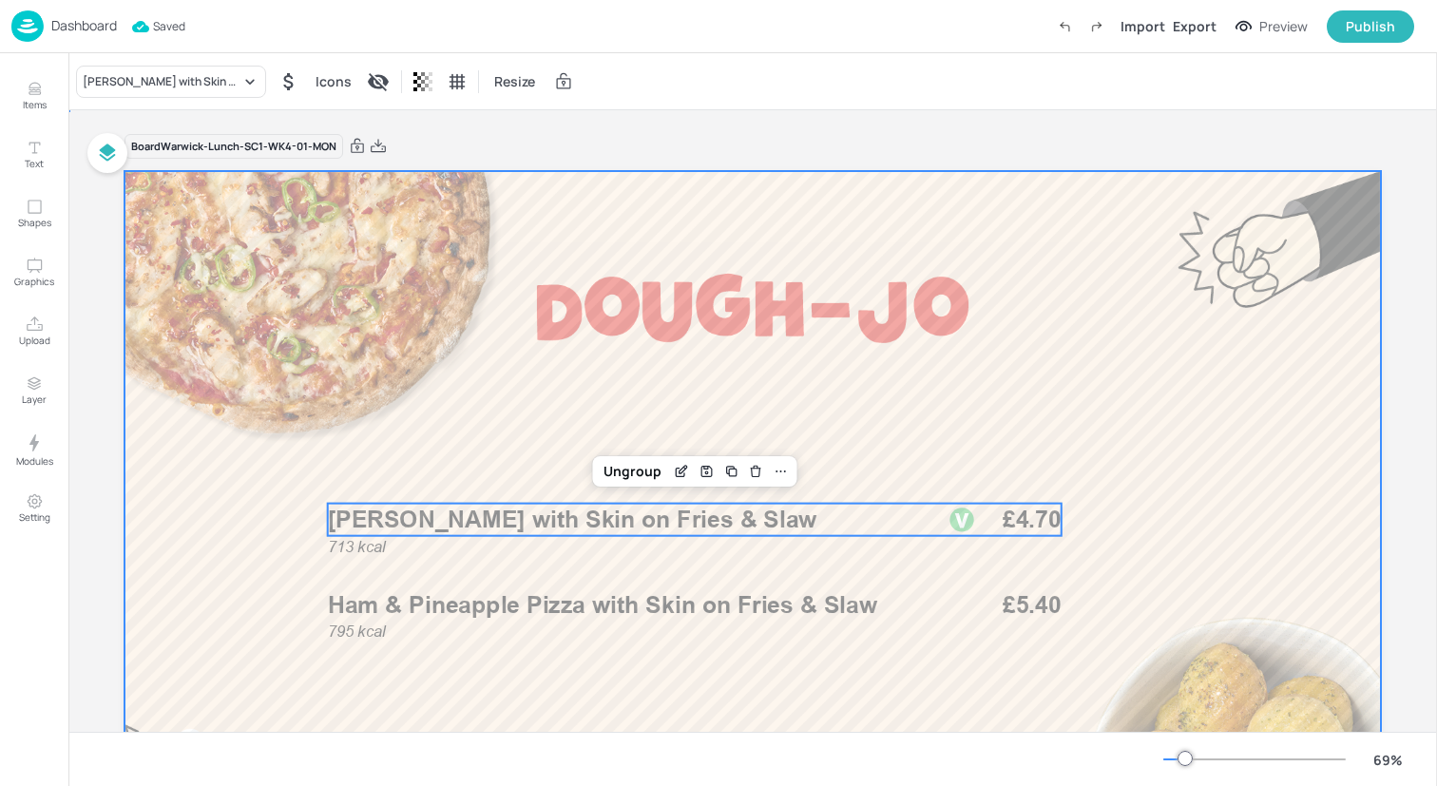
click at [508, 684] on div at bounding box center [753, 524] width 1257 height 707
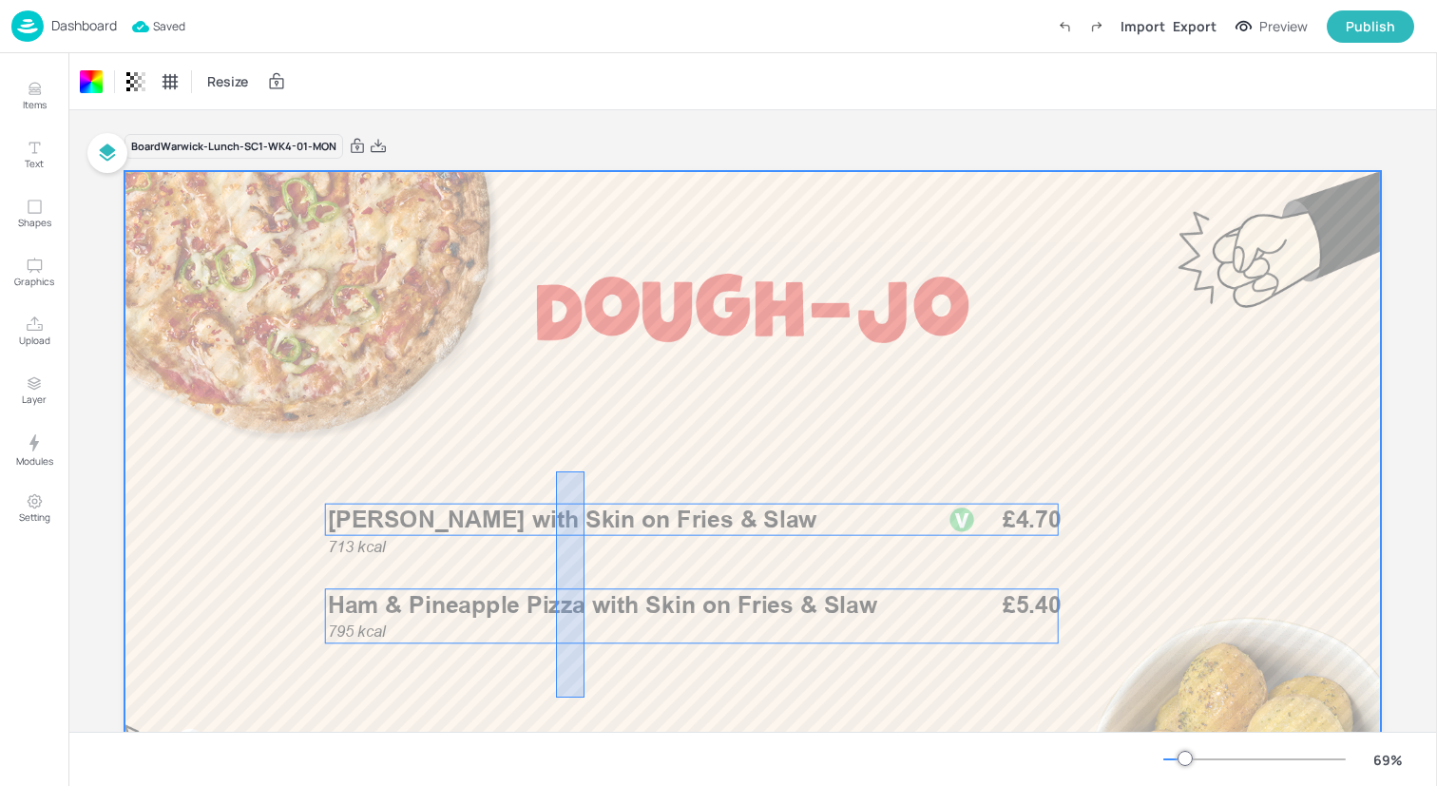
drag, startPoint x: 556, startPoint y: 698, endPoint x: 587, endPoint y: 471, distance: 229.2
click at [587, 469] on div at bounding box center [753, 524] width 1257 height 707
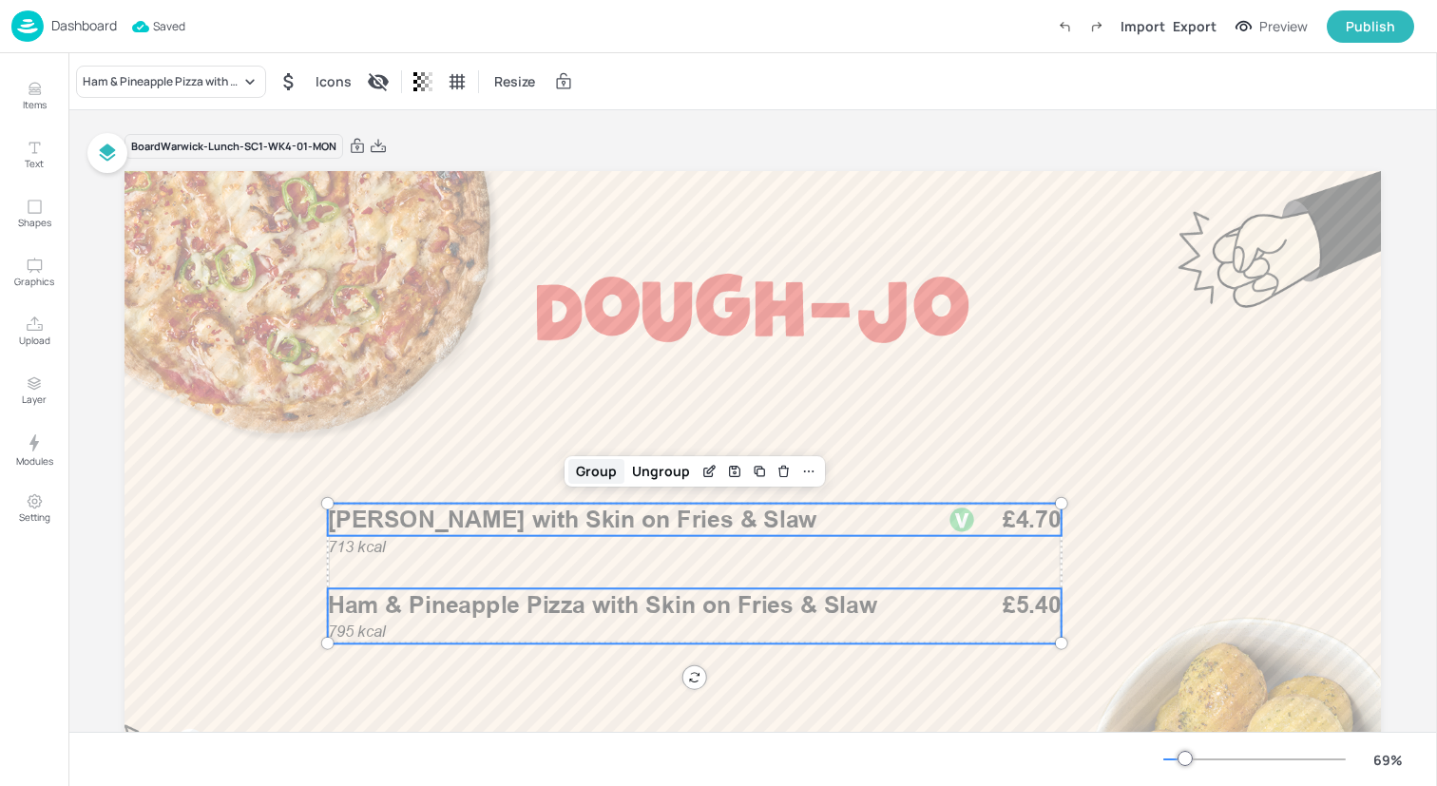
click at [594, 468] on div "Group" at bounding box center [596, 471] width 56 height 25
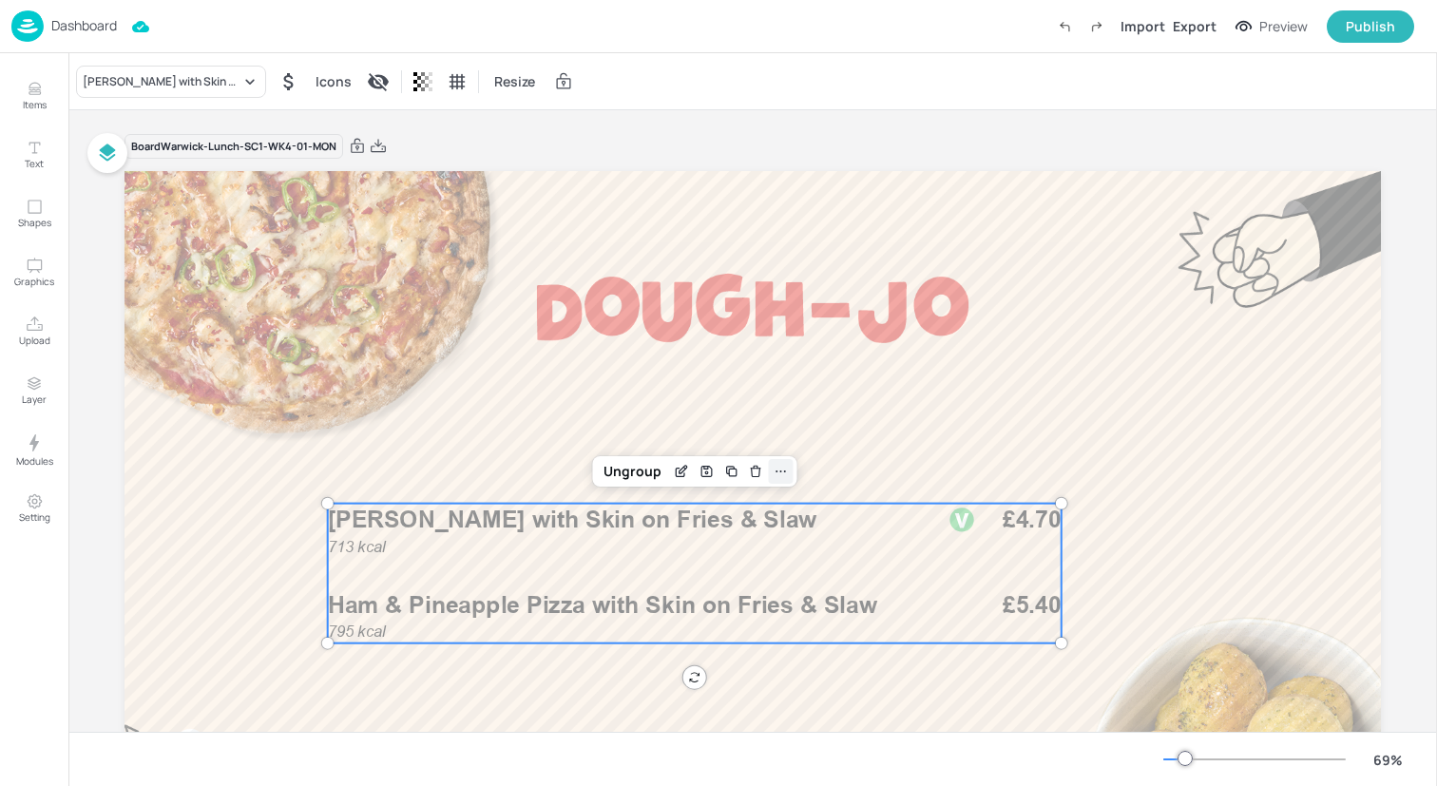
click at [775, 470] on icon at bounding box center [780, 471] width 15 height 15
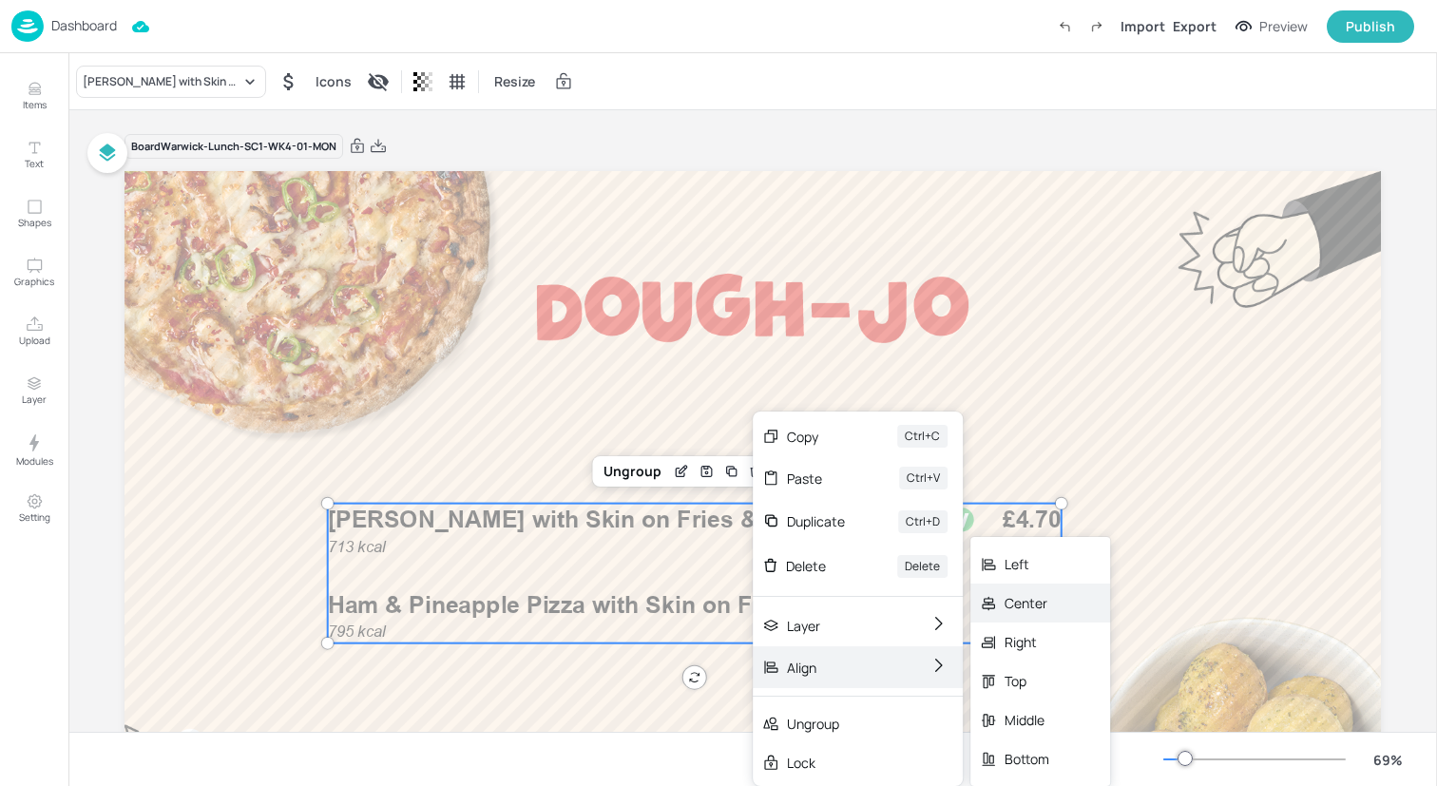
click at [1056, 602] on div "Center" at bounding box center [1041, 603] width 140 height 39
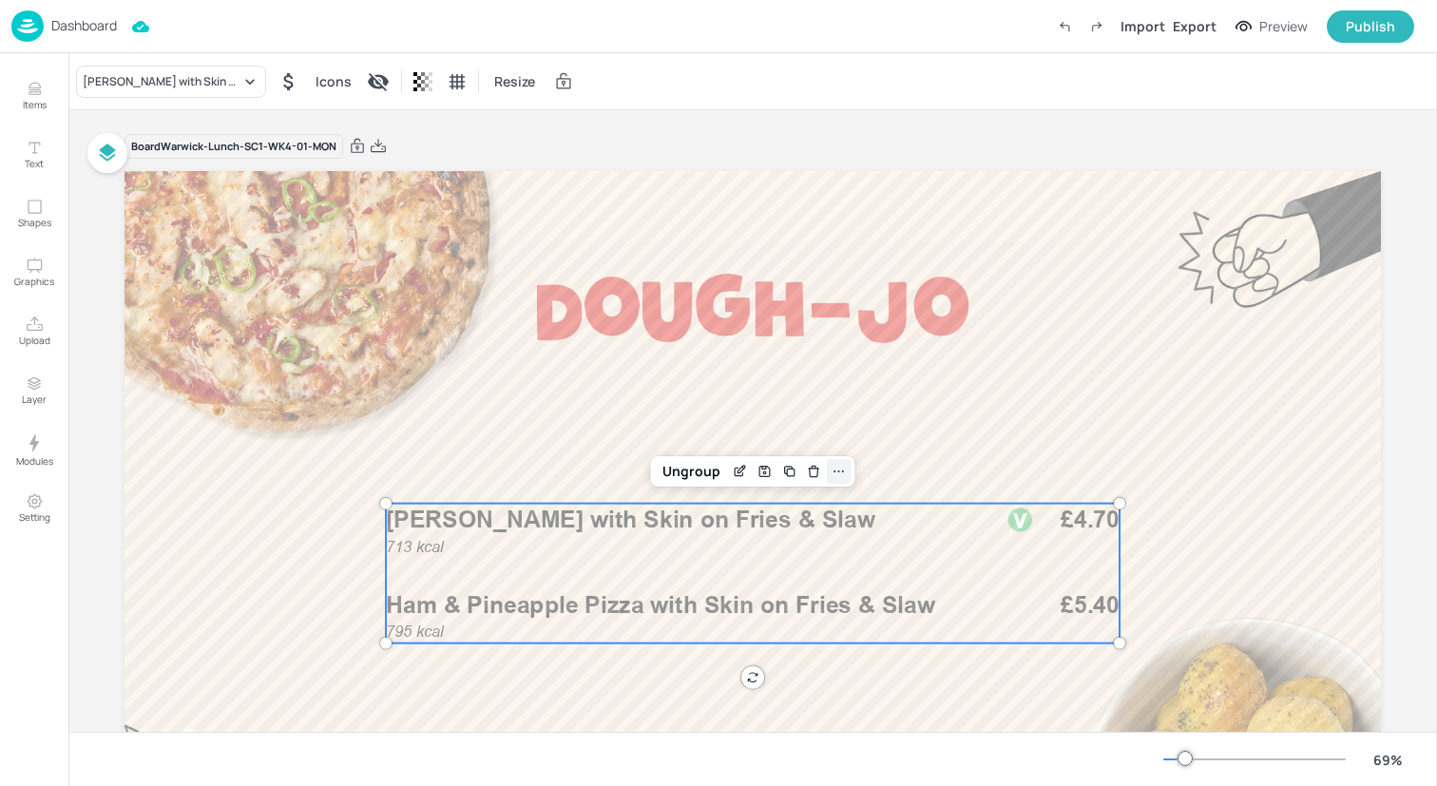
click at [833, 468] on icon at bounding box center [839, 471] width 15 height 15
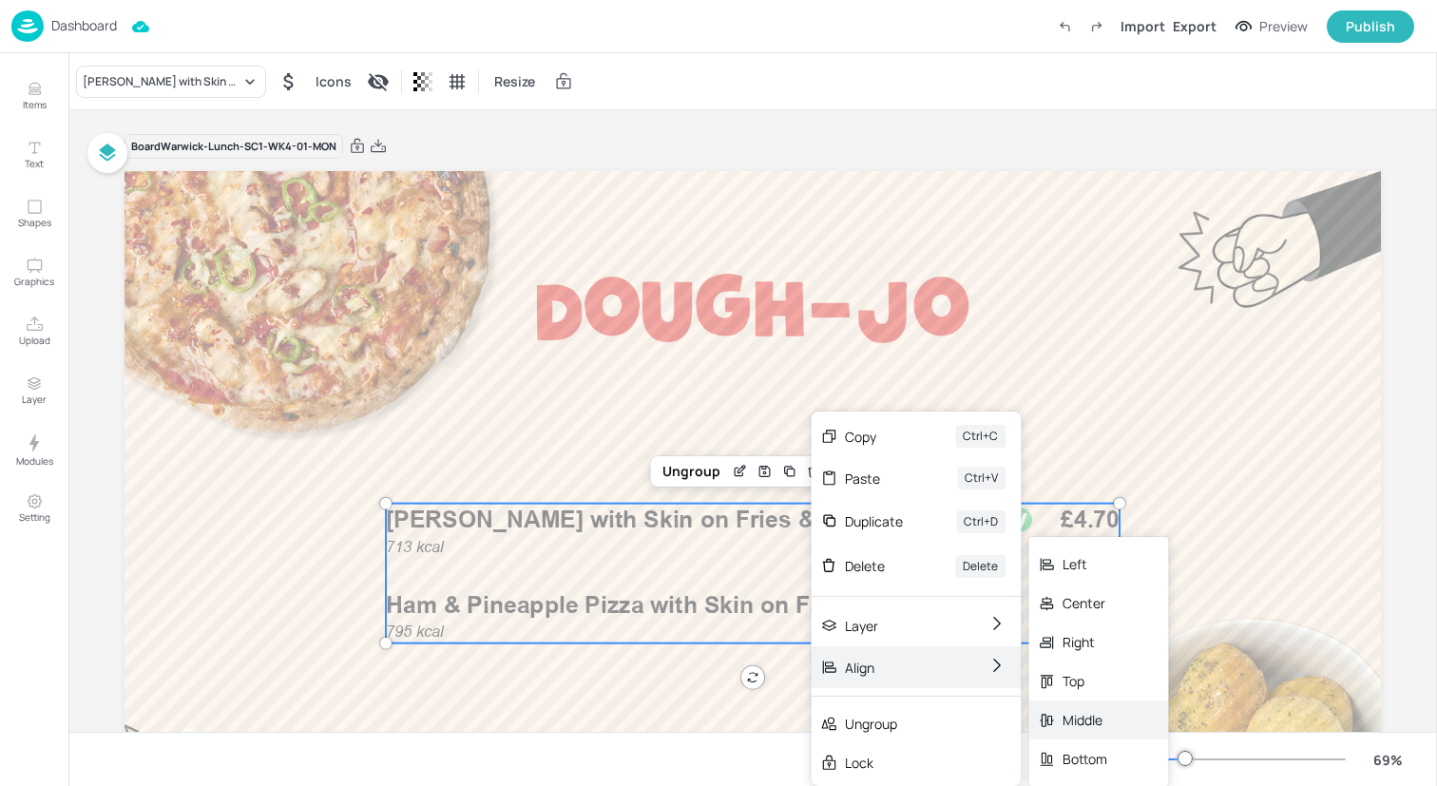
click at [1116, 715] on div "Middle" at bounding box center [1099, 720] width 140 height 39
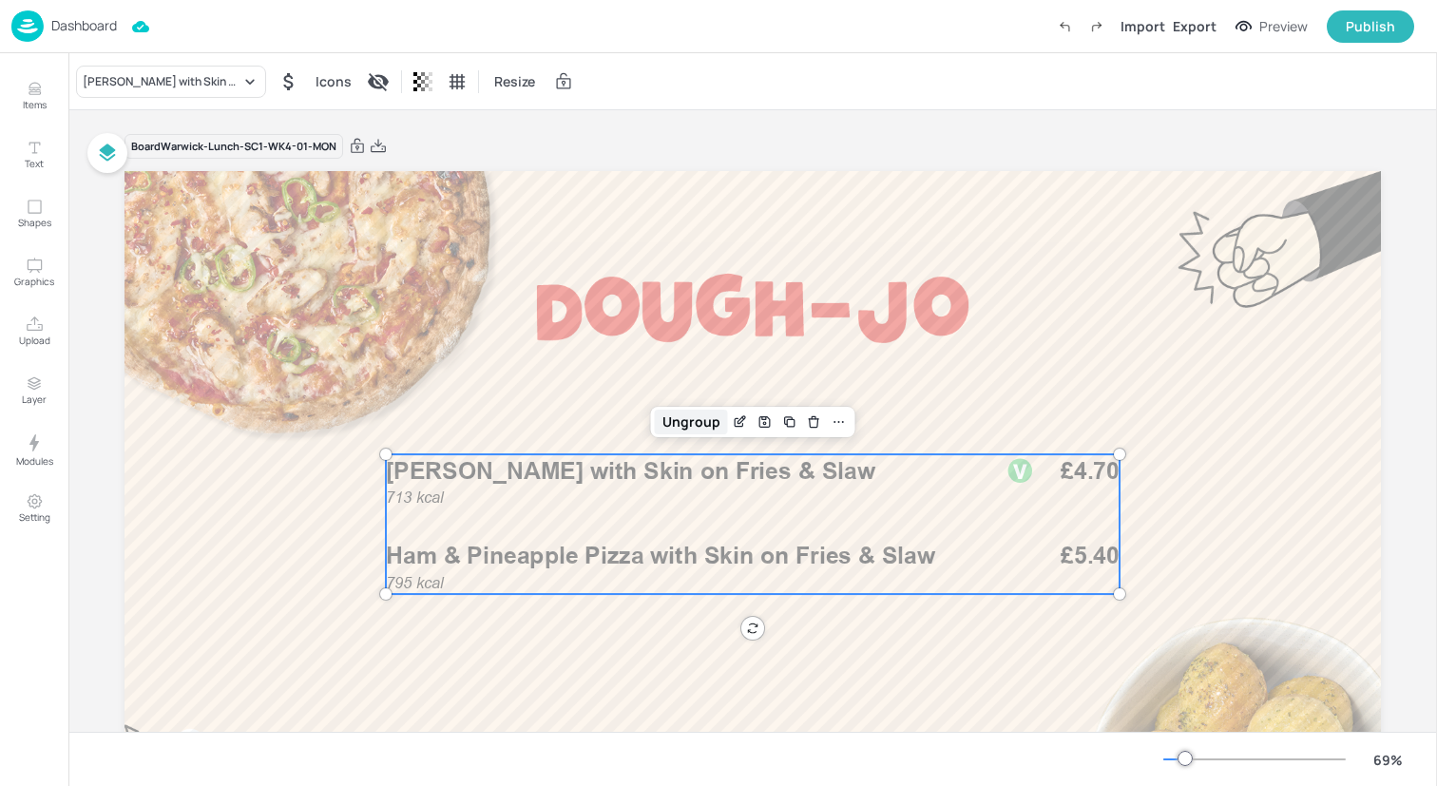
click at [689, 424] on div "Ungroup" at bounding box center [691, 422] width 73 height 25
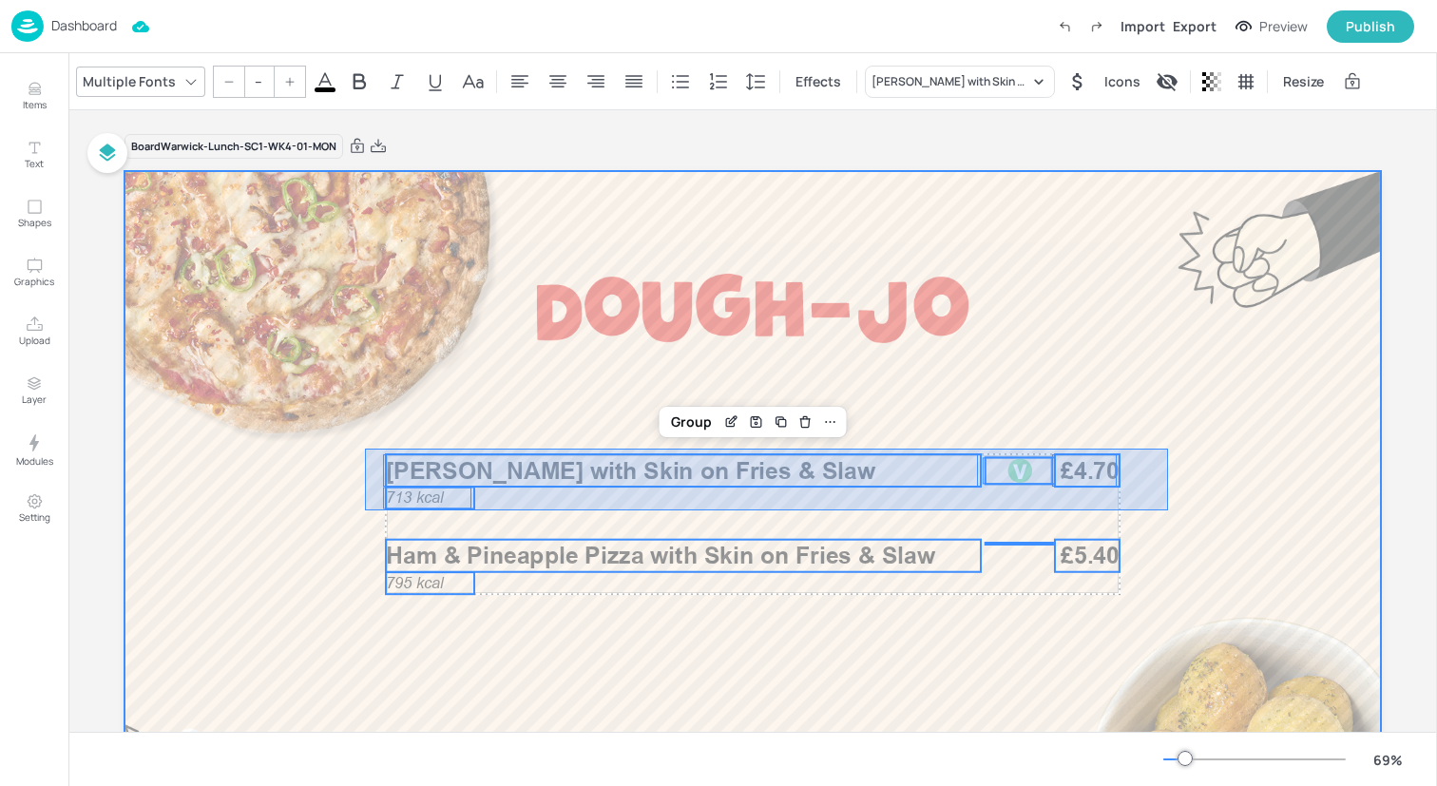
drag, startPoint x: 365, startPoint y: 510, endPoint x: 1166, endPoint y: 442, distance: 804.3
click at [1167, 442] on div at bounding box center [753, 524] width 1257 height 707
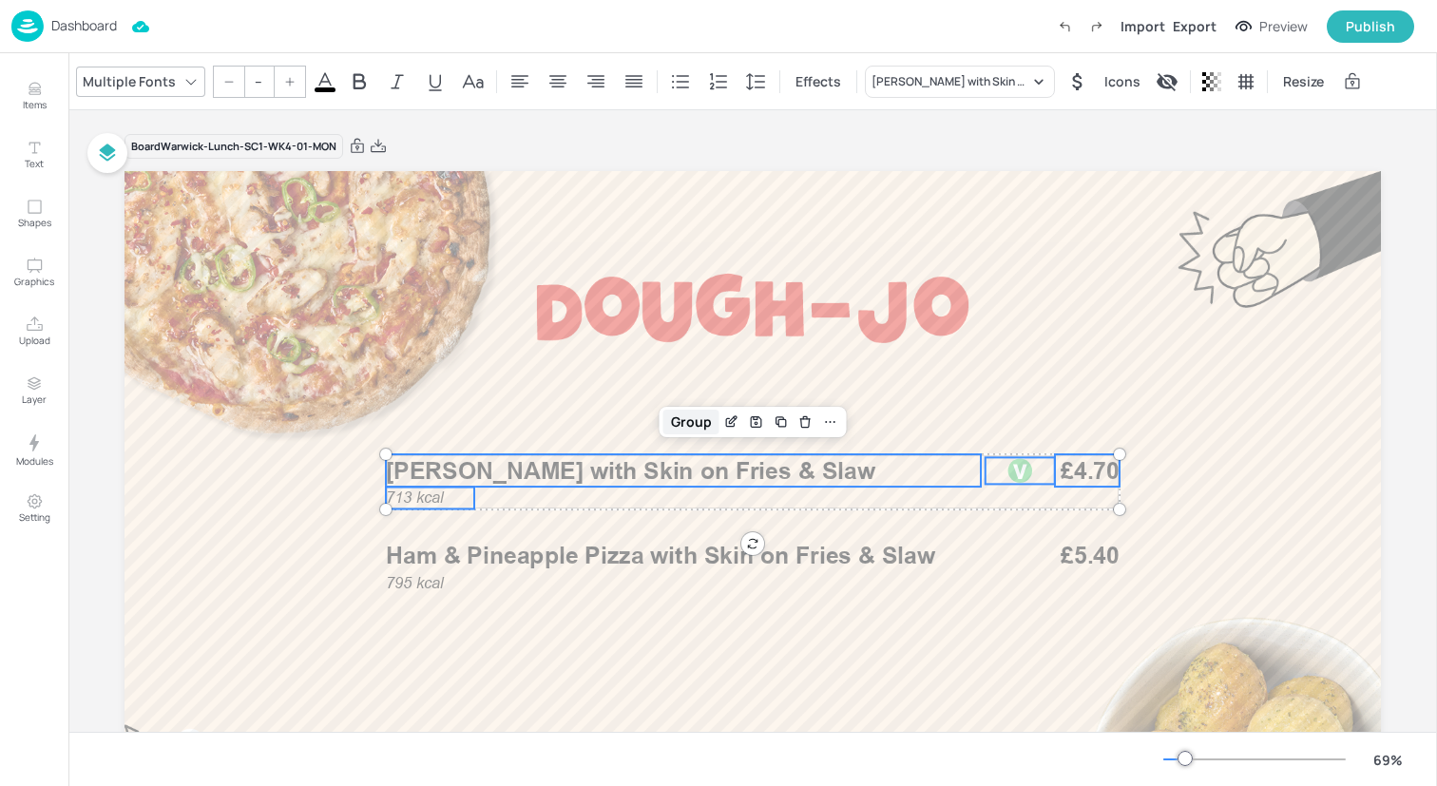
click at [696, 424] on div "Group" at bounding box center [692, 422] width 56 height 25
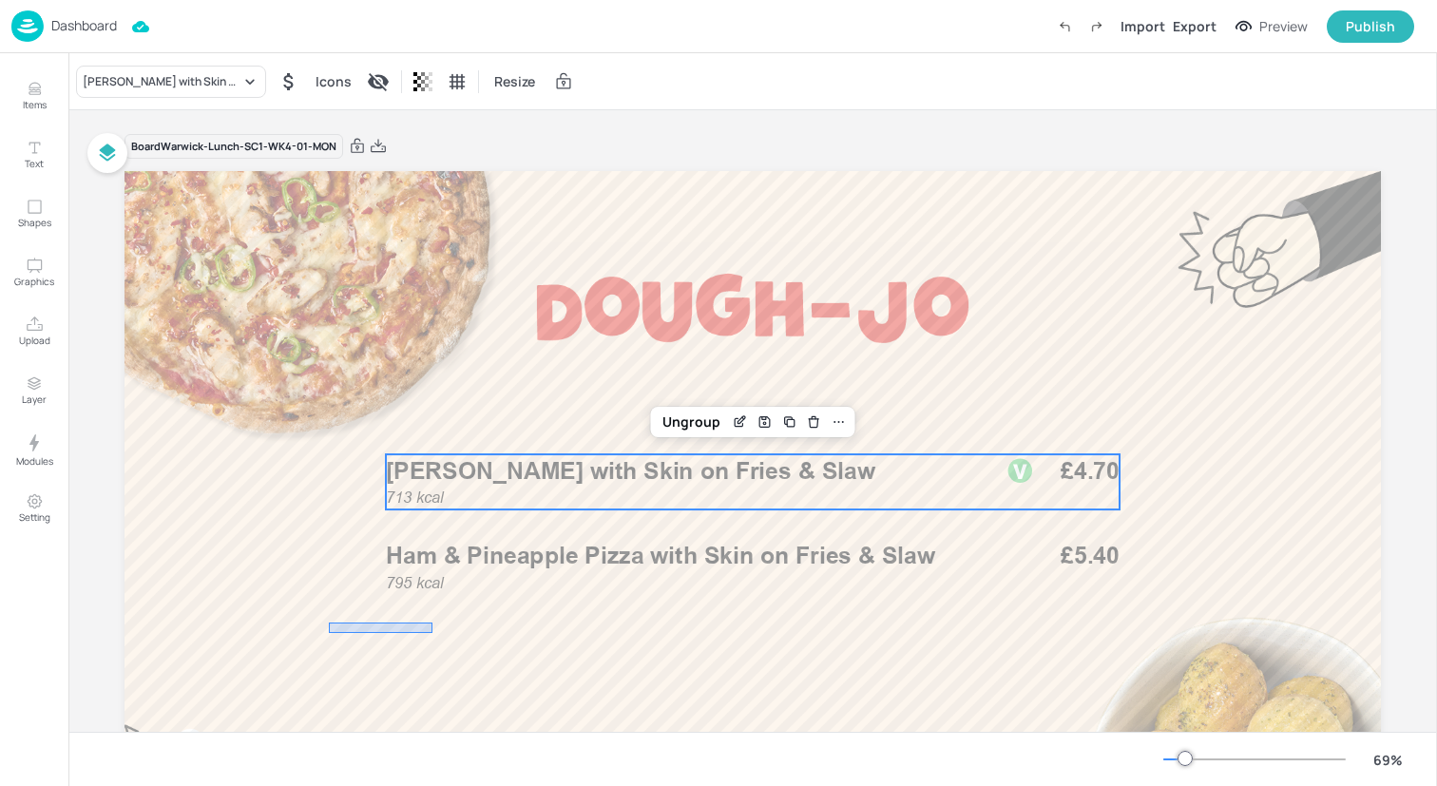
drag, startPoint x: 433, startPoint y: 633, endPoint x: 320, endPoint y: 625, distance: 112.4
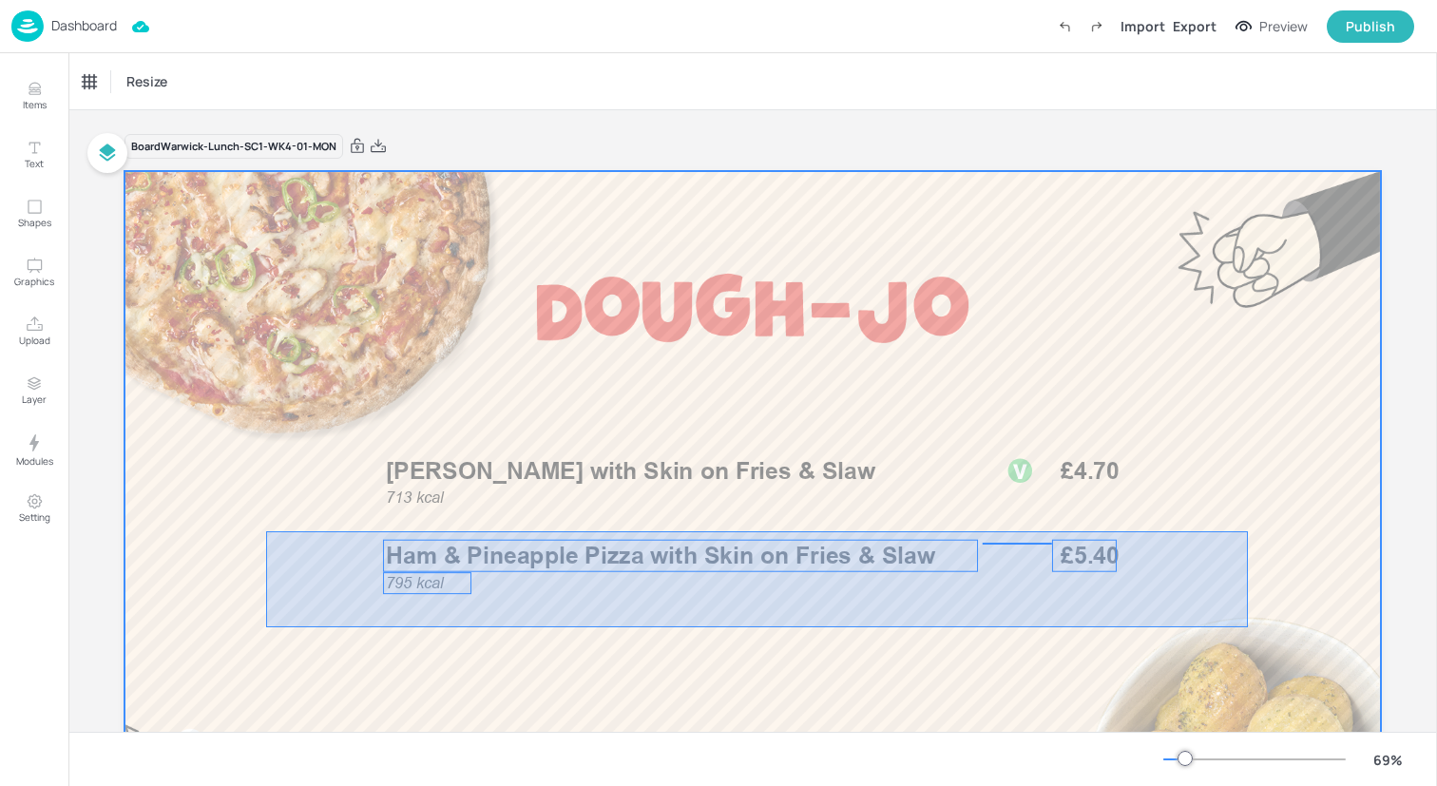
drag, startPoint x: 282, startPoint y: 627, endPoint x: 1244, endPoint y: 529, distance: 967.0
click at [1247, 531] on div at bounding box center [753, 524] width 1257 height 707
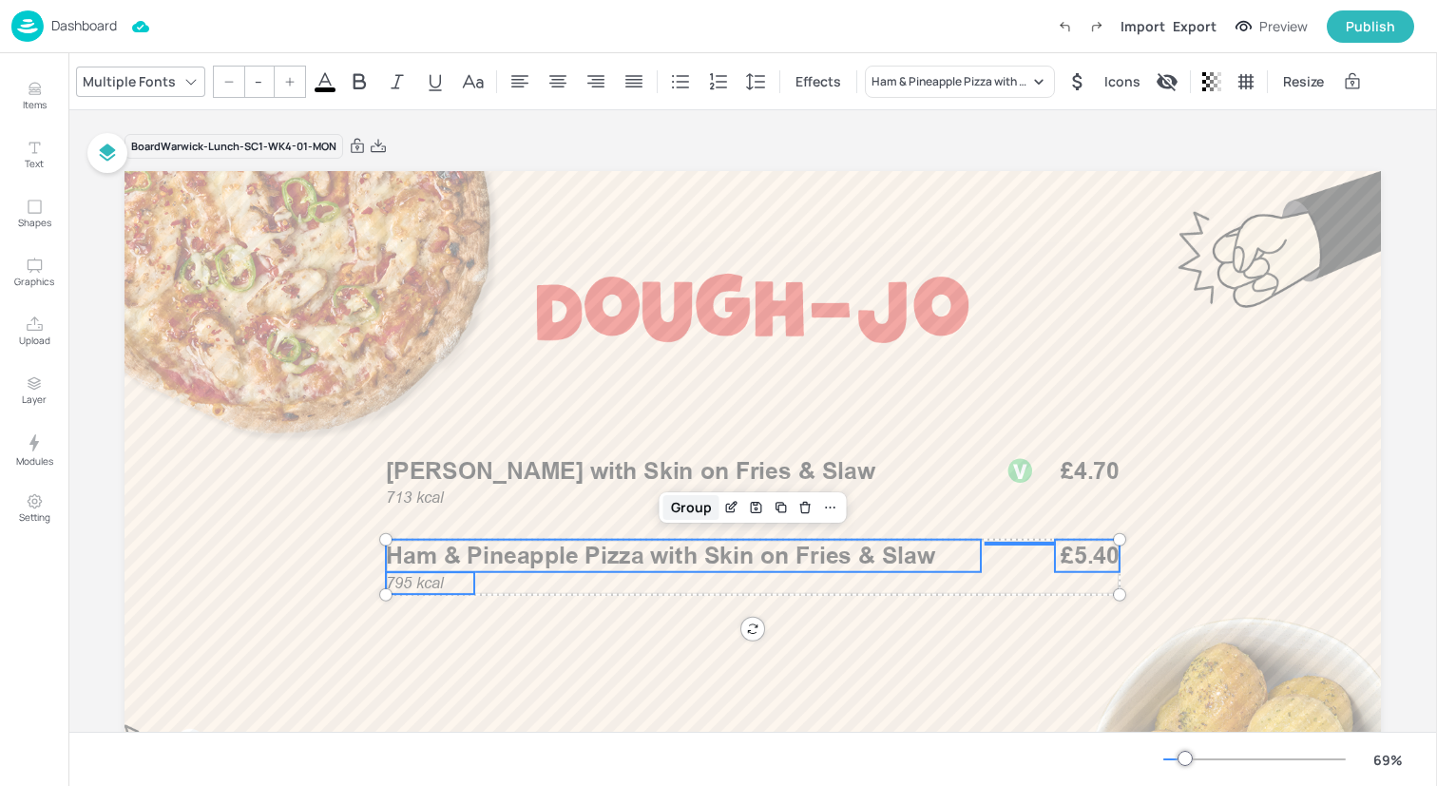
click at [688, 503] on div "Group" at bounding box center [692, 507] width 56 height 25
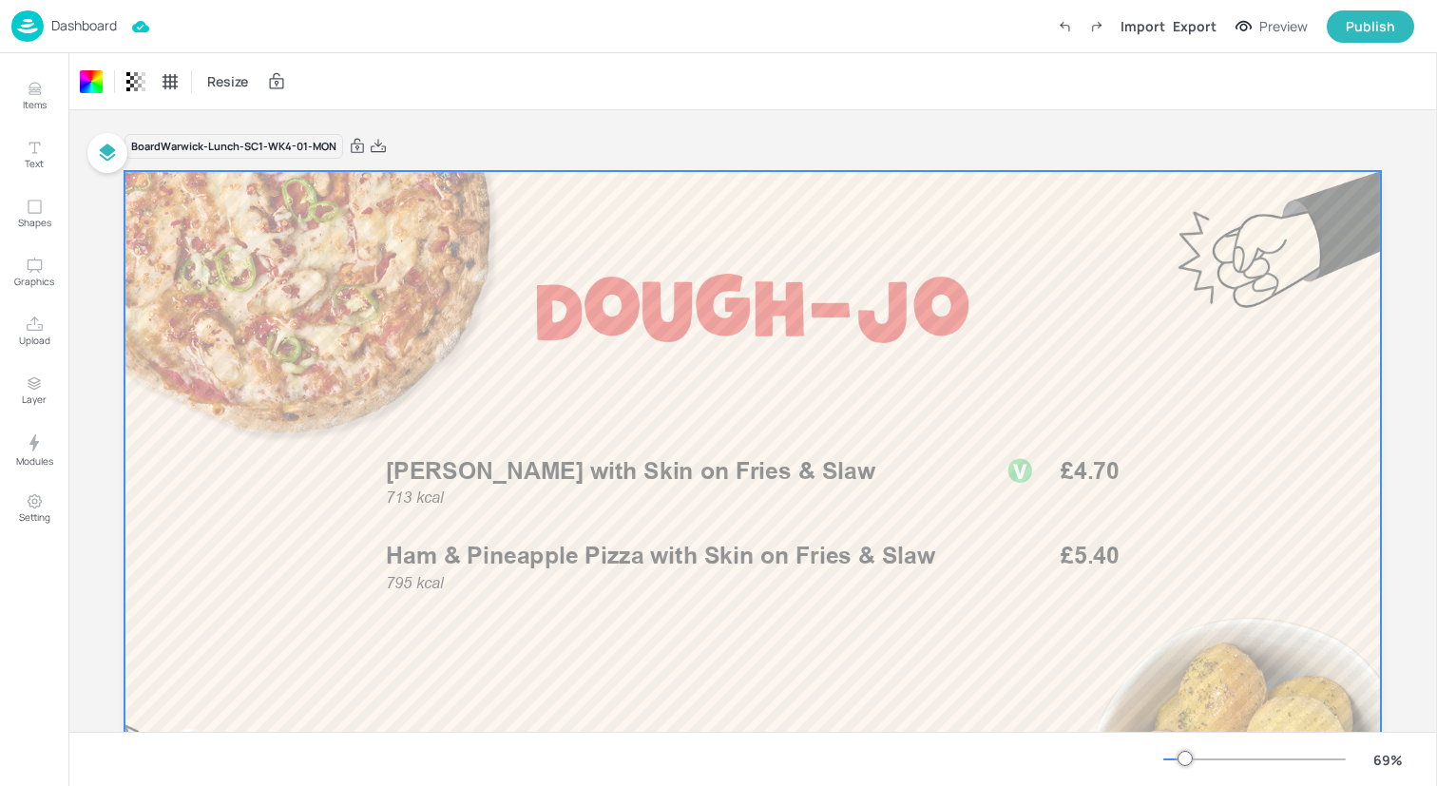
click at [328, 29] on div "Dashboard Import Export Preview Publish" at bounding box center [712, 26] width 1403 height 52
click at [31, 28] on img at bounding box center [27, 25] width 32 height 31
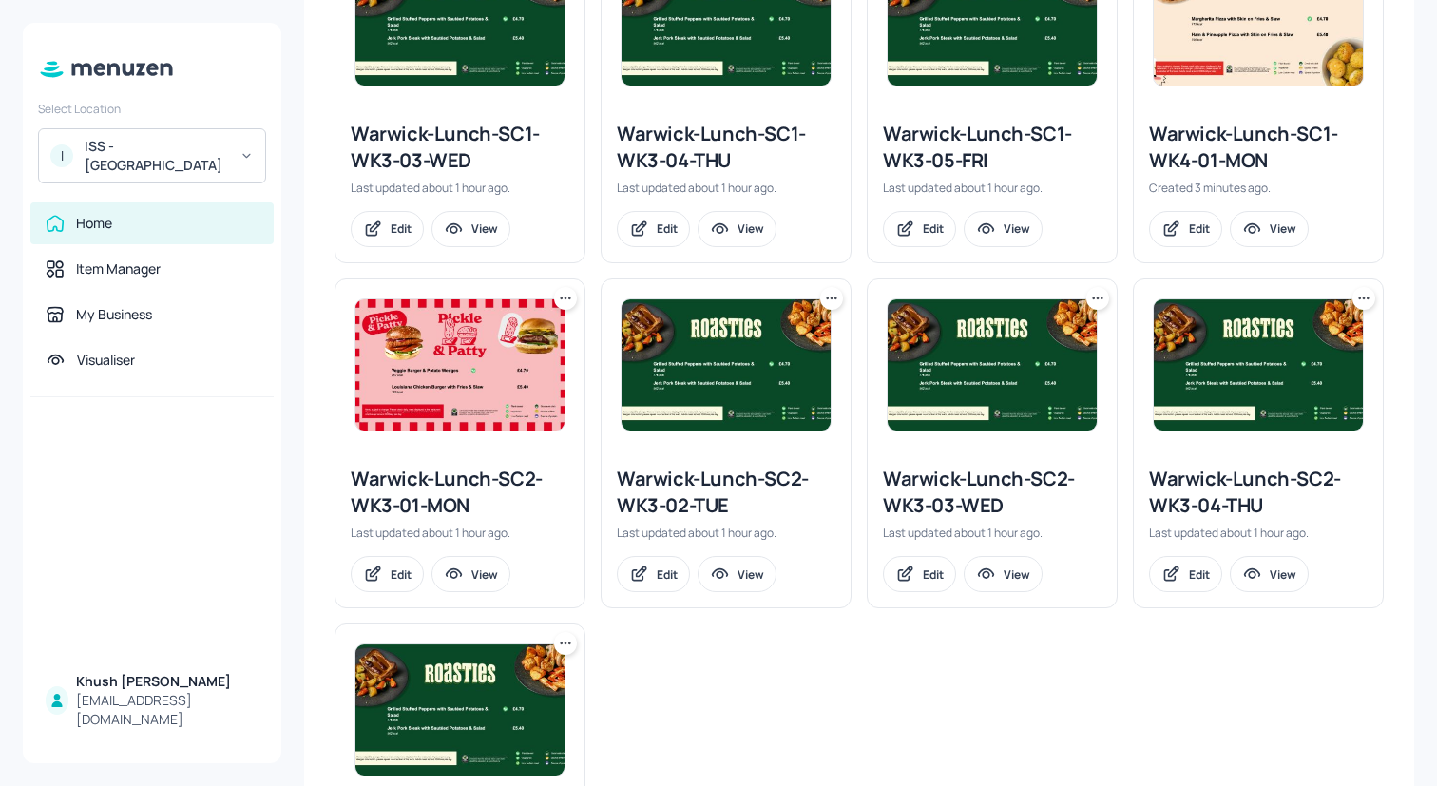
scroll to position [1317, 0]
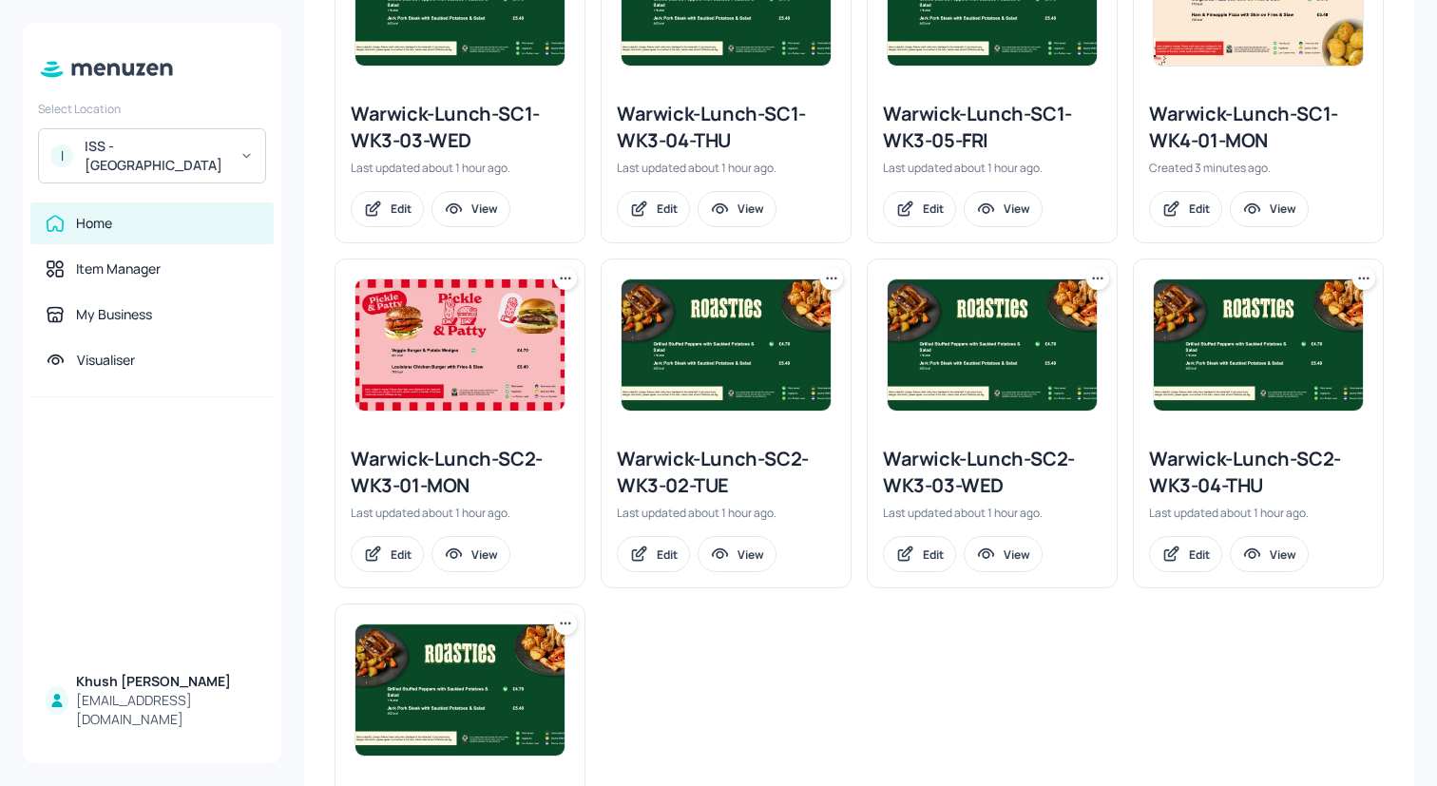
click at [559, 280] on icon at bounding box center [565, 278] width 19 height 19
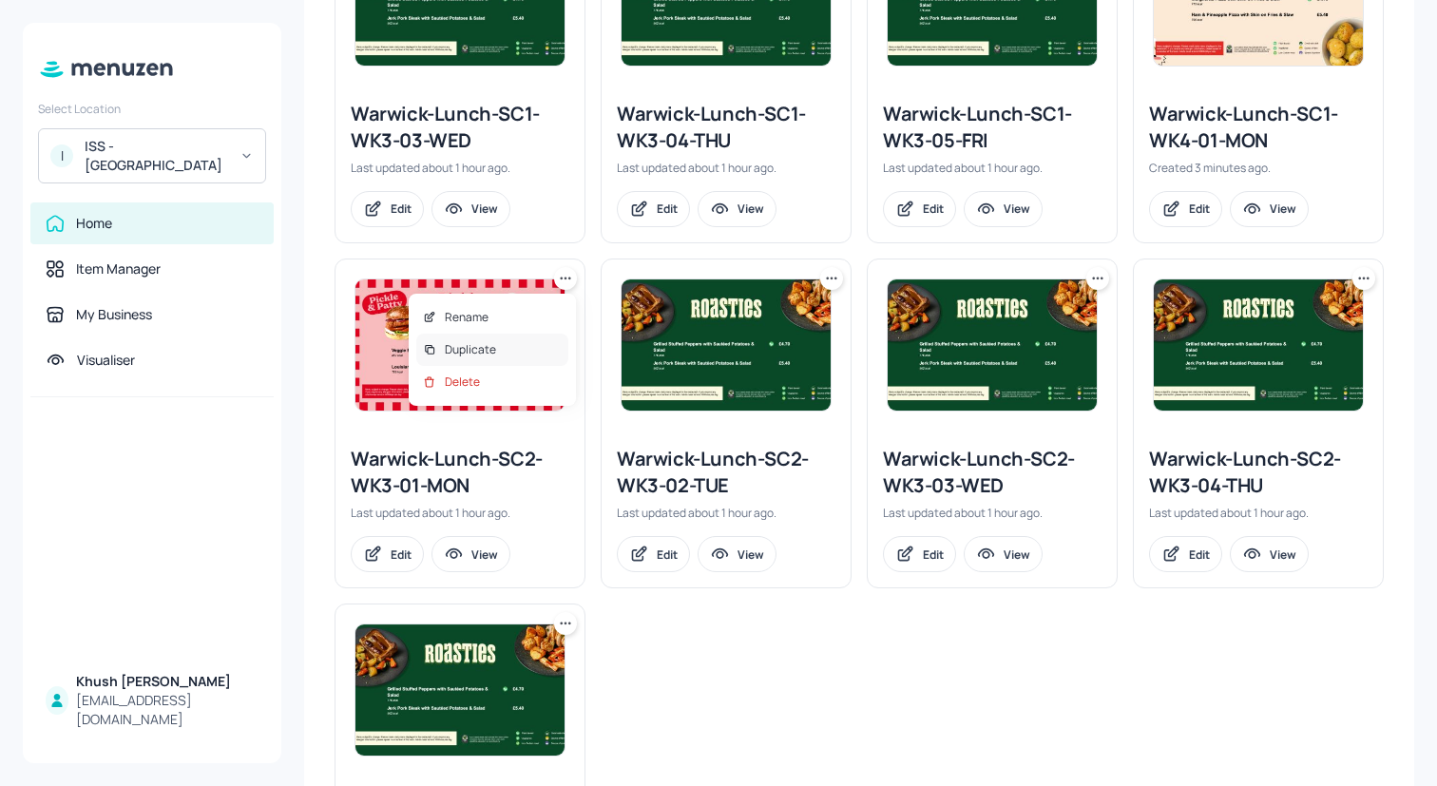
click at [533, 356] on div "Duplicate" at bounding box center [492, 350] width 152 height 32
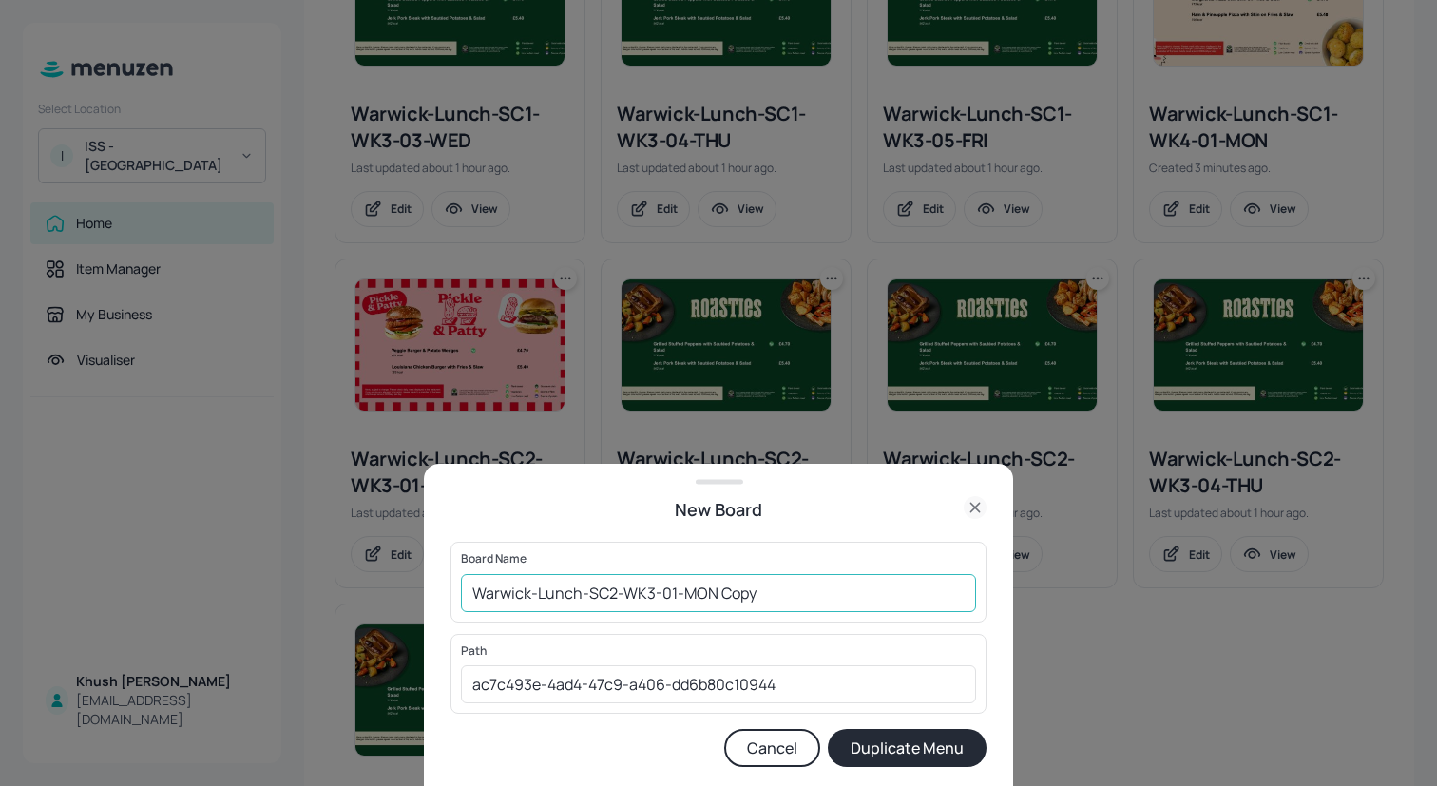
click at [652, 597] on input "Warwick-Lunch-SC2-WK3-01-MON Copy" at bounding box center [718, 593] width 515 height 38
click at [762, 594] on input "Warwick-Lunch-SC2-WK4-01-MON Copy" at bounding box center [718, 593] width 515 height 38
type input "Warwick-Lunch-SC2-WK4-01-MON"
click at [828, 729] on button "Duplicate Menu" at bounding box center [907, 748] width 159 height 38
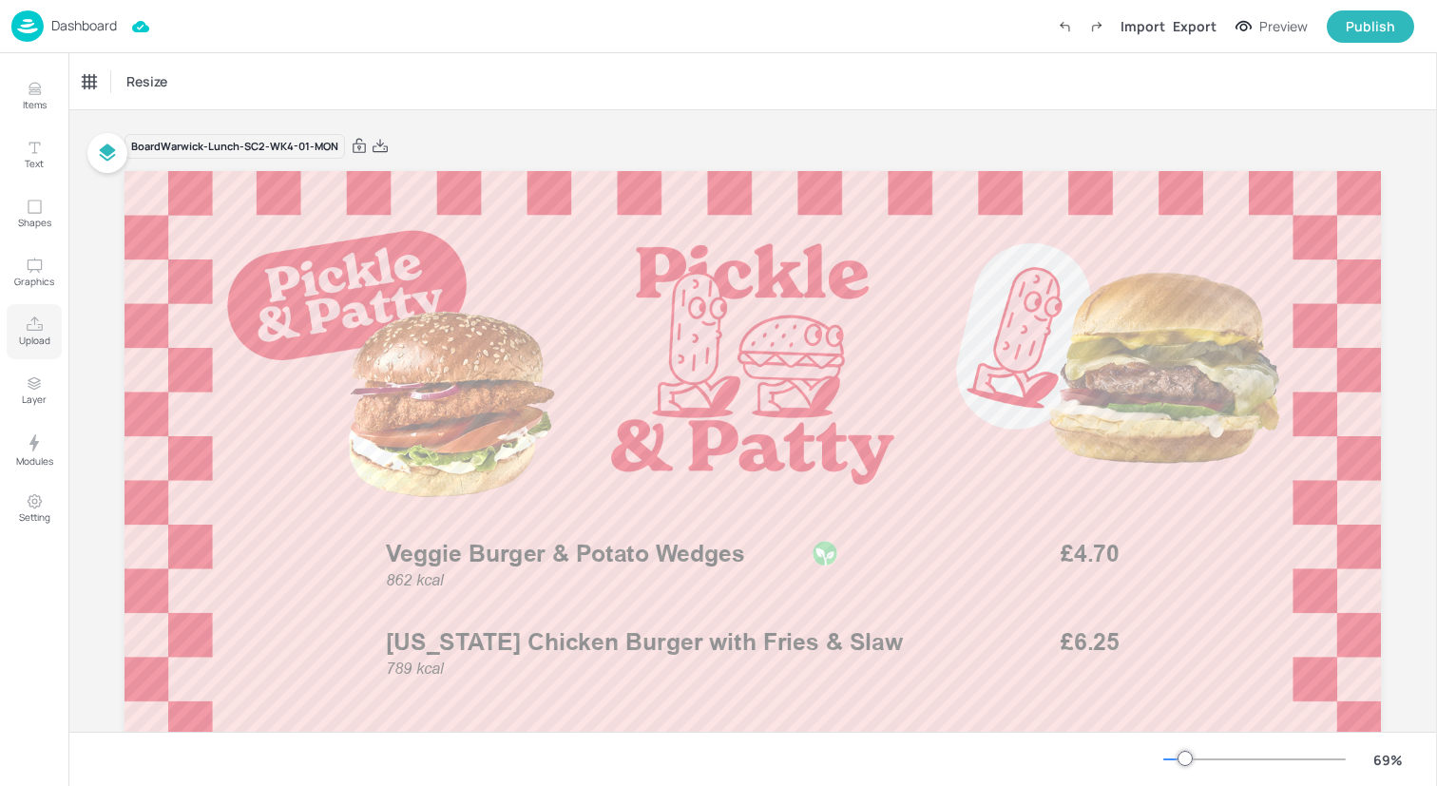
click at [38, 326] on icon "Upload" at bounding box center [35, 325] width 18 height 18
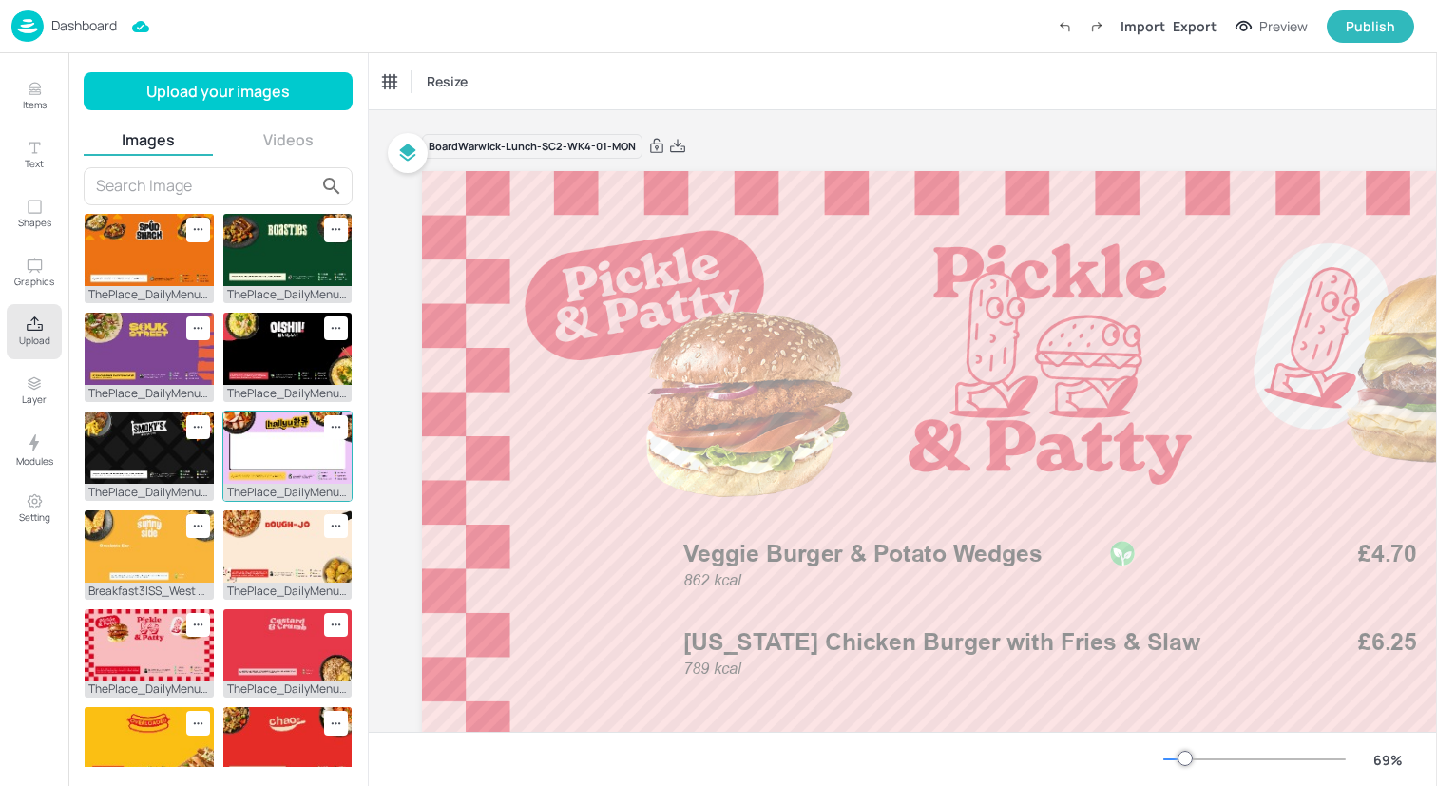
click at [258, 433] on img at bounding box center [287, 448] width 129 height 72
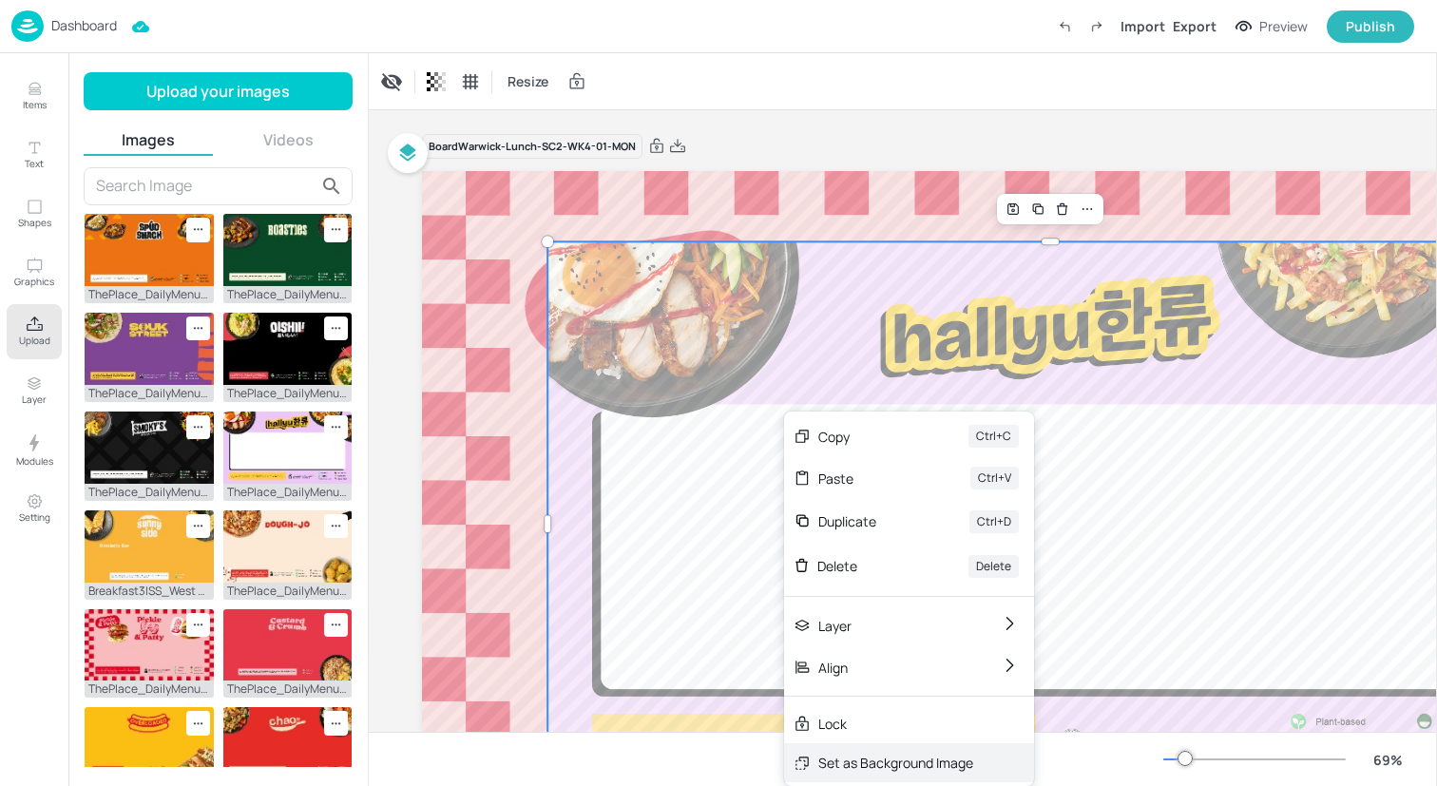
click at [914, 764] on div "Set as Background Image" at bounding box center [895, 763] width 155 height 20
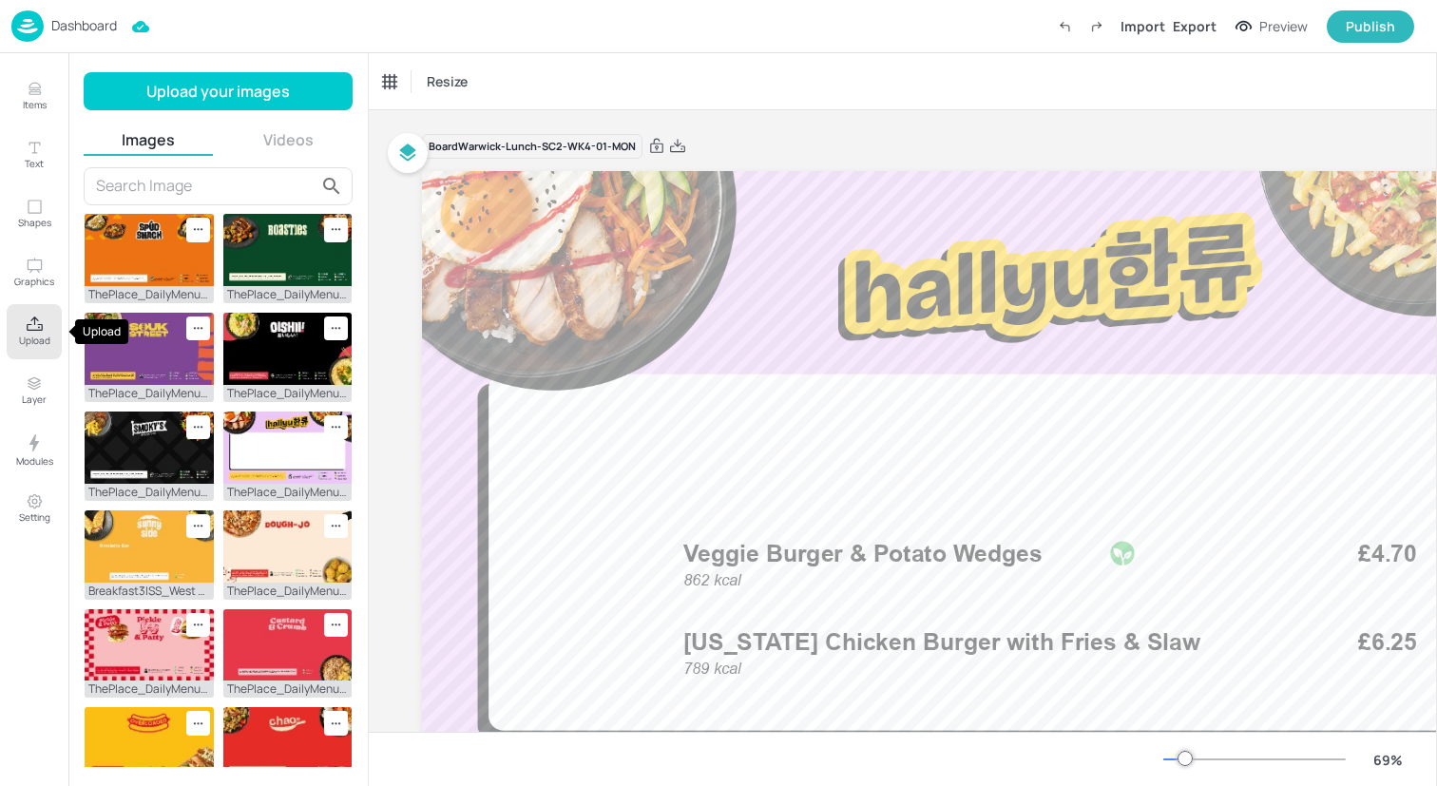
click at [30, 337] on p "Upload" at bounding box center [34, 340] width 31 height 13
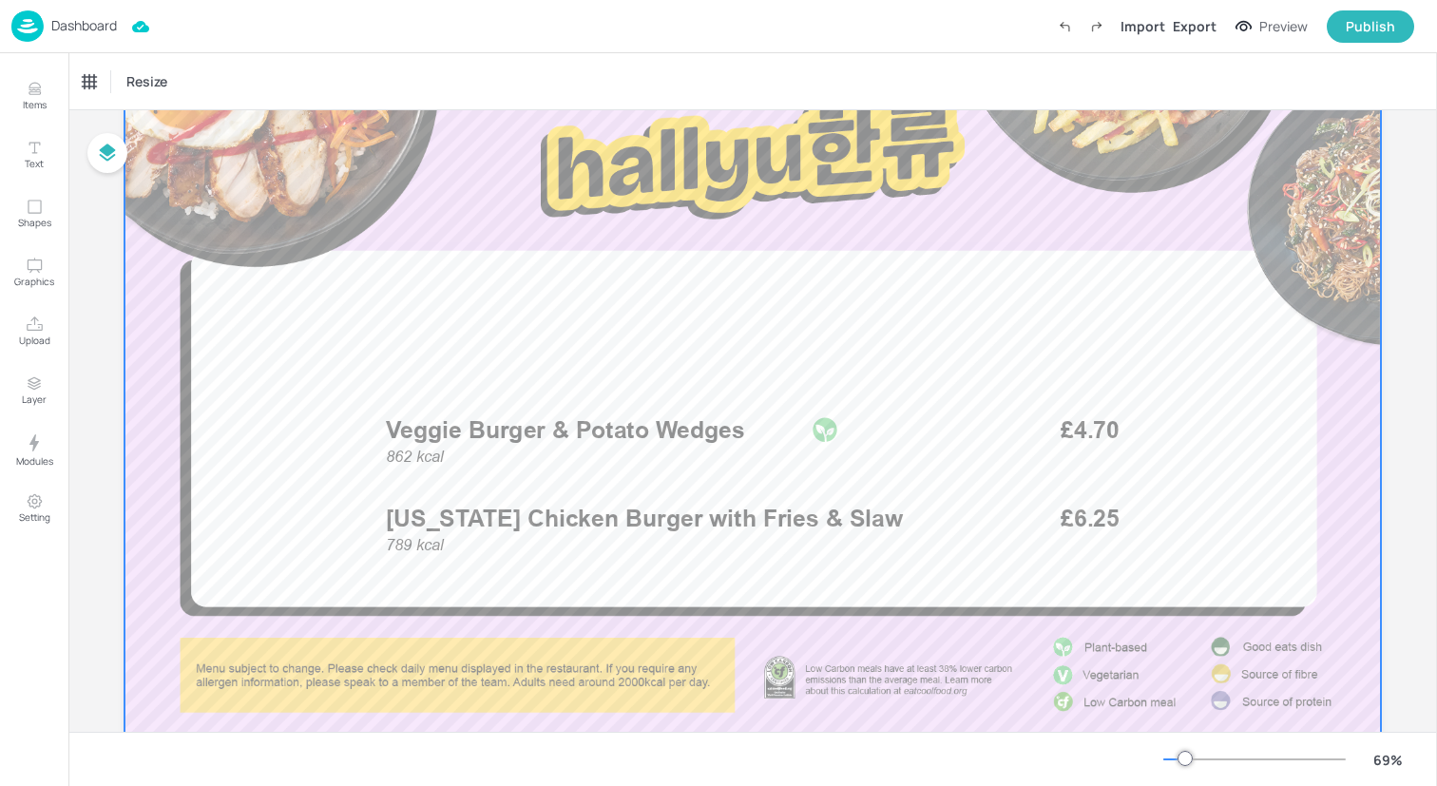
scroll to position [131, 0]
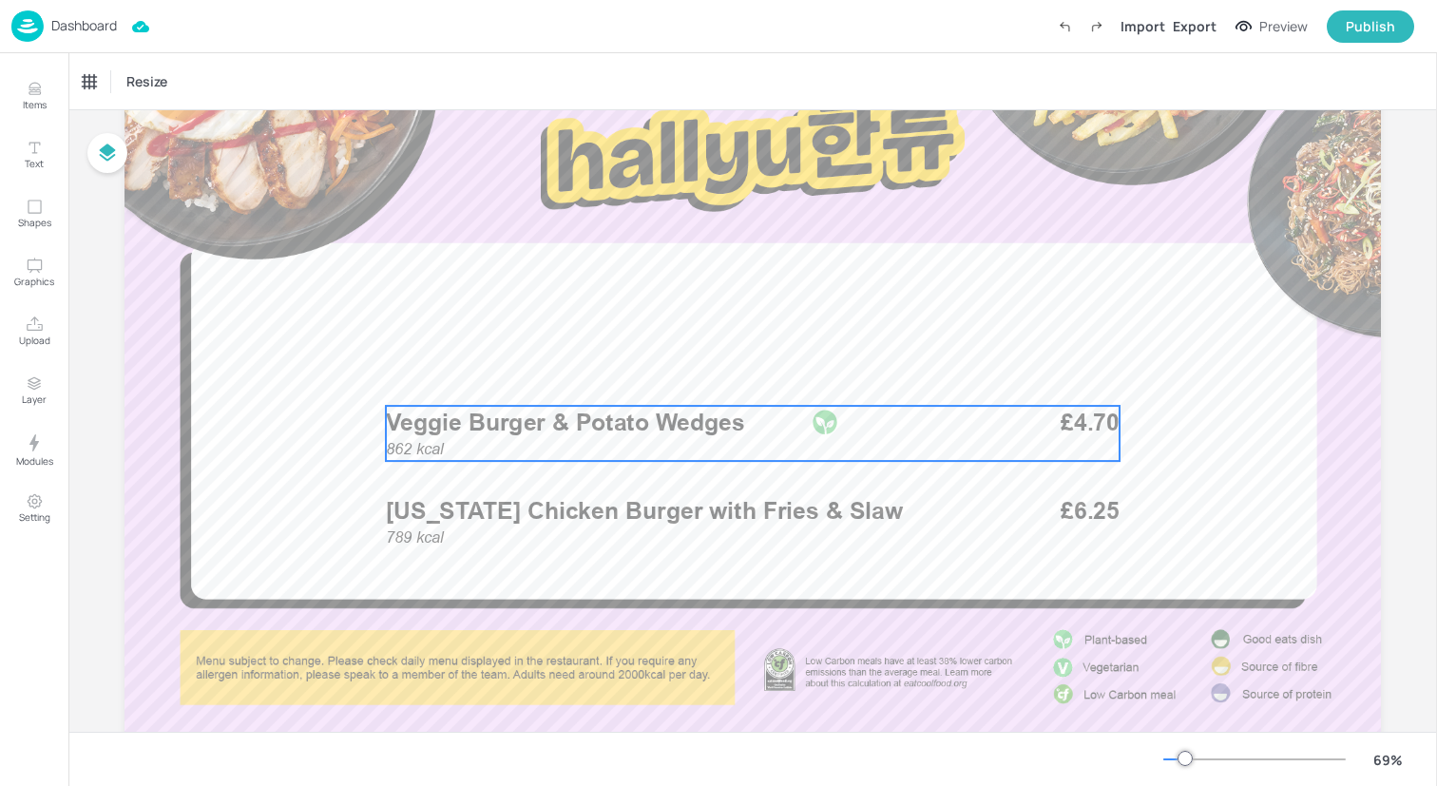
click at [655, 428] on span "Veggie Burger & Potato Wedges" at bounding box center [565, 422] width 359 height 29
click at [209, 75] on div "Veggie Burger & Potato Wedges" at bounding box center [162, 81] width 158 height 17
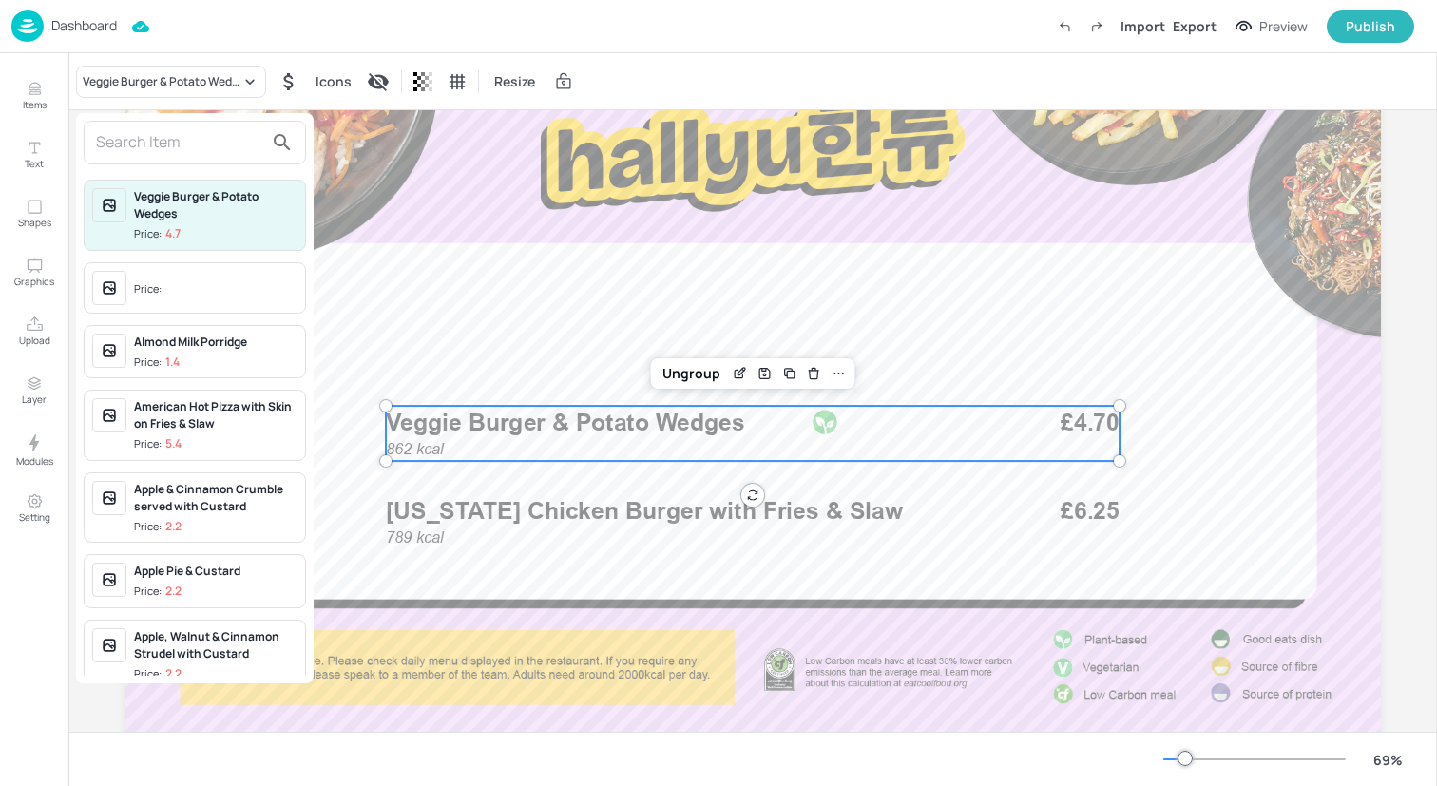
click at [204, 144] on input "text" at bounding box center [179, 142] width 167 height 30
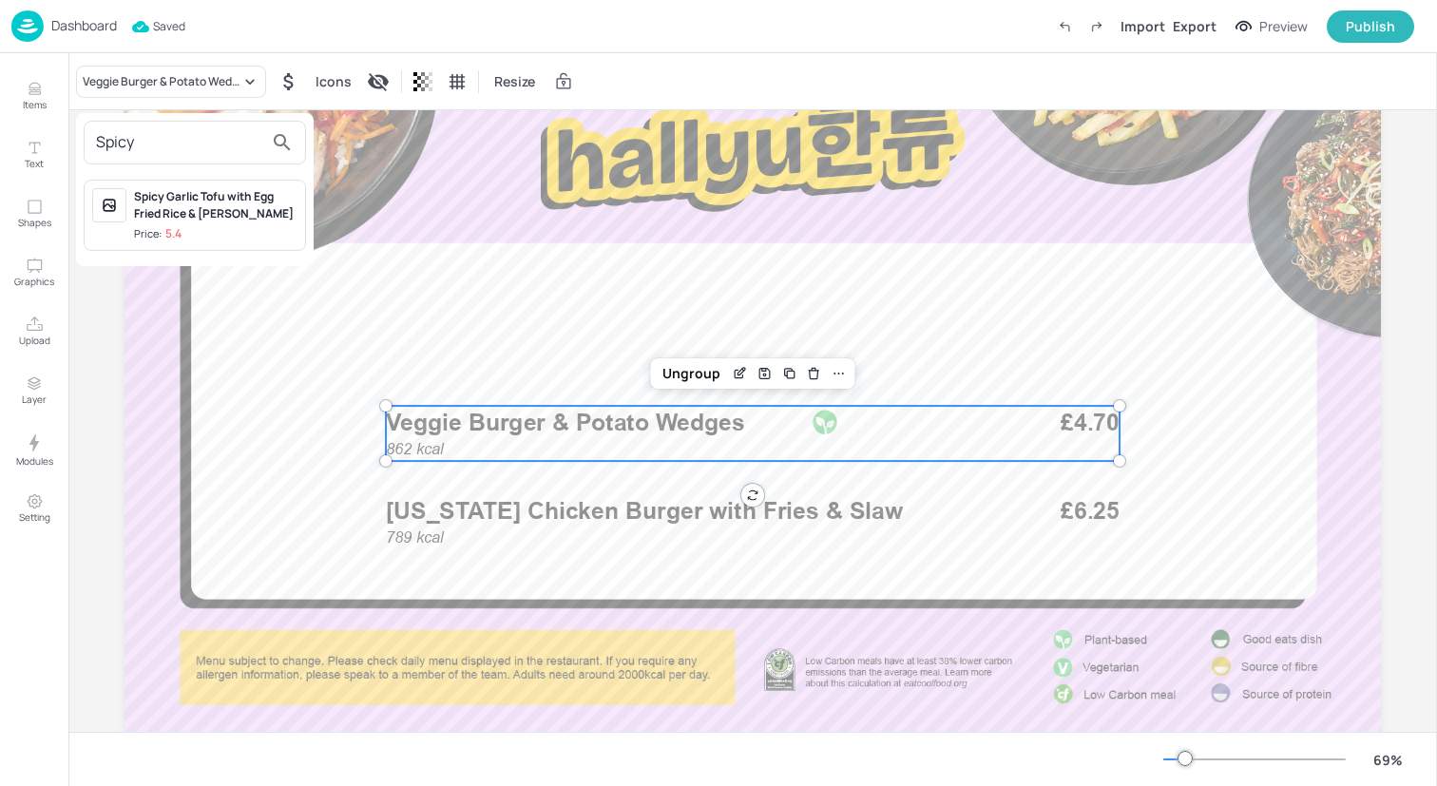
type input "Spicy"
click at [228, 223] on div "Spicy Garlic Tofu with Egg Fried Rice & Kimchi Slaw Price: 5.4" at bounding box center [215, 215] width 163 height 54
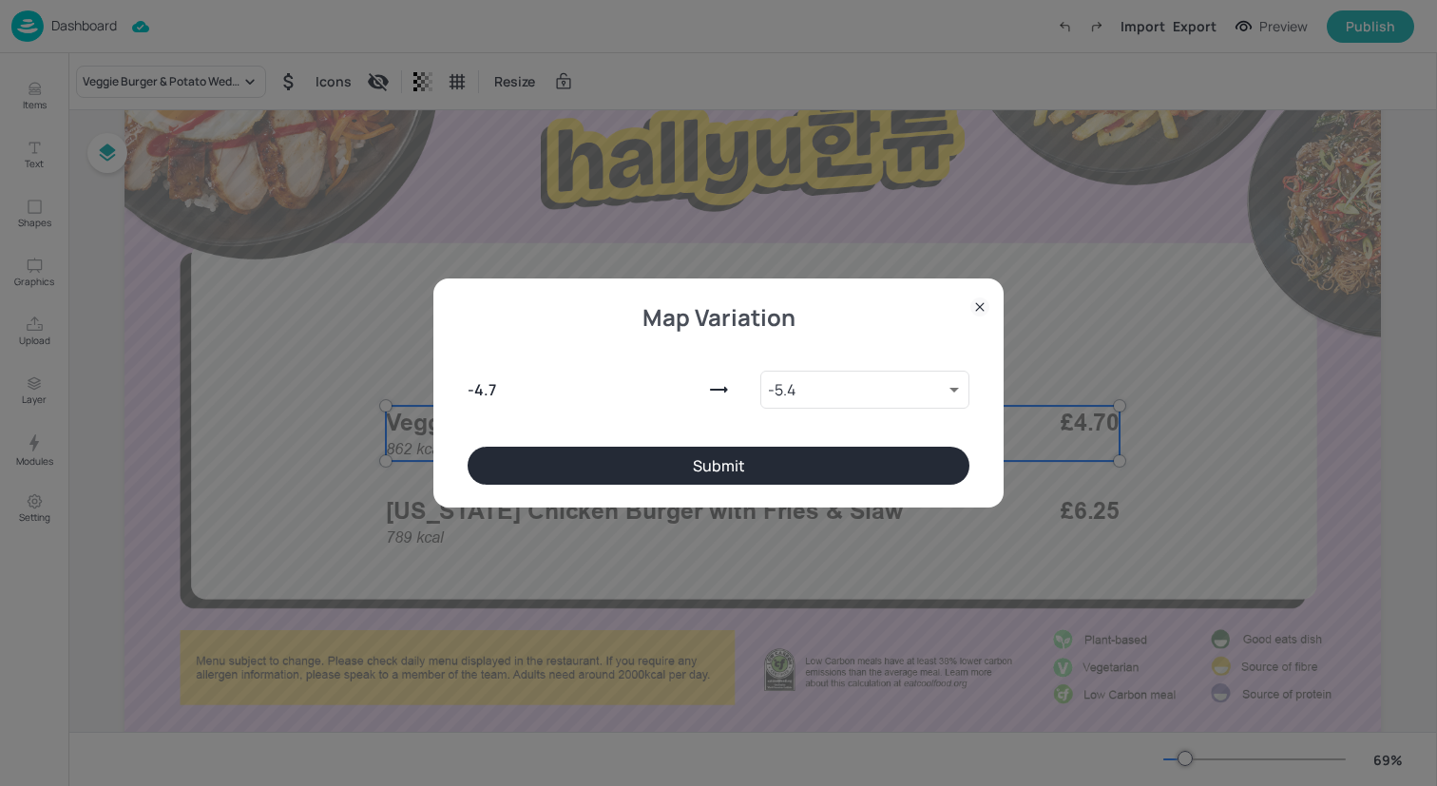
click at [598, 463] on button "Submit" at bounding box center [719, 466] width 502 height 38
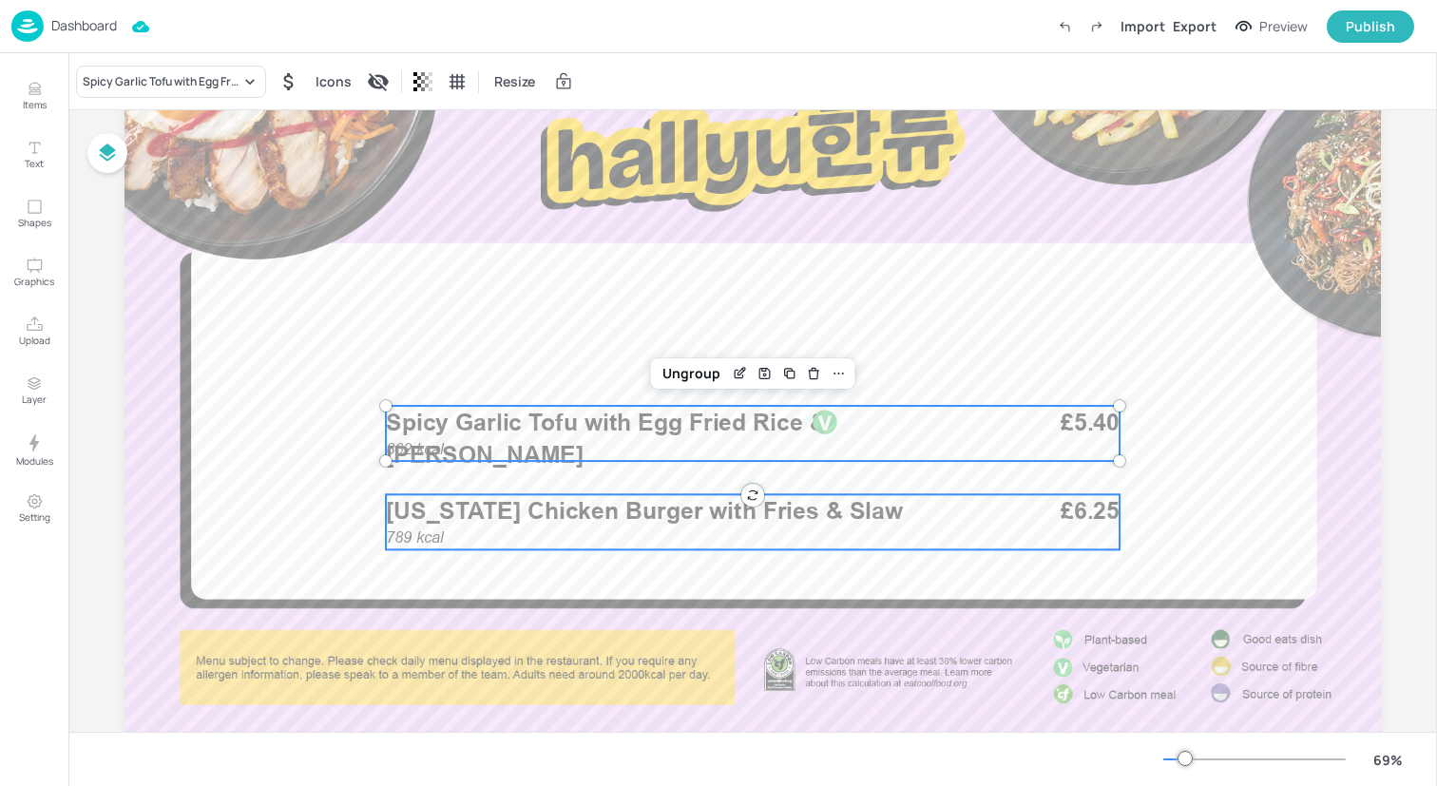
click at [587, 522] on span "Louisiana Chicken Burger with Fries & Slaw" at bounding box center [644, 510] width 517 height 29
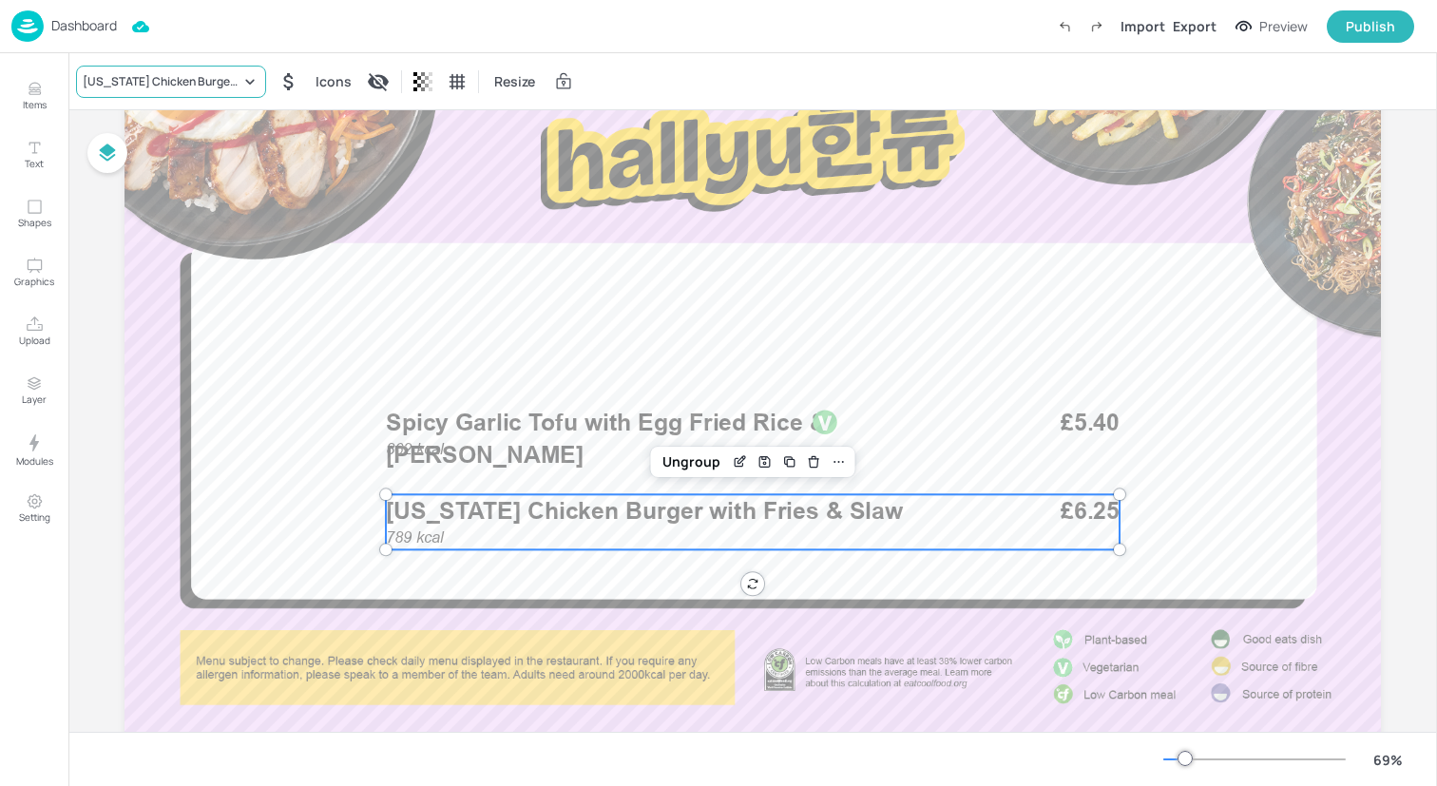
click at [158, 74] on div "Louisiana Chicken Burger with Fries & Slaw" at bounding box center [162, 81] width 158 height 17
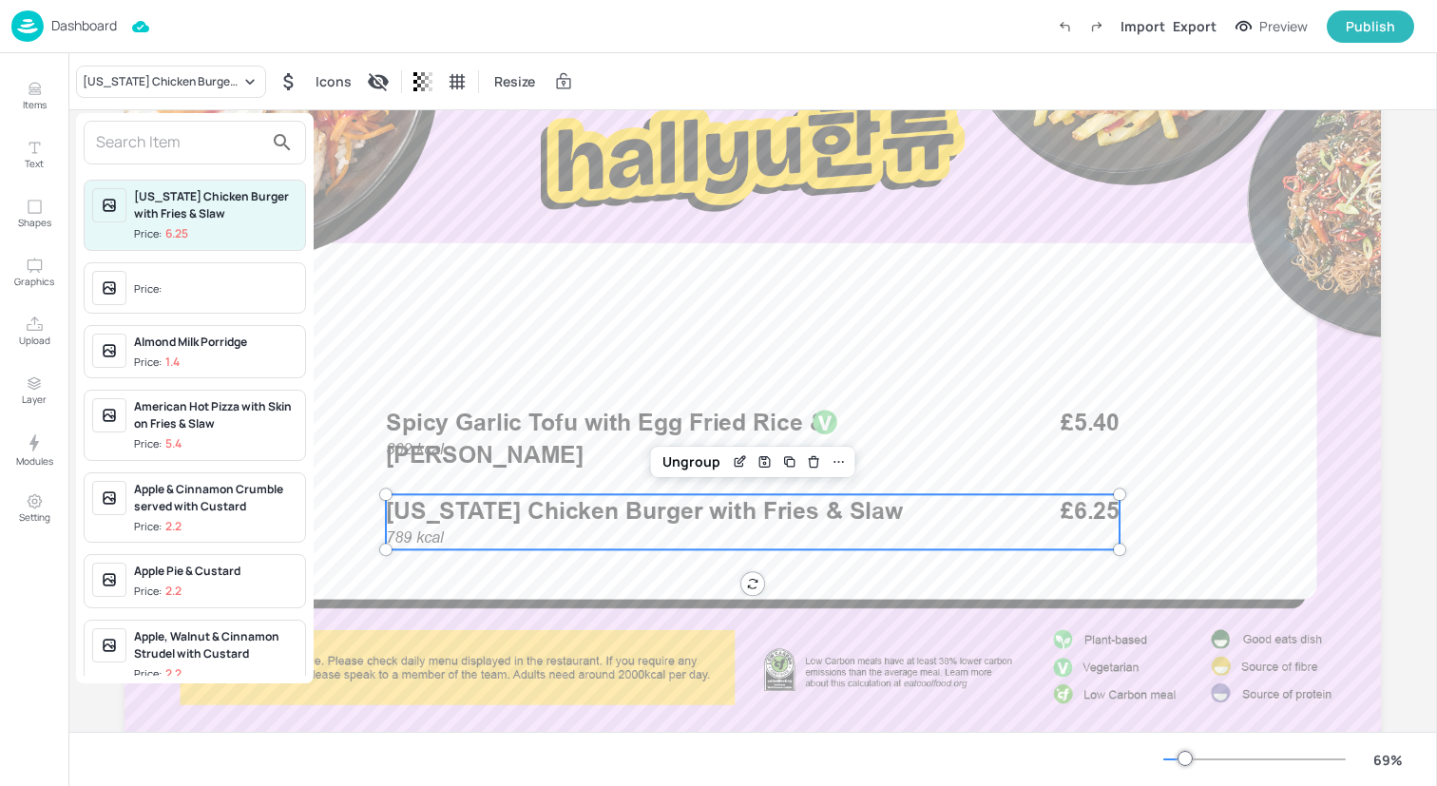
click at [180, 157] on input "text" at bounding box center [179, 142] width 167 height 30
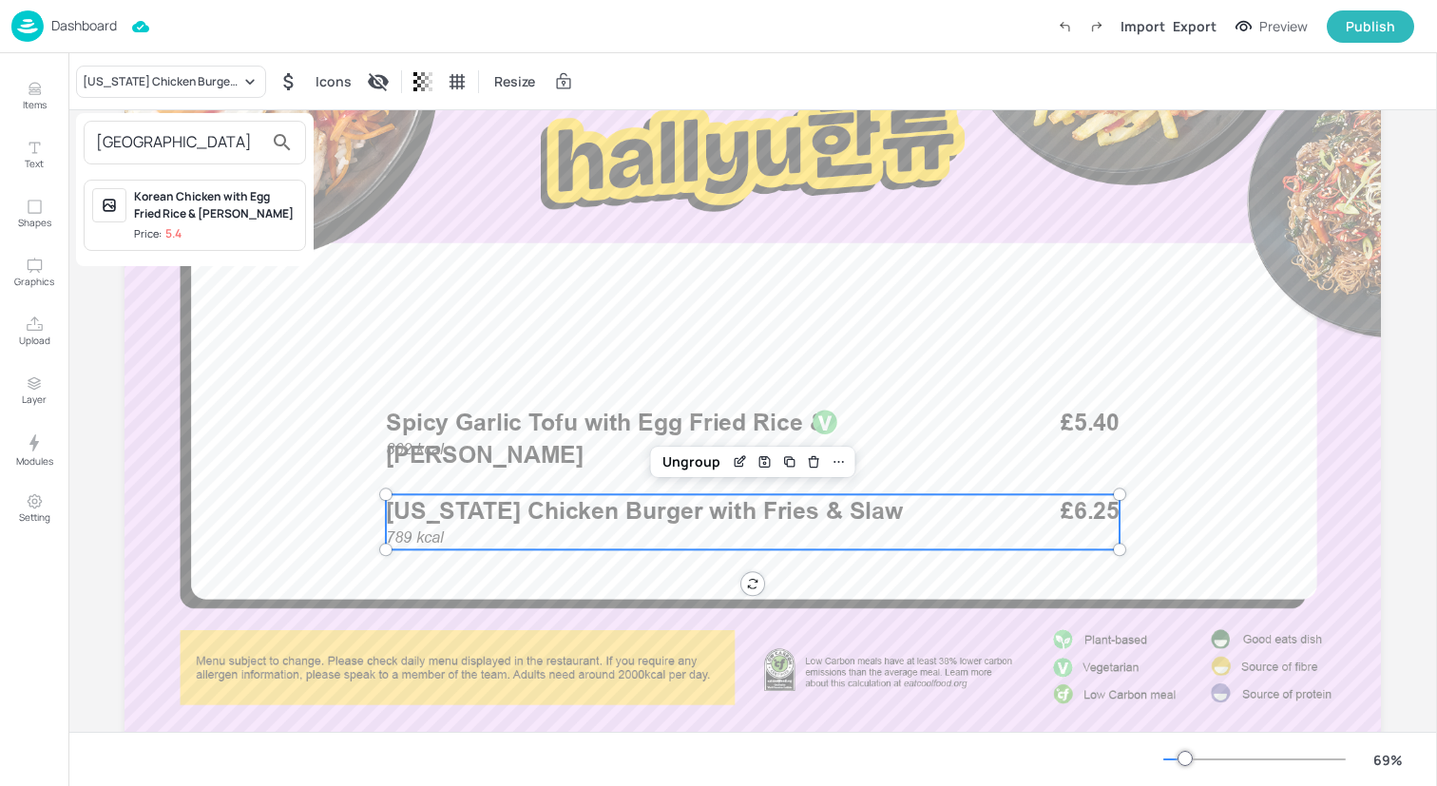
type input "Korea"
click at [195, 213] on div "Korean Chicken with Egg Fried Rice & [PERSON_NAME]" at bounding box center [215, 205] width 163 height 34
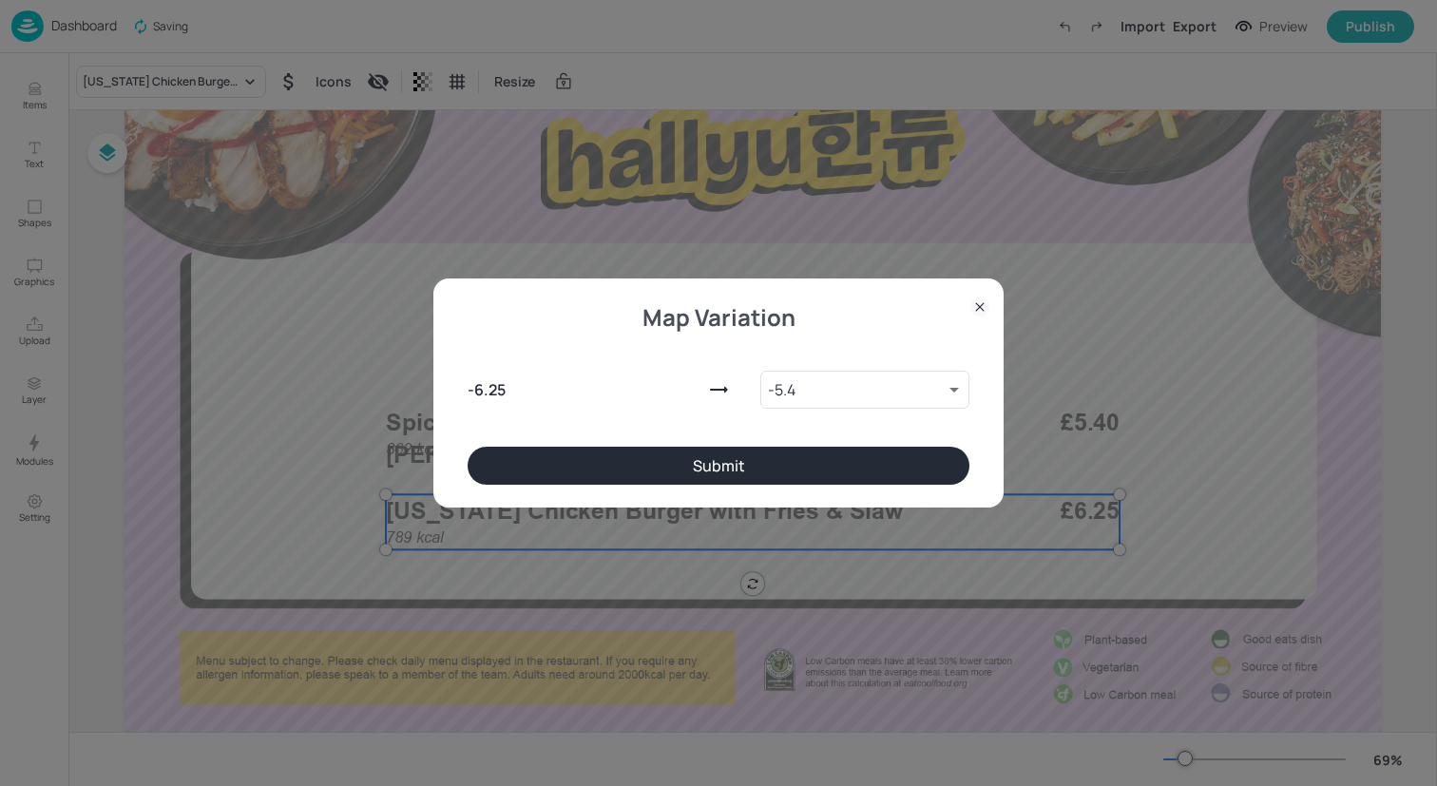
click at [561, 456] on button "Submit" at bounding box center [719, 466] width 502 height 38
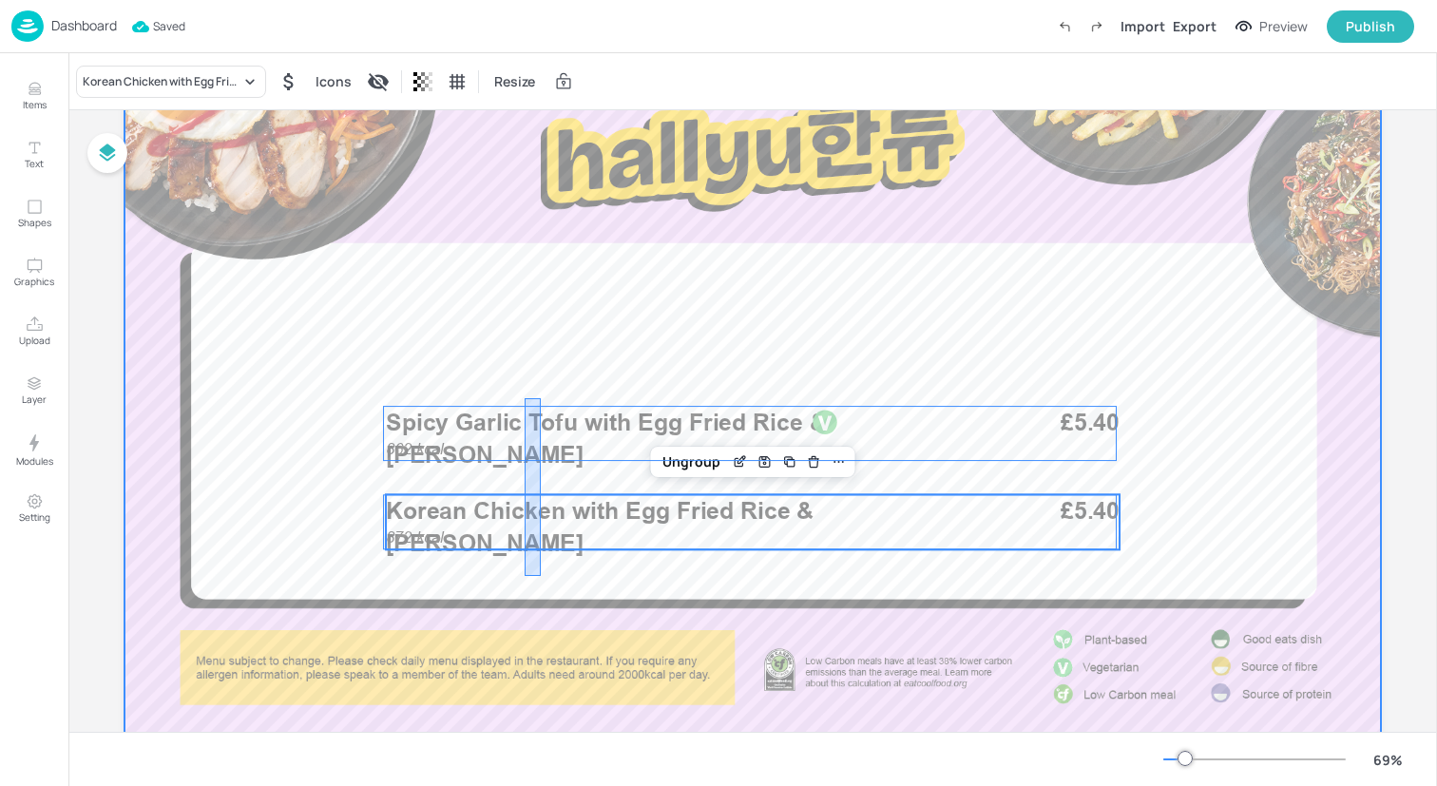
drag, startPoint x: 525, startPoint y: 576, endPoint x: 541, endPoint y: 395, distance: 181.3
click at [542, 395] on div at bounding box center [753, 393] width 1257 height 707
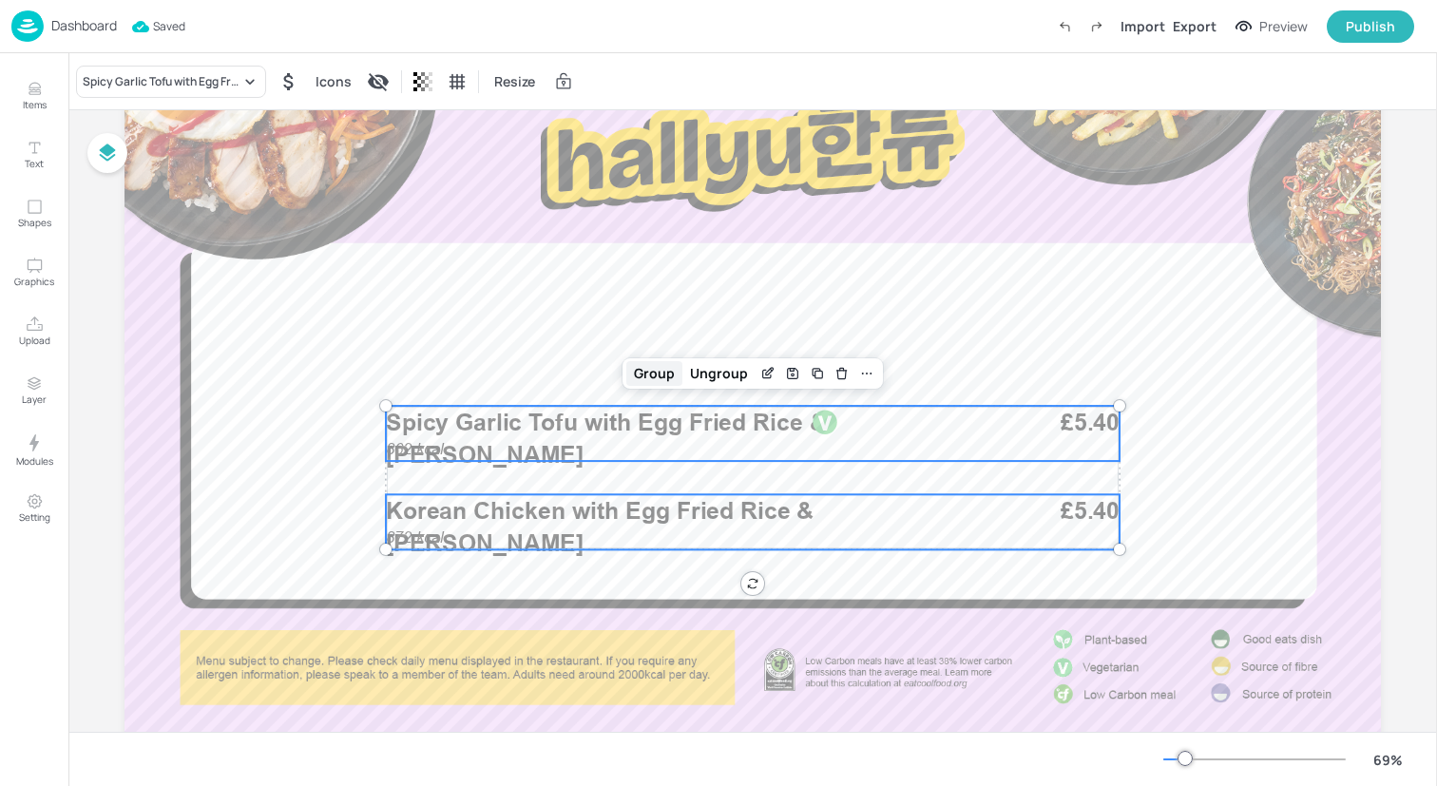
click at [653, 378] on div "Group" at bounding box center [654, 373] width 56 height 25
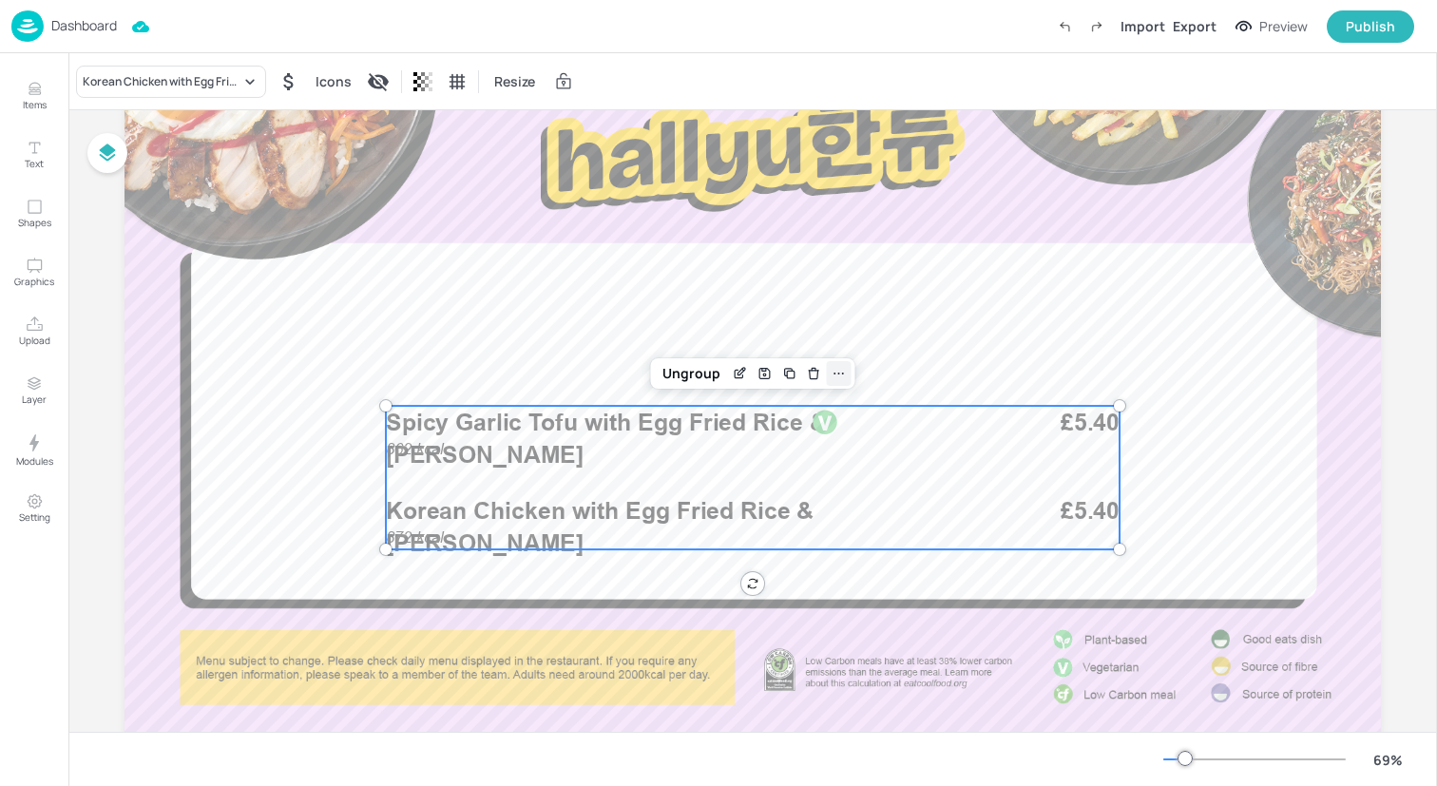
click at [836, 376] on icon at bounding box center [839, 373] width 15 height 15
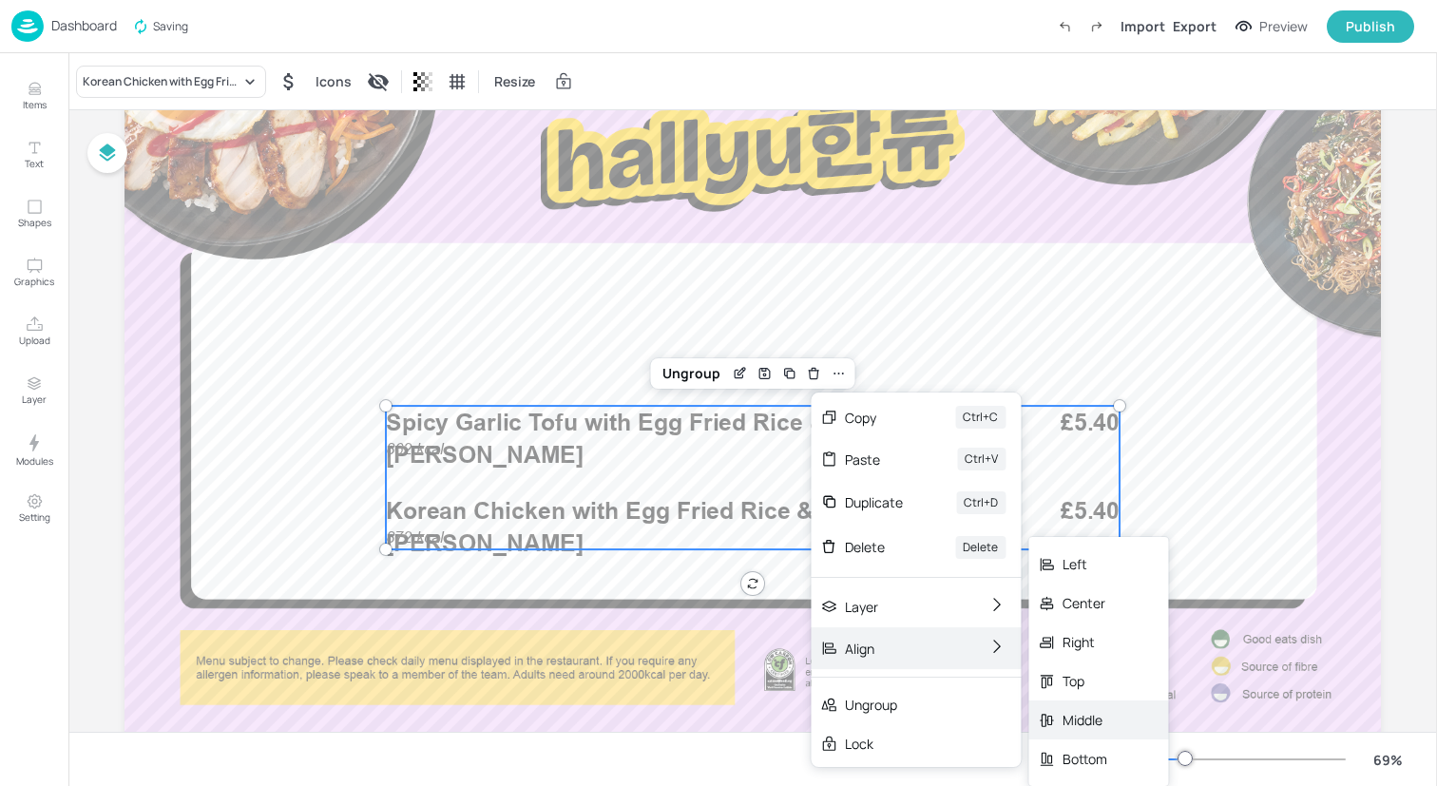
click at [1135, 726] on div "Middle" at bounding box center [1099, 720] width 140 height 39
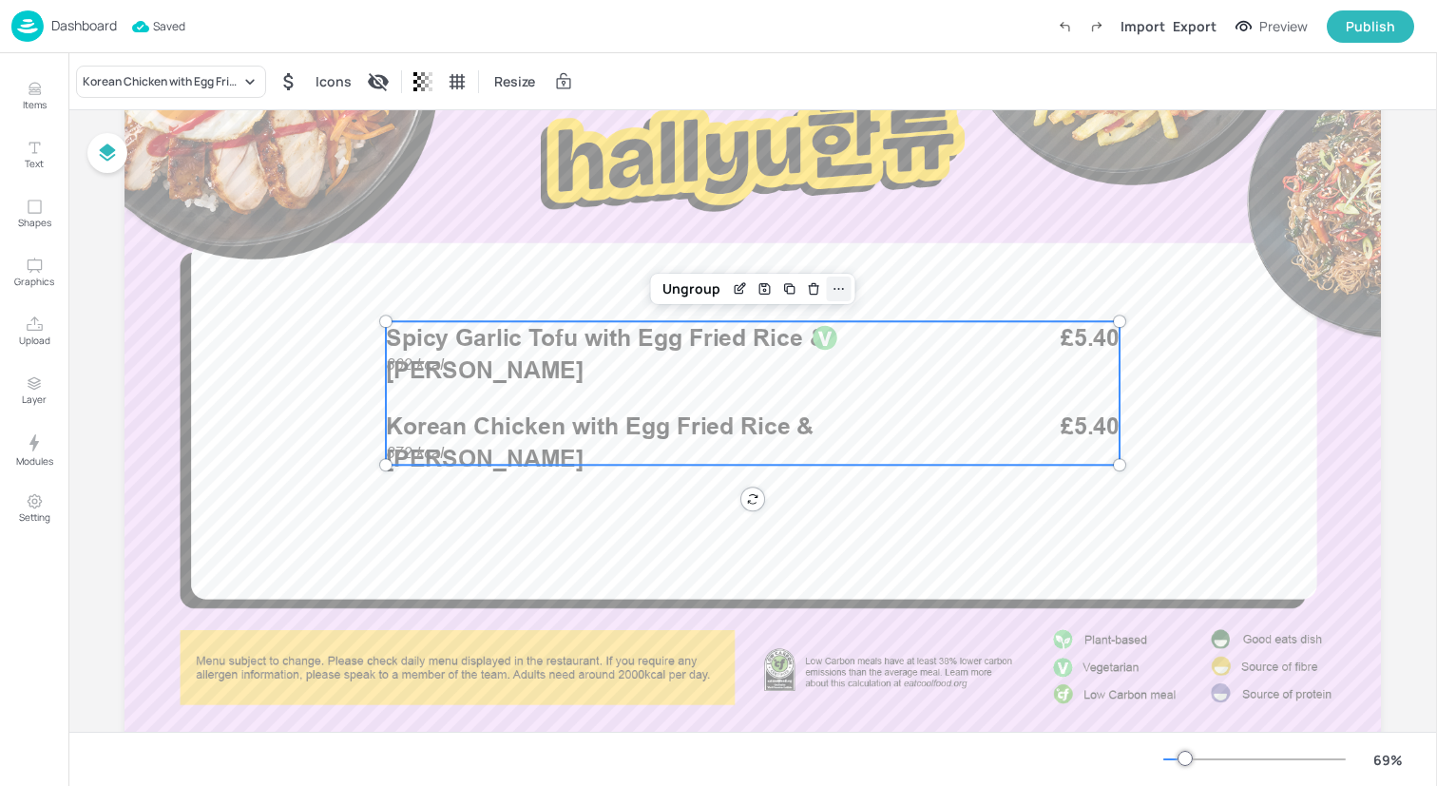
click at [840, 294] on icon at bounding box center [839, 288] width 15 height 15
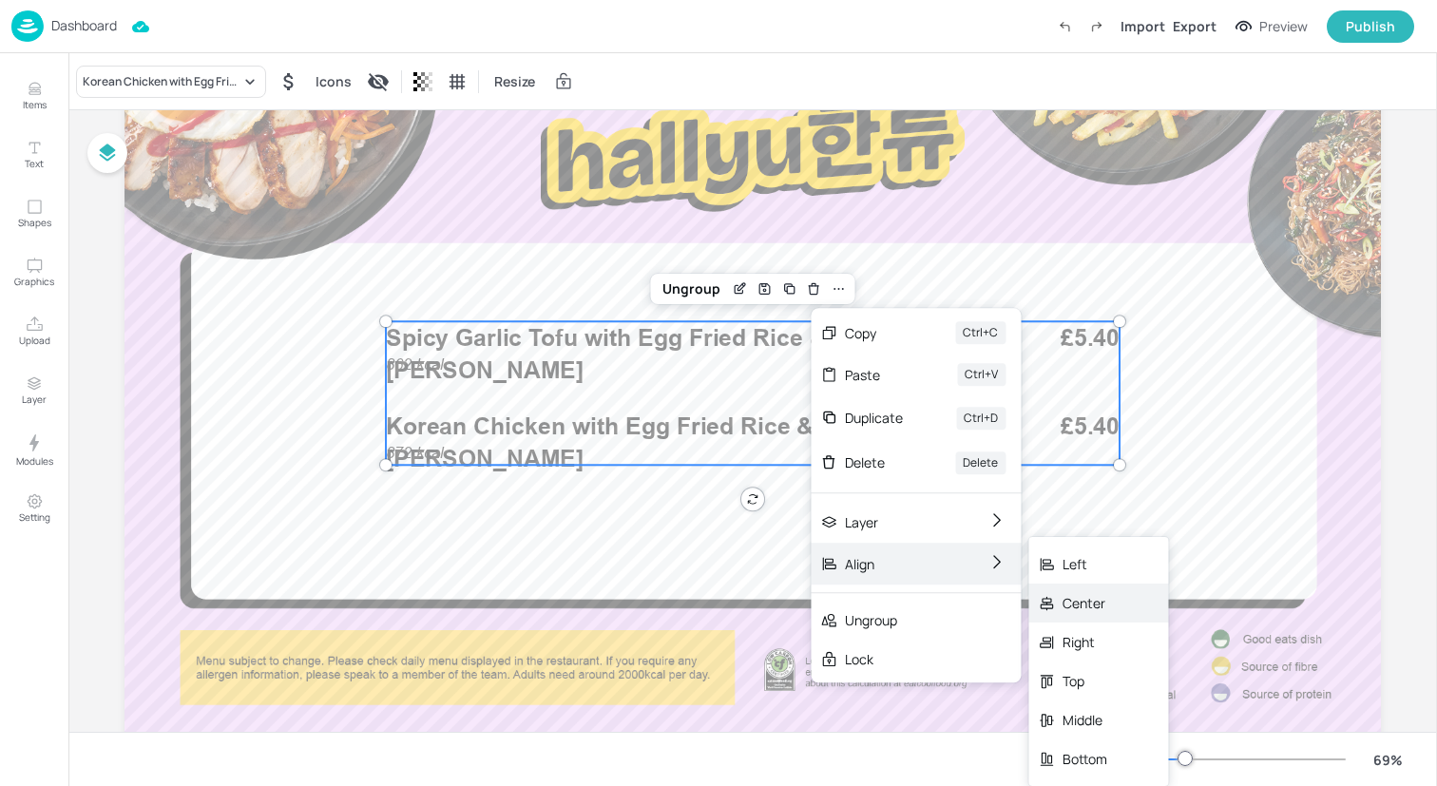
click at [1076, 607] on div "Center" at bounding box center [1085, 603] width 45 height 20
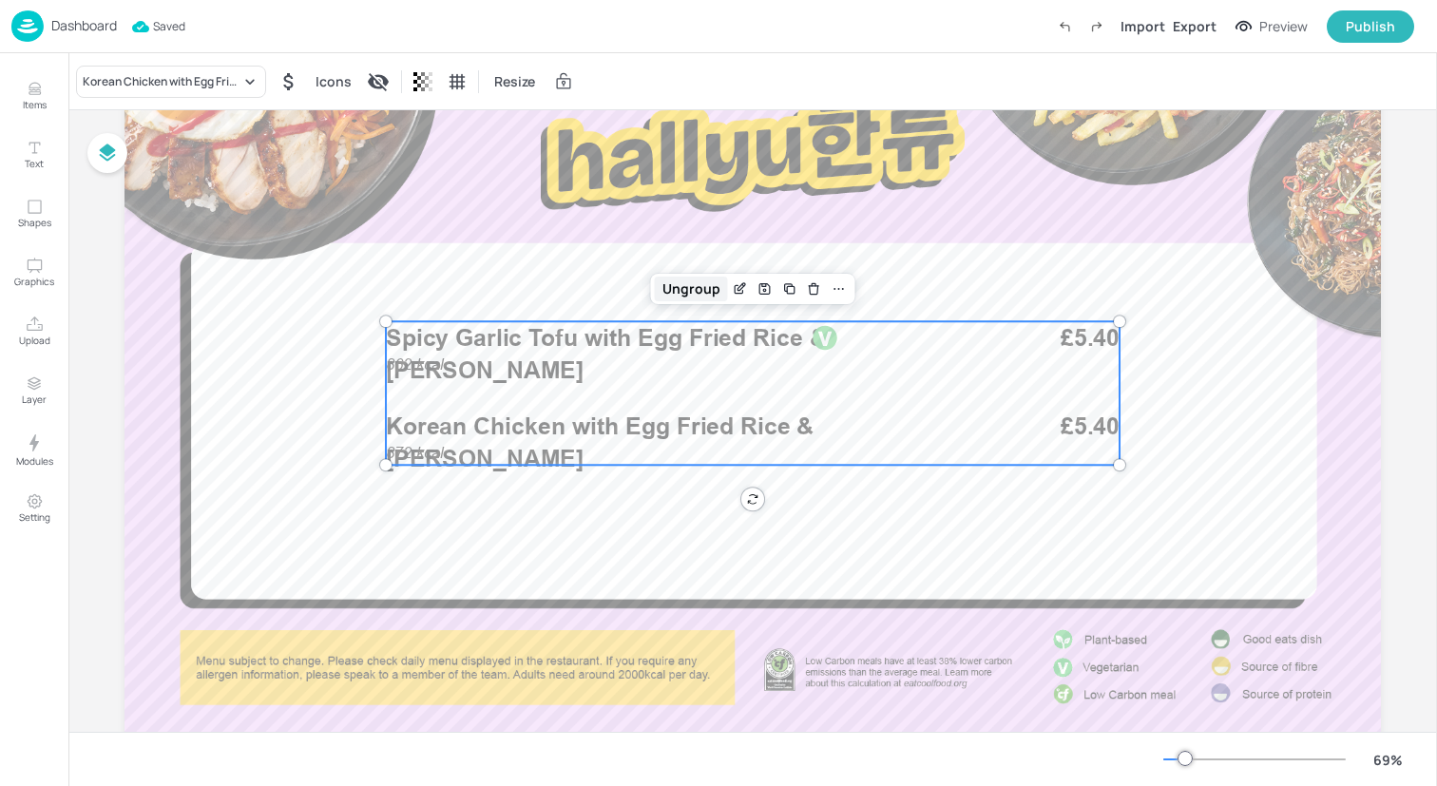
click at [706, 297] on div "Ungroup" at bounding box center [691, 289] width 73 height 25
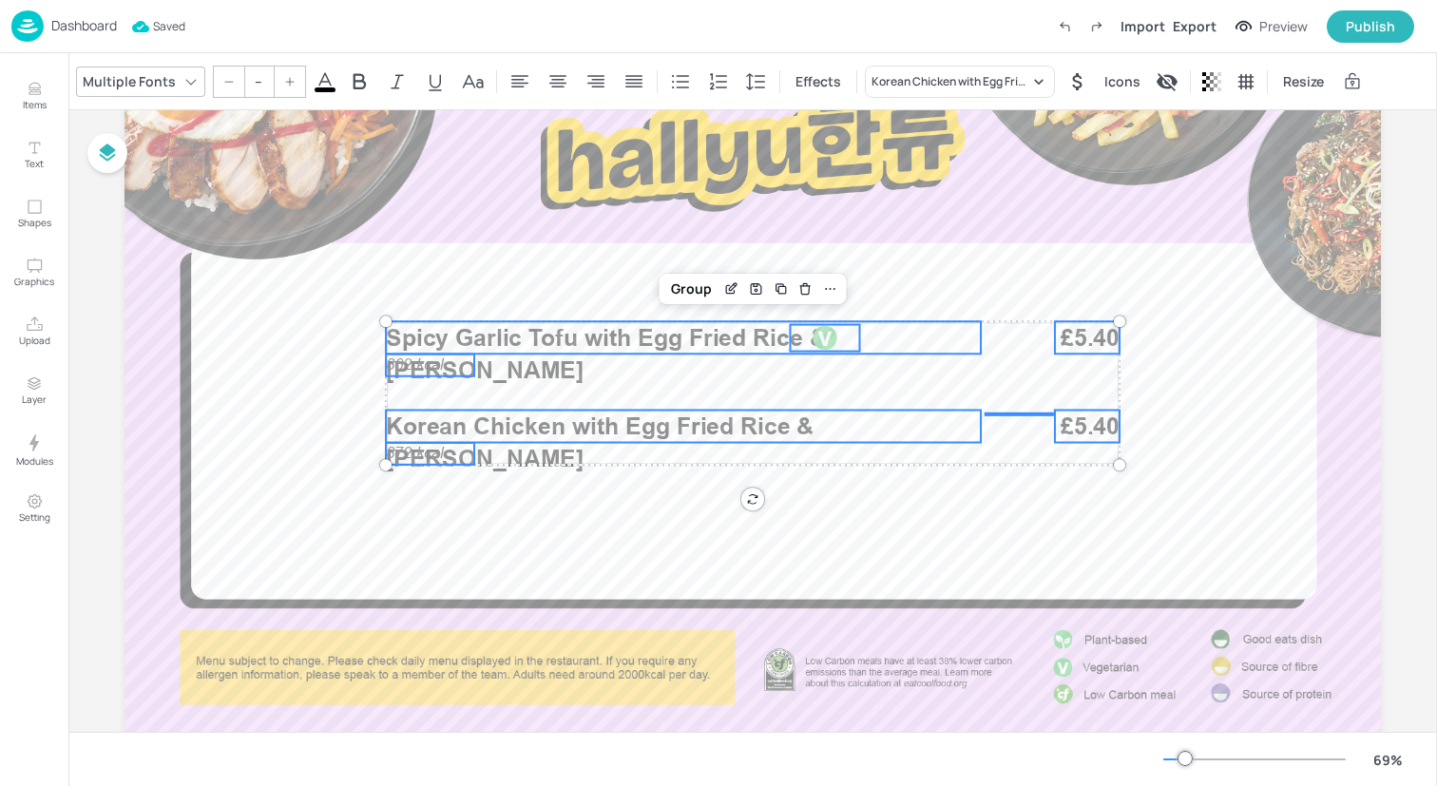
click at [817, 331] on div at bounding box center [825, 338] width 27 height 27
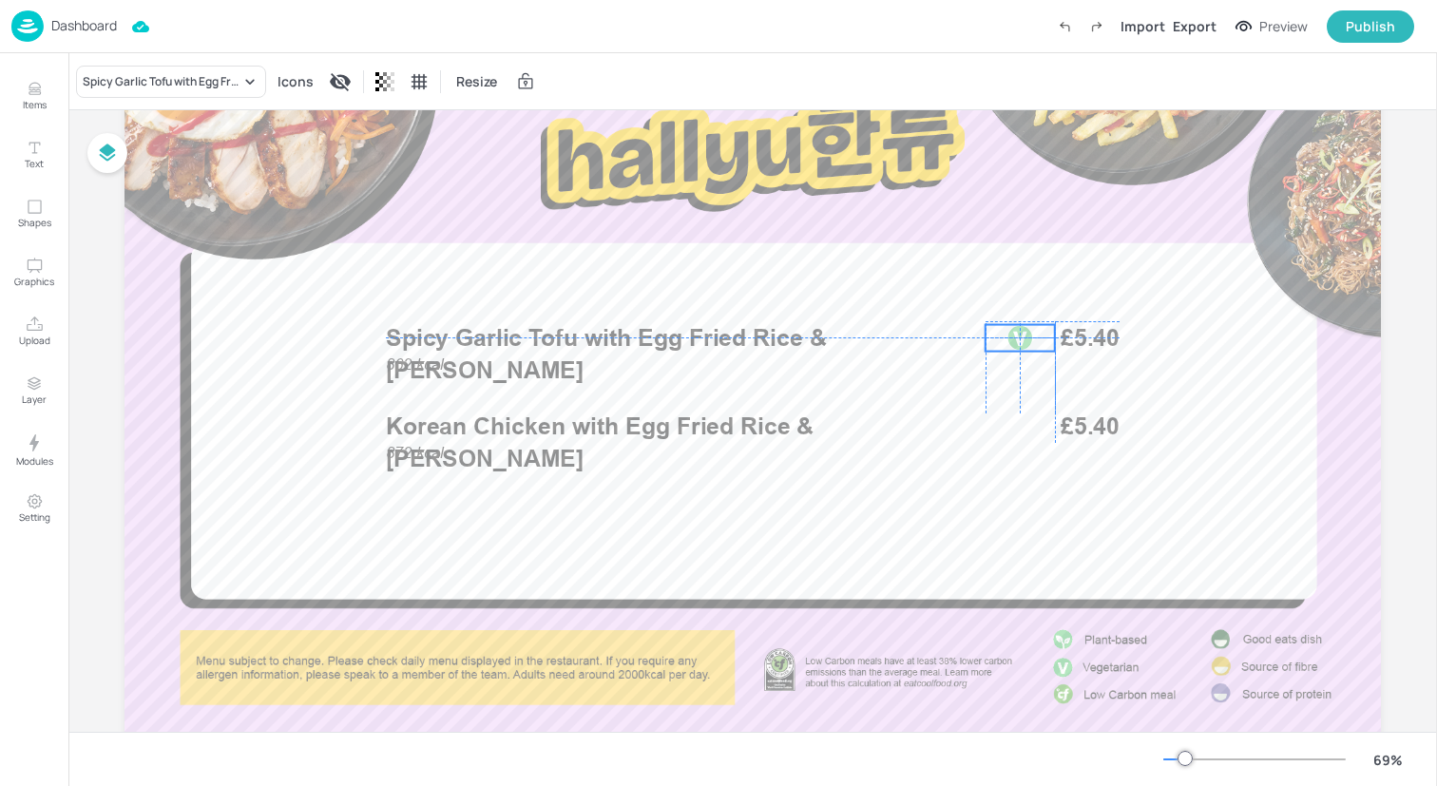
drag, startPoint x: 824, startPoint y: 332, endPoint x: 1020, endPoint y: 330, distance: 195.8
click at [1020, 330] on div at bounding box center [1020, 338] width 27 height 27
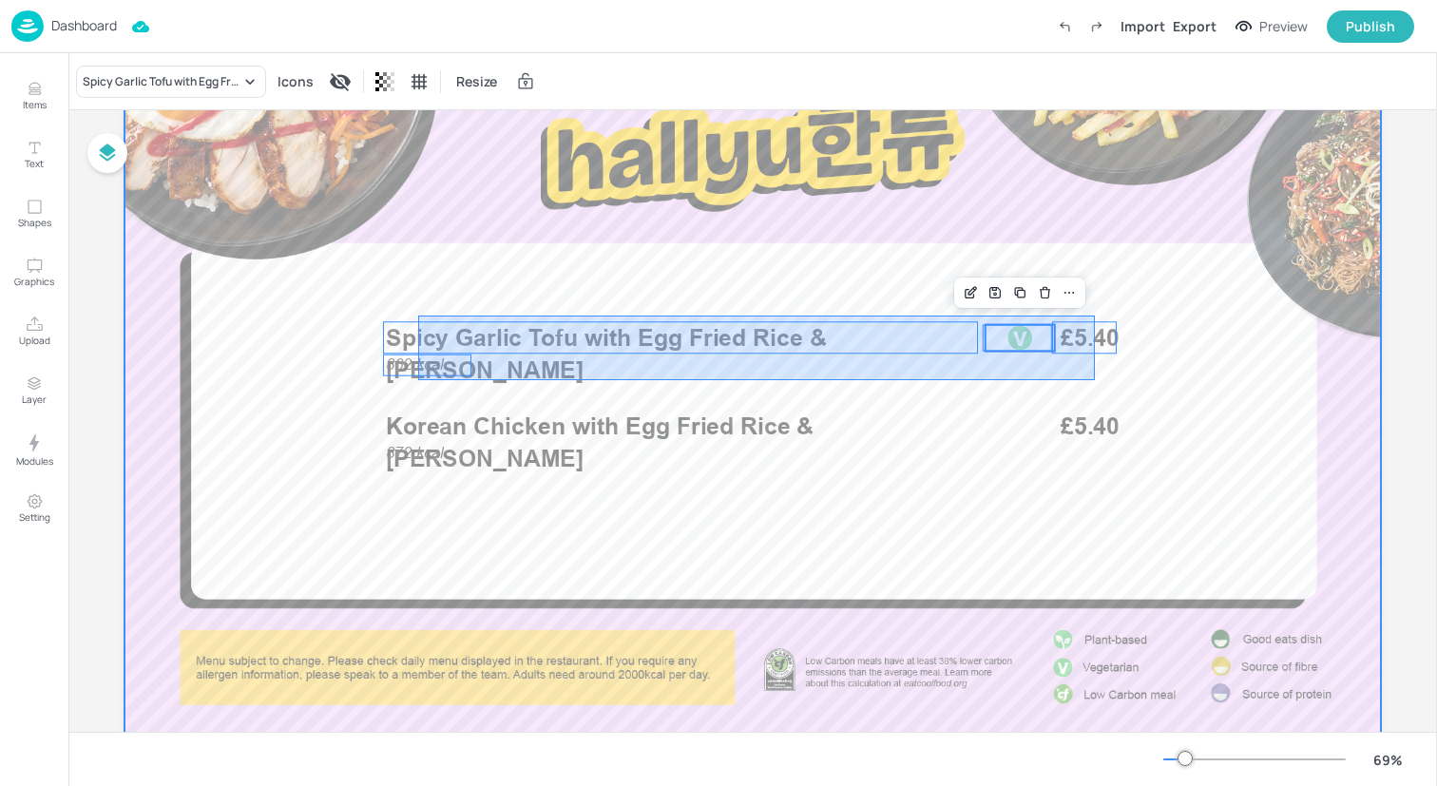
drag, startPoint x: 418, startPoint y: 380, endPoint x: 1095, endPoint y: 315, distance: 680.0
click at [1095, 315] on div at bounding box center [753, 393] width 1257 height 707
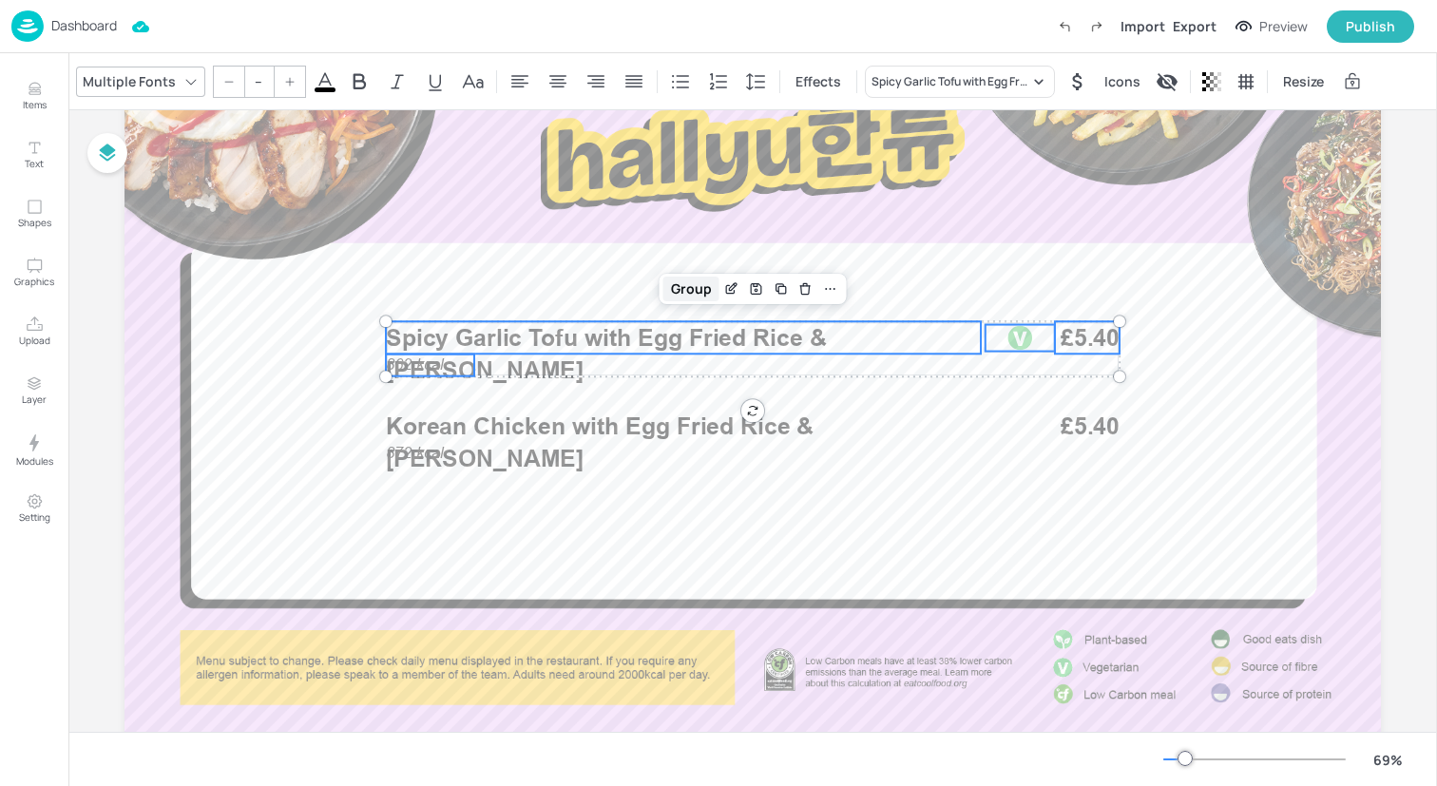
click at [679, 296] on div "Group" at bounding box center [692, 289] width 56 height 25
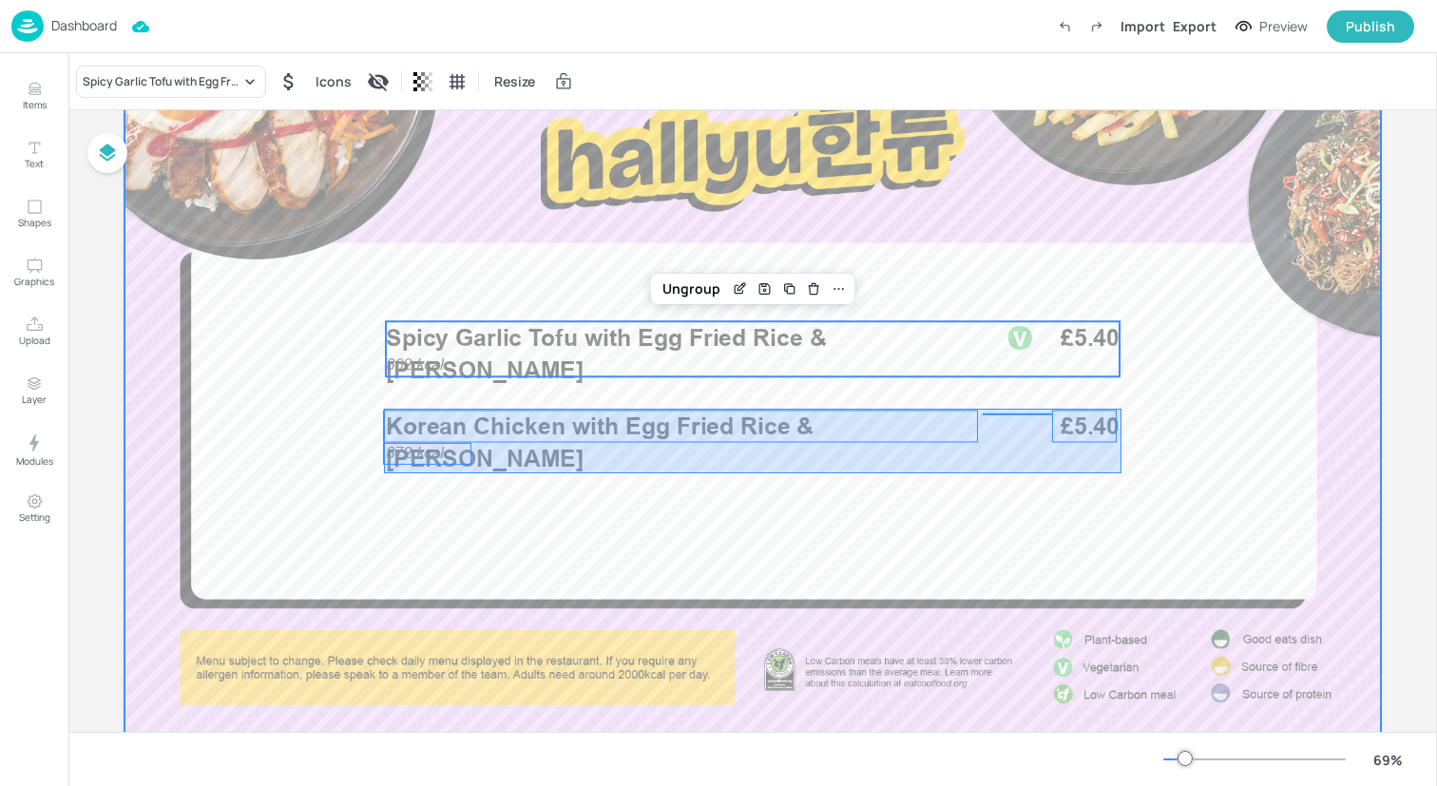
drag, startPoint x: 384, startPoint y: 473, endPoint x: 1122, endPoint y: 408, distance: 740.6
click at [1122, 408] on div at bounding box center [753, 393] width 1257 height 707
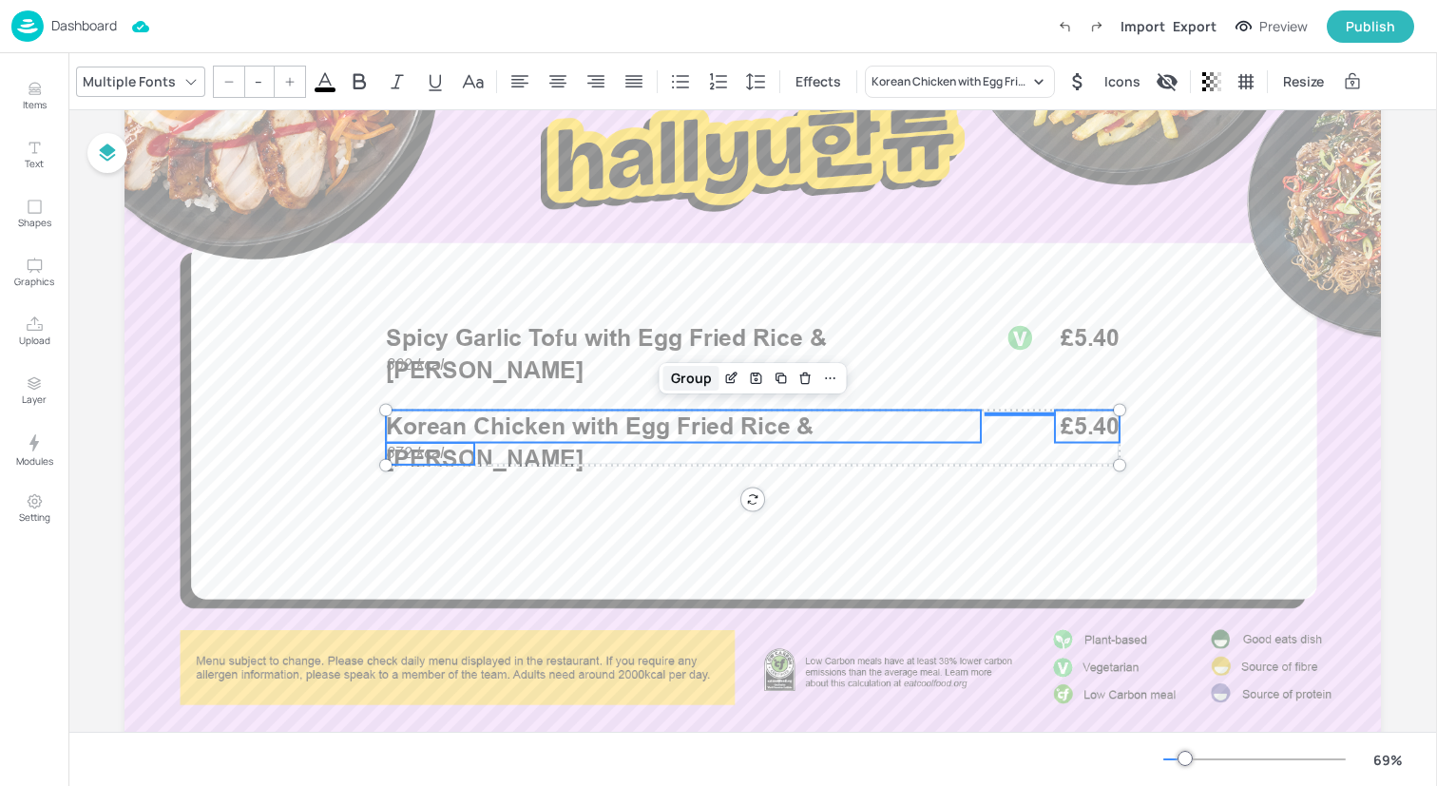
click at [675, 373] on div "Group" at bounding box center [692, 378] width 56 height 25
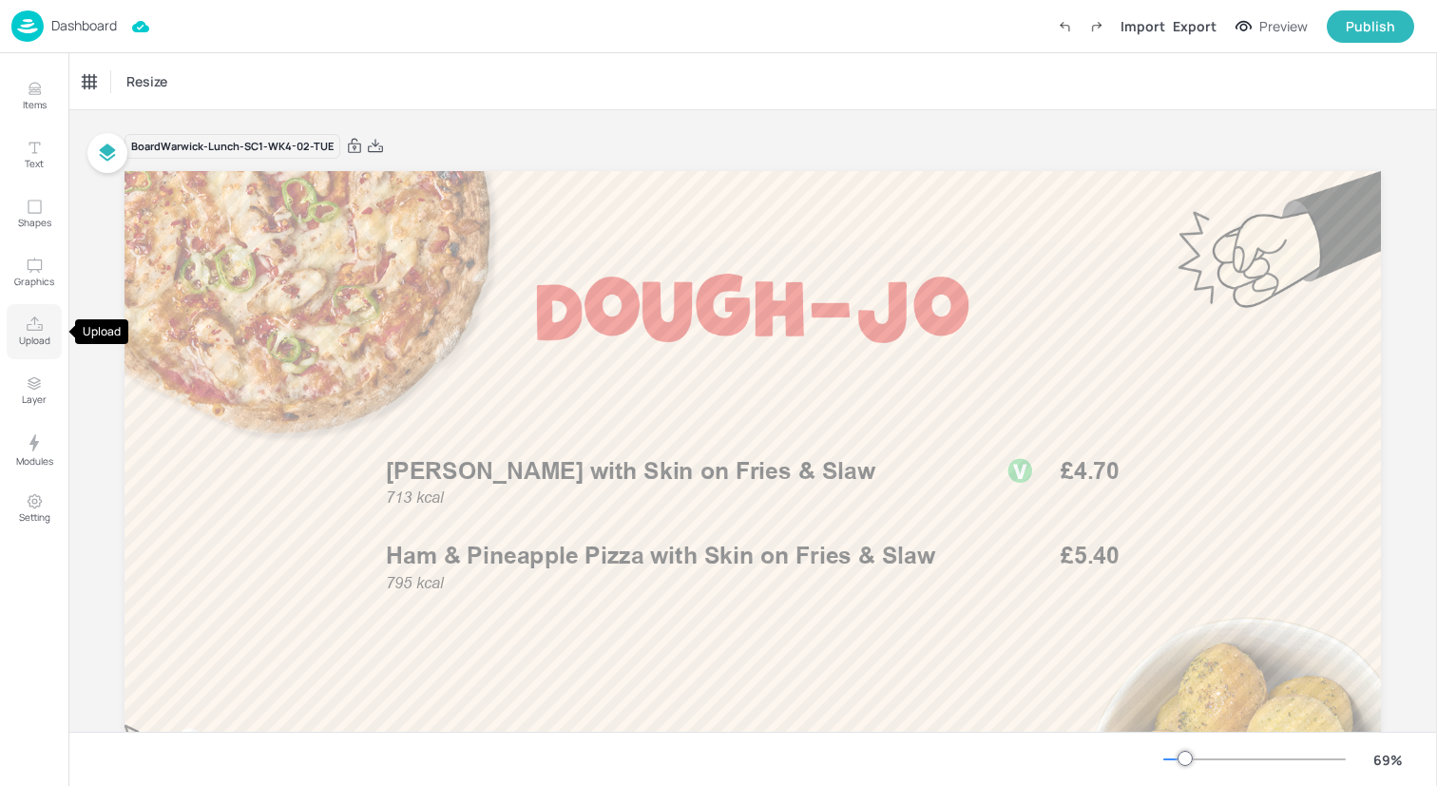
click at [34, 329] on icon "Upload" at bounding box center [35, 325] width 18 height 18
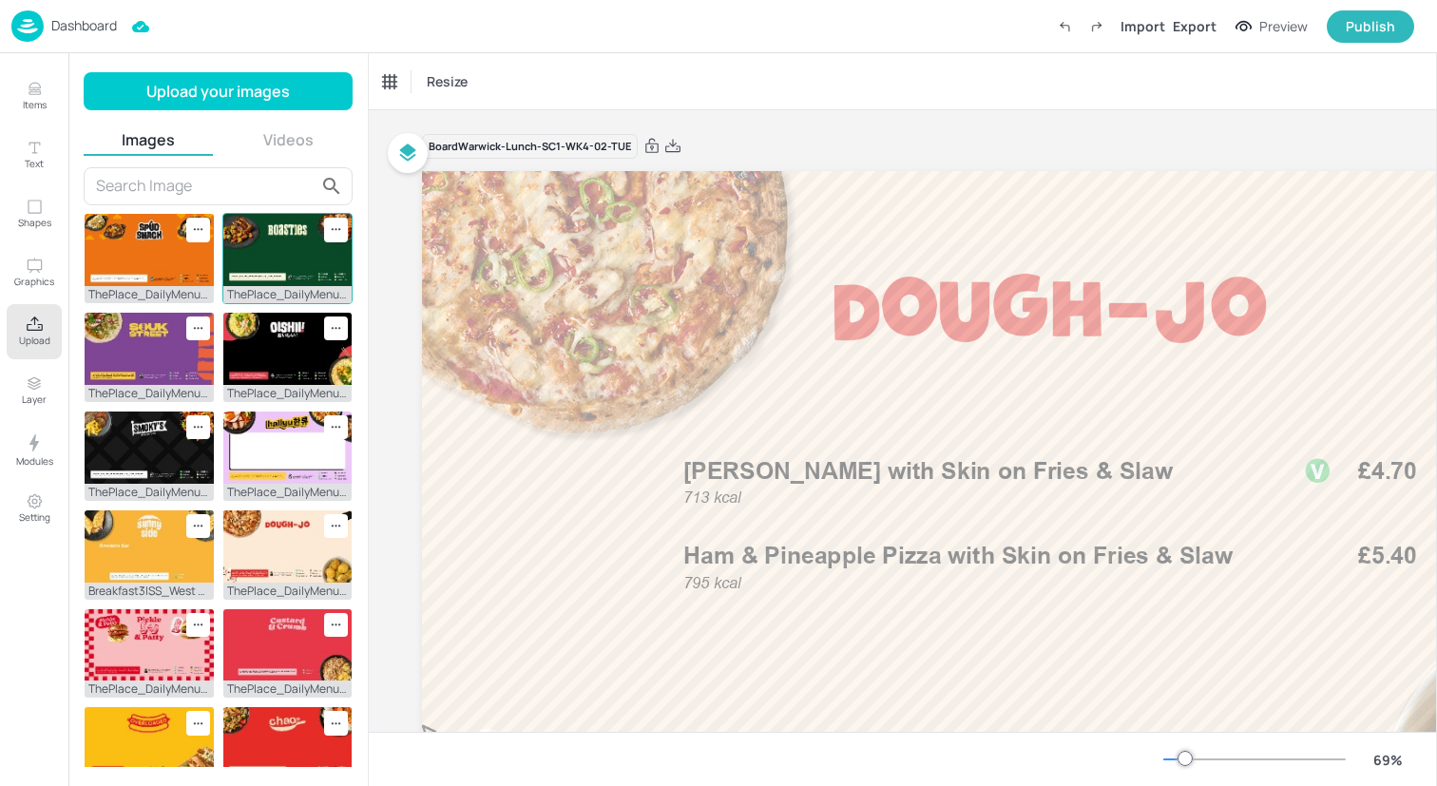
click at [283, 233] on img at bounding box center [287, 250] width 129 height 72
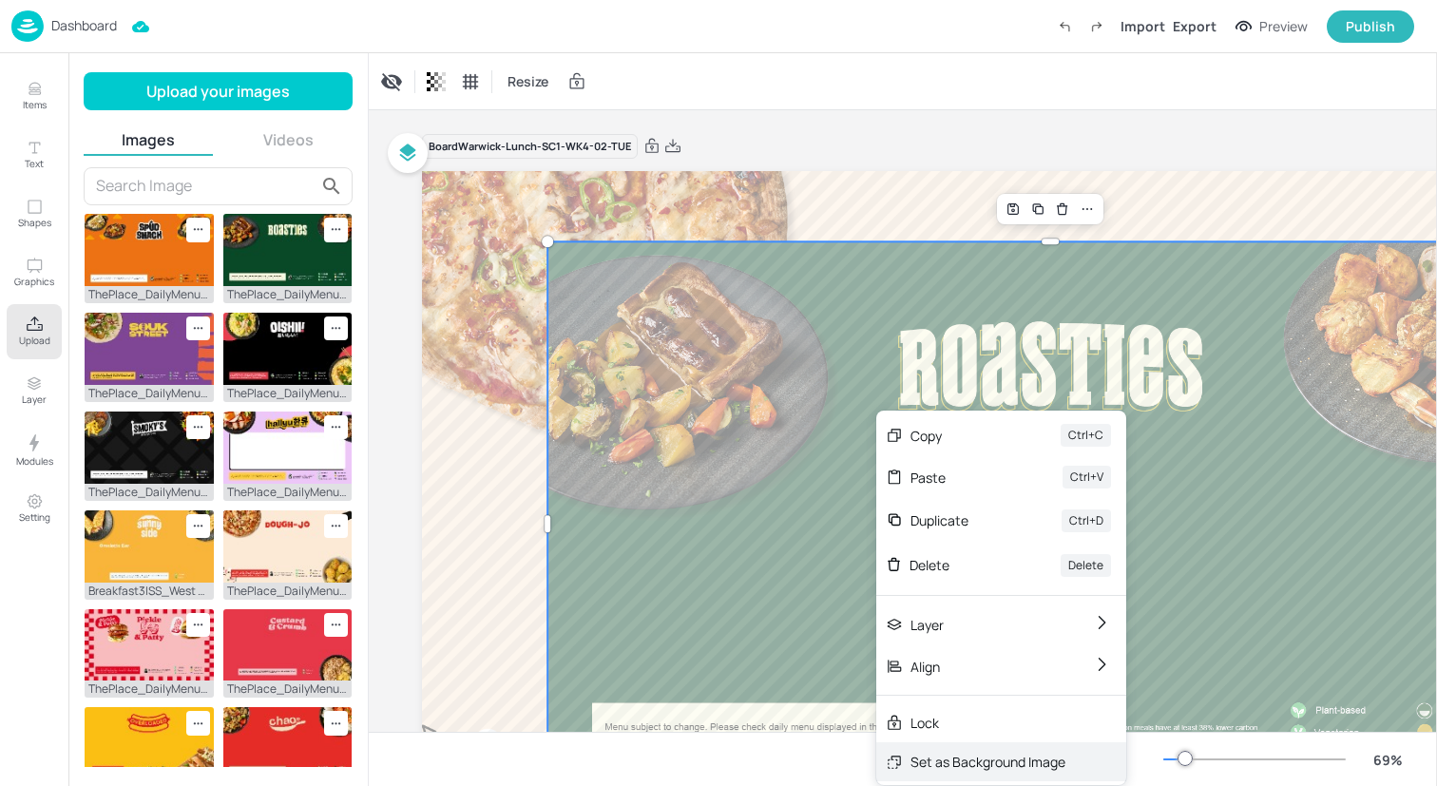
click at [981, 755] on div "Set as Background Image" at bounding box center [988, 762] width 155 height 20
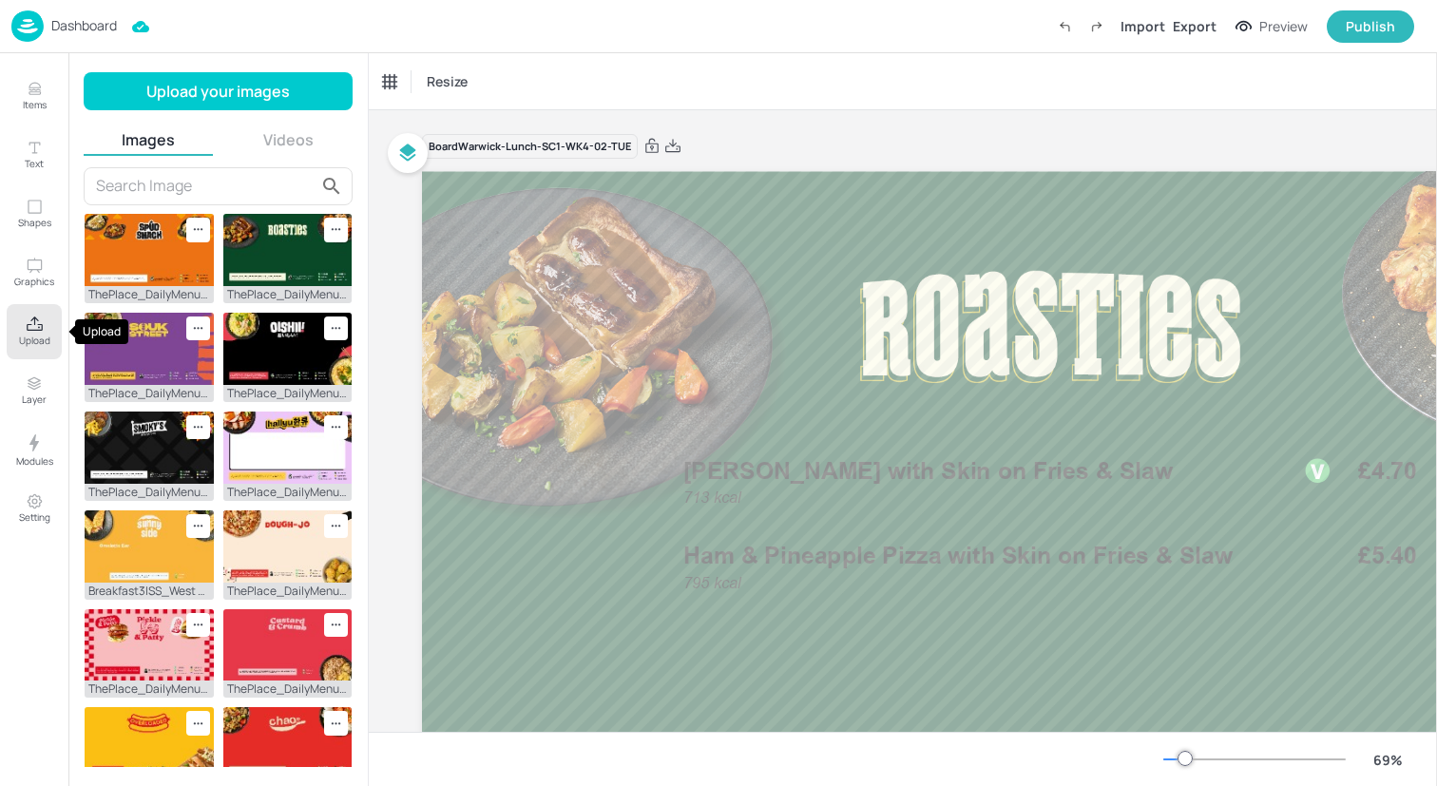
click at [44, 331] on button "Upload" at bounding box center [34, 331] width 55 height 55
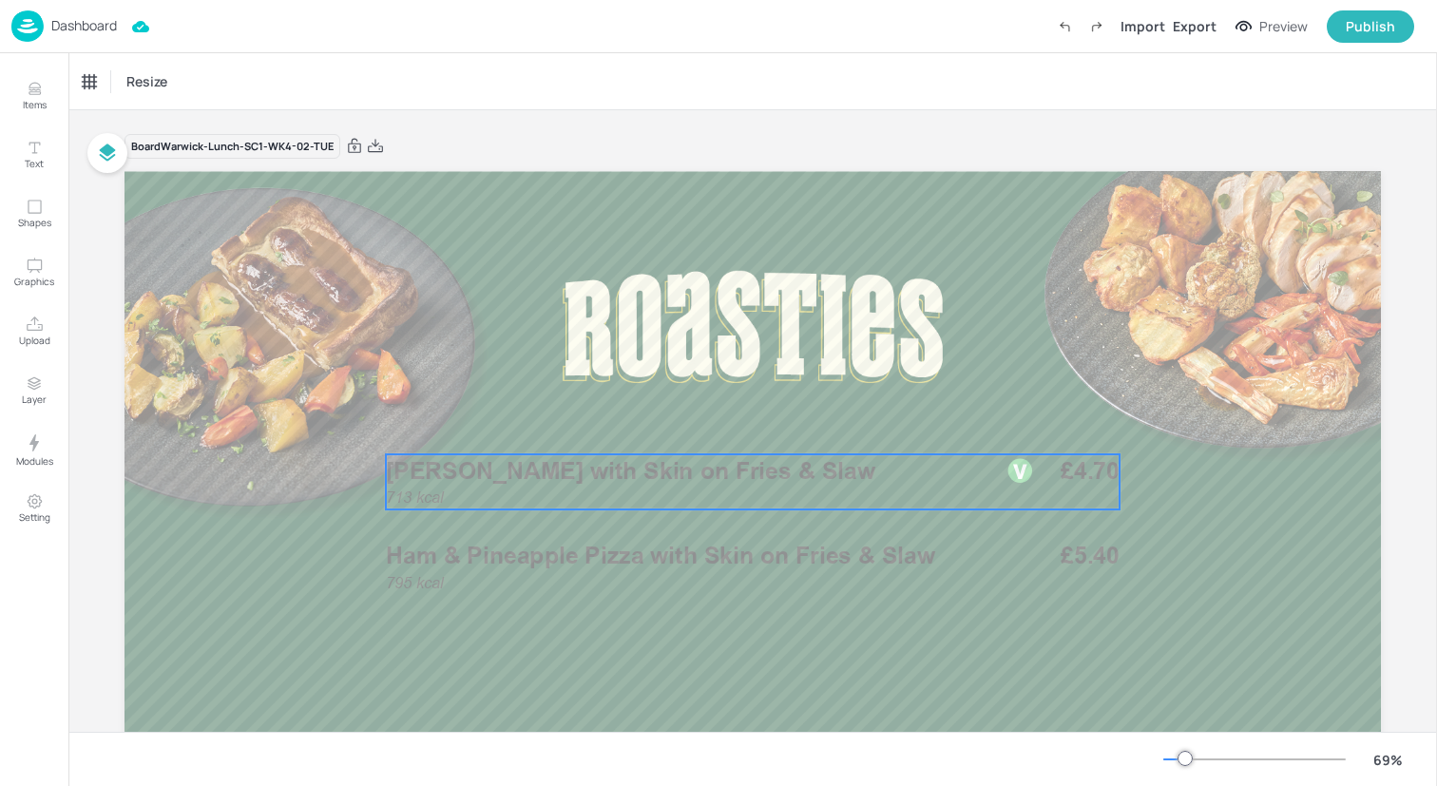
click at [570, 490] on div "713 kcal Margherita Pizza with Skin on Fries & Slaw £4.70" at bounding box center [753, 481] width 734 height 55
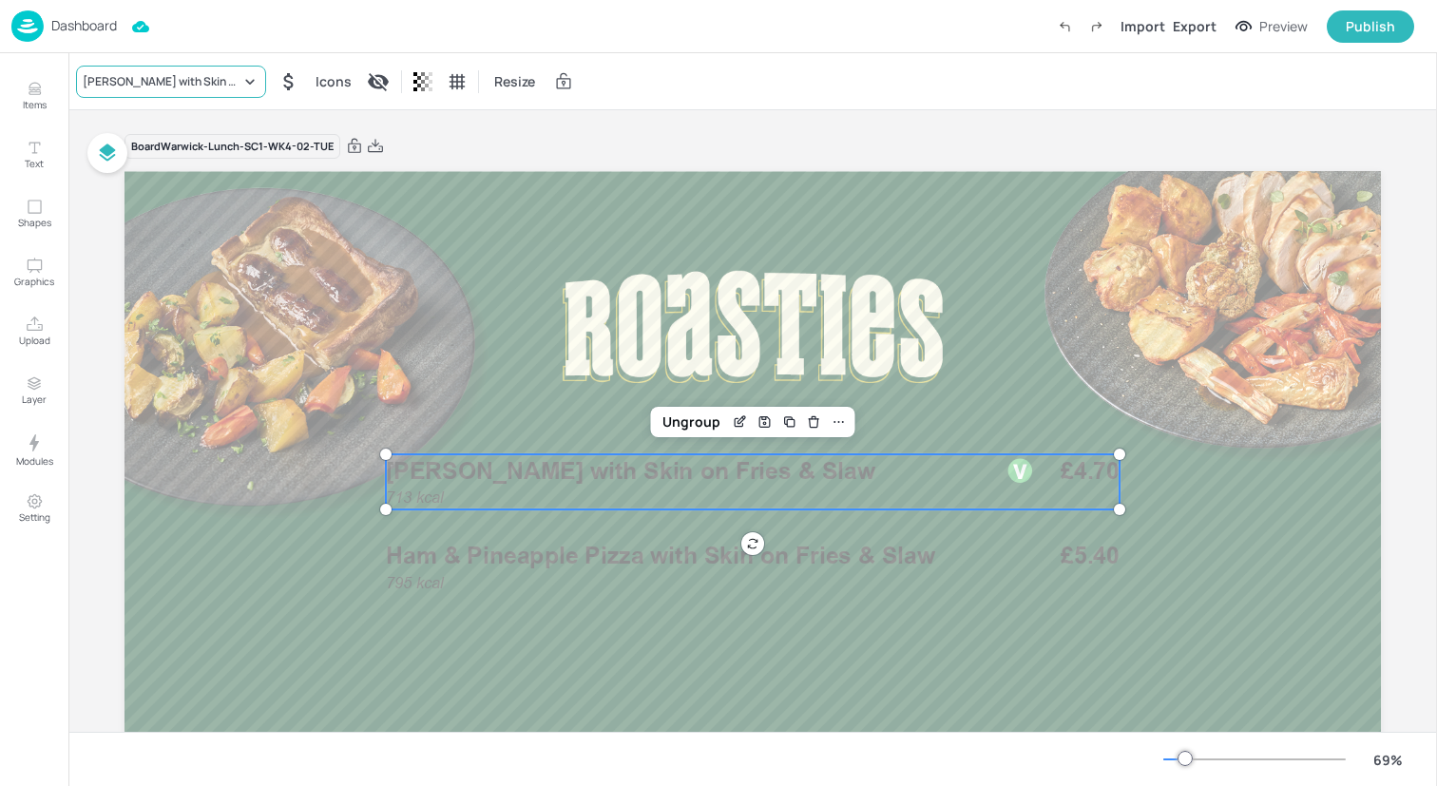
click at [197, 82] on div "Margherita Pizza with Skin on Fries & Slaw" at bounding box center [162, 81] width 158 height 17
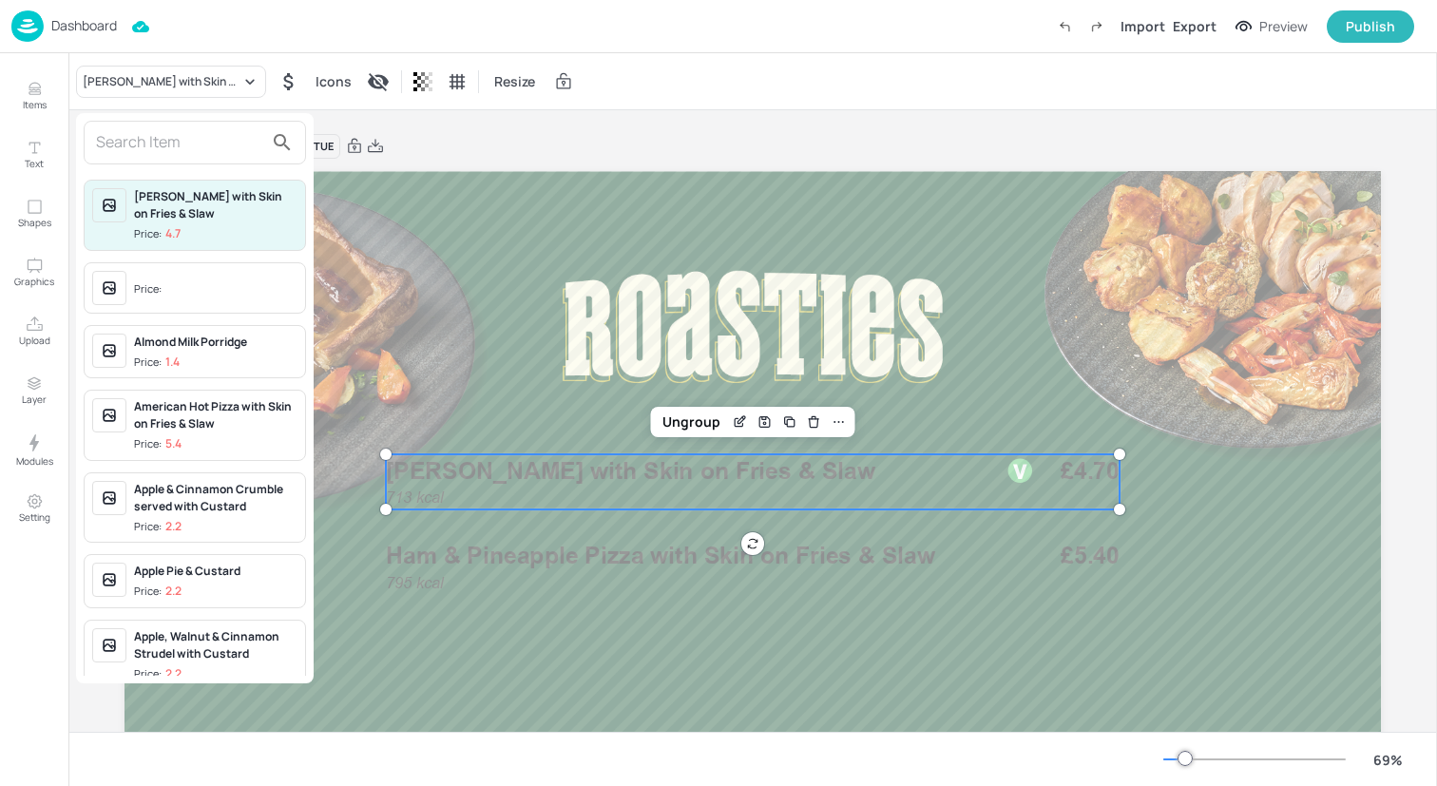
click at [193, 147] on input "text" at bounding box center [179, 142] width 167 height 30
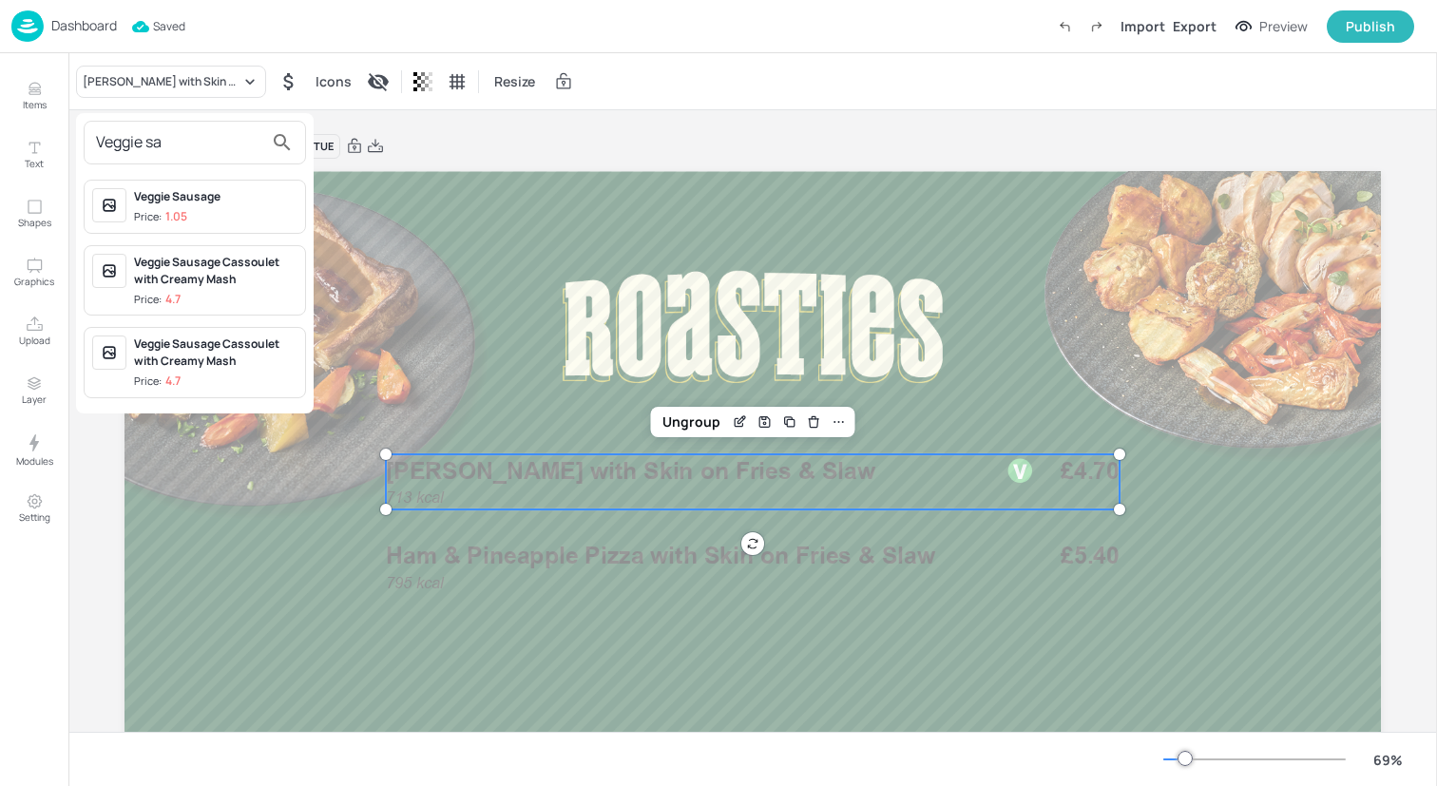
type input "Veggie sa"
click at [232, 287] on div "Veggie Sausage Cassoulet with Creamy Mash Price: 4.7" at bounding box center [215, 281] width 163 height 54
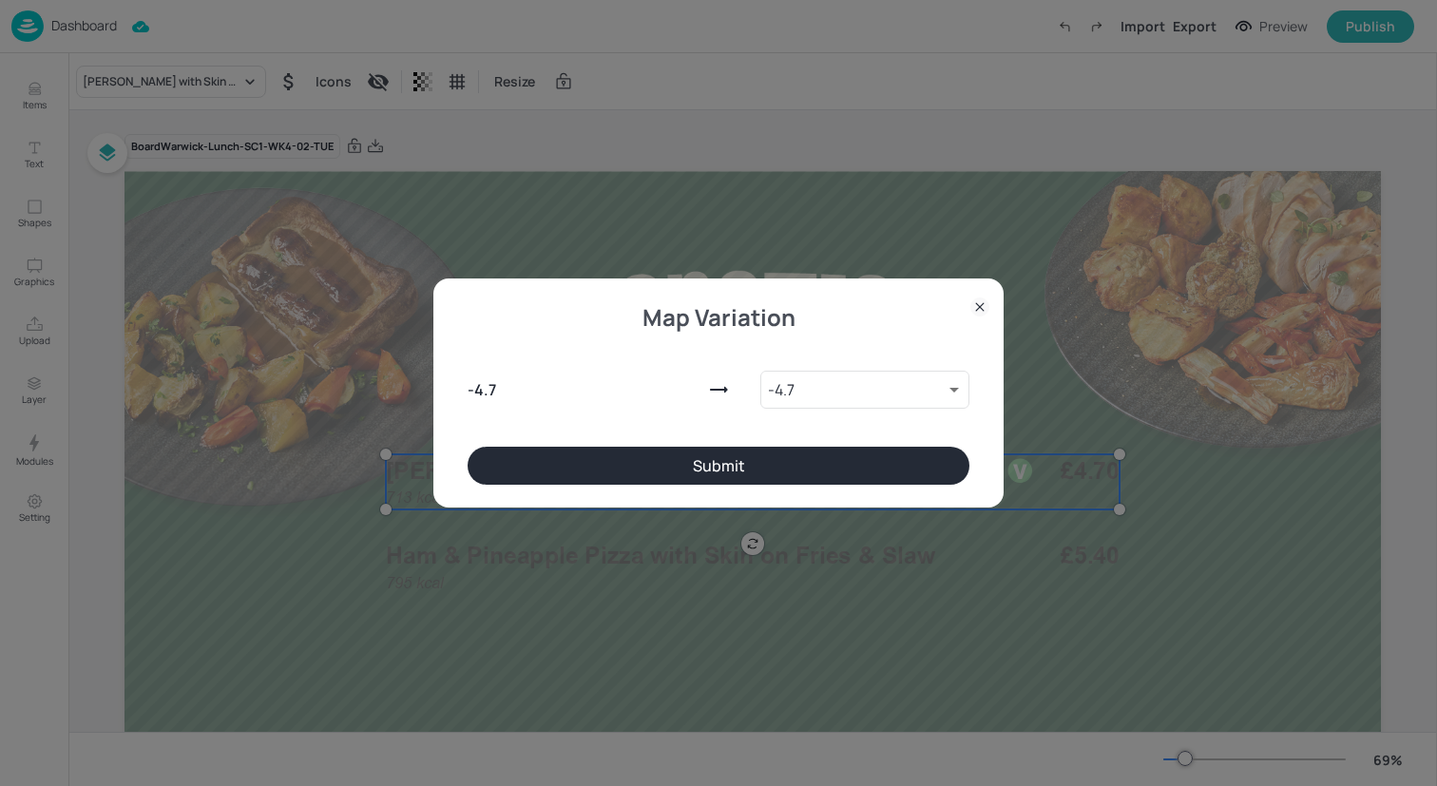
click at [534, 483] on button "Submit" at bounding box center [719, 466] width 502 height 38
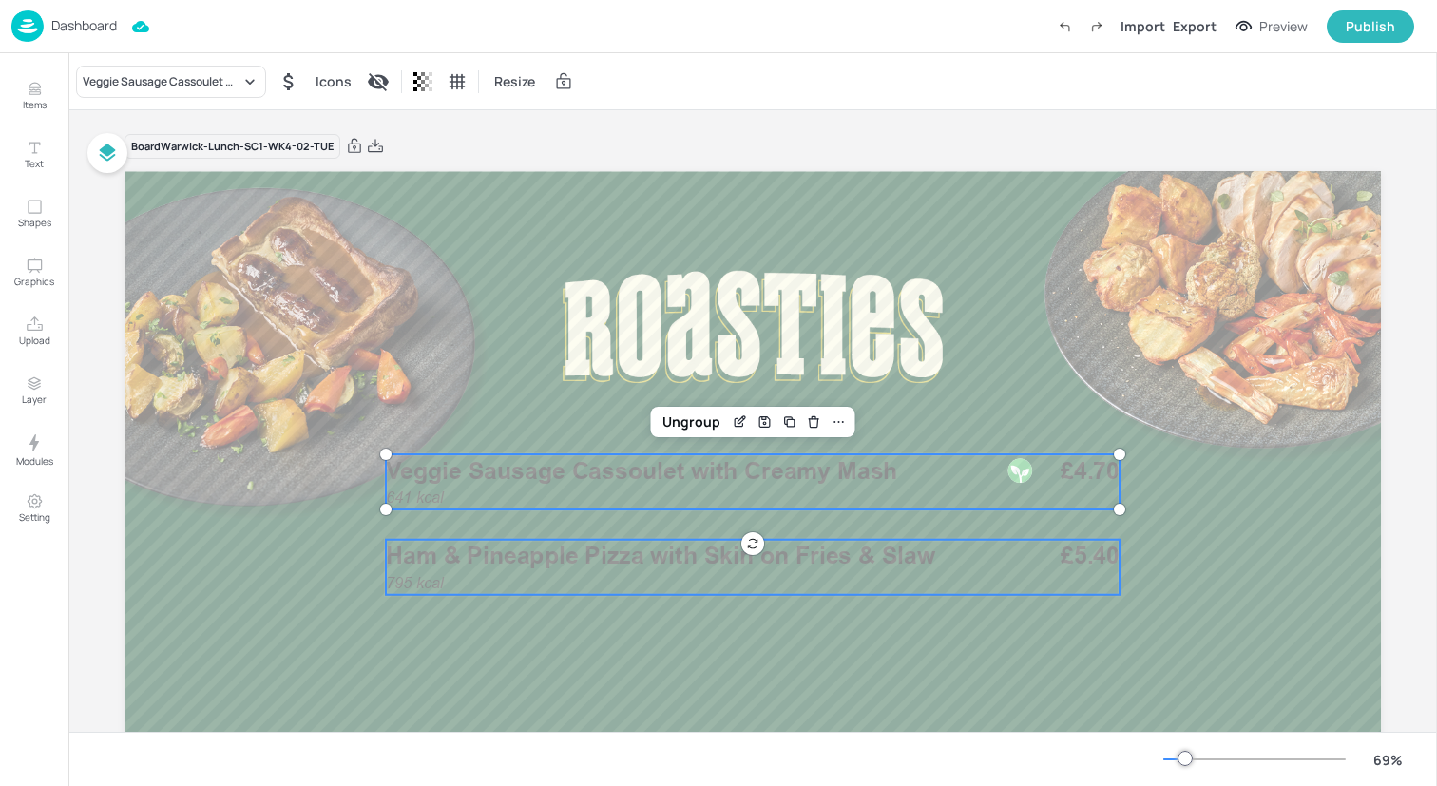
click at [534, 585] on div "795 kcal Ham & Pineapple Pizza with Skin on Fries & Slaw £5.40" at bounding box center [753, 567] width 734 height 55
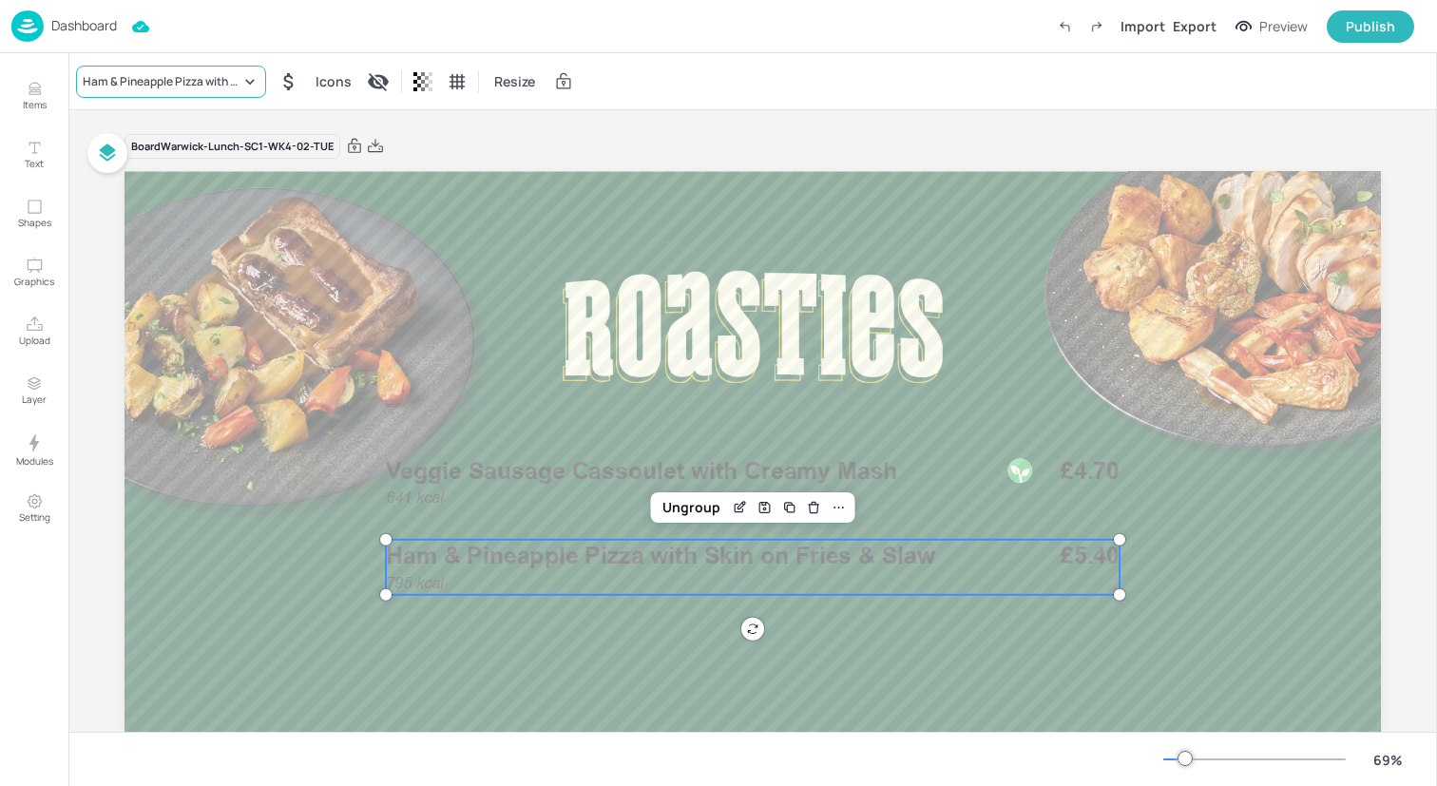
click at [183, 79] on div "Ham & Pineapple Pizza with Skin on Fries & Slaw" at bounding box center [162, 81] width 158 height 17
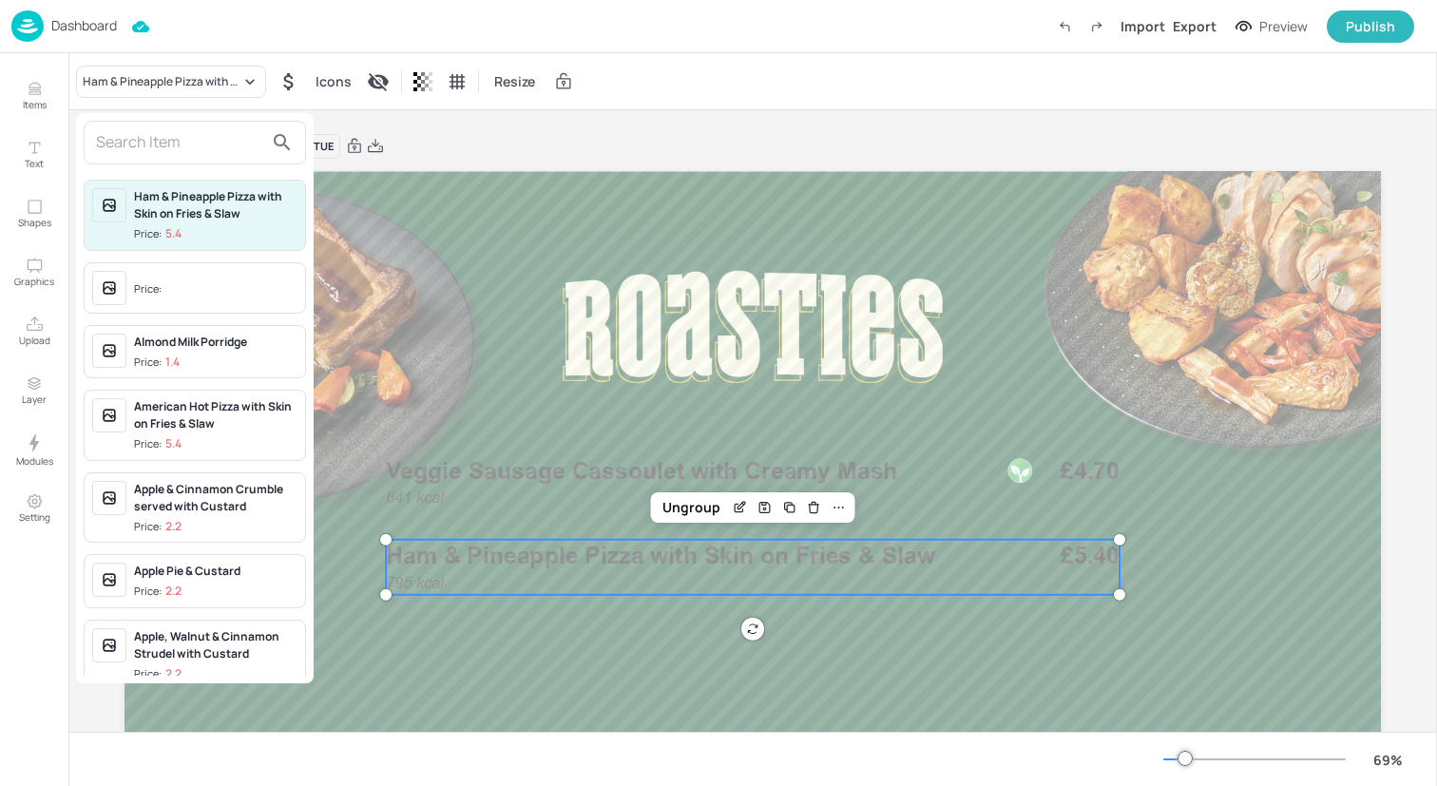
click at [178, 154] on input "text" at bounding box center [179, 142] width 167 height 30
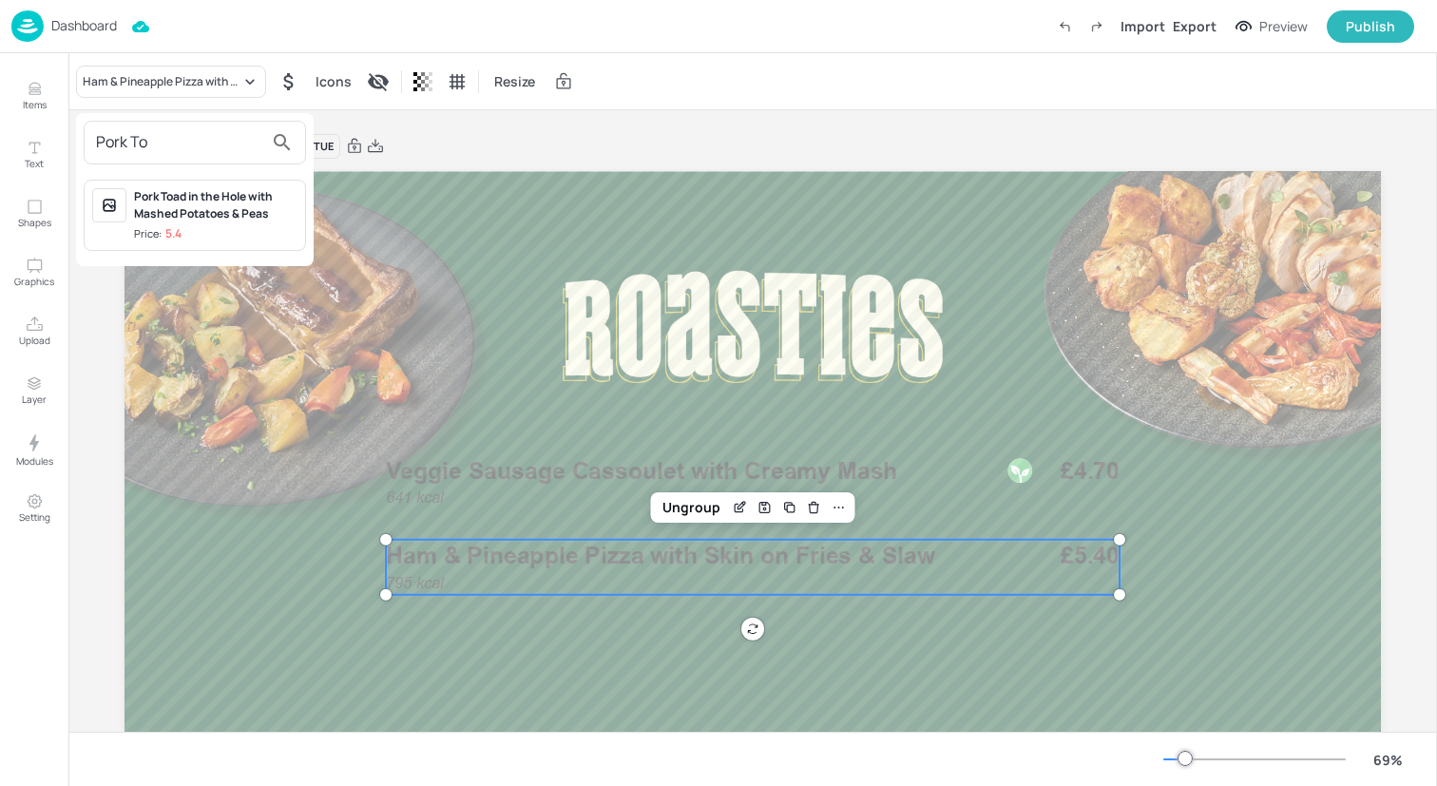
type input "Pork To"
click at [254, 211] on div "Pork Toad in the Hole with Mashed Potatoes & Peas" at bounding box center [215, 205] width 163 height 34
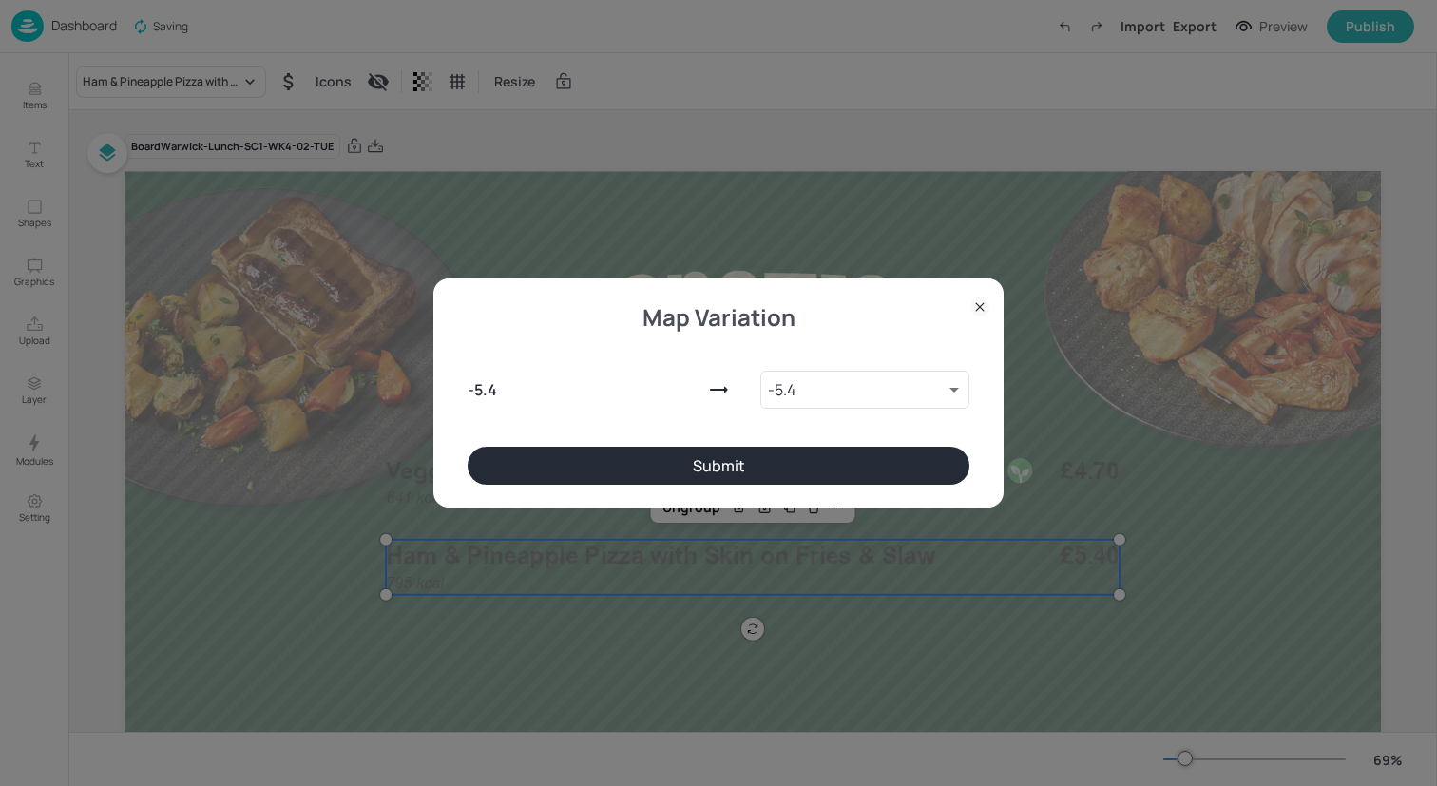
click at [612, 453] on button "Submit" at bounding box center [719, 466] width 502 height 38
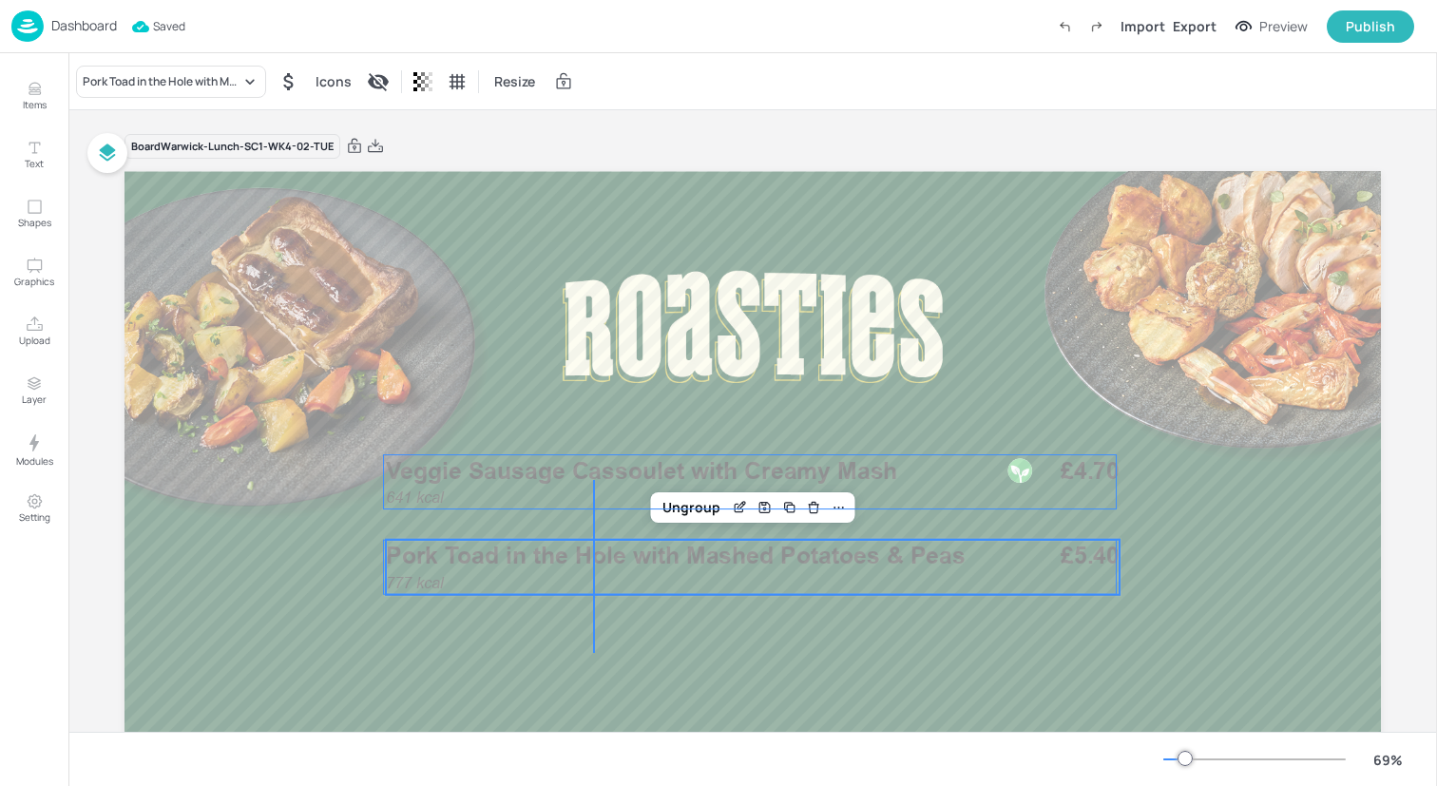
drag, startPoint x: 593, startPoint y: 653, endPoint x: 592, endPoint y: 481, distance: 172.1
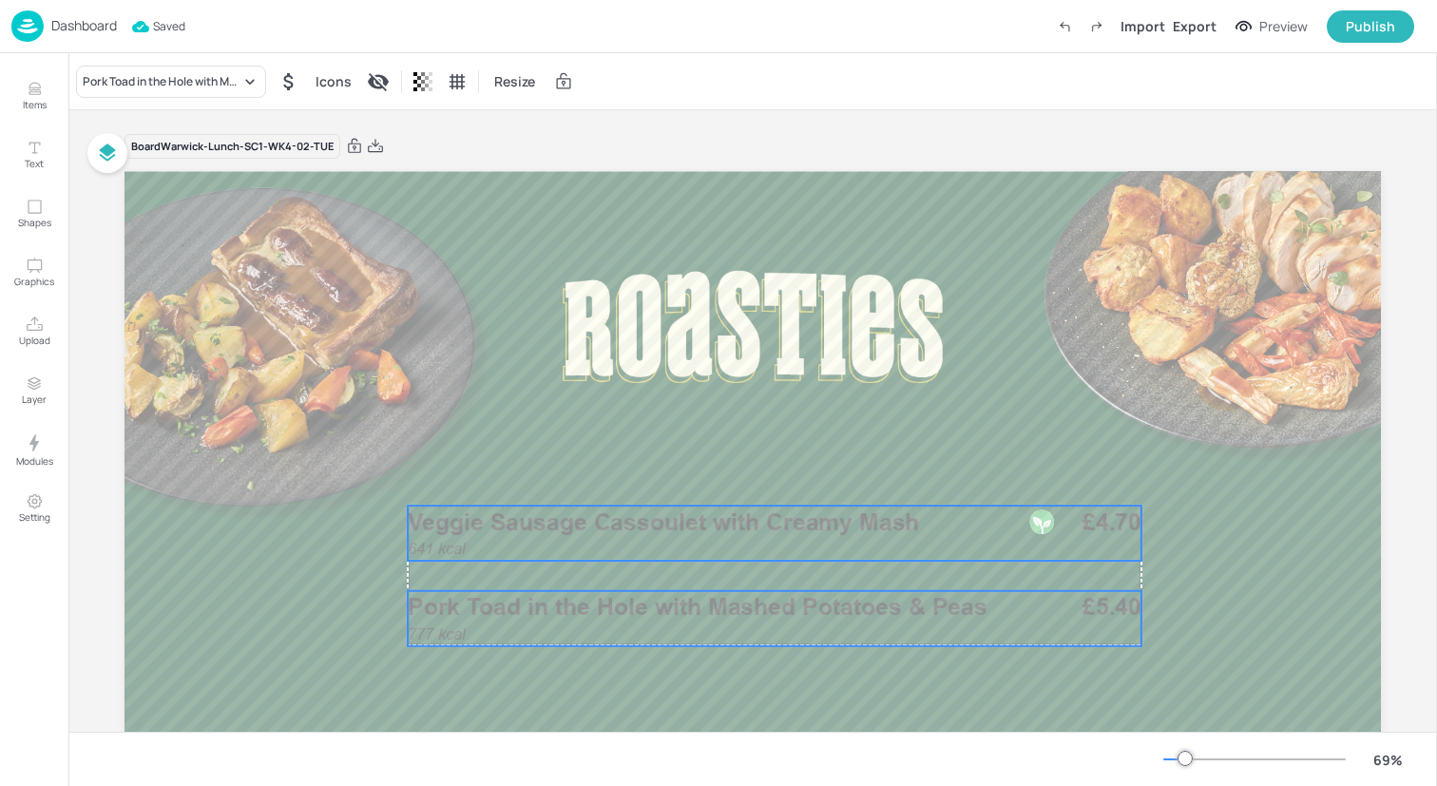
drag, startPoint x: 592, startPoint y: 481, endPoint x: 614, endPoint y: 532, distance: 55.8
click at [614, 532] on span "Veggie Sausage Cassoulet with Creamy Mash" at bounding box center [663, 522] width 511 height 29
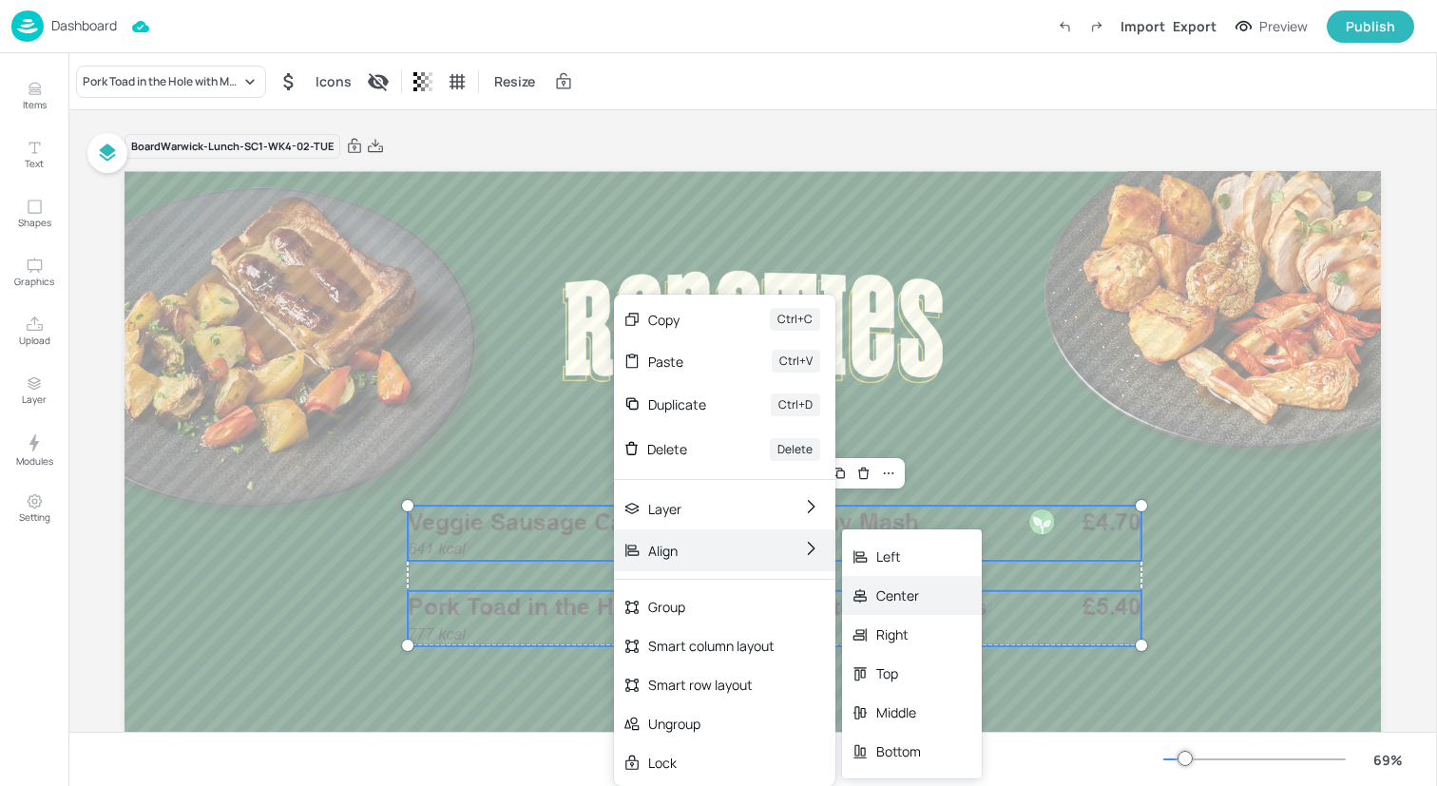
click at [893, 596] on div "Center" at bounding box center [898, 596] width 45 height 20
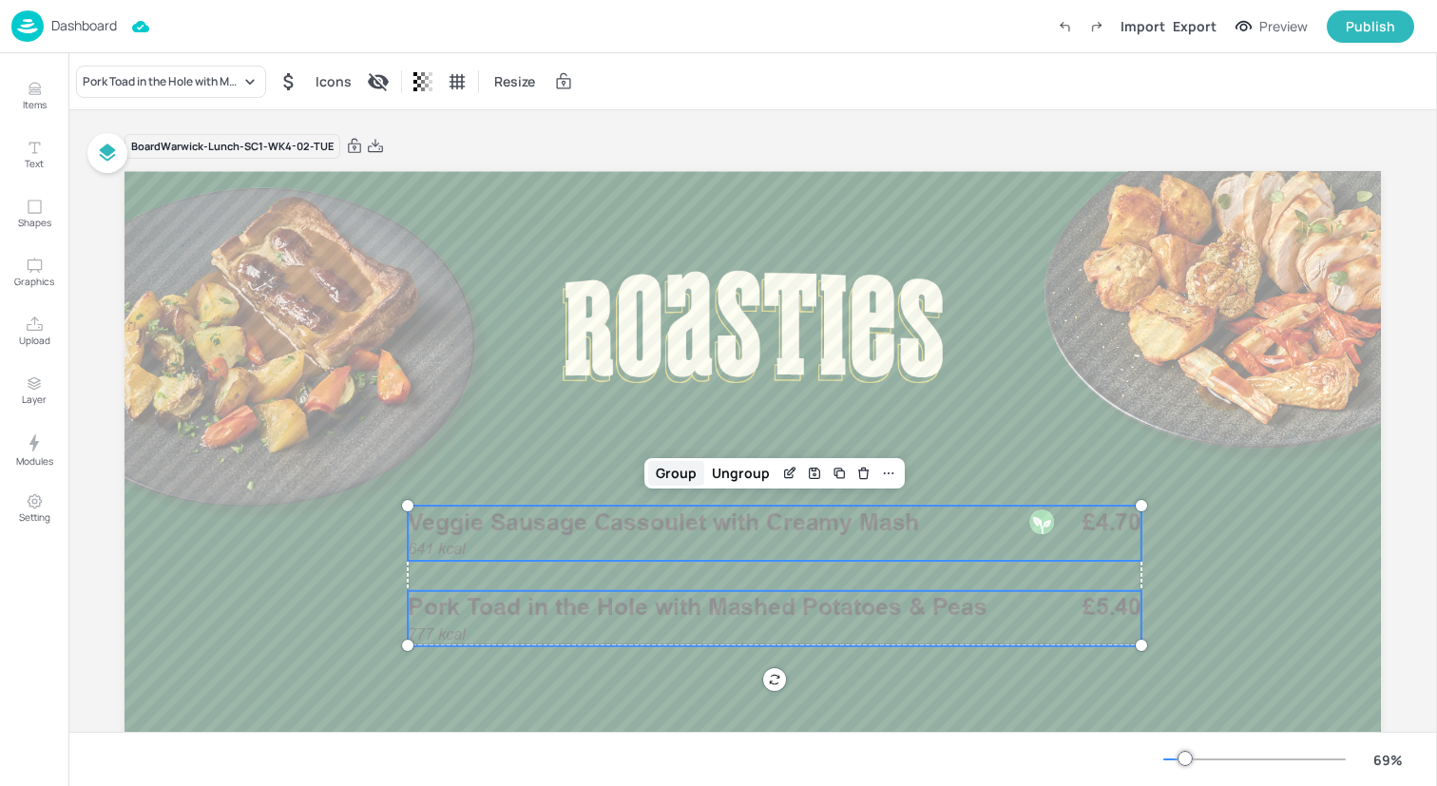
click at [680, 477] on div "Group" at bounding box center [676, 473] width 56 height 25
click at [856, 474] on icon at bounding box center [861, 473] width 15 height 15
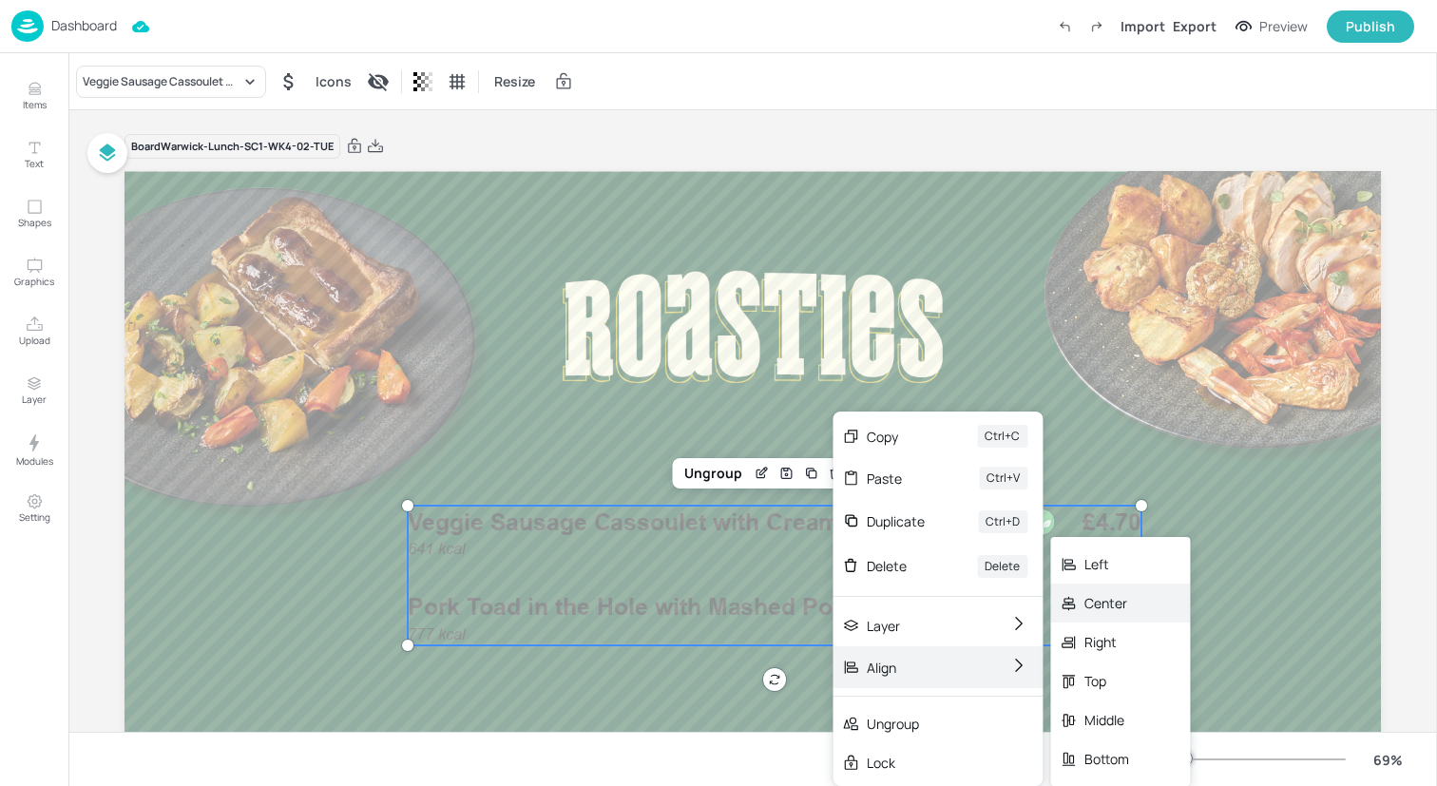
click at [1123, 616] on div "Center" at bounding box center [1120, 603] width 140 height 39
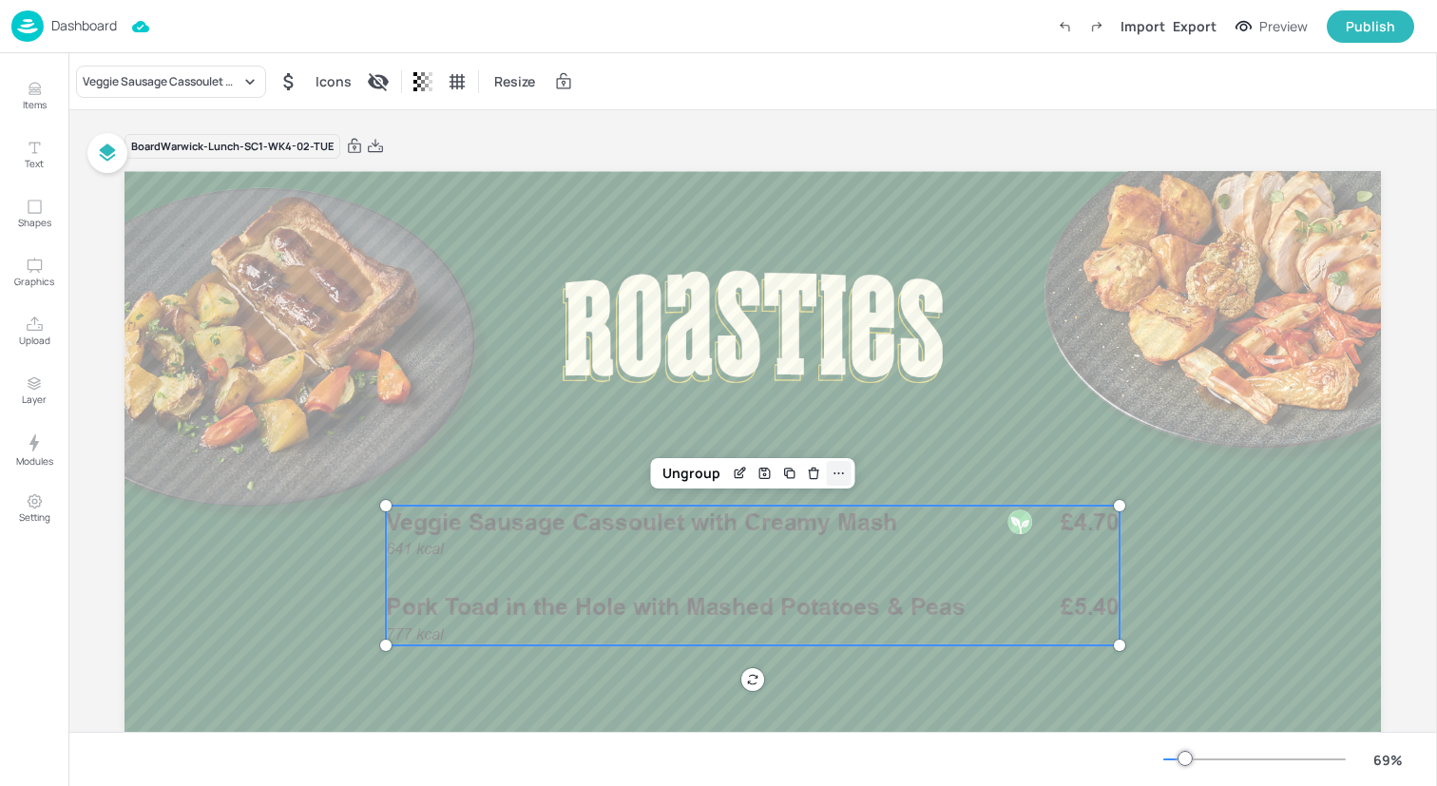
click at [838, 475] on icon at bounding box center [839, 473] width 15 height 15
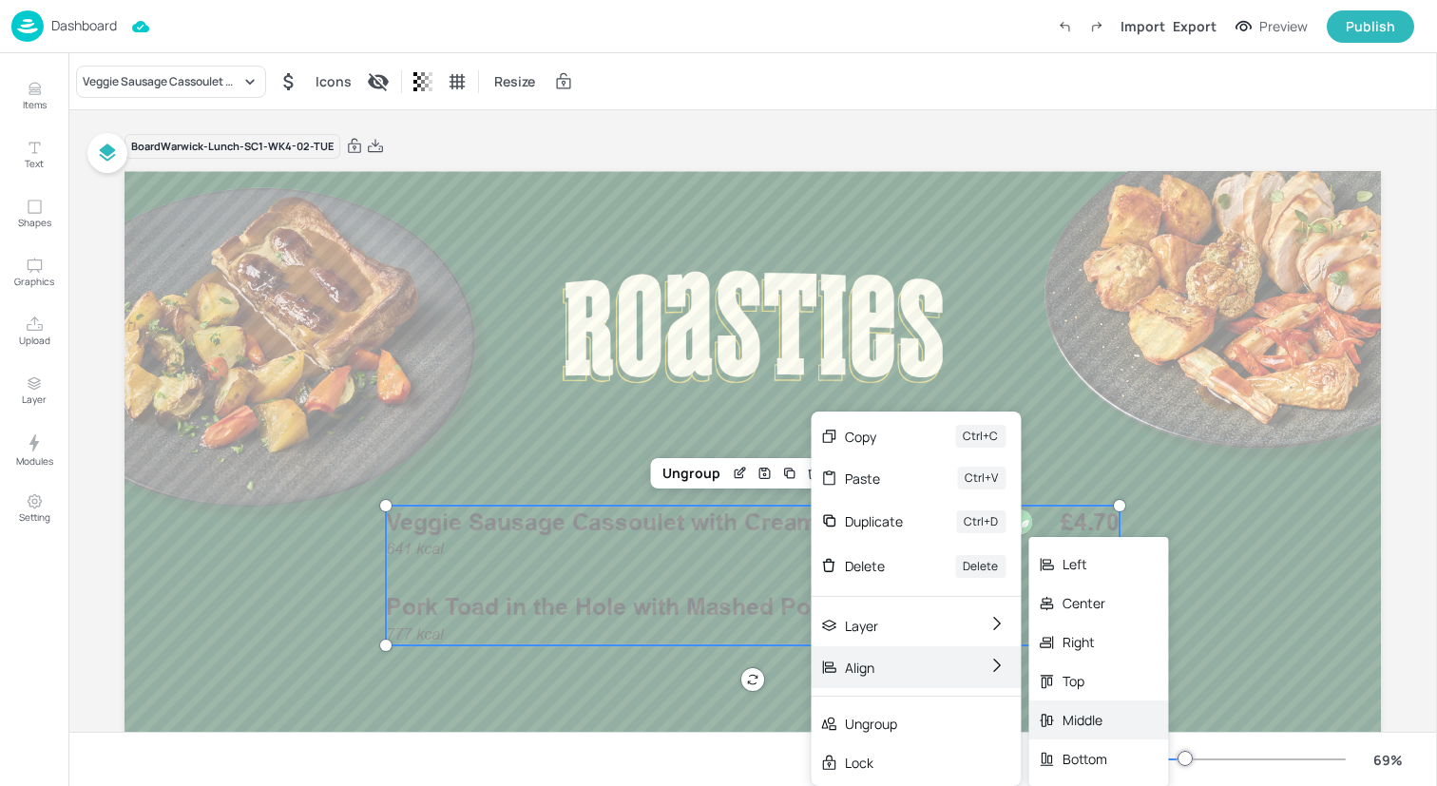
click at [1100, 710] on div "Middle" at bounding box center [1085, 720] width 45 height 20
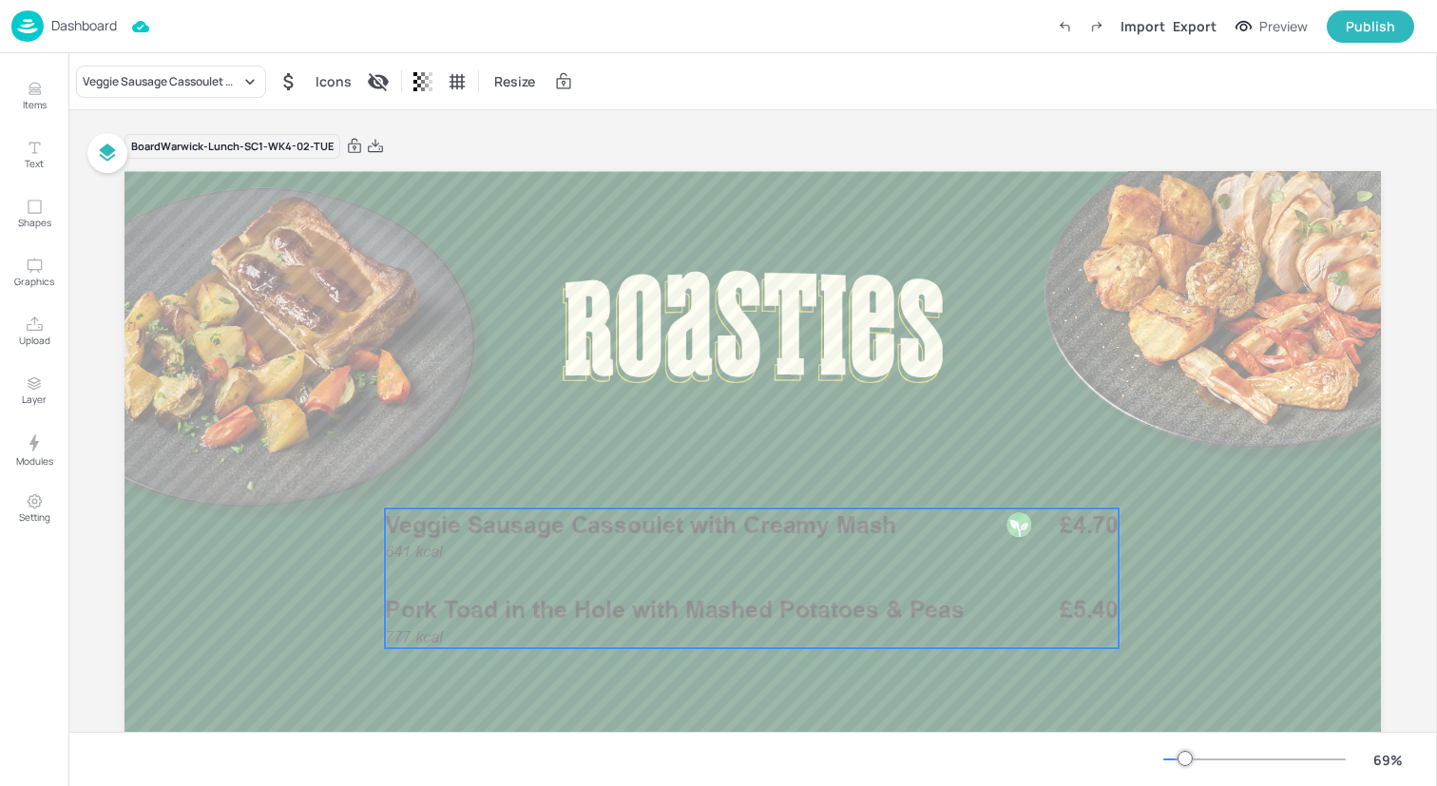
drag, startPoint x: 825, startPoint y: 493, endPoint x: 824, endPoint y: 547, distance: 53.2
click at [824, 547] on div "641 kcal Veggie Sausage Cassoulet with Creamy Mash £4.70 777 kcal Pork Toad in …" at bounding box center [752, 579] width 734 height 140
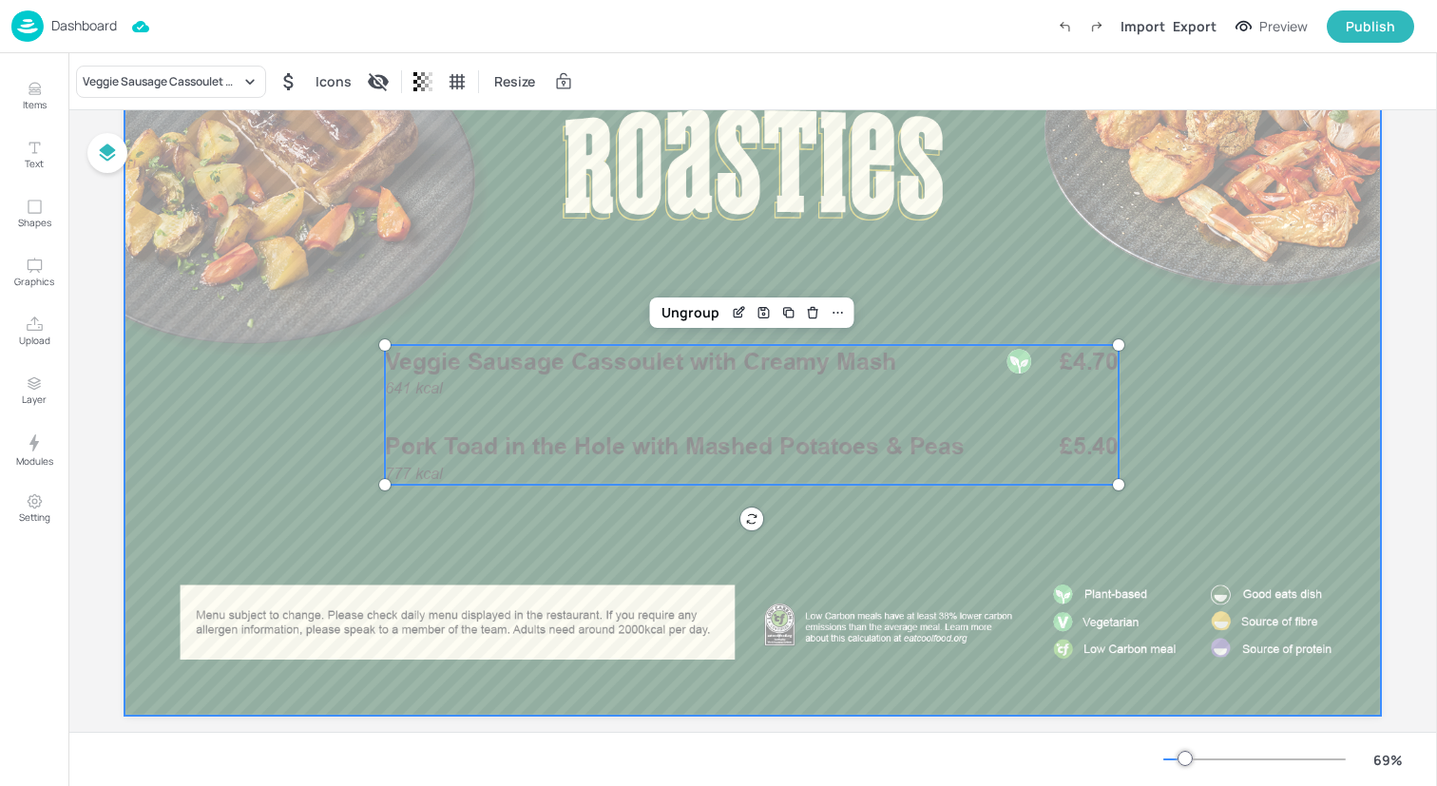
scroll to position [174, 0]
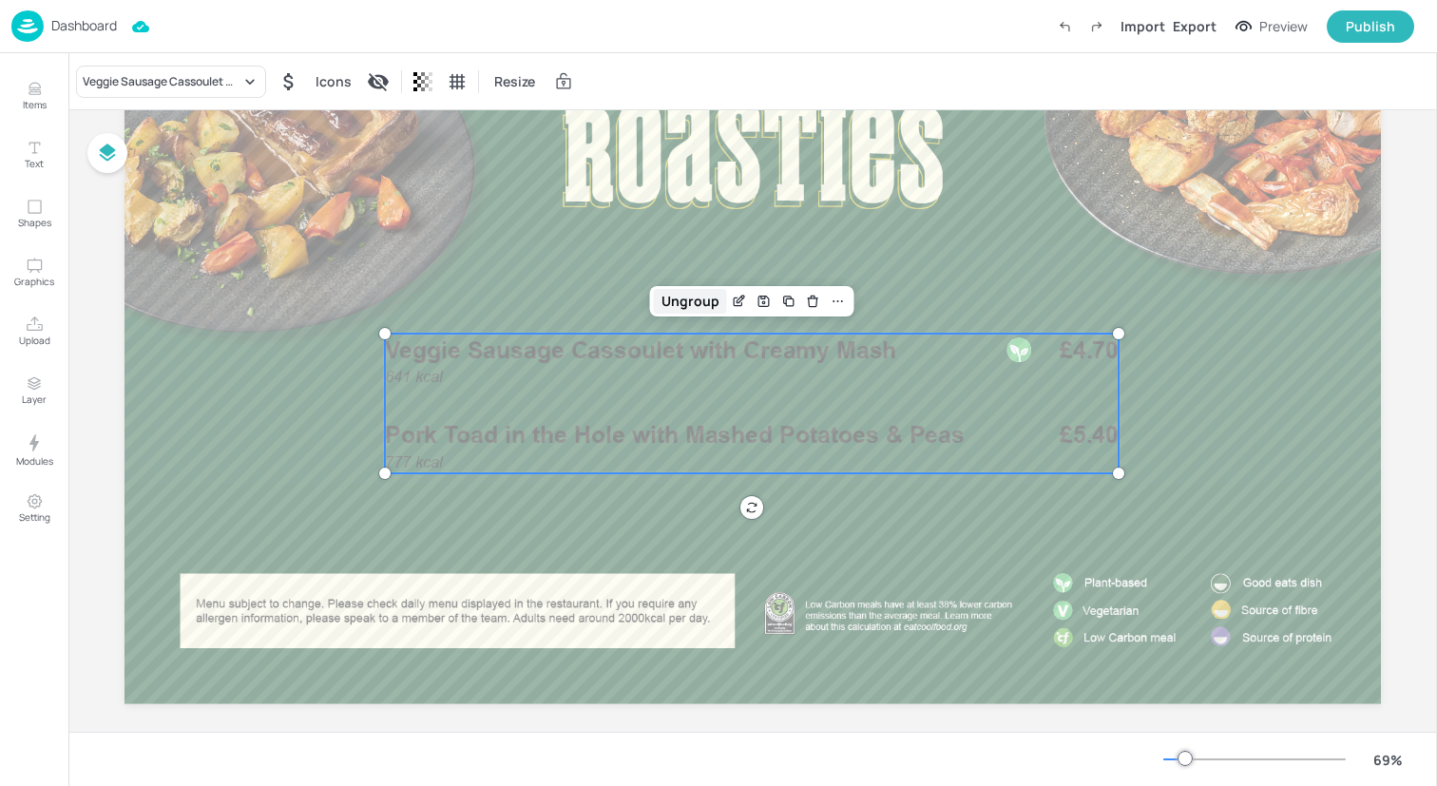
click at [689, 308] on div "Ungroup" at bounding box center [690, 301] width 73 height 25
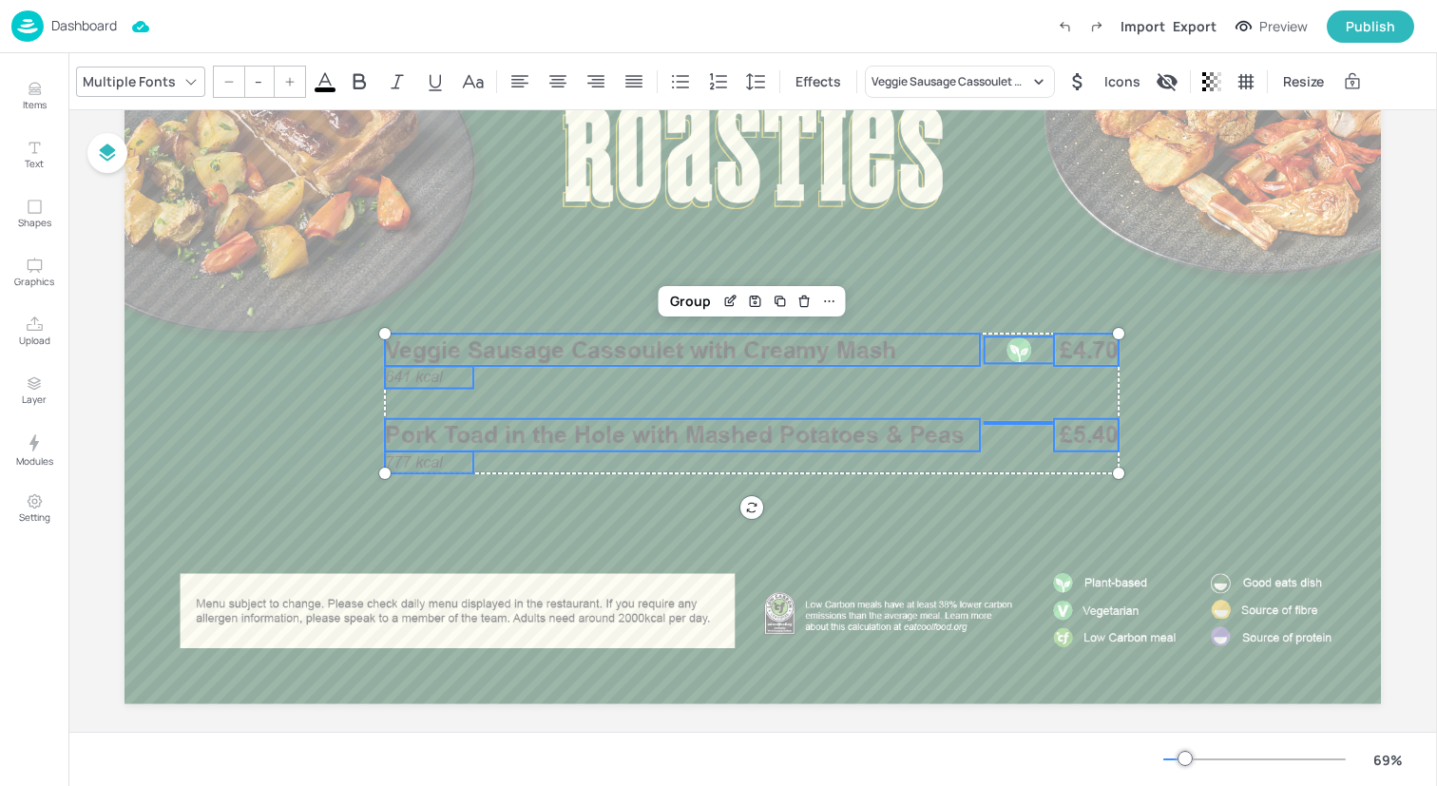
click at [324, 70] on icon at bounding box center [325, 81] width 23 height 23
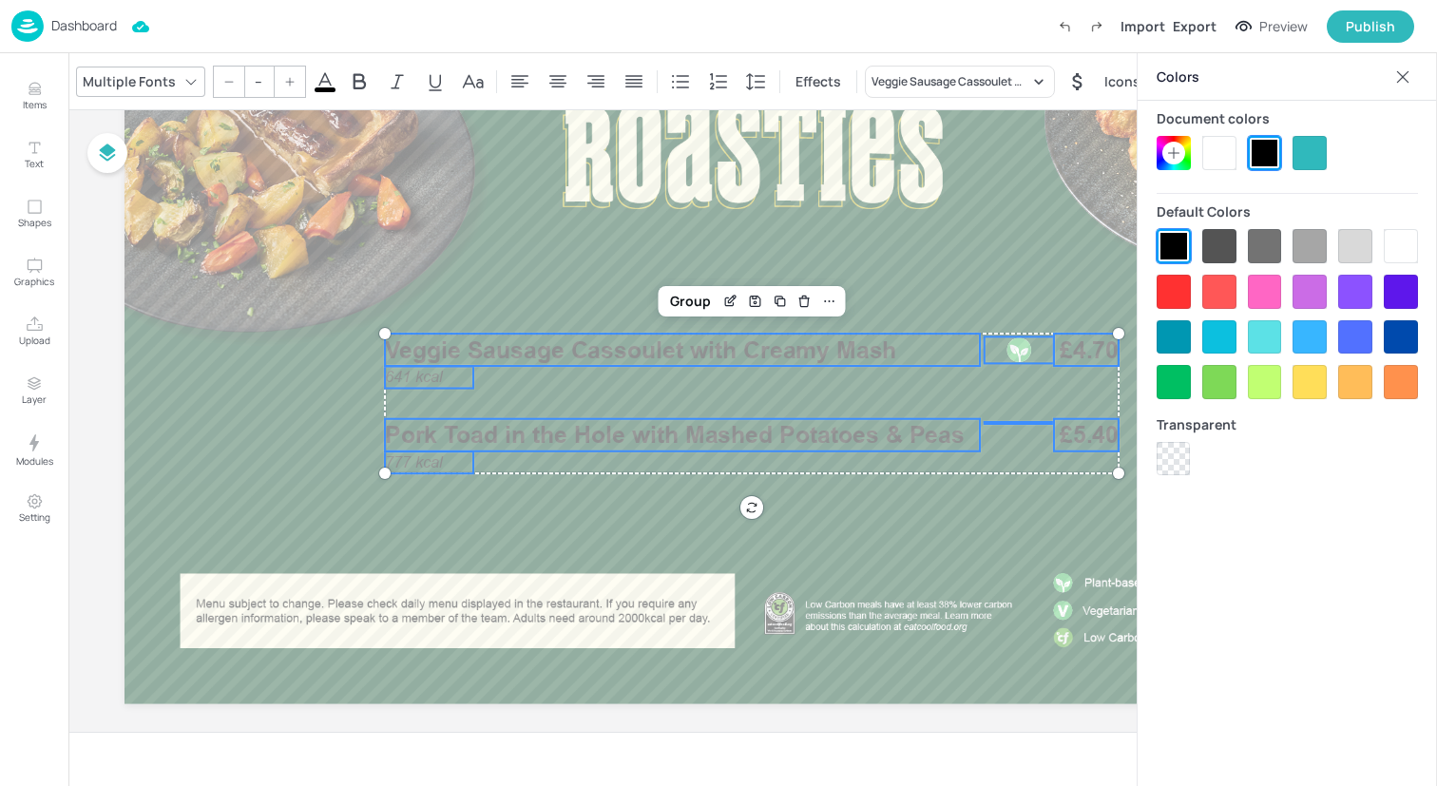
click at [1219, 145] on div at bounding box center [1219, 153] width 34 height 34
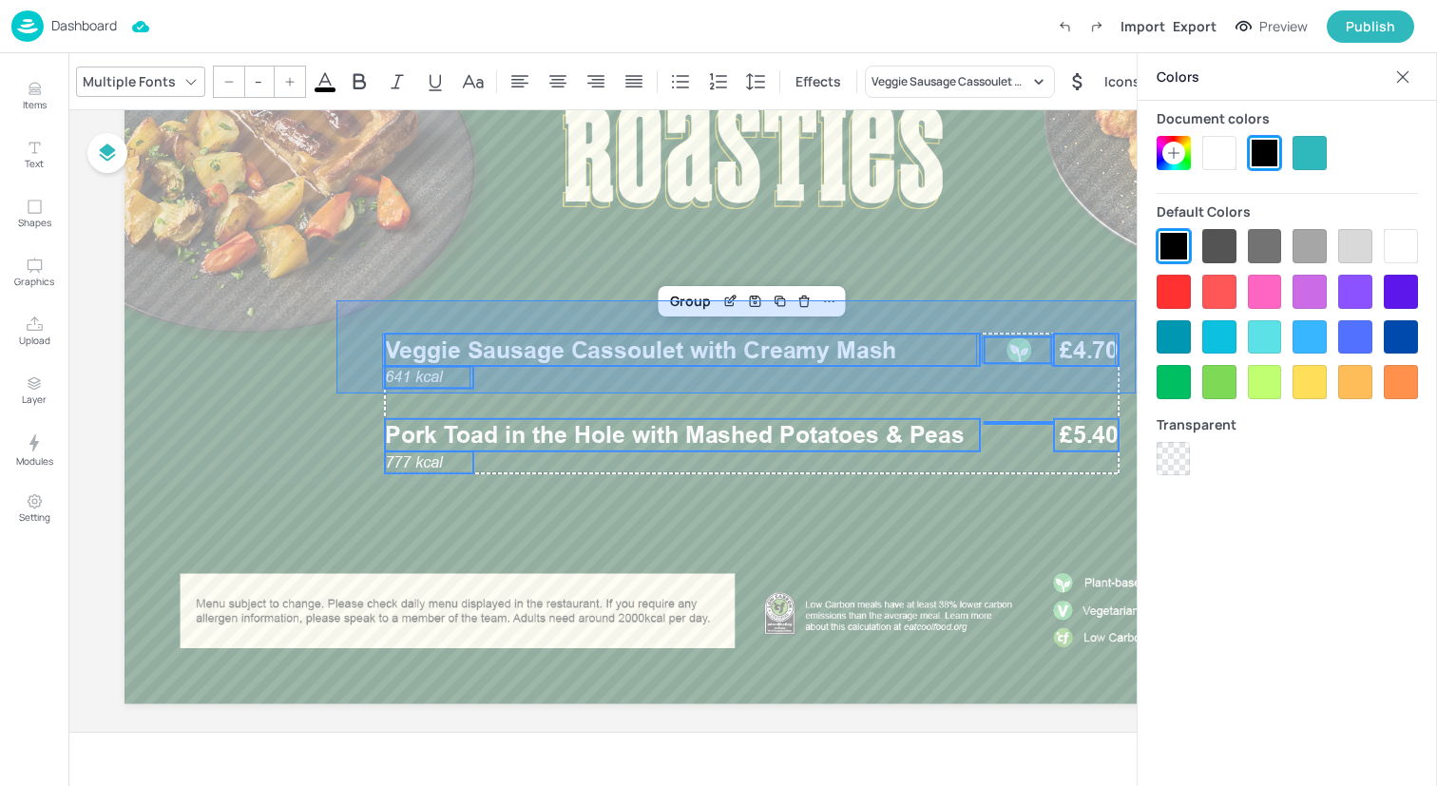
drag, startPoint x: 337, startPoint y: 394, endPoint x: 1132, endPoint y: 299, distance: 801.2
click at [1132, 299] on div at bounding box center [753, 350] width 1257 height 707
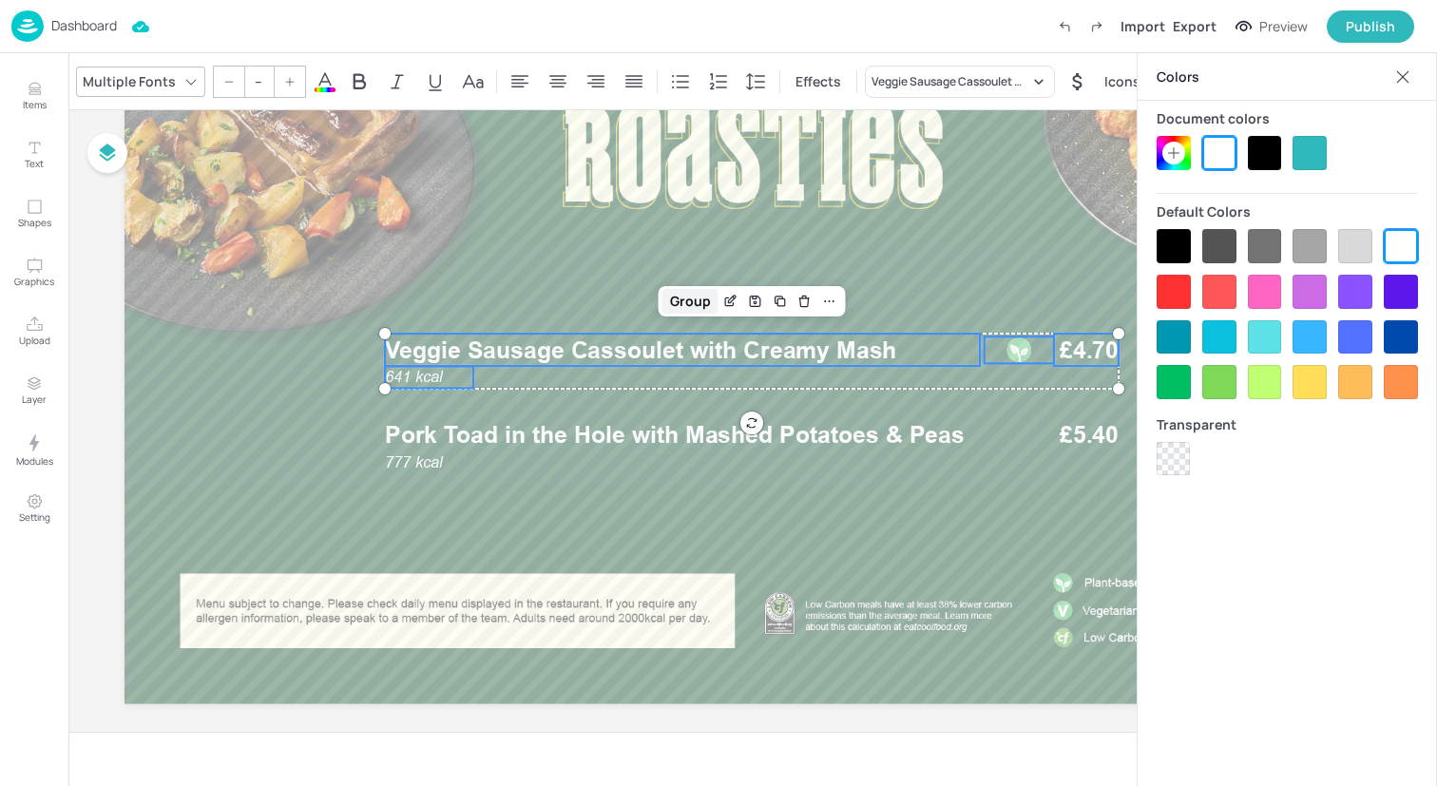
click at [700, 302] on div "Group" at bounding box center [691, 301] width 56 height 25
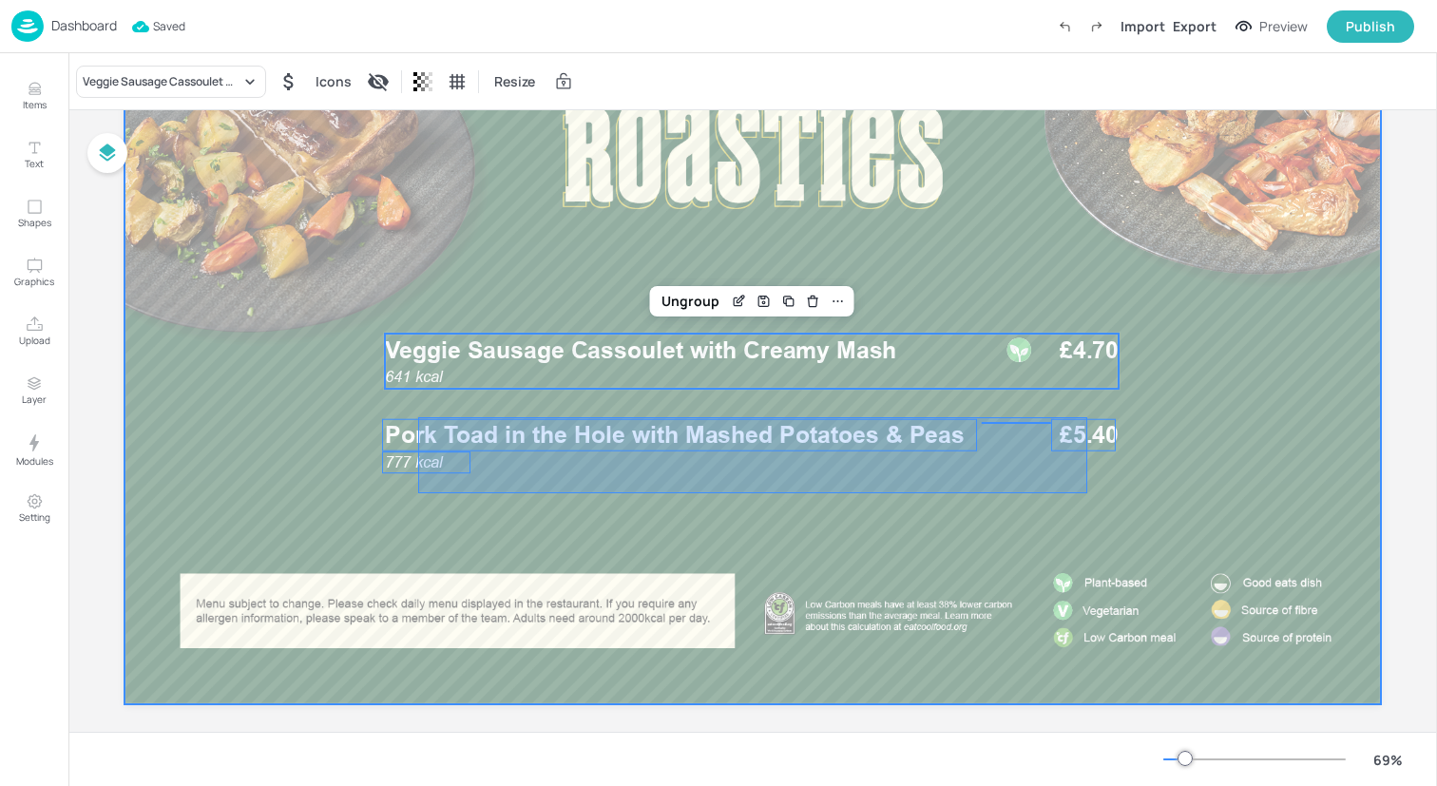
drag, startPoint x: 418, startPoint y: 493, endPoint x: 1087, endPoint y: 416, distance: 672.7
click at [1087, 416] on div at bounding box center [753, 350] width 1257 height 707
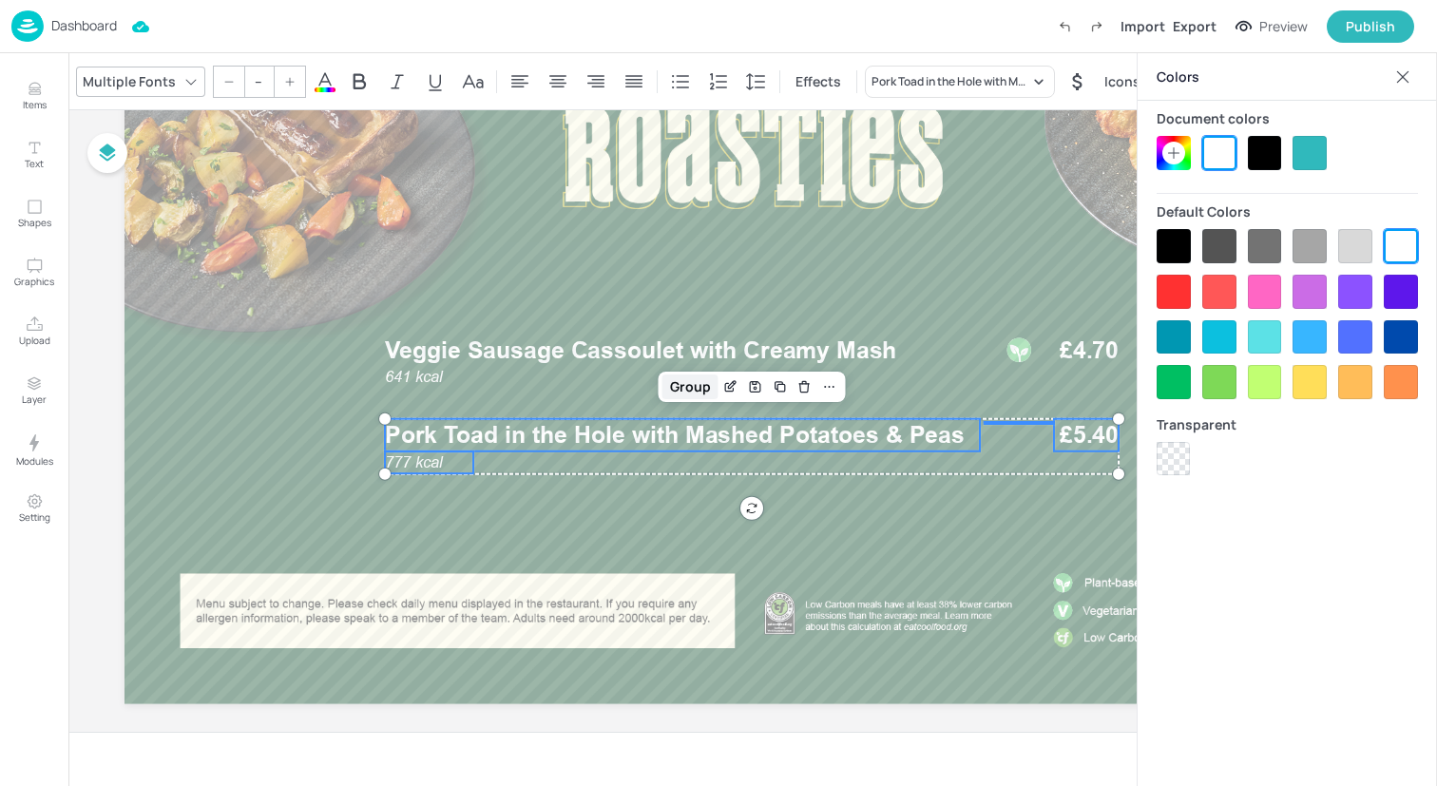
click at [681, 380] on div "Group" at bounding box center [691, 387] width 56 height 25
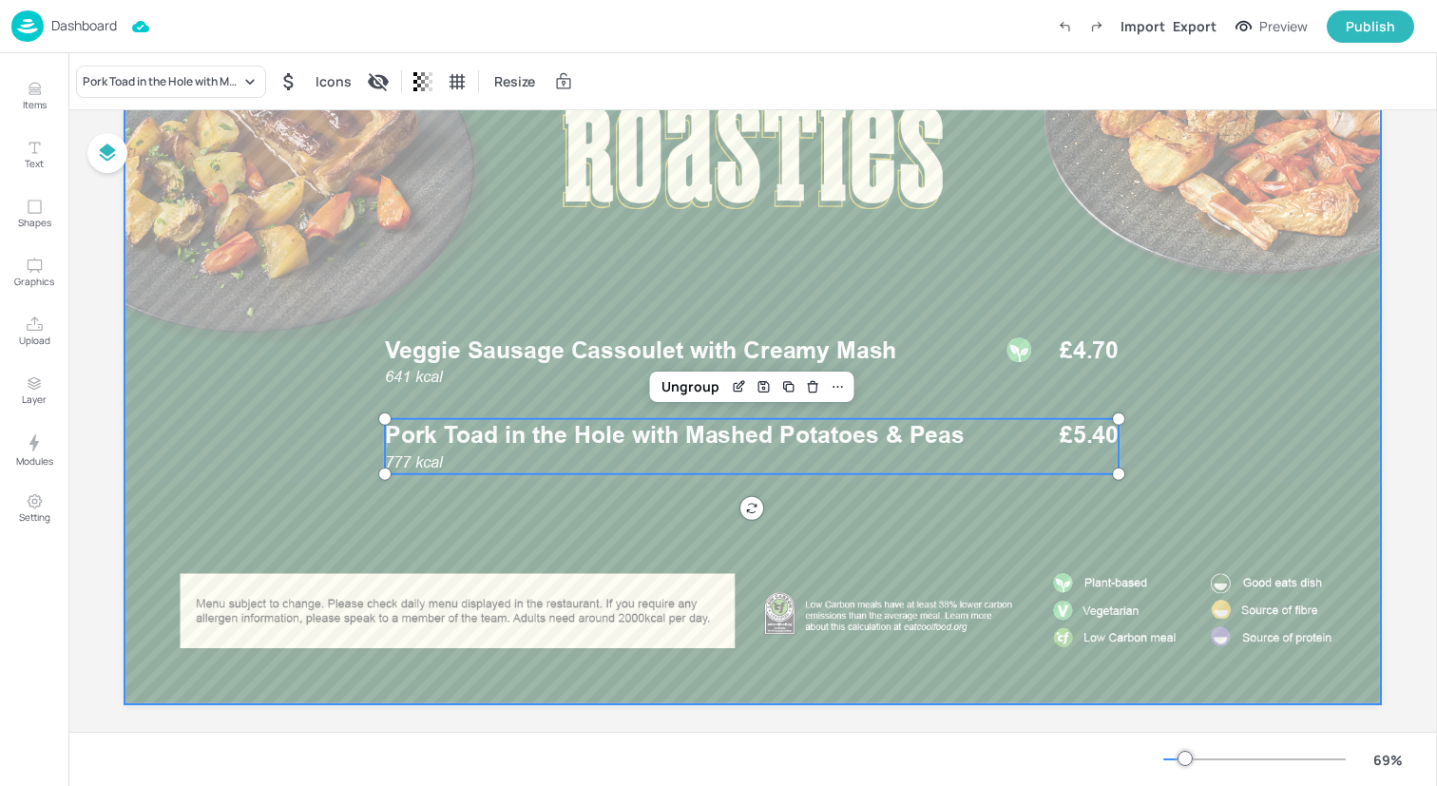
click at [948, 276] on div at bounding box center [753, 350] width 1257 height 707
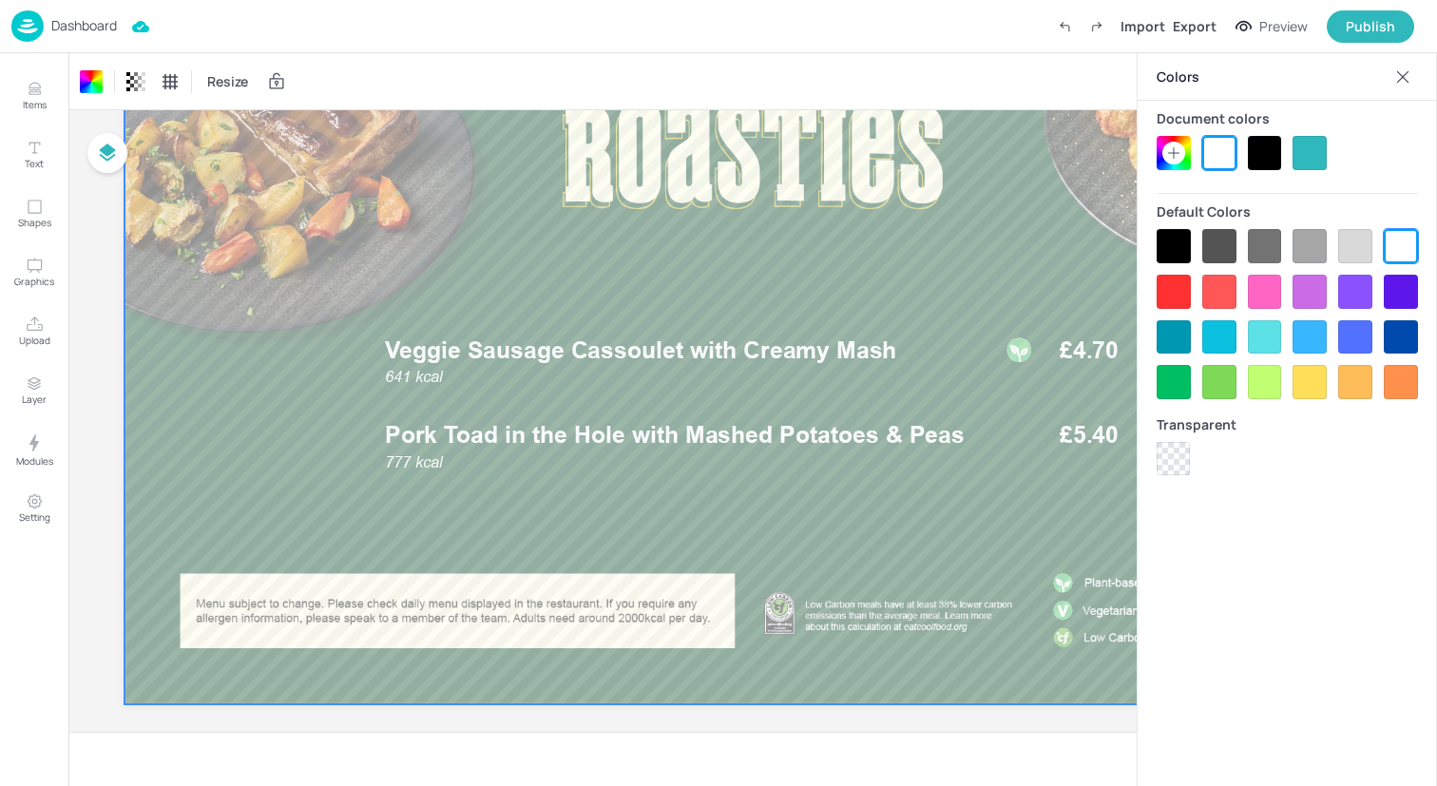
click at [1402, 77] on icon at bounding box center [1403, 76] width 12 height 12
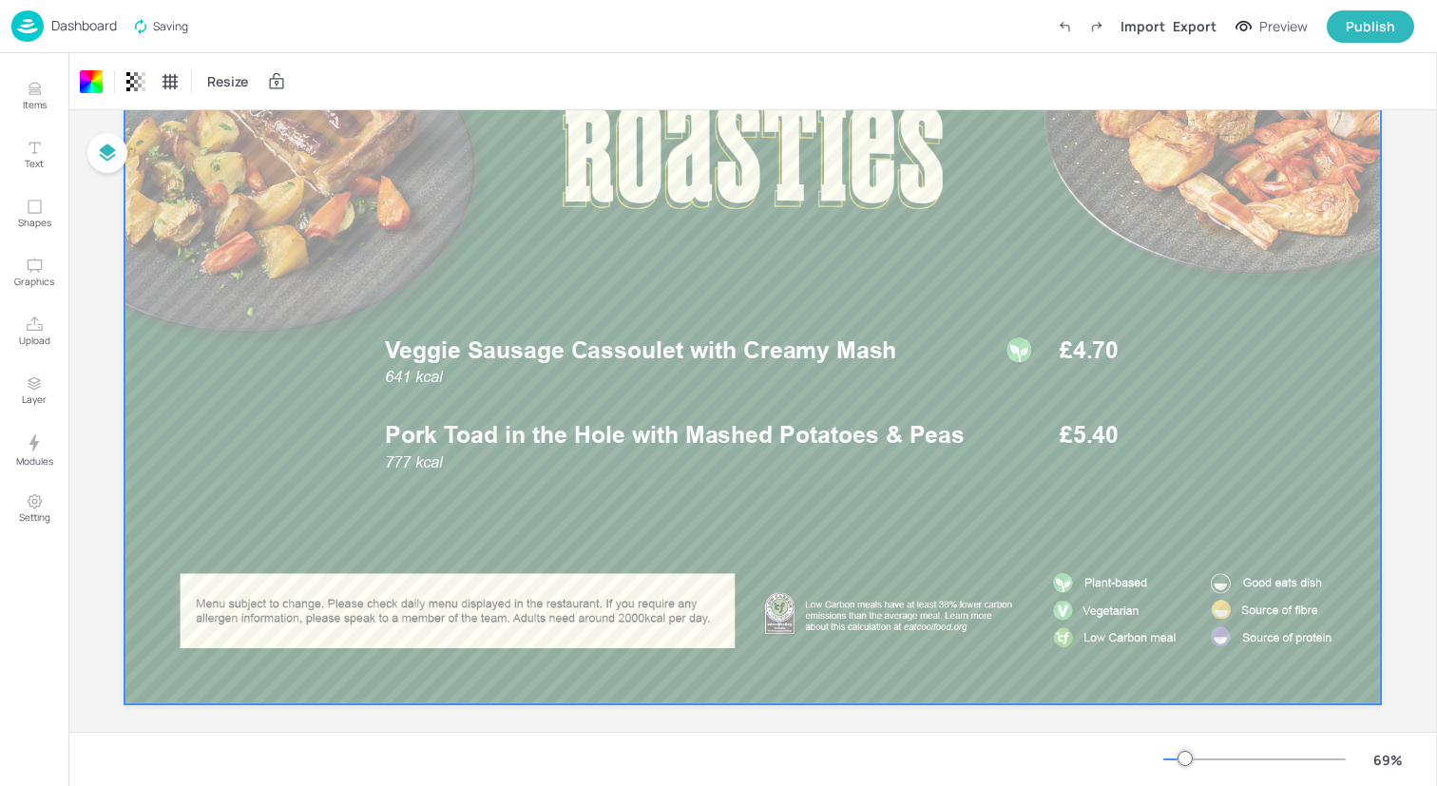
scroll to position [0, 0]
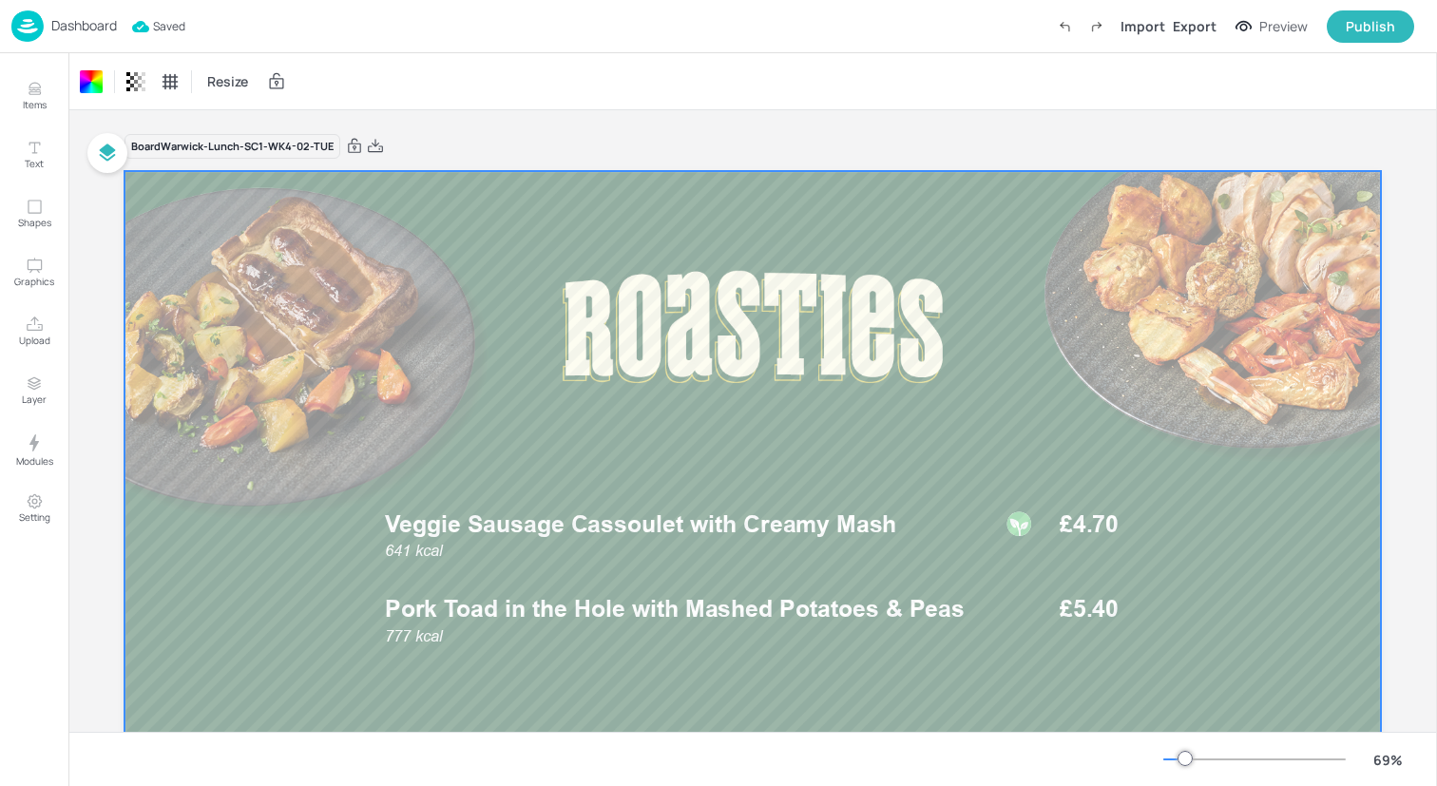
click at [33, 21] on img at bounding box center [27, 25] width 32 height 31
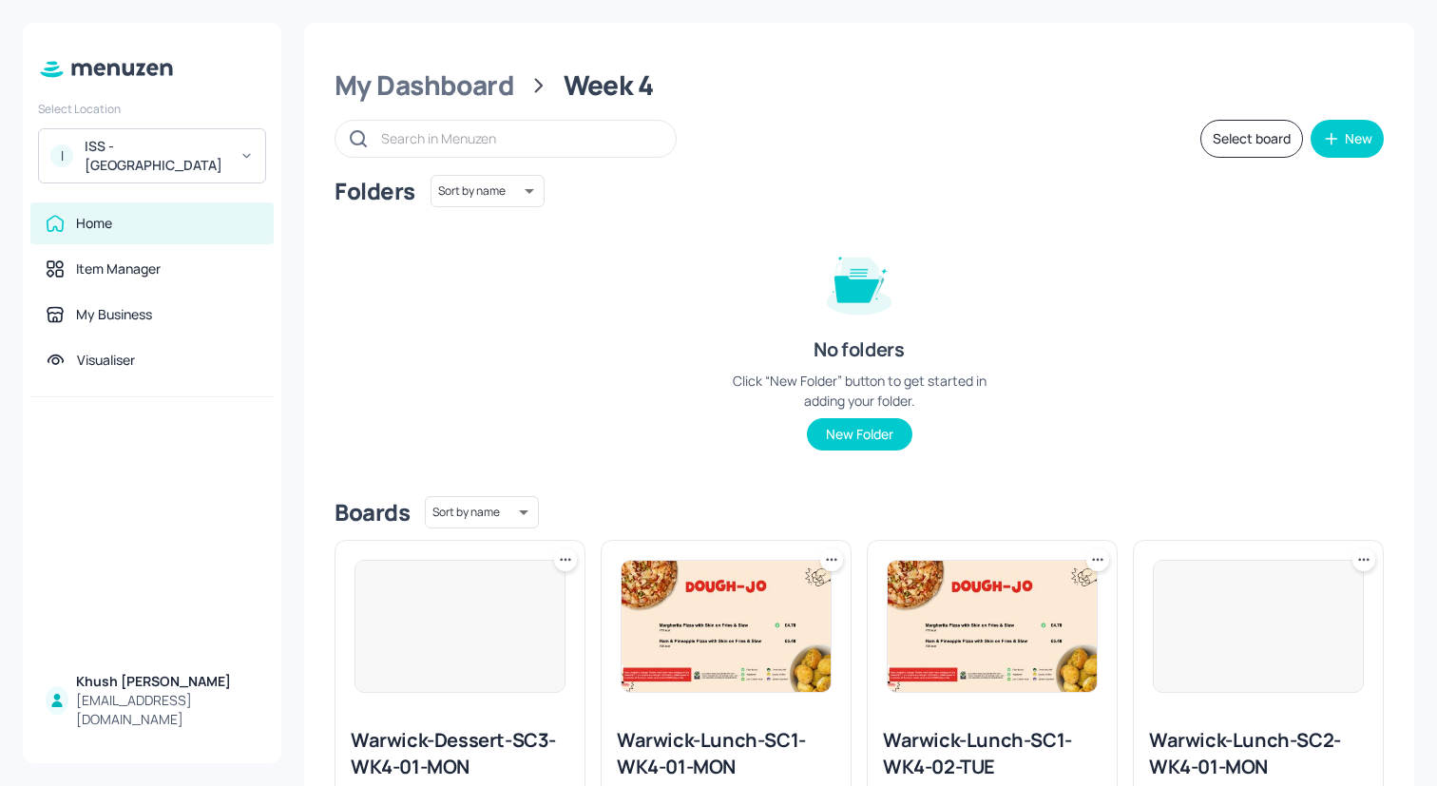
scroll to position [129, 0]
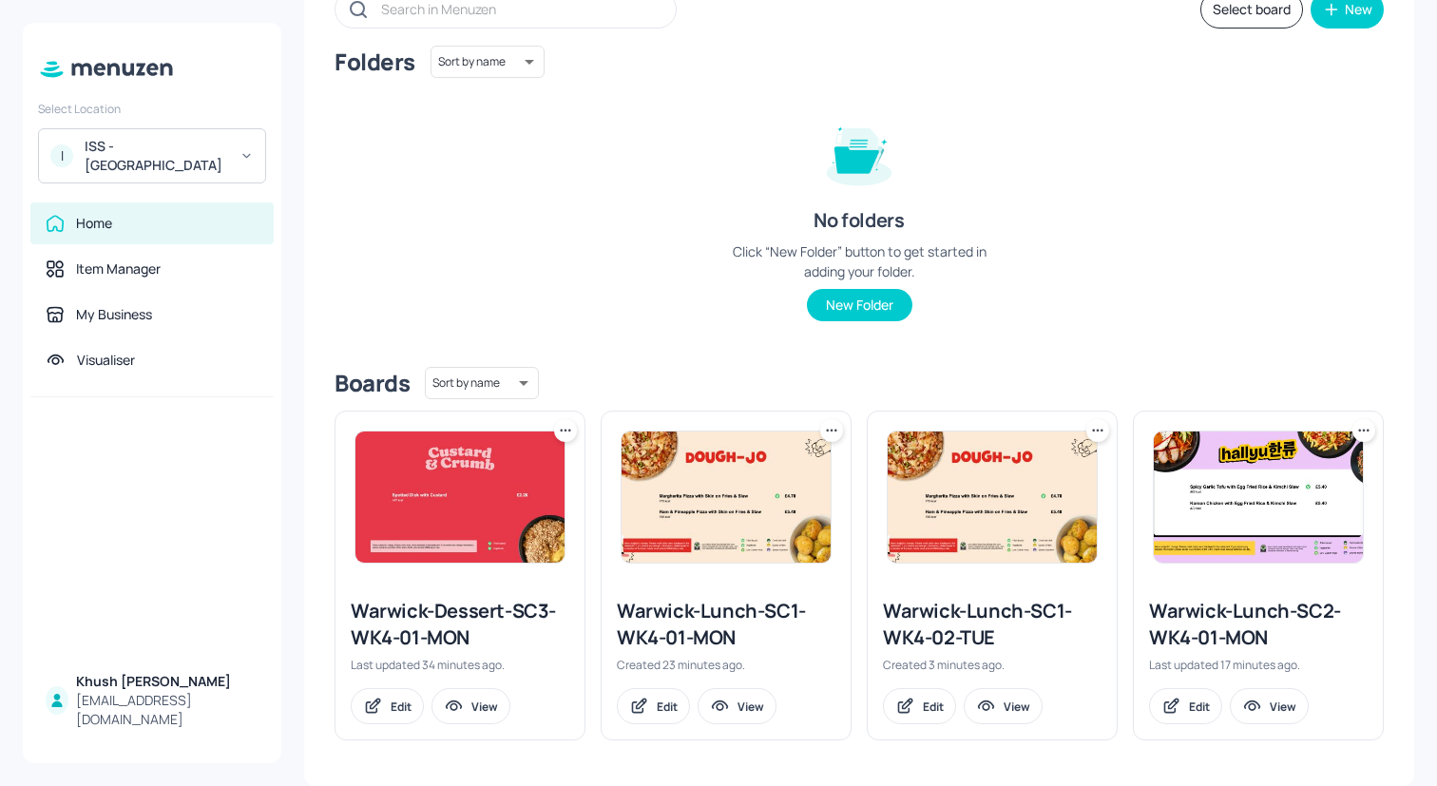
click at [1357, 432] on icon at bounding box center [1364, 430] width 19 height 19
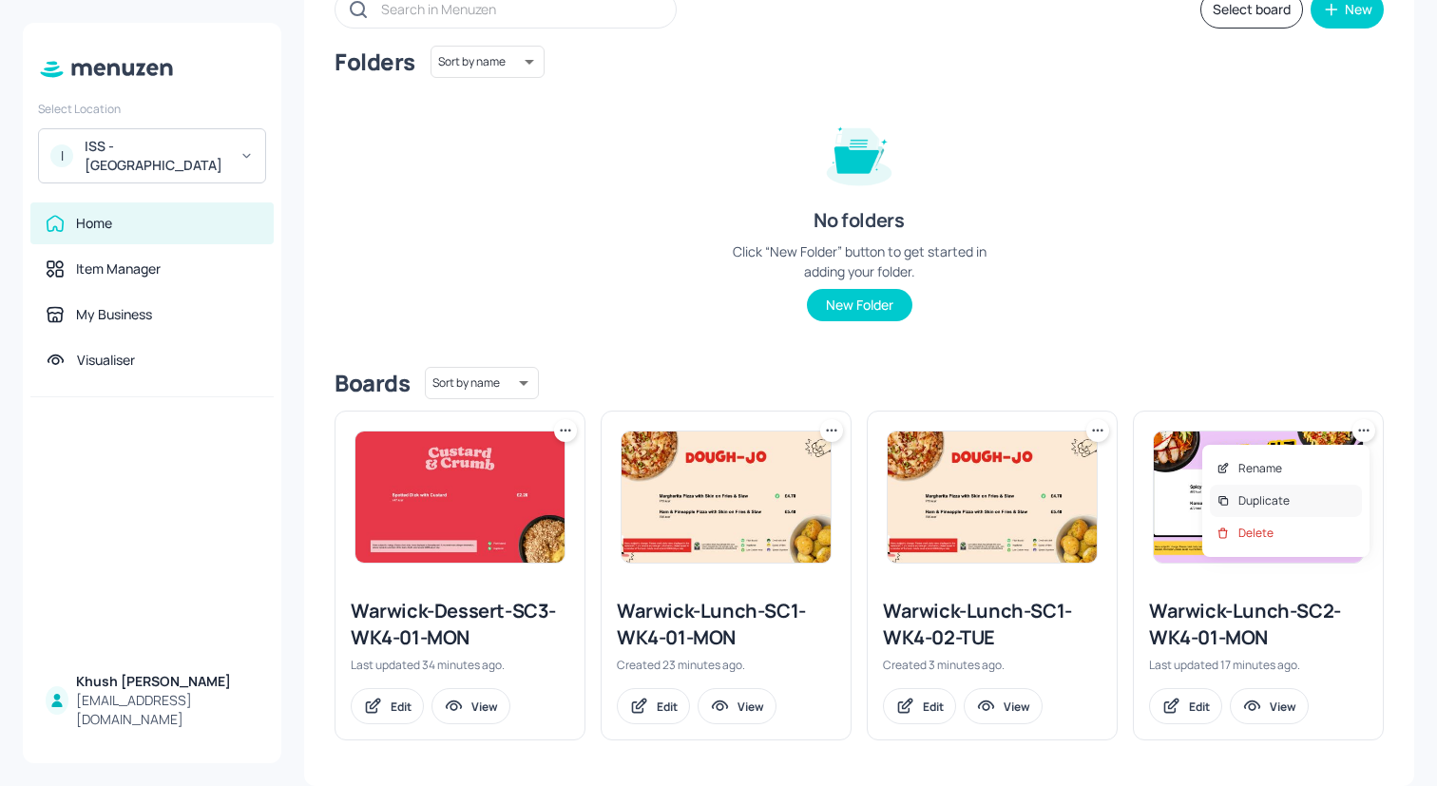
click at [1279, 497] on p "Duplicate" at bounding box center [1264, 500] width 51 height 17
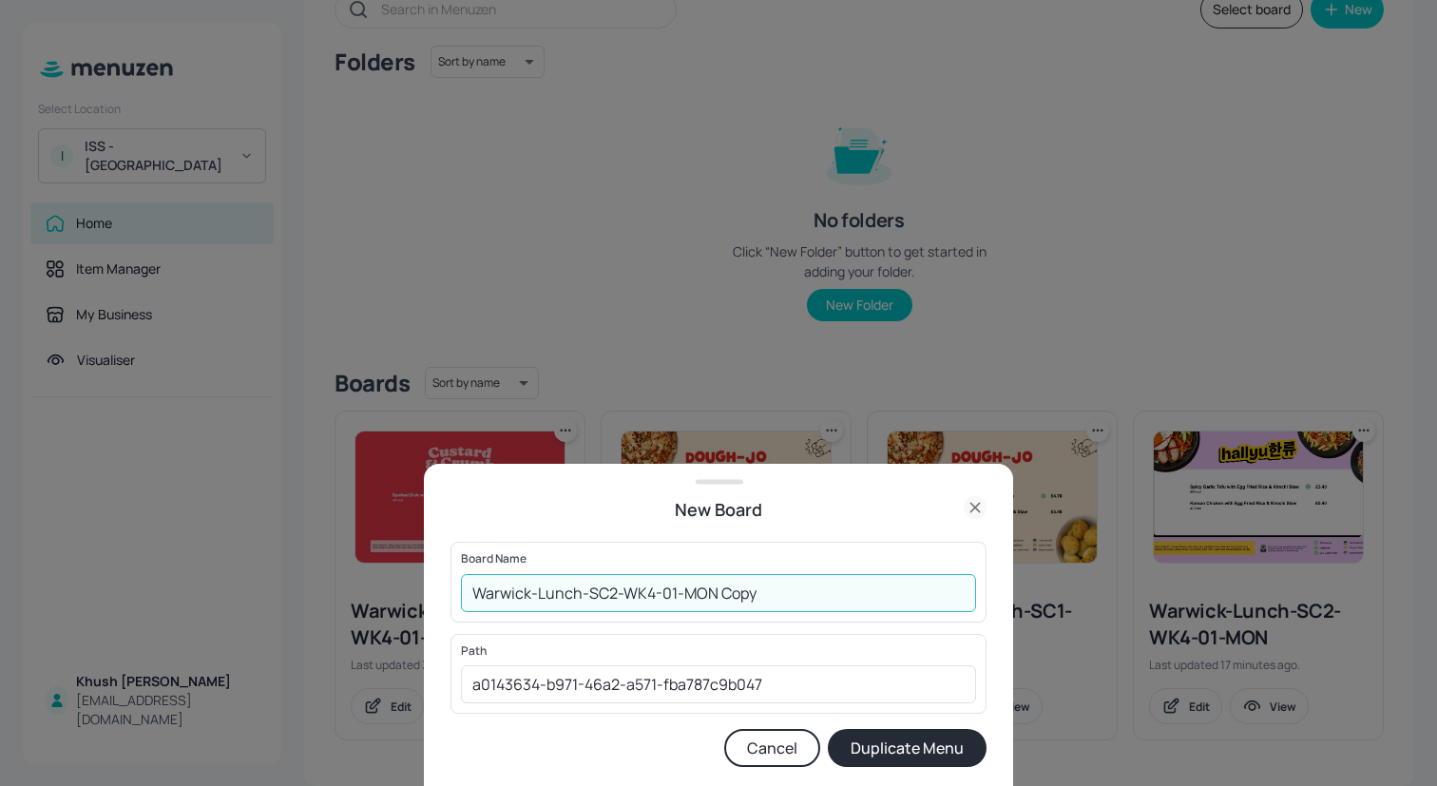
drag, startPoint x: 797, startPoint y: 586, endPoint x: 669, endPoint y: 584, distance: 127.4
click at [669, 585] on input "Warwick-Lunch-SC2-WK4-01-MON Copy" at bounding box center [718, 593] width 515 height 38
type input "Warwick-Lunch-SC2-WK4-02-TUE"
click at [960, 740] on button "Duplicate Menu" at bounding box center [907, 748] width 159 height 38
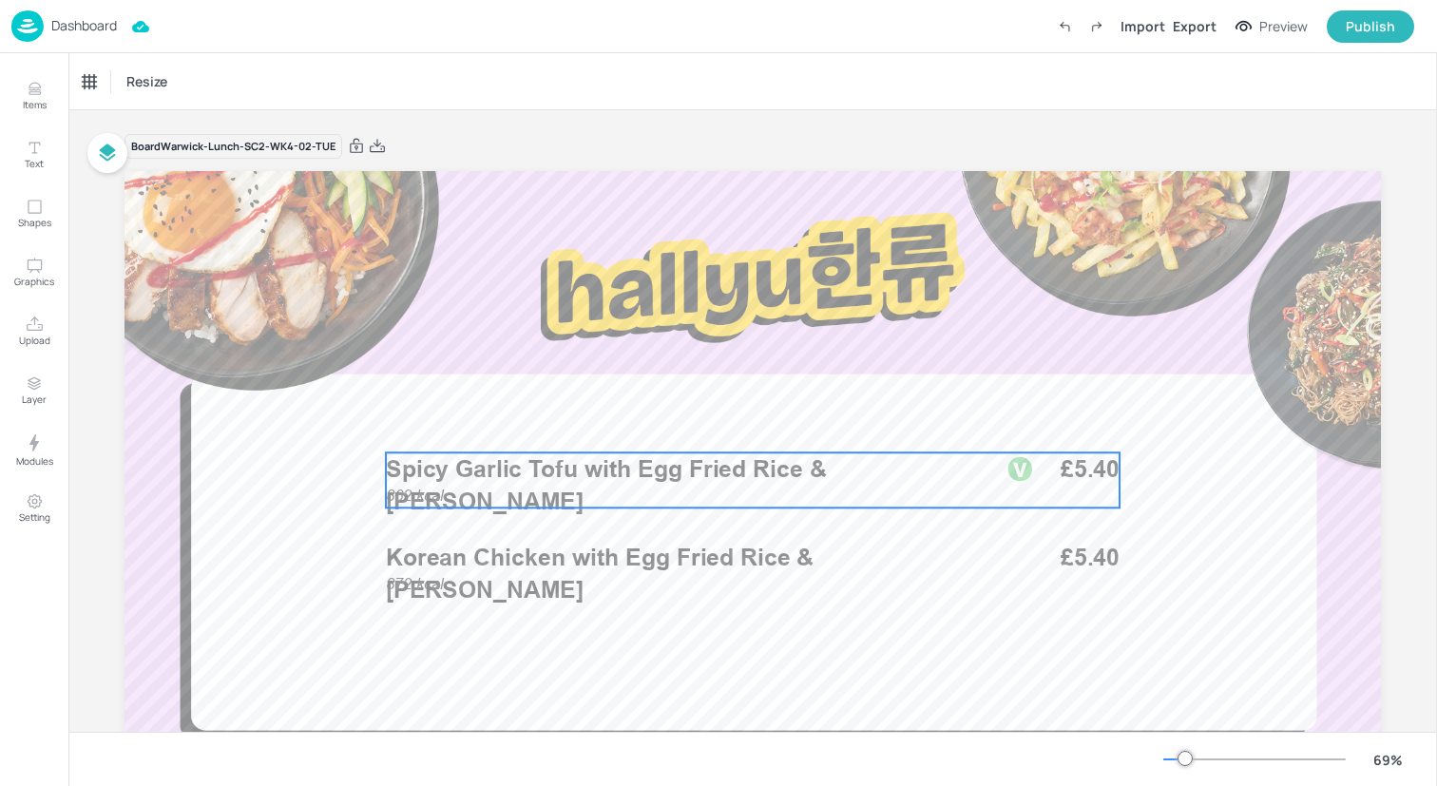
click at [609, 499] on div "£5.40 862 kcal Spicy Garlic Tofu with Egg Fried Rice & [PERSON_NAME]" at bounding box center [753, 479] width 734 height 55
click at [218, 76] on div "Spicy Garlic Tofu with Egg Fried Rice & [PERSON_NAME]" at bounding box center [162, 81] width 158 height 17
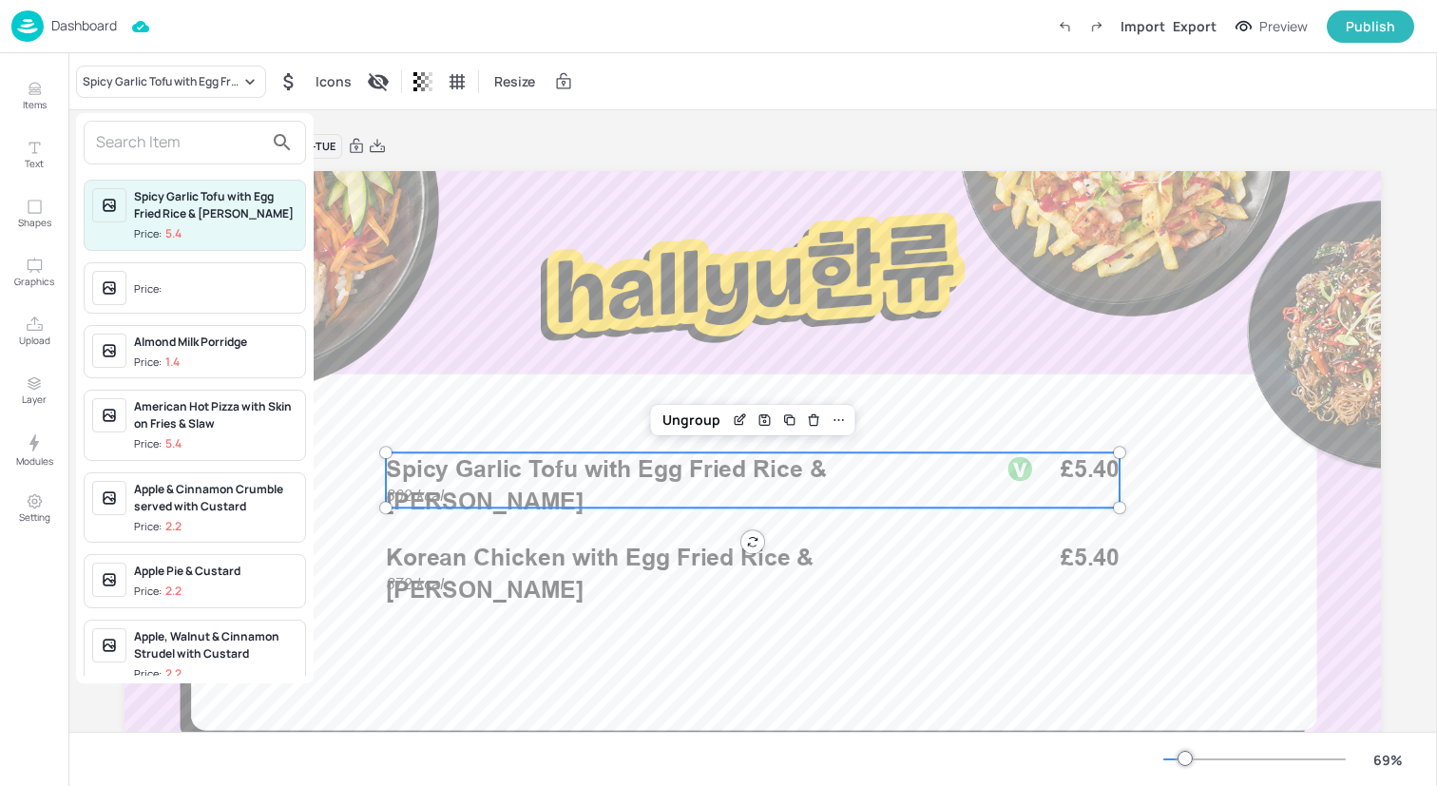
click at [210, 143] on input "text" at bounding box center [179, 142] width 167 height 30
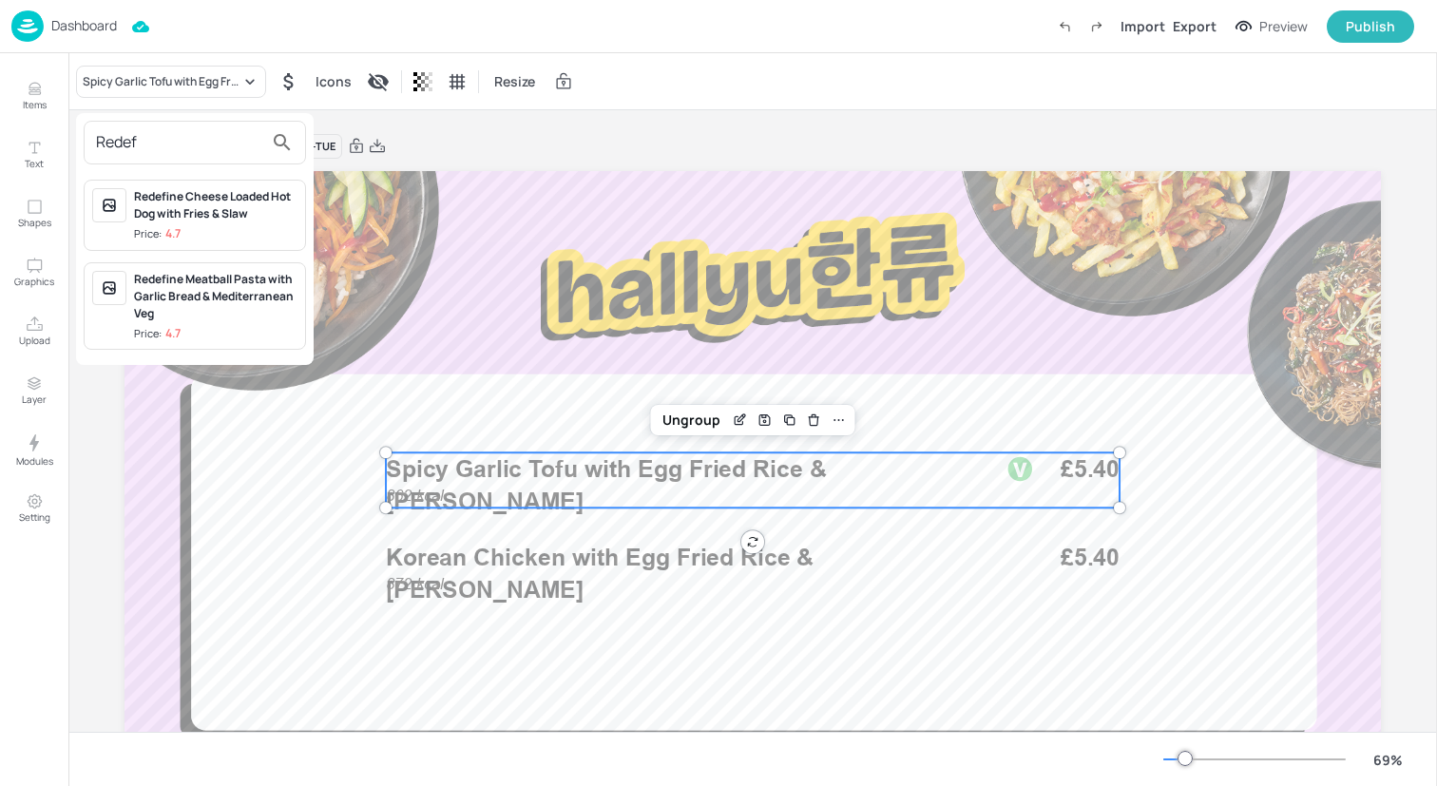
type input "Redef"
click at [206, 288] on div "Redefine Meatball Pasta with Garlic Bread & Mediterranean Veg" at bounding box center [215, 296] width 163 height 51
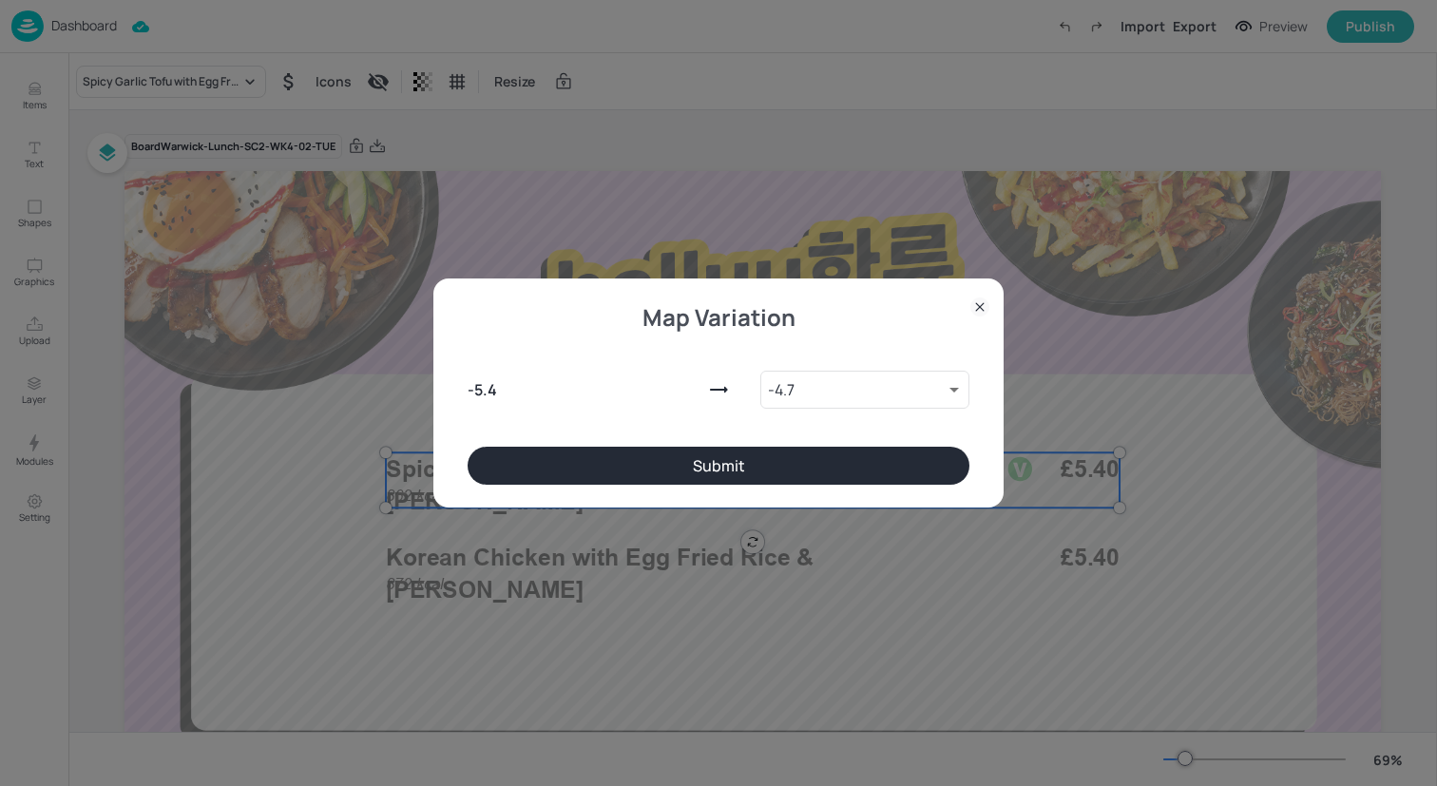
click at [498, 455] on button "Submit" at bounding box center [719, 466] width 502 height 38
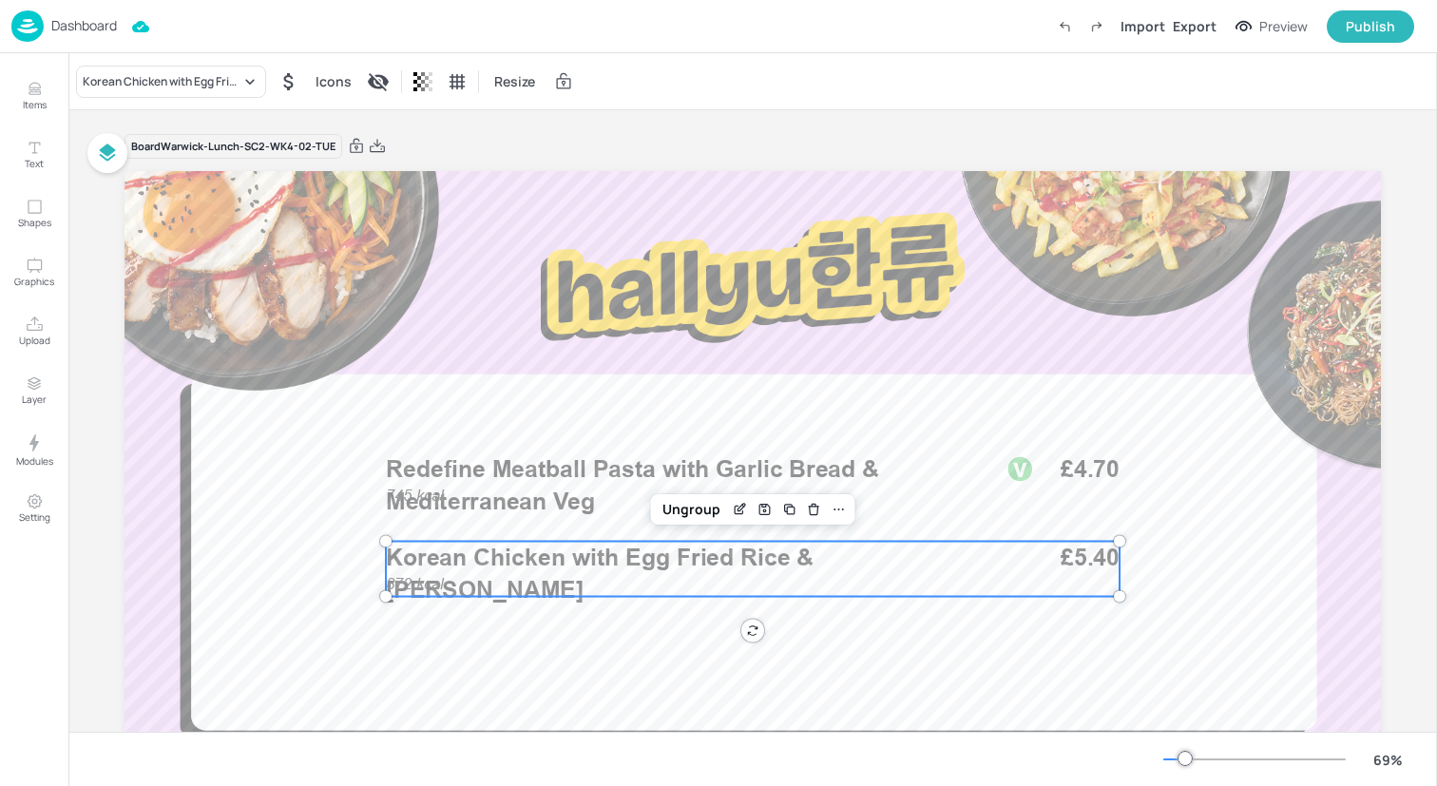
click at [651, 562] on span "Korean Chicken with Egg Fried Rice & [PERSON_NAME]" at bounding box center [600, 574] width 428 height 61
click at [220, 69] on div "Korean Chicken with Egg Fried Rice & [PERSON_NAME]" at bounding box center [171, 82] width 190 height 32
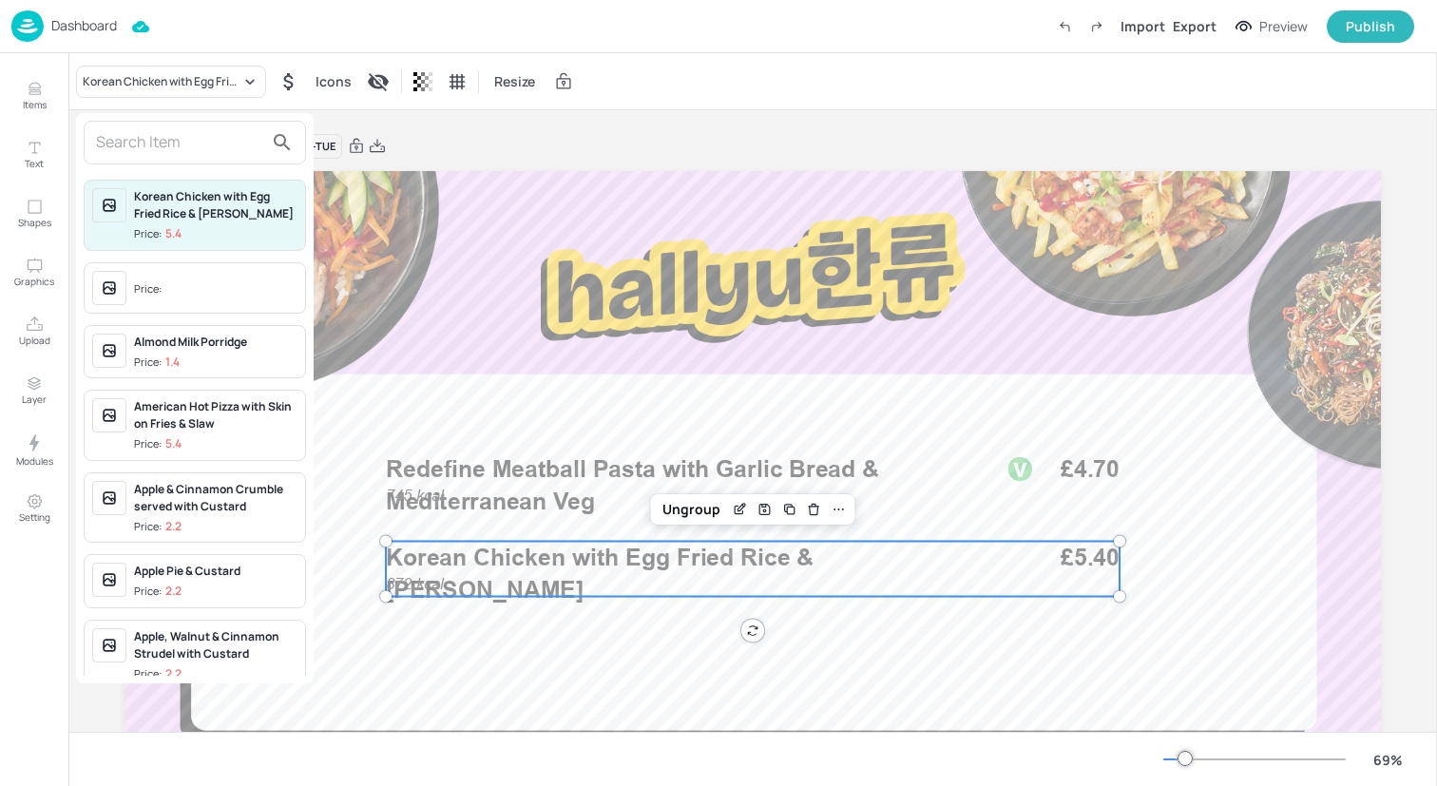
click at [192, 140] on input "text" at bounding box center [179, 142] width 167 height 30
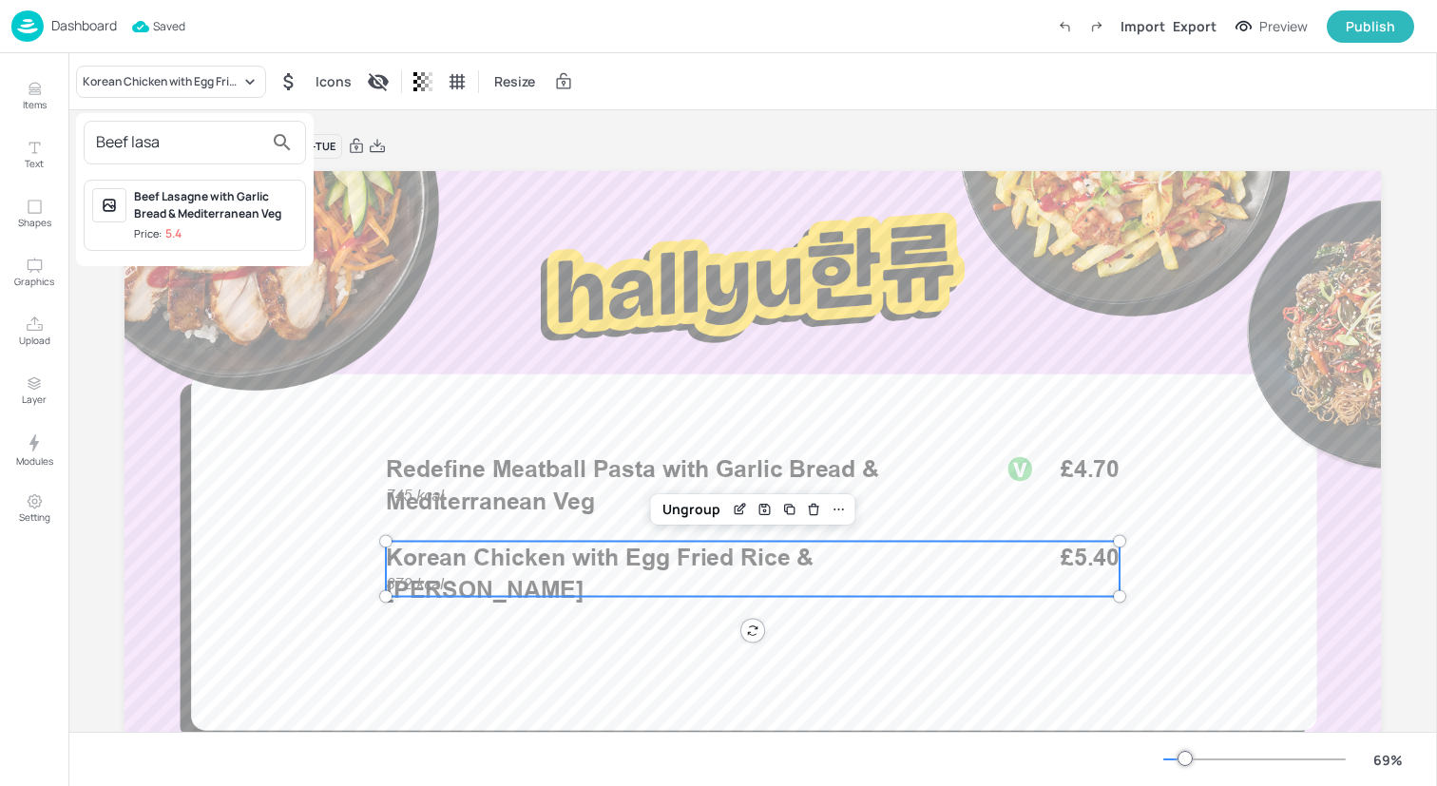
type input "Beef lasa"
click at [212, 200] on div "Beef Lasagne with Garlic Bread & Mediterranean Veg" at bounding box center [215, 205] width 163 height 34
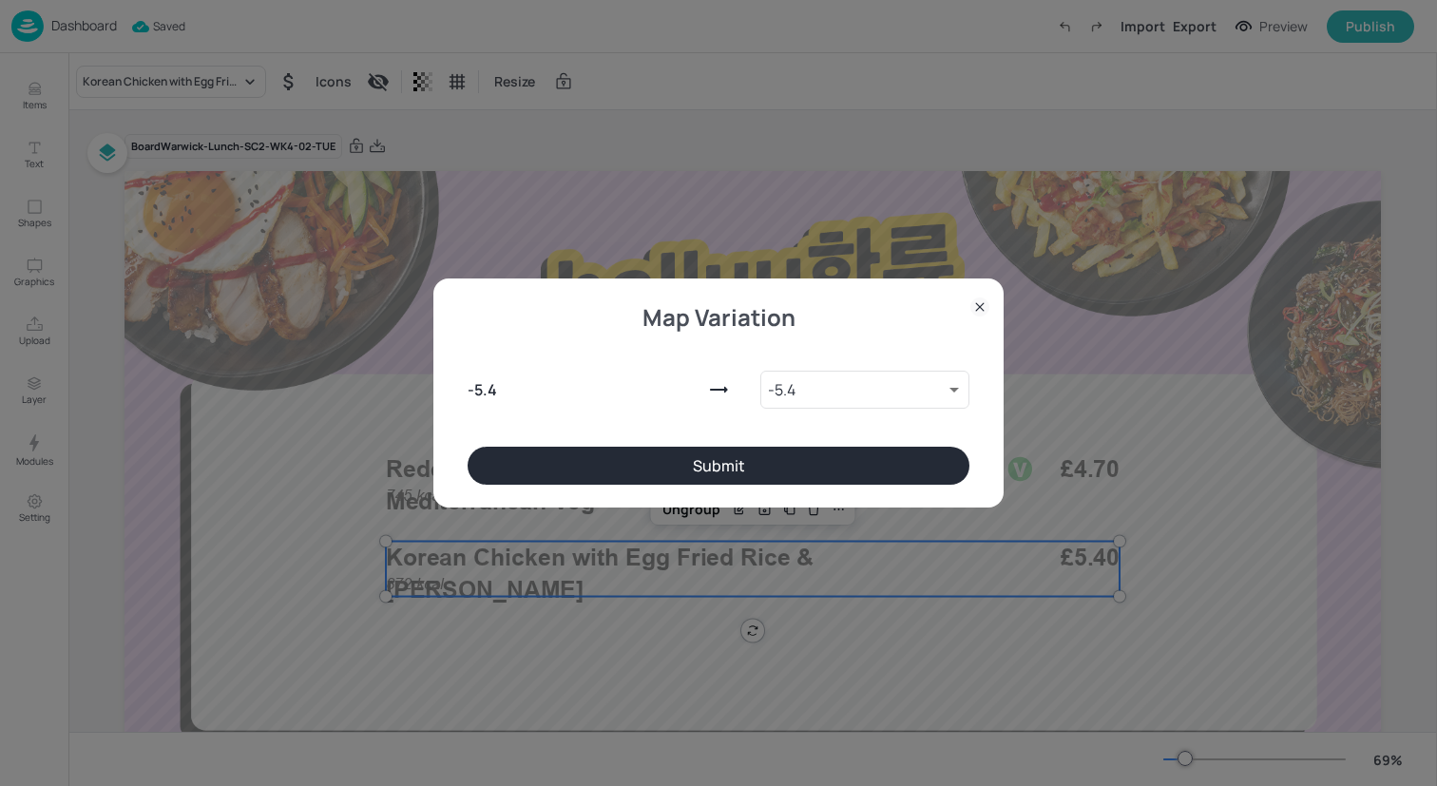
click at [568, 464] on button "Submit" at bounding box center [719, 466] width 502 height 38
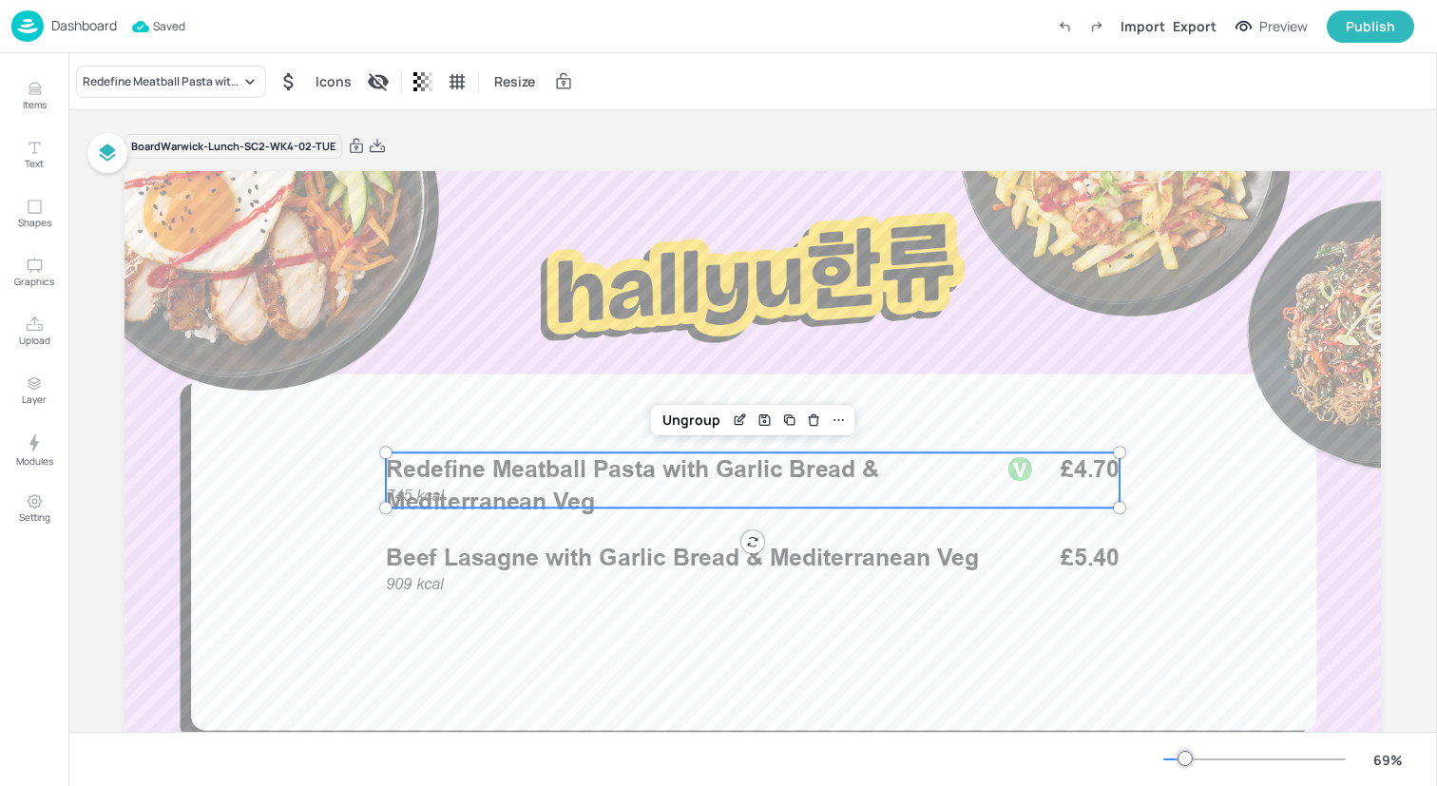
click at [642, 478] on span "Redefine Meatball Pasta with Garlic Bread & Mediterranean Veg" at bounding box center [632, 484] width 493 height 61
click at [667, 421] on div "Ungroup" at bounding box center [691, 420] width 73 height 25
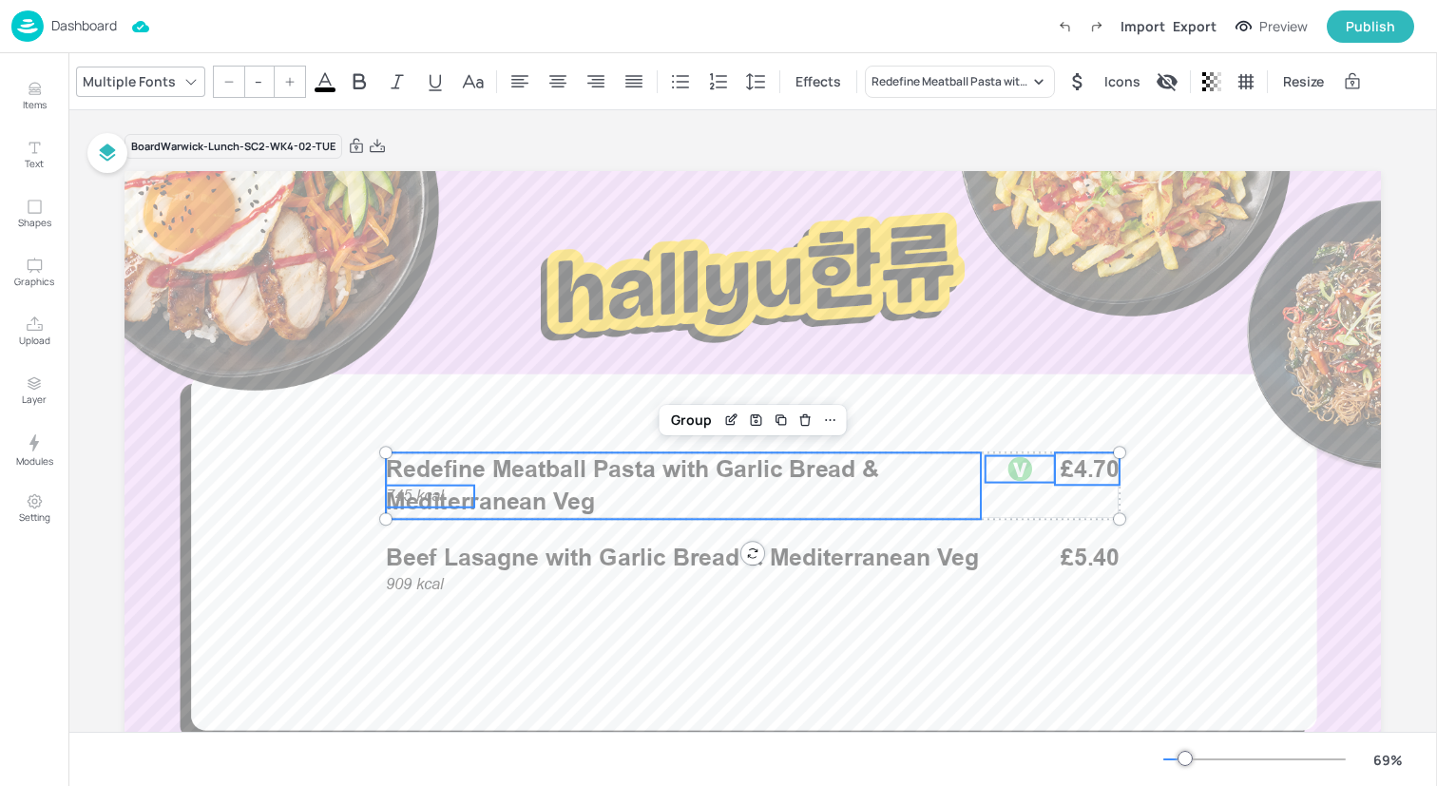
click at [420, 497] on span "Redefine Meatball Pasta with Garlic Bread & Mediterranean Veg" at bounding box center [632, 484] width 493 height 61
type input "36"
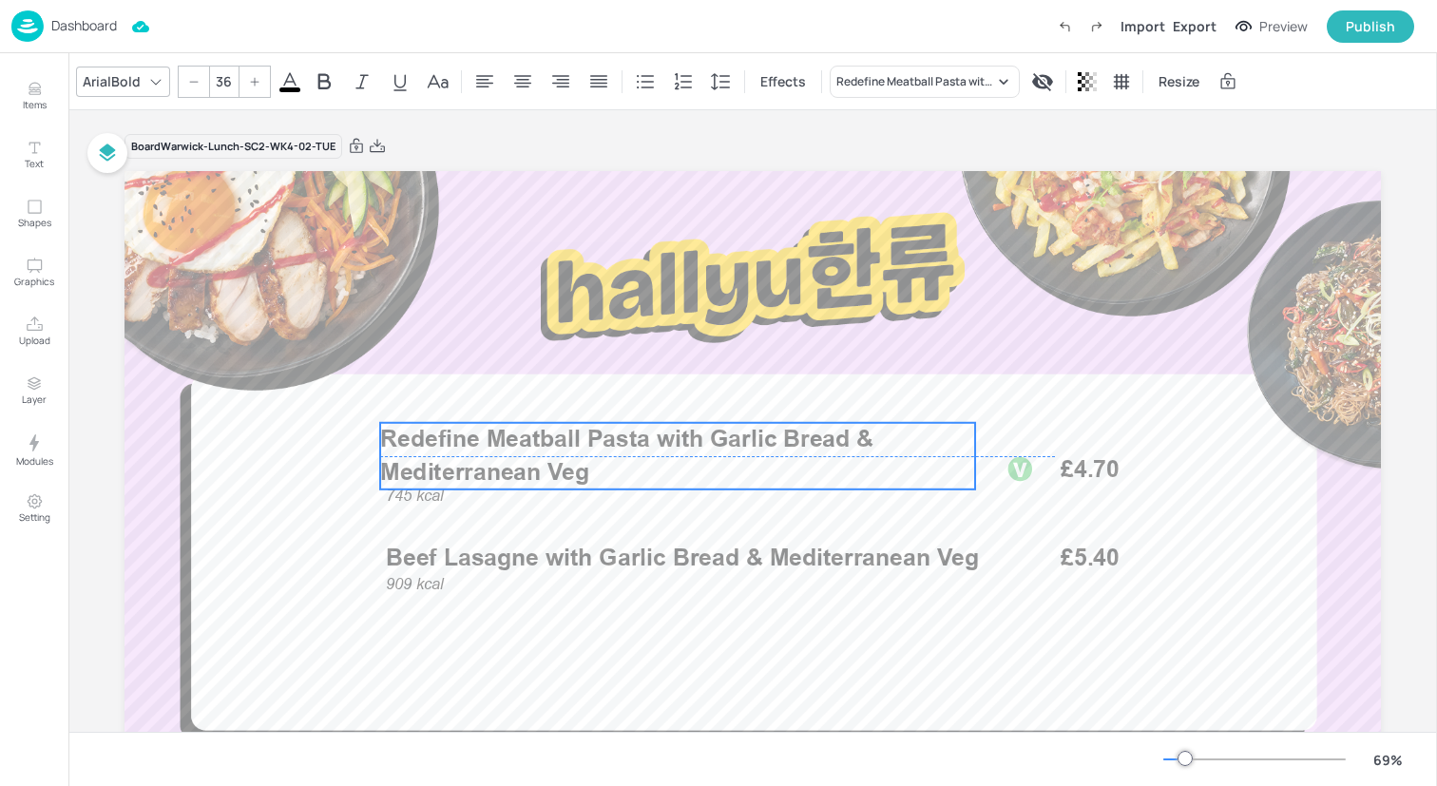
drag, startPoint x: 420, startPoint y: 497, endPoint x: 414, endPoint y: 469, distance: 29.1
click at [414, 469] on span "Redefine Meatball Pasta with Garlic Bread & Mediterranean Veg" at bounding box center [626, 455] width 493 height 61
click at [414, 474] on span "Redefine Meatball Pasta with Garlic Bread & Mediterranean Veg" at bounding box center [626, 455] width 493 height 61
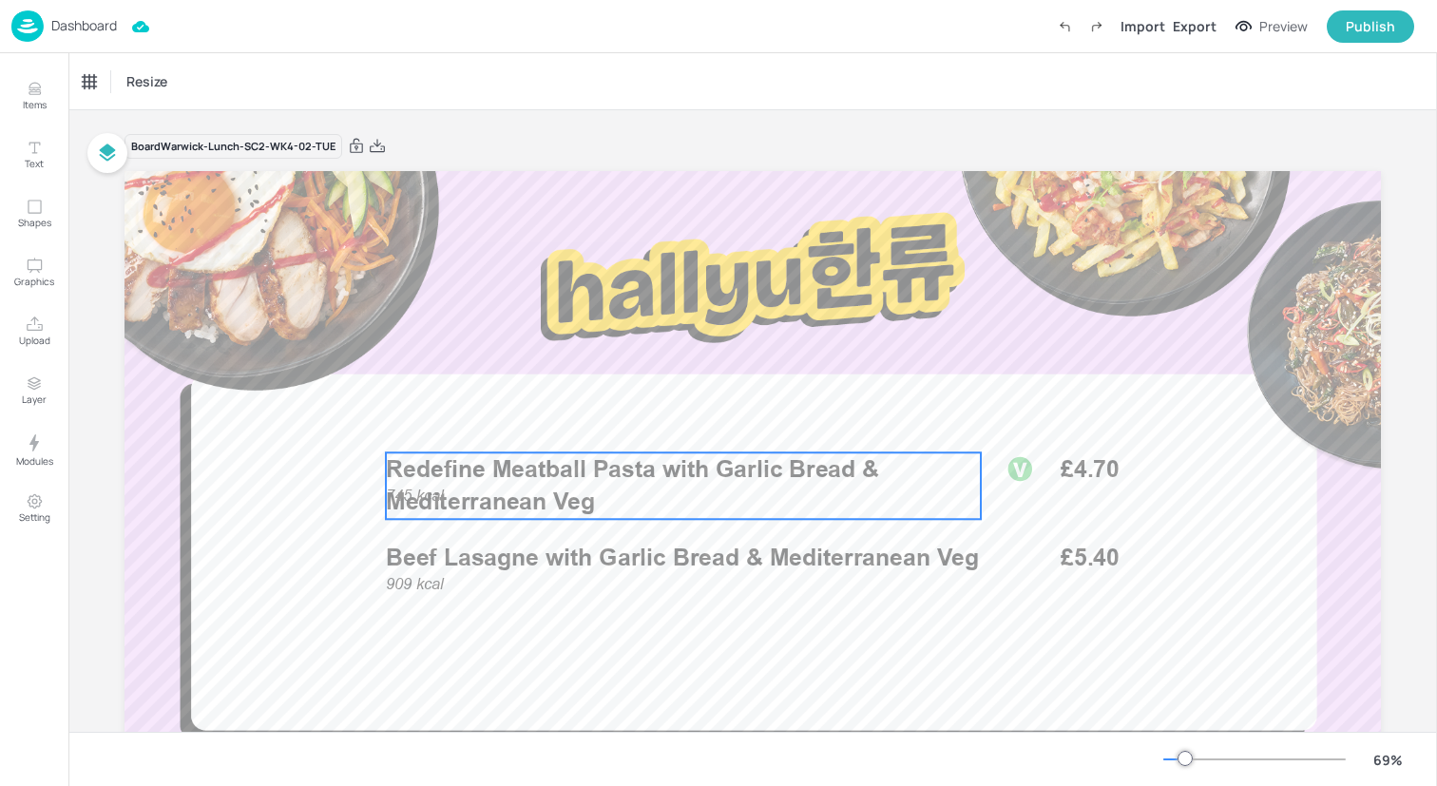
click at [415, 495] on span "Redefine Meatball Pasta with Garlic Bread & Mediterranean Veg" at bounding box center [632, 484] width 493 height 61
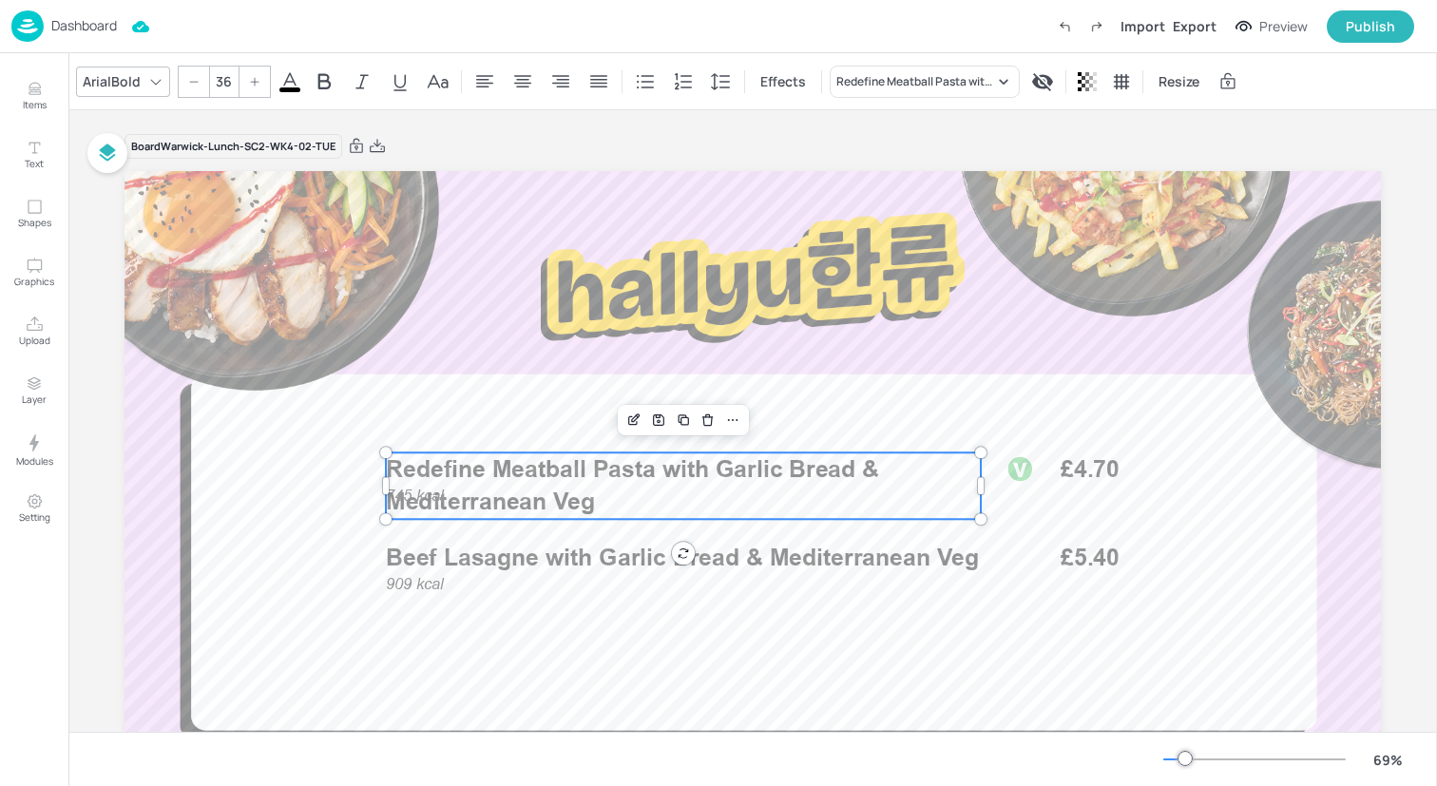
click at [415, 495] on span "Redefine Meatball Pasta with Garlic Bread & Mediterranean Veg" at bounding box center [632, 484] width 493 height 61
click at [398, 495] on span "Redefine Meatball Pasta with Garlic Bread & Mediterranean Veg" at bounding box center [632, 484] width 493 height 61
click at [398, 494] on span "Redefine Meatball Pasta with Garlic Bread & Mediterranean Veg" at bounding box center [632, 488] width 493 height 61
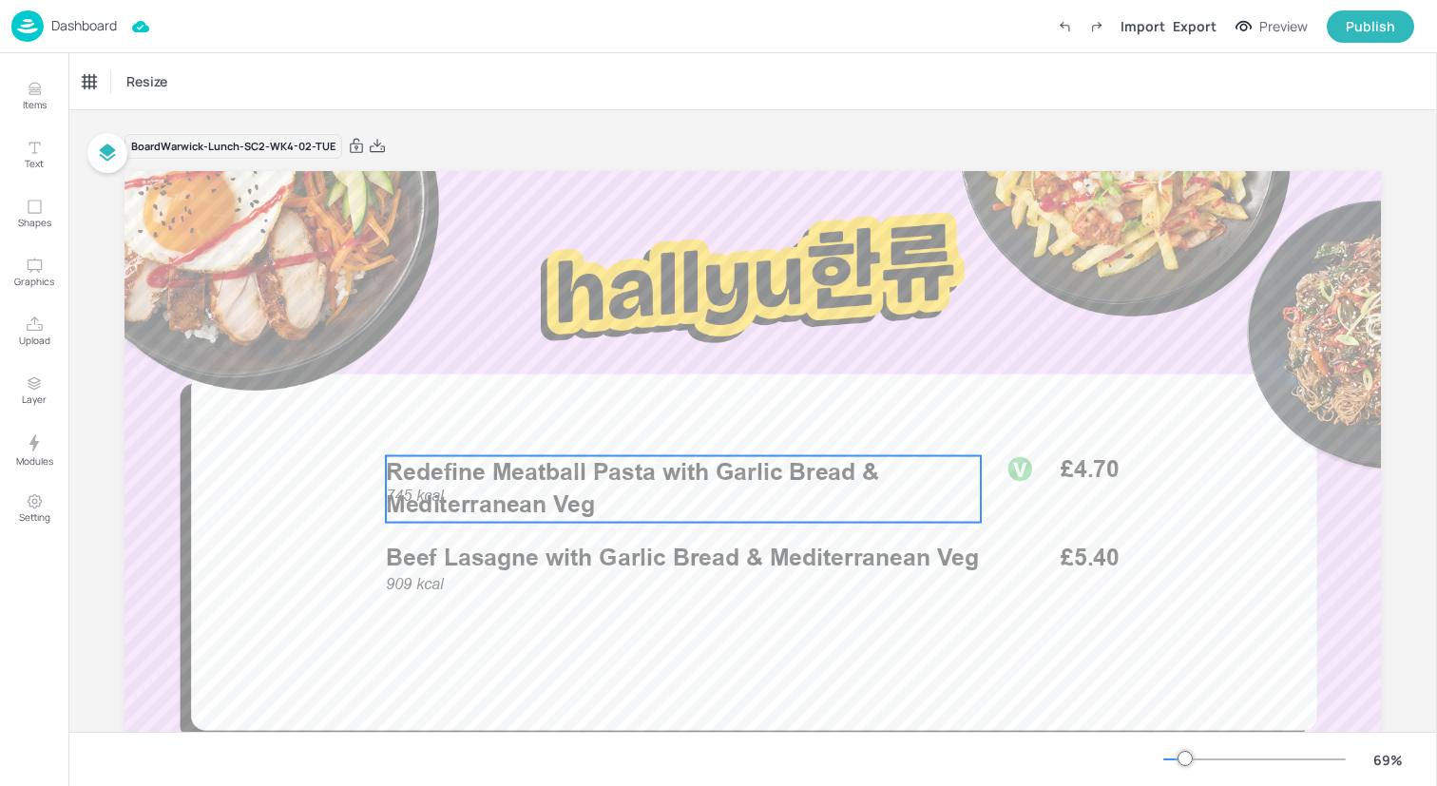
click at [417, 493] on span "Redefine Meatball Pasta with Garlic Bread & Mediterranean Veg" at bounding box center [632, 488] width 493 height 61
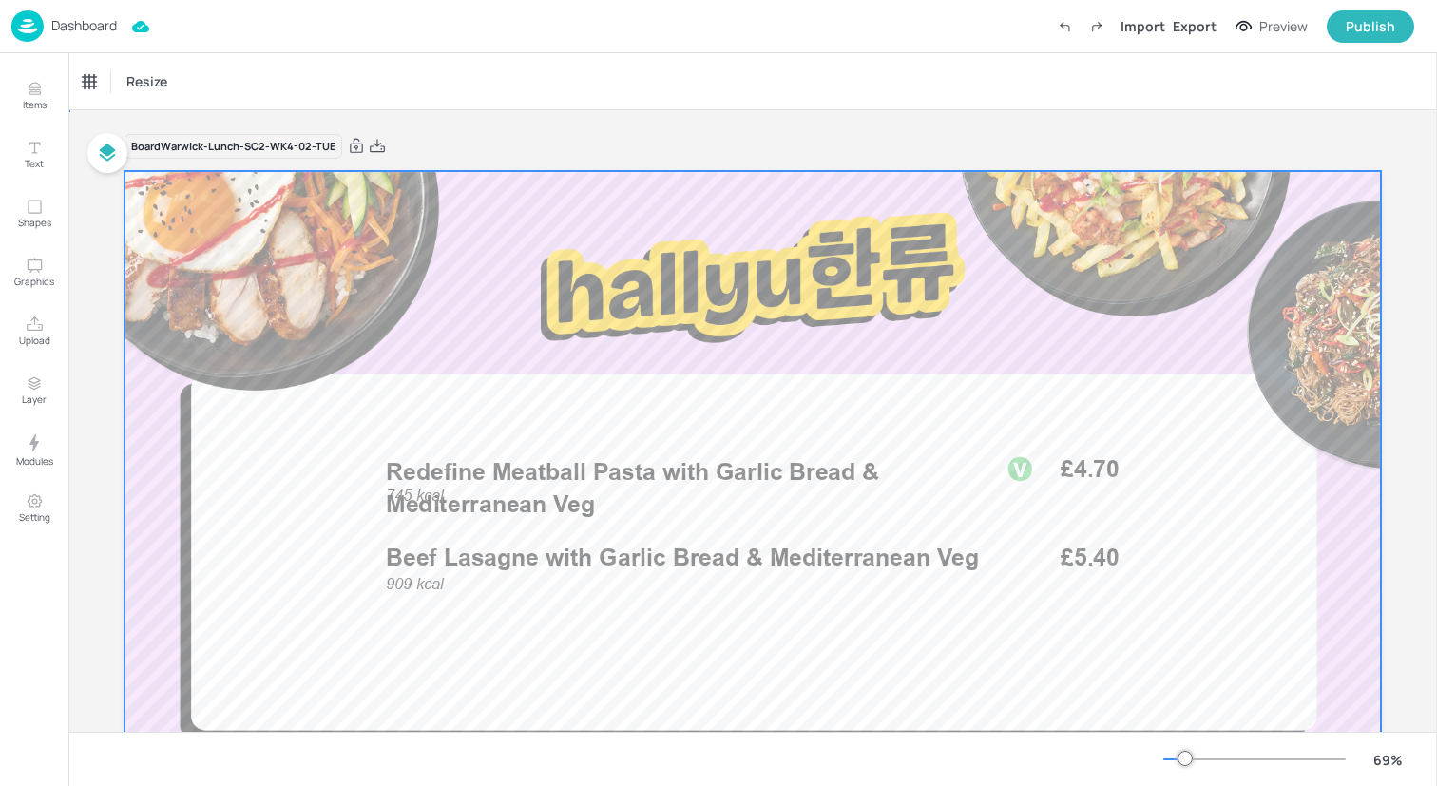
click at [334, 506] on div at bounding box center [753, 524] width 1257 height 707
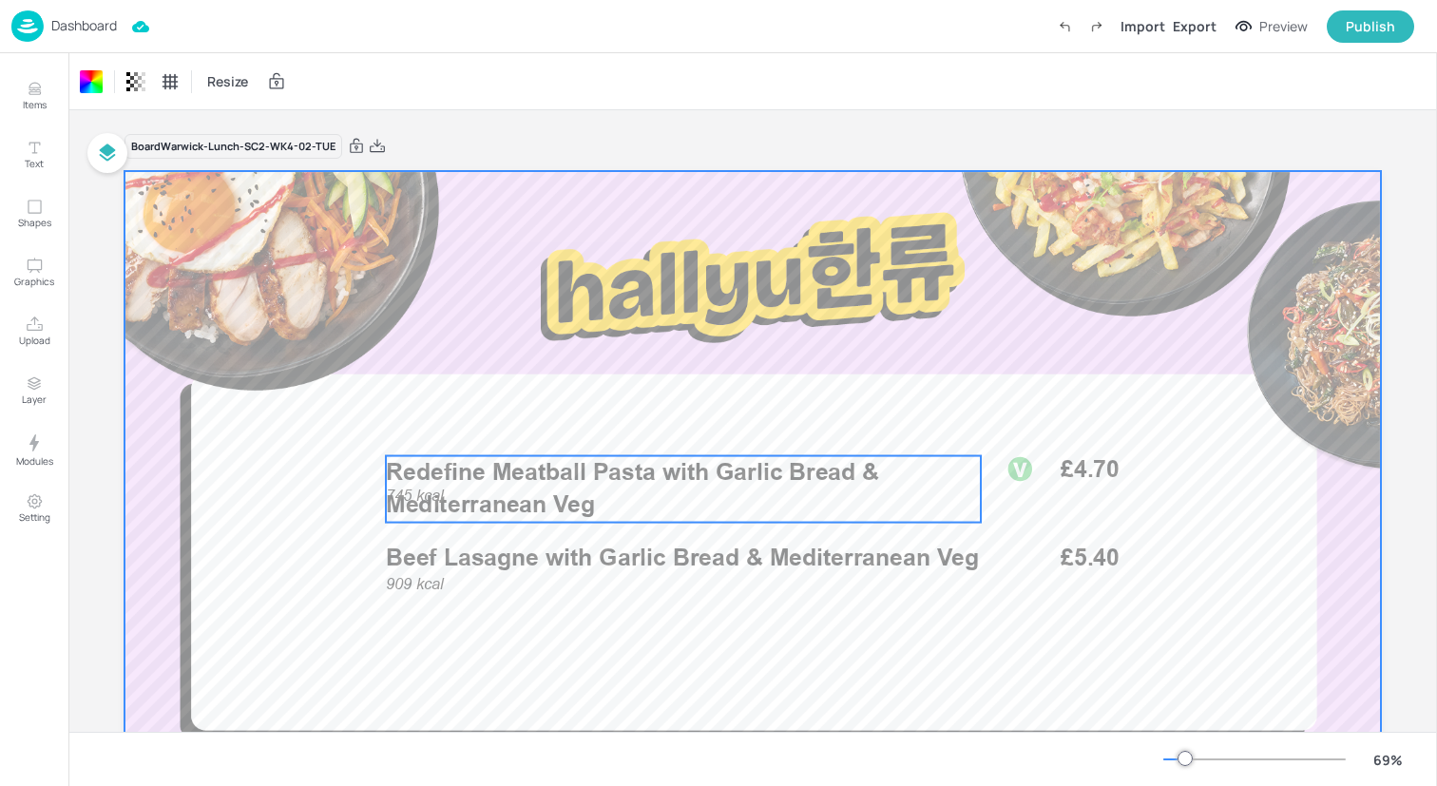
click at [397, 493] on span "Redefine Meatball Pasta with Garlic Bread & Mediterranean Veg" at bounding box center [632, 488] width 493 height 61
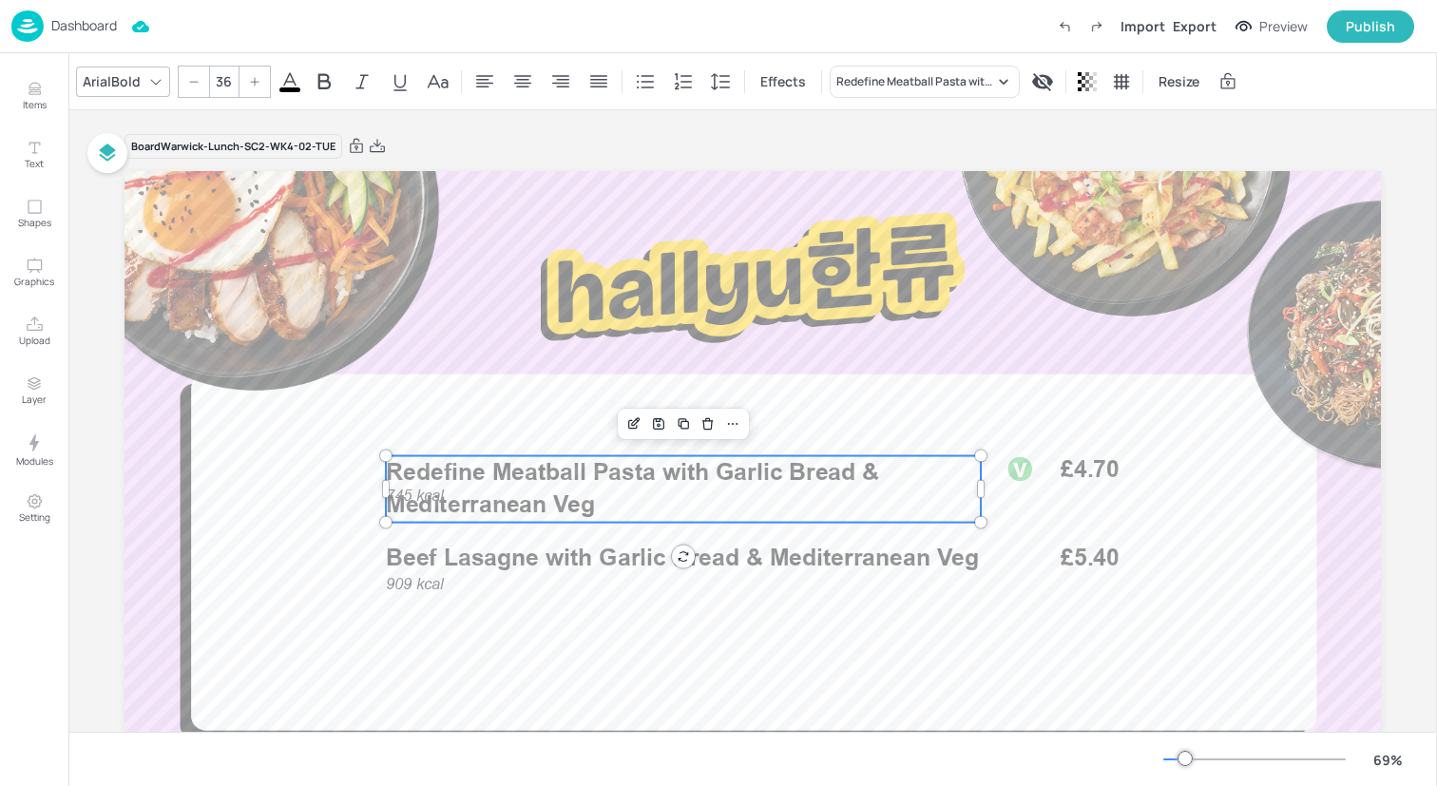
click at [397, 493] on span "Redefine Meatball Pasta with Garlic Bread & Mediterranean Veg" at bounding box center [632, 488] width 493 height 61
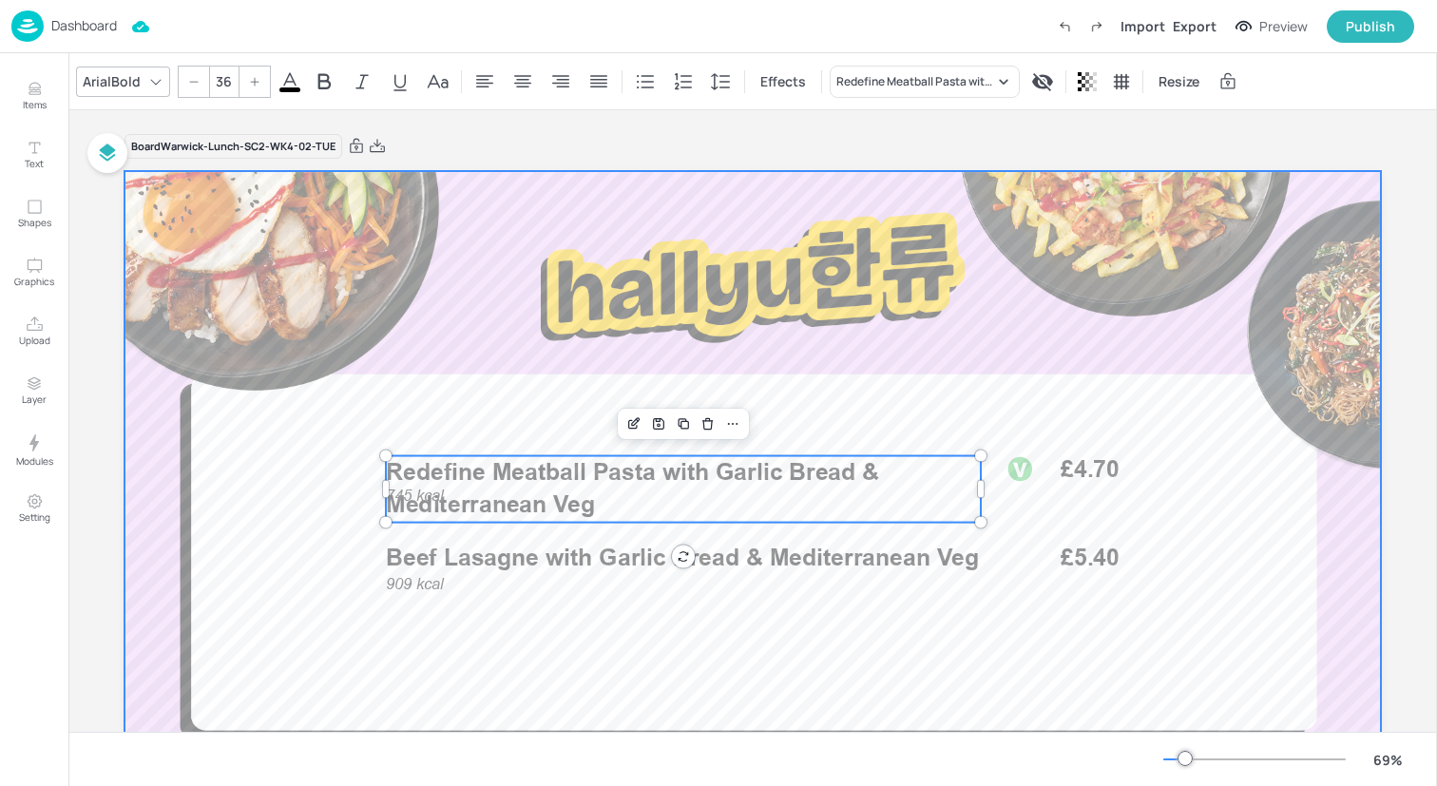
click at [308, 500] on div at bounding box center [753, 524] width 1257 height 707
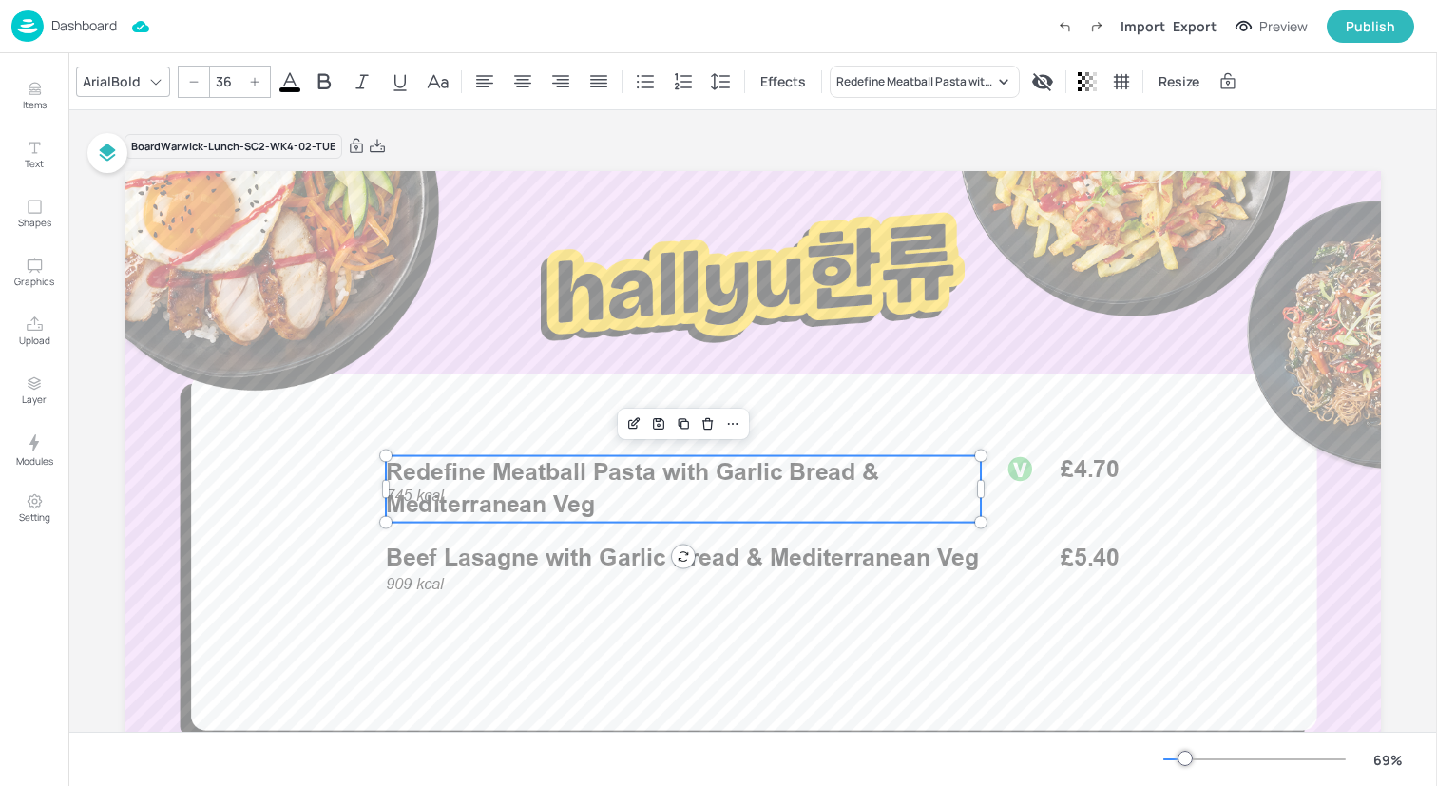
click at [410, 491] on p "Redefine Meatball Pasta with Garlic Bread & Mediterranean Veg" at bounding box center [683, 489] width 595 height 66
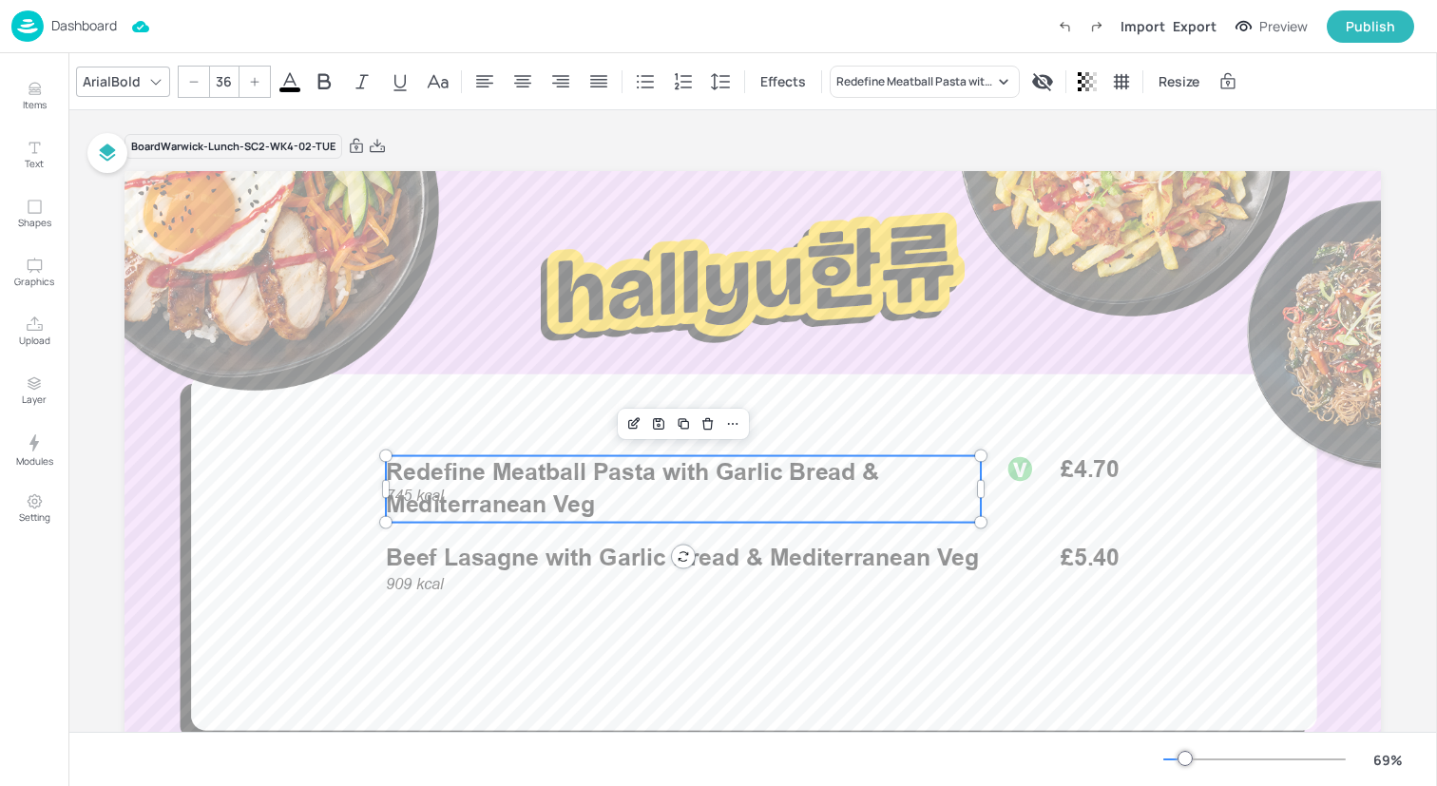
click at [410, 491] on p "Redefine Meatball Pasta with Garlic Bread & Mediterranean Veg" at bounding box center [683, 489] width 595 height 66
drag, startPoint x: 410, startPoint y: 491, endPoint x: 412, endPoint y: 429, distance: 62.8
click at [412, 452] on p "Redefine Meatball Pasta with Garlic Bread & Mediterranean Veg" at bounding box center [683, 485] width 595 height 66
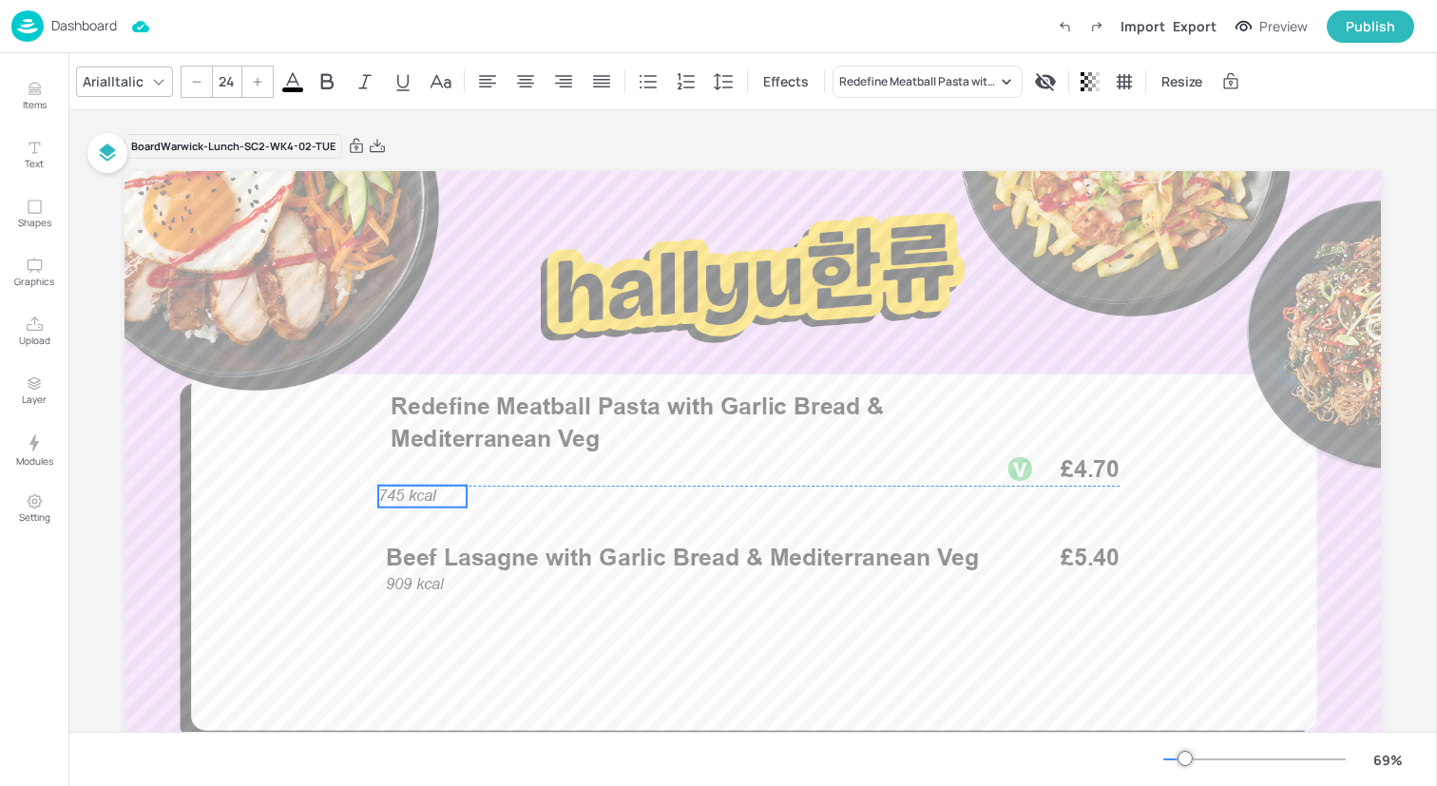
drag, startPoint x: 411, startPoint y: 497, endPoint x: 284, endPoint y: 545, distance: 135.1
click at [378, 505] on span "745 kcal" at bounding box center [407, 496] width 58 height 18
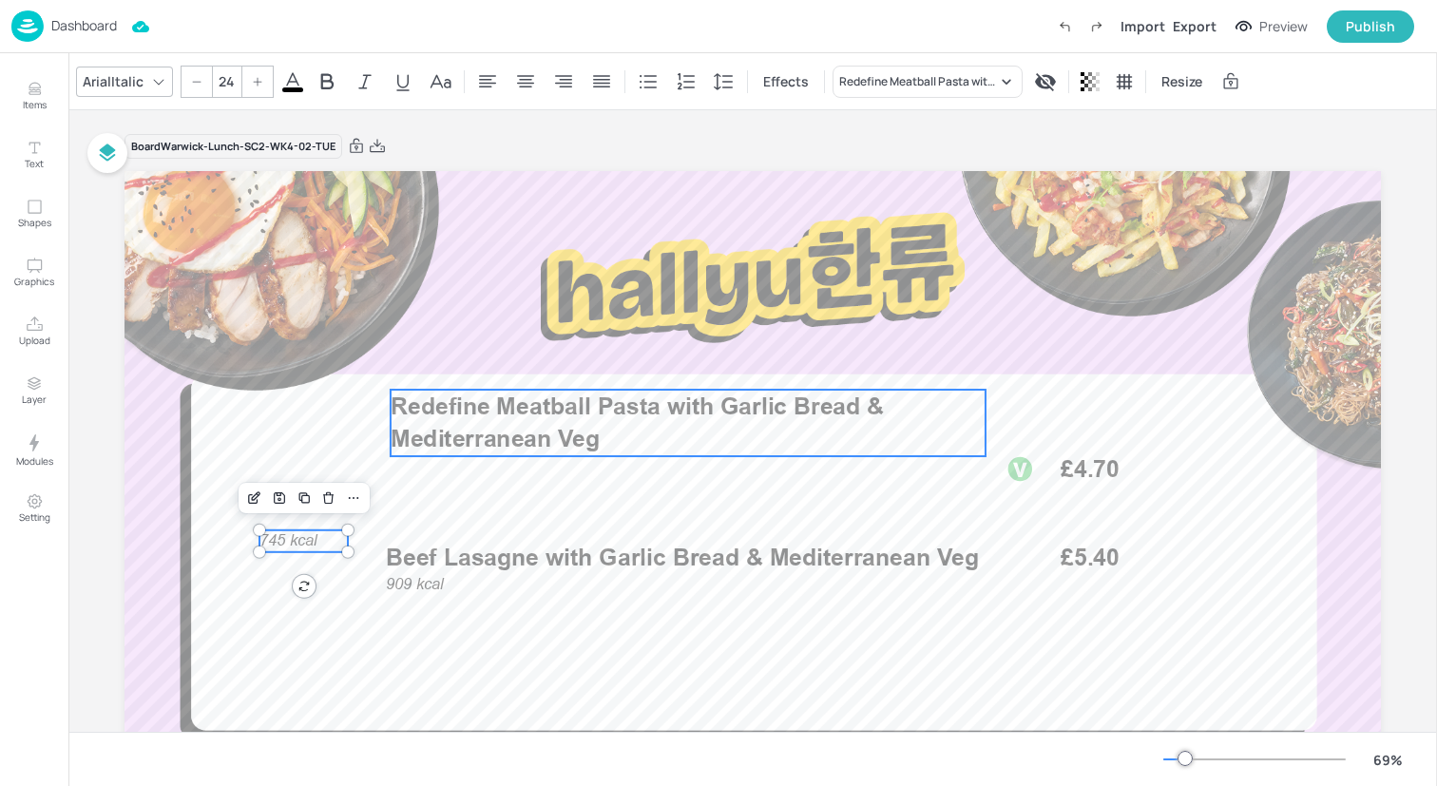
type input "36"
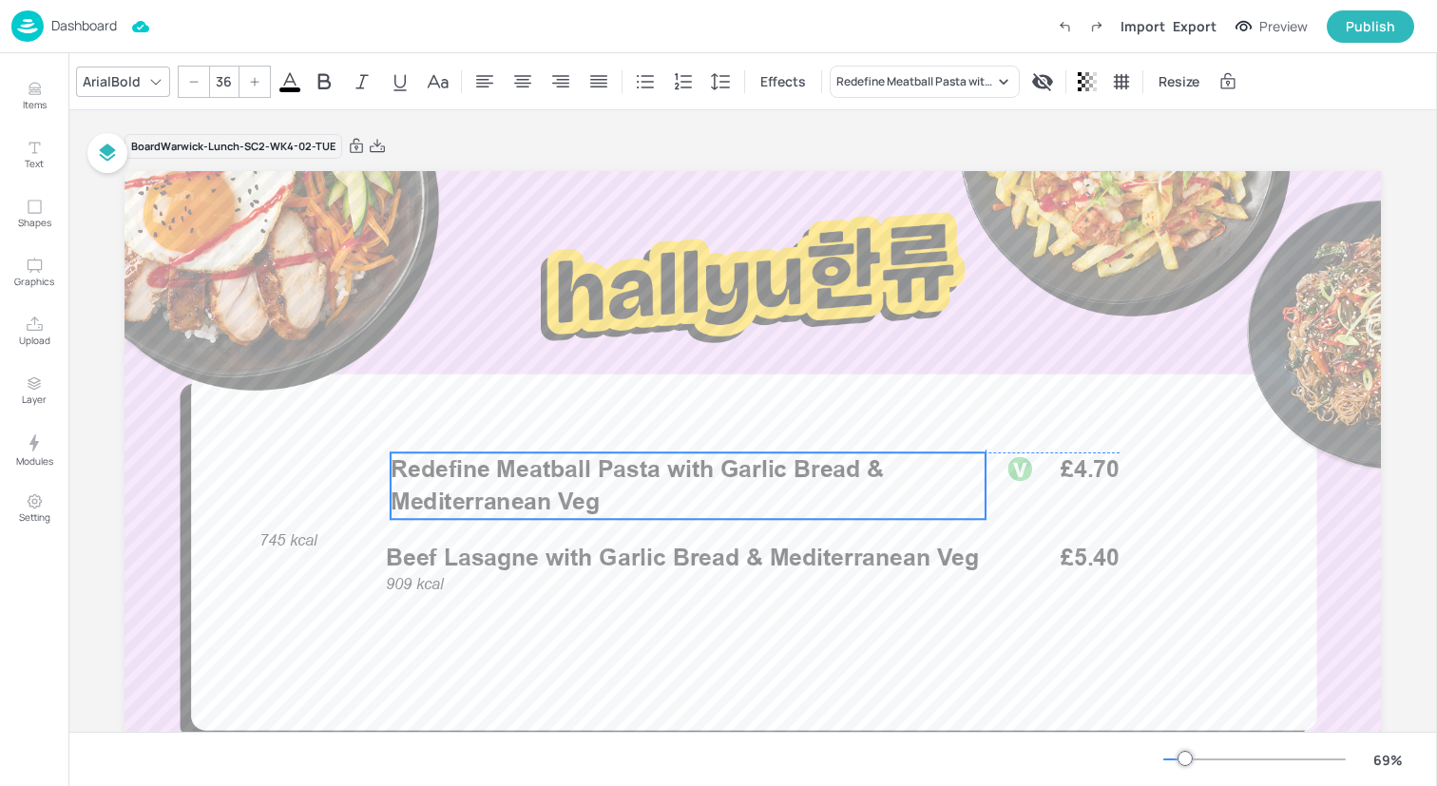
drag, startPoint x: 514, startPoint y: 420, endPoint x: 515, endPoint y: 478, distance: 58.0
click at [515, 478] on span "Redefine Meatball Pasta with Garlic Bread & Mediterranean Veg" at bounding box center [637, 484] width 493 height 61
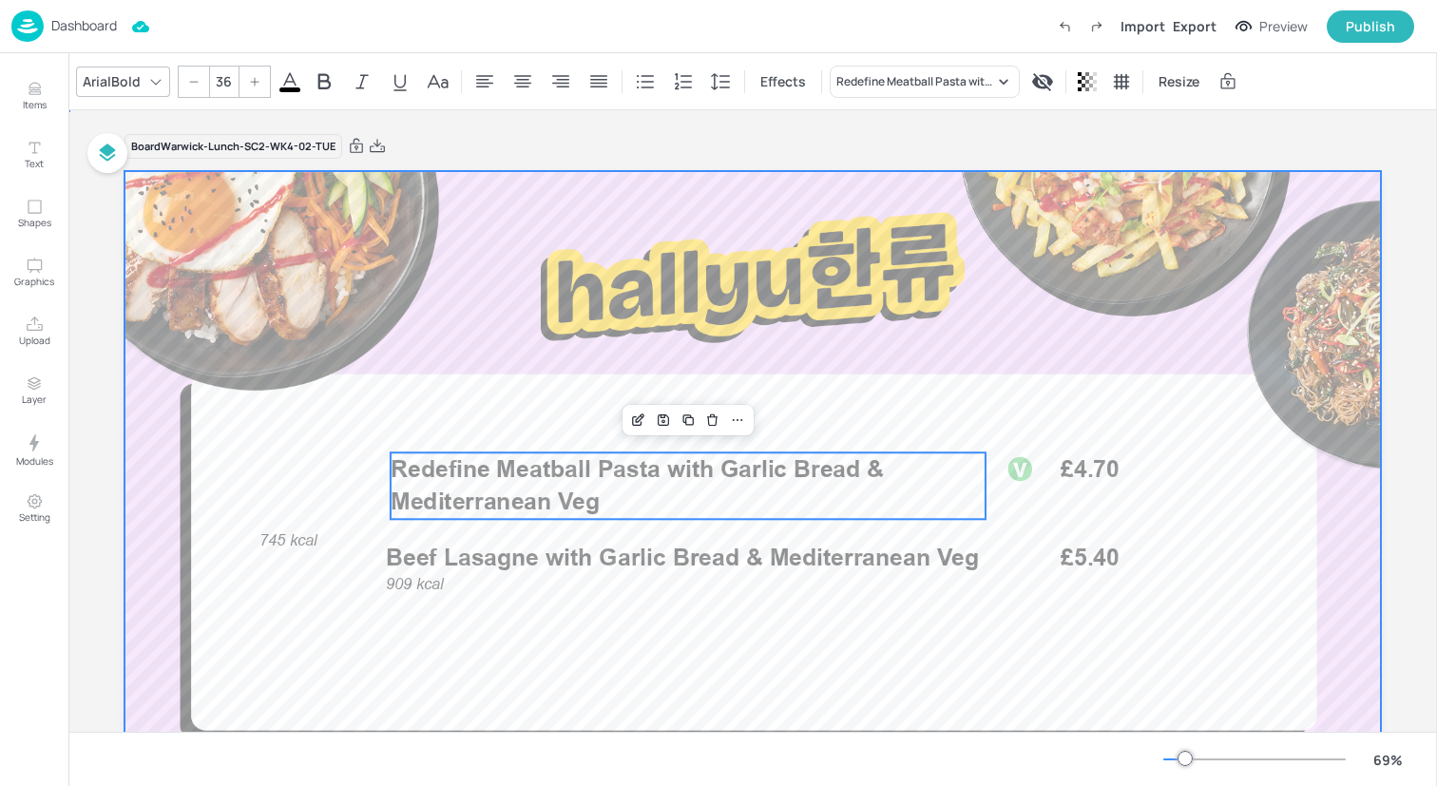
click at [301, 555] on div at bounding box center [753, 524] width 1257 height 707
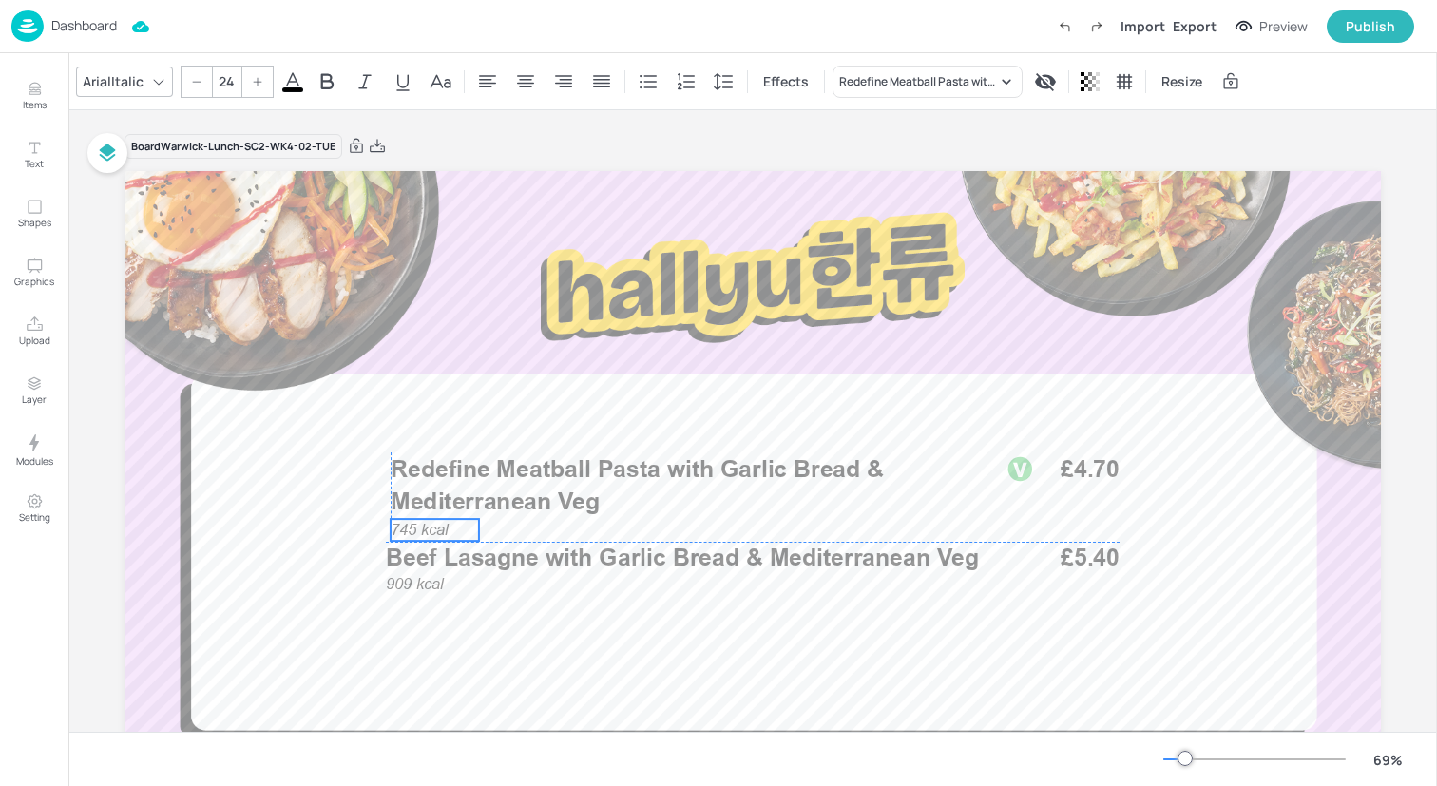
drag, startPoint x: 284, startPoint y: 541, endPoint x: 417, endPoint y: 527, distance: 133.8
click at [417, 527] on span "745 kcal" at bounding box center [420, 529] width 58 height 18
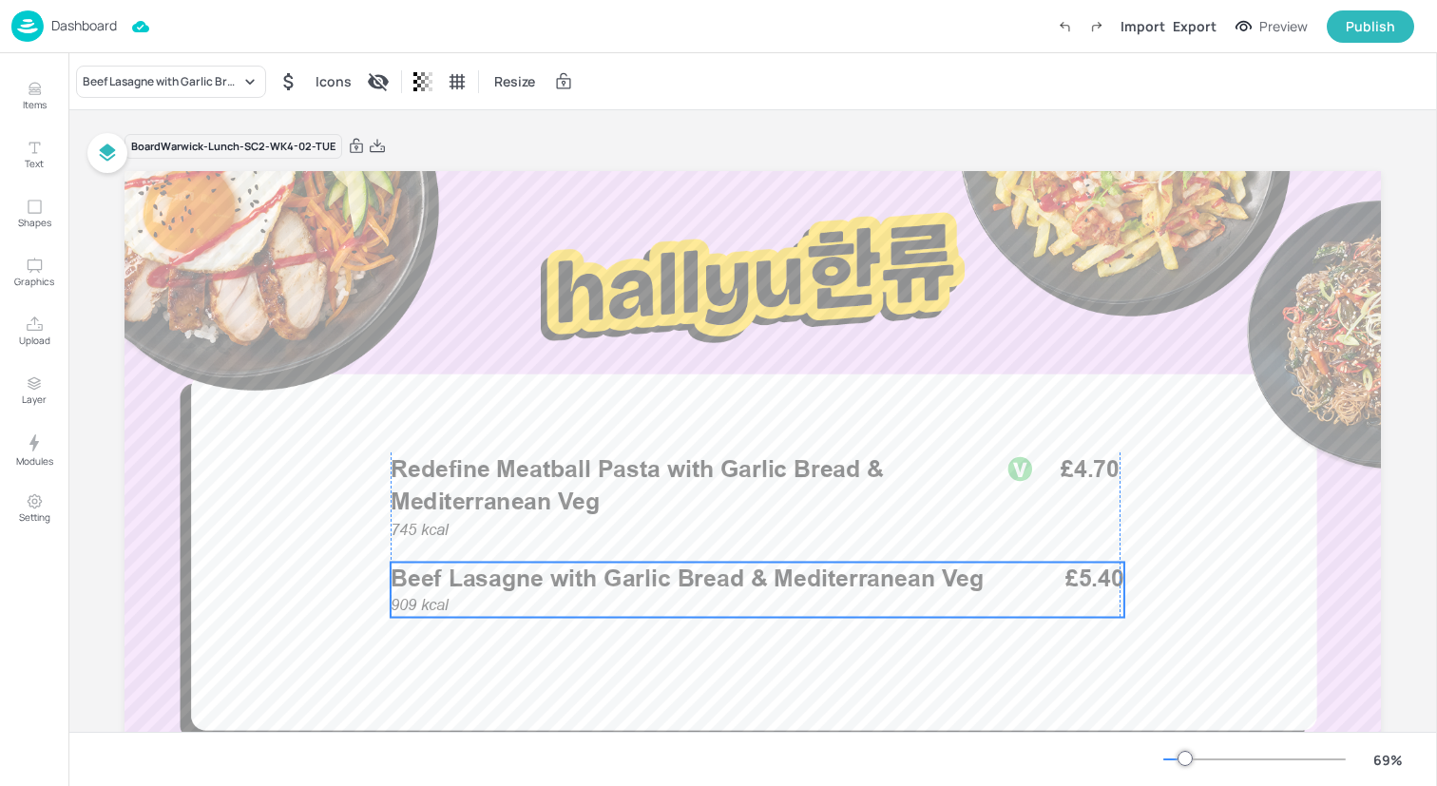
drag, startPoint x: 411, startPoint y: 568, endPoint x: 413, endPoint y: 589, distance: 21.0
click at [413, 589] on span "Beef Lasagne with Garlic Bread & Mediterranean Veg" at bounding box center [687, 579] width 593 height 29
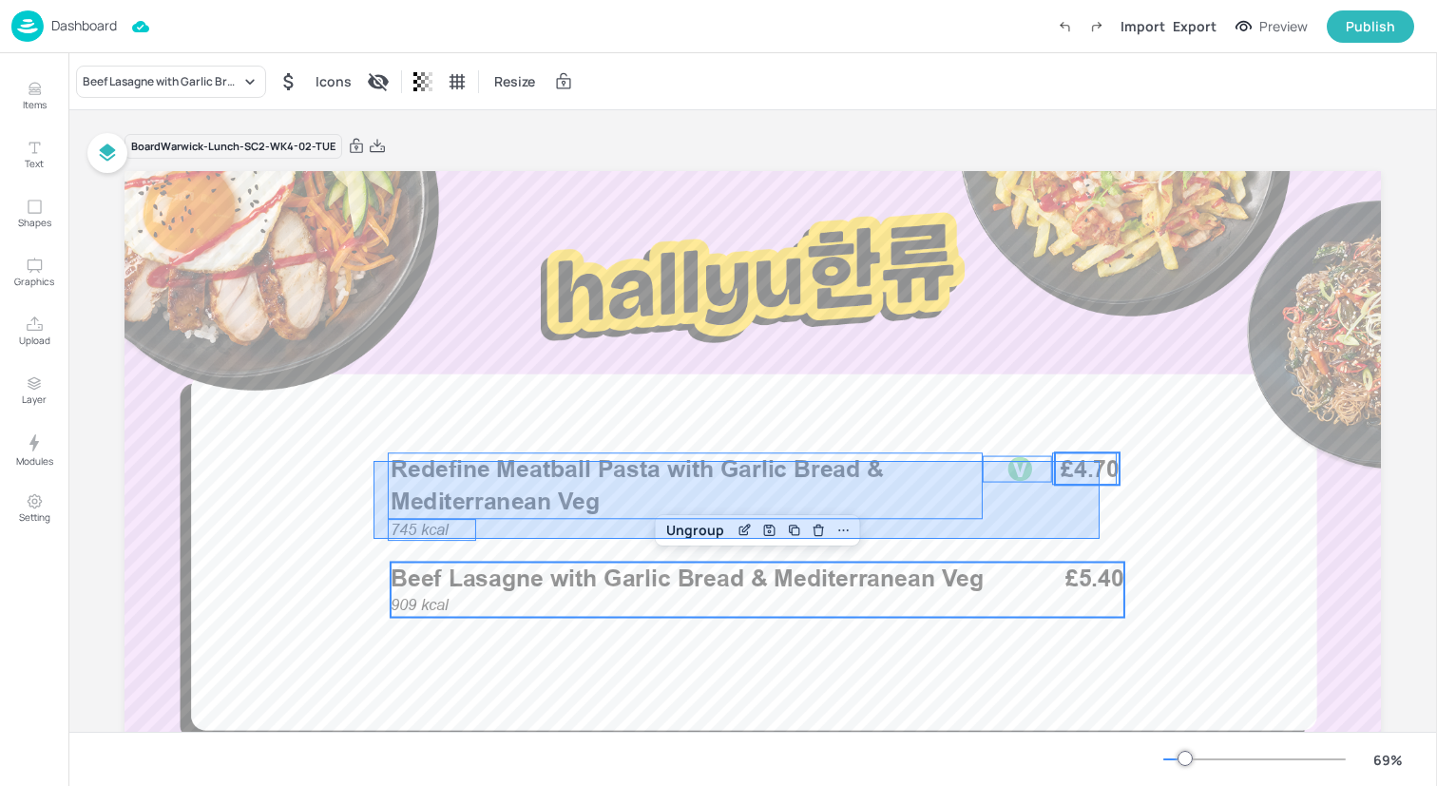
drag, startPoint x: 374, startPoint y: 538, endPoint x: 1107, endPoint y: 456, distance: 738.4
click at [1107, 171] on div "909 kcal Beef Lasagne with Garlic Bread & Mediterranean Veg £5.40 £4.70 745 kca…" at bounding box center [753, 171] width 1257 height 0
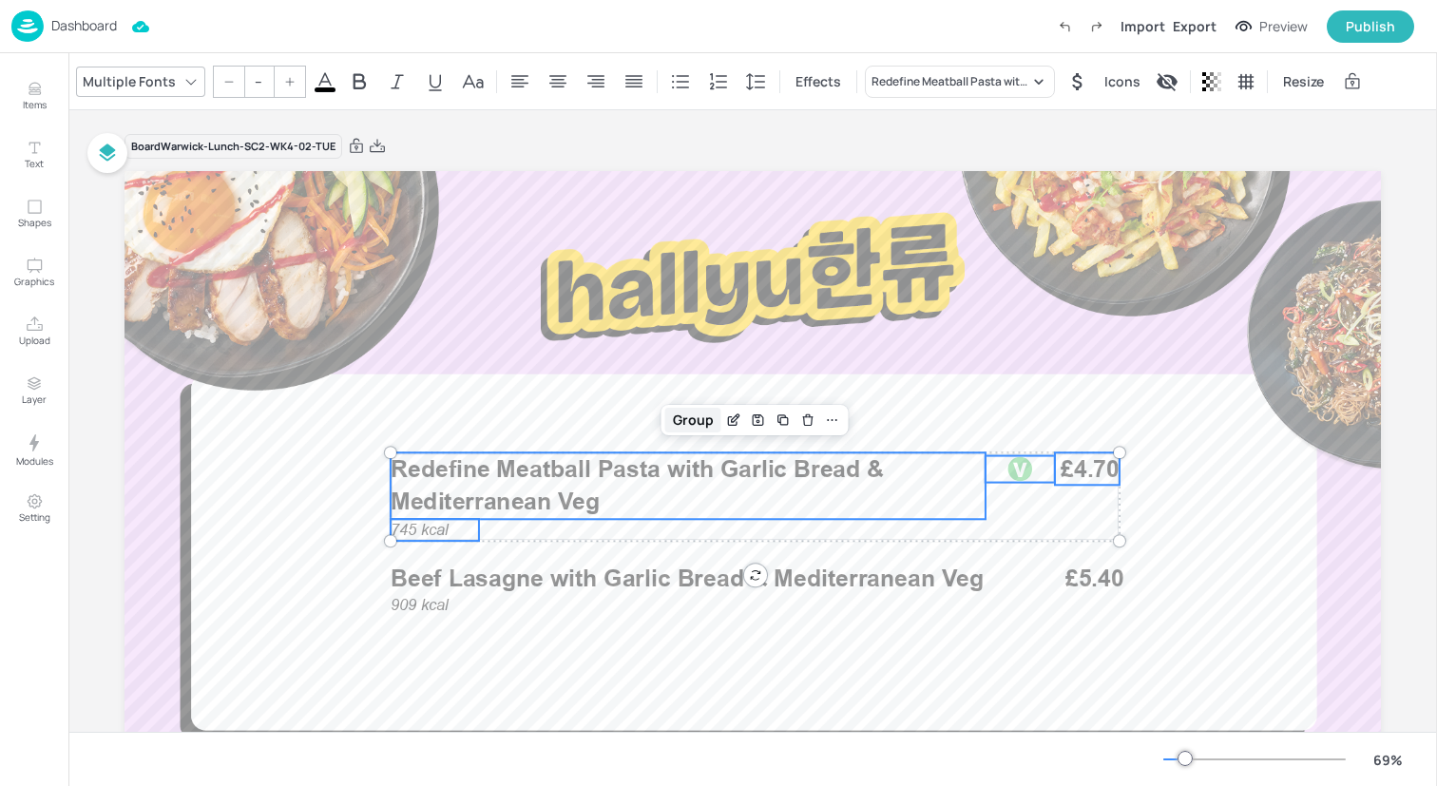
click at [685, 430] on div "Group" at bounding box center [693, 420] width 56 height 25
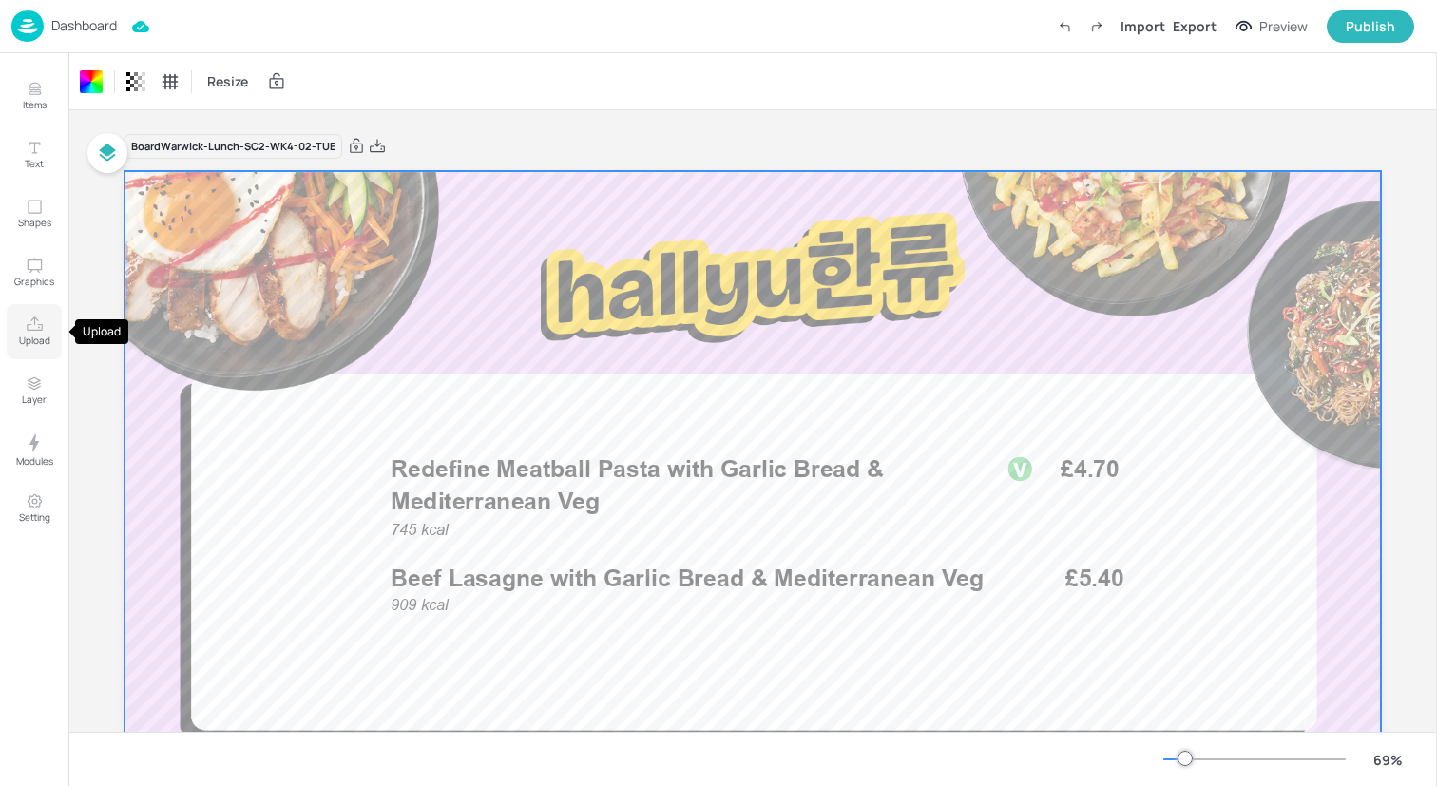
click at [33, 337] on p "Upload" at bounding box center [34, 340] width 31 height 13
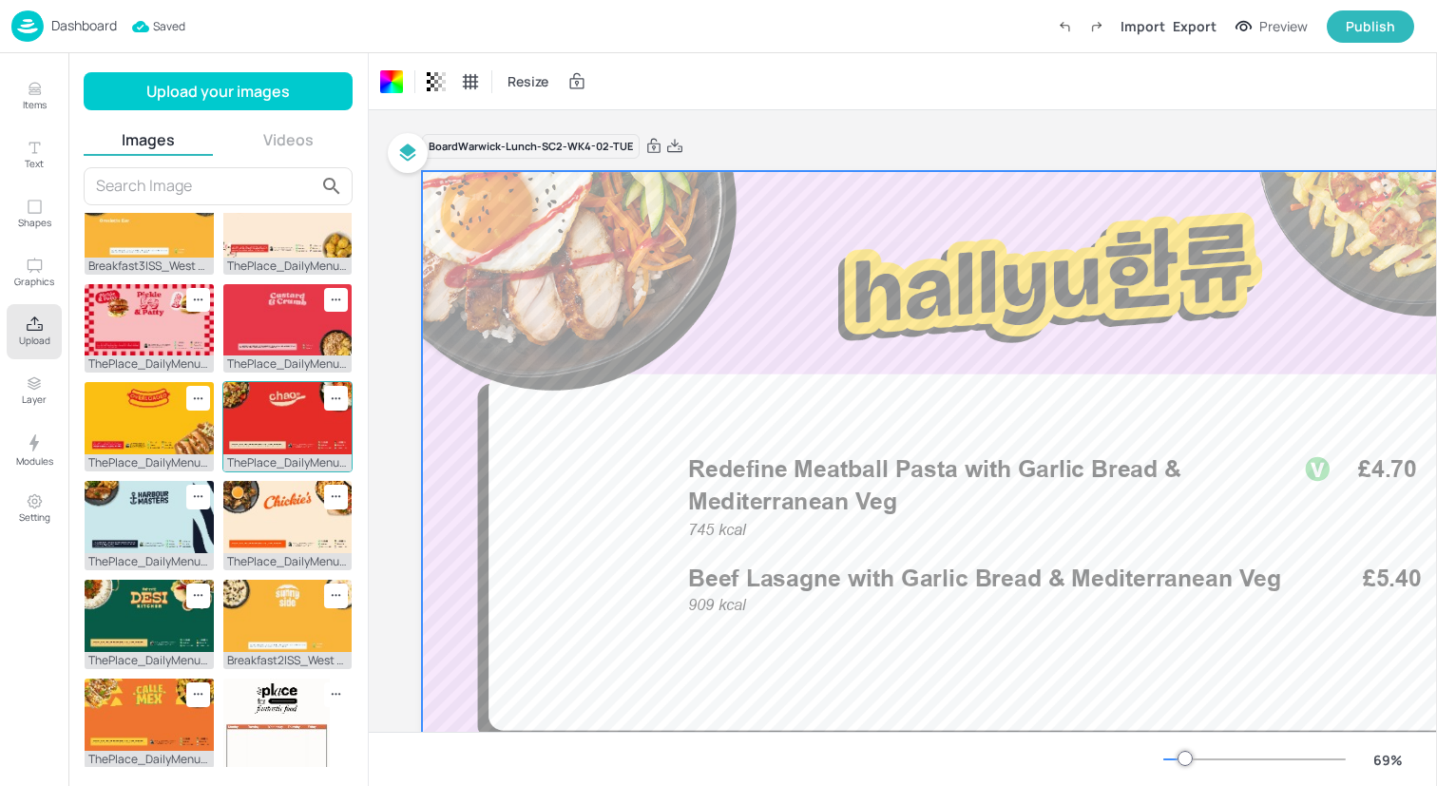
scroll to position [554, 0]
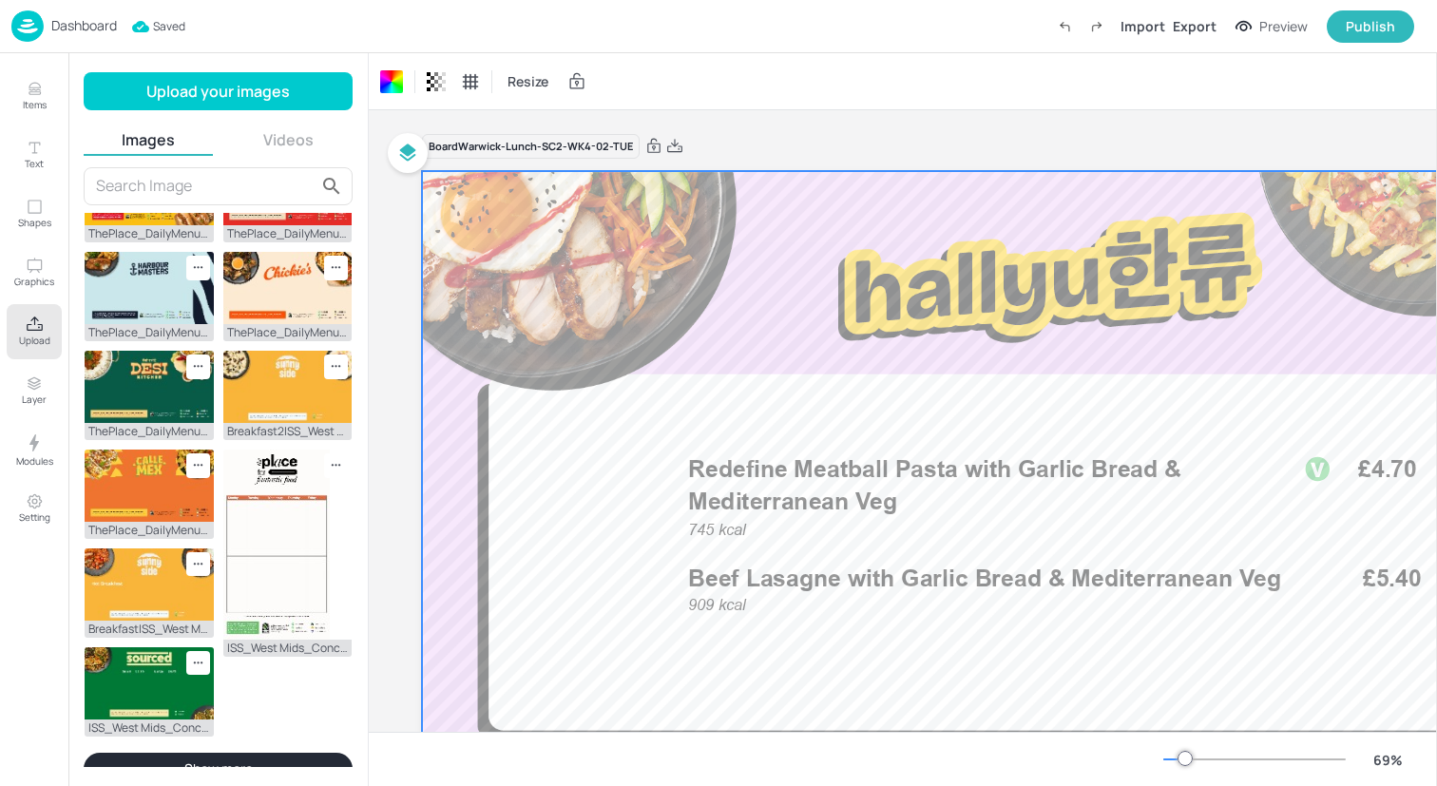
click at [253, 753] on button "Show more" at bounding box center [218, 769] width 269 height 32
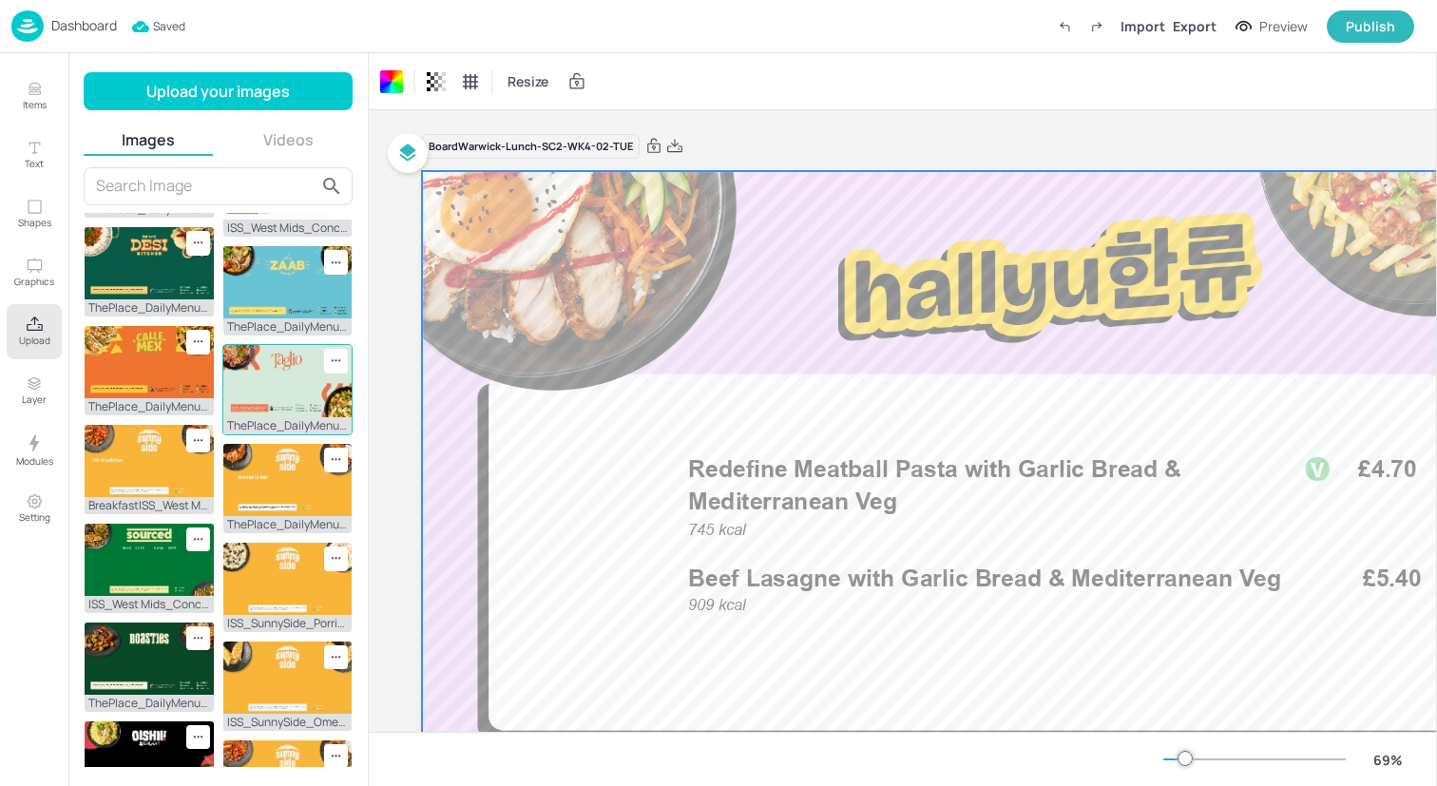
scroll to position [662, 0]
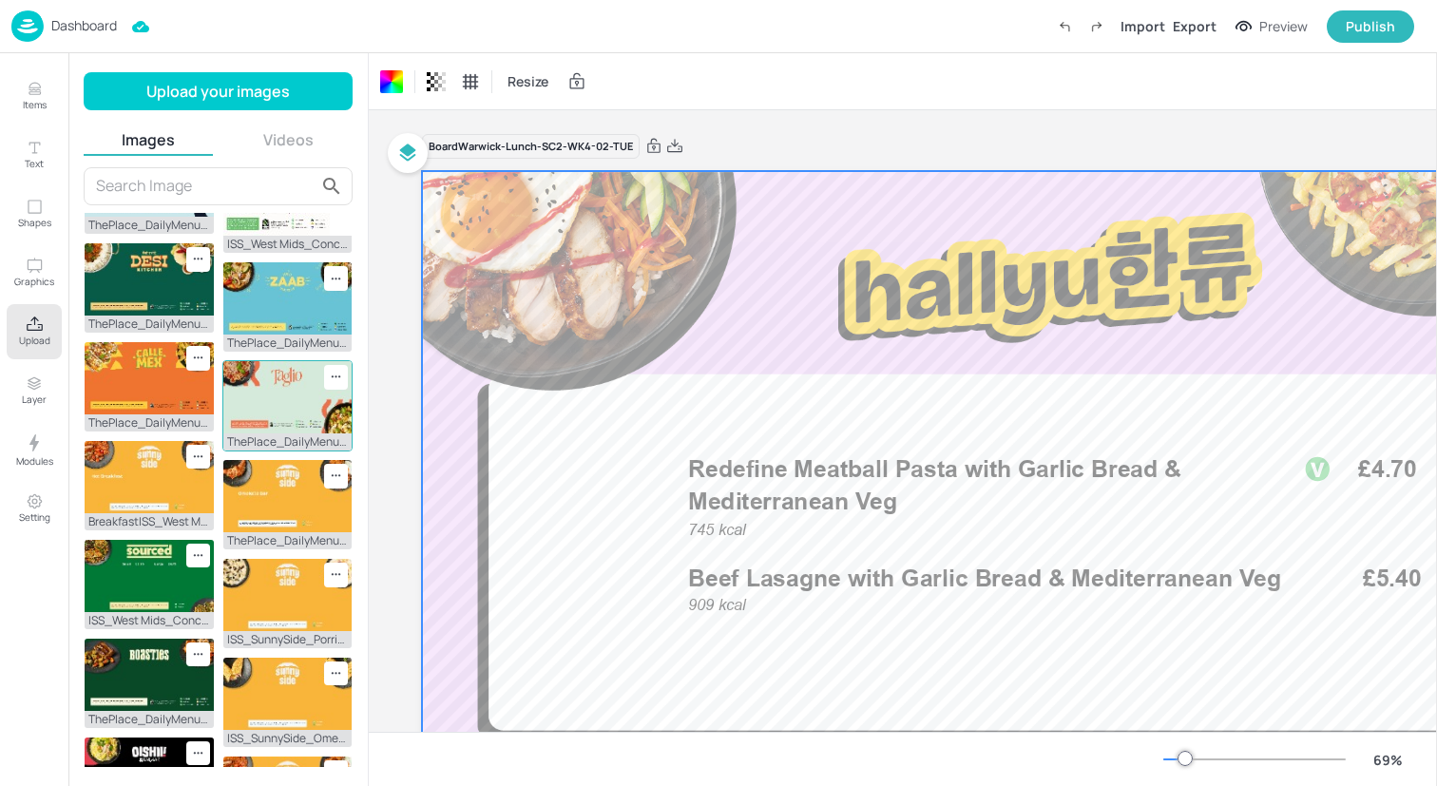
click at [296, 362] on img at bounding box center [287, 397] width 129 height 72
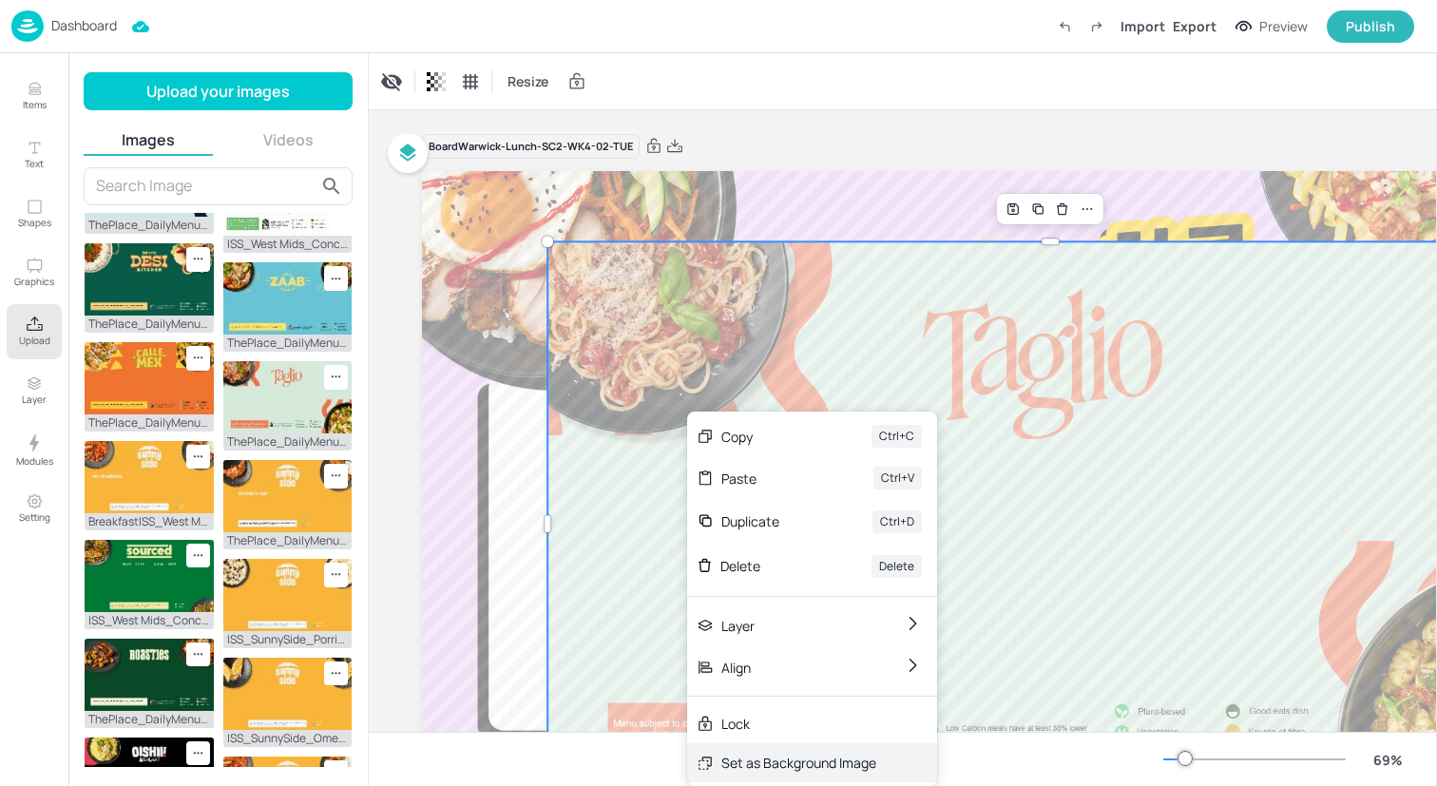
click at [786, 753] on div "Set as Background Image" at bounding box center [798, 763] width 155 height 20
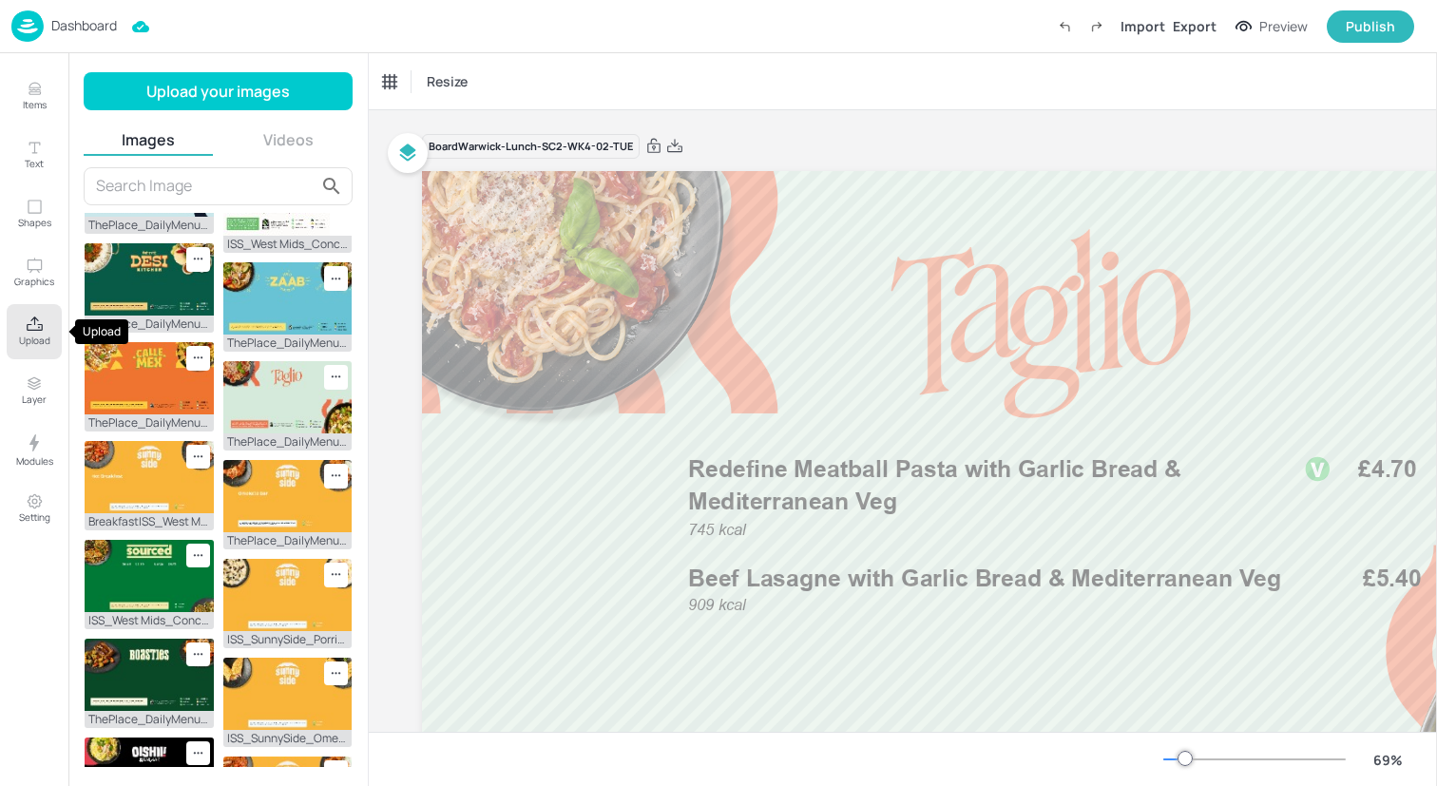
click at [47, 319] on button "Upload" at bounding box center [34, 331] width 55 height 55
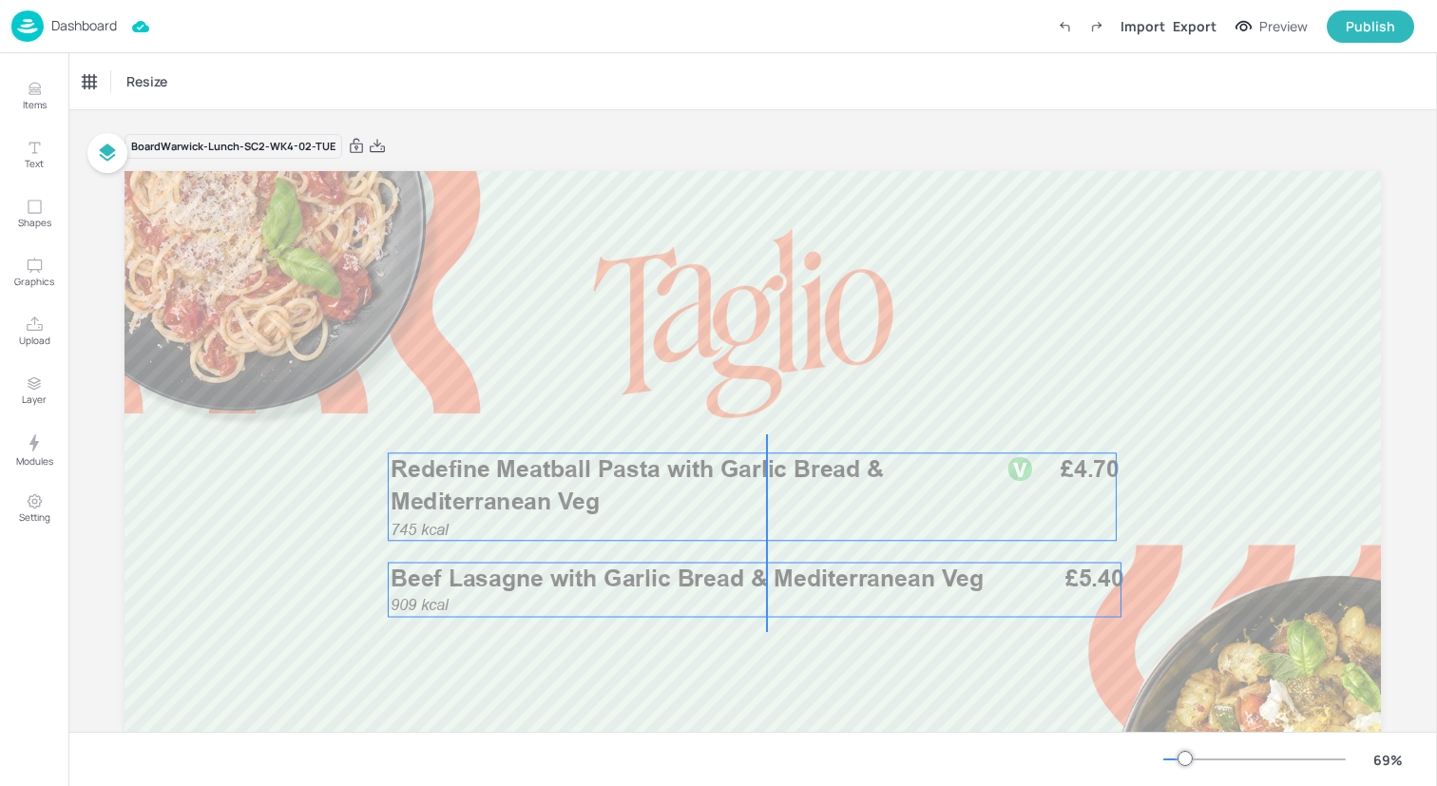
drag, startPoint x: 766, startPoint y: 632, endPoint x: 762, endPoint y: 433, distance: 199.7
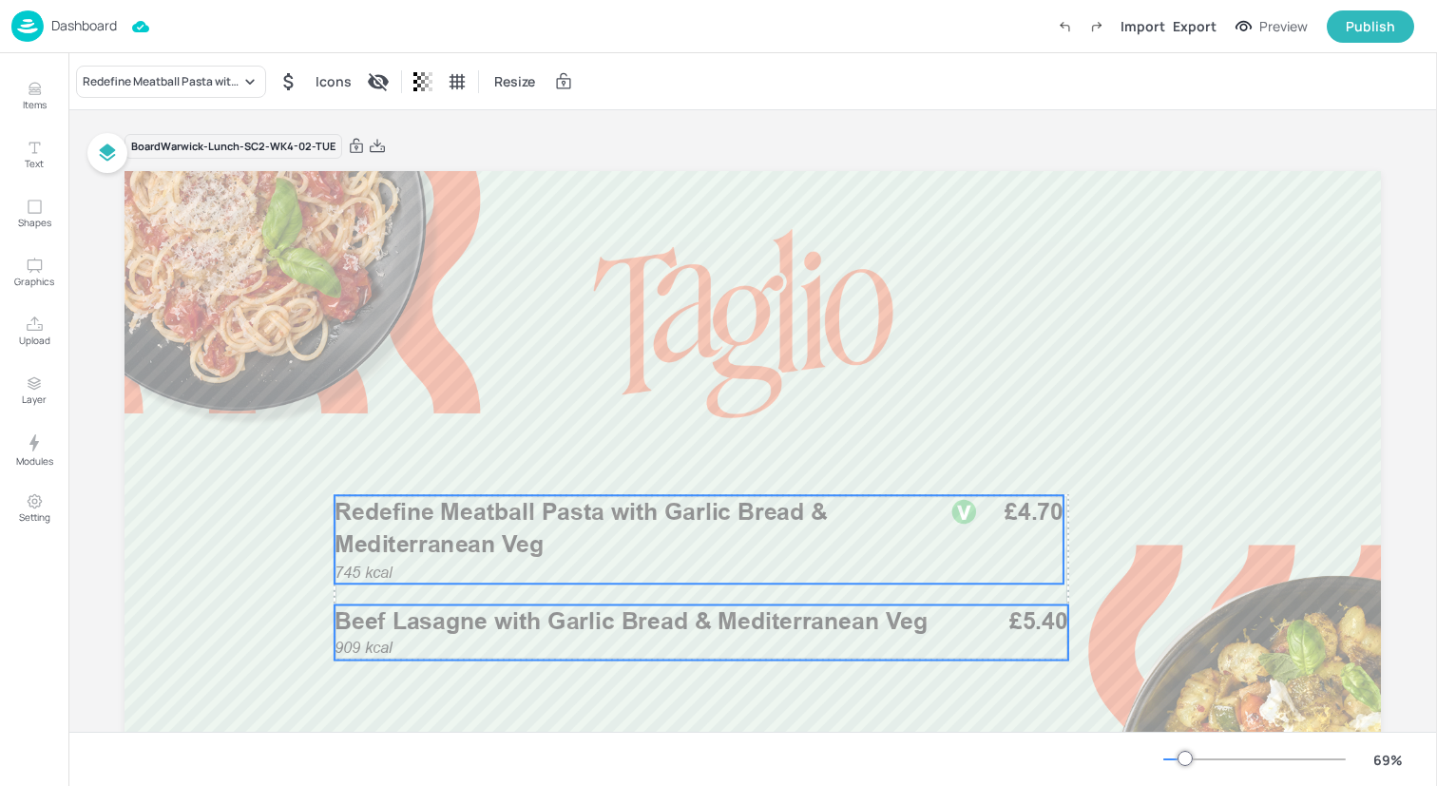
drag, startPoint x: 749, startPoint y: 503, endPoint x: 693, endPoint y: 546, distance: 70.5
click at [693, 546] on p "Redefine Meatball Pasta with Garlic Bread & Mediterranean Veg" at bounding box center [632, 528] width 595 height 66
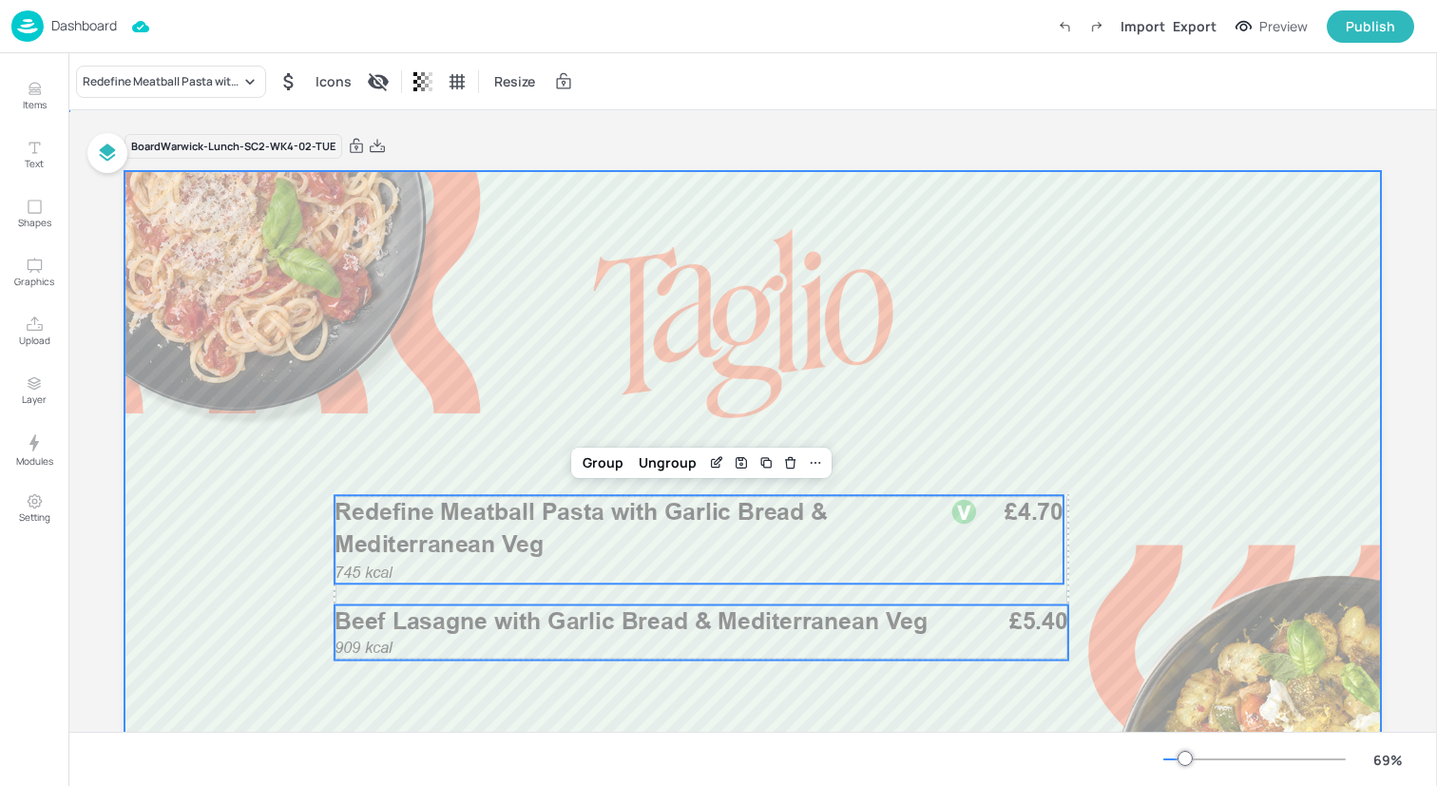
click at [535, 353] on div at bounding box center [753, 524] width 1257 height 707
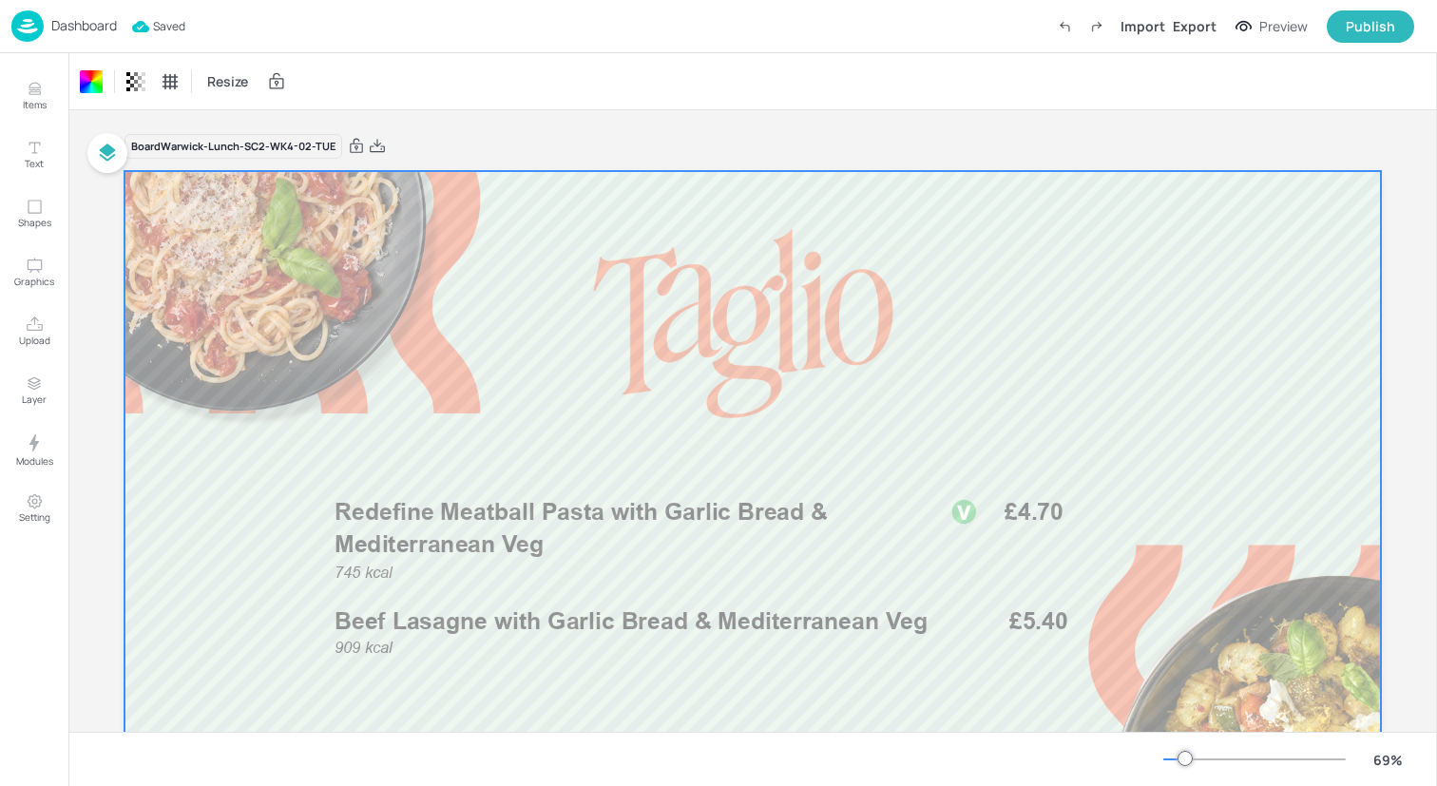
click at [40, 29] on img at bounding box center [27, 25] width 32 height 31
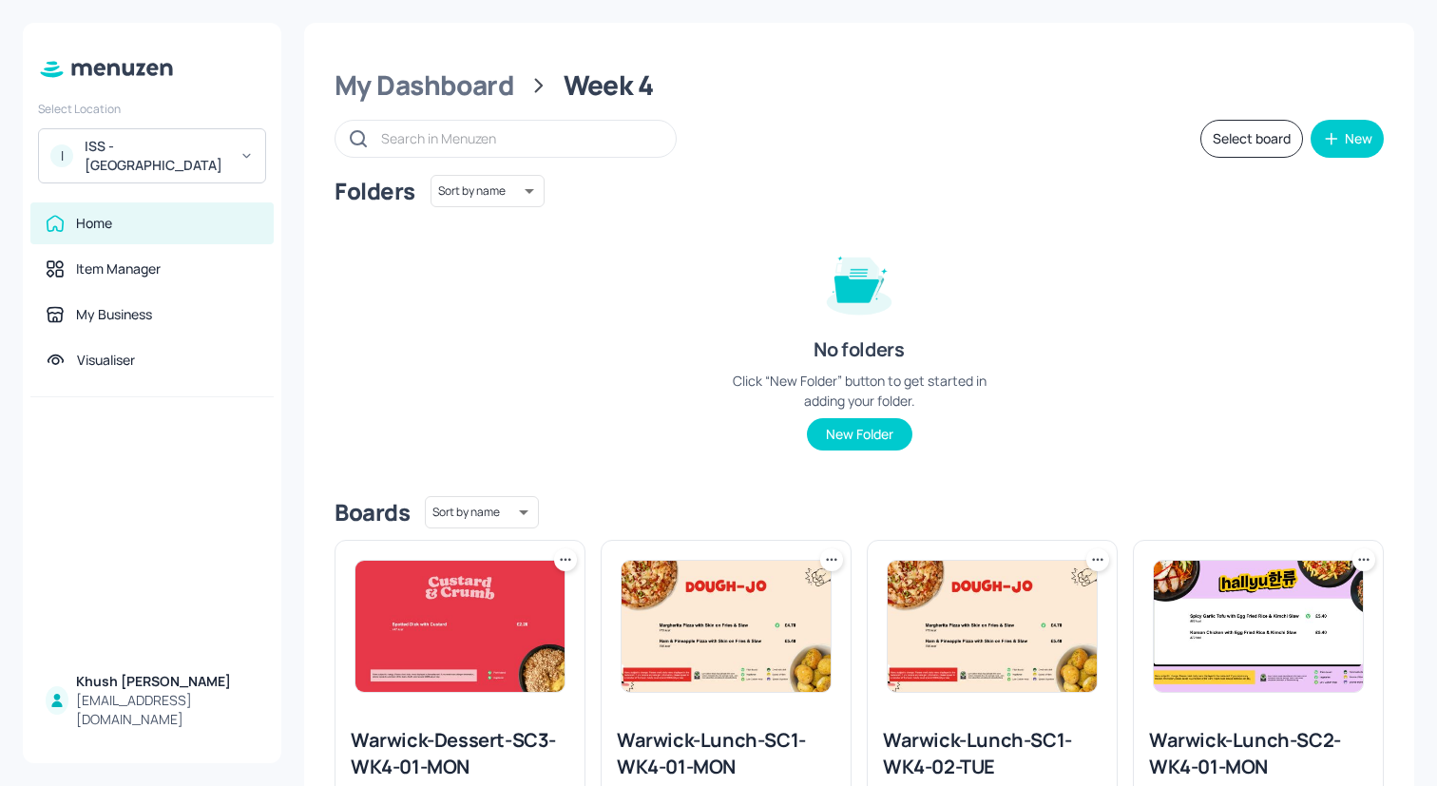
click at [724, 502] on div "Boards Sort by name name ​" at bounding box center [859, 512] width 1049 height 32
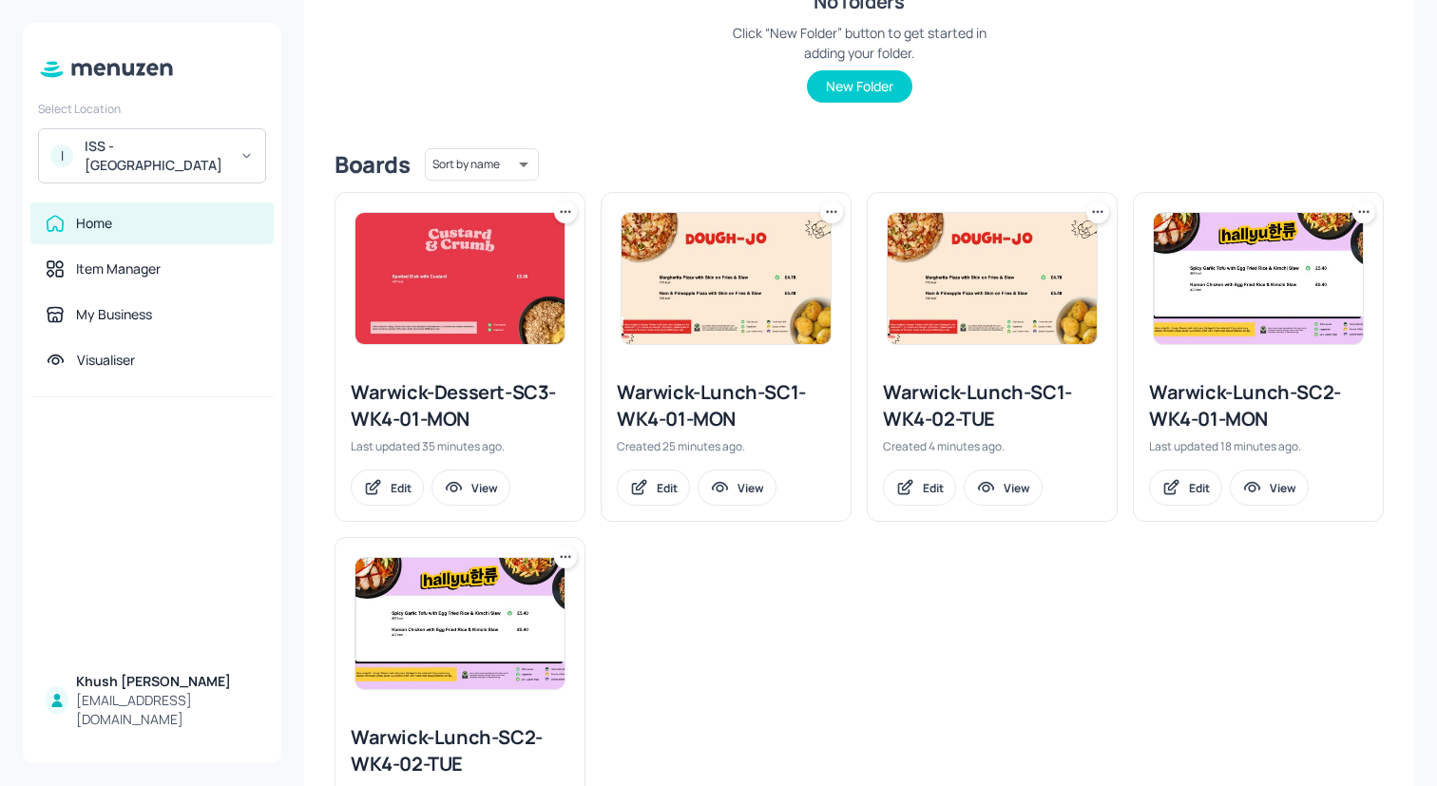
scroll to position [346, 0]
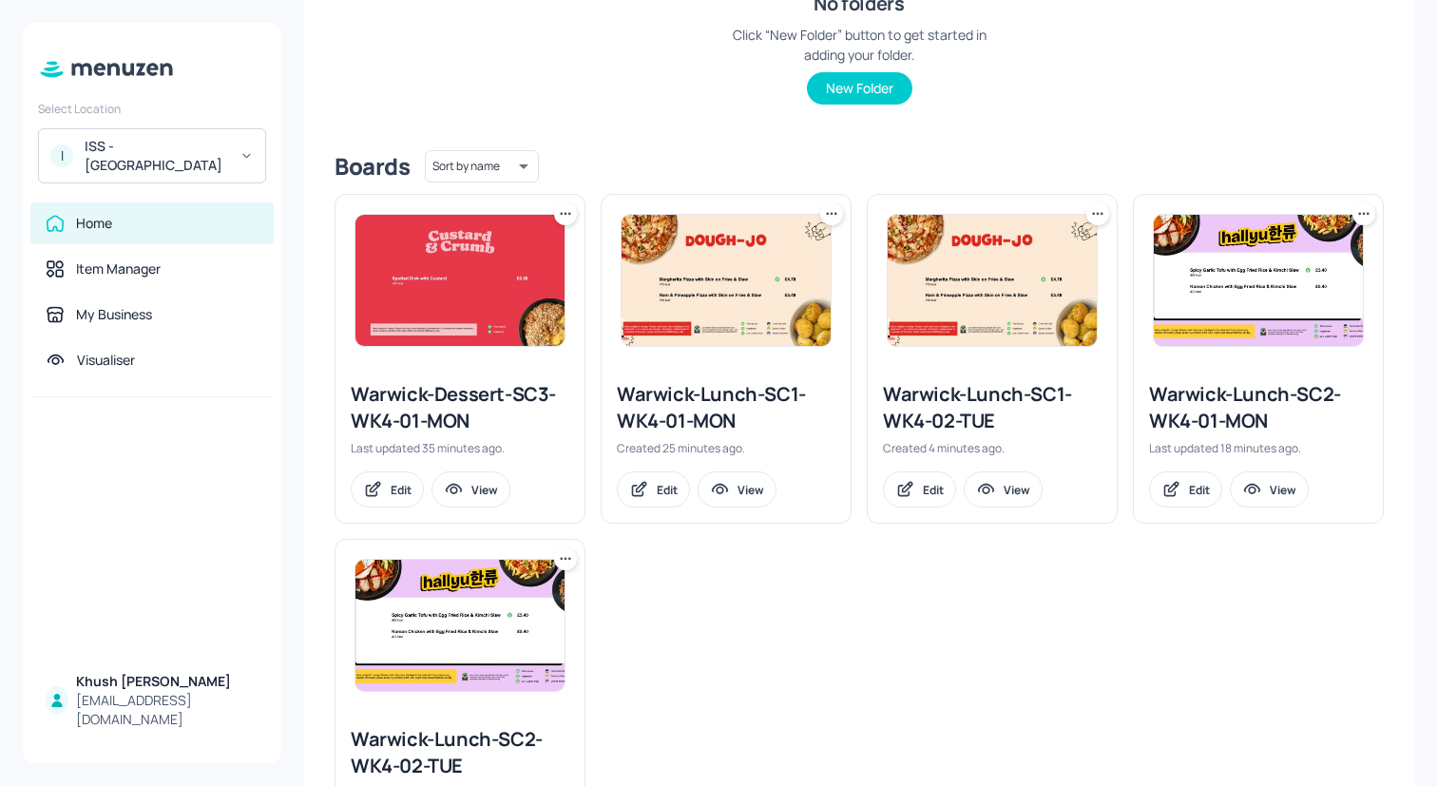
click at [1101, 211] on icon at bounding box center [1097, 213] width 19 height 19
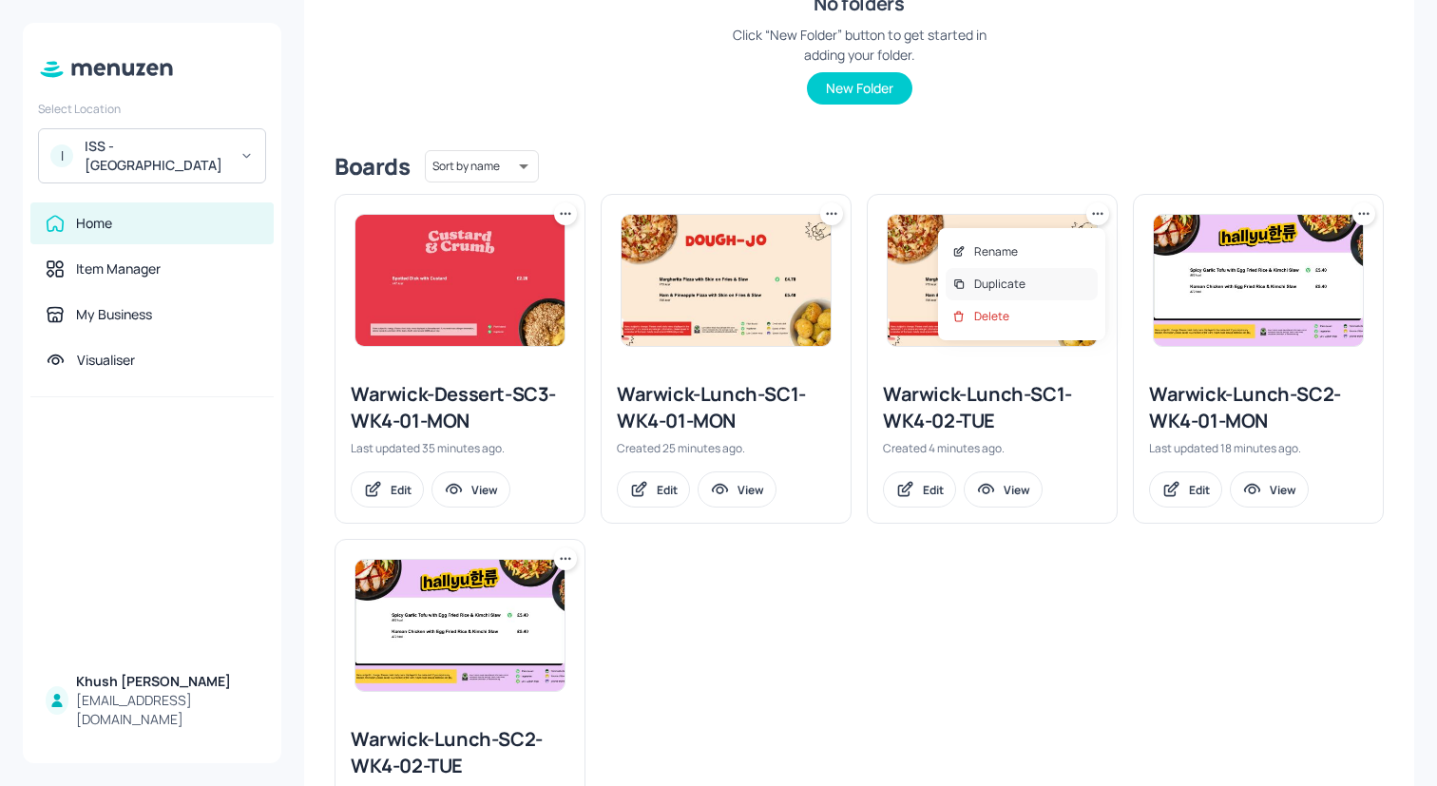
click at [1029, 287] on div "Duplicate" at bounding box center [1022, 284] width 152 height 32
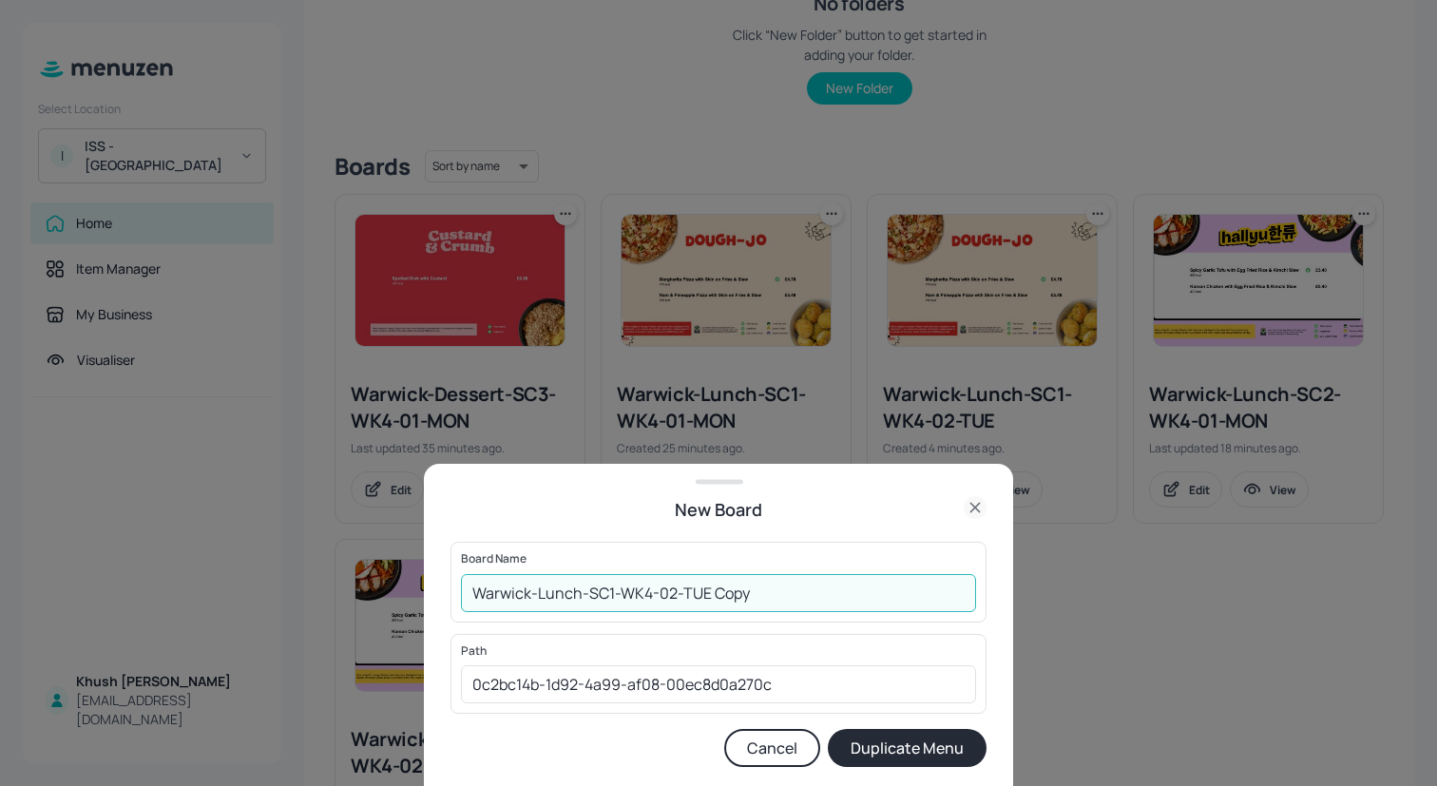
drag, startPoint x: 801, startPoint y: 593, endPoint x: 668, endPoint y: 595, distance: 133.1
click at [668, 595] on input "Warwick-Lunch-SC1-WK4-02-TUE Copy" at bounding box center [718, 593] width 515 height 38
type input "Warwick-Lunch-SC1-WK4-03-WED"
click at [828, 729] on button "Duplicate Menu" at bounding box center [907, 748] width 159 height 38
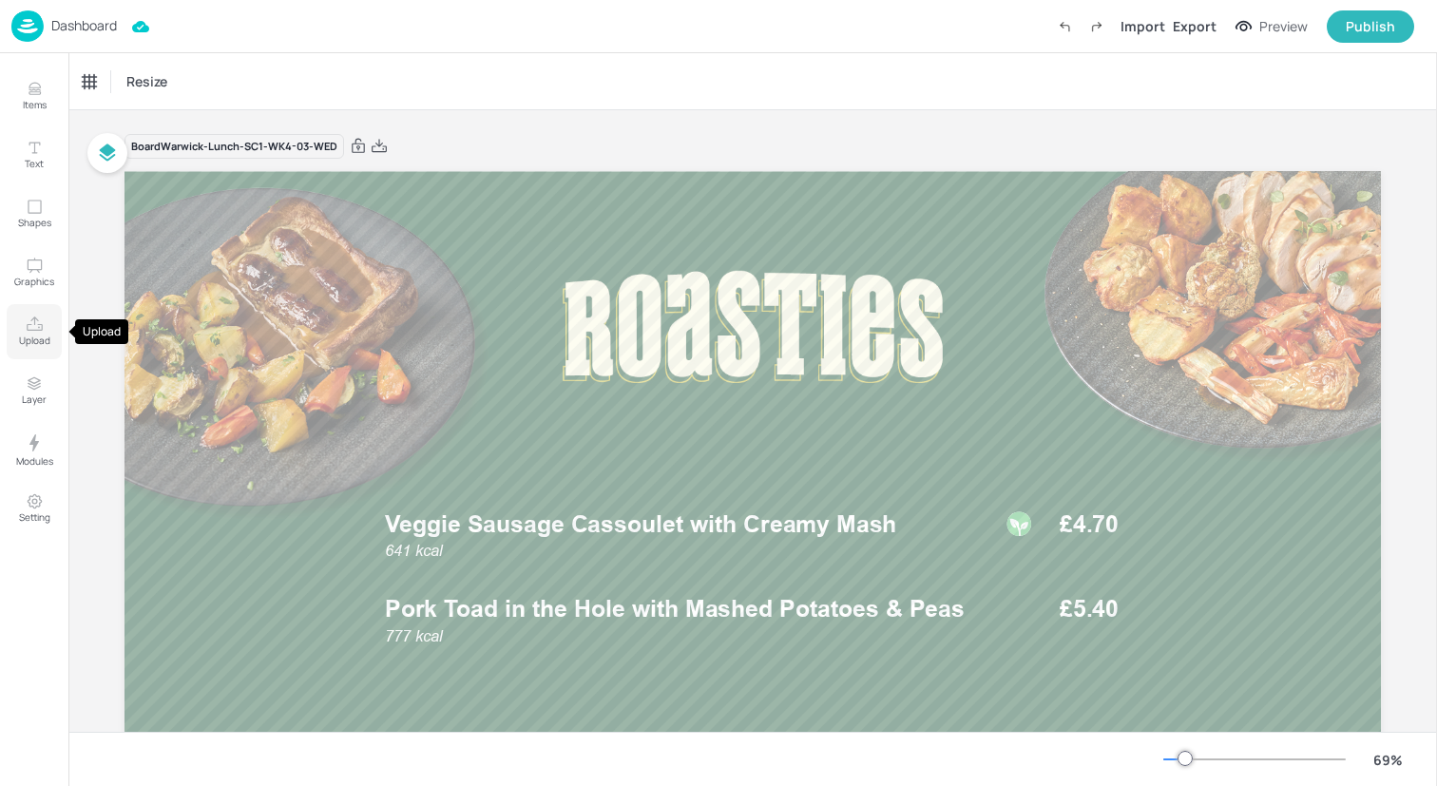
click at [20, 320] on button "Upload" at bounding box center [34, 331] width 55 height 55
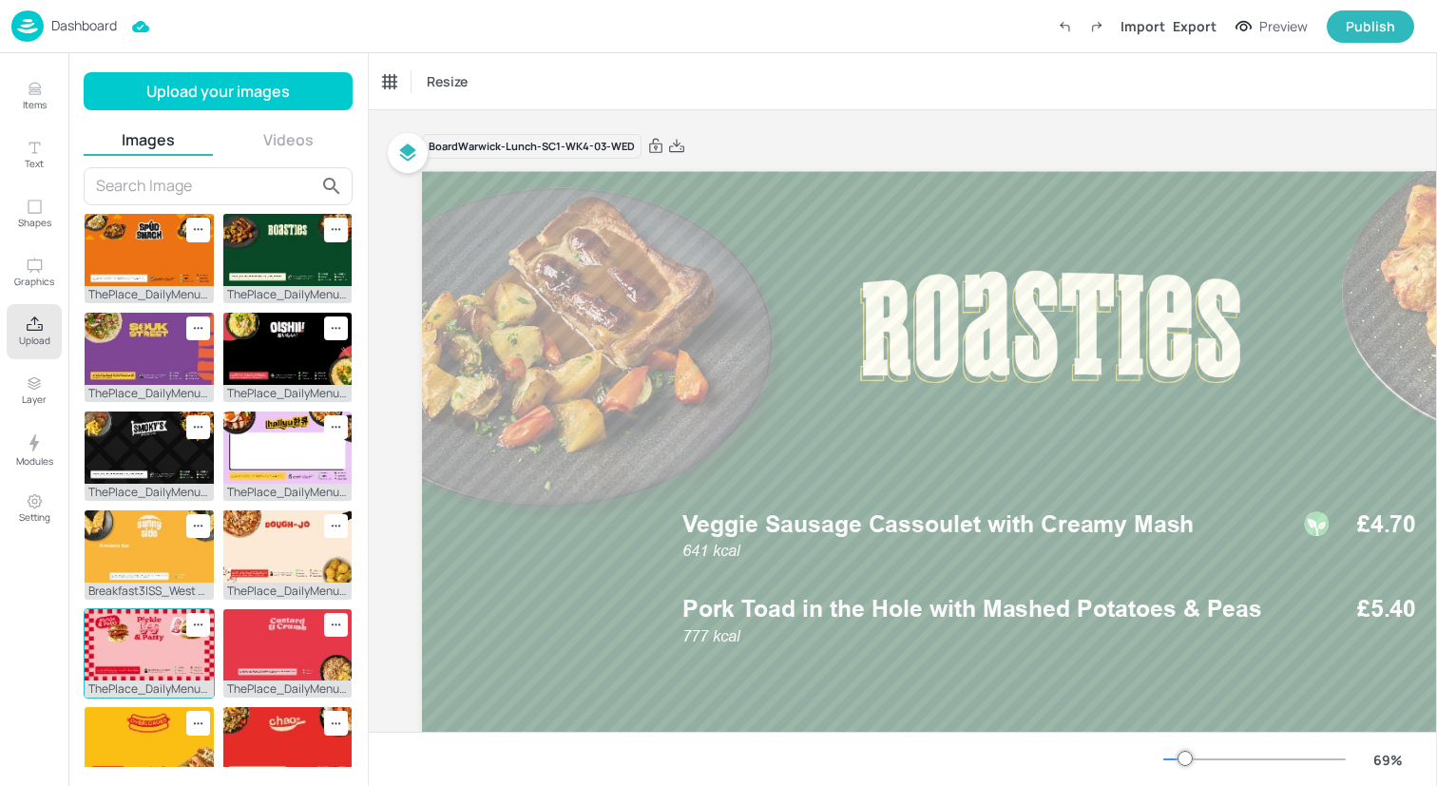
click at [132, 627] on img at bounding box center [149, 645] width 129 height 72
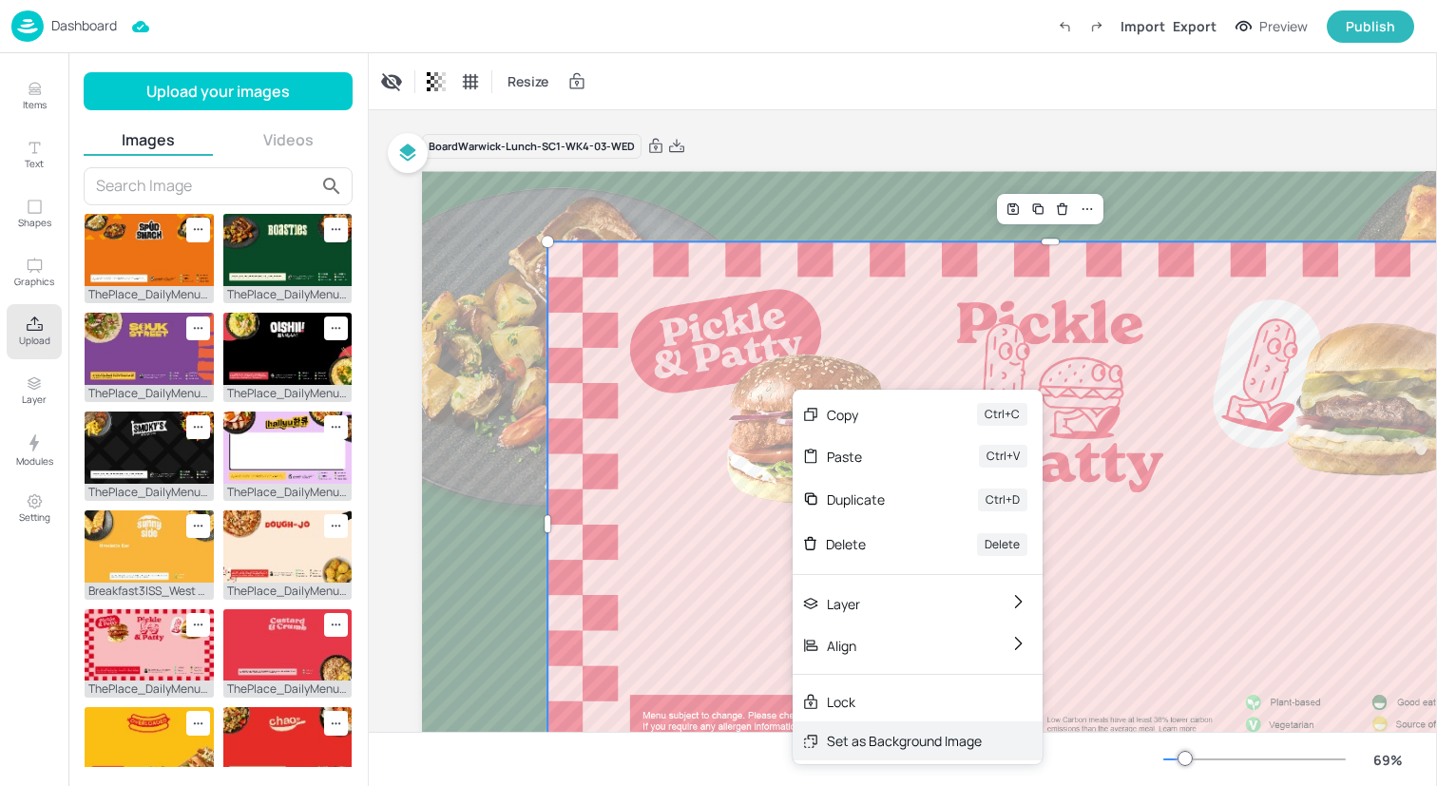
click at [885, 752] on div "Set as Background Image" at bounding box center [918, 740] width 250 height 39
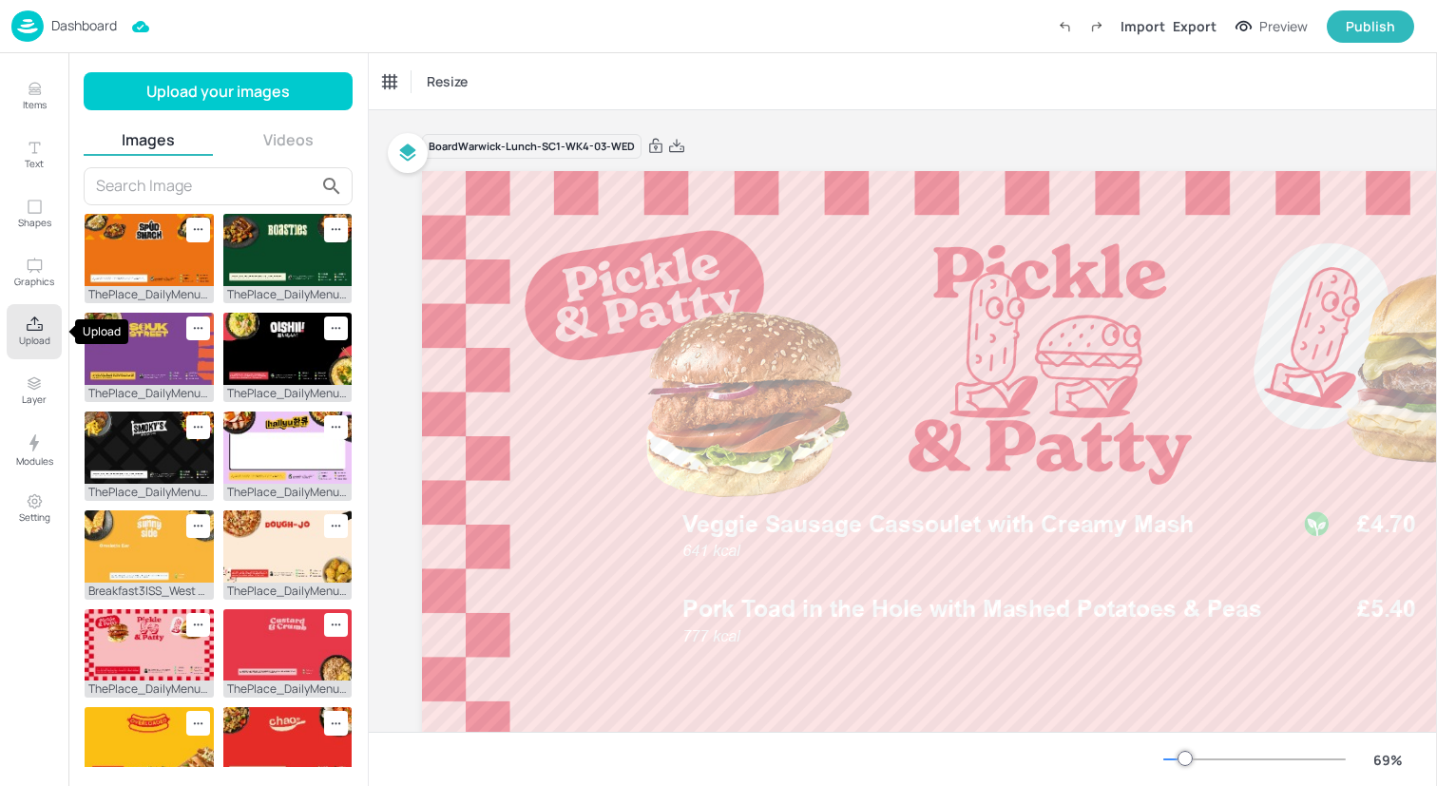
click at [46, 342] on p "Upload" at bounding box center [34, 340] width 31 height 13
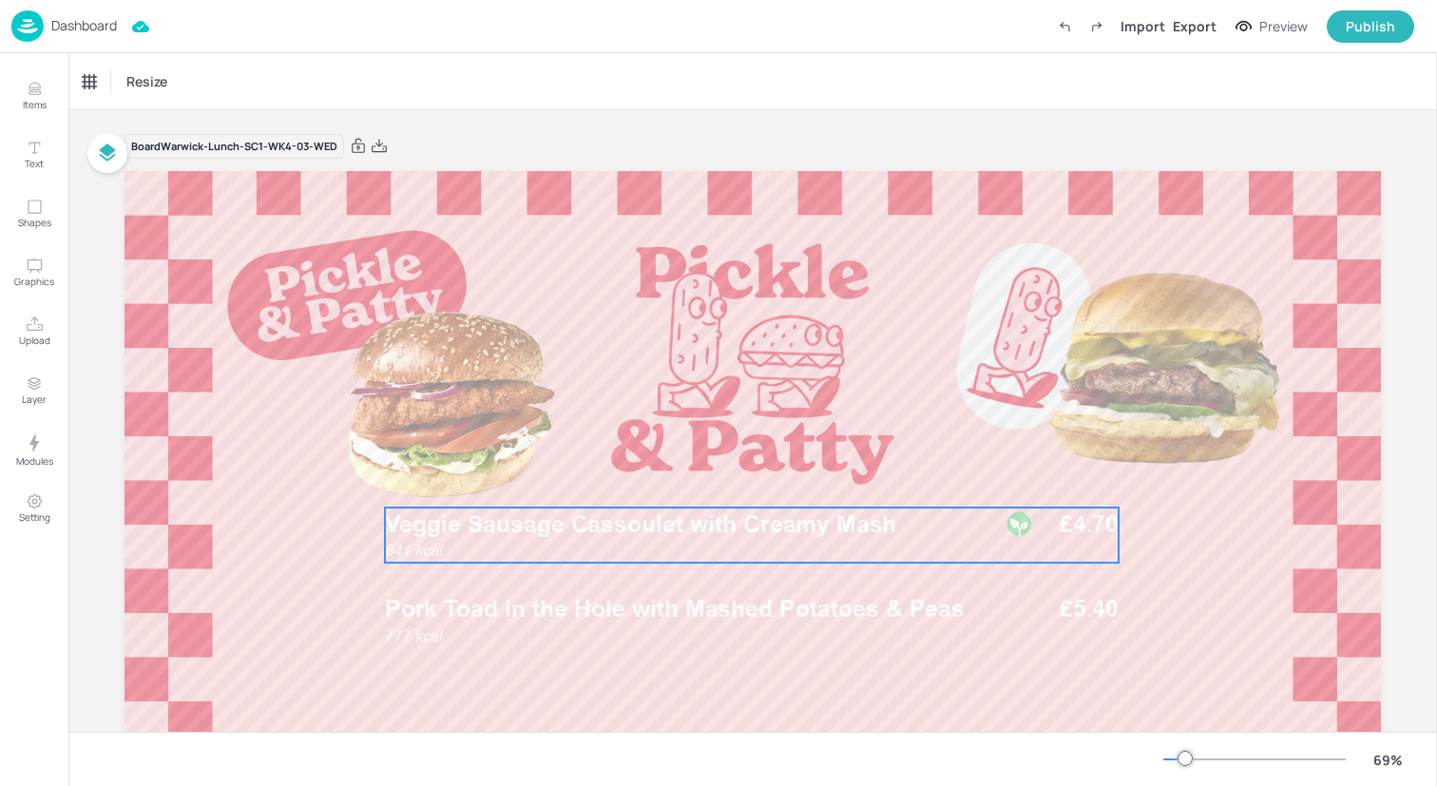
click at [521, 530] on span "Veggie Sausage Cassoulet with Creamy Mash" at bounding box center [640, 524] width 511 height 29
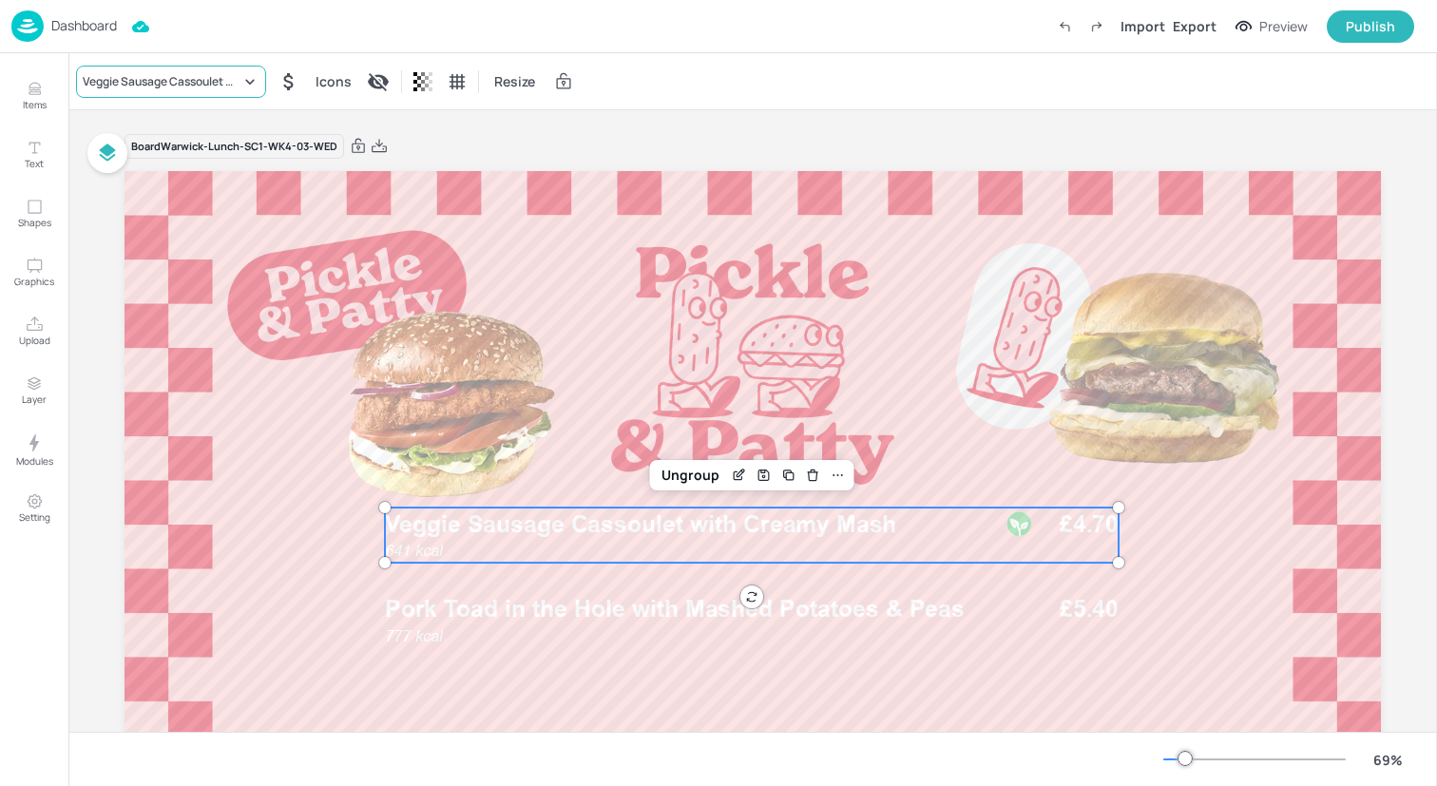
click at [240, 87] on icon at bounding box center [249, 81] width 19 height 19
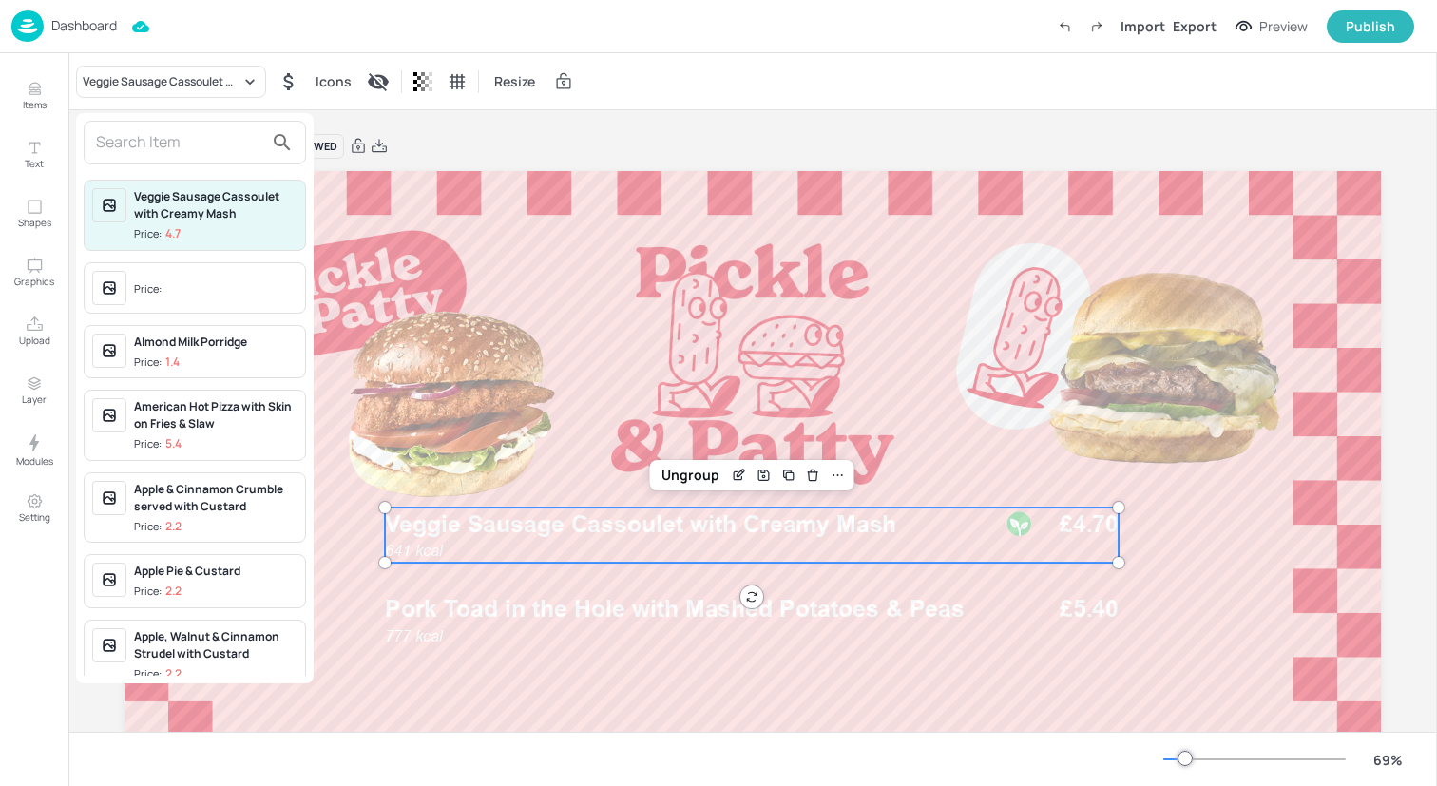
click at [232, 153] on input "text" at bounding box center [179, 142] width 167 height 30
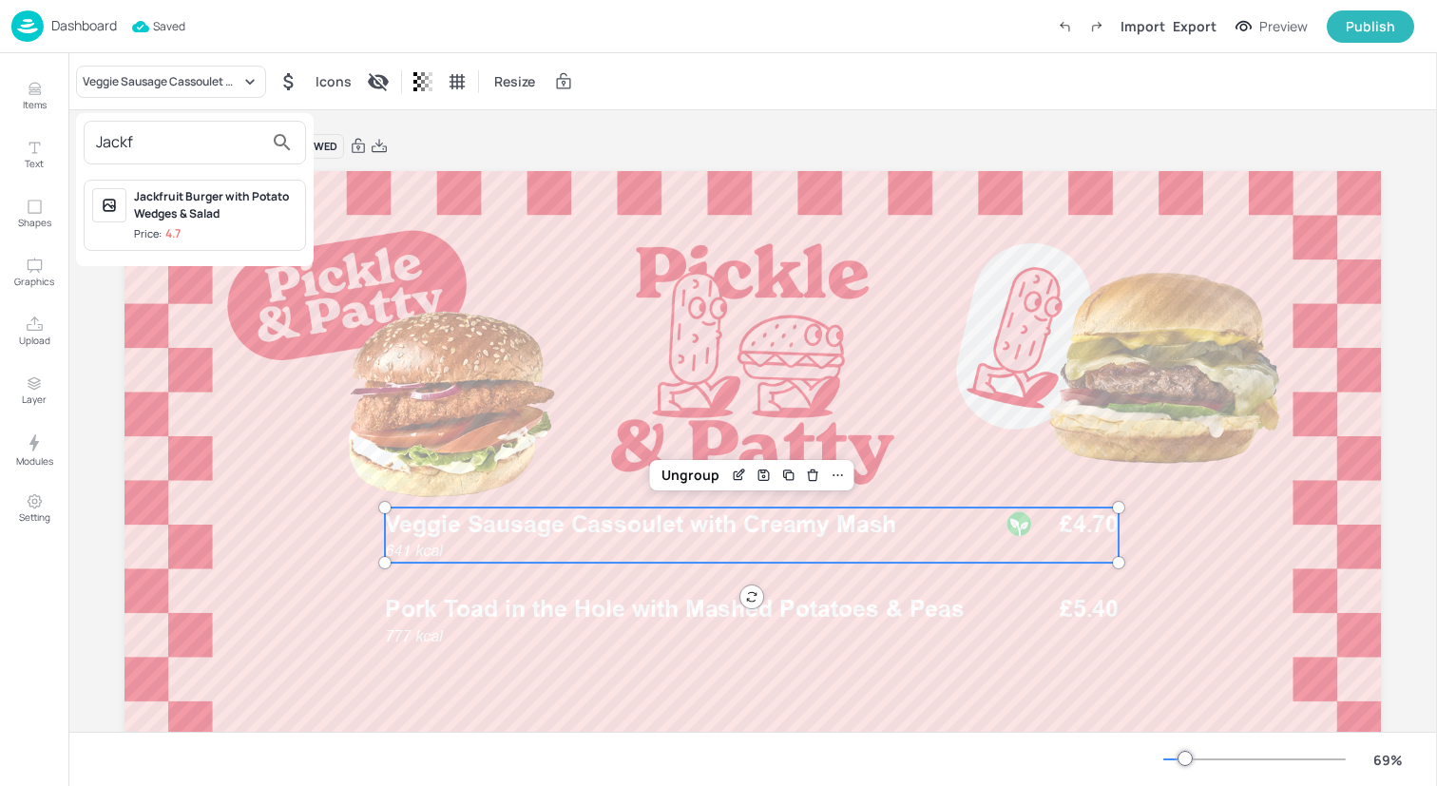
type input "Jackf"
click at [245, 221] on div "Jackfruit Burger with Potato Wedges & Salad" at bounding box center [215, 205] width 163 height 34
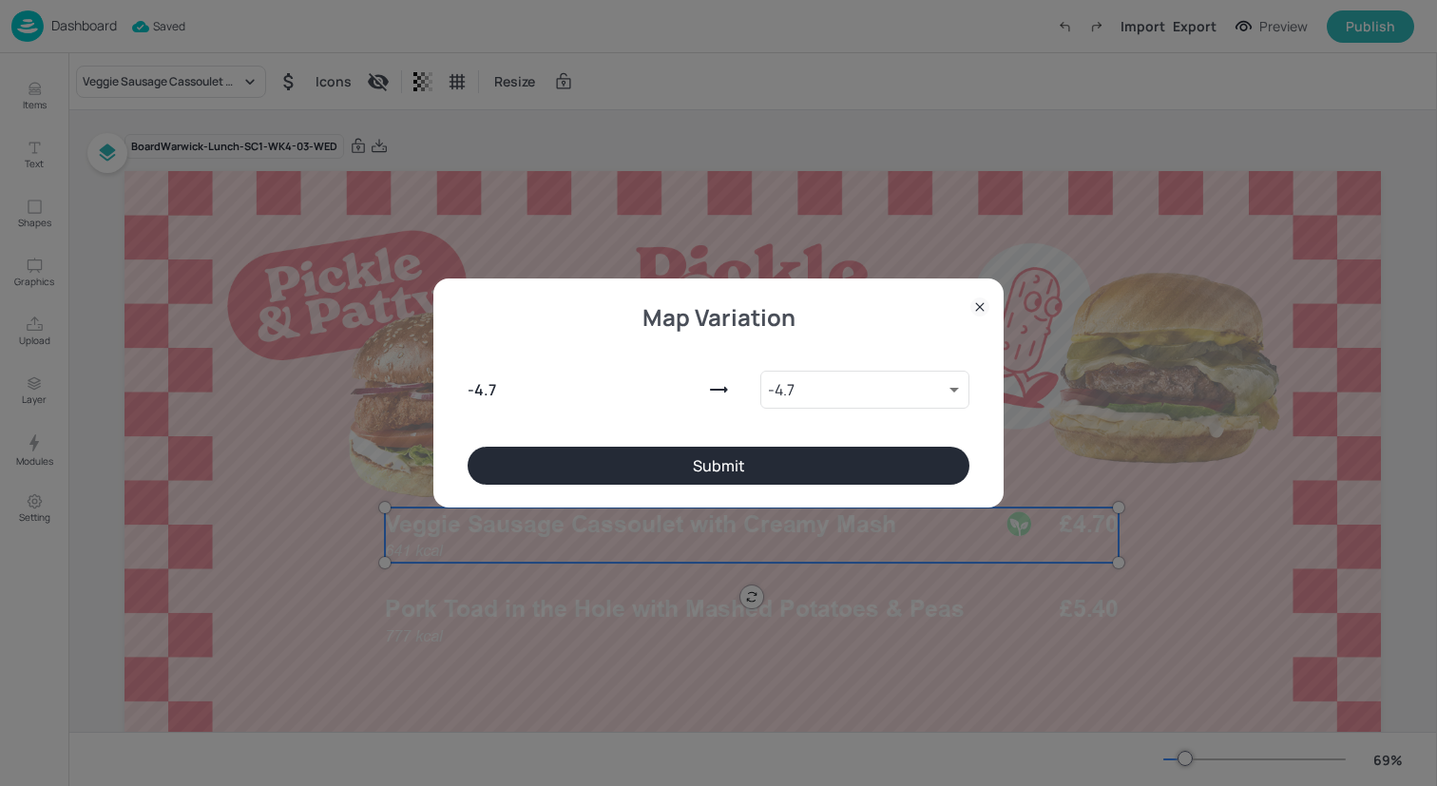
click at [548, 459] on button "Submit" at bounding box center [719, 466] width 502 height 38
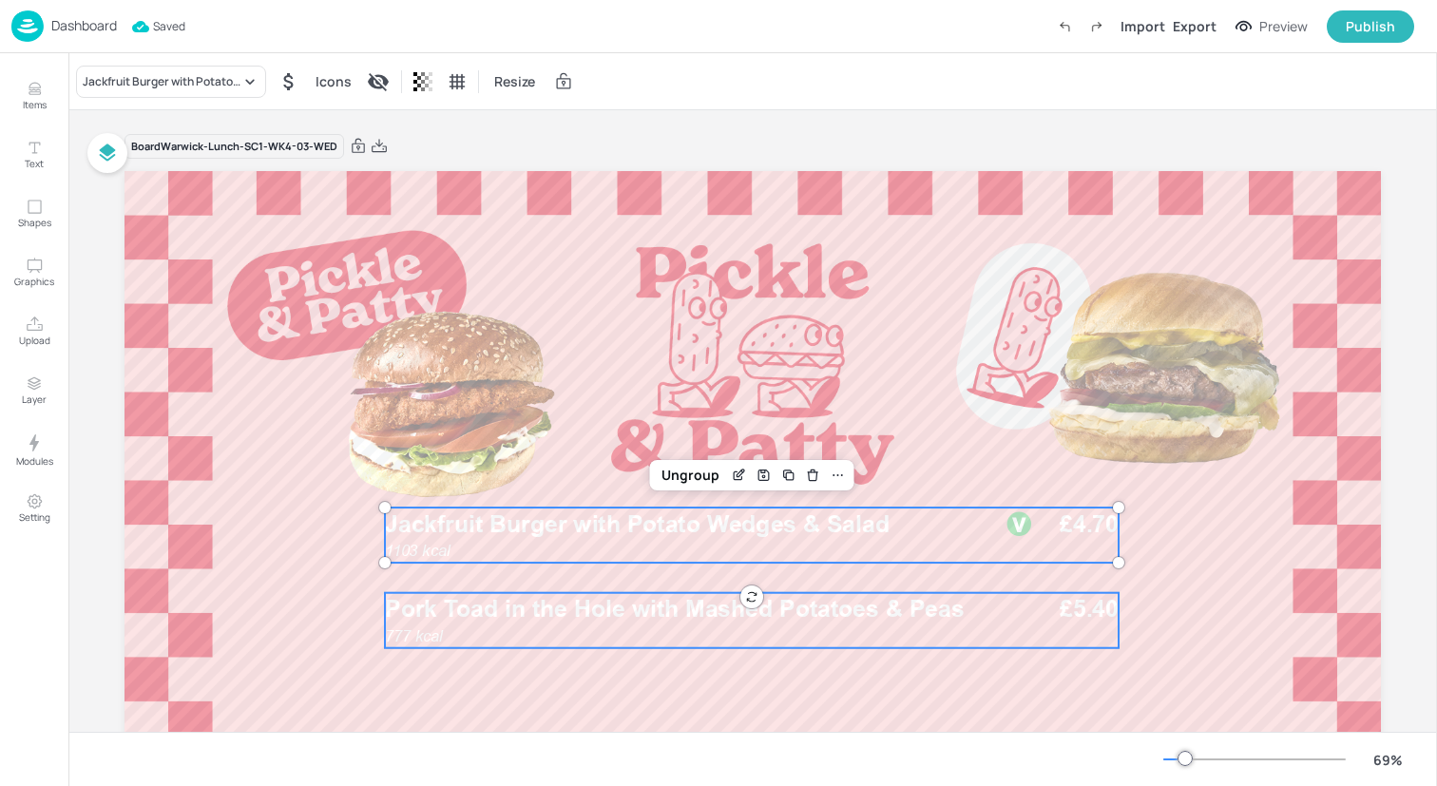
click at [561, 633] on div "777 kcal Pork Toad in the Hole with Mashed Potatoes & Peas £5.40" at bounding box center [752, 620] width 734 height 55
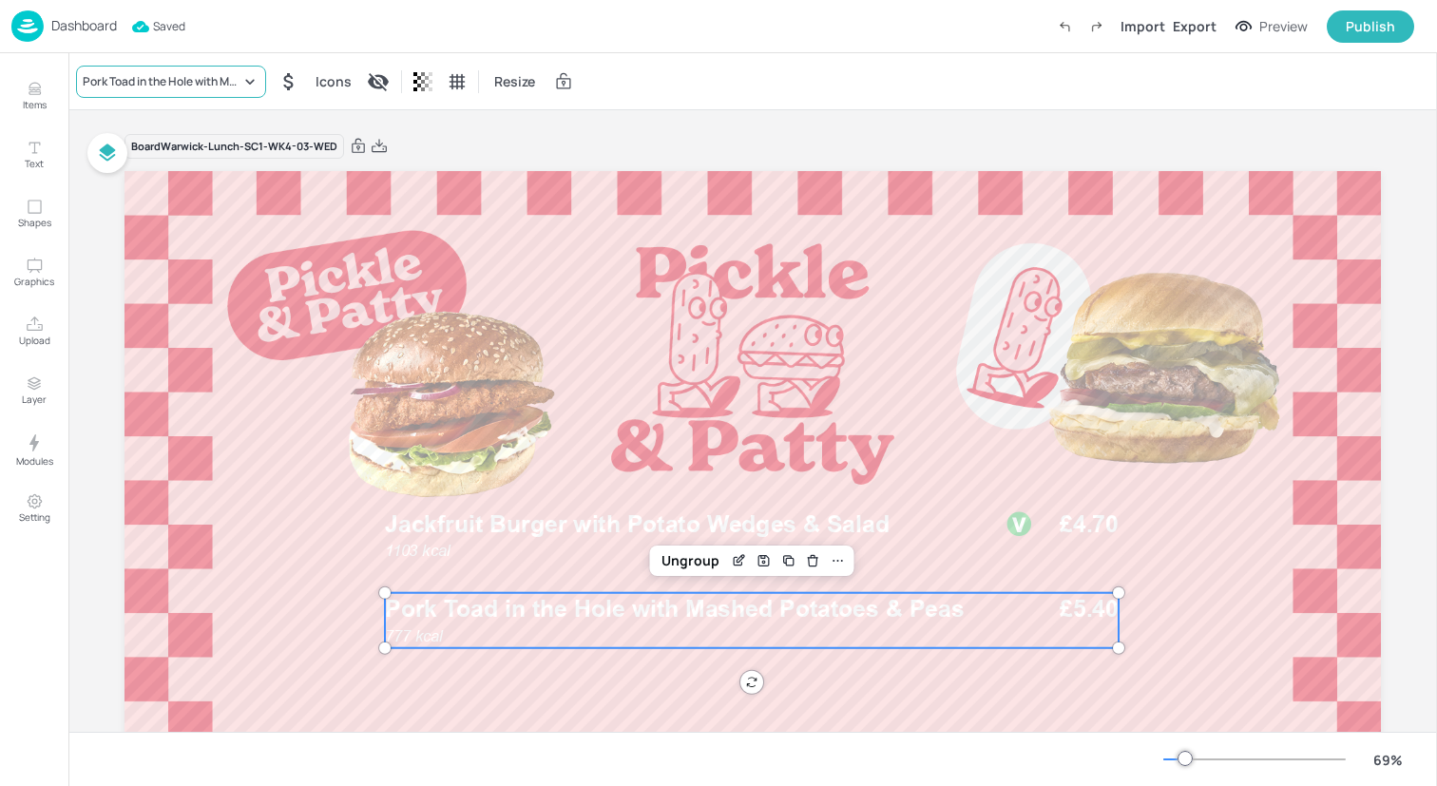
click at [228, 79] on div "Pork Toad in the Hole with Mashed Potatoes & Peas" at bounding box center [162, 81] width 158 height 17
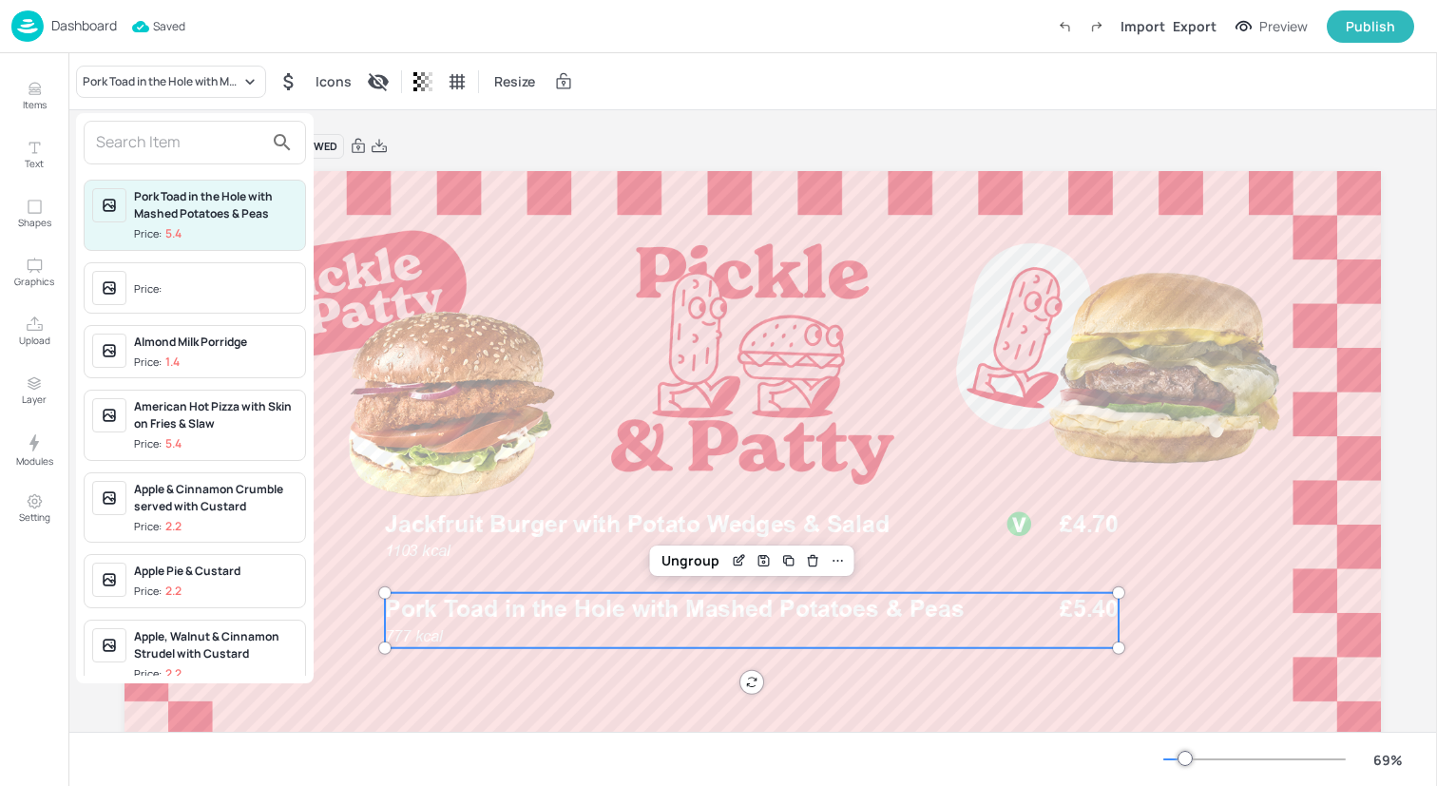
click at [216, 145] on input "text" at bounding box center [179, 142] width 167 height 30
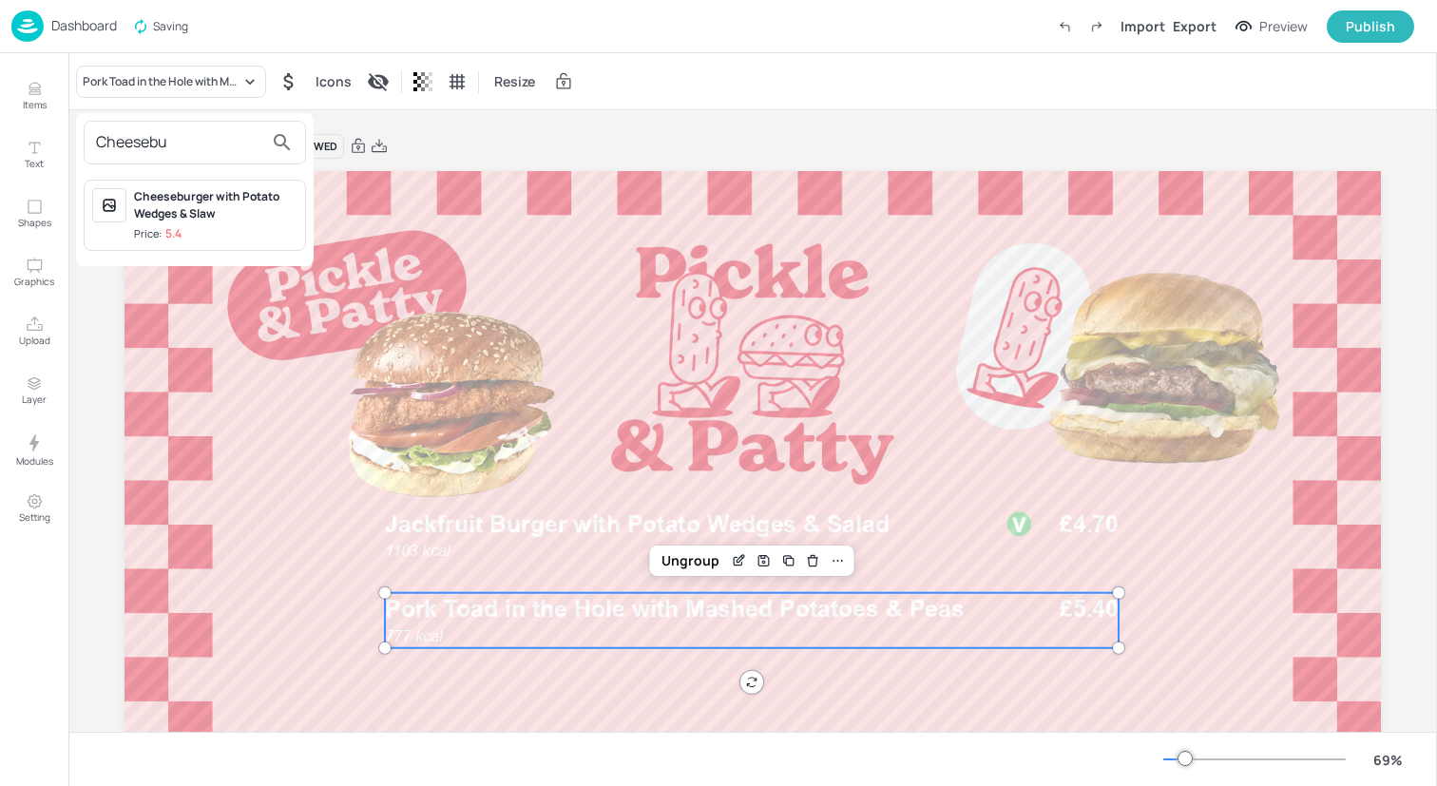
type input "Cheesebu"
click at [254, 219] on div "Cheeseburger with Potato Wedges & Slaw" at bounding box center [215, 205] width 163 height 34
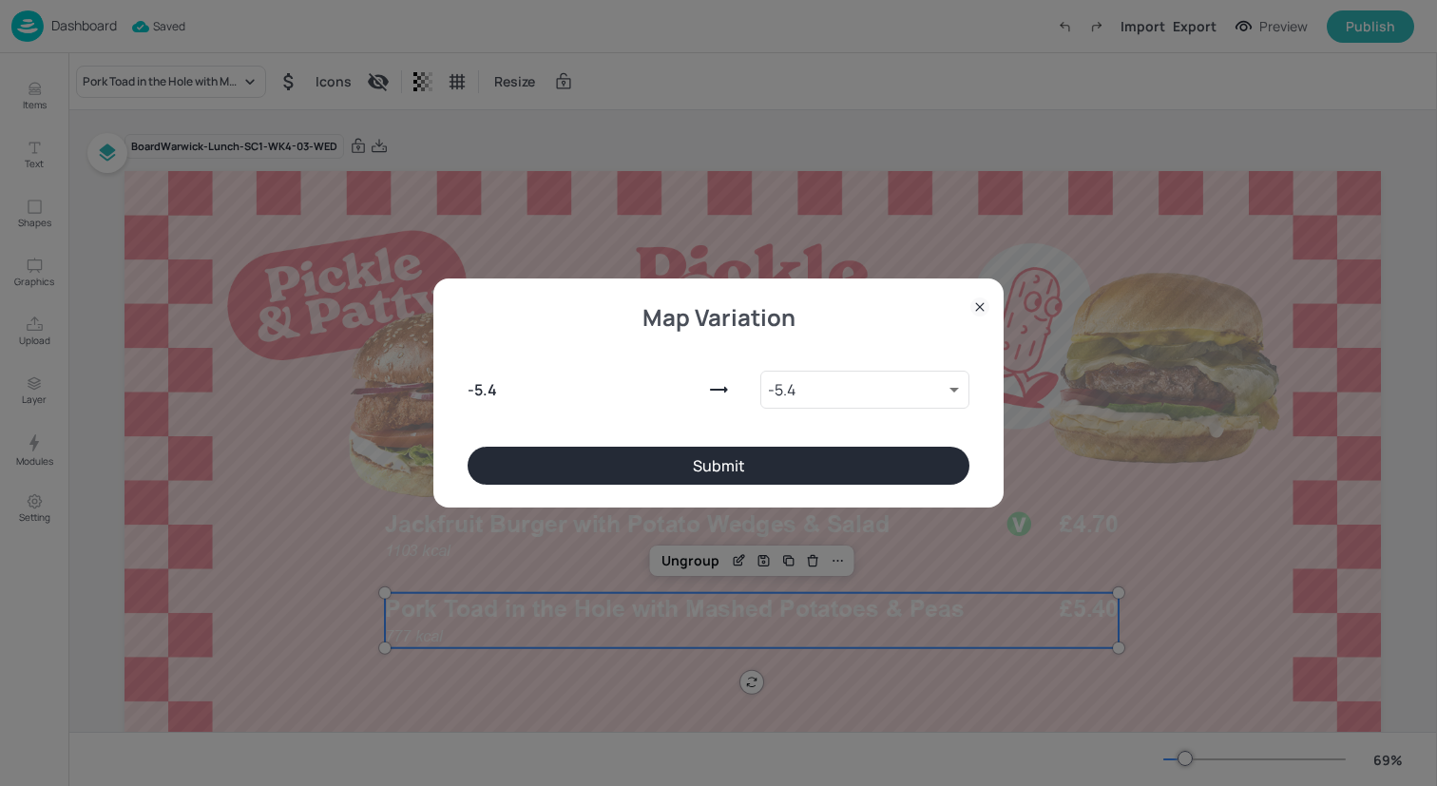
click at [524, 455] on button "Submit" at bounding box center [719, 466] width 502 height 38
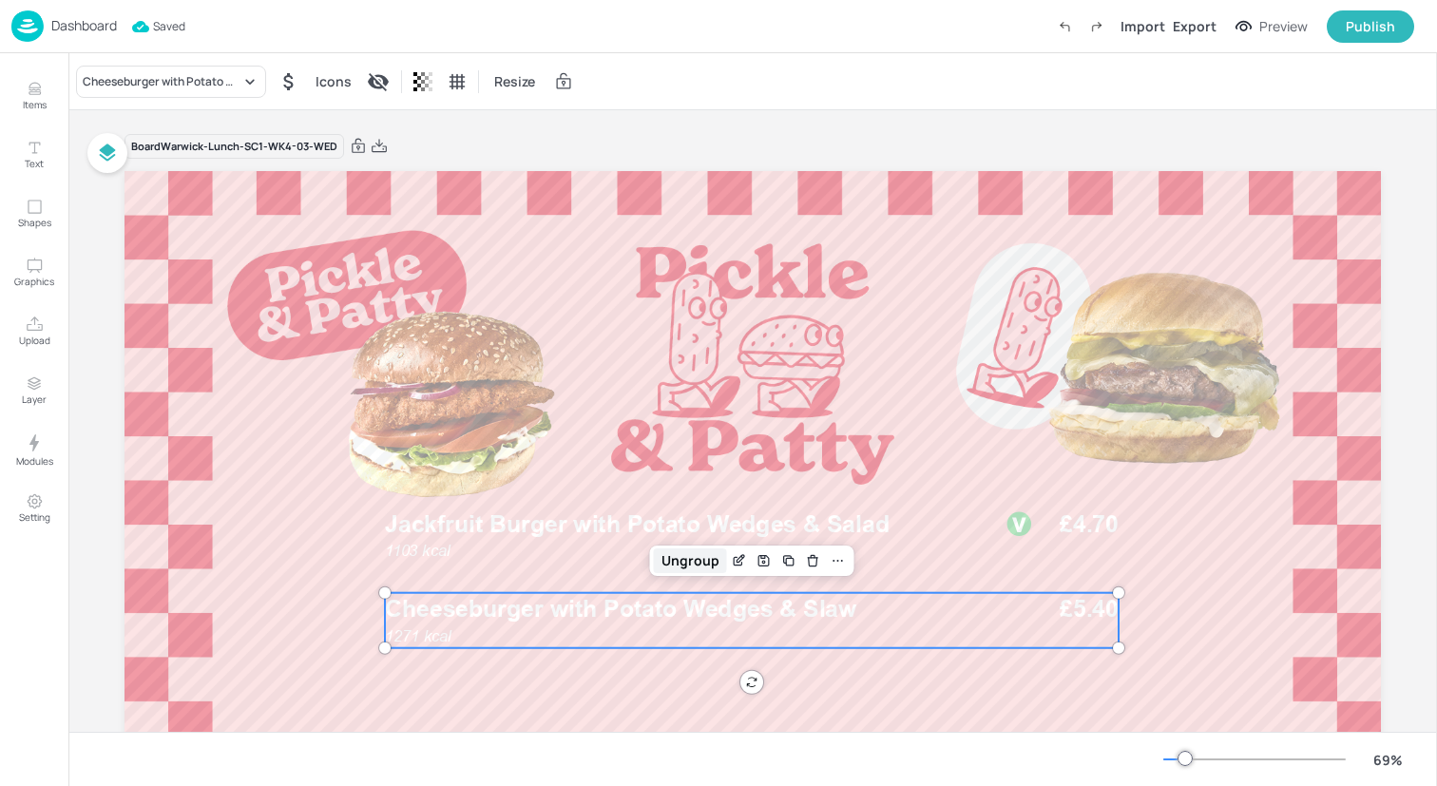
click at [675, 556] on div "Ungroup" at bounding box center [690, 560] width 73 height 25
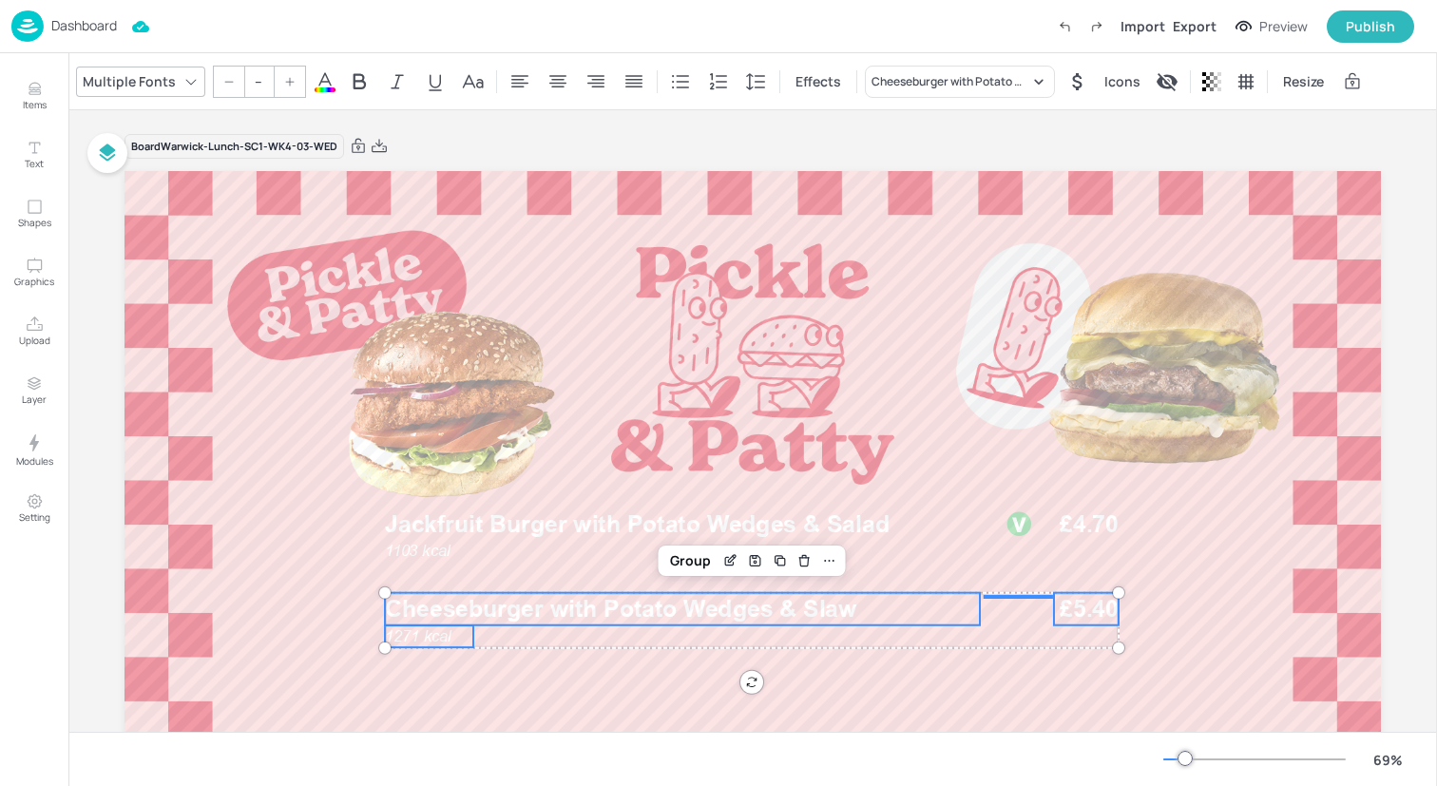
click at [328, 74] on icon at bounding box center [325, 81] width 23 height 23
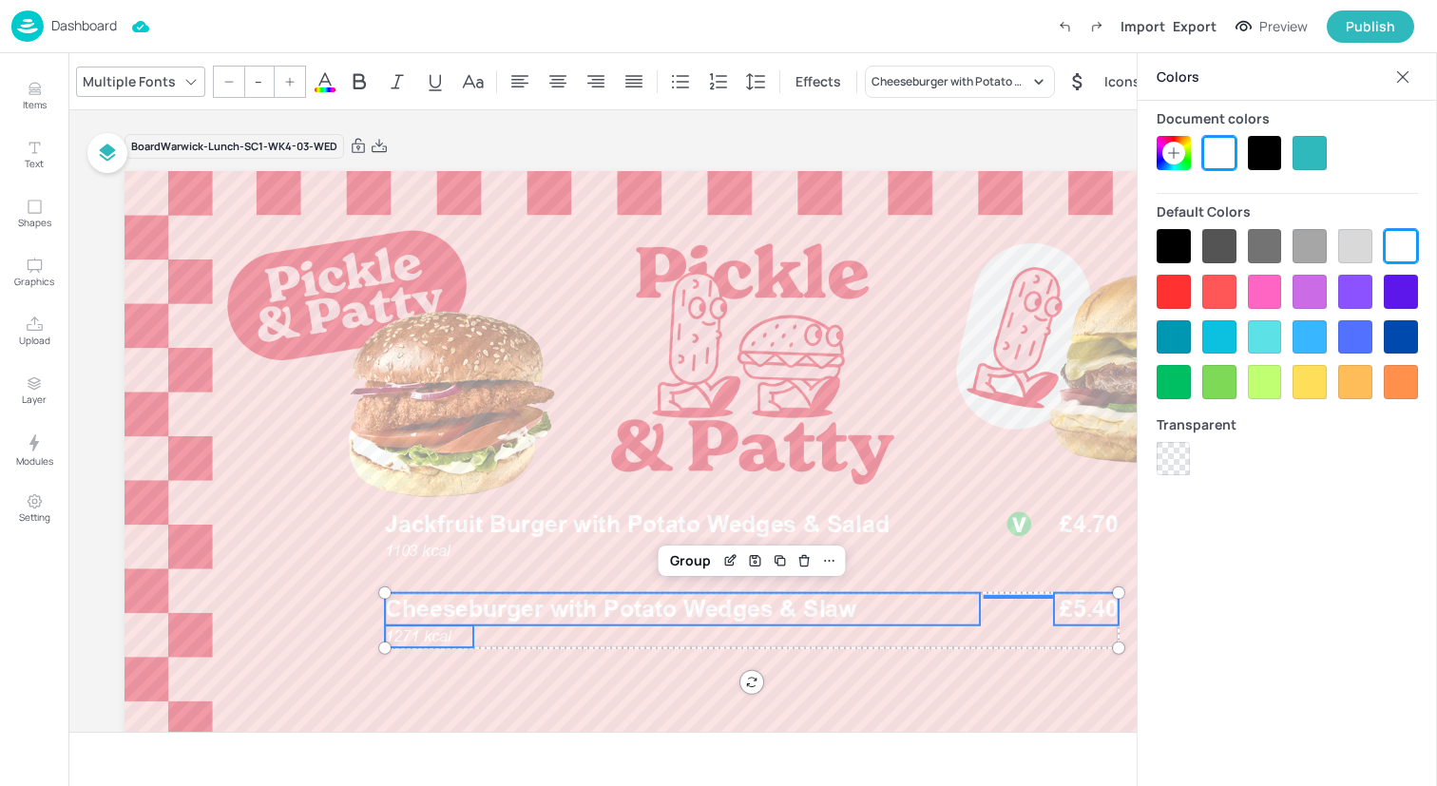
click at [1260, 140] on div at bounding box center [1265, 153] width 34 height 34
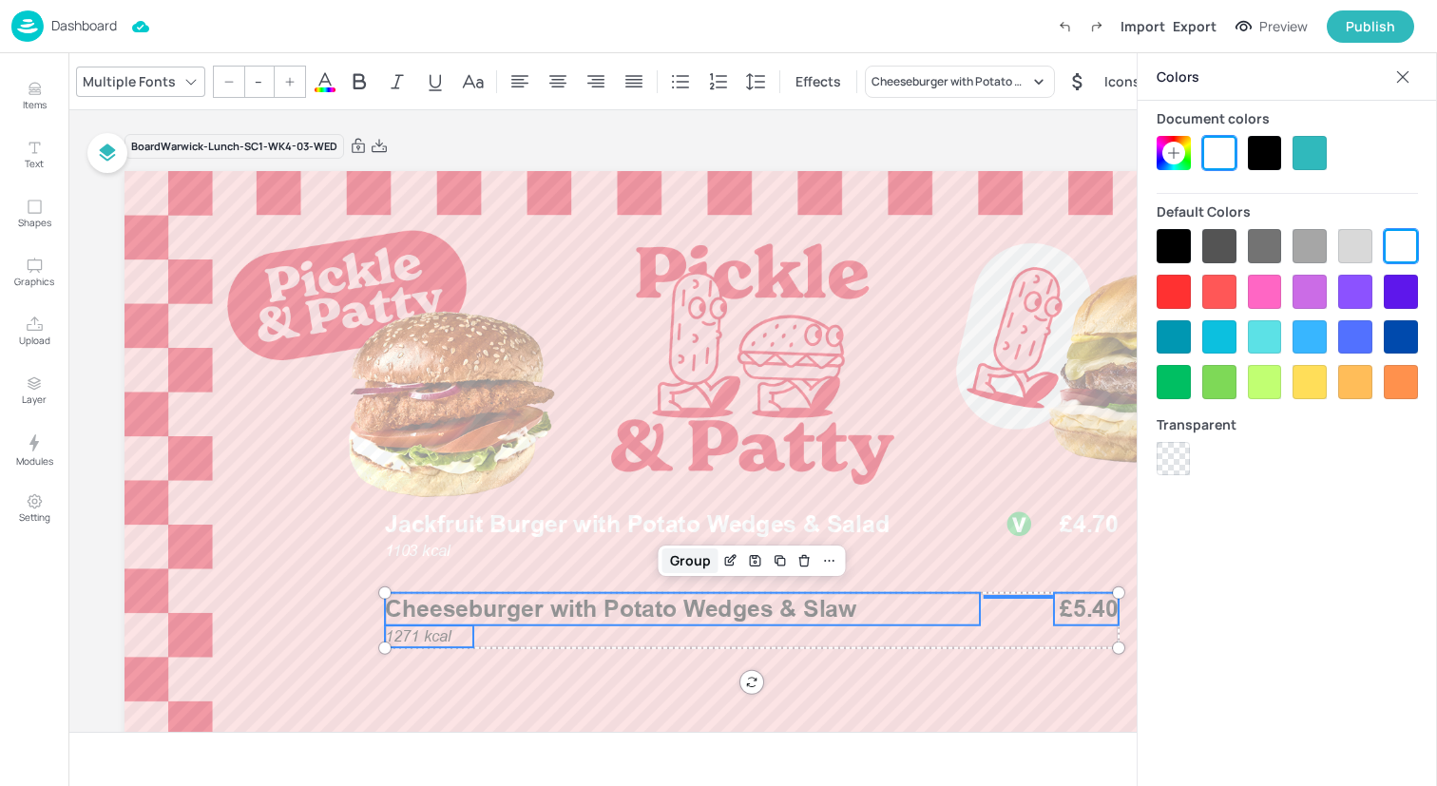
click at [682, 553] on div "Group" at bounding box center [691, 560] width 56 height 25
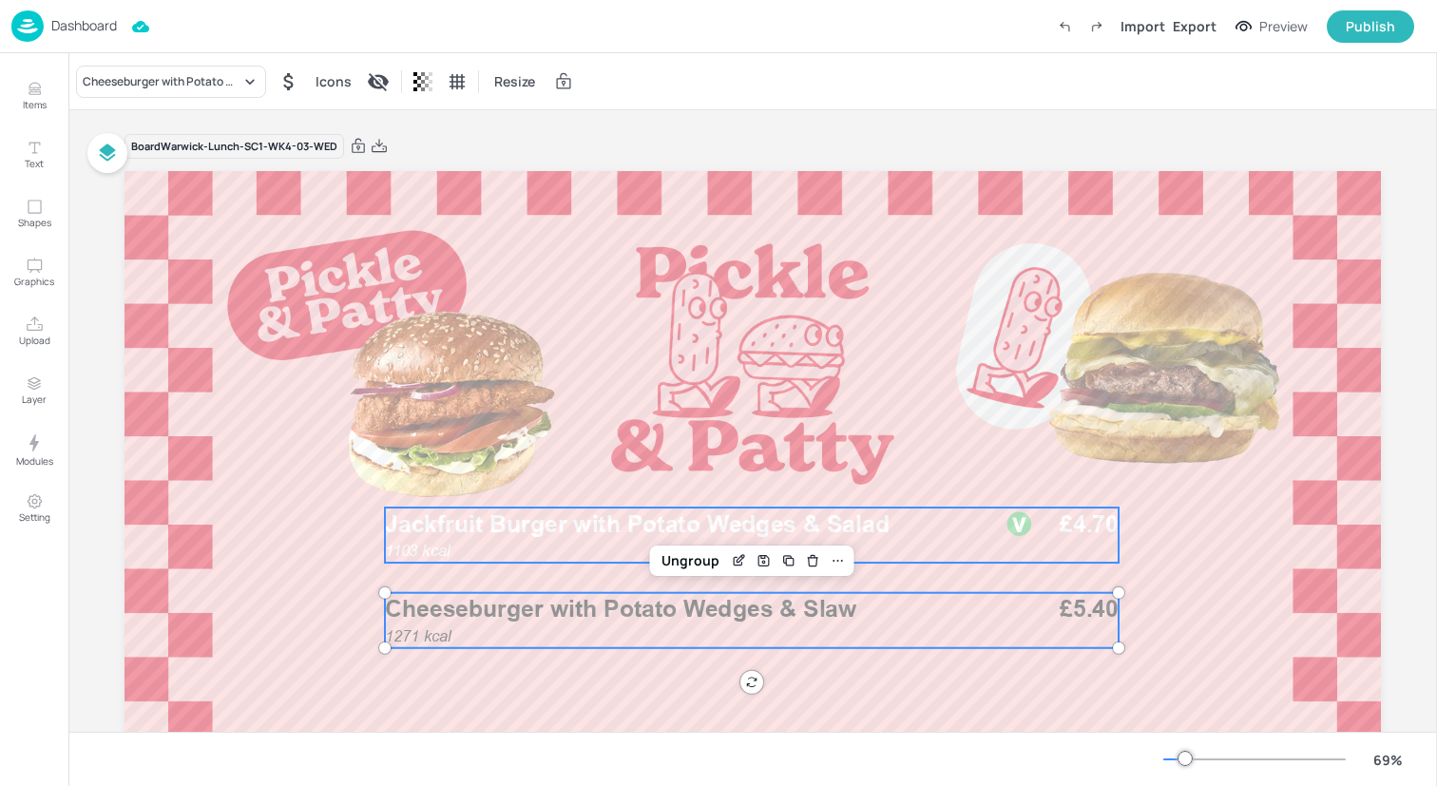
click at [553, 520] on span "Jackfruit Burger with Potato Wedges & Salad" at bounding box center [637, 524] width 505 height 29
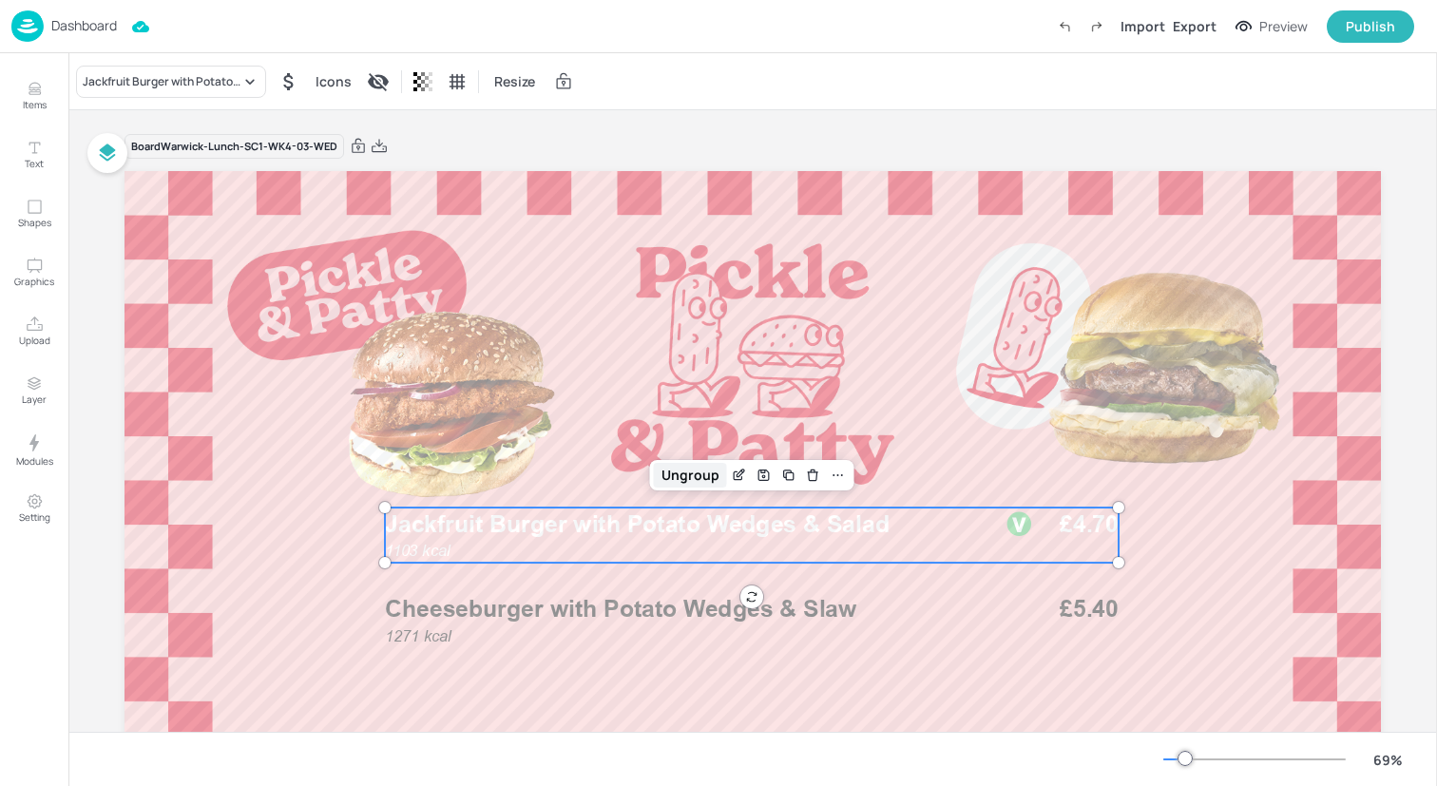
click at [678, 480] on div "Ungroup" at bounding box center [690, 475] width 73 height 25
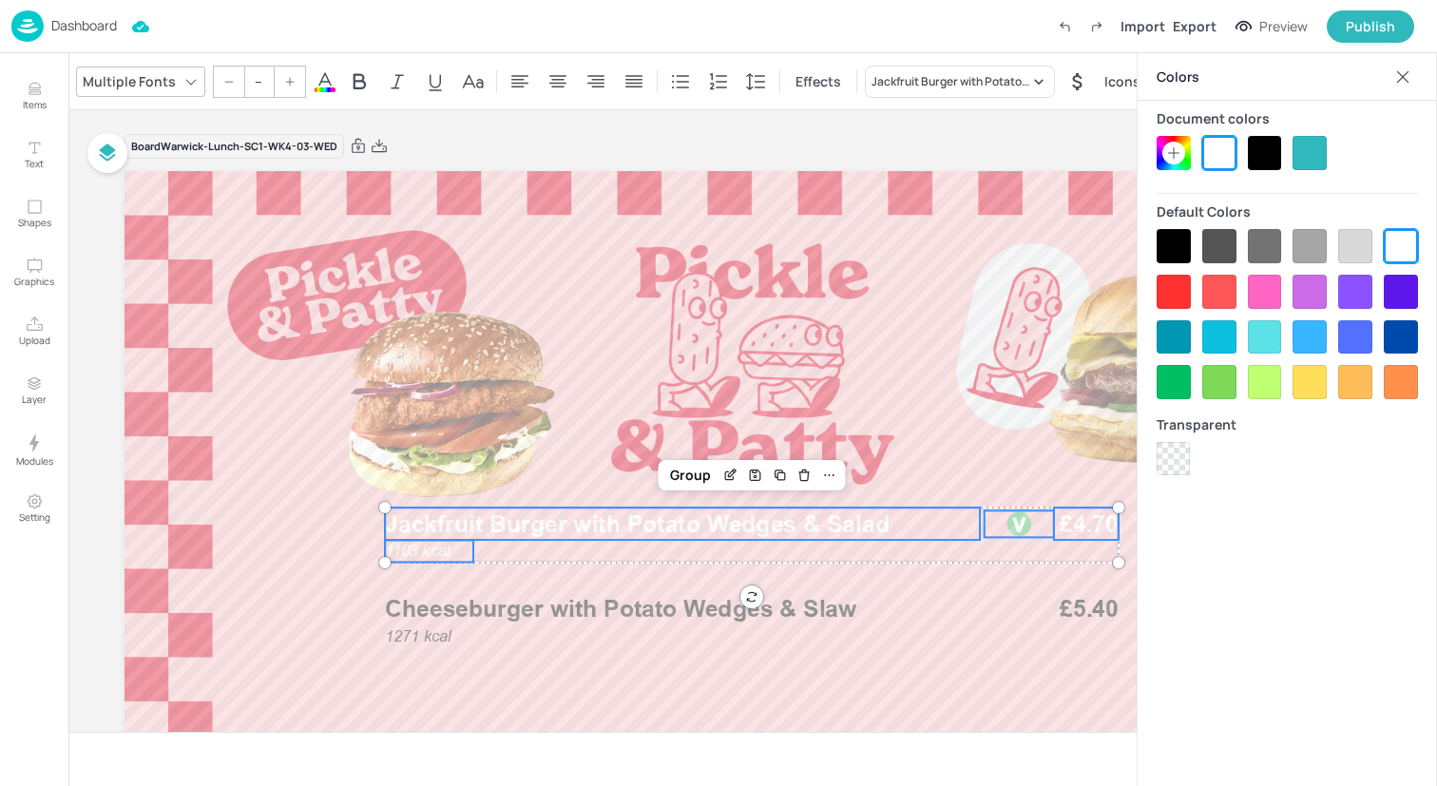
click at [1268, 139] on div at bounding box center [1265, 153] width 34 height 34
click at [679, 474] on div "Group" at bounding box center [691, 475] width 56 height 25
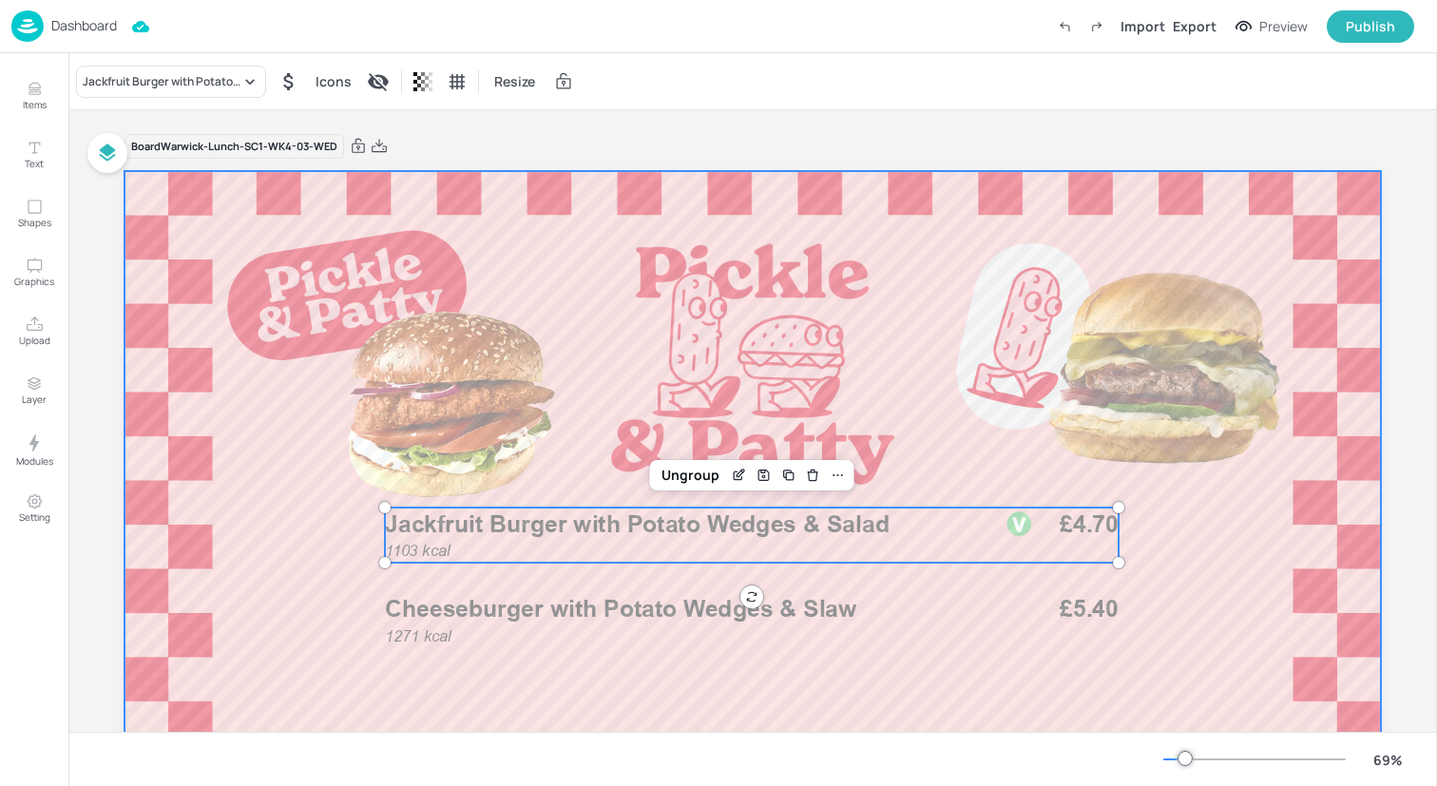
click at [220, 619] on div at bounding box center [753, 524] width 1257 height 707
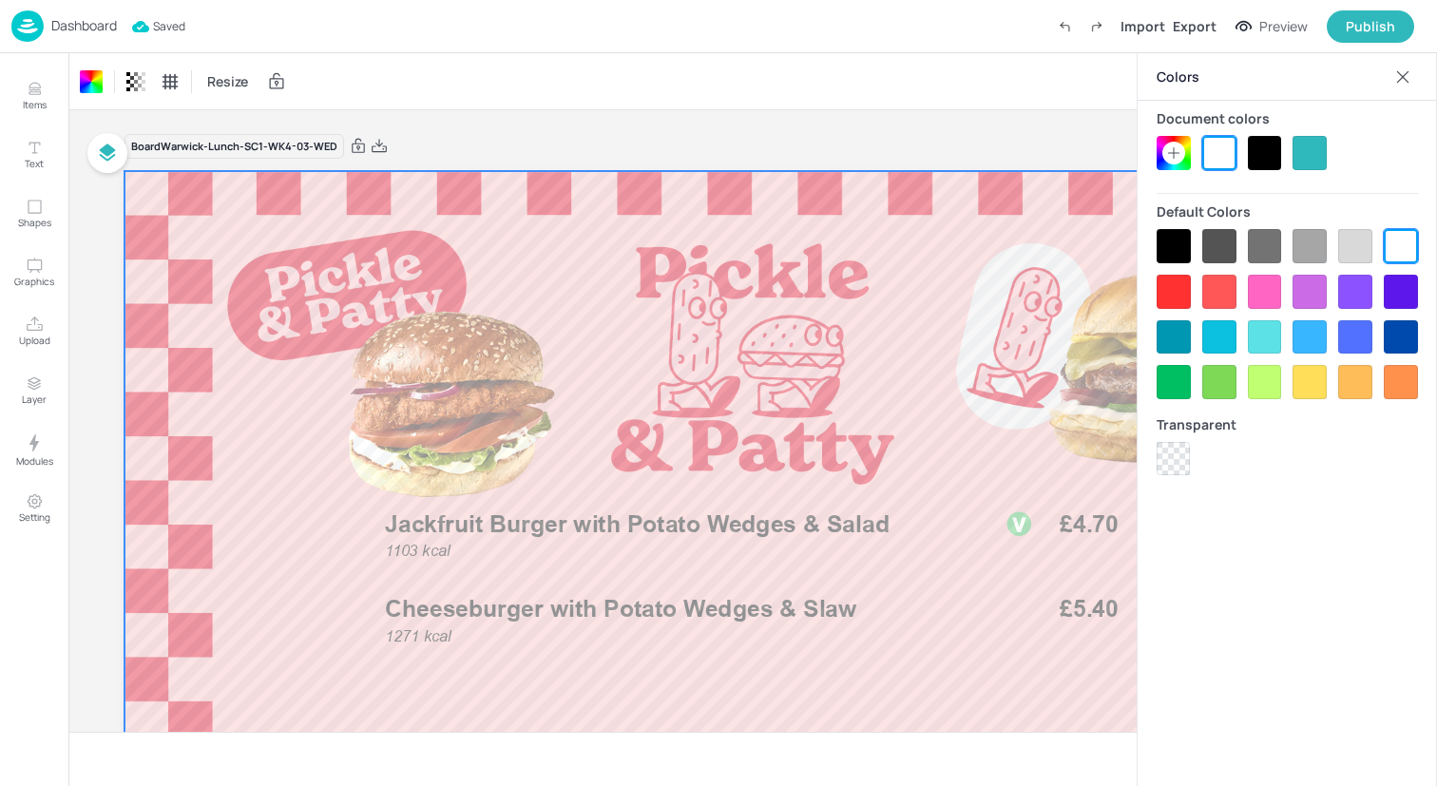
click at [1408, 71] on icon at bounding box center [1403, 76] width 12 height 12
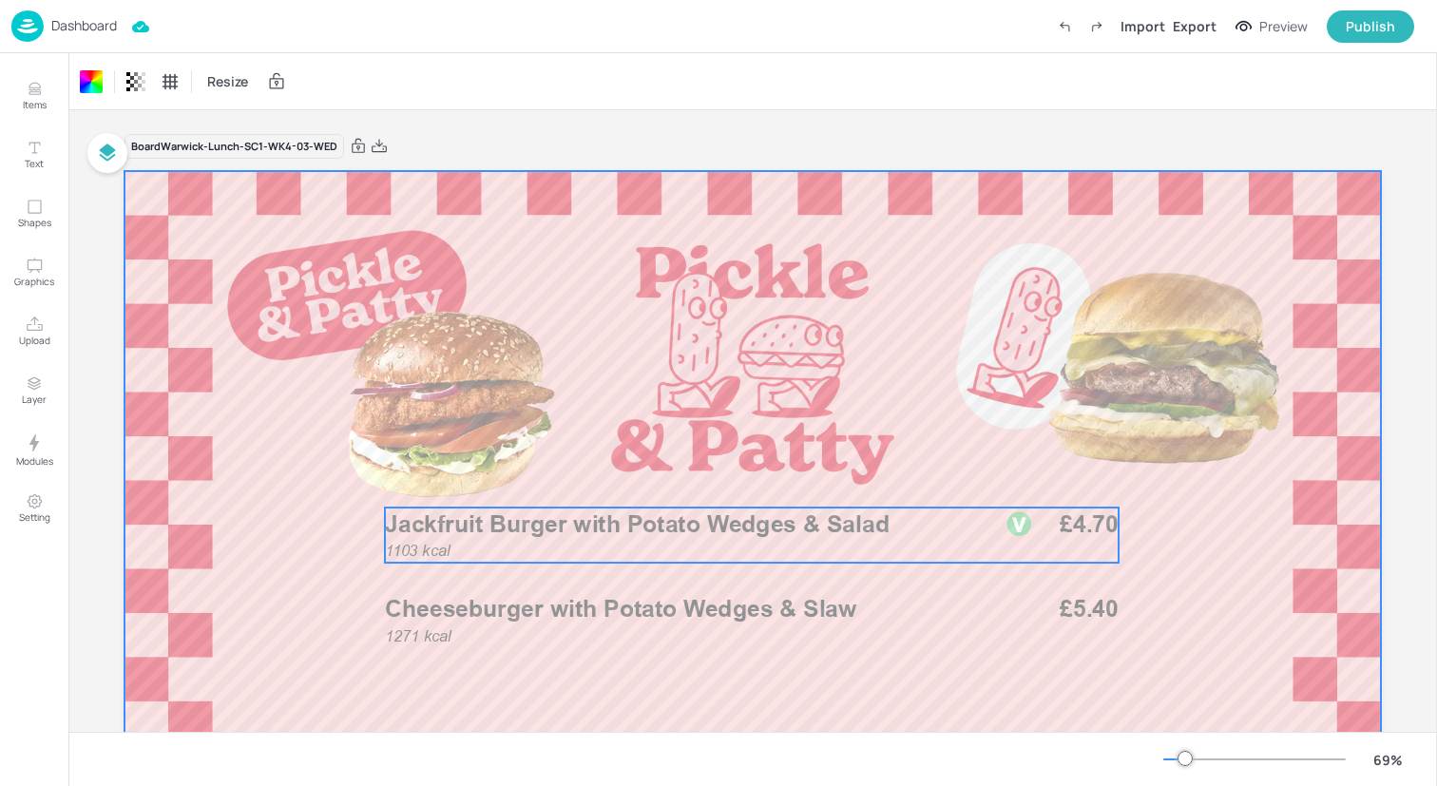
click at [769, 544] on div "1103 kcal Jackfruit Burger with Potato Wedges & Salad £4.70" at bounding box center [752, 535] width 734 height 55
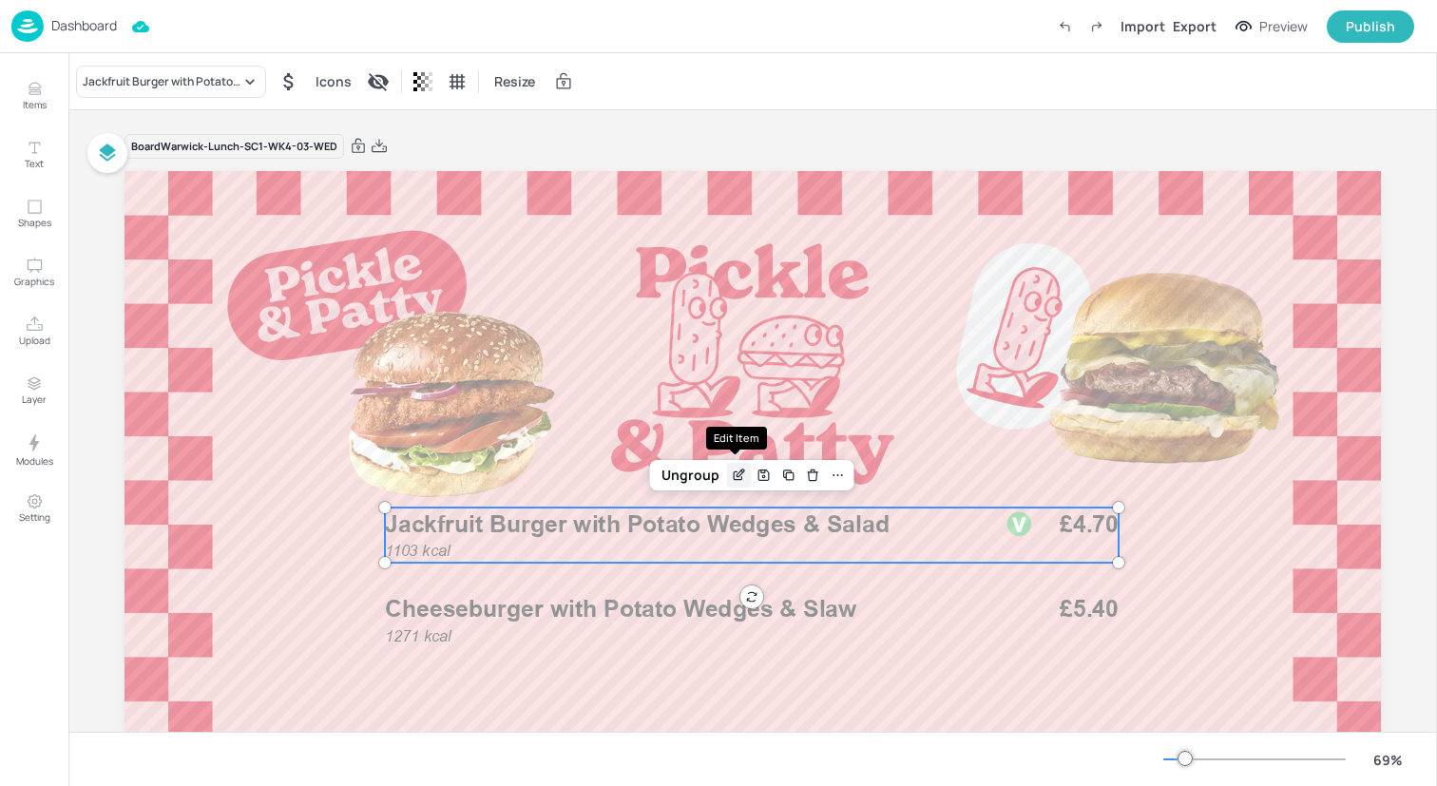
click at [740, 477] on icon "Edit Item" at bounding box center [739, 475] width 16 height 15
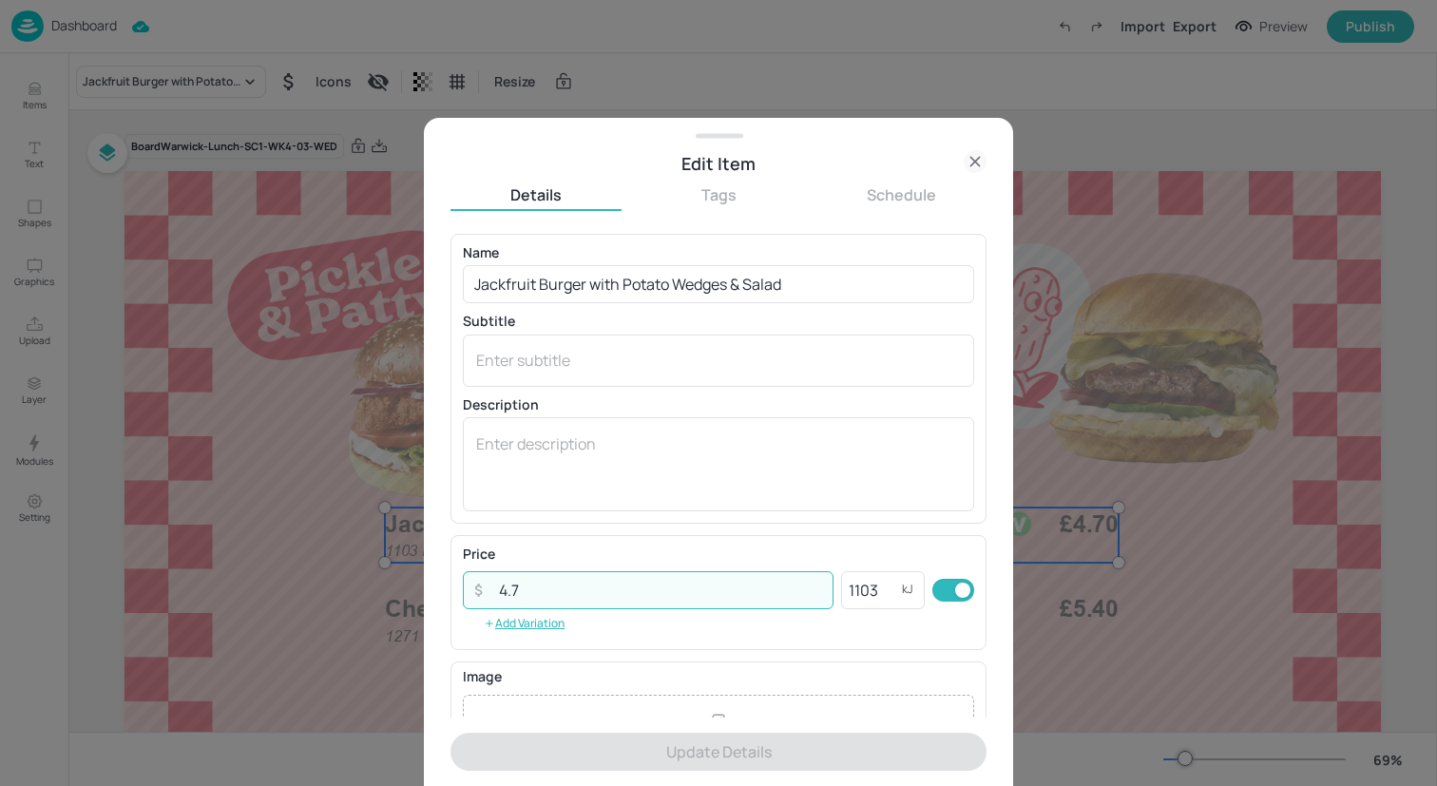
drag, startPoint x: 672, startPoint y: 589, endPoint x: 341, endPoint y: 588, distance: 330.8
click at [341, 588] on div "Edit Item Details Tags Schedule Name Jackfruit Burger with Potato Wedges & Sala…" at bounding box center [718, 393] width 1437 height 786
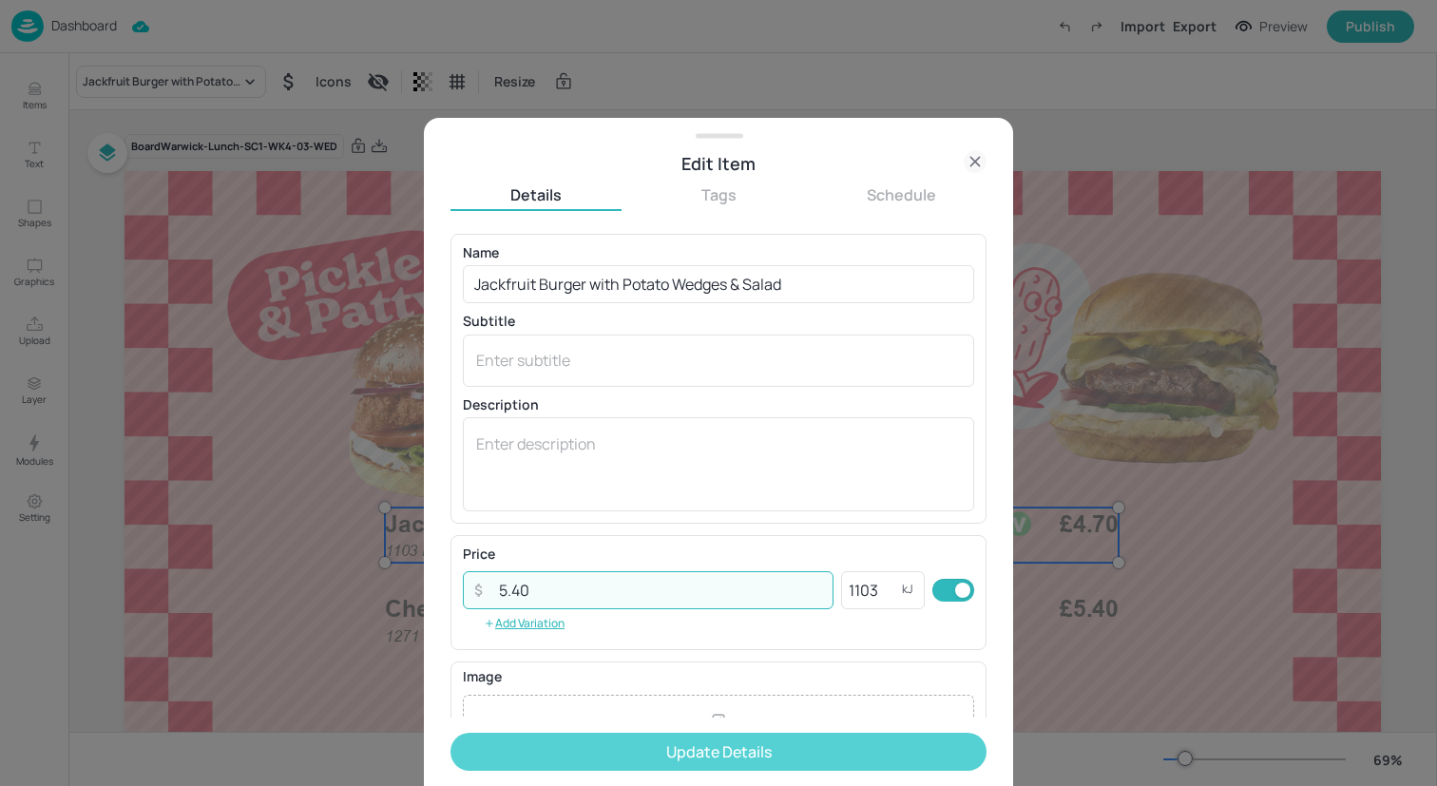
type input "5.40"
click at [558, 752] on button "Update Details" at bounding box center [719, 752] width 536 height 38
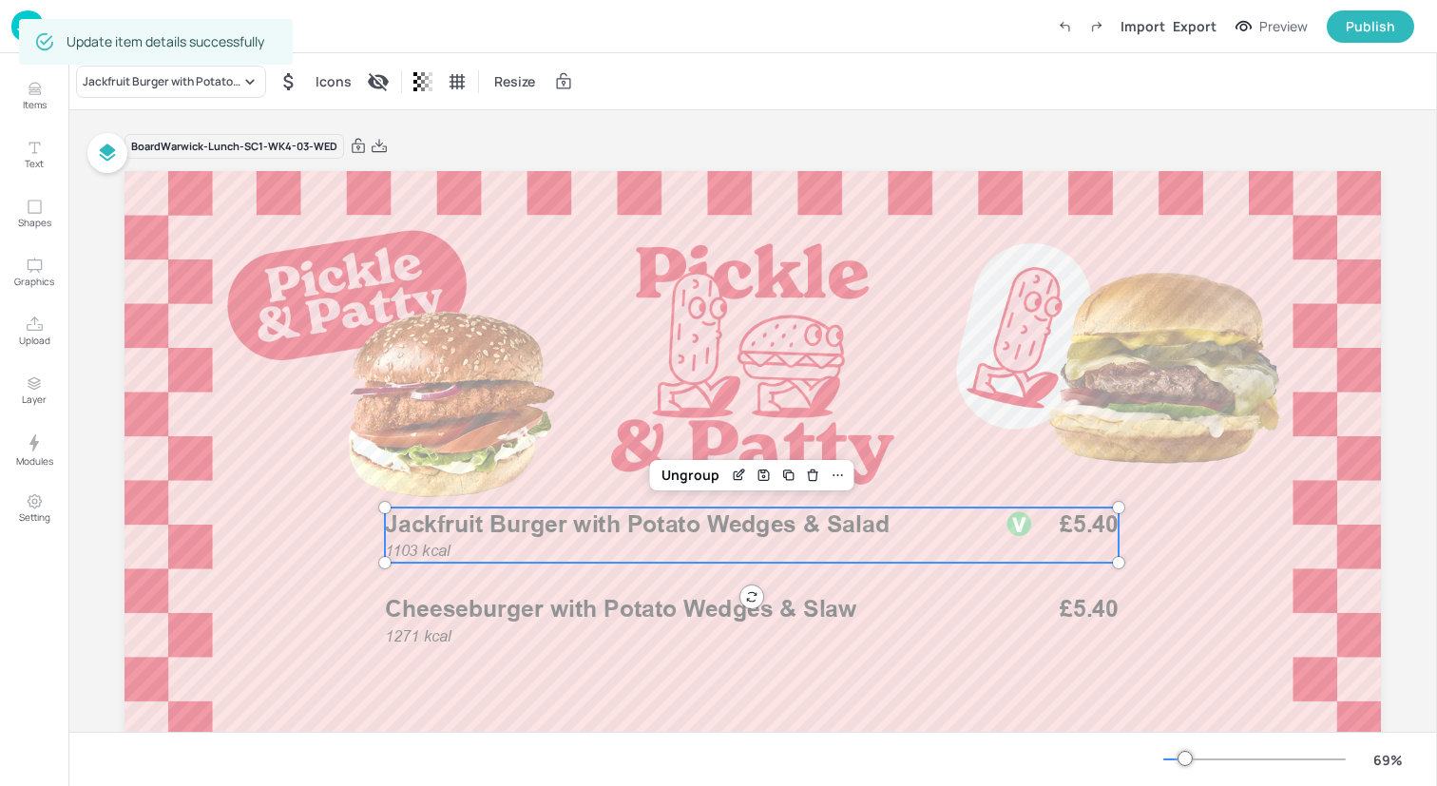
click at [1073, 603] on span "£5.40" at bounding box center [1089, 609] width 59 height 33
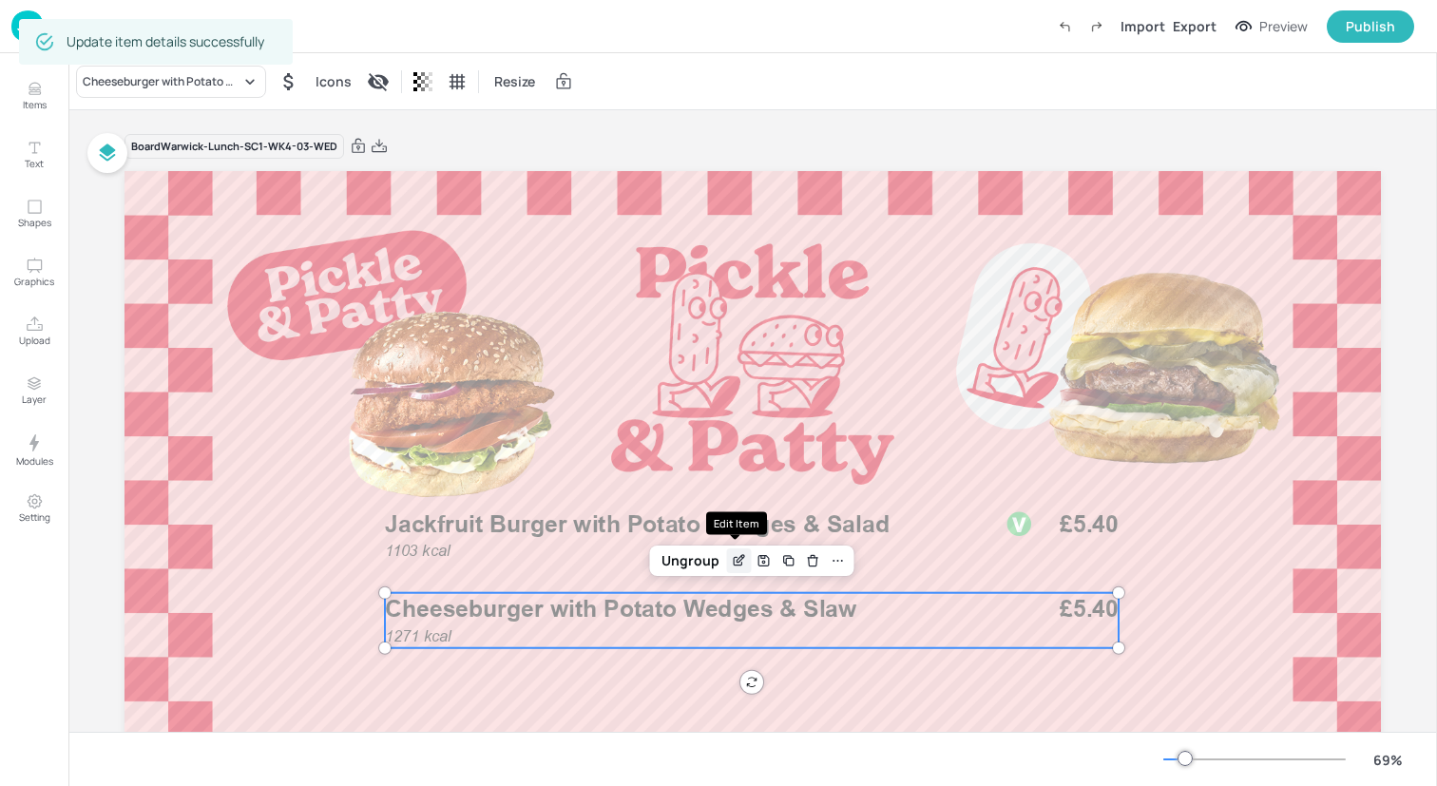
click at [742, 562] on icon "Edit Item" at bounding box center [739, 560] width 16 height 15
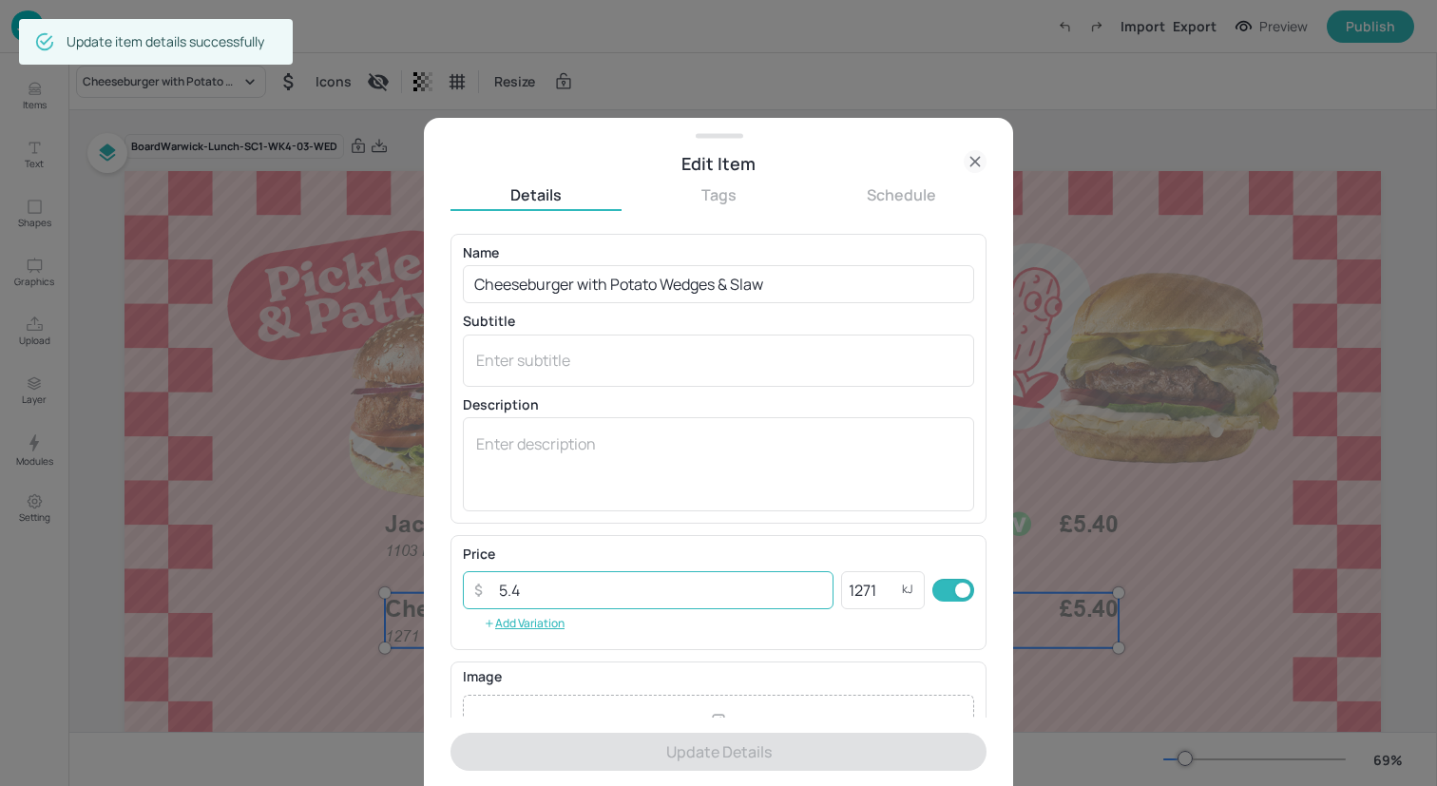
click at [505, 589] on input "5.4" at bounding box center [661, 590] width 346 height 38
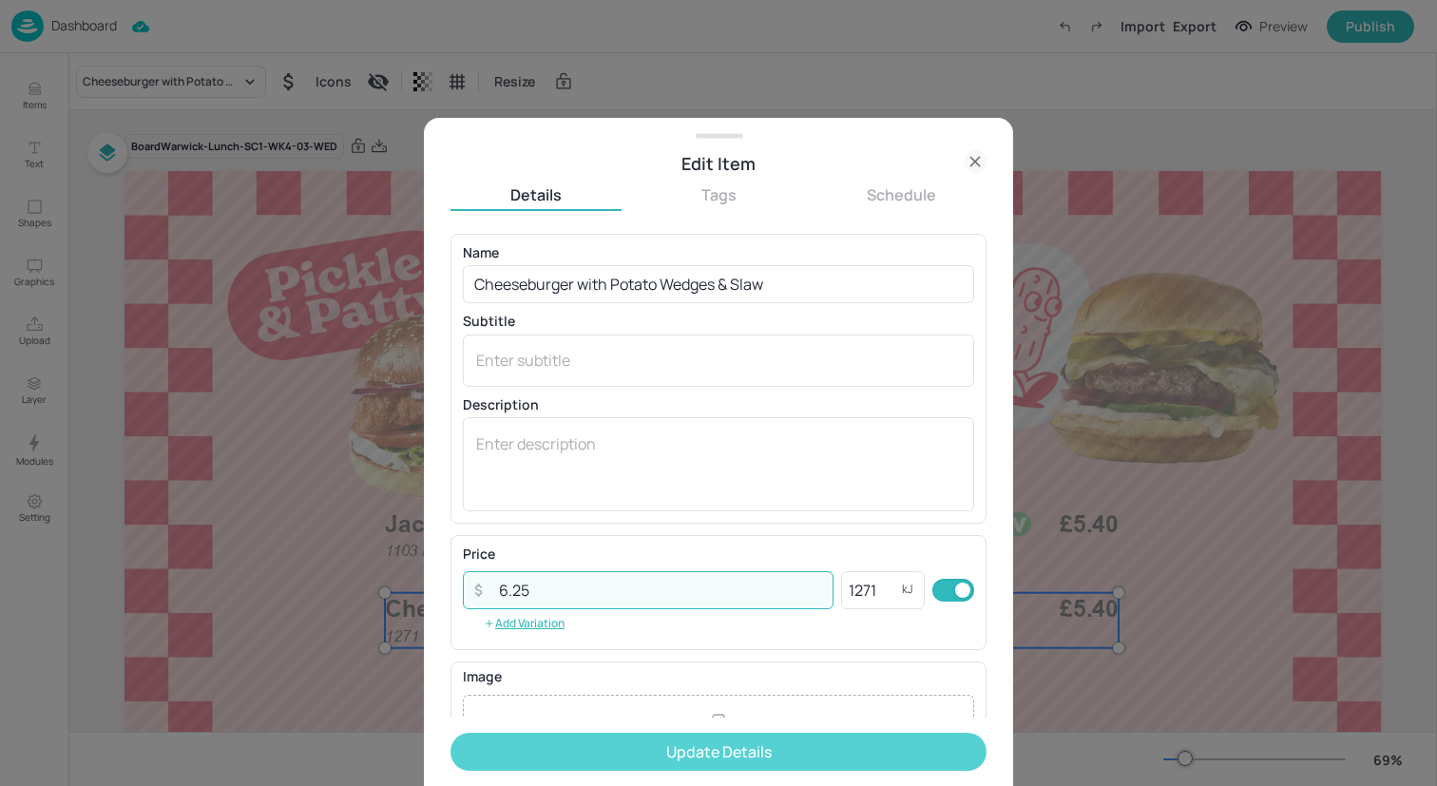
type input "6.25"
click at [581, 744] on button "Update Details" at bounding box center [719, 752] width 536 height 38
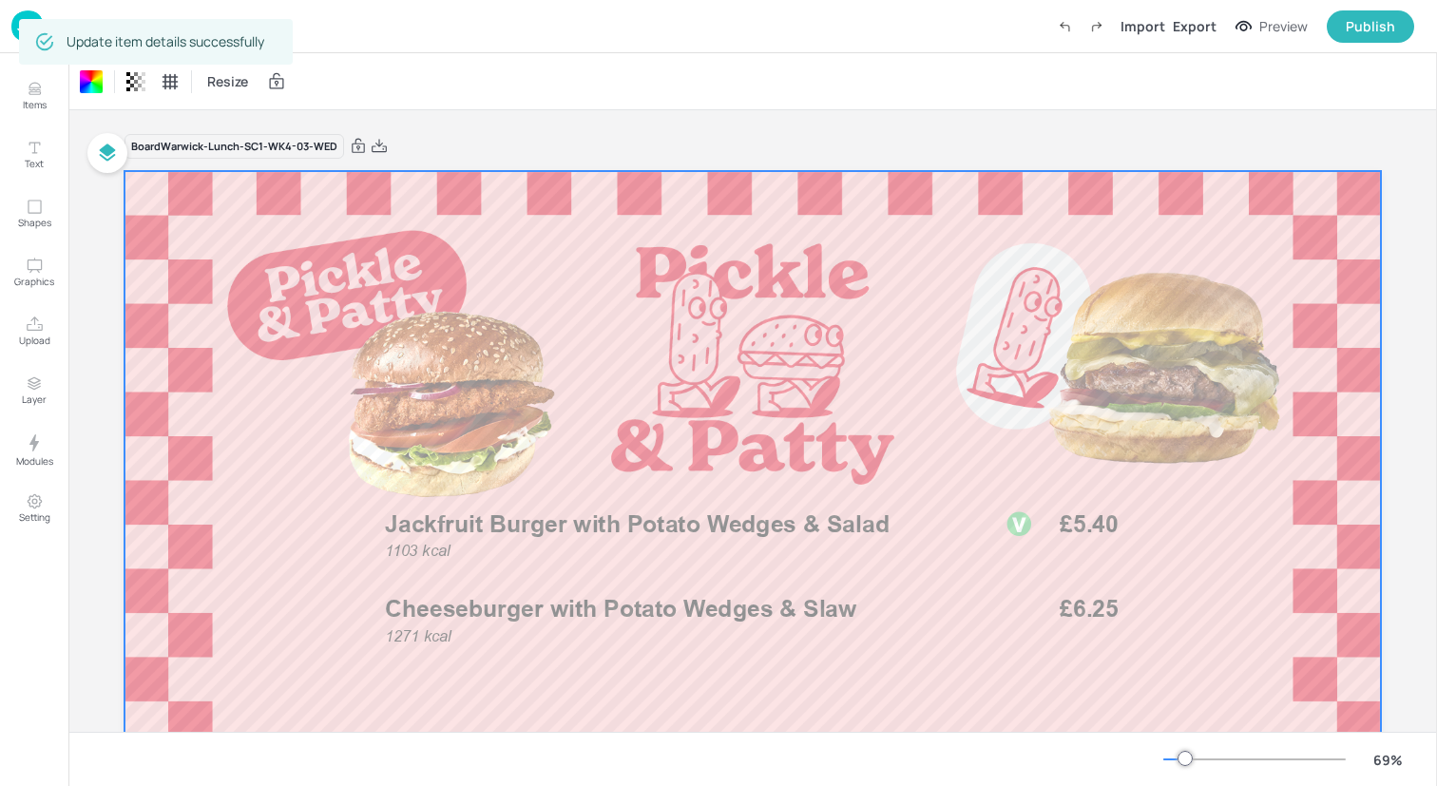
click at [510, 33] on div "Dashboard Import Export Preview Publish" at bounding box center [712, 26] width 1403 height 52
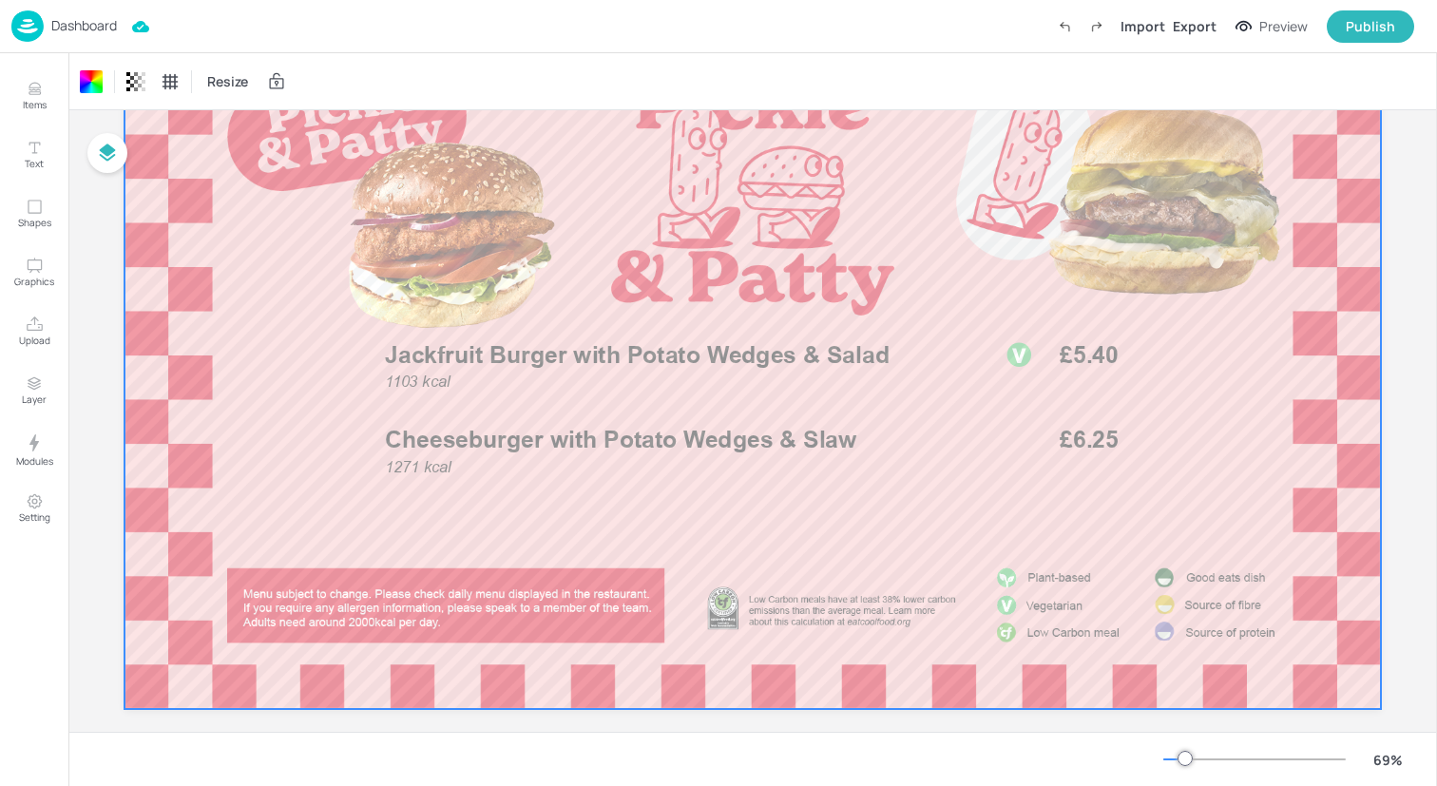
scroll to position [193, 0]
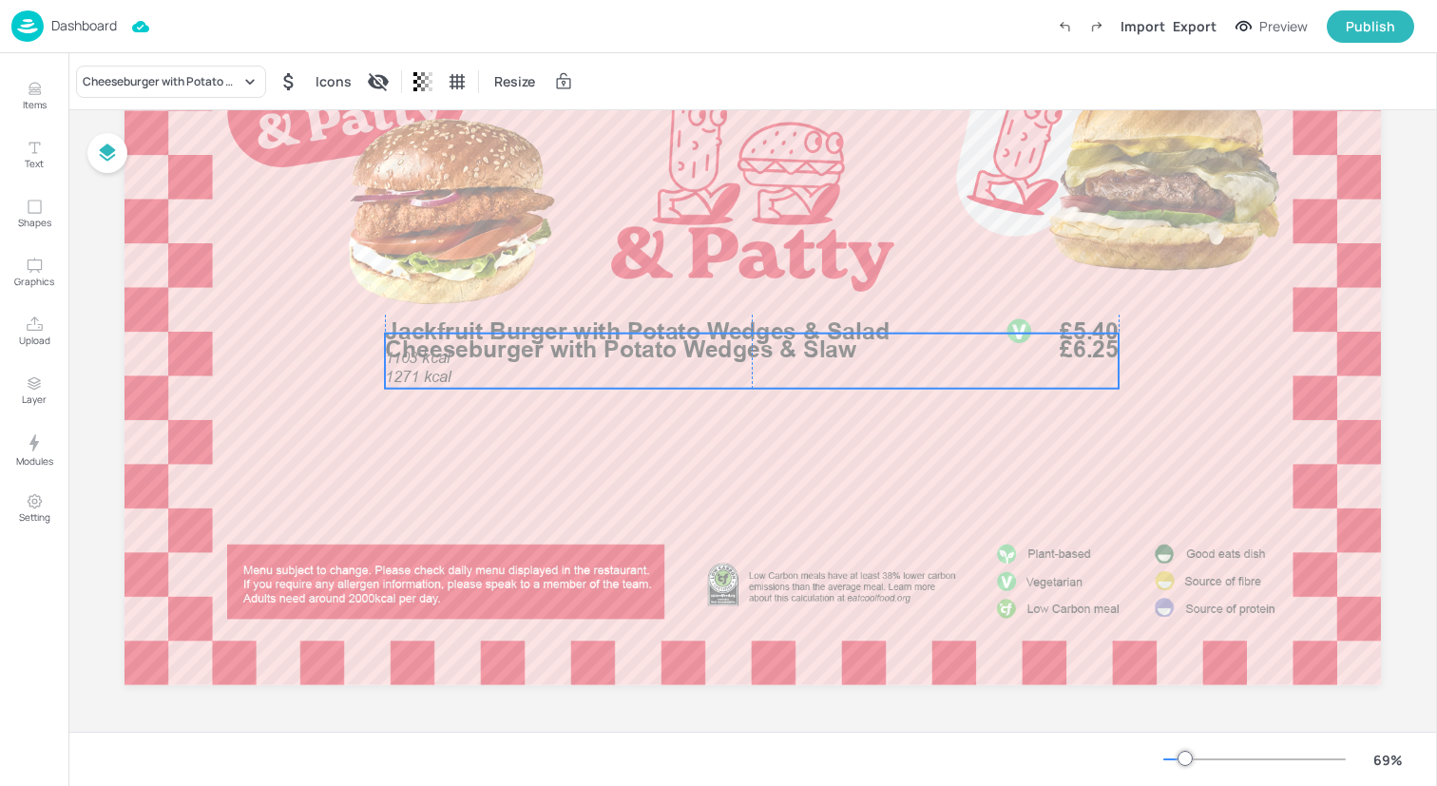
drag, startPoint x: 567, startPoint y: 397, endPoint x: 567, endPoint y: 364, distance: 33.3
click at [567, 364] on p "Cheeseburger with Potato Wedges & Slaw" at bounding box center [682, 350] width 595 height 33
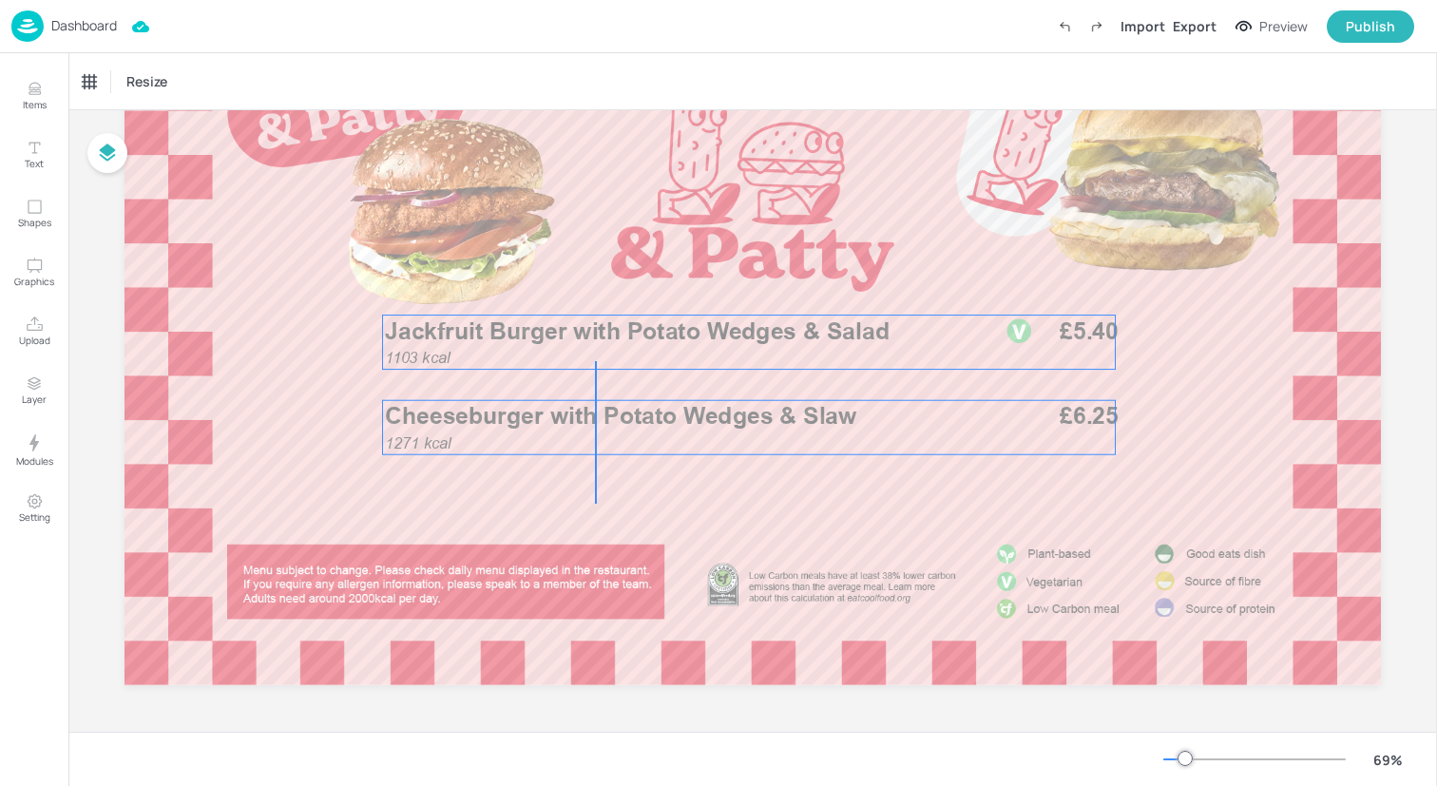
drag, startPoint x: 595, startPoint y: 503, endPoint x: 593, endPoint y: 350, distance: 153.1
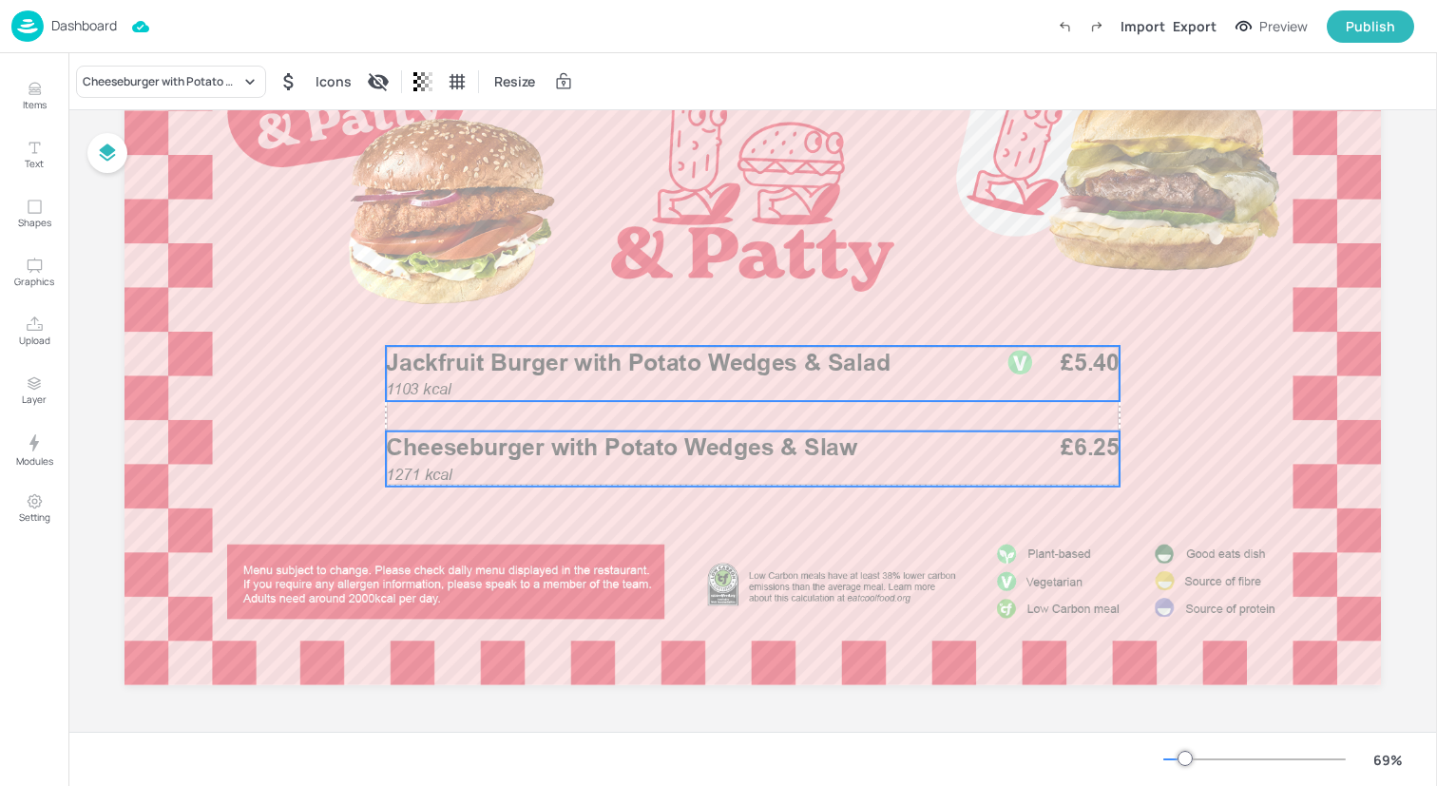
drag, startPoint x: 593, startPoint y: 350, endPoint x: 594, endPoint y: 380, distance: 30.4
click at [594, 381] on div "1103 kcal Jackfruit Burger with Potato Wedges & Salad £5.40" at bounding box center [753, 373] width 734 height 55
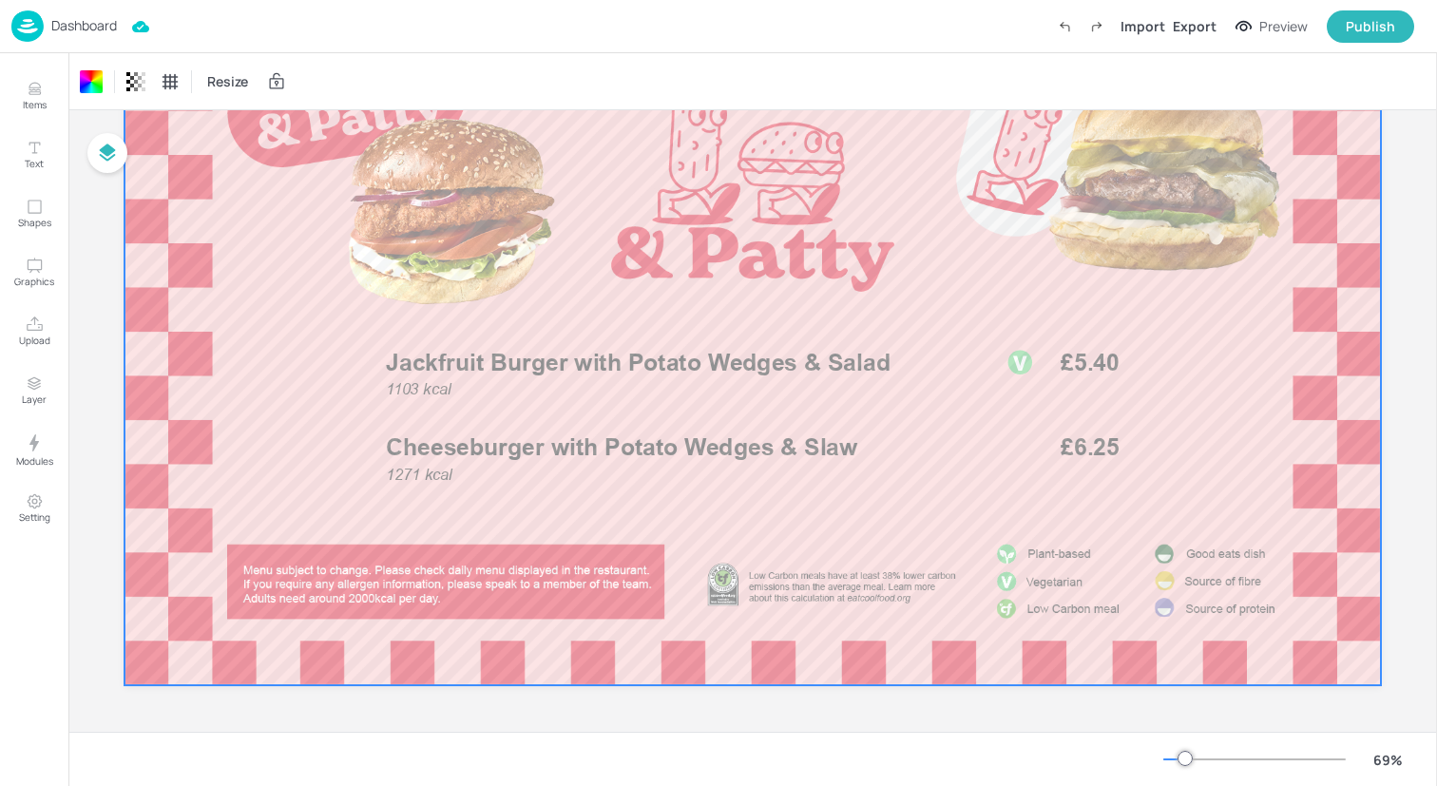
scroll to position [0, 0]
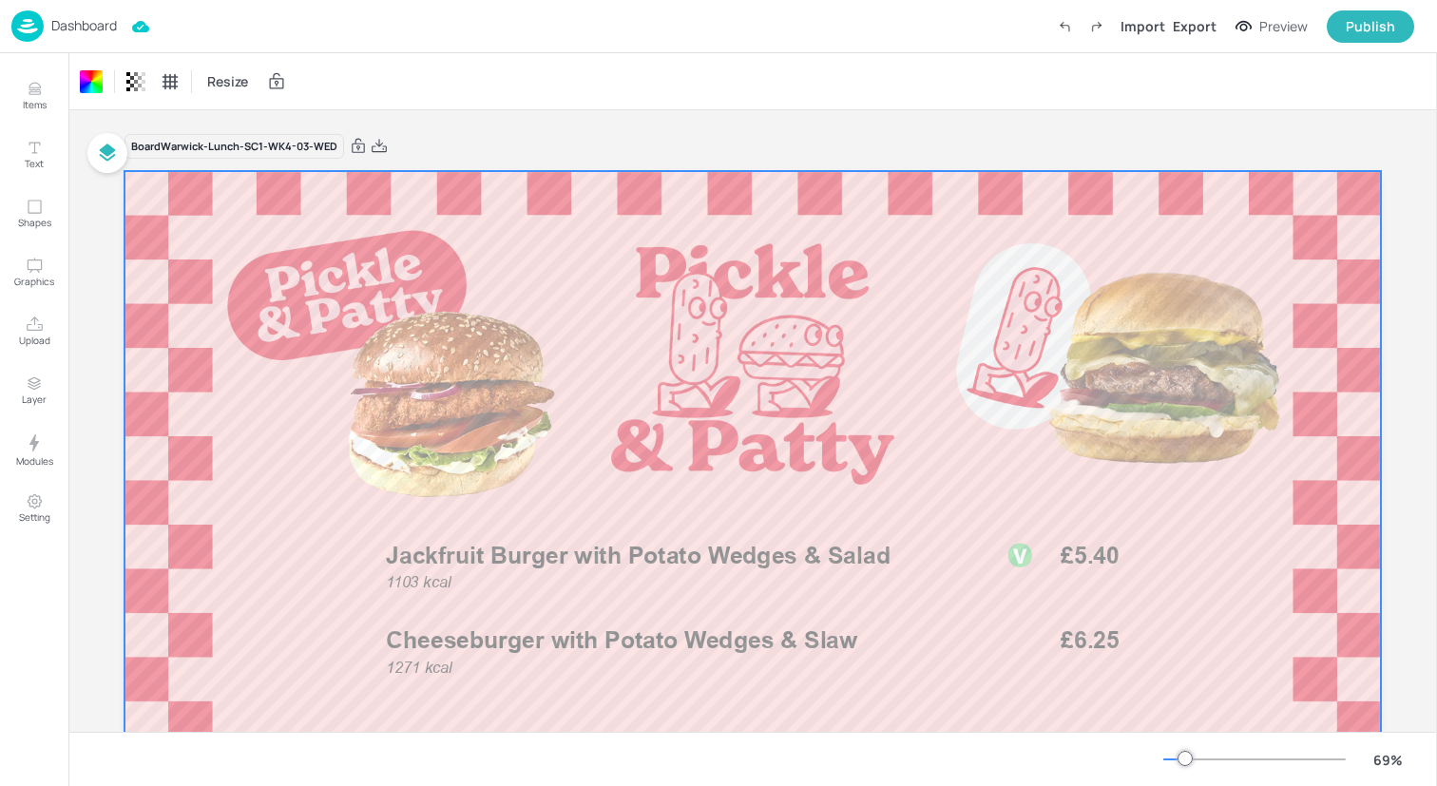
click at [14, 17] on img at bounding box center [27, 25] width 32 height 31
click at [25, 24] on img at bounding box center [27, 25] width 32 height 31
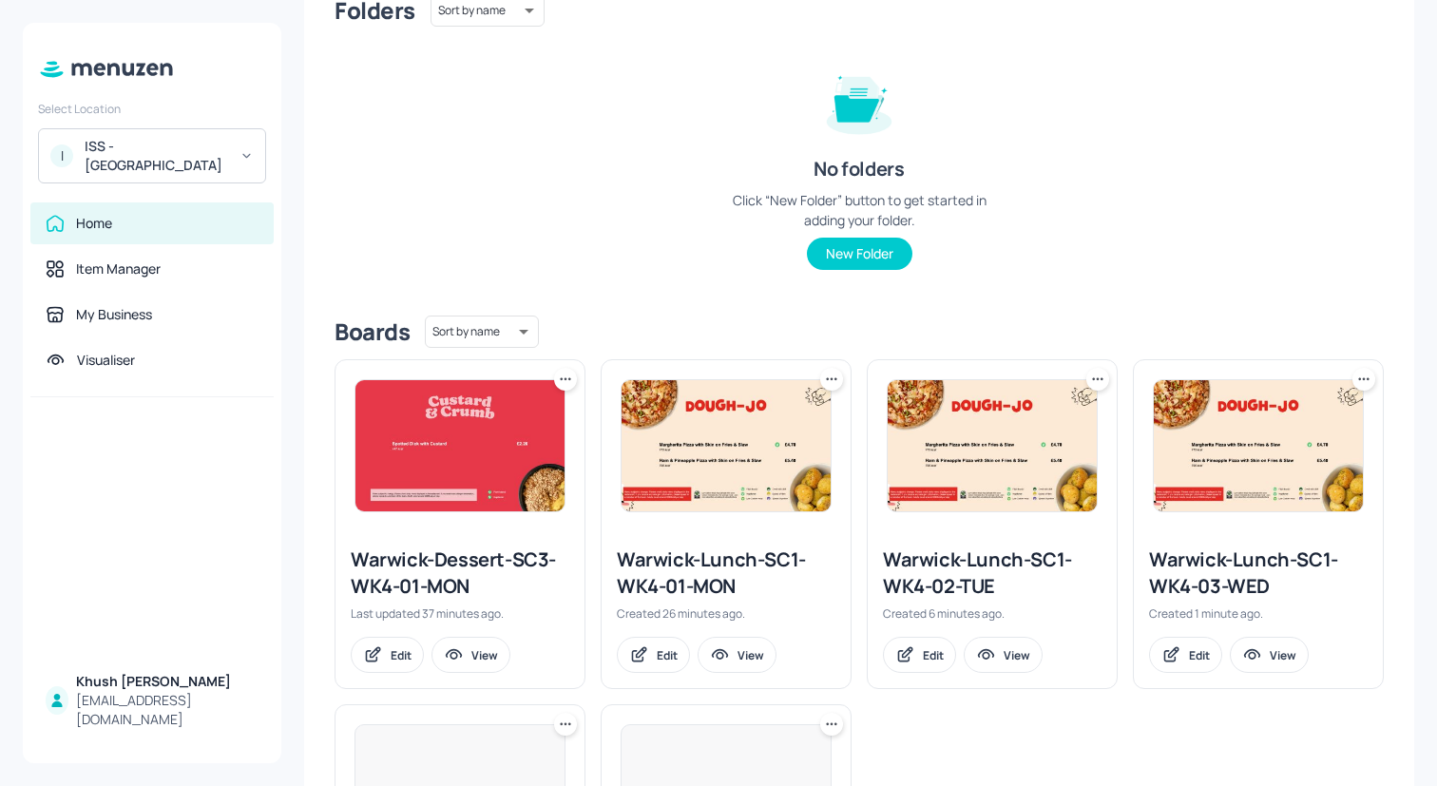
scroll to position [211, 0]
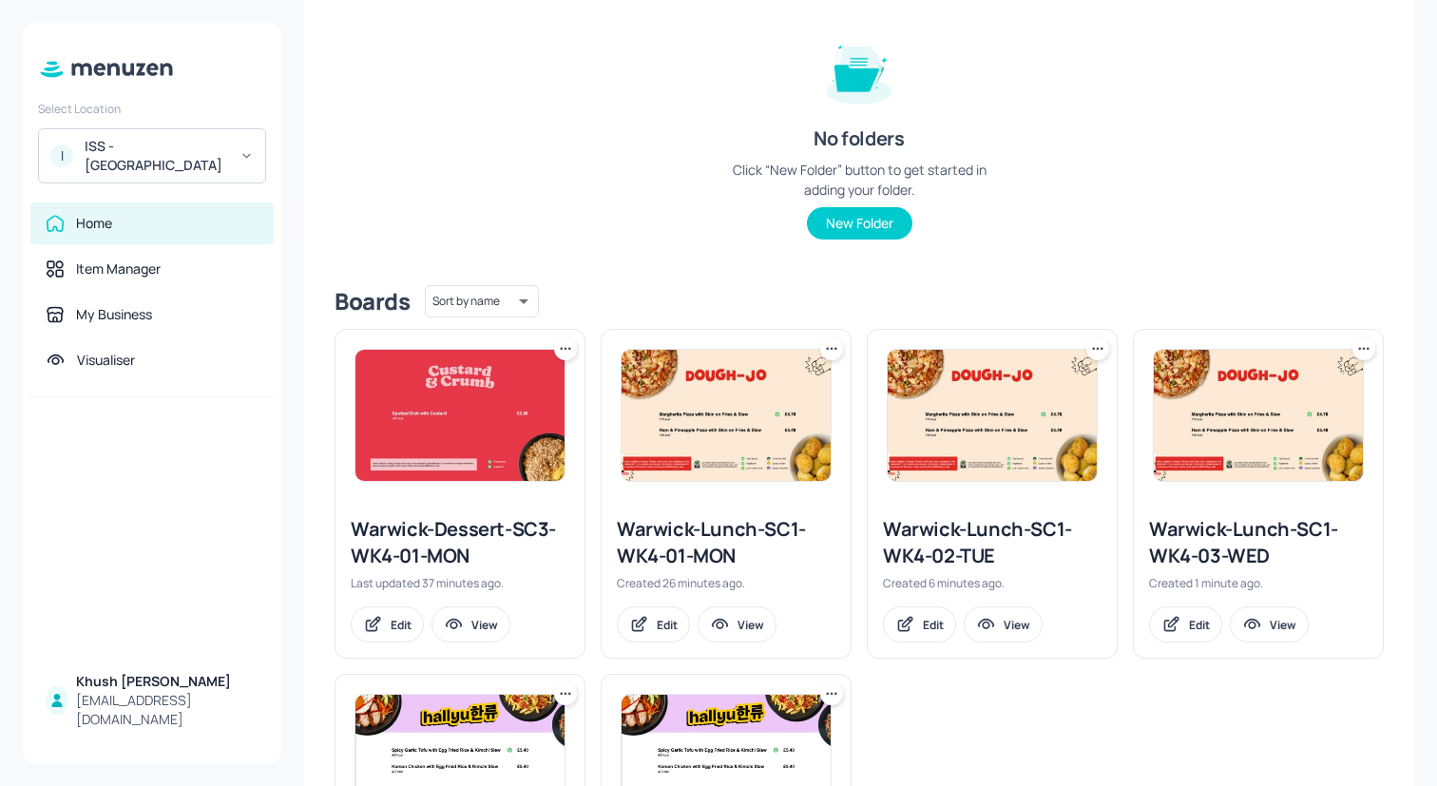
click at [704, 536] on div "Warwick-Lunch-SC1-WK4-01-MON" at bounding box center [726, 542] width 219 height 53
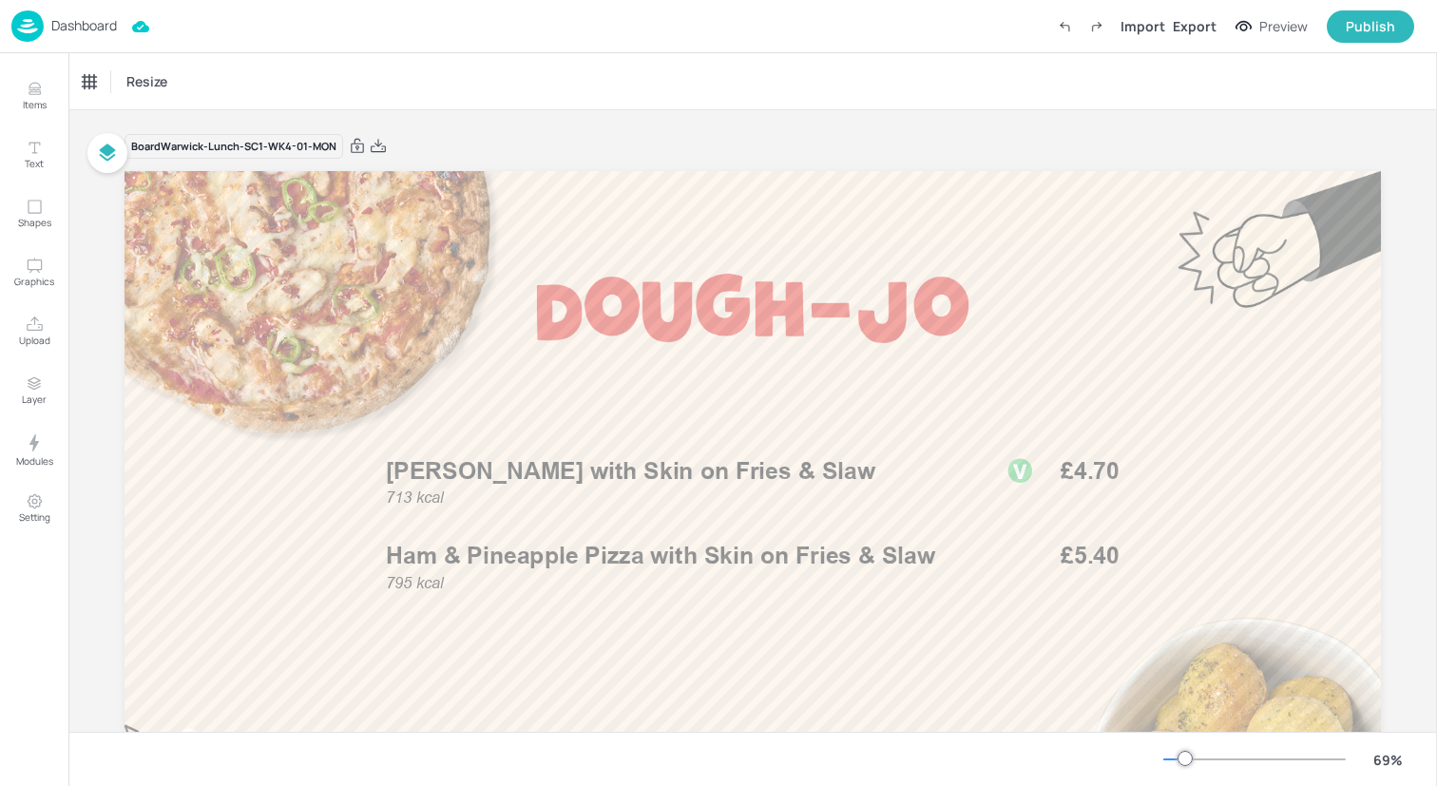
click at [28, 33] on img at bounding box center [27, 25] width 32 height 31
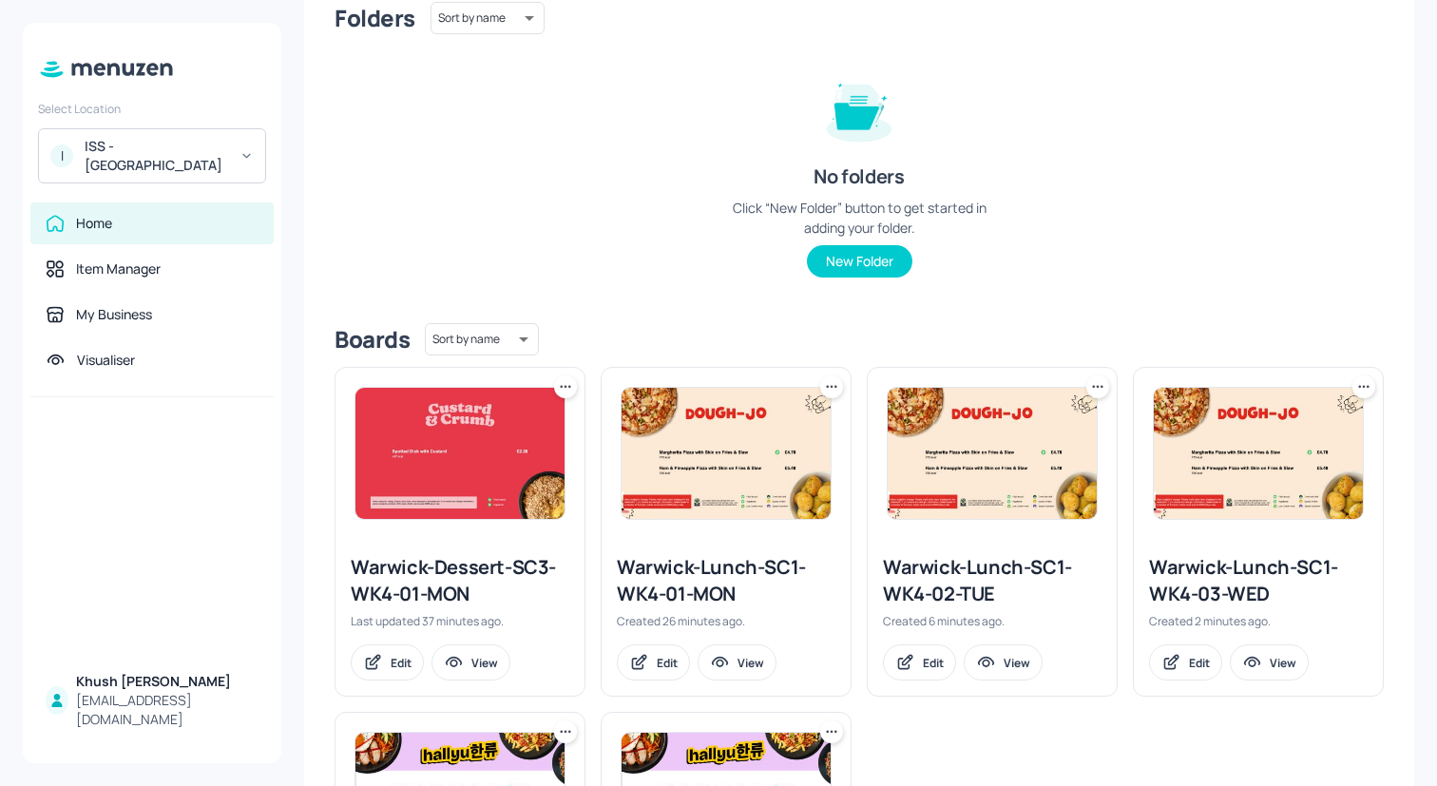
scroll to position [179, 0]
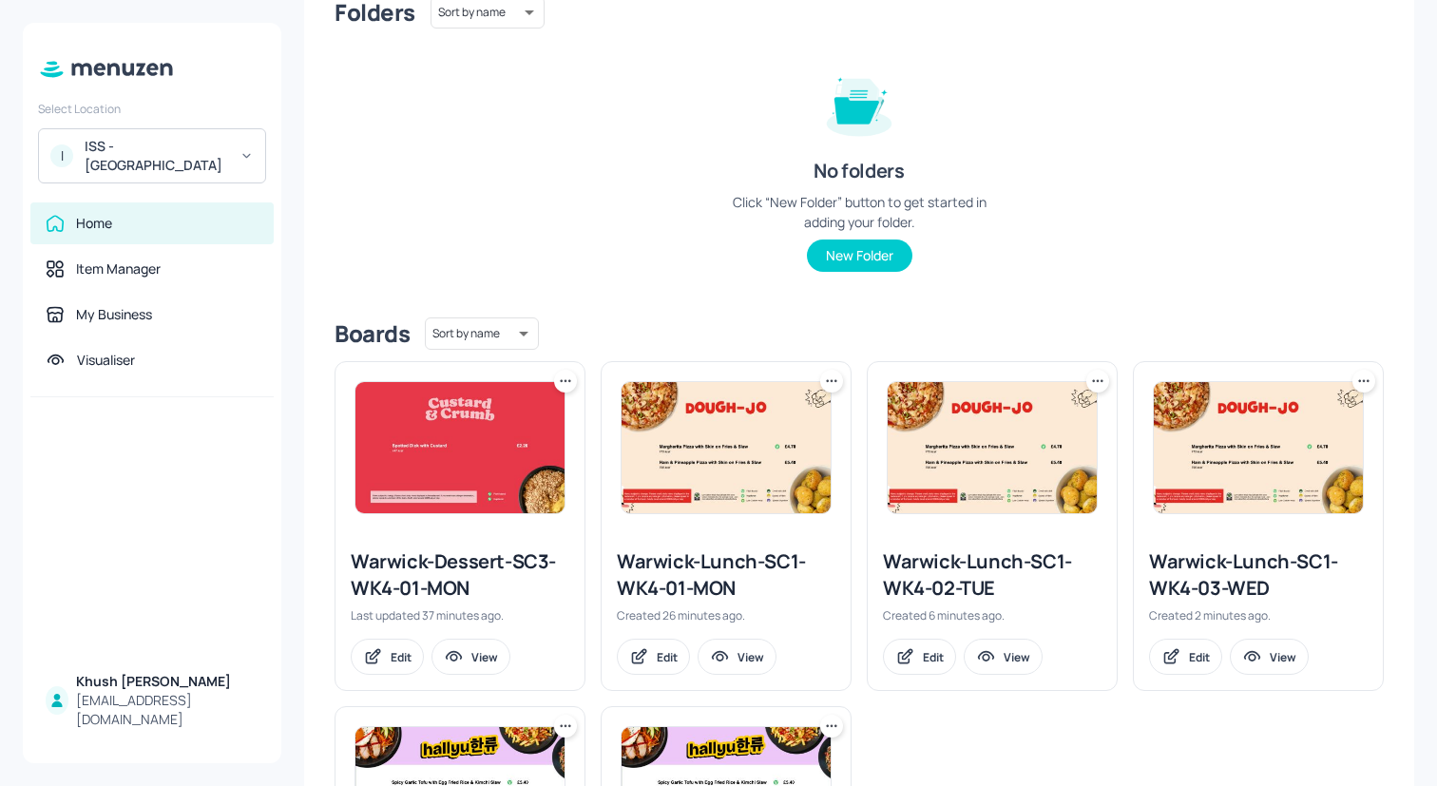
click at [922, 562] on div "Warwick-Lunch-SC1-WK4-02-TUE" at bounding box center [992, 574] width 219 height 53
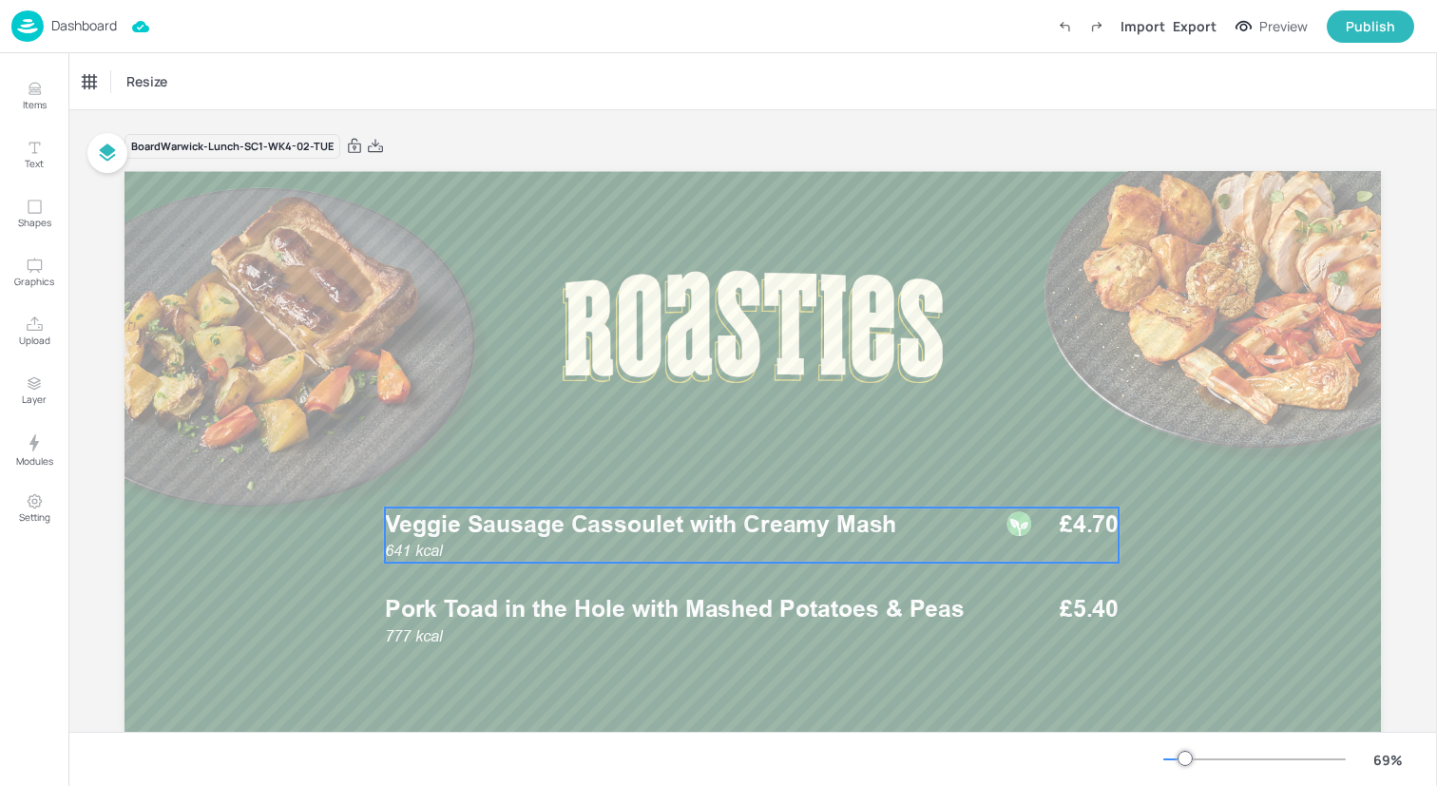
click at [867, 525] on span "Veggie Sausage Cassoulet with Creamy Mash" at bounding box center [640, 524] width 511 height 29
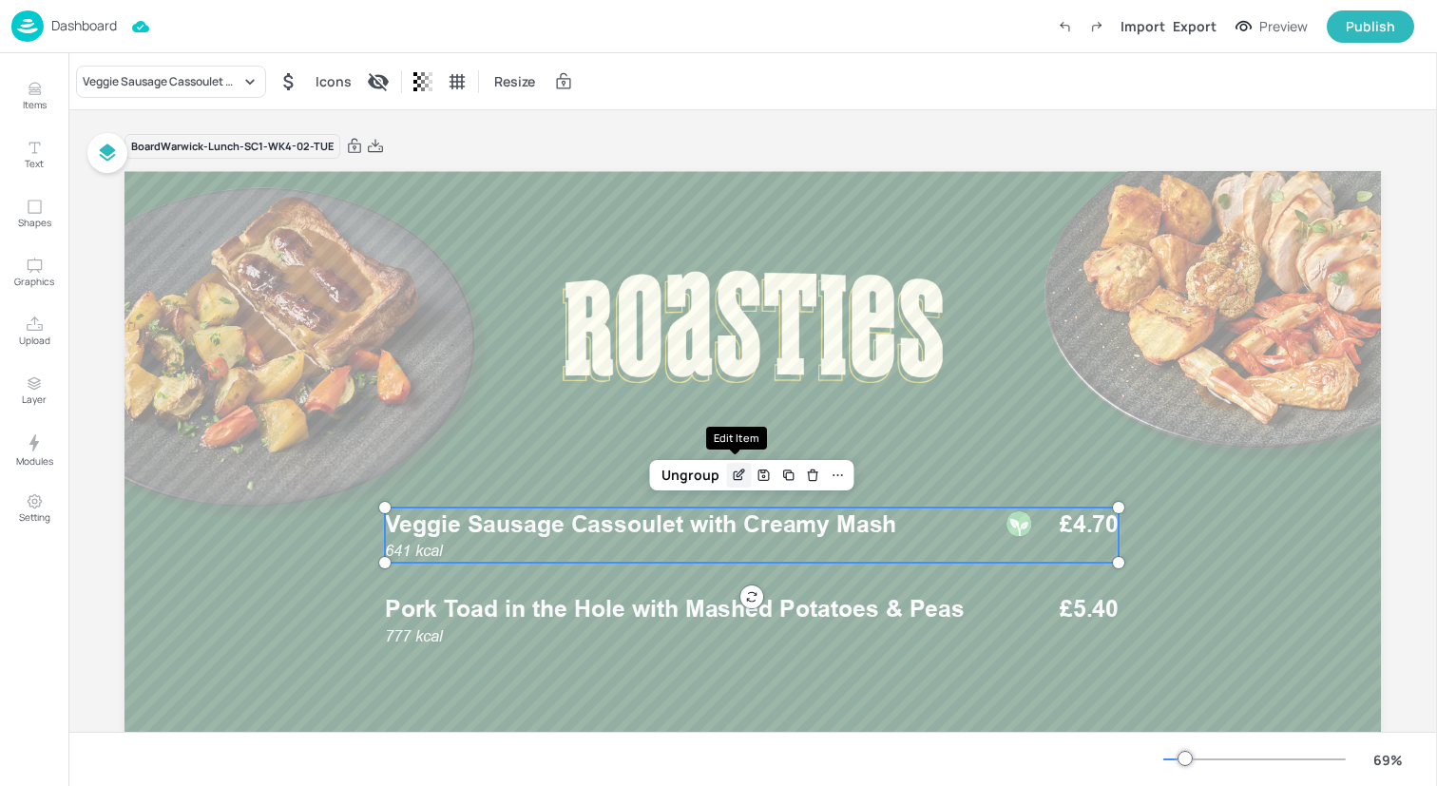
click at [734, 472] on icon "Edit Item" at bounding box center [739, 475] width 16 height 15
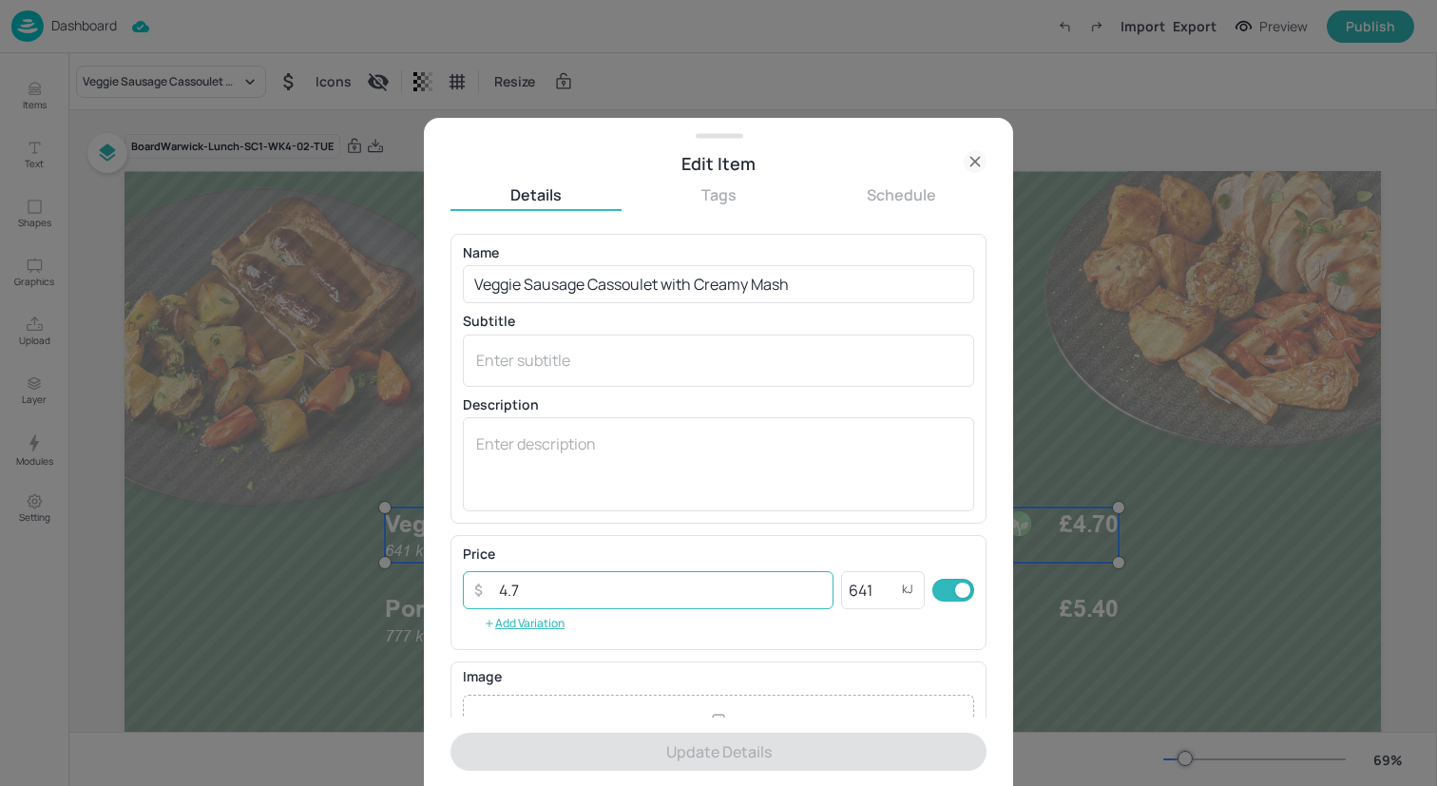
click at [523, 584] on input "4.7" at bounding box center [661, 590] width 346 height 38
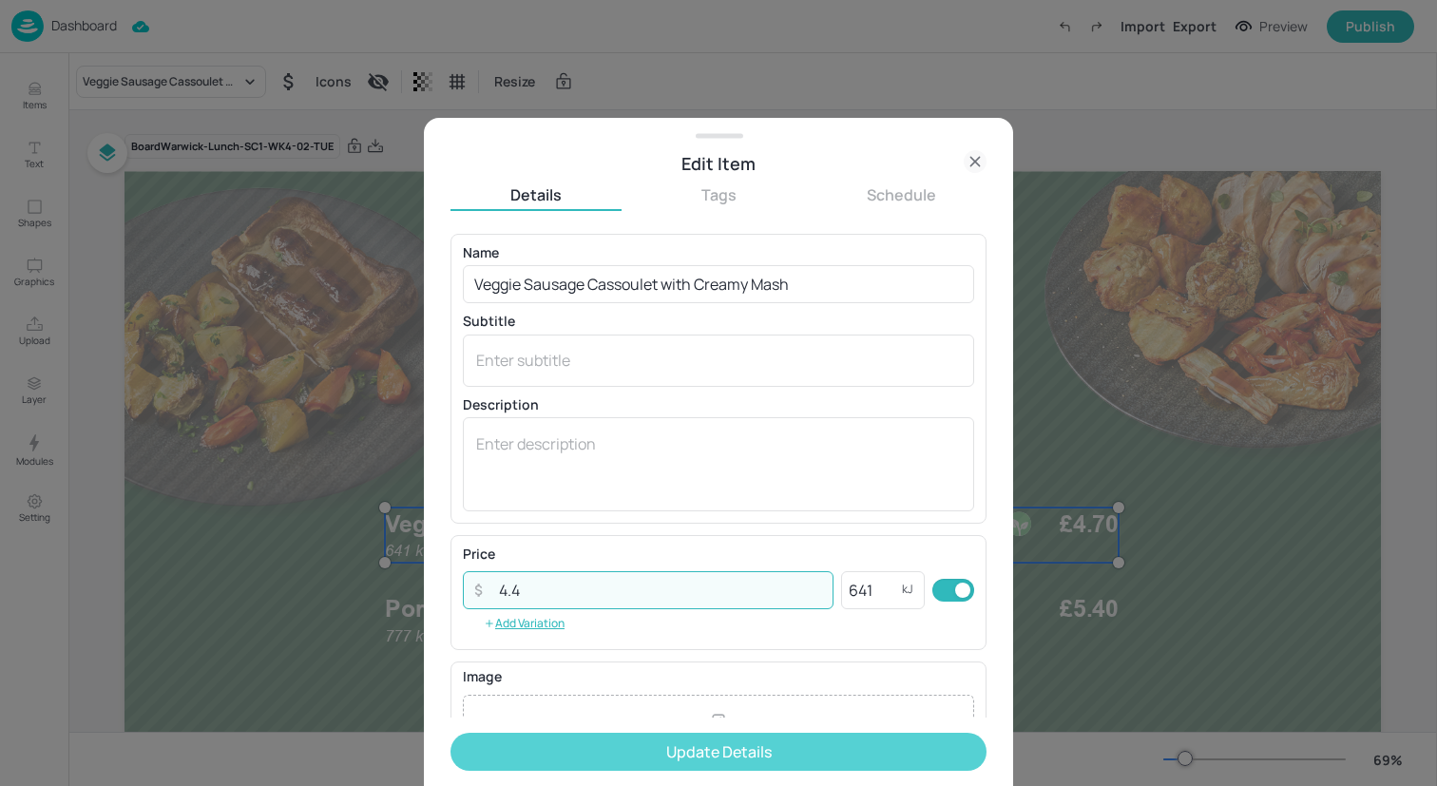
type input "4.4"
click at [655, 744] on button "Update Details" at bounding box center [719, 752] width 536 height 38
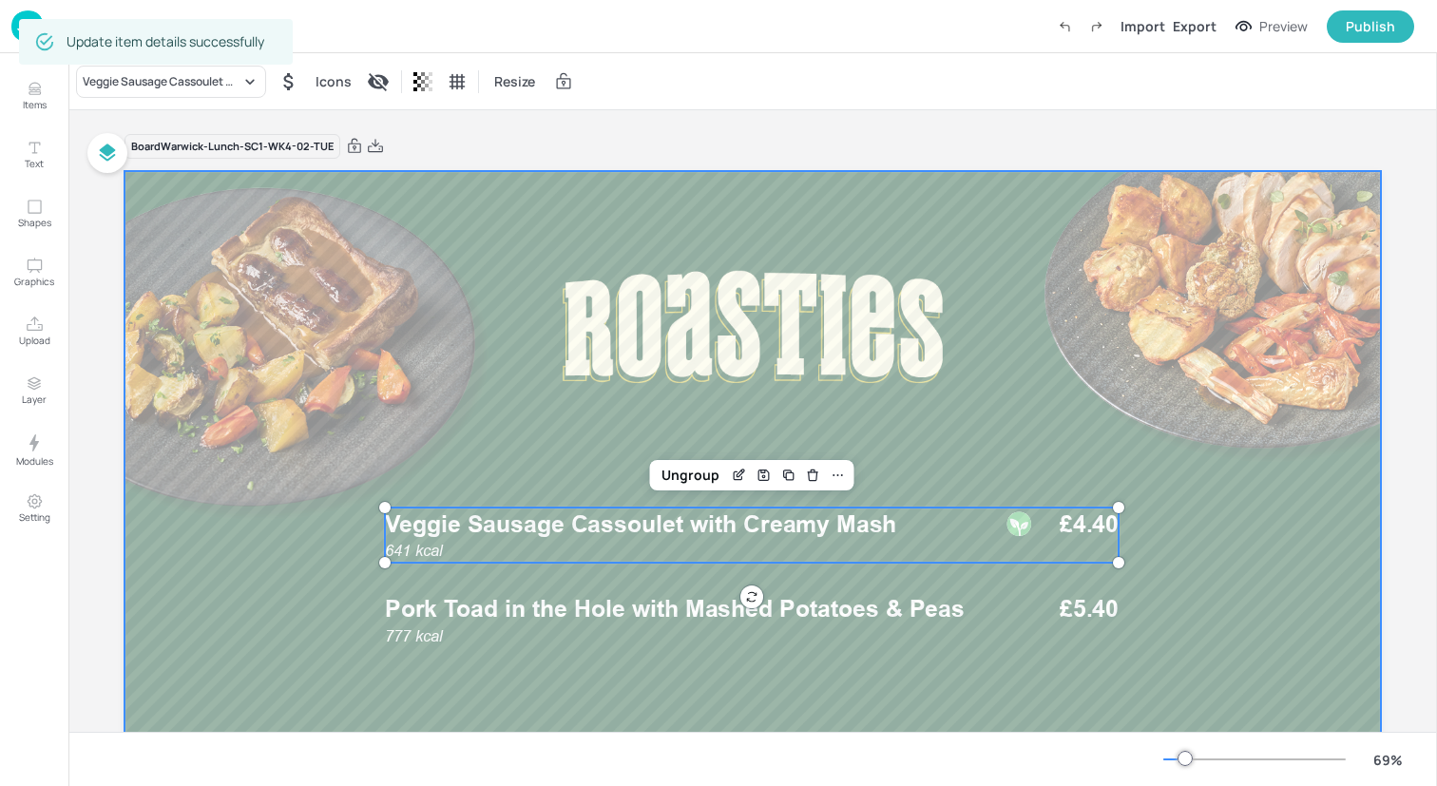
click at [433, 298] on div at bounding box center [753, 524] width 1257 height 707
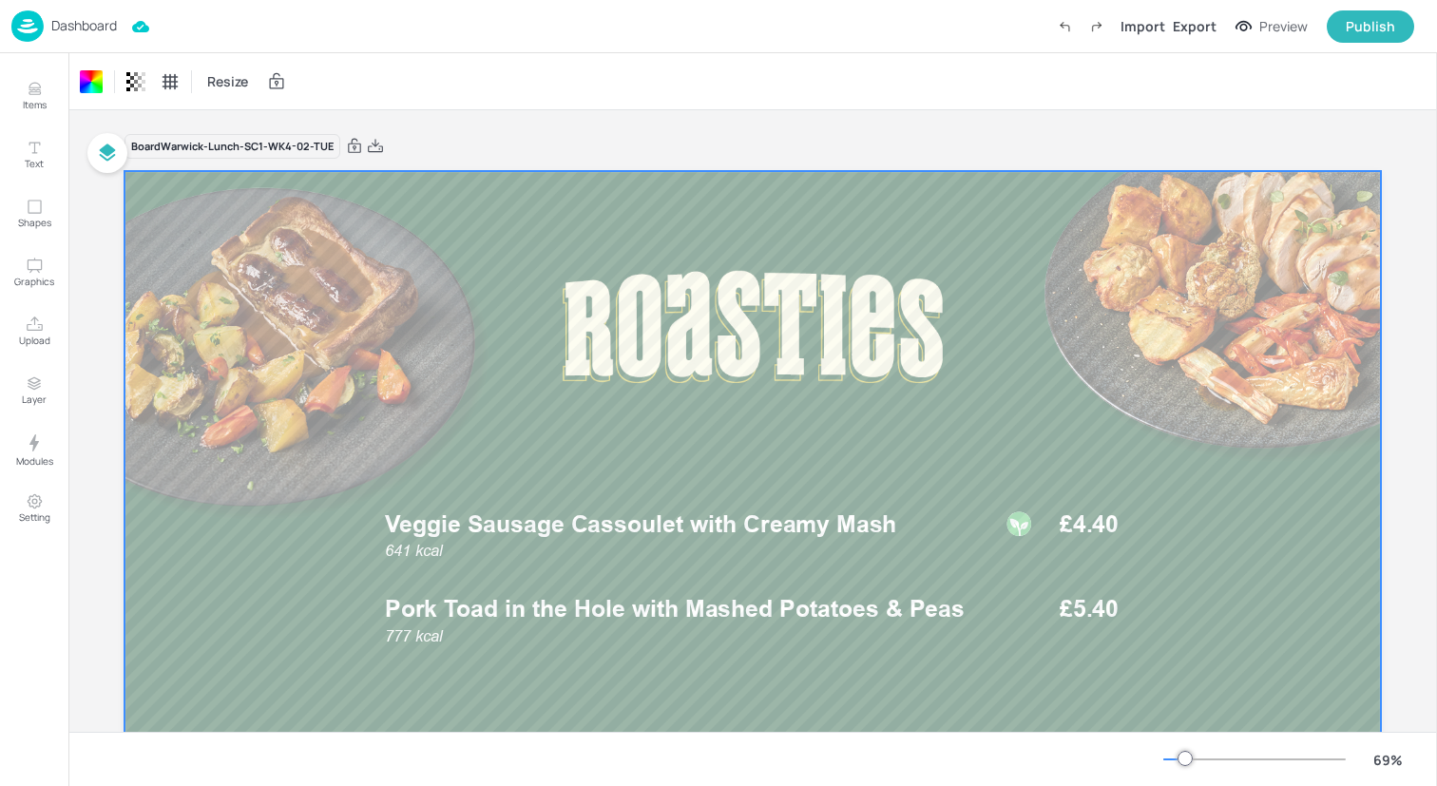
click at [16, 18] on img at bounding box center [27, 25] width 32 height 31
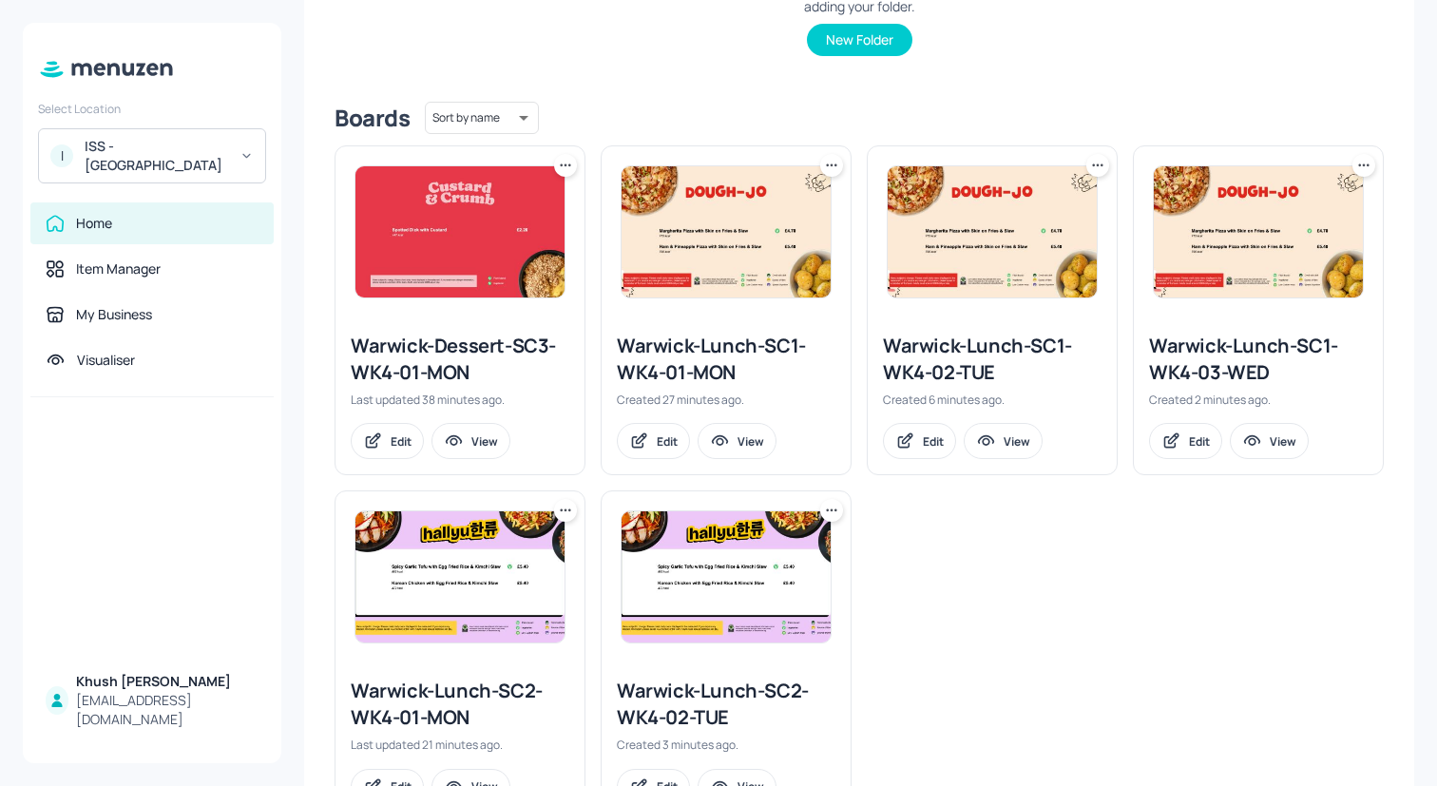
scroll to position [419, 0]
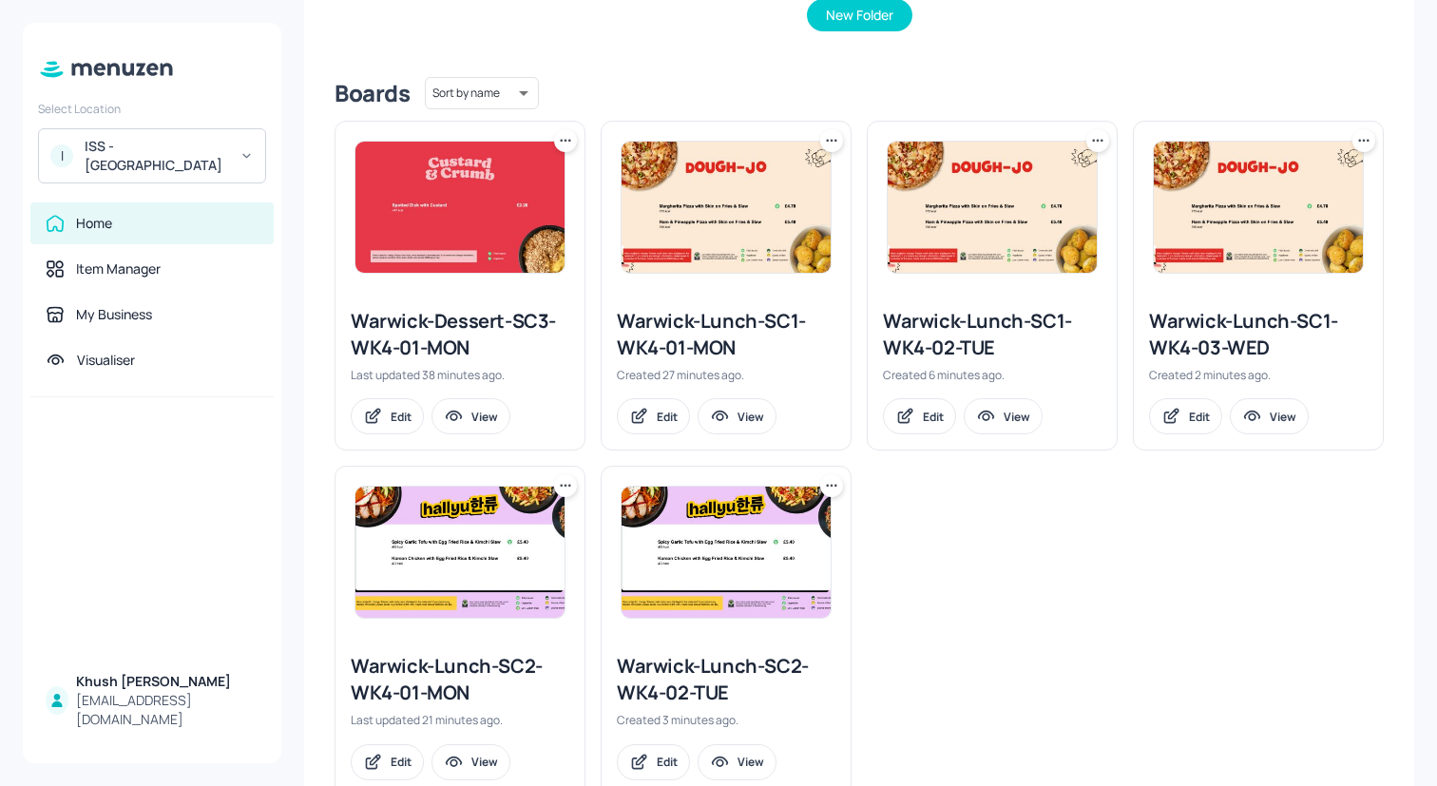
click at [983, 335] on div "Warwick-Lunch-SC1-WK4-02-TUE" at bounding box center [992, 334] width 219 height 53
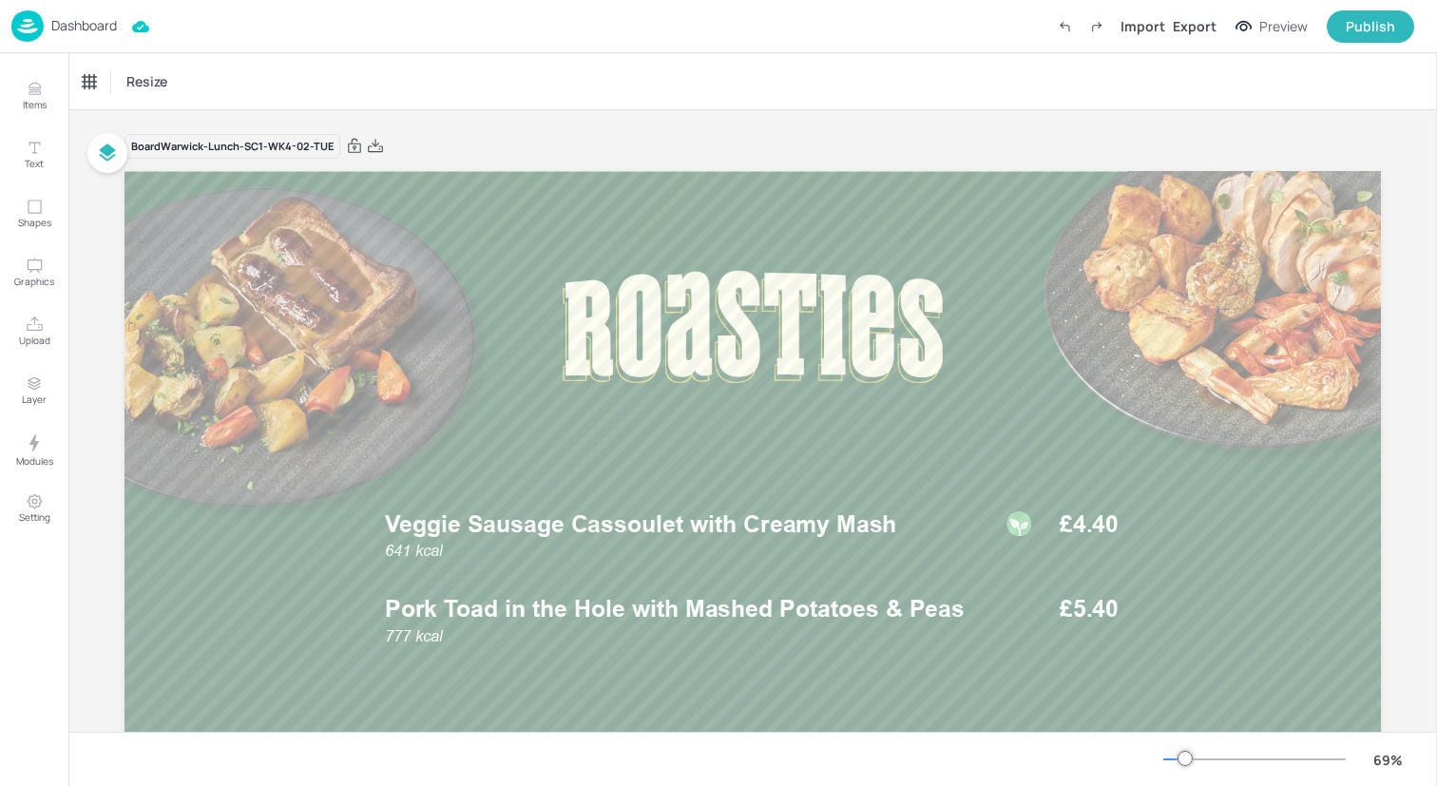
click at [29, 26] on img at bounding box center [27, 25] width 32 height 31
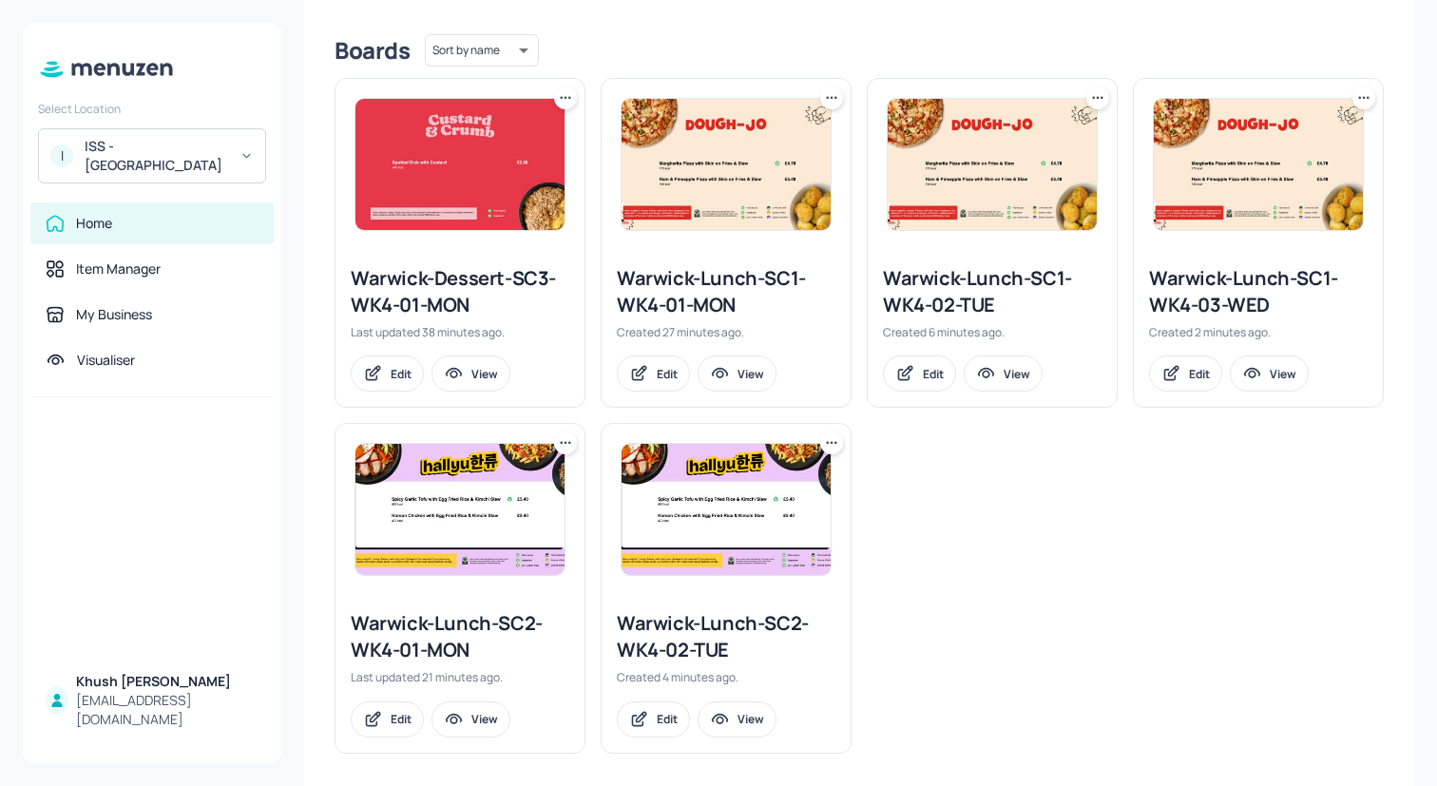
scroll to position [474, 0]
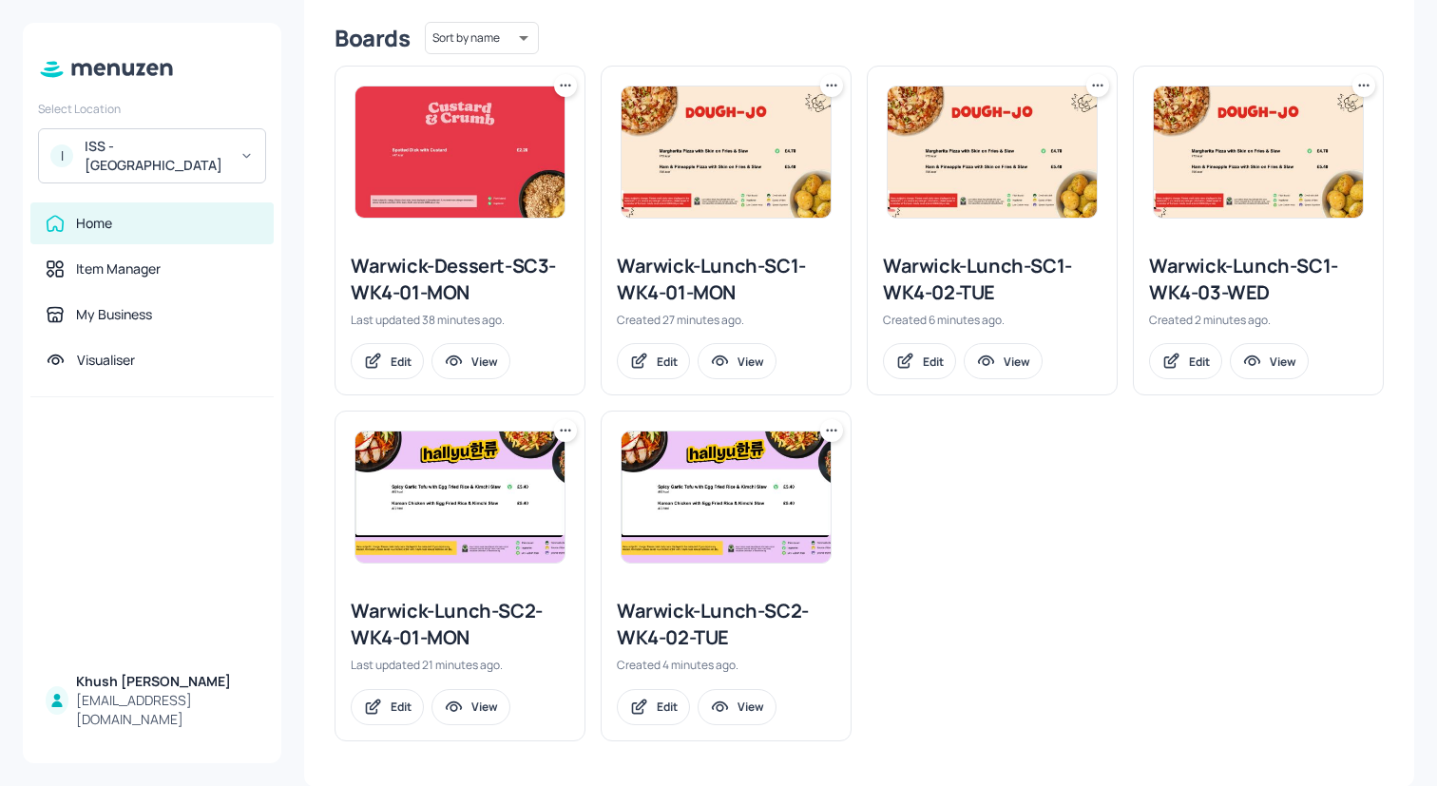
click at [1266, 267] on div "Warwick-Lunch-SC1-WK4-03-WED" at bounding box center [1258, 279] width 219 height 53
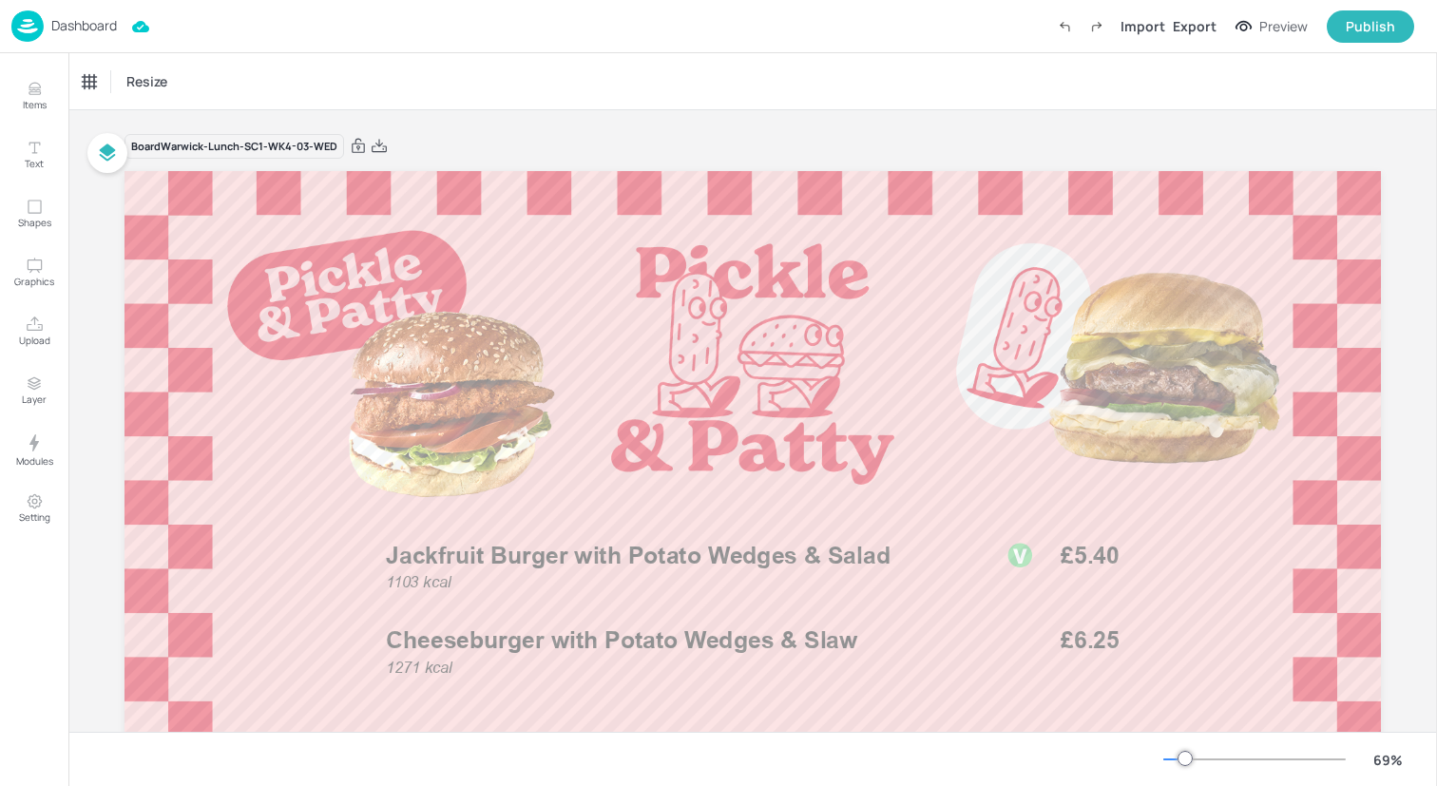
click at [31, 26] on img at bounding box center [27, 25] width 32 height 31
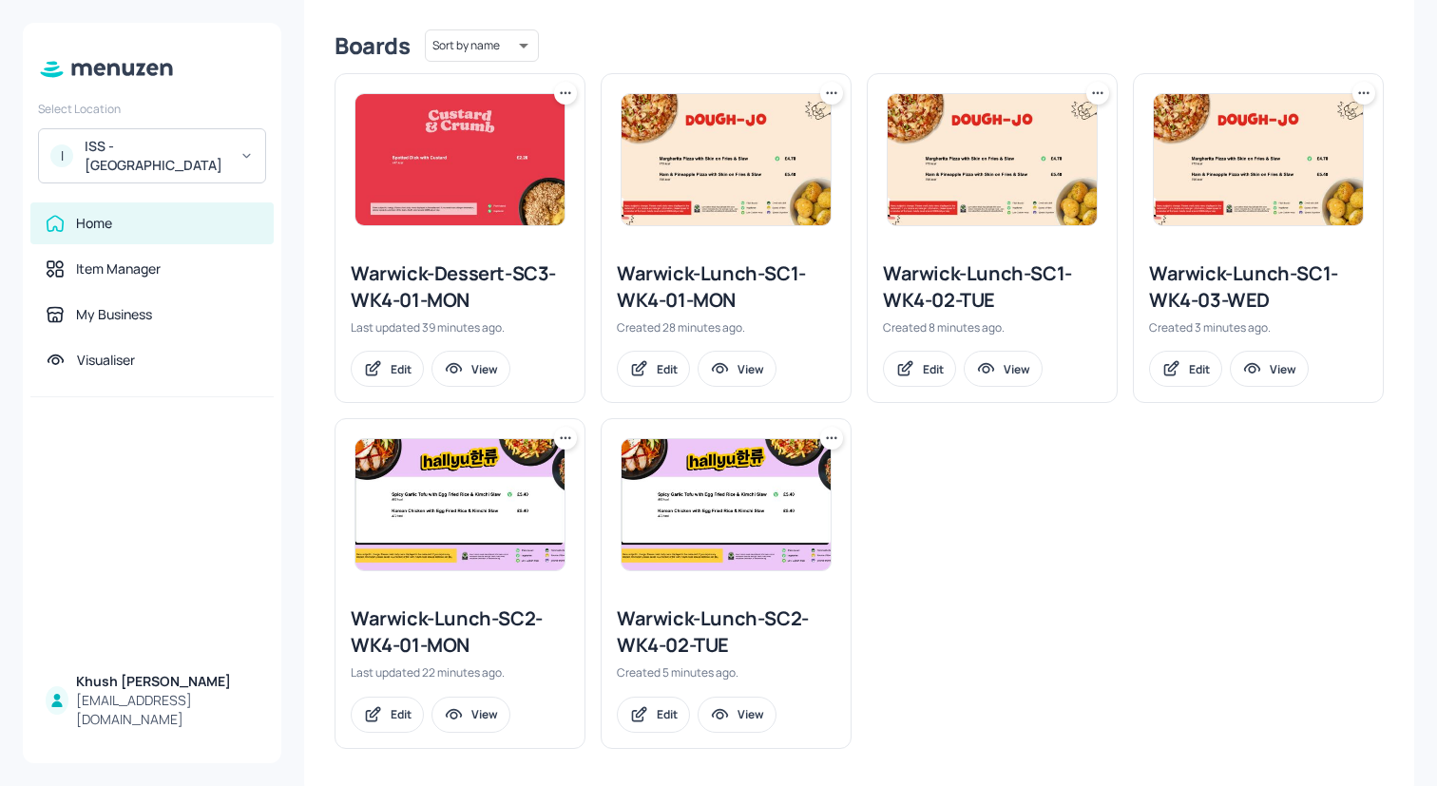
scroll to position [474, 0]
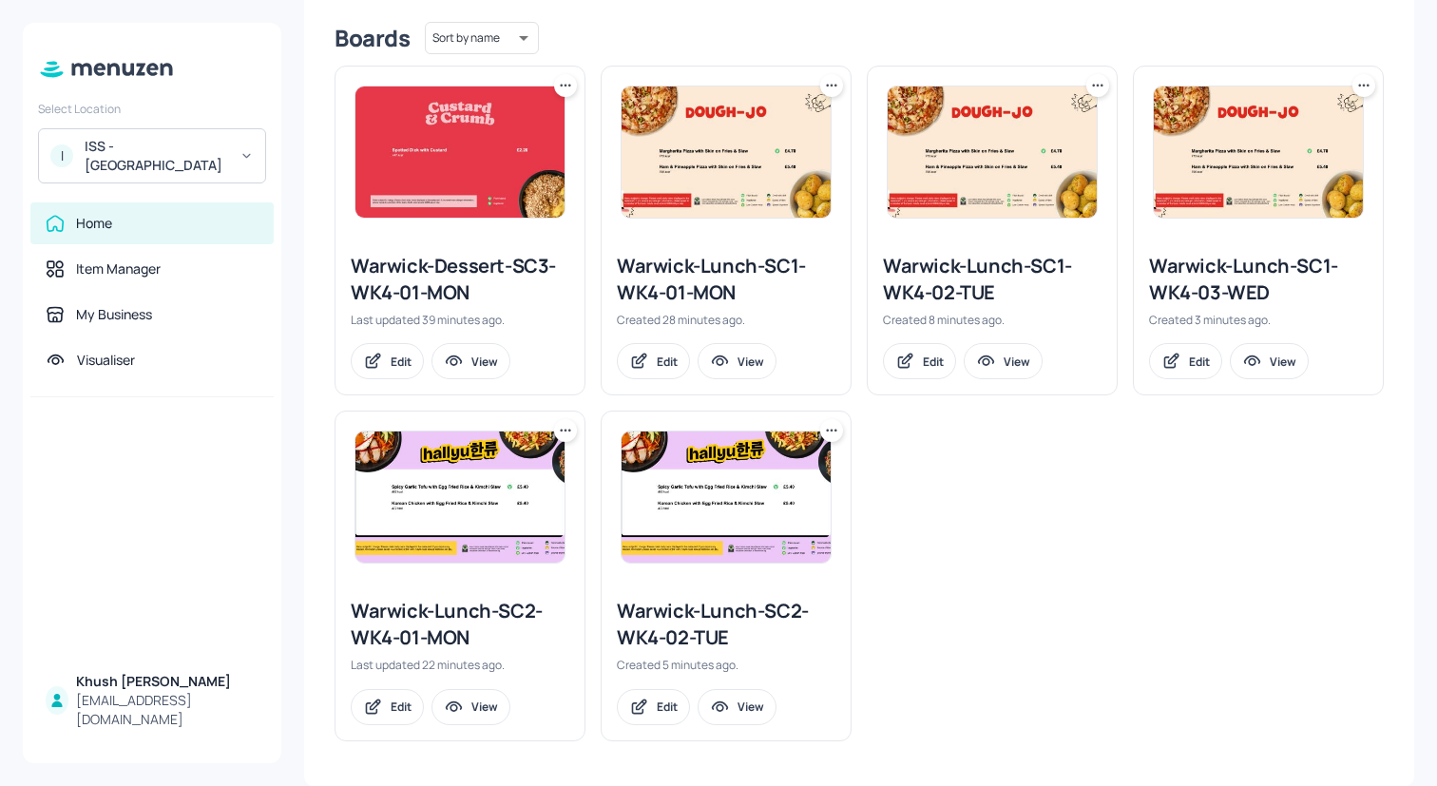
click at [747, 641] on div "Warwick-Lunch-SC2-WK4-02-TUE" at bounding box center [726, 624] width 219 height 53
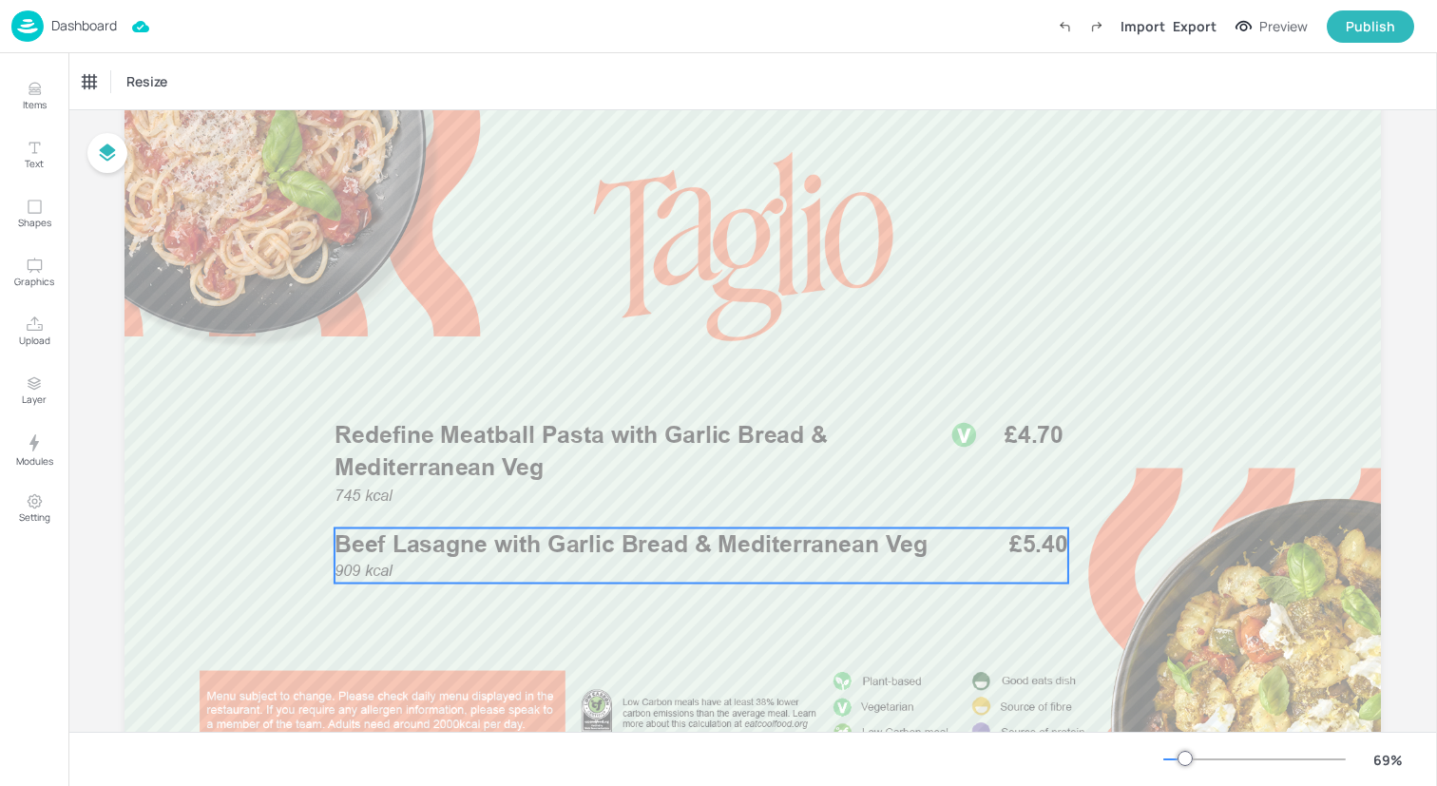
scroll to position [81, 0]
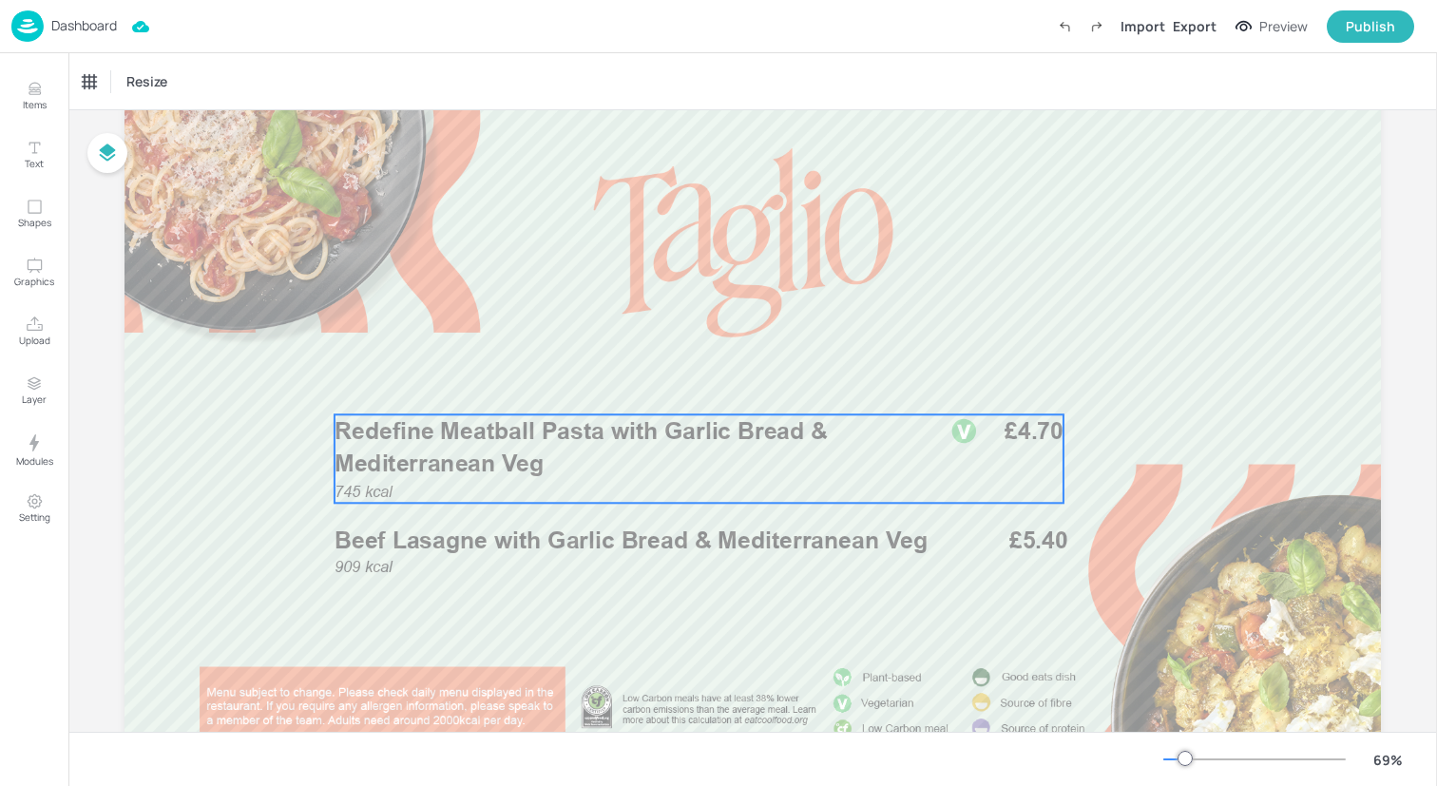
click at [784, 470] on p "Redefine Meatball Pasta with Garlic Bread & Mediterranean Veg" at bounding box center [632, 447] width 595 height 66
click at [688, 388] on icon "Edit Item" at bounding box center [687, 382] width 16 height 15
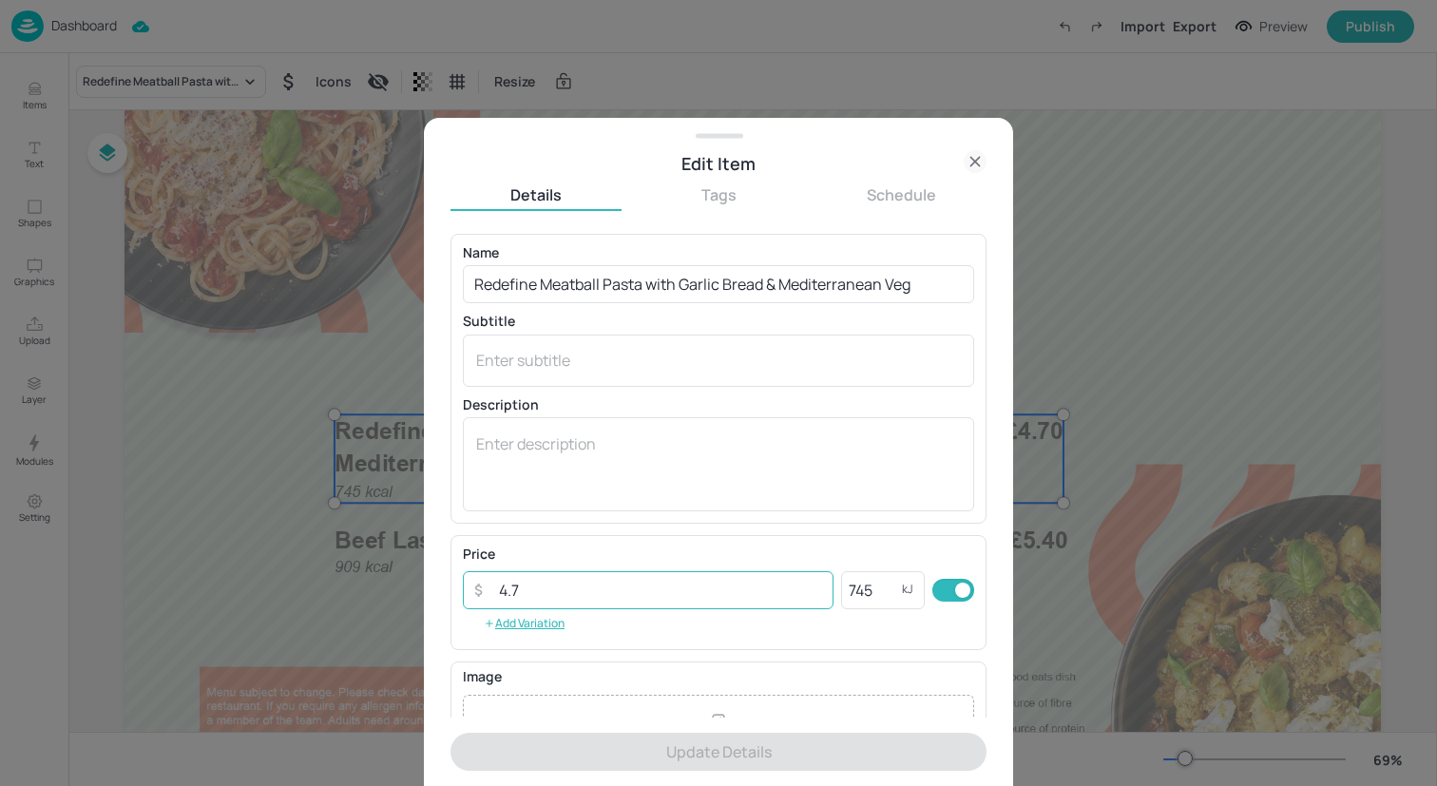
click at [663, 593] on input "4.7" at bounding box center [661, 590] width 346 height 38
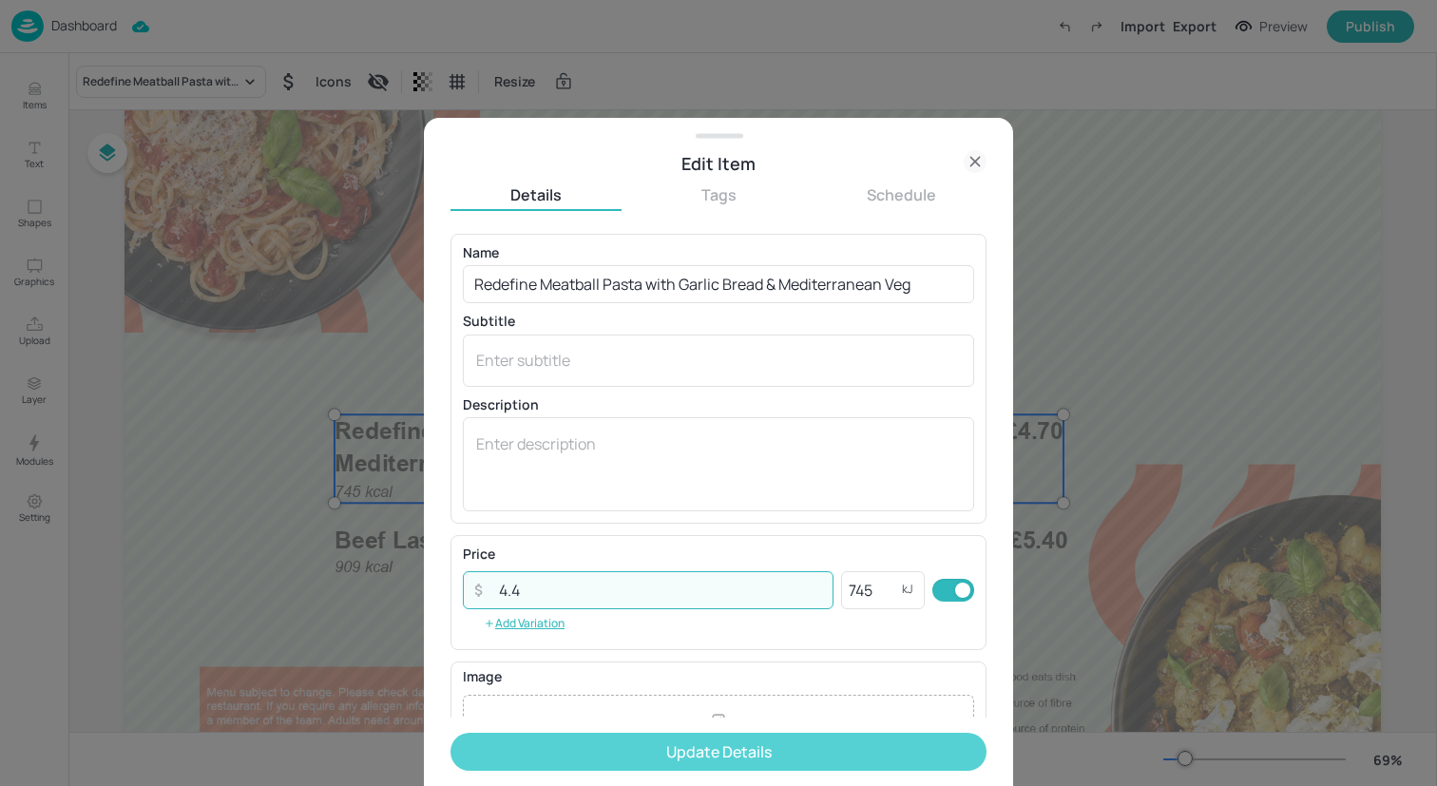
type input "4.4"
click at [806, 744] on button "Update Details" at bounding box center [719, 752] width 536 height 38
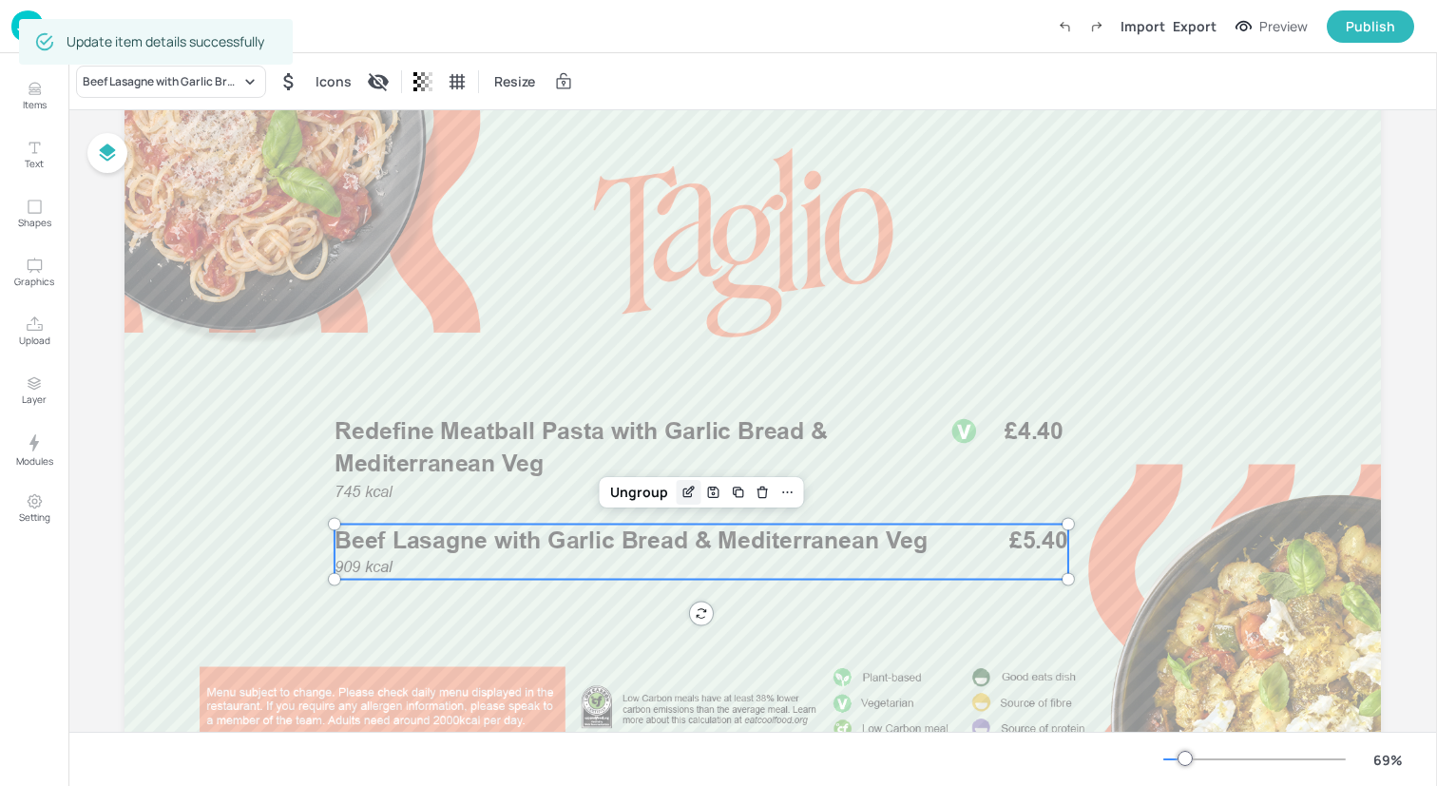
click at [686, 490] on icon "Edit Item" at bounding box center [690, 490] width 8 height 8
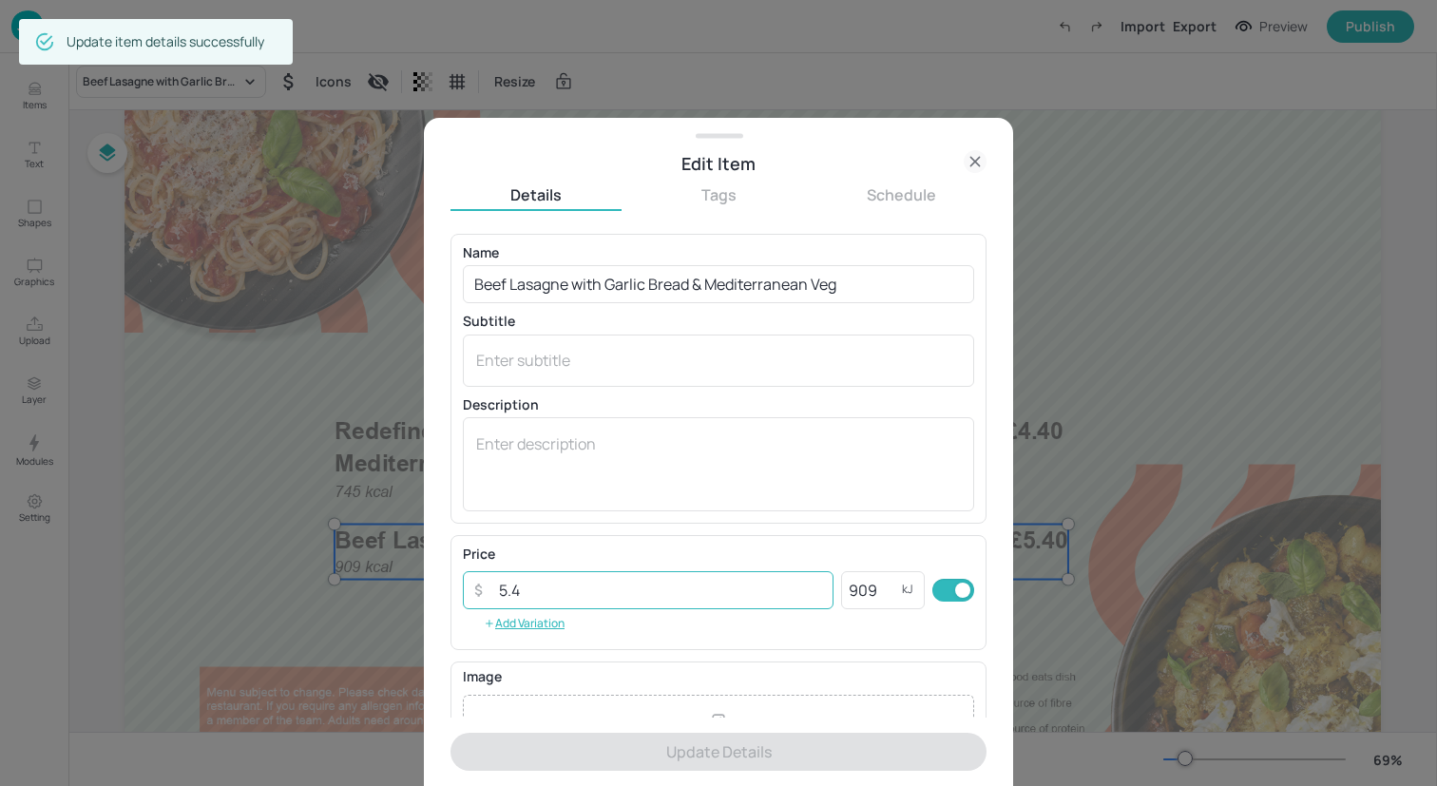
click at [507, 589] on input "5.4" at bounding box center [661, 590] width 346 height 38
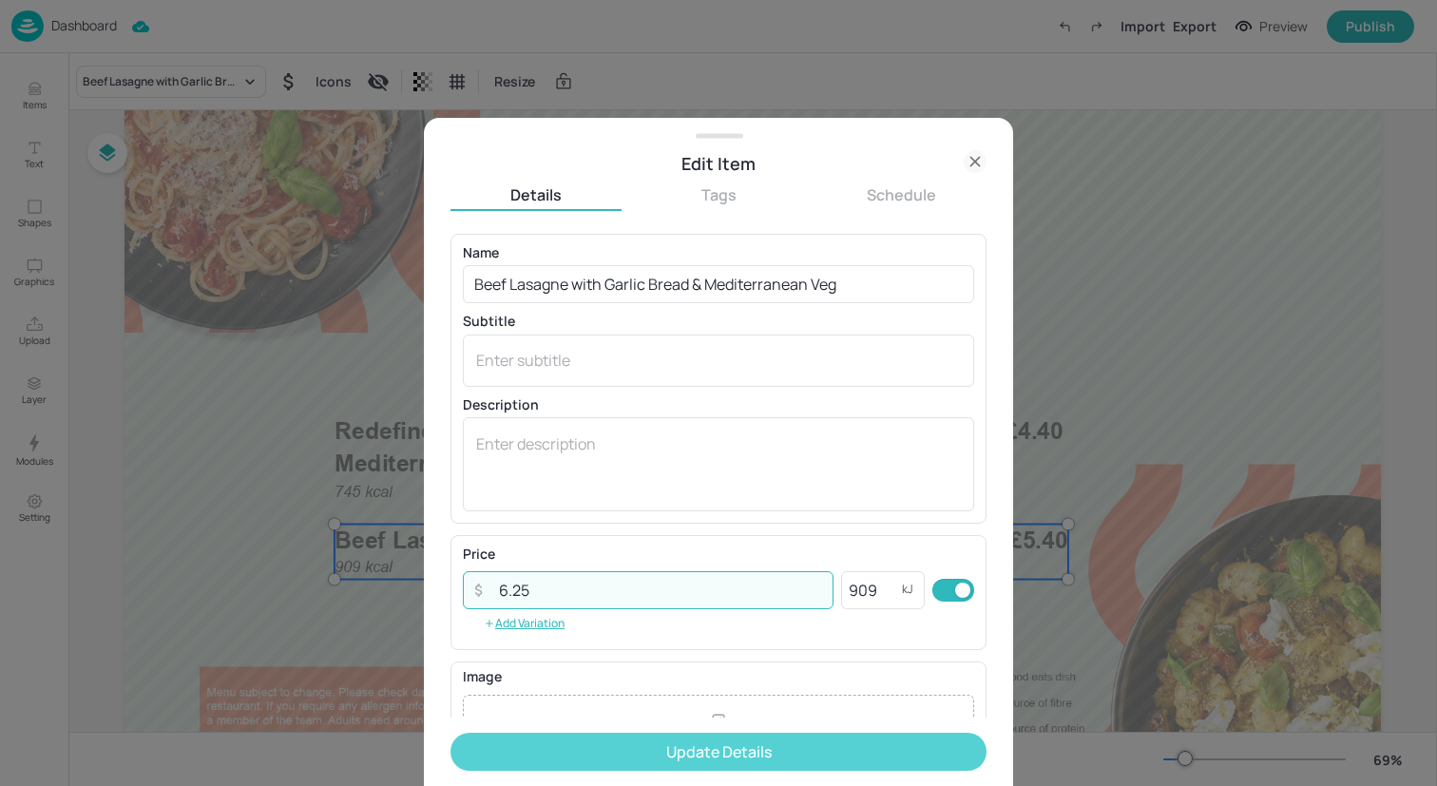
type input "6.25"
click at [701, 757] on button "Update Details" at bounding box center [719, 752] width 536 height 38
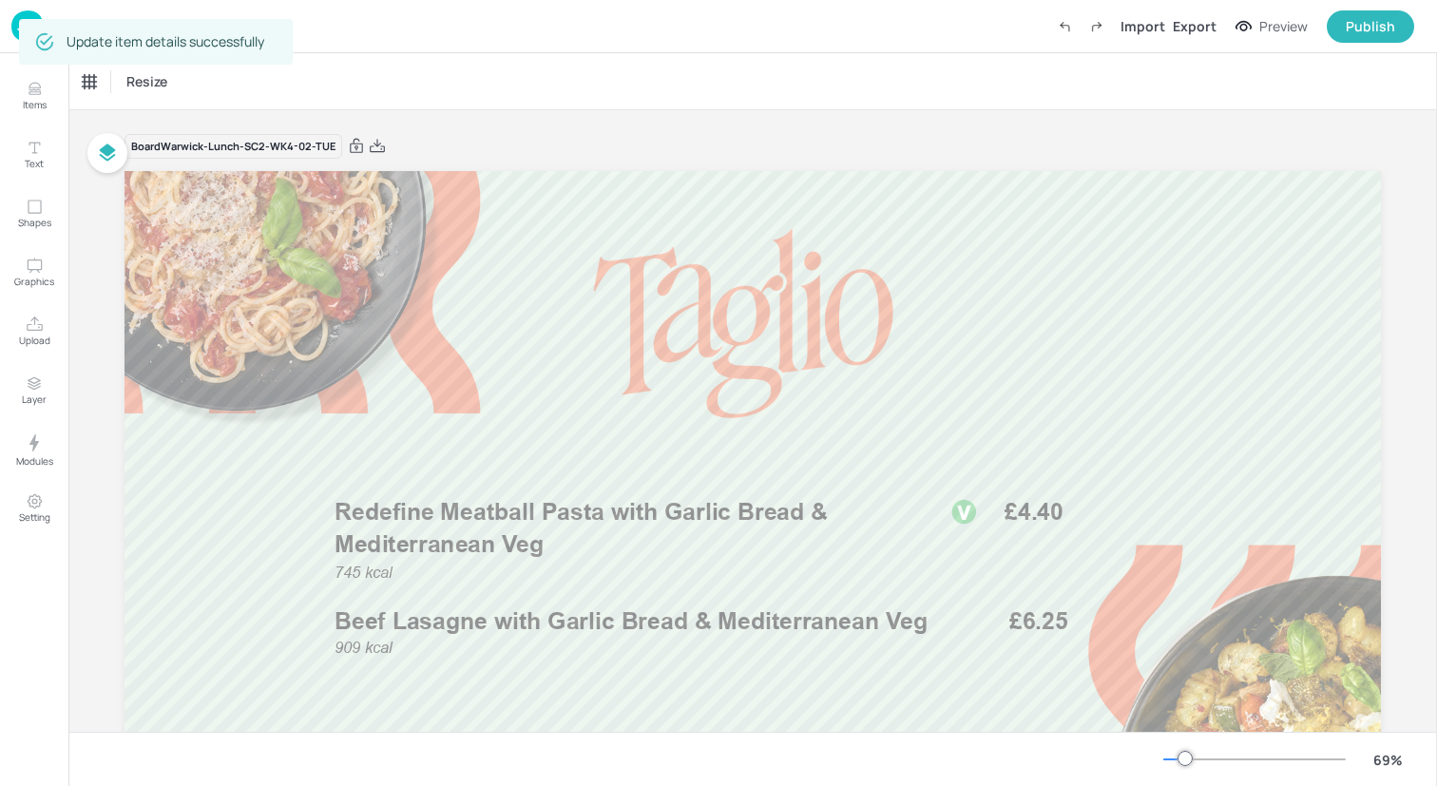
click at [13, 20] on img at bounding box center [27, 25] width 32 height 31
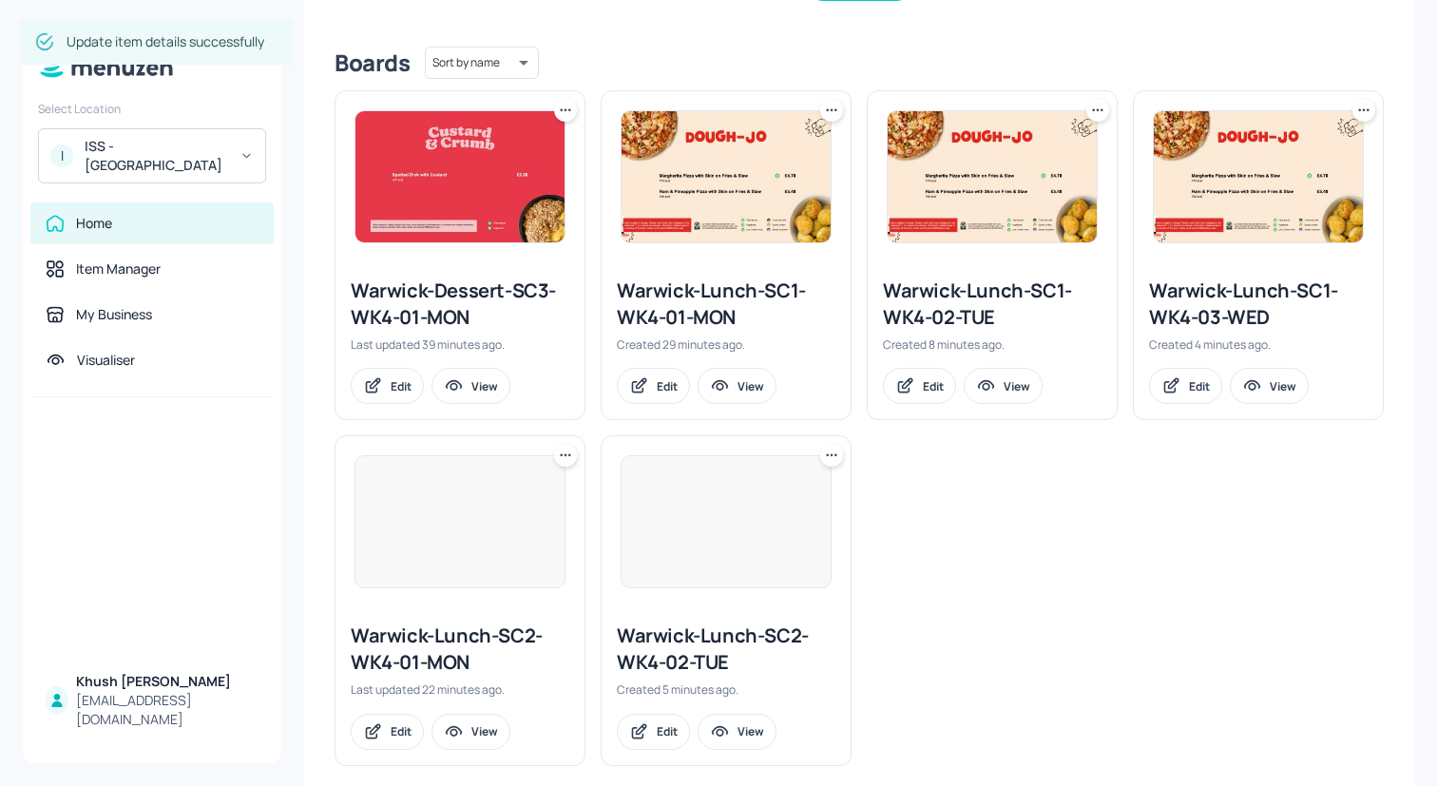
scroll to position [474, 0]
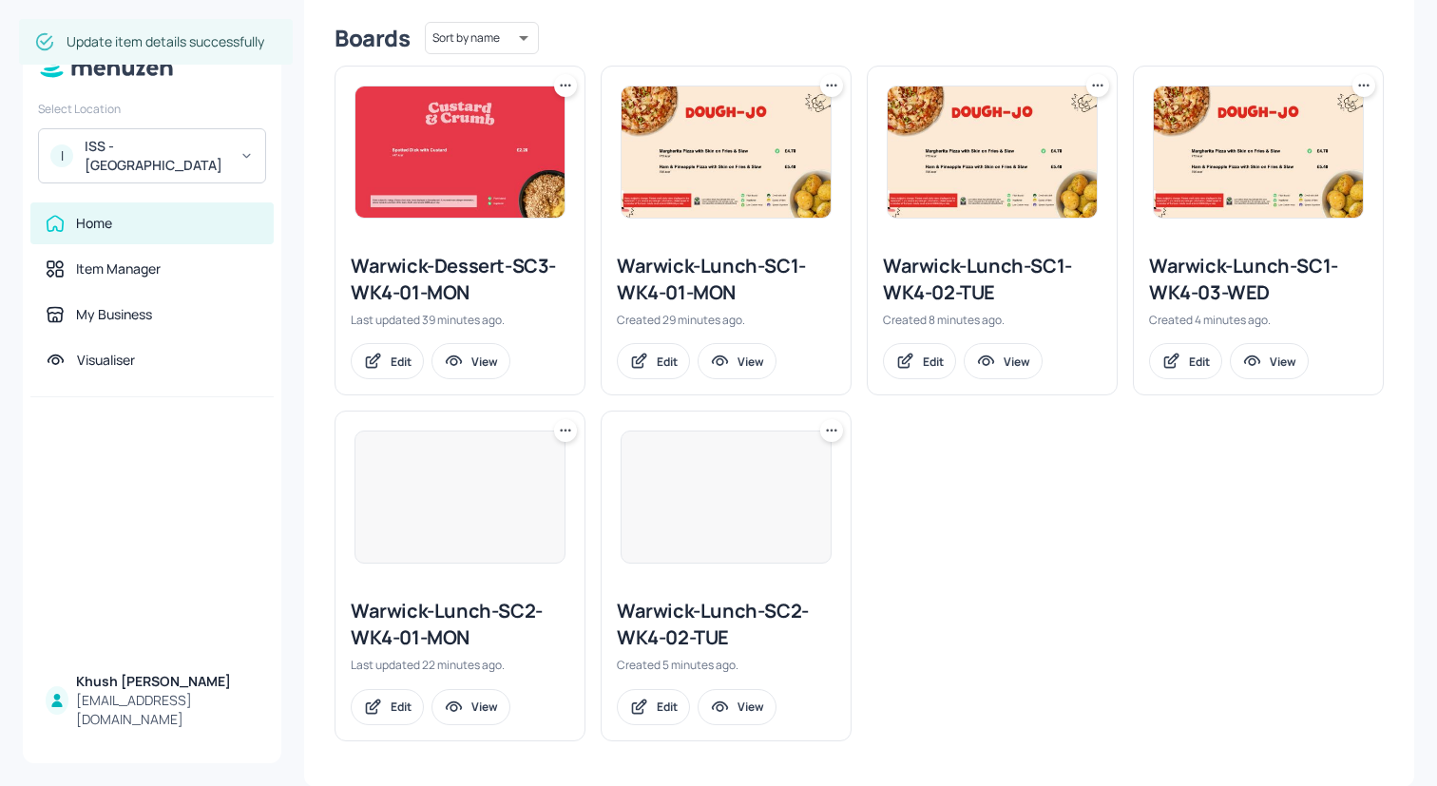
click at [443, 644] on div "Warwick-Lunch-SC2-WK4-01-MON" at bounding box center [460, 624] width 219 height 53
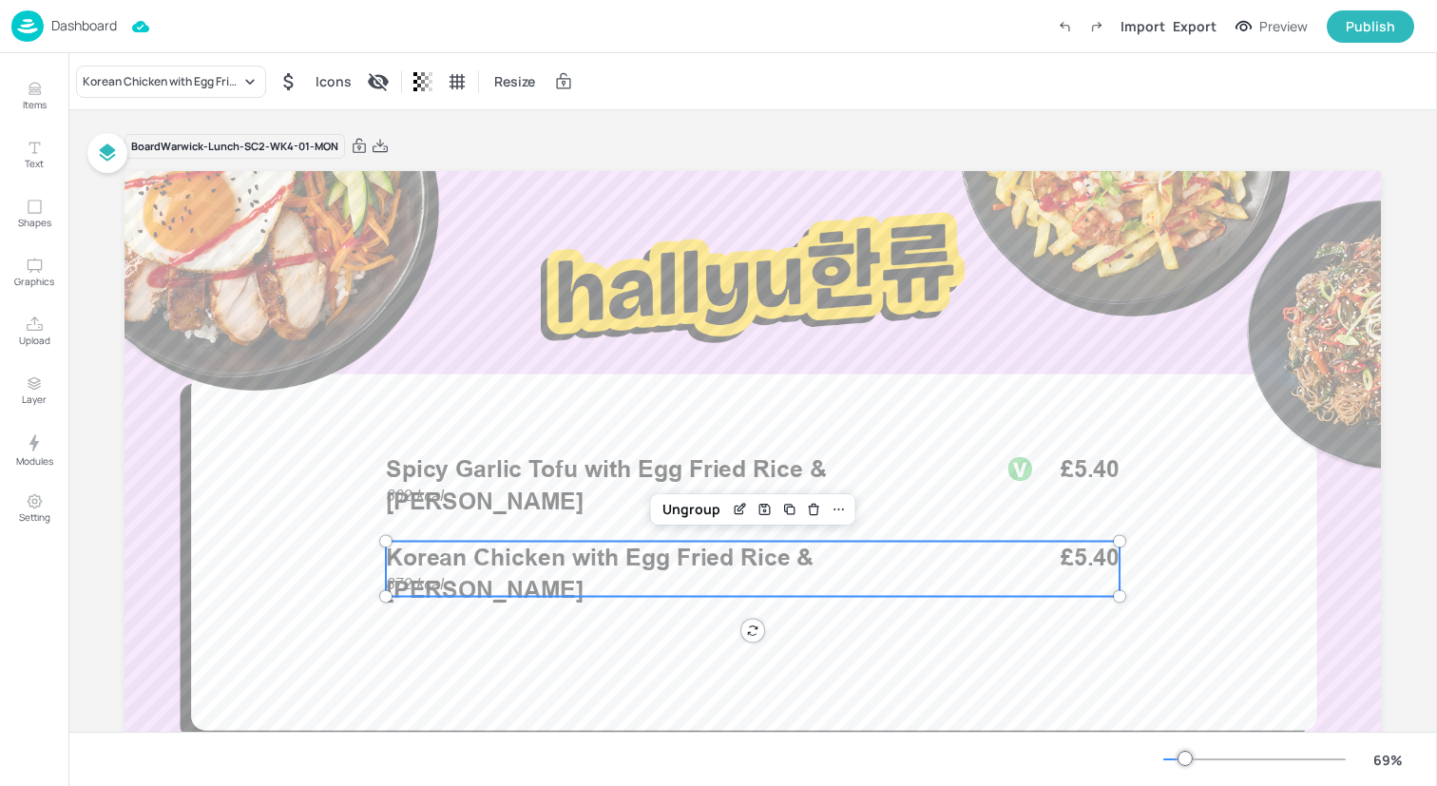
click at [706, 567] on span "Korean Chicken with Egg Fried Rice & [PERSON_NAME]" at bounding box center [600, 574] width 428 height 61
click at [740, 509] on icon "Edit Item" at bounding box center [740, 509] width 16 height 15
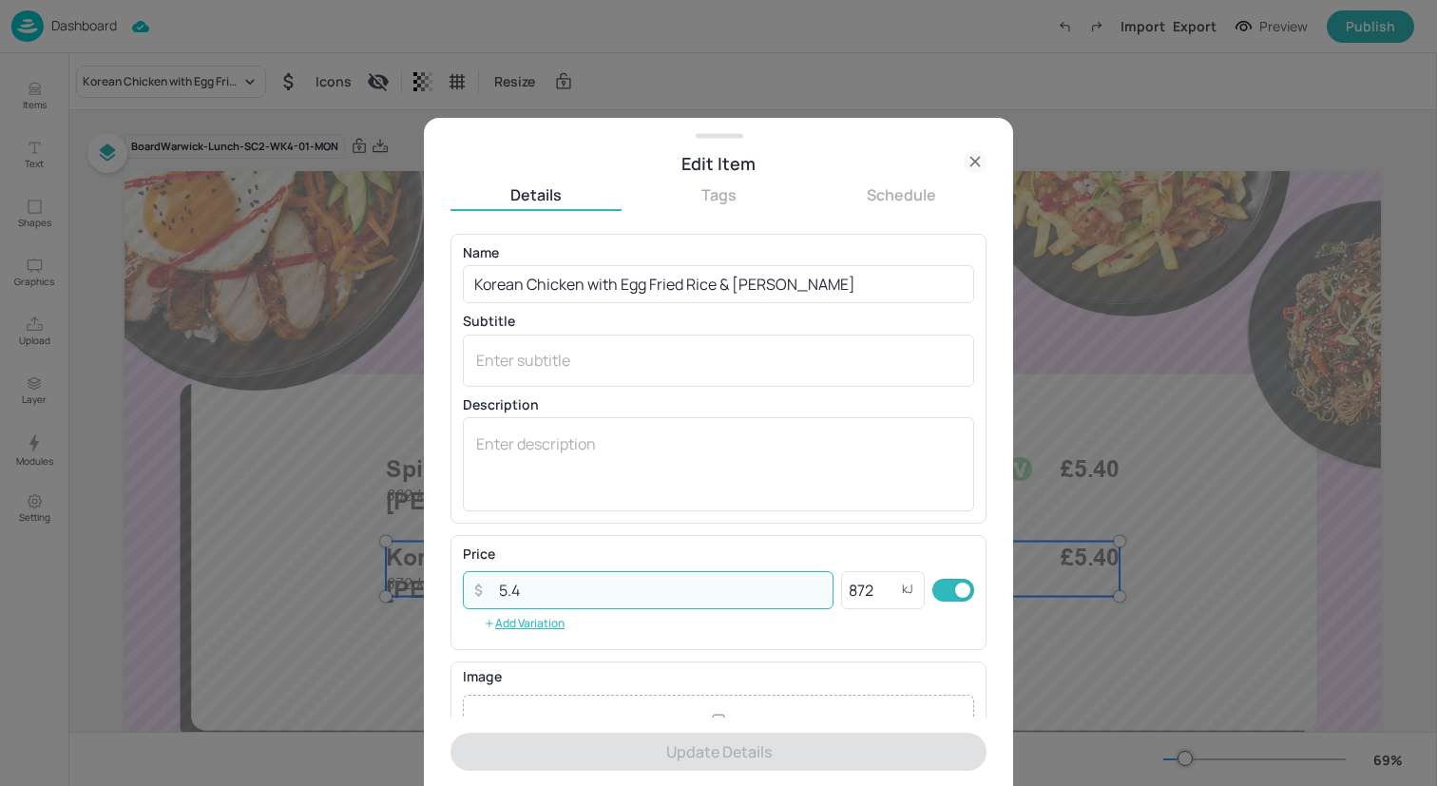
drag, startPoint x: 662, startPoint y: 589, endPoint x: 321, endPoint y: 582, distance: 340.4
click at [321, 582] on div "Edit Item Details Tags Schedule Name Korean Chicken with Egg Fried Rice & Kimch…" at bounding box center [718, 393] width 1437 height 786
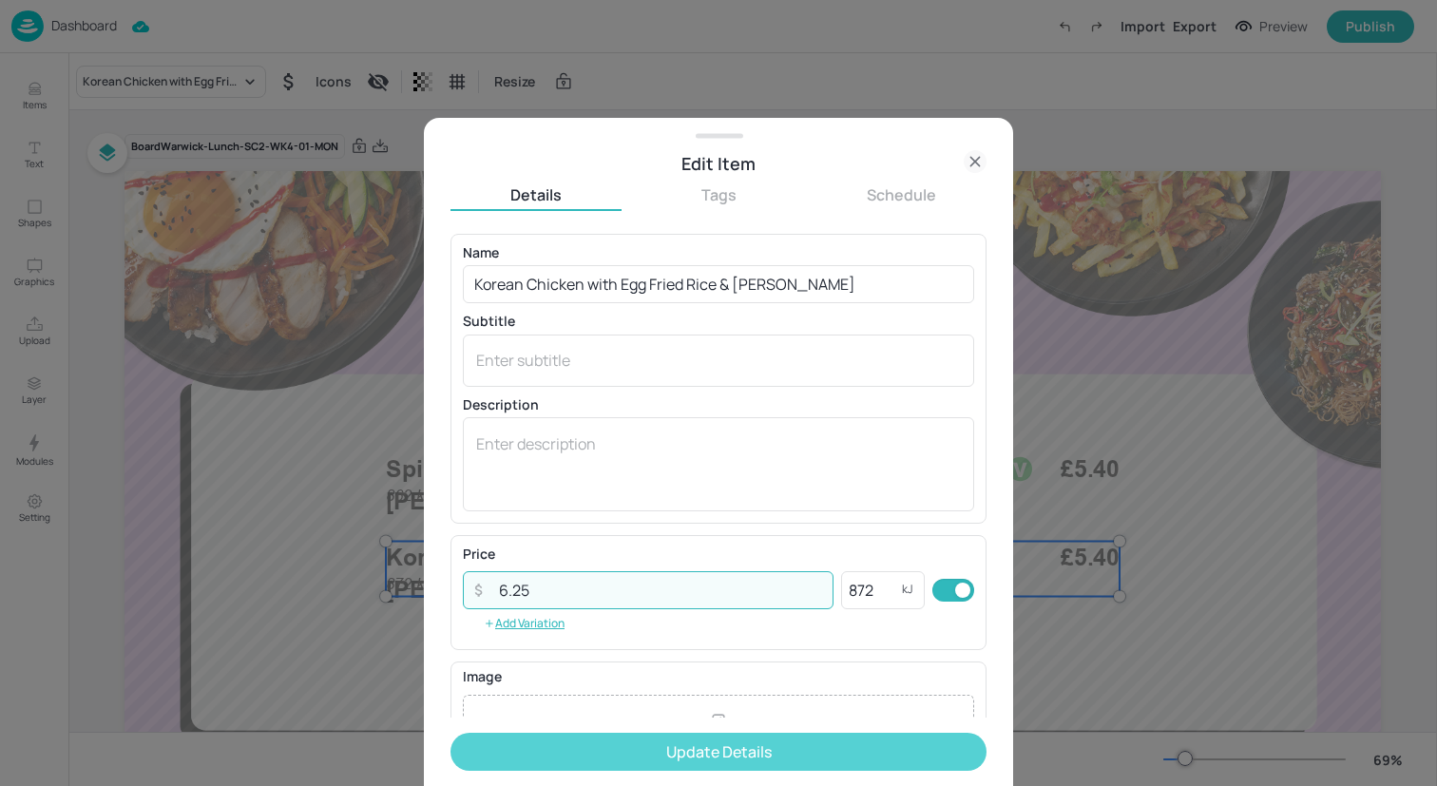
type input "6.25"
click at [513, 741] on button "Update Details" at bounding box center [719, 752] width 536 height 38
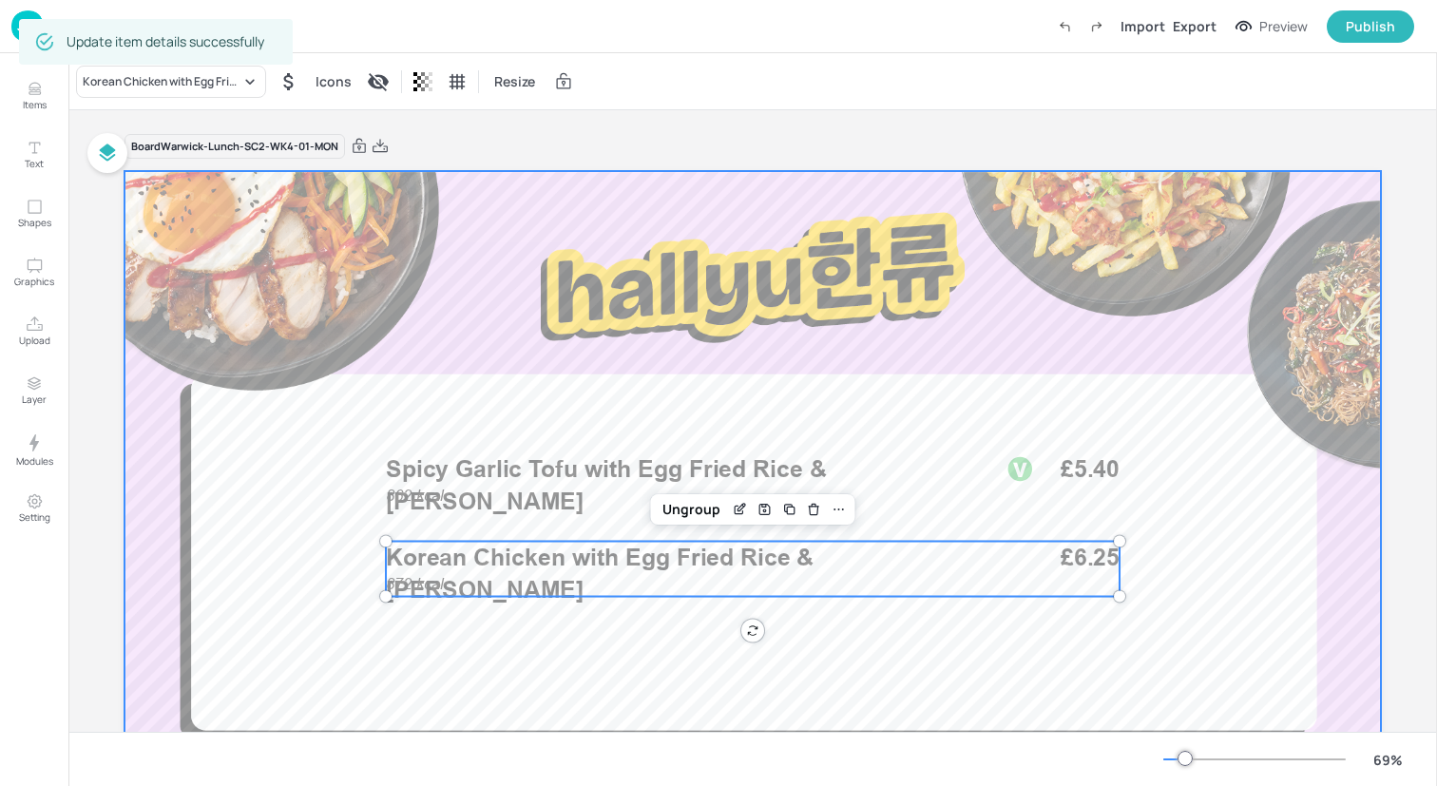
click at [448, 673] on div at bounding box center [753, 524] width 1257 height 707
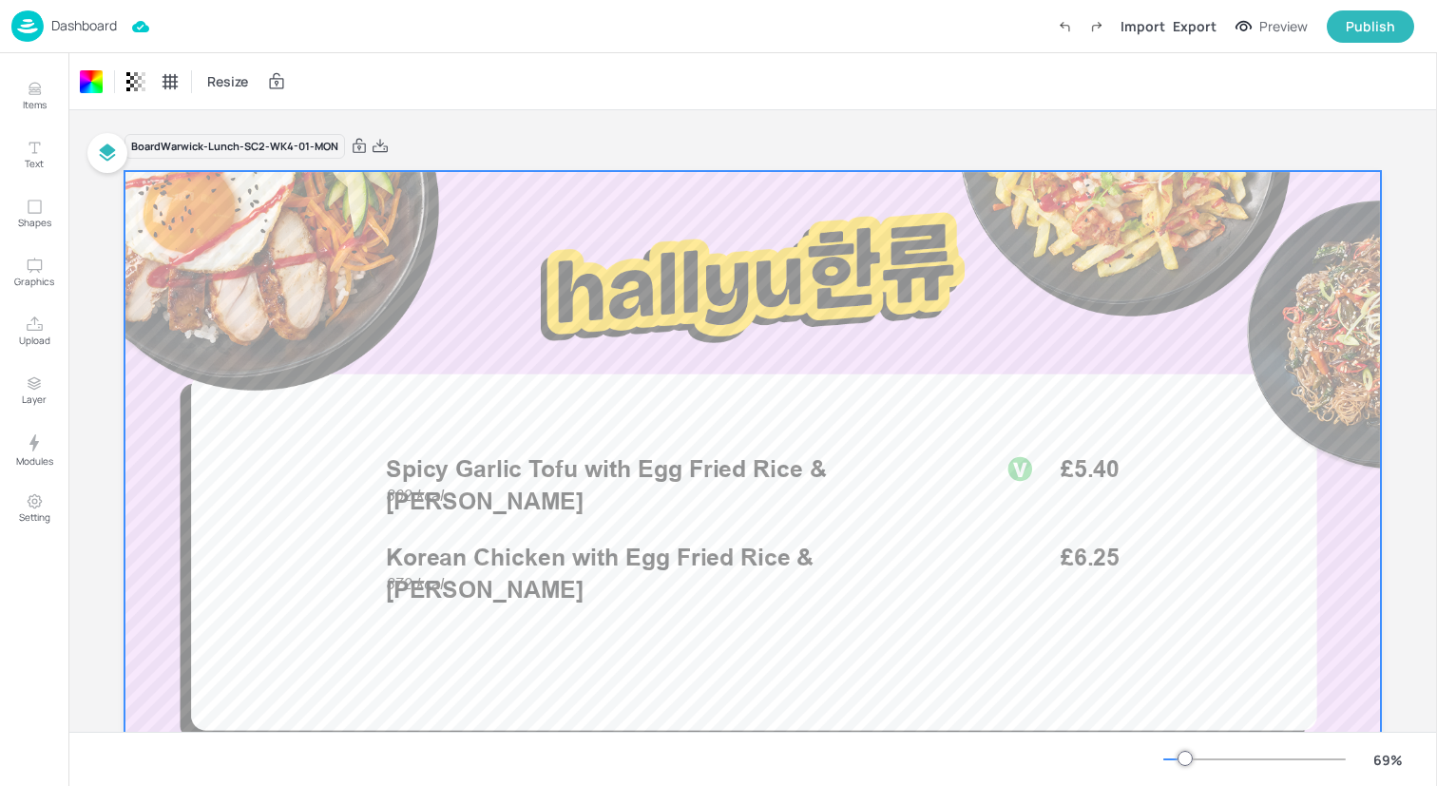
click at [27, 28] on img at bounding box center [27, 25] width 32 height 31
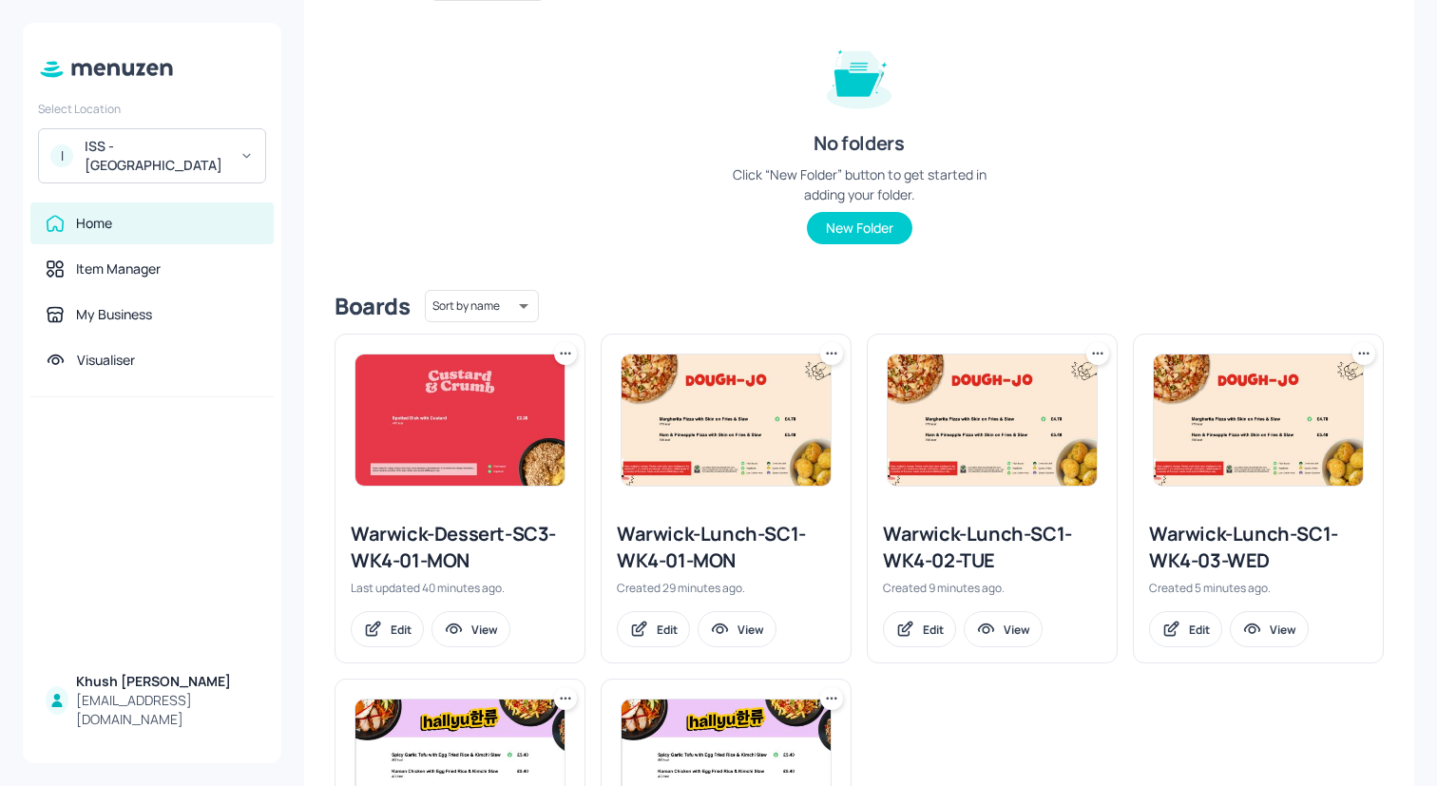
scroll to position [474, 0]
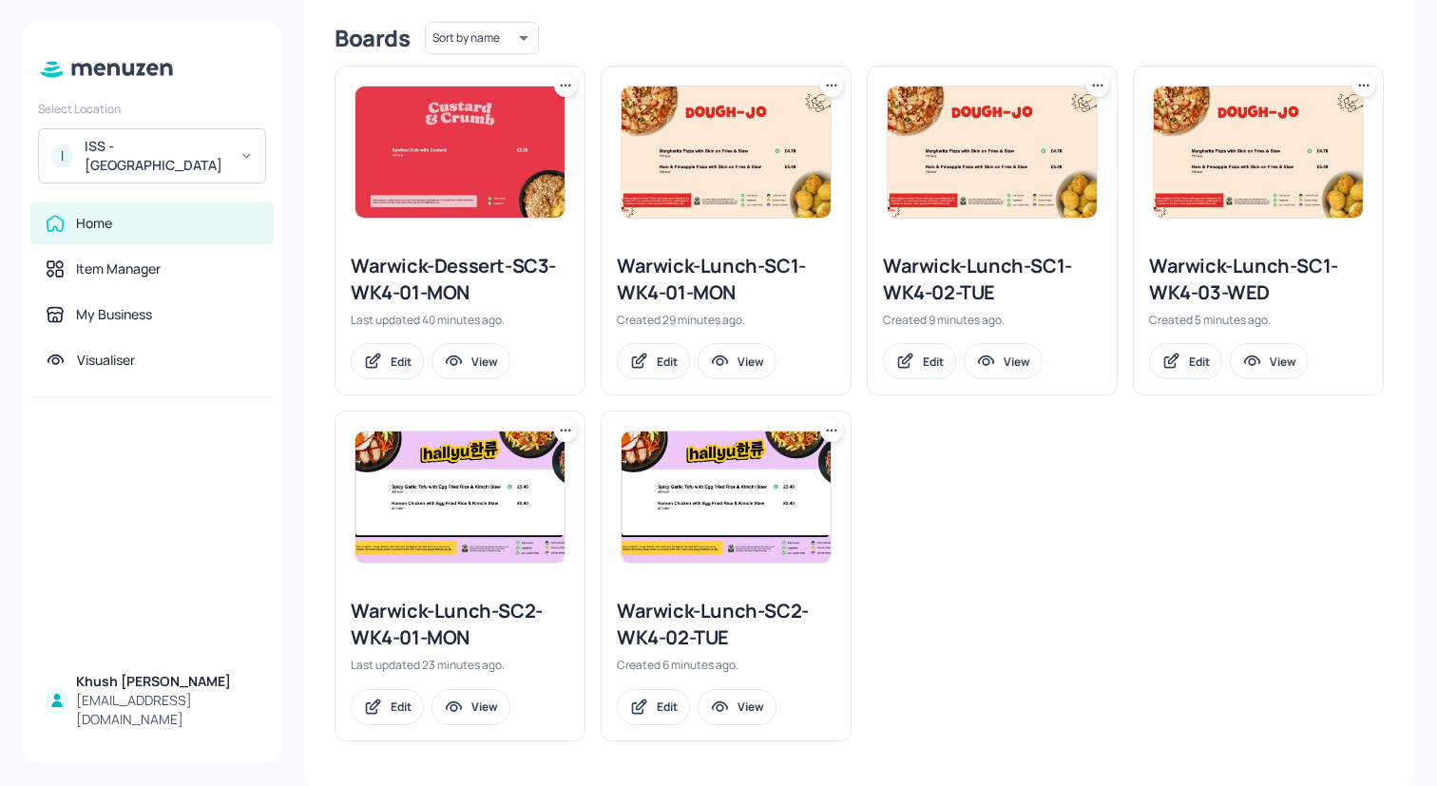
click at [835, 431] on icon at bounding box center [836, 431] width 3 height 3
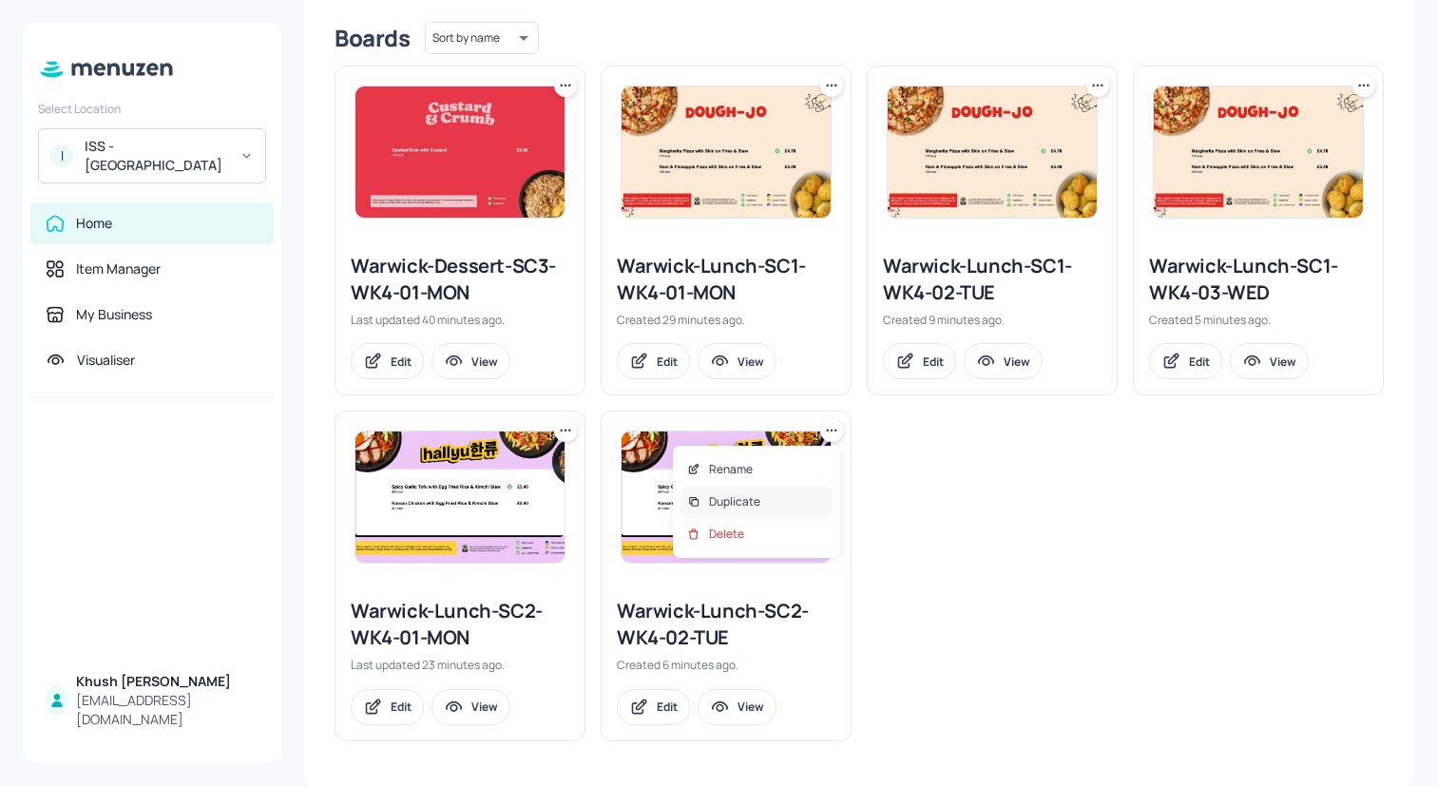
click at [764, 492] on div "Duplicate" at bounding box center [757, 502] width 152 height 32
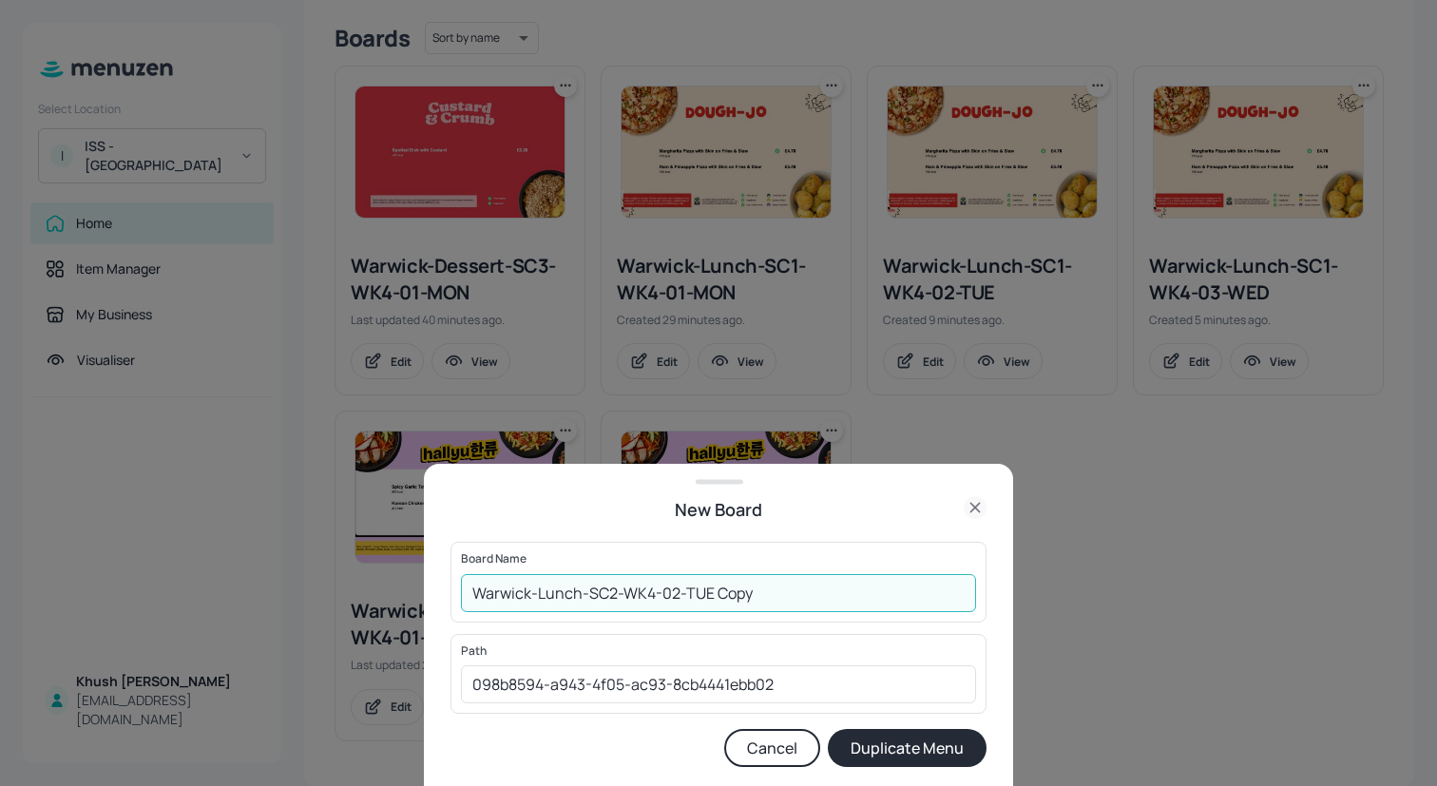
drag, startPoint x: 845, startPoint y: 602, endPoint x: 671, endPoint y: 597, distance: 174.0
click at [671, 597] on input "Warwick-Lunch-SC2-WK4-02-TUE Copy" at bounding box center [718, 593] width 515 height 38
type input "Warwick-Lunch-SC2-WK4-03-WED"
click at [828, 729] on button "Duplicate Menu" at bounding box center [907, 748] width 159 height 38
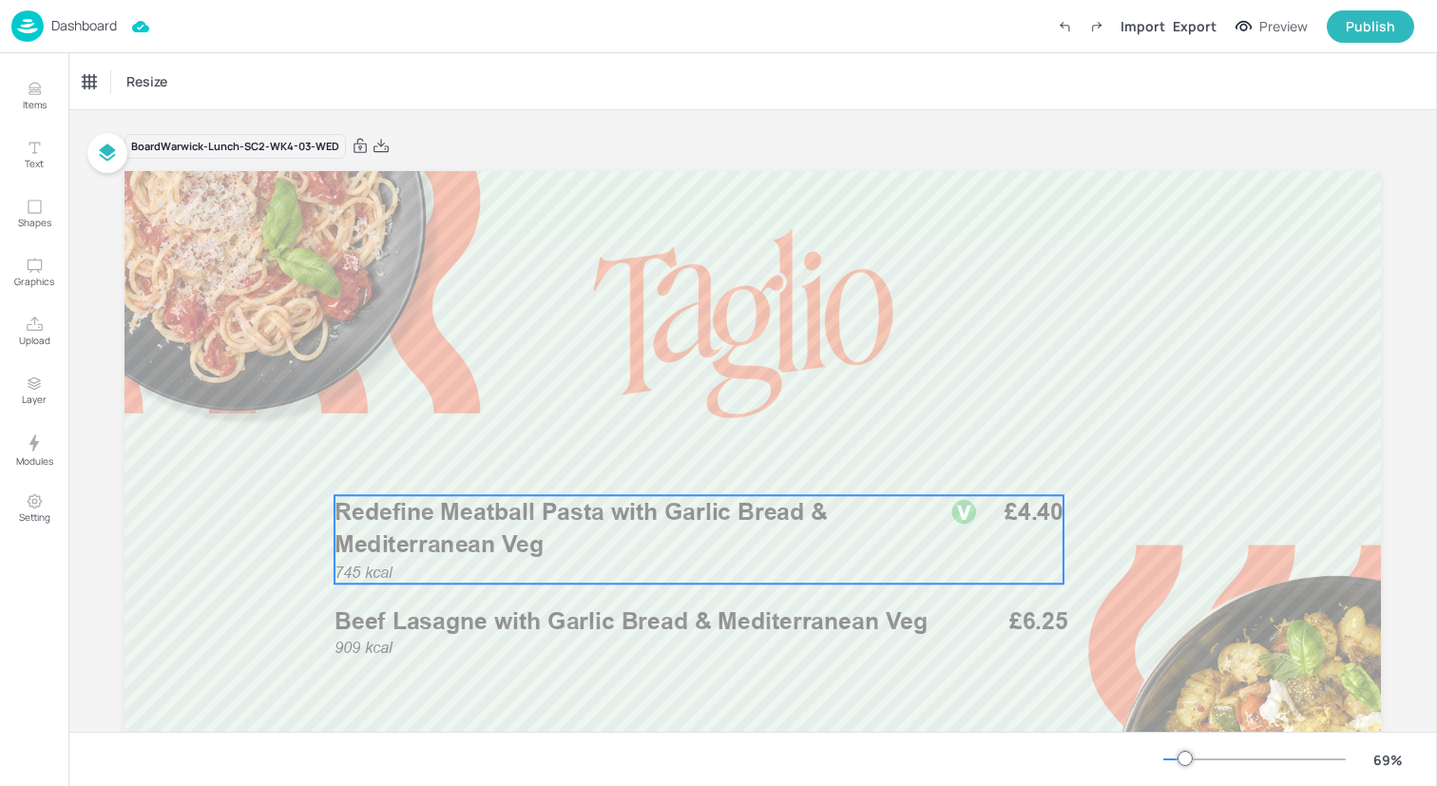
click at [569, 557] on p "Redefine Meatball Pasta with Garlic Bread & Mediterranean Veg" at bounding box center [632, 528] width 595 height 66
click at [221, 90] on div "Redefine Meatball Pasta with Garlic Bread & Mediterranean Veg" at bounding box center [171, 82] width 190 height 32
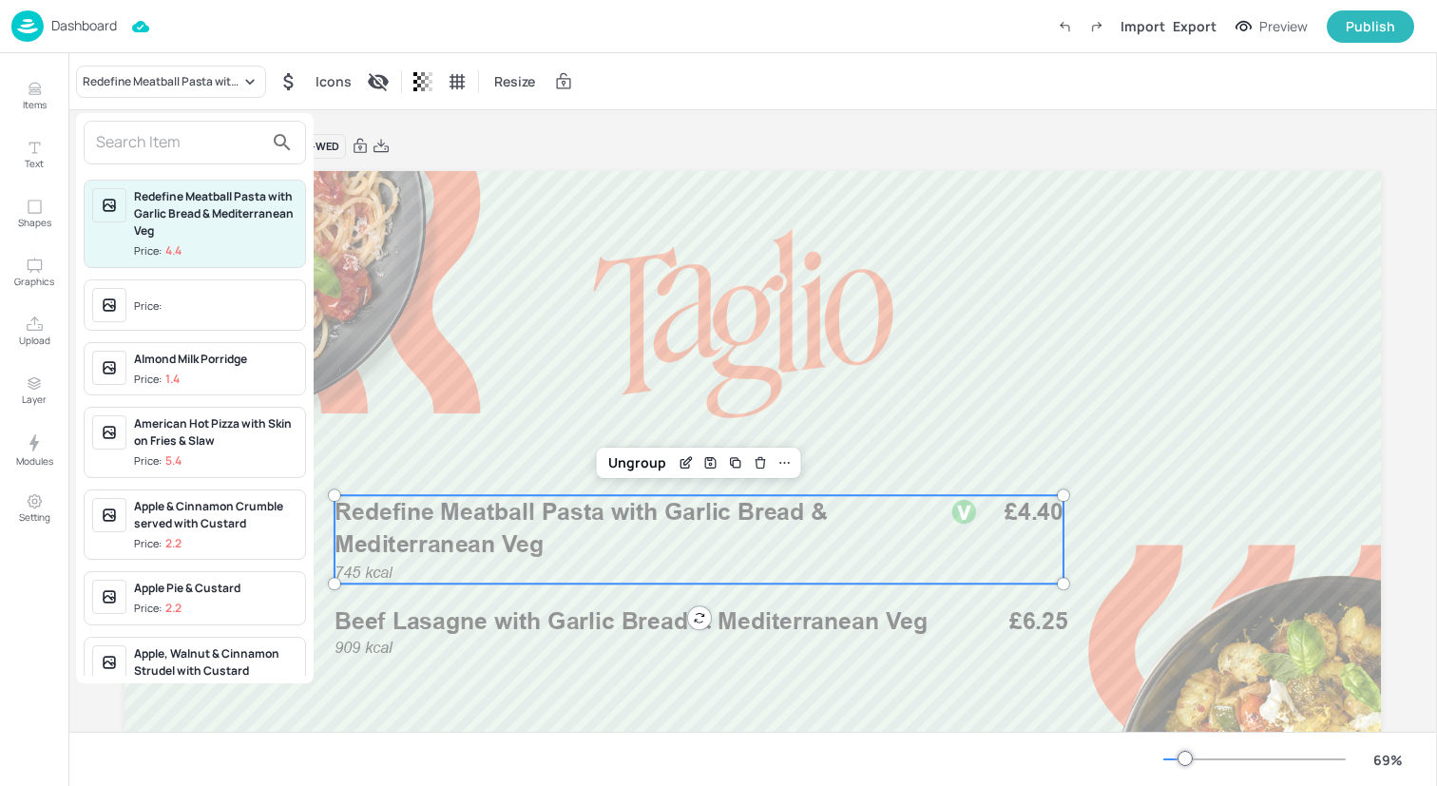
click at [221, 139] on input "text" at bounding box center [179, 142] width 167 height 30
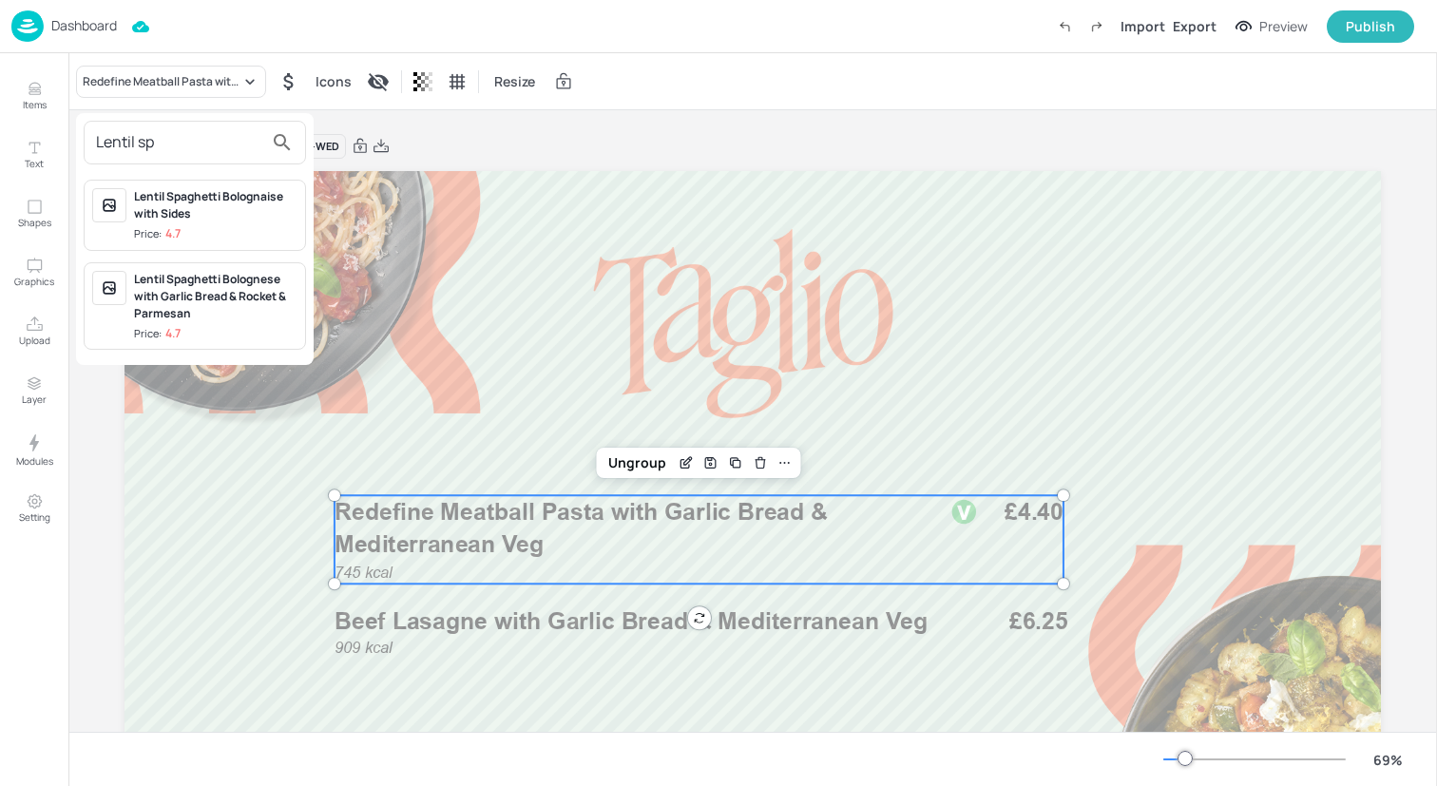
type input "Lentil sp"
click at [256, 299] on div "Lentil Spaghetti Bolognese with Garlic Bread & Rocket & Parmesan" at bounding box center [215, 296] width 163 height 51
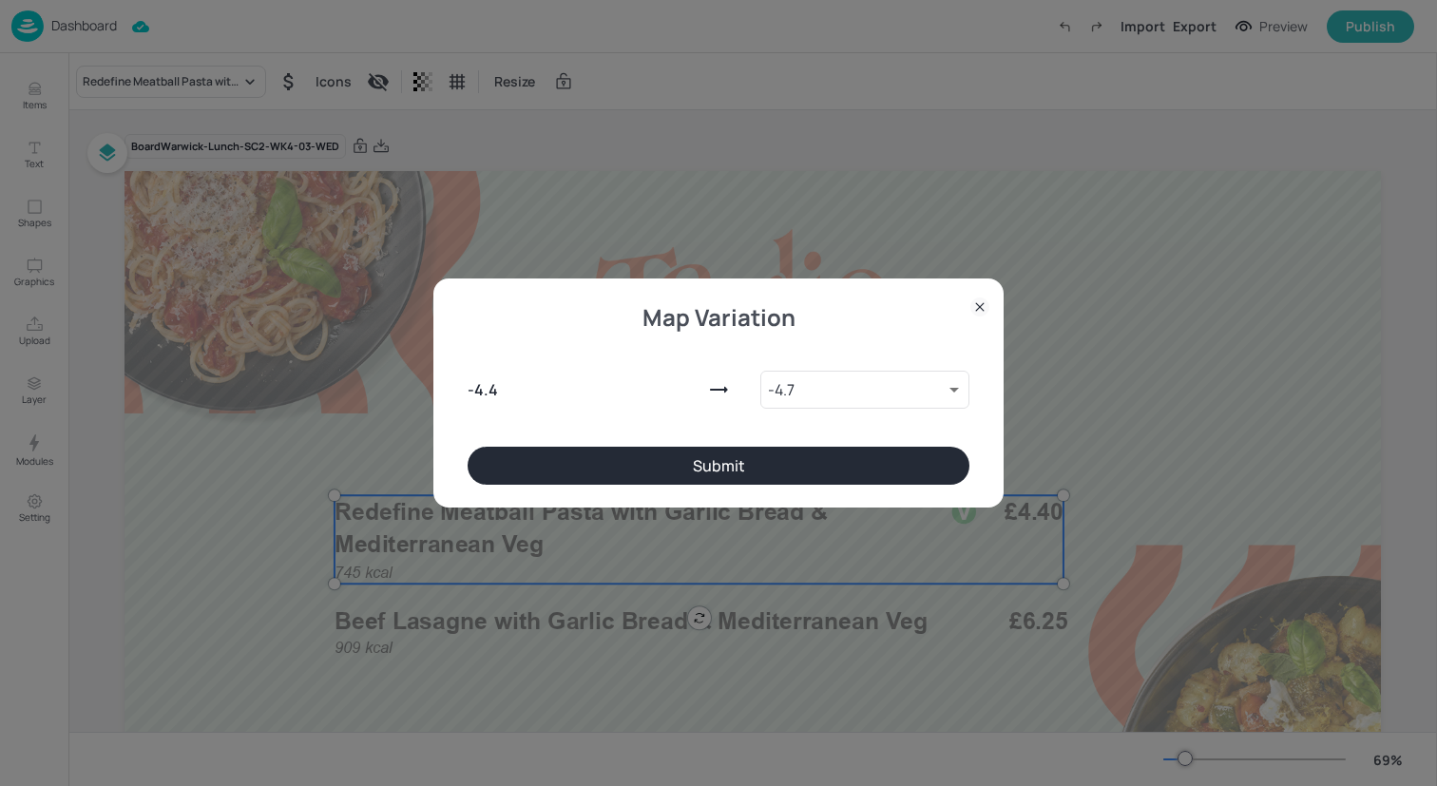
click at [565, 458] on button "Submit" at bounding box center [719, 466] width 502 height 38
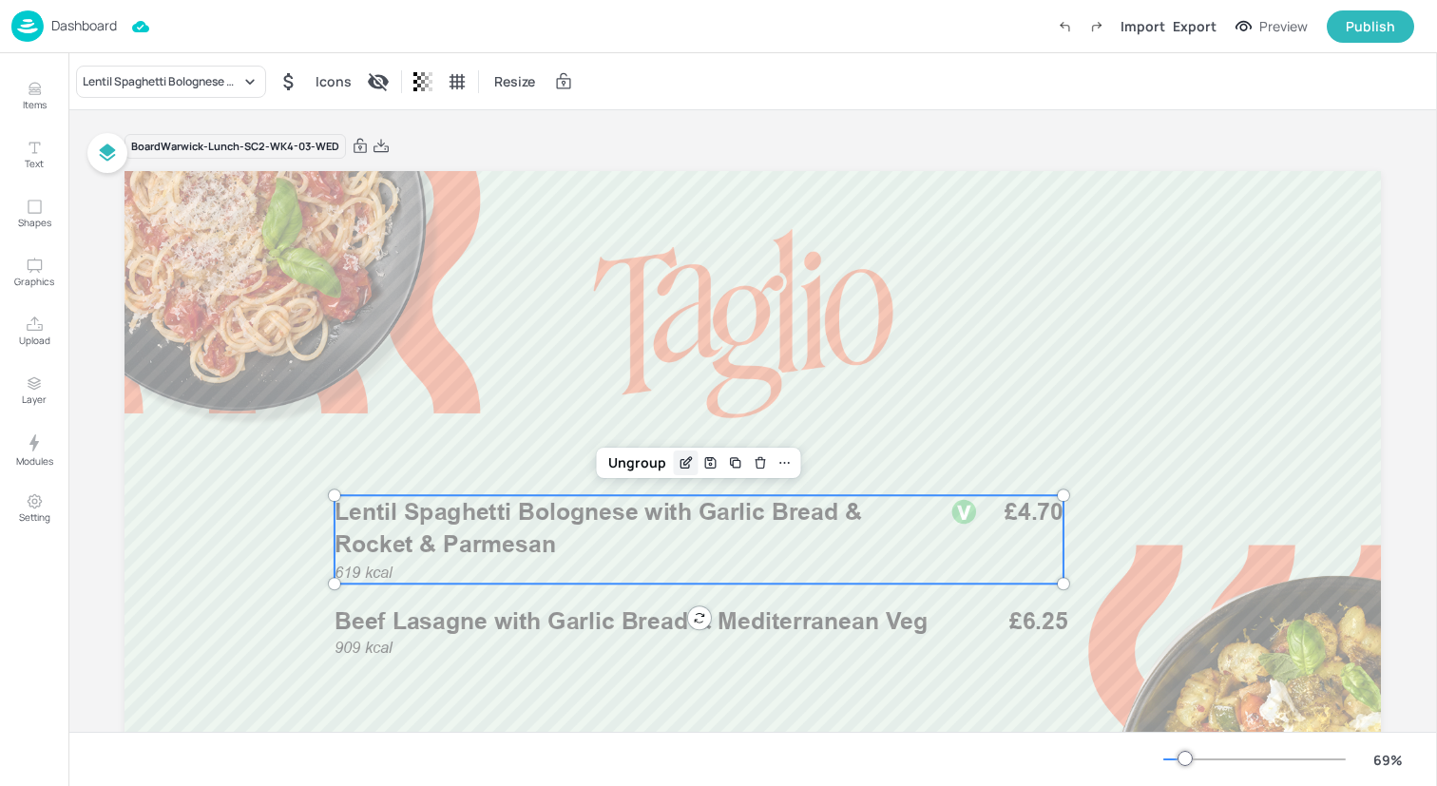
click at [684, 459] on icon "Edit Item" at bounding box center [688, 461] width 8 height 8
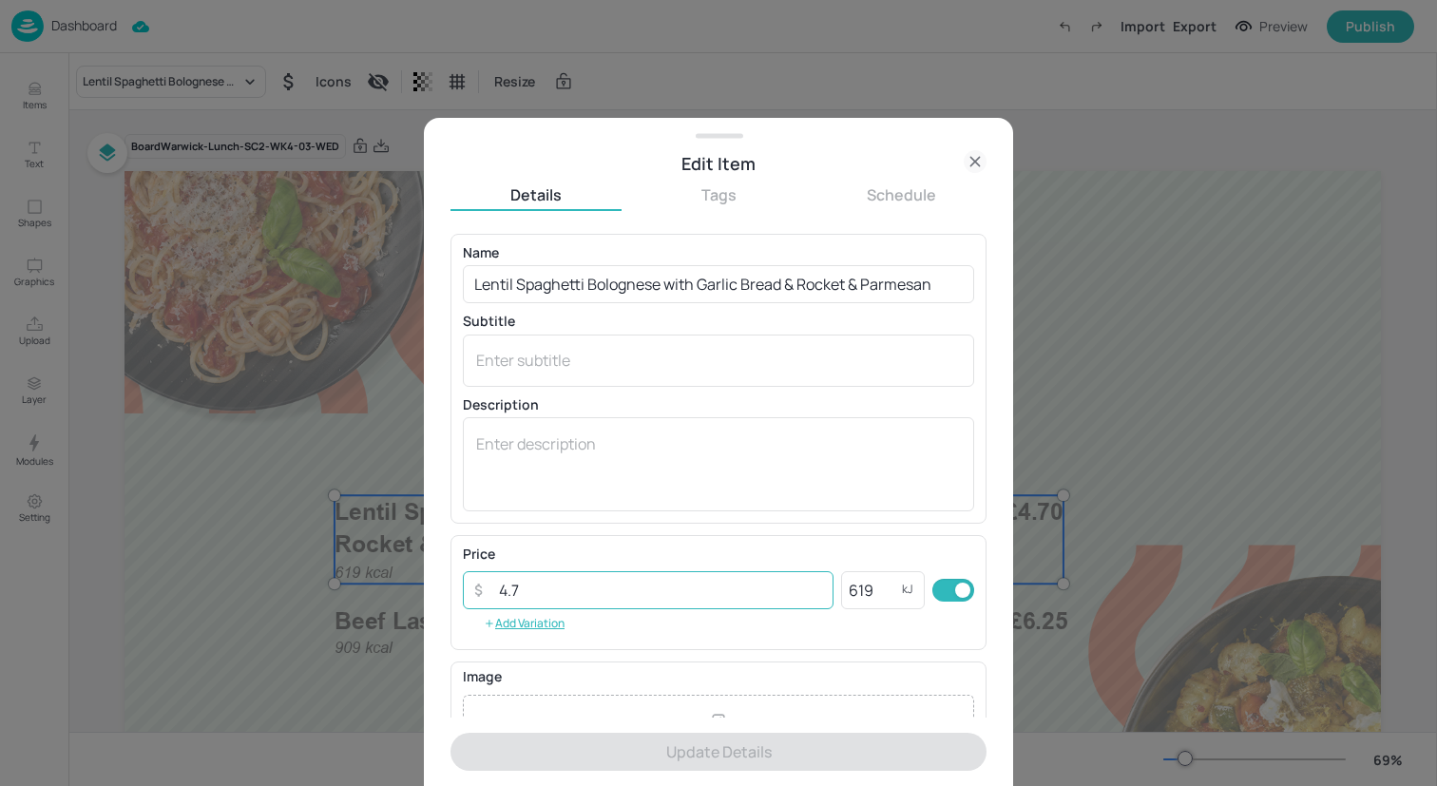
click at [558, 588] on input "4.7" at bounding box center [661, 590] width 346 height 38
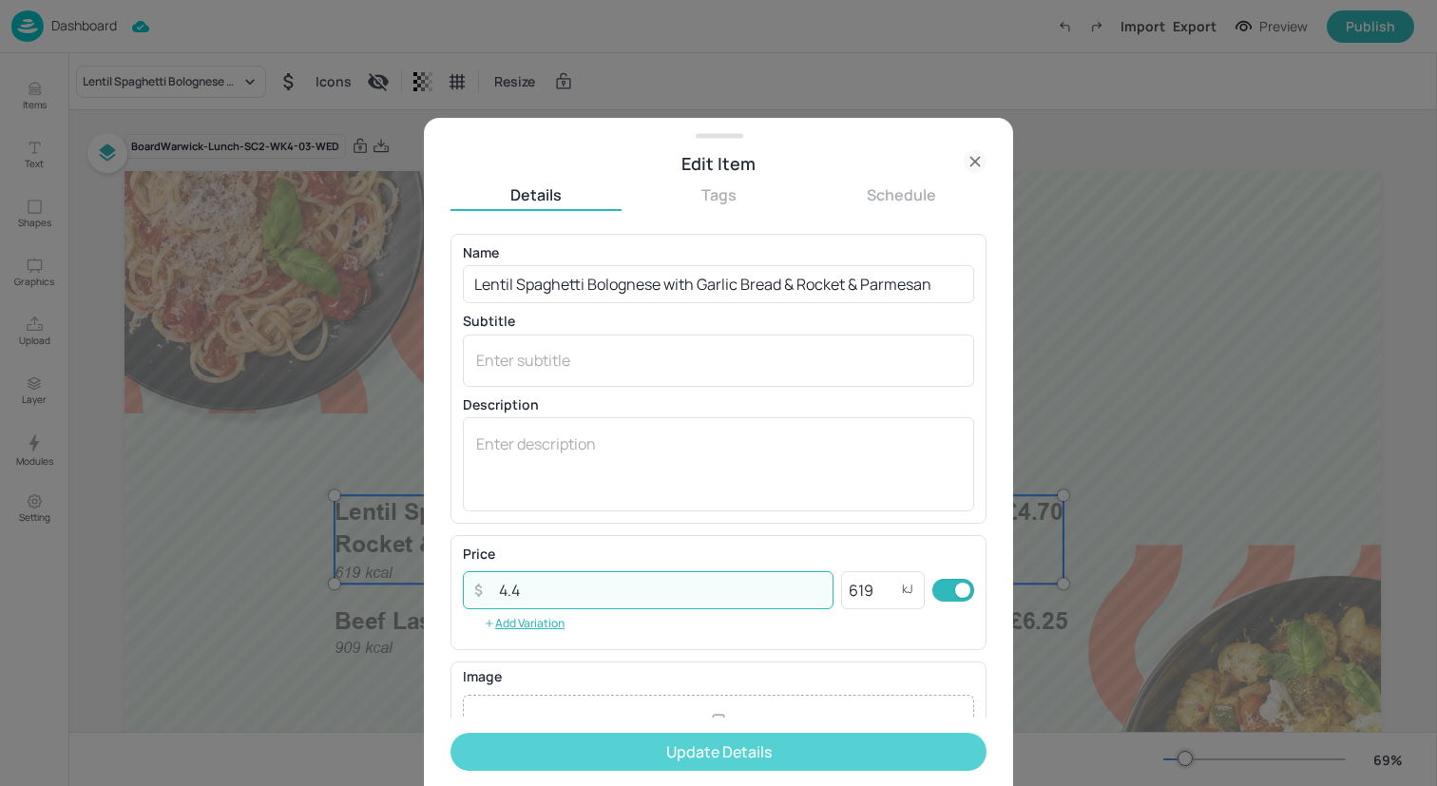
type input "4.4"
click at [690, 749] on button "Update Details" at bounding box center [719, 752] width 536 height 38
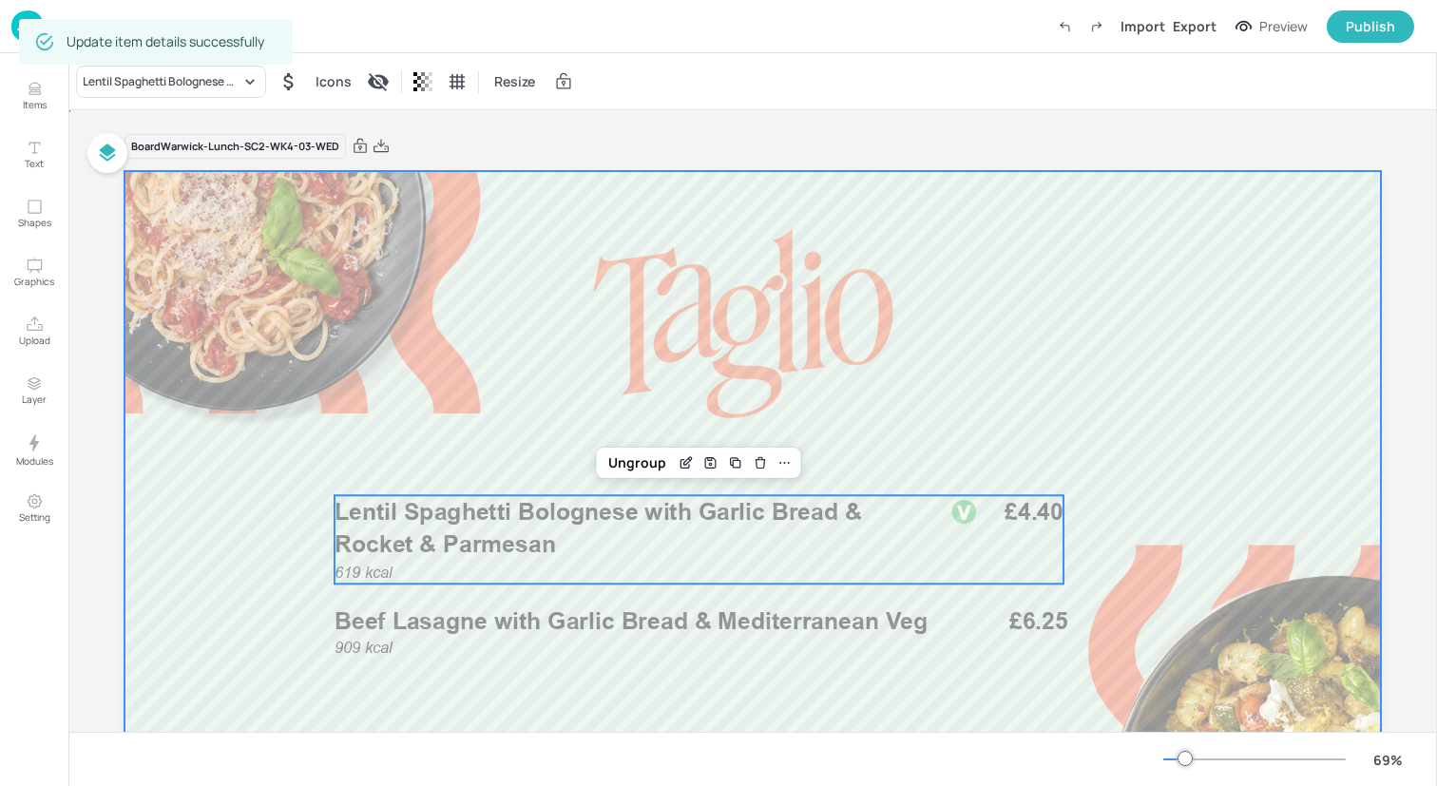
click at [639, 674] on div at bounding box center [753, 524] width 1257 height 707
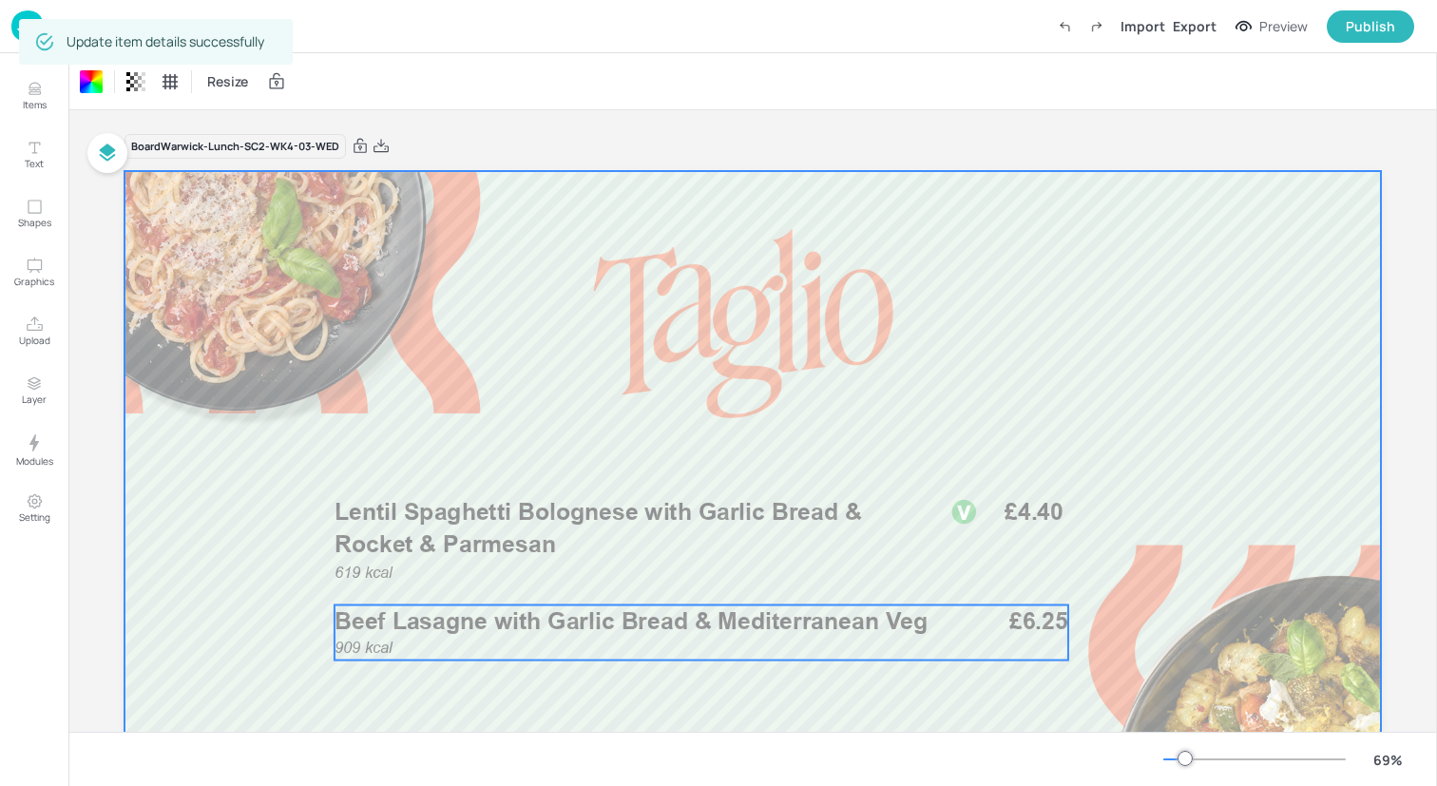
click at [628, 642] on div "909 kcal Beef Lasagne with Garlic Bread & Mediterranean Veg £6.25" at bounding box center [702, 633] width 734 height 55
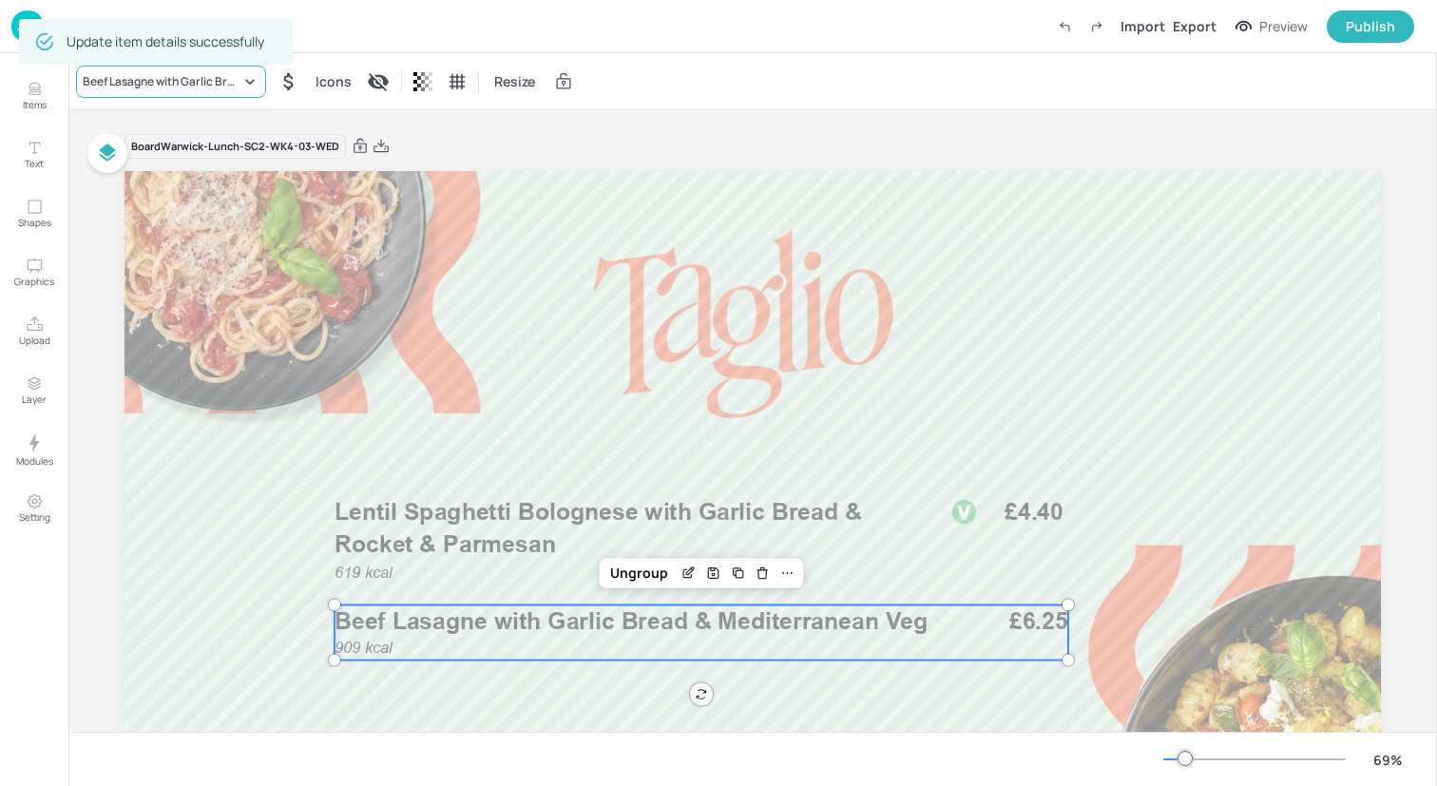
click at [225, 90] on div "Beef Lasagne with Garlic Bread & Mediterranean Veg" at bounding box center [171, 82] width 190 height 32
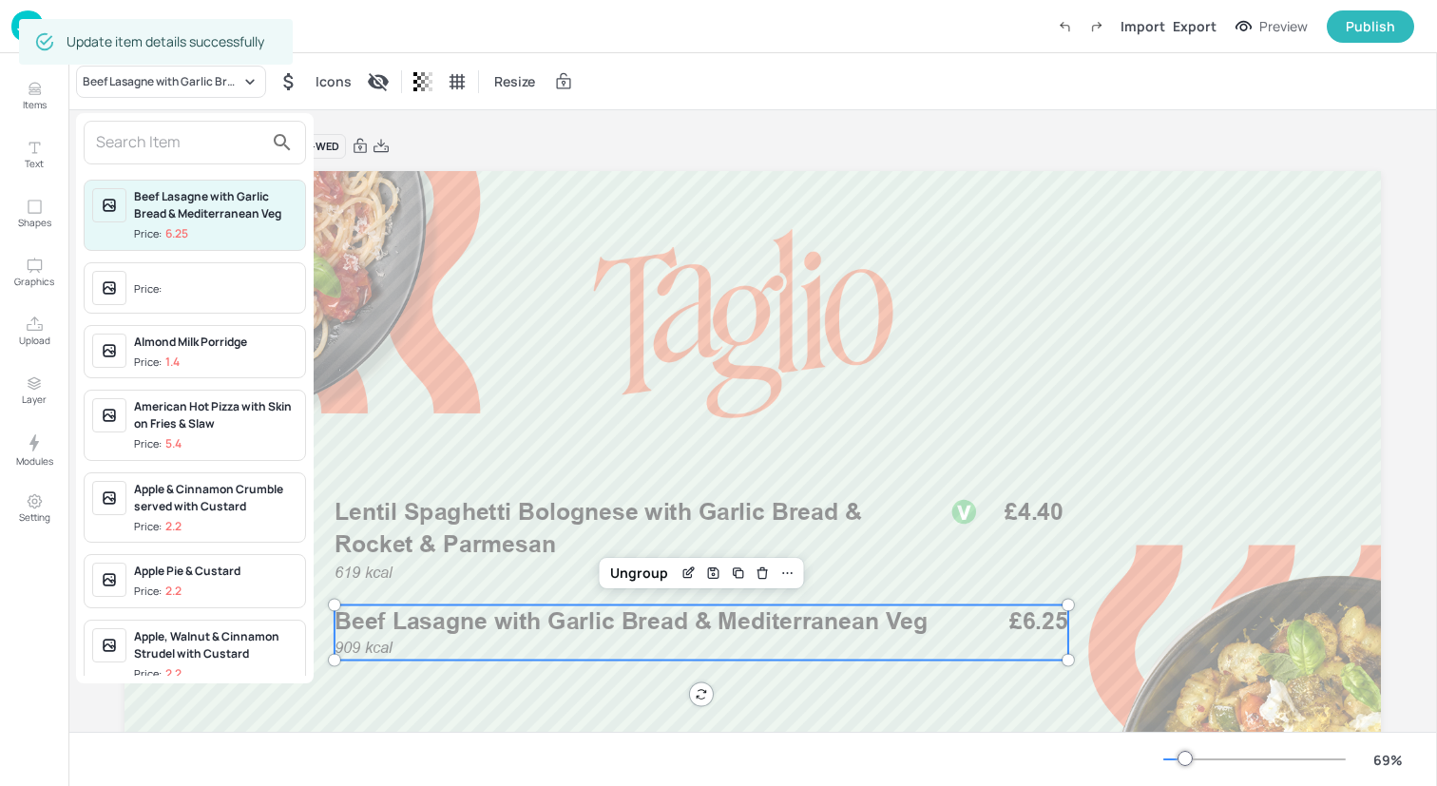
click at [221, 137] on input "text" at bounding box center [179, 142] width 167 height 30
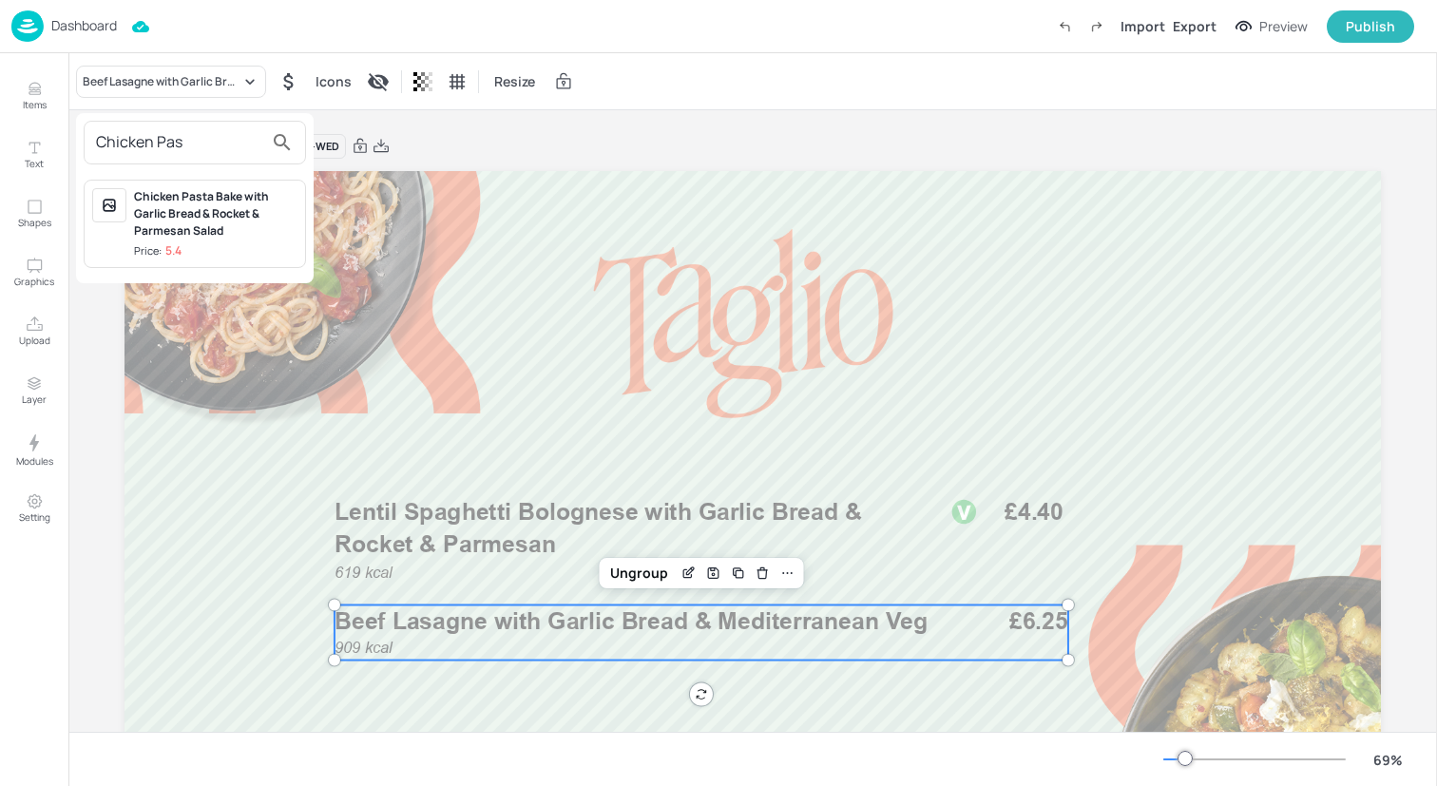
type input "Chicken Pas"
click at [253, 206] on div "Chicken Pasta Bake with Garlic Bread & Rocket & Parmesan Salad" at bounding box center [215, 213] width 163 height 51
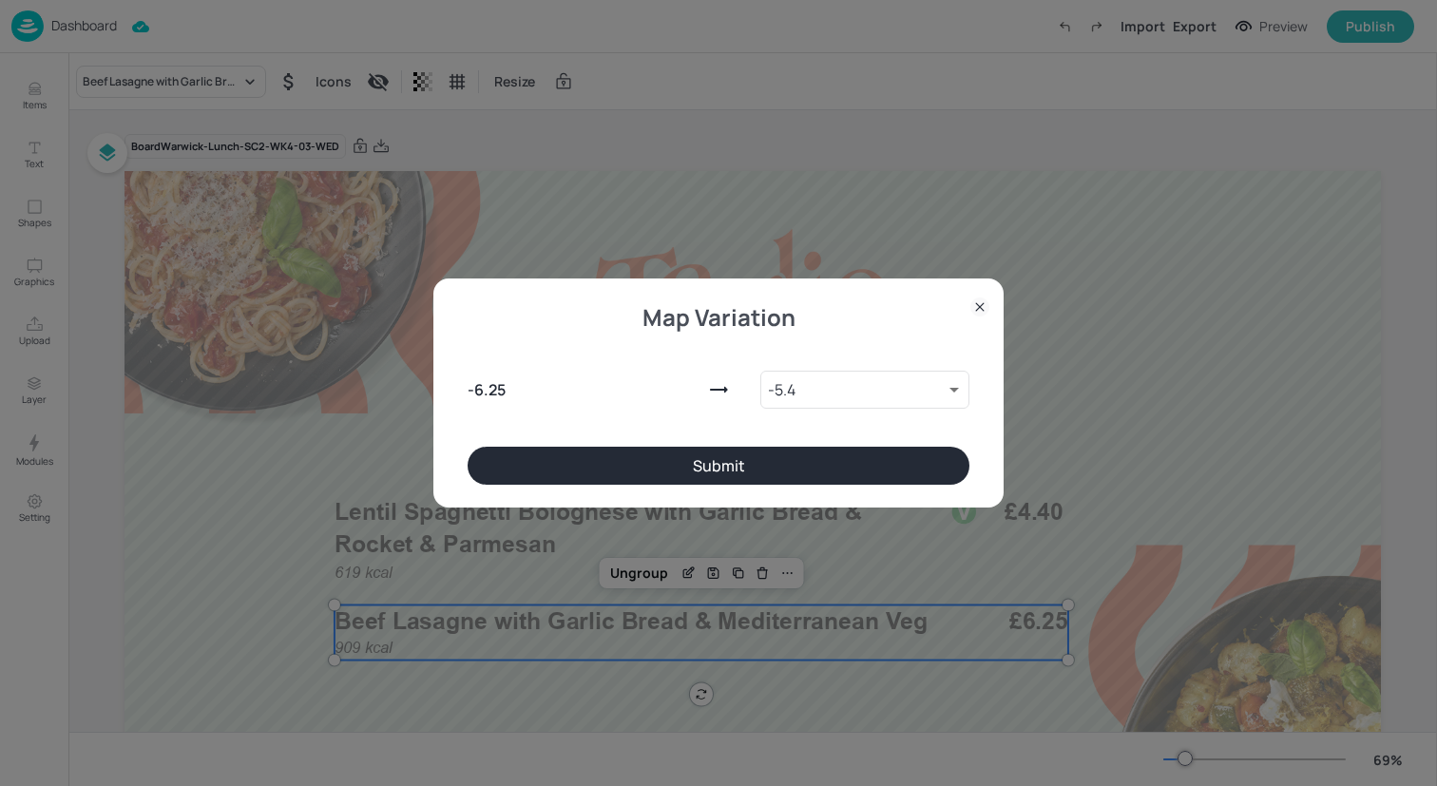
click at [587, 466] on button "Submit" at bounding box center [719, 466] width 502 height 38
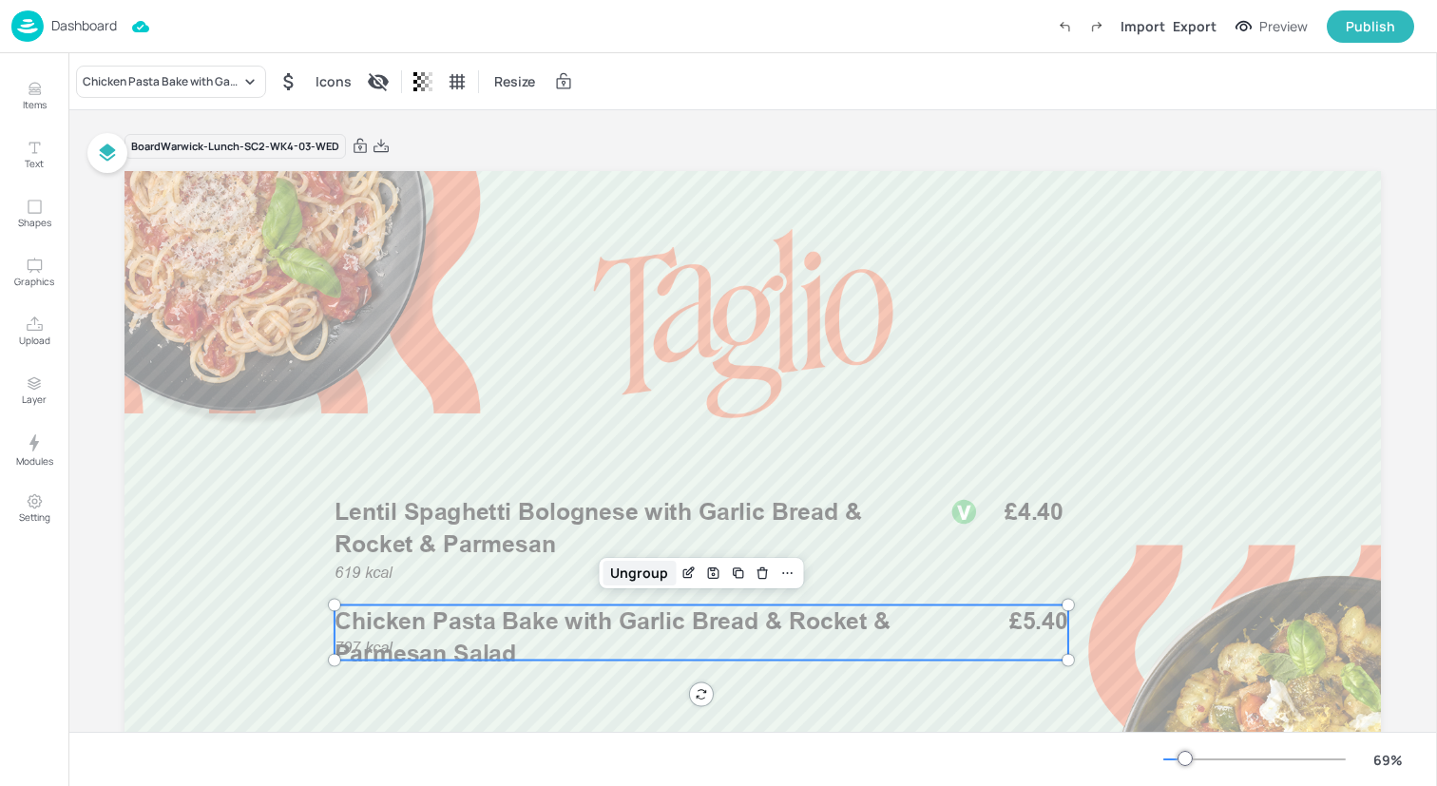
click at [644, 568] on div "Ungroup" at bounding box center [639, 573] width 73 height 25
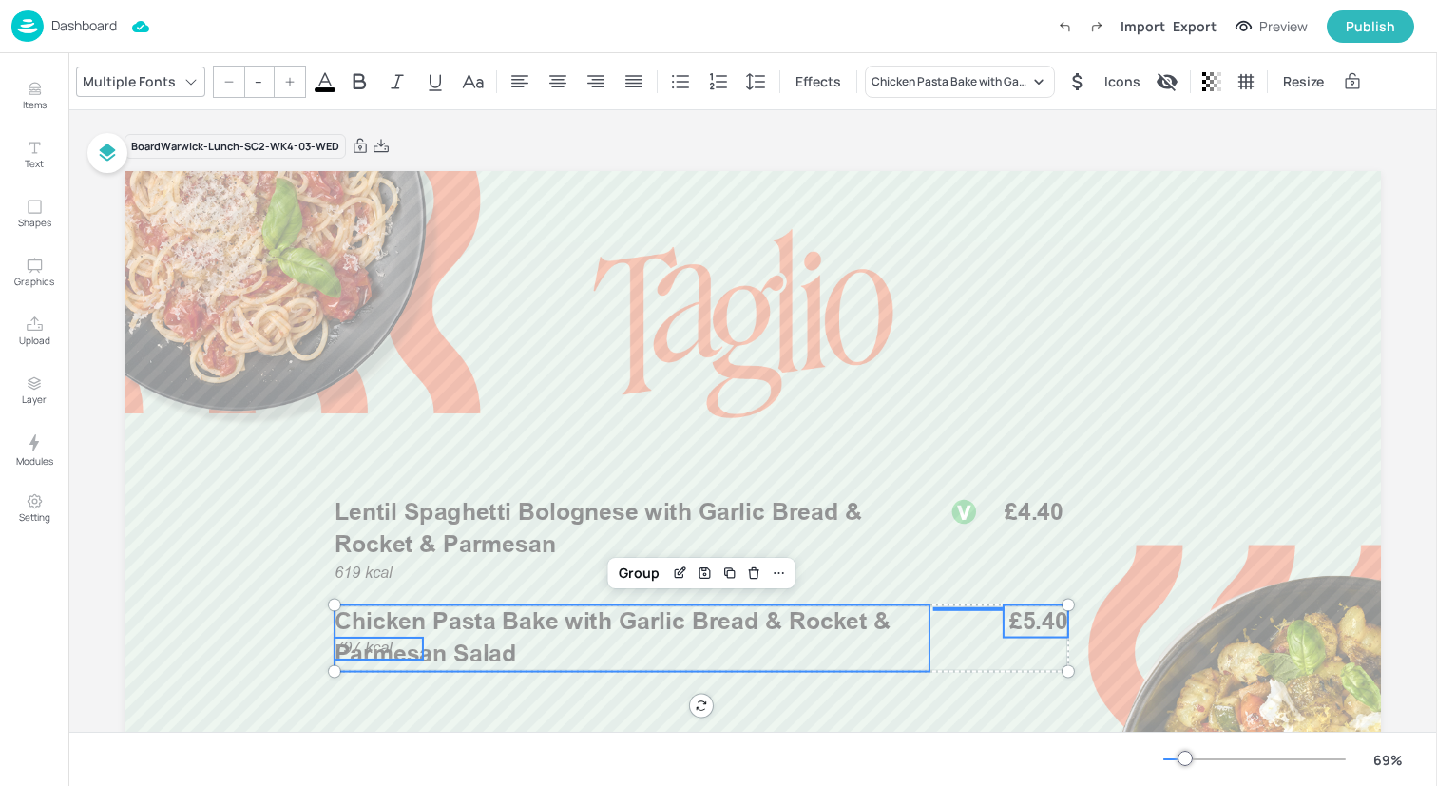
click at [366, 651] on span "Chicken Pasta Bake with Garlic Bread & Rocket & Parmesan Salad" at bounding box center [613, 637] width 556 height 61
type input "36"
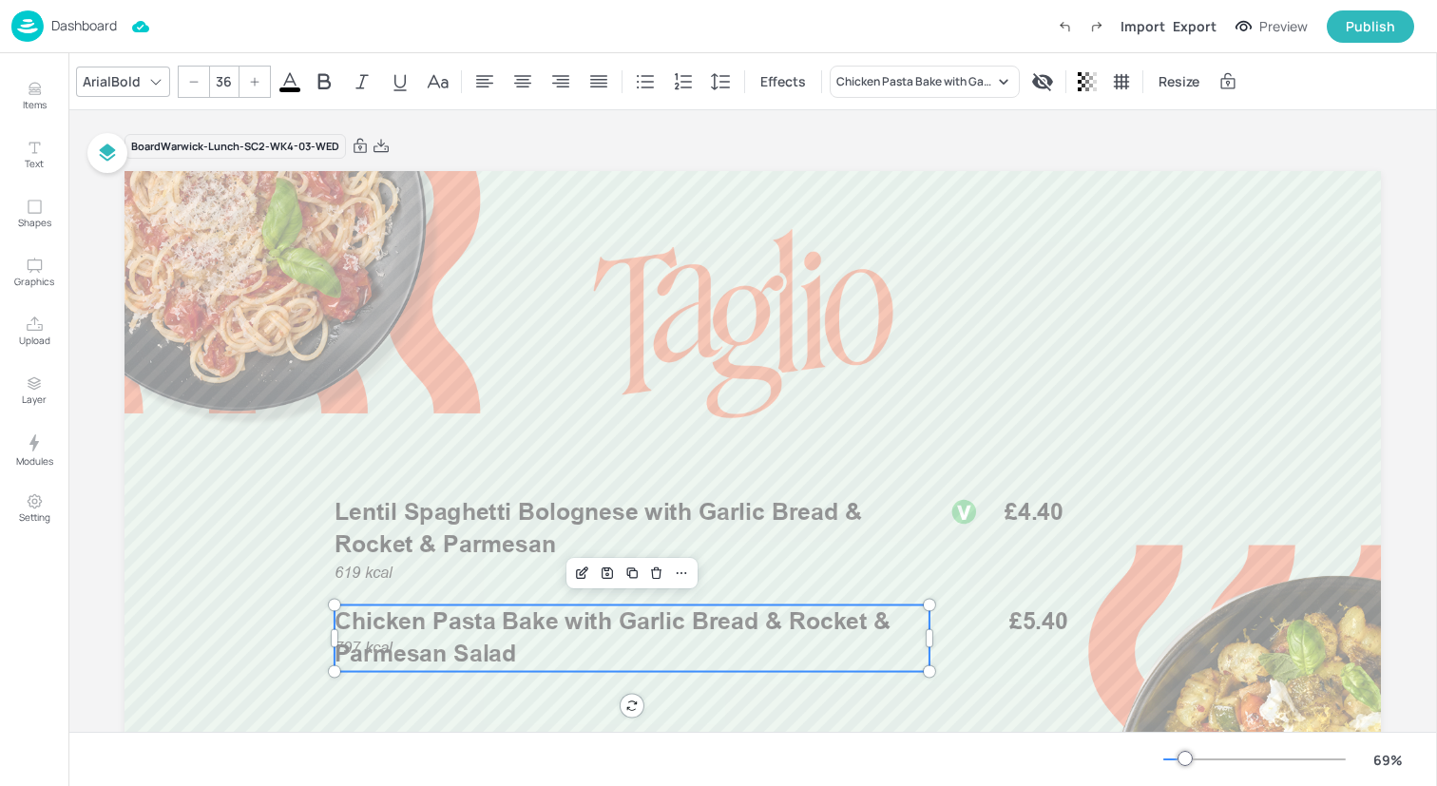
click at [366, 651] on span "Chicken Pasta Bake with Garlic Bread & Rocket & Parmesan Salad" at bounding box center [613, 637] width 556 height 61
click at [368, 643] on span "Chicken Pasta Bake with Garlic Bread & Rocket & Parmesan Salad" at bounding box center [613, 637] width 556 height 61
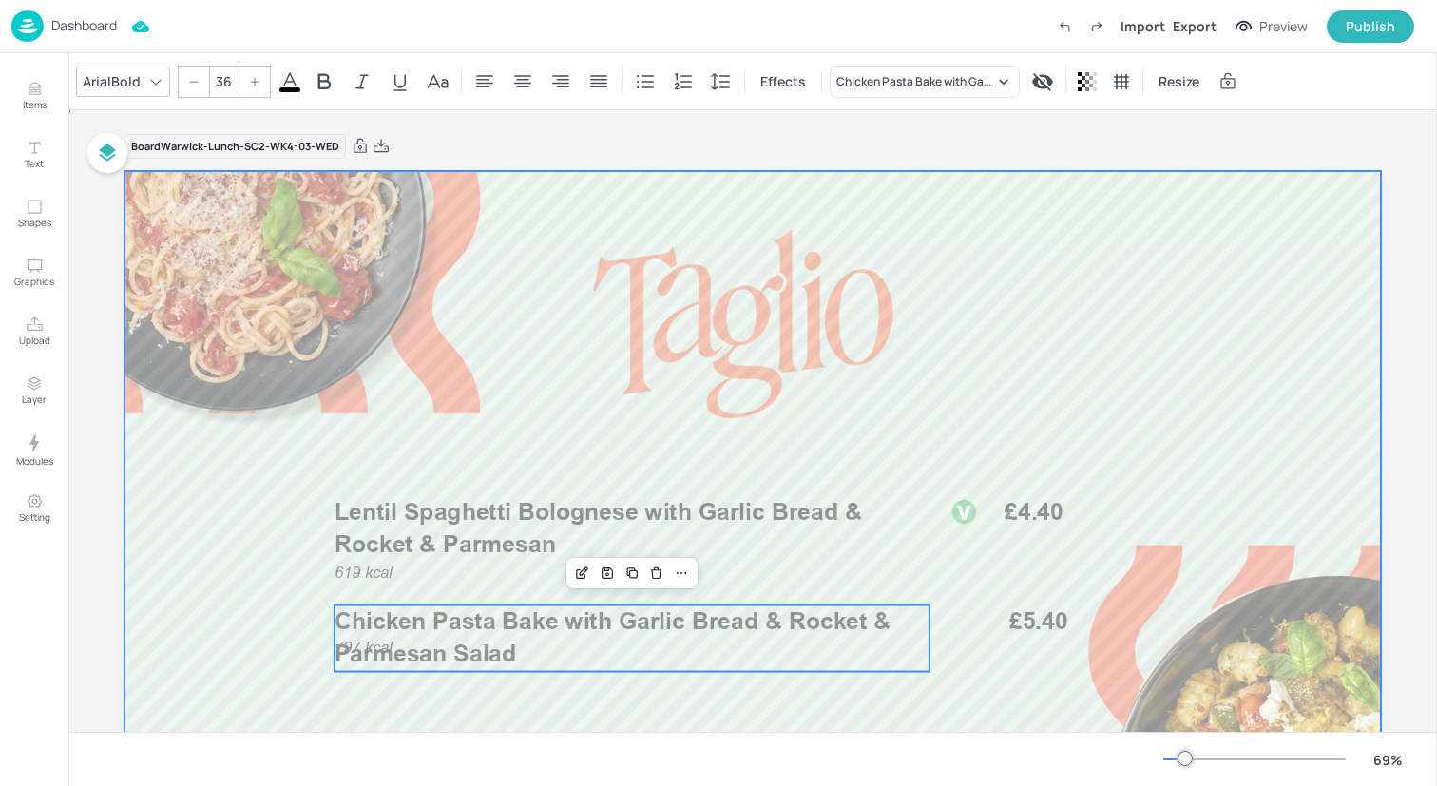
click at [258, 668] on div at bounding box center [753, 524] width 1257 height 707
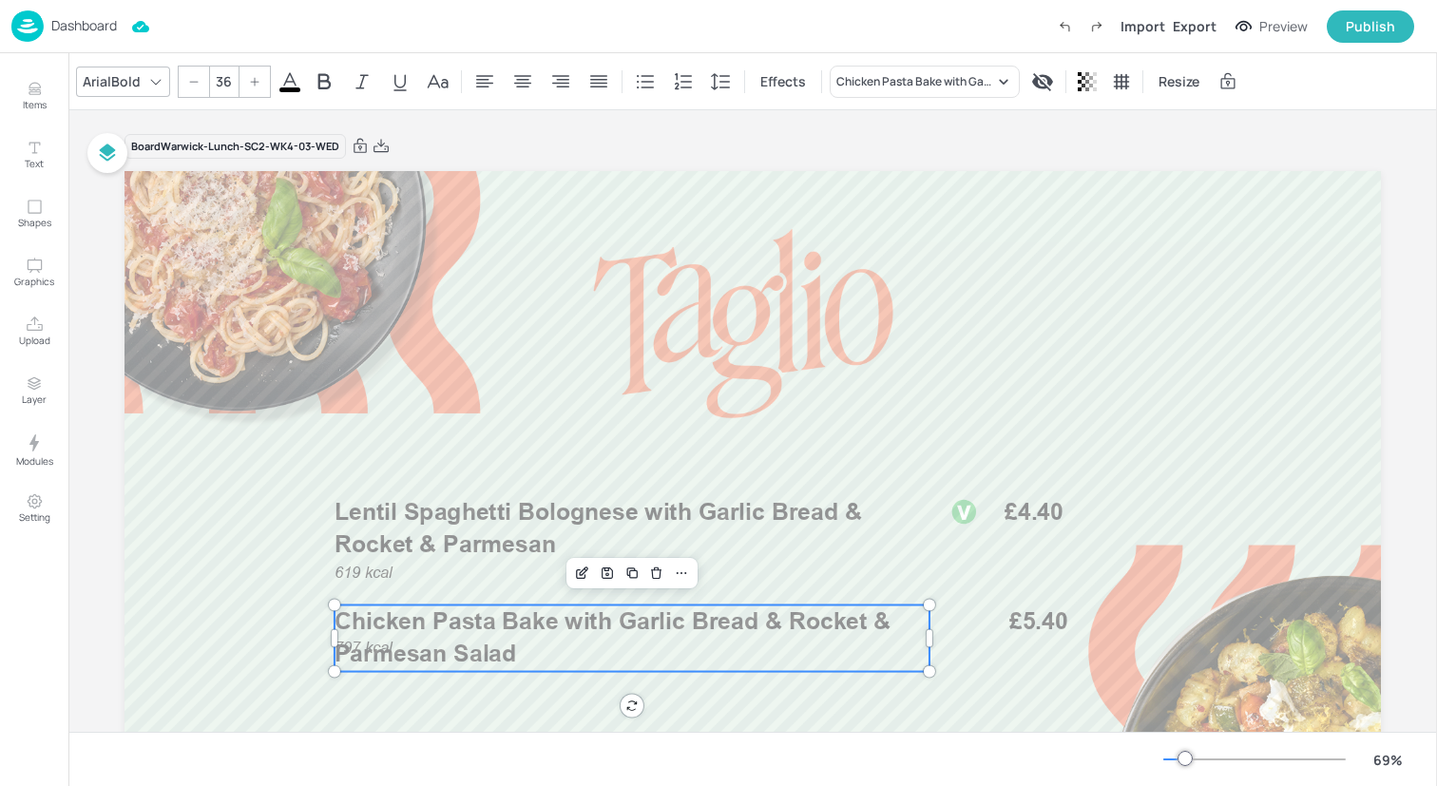
click at [337, 646] on div "797 kcal Chicken Pasta Bake with Garlic Bread & Rocket & Parmesan Salad £5.40 £…" at bounding box center [753, 524] width 1257 height 707
click at [365, 645] on span "Chicken Pasta Bake with Garlic Bread & Rocket & Parmesan Salad" at bounding box center [613, 637] width 556 height 61
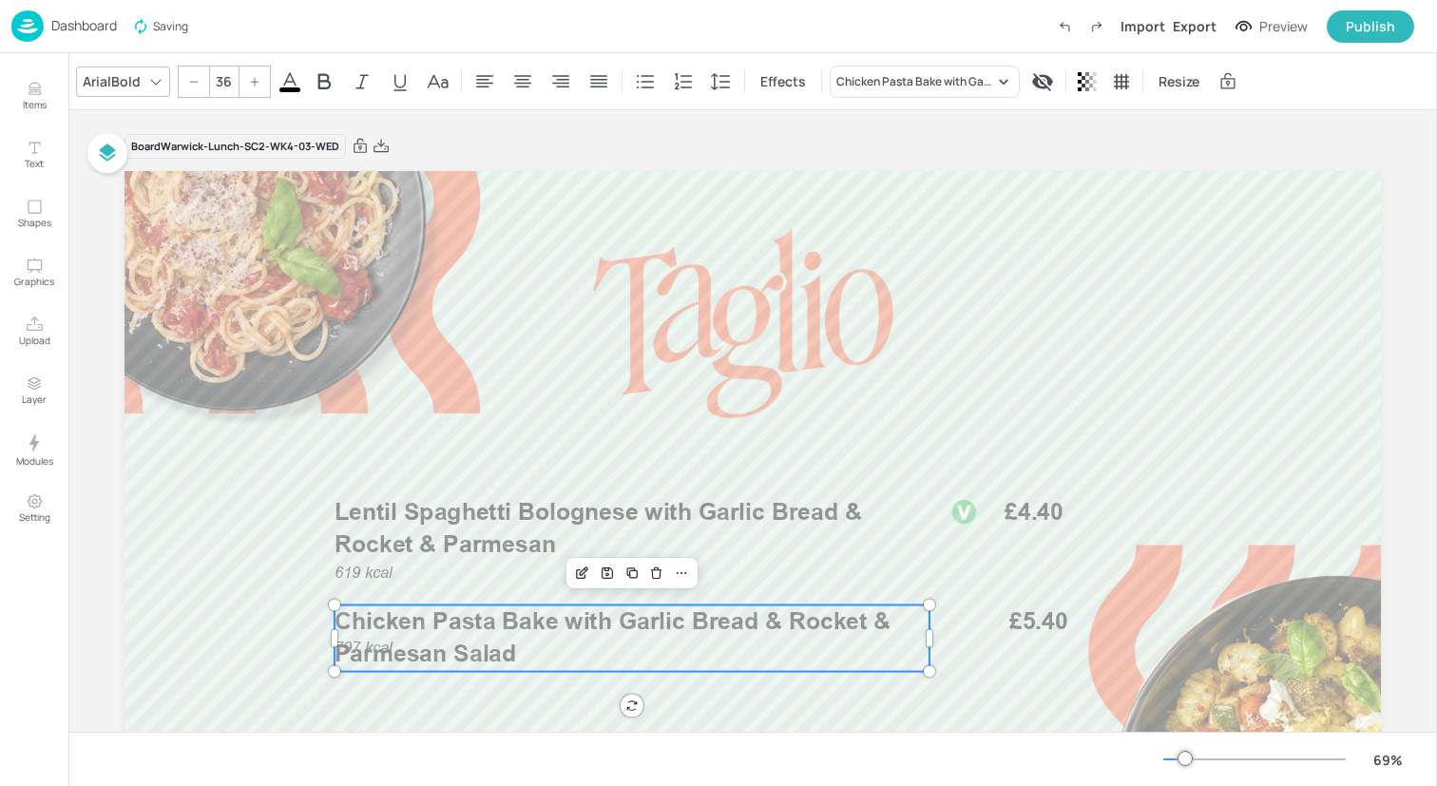
click at [365, 645] on span "Chicken Pasta Bake with Garlic Bread & Rocket & Parmesan Salad" at bounding box center [613, 637] width 556 height 61
click at [678, 579] on icon at bounding box center [681, 573] width 15 height 15
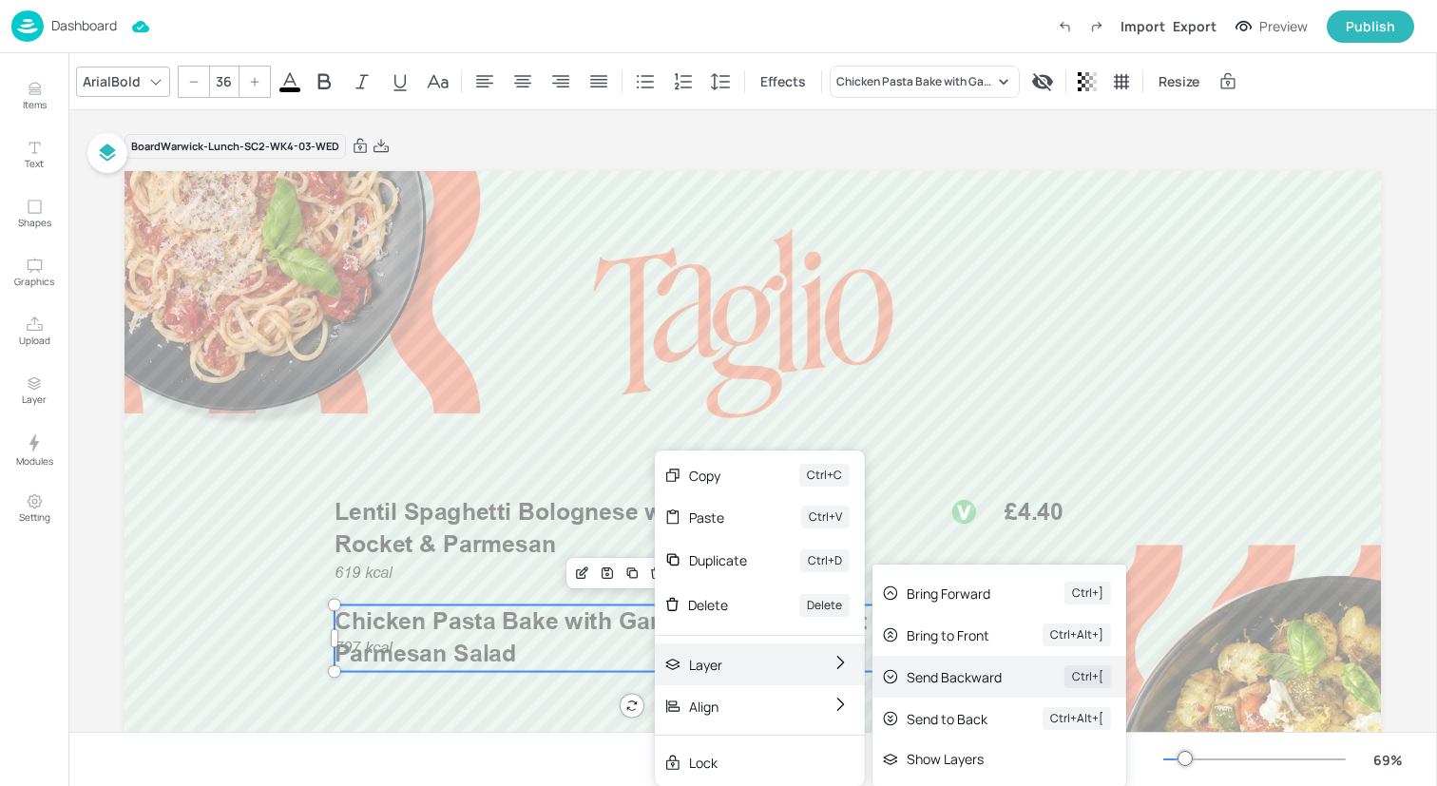
click at [926, 683] on div "Send Backward" at bounding box center [959, 677] width 105 height 20
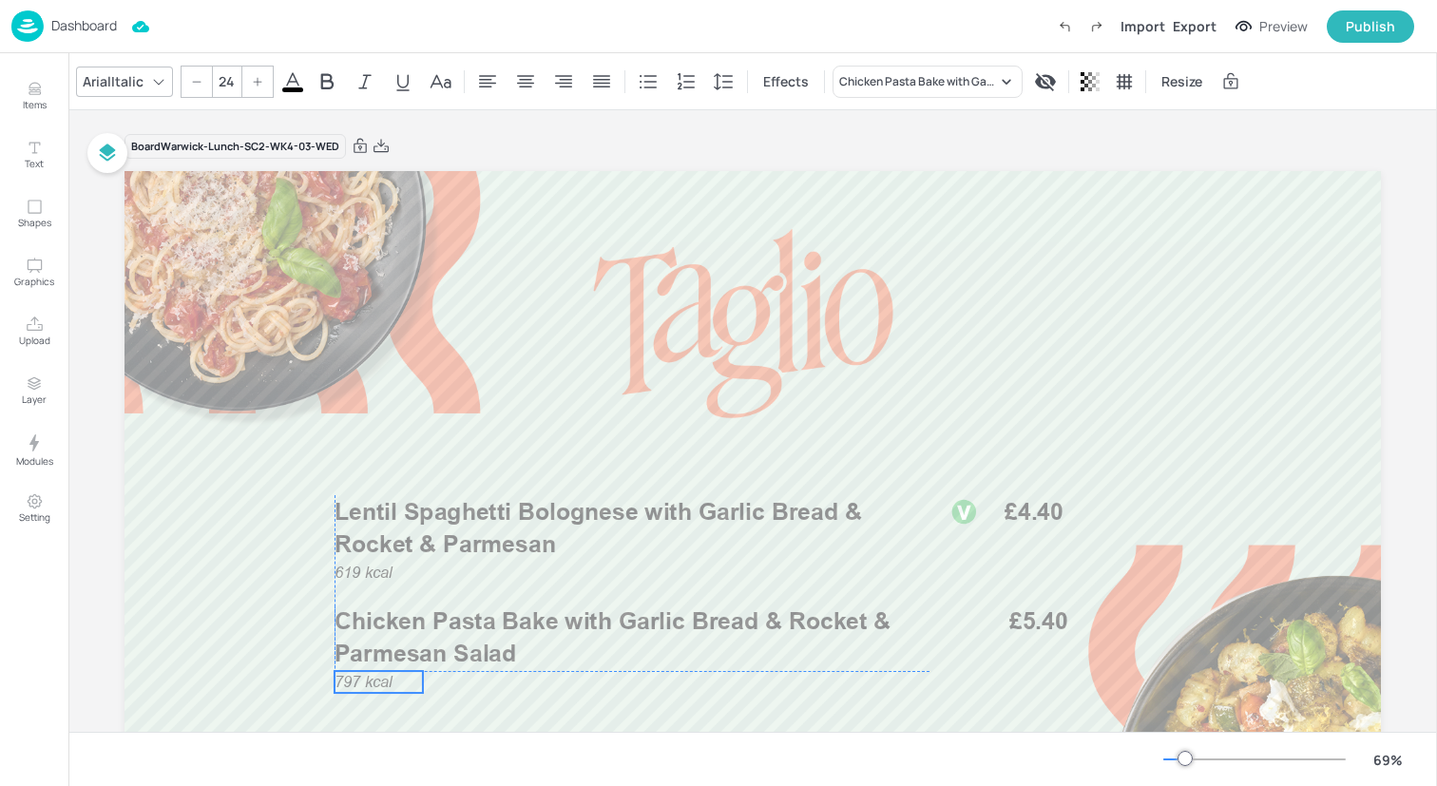
drag, startPoint x: 354, startPoint y: 644, endPoint x: 356, endPoint y: 676, distance: 32.4
click at [356, 676] on span "797 kcal" at bounding box center [364, 681] width 58 height 18
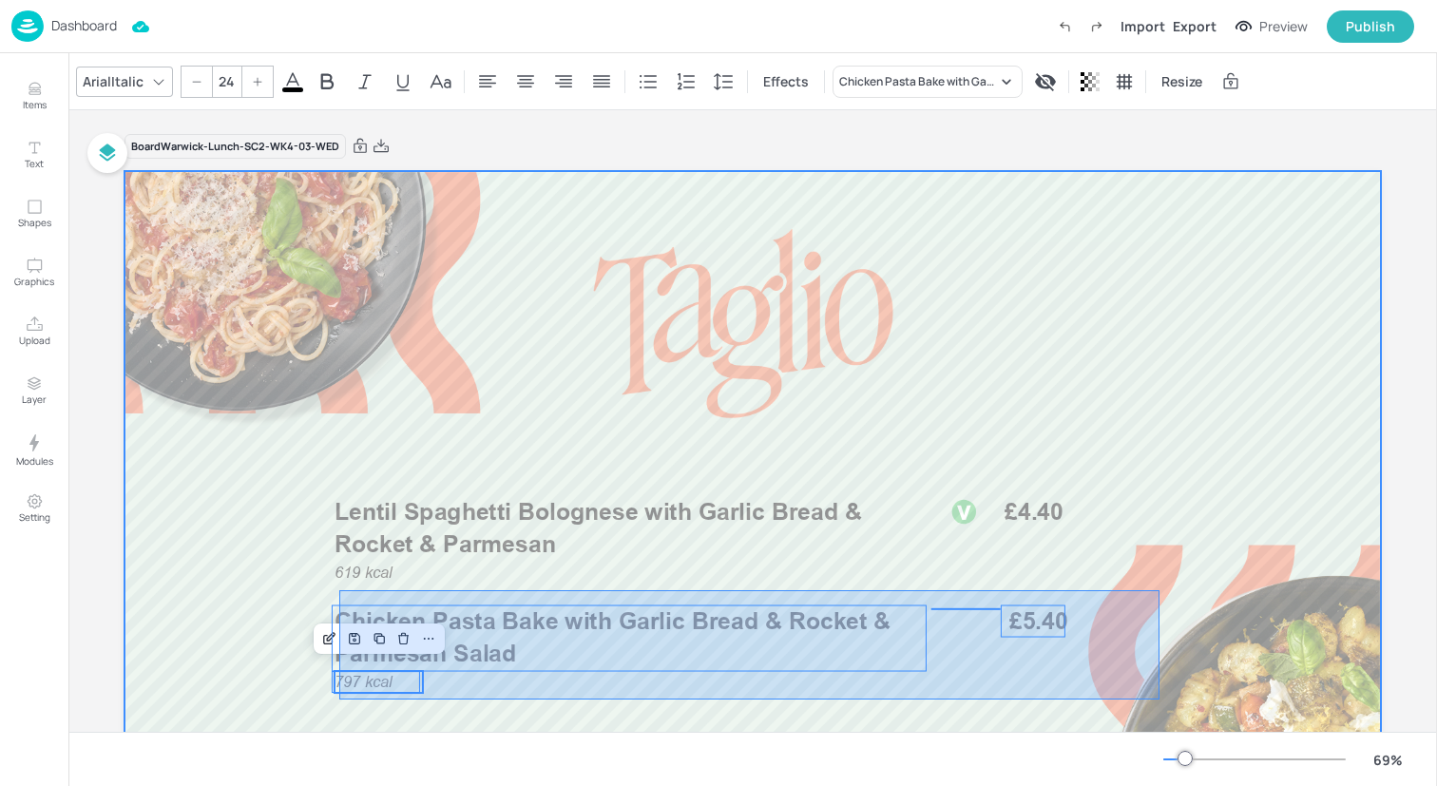
drag, startPoint x: 339, startPoint y: 700, endPoint x: 1159, endPoint y: 587, distance: 827.0
click at [1159, 587] on div at bounding box center [753, 524] width 1257 height 707
type input "--"
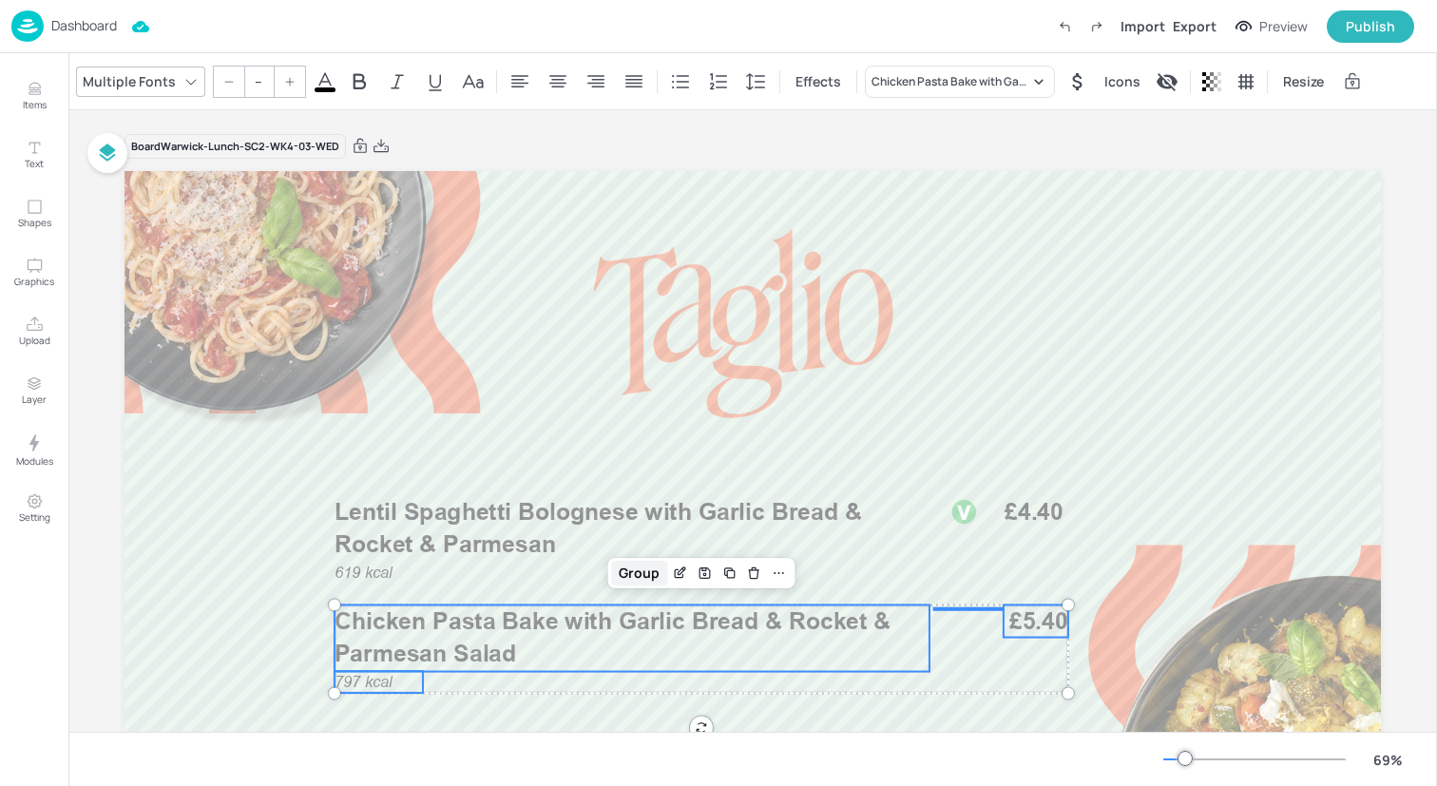
click at [629, 580] on div "Group" at bounding box center [639, 573] width 56 height 25
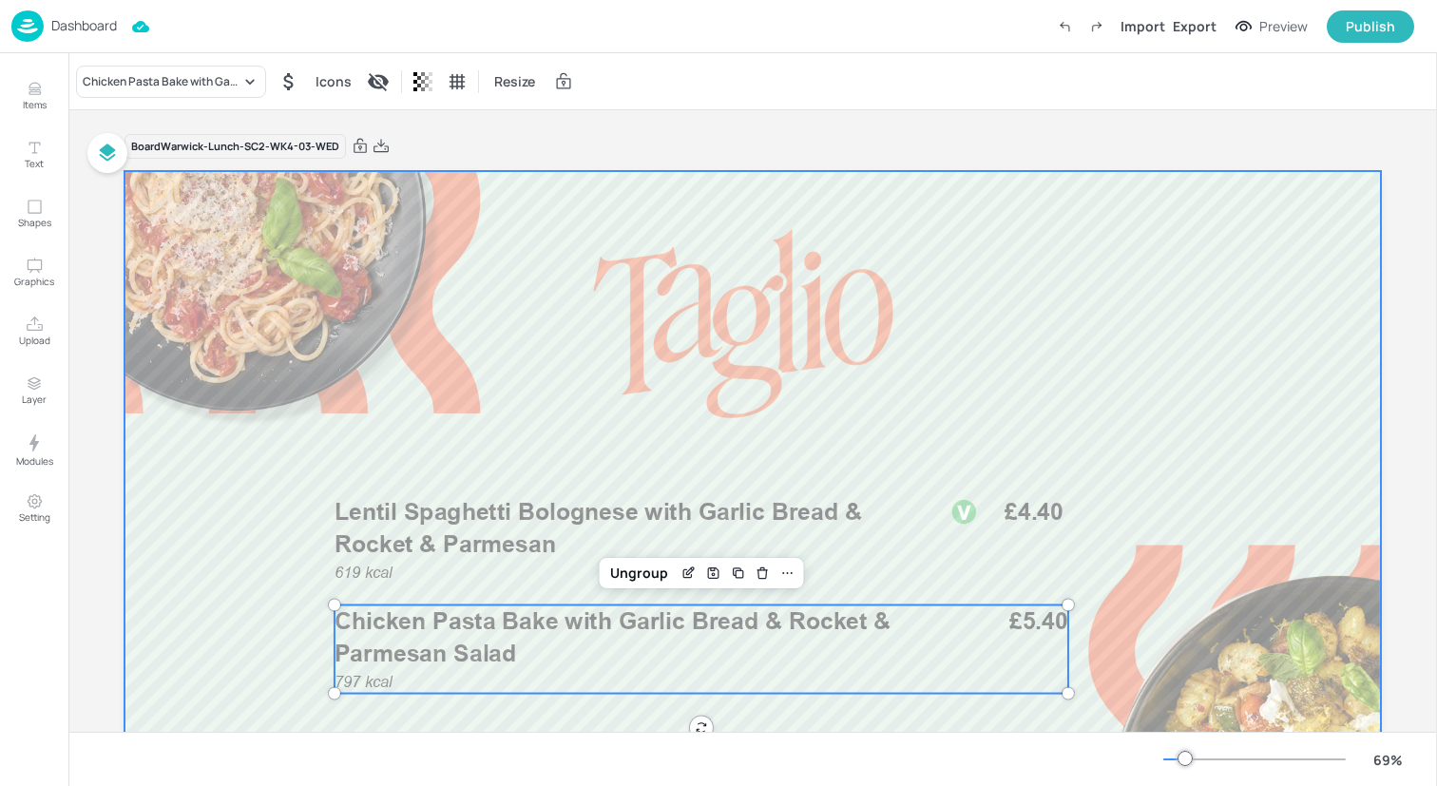
click at [802, 279] on div at bounding box center [753, 524] width 1257 height 707
click at [734, 686] on div "Chicken Pasta Bake with Garlic Bread & Rocket & Parmesan Salad 797 kcal £5.40" at bounding box center [702, 650] width 734 height 88
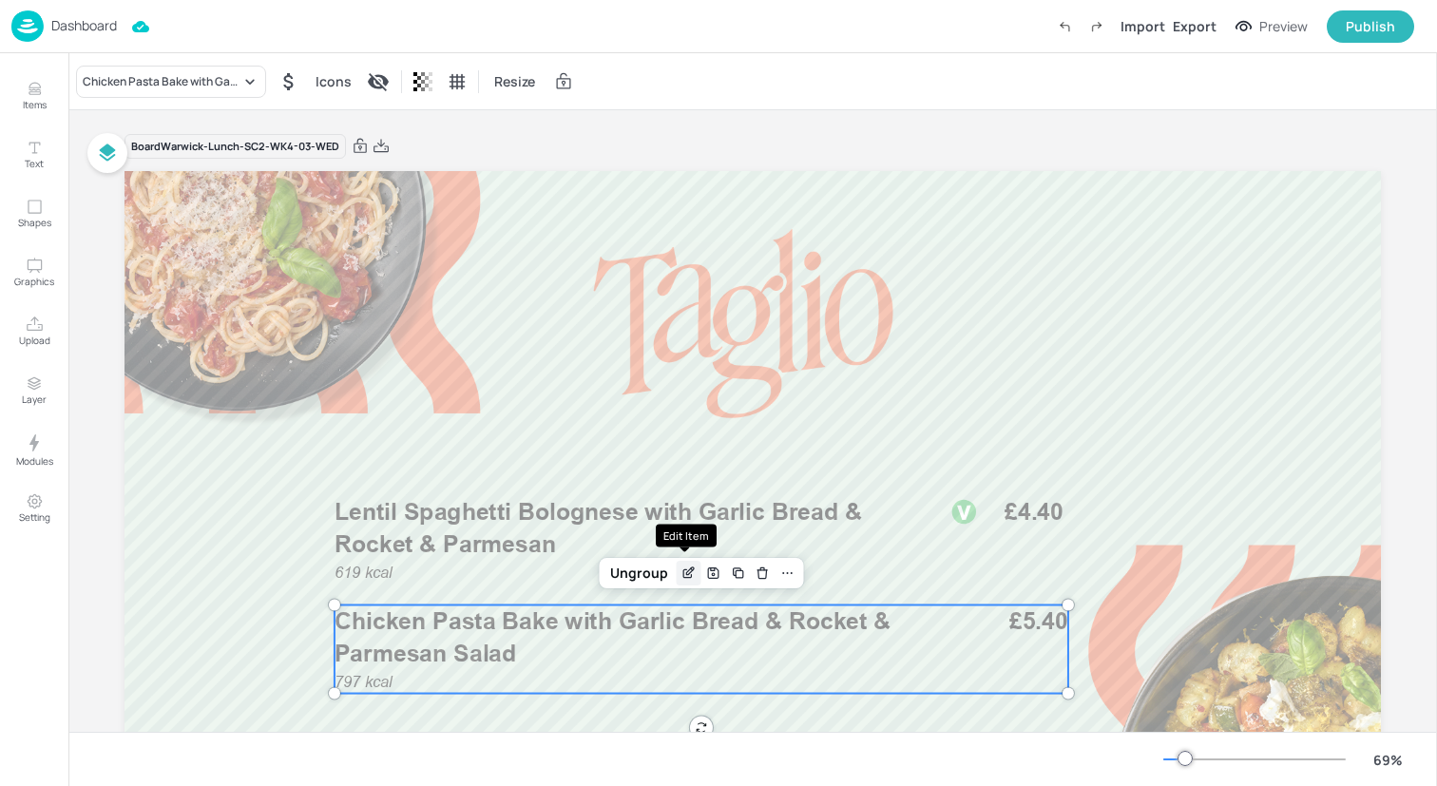
click at [687, 570] on icon "Edit Item" at bounding box center [690, 571] width 8 height 8
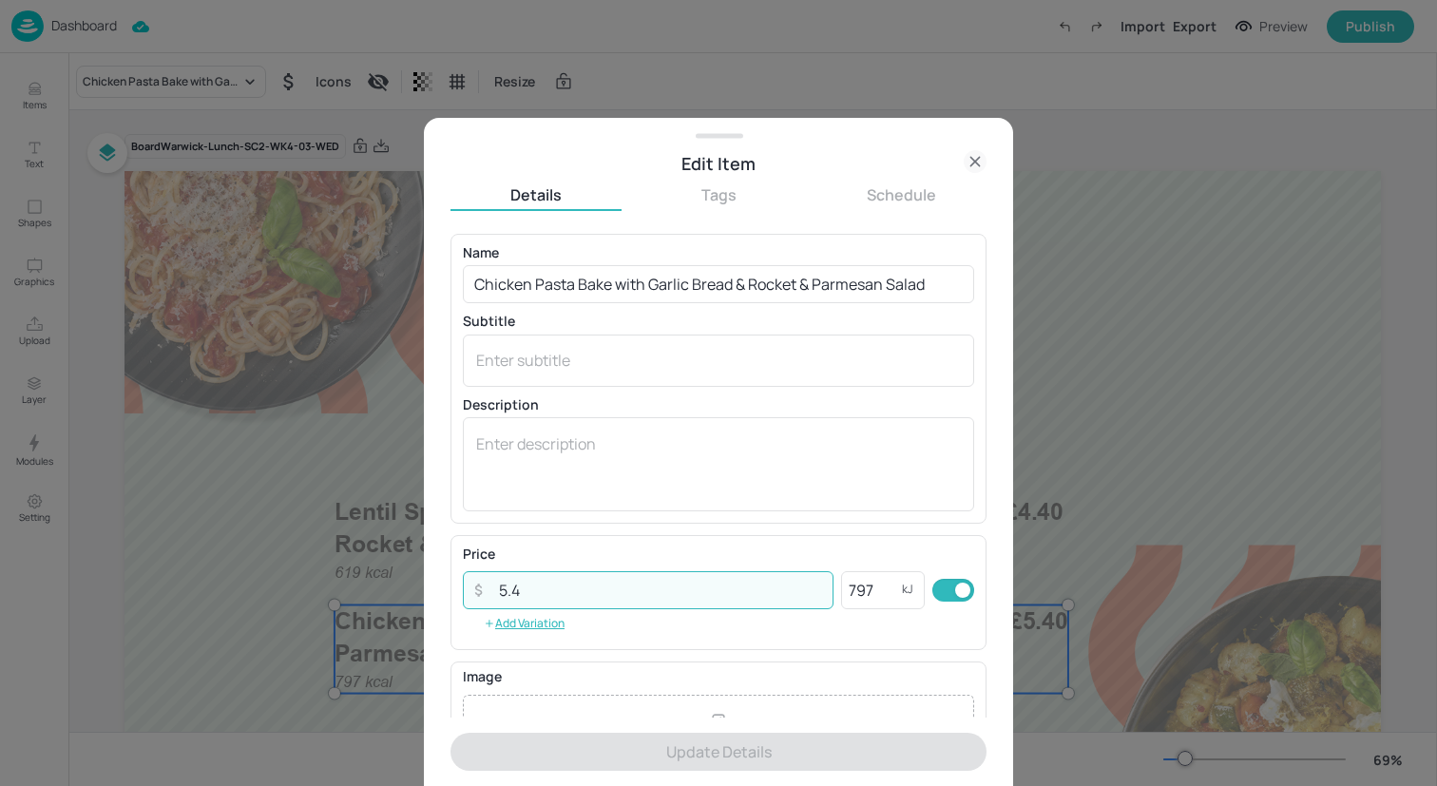
click at [771, 584] on input "5.4" at bounding box center [661, 590] width 346 height 38
click at [977, 162] on icon at bounding box center [975, 161] width 23 height 23
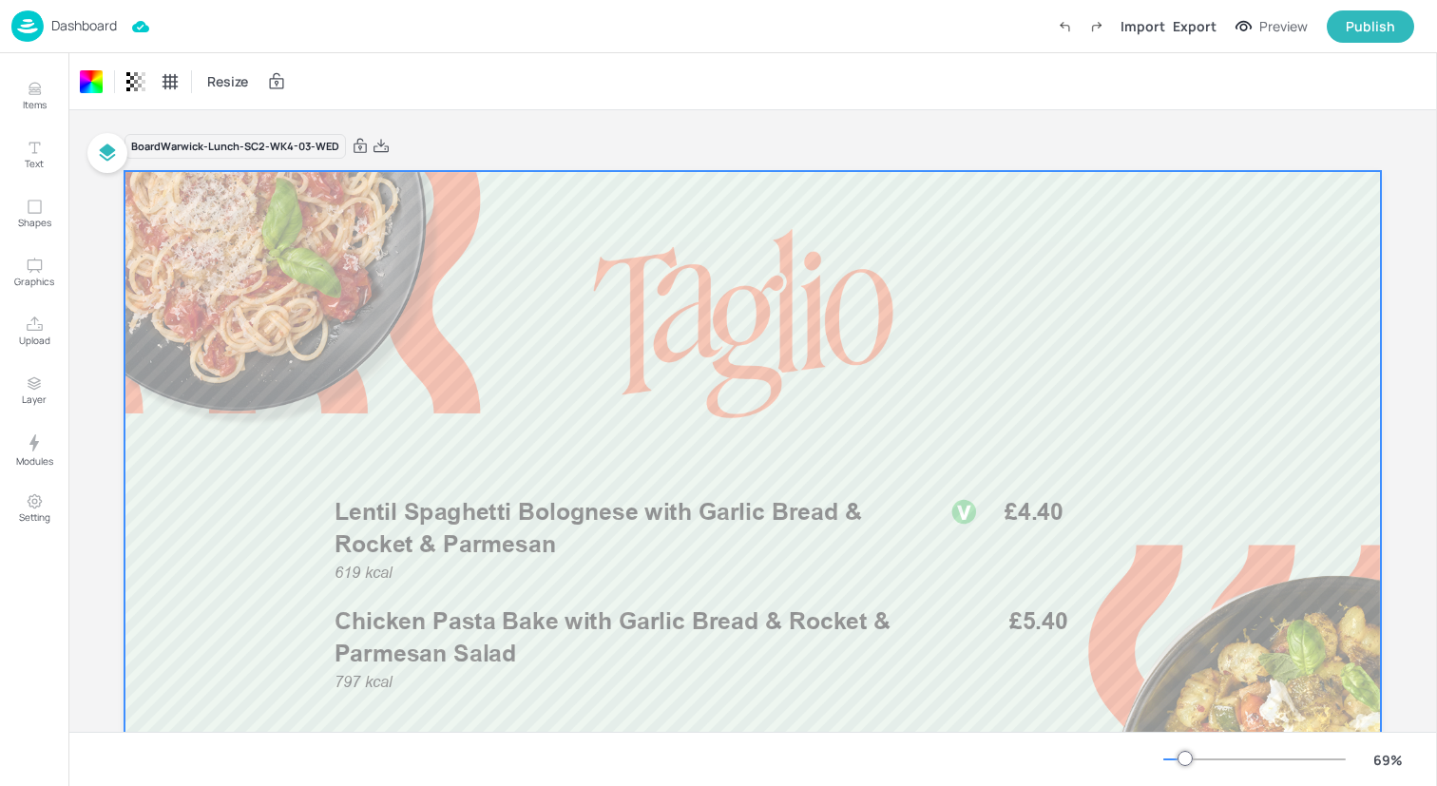
click at [19, 19] on img at bounding box center [27, 25] width 32 height 31
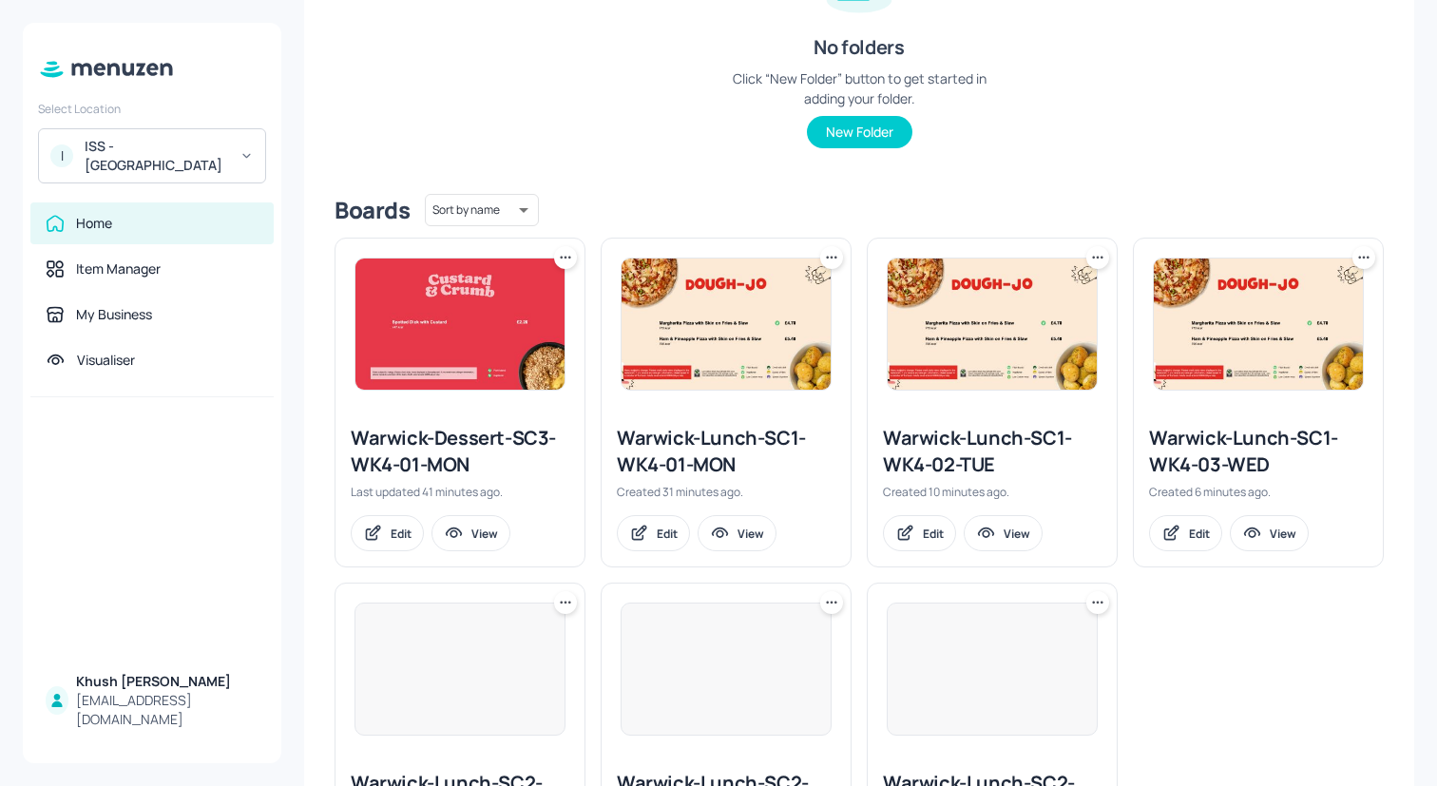
scroll to position [474, 0]
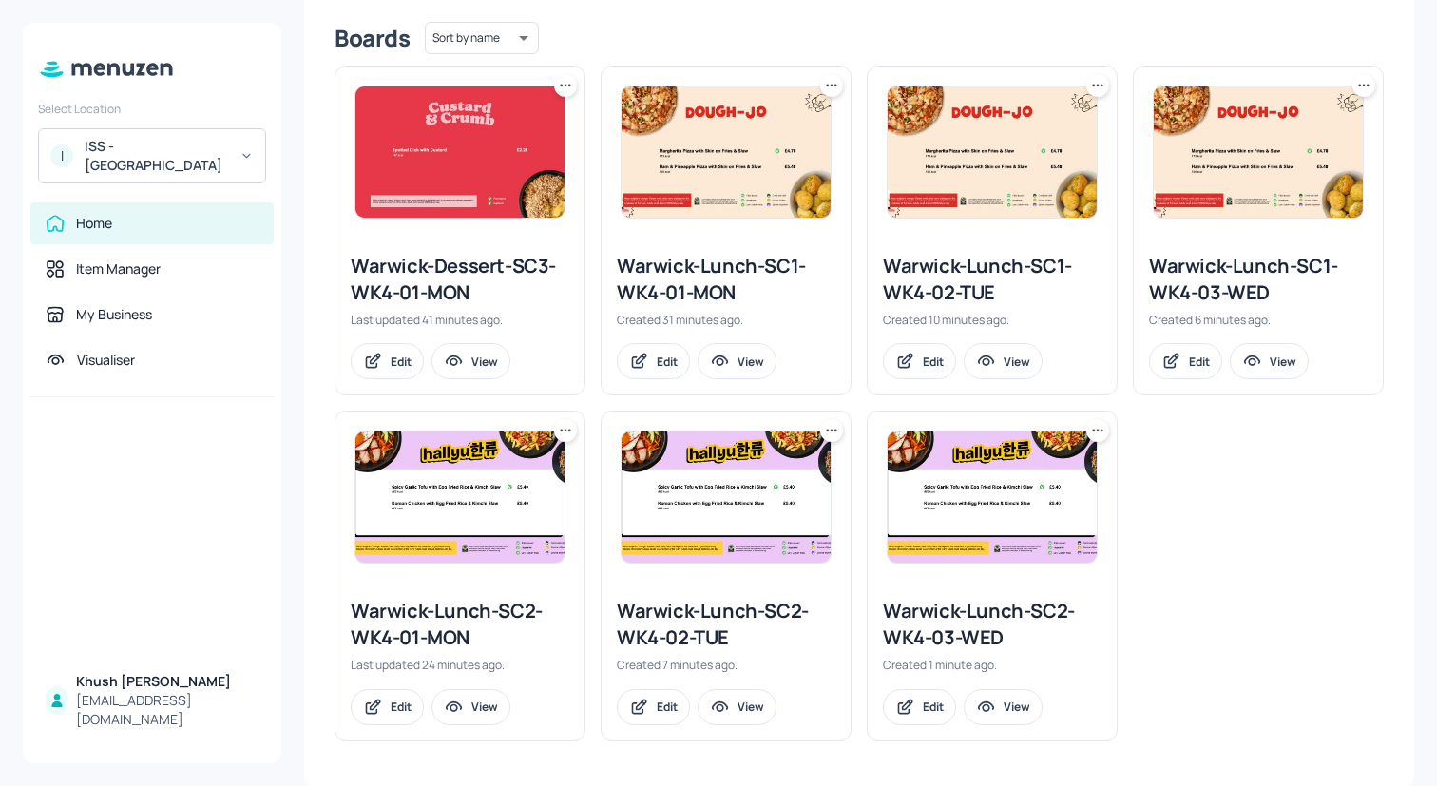
click at [1364, 85] on icon at bounding box center [1364, 85] width 19 height 19
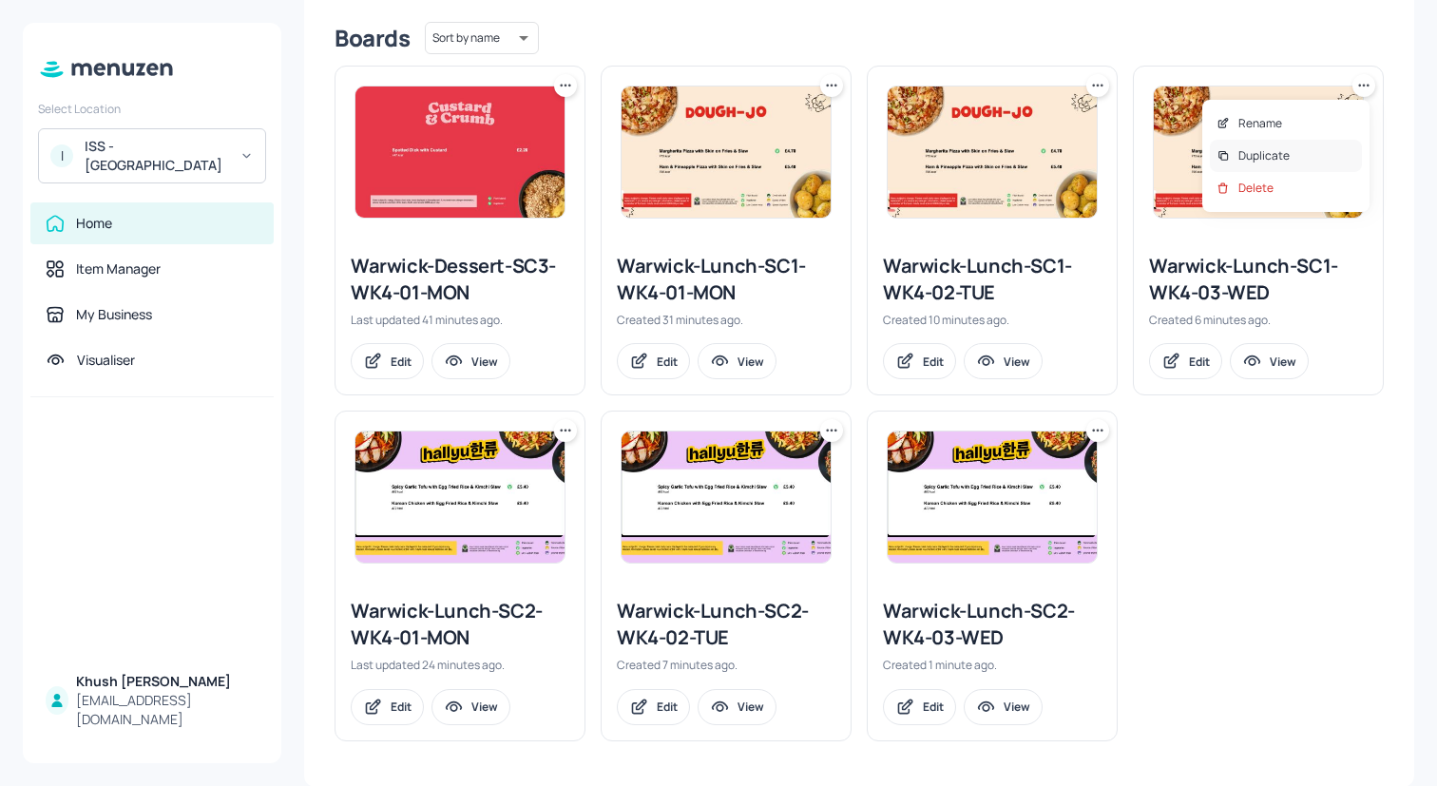
click at [1324, 152] on div "Duplicate" at bounding box center [1286, 156] width 152 height 32
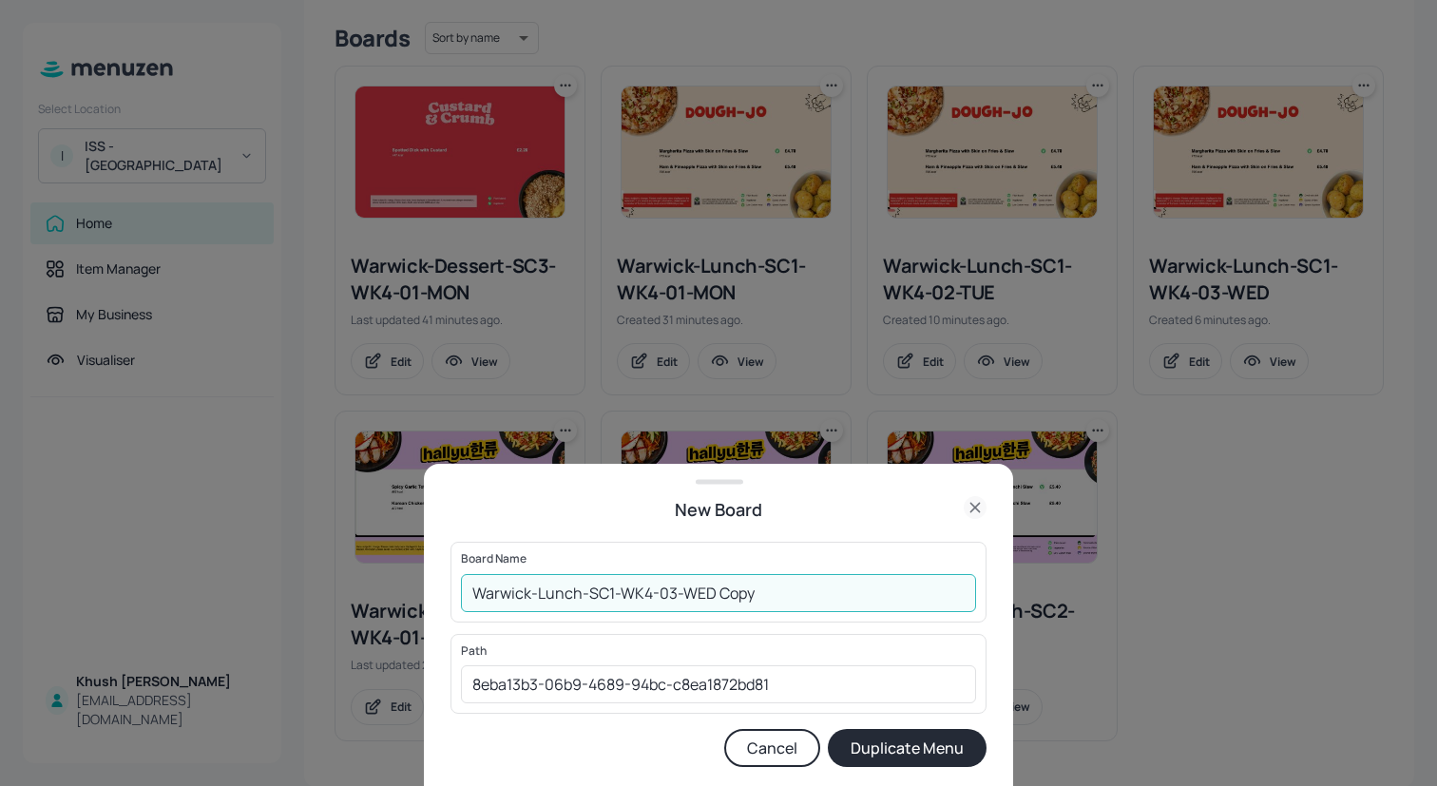
drag, startPoint x: 822, startPoint y: 592, endPoint x: 663, endPoint y: 591, distance: 159.7
click at [663, 591] on input "Warwick-Lunch-SC1-WK4-03-WED Copy" at bounding box center [718, 593] width 515 height 38
type input "Warwick-Lunch-SC1-WK4-04-THU"
click at [828, 729] on button "Duplicate Menu" at bounding box center [907, 748] width 159 height 38
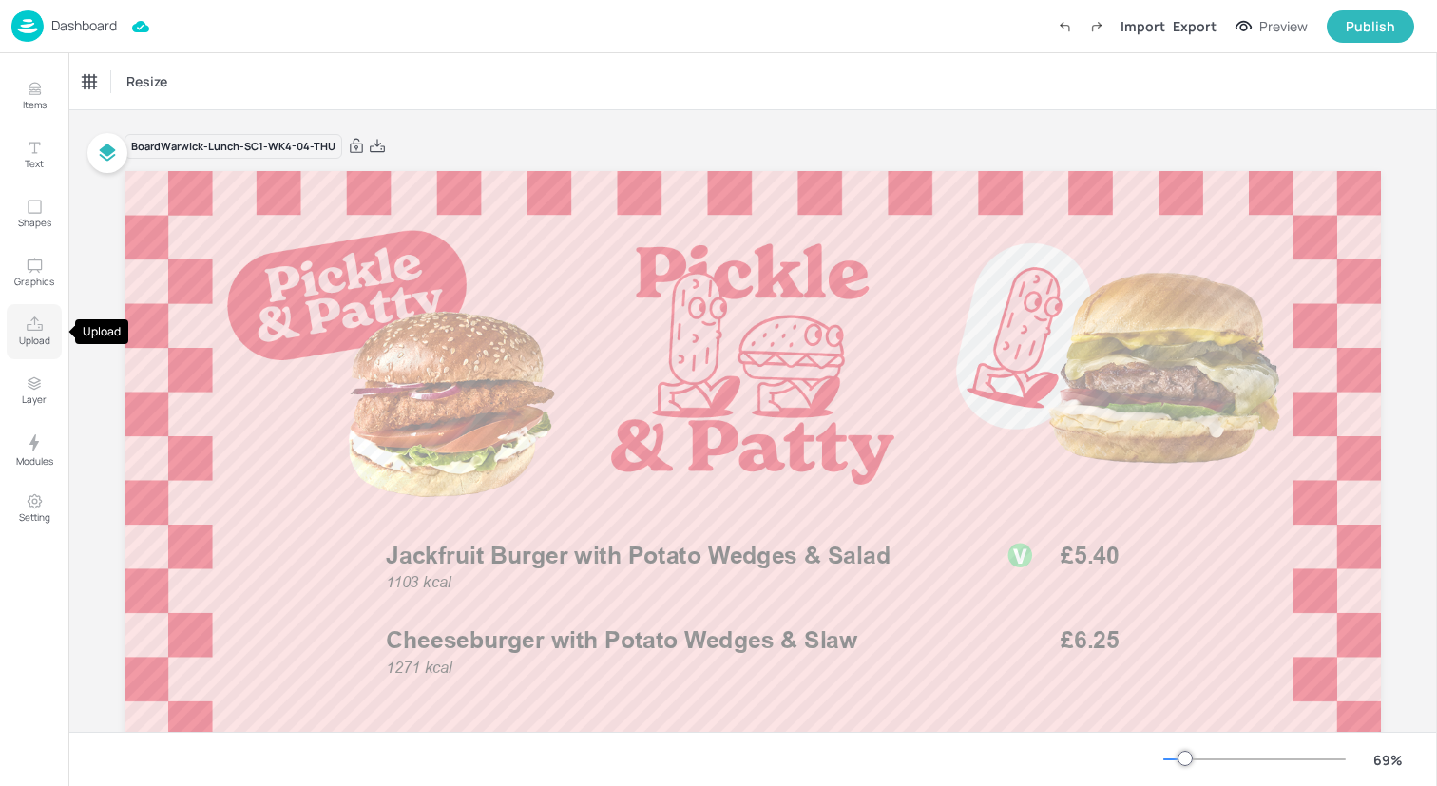
click at [30, 329] on icon "Upload" at bounding box center [35, 325] width 18 height 18
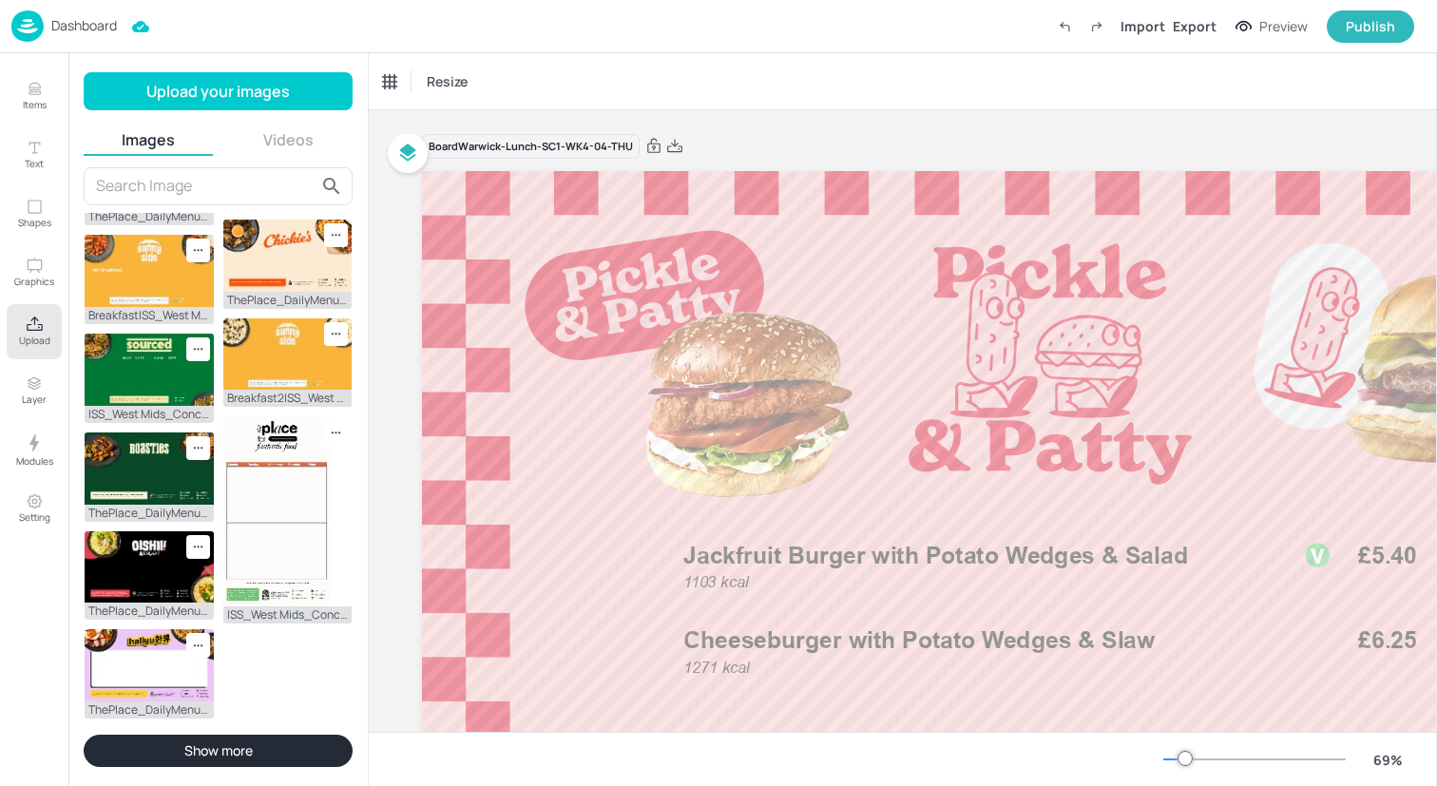
scroll to position [494, 0]
click at [85, 109] on img at bounding box center [85, 109] width 0 height 0
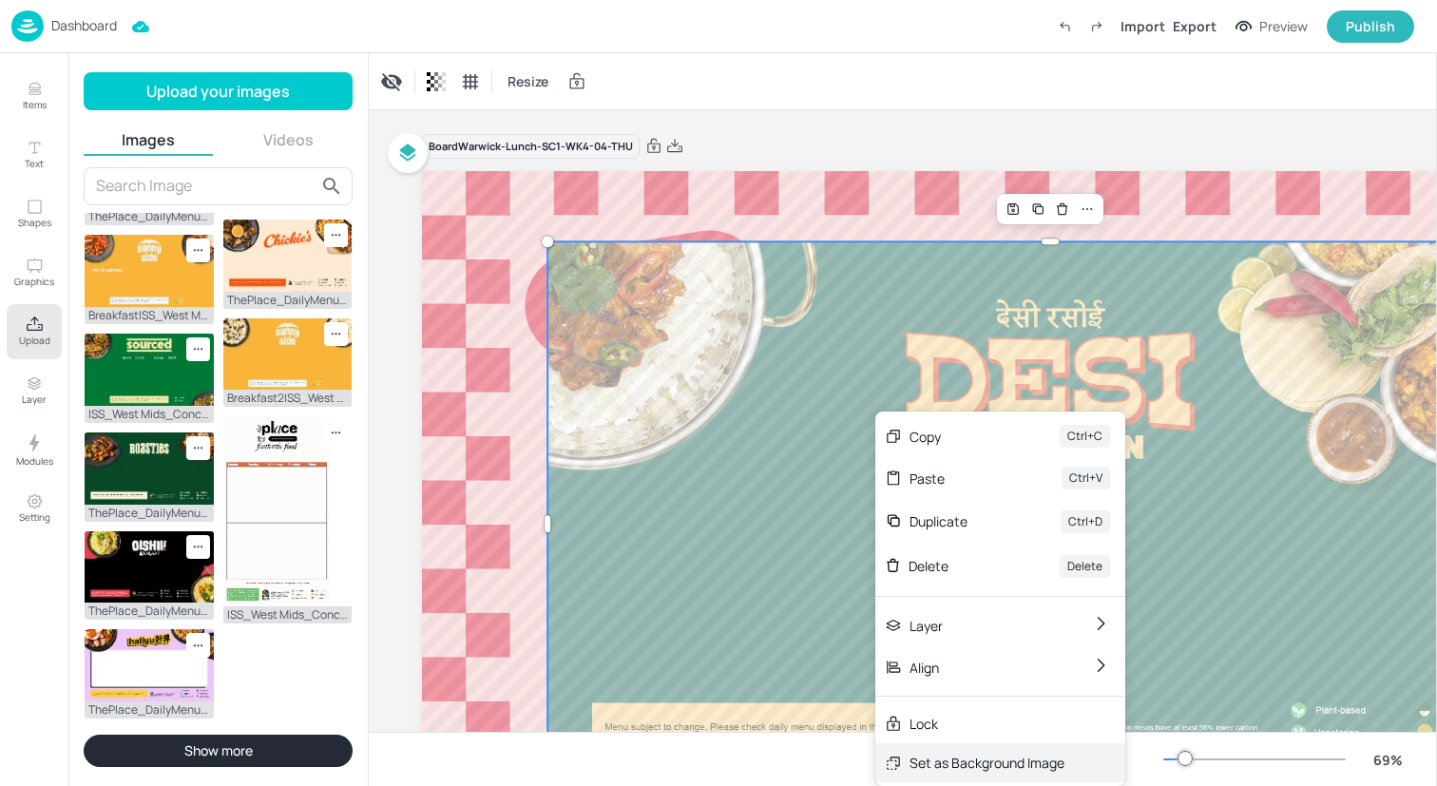
click at [956, 760] on div "Set as Background Image" at bounding box center [987, 763] width 155 height 20
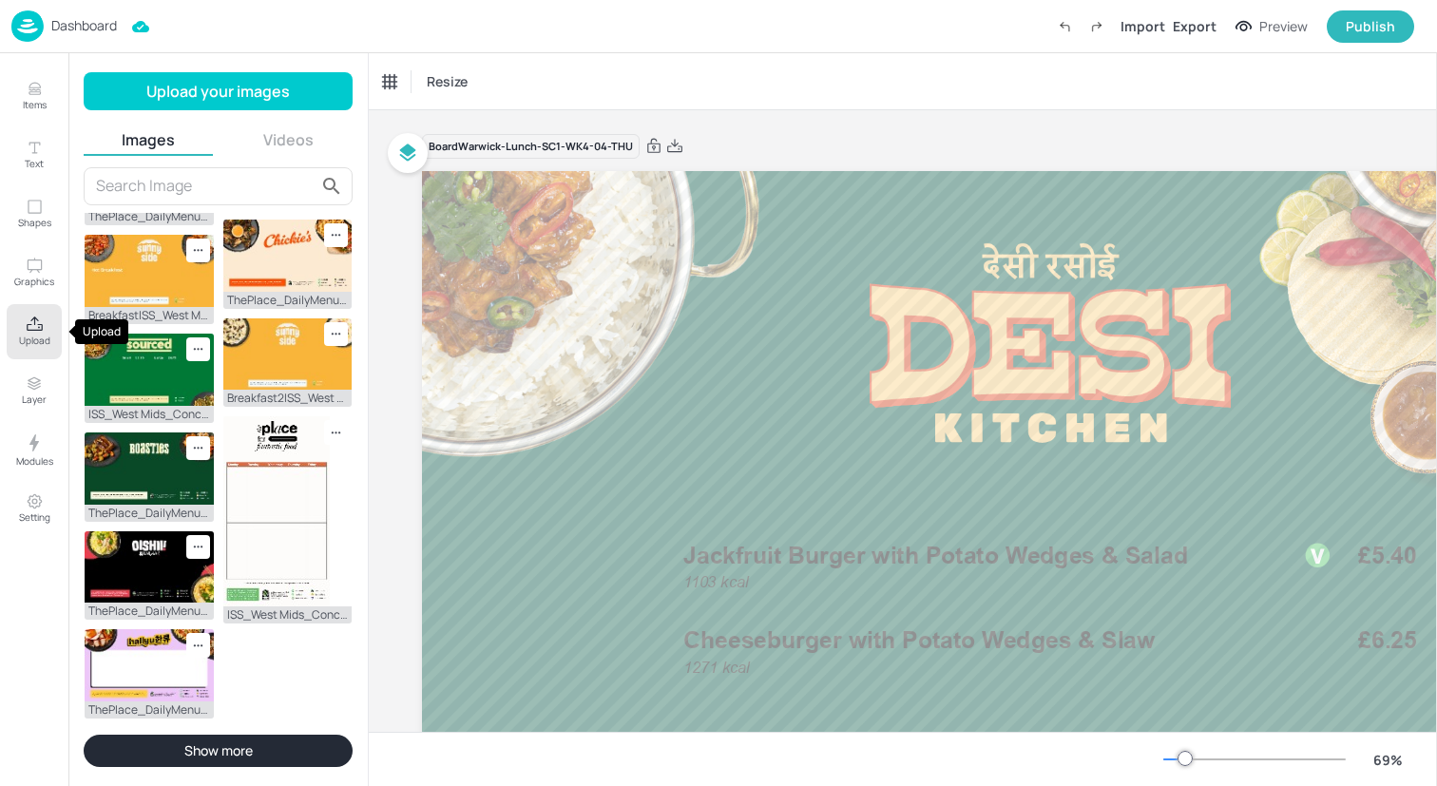
click at [23, 336] on p "Upload" at bounding box center [34, 340] width 31 height 13
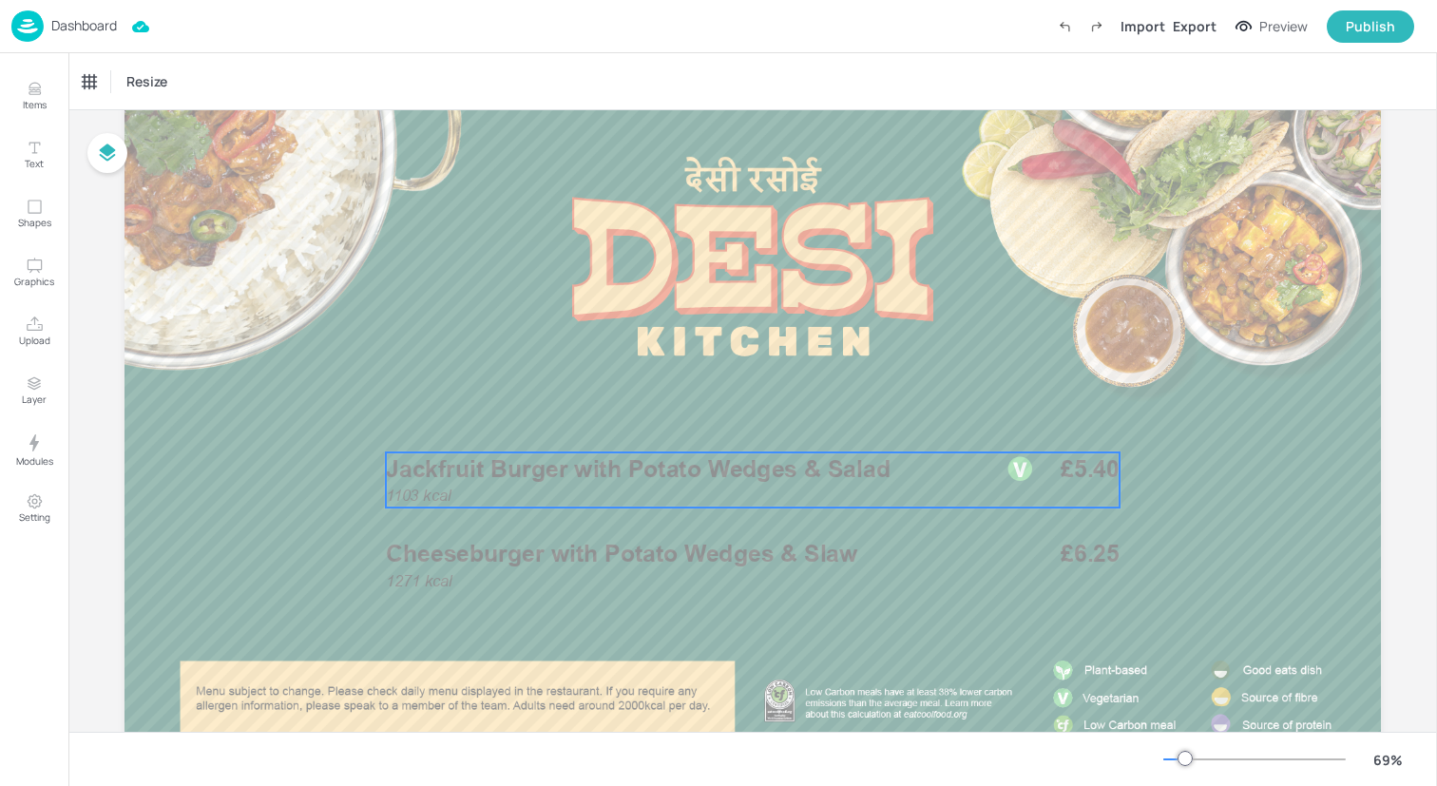
scroll to position [112, 0]
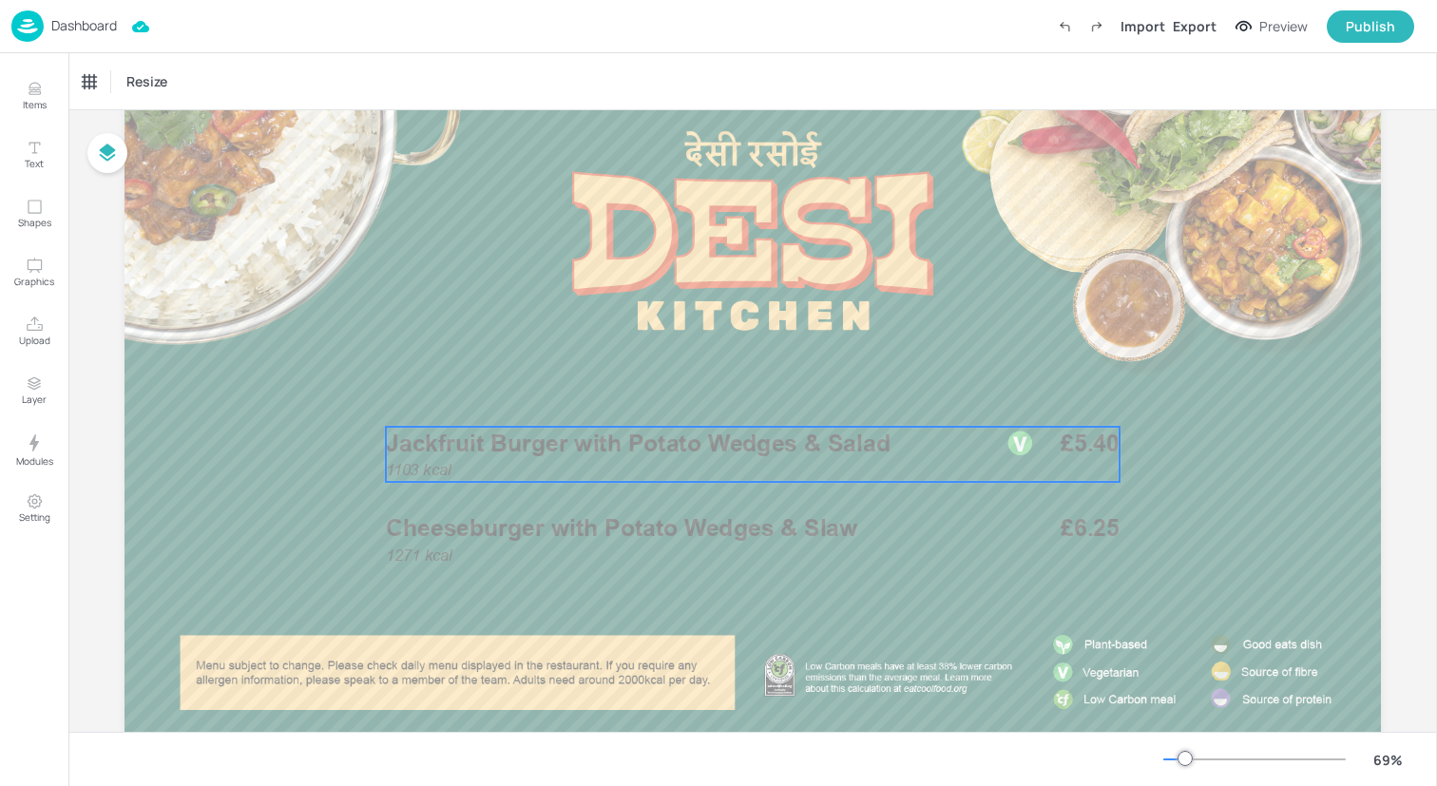
click at [591, 442] on span "Jackfruit Burger with Potato Wedges & Salad" at bounding box center [638, 443] width 505 height 29
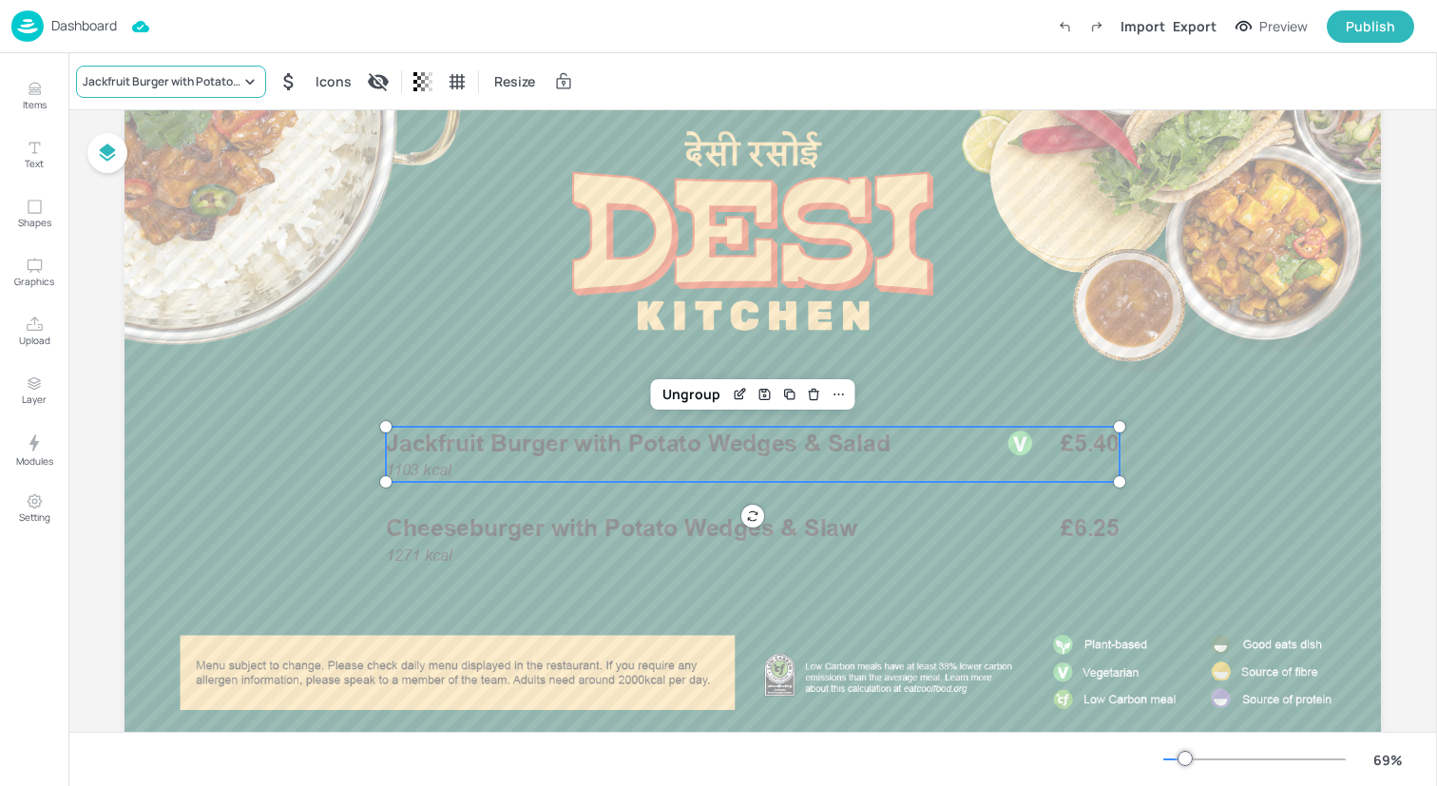
click at [178, 81] on div "Jackfruit Burger with Potato Wedges & Salad" at bounding box center [162, 81] width 158 height 17
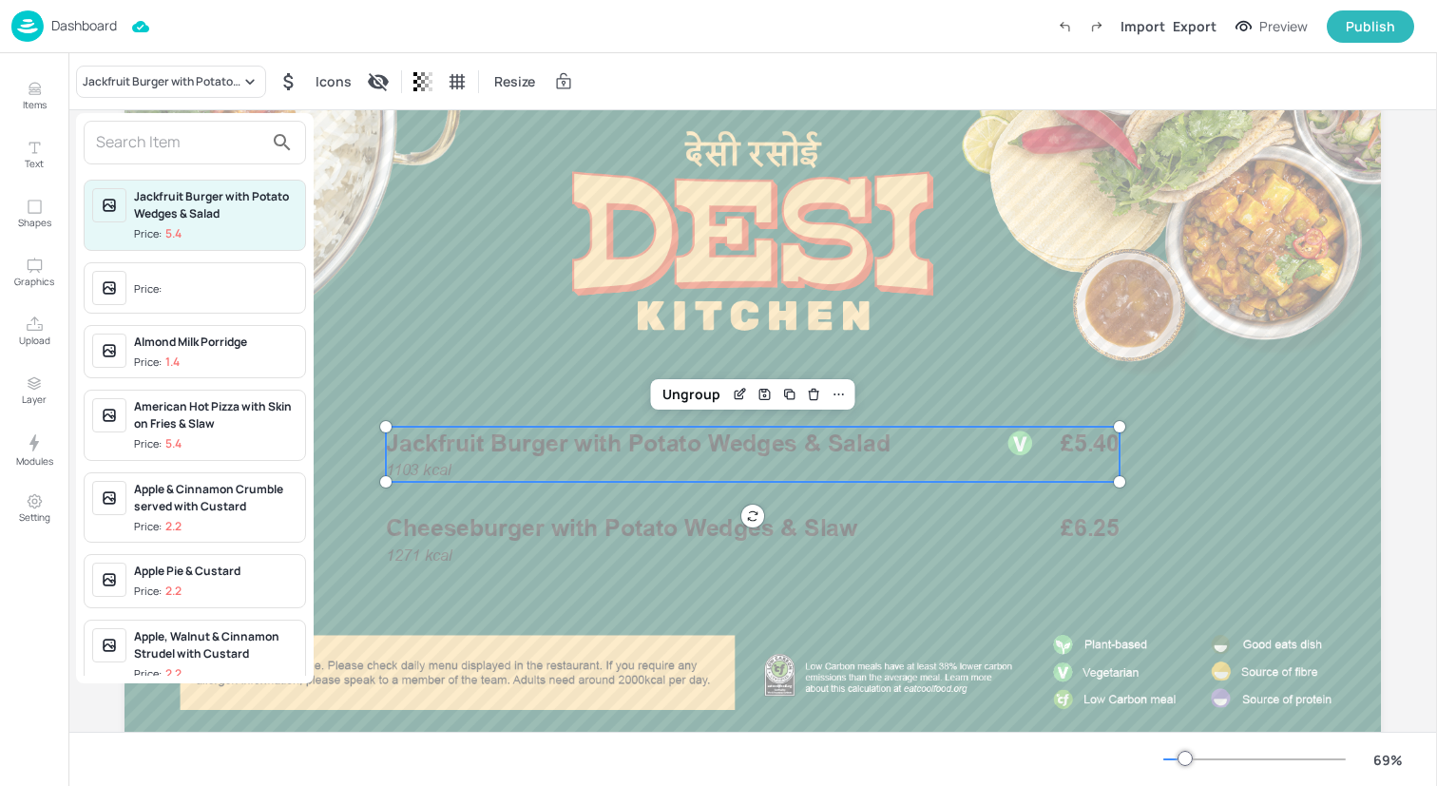
click at [183, 133] on input "text" at bounding box center [179, 142] width 167 height 30
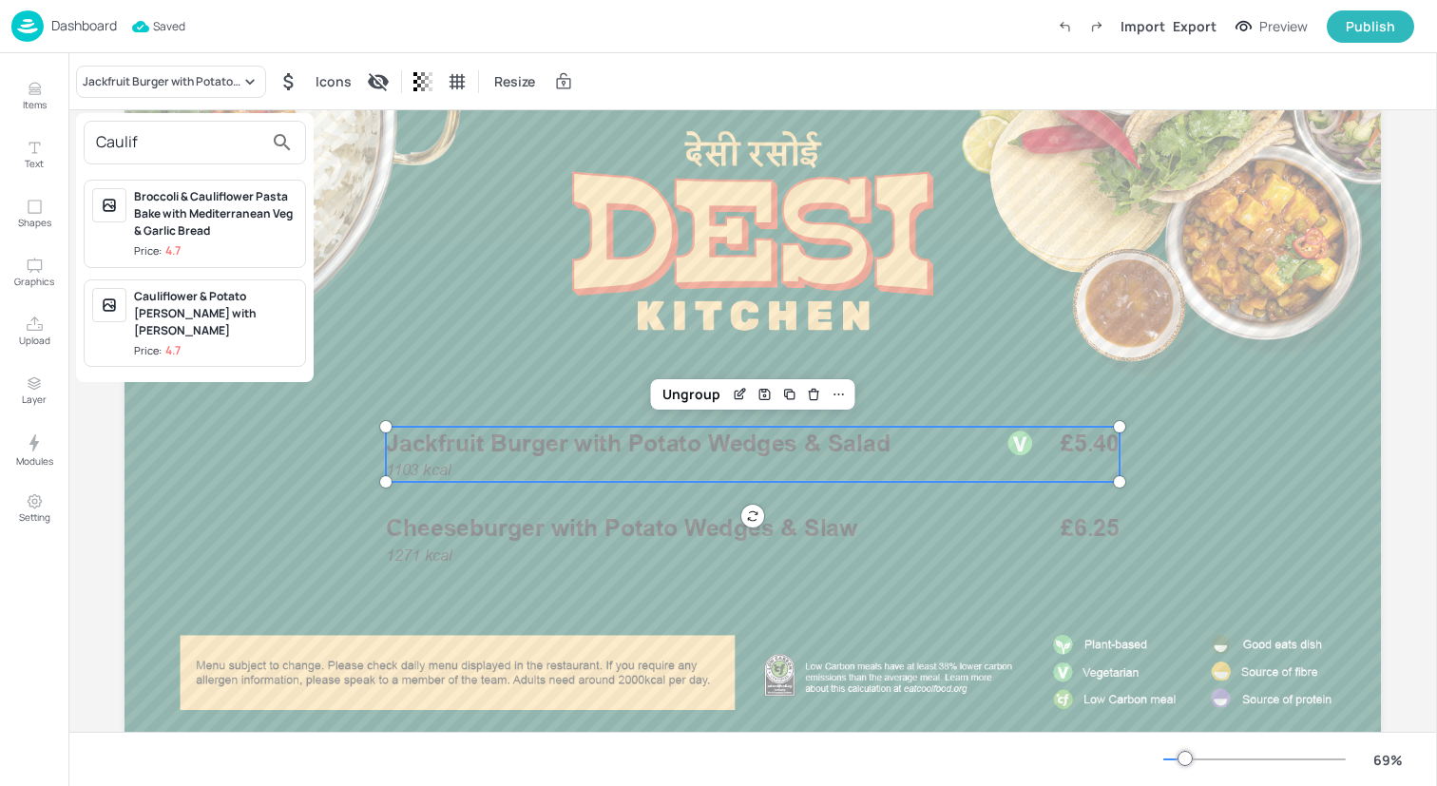
type input "Caulif"
click at [241, 317] on div "Cauliflower & Potato [PERSON_NAME] with [PERSON_NAME]" at bounding box center [215, 313] width 163 height 51
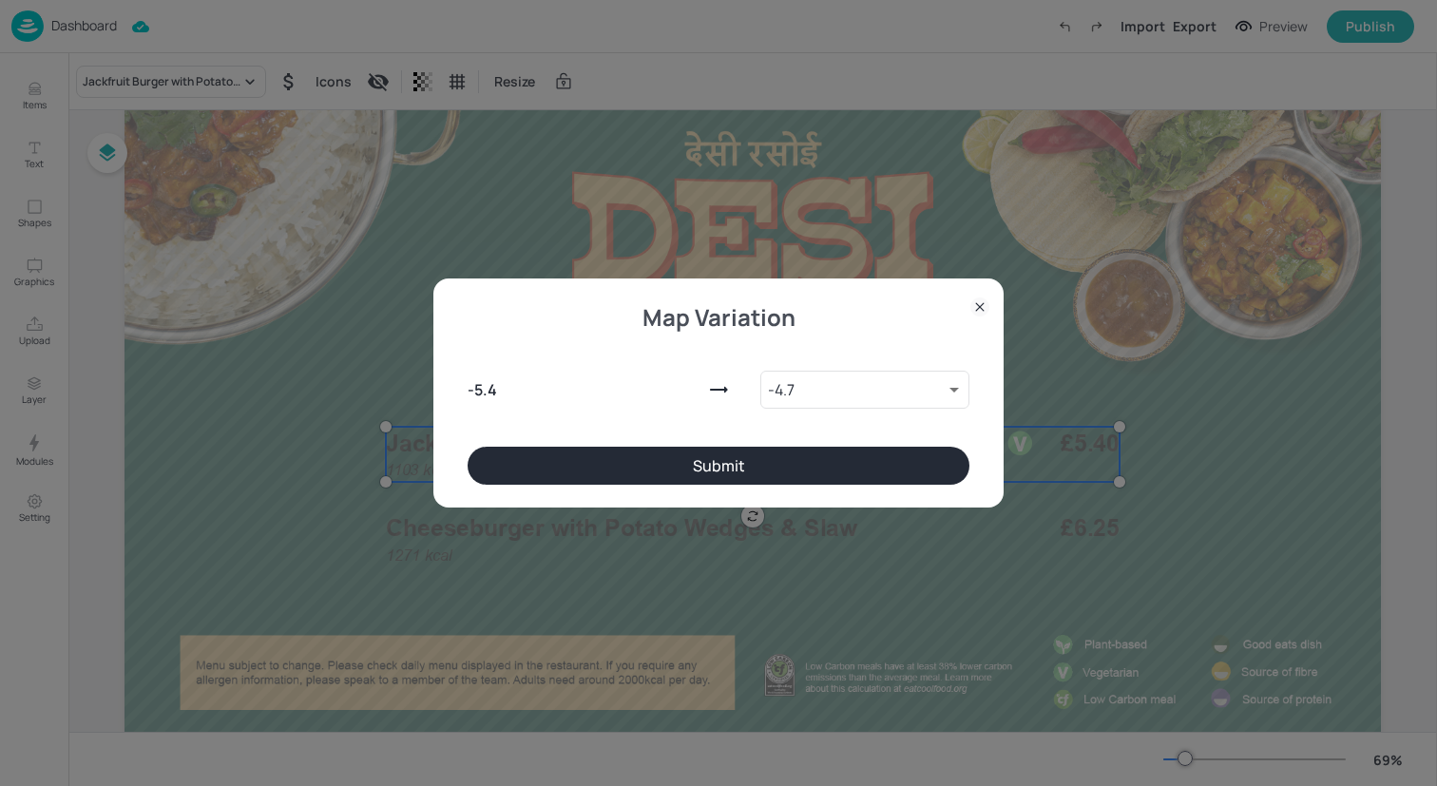
click at [493, 454] on button "Submit" at bounding box center [719, 466] width 502 height 38
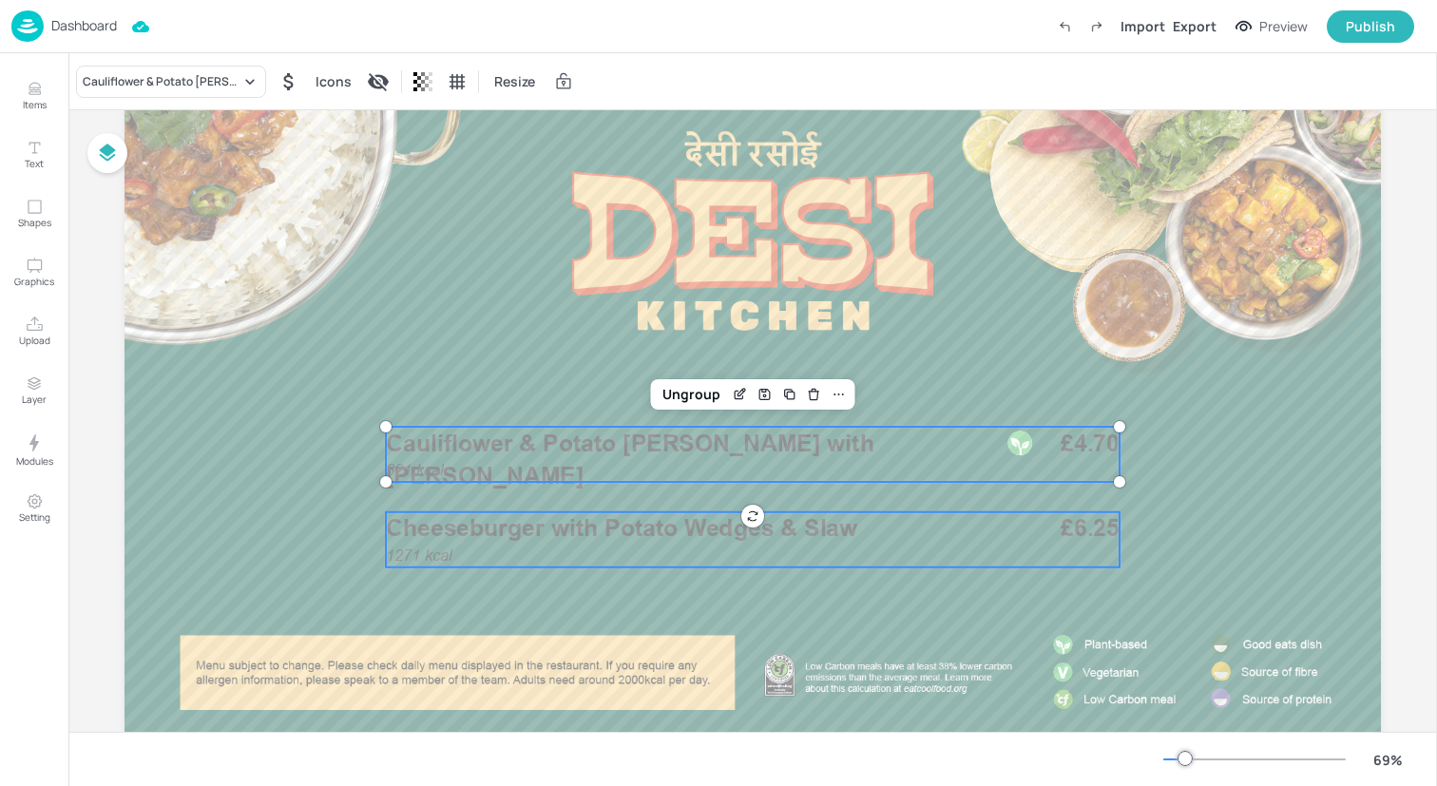
click at [494, 530] on span "Cheeseburger with Potato Wedges & Slaw" at bounding box center [621, 528] width 471 height 29
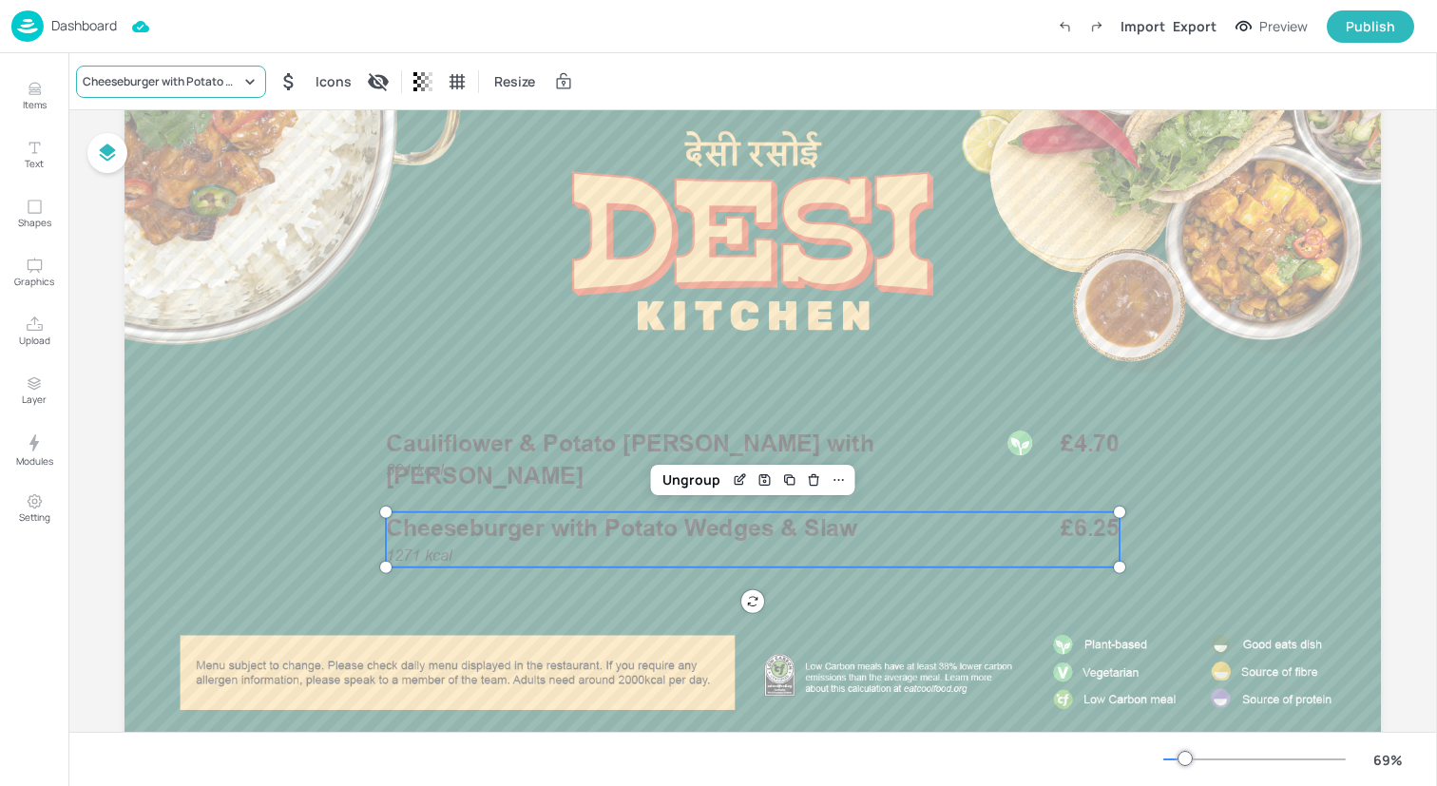
click at [161, 76] on div "Cheeseburger with Potato Wedges & Slaw" at bounding box center [162, 81] width 158 height 17
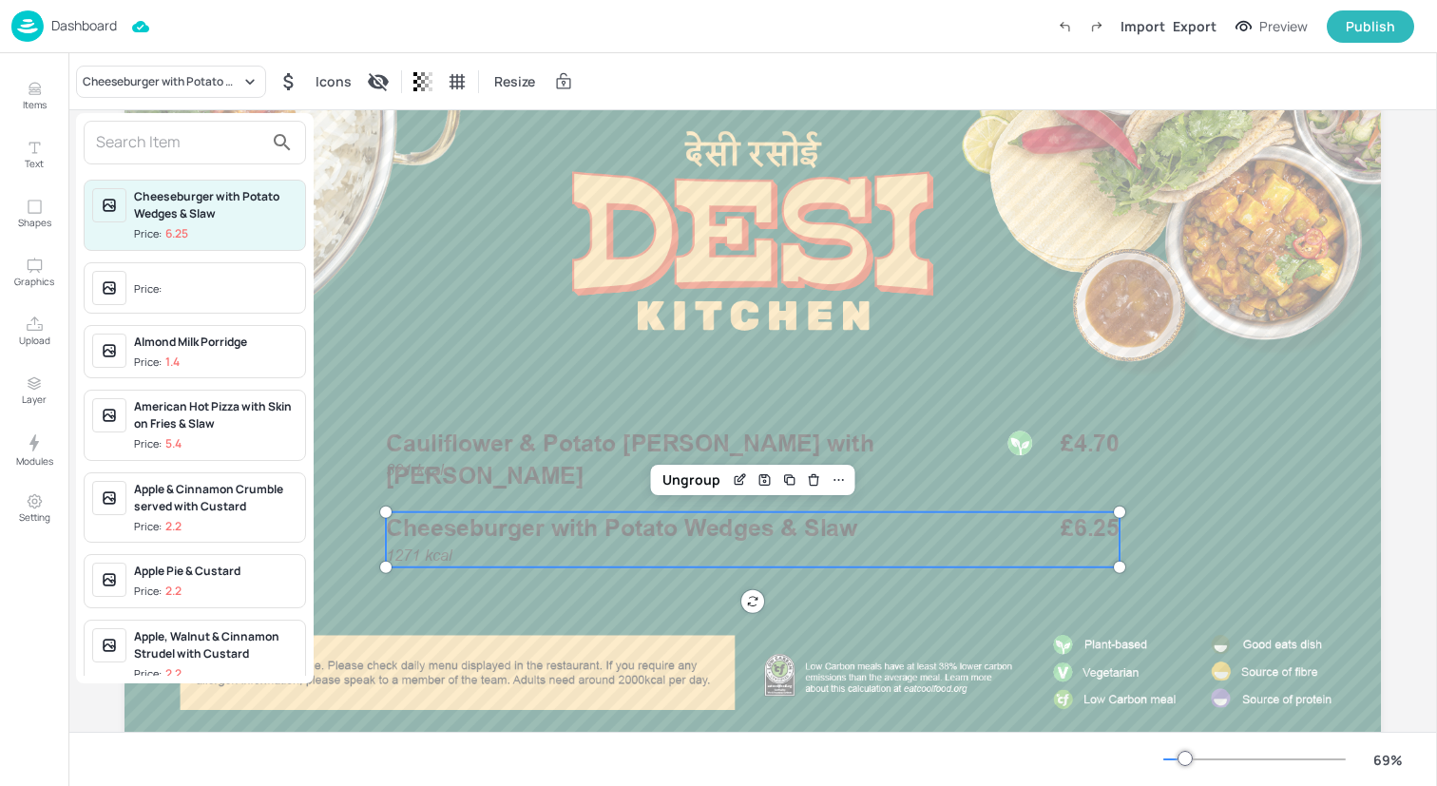
click at [173, 148] on input "text" at bounding box center [179, 142] width 167 height 30
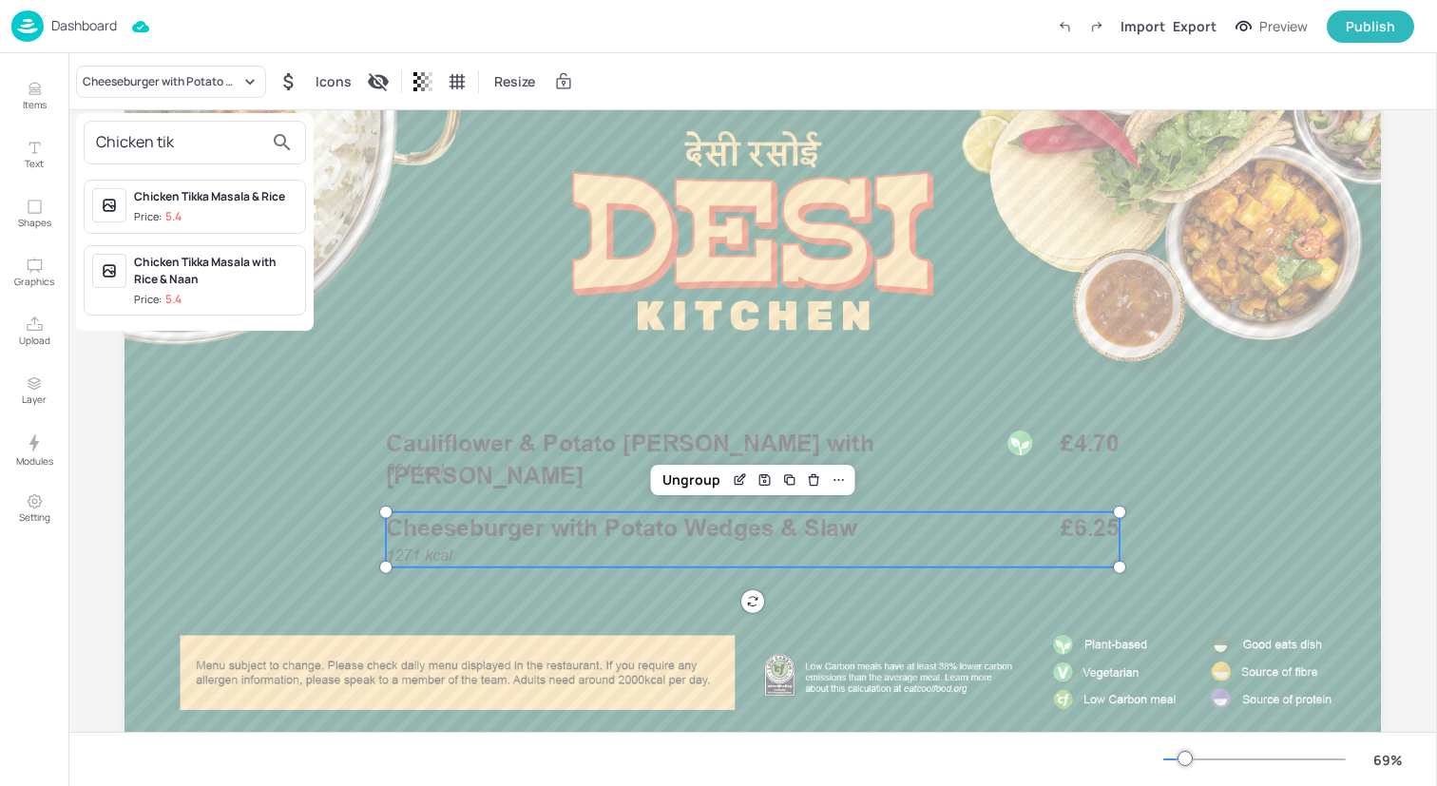
type input "Chicken tik"
click at [219, 209] on span "Price: 5.4" at bounding box center [215, 217] width 163 height 16
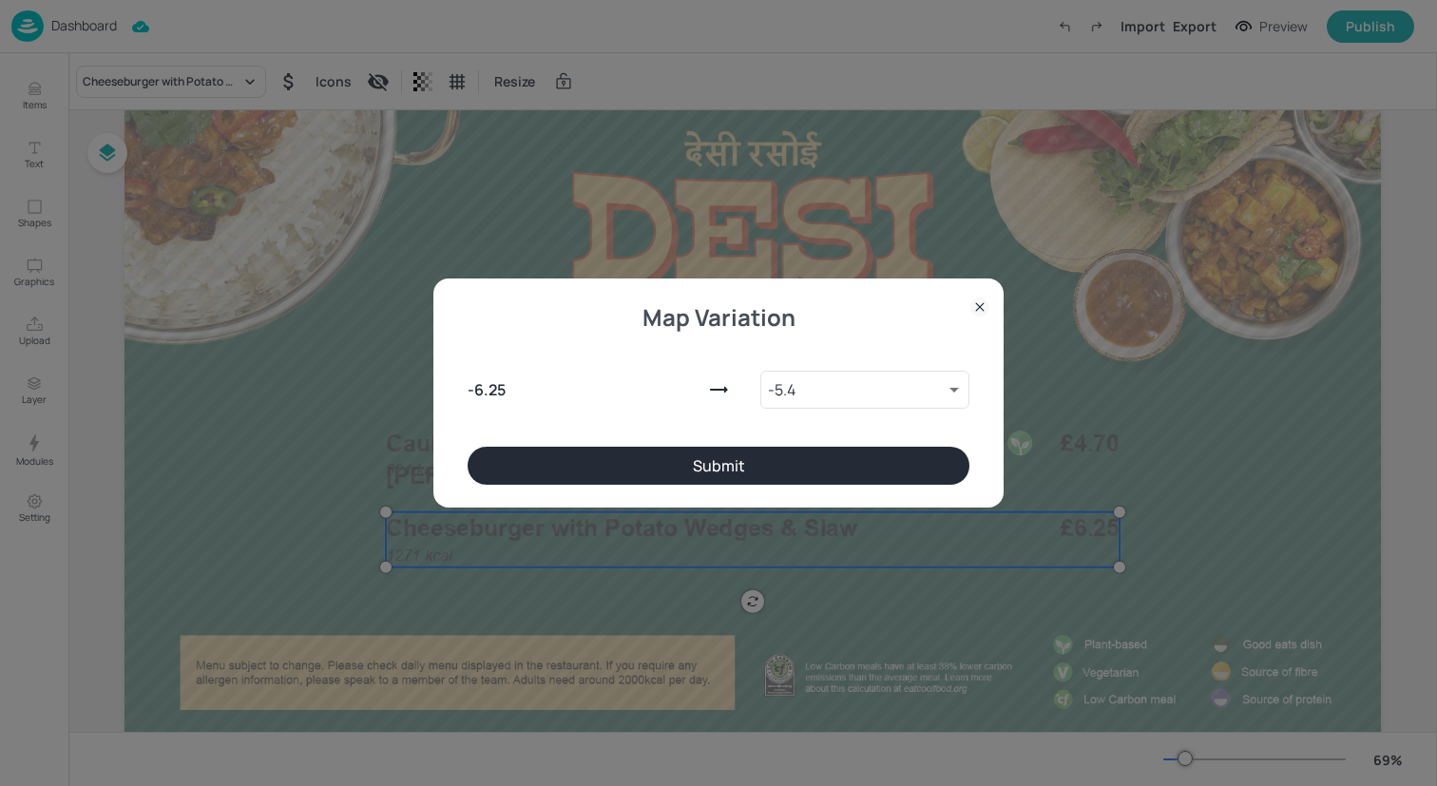
click at [584, 466] on button "Submit" at bounding box center [719, 466] width 502 height 38
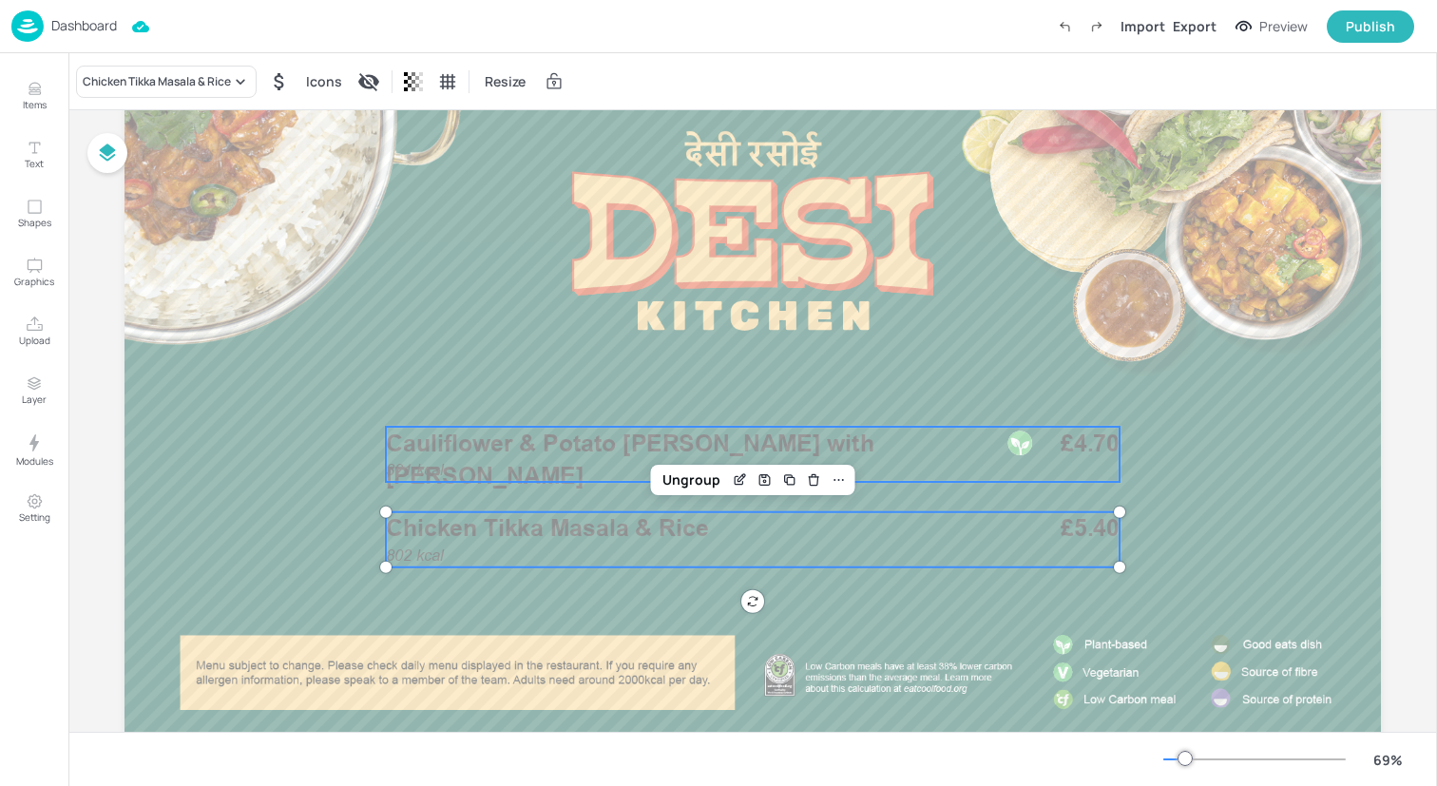
click at [807, 445] on span "Cauliflower & Potato [PERSON_NAME] with [PERSON_NAME]" at bounding box center [630, 459] width 489 height 61
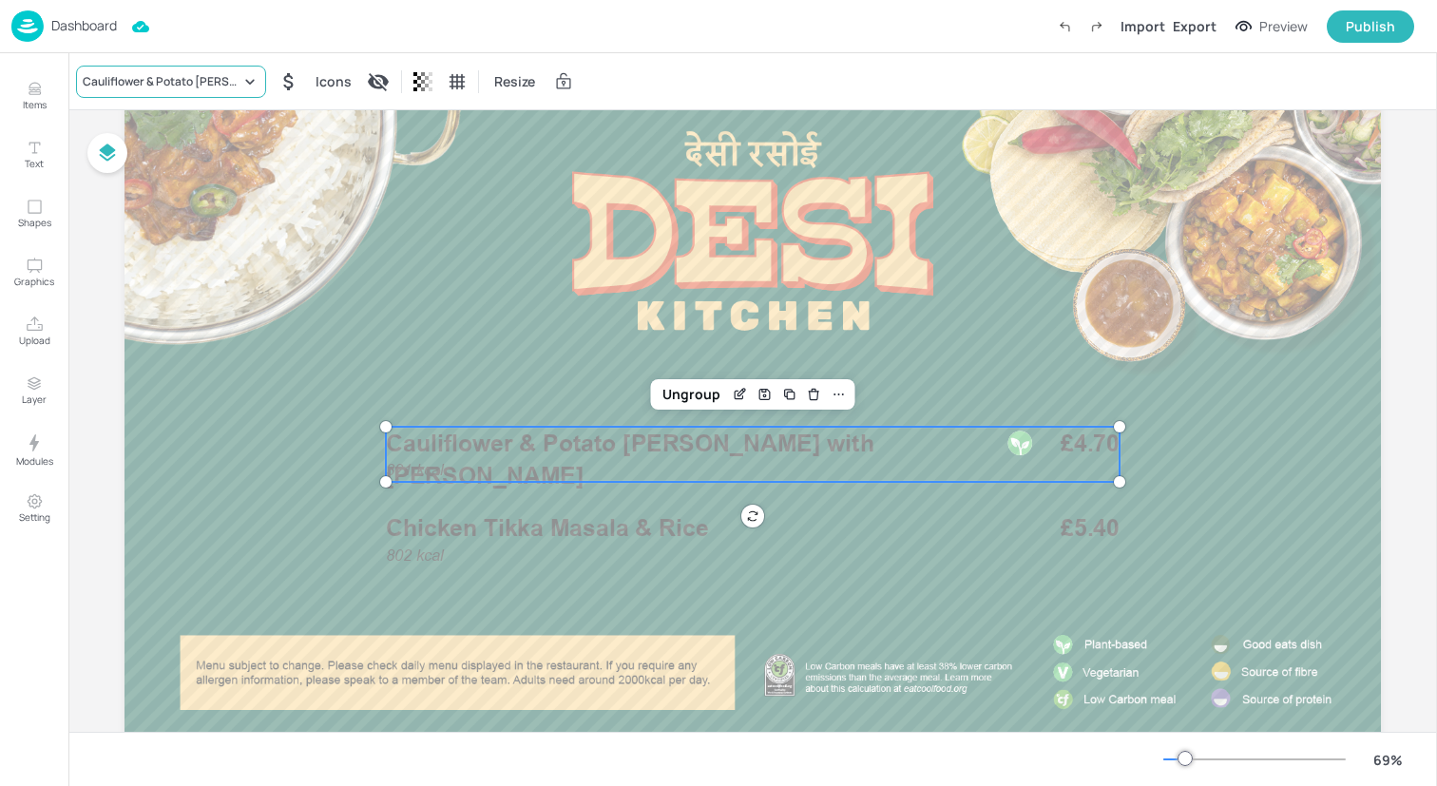
click at [246, 81] on icon at bounding box center [249, 81] width 19 height 19
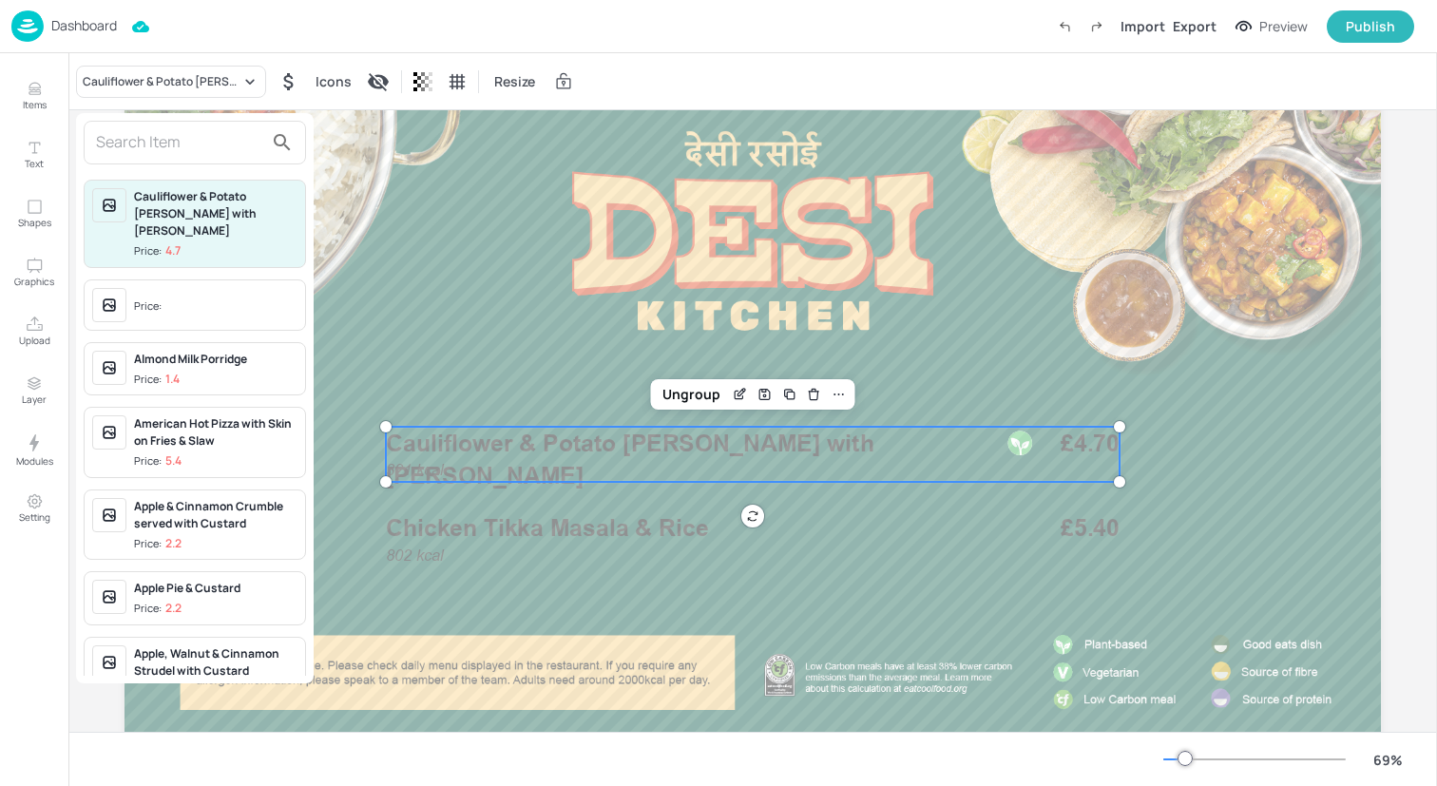
click at [229, 130] on input "text" at bounding box center [179, 142] width 167 height 30
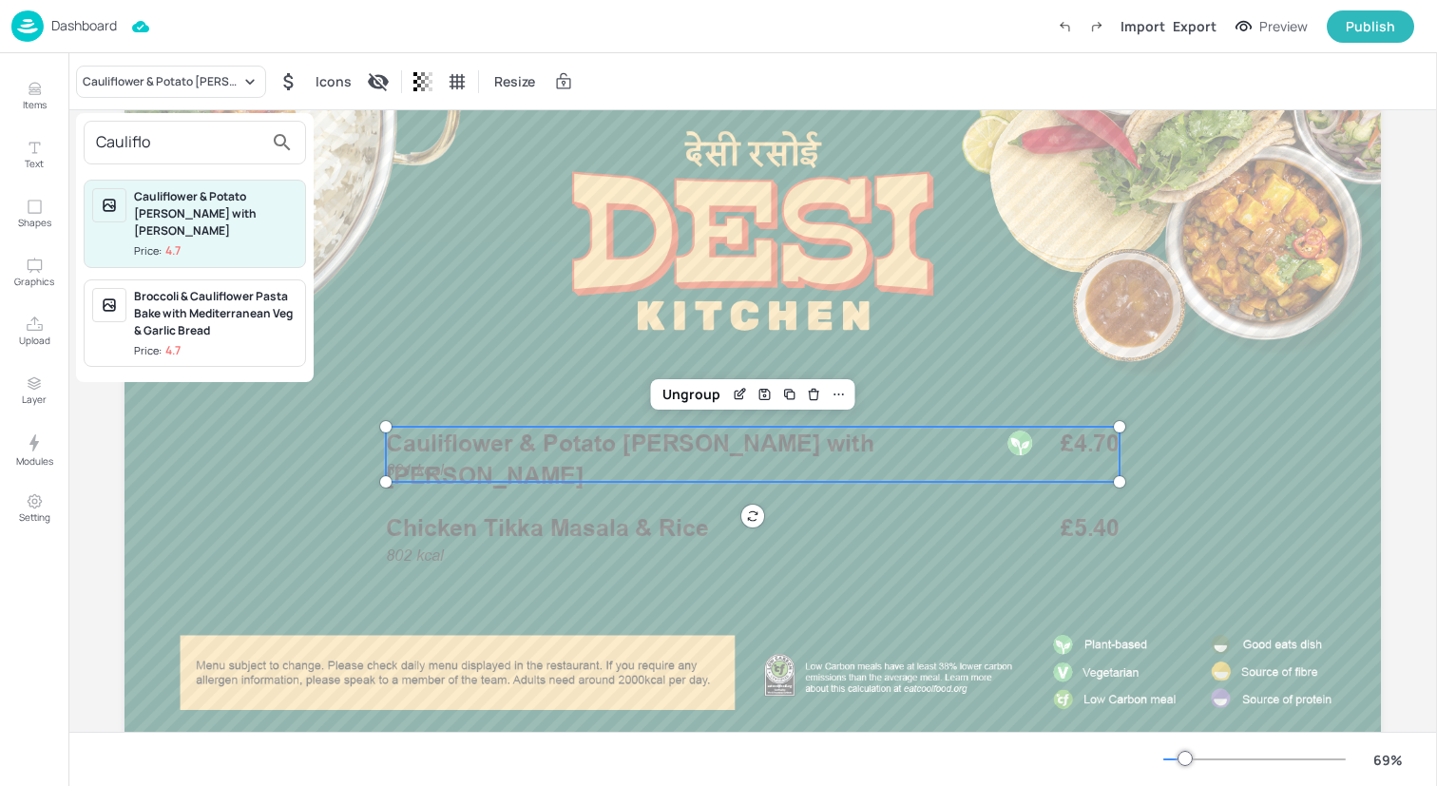
type input "Cauliflo"
click at [164, 219] on div "Cauliflower & Potato [PERSON_NAME] with [PERSON_NAME]" at bounding box center [215, 213] width 163 height 51
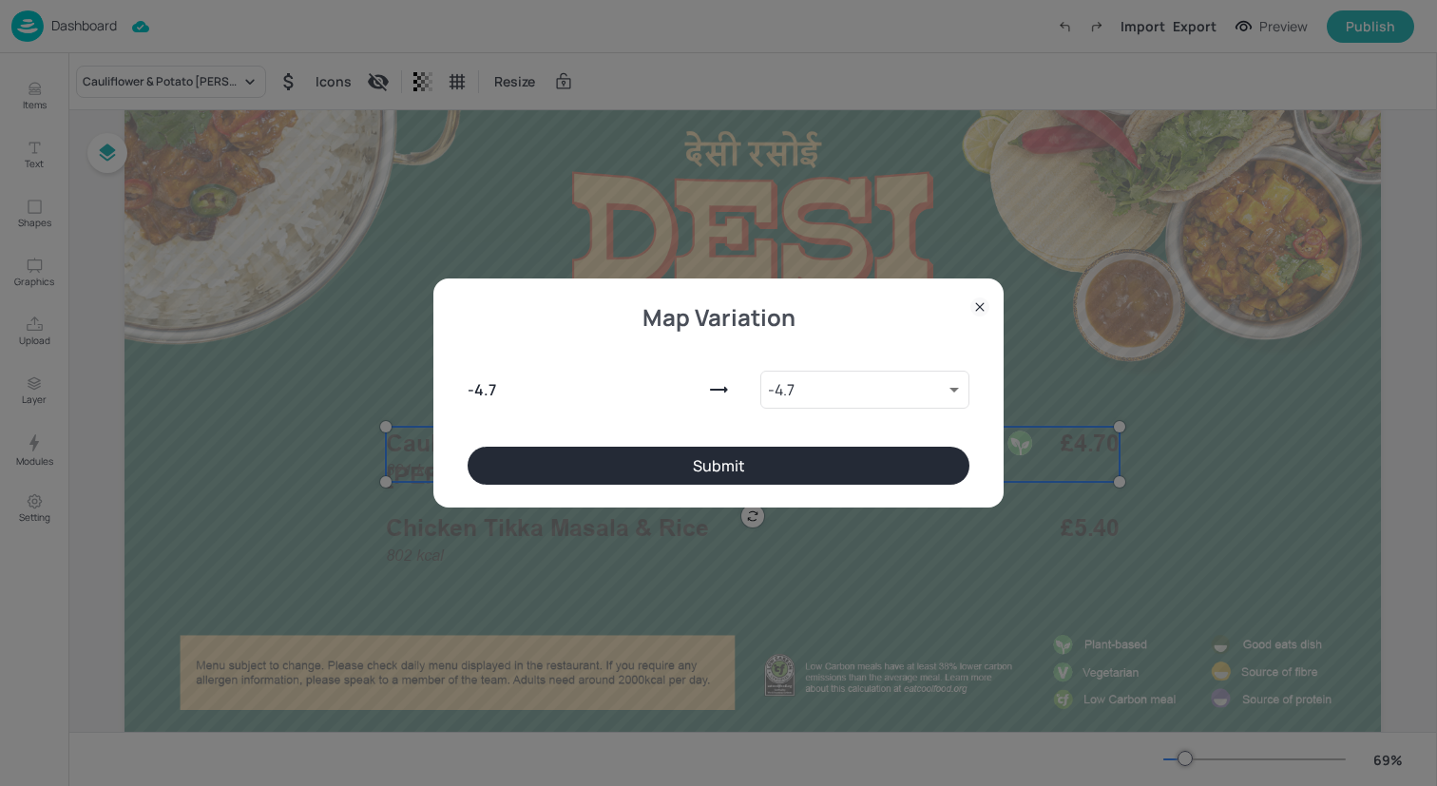
click at [614, 463] on button "Submit" at bounding box center [719, 466] width 502 height 38
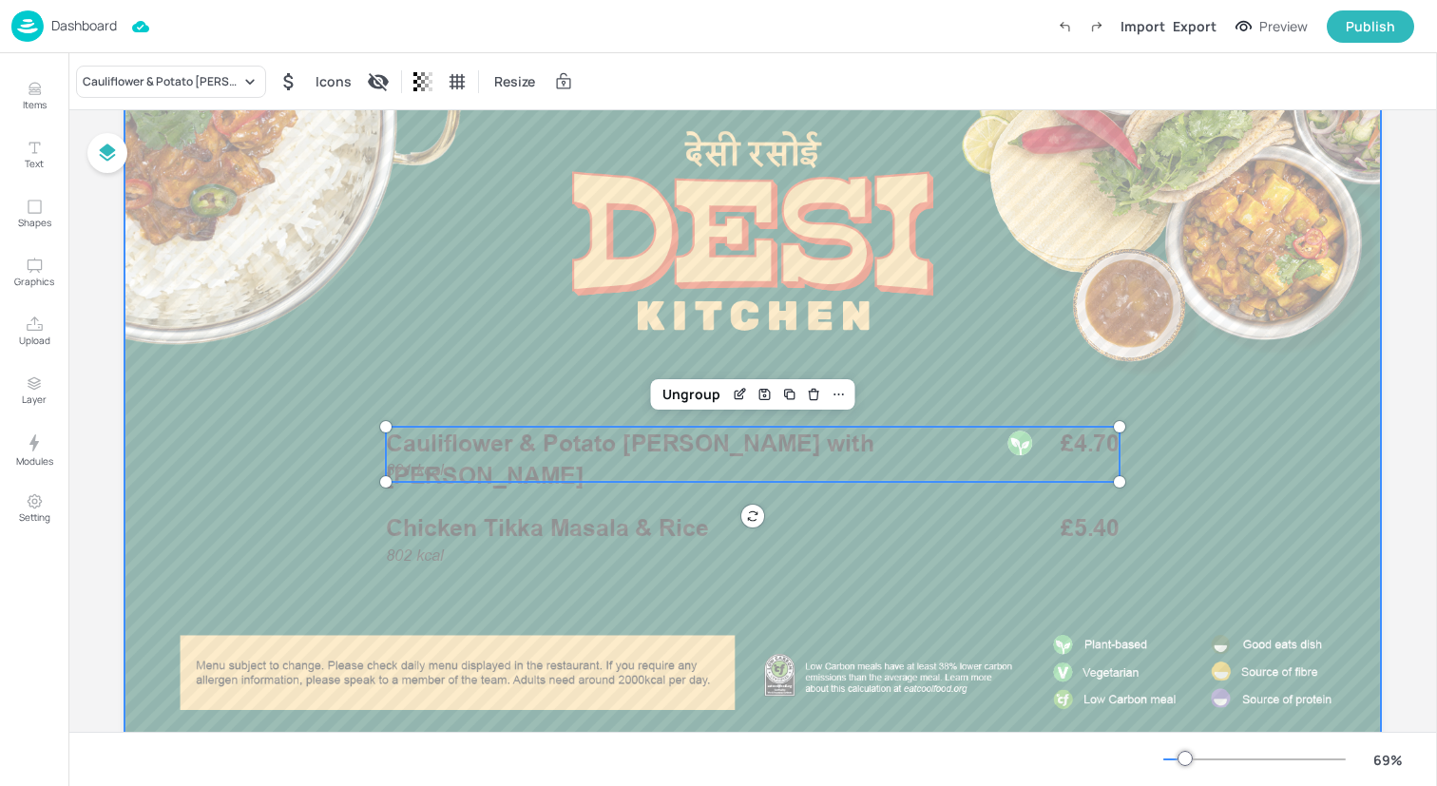
click at [614, 583] on div at bounding box center [753, 412] width 1257 height 707
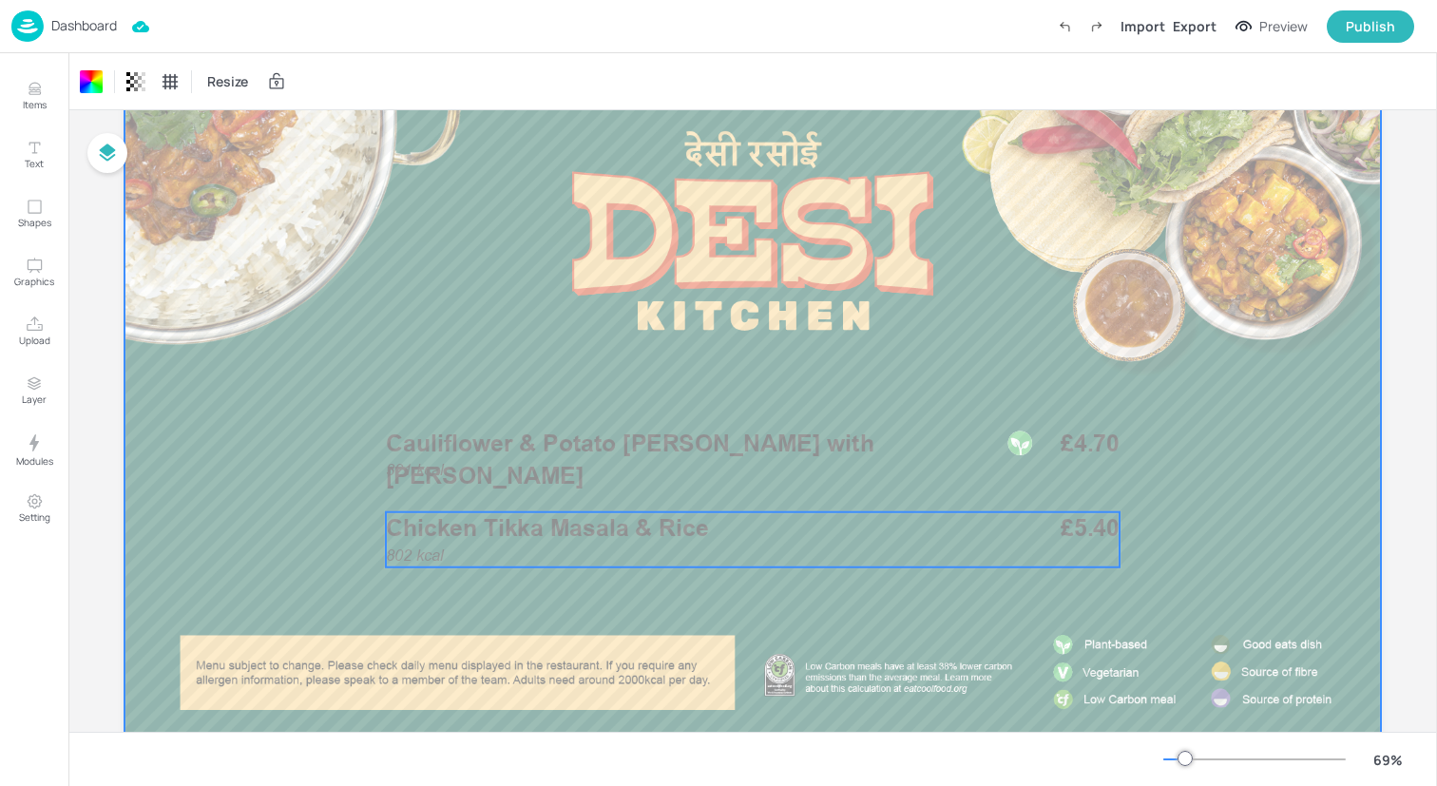
click at [632, 530] on span "Chicken Tikka Masala & Rice" at bounding box center [547, 528] width 322 height 29
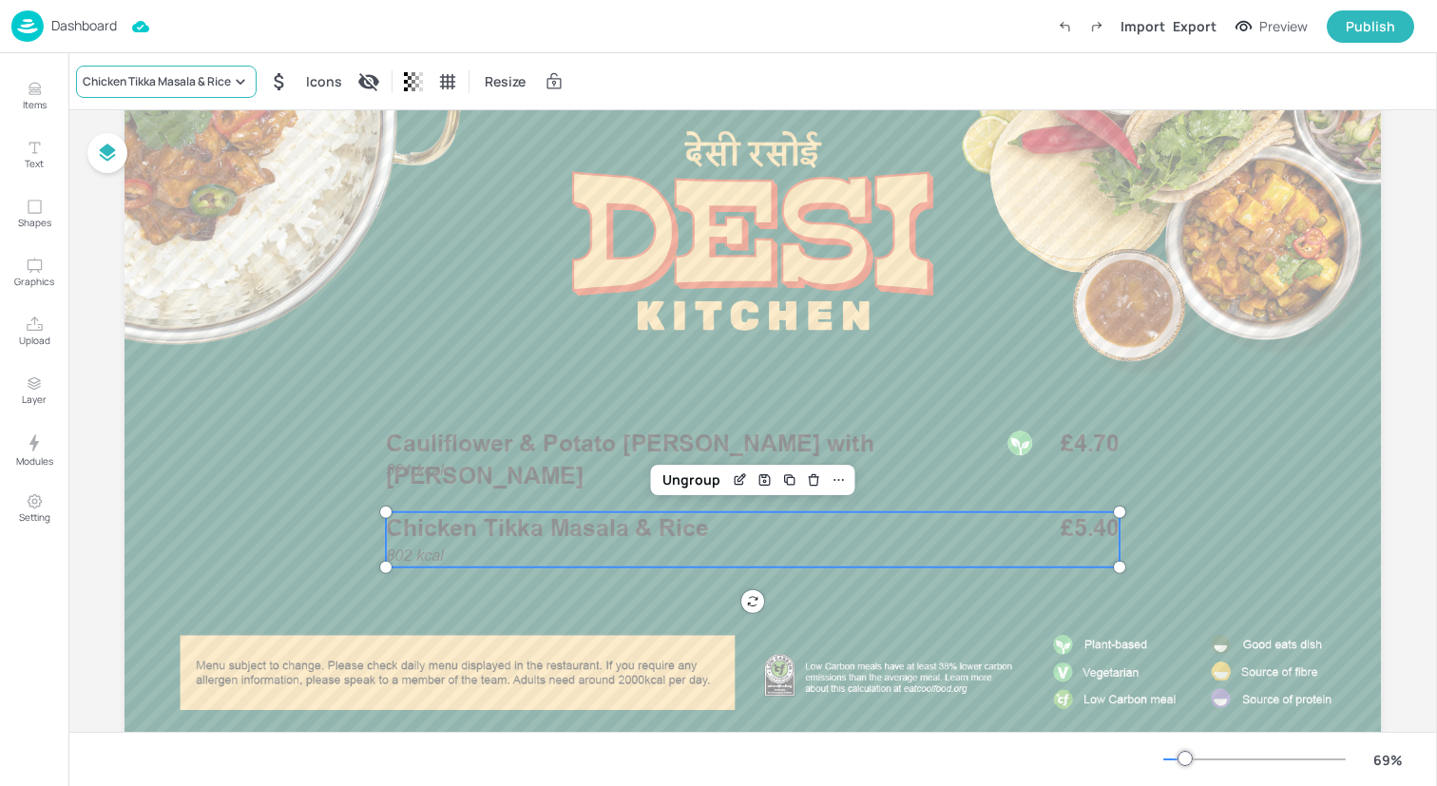
click at [199, 93] on div "Chicken Tikka Masala & Rice" at bounding box center [166, 82] width 181 height 32
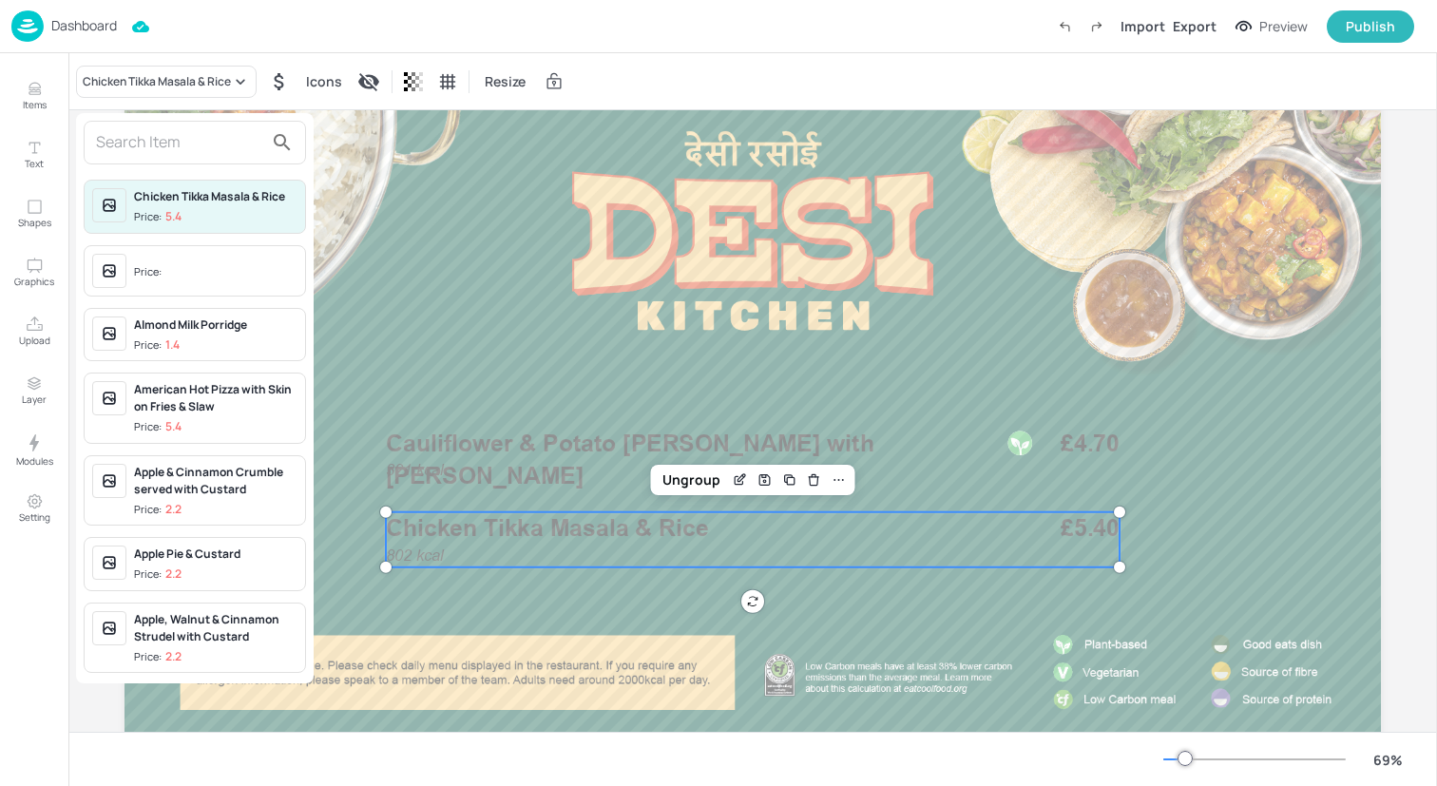
click at [198, 134] on input "text" at bounding box center [179, 142] width 167 height 30
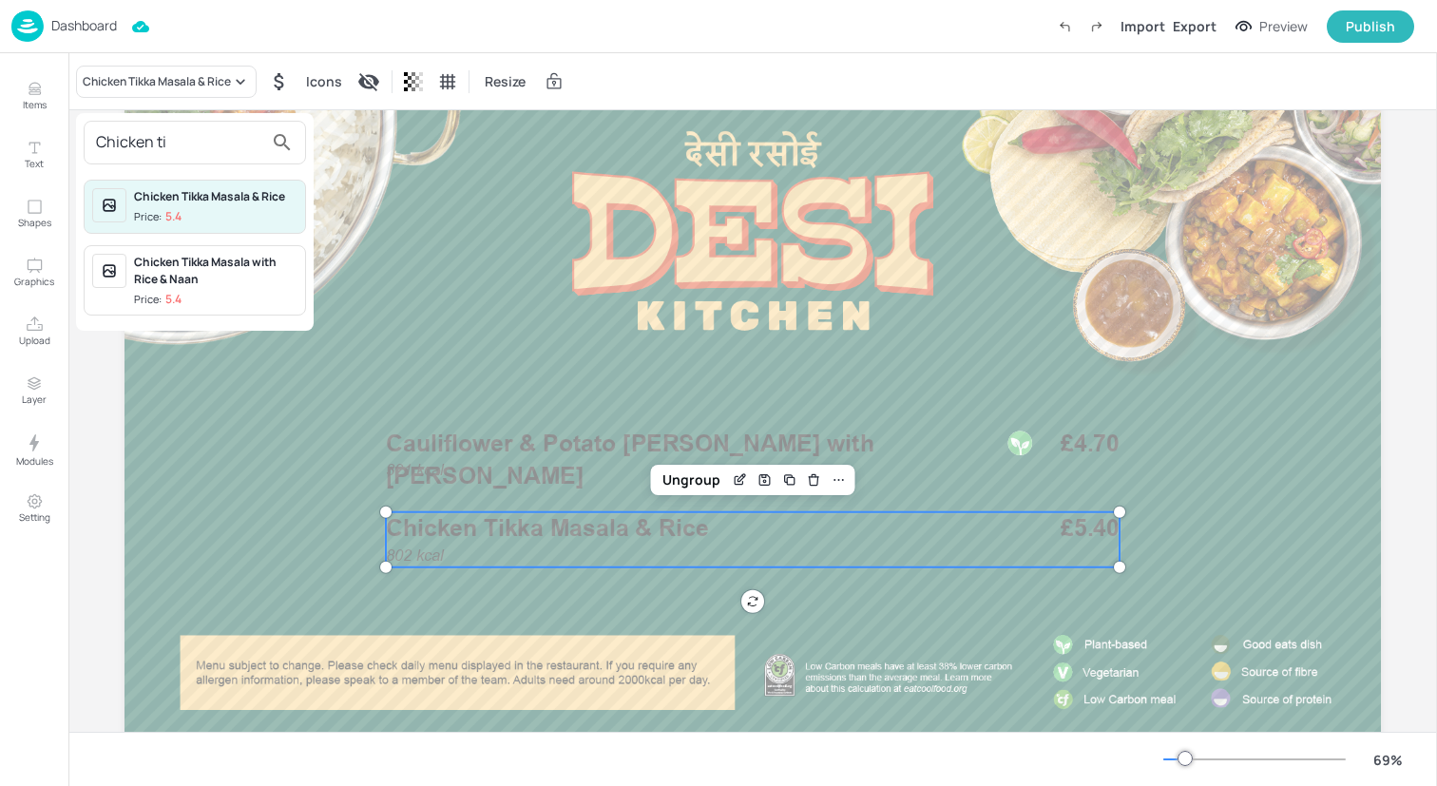
type input "Chicken ti"
click at [166, 279] on div "Chicken Tikka Masala with Rice & Naan" at bounding box center [215, 271] width 163 height 34
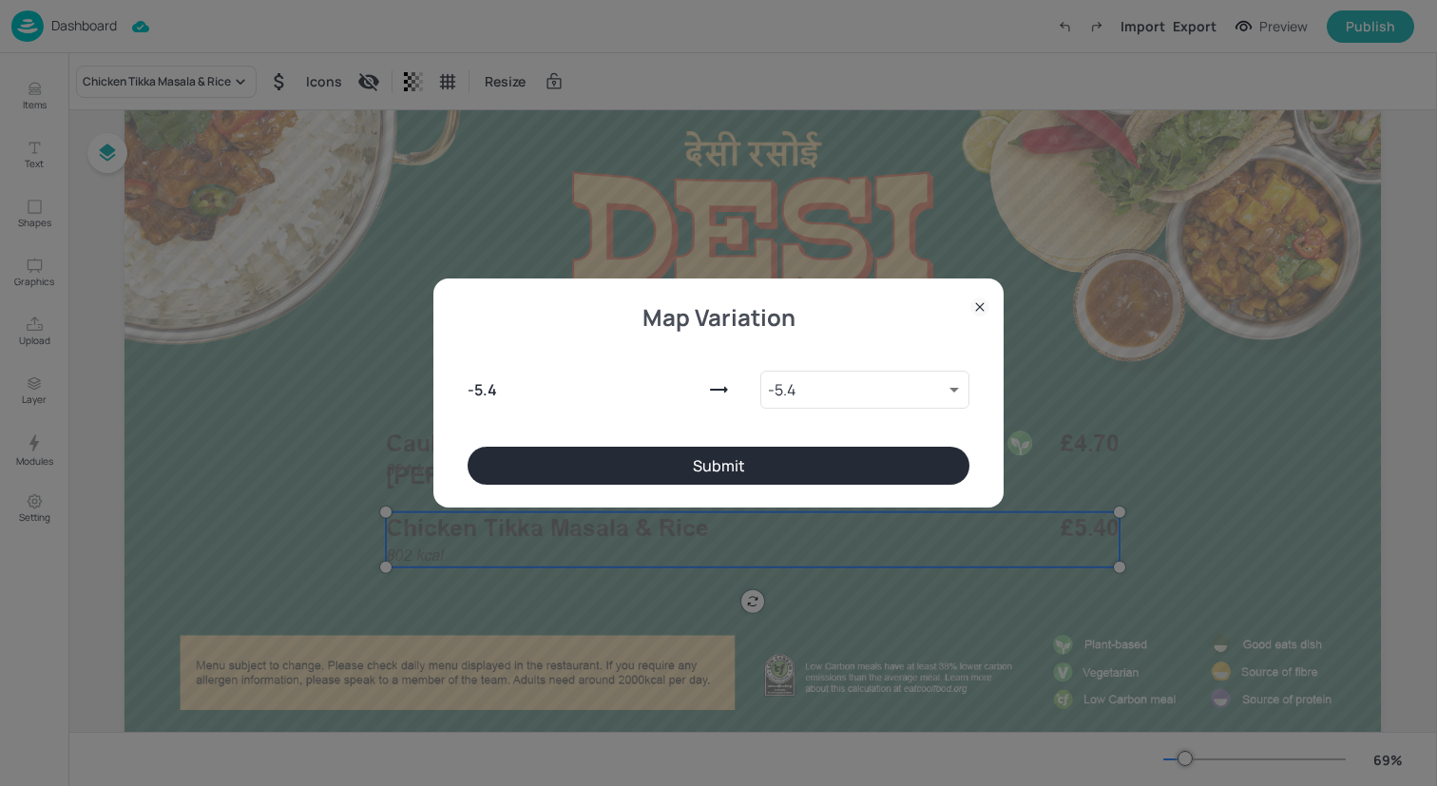
click at [584, 457] on button "Submit" at bounding box center [719, 466] width 502 height 38
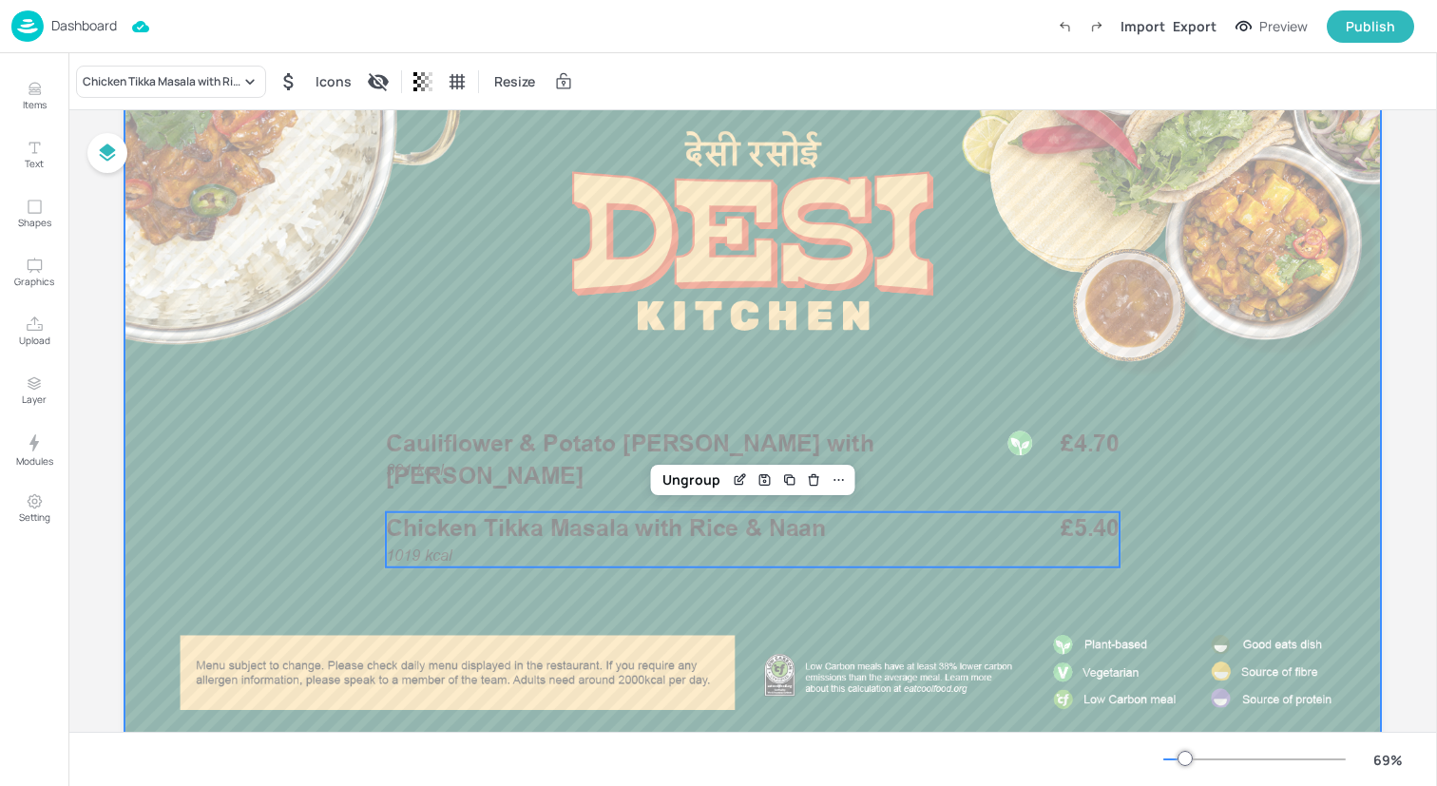
click at [208, 450] on div at bounding box center [753, 412] width 1257 height 707
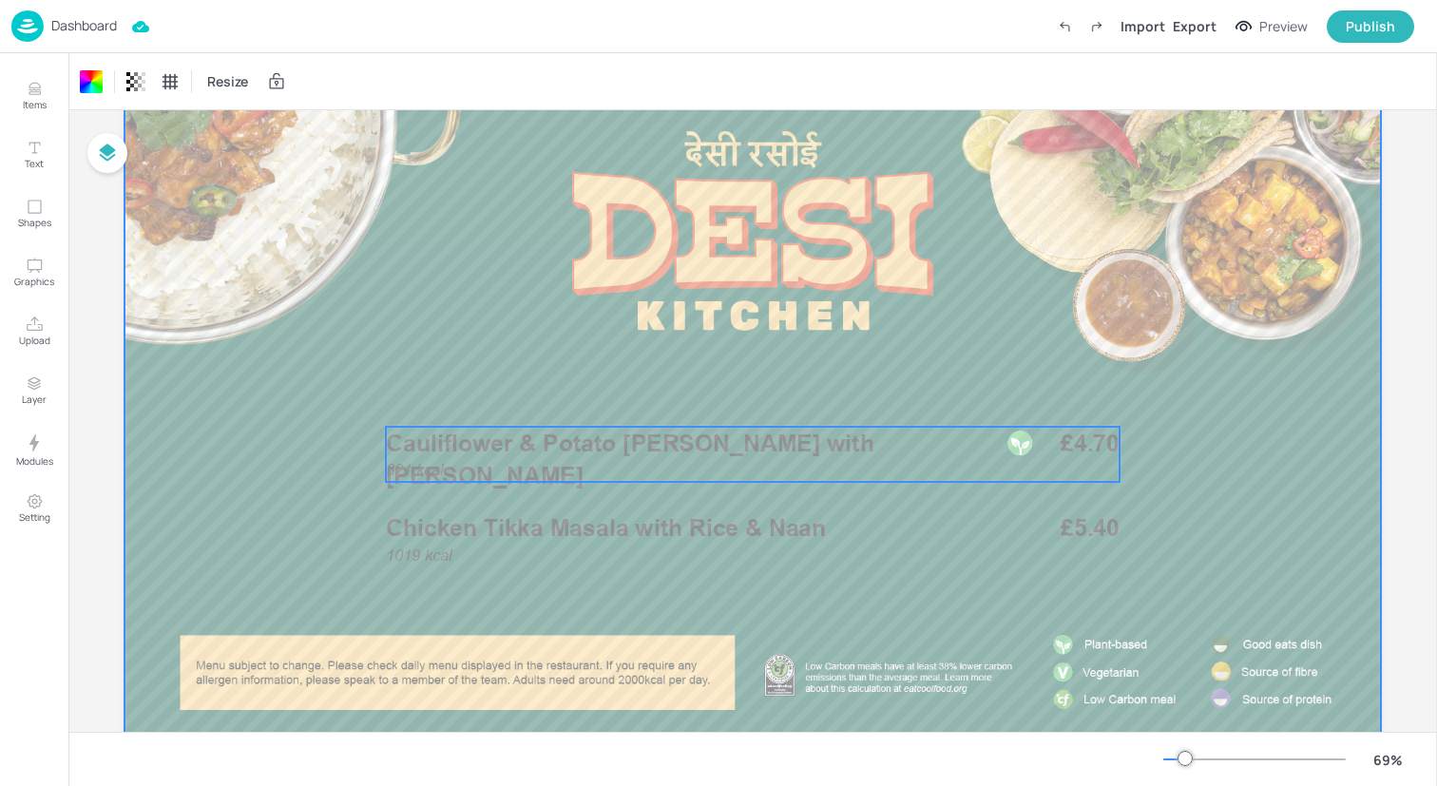
click at [458, 456] on p "Cauliflower & Potato [PERSON_NAME] with [PERSON_NAME]" at bounding box center [683, 460] width 595 height 66
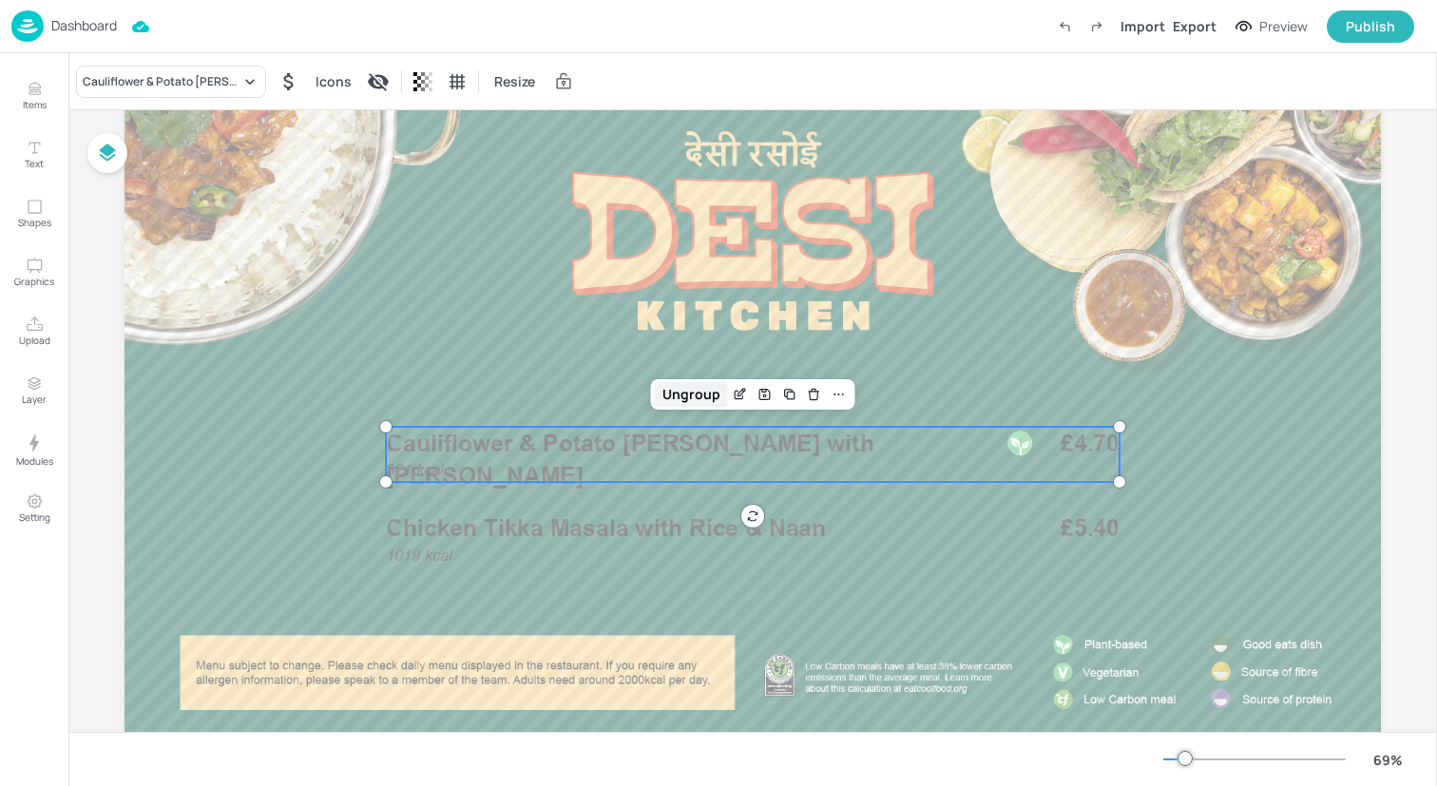
click at [685, 385] on div "Ungroup" at bounding box center [691, 394] width 73 height 25
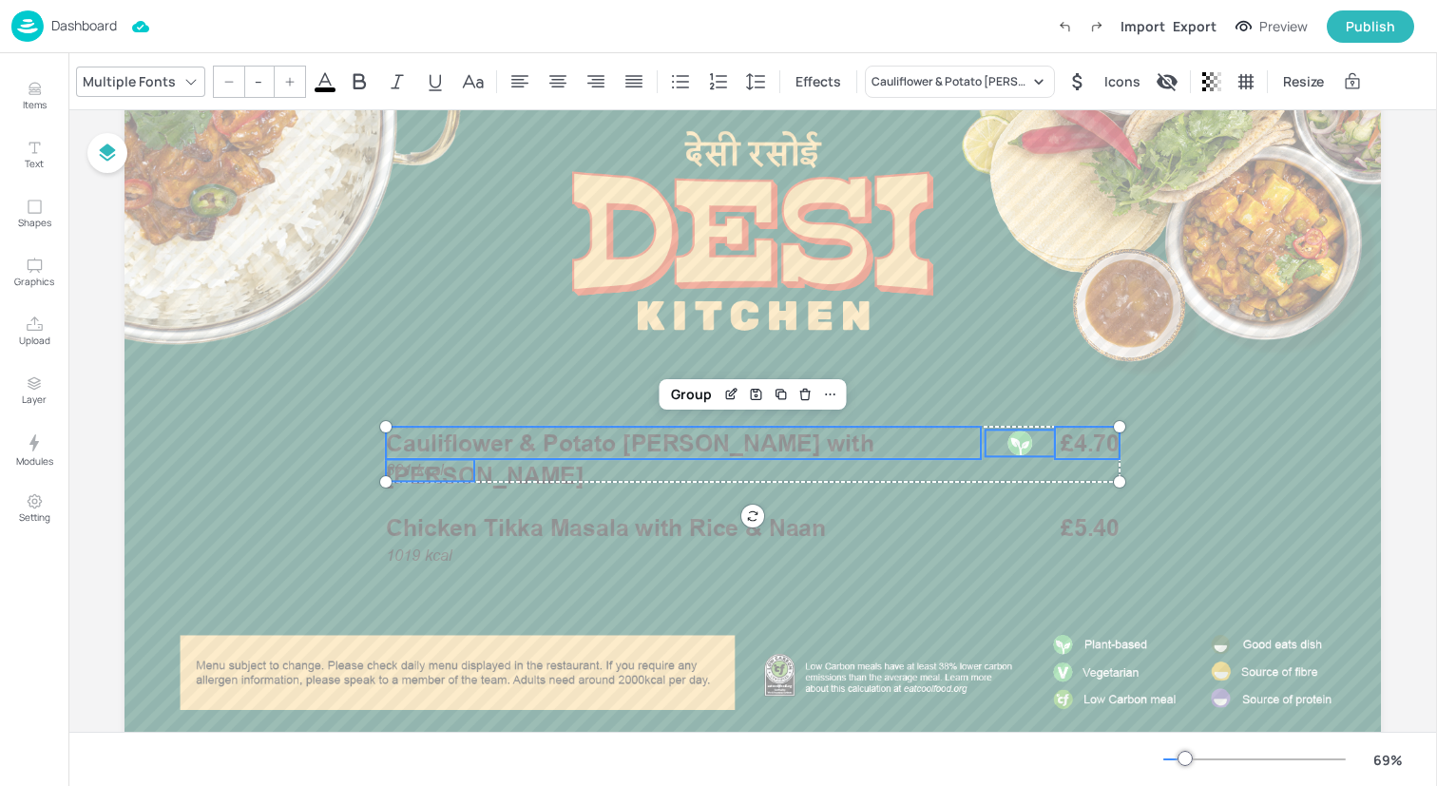
click at [316, 83] on icon at bounding box center [325, 81] width 23 height 23
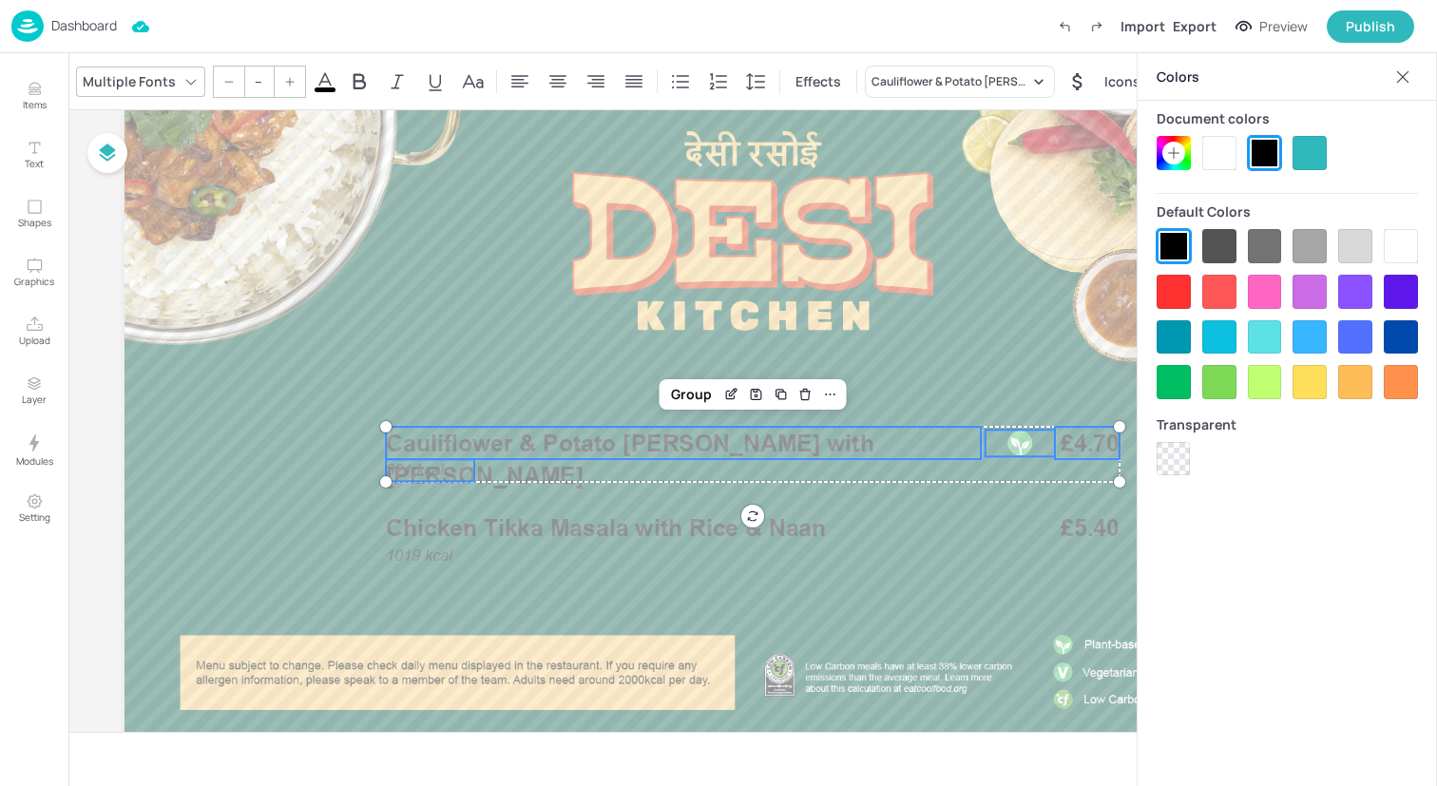
click at [1222, 160] on div at bounding box center [1219, 153] width 34 height 34
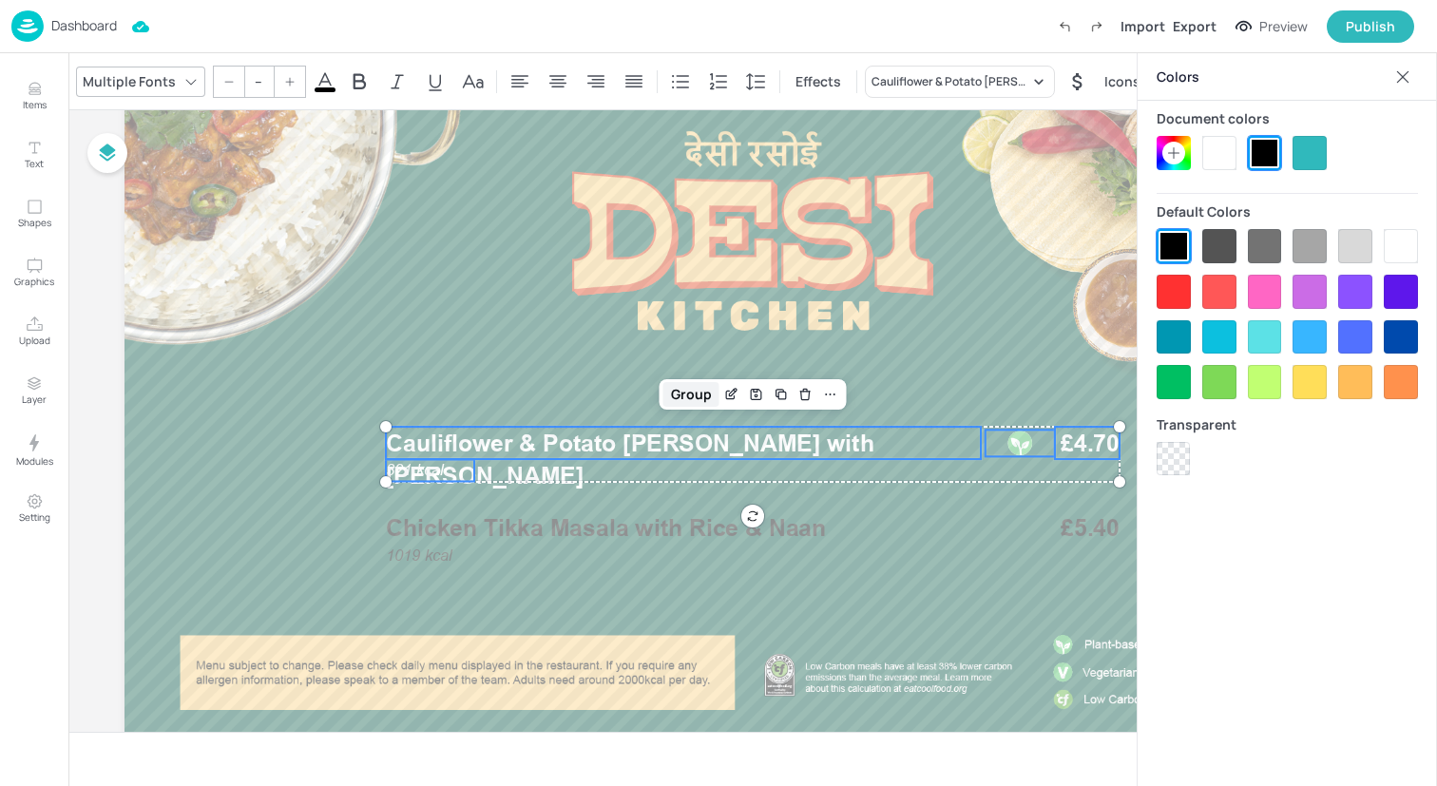
click at [675, 390] on div "Group" at bounding box center [692, 394] width 56 height 25
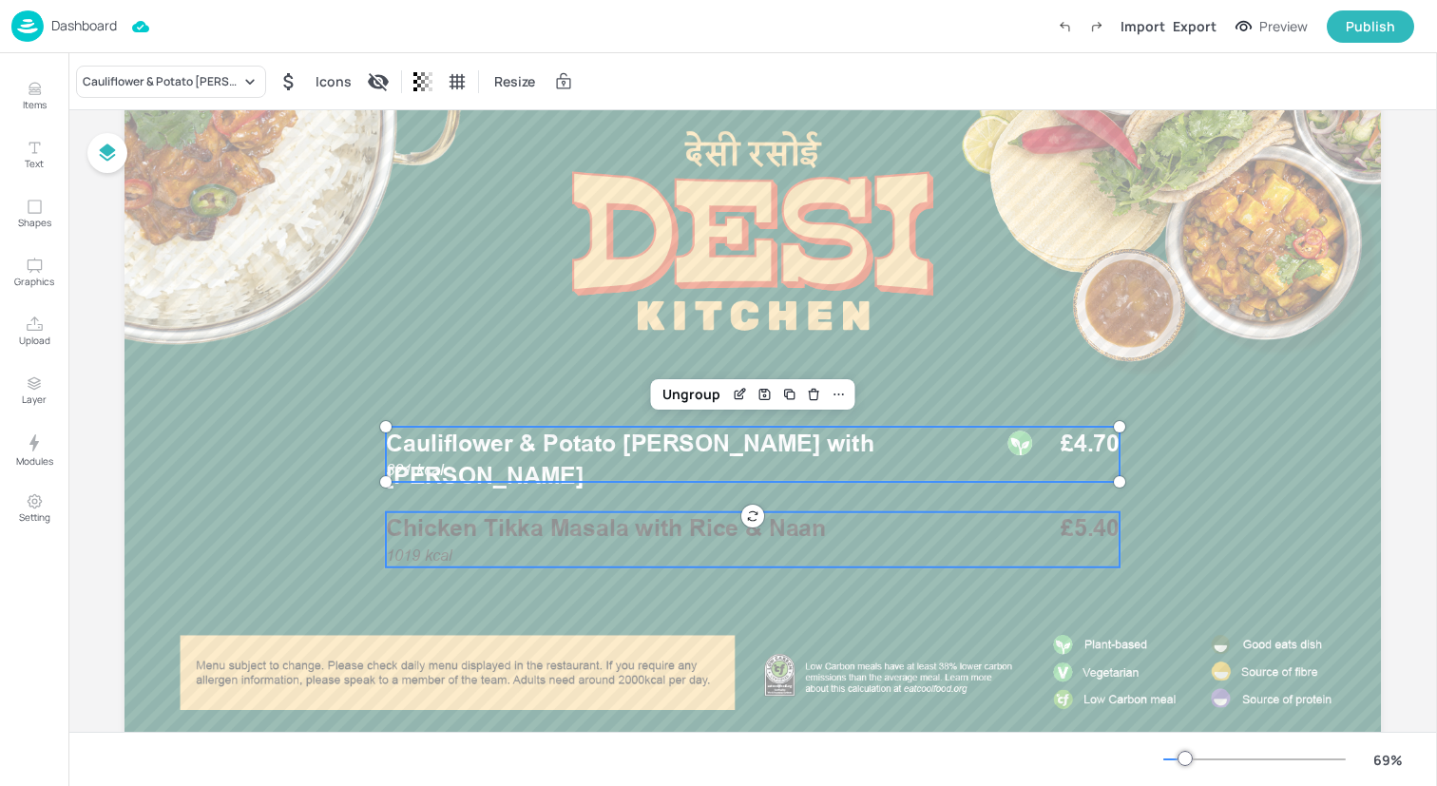
click at [643, 543] on p "Chicken Tikka Masala with Rice & Naan" at bounding box center [683, 528] width 595 height 33
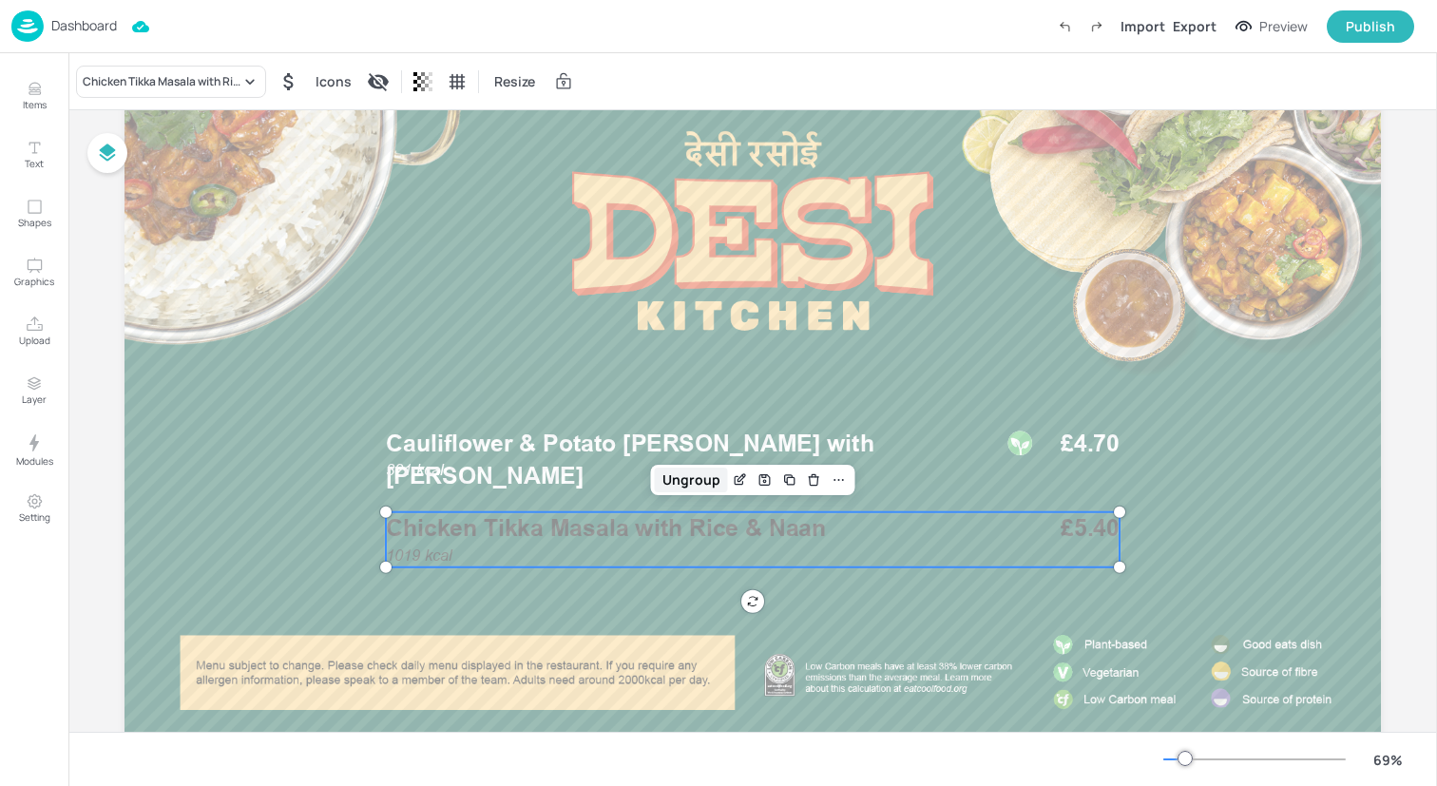
click at [702, 472] on div "Ungroup" at bounding box center [691, 480] width 73 height 25
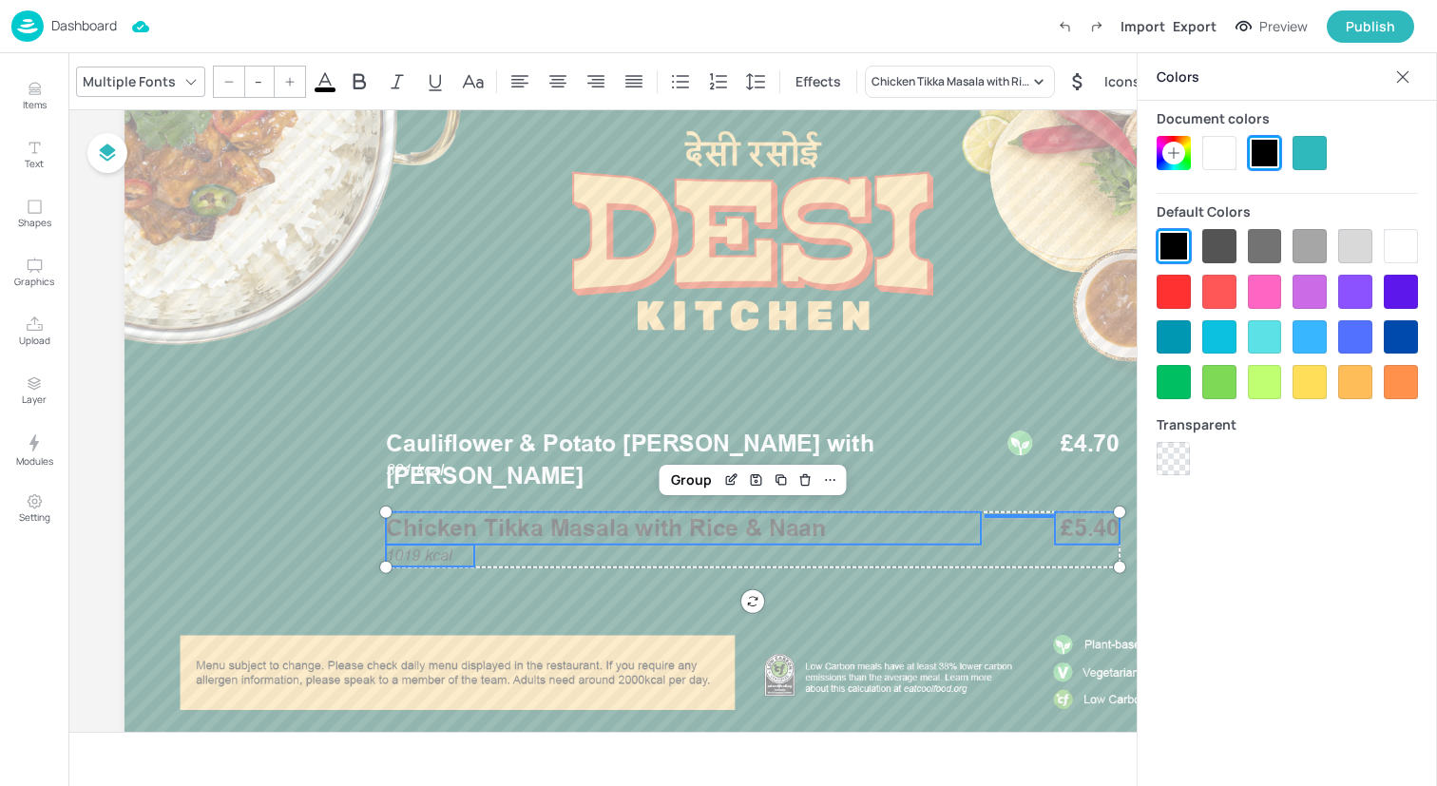
click at [1223, 158] on div at bounding box center [1219, 153] width 34 height 34
click at [673, 483] on div "Group" at bounding box center [692, 480] width 56 height 25
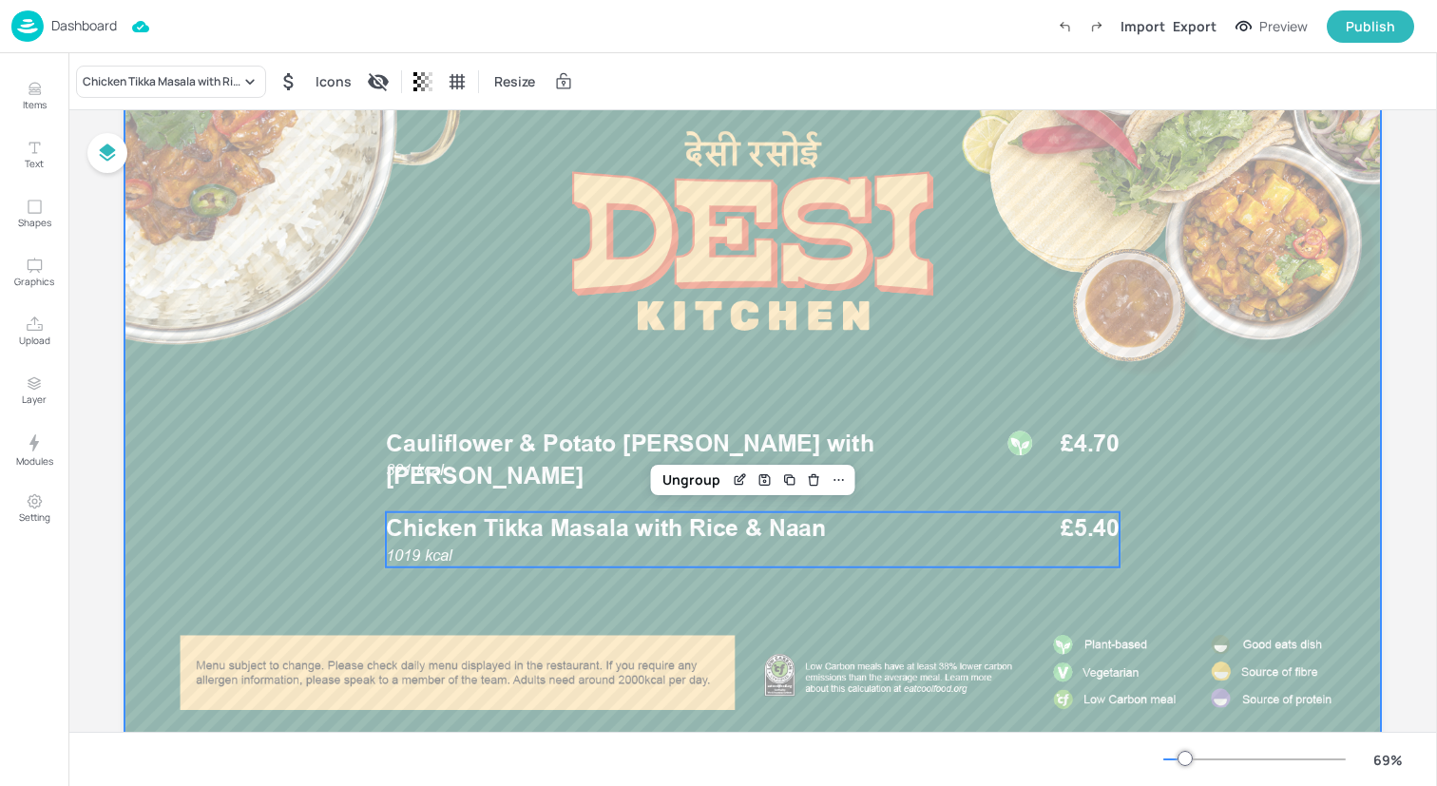
click at [499, 337] on div at bounding box center [753, 412] width 1257 height 707
